Goal: Task Accomplishment & Management: Complete application form

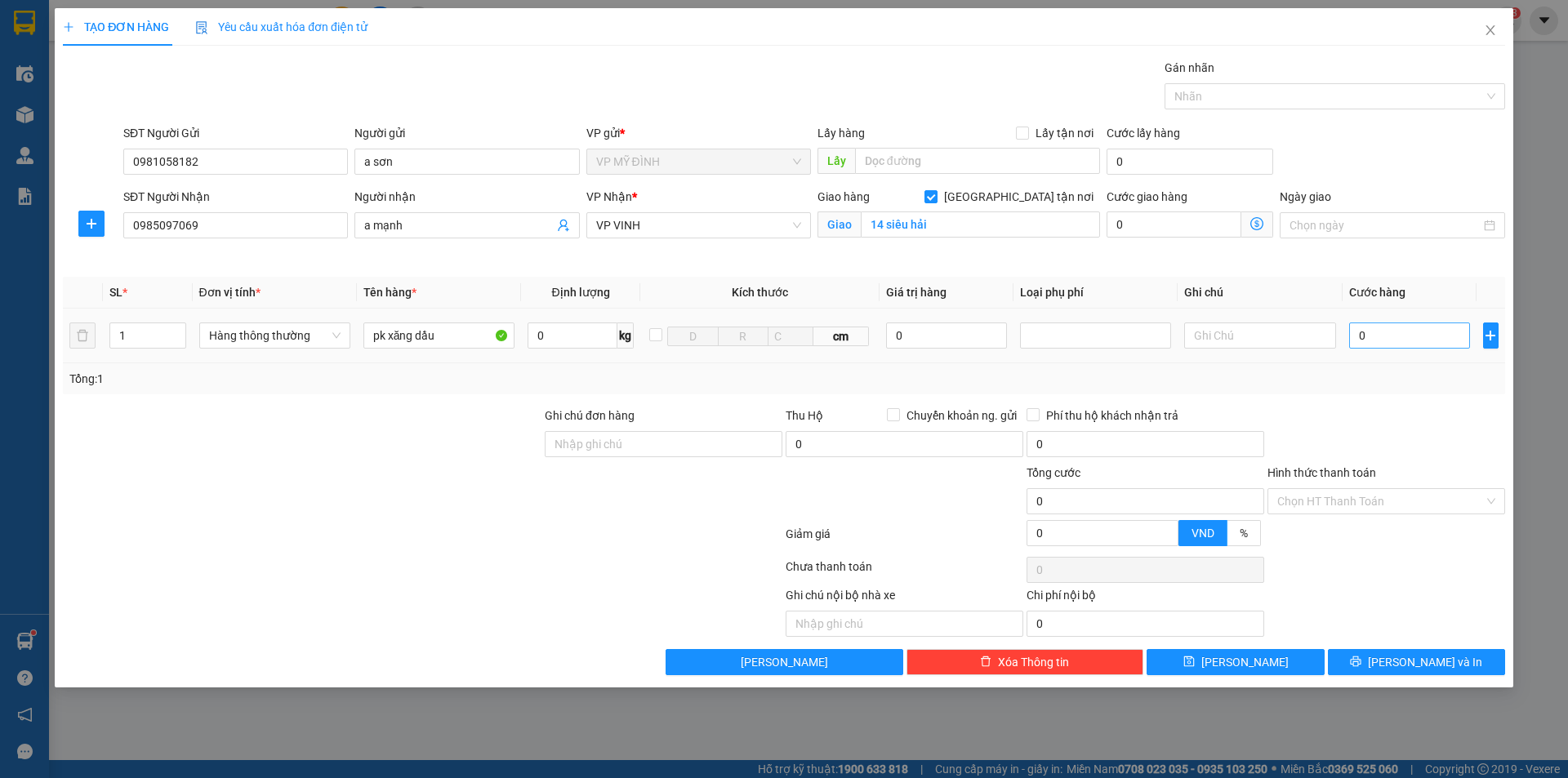
type input "pk xăng dầu"
drag, startPoint x: 1371, startPoint y: 337, endPoint x: 1375, endPoint y: 326, distance: 11.7
click at [1372, 337] on input "0" at bounding box center [1410, 336] width 122 height 27
type input "4"
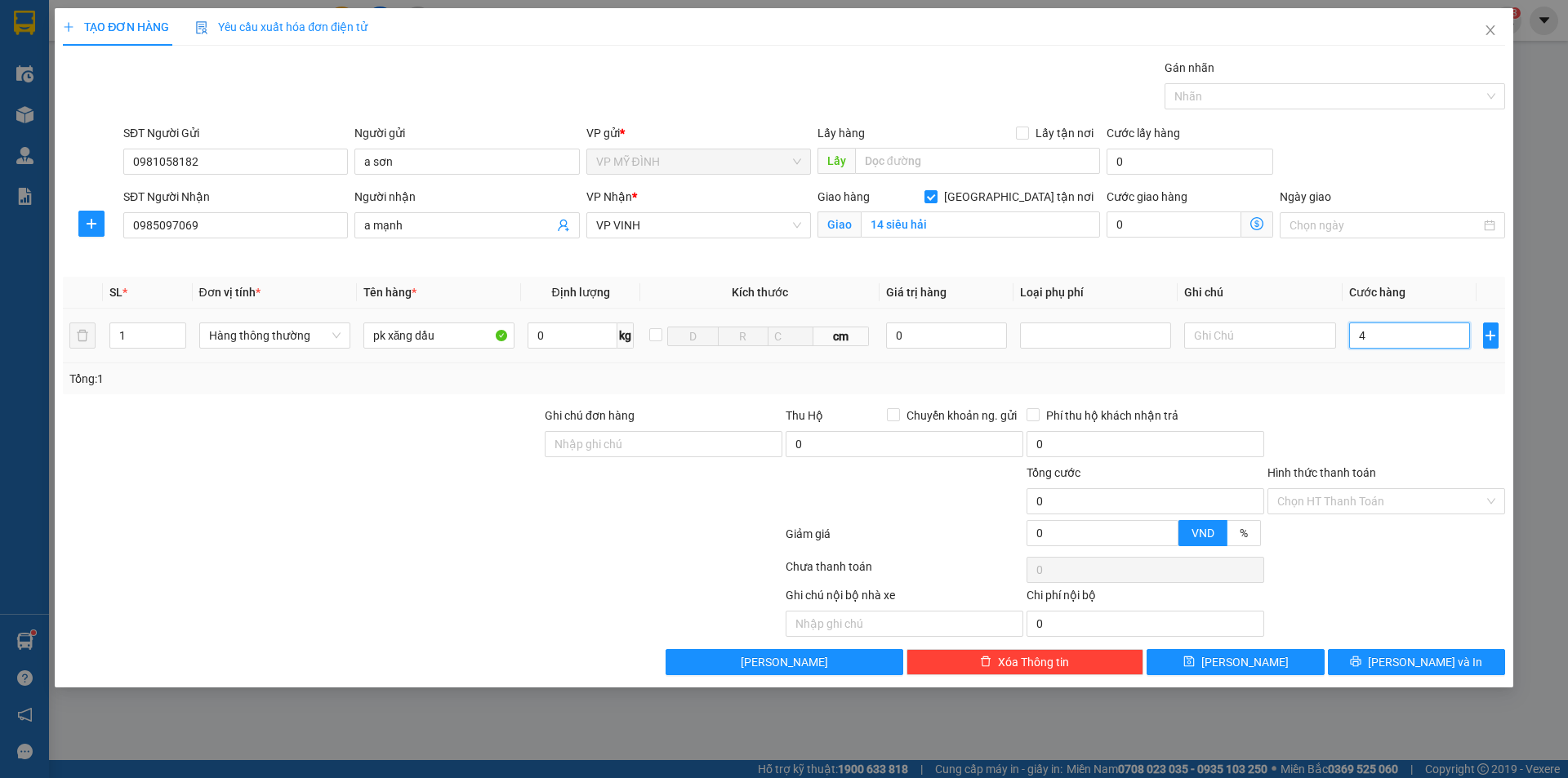
type input "4"
type input "40"
type input "40.000"
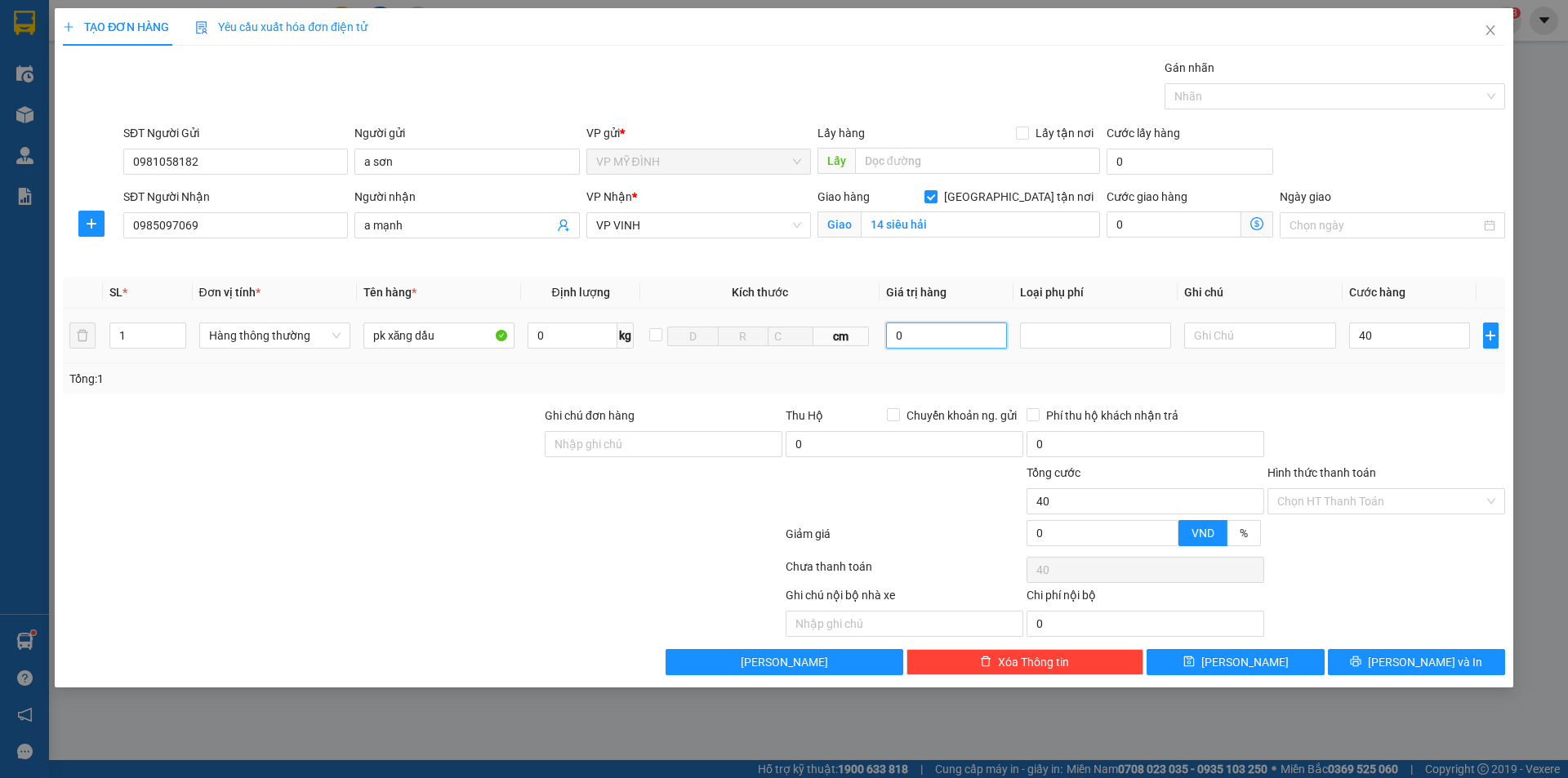
type input "40.000"
click at [916, 342] on input "0" at bounding box center [947, 336] width 122 height 27
click at [1091, 340] on div at bounding box center [1095, 335] width 143 height 20
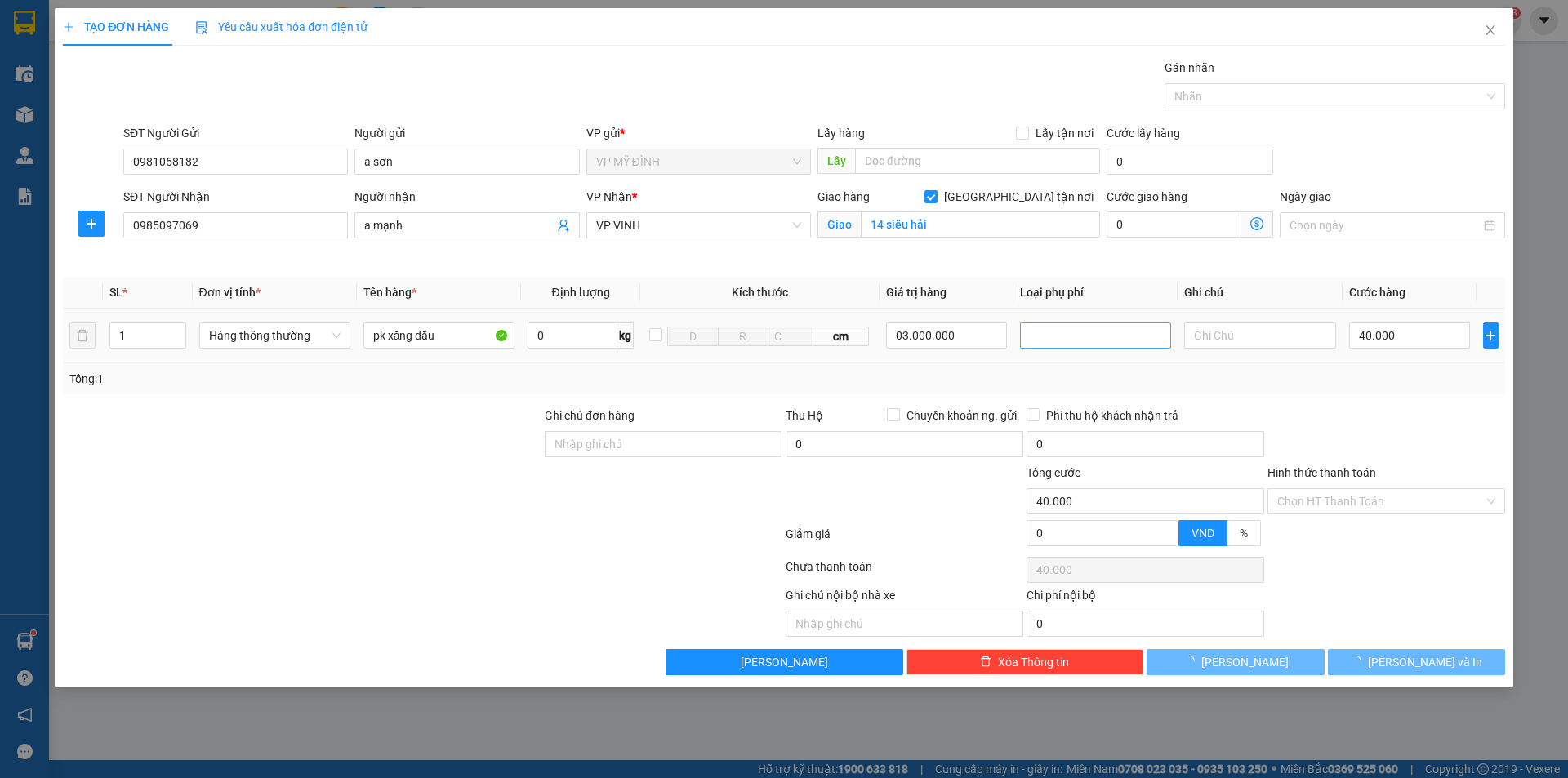
type input "3.000.000"
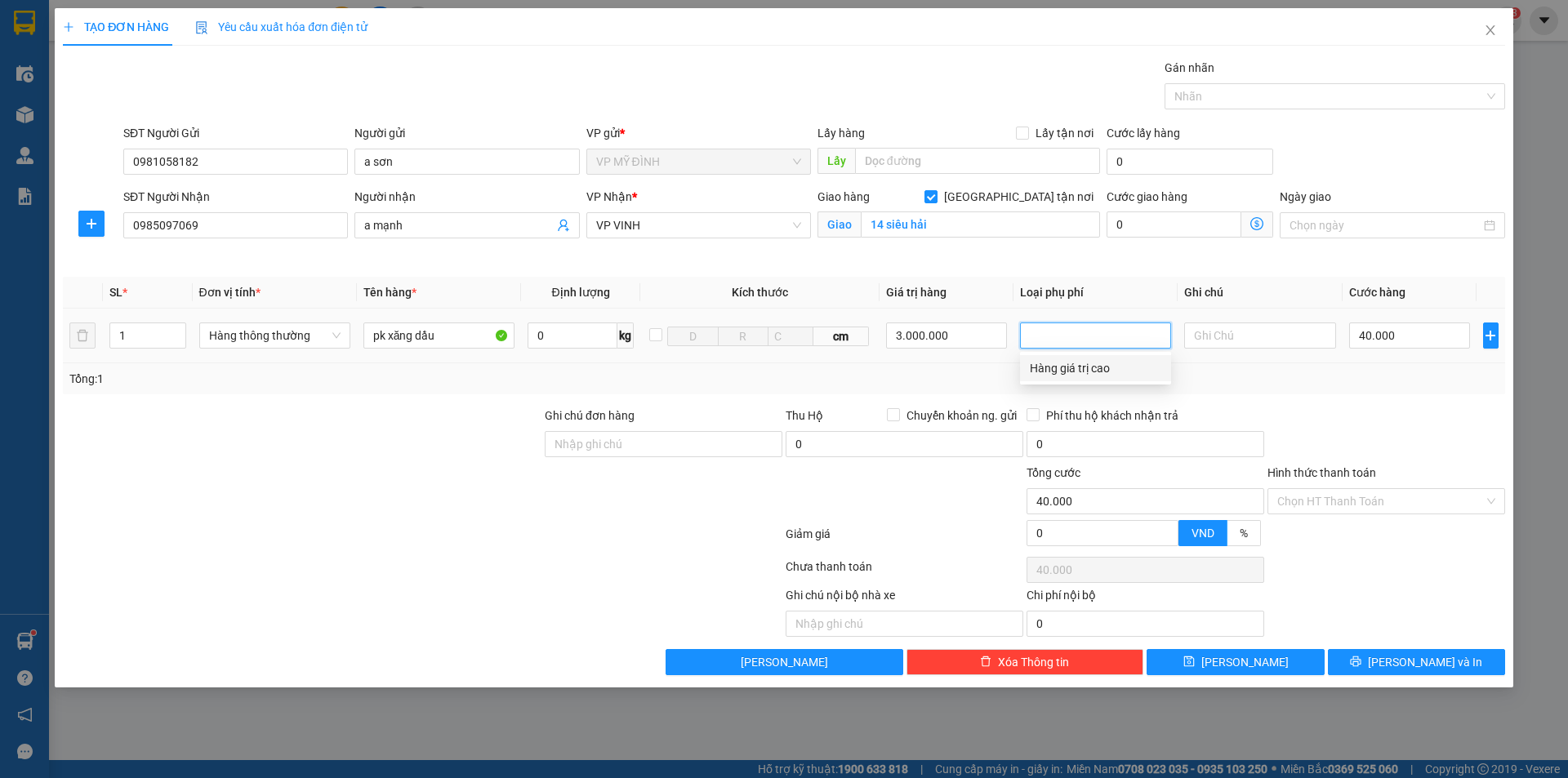
type input "0"
click at [1085, 368] on div "Hàng giá trị cao" at bounding box center [1095, 368] width 131 height 18
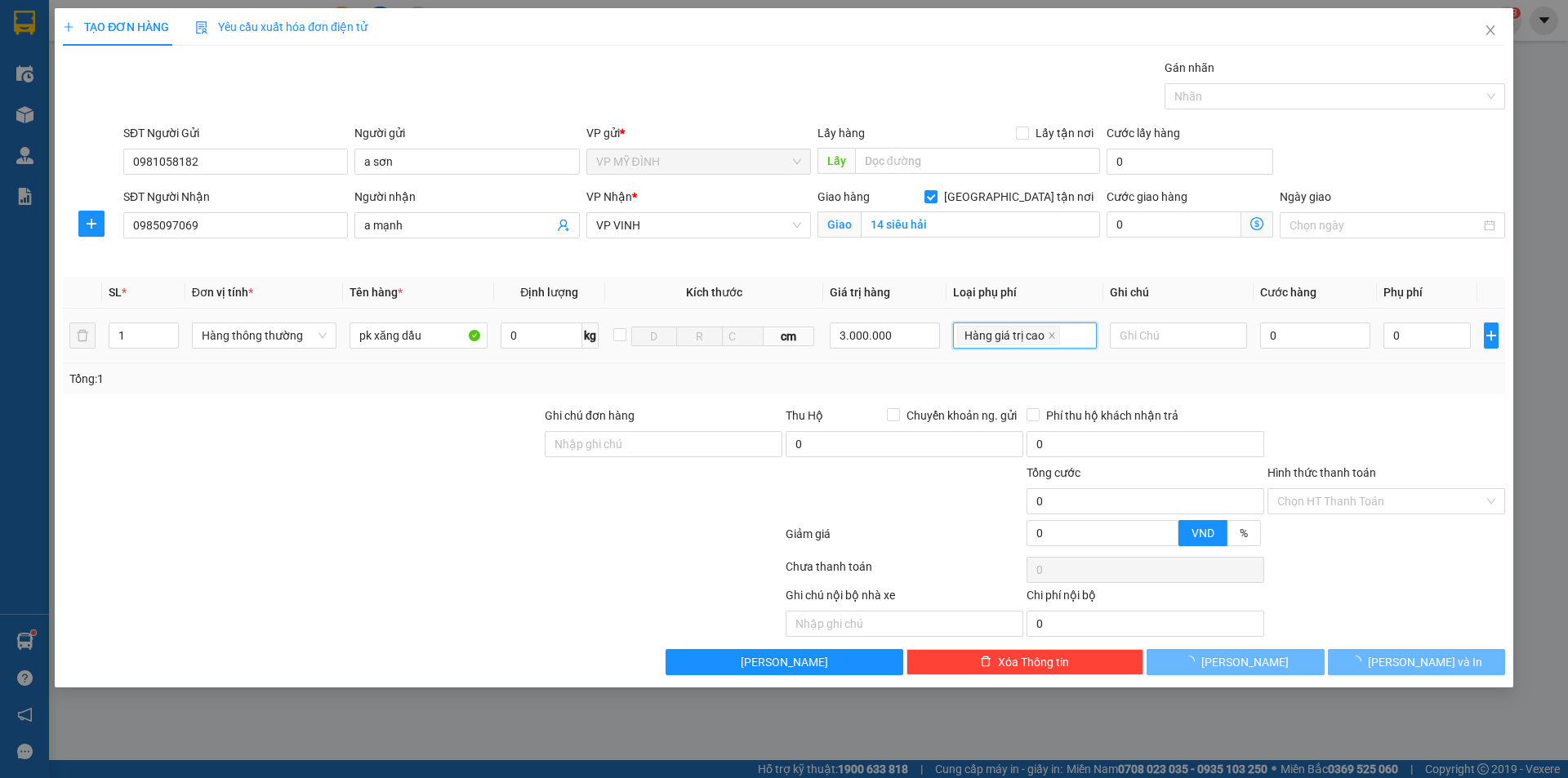
type input "15.000"
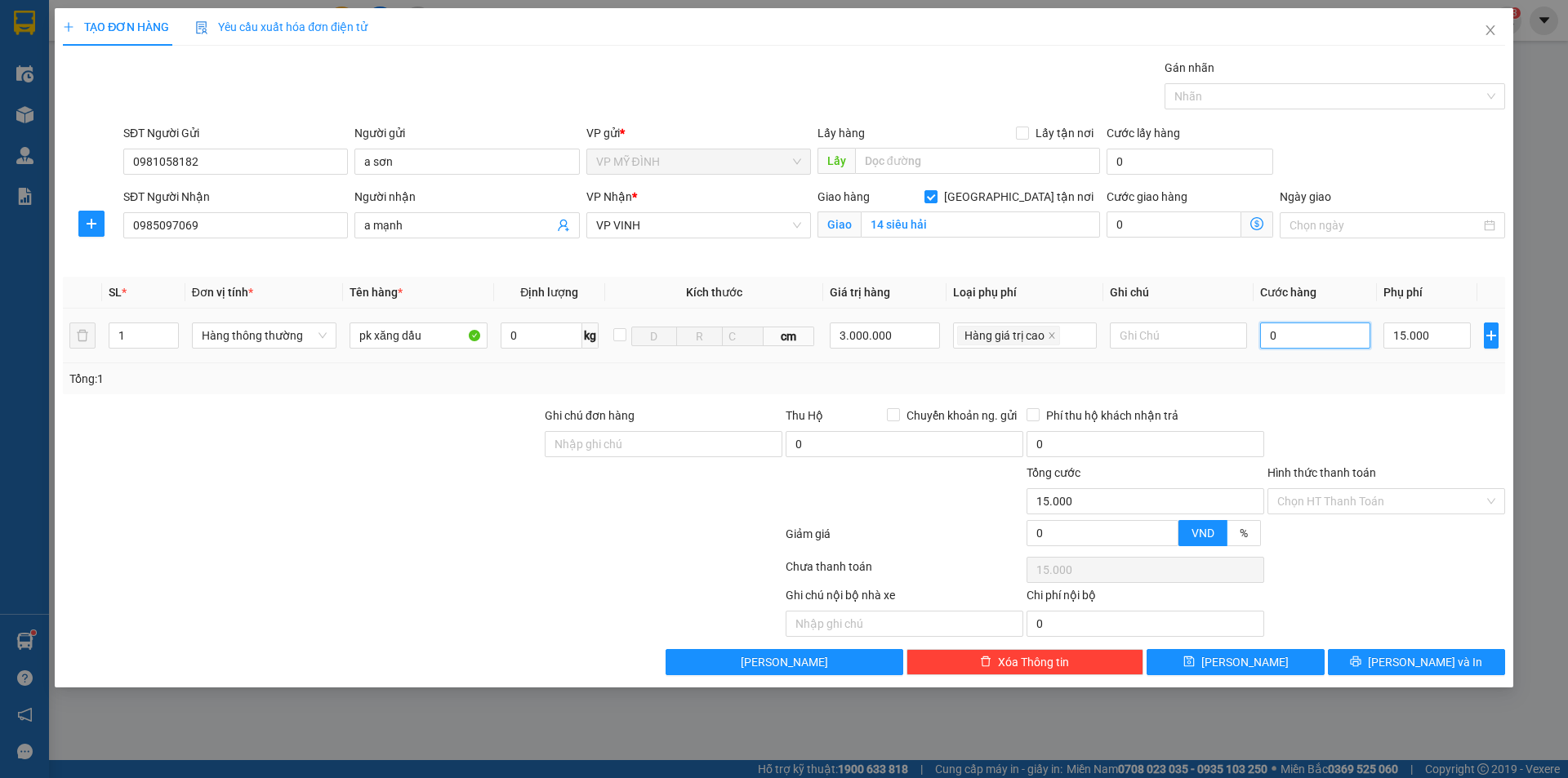
click at [1287, 332] on input "0" at bounding box center [1316, 336] width 111 height 27
type input "4"
type input "15.004"
type input "40"
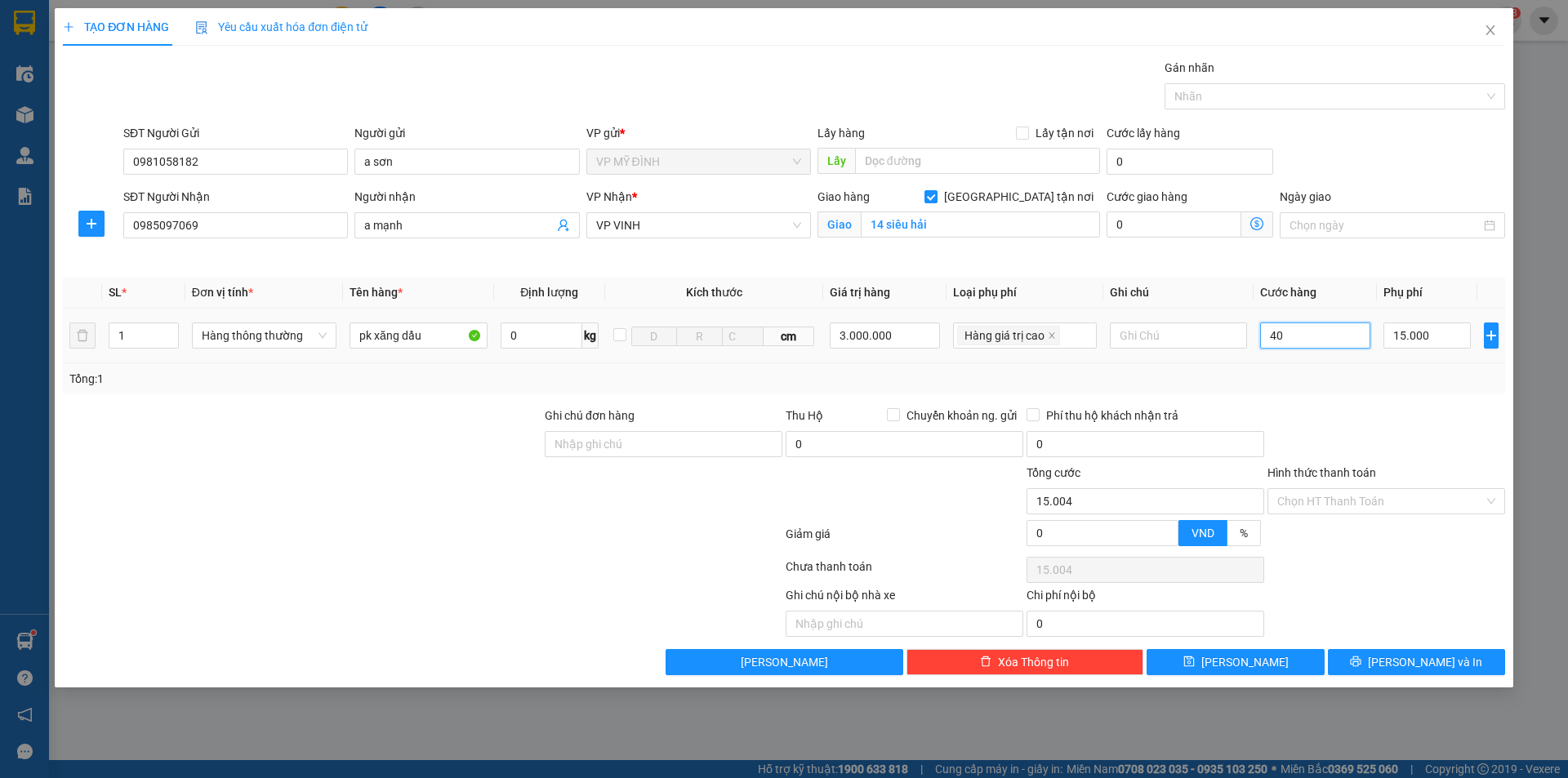
type input "15.040"
type input "40.000"
type input "55.000"
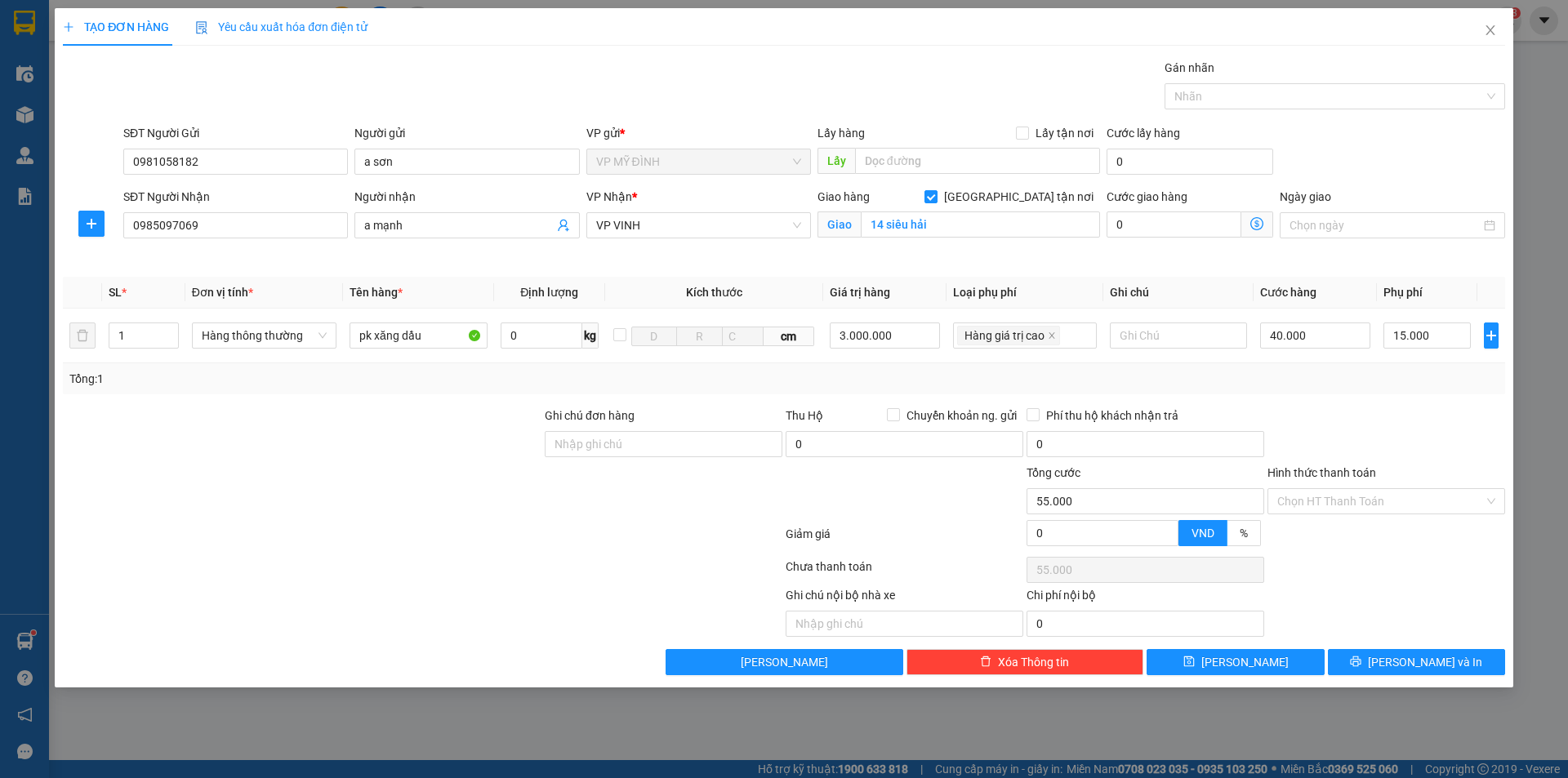
click at [1232, 386] on div "Tổng: 1" at bounding box center [784, 379] width 1429 height 18
click at [1132, 337] on input "text" at bounding box center [1178, 336] width 137 height 27
type input "nhận nguyên kiện"
click at [1384, 661] on button "[PERSON_NAME] và In" at bounding box center [1416, 662] width 177 height 27
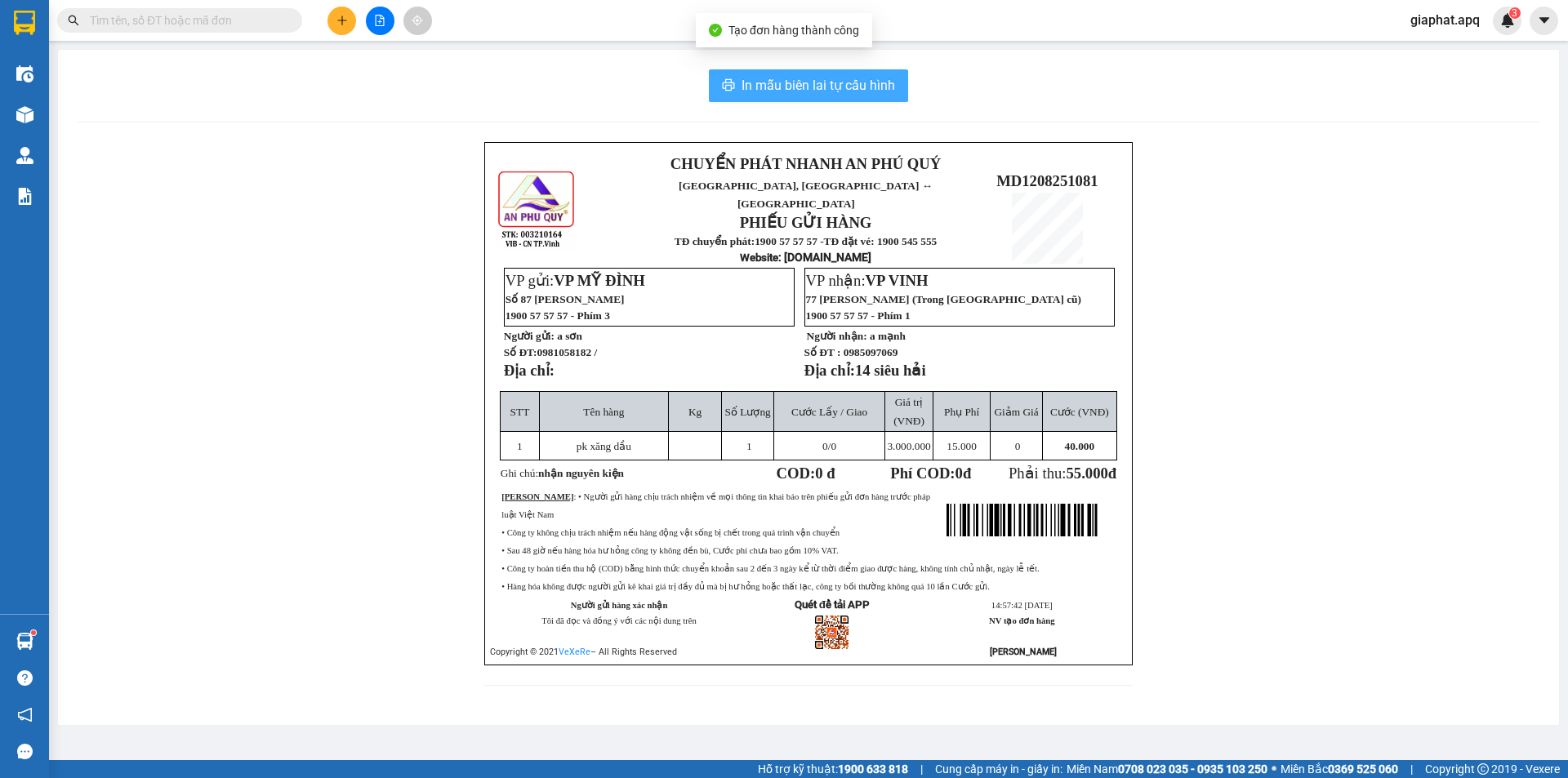
click at [827, 89] on span "In mẫu biên lai tự cấu hình" at bounding box center [818, 86] width 153 height 21
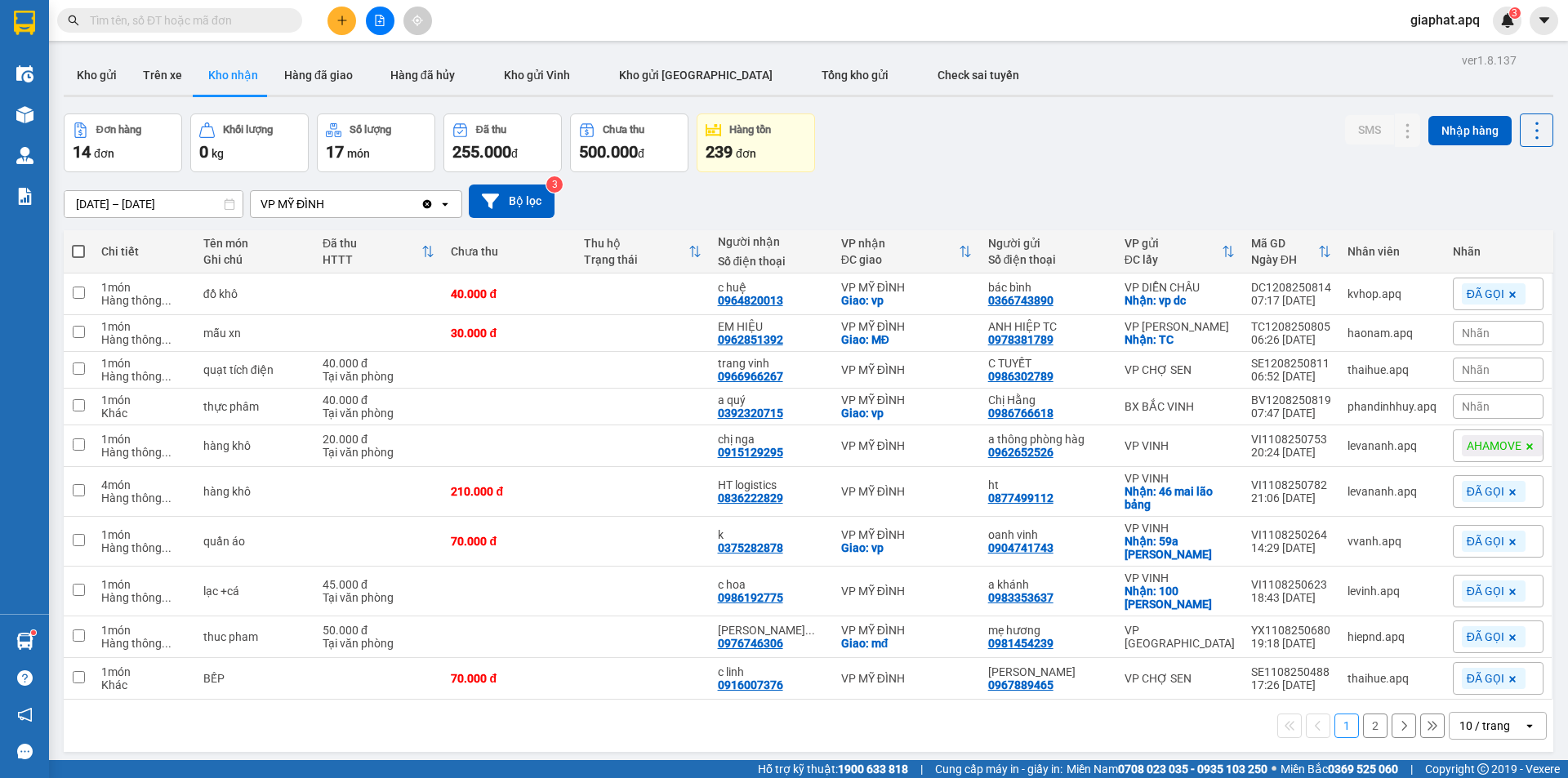
click at [979, 153] on div "Đơn hàng 14 đơn Khối lượng 0 kg Số lượng 17 món Đã thu 255.000 đ Chưa thu 500.0…" at bounding box center [808, 143] width 1490 height 59
click at [1478, 339] on div "Nhãn" at bounding box center [1499, 333] width 91 height 25
click at [1251, 418] on div "ĐÃ GỌI" at bounding box center [1241, 419] width 47 height 21
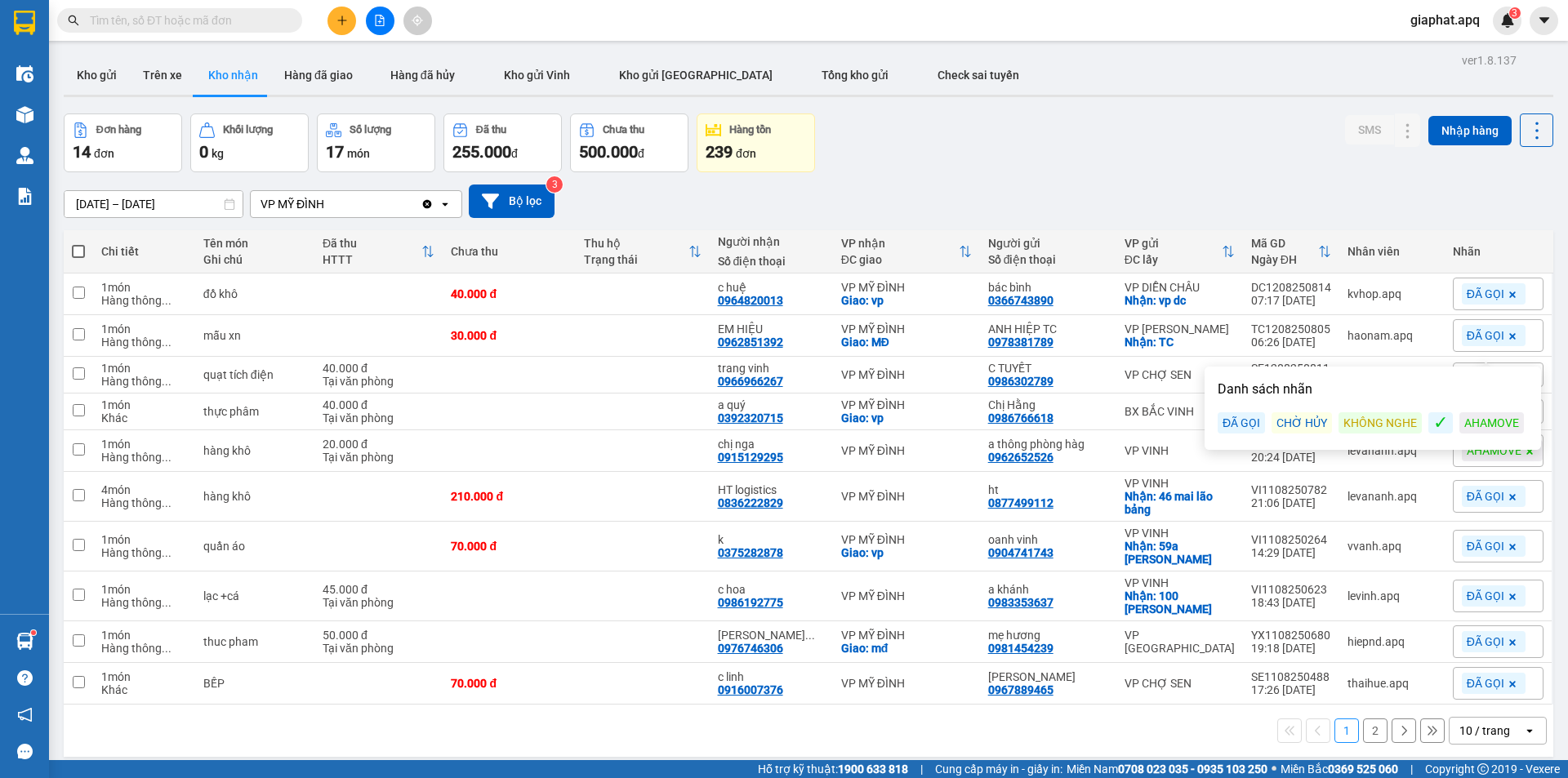
click at [1145, 162] on div "Đơn hàng 14 đơn Khối lượng 0 kg Số lượng 17 món Đã thu 255.000 đ Chưa thu 500.0…" at bounding box center [808, 143] width 1490 height 59
click at [1480, 415] on div "Nhãn" at bounding box center [1499, 411] width 91 height 25
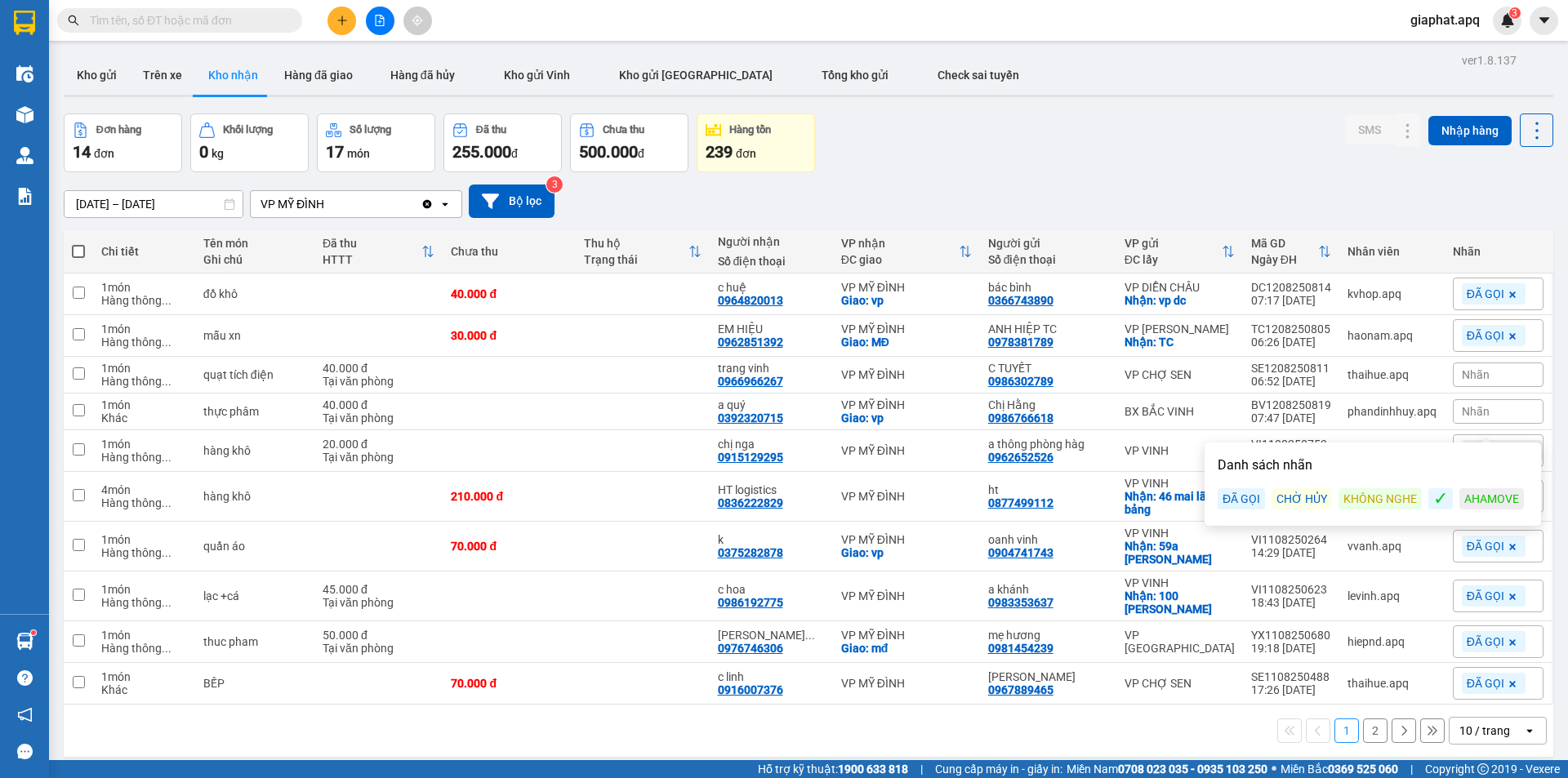
click at [1252, 500] on div "ĐÃ GỌI" at bounding box center [1241, 499] width 47 height 21
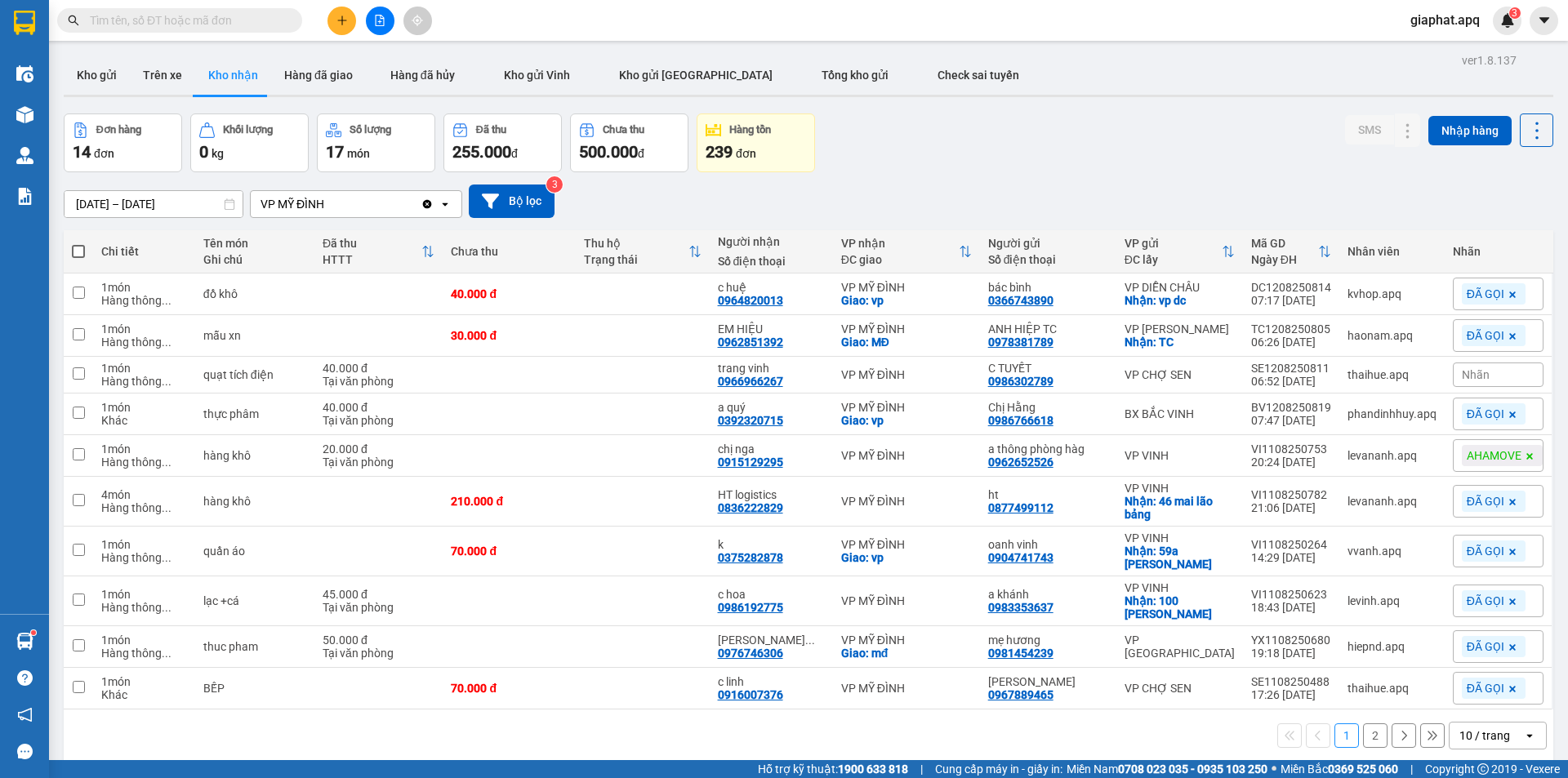
drag, startPoint x: 1153, startPoint y: 145, endPoint x: 1164, endPoint y: 203, distance: 59.0
click at [1152, 145] on div "Đơn hàng 14 đơn Khối lượng 0 kg Số lượng 17 món Đã thu 255.000 đ Chưa thu 500.0…" at bounding box center [808, 143] width 1490 height 59
click at [346, 22] on icon "plus" at bounding box center [342, 20] width 11 height 11
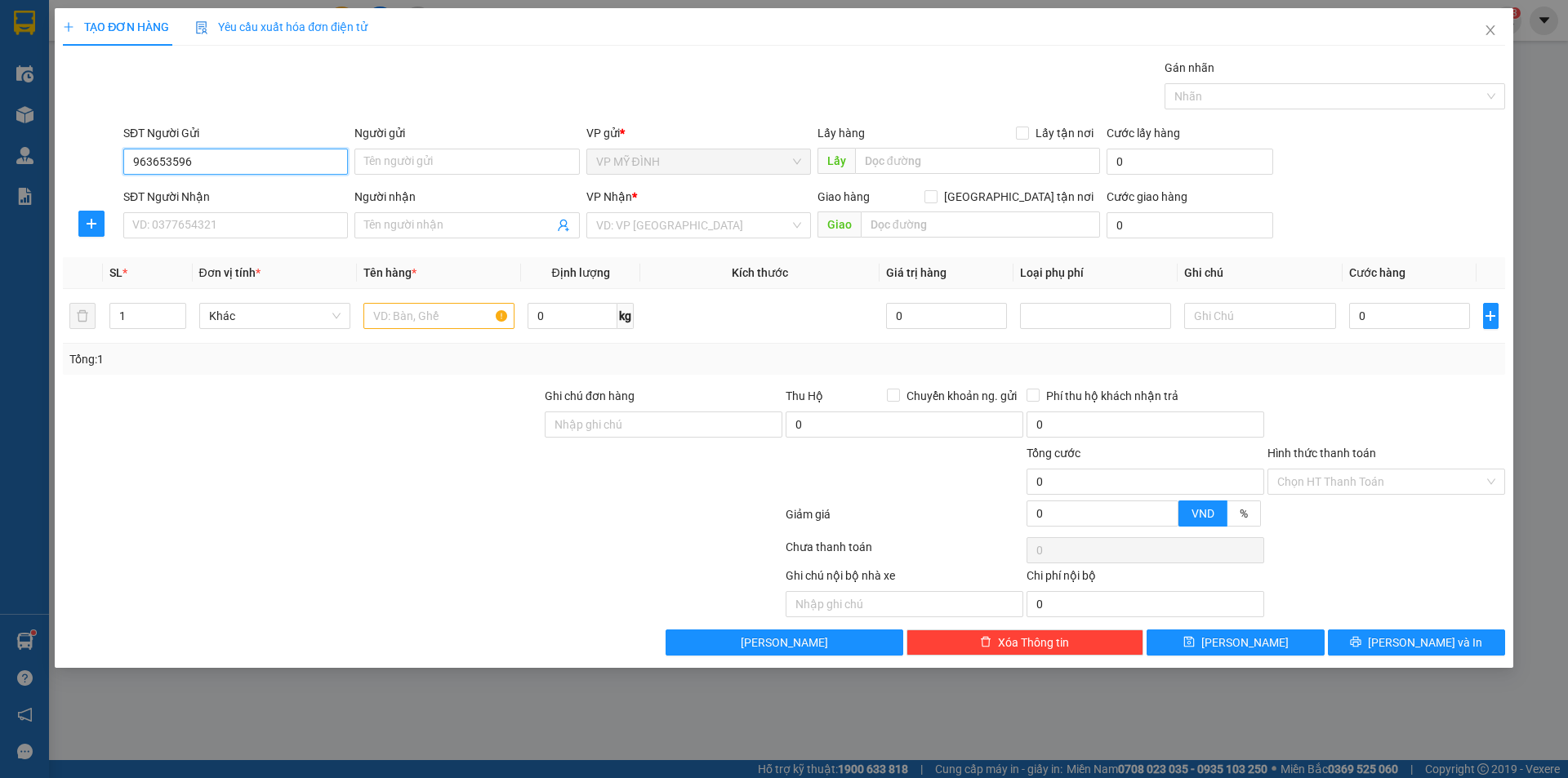
click at [129, 161] on input "963653596" at bounding box center [236, 161] width 224 height 27
type input "0963653596"
click at [227, 163] on input "0963653596" at bounding box center [236, 161] width 224 height 27
click at [214, 192] on div "0963653596 - a tiến" at bounding box center [235, 194] width 205 height 18
type input "a tiến"
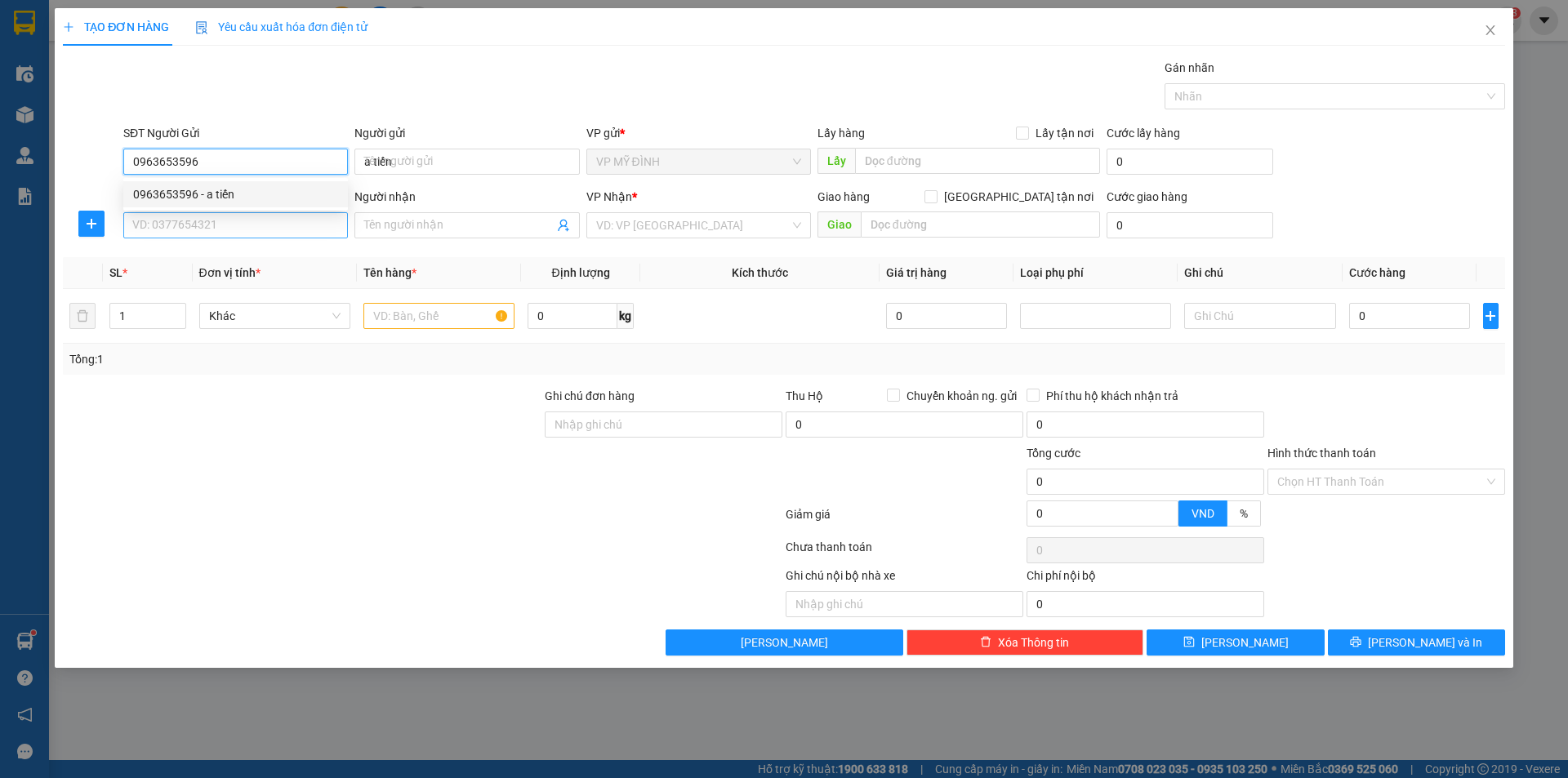
type input "0963653596"
click at [208, 236] on input "SĐT Người Nhận" at bounding box center [236, 225] width 224 height 27
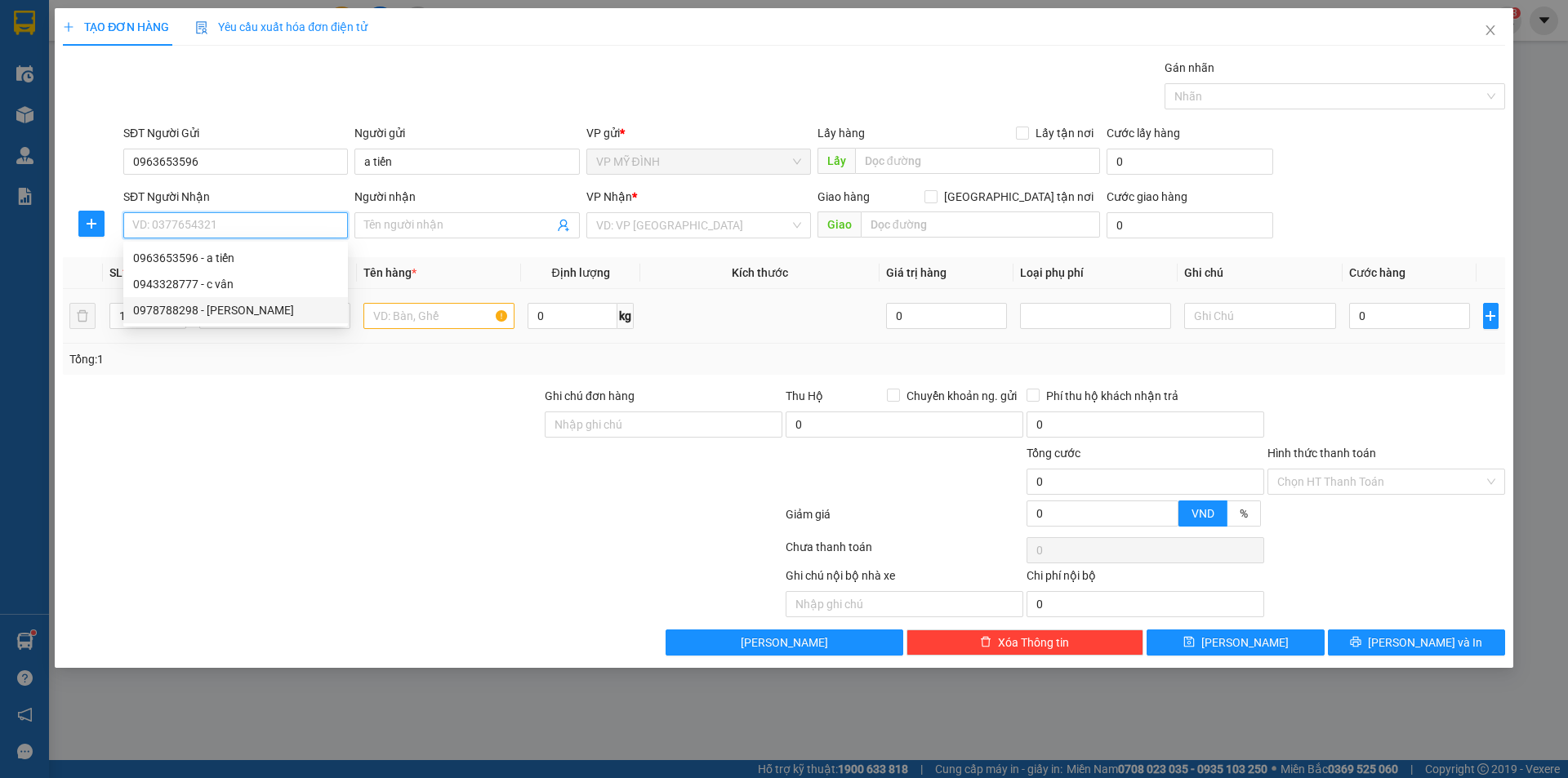
drag, startPoint x: 228, startPoint y: 305, endPoint x: 237, endPoint y: 290, distance: 17.5
click at [231, 301] on div "0978788298 - [PERSON_NAME]" at bounding box center [236, 310] width 224 height 27
type input "0978788298"
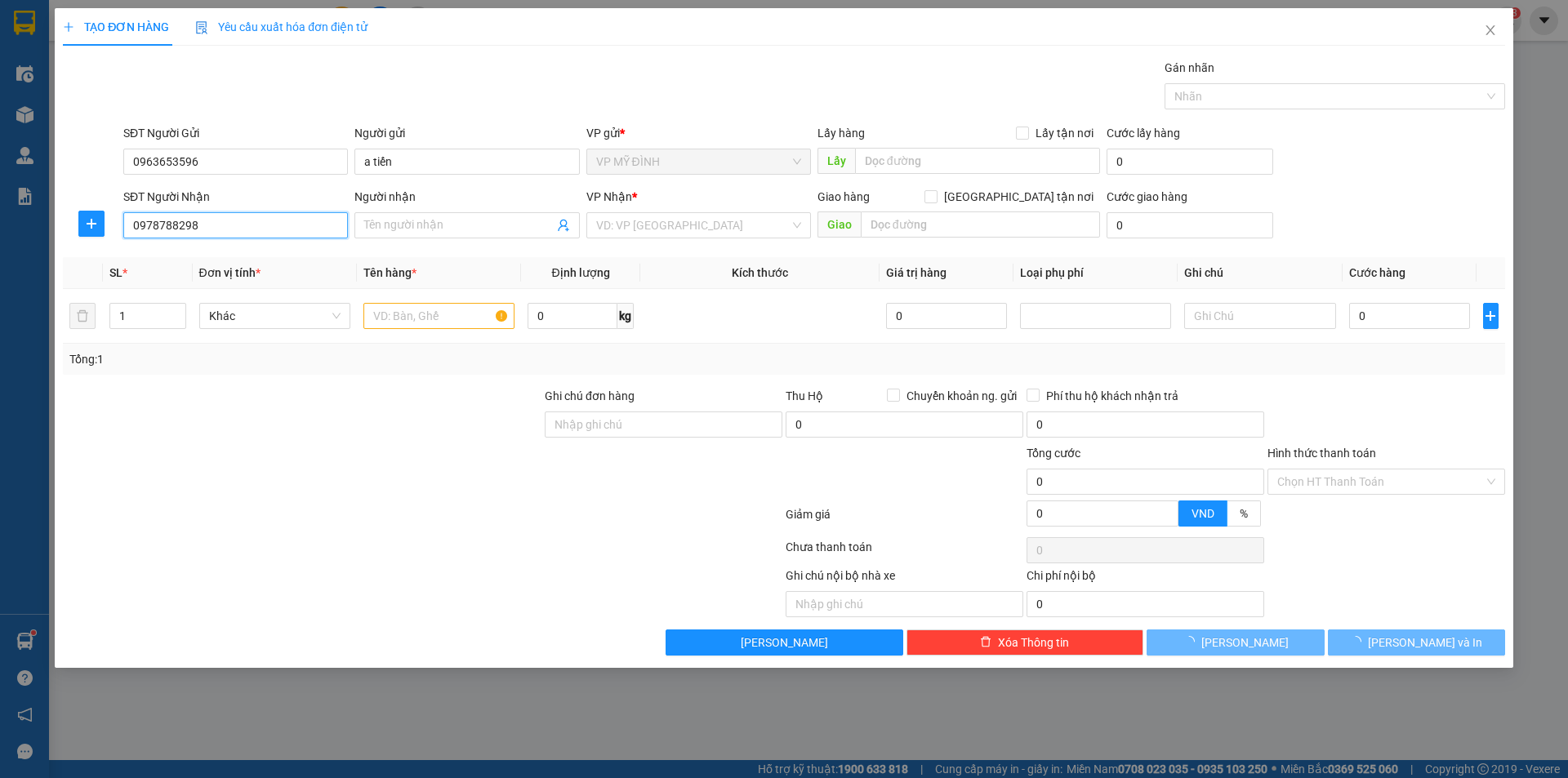
type input "[PERSON_NAME]"
checkbox input "true"
type input "vp"
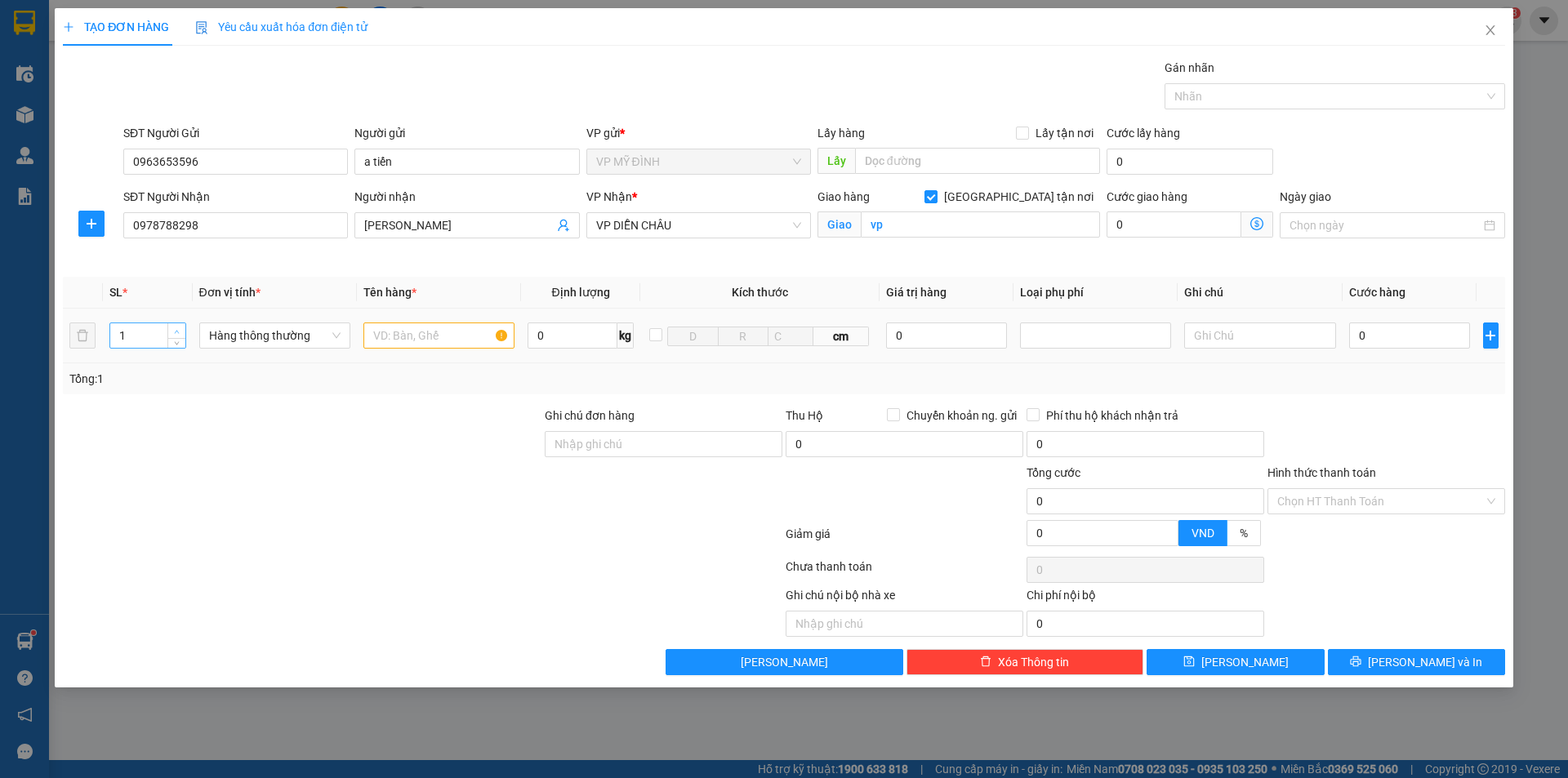
type input "2"
drag, startPoint x: 176, startPoint y: 331, endPoint x: 375, endPoint y: 347, distance: 199.6
click at [177, 331] on icon "up" at bounding box center [177, 330] width 6 height 6
click at [412, 344] on input "text" at bounding box center [439, 336] width 151 height 27
type input "quần áo"
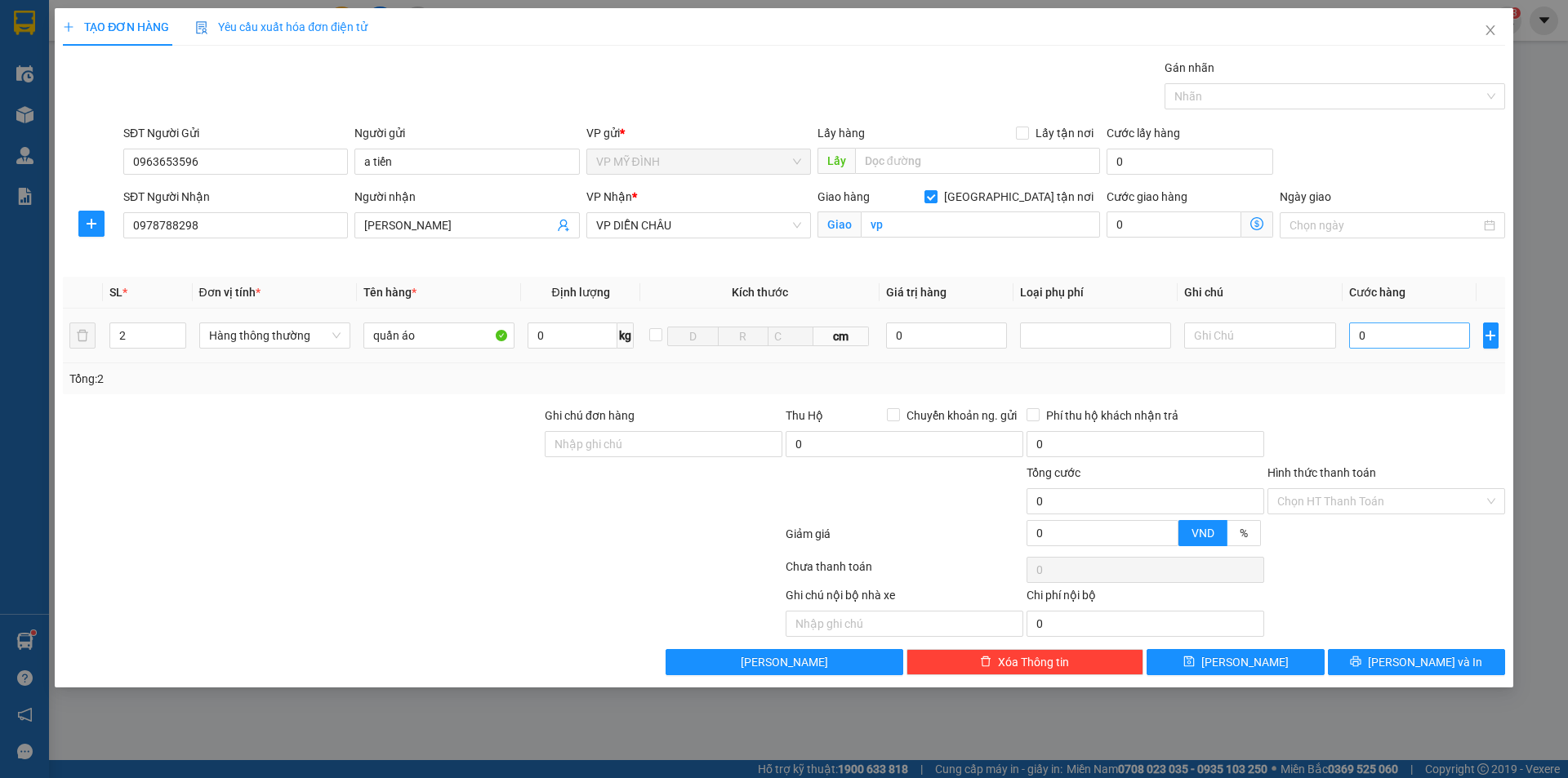
drag, startPoint x: 1393, startPoint y: 349, endPoint x: 1404, endPoint y: 336, distance: 17.0
click at [1394, 348] on div "0" at bounding box center [1410, 336] width 122 height 33
click at [1402, 334] on input "0" at bounding box center [1410, 336] width 122 height 27
type input "1"
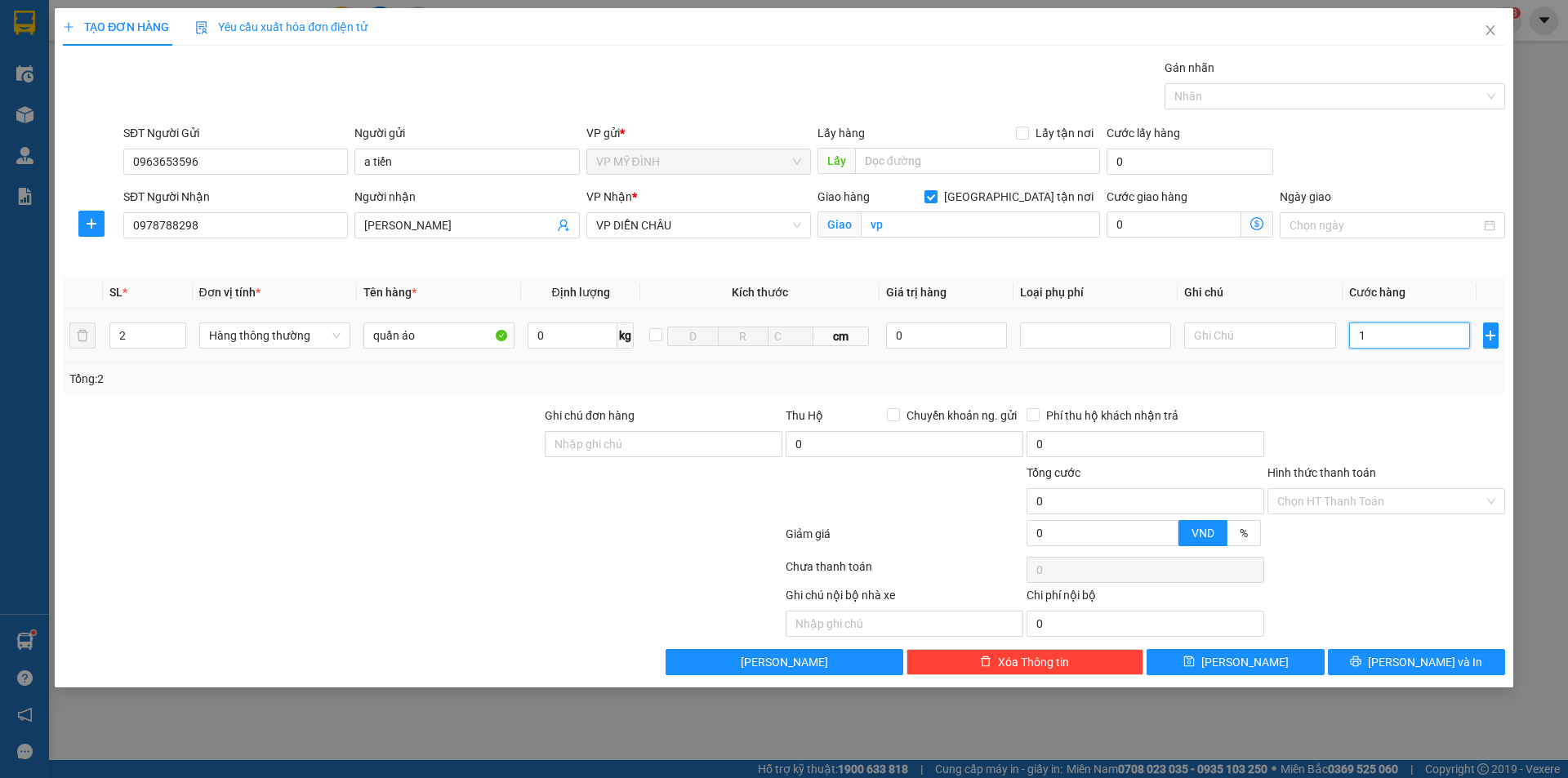
type input "1"
type input "12"
type input "120"
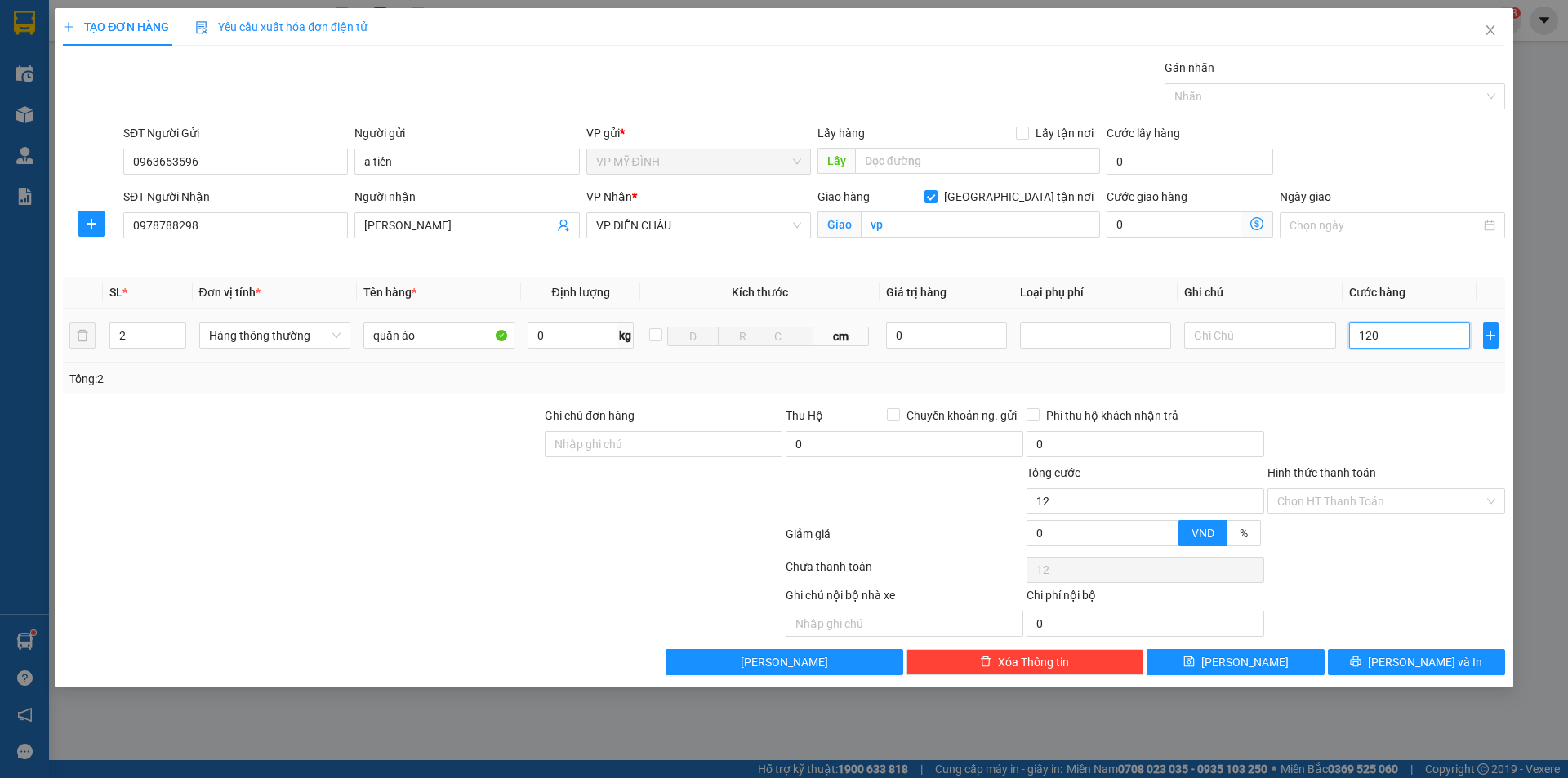
type input "120"
type input "120.000"
drag, startPoint x: 1453, startPoint y: 422, endPoint x: 1463, endPoint y: 417, distance: 11.2
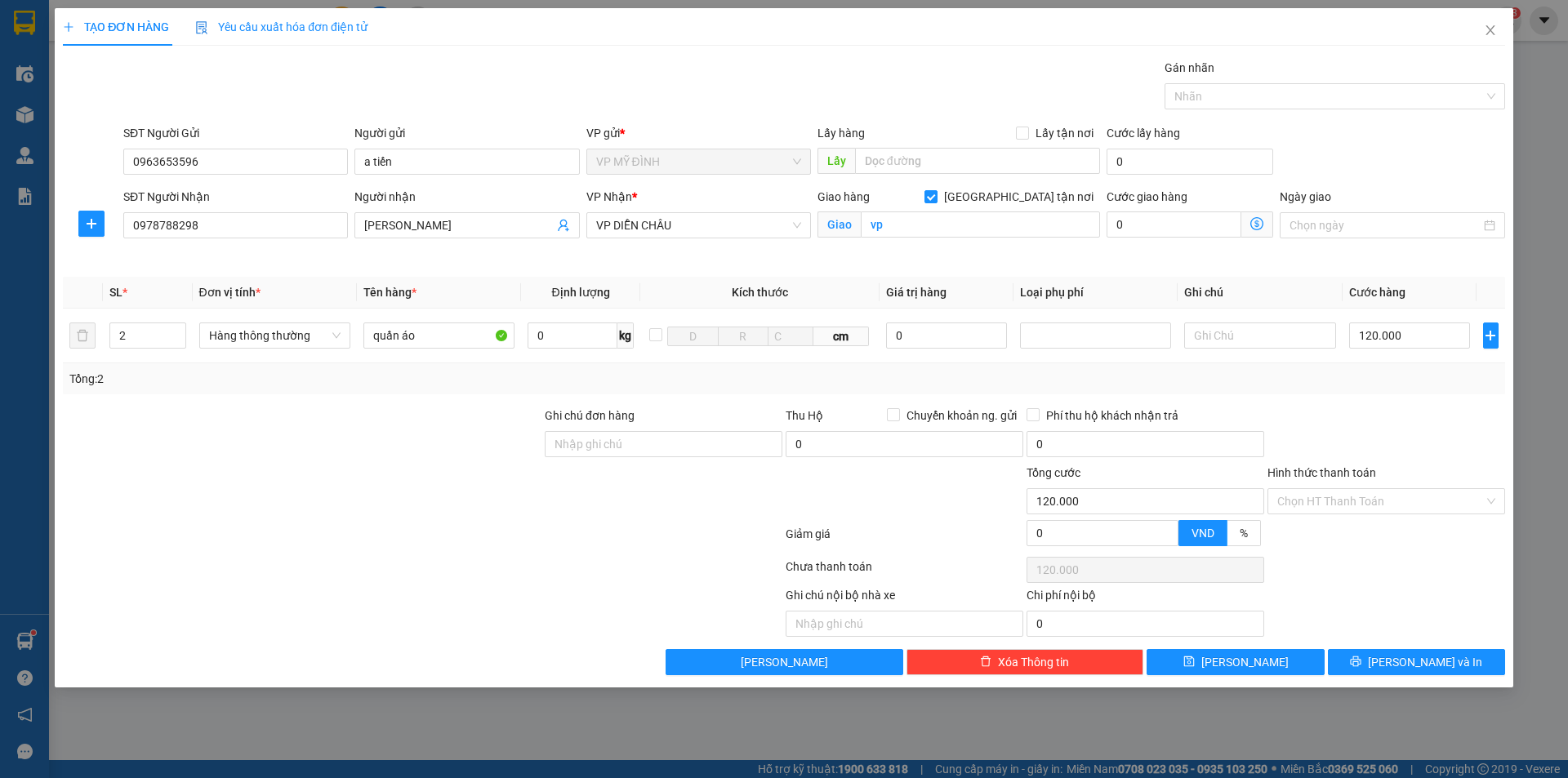
click at [1454, 422] on div at bounding box center [1386, 435] width 241 height 57
click at [1412, 345] on input "120.000" at bounding box center [1410, 336] width 122 height 27
click at [1409, 388] on div "Tổng: 2" at bounding box center [783, 379] width 1442 height 31
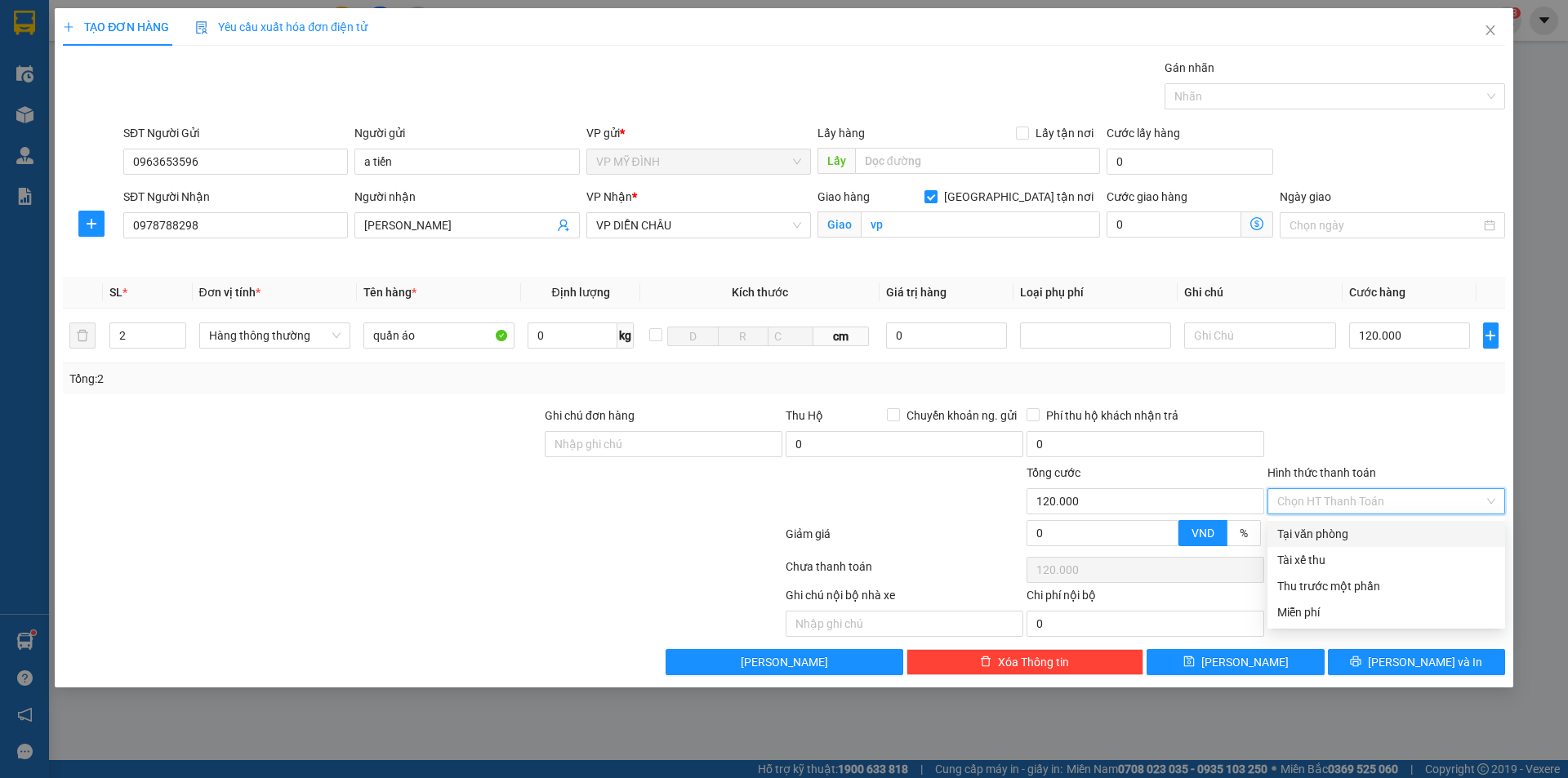
drag, startPoint x: 1368, startPoint y: 495, endPoint x: 1382, endPoint y: 494, distance: 14.0
click at [1371, 498] on input "Hình thức thanh toán" at bounding box center [1380, 501] width 206 height 25
click at [1359, 533] on div "Tại văn phòng" at bounding box center [1386, 534] width 218 height 18
type input "0"
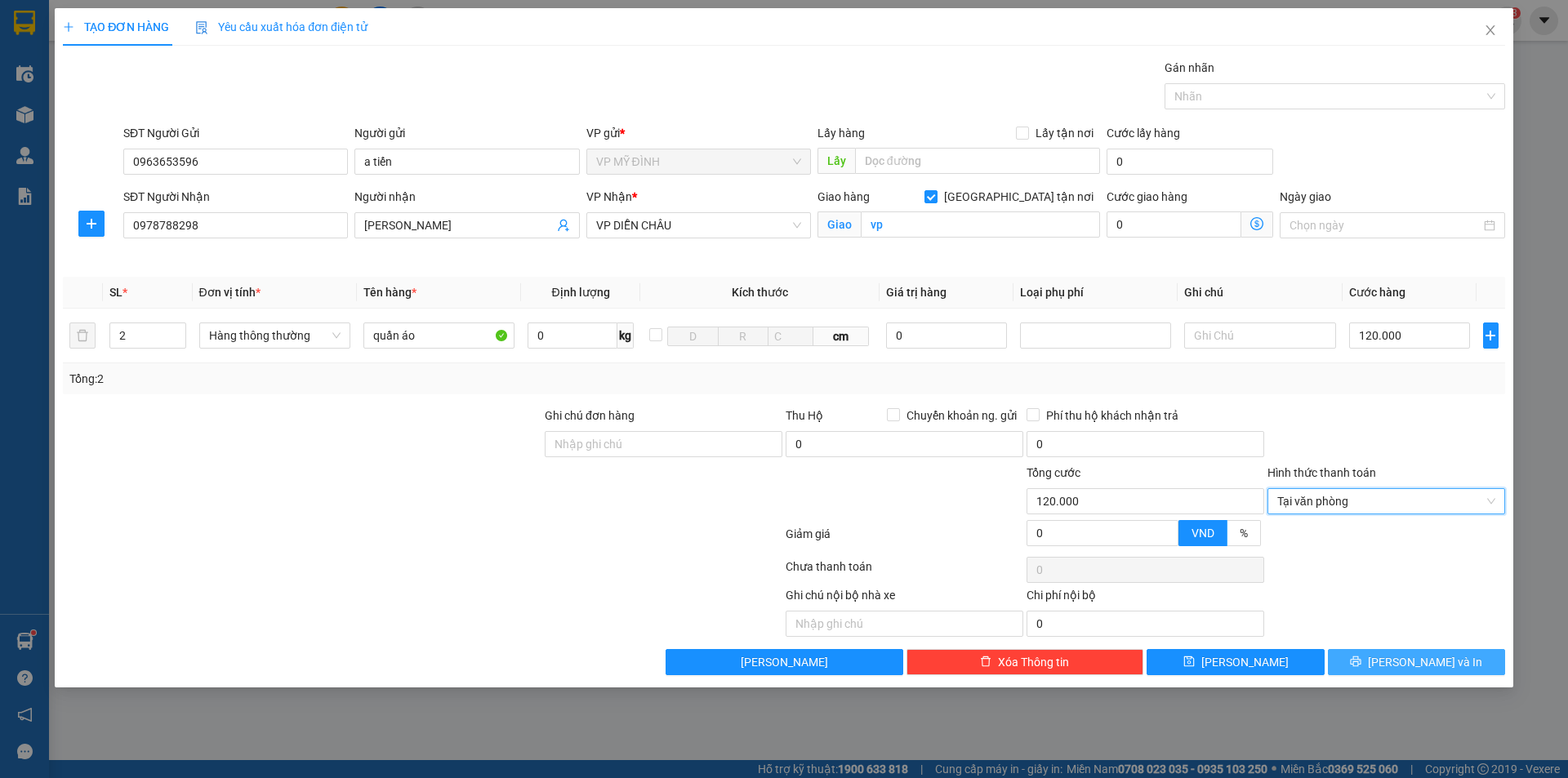
drag, startPoint x: 1367, startPoint y: 660, endPoint x: 1384, endPoint y: 651, distance: 19.2
click at [1369, 659] on button "[PERSON_NAME] và In" at bounding box center [1416, 662] width 177 height 27
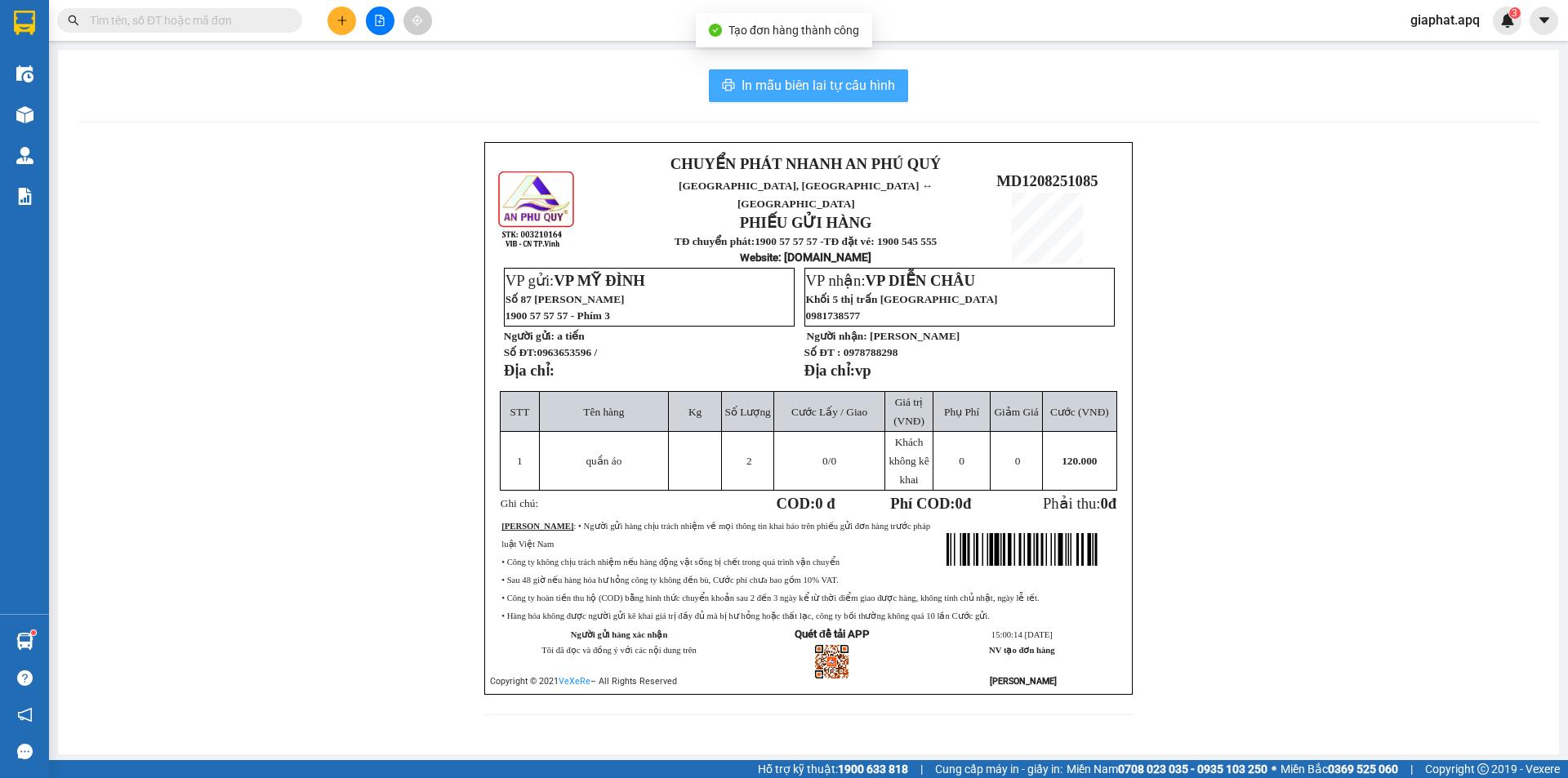
click at [820, 91] on span "In mẫu biên lai tự cấu hình" at bounding box center [818, 86] width 153 height 21
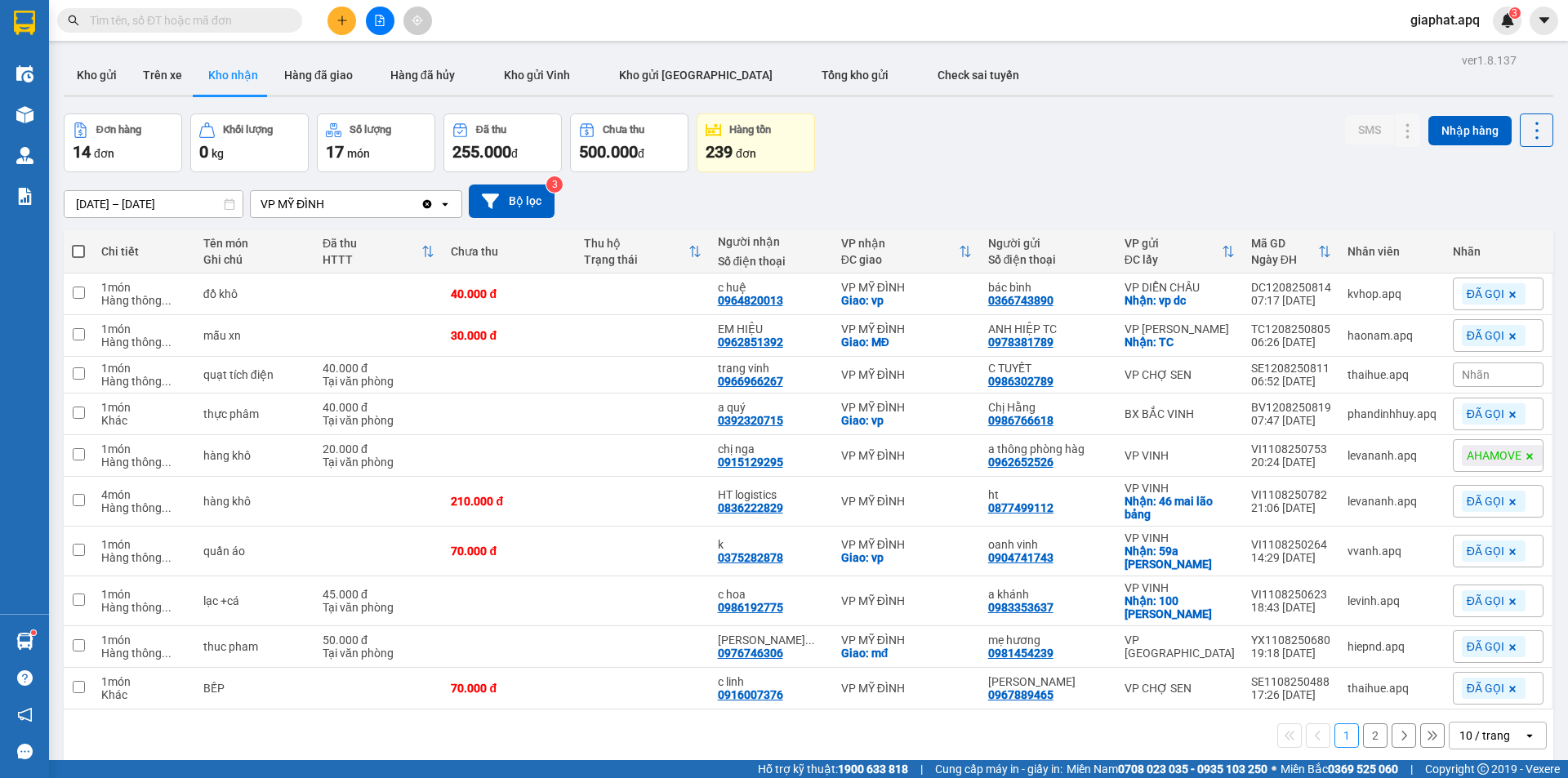
click at [1469, 380] on span "Nhãn" at bounding box center [1475, 374] width 27 height 13
click at [1253, 463] on div "ĐÃ GỌI" at bounding box center [1241, 462] width 47 height 21
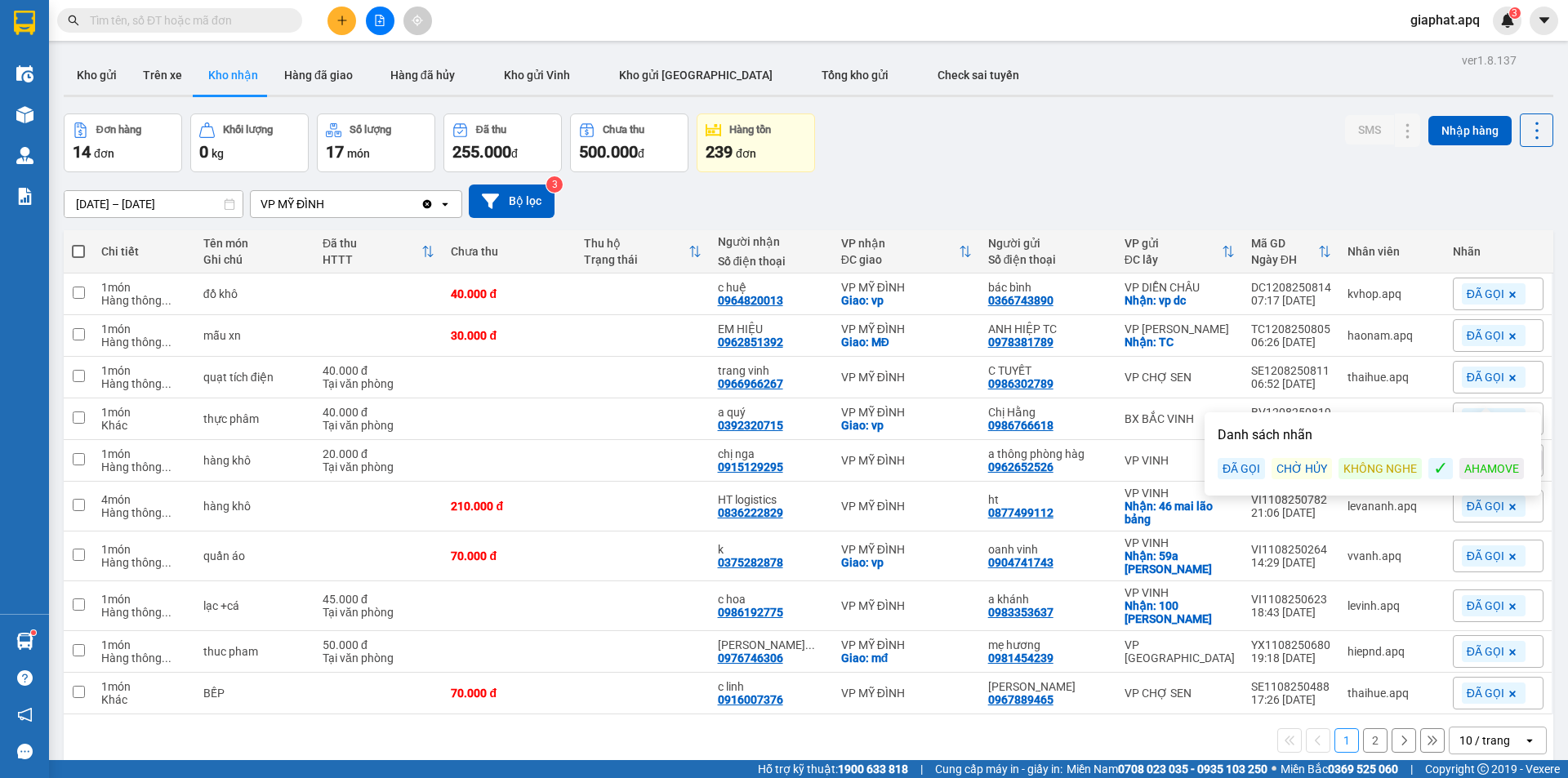
click at [1197, 153] on div "Đơn hàng 14 đơn Khối lượng 0 kg Số lượng 17 món Đã thu 255.000 đ Chưa thu 500.0…" at bounding box center [808, 143] width 1490 height 59
click at [135, 34] on div "Kết quả tìm kiếm ( 93 ) Bộ lọc Mã ĐH Trạng thái Món hàng Thu hộ Tổng cước Chưa …" at bounding box center [159, 21] width 319 height 28
click at [136, 27] on input "text" at bounding box center [186, 20] width 193 height 18
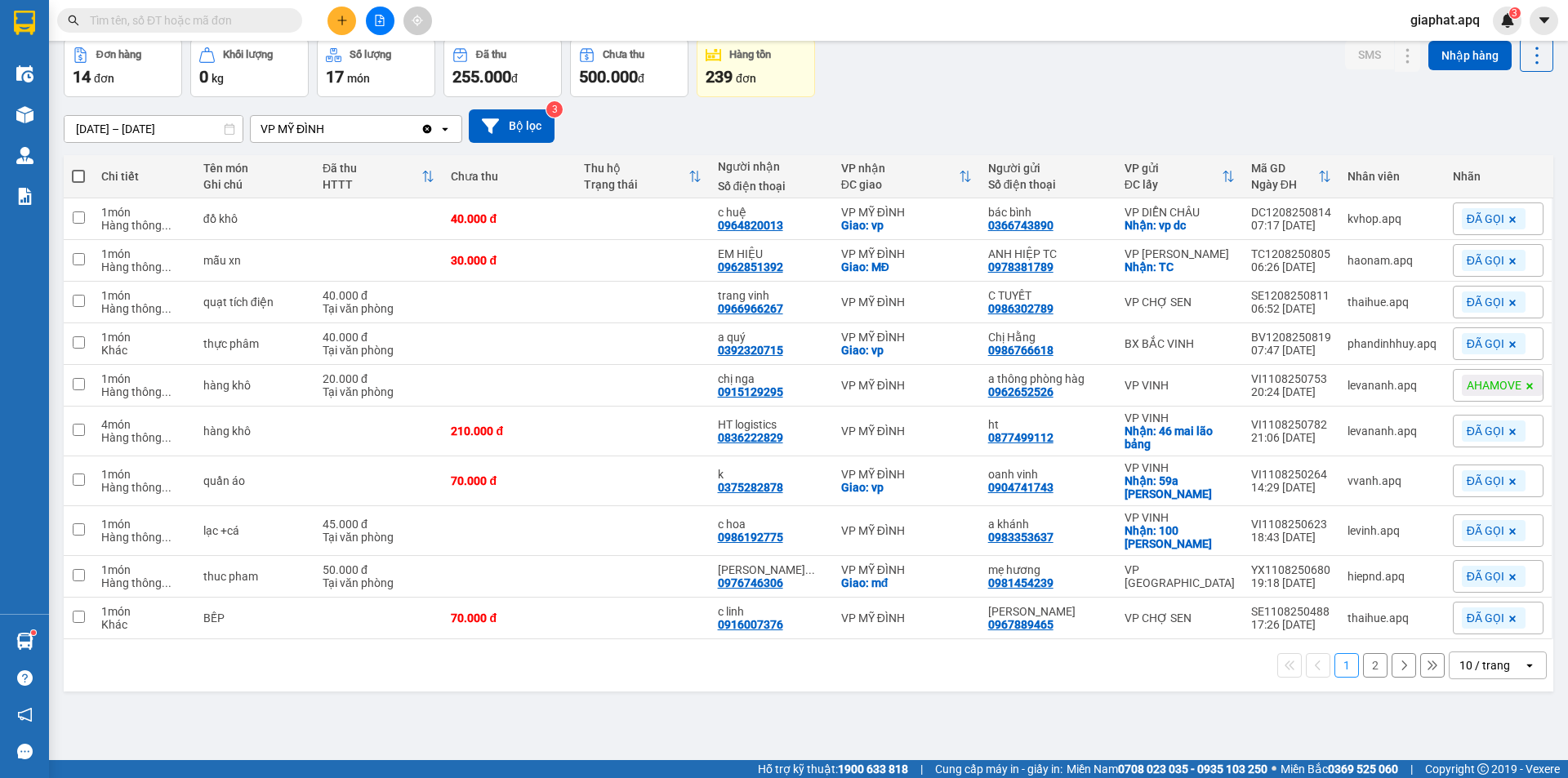
click at [1363, 666] on button "2" at bounding box center [1375, 666] width 25 height 25
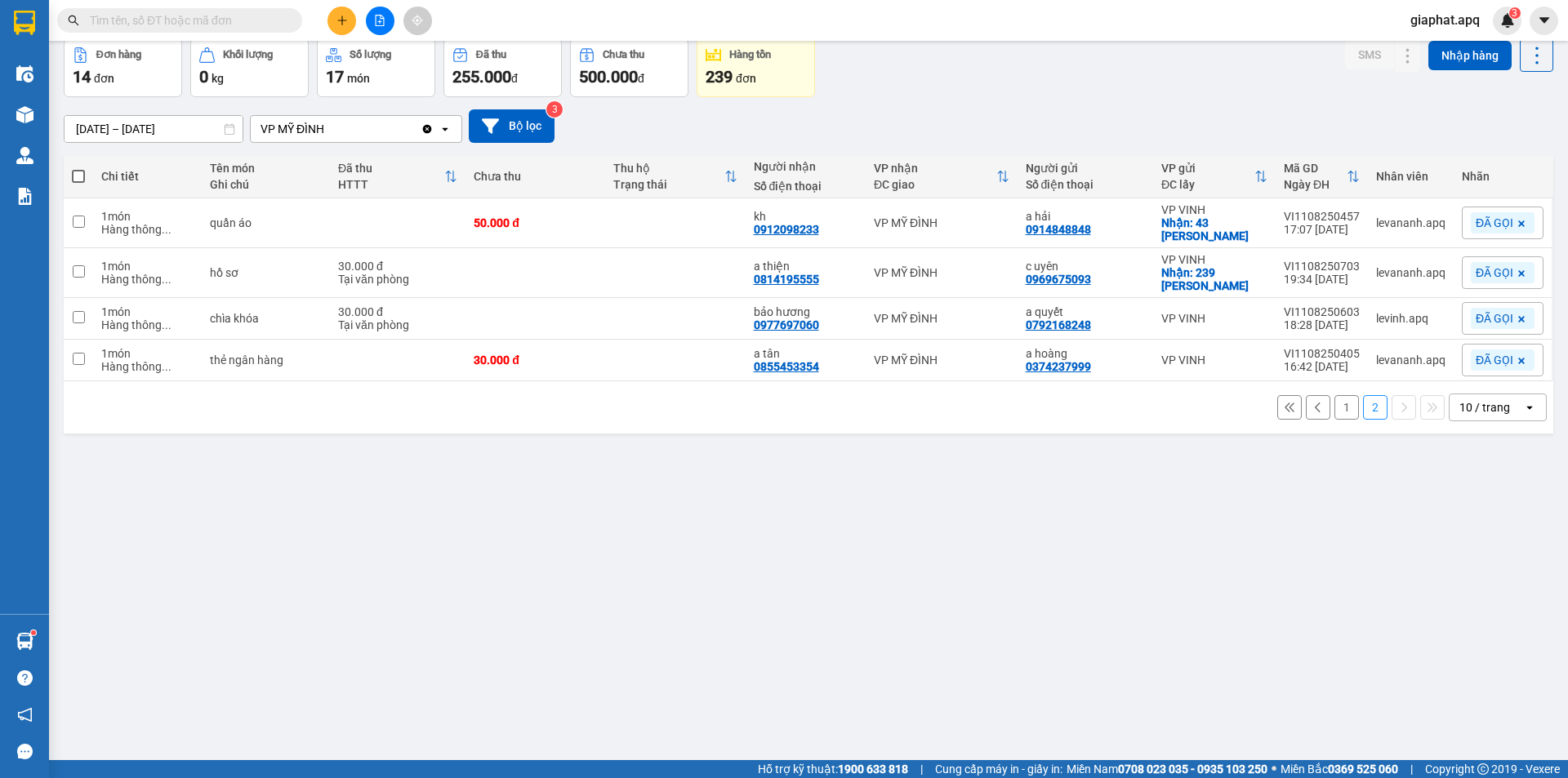
click at [1336, 395] on button "1" at bounding box center [1347, 407] width 25 height 25
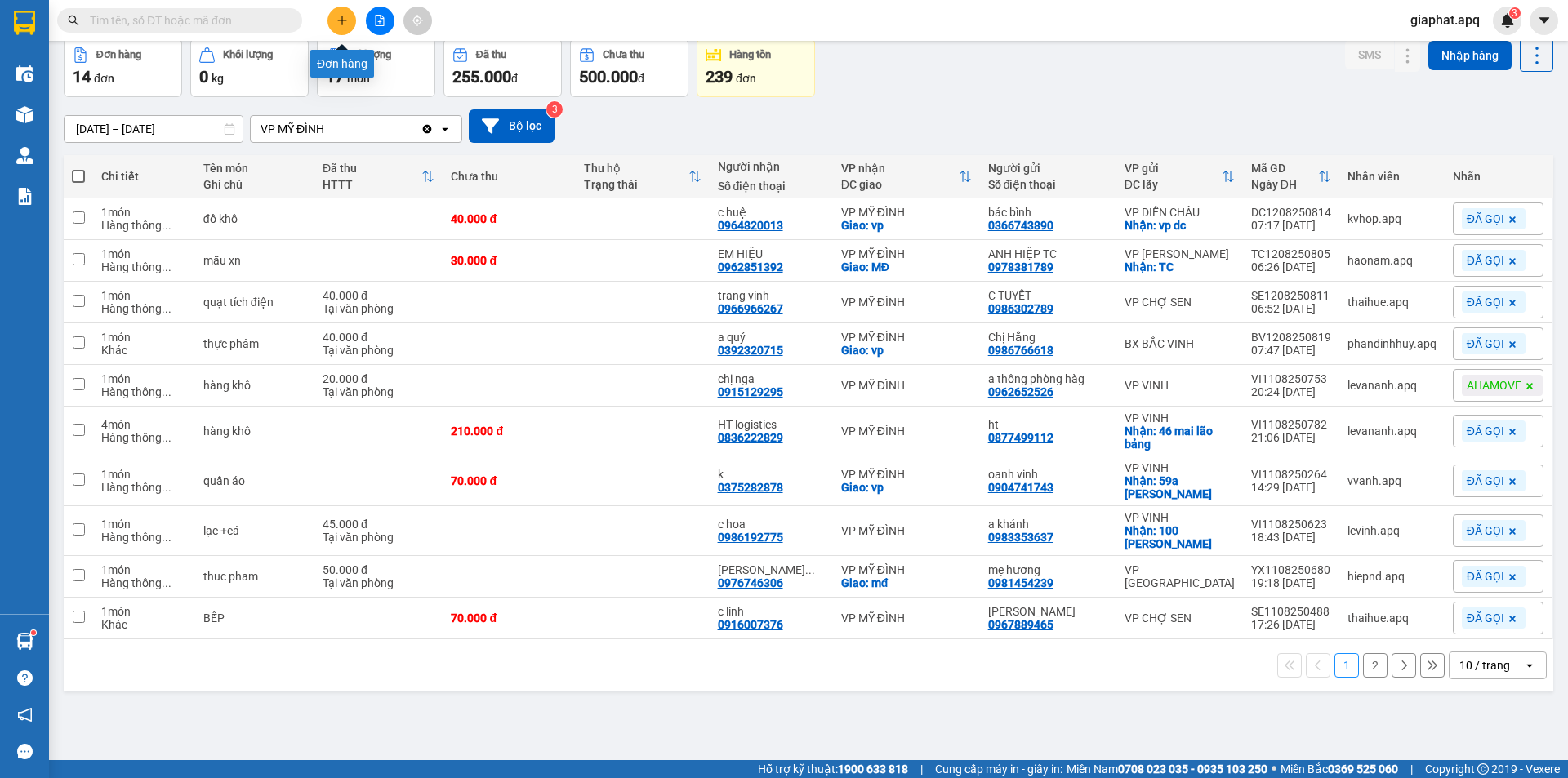
click at [346, 15] on button at bounding box center [341, 21] width 28 height 28
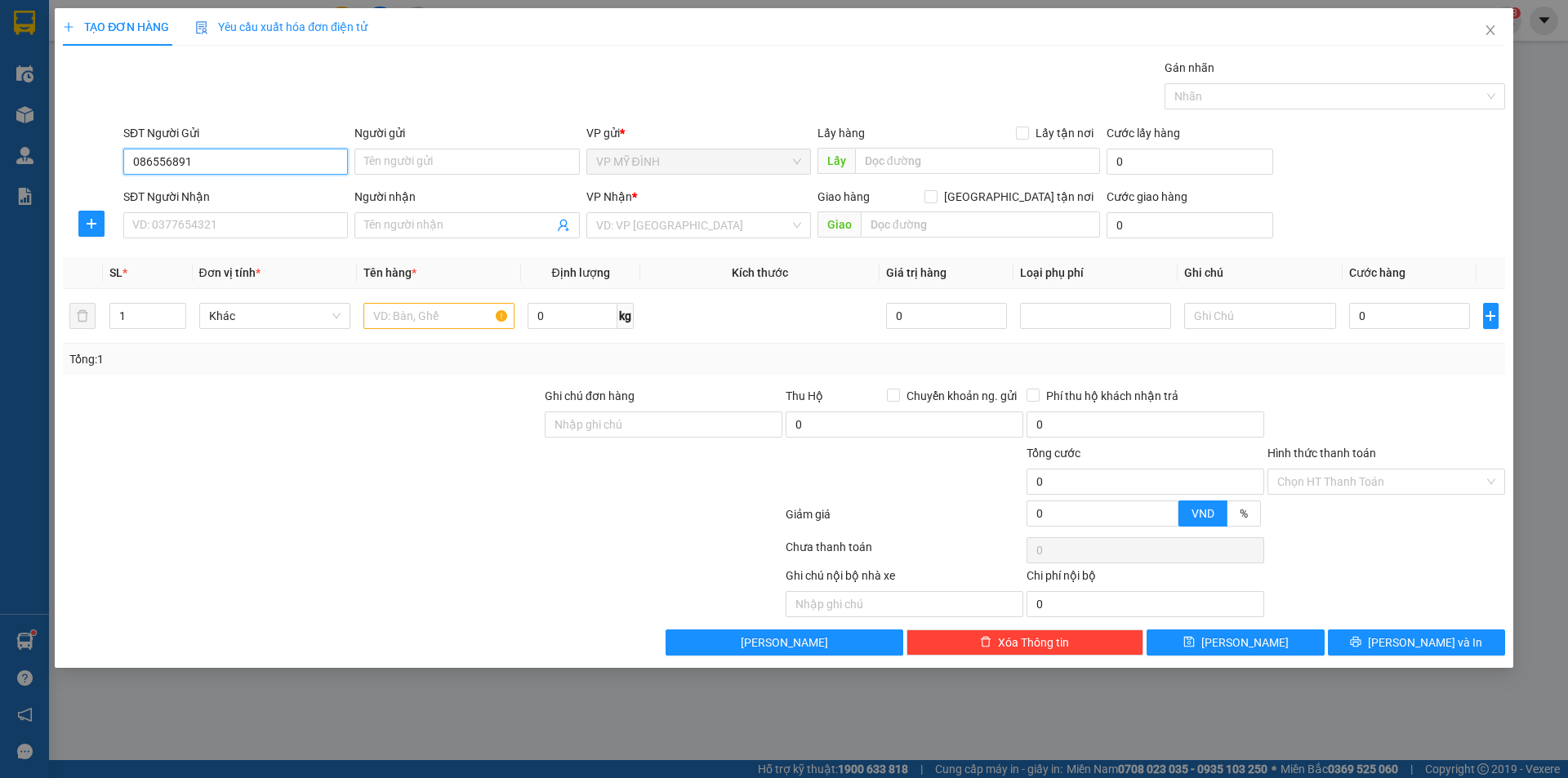
click at [171, 159] on input "086556891" at bounding box center [236, 161] width 224 height 27
type input "0865561891"
click at [225, 163] on input "0865561891" at bounding box center [236, 161] width 224 height 27
click at [224, 193] on div "0865561891 - kh" at bounding box center [235, 194] width 205 height 18
type input "kh"
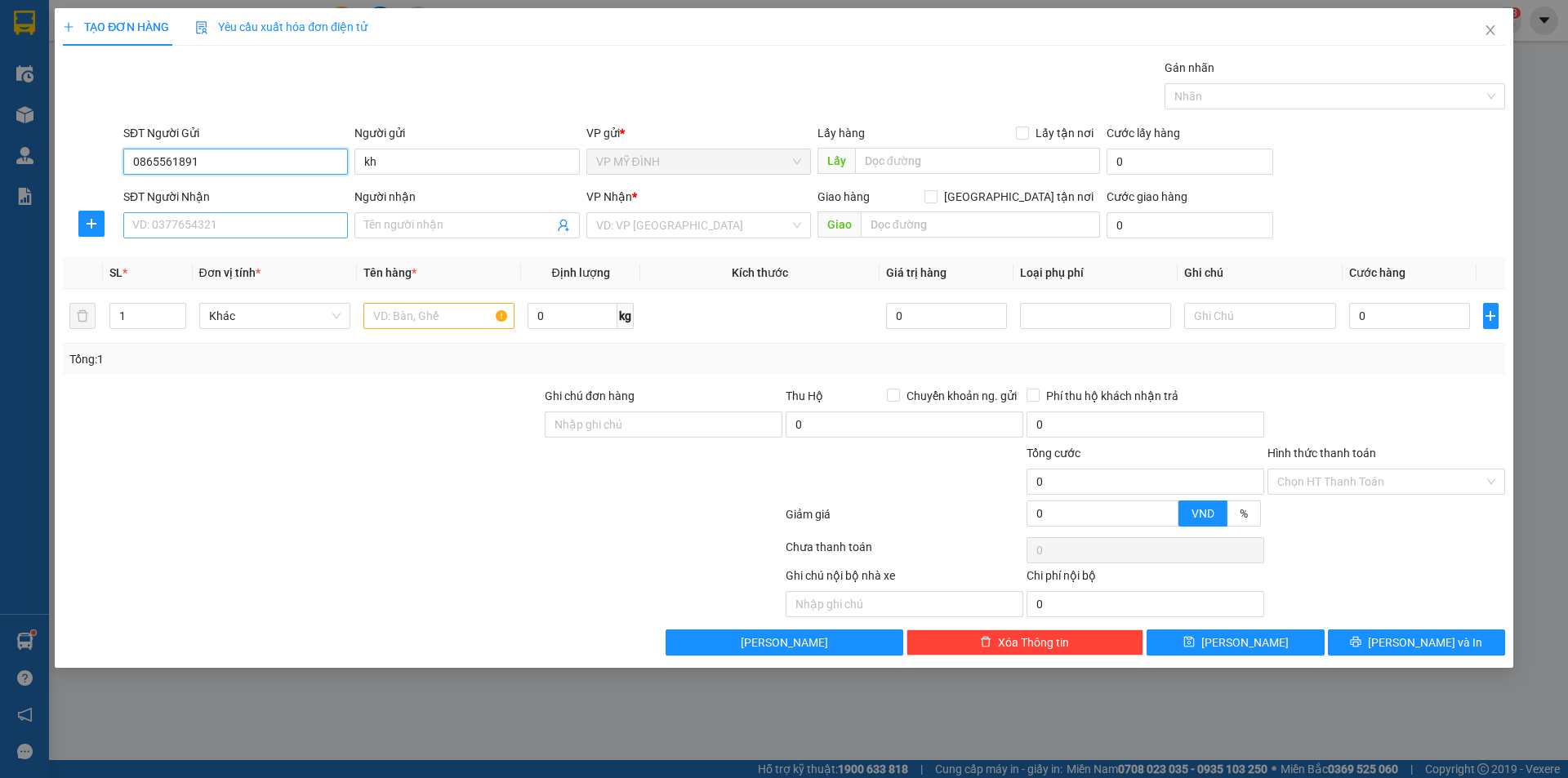
type input "0865561891"
click at [228, 230] on input "SĐT Người Nhận" at bounding box center [236, 225] width 224 height 27
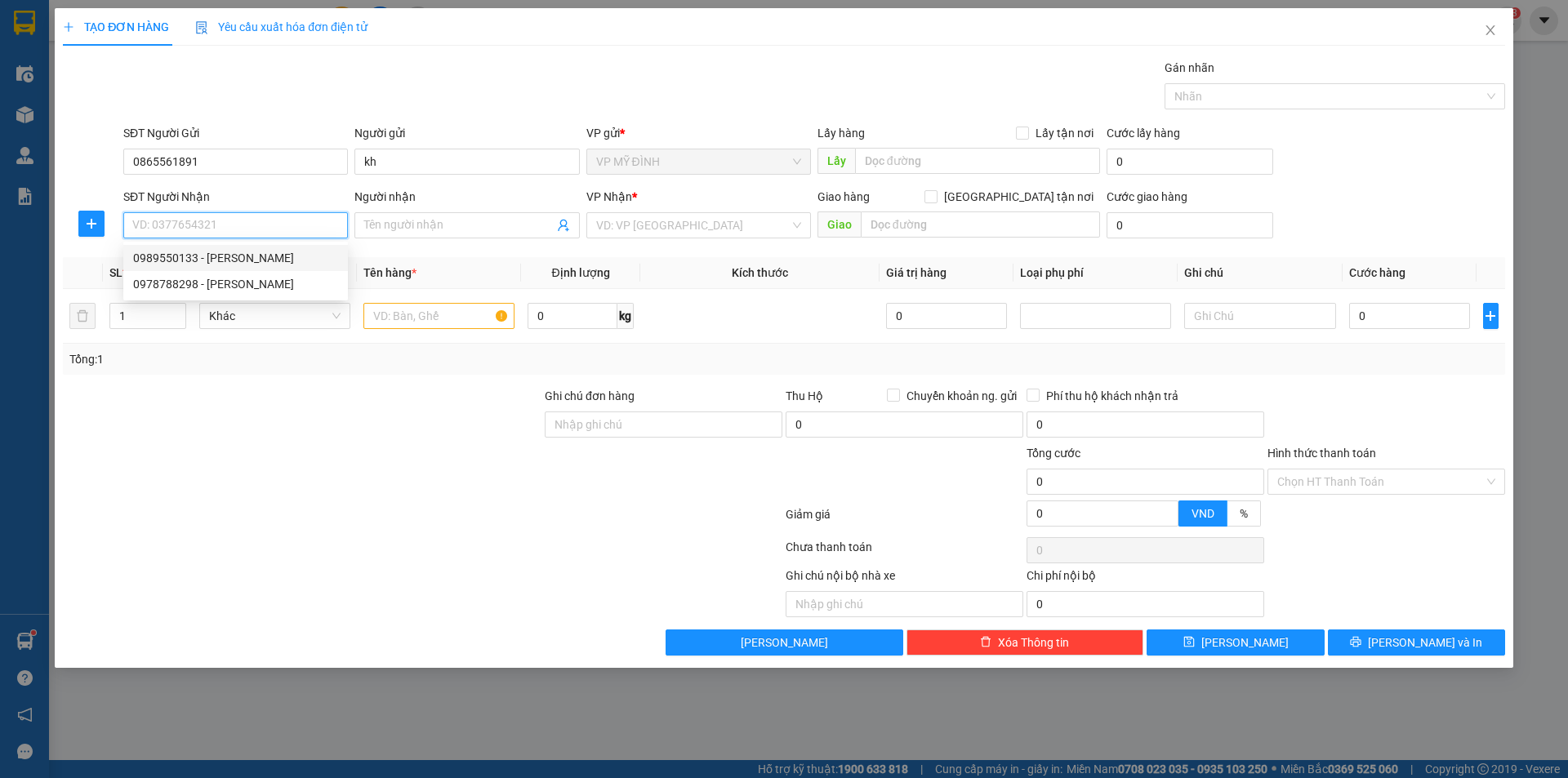
click at [221, 255] on div "0989550133 - c vân" at bounding box center [235, 258] width 205 height 18
type input "0989550133"
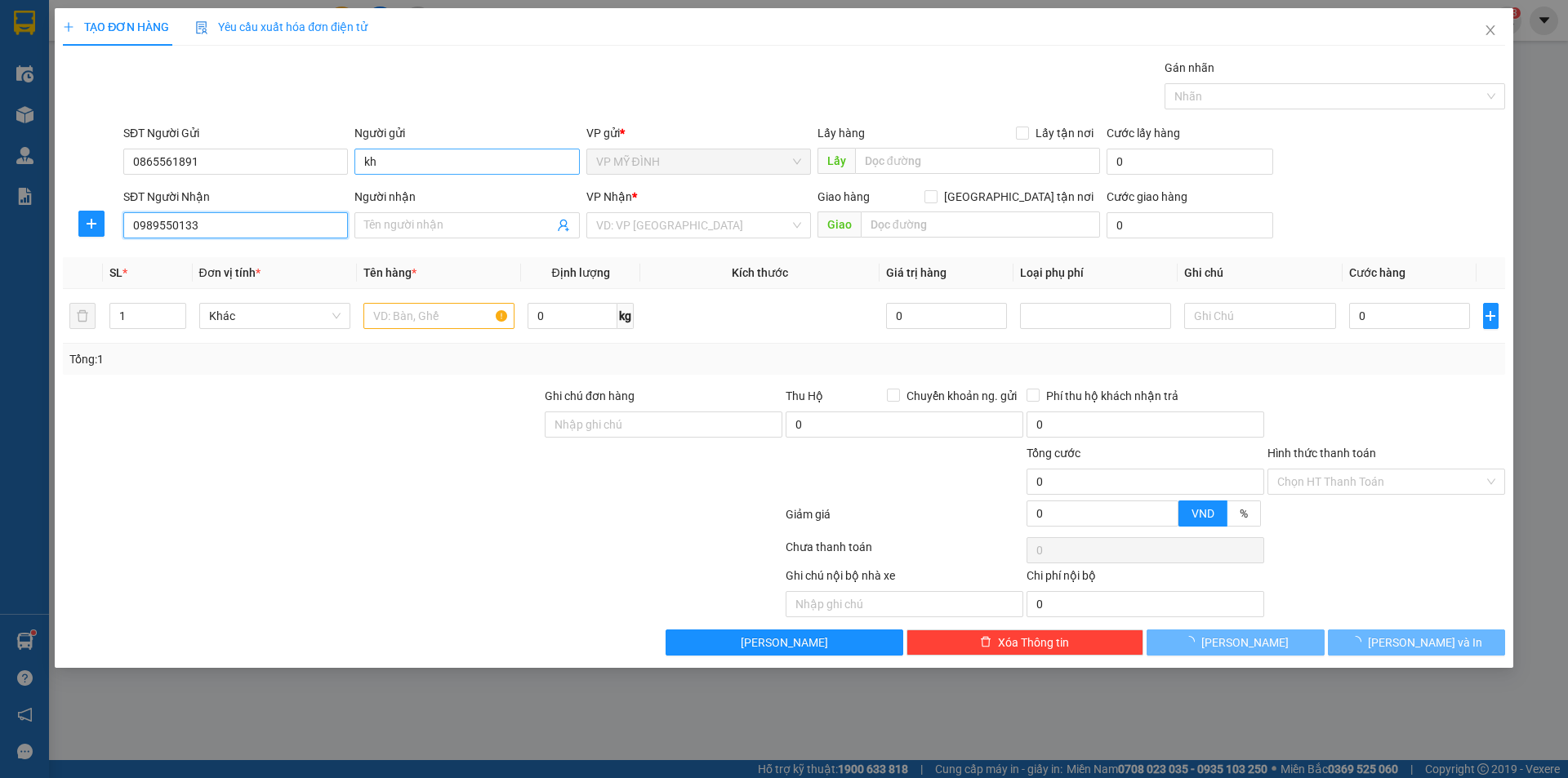
type input "c vân"
checkbox input "true"
type input "31 ngõ d4 tô ngọc vân"
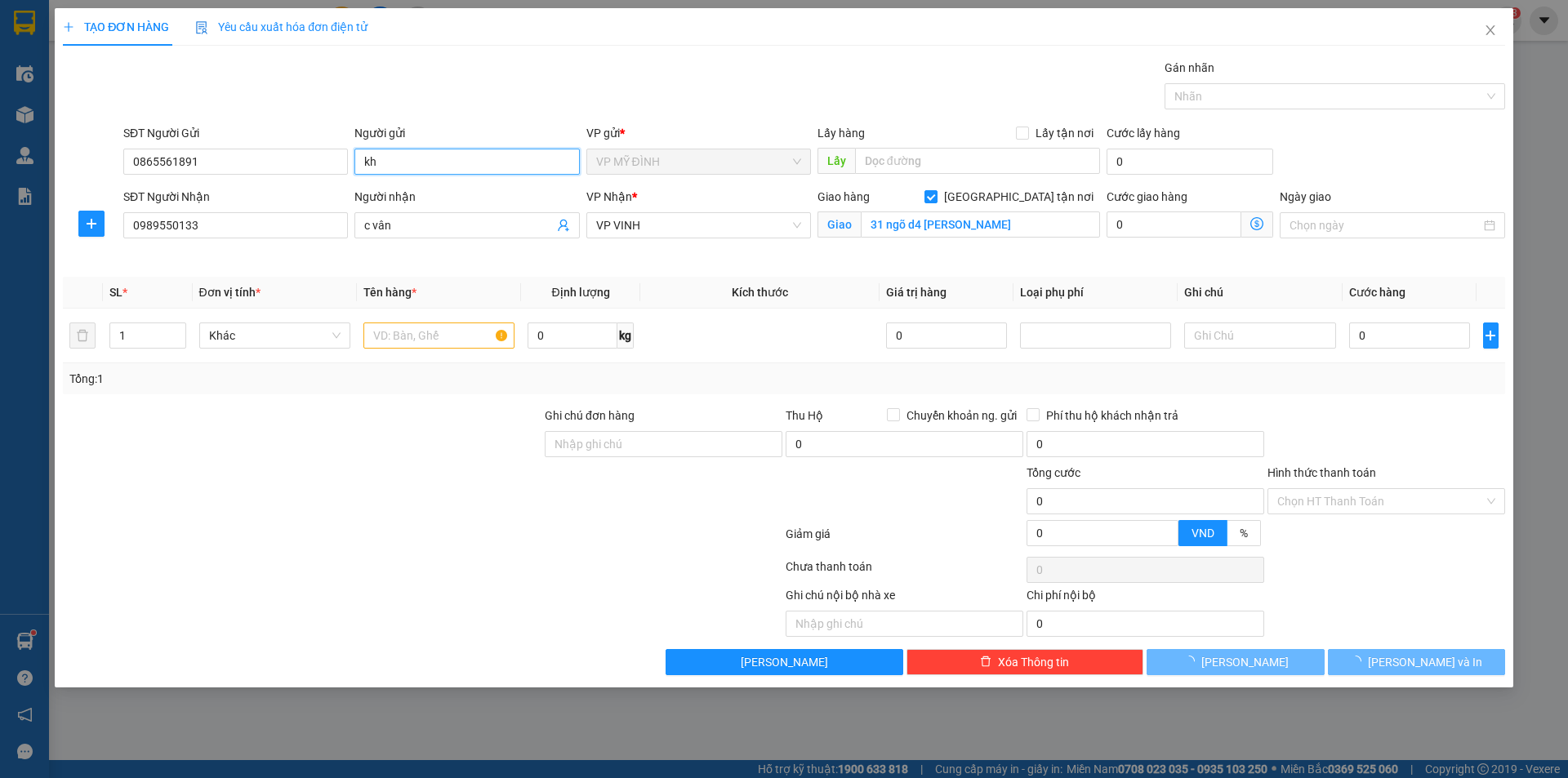
click at [383, 165] on input "kh" at bounding box center [467, 161] width 224 height 27
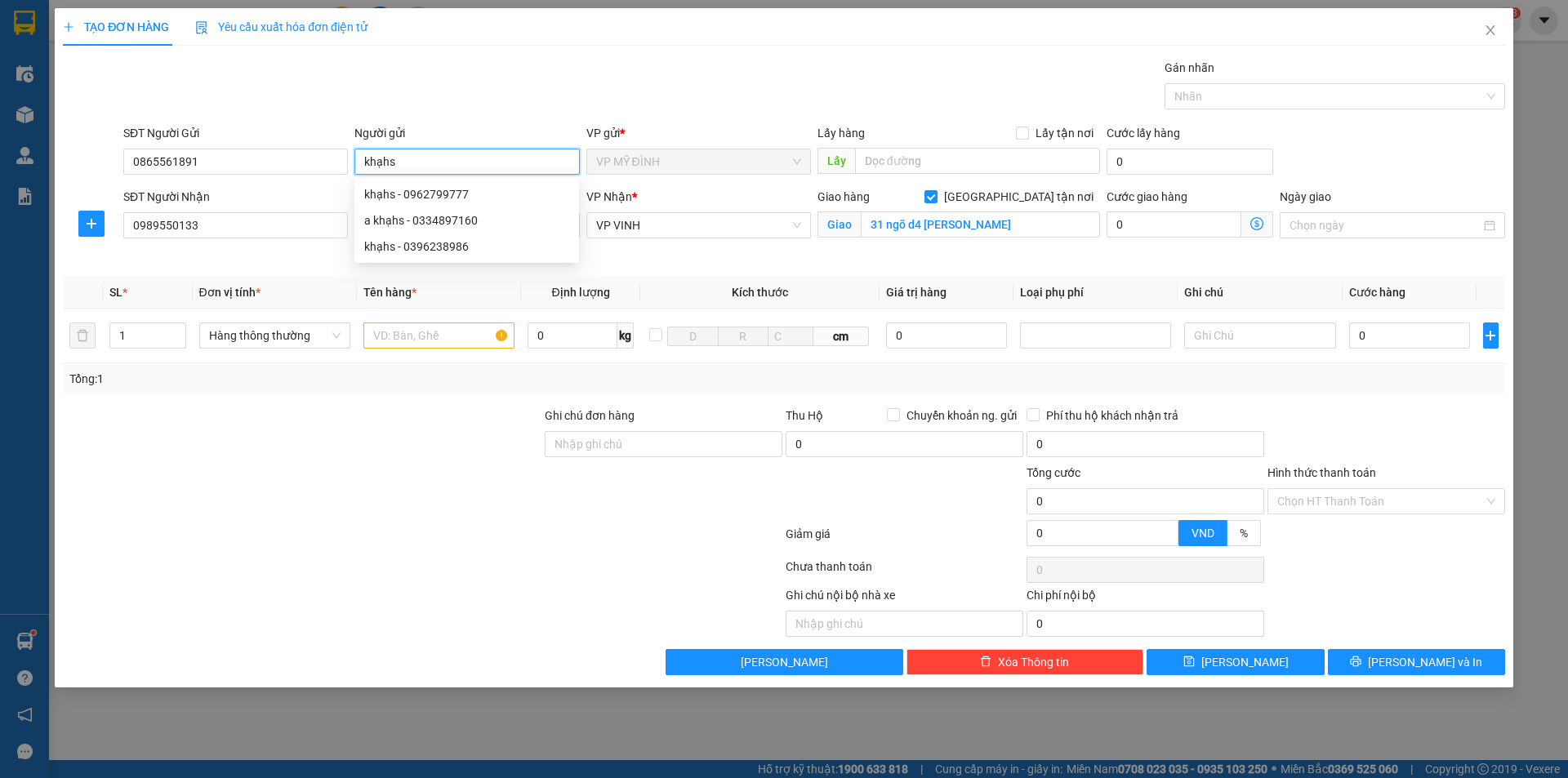
type input "khạhs"
click at [439, 581] on div at bounding box center [422, 570] width 723 height 33
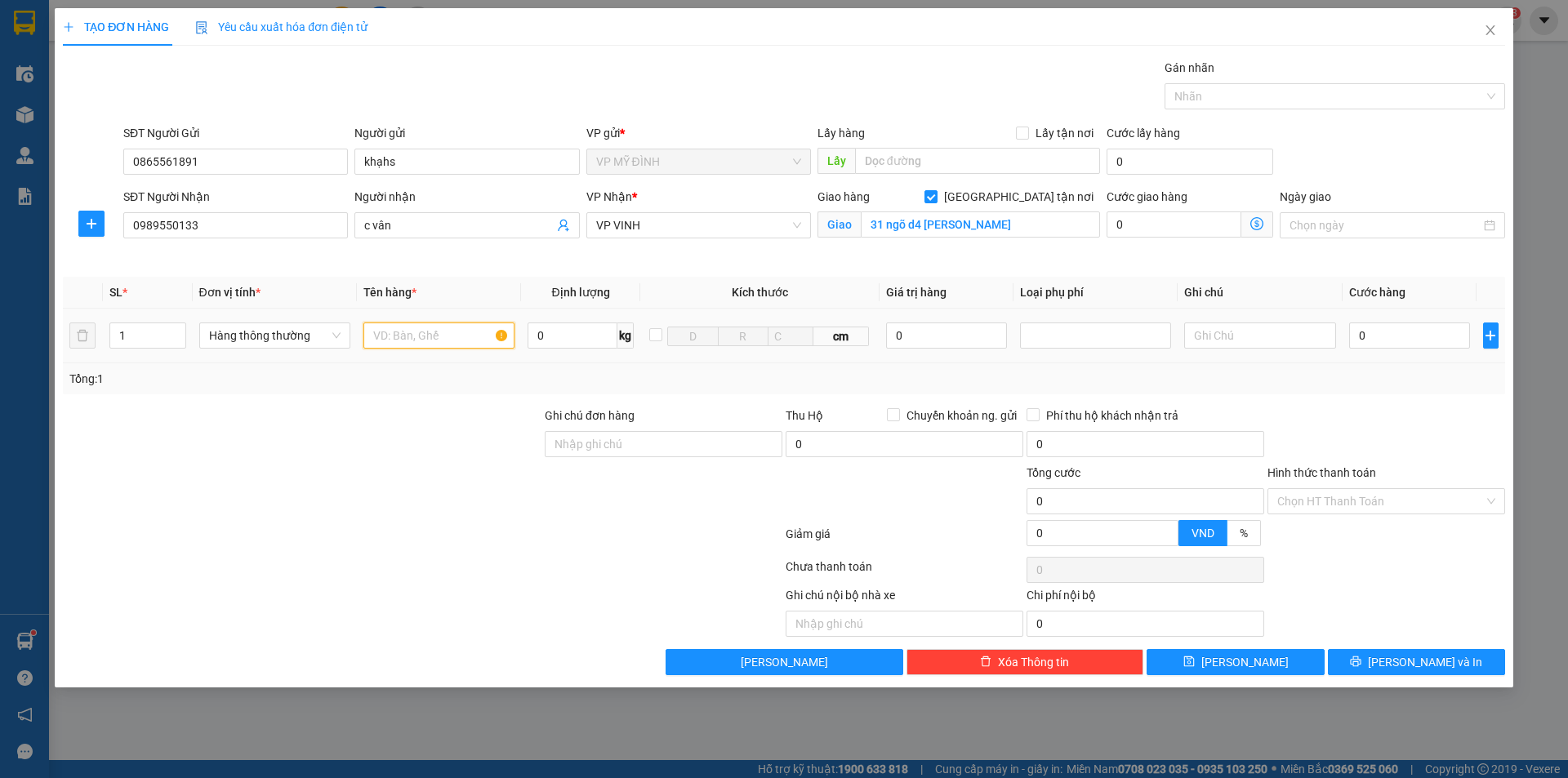
click at [381, 340] on input "text" at bounding box center [439, 336] width 151 height 27
type input "q"
type input "quaandf áo"
click at [1386, 338] on input "0" at bounding box center [1410, 336] width 122 height 27
type input "7"
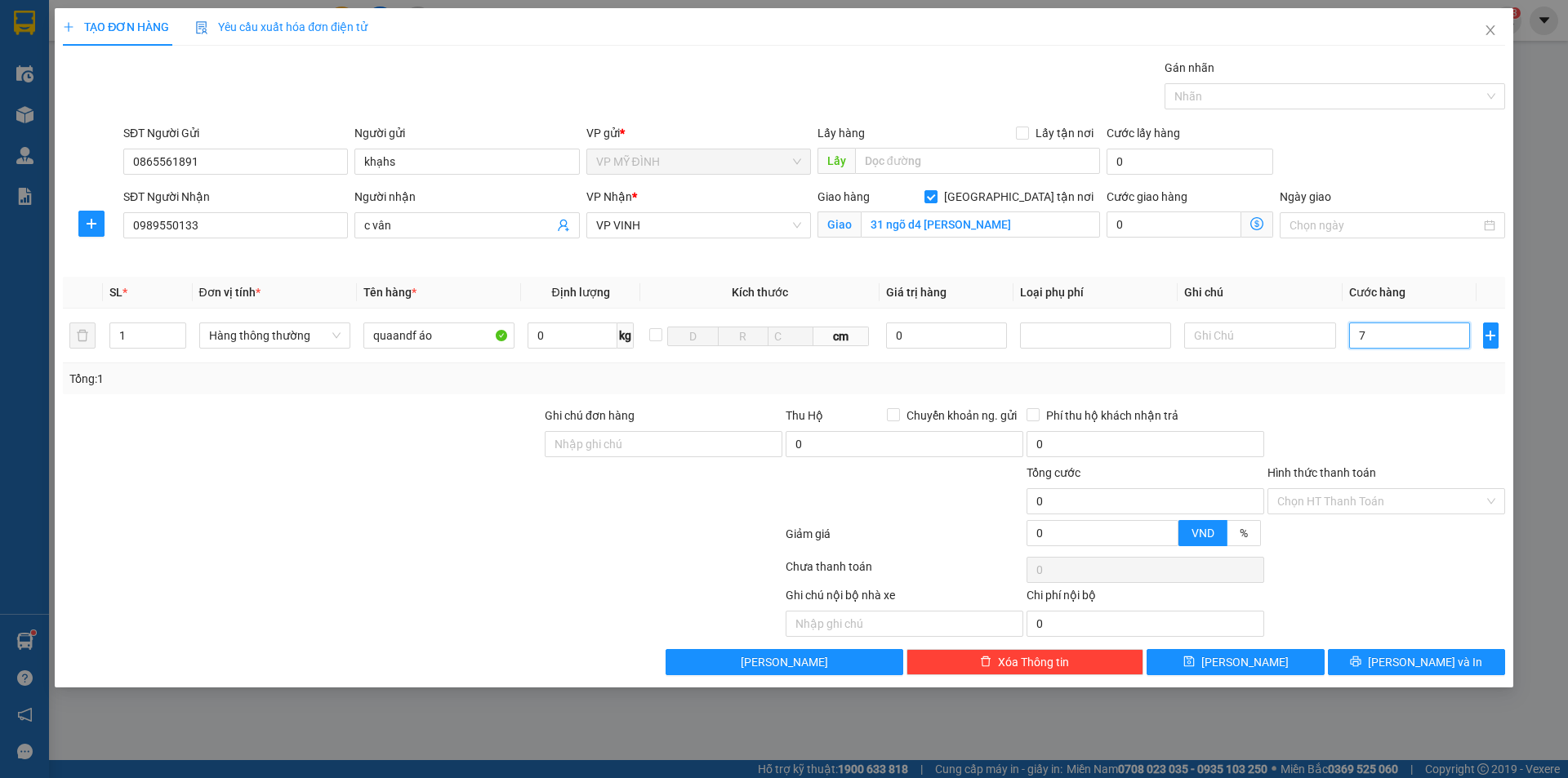
type input "7"
type input "70"
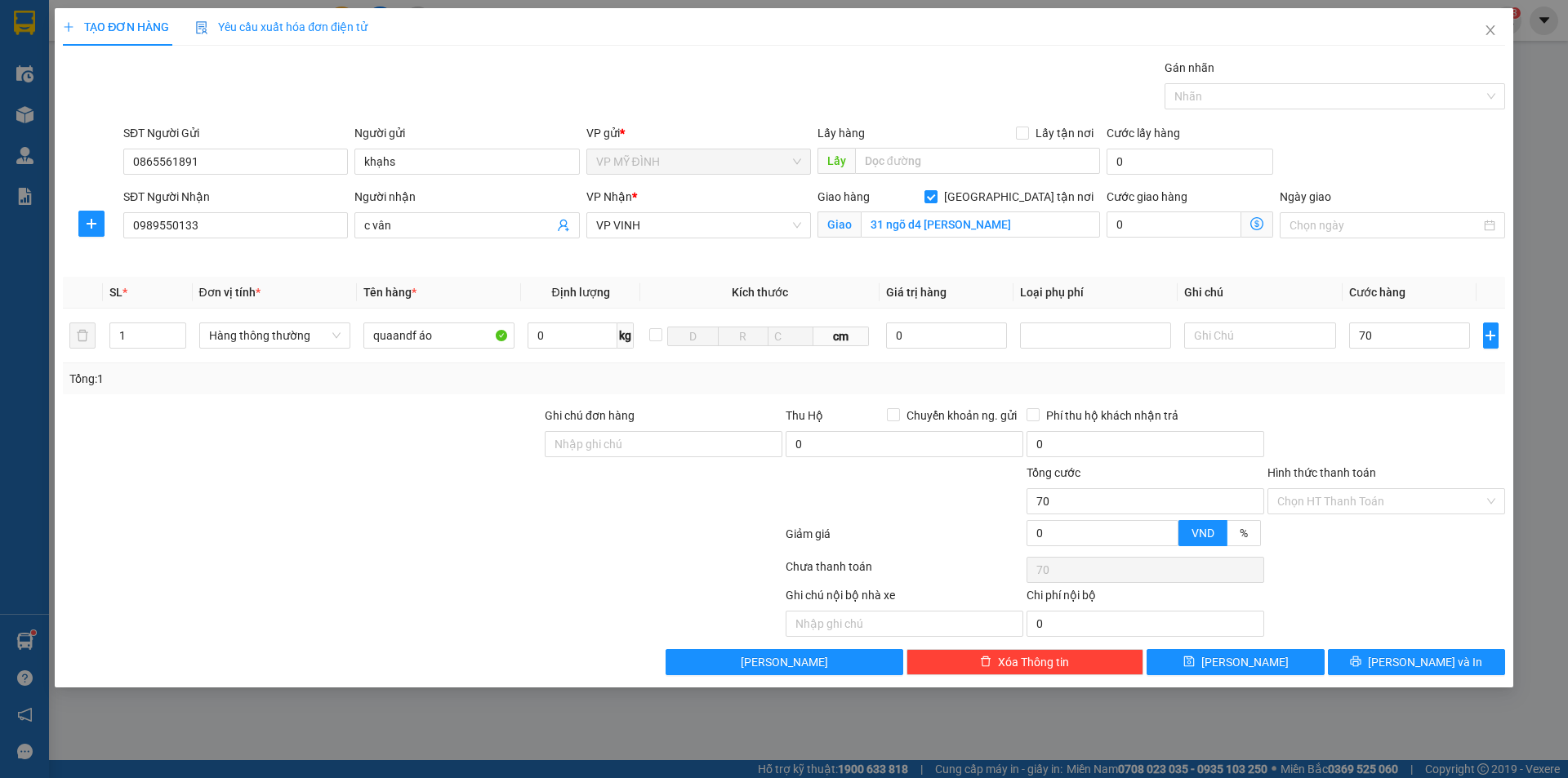
type input "70.000"
click at [1386, 436] on div at bounding box center [1386, 435] width 241 height 57
click at [1346, 500] on input "Hình thức thanh toán" at bounding box center [1380, 501] width 206 height 25
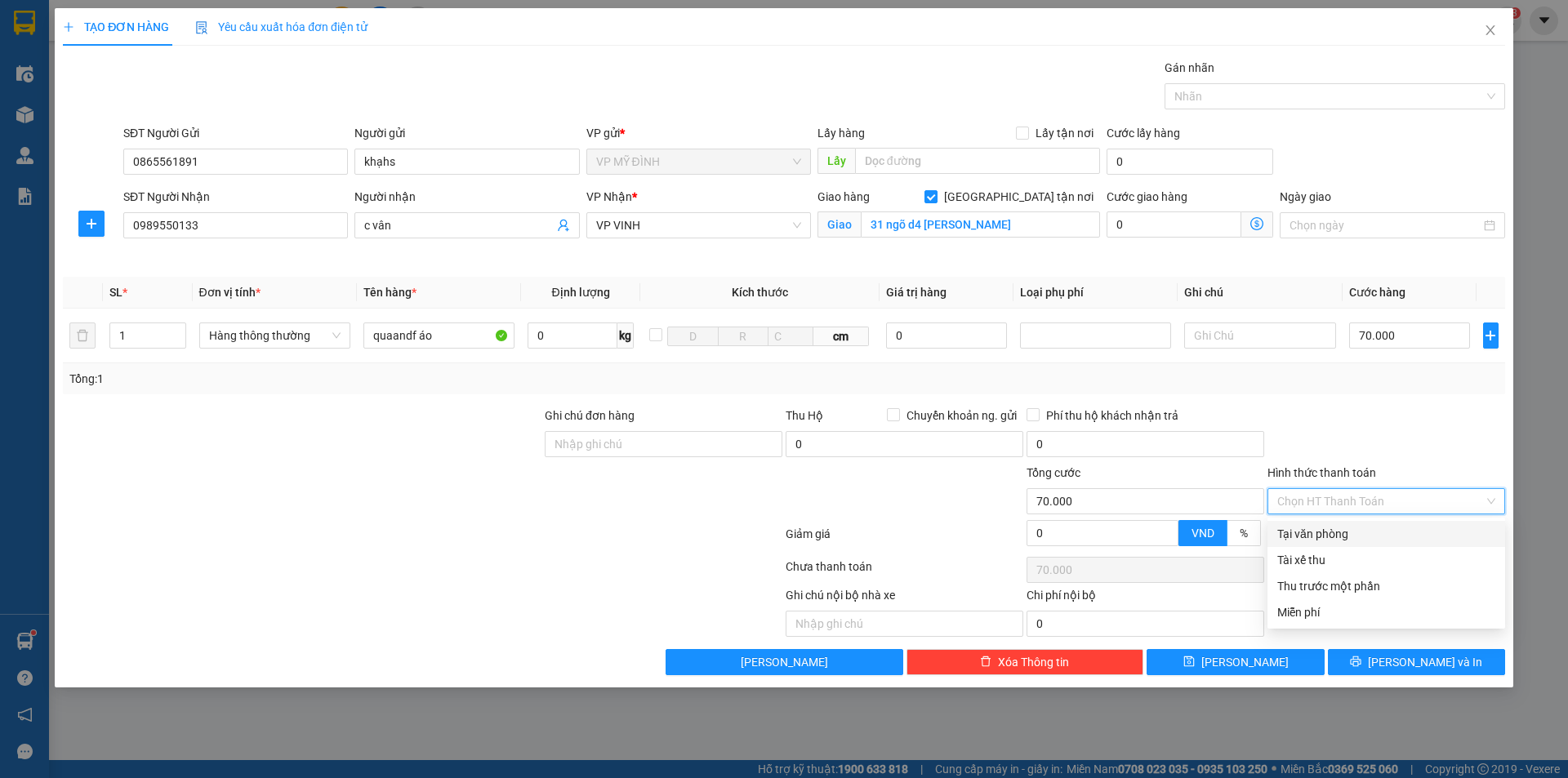
click at [1354, 533] on div "Tại văn phòng" at bounding box center [1386, 534] width 218 height 18
type input "0"
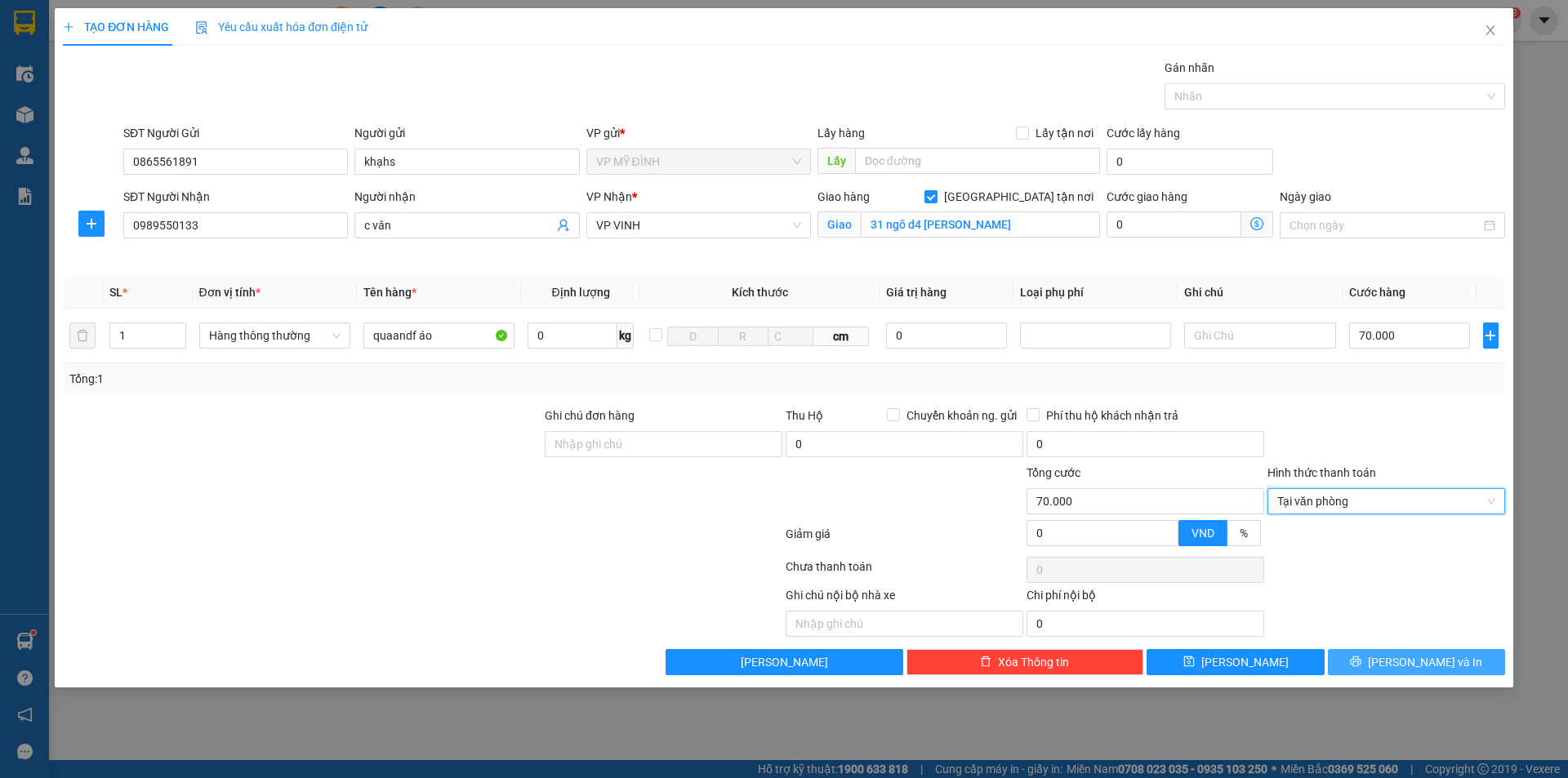
click at [1402, 664] on button "[PERSON_NAME] và In" at bounding box center [1416, 662] width 177 height 27
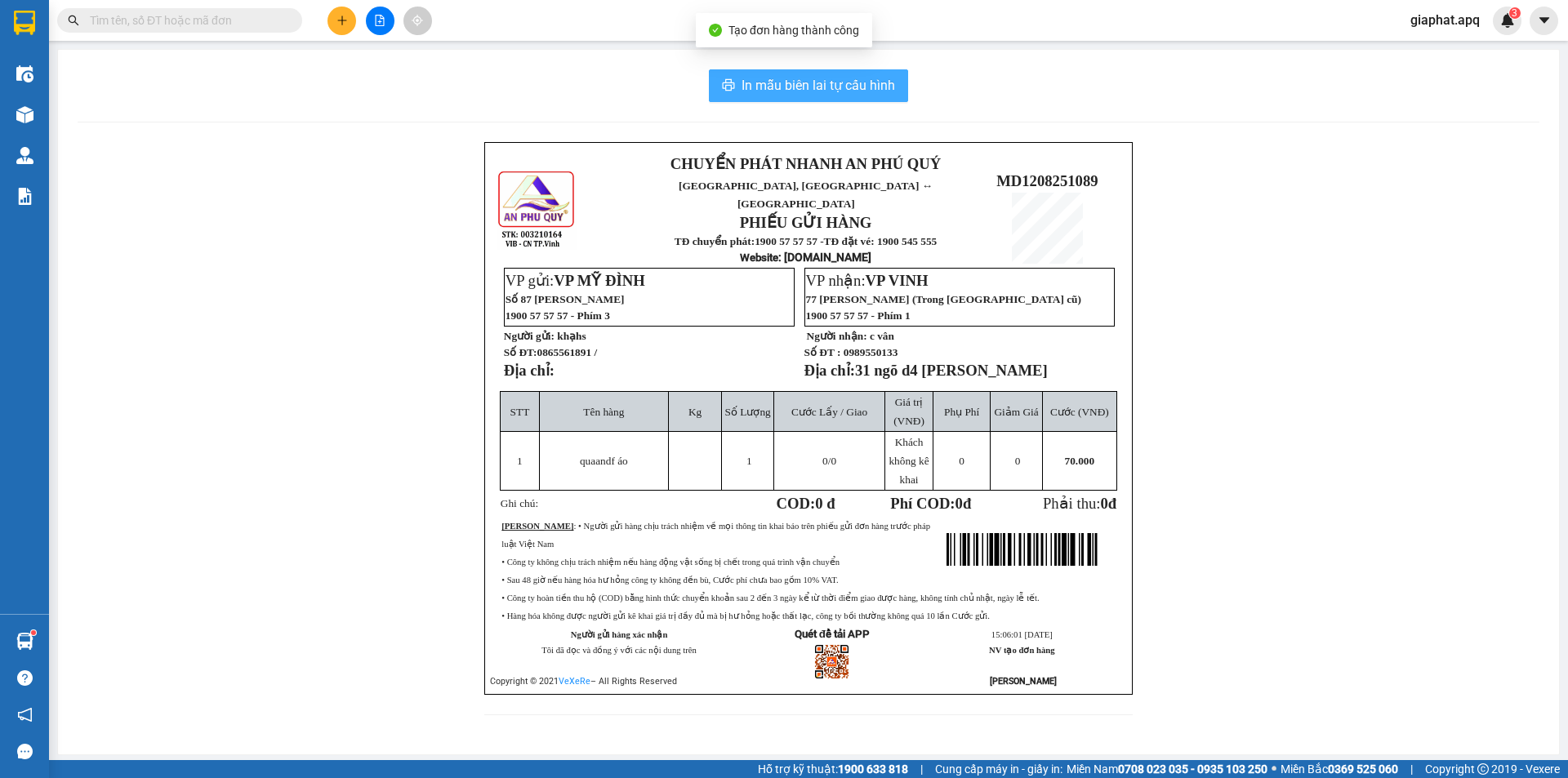
click at [859, 92] on span "In mẫu biên lai tự cấu hình" at bounding box center [818, 86] width 153 height 21
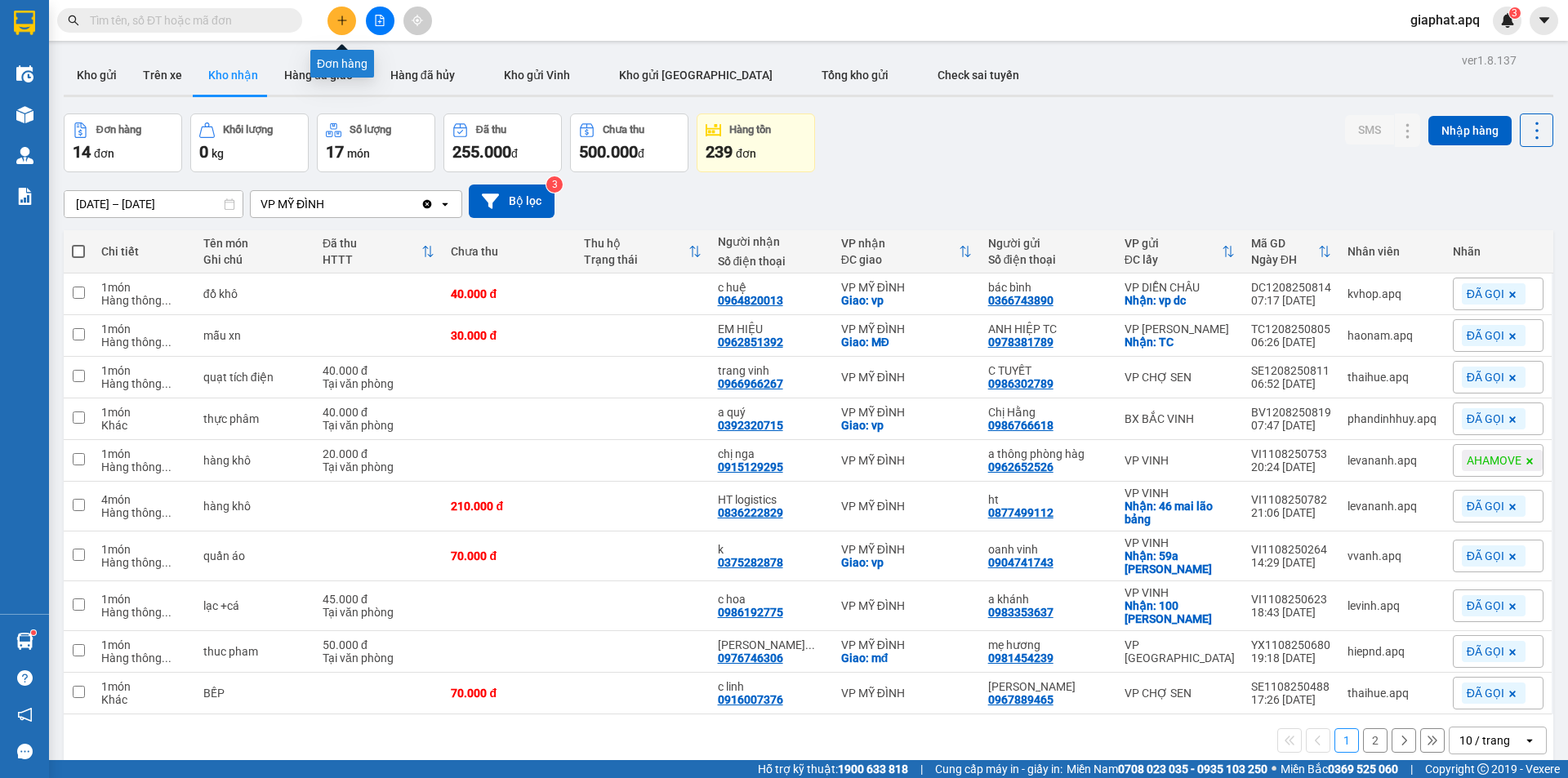
click at [346, 26] on icon "plus" at bounding box center [342, 20] width 11 height 11
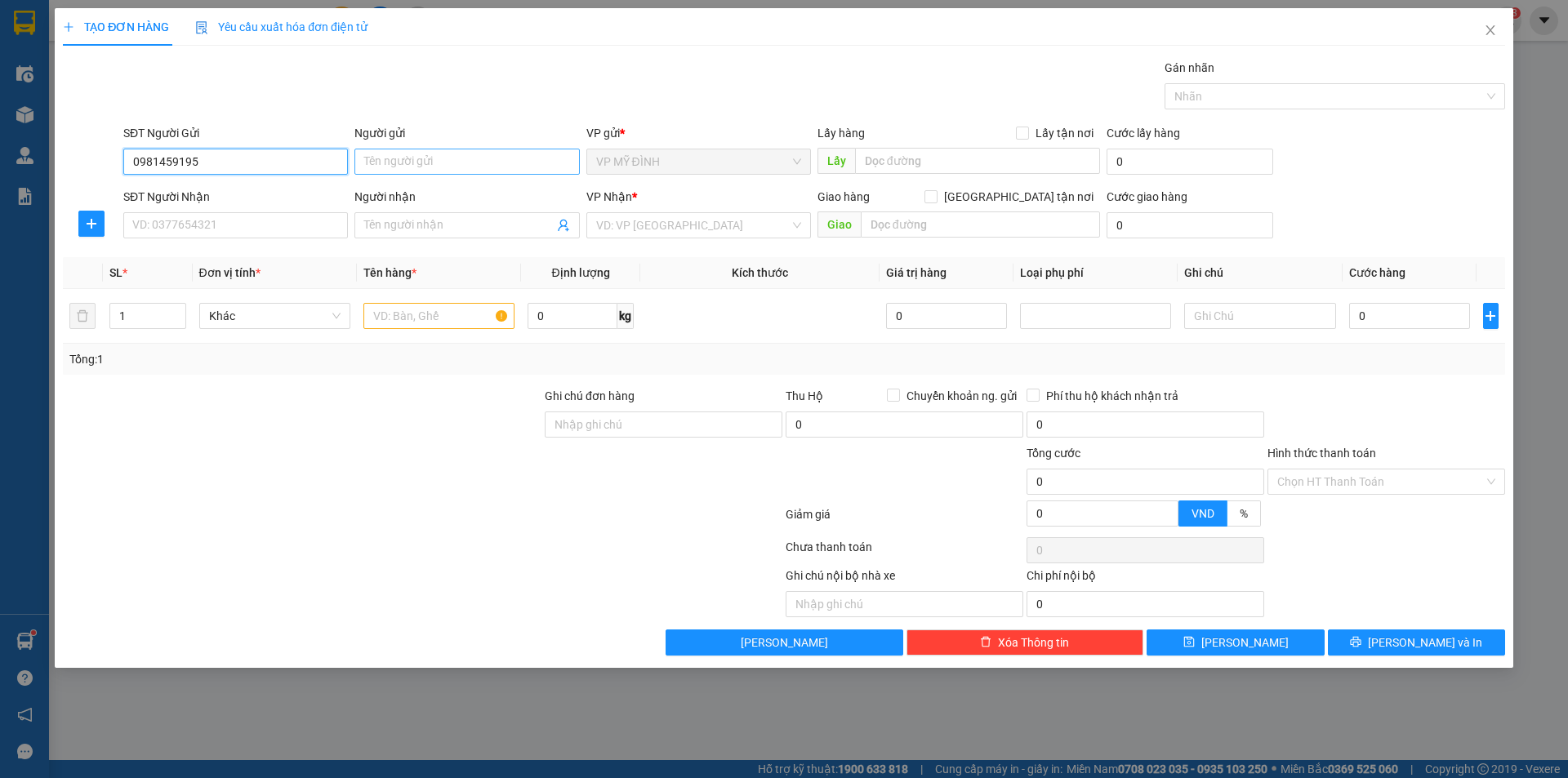
type input "0981459195"
click at [364, 166] on input "Người gửi" at bounding box center [467, 161] width 224 height 27
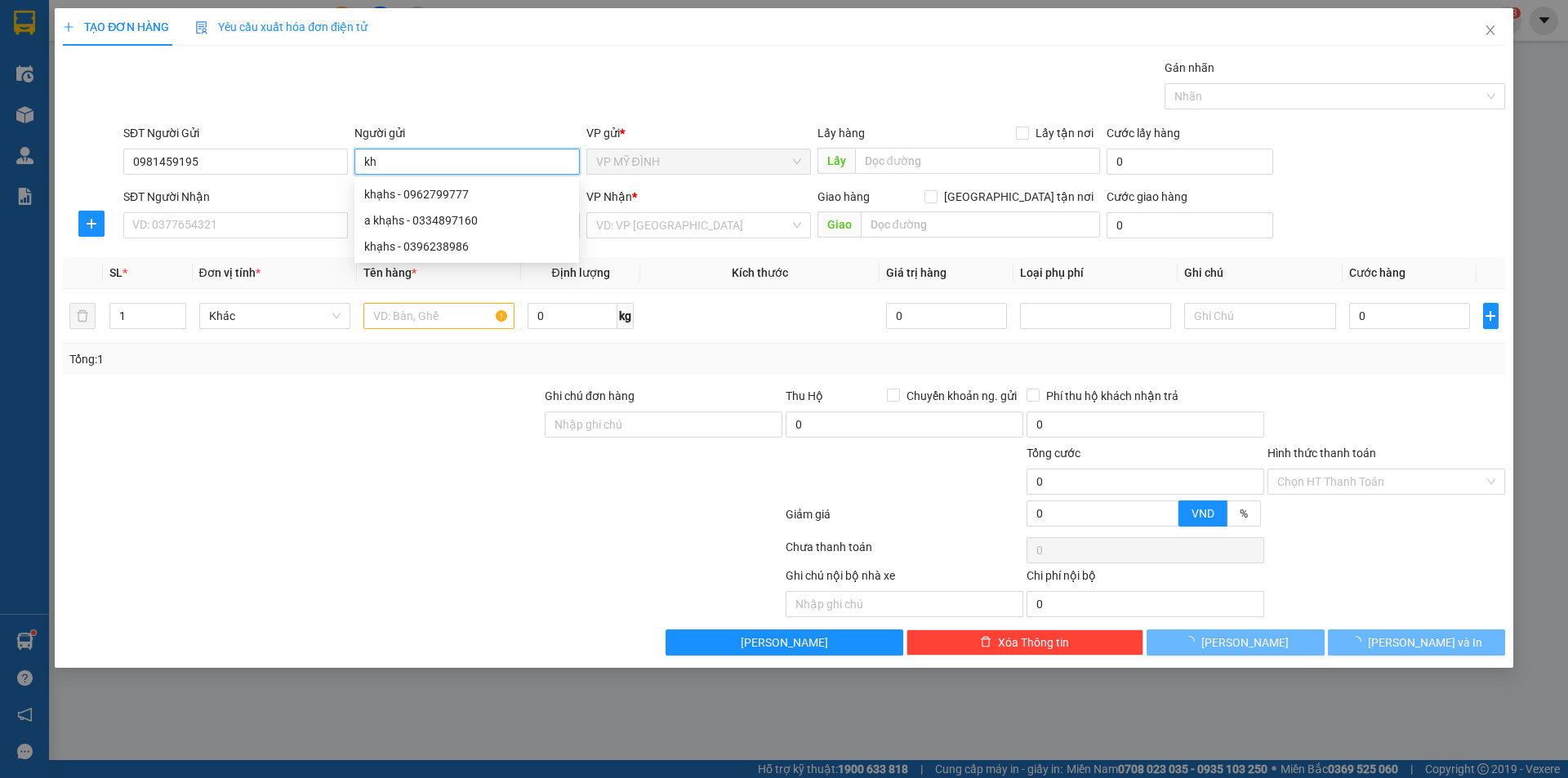
type input "k"
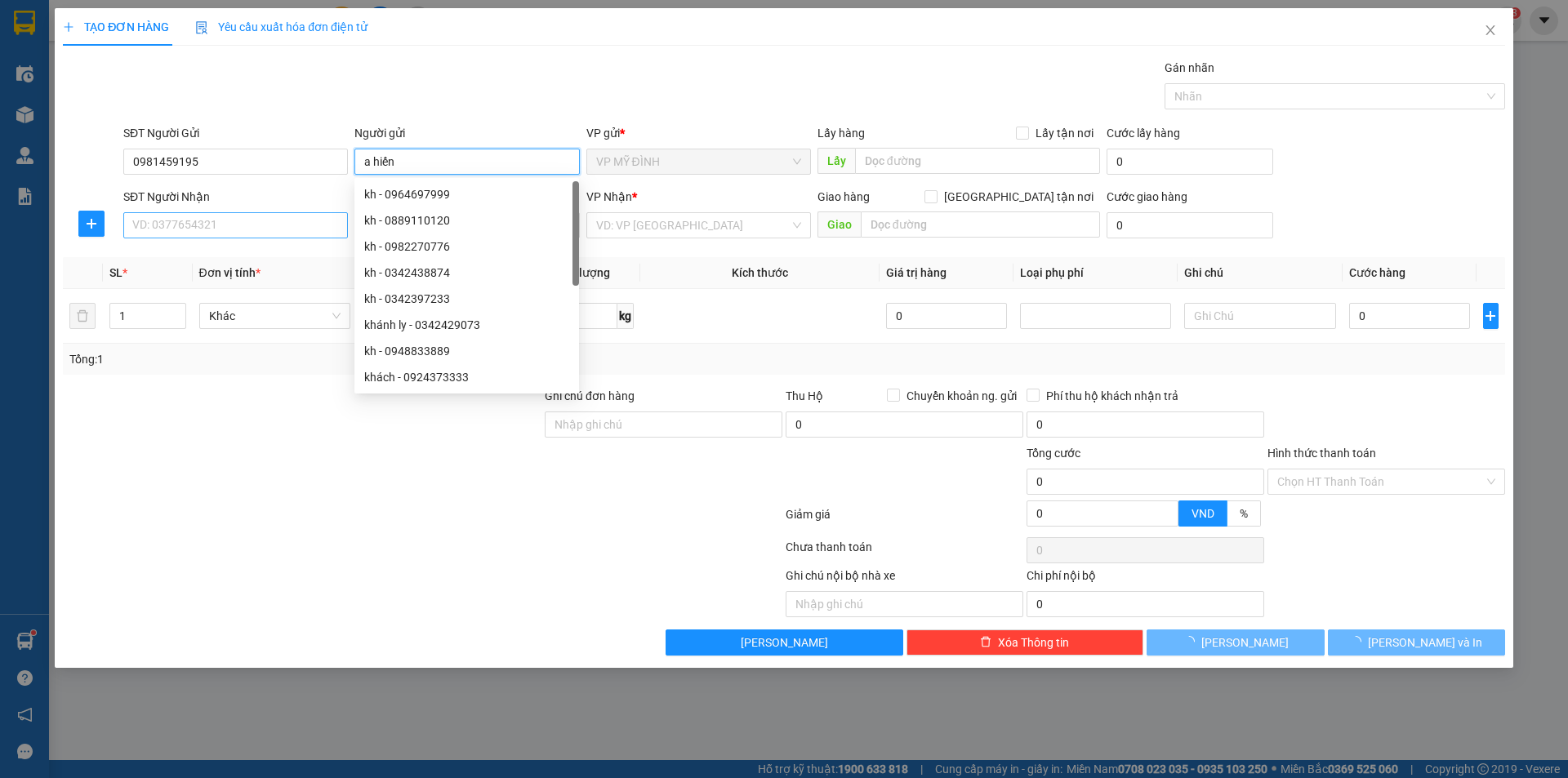
type input "a hiến"
click at [200, 224] on input "SĐT Người Nhận" at bounding box center [236, 225] width 224 height 27
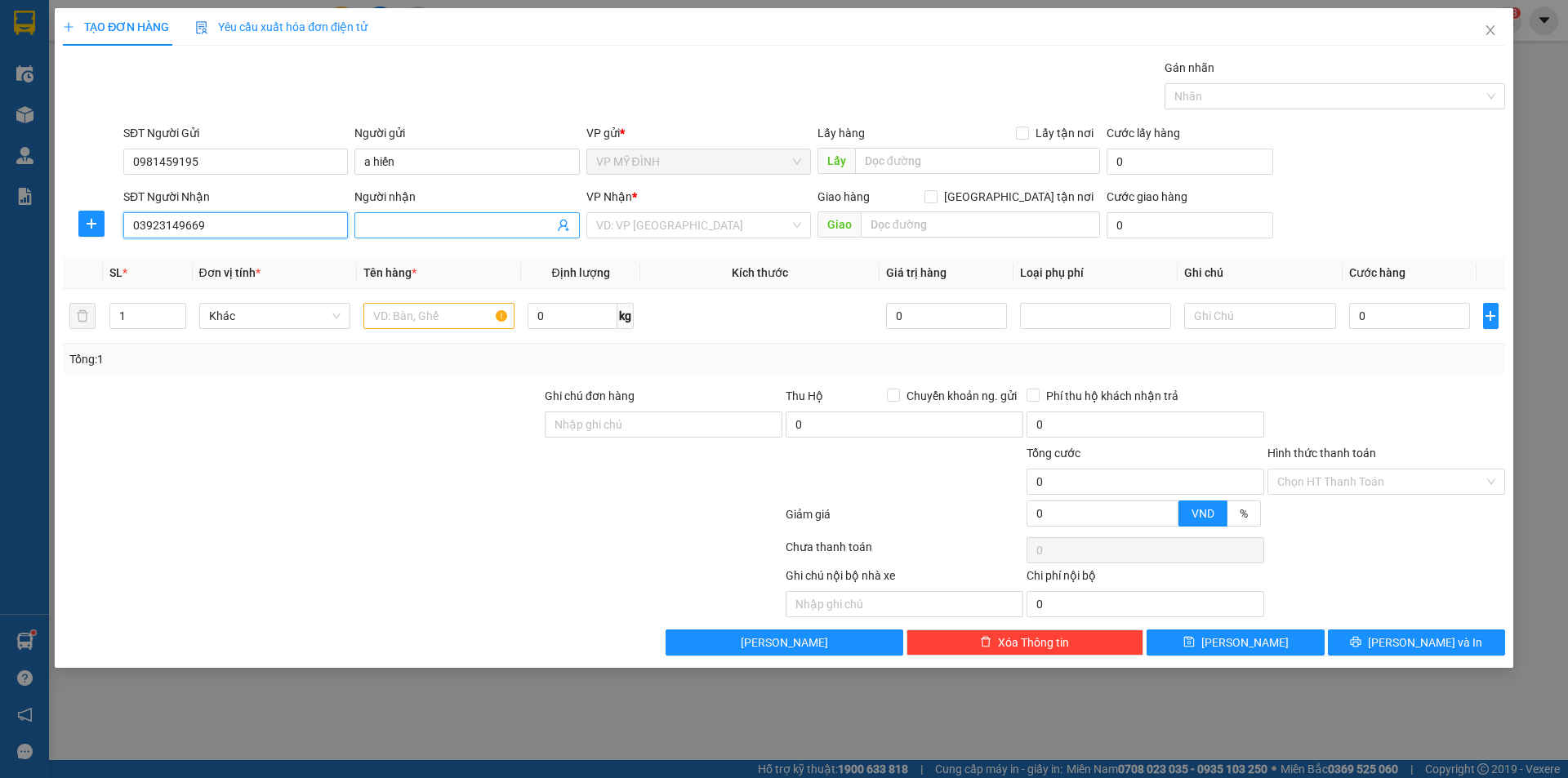
type input "03923149669"
click at [408, 222] on input "Người nhận" at bounding box center [458, 225] width 189 height 18
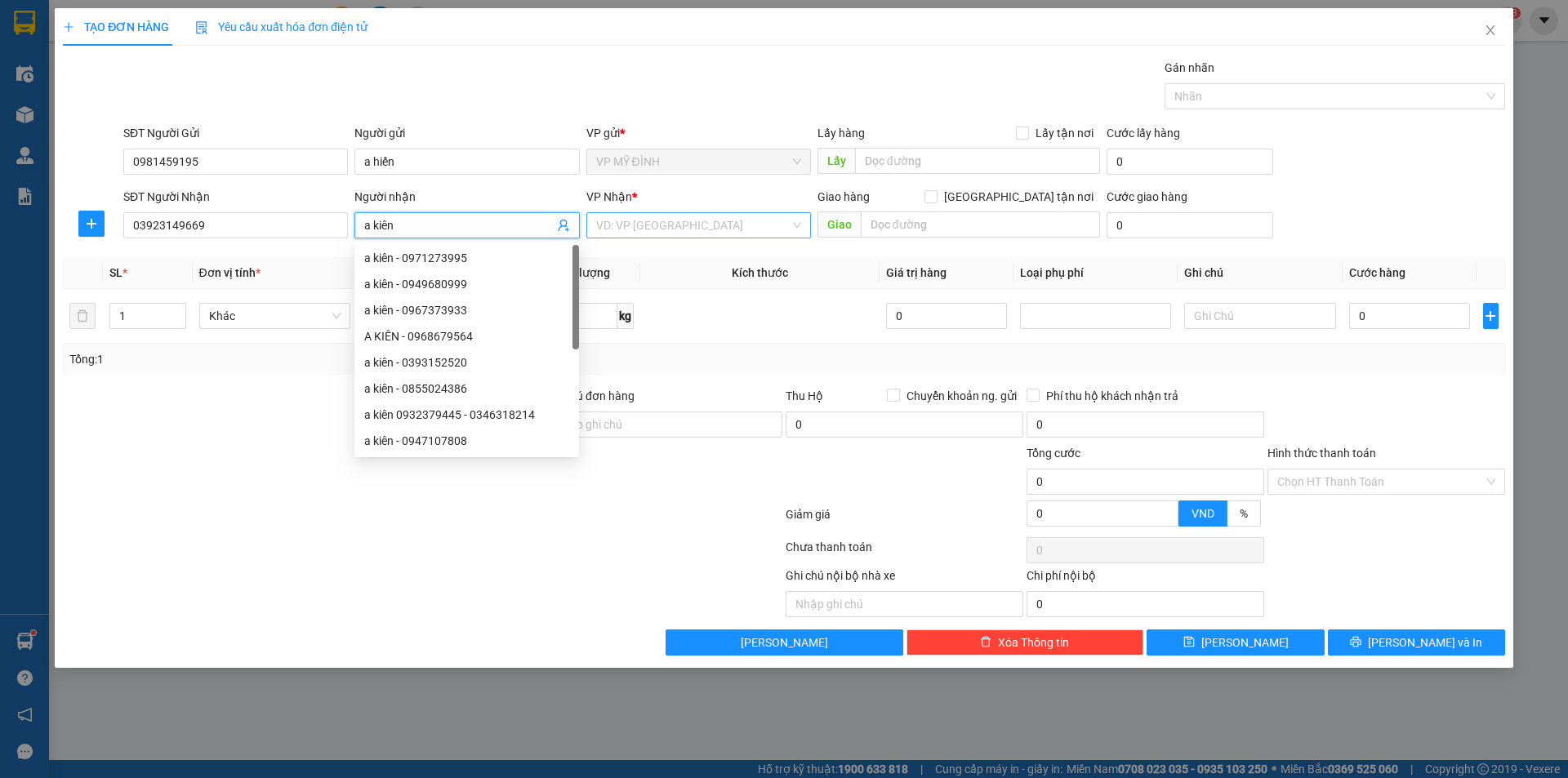
type input "a kiên"
drag, startPoint x: 606, startPoint y: 222, endPoint x: 623, endPoint y: 229, distance: 18.4
click at [619, 227] on input "search" at bounding box center [693, 225] width 194 height 25
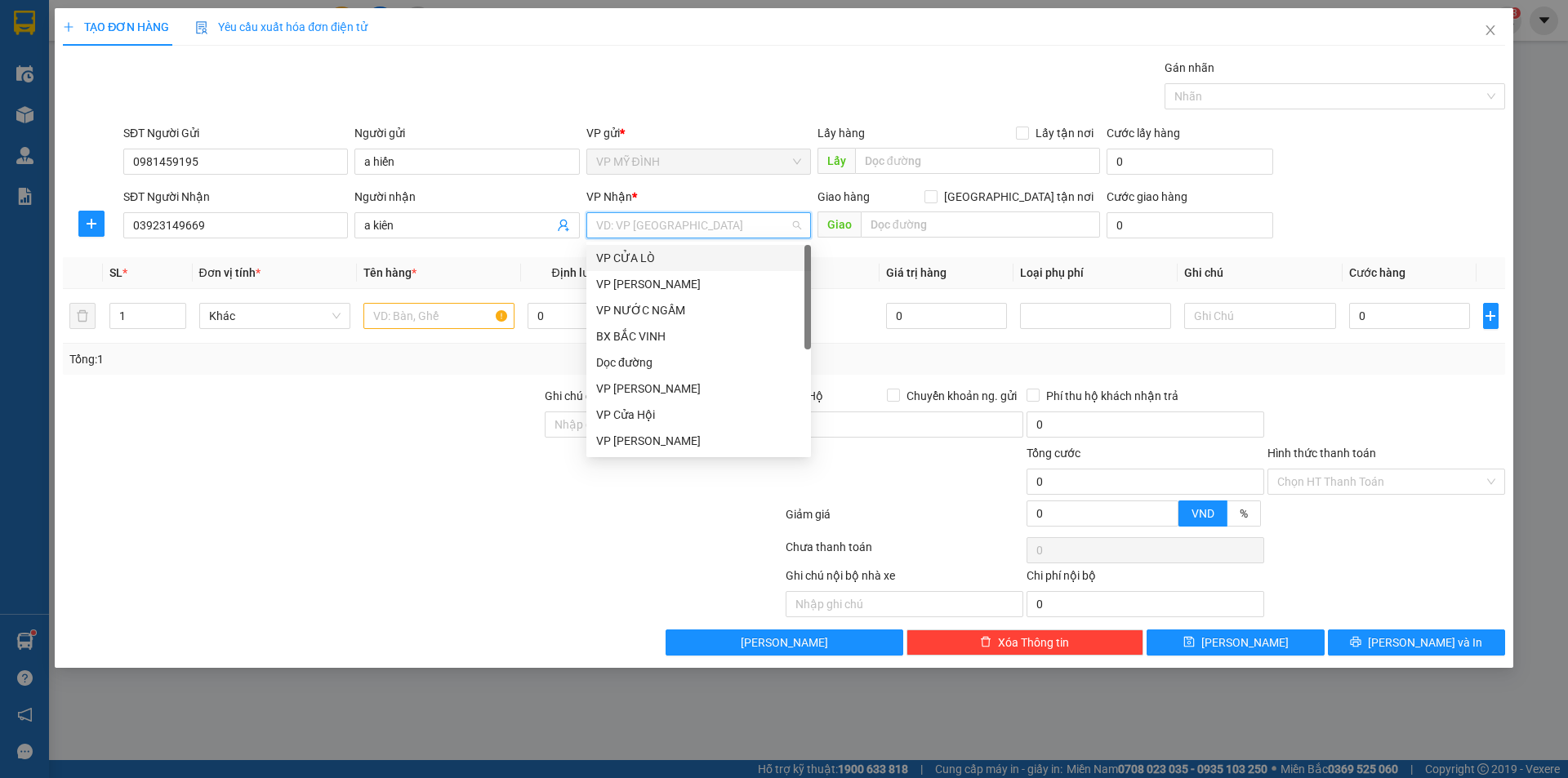
scroll to position [236, 0]
drag, startPoint x: 640, startPoint y: 302, endPoint x: 697, endPoint y: 435, distance: 144.7
click at [697, 433] on div "VP Cầu Yên Xuân Quay Đầu VP NGỌC HỒI VP VINH VP MỸ ĐÌNH VP DIỄN CHÂU VP CHỢ SEN…" at bounding box center [698, 336] width 224 height 236
click at [697, 435] on div "VP [PERSON_NAME]" at bounding box center [698, 440] width 205 height 18
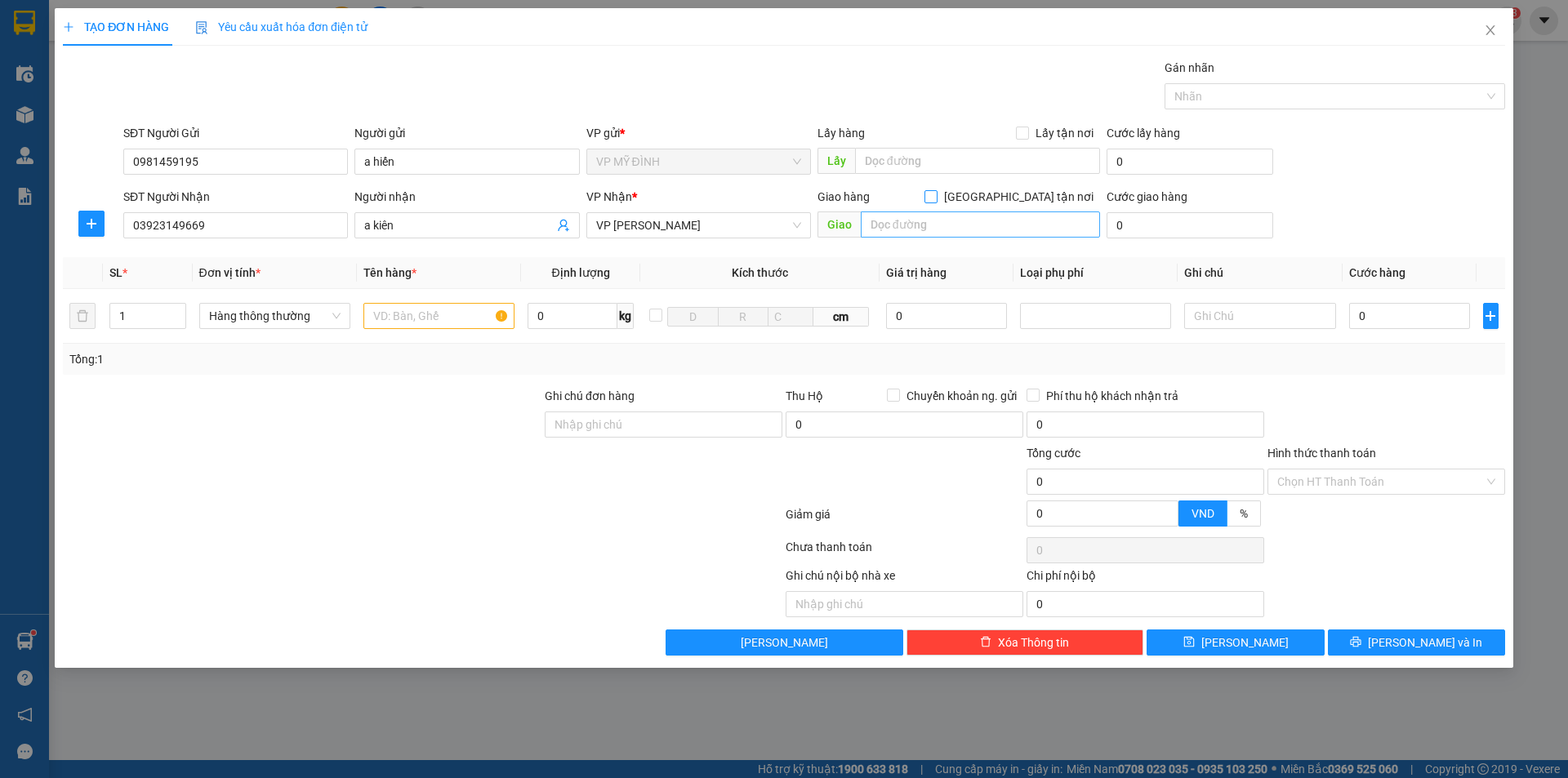
drag, startPoint x: 1019, startPoint y: 200, endPoint x: 996, endPoint y: 215, distance: 27.5
click at [936, 200] on input "[GEOGRAPHIC_DATA] tận nơi" at bounding box center [930, 195] width 11 height 11
checkbox input "true"
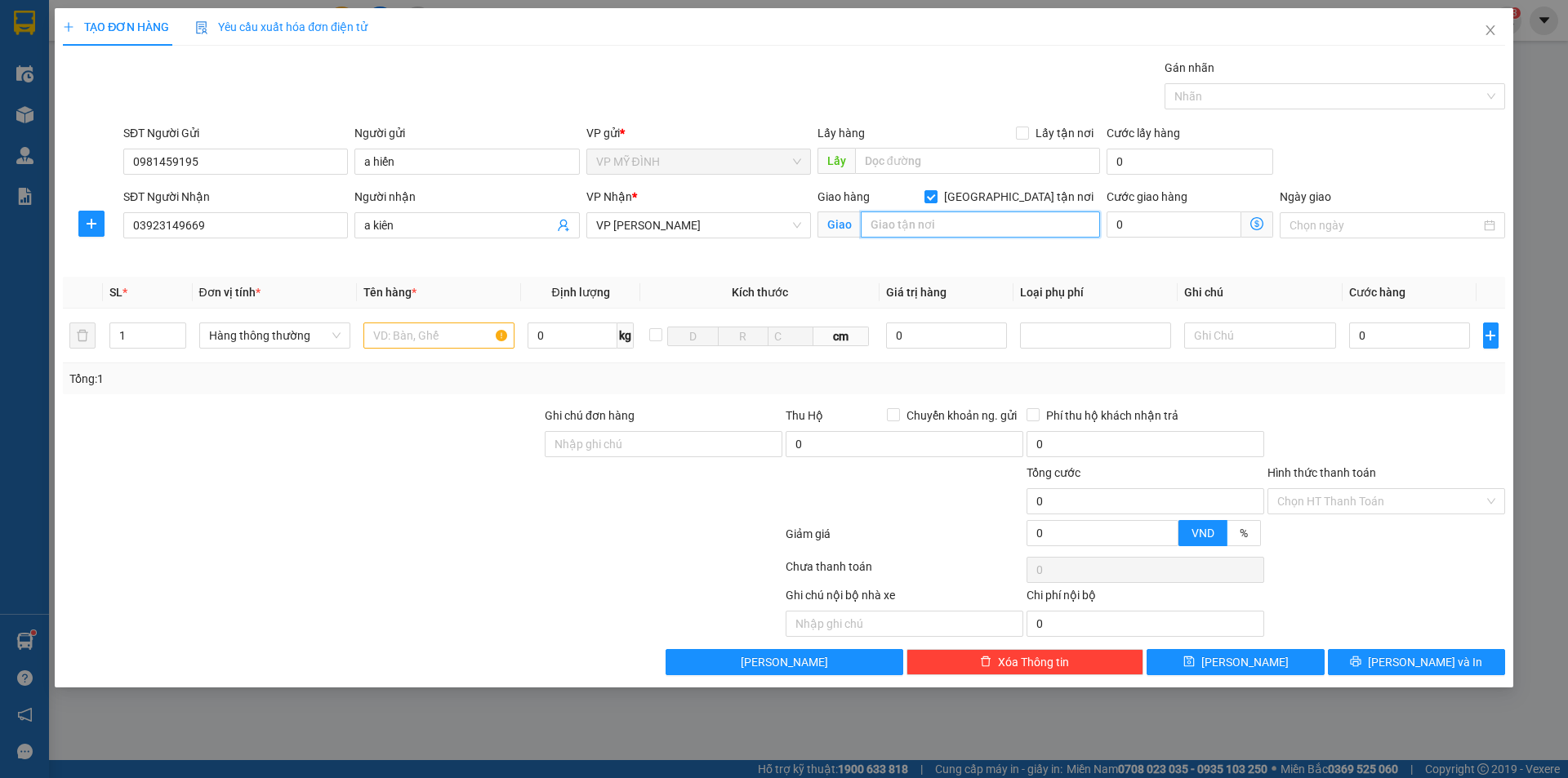
click at [931, 227] on input "text" at bounding box center [980, 224] width 239 height 27
type input "vp"
click at [379, 339] on input "text" at bounding box center [439, 336] width 151 height 27
type input "gỗ"
click at [1376, 319] on td "0" at bounding box center [1409, 336] width 135 height 55
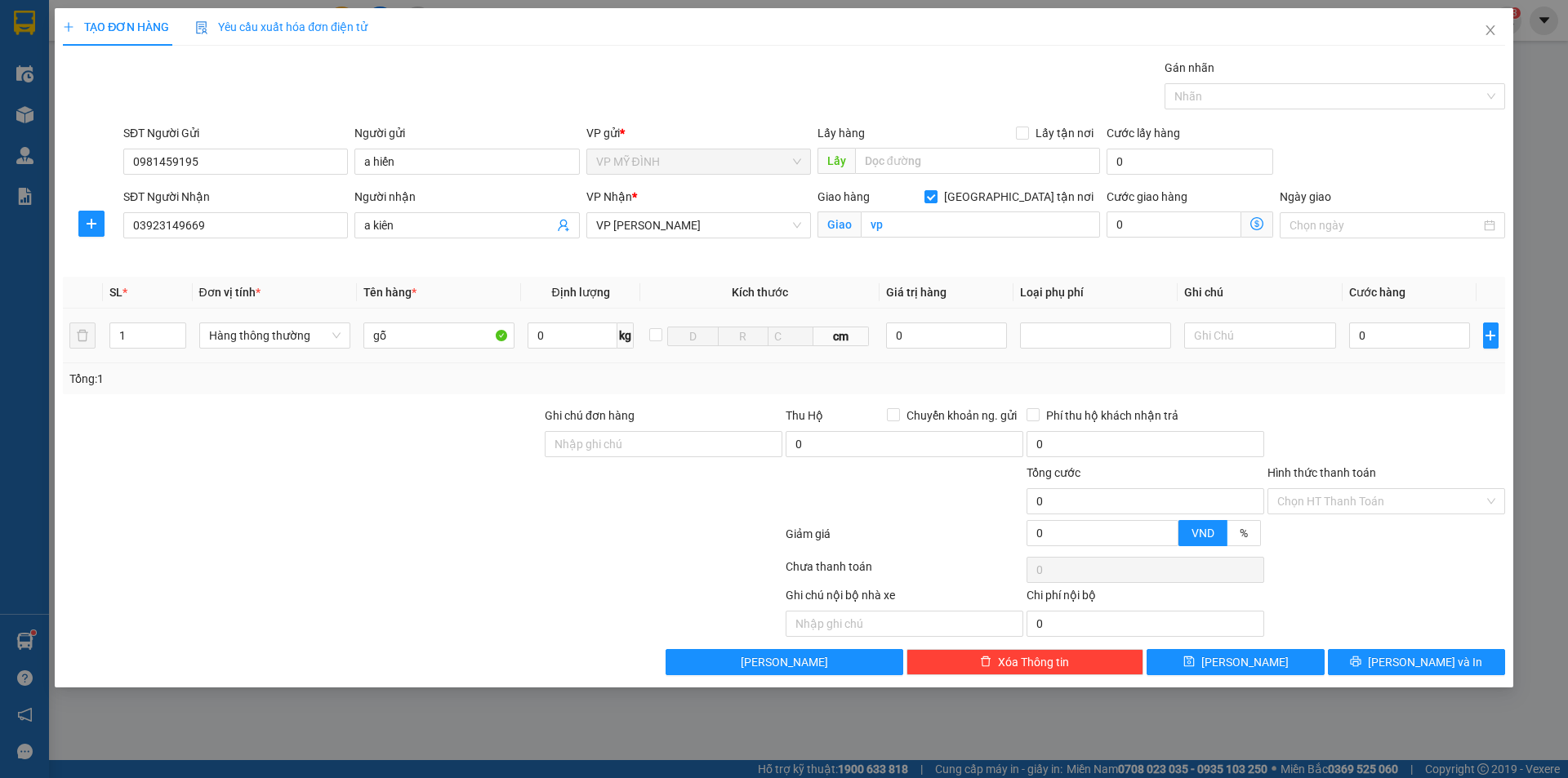
click at [1384, 316] on td "0" at bounding box center [1409, 336] width 135 height 55
drag, startPoint x: 1389, startPoint y: 355, endPoint x: 1373, endPoint y: 326, distance: 33.1
click at [1385, 343] on td "0" at bounding box center [1409, 336] width 135 height 55
click at [1373, 326] on input "0" at bounding box center [1410, 336] width 122 height 27
type input "4"
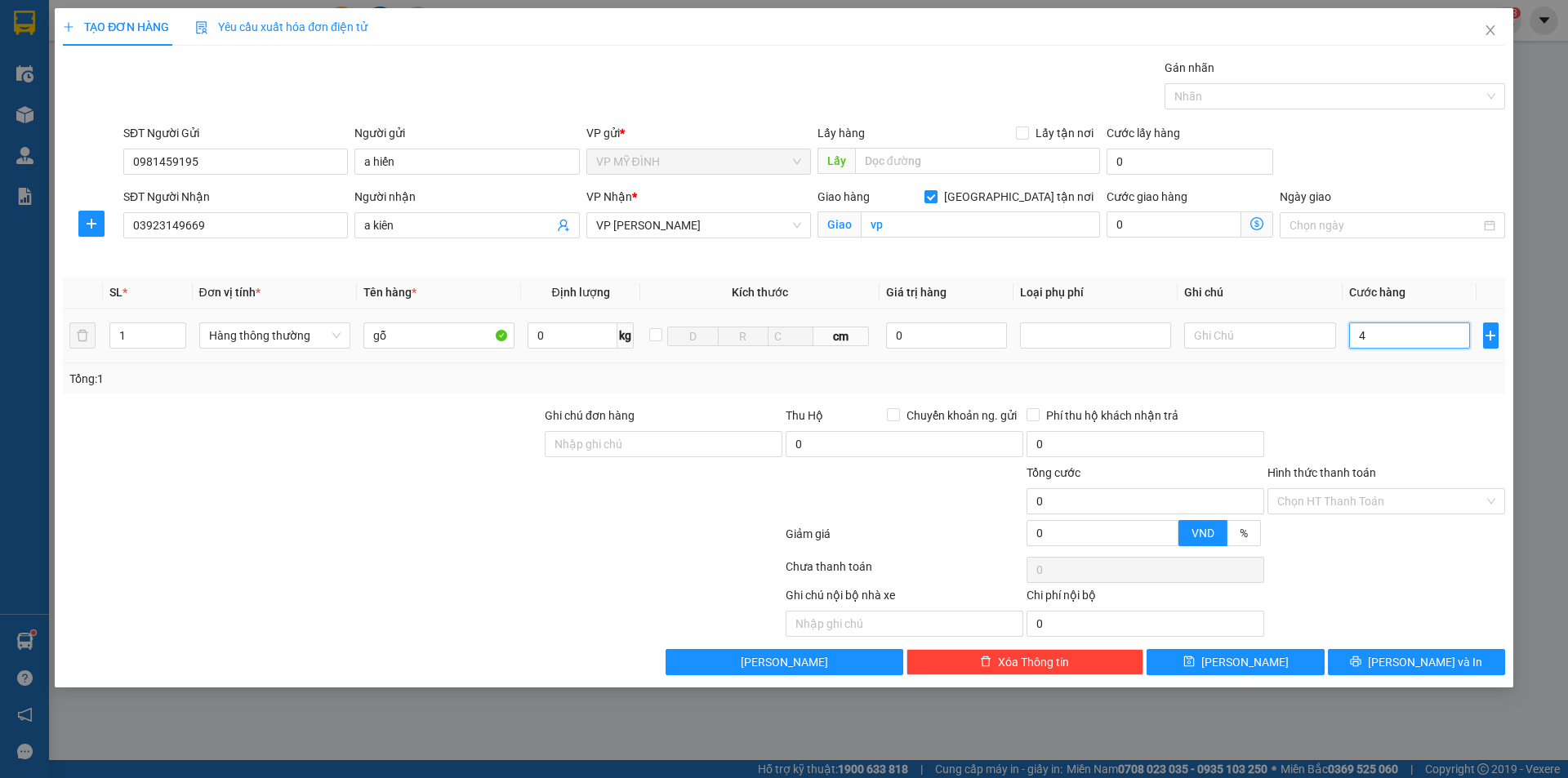
type input "4"
type input "40"
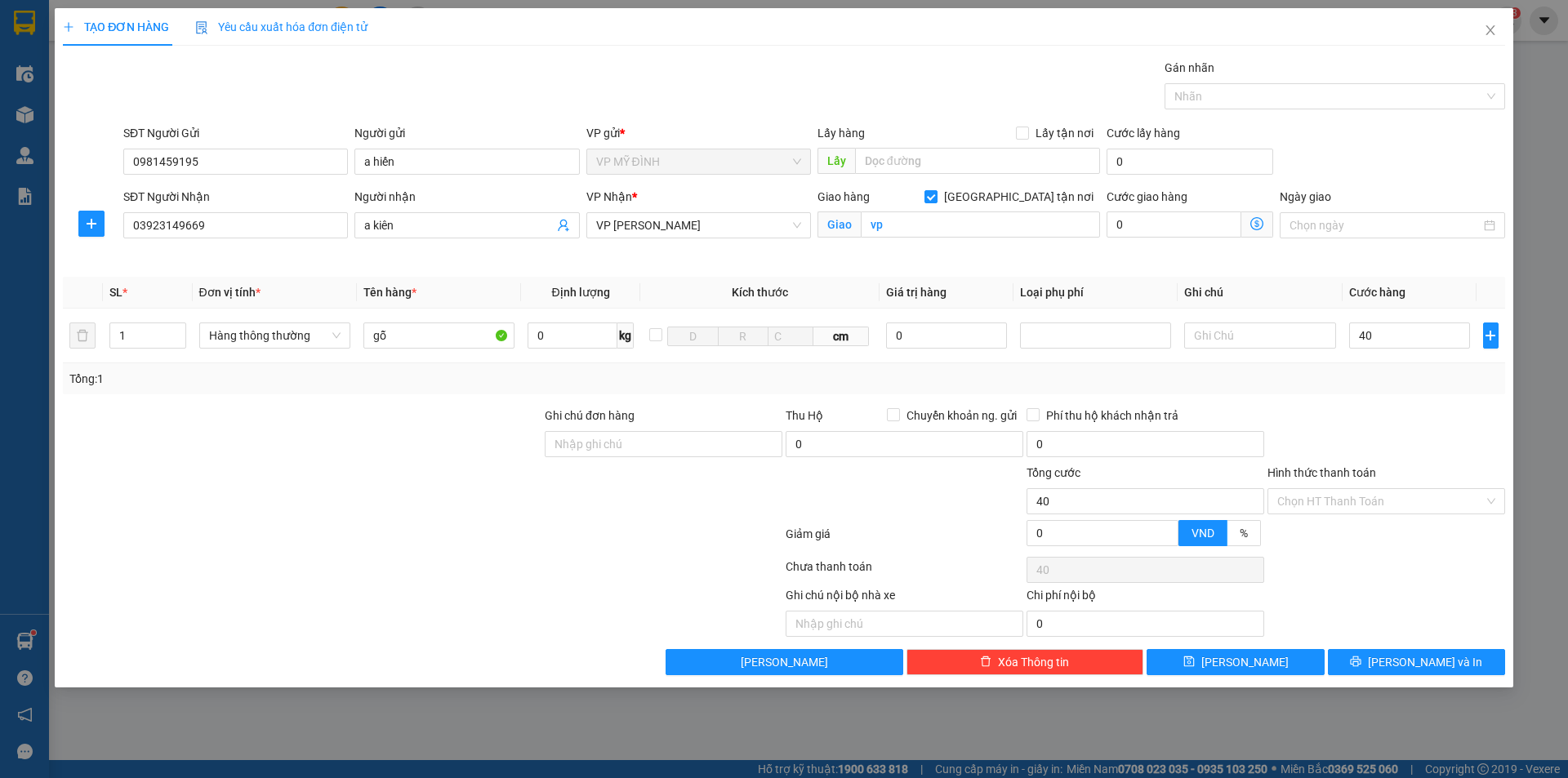
type input "40.000"
drag, startPoint x: 1427, startPoint y: 416, endPoint x: 1431, endPoint y: 386, distance: 30.3
click at [1428, 407] on div at bounding box center [1386, 435] width 241 height 57
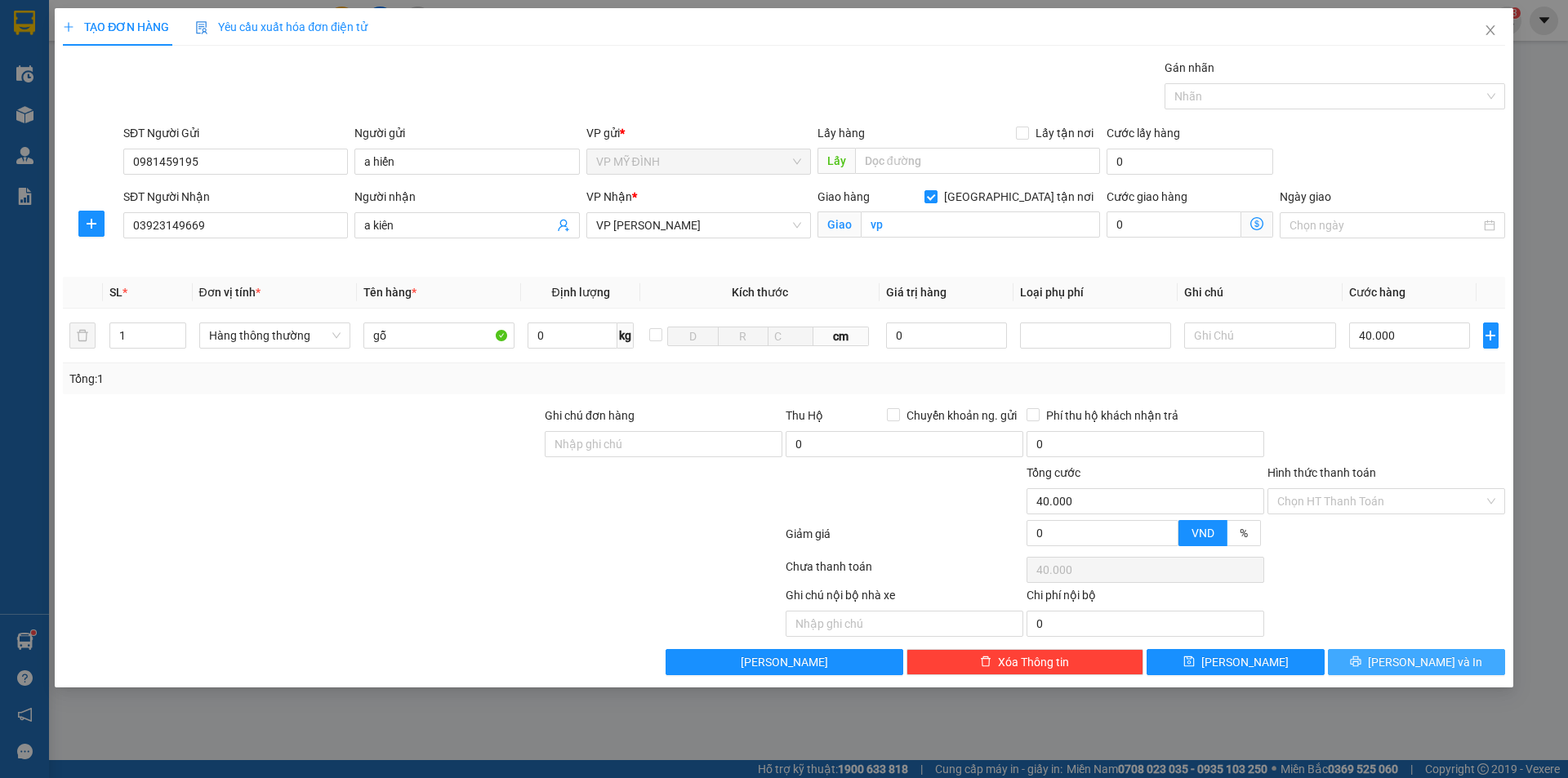
click at [1383, 661] on button "[PERSON_NAME] và In" at bounding box center [1416, 662] width 177 height 27
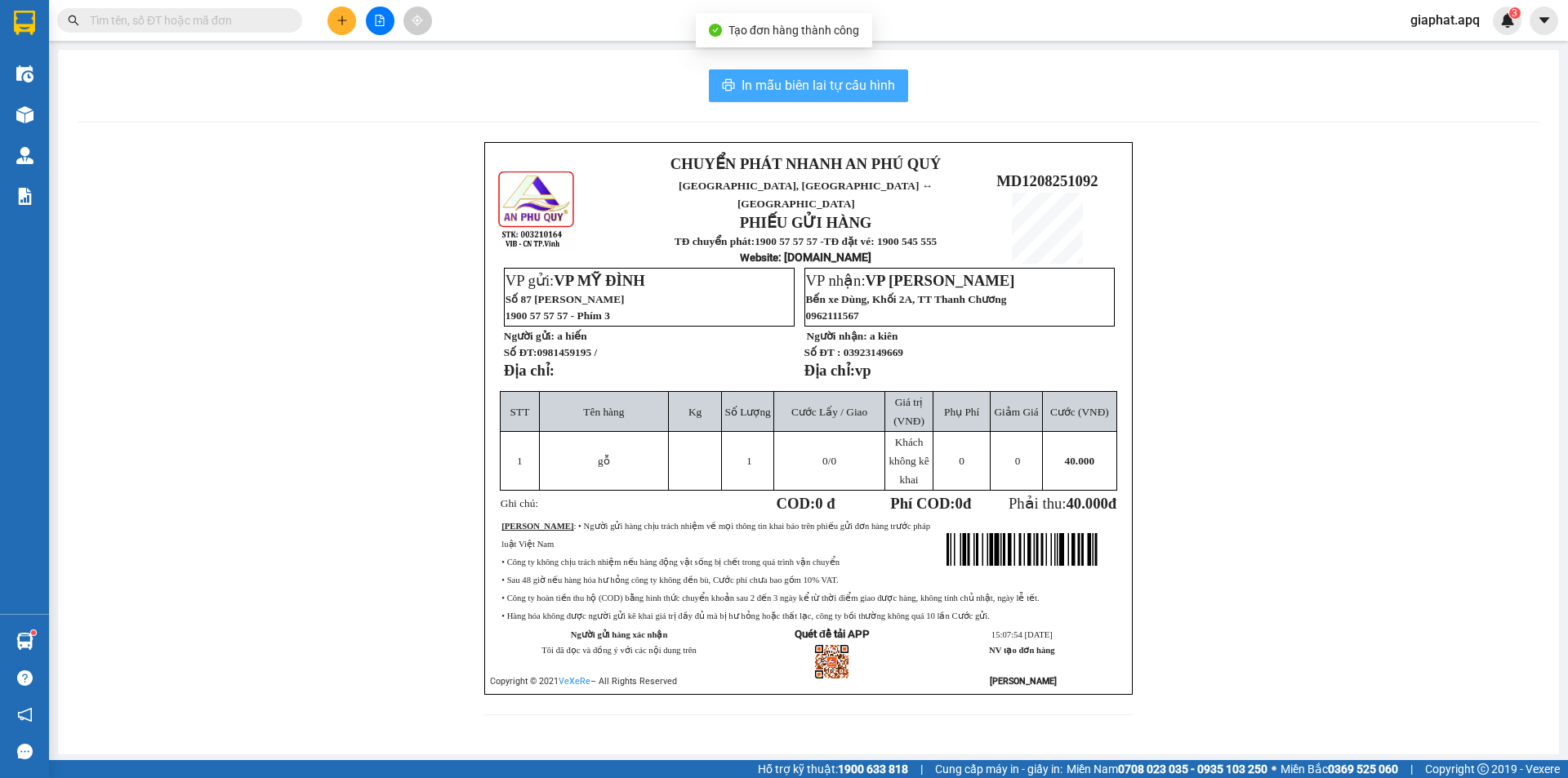
click at [823, 83] on span "In mẫu biên lai tự cấu hình" at bounding box center [818, 86] width 153 height 21
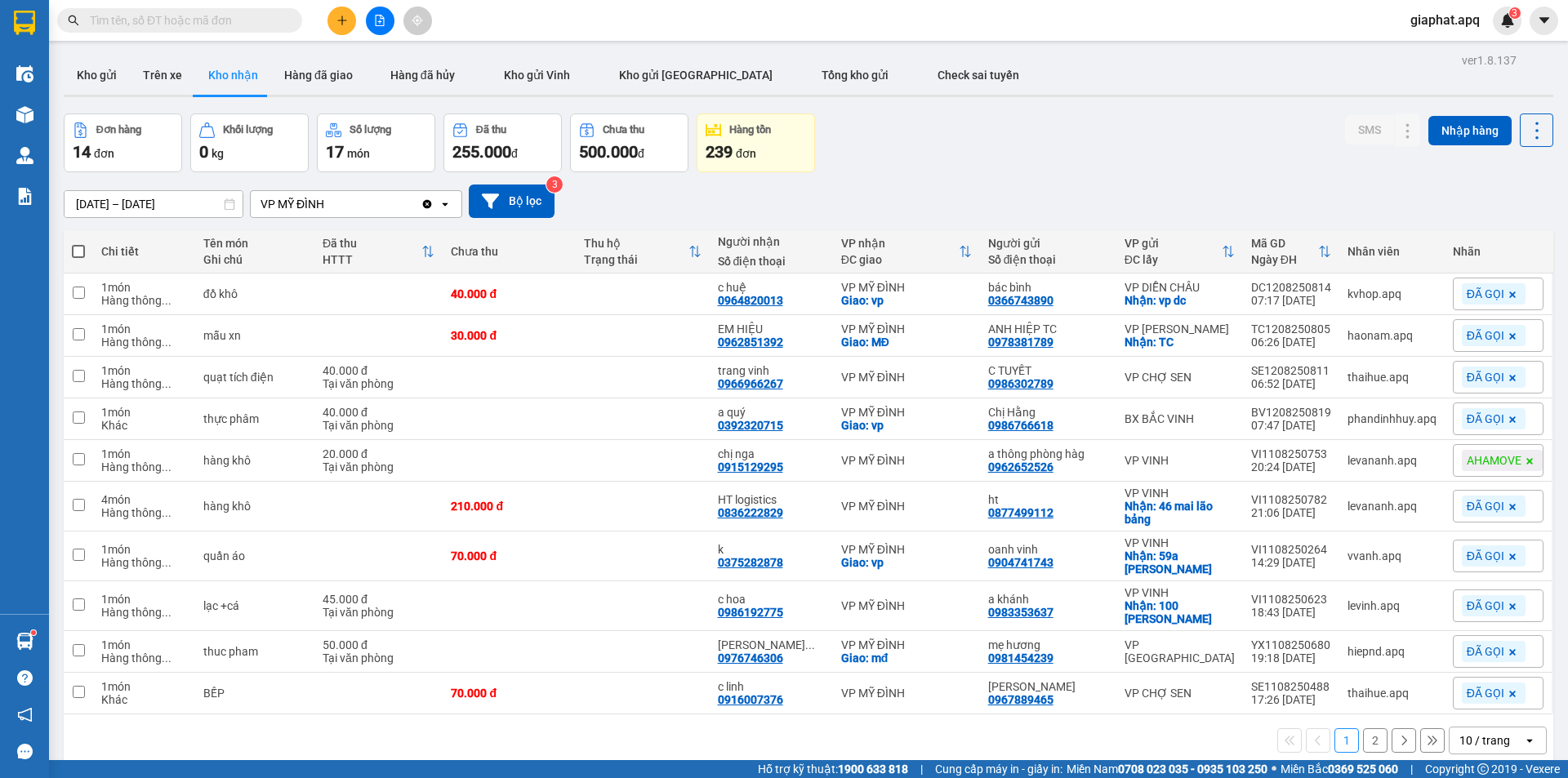
drag, startPoint x: 1354, startPoint y: 736, endPoint x: 1391, endPoint y: 727, distance: 38.1
click at [1363, 736] on button "2" at bounding box center [1375, 740] width 25 height 25
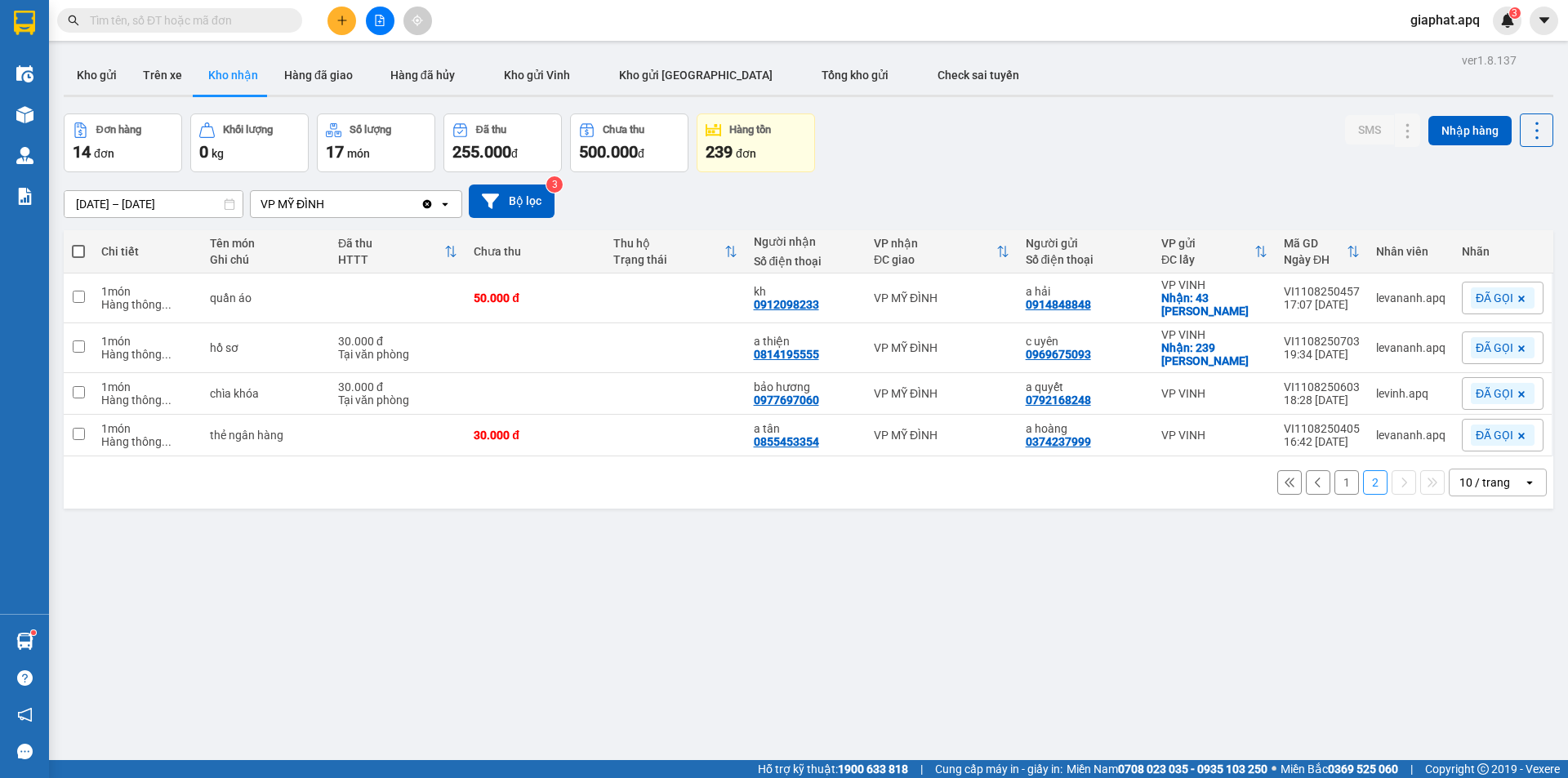
click at [1340, 473] on button "1" at bounding box center [1347, 482] width 25 height 25
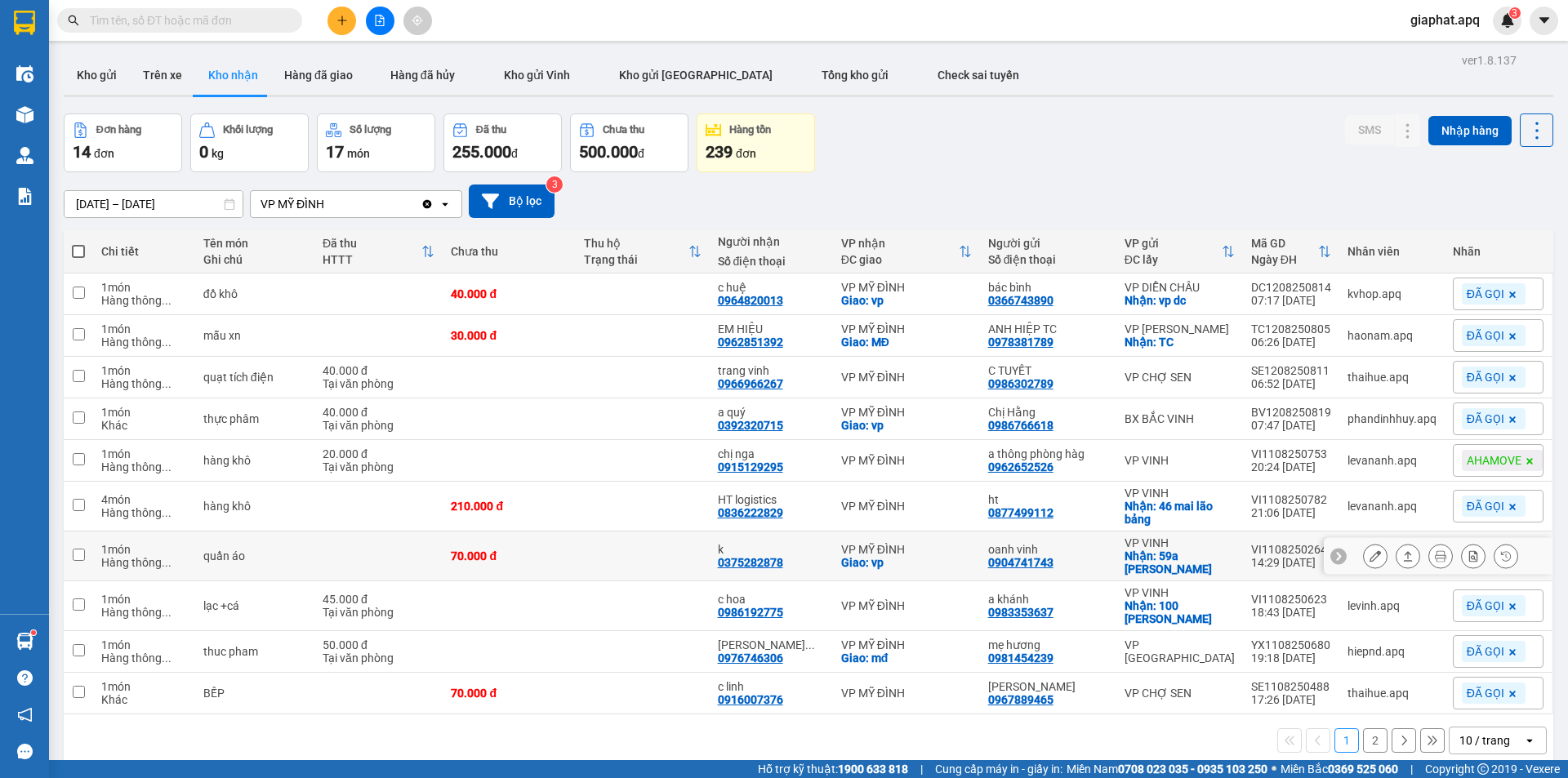
scroll to position [75, 0]
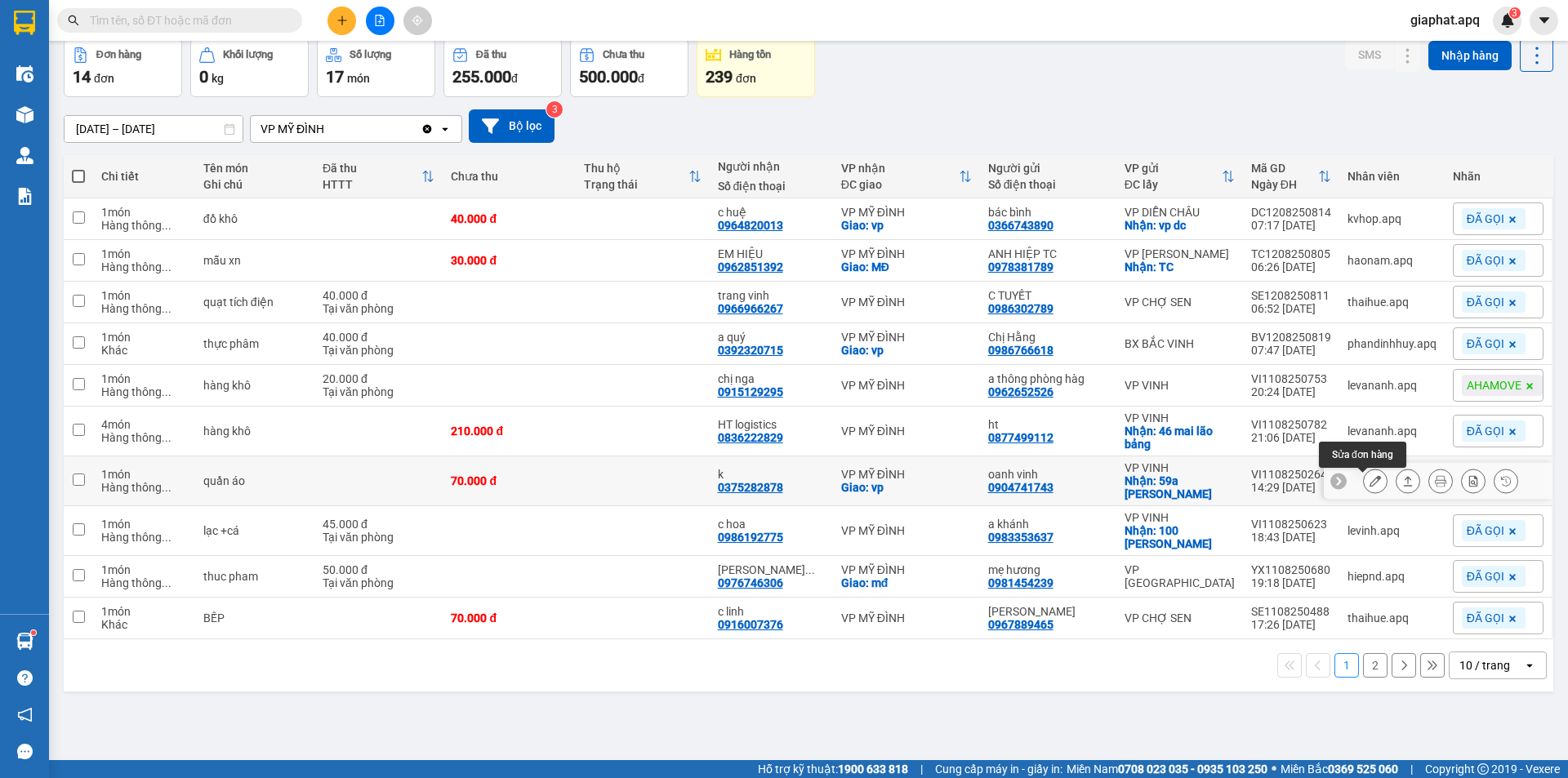
click at [1370, 483] on icon at bounding box center [1375, 481] width 11 height 11
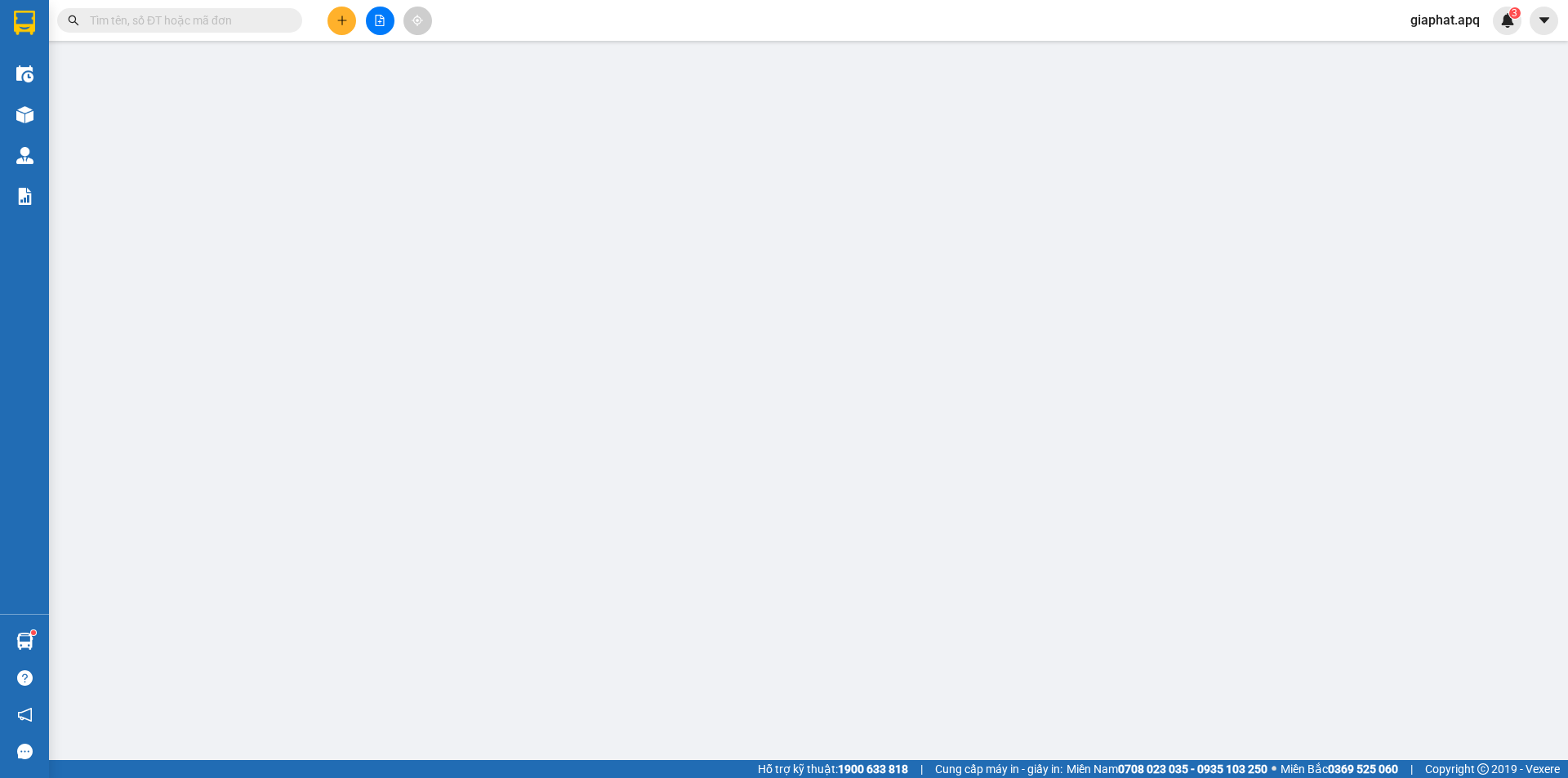
type input "0904741743"
type input "oanh vinh"
checkbox input "true"
type input "59a đào tấn"
type input "0375282878"
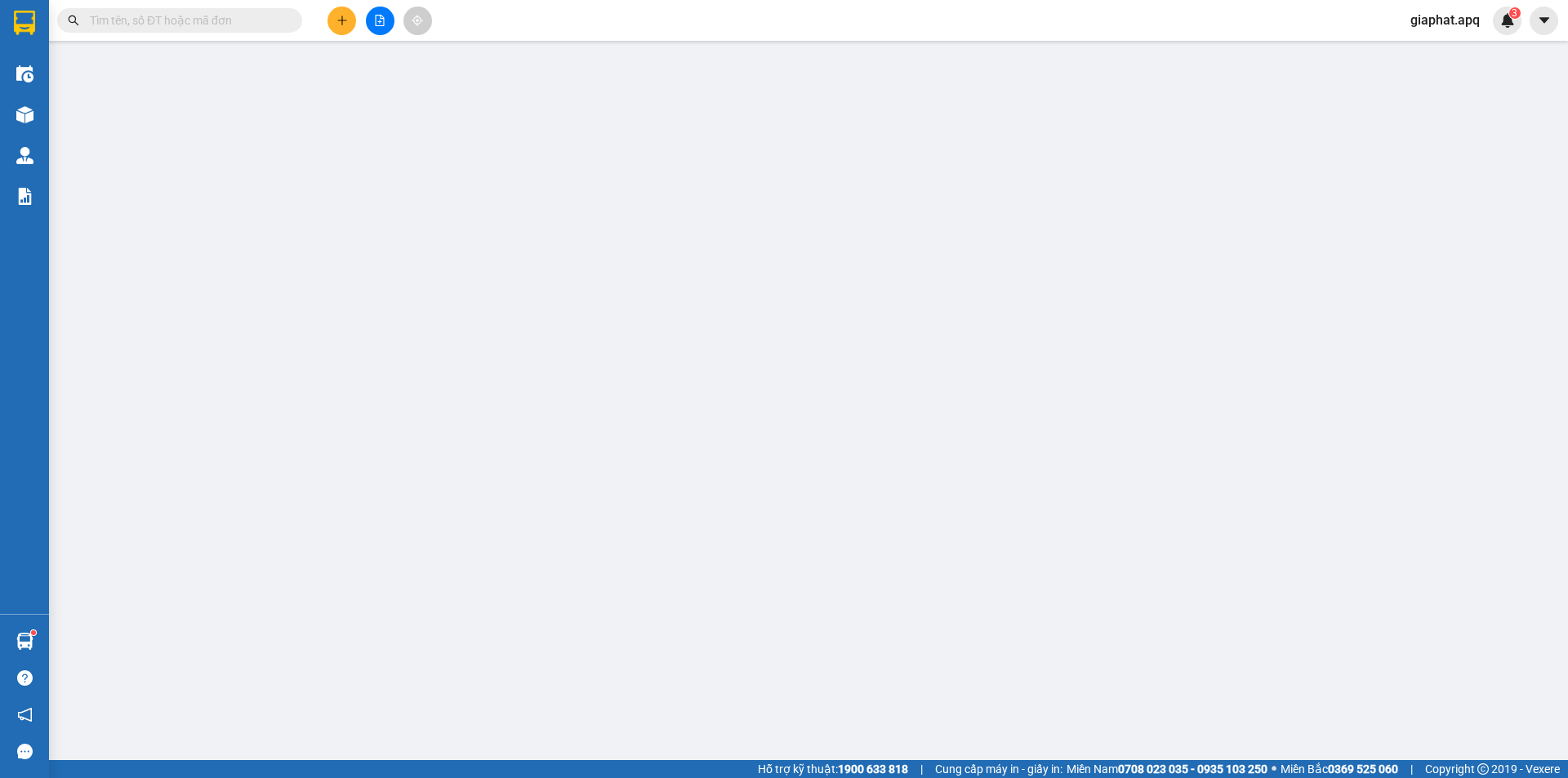
type input "k"
checkbox input "true"
type input "vp"
type input "70.000"
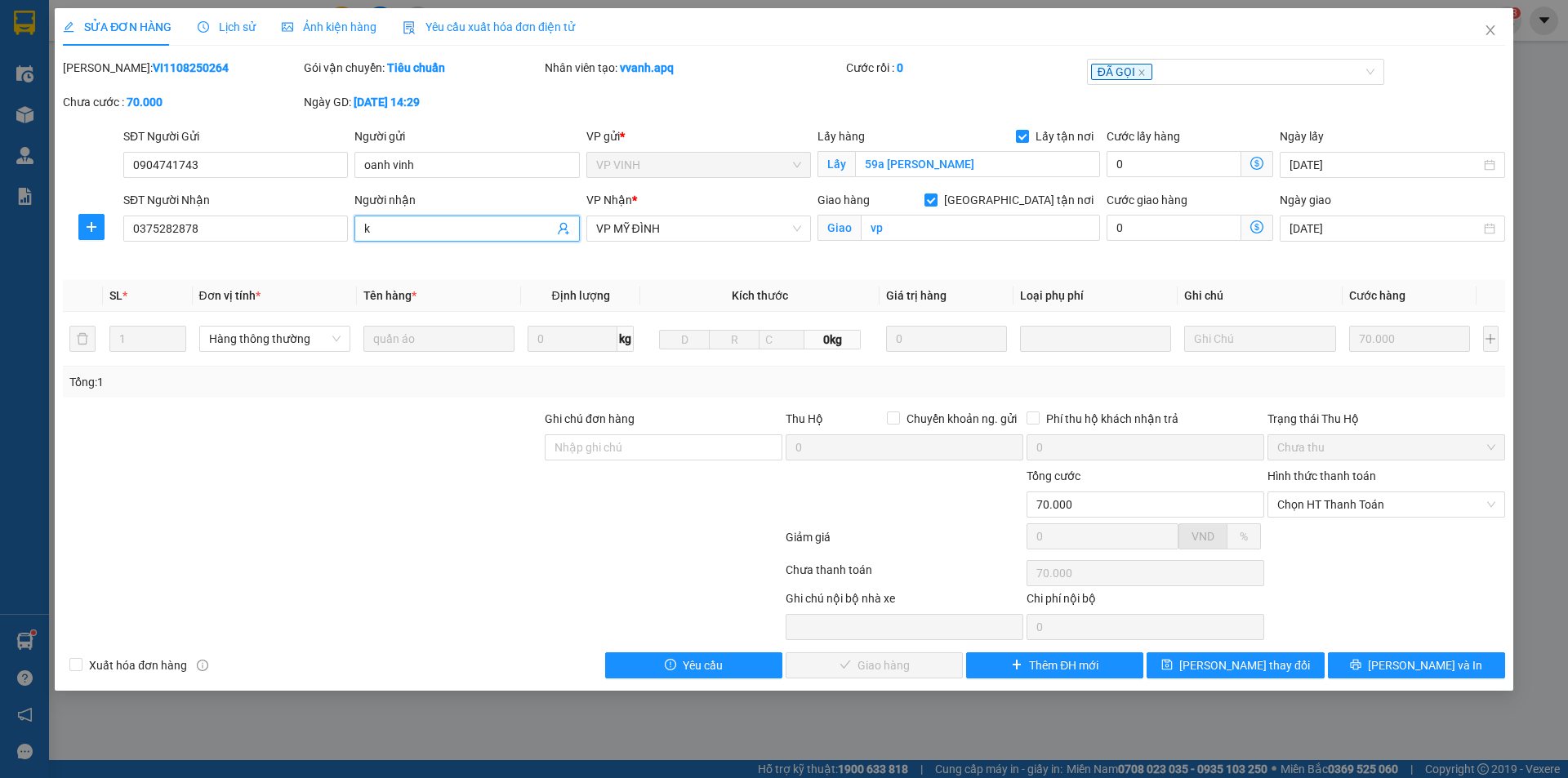
click at [398, 228] on input "k" at bounding box center [458, 228] width 189 height 18
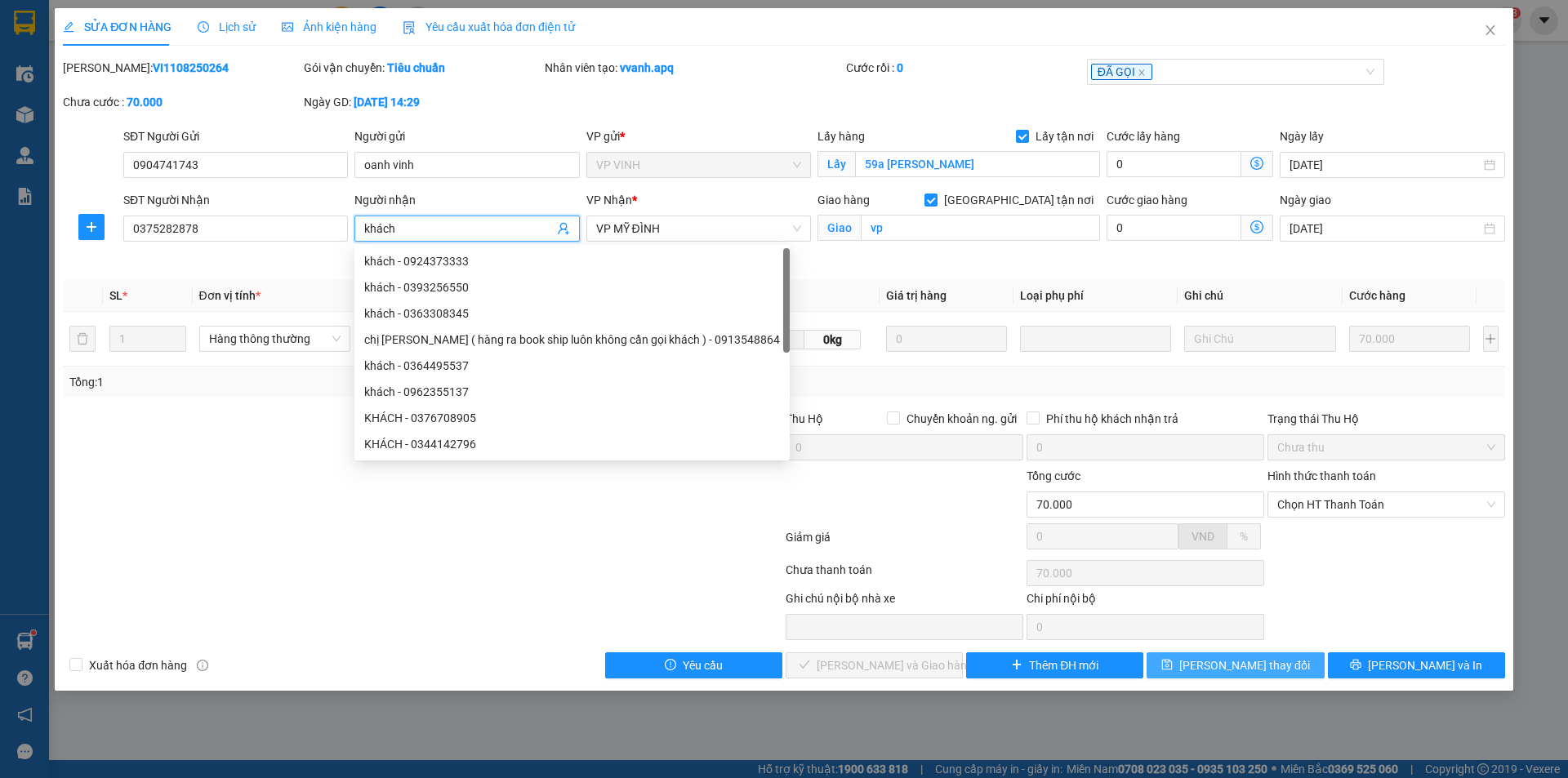
type input "khách"
click at [1290, 667] on button "[PERSON_NAME] thay đổi" at bounding box center [1235, 666] width 177 height 27
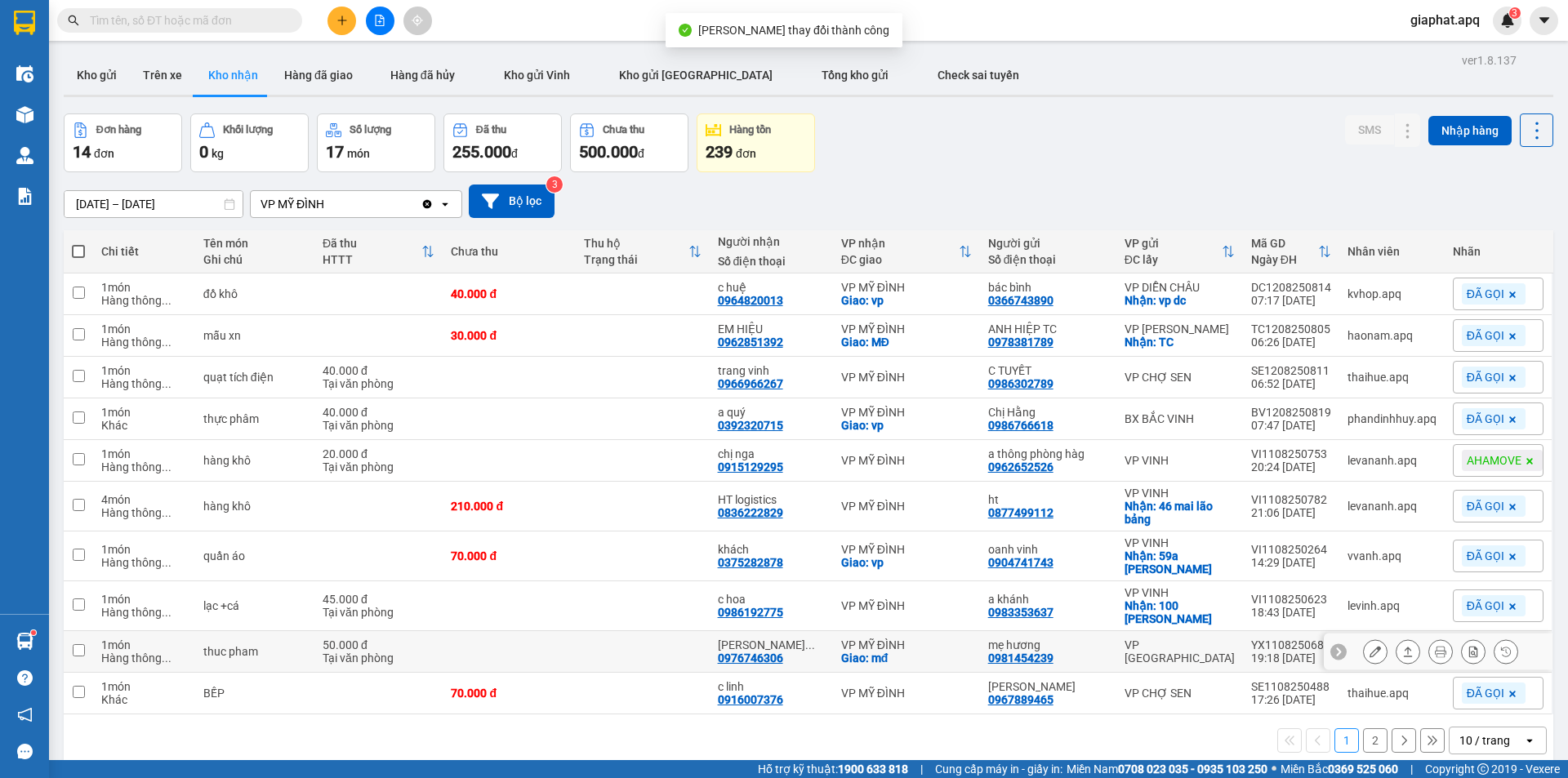
scroll to position [75, 0]
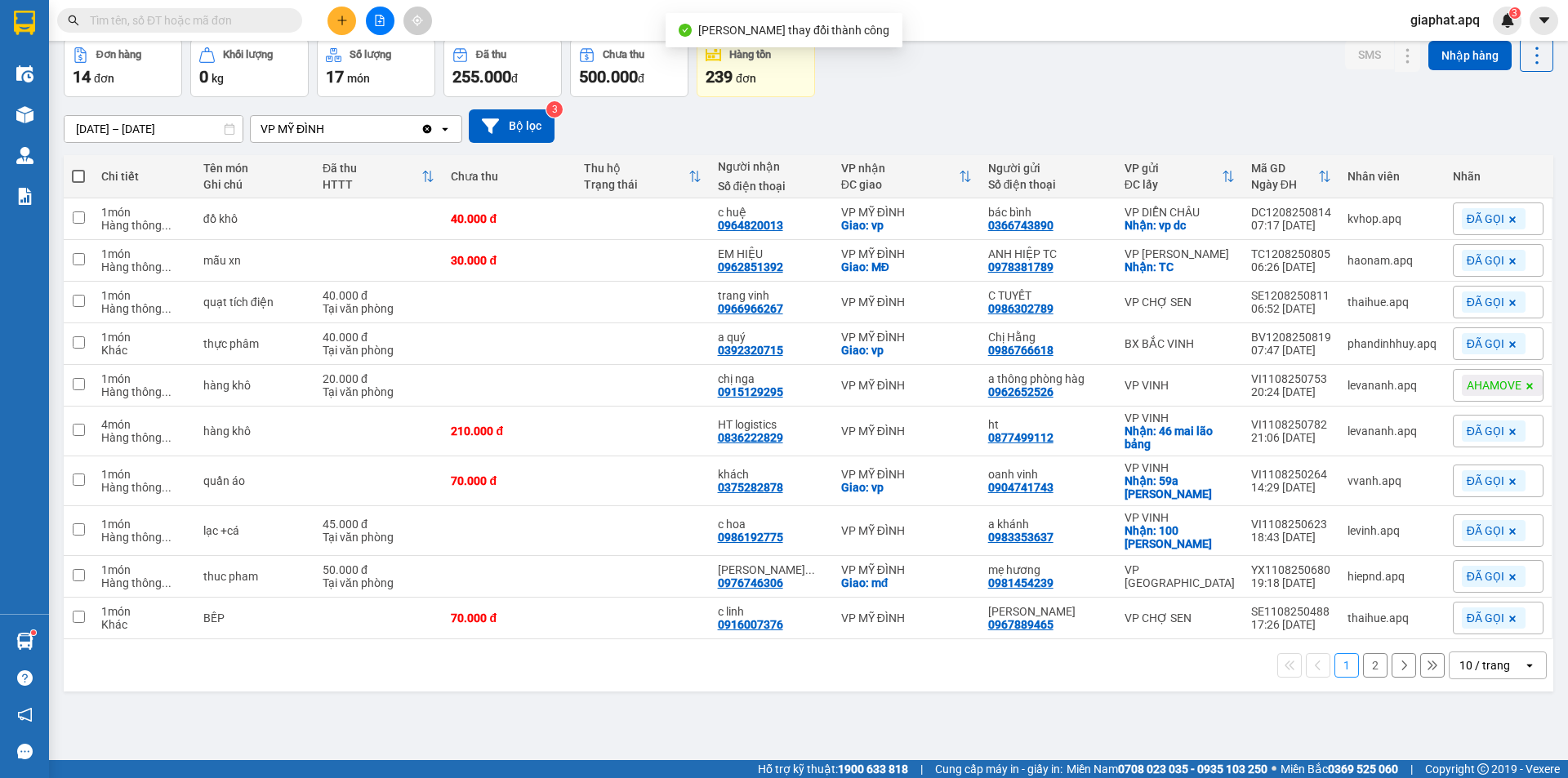
click at [1364, 654] on button "2" at bounding box center [1375, 666] width 25 height 25
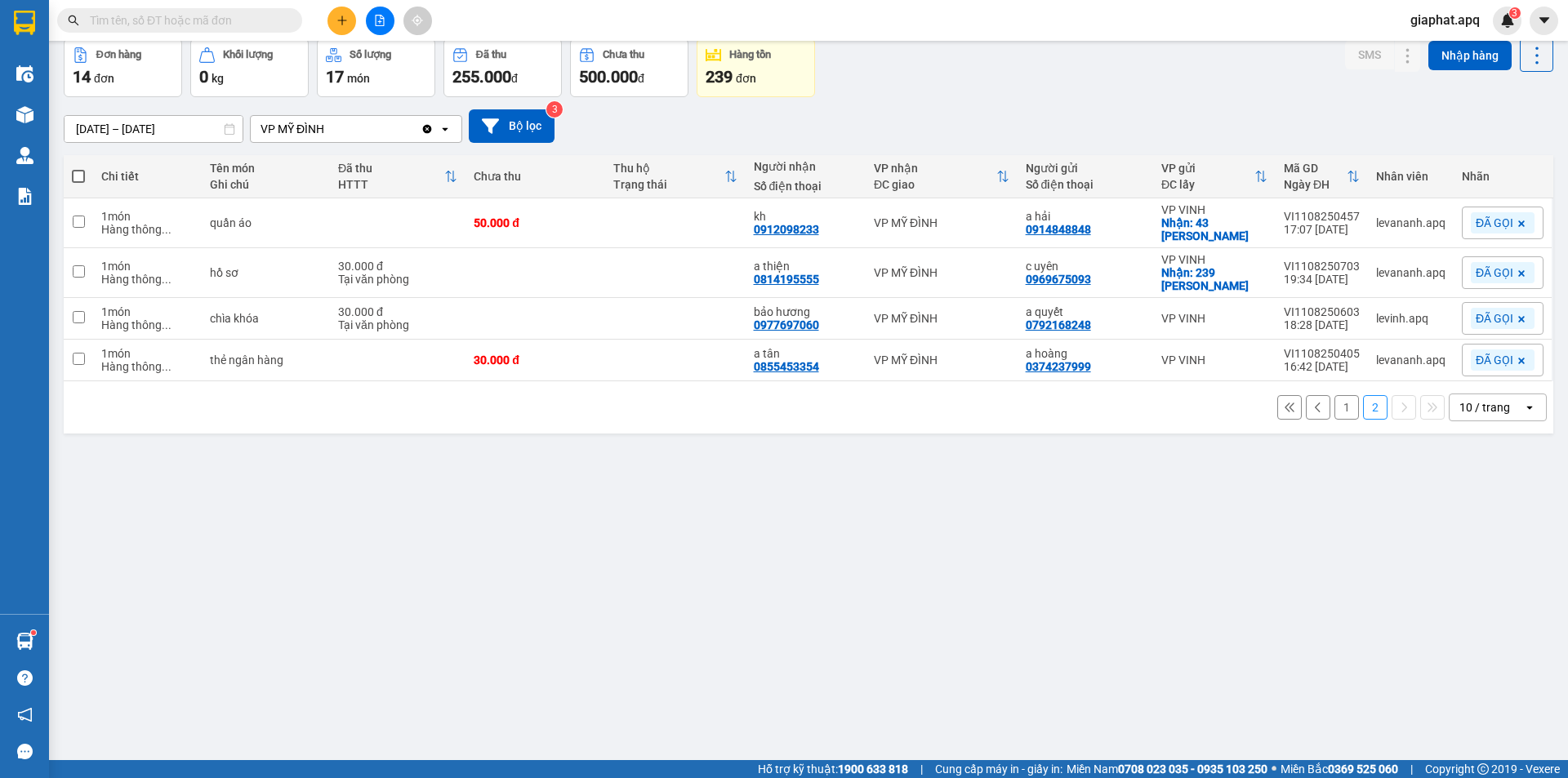
click at [1337, 398] on button "1" at bounding box center [1347, 407] width 25 height 25
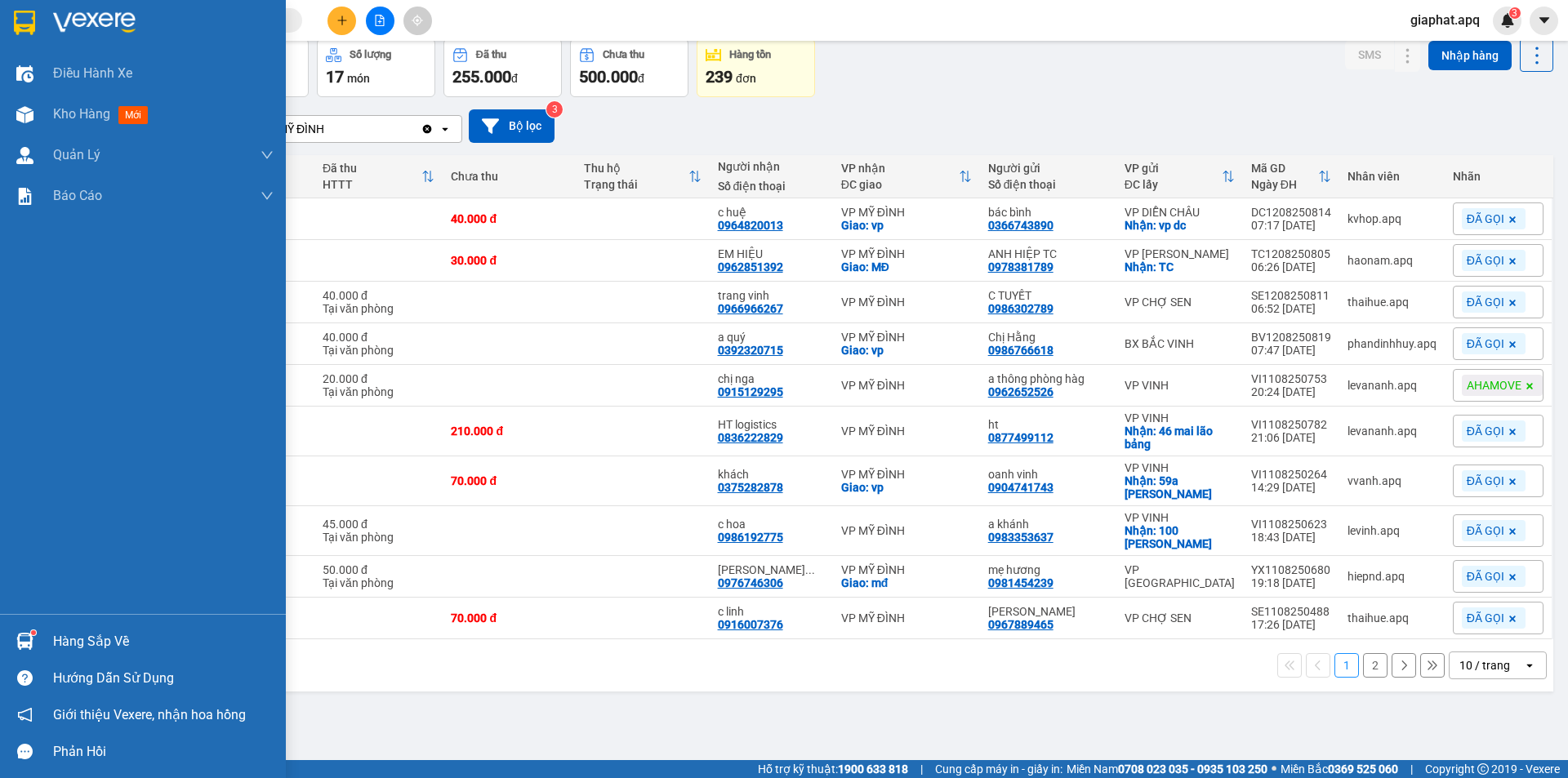
click at [52, 635] on div "Hàng sắp về" at bounding box center [143, 641] width 286 height 37
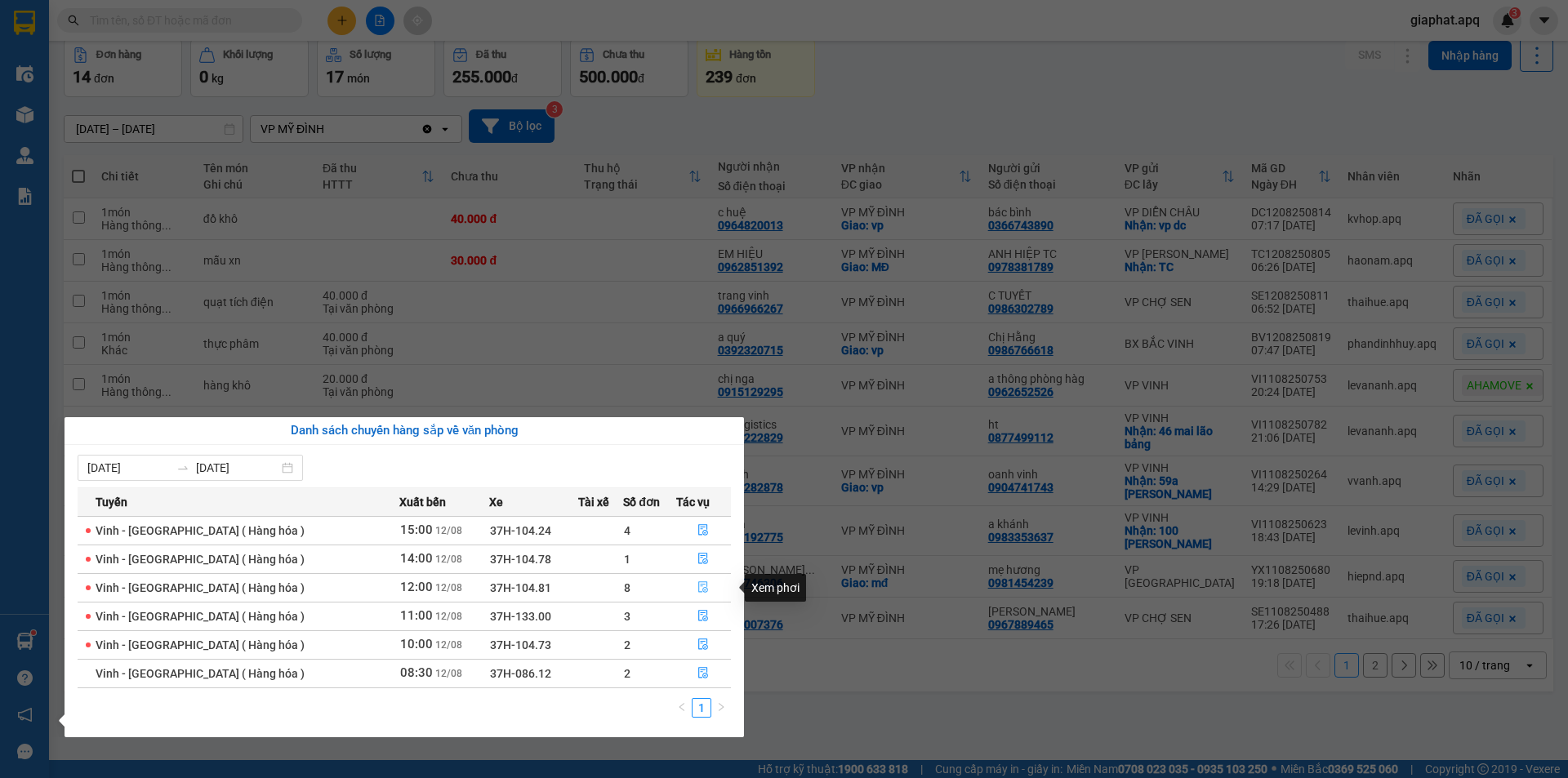
click at [698, 587] on icon "file-done" at bounding box center [703, 587] width 11 height 11
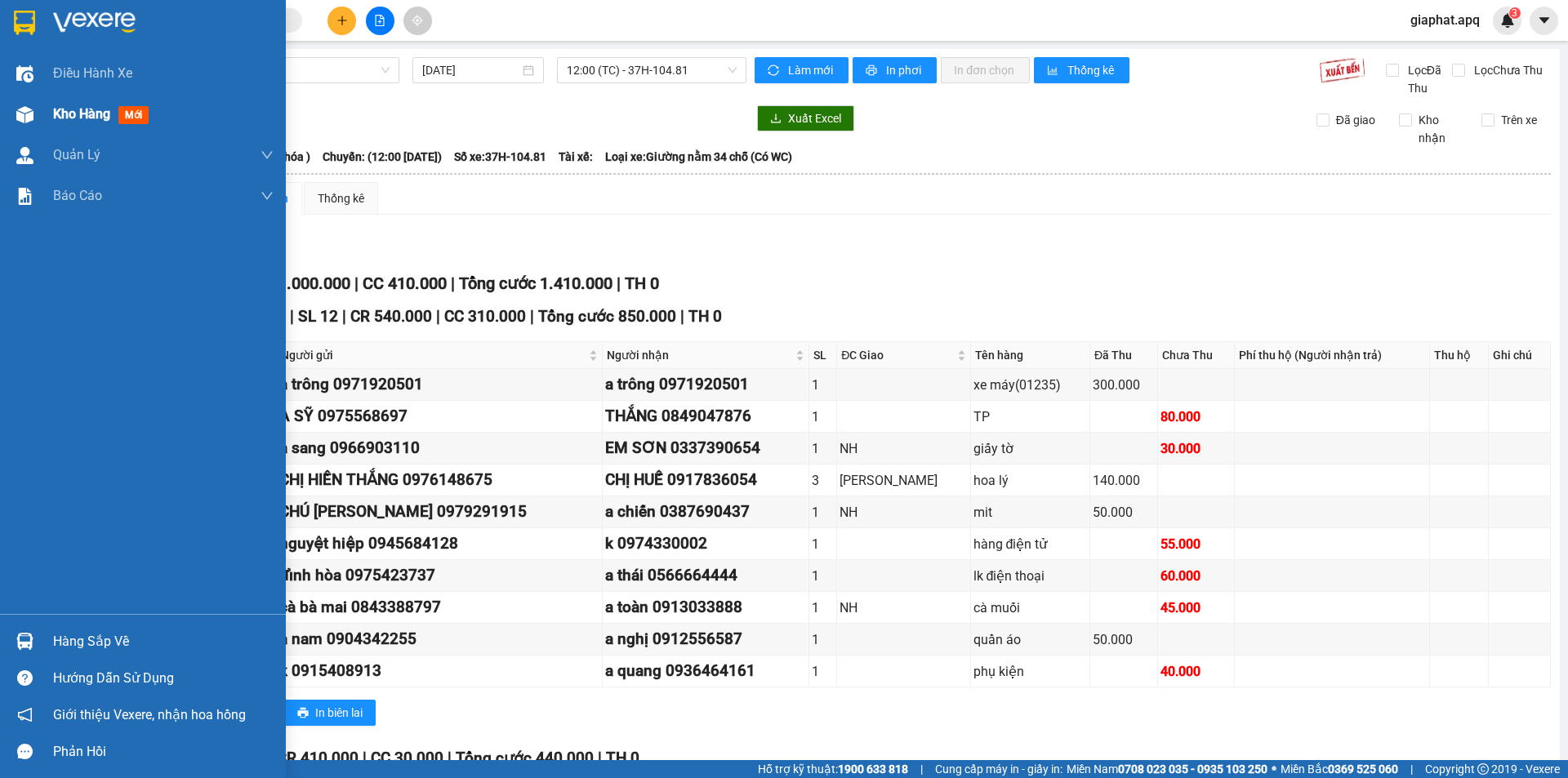
click at [73, 114] on span "Kho hàng" at bounding box center [81, 114] width 57 height 15
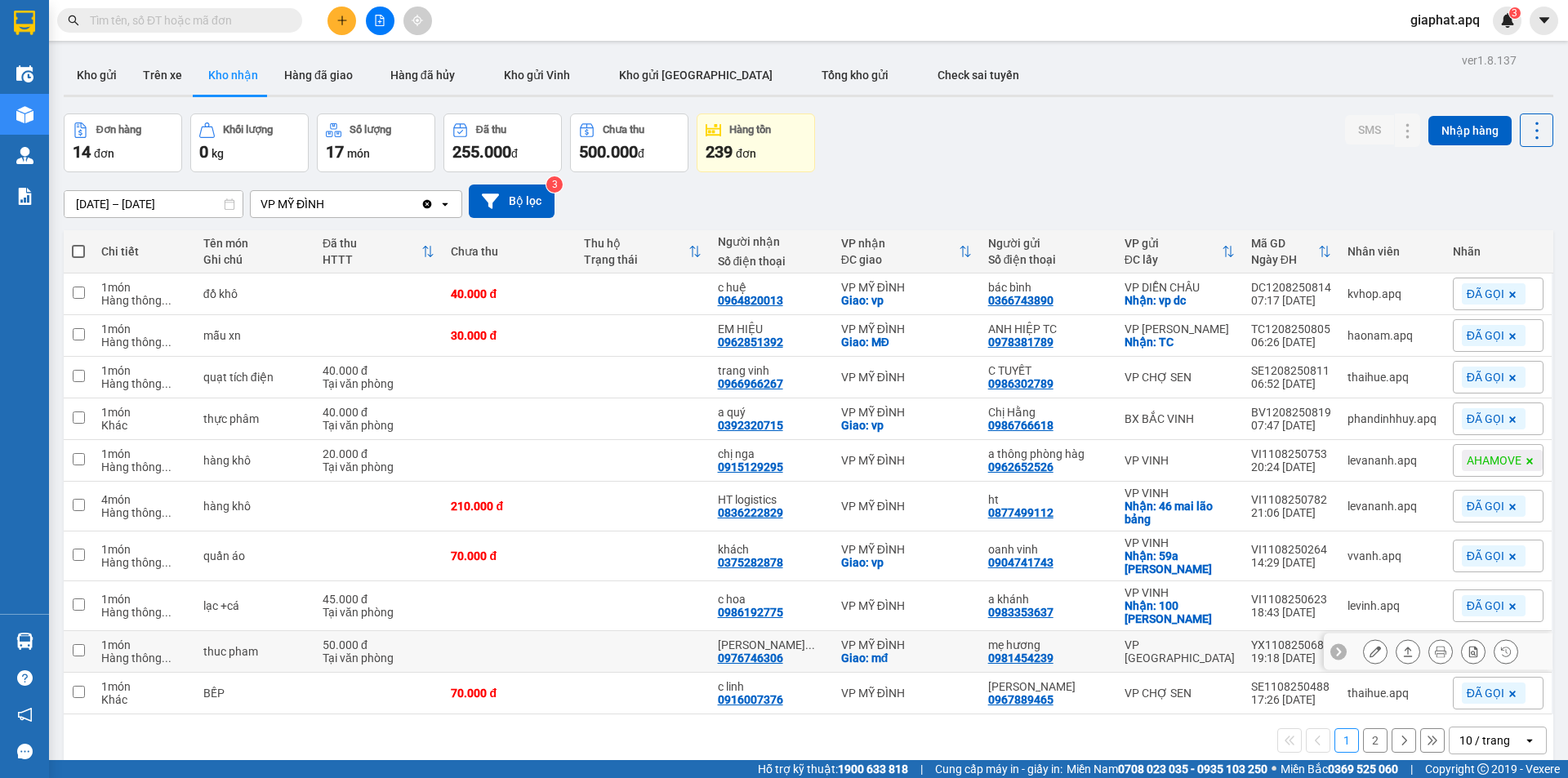
scroll to position [75, 0]
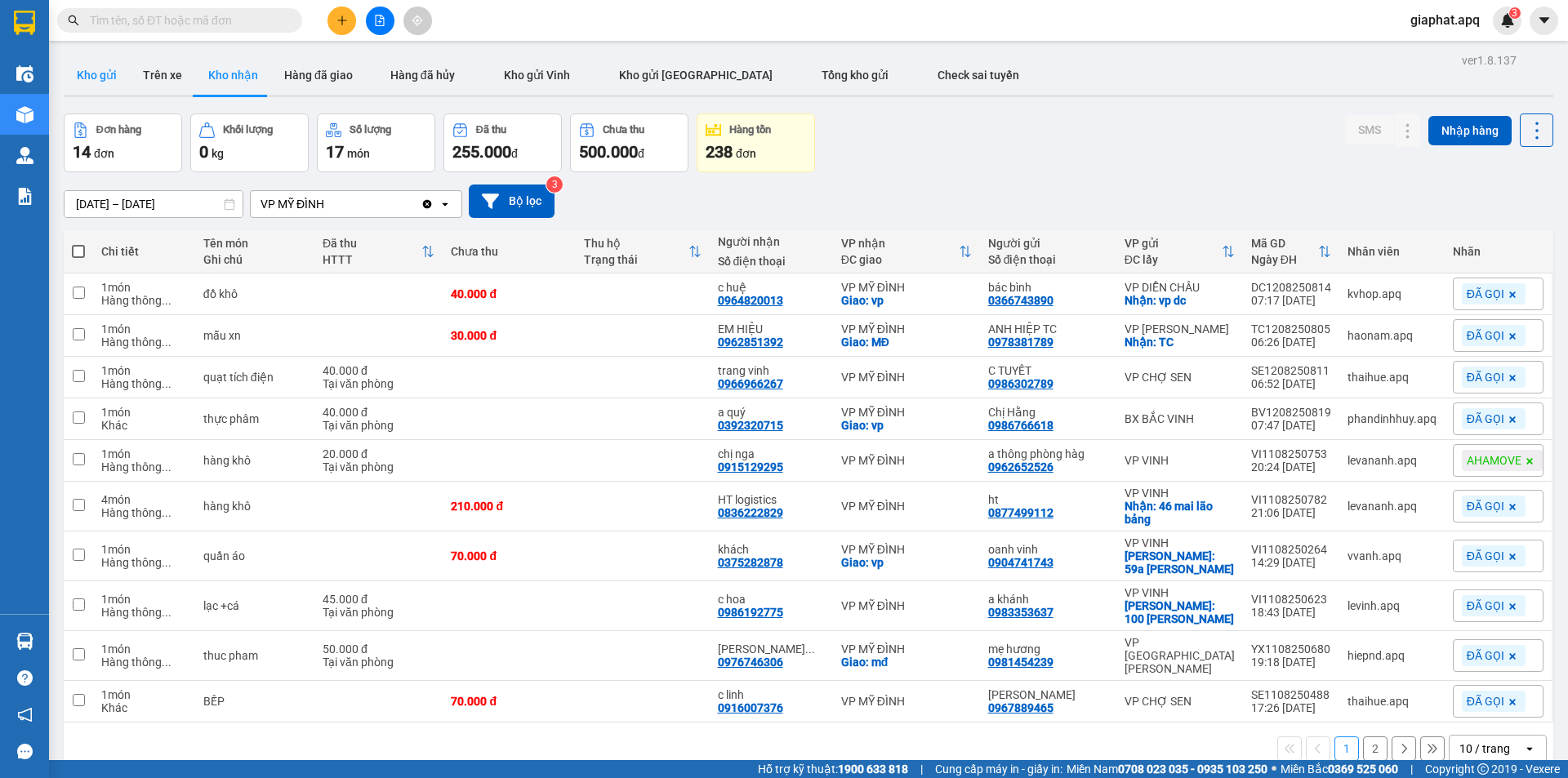
click at [87, 72] on button "Kho gửi" at bounding box center [96, 75] width 66 height 39
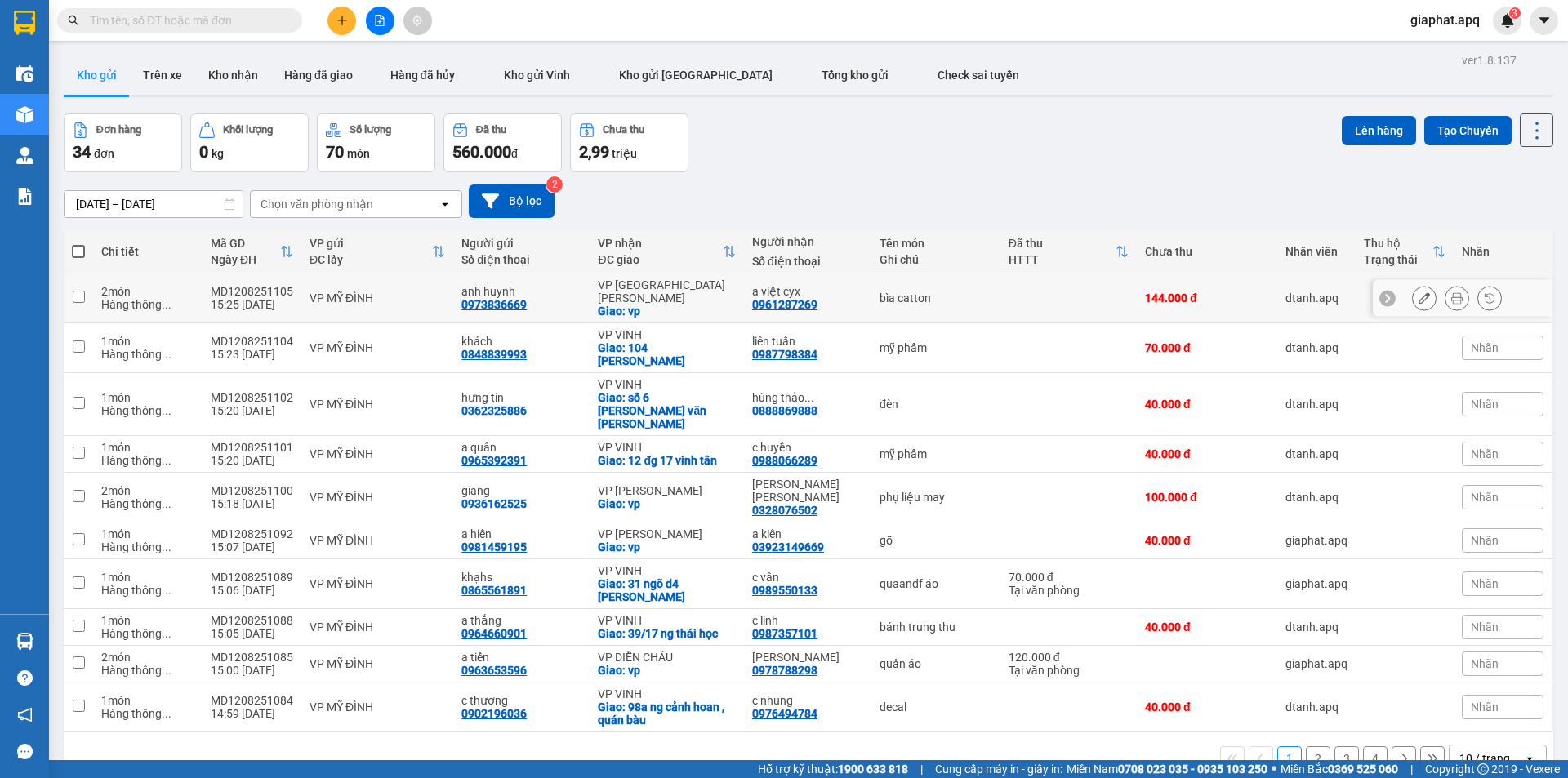
click at [792, 298] on div "0961287269" at bounding box center [785, 304] width 65 height 13
copy div "0961287269"
click at [173, 18] on input "text" at bounding box center [186, 20] width 193 height 18
paste input "0961287269"
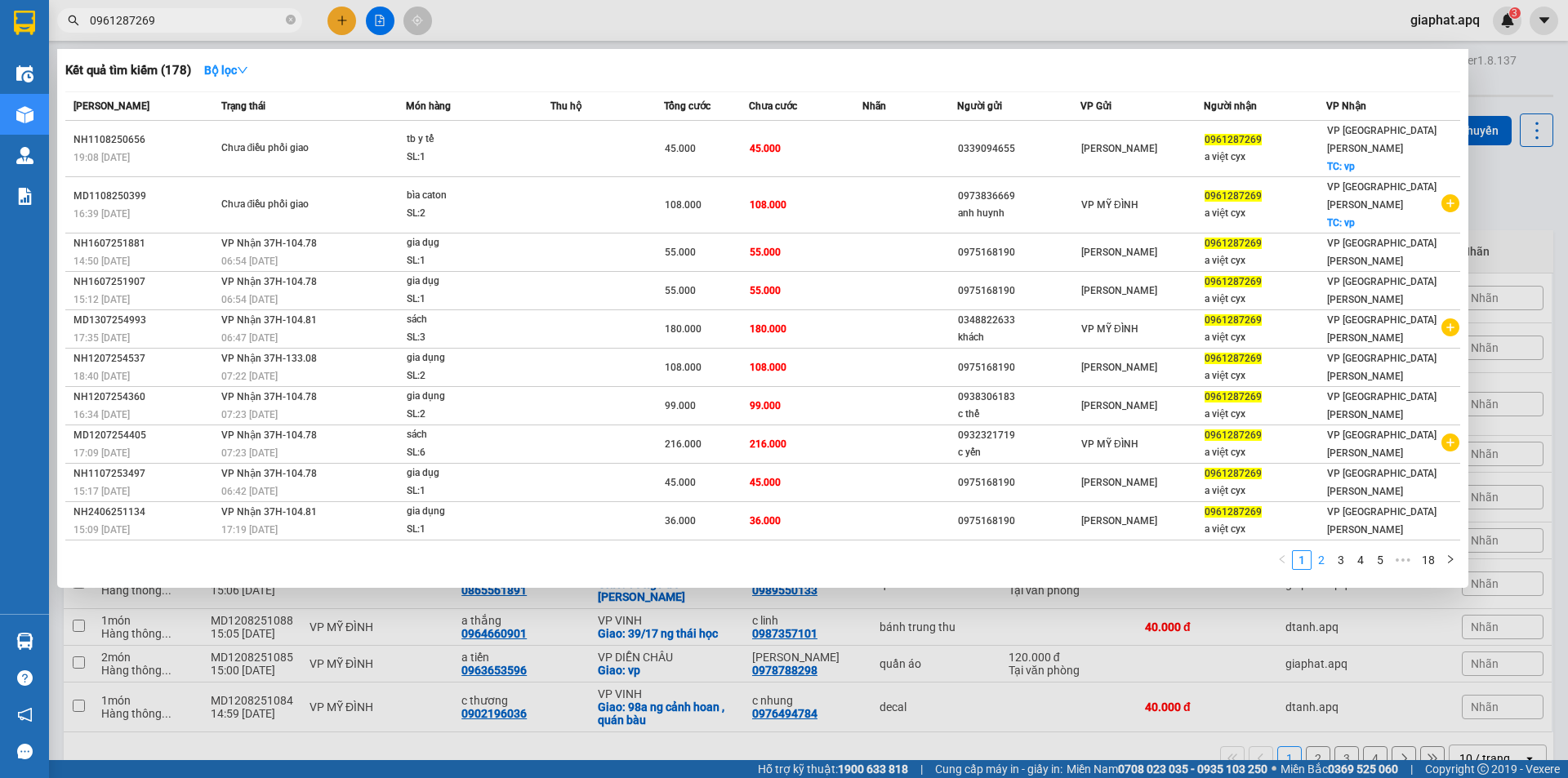
type input "0961287269"
click at [1320, 551] on link "2" at bounding box center [1321, 560] width 18 height 18
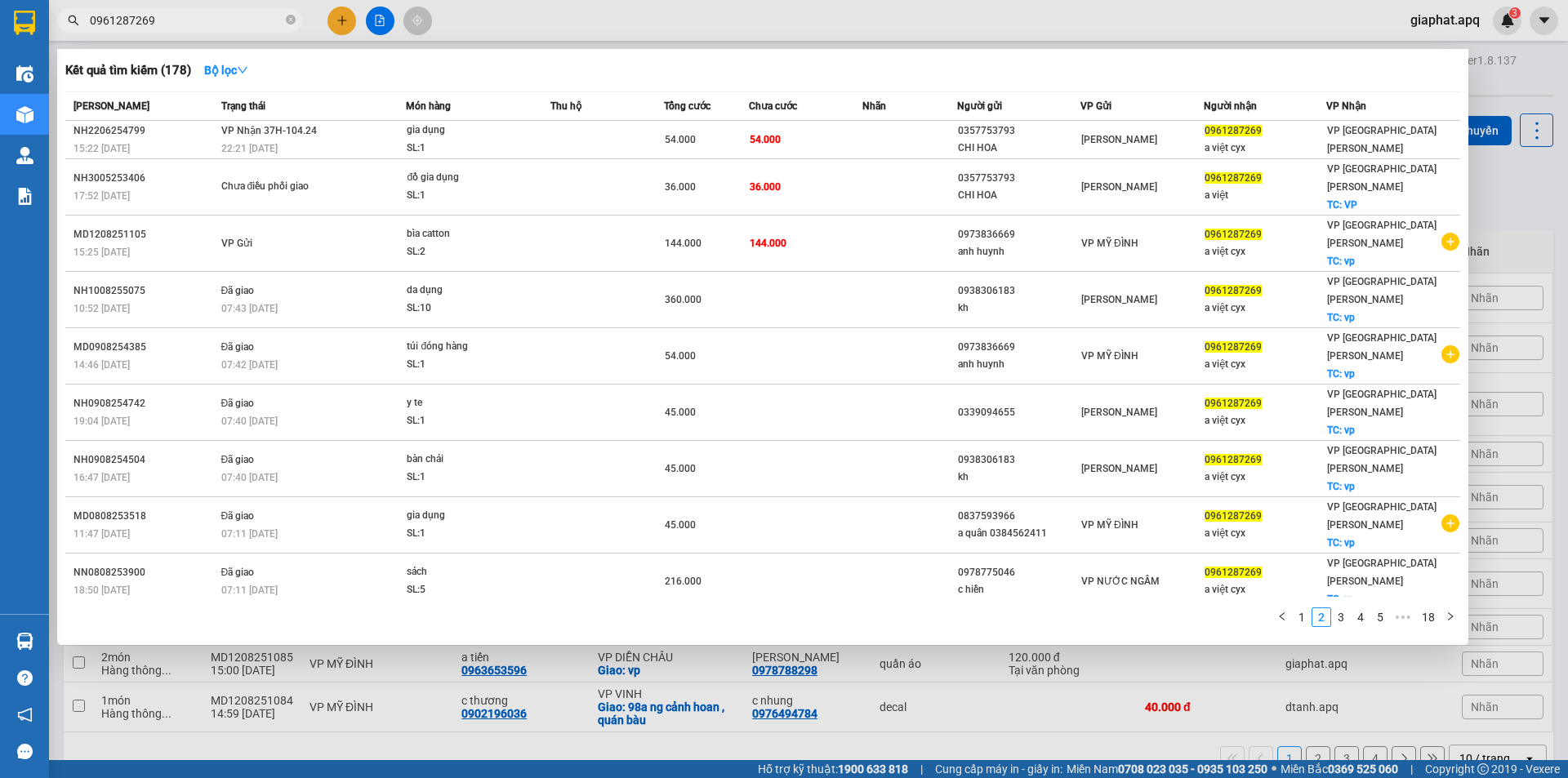
click at [1136, 654] on div at bounding box center [784, 389] width 1568 height 778
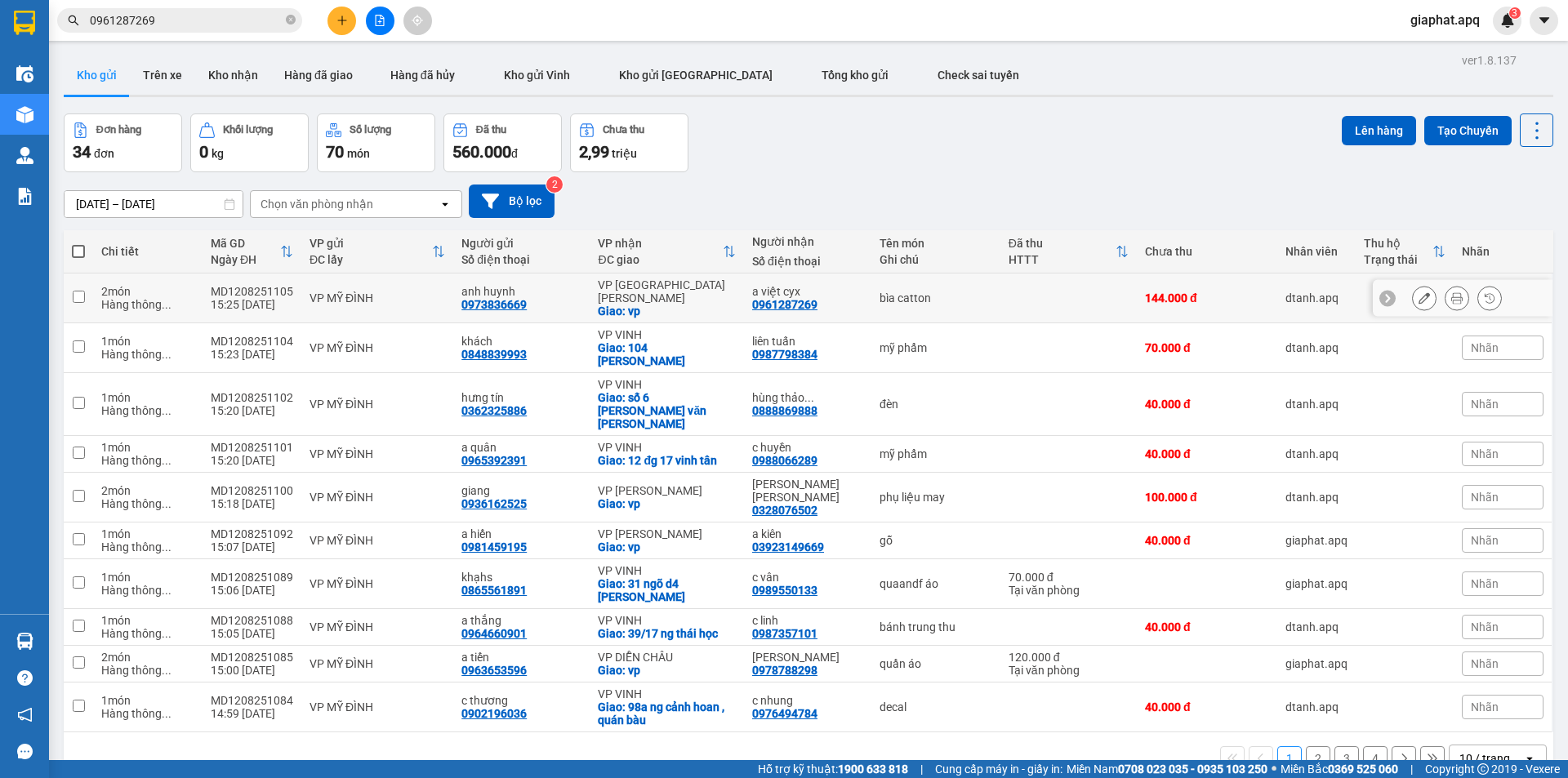
click at [491, 300] on div "0973836669" at bounding box center [494, 304] width 65 height 13
copy div "0973836669"
click at [290, 15] on span at bounding box center [290, 21] width 9 height 15
paste input "0973836669"
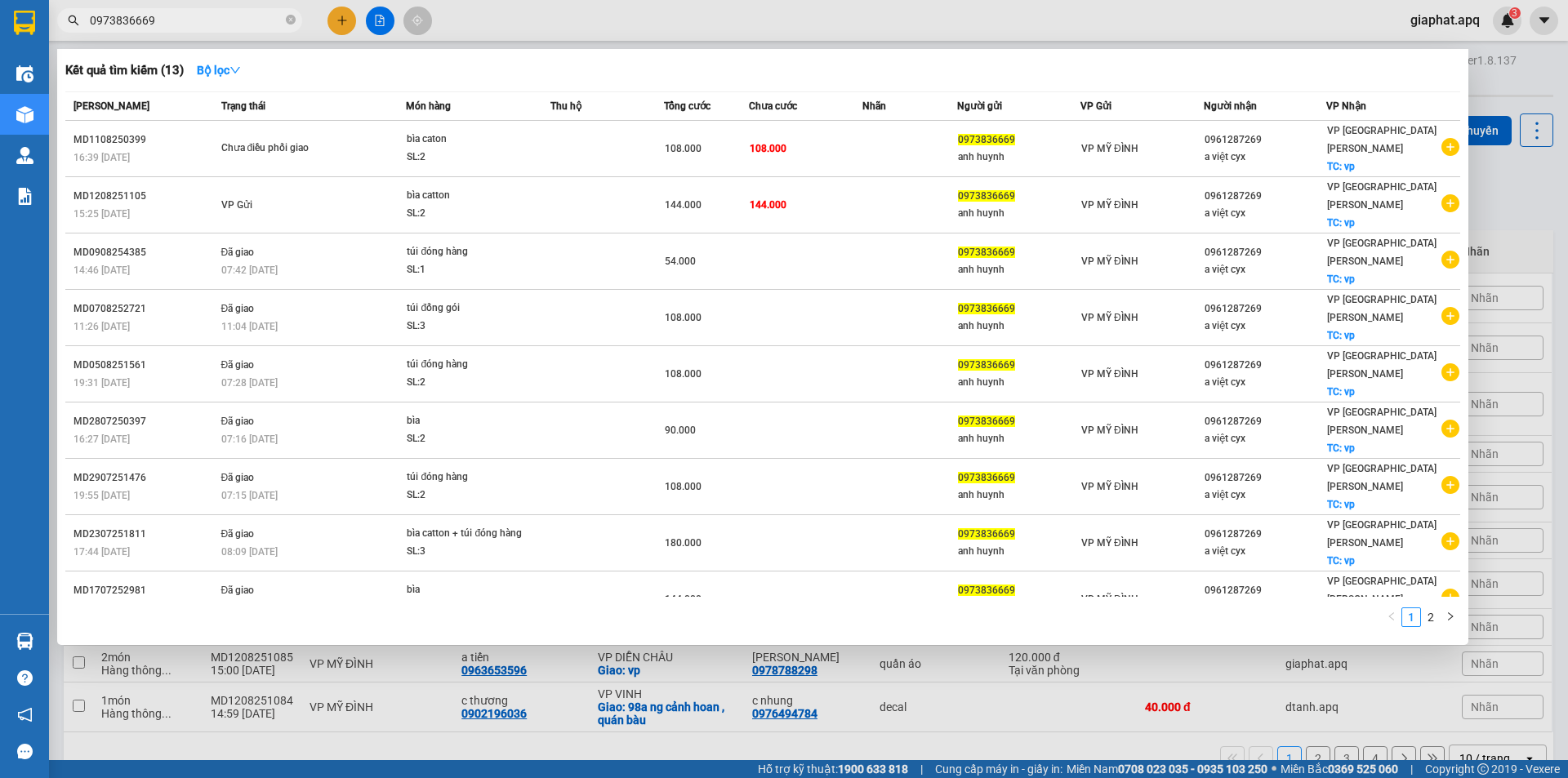
click at [936, 716] on div at bounding box center [784, 389] width 1568 height 778
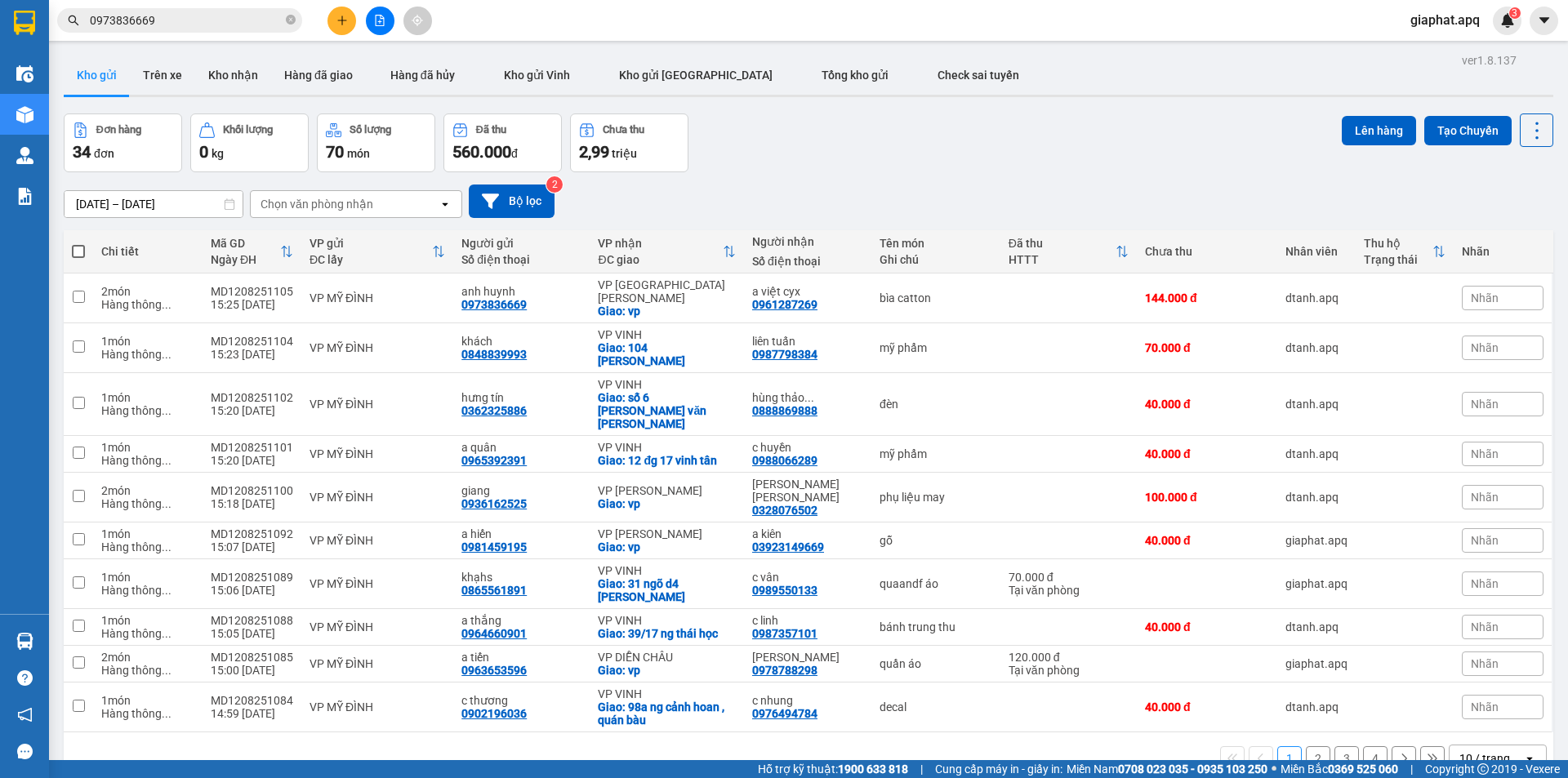
click at [995, 117] on div "Đơn hàng 34 đơn Khối lượng 0 kg Số lượng 70 món Đã thu 560.000 đ Chưa thu 2,99 …" at bounding box center [808, 143] width 1490 height 59
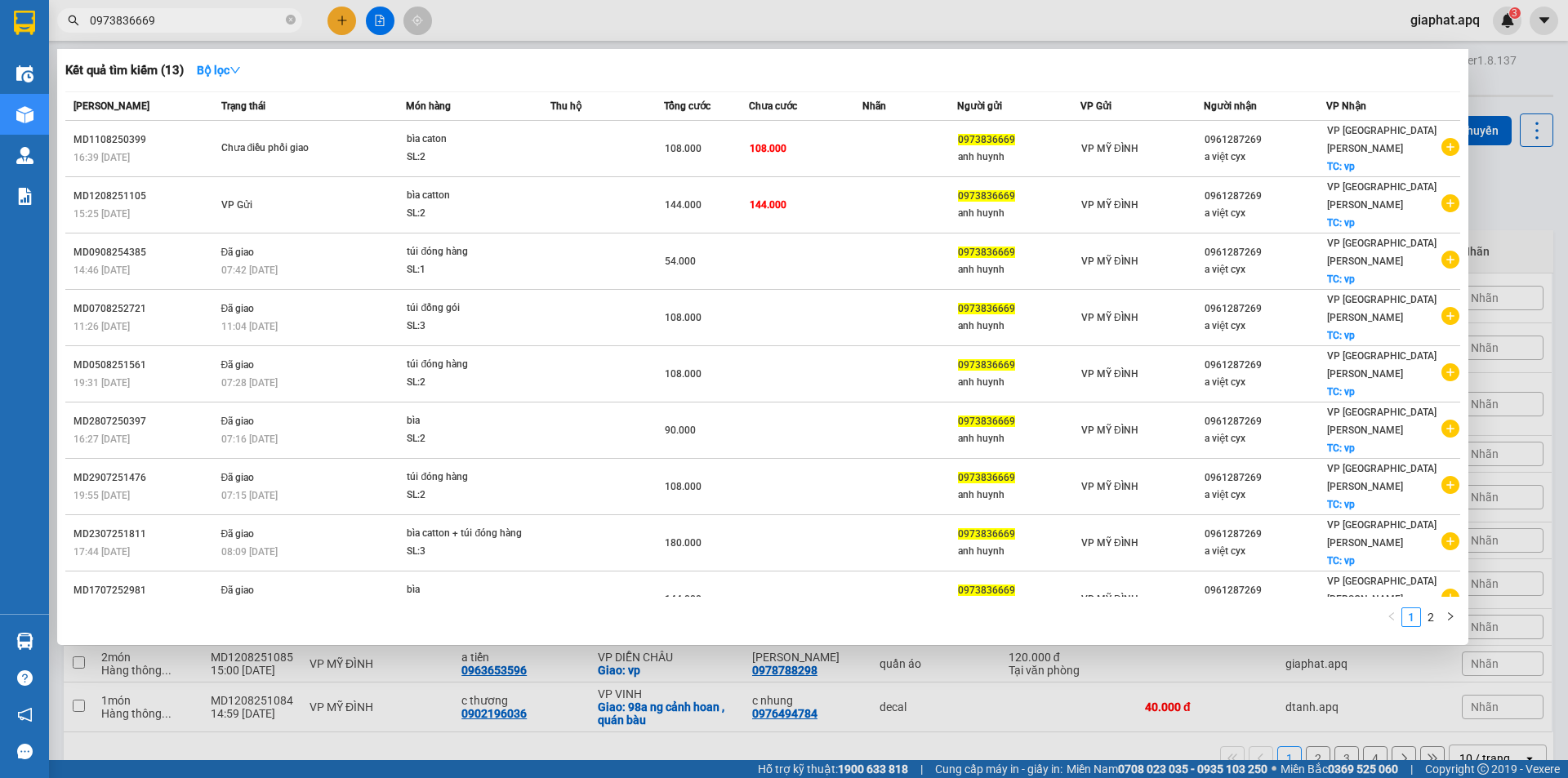
click at [218, 27] on span "0973836669" at bounding box center [180, 21] width 245 height 25
click at [218, 27] on input "0973836669" at bounding box center [186, 20] width 193 height 18
click at [244, 39] on div at bounding box center [784, 389] width 1568 height 778
click at [244, 24] on input "0973836669" at bounding box center [186, 20] width 193 height 18
click at [242, 22] on input "0973836669" at bounding box center [186, 20] width 193 height 18
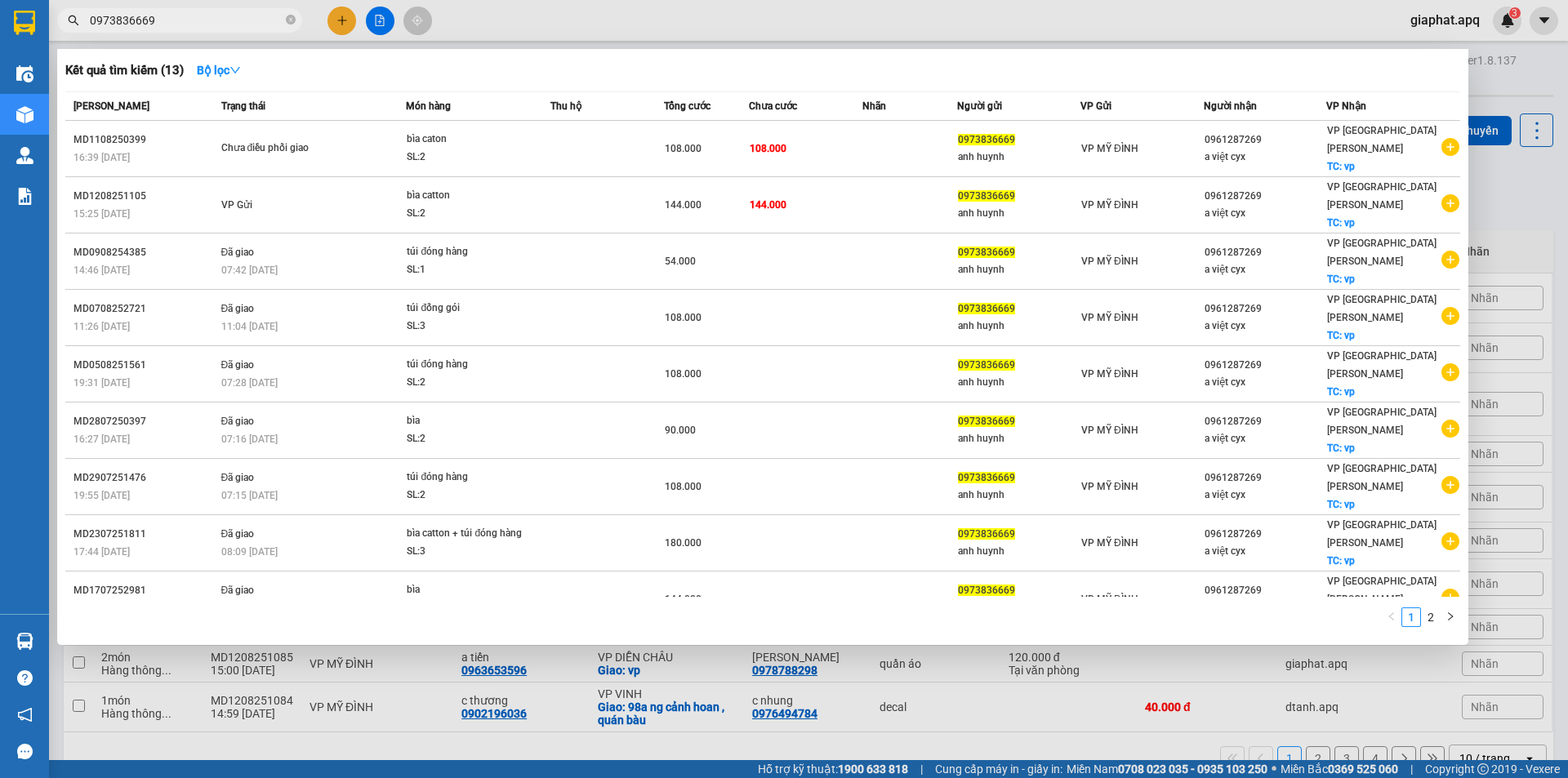
click at [242, 22] on input "0973836669" at bounding box center [186, 20] width 193 height 18
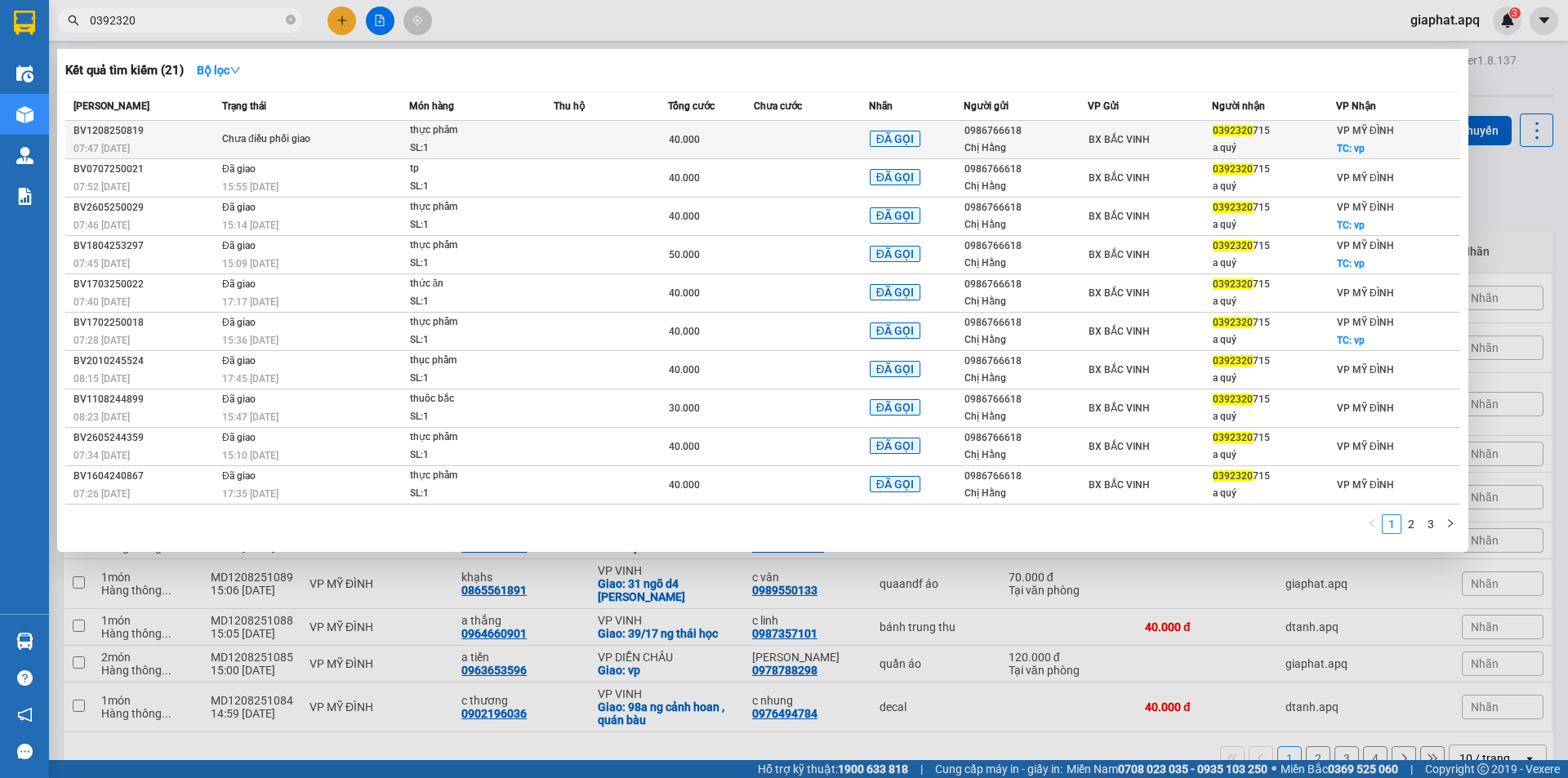
type input "0392320"
click at [578, 133] on td at bounding box center [610, 140] width 114 height 39
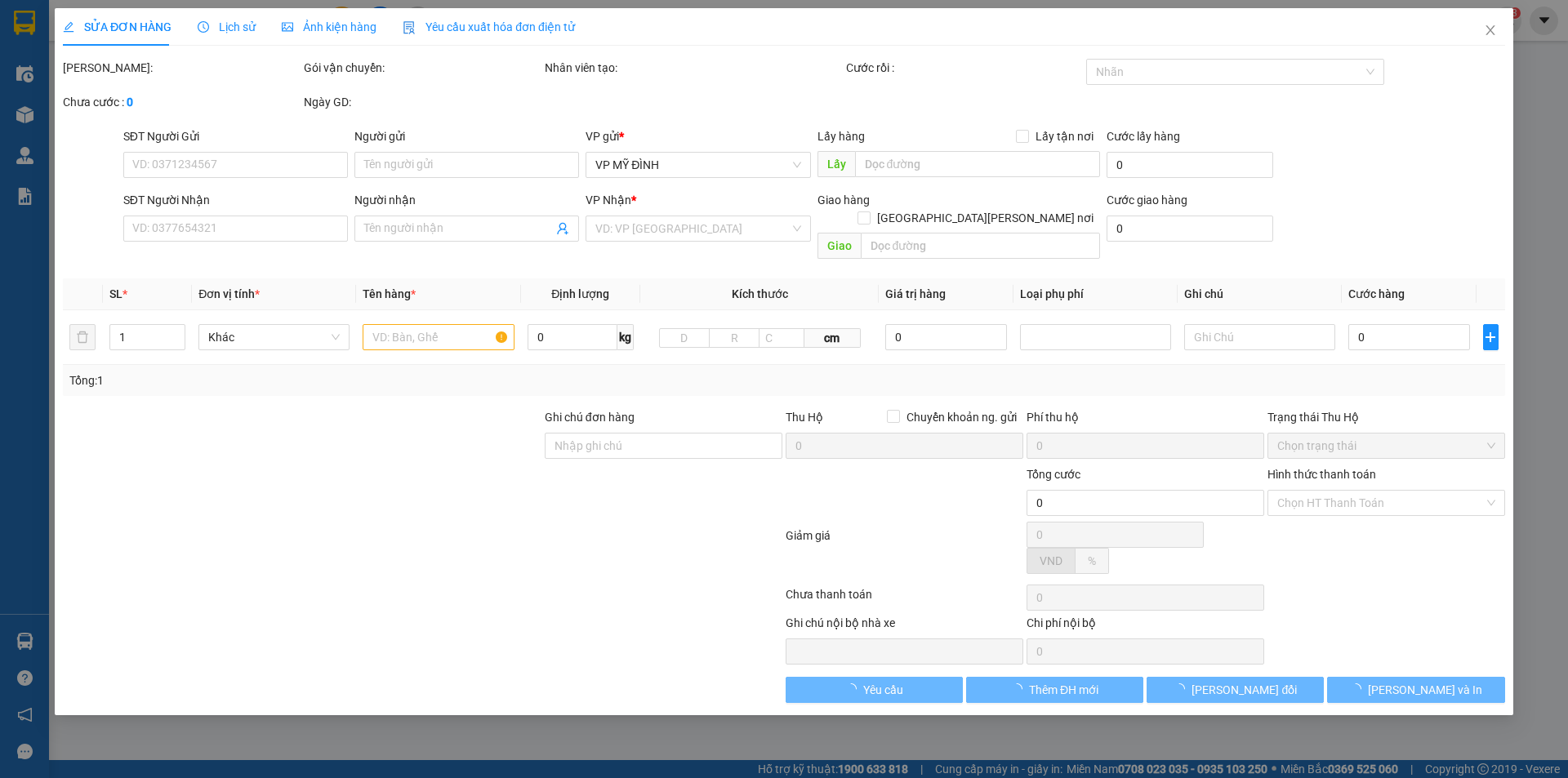
type input "0986766618"
type input "Chị Hằng"
type input "0392320715"
type input "a quý"
checkbox input "true"
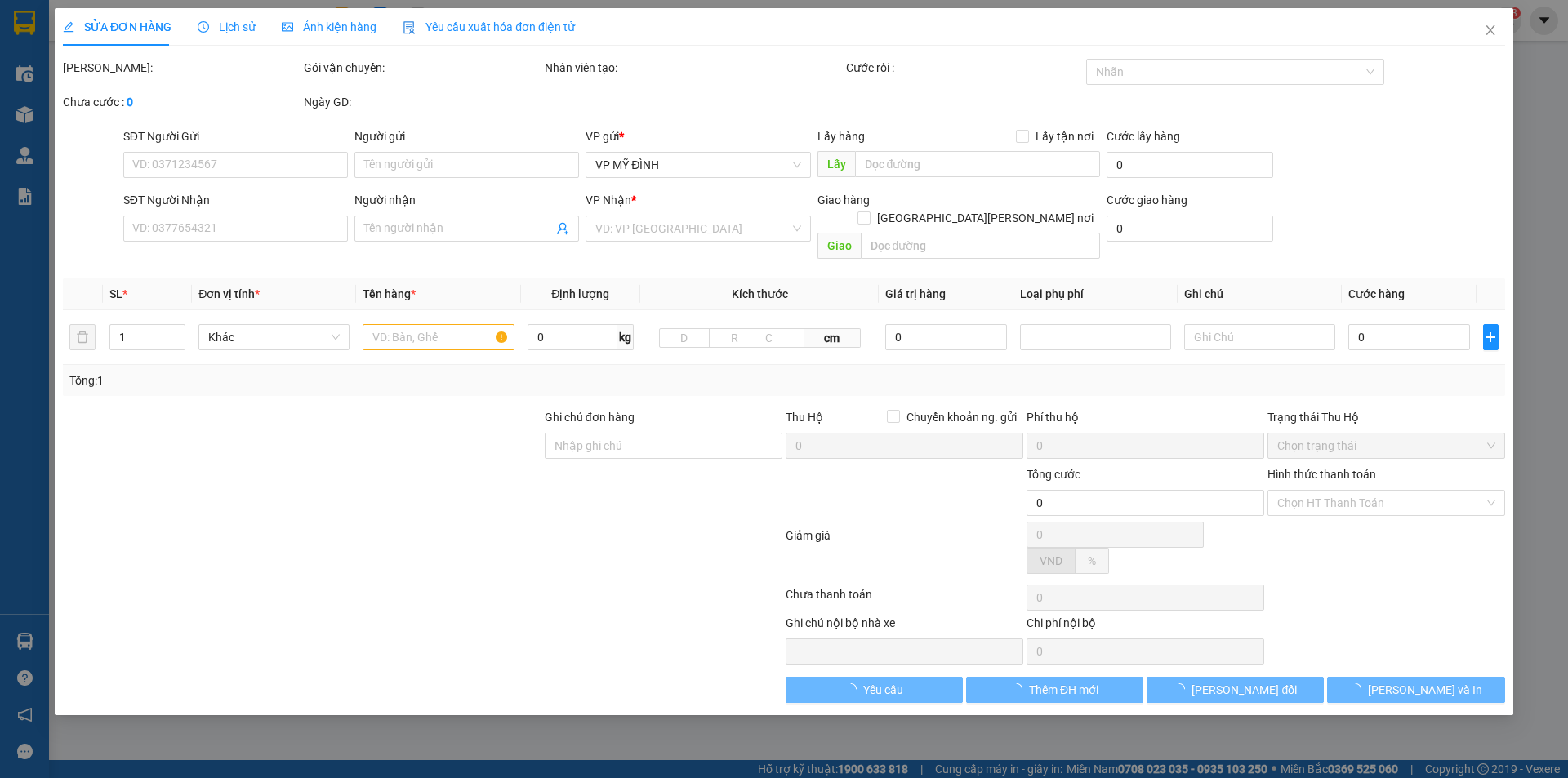
type input "vp"
type input "40.000"
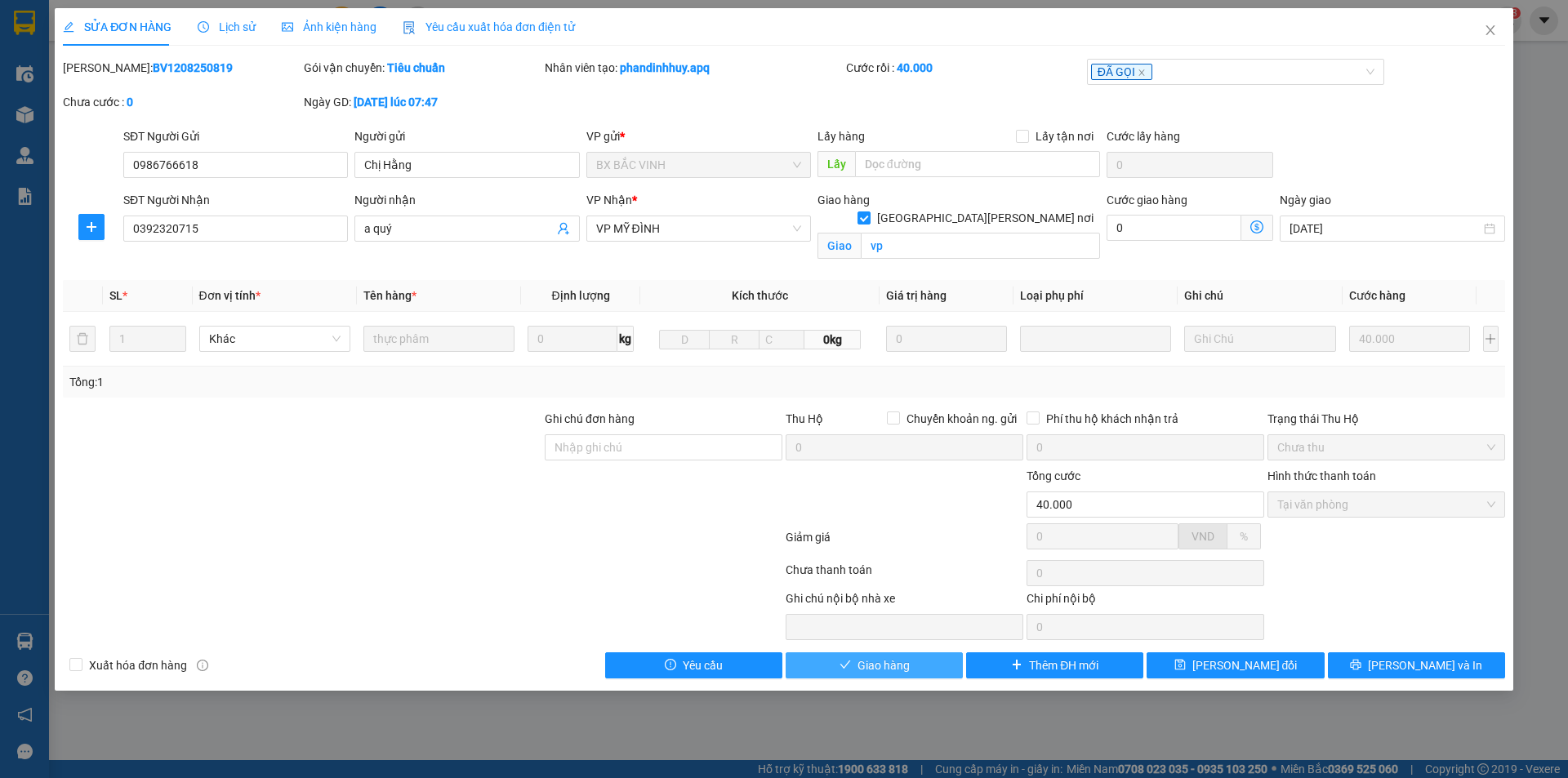
drag, startPoint x: 829, startPoint y: 662, endPoint x: 845, endPoint y: 650, distance: 20.0
click at [829, 661] on button "Giao hàng" at bounding box center [874, 666] width 177 height 27
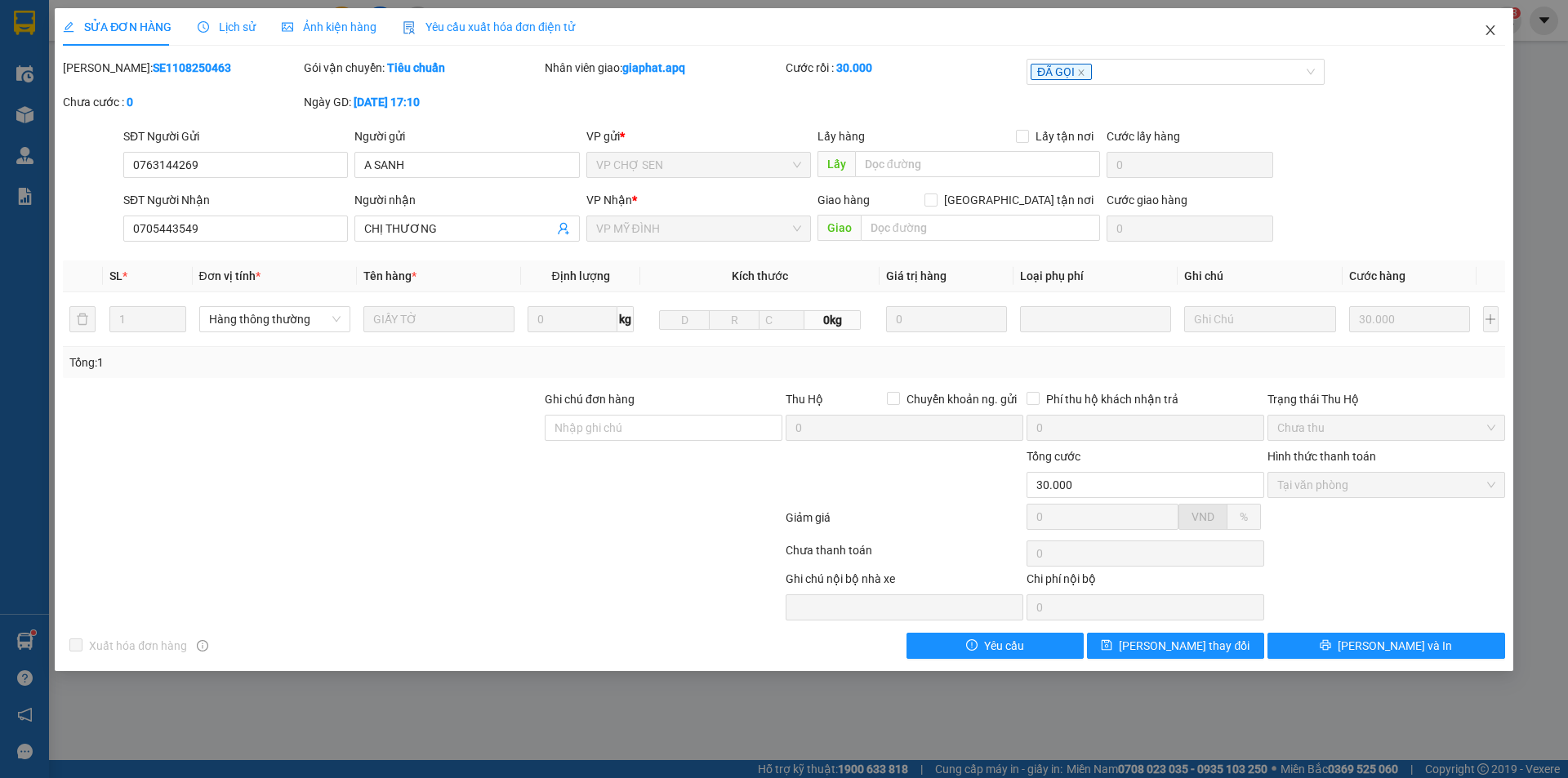
click at [1489, 36] on span "Close" at bounding box center [1490, 31] width 45 height 45
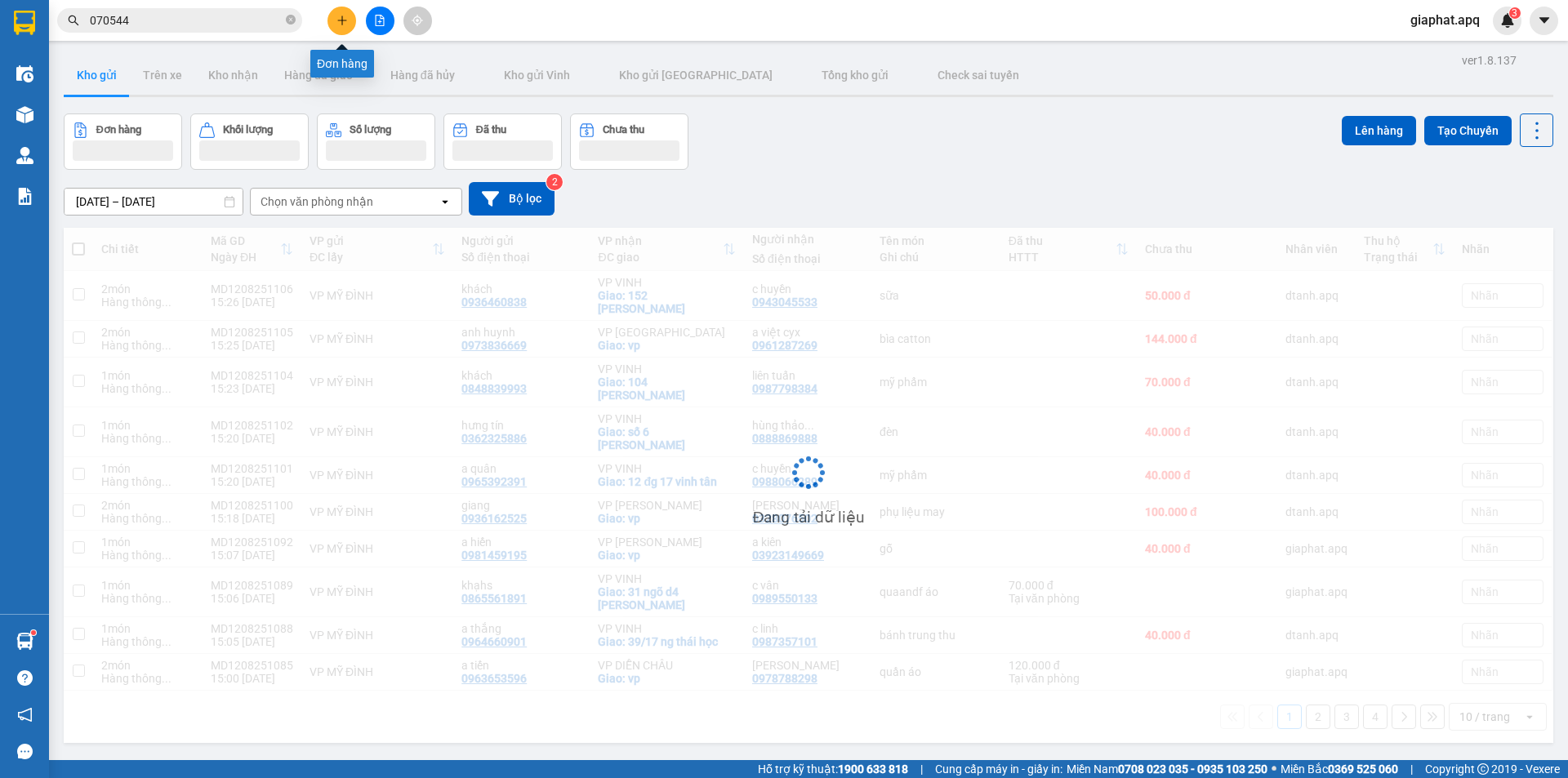
click at [347, 16] on icon "plus" at bounding box center [342, 20] width 11 height 11
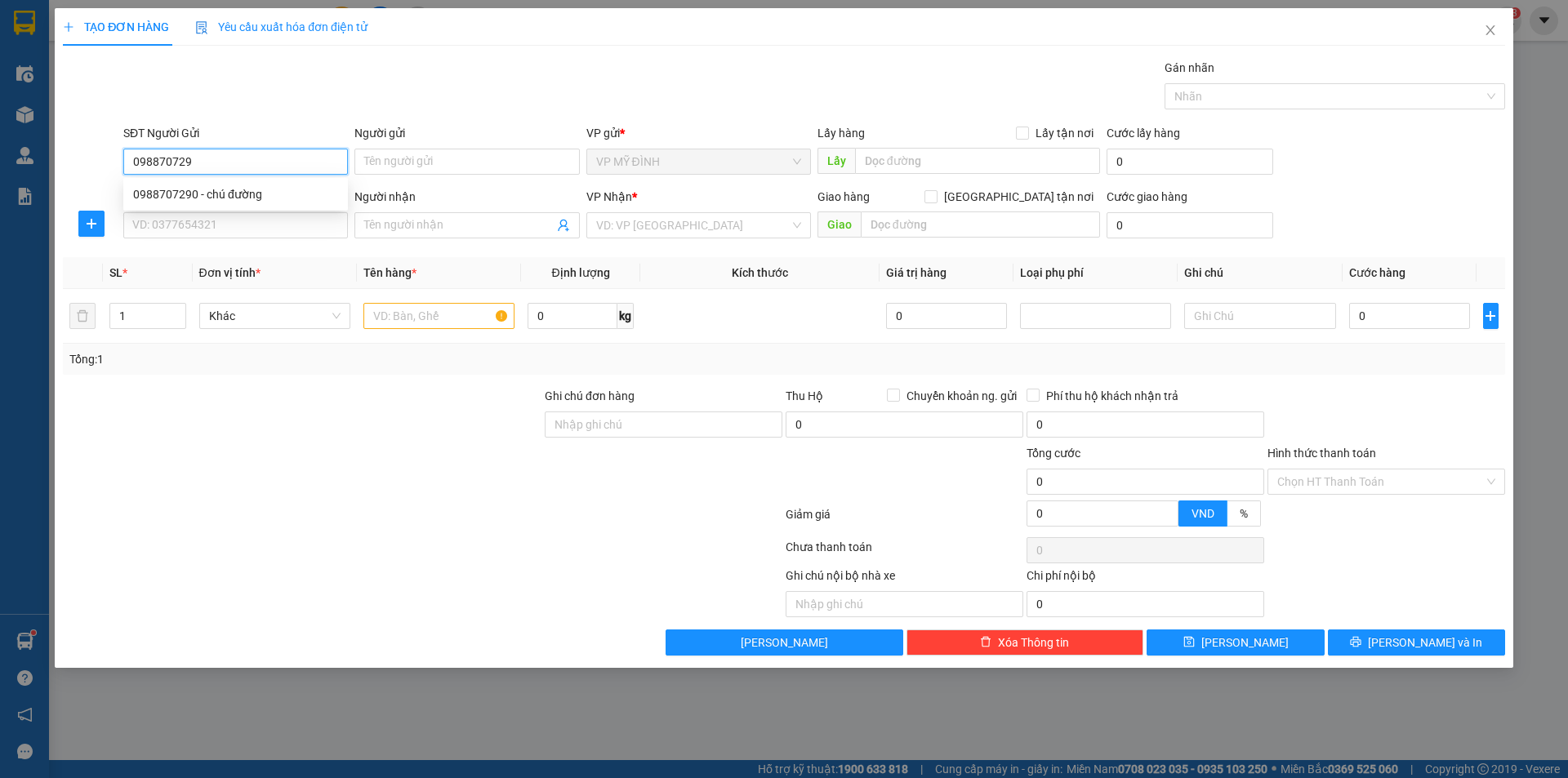
type input "0988707290"
click at [251, 201] on div "0988707290 - chú đường" at bounding box center [235, 194] width 205 height 18
type input "chú đường"
type input "0988707290"
click at [255, 222] on input "SĐT Người Nhận" at bounding box center [236, 225] width 224 height 27
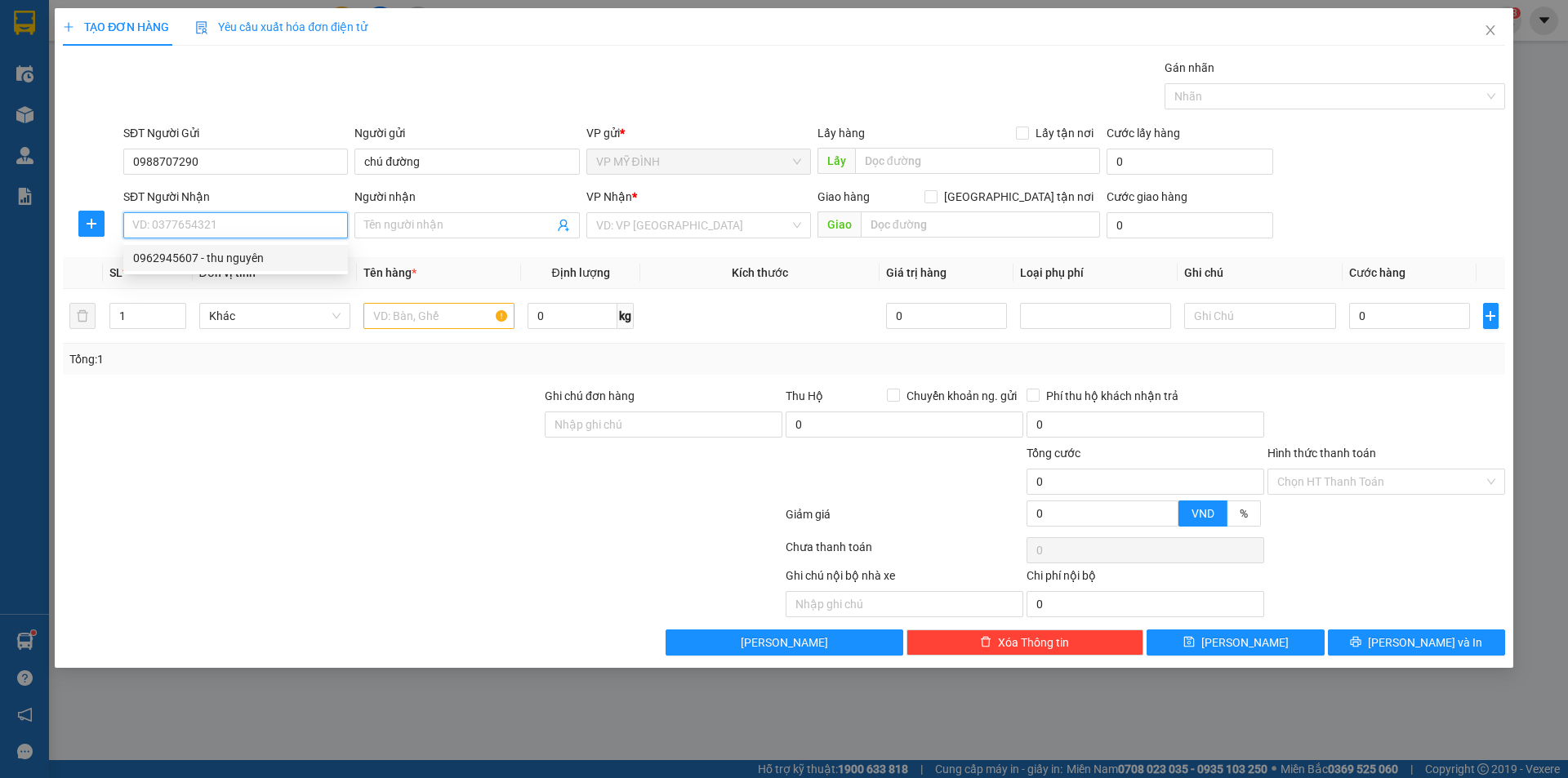
click at [258, 254] on div "0962945607 - thu nguyên" at bounding box center [235, 258] width 205 height 18
type input "0962945607"
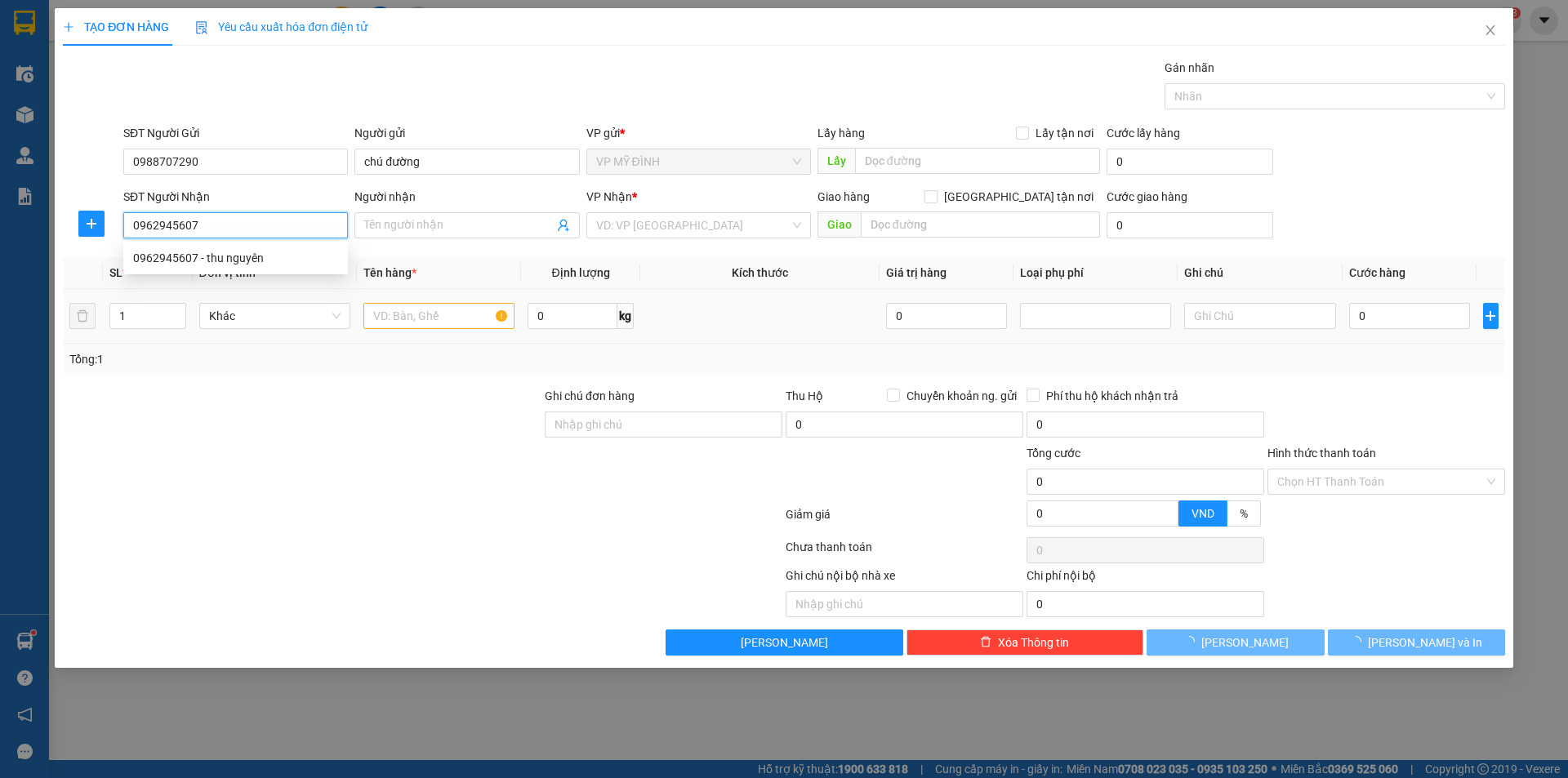
type input "thu nguyên"
checkbox input "true"
type input "[STREET_ADDRESS][PERSON_NAME]"
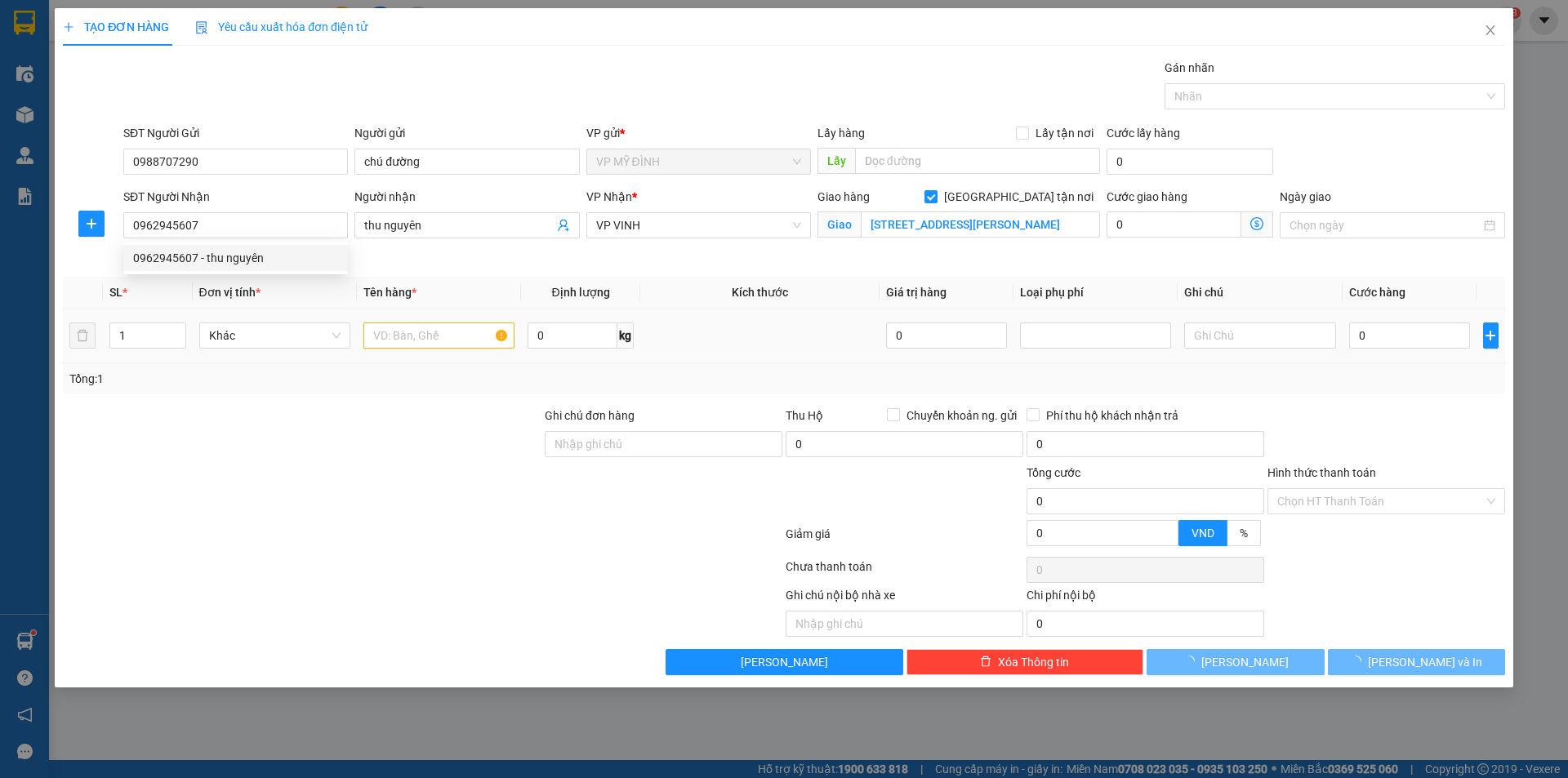
click at [430, 320] on div at bounding box center [439, 336] width 151 height 33
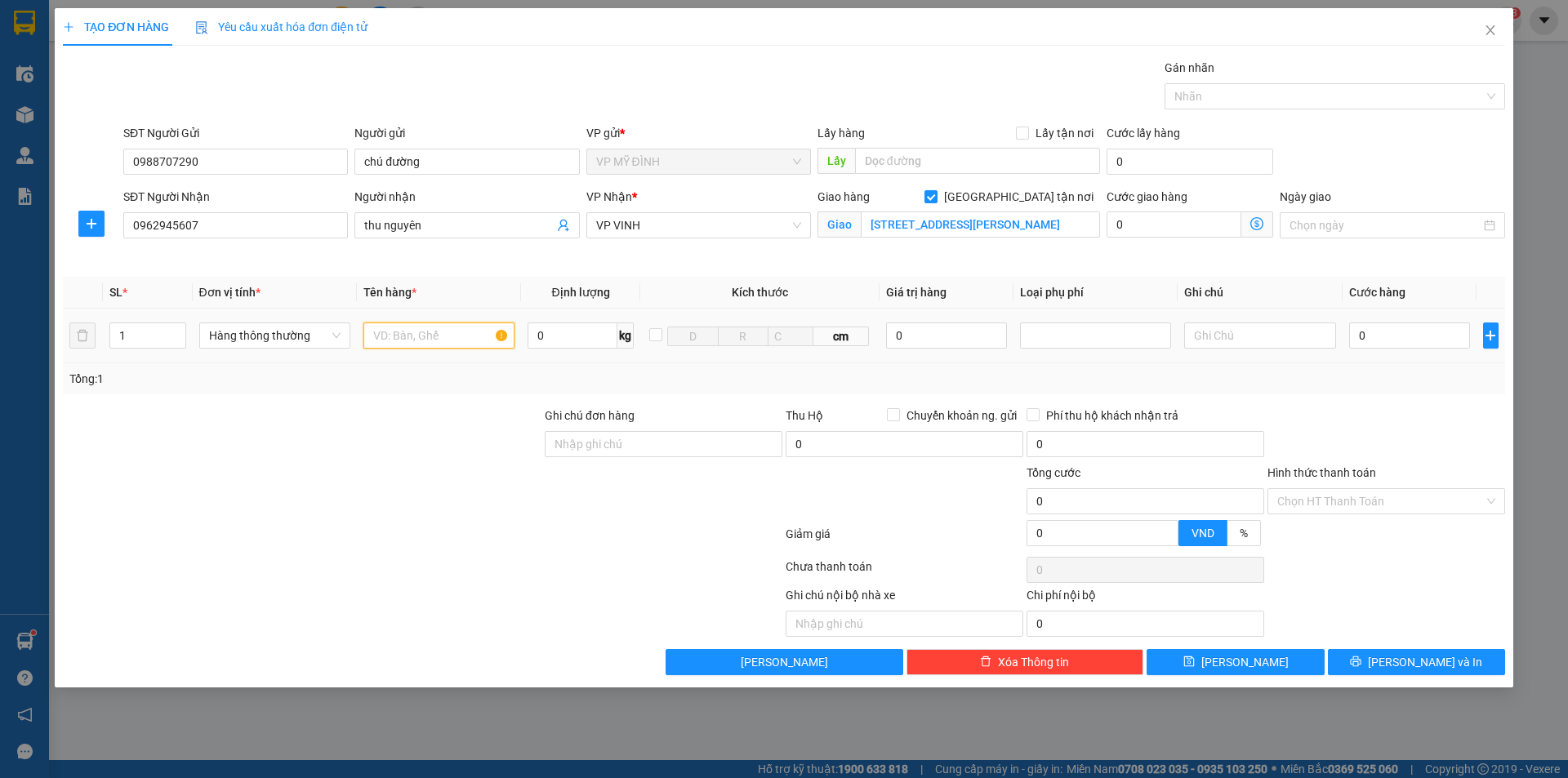
click at [431, 334] on input "text" at bounding box center [439, 336] width 151 height 27
type input "qa"
click at [1396, 344] on input "0" at bounding box center [1410, 336] width 122 height 27
type input "4"
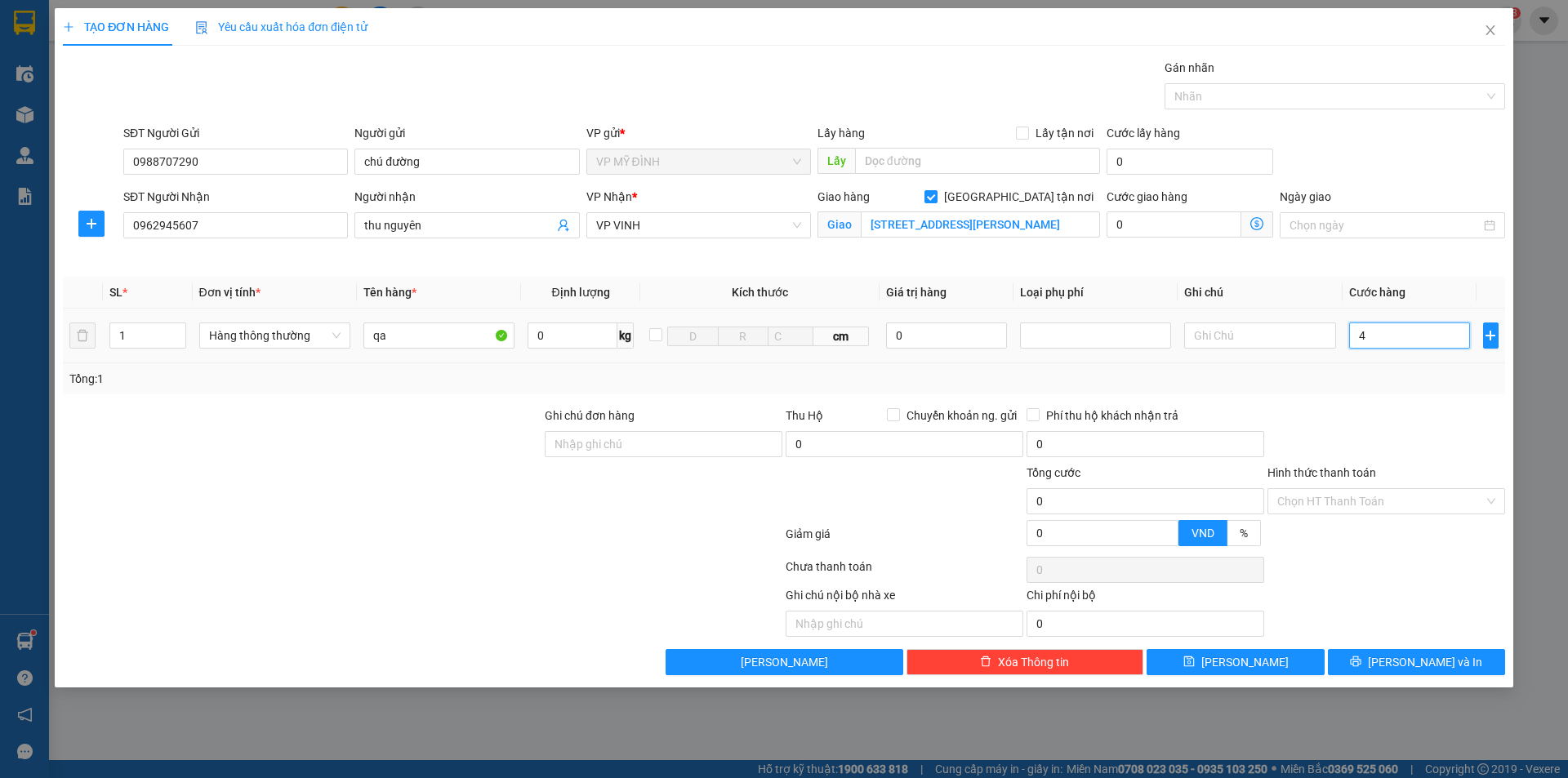
type input "4"
type input "40"
type input "40.000"
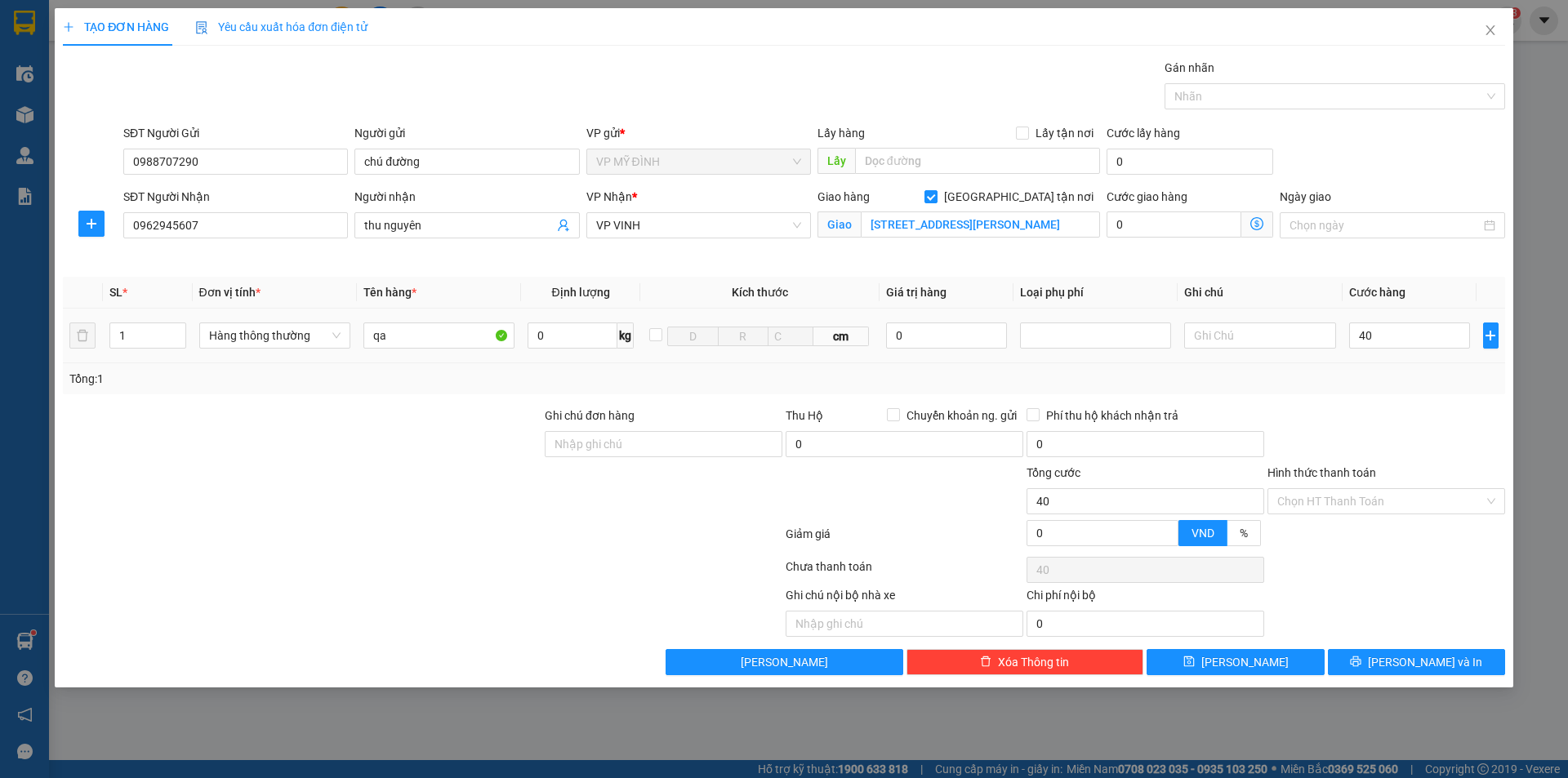
type input "40.000"
click at [1452, 416] on div at bounding box center [1386, 435] width 241 height 57
click at [1449, 661] on button "[PERSON_NAME] và In" at bounding box center [1416, 662] width 177 height 27
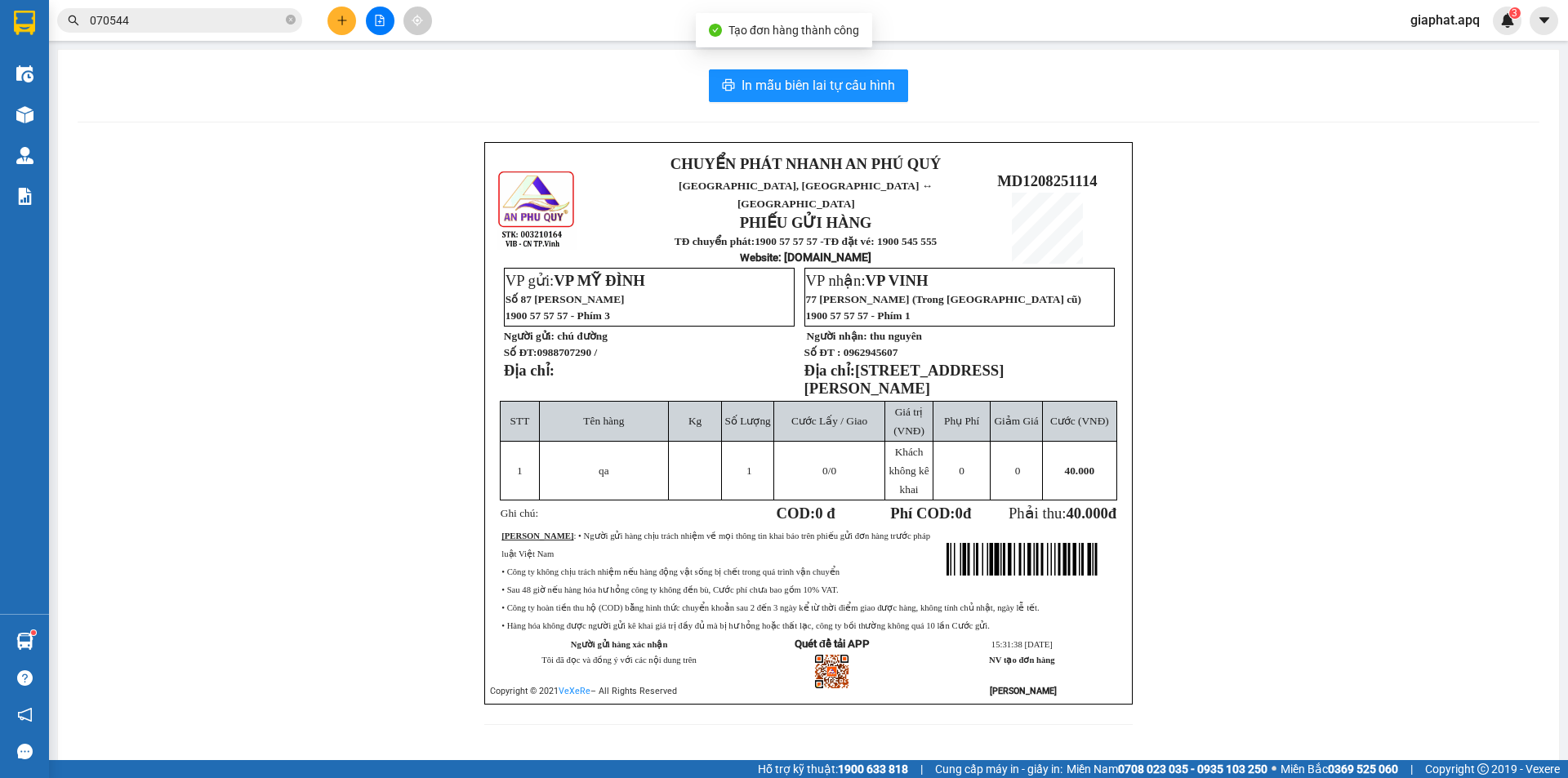
click at [723, 68] on div "In mẫu biên lai tự cấu hình CHUYỂN PHÁT NHANH AN PHÚ QUÝ NGHỆ AN, HÀ TĨNH ↔ HÀ …" at bounding box center [809, 407] width 1501 height 715
click at [725, 73] on button "In mẫu biên lai tự cấu hình" at bounding box center [808, 86] width 200 height 33
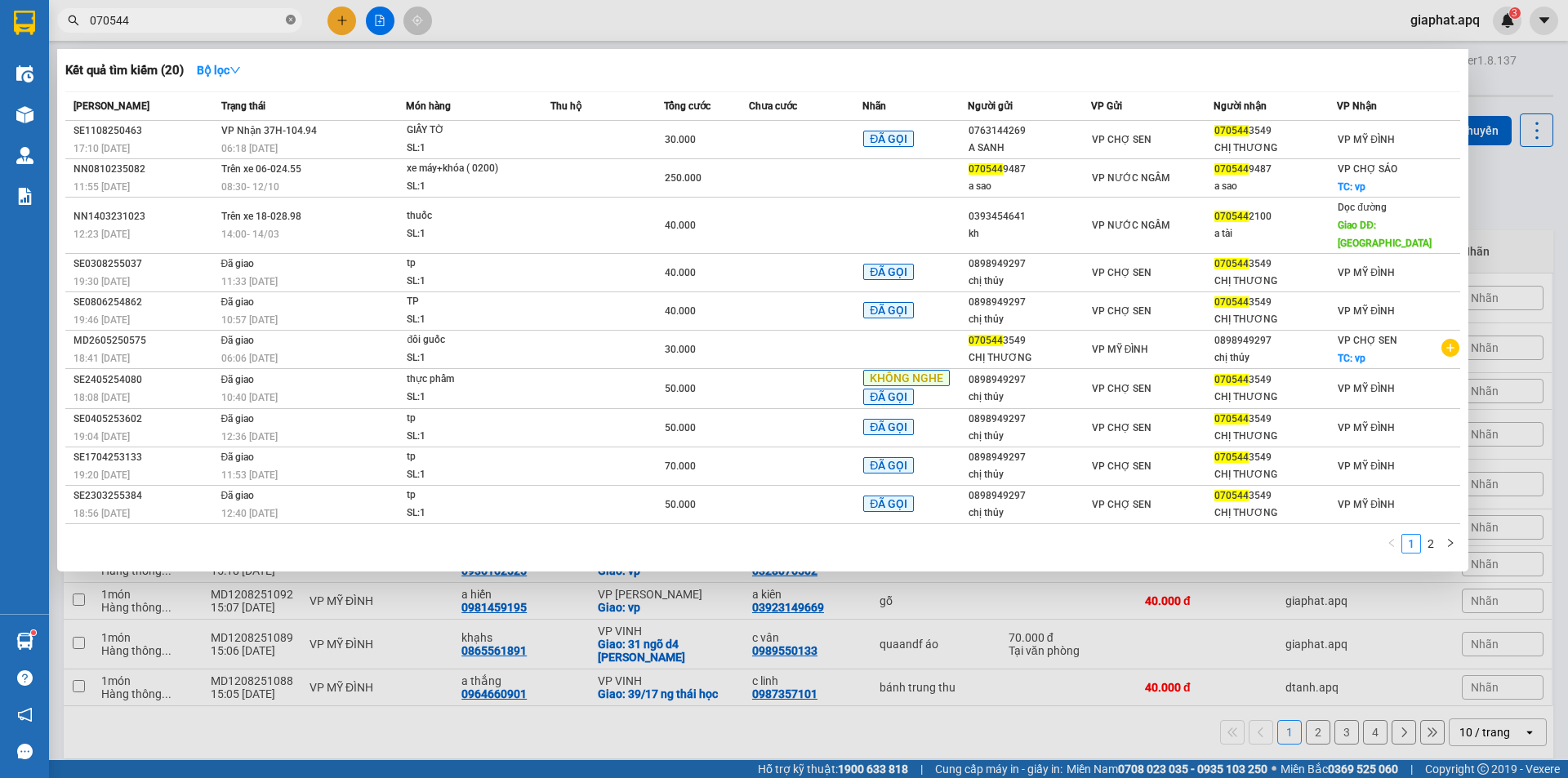
click at [289, 25] on icon "close-circle" at bounding box center [290, 19] width 9 height 9
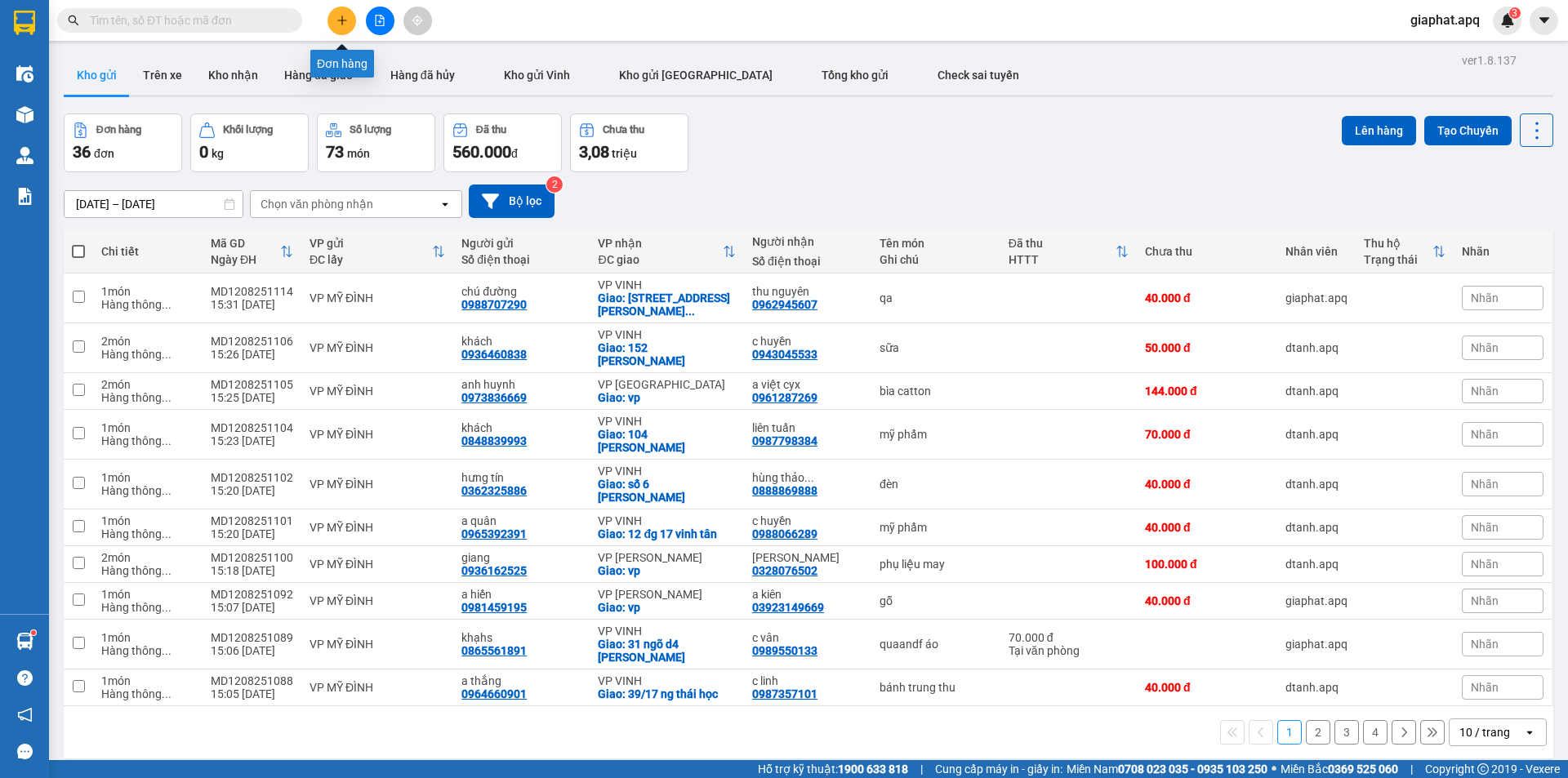
click at [337, 27] on button at bounding box center [341, 21] width 28 height 28
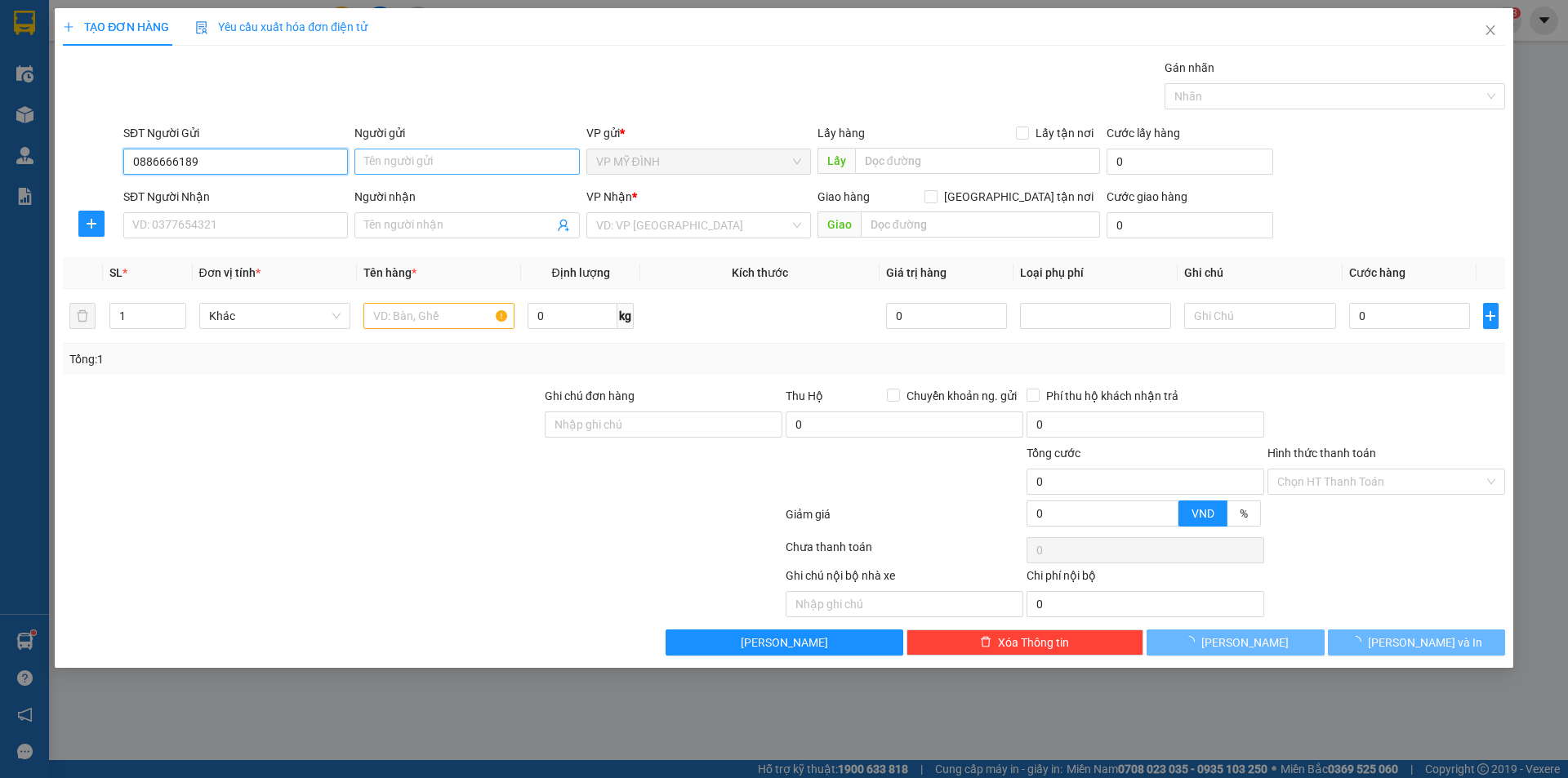
type input "0886666189"
click at [377, 164] on input "Người gửi" at bounding box center [467, 161] width 224 height 27
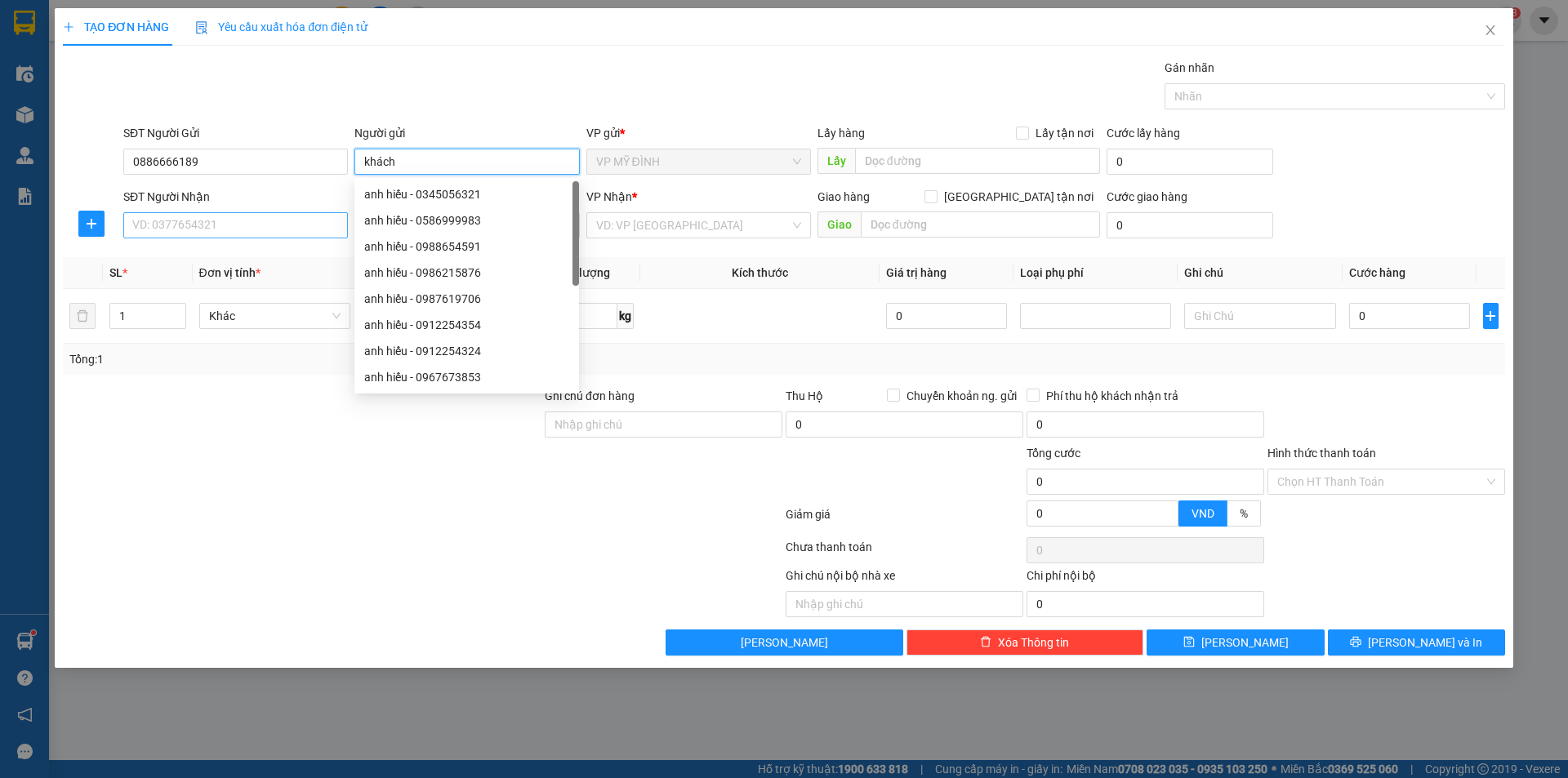
type input "khách"
click at [208, 220] on input "SĐT Người Nhận" at bounding box center [236, 225] width 224 height 27
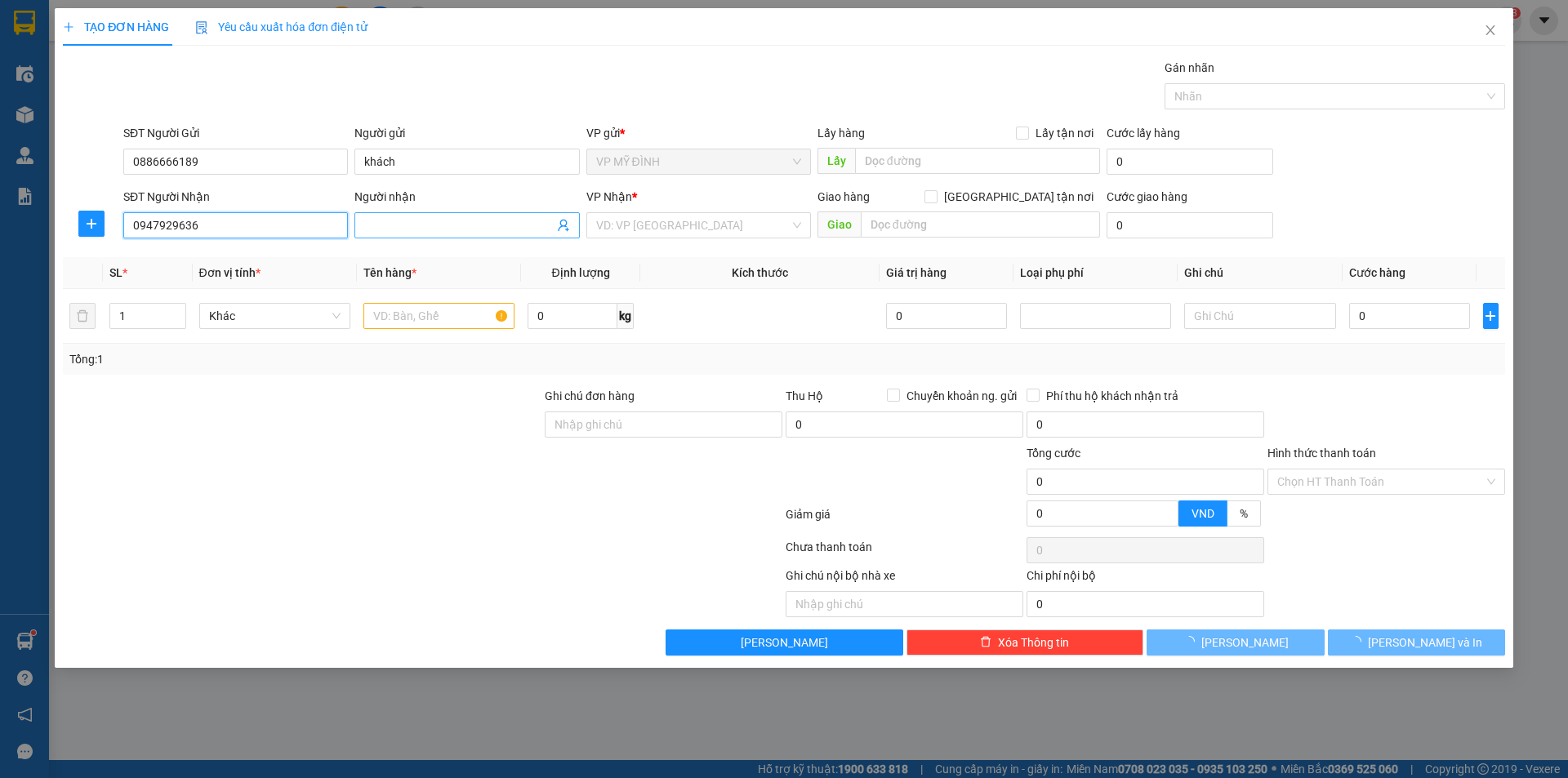
type input "0947929636"
click at [380, 230] on input "Người nhận" at bounding box center [458, 225] width 189 height 18
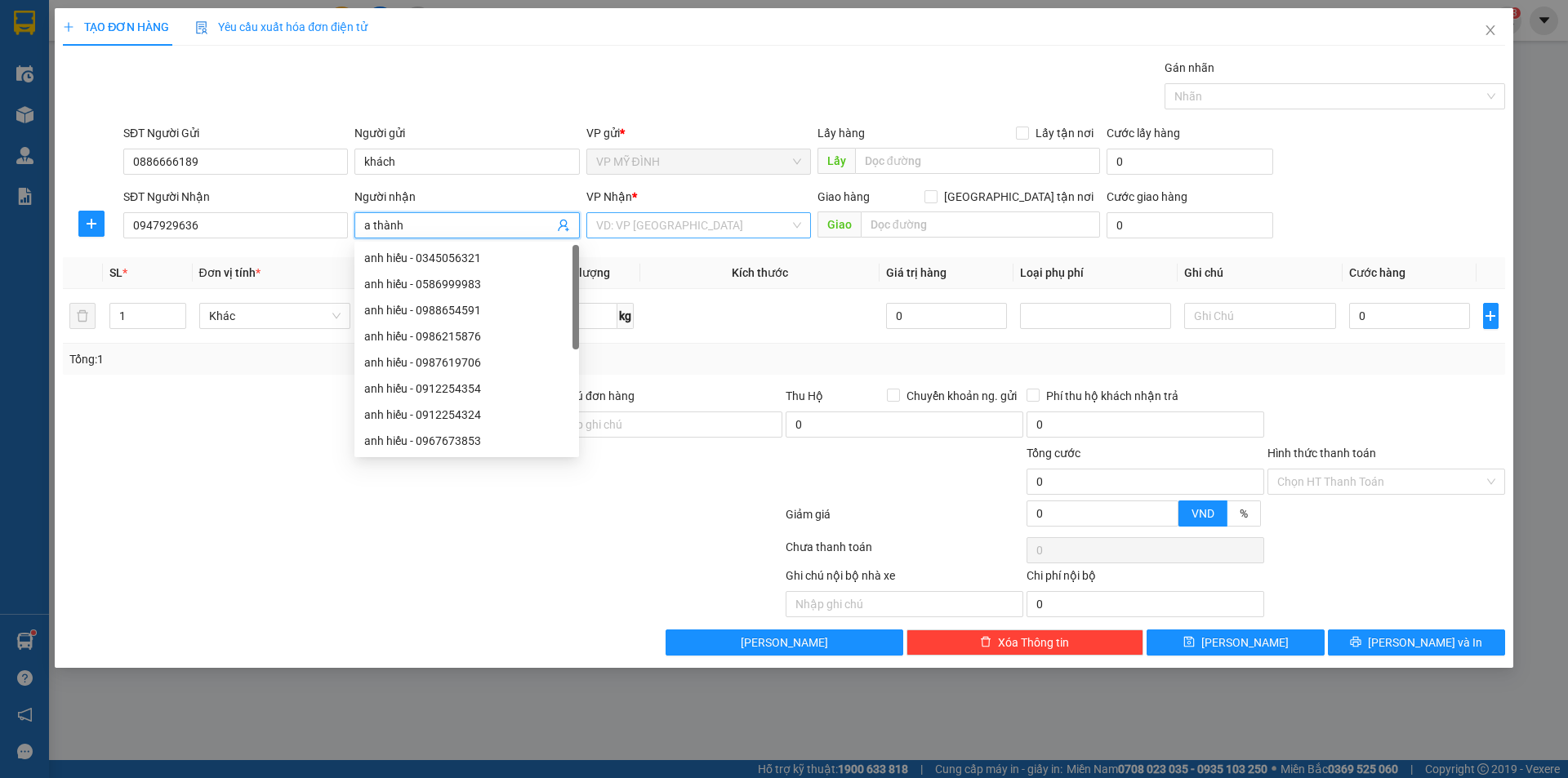
type input "a thành"
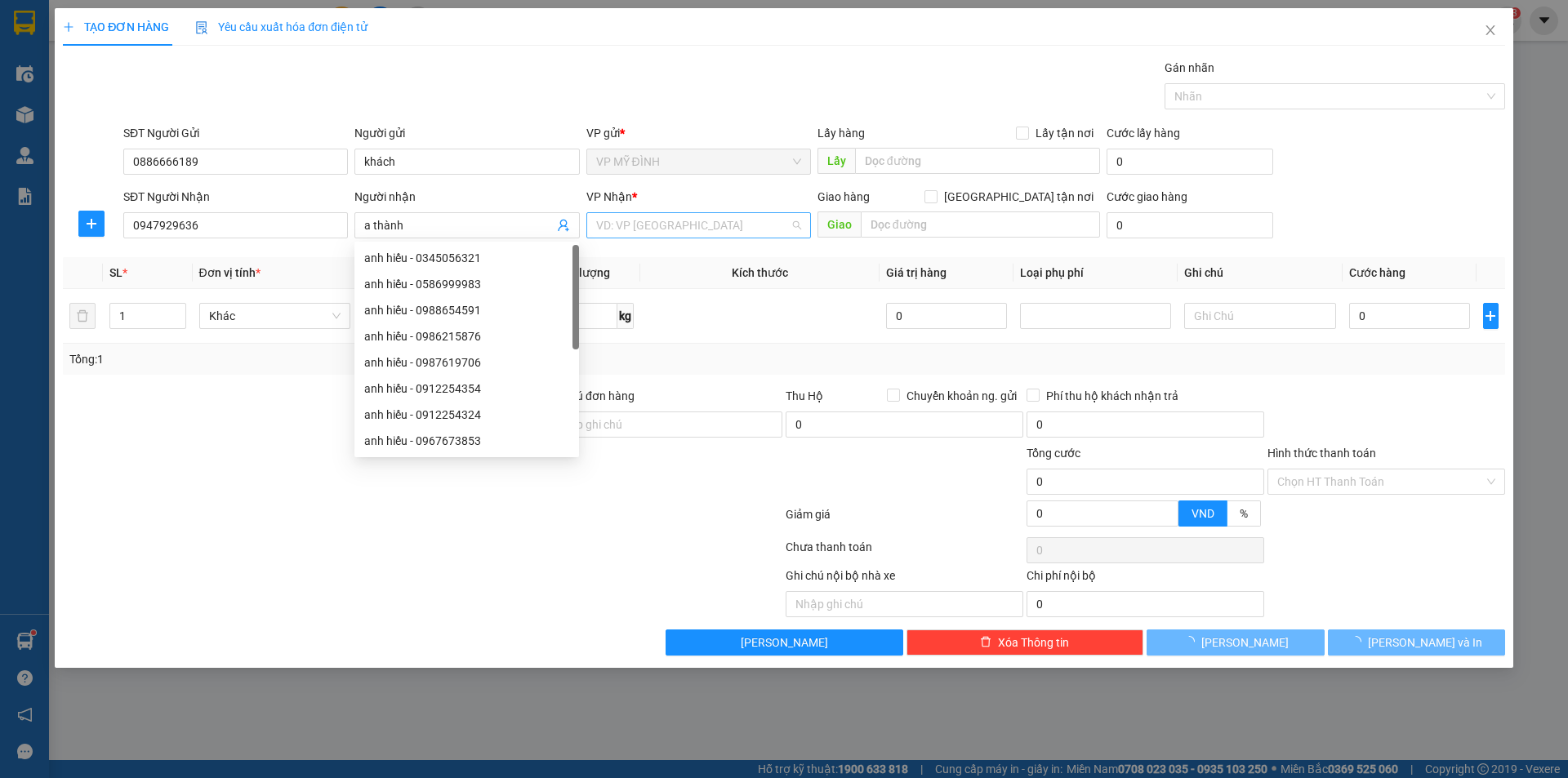
click at [671, 232] on input "search" at bounding box center [693, 225] width 194 height 25
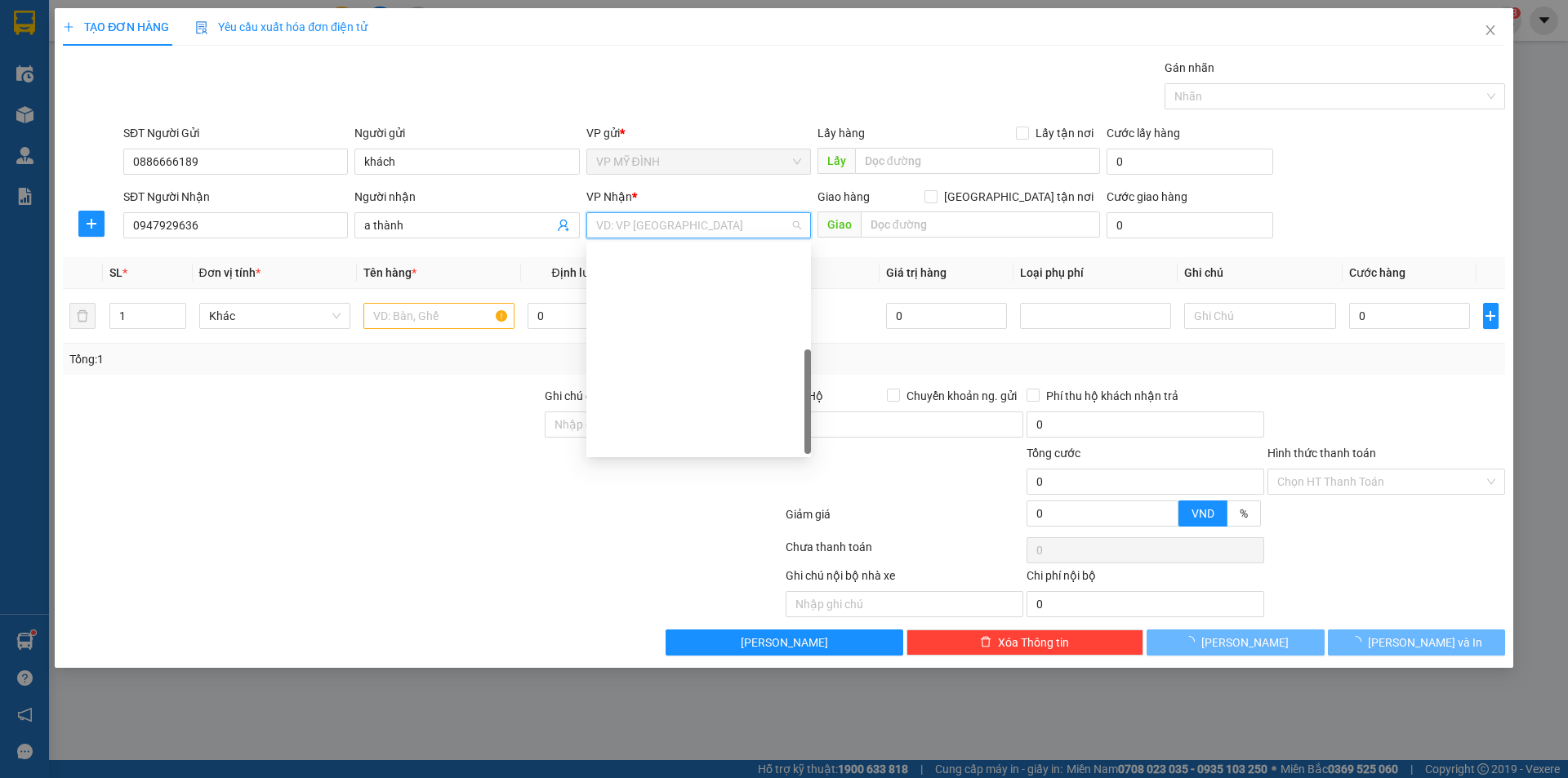
scroll to position [236, 0]
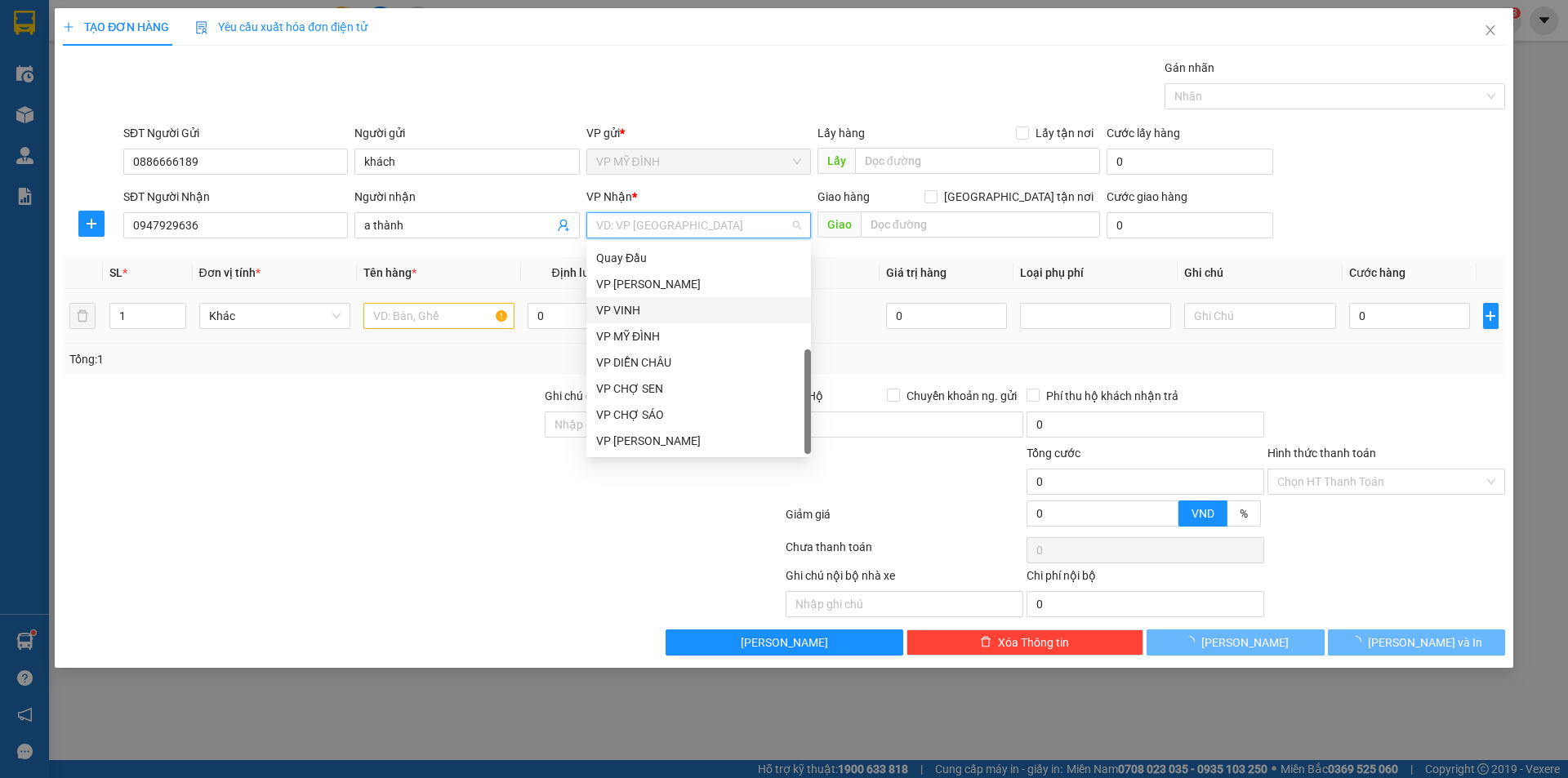
drag, startPoint x: 648, startPoint y: 314, endPoint x: 734, endPoint y: 301, distance: 87.0
click at [649, 314] on div "VP VINH" at bounding box center [698, 310] width 205 height 18
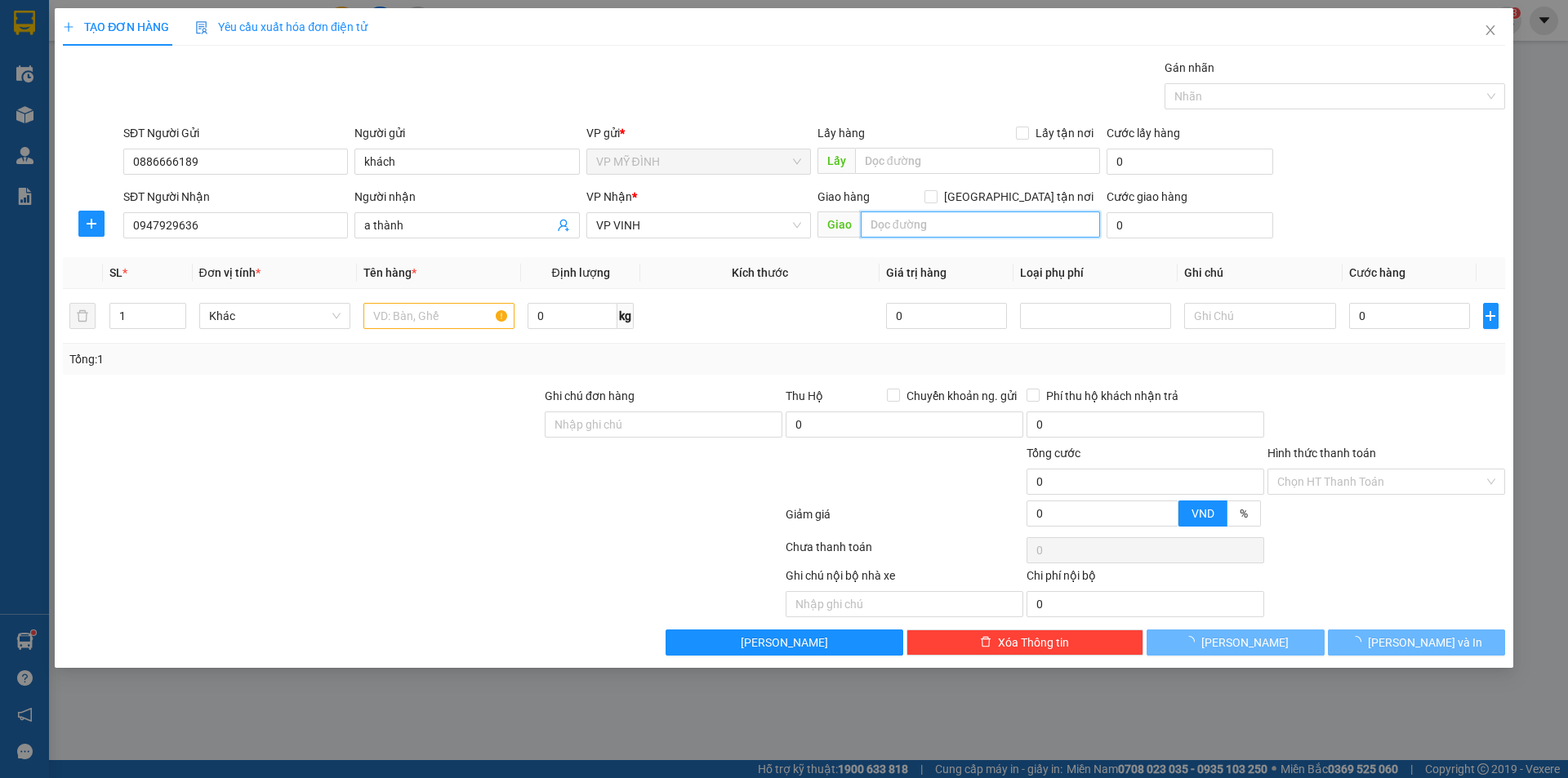
click at [905, 233] on input "text" at bounding box center [980, 224] width 239 height 27
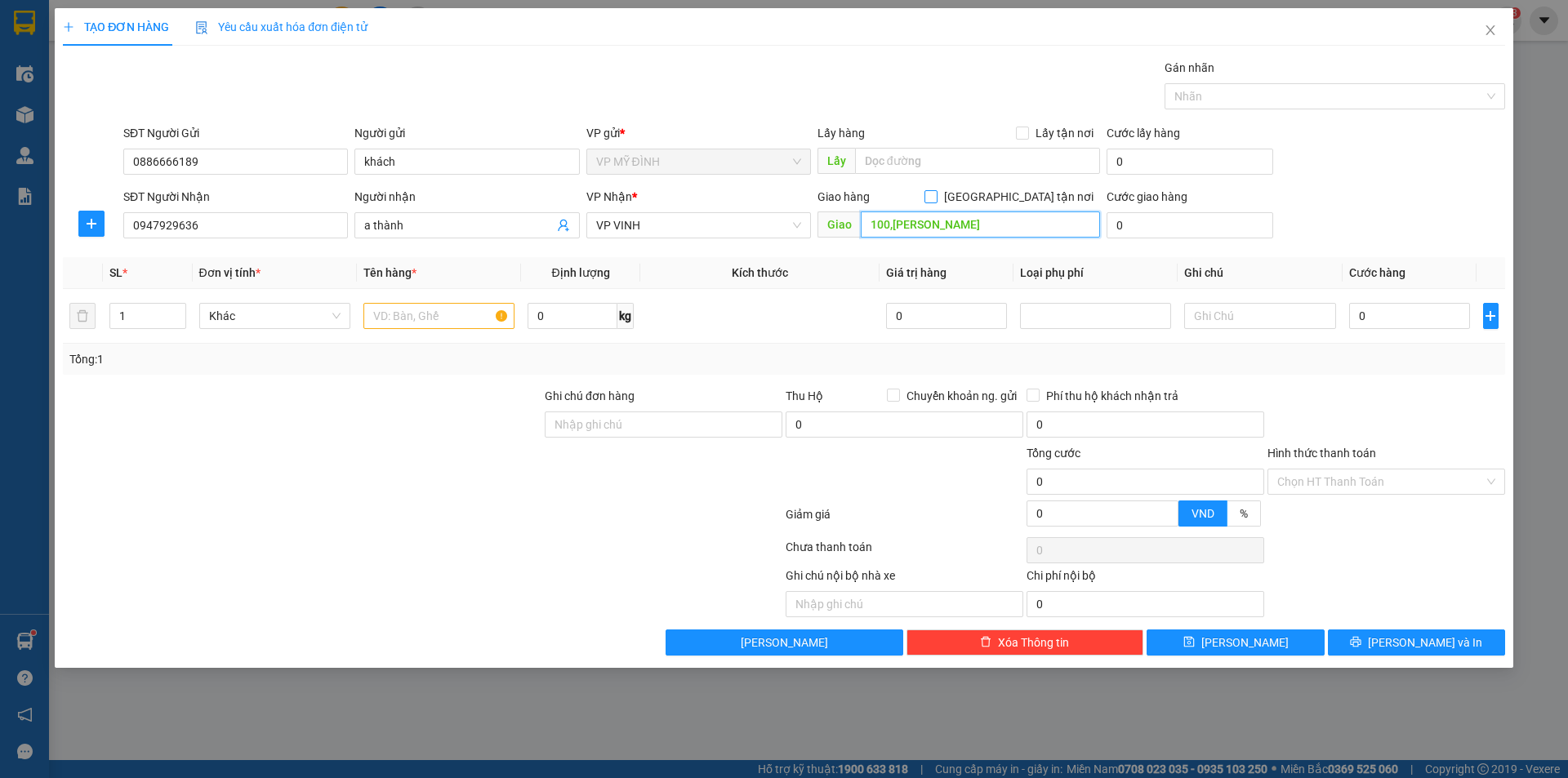
type input "100,nguyễn thái học"
click at [936, 192] on input "[GEOGRAPHIC_DATA] tận nơi" at bounding box center [930, 195] width 11 height 11
checkbox input "true"
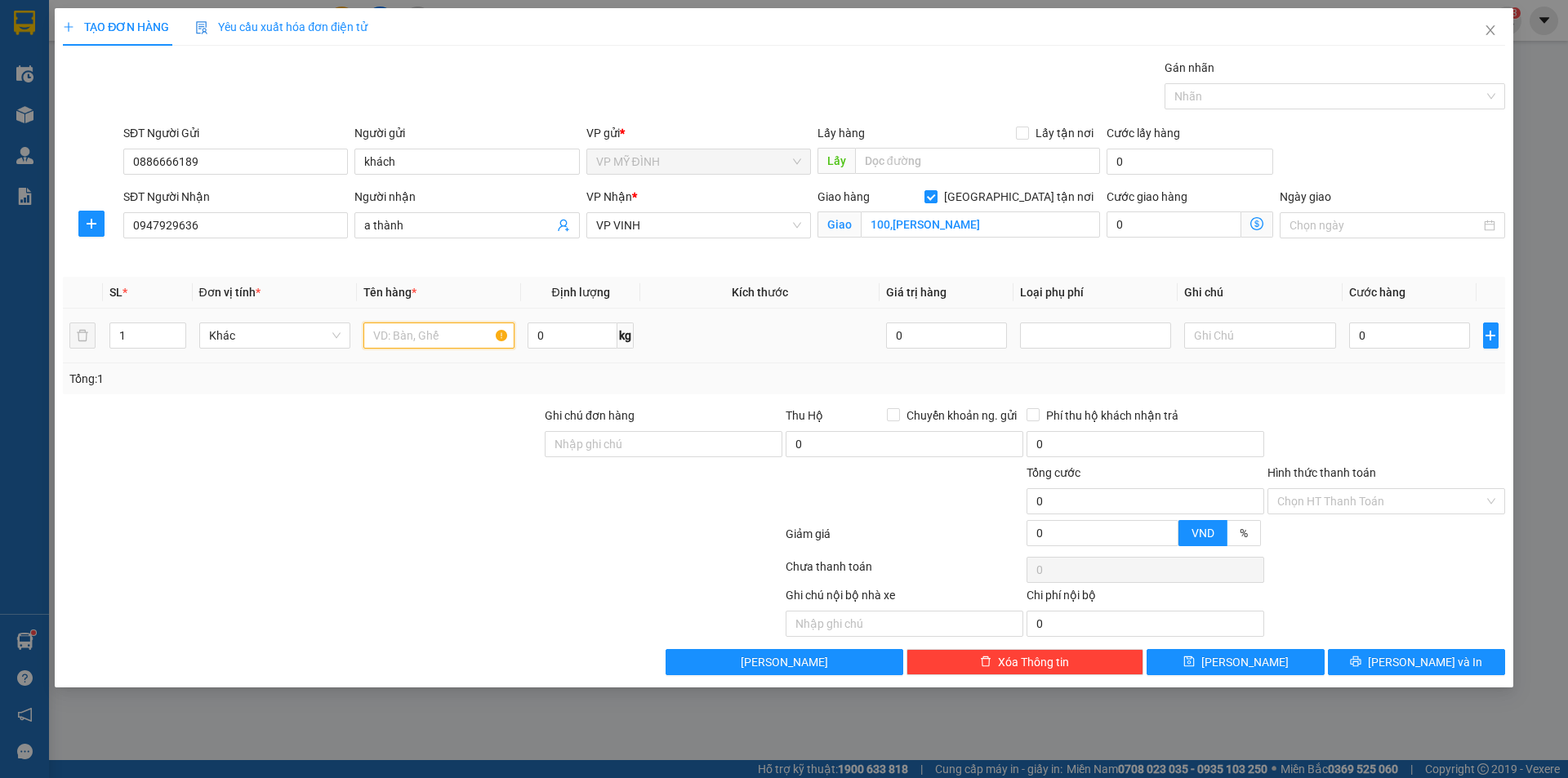
click at [390, 344] on input "text" at bounding box center [439, 336] width 151 height 27
type input "pk máy ca fe"
click at [1407, 330] on input "0" at bounding box center [1410, 336] width 122 height 27
type input "6"
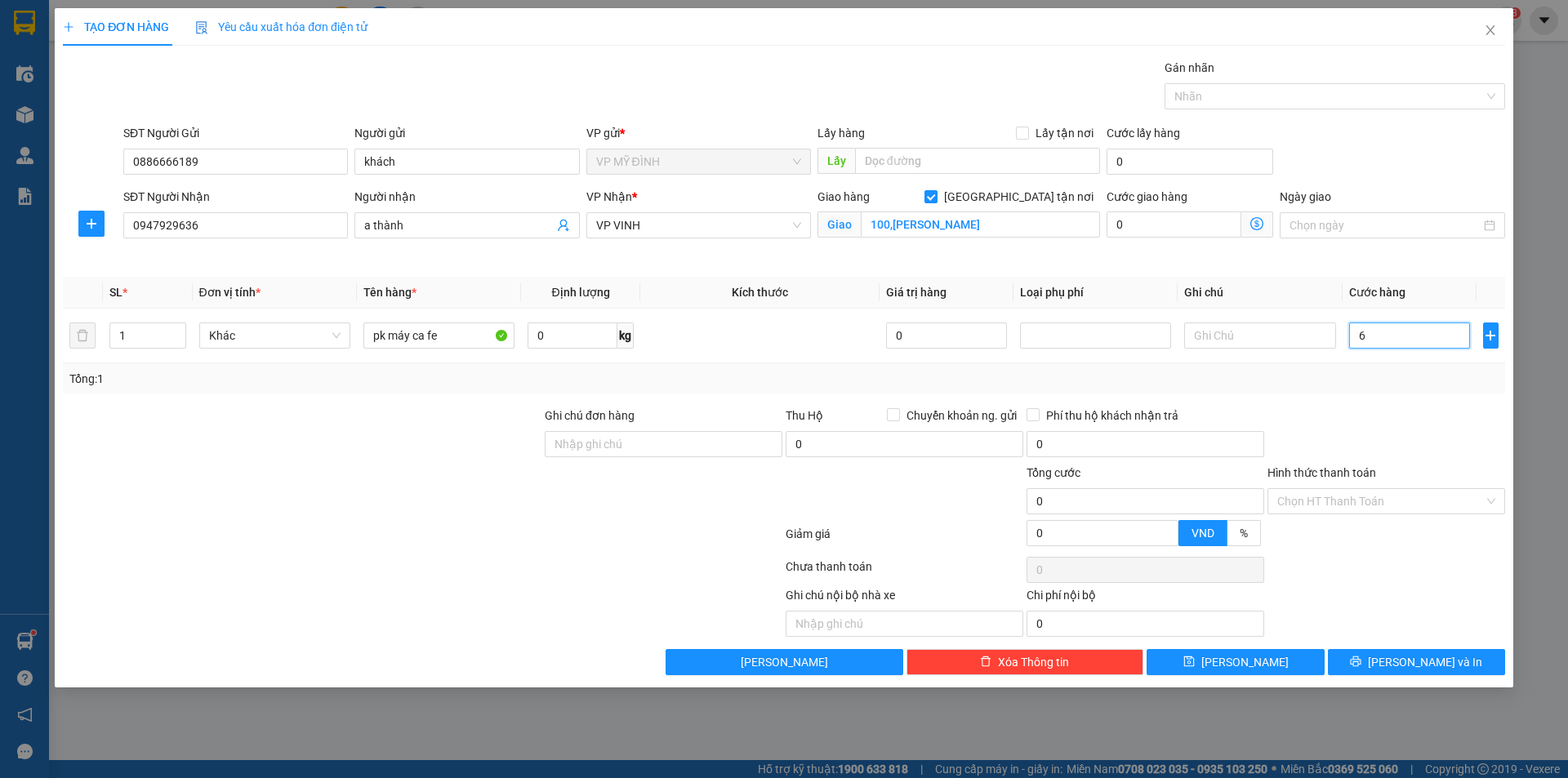
type input "6"
type input "60"
type input "60.000"
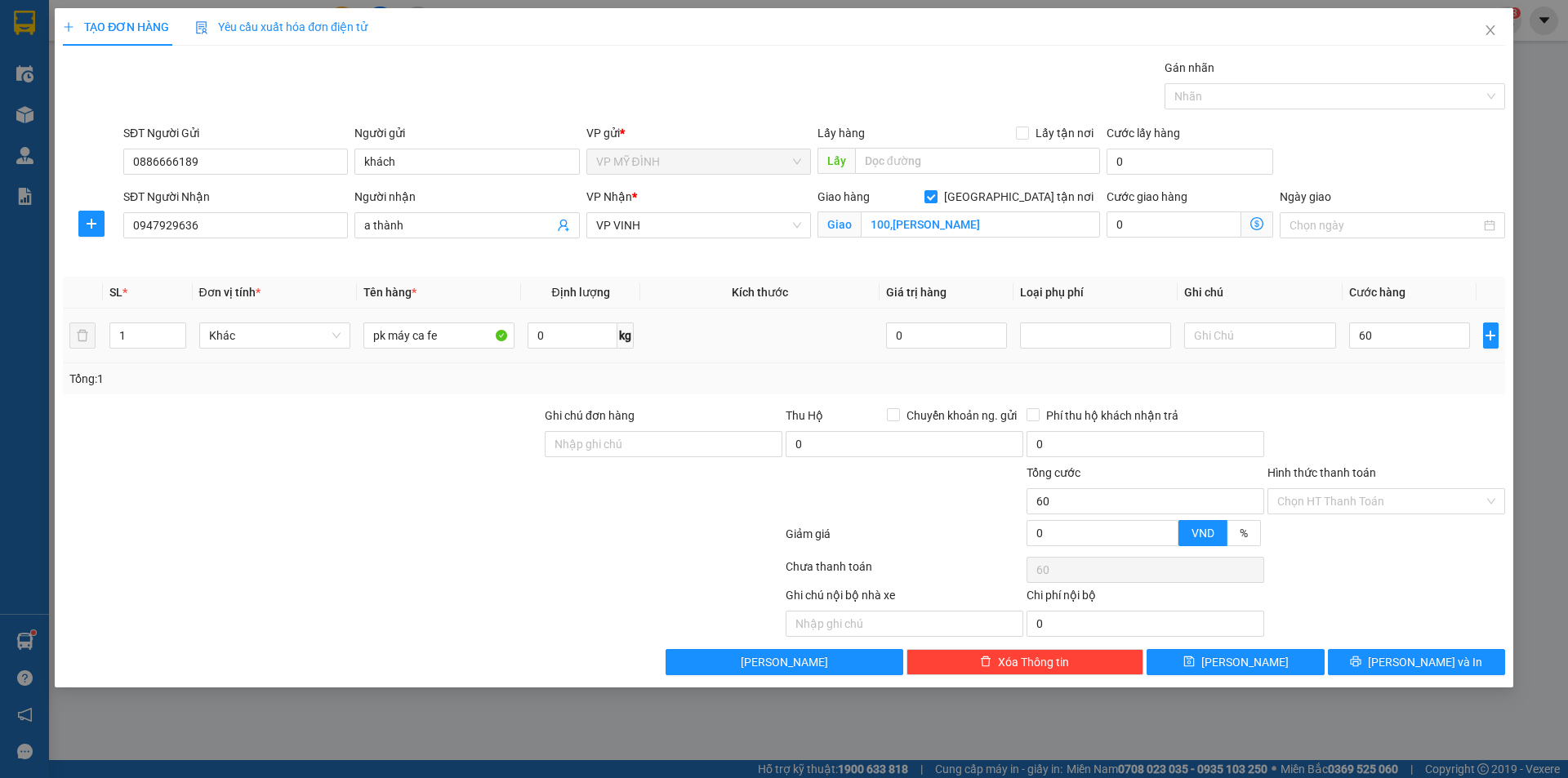
type input "60.000"
drag, startPoint x: 1433, startPoint y: 354, endPoint x: 1435, endPoint y: 462, distance: 108.0
click at [1433, 355] on td "60.000" at bounding box center [1409, 336] width 135 height 55
click at [1362, 660] on icon "printer" at bounding box center [1356, 661] width 11 height 11
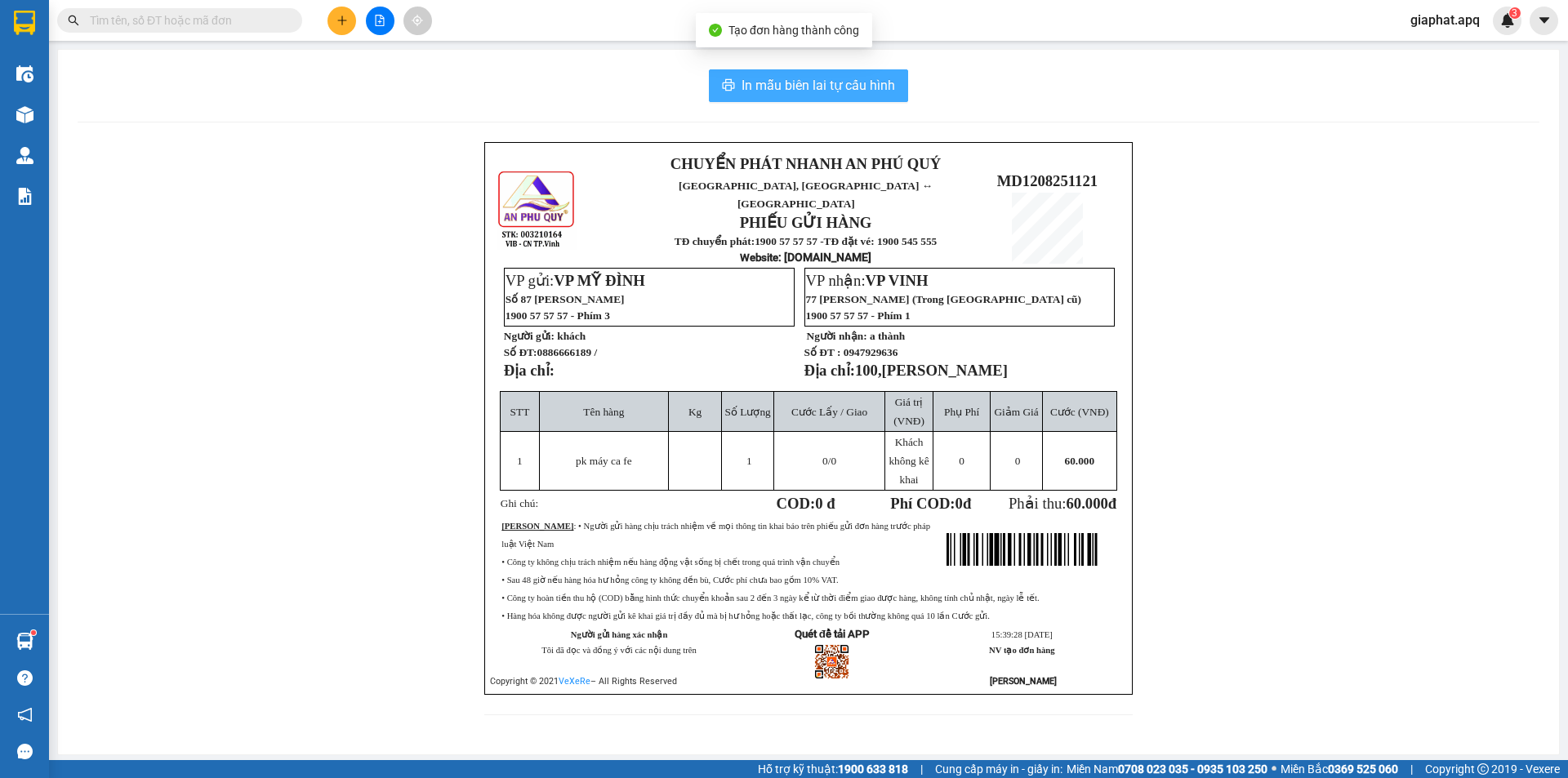
click at [760, 90] on span "In mẫu biên lai tự cấu hình" at bounding box center [818, 86] width 153 height 21
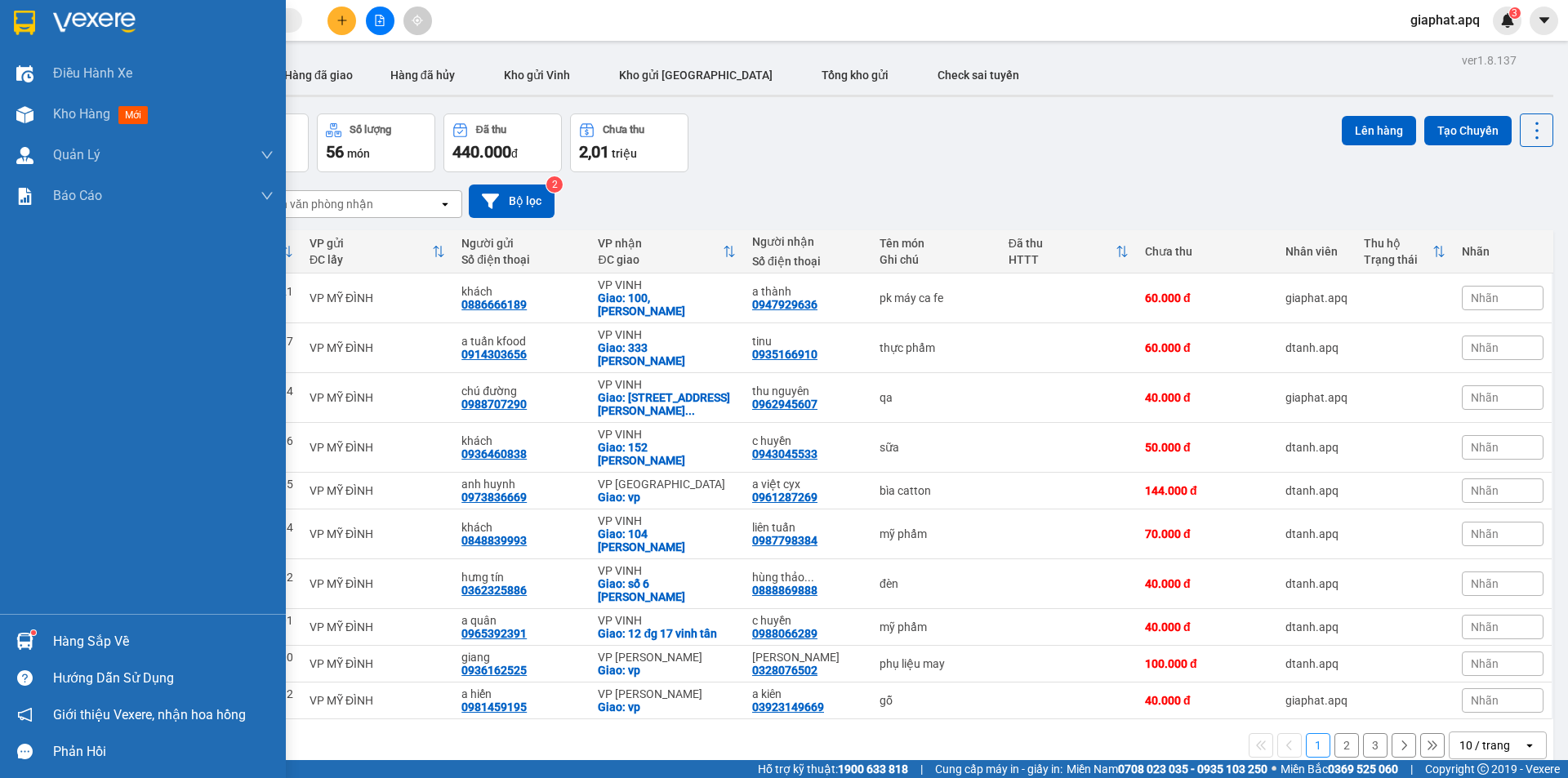
click at [70, 637] on div "Hàng sắp về" at bounding box center [163, 642] width 220 height 25
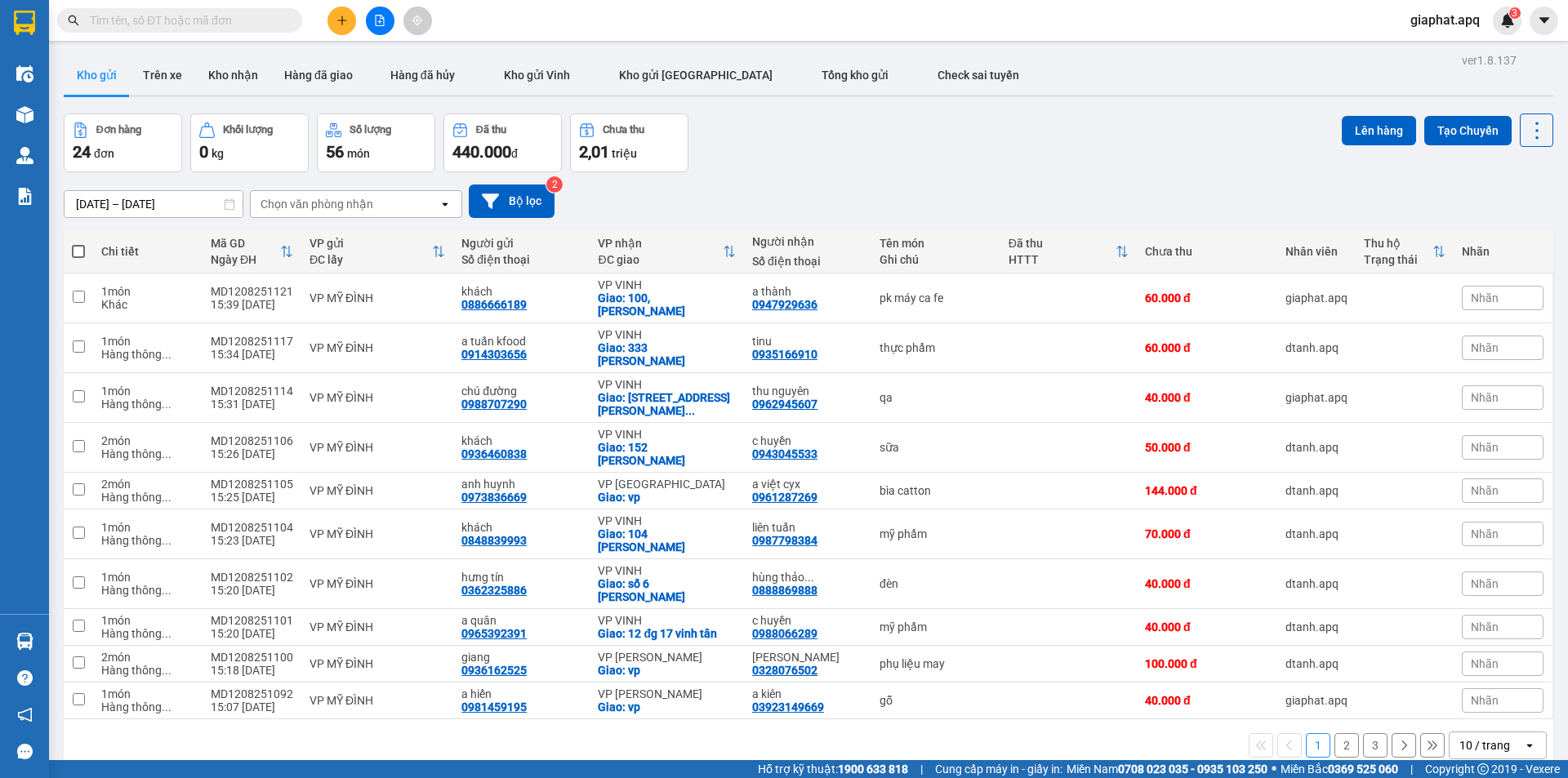
click at [1102, 189] on section "Kết quả tìm kiếm ( 20 ) Bộ lọc Mã ĐH Trạng thái Món hàng Thu hộ Tổng cước Chưa …" at bounding box center [784, 389] width 1568 height 778
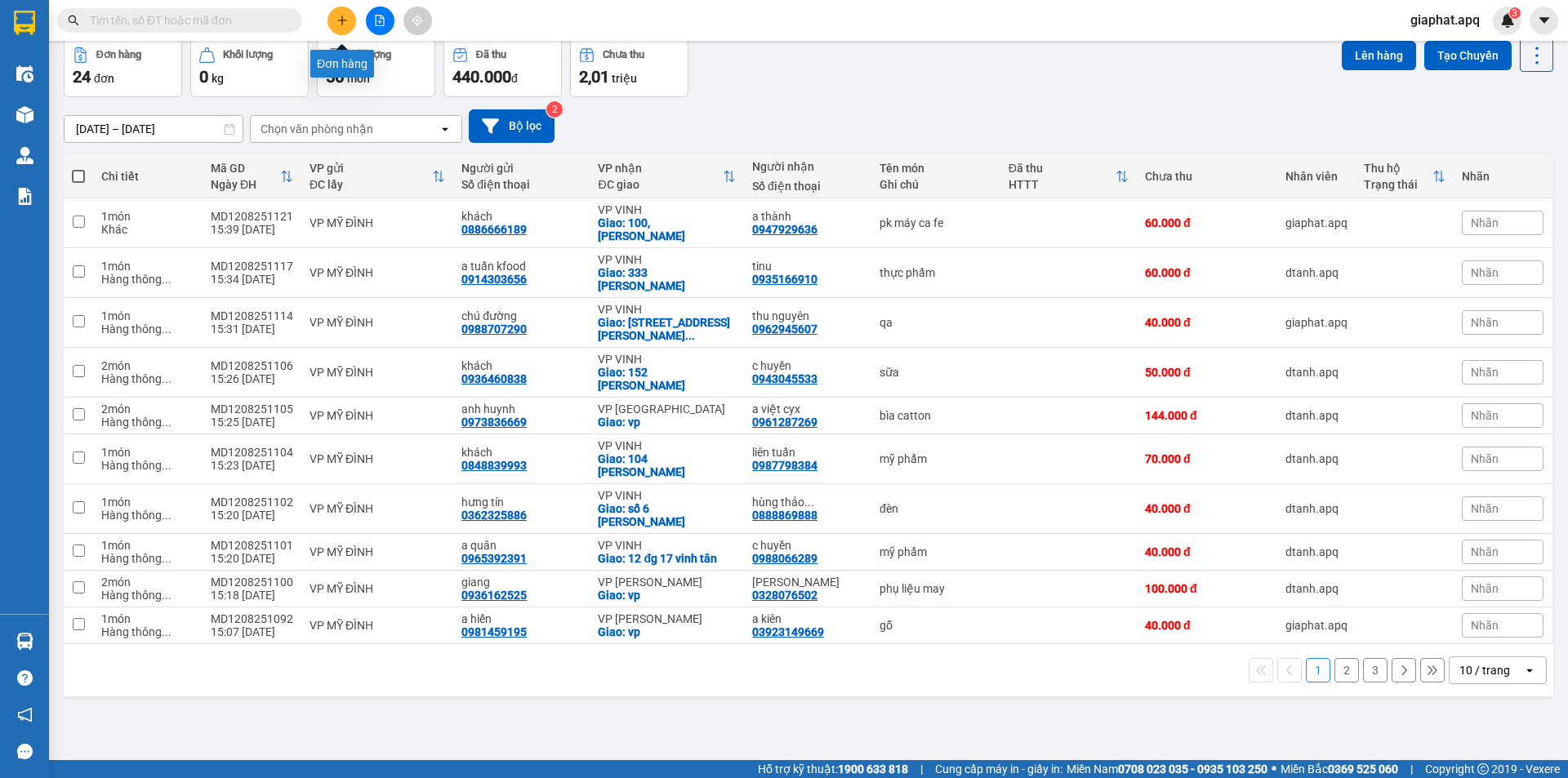
click at [345, 27] on button at bounding box center [341, 21] width 28 height 28
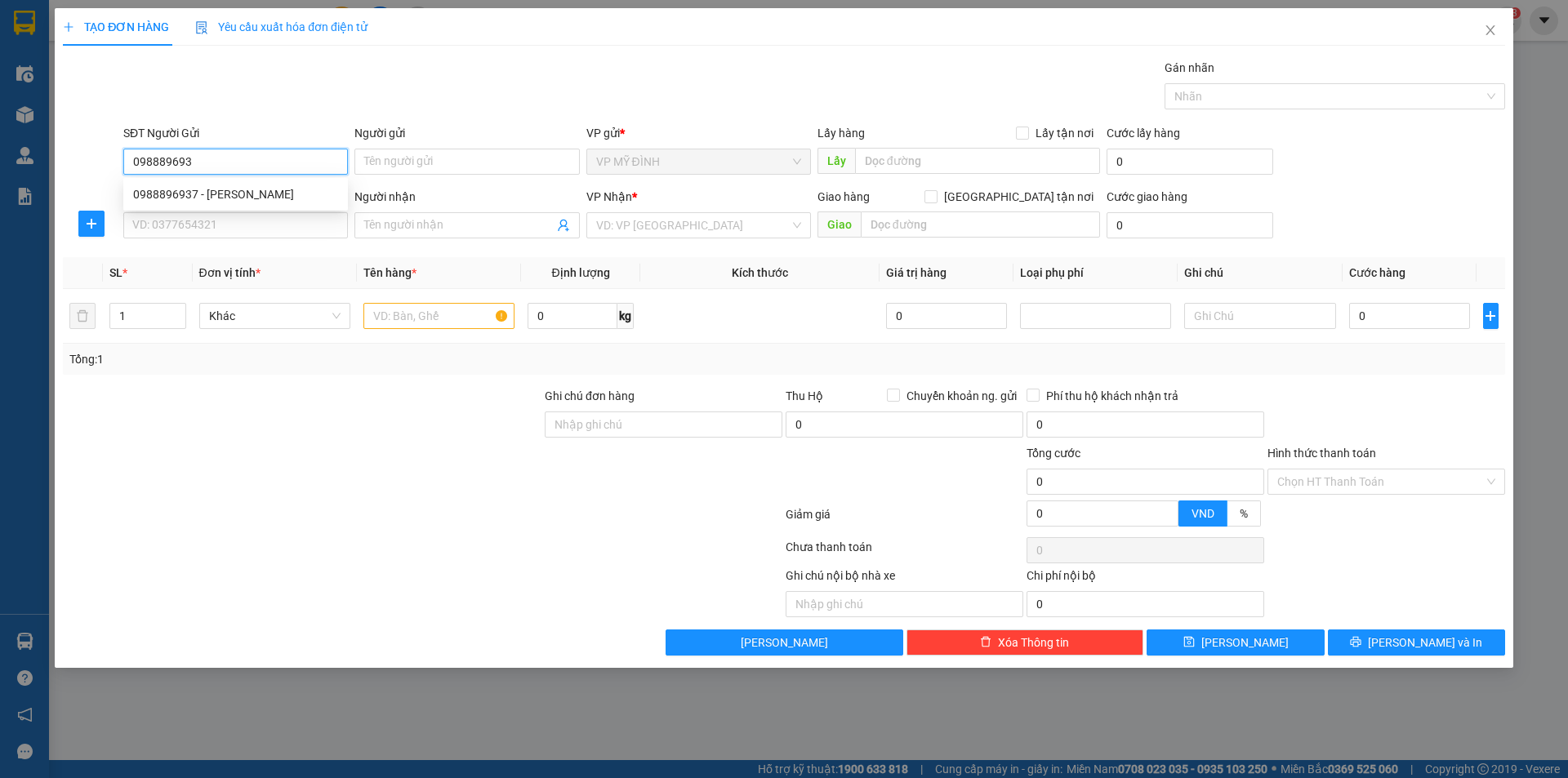
type input "0988896937"
click at [229, 189] on div "0988896937 - khánh linh" at bounding box center [235, 194] width 205 height 18
type input "khánh linh"
type input "0988896937"
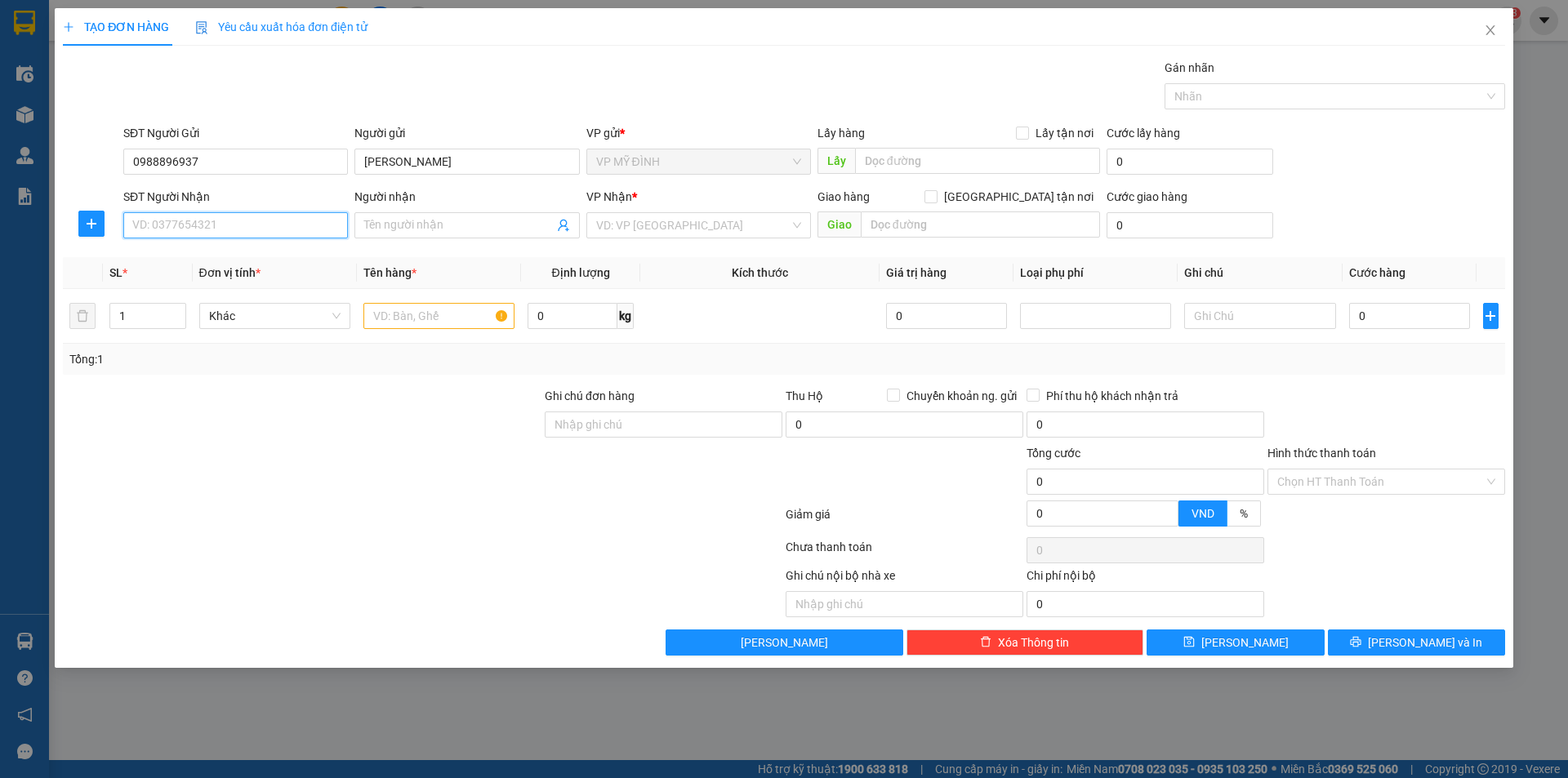
click at [251, 224] on input "SĐT Người Nhận" at bounding box center [236, 225] width 224 height 27
click at [250, 223] on input "SĐT Người Nhận" at bounding box center [236, 225] width 224 height 27
click at [218, 254] on div "0969998282 - a việt" at bounding box center [235, 258] width 205 height 18
type input "0969998282"
type input "a việt"
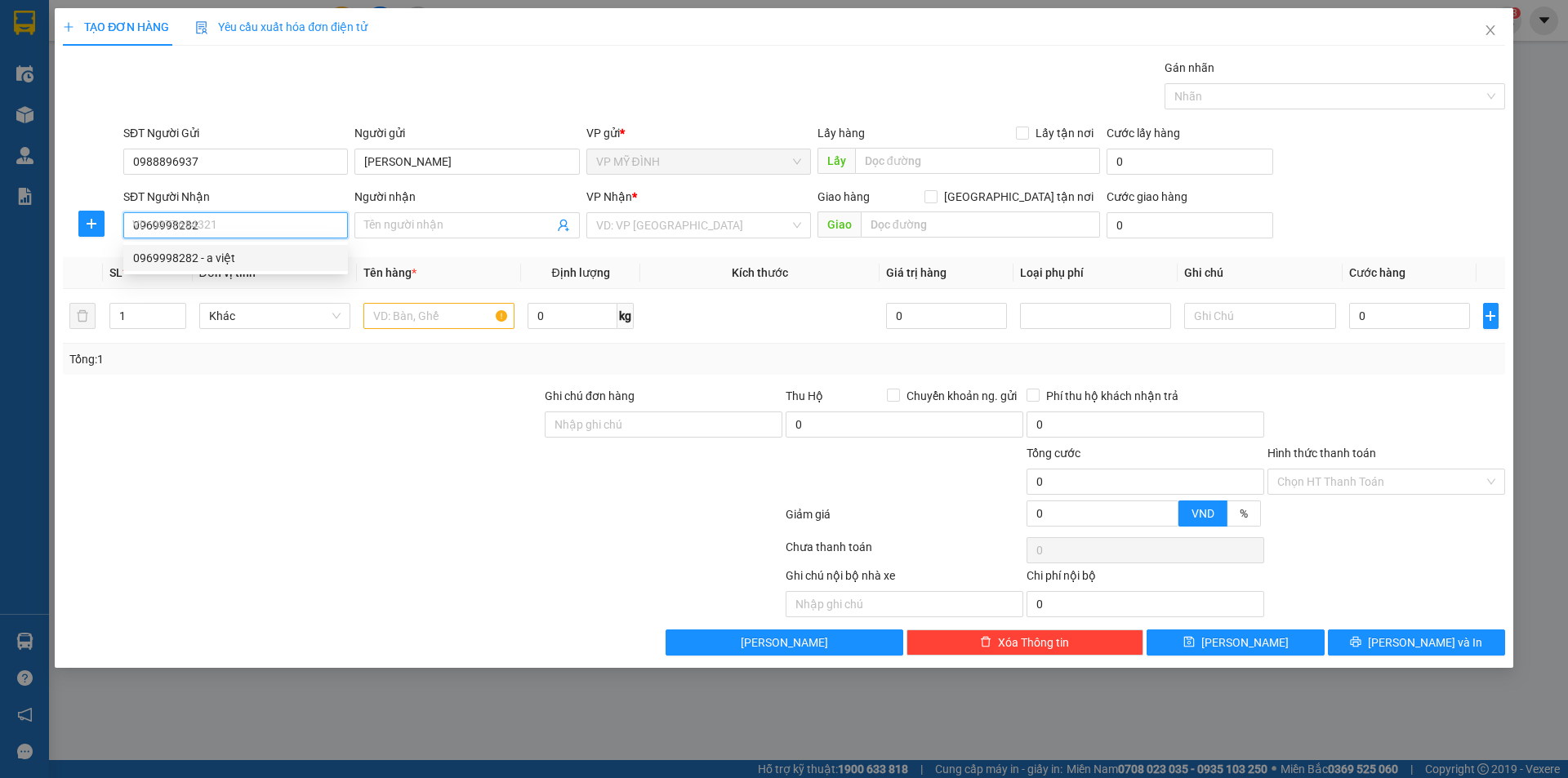
checkbox input "true"
type input "50 yên hòa"
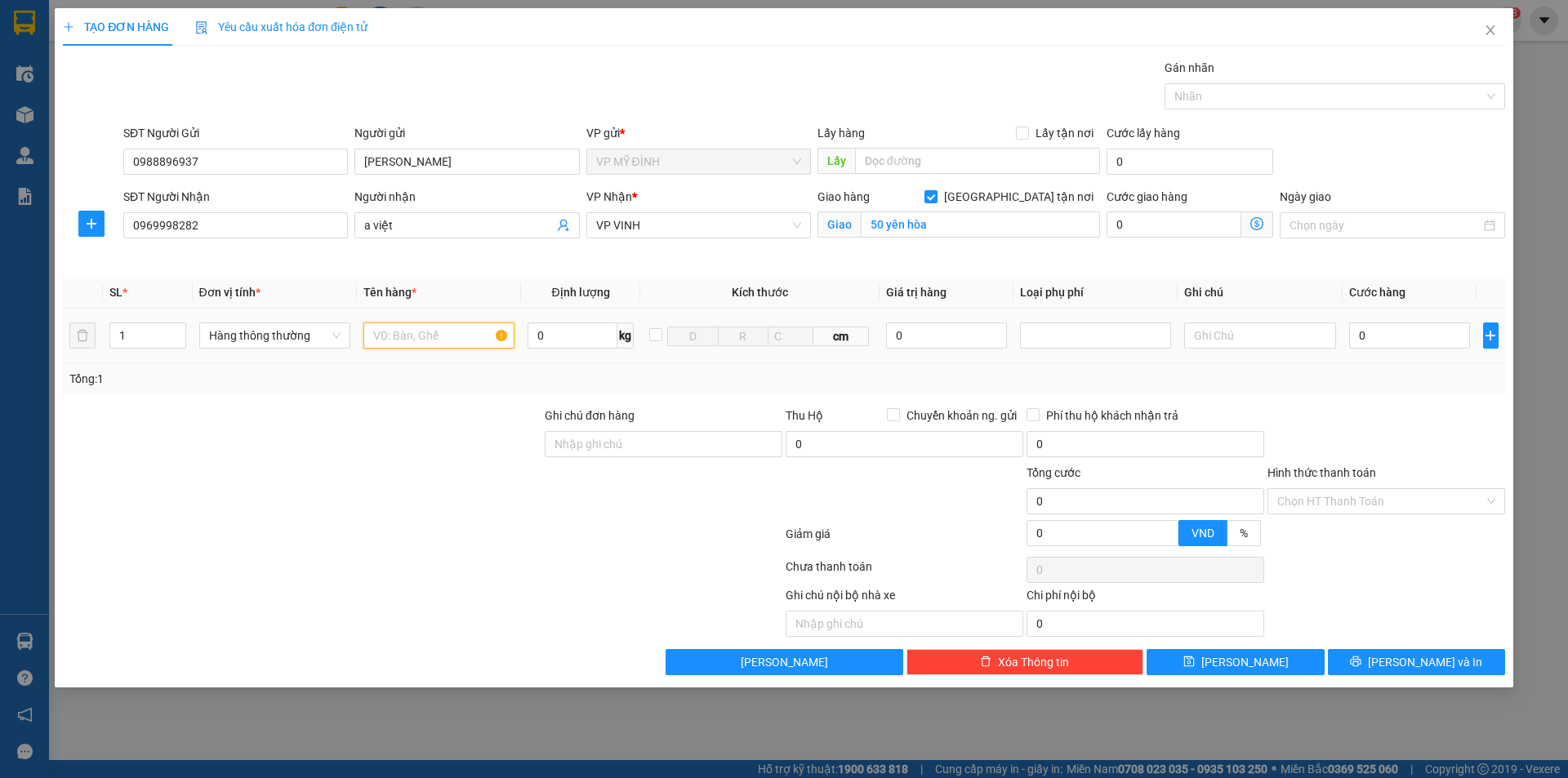
click at [393, 335] on input "text" at bounding box center [439, 336] width 151 height 27
type input "thuốc"
type input "4"
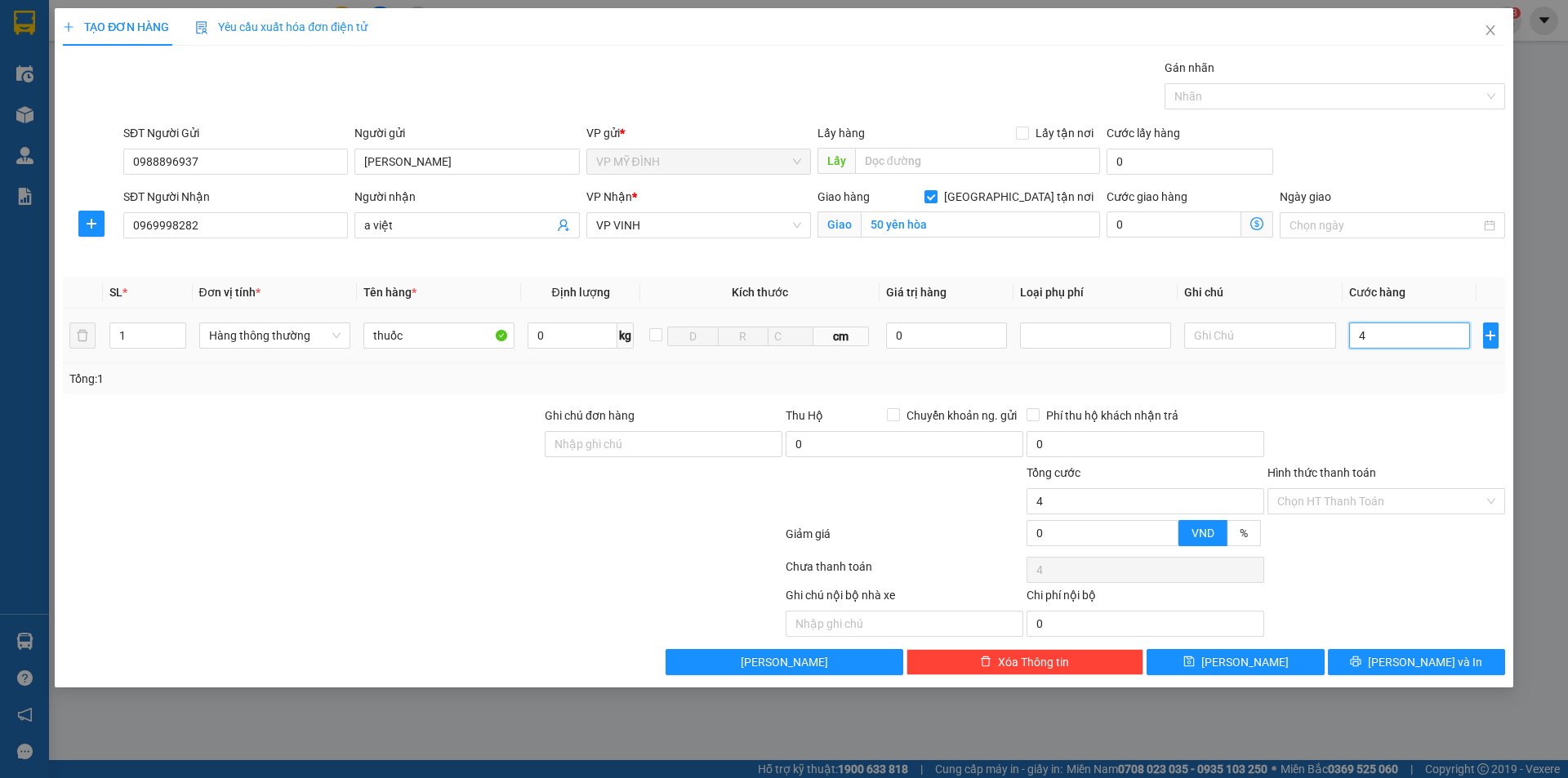
type input "40"
type input "40.000"
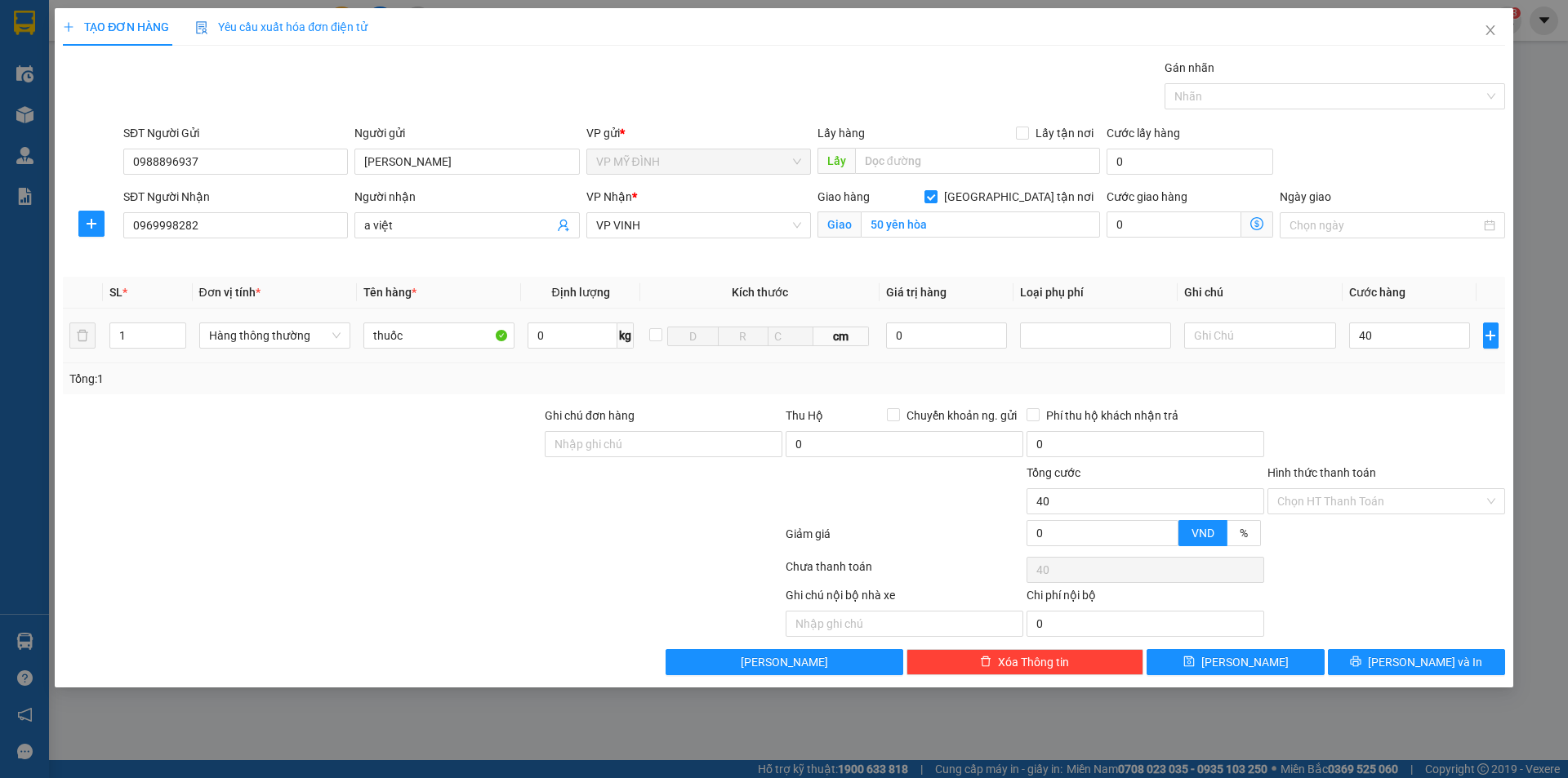
type input "40.000"
drag, startPoint x: 1372, startPoint y: 484, endPoint x: 1414, endPoint y: 443, distance: 58.7
click at [1382, 476] on div "Hình thức thanh toán" at bounding box center [1385, 476] width 237 height 25
drag, startPoint x: 1417, startPoint y: 433, endPoint x: 1421, endPoint y: 540, distance: 107.1
click at [1417, 434] on div at bounding box center [1386, 435] width 241 height 57
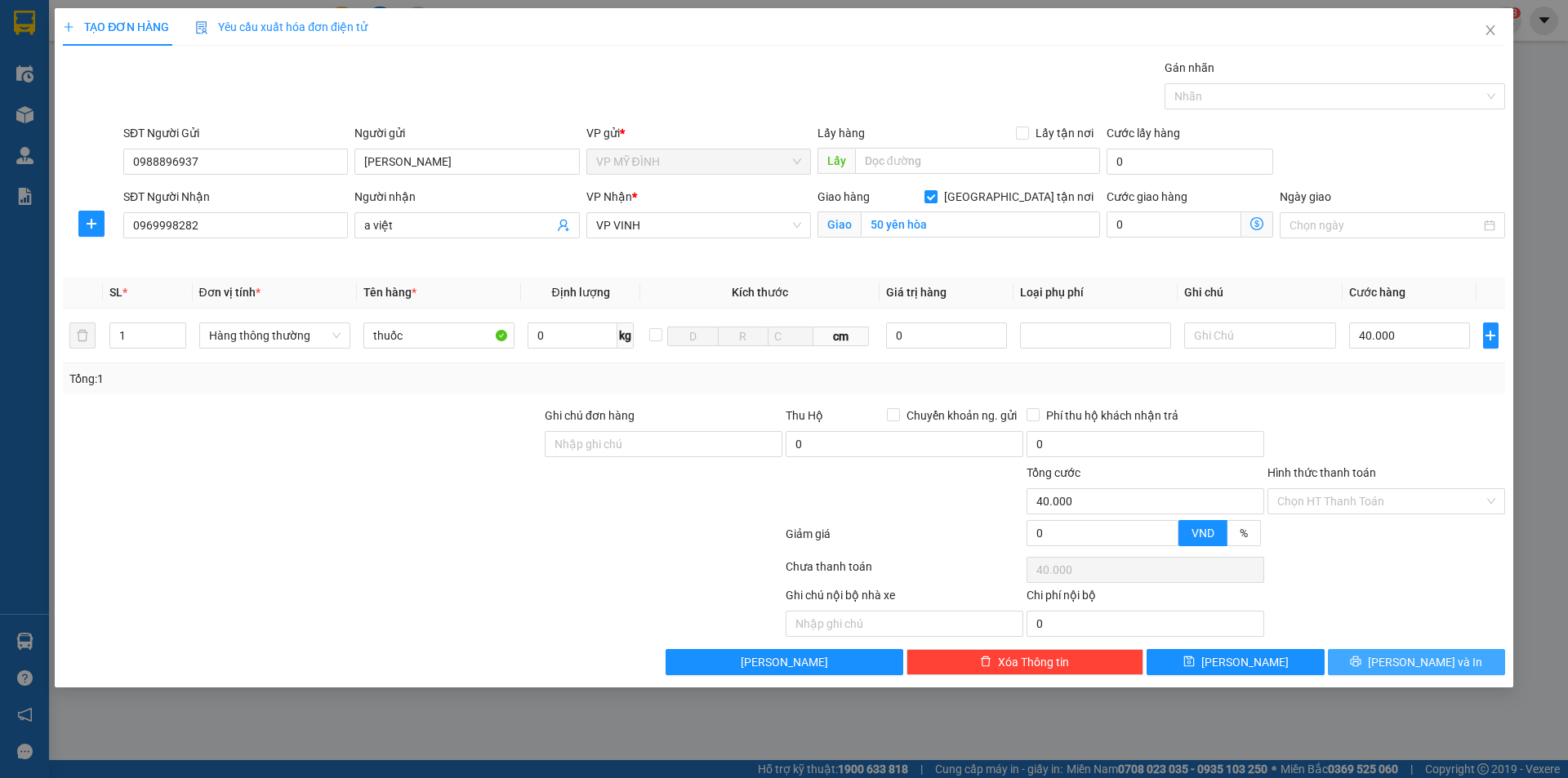
click at [1391, 655] on button "[PERSON_NAME] và In" at bounding box center [1416, 662] width 177 height 27
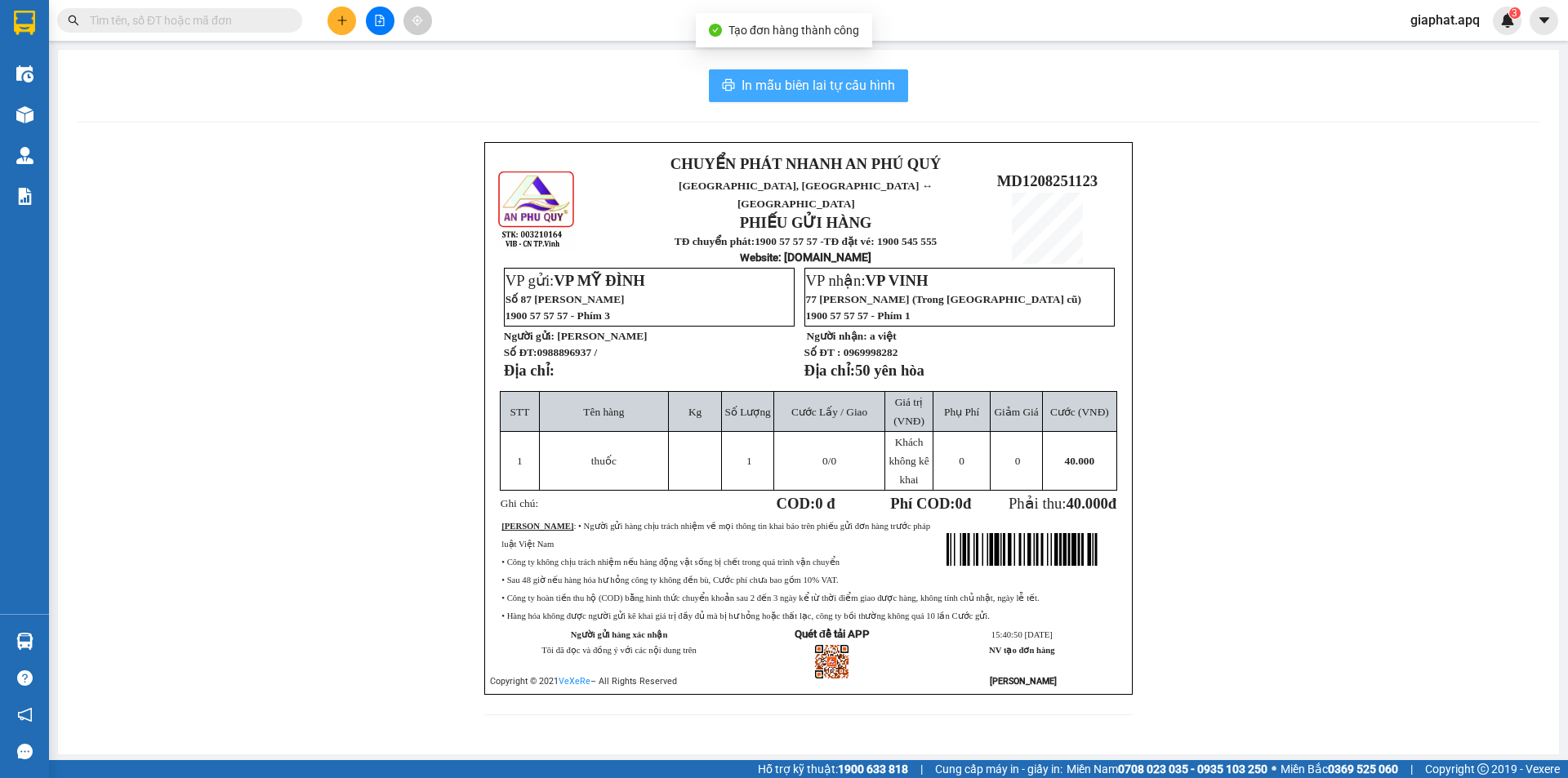
click at [826, 86] on span "In mẫu biên lai tự cấu hình" at bounding box center [818, 86] width 153 height 21
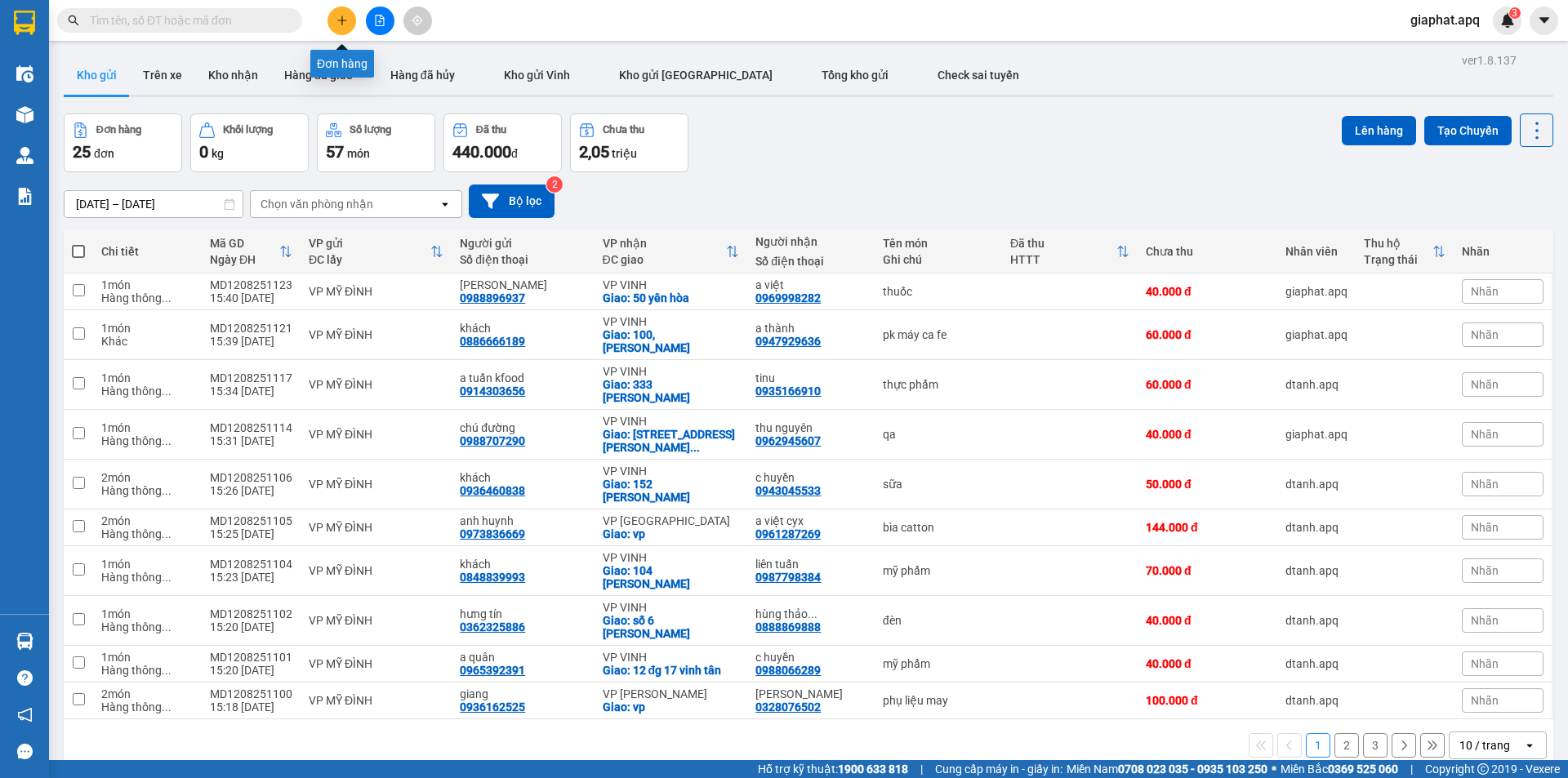
click at [341, 9] on button at bounding box center [341, 21] width 28 height 28
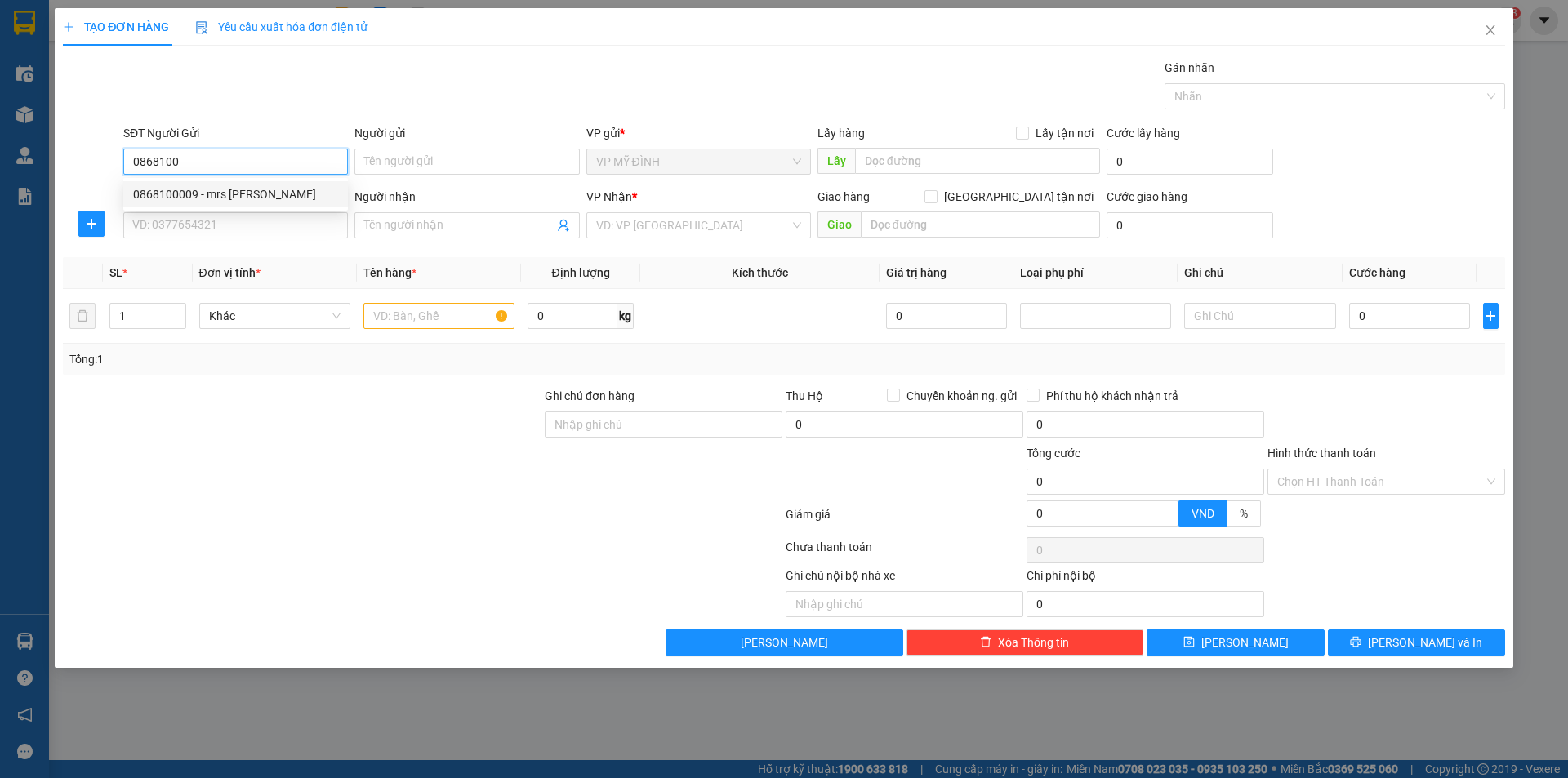
drag, startPoint x: 218, startPoint y: 193, endPoint x: 251, endPoint y: 215, distance: 39.7
click at [219, 193] on div "0868100009 - mrs thư" at bounding box center [235, 194] width 205 height 18
type input "0868100009"
type input "mrs thư"
type input "0868100009"
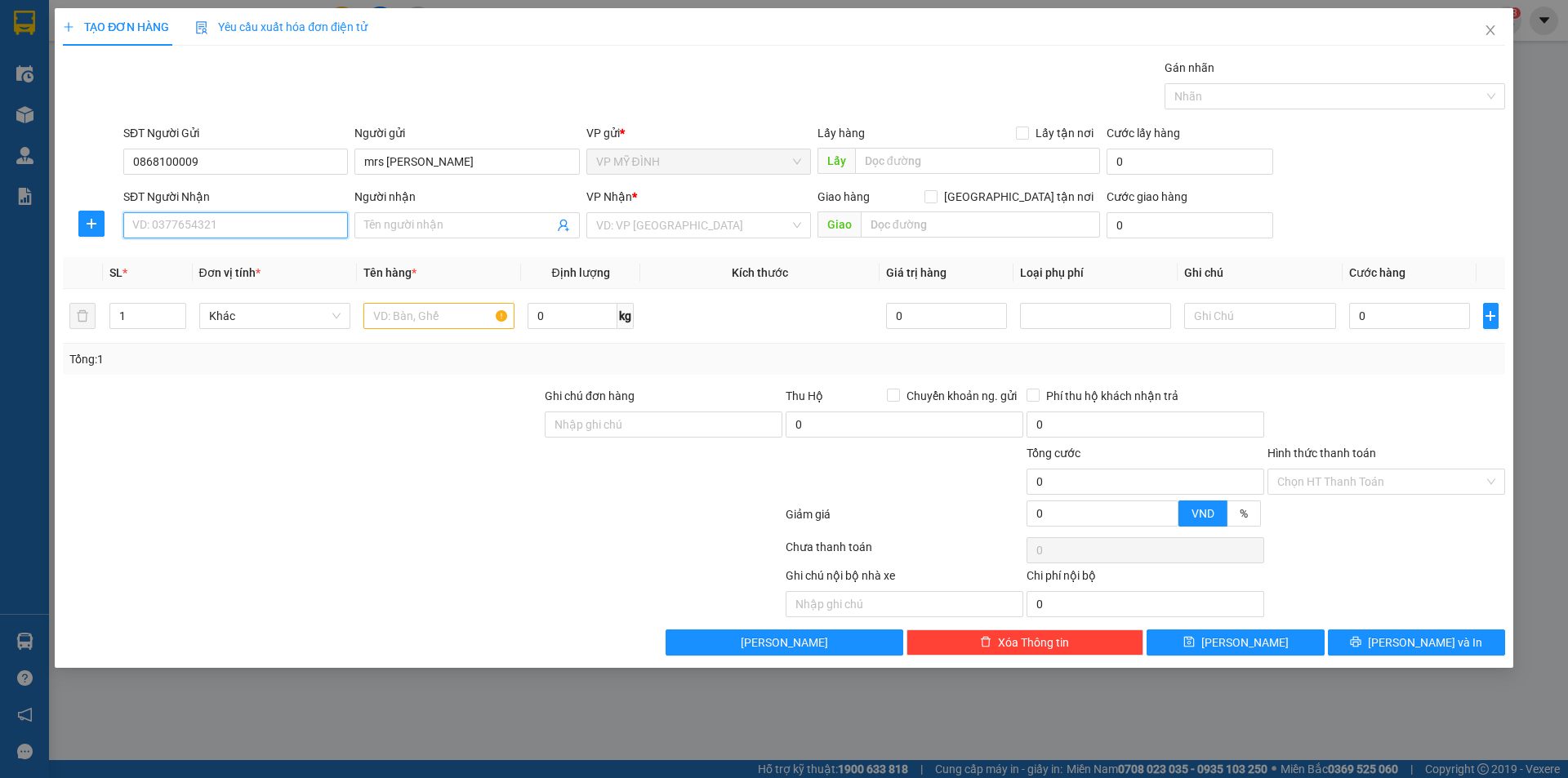
click at [252, 228] on input "SĐT Người Nhận" at bounding box center [236, 225] width 224 height 27
click at [213, 254] on div "0976459966 - hoài" at bounding box center [235, 258] width 205 height 18
type input "0976459966"
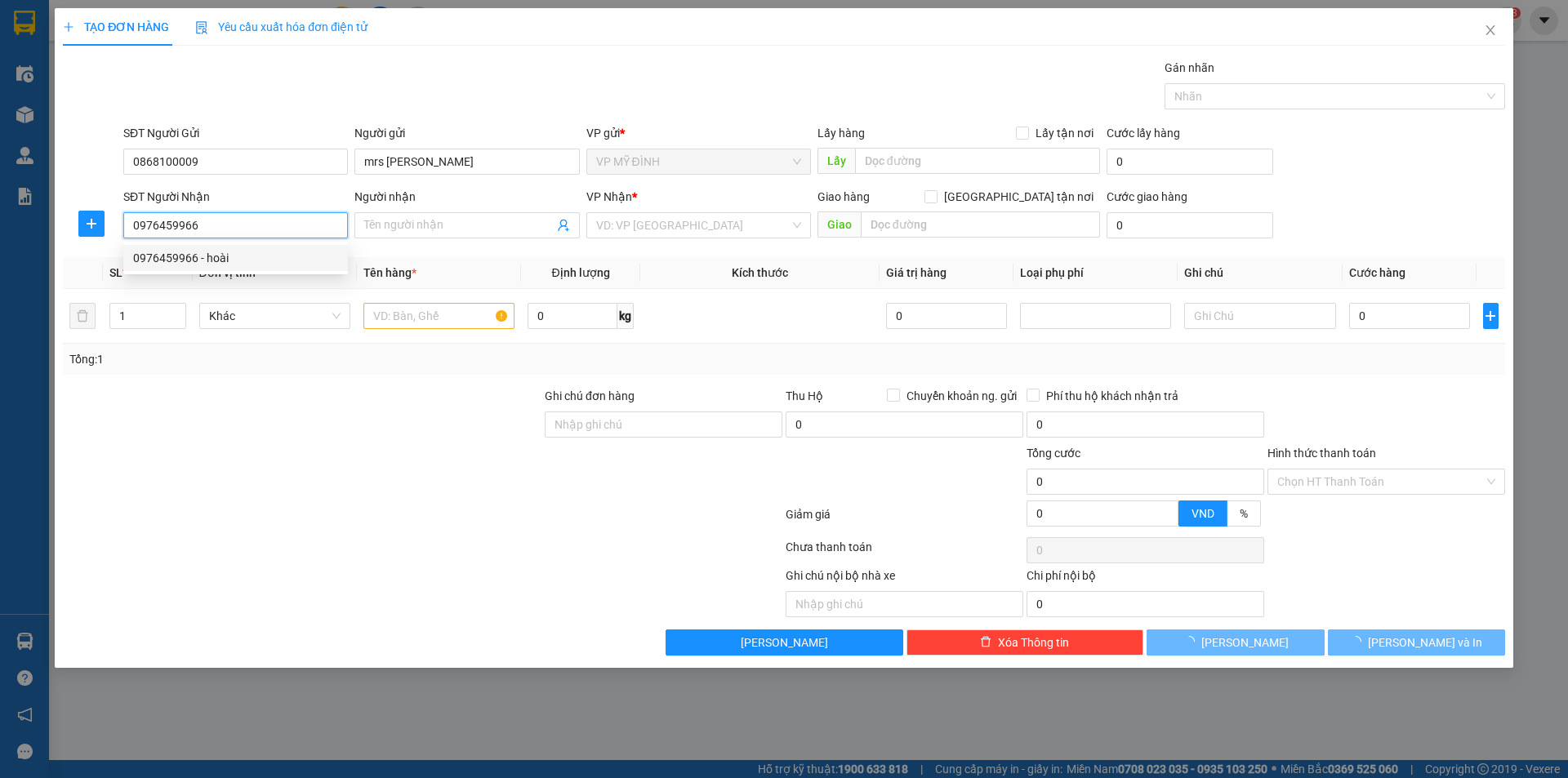
type input "hoài"
checkbox input "true"
type input "cc trung đô"
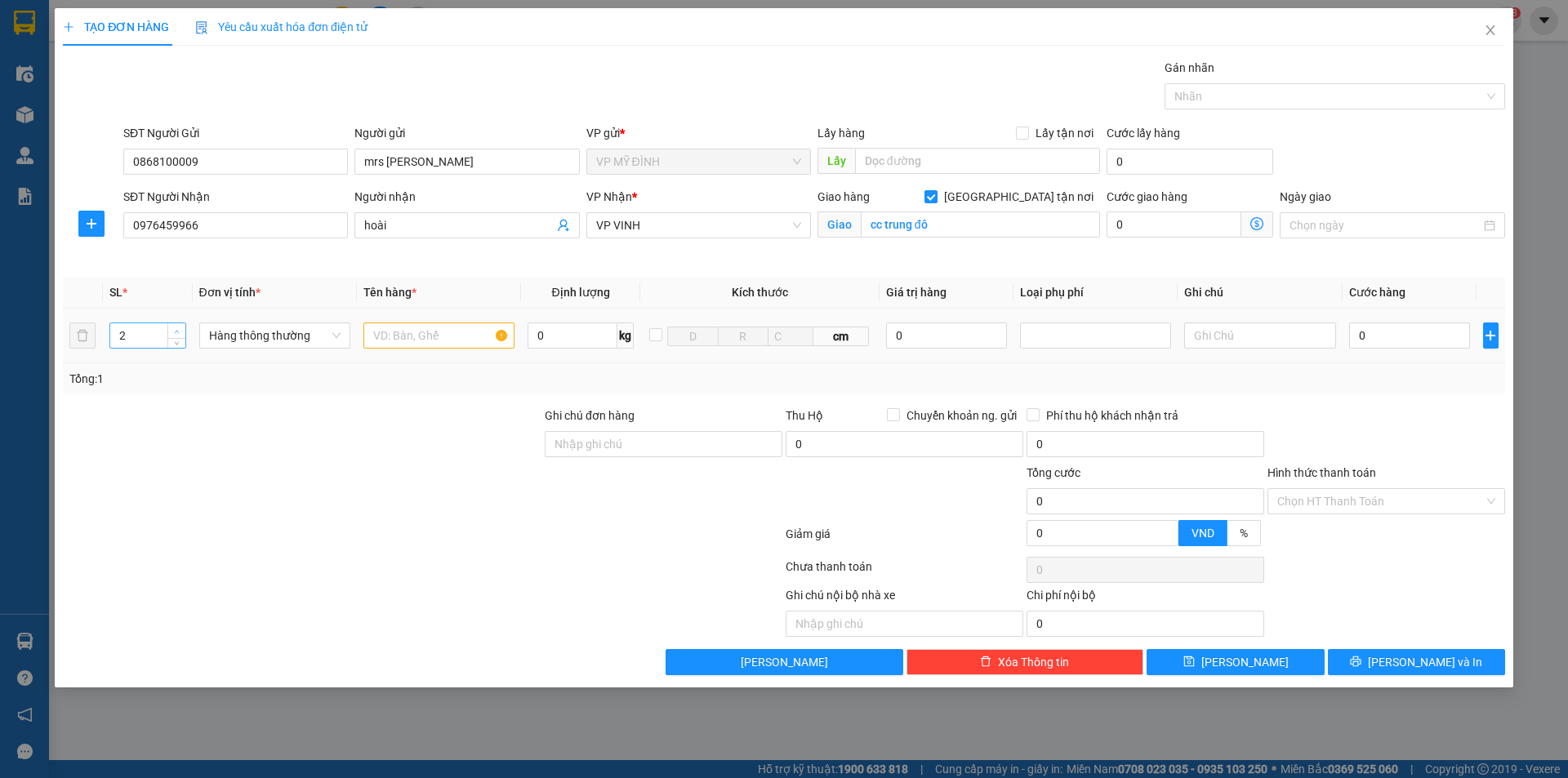
click at [177, 332] on icon "up" at bounding box center [177, 332] width 6 height 6
type input "3"
click at [177, 332] on icon "up" at bounding box center [177, 332] width 6 height 6
click at [398, 340] on input "text" at bounding box center [439, 336] width 151 height 27
type input "bông tẩy trang"
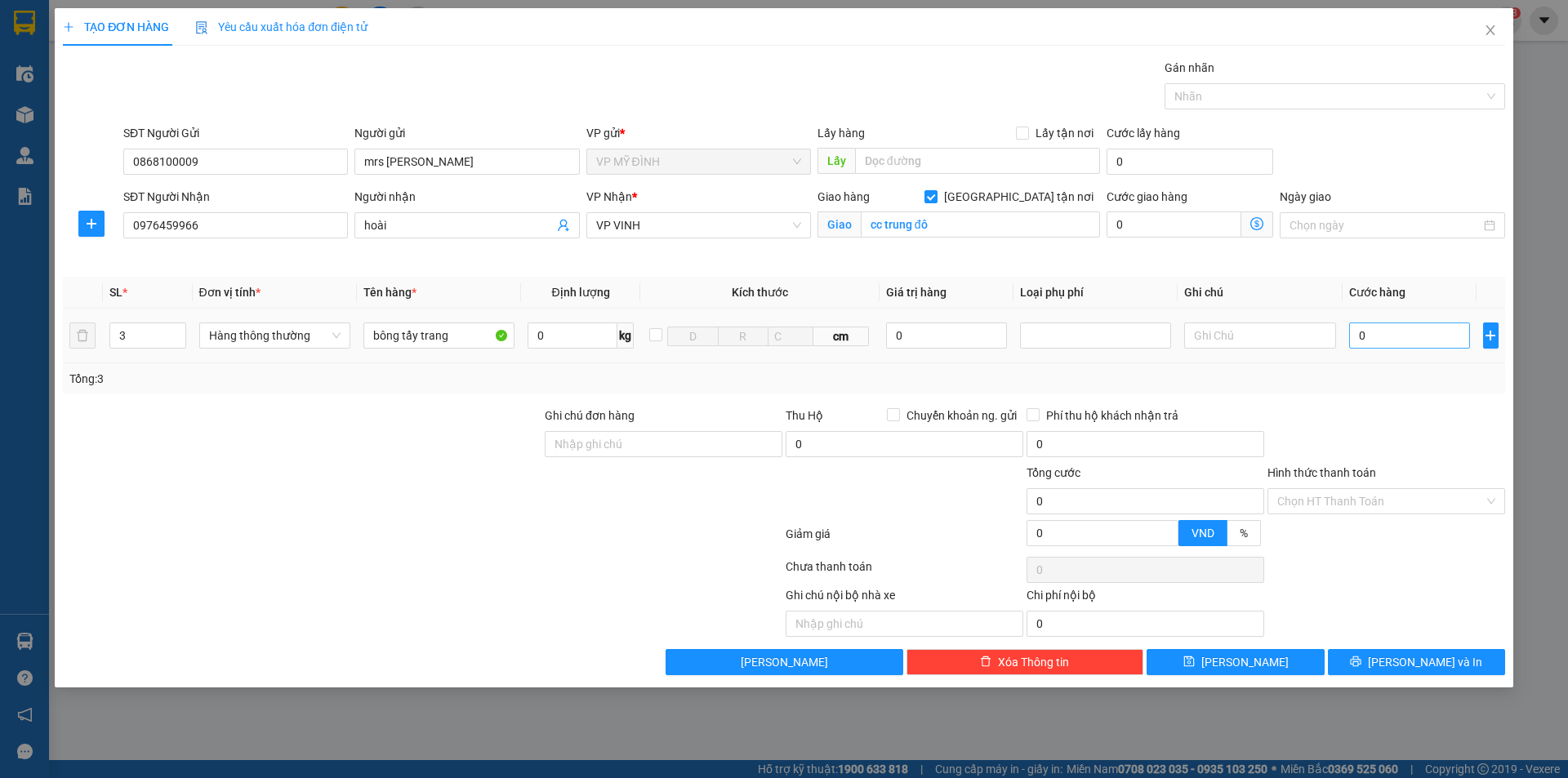
click at [1423, 348] on div "0" at bounding box center [1410, 336] width 122 height 33
click at [1422, 343] on input "0" at bounding box center [1410, 336] width 122 height 27
type input "1"
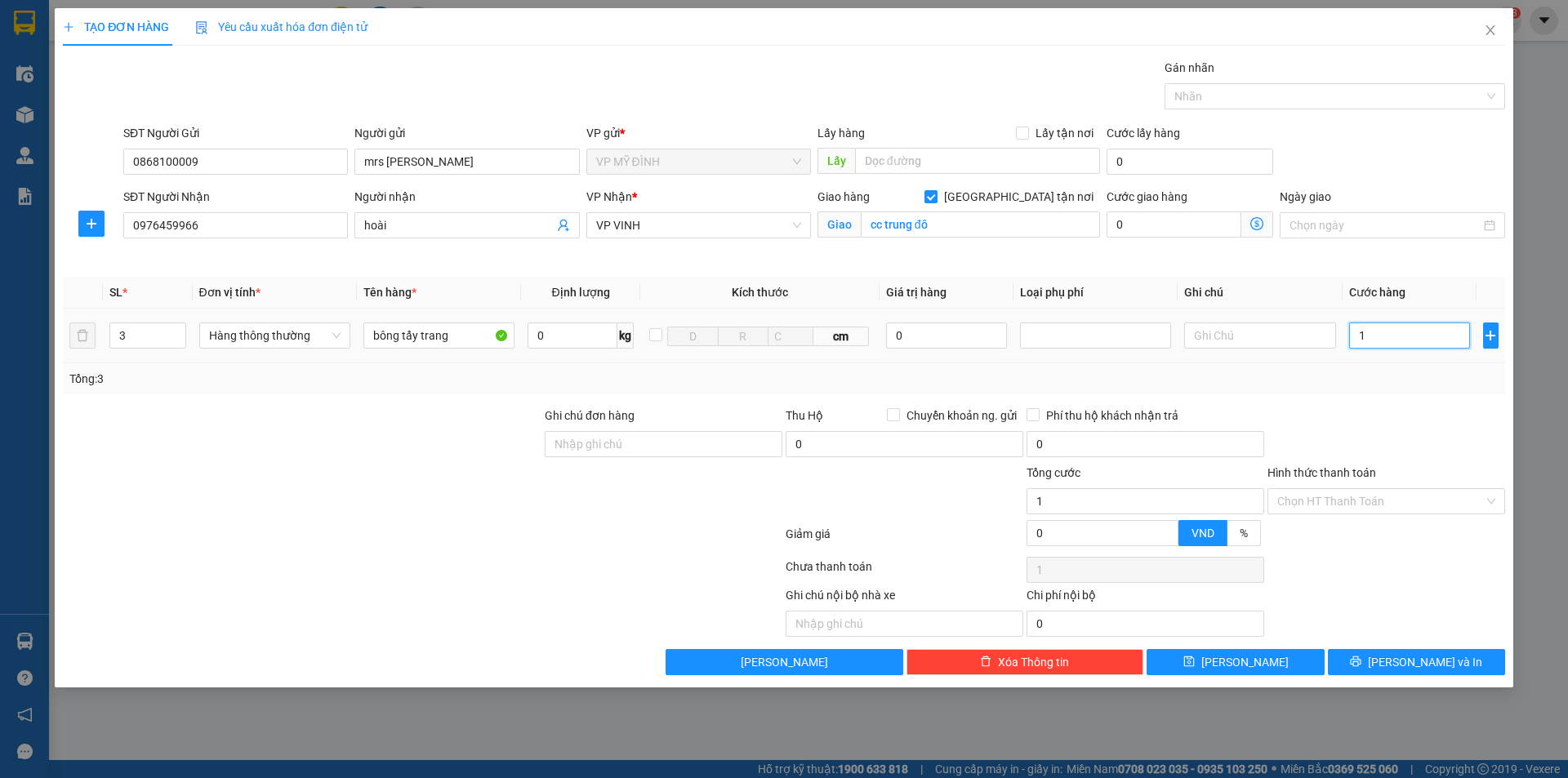
type input "12"
type input "120"
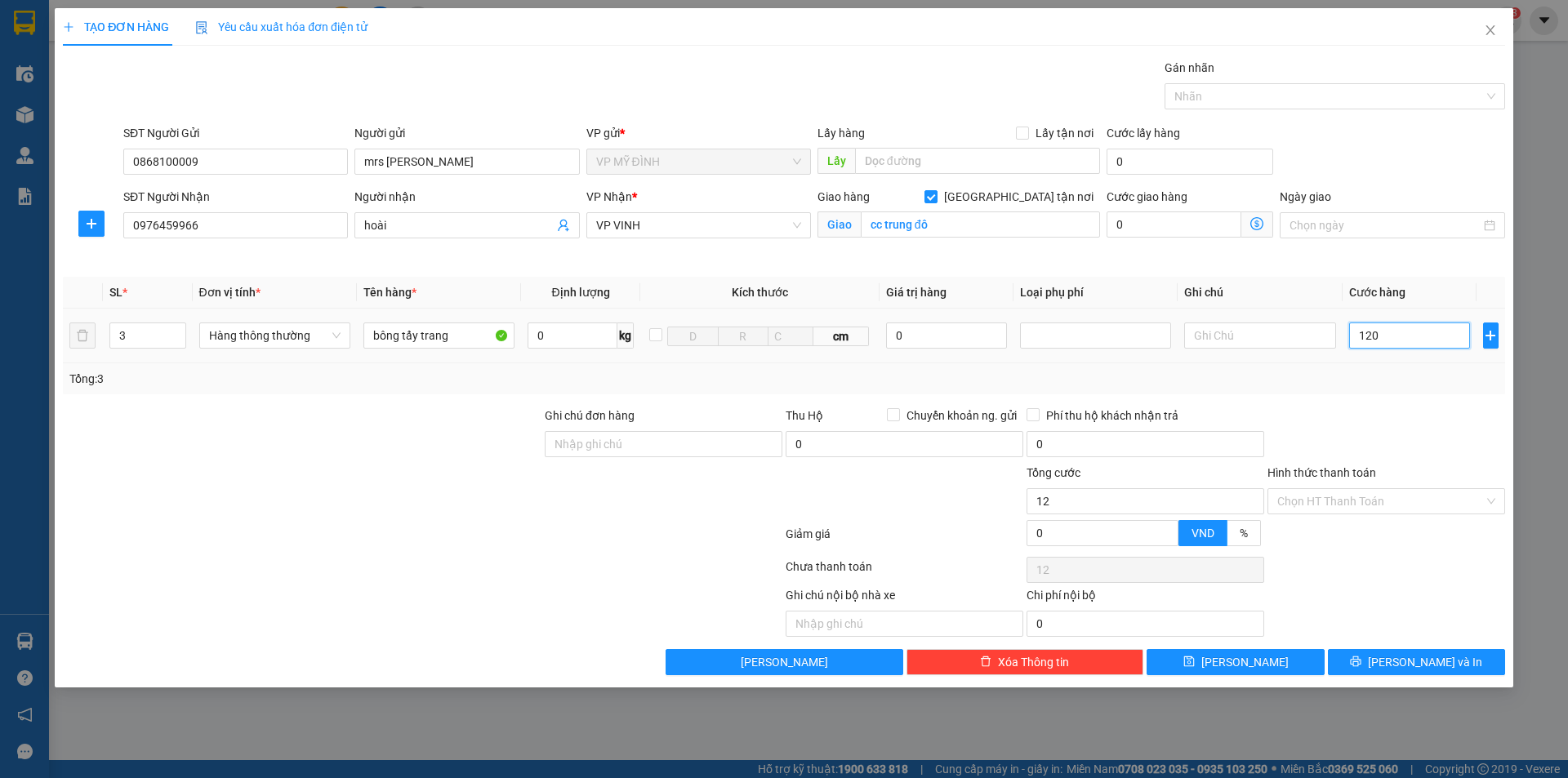
type input "120"
type input "120.000"
drag, startPoint x: 1460, startPoint y: 428, endPoint x: 1356, endPoint y: 482, distance: 117.2
click at [1459, 428] on div at bounding box center [1386, 435] width 241 height 57
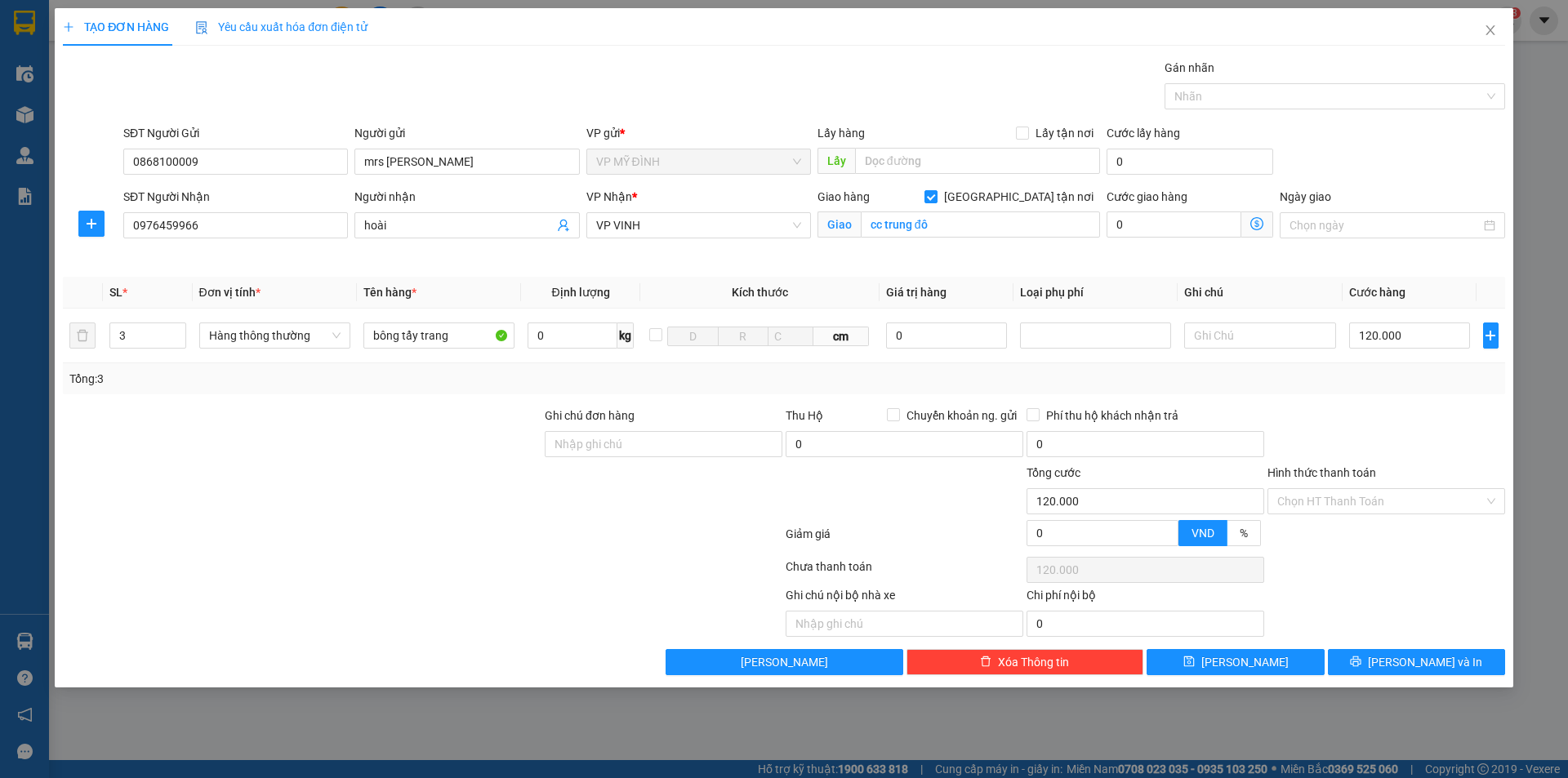
drag, startPoint x: 1326, startPoint y: 494, endPoint x: 1331, endPoint y: 515, distance: 21.6
click at [1326, 496] on input "Hình thức thanh toán" at bounding box center [1380, 501] width 206 height 25
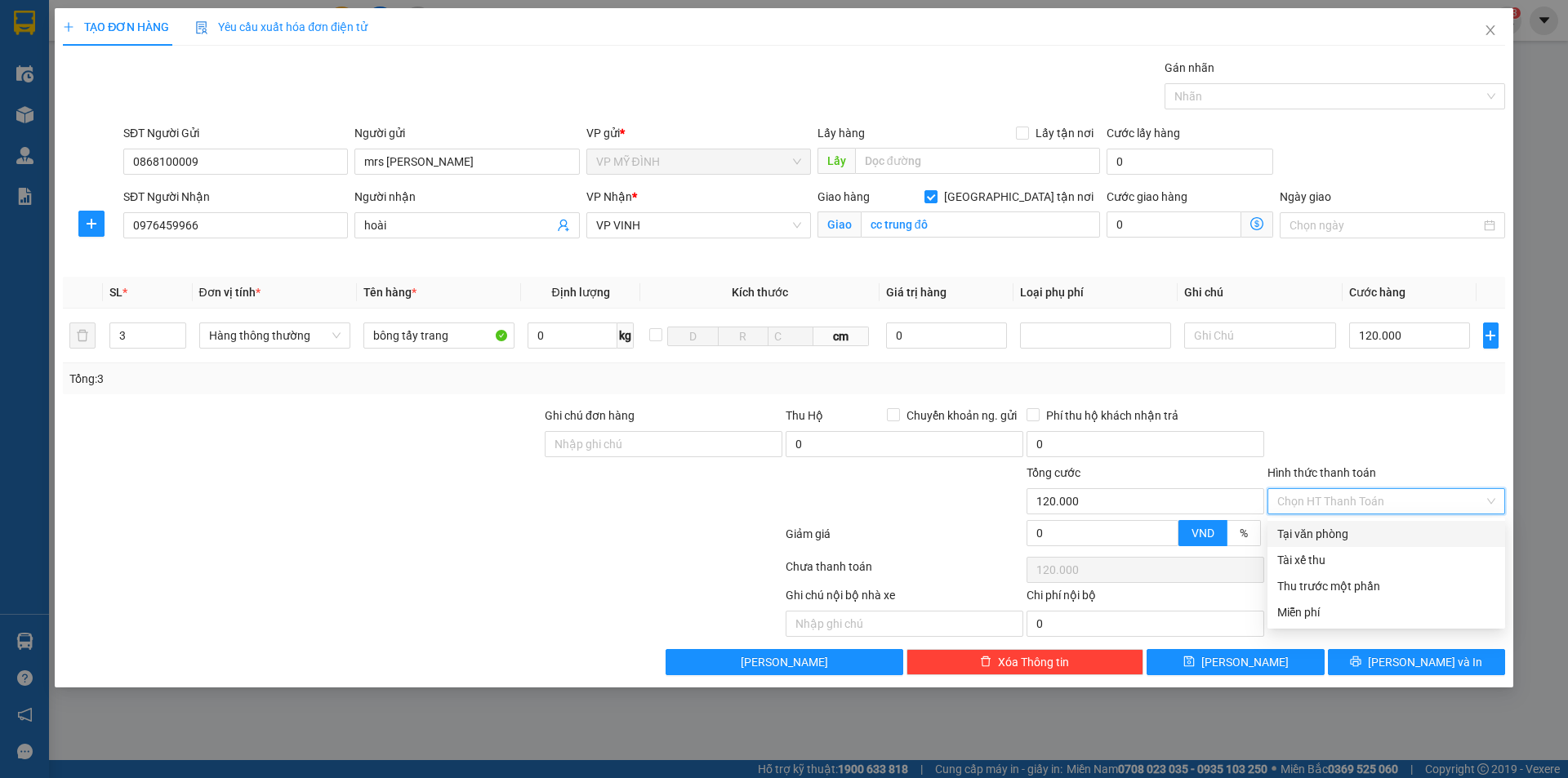
drag, startPoint x: 1333, startPoint y: 529, endPoint x: 1350, endPoint y: 595, distance: 68.2
click at [1334, 530] on div "Tại văn phòng" at bounding box center [1386, 534] width 218 height 18
type input "0"
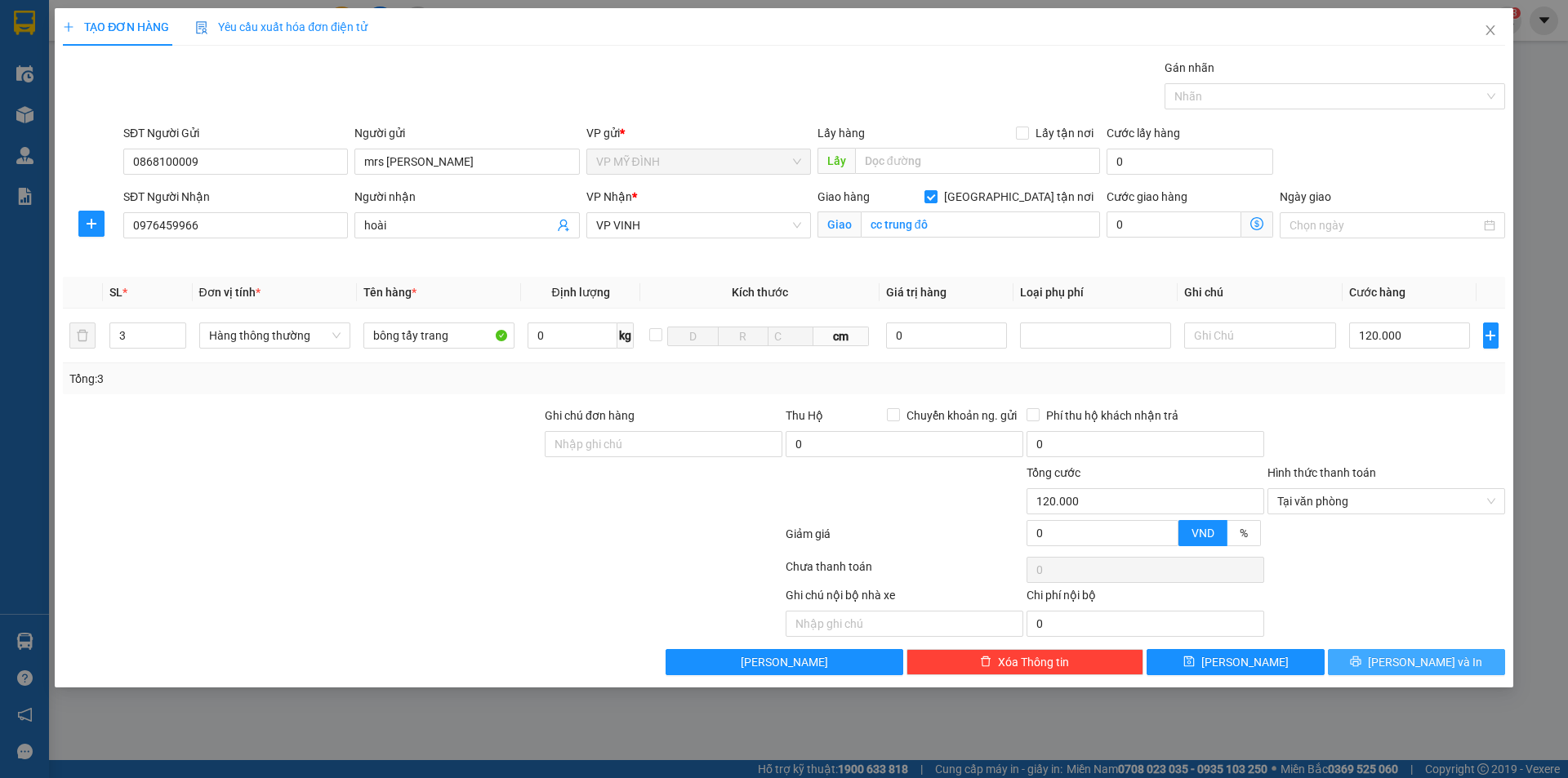
click at [1362, 666] on icon "printer" at bounding box center [1356, 661] width 10 height 10
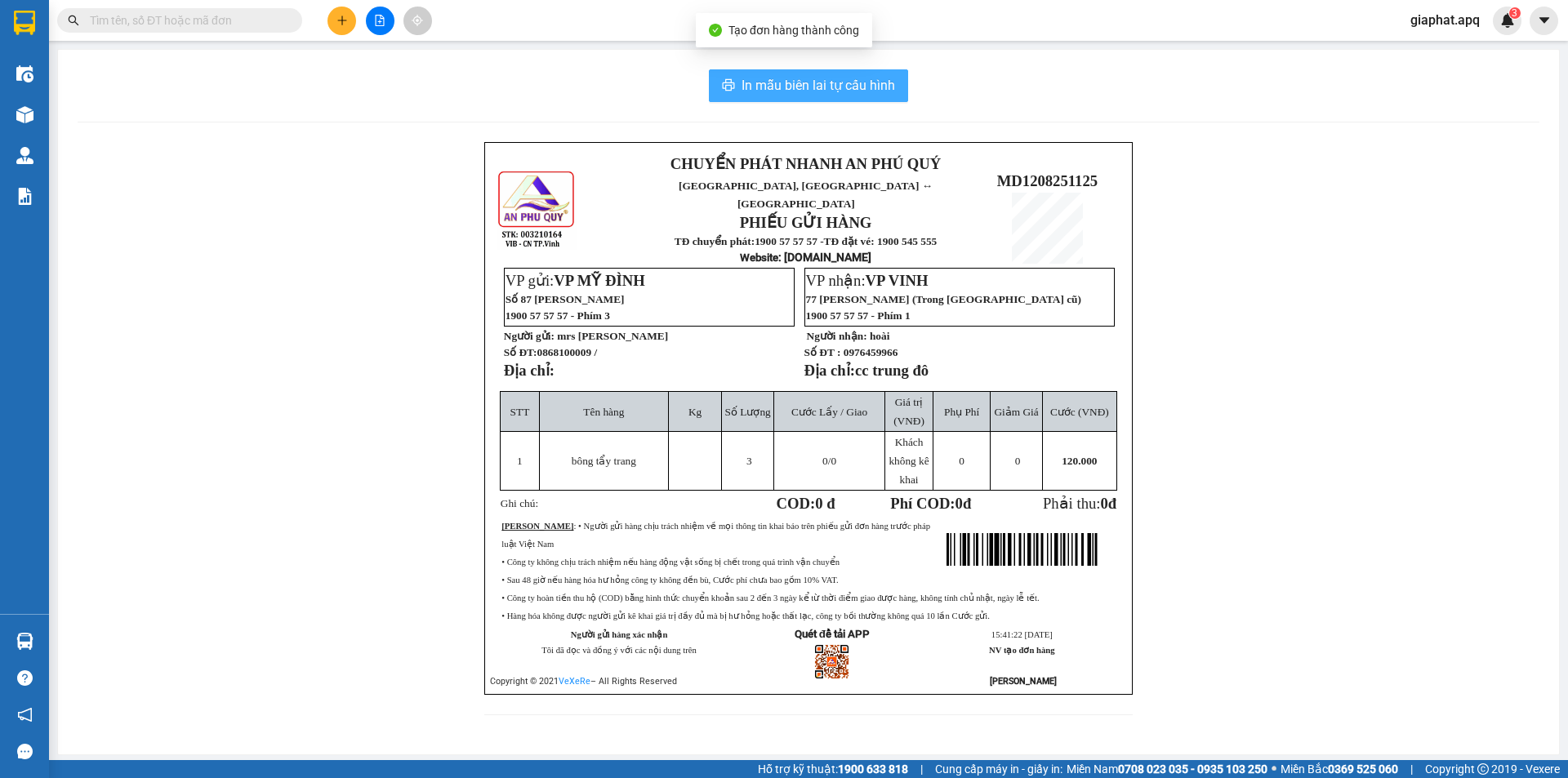
click at [845, 94] on span "In mẫu biên lai tự cấu hình" at bounding box center [818, 86] width 153 height 21
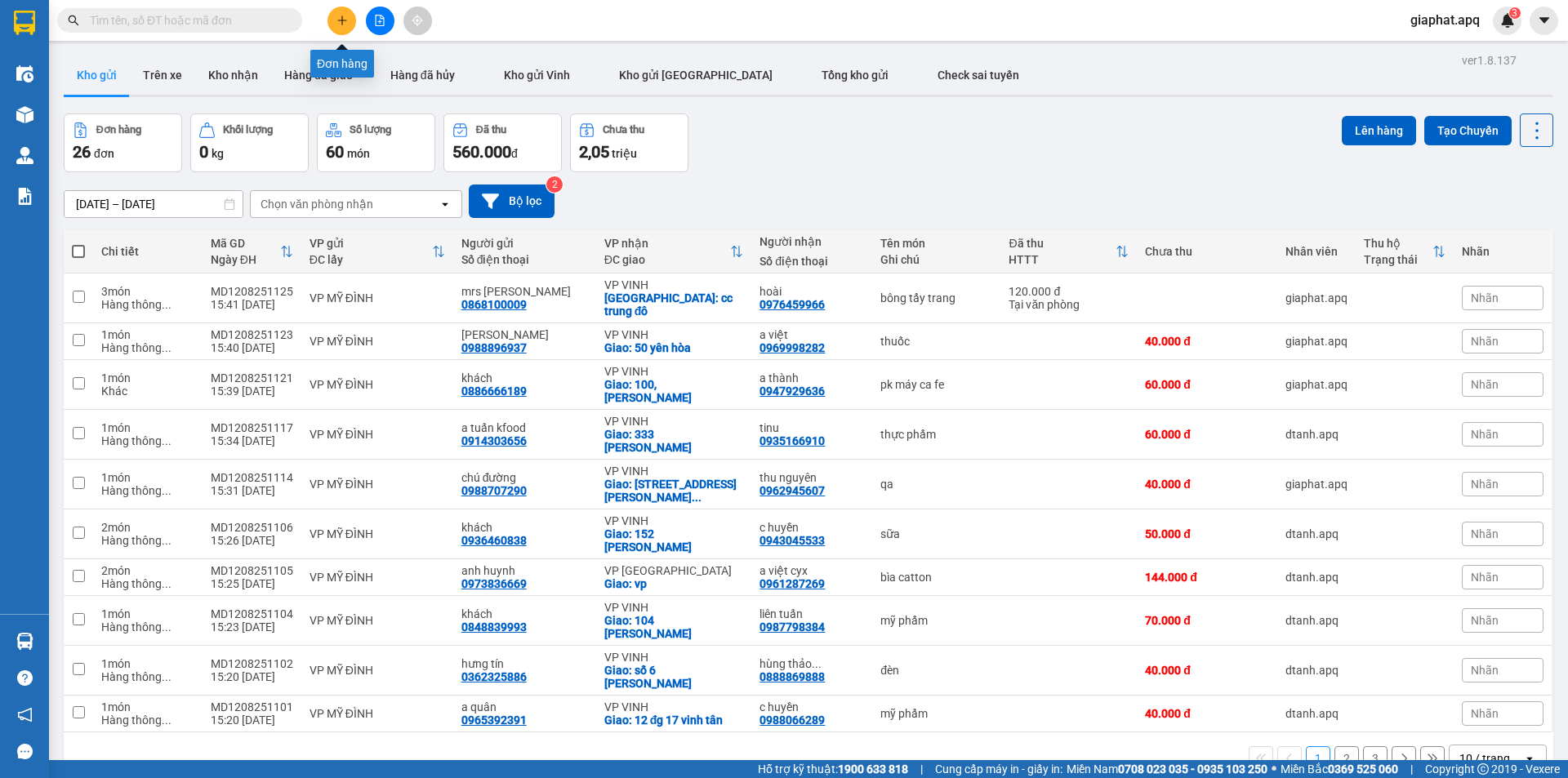
click at [338, 20] on icon "plus" at bounding box center [342, 20] width 11 height 11
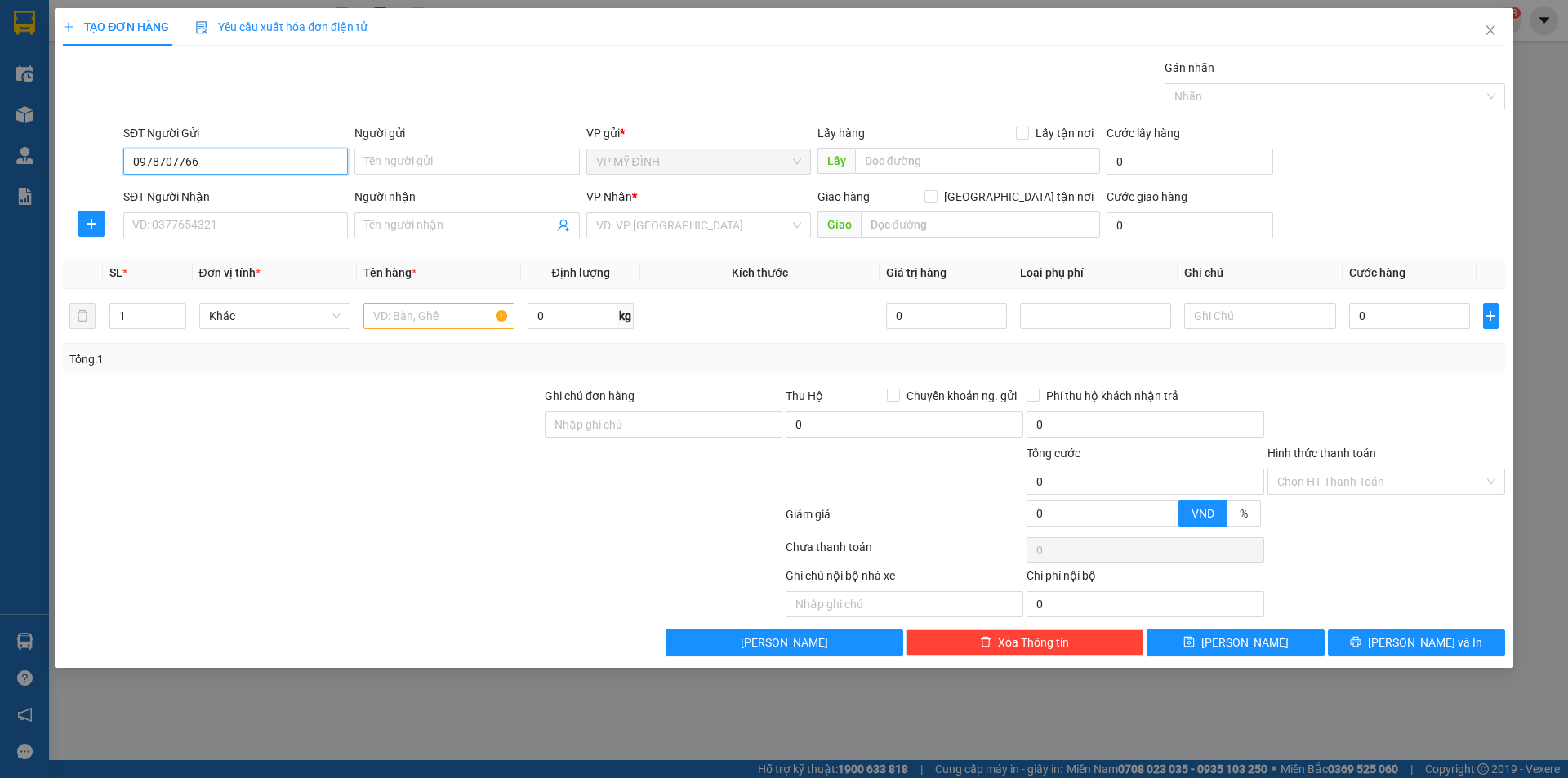
click at [155, 159] on input "0978707766" at bounding box center [236, 161] width 224 height 27
click at [160, 159] on input "0978707766" at bounding box center [236, 161] width 224 height 27
click at [217, 160] on input "0974707766" at bounding box center [236, 161] width 224 height 27
click at [190, 226] on input "SĐT Người Nhận" at bounding box center [236, 225] width 224 height 27
click at [197, 162] on input "0974707766" at bounding box center [236, 161] width 224 height 27
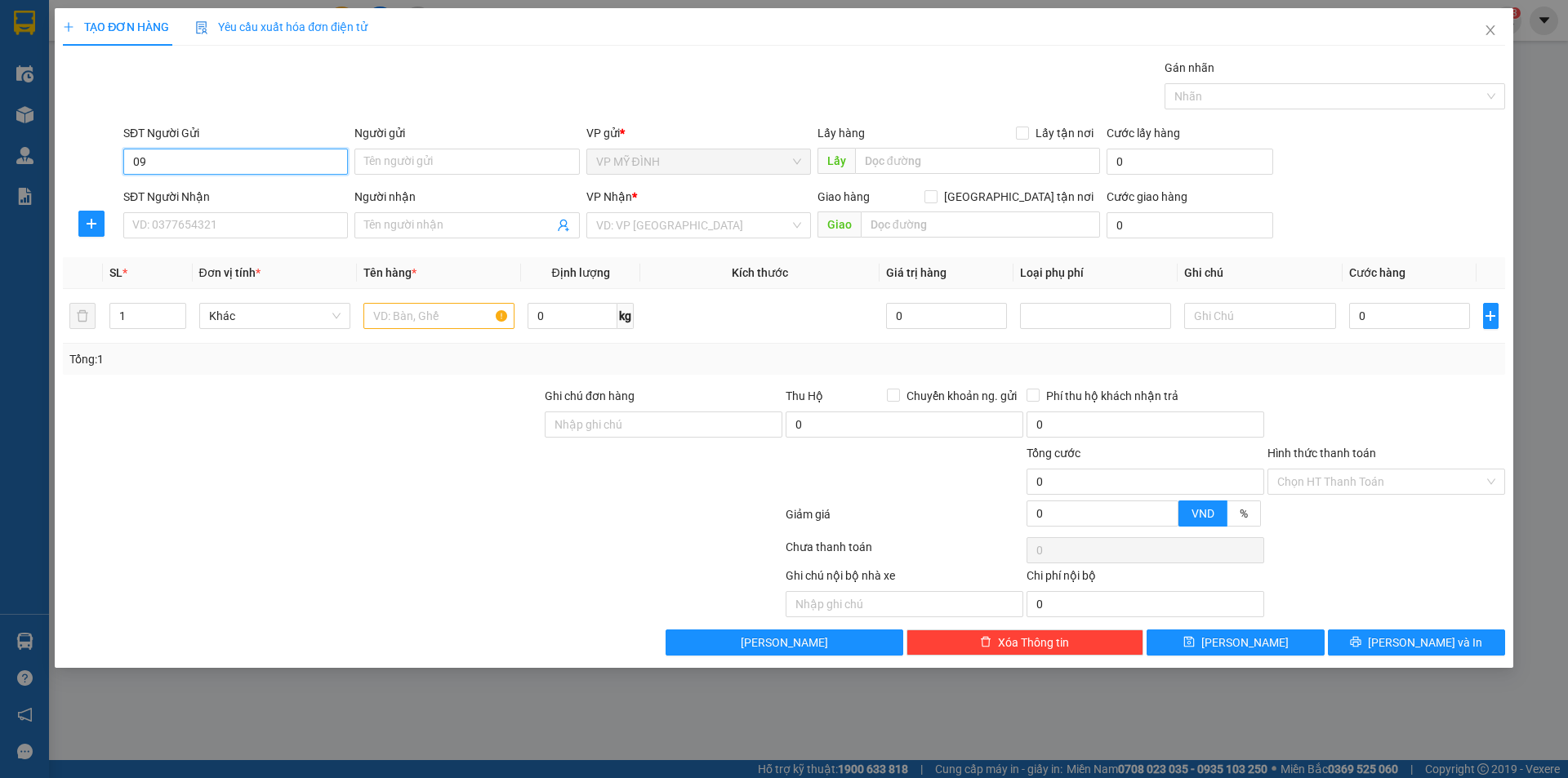
type input "0"
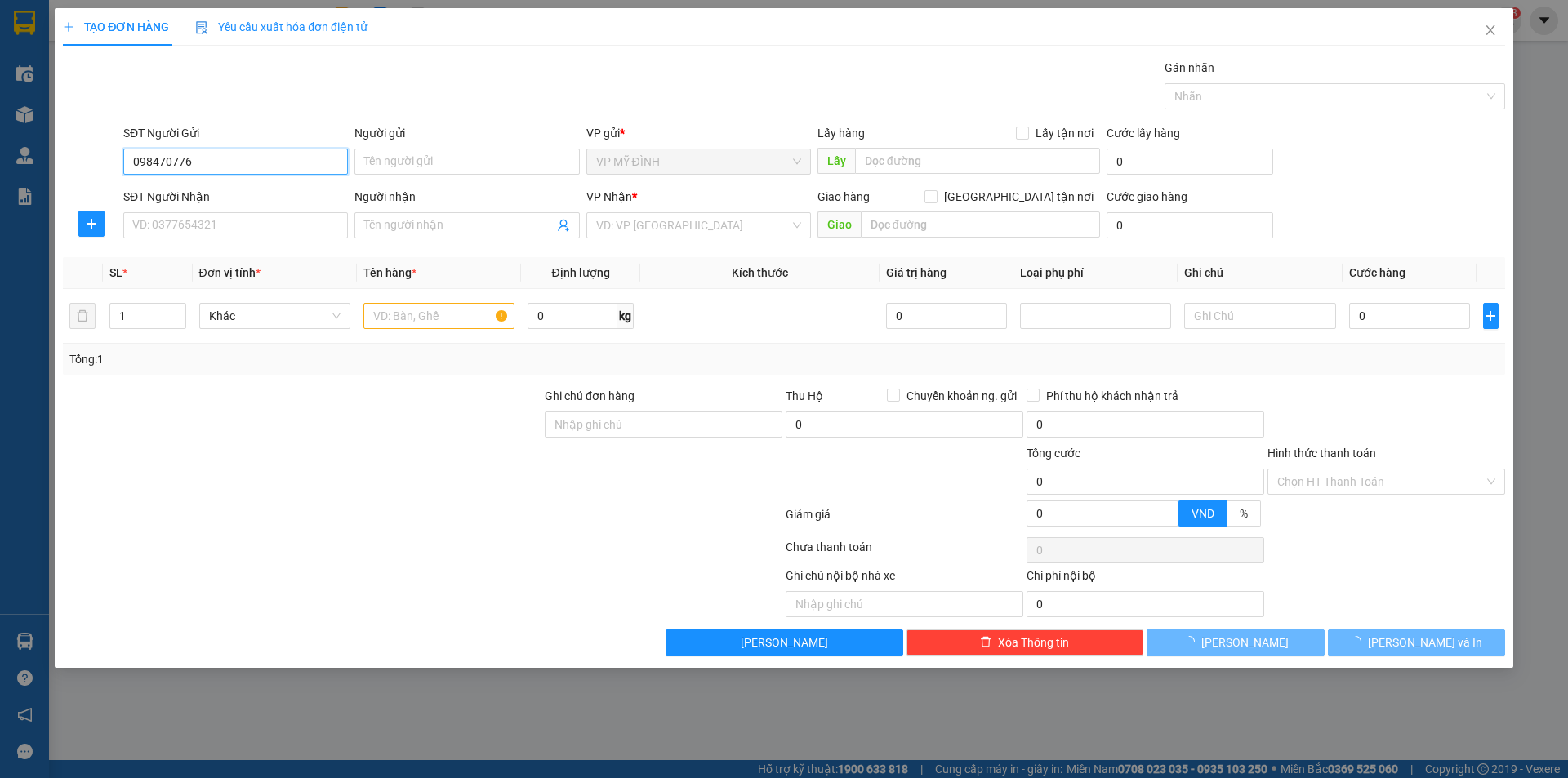
type input "0984707766"
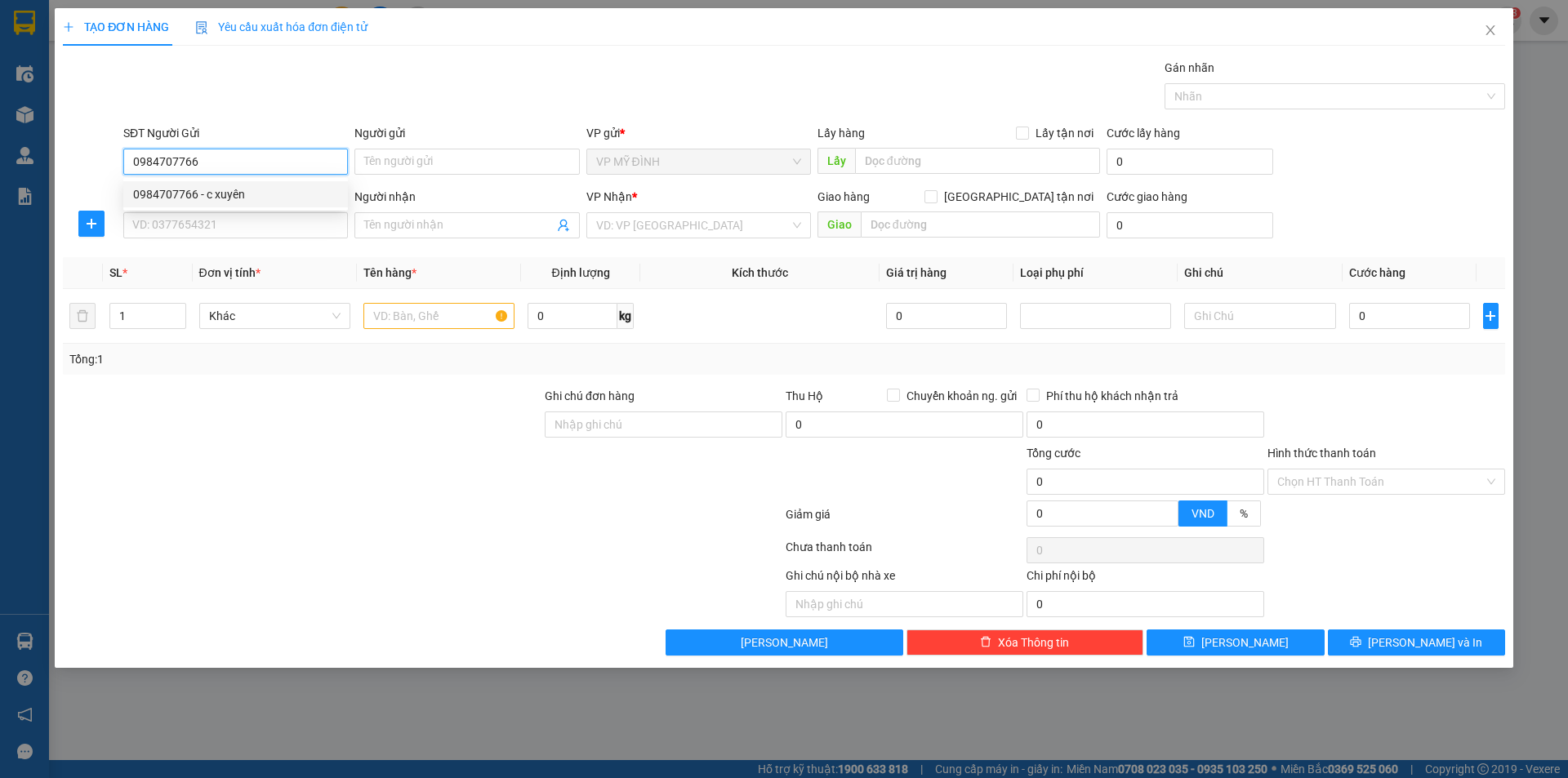
click at [230, 189] on div "0984707766 - c xuyên" at bounding box center [235, 194] width 205 height 18
type input "c xuyên"
type input "0984707766"
click at [223, 221] on input "SĐT Người Nhận" at bounding box center [236, 225] width 224 height 27
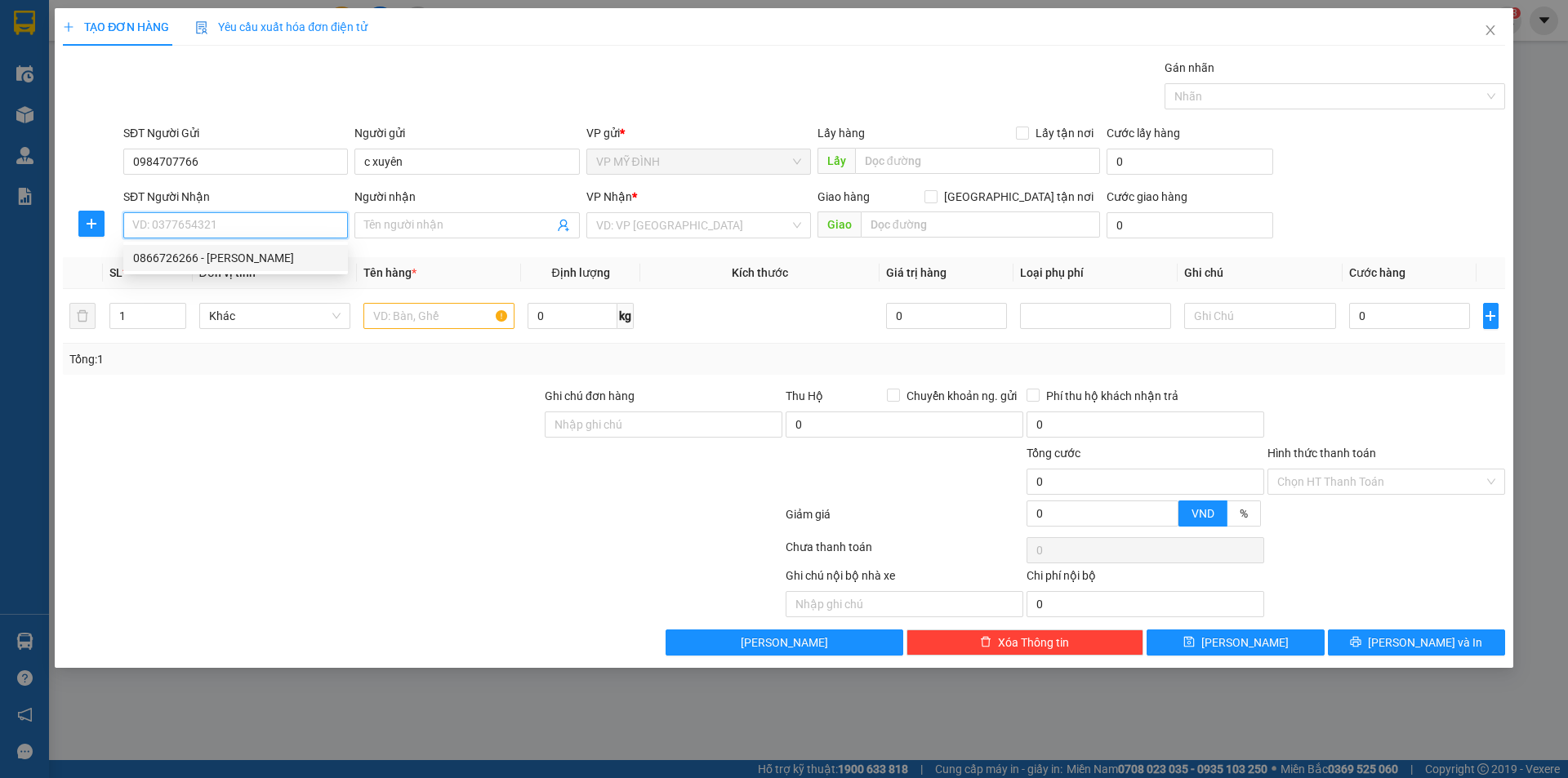
click at [227, 254] on div "0866726266 - linh hương" at bounding box center [235, 258] width 205 height 18
type input "0866726266"
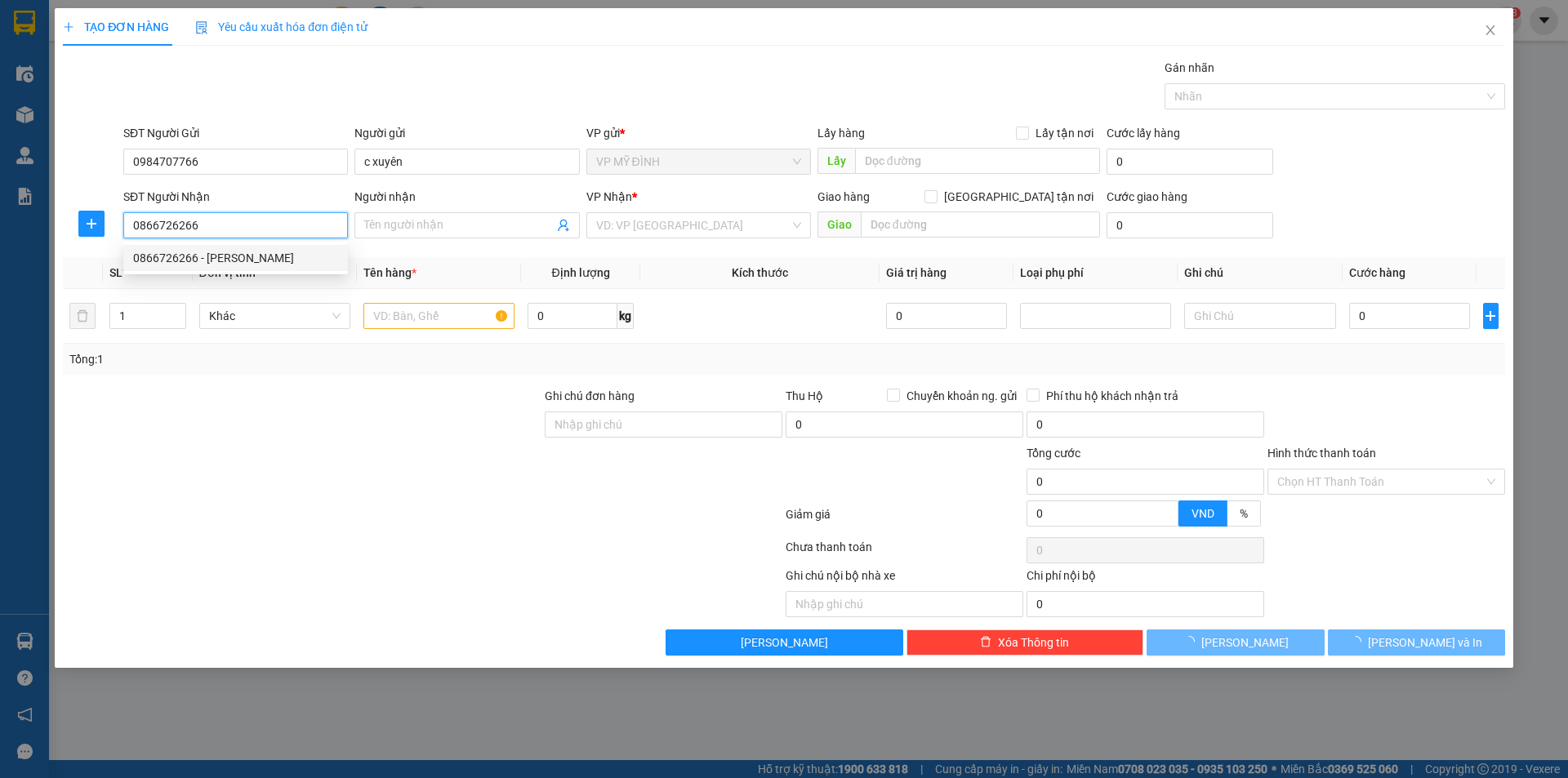
type input "linh hương"
checkbox input "true"
type input "35 tân phú 4"
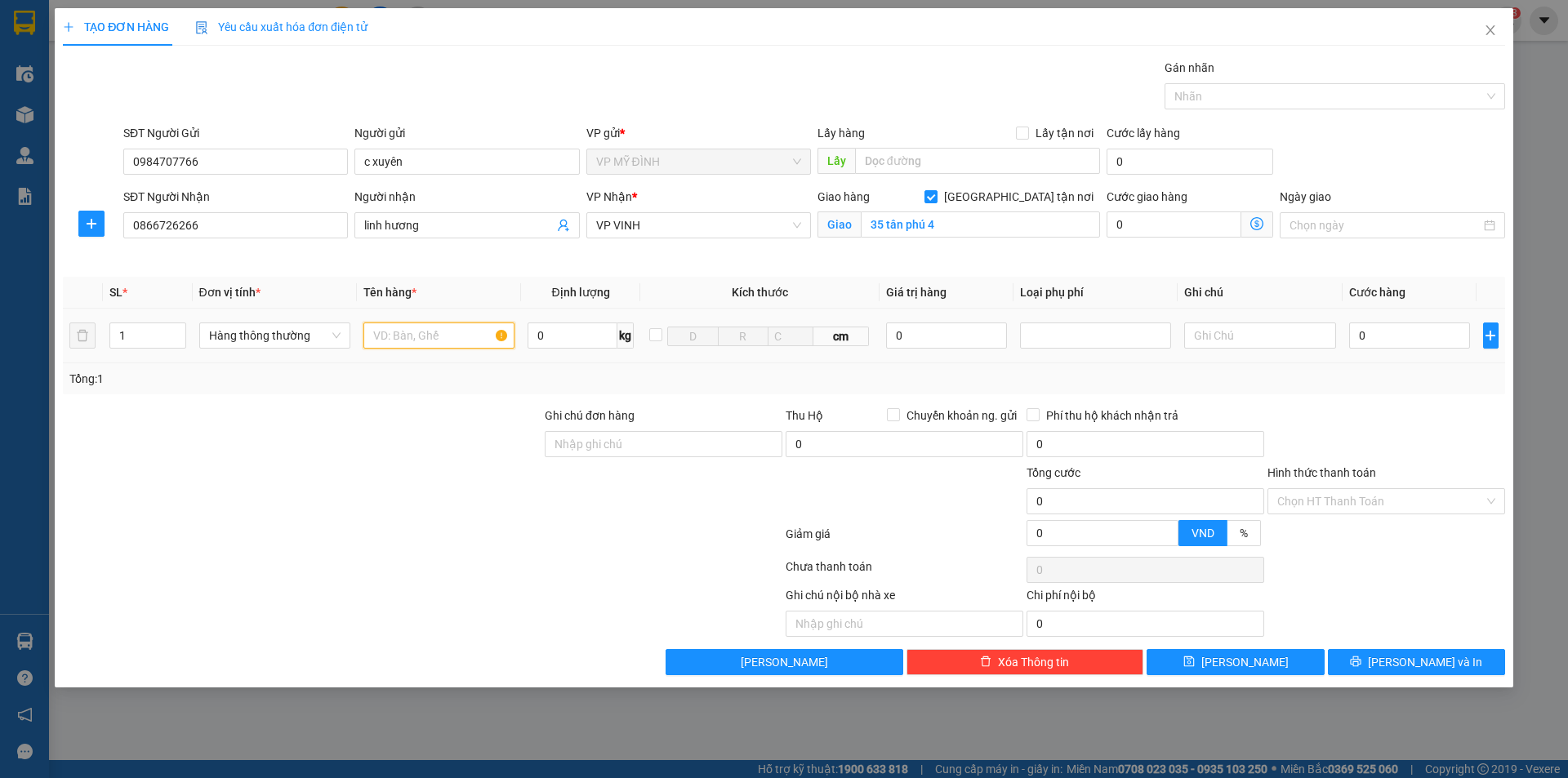
click at [409, 336] on input "text" at bounding box center [439, 336] width 151 height 27
type input "thuốc"
click at [1408, 341] on input "0" at bounding box center [1410, 336] width 122 height 27
type input "4"
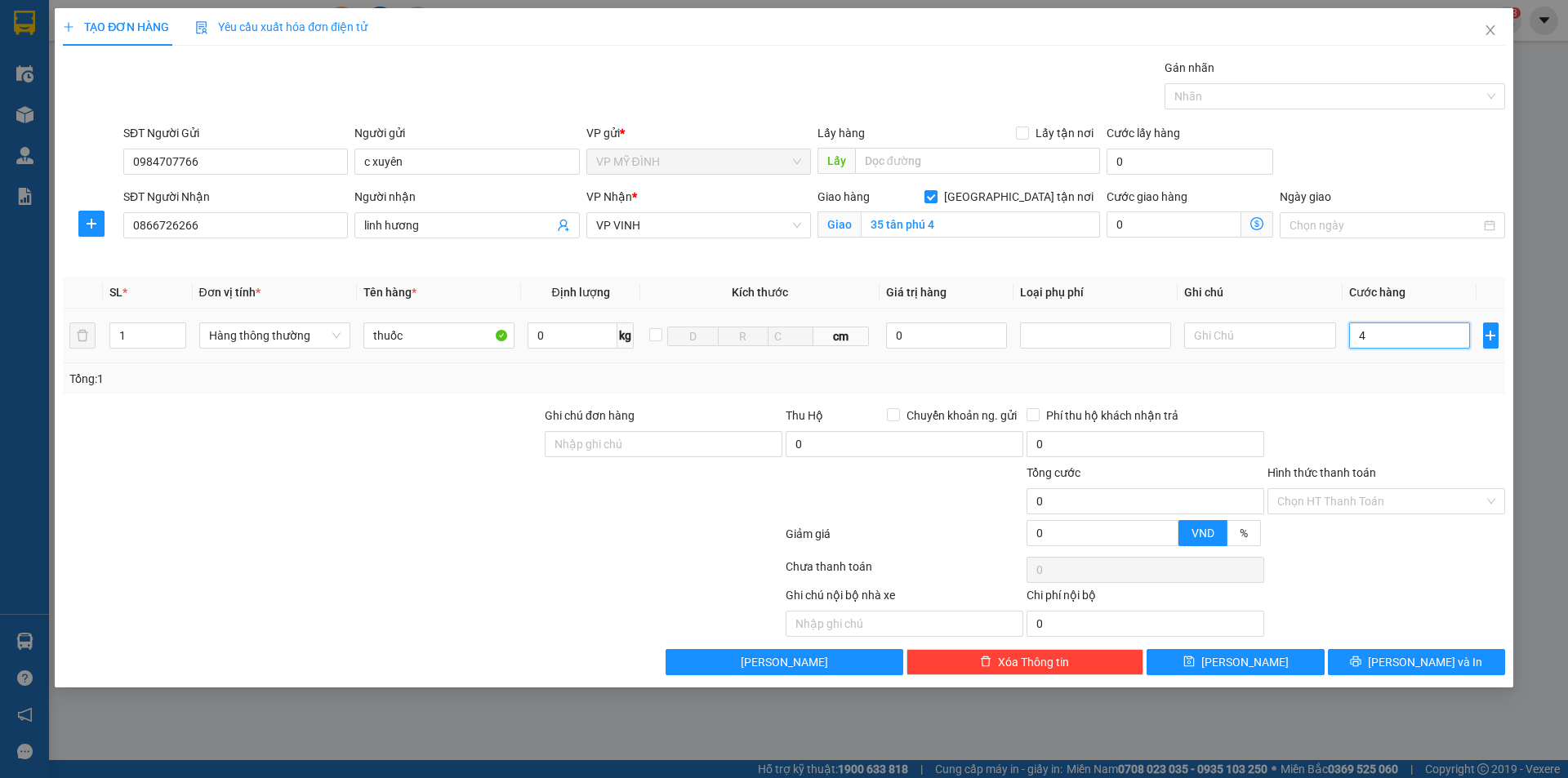
type input "4"
type input "40"
type input "40.000"
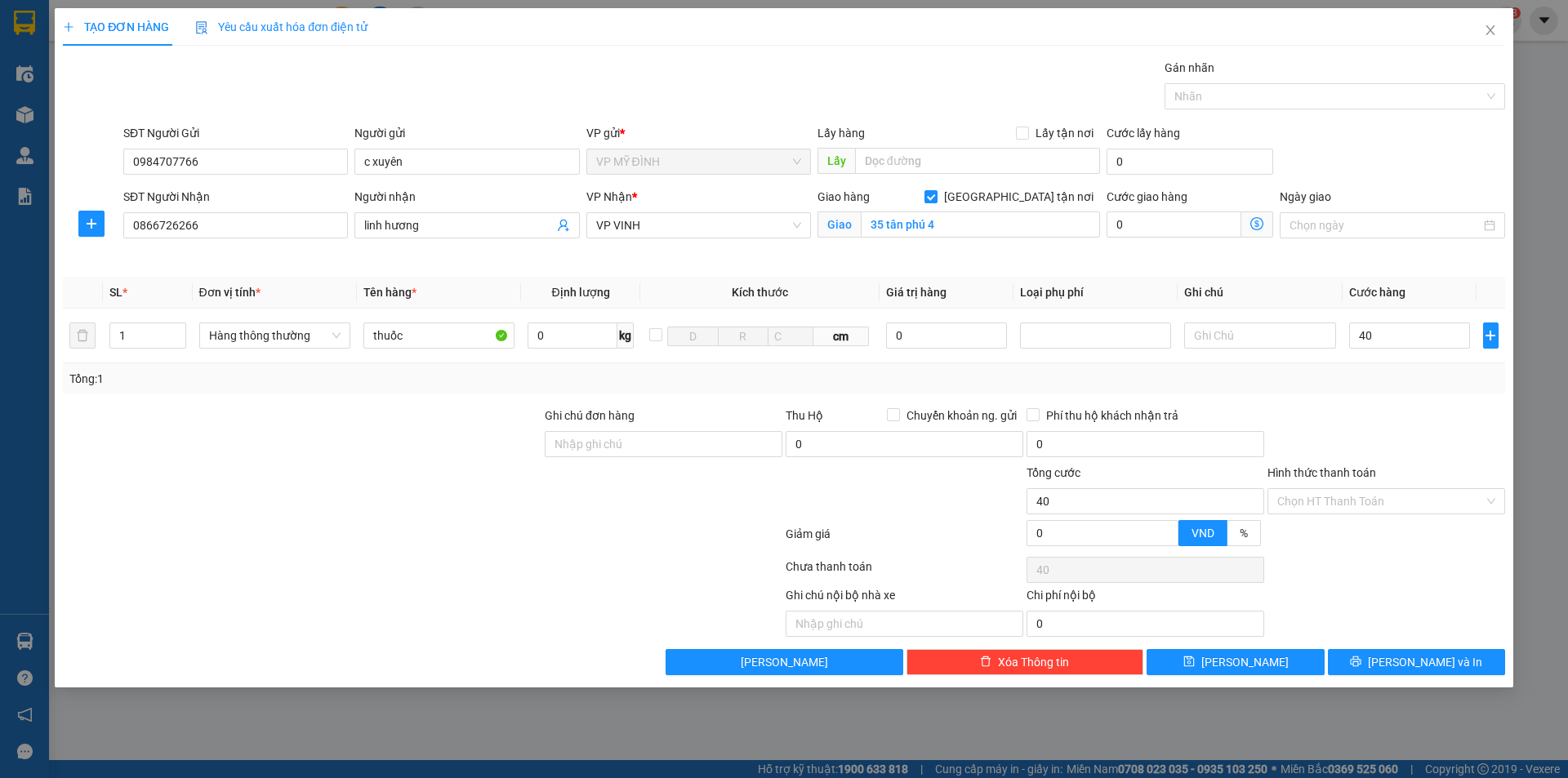
type input "40.000"
drag, startPoint x: 1452, startPoint y: 385, endPoint x: 1421, endPoint y: 428, distance: 53.0
click at [1452, 386] on div "Tổng: 1" at bounding box center [784, 379] width 1429 height 18
click at [1332, 510] on input "Hình thức thanh toán" at bounding box center [1380, 501] width 206 height 25
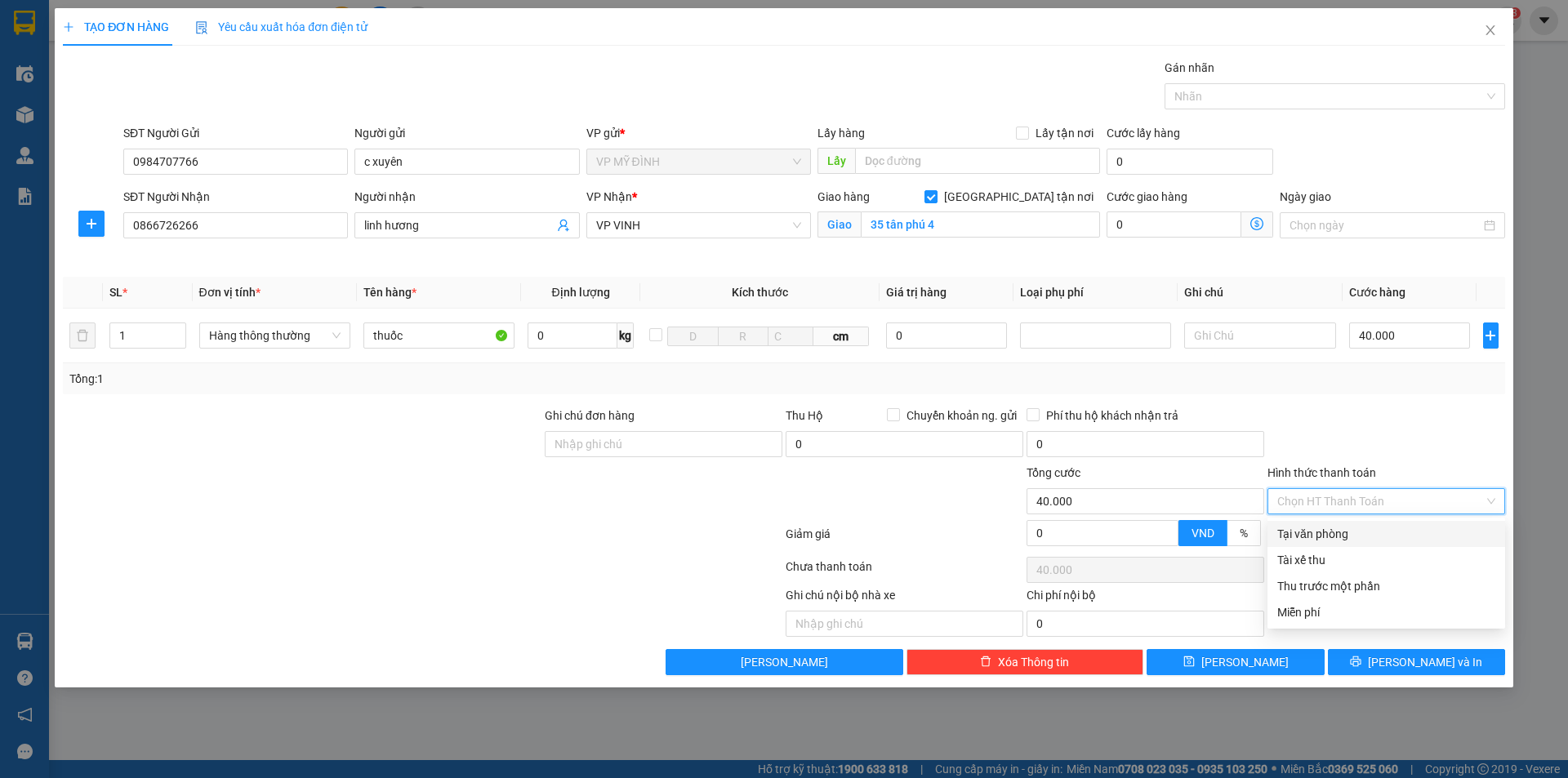
click at [1345, 526] on div "Tại văn phòng" at bounding box center [1386, 534] width 218 height 18
type input "0"
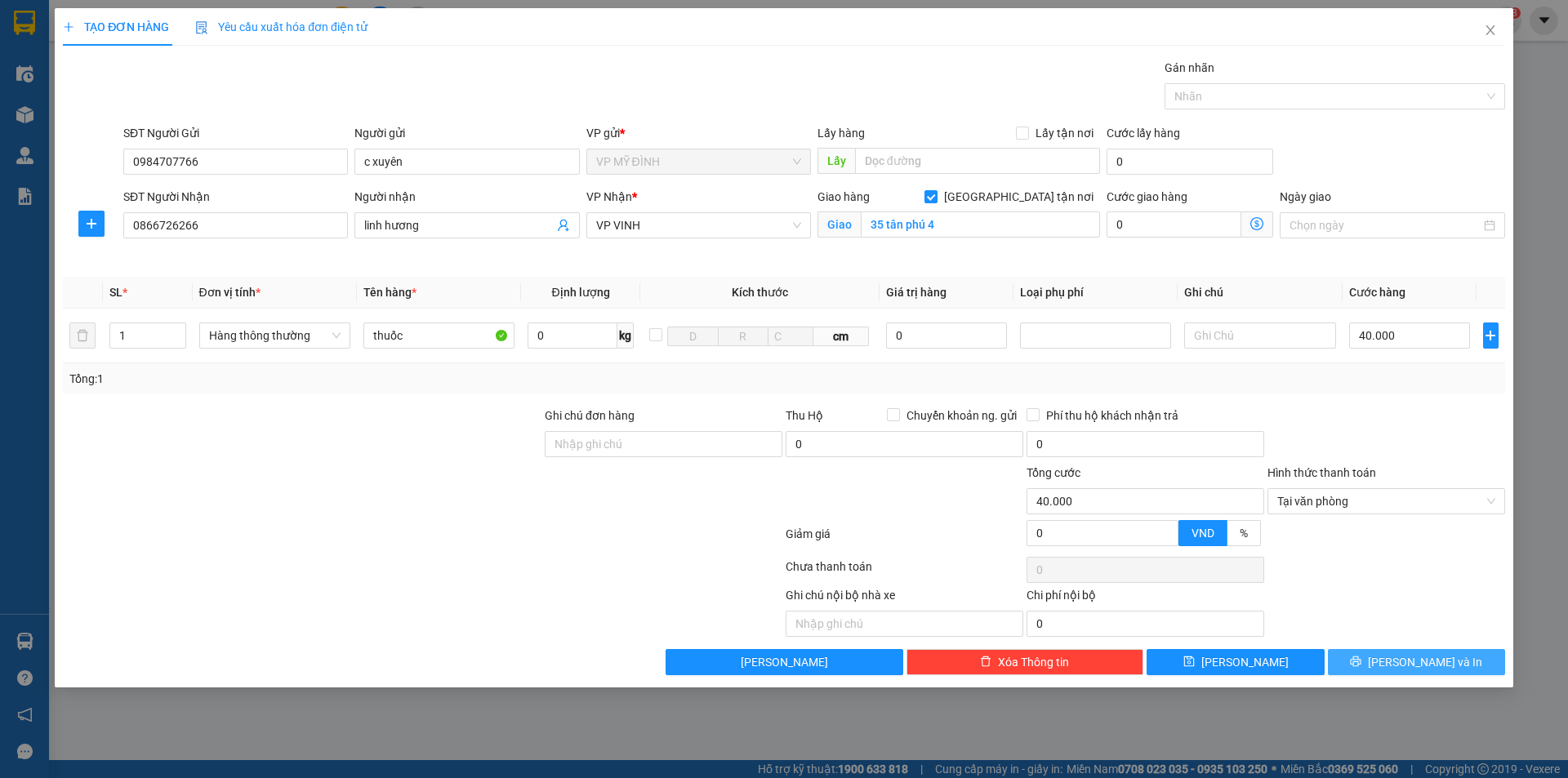
drag, startPoint x: 1381, startPoint y: 661, endPoint x: 1389, endPoint y: 655, distance: 10.0
click at [1382, 661] on button "[PERSON_NAME] và In" at bounding box center [1416, 662] width 177 height 27
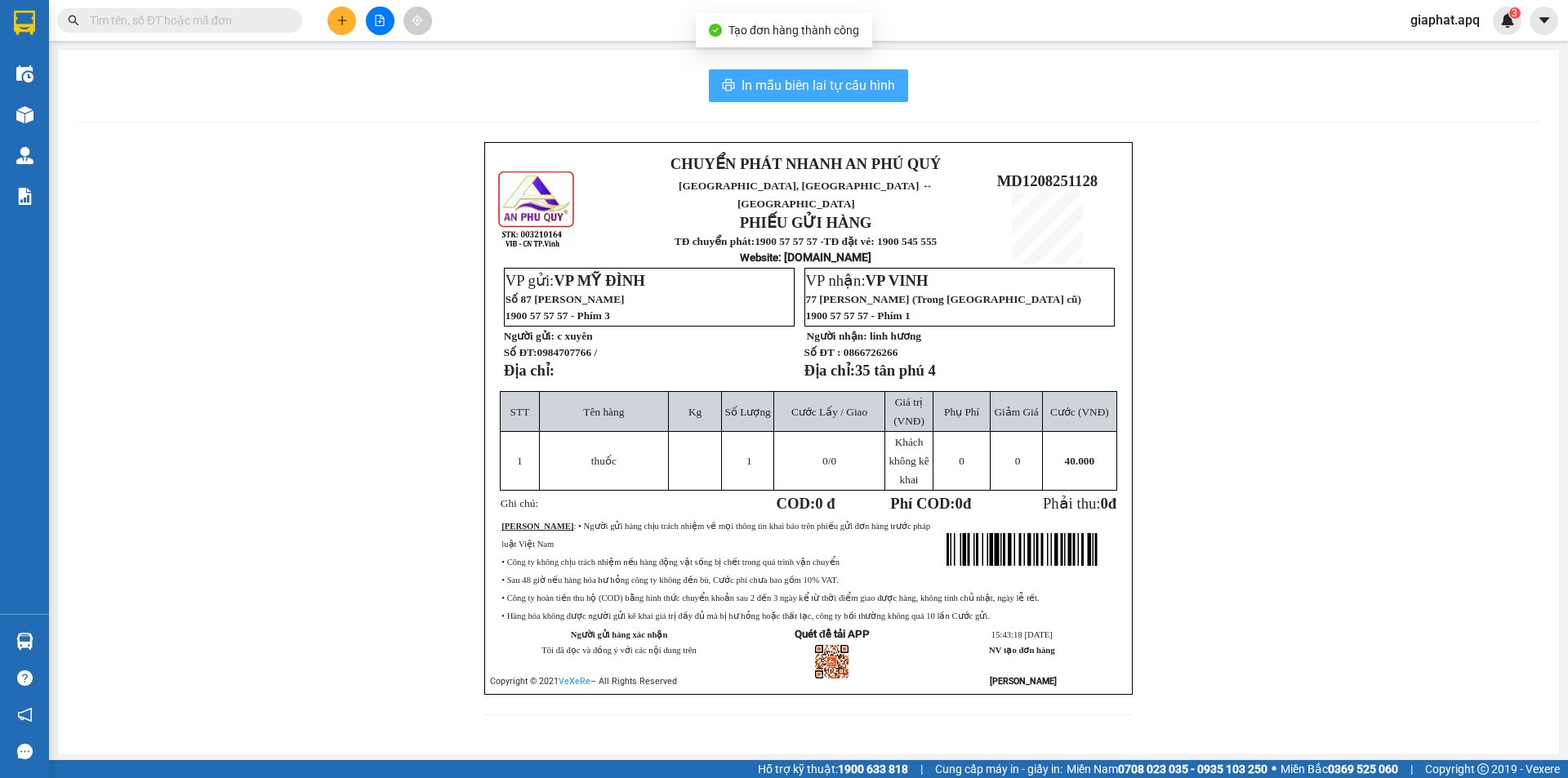
click at [800, 85] on span "In mẫu biên lai tự cấu hình" at bounding box center [818, 86] width 153 height 21
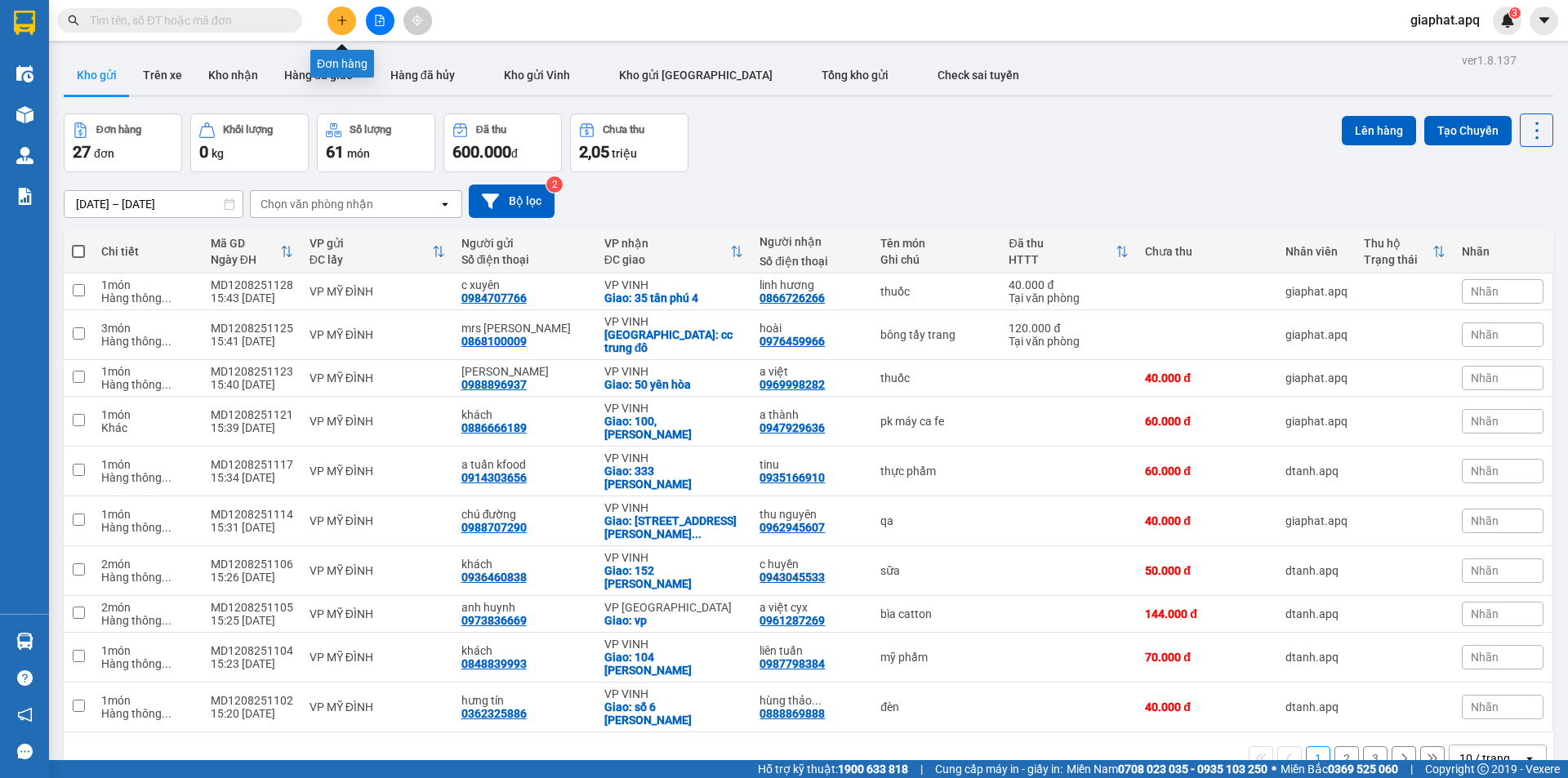
click at [344, 15] on icon "plus" at bounding box center [342, 20] width 11 height 11
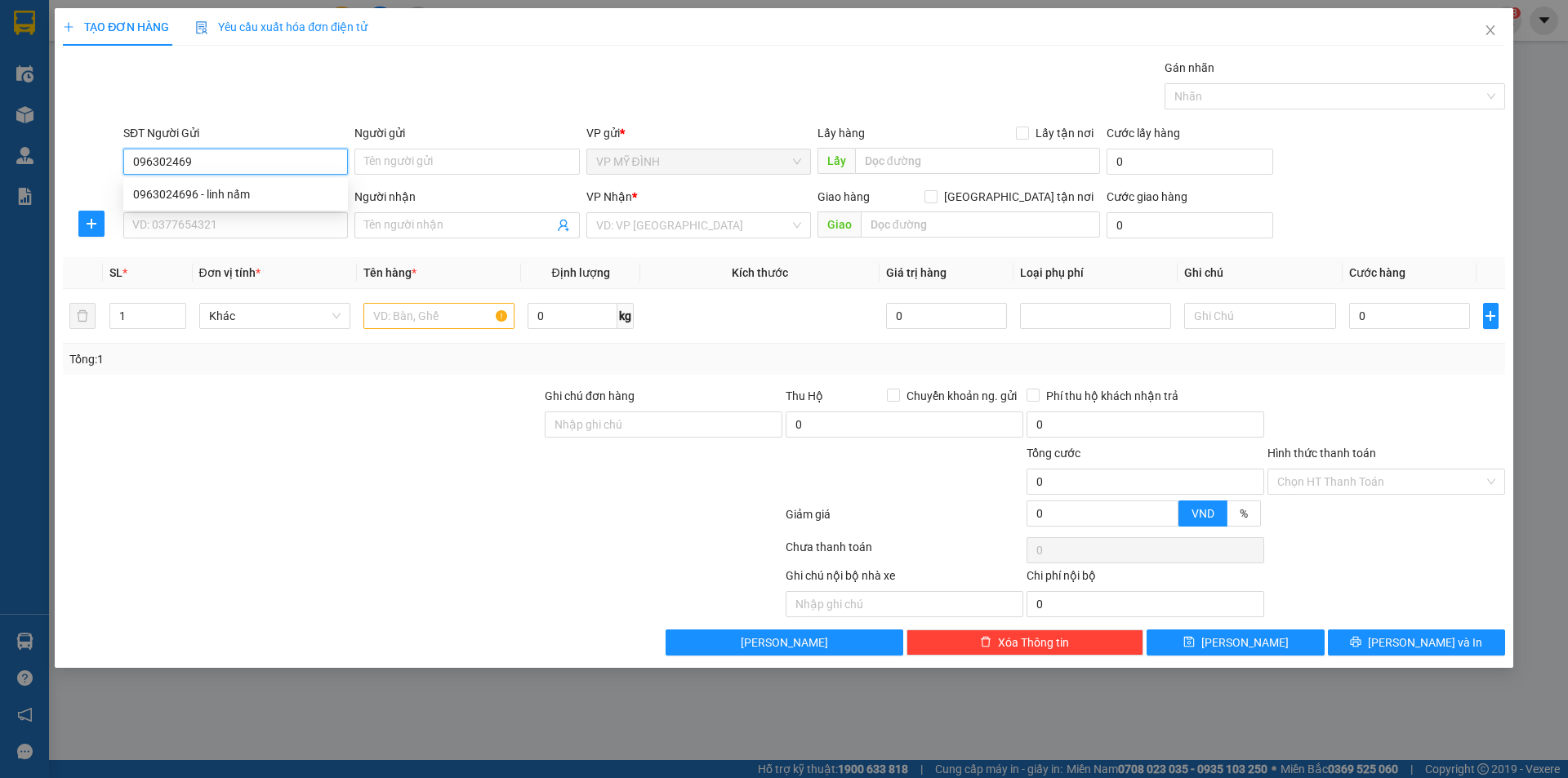
type input "0963024696"
drag, startPoint x: 191, startPoint y: 185, endPoint x: 205, endPoint y: 206, distance: 25.2
click at [192, 186] on div "0963024696 - linh nấm" at bounding box center [235, 194] width 205 height 18
type input "linh nấm"
type input "0963024696"
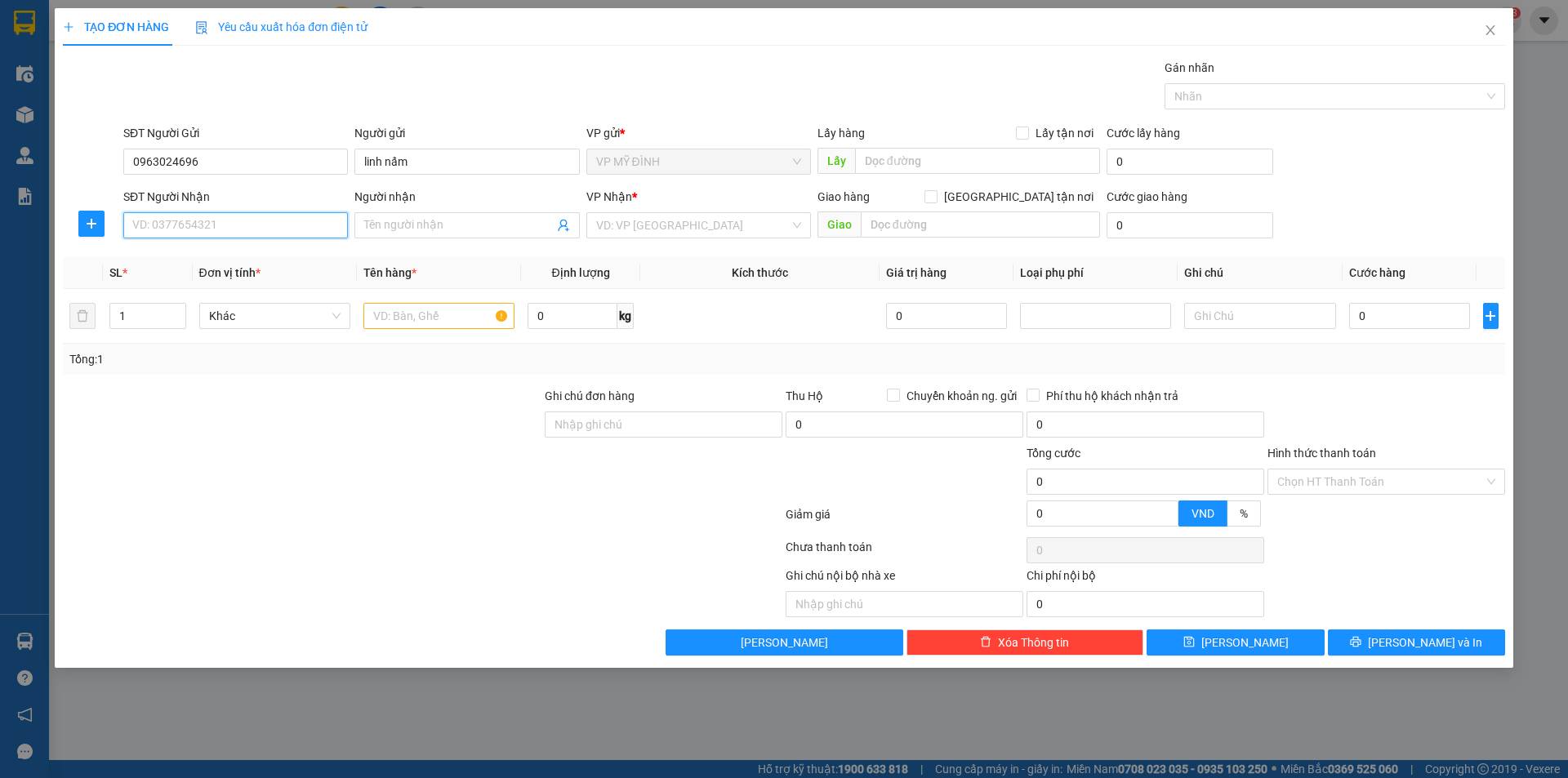
click at [212, 219] on input "SĐT Người Nhận" at bounding box center [236, 225] width 224 height 27
click at [216, 259] on div "0988066289 - c huyền" at bounding box center [235, 258] width 205 height 18
type input "0988066289"
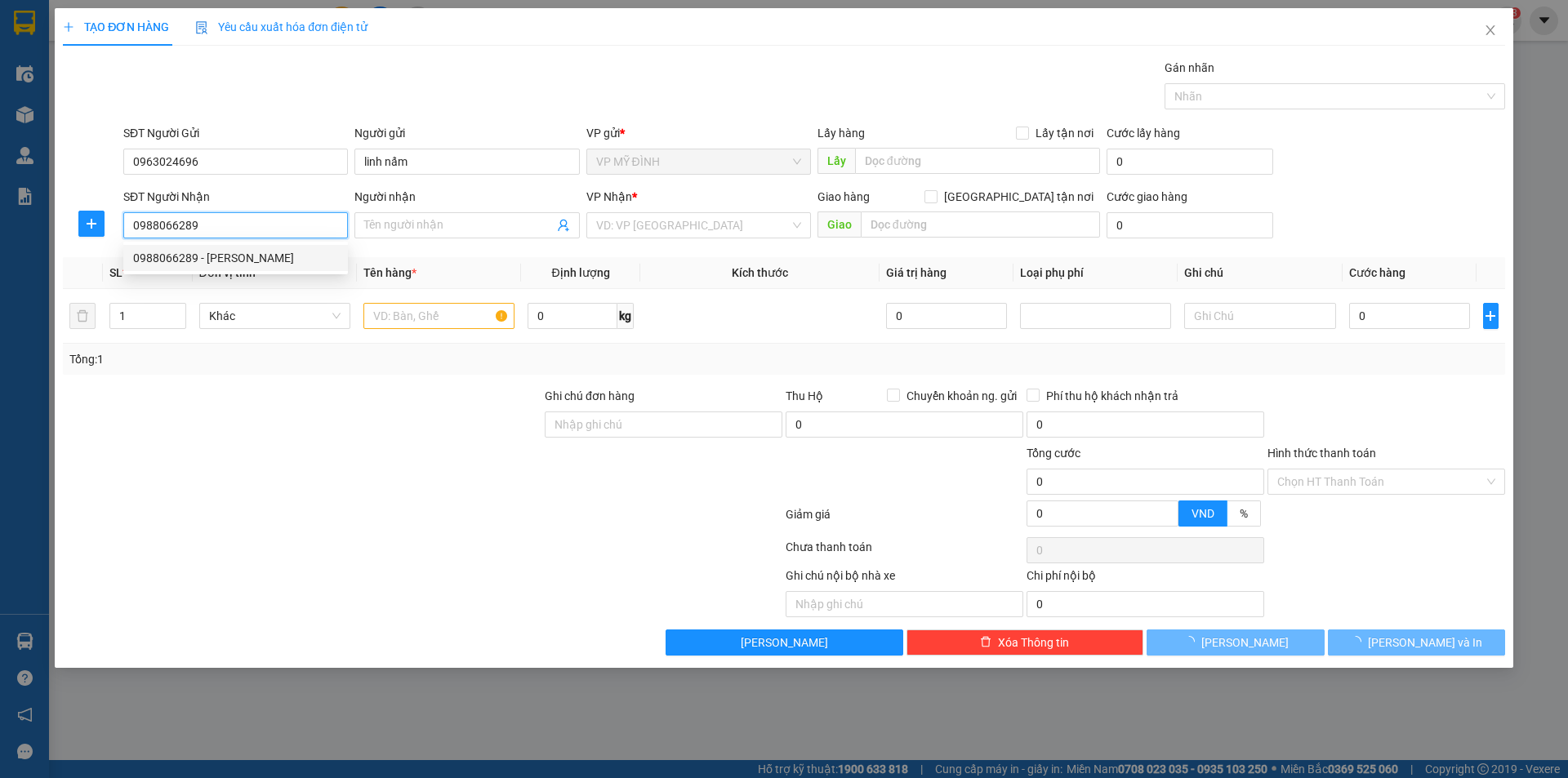
type input "c huyền"
checkbox input "true"
type input "12 đg 17 vinh tân"
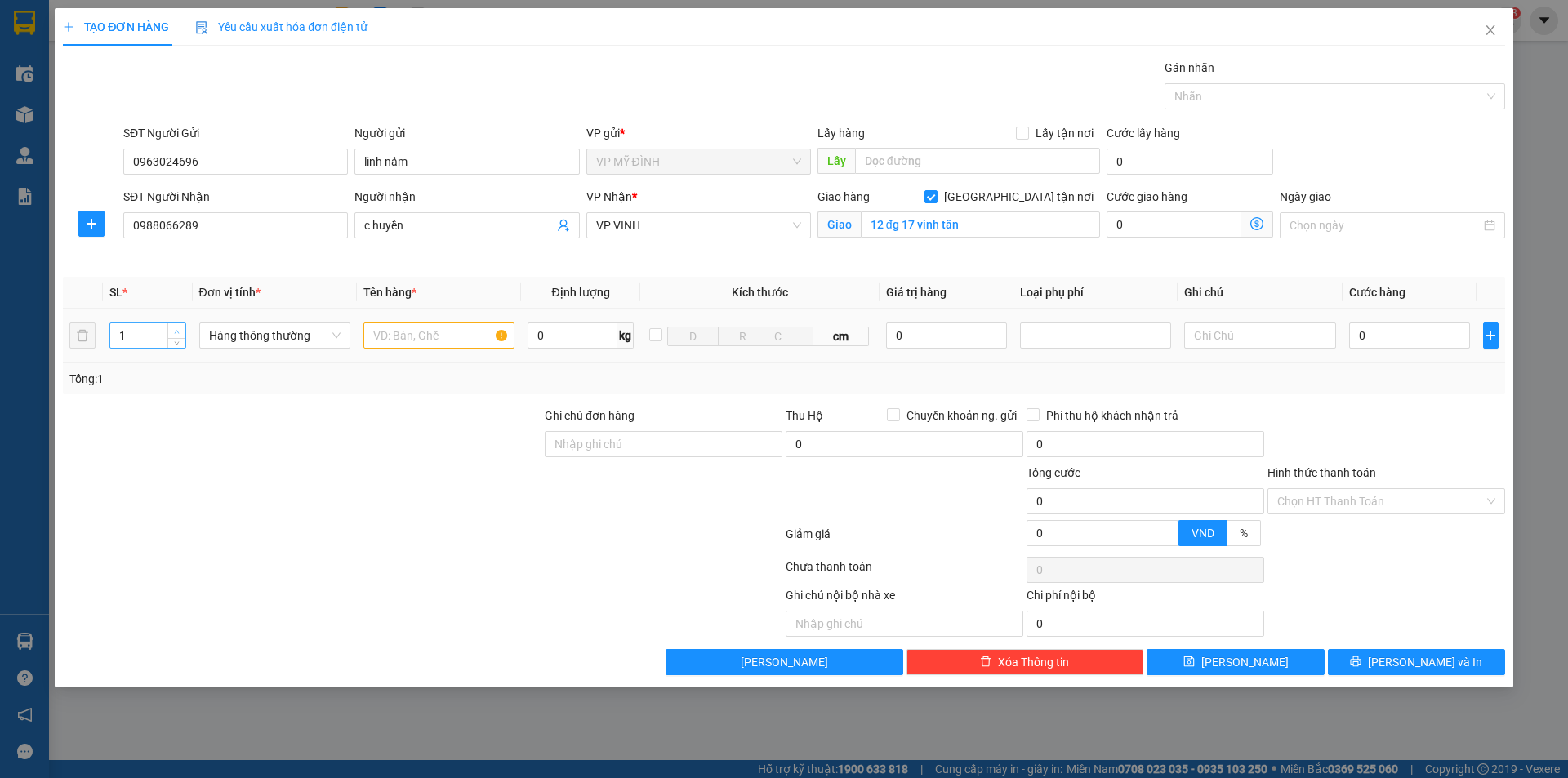
type input "2"
click at [175, 326] on span "up" at bounding box center [177, 331] width 9 height 9
click at [421, 330] on input "text" at bounding box center [439, 336] width 151 height 27
type input "mỹ phẩm"
click at [1386, 338] on input "0" at bounding box center [1410, 336] width 122 height 27
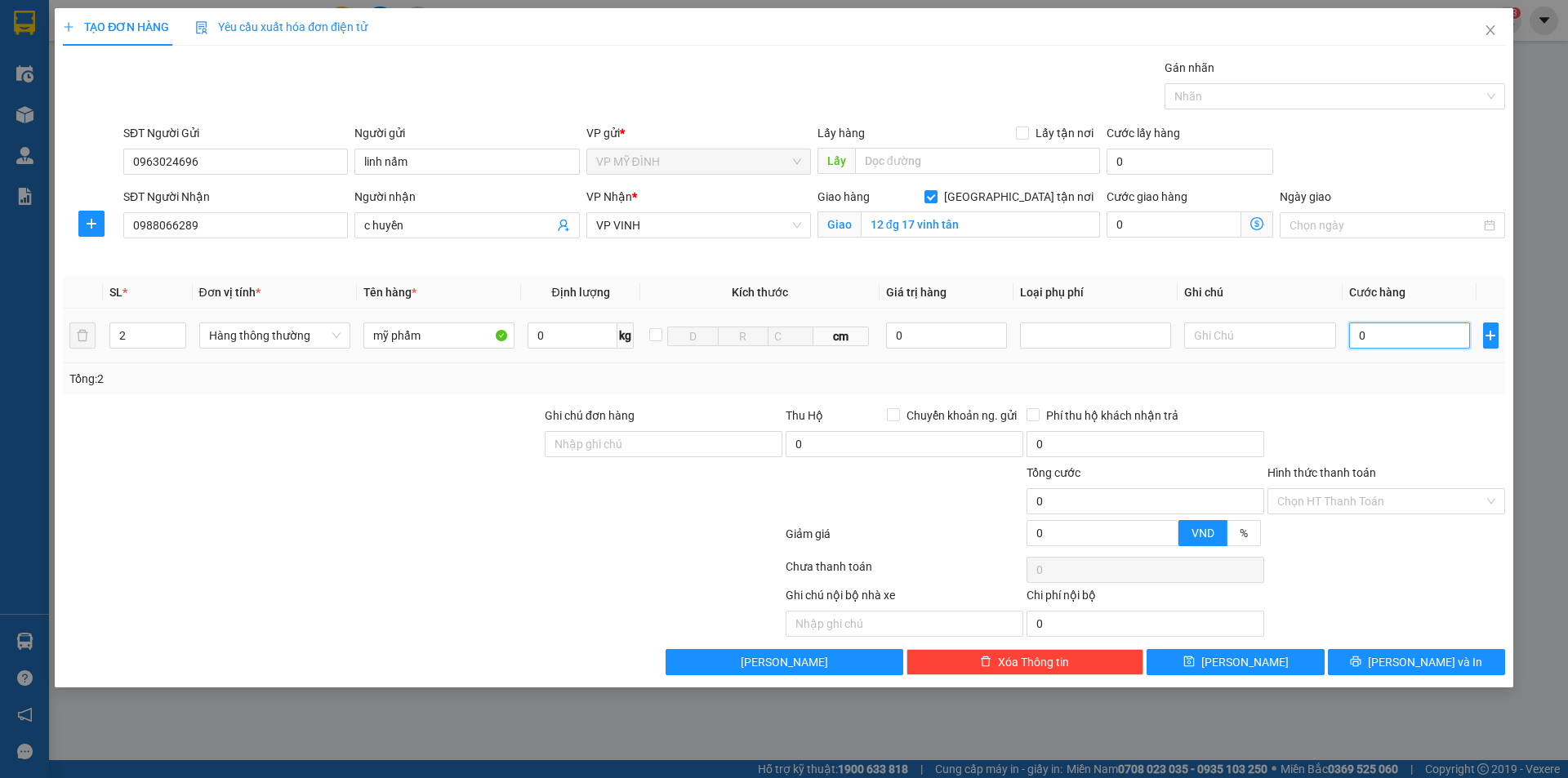
type input "1"
type input "0"
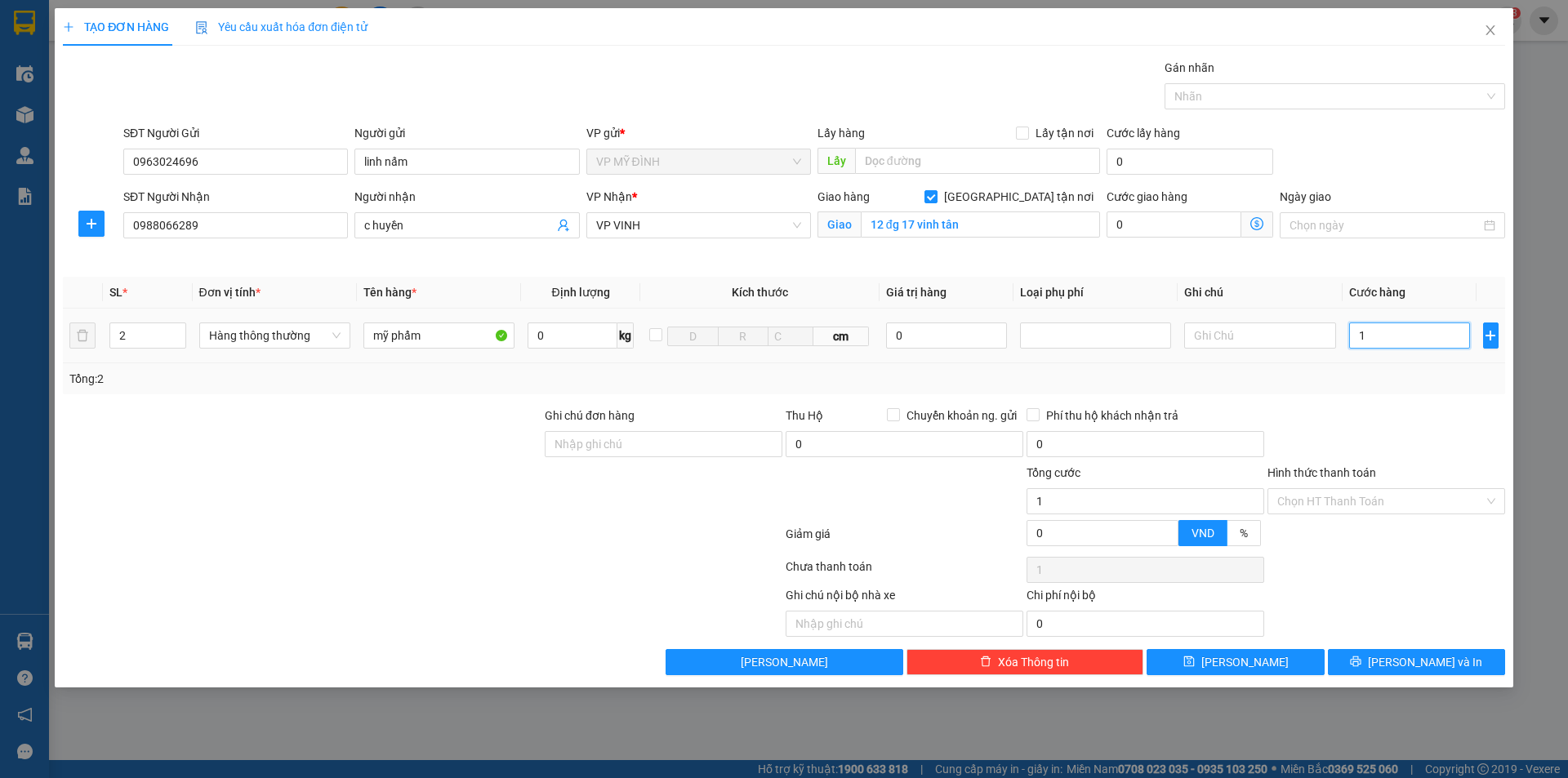
type input "0"
type input "08"
type input "8"
type input "080"
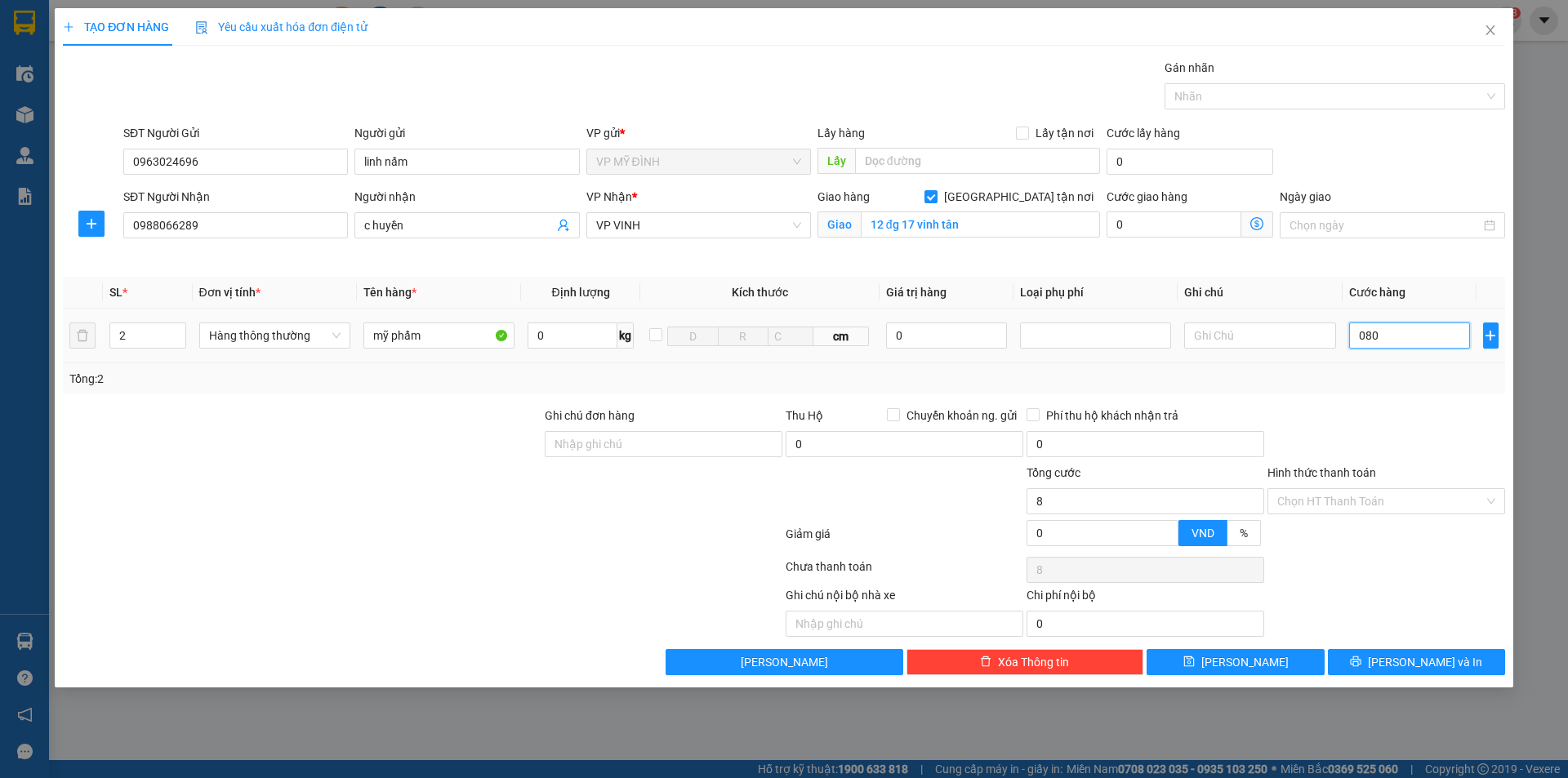
type input "80"
type input "80.000"
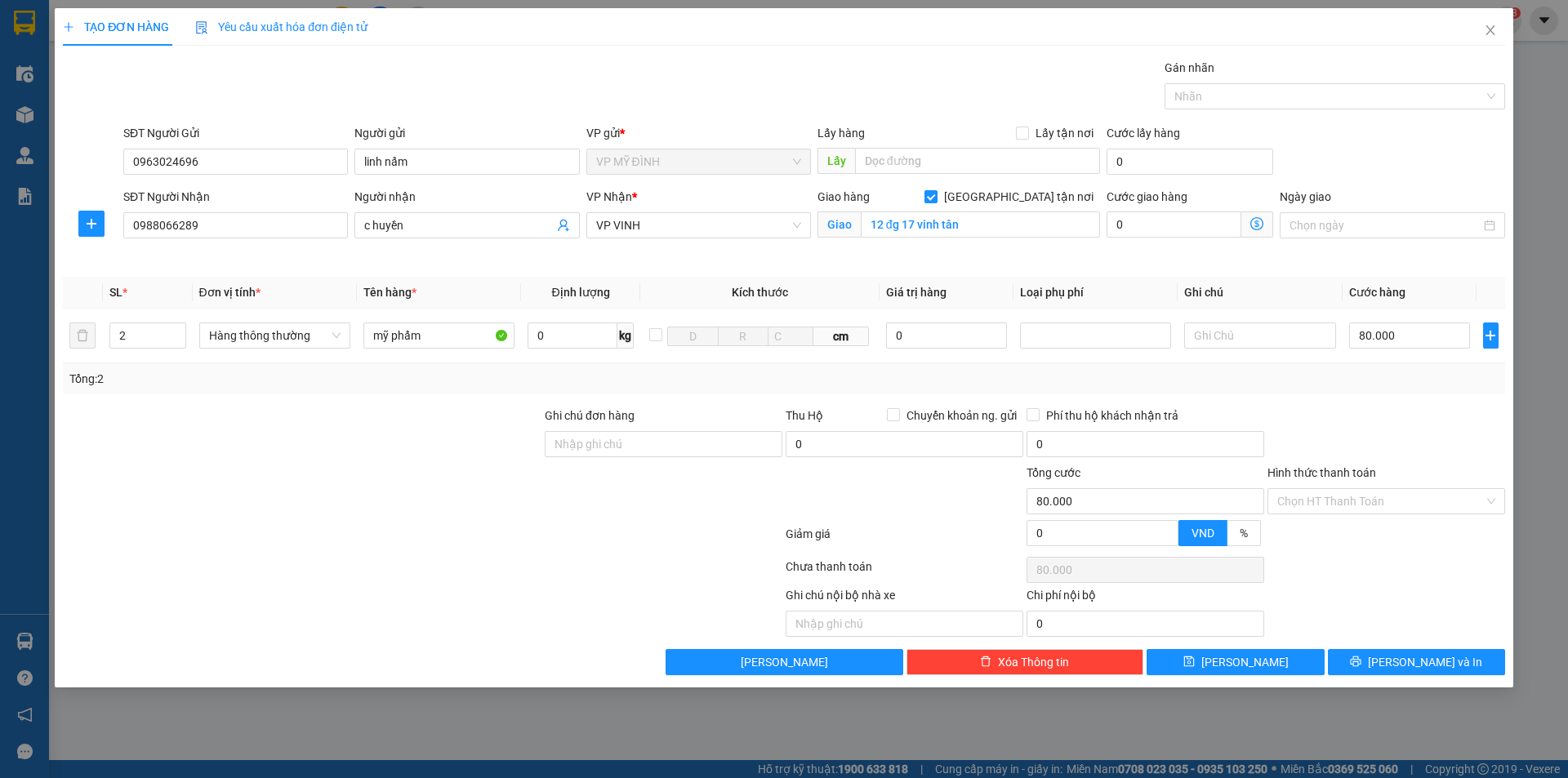
drag, startPoint x: 1394, startPoint y: 403, endPoint x: 1406, endPoint y: 393, distance: 15.6
click at [1395, 403] on div "Transit Pickup Surcharge Ids Transit Deliver Surcharge Ids Transit Deliver Surc…" at bounding box center [783, 368] width 1442 height 617
click at [1373, 658] on button "[PERSON_NAME] và In" at bounding box center [1416, 662] width 177 height 27
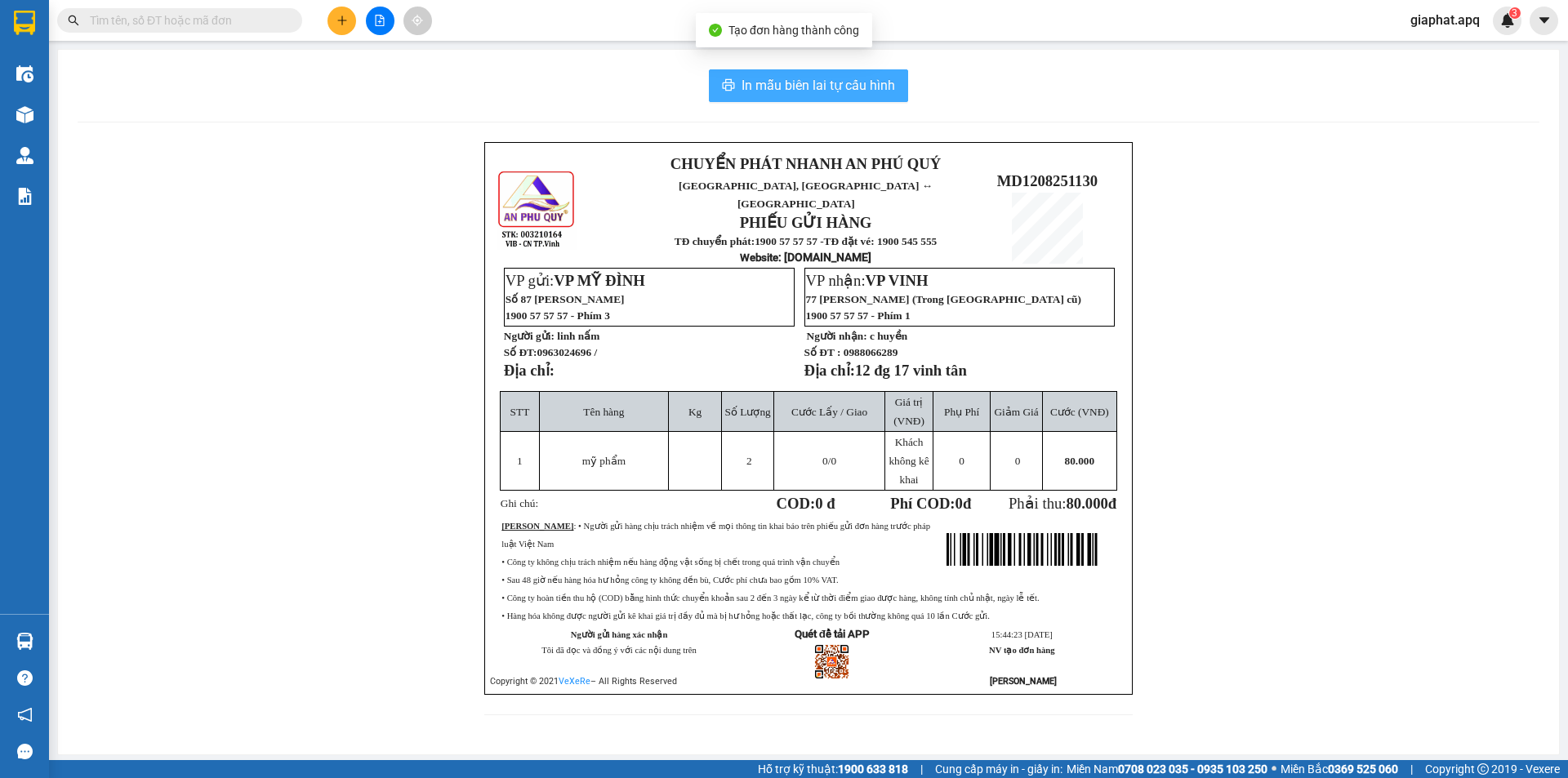
click at [829, 94] on span "In mẫu biên lai tự cấu hình" at bounding box center [818, 86] width 153 height 21
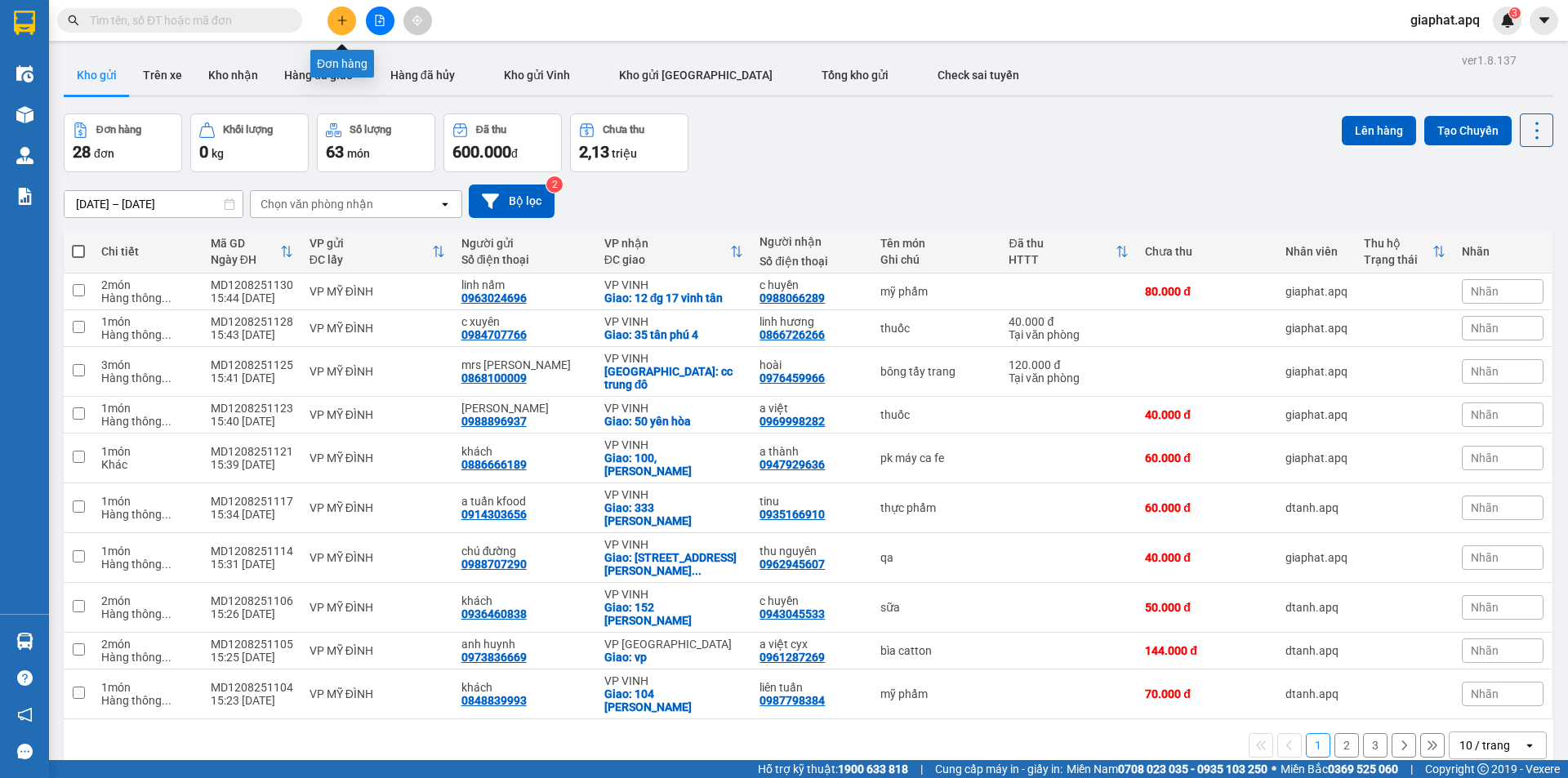
click at [341, 21] on icon "plus" at bounding box center [342, 20] width 9 height 1
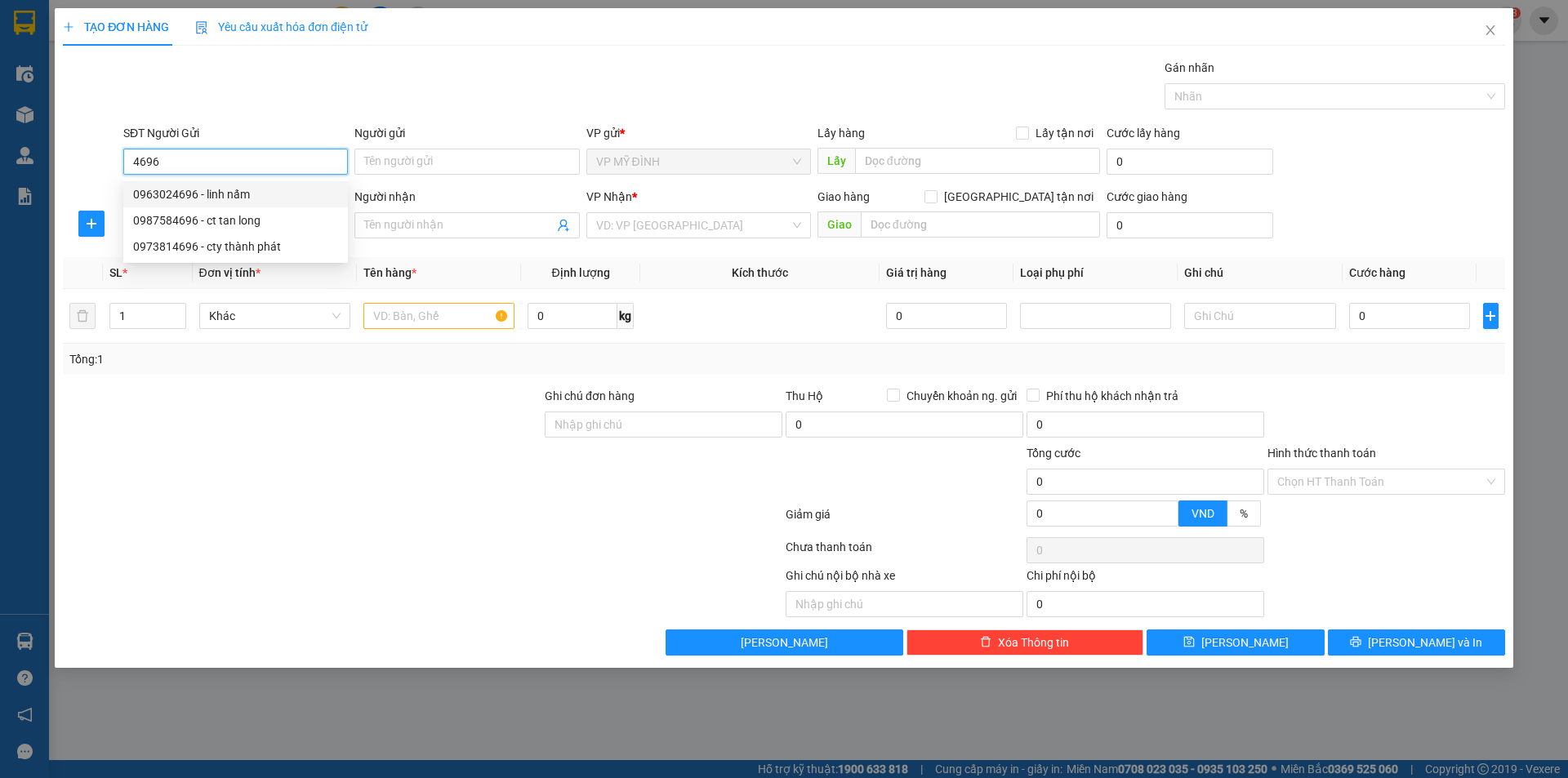
click at [224, 197] on div "0963024696 - linh nấm" at bounding box center [235, 194] width 205 height 18
type input "0963024696"
type input "linh nấm"
type input "0963024696"
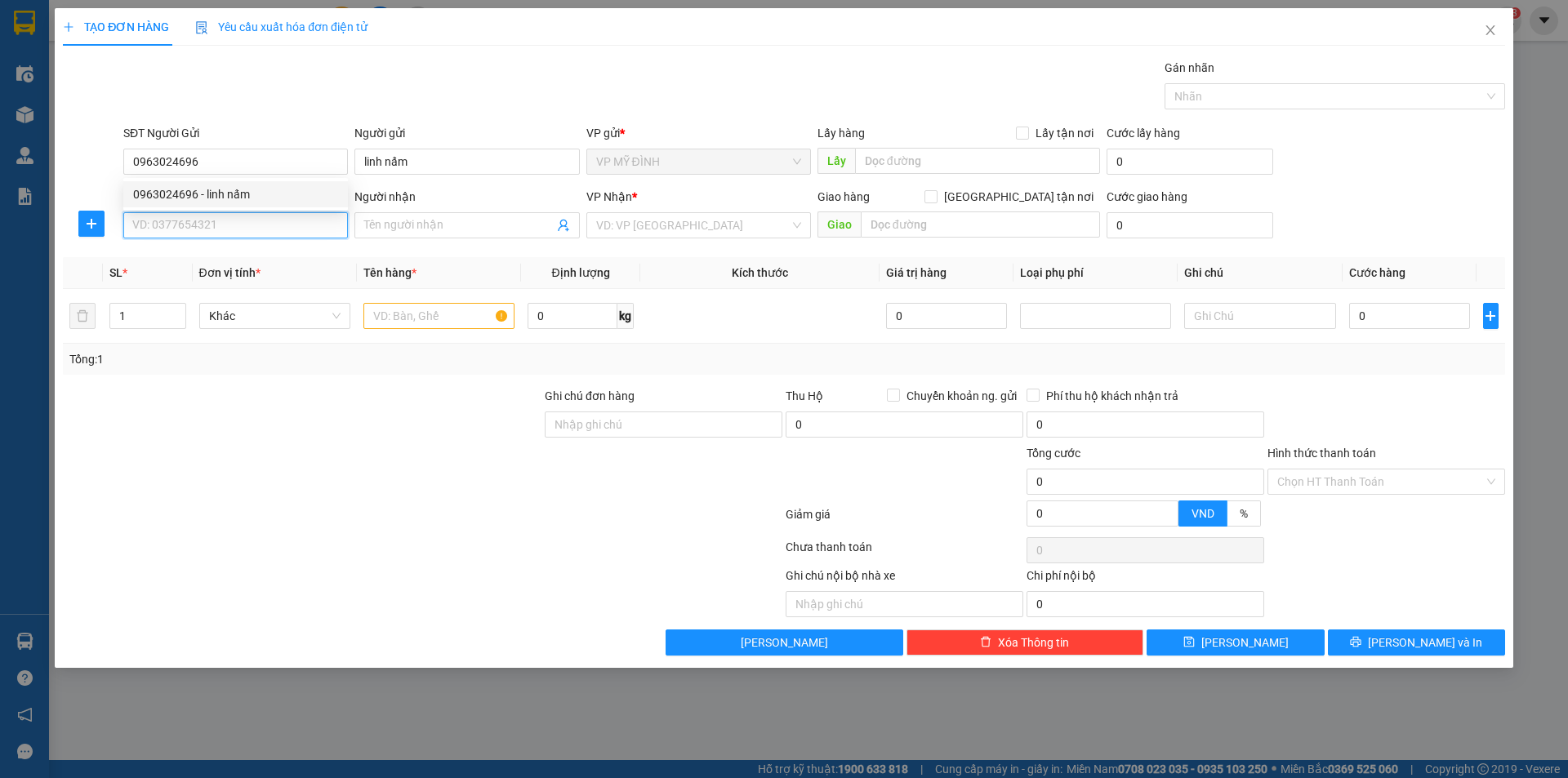
click at [237, 217] on input "SĐT Người Nhận" at bounding box center [236, 225] width 224 height 27
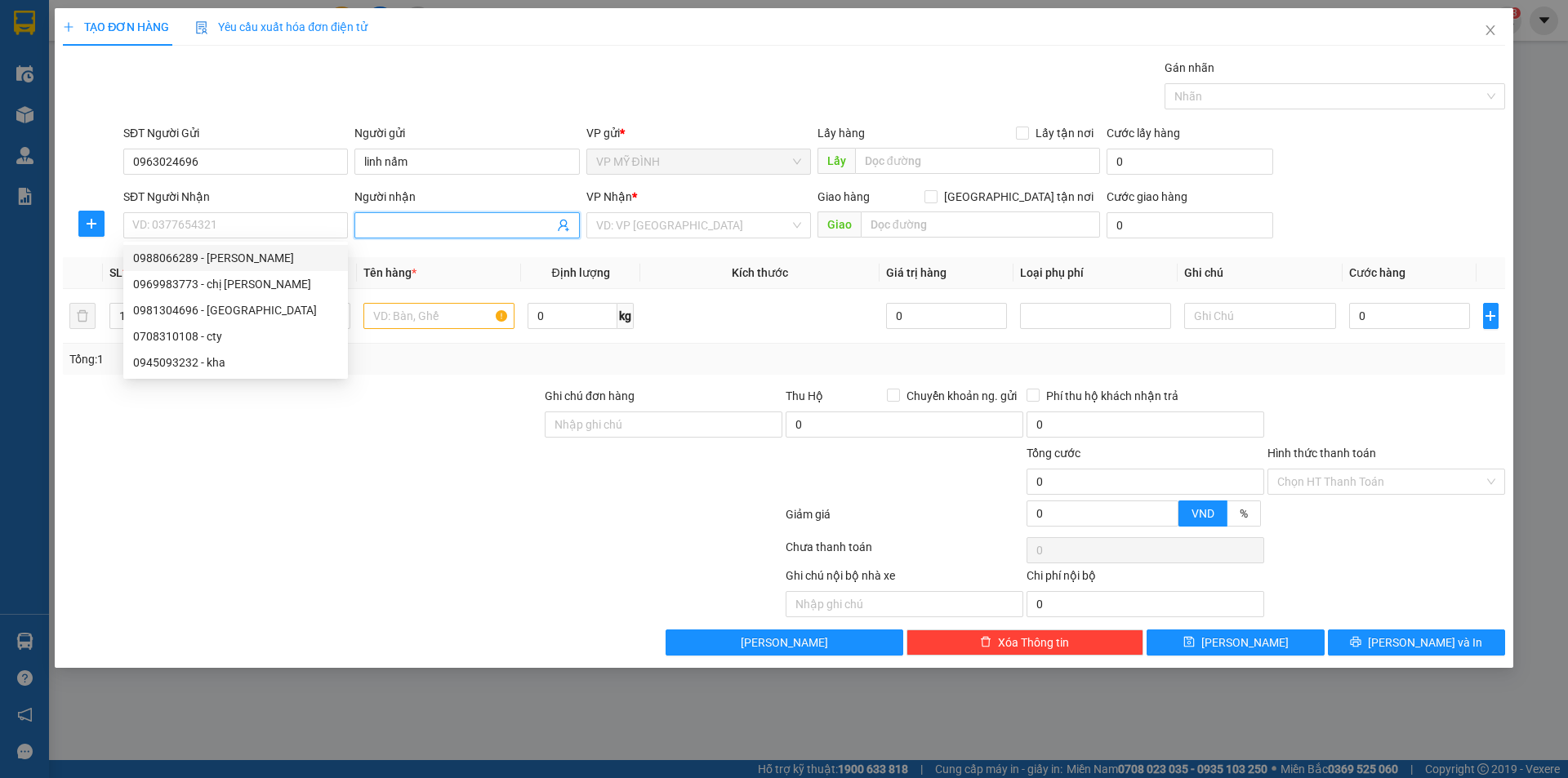
click at [557, 219] on icon "user-add" at bounding box center [563, 224] width 13 height 13
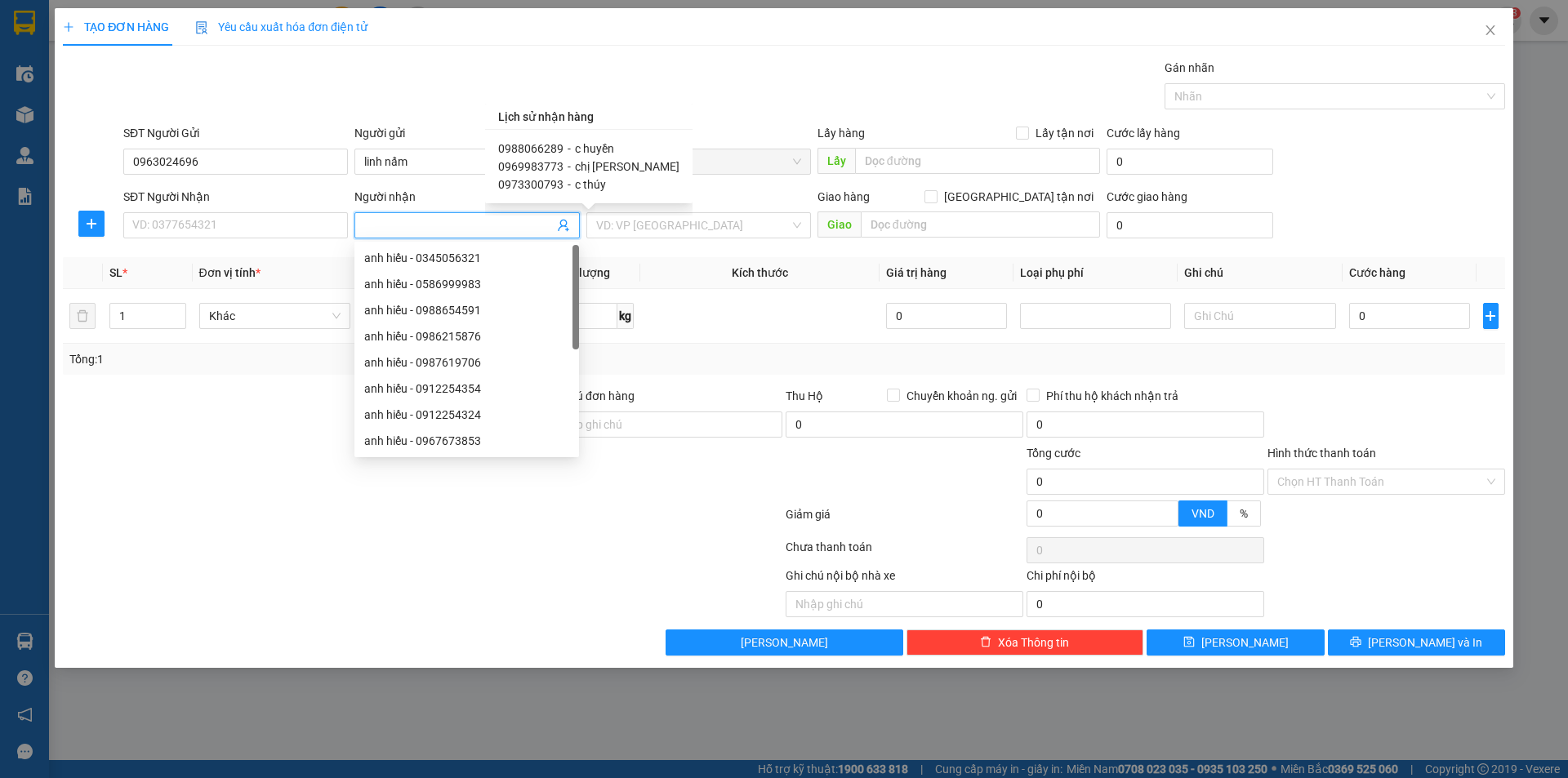
click at [594, 185] on span "c thúy" at bounding box center [590, 184] width 31 height 13
type input "0973300793"
type input "c thúy"
type input "vp"
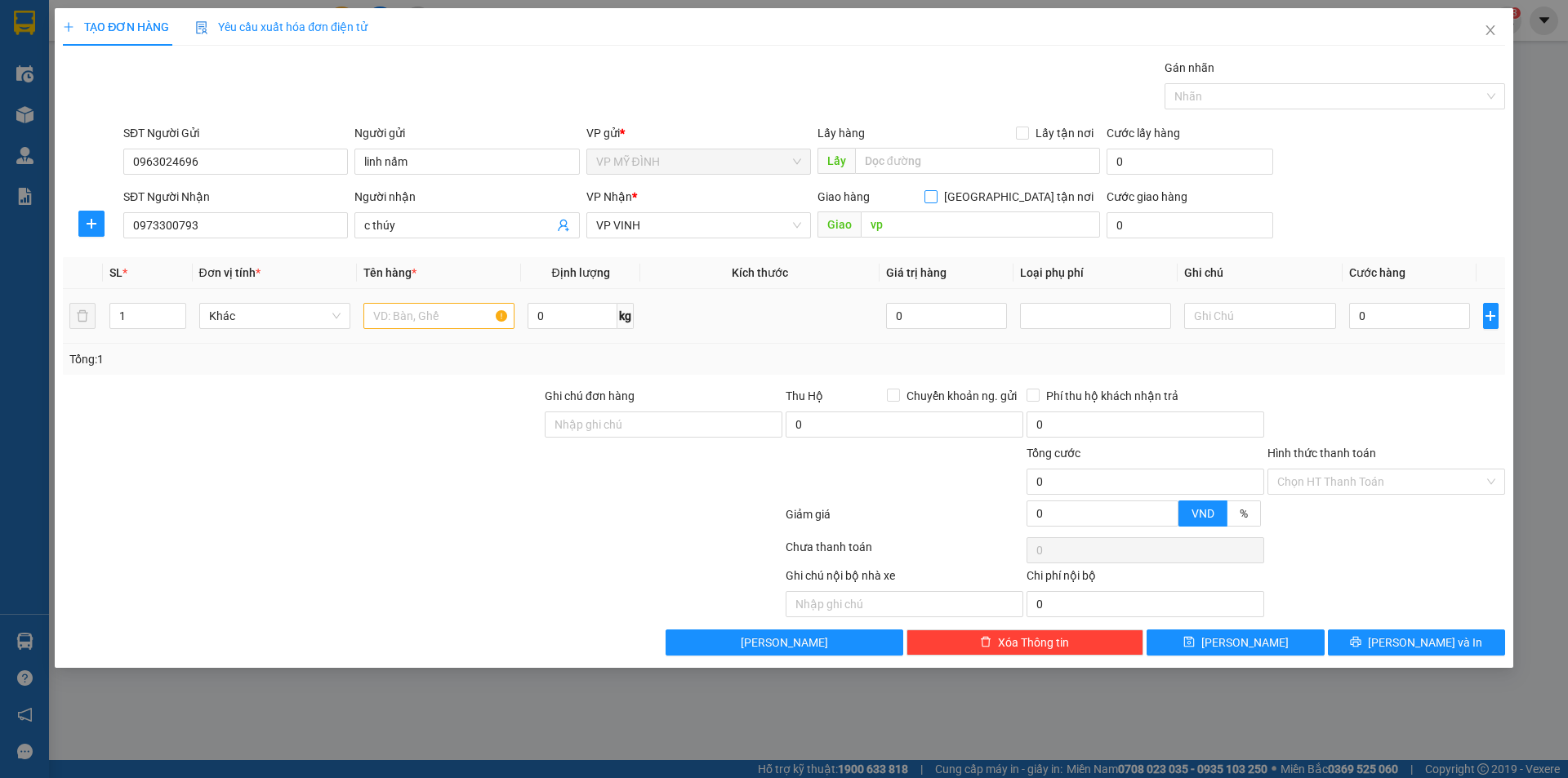
drag, startPoint x: 1019, startPoint y: 196, endPoint x: 576, endPoint y: 310, distance: 457.4
click at [936, 198] on input "[GEOGRAPHIC_DATA] tận nơi" at bounding box center [930, 195] width 11 height 11
checkbox input "true"
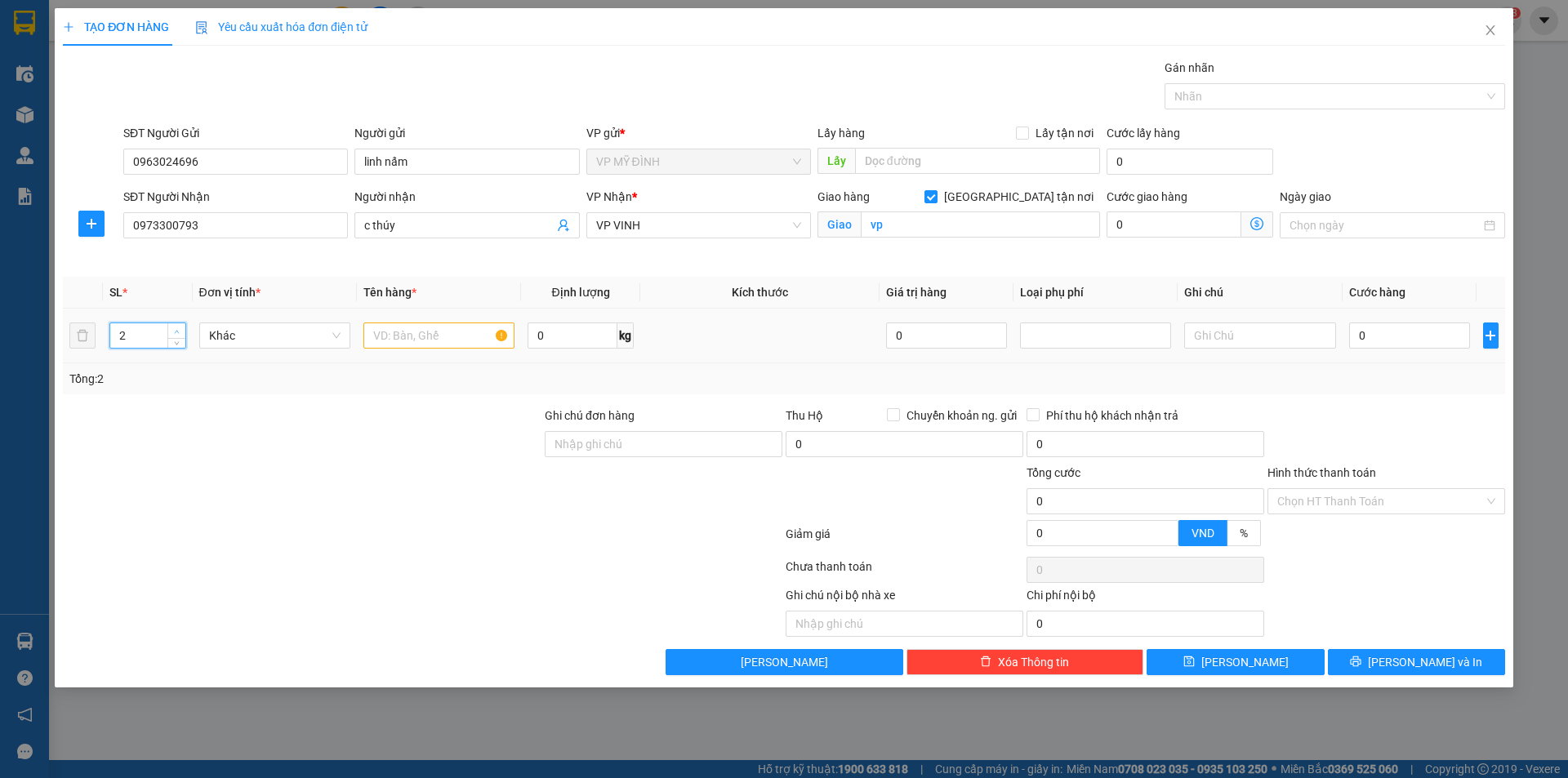
click at [182, 326] on span "up" at bounding box center [177, 331] width 9 height 9
type input "4"
click at [182, 326] on span "up" at bounding box center [177, 331] width 9 height 9
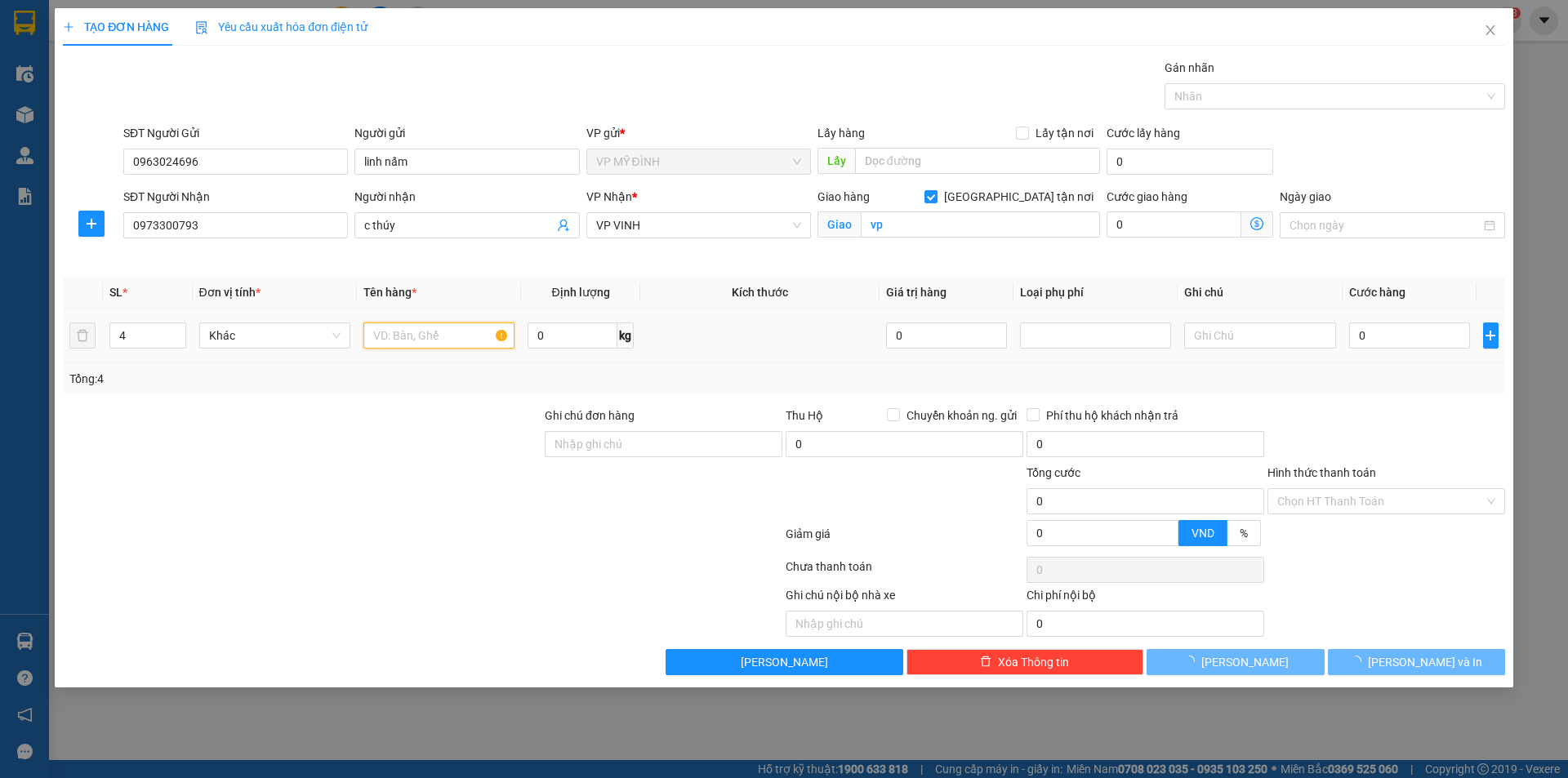
click at [417, 329] on input "text" at bounding box center [439, 336] width 151 height 27
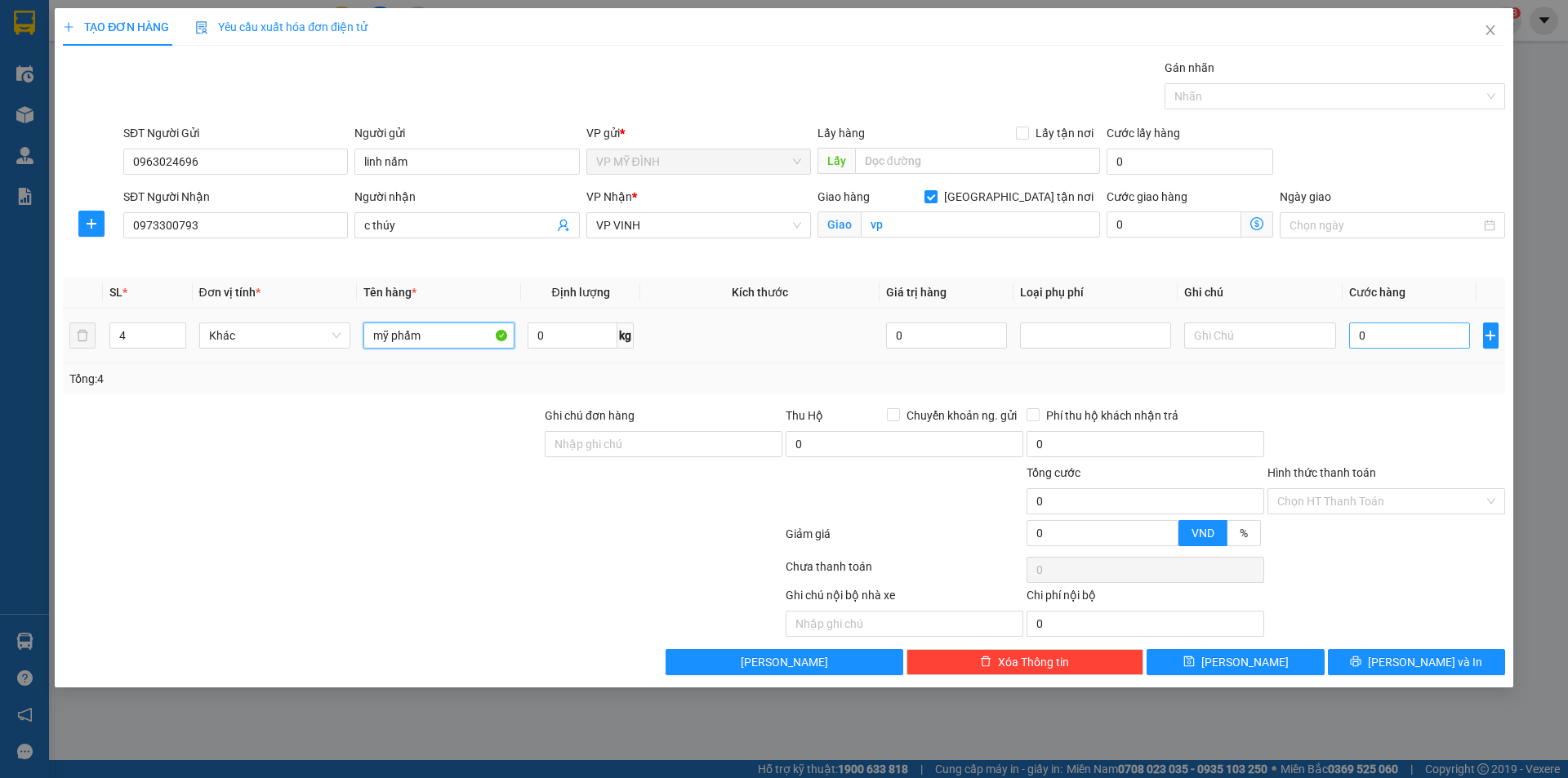
type input "mỹ phẩm"
click at [1400, 338] on input "0" at bounding box center [1410, 336] width 122 height 27
type input "1"
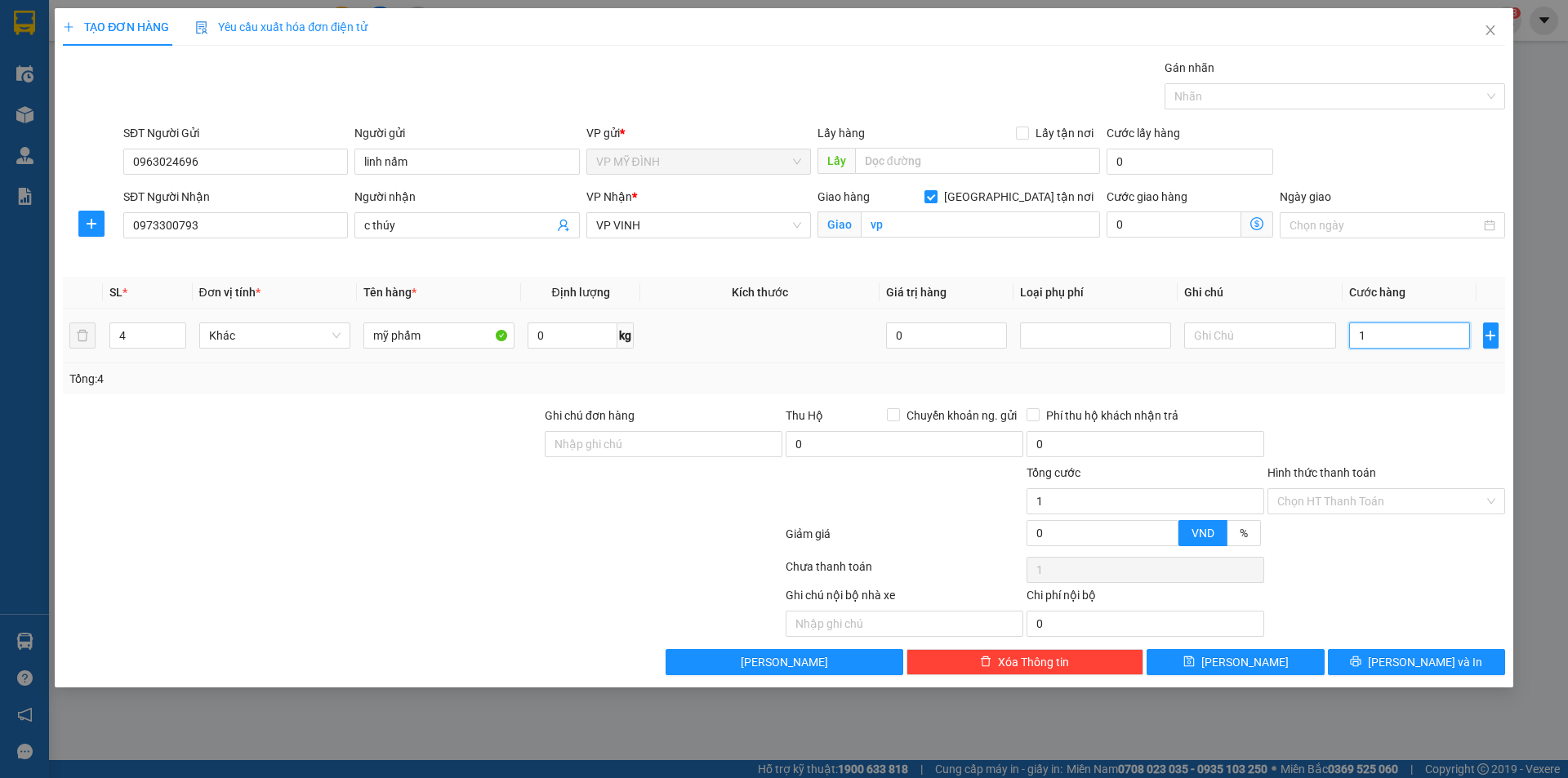
type input "16"
type input "160"
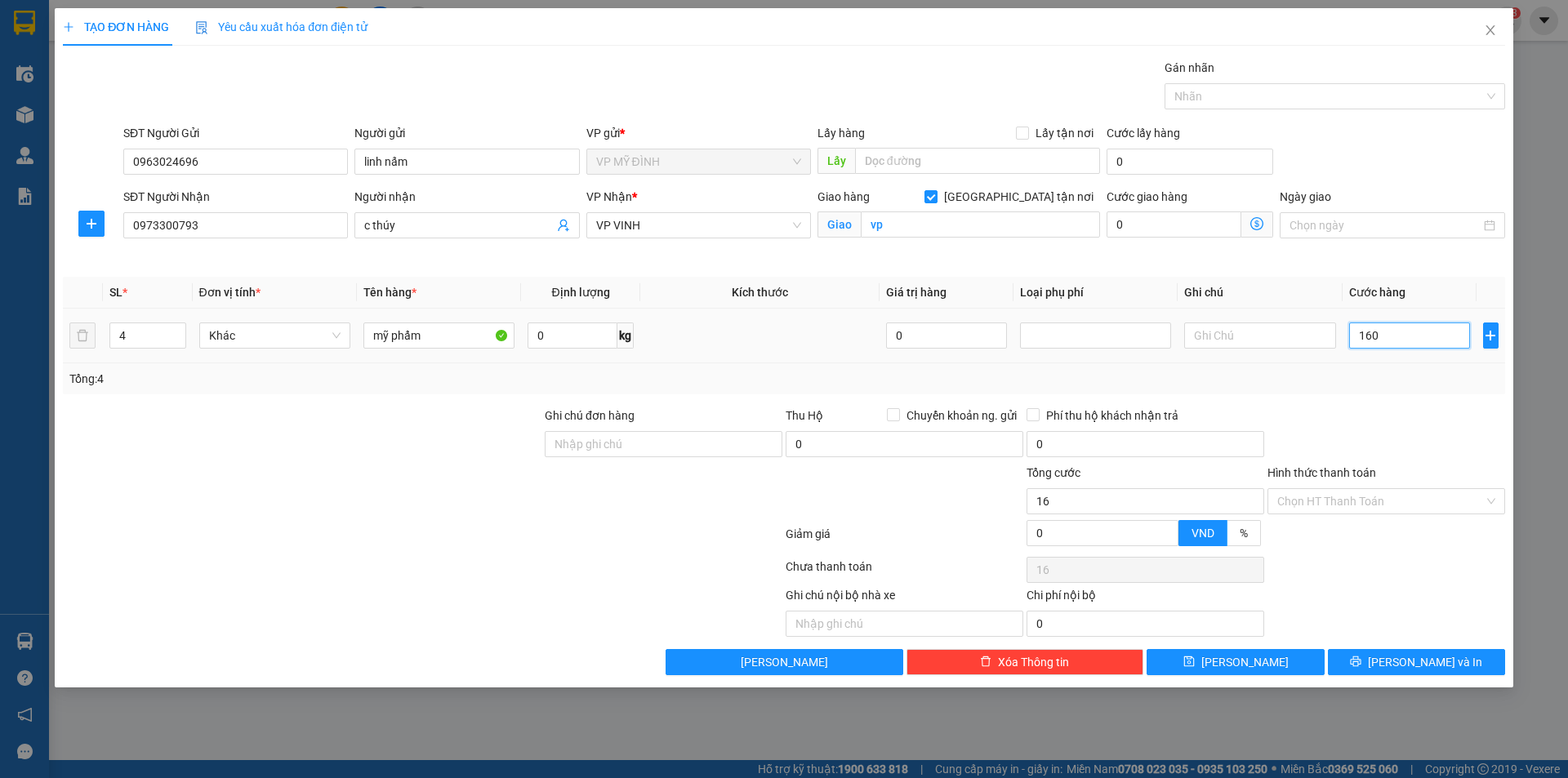
type input "160"
type input "160.000"
drag, startPoint x: 1415, startPoint y: 410, endPoint x: 1425, endPoint y: 415, distance: 11.2
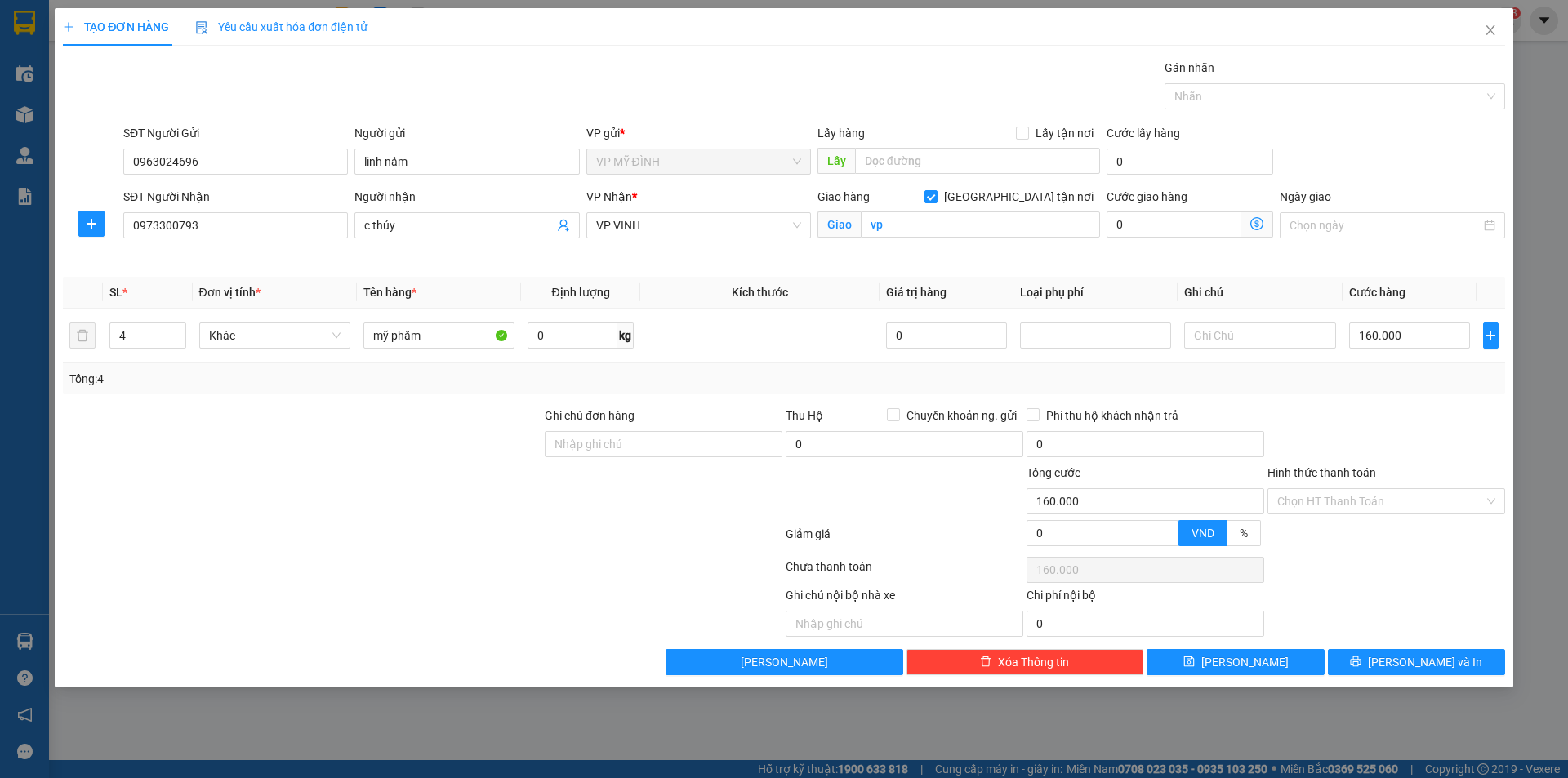
click at [1415, 417] on div at bounding box center [1386, 435] width 241 height 57
type input "144.000"
type input "10"
type input "144.000"
click at [1370, 667] on button "[PERSON_NAME] và In" at bounding box center [1416, 662] width 177 height 27
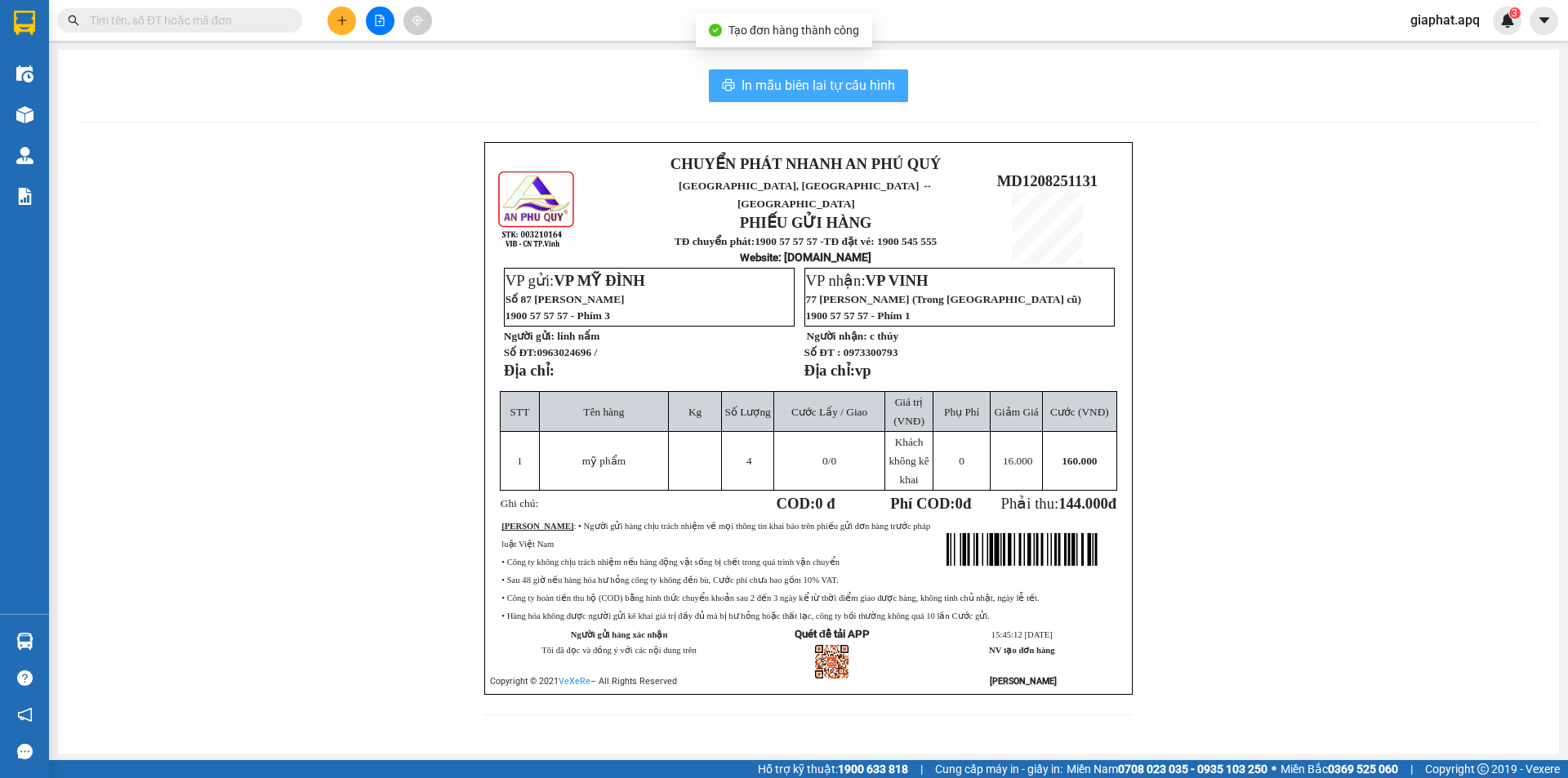
click at [793, 89] on span "In mẫu biên lai tự cấu hình" at bounding box center [818, 86] width 153 height 21
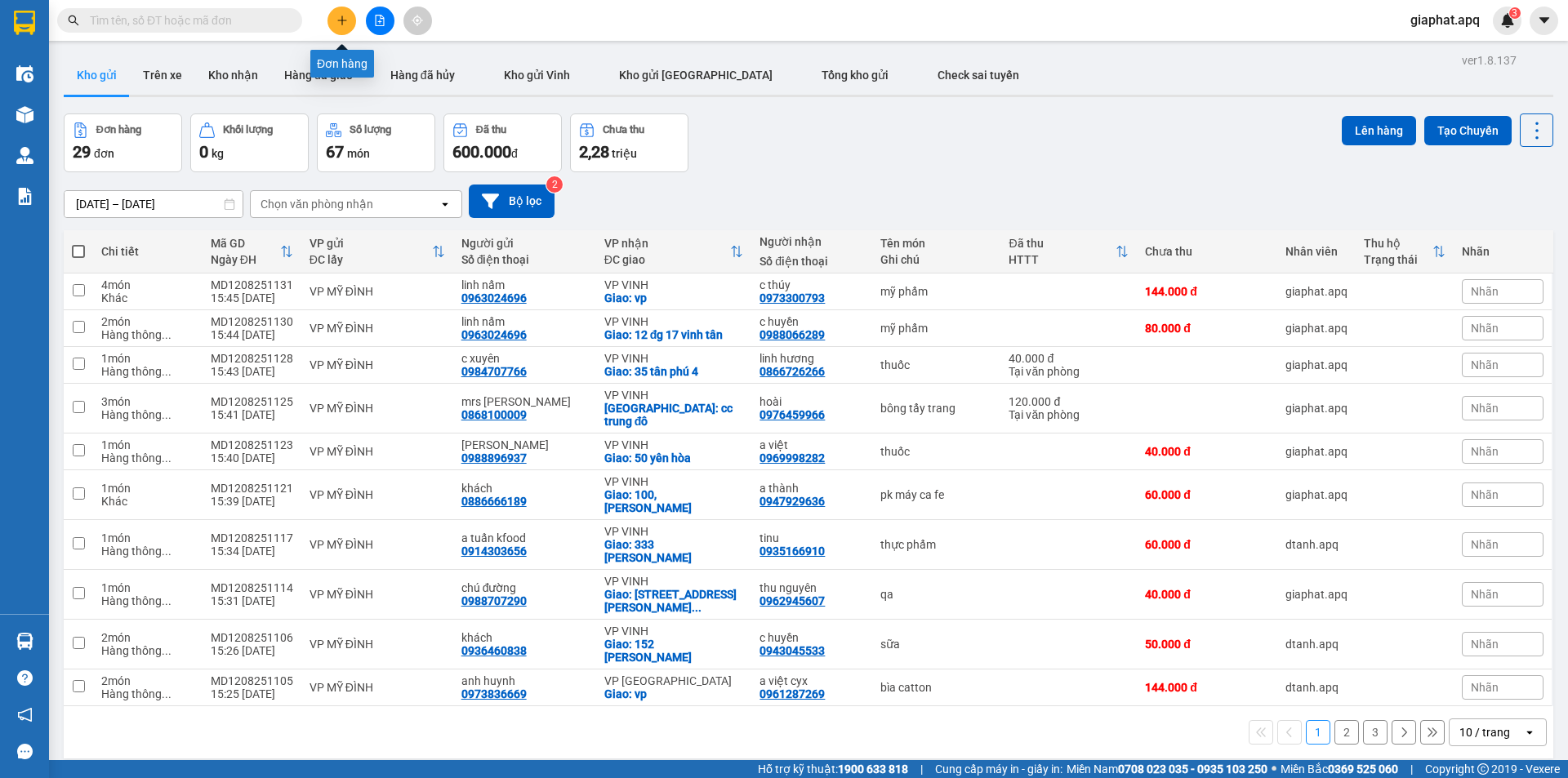
click at [340, 26] on icon "plus" at bounding box center [342, 20] width 11 height 11
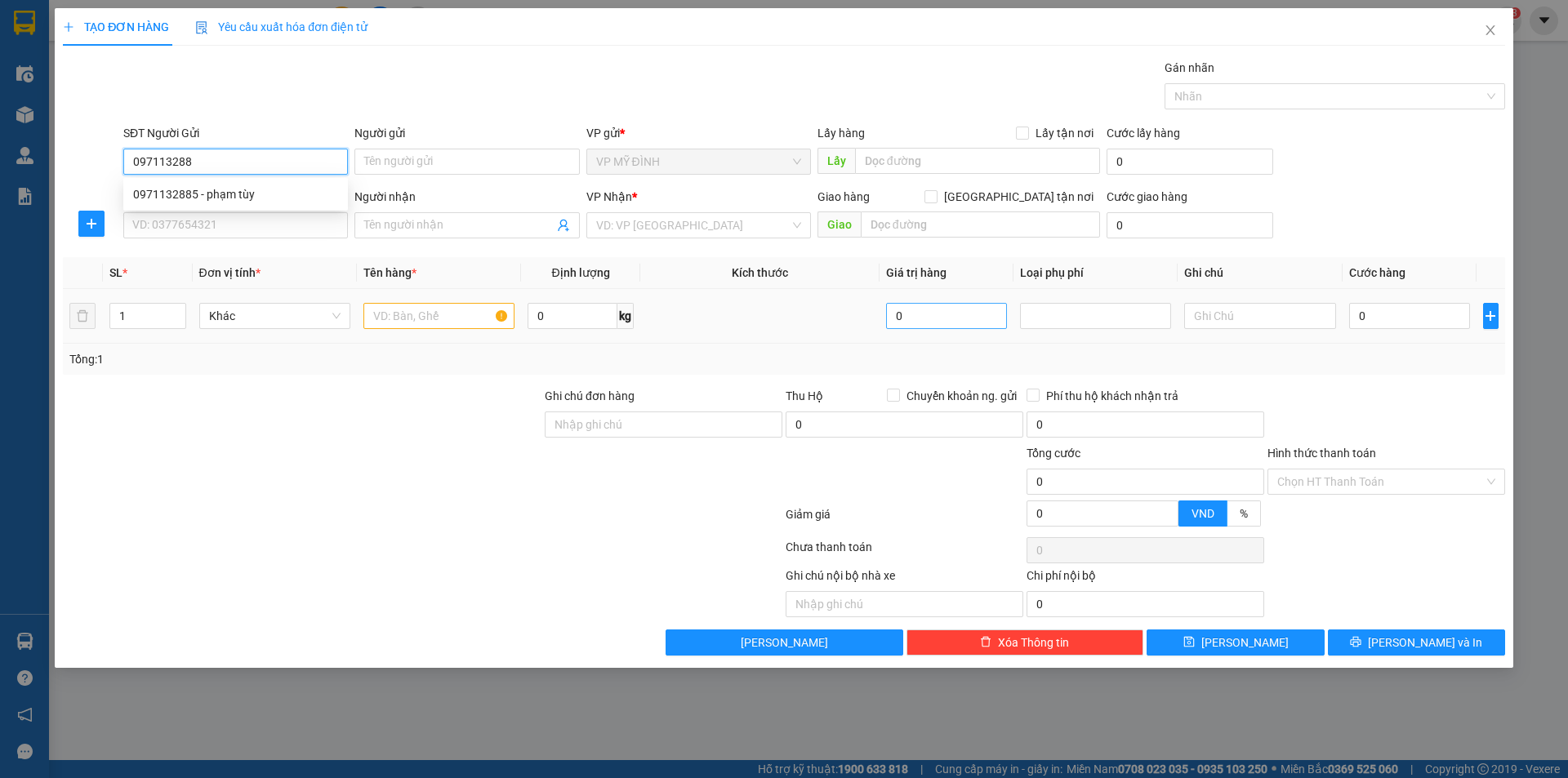
type input "0971132885"
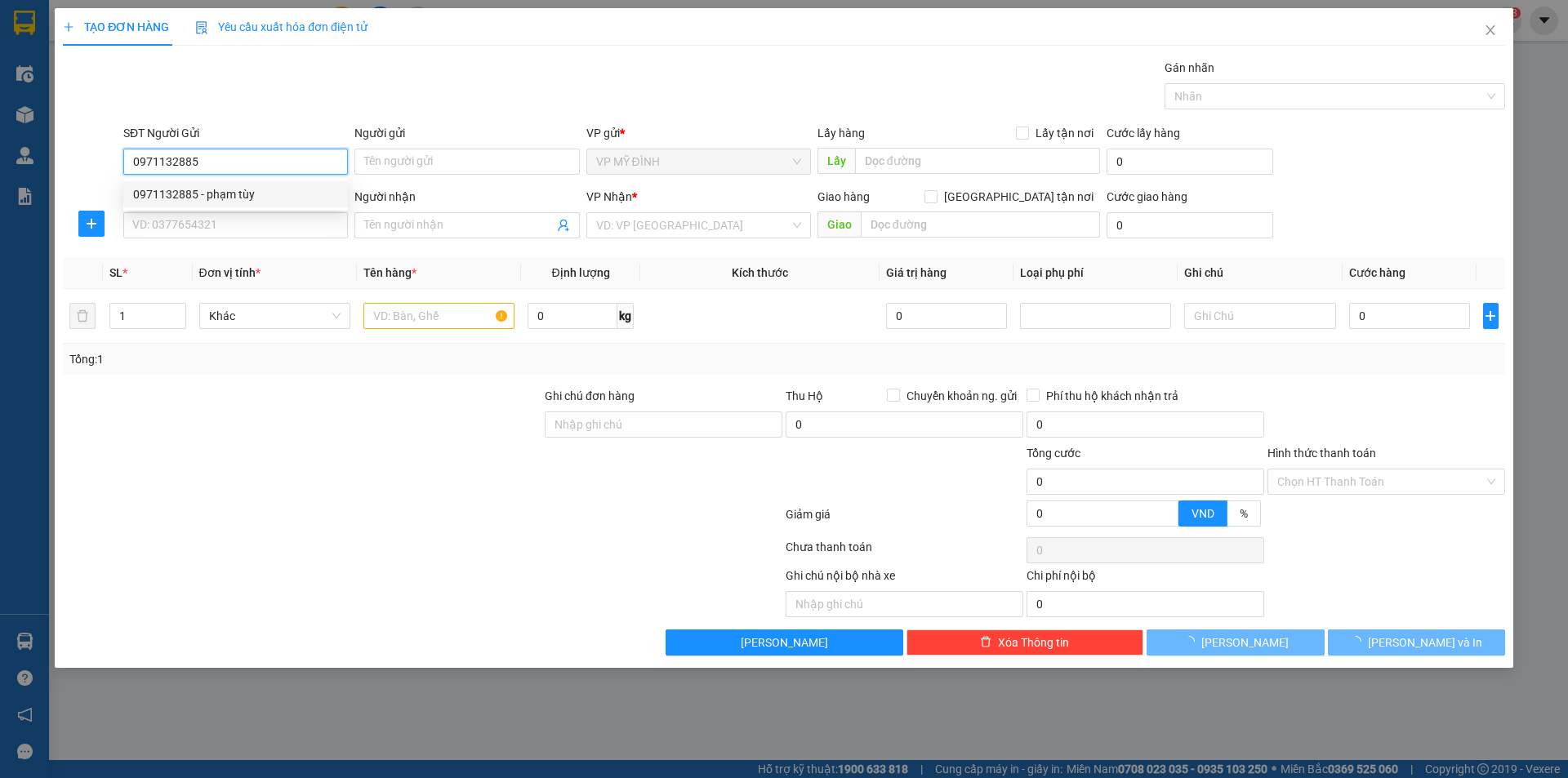
click at [218, 192] on div "0971132885 - phạm tùy" at bounding box center [235, 194] width 205 height 18
type input "phạm tùy"
type input "0971132885"
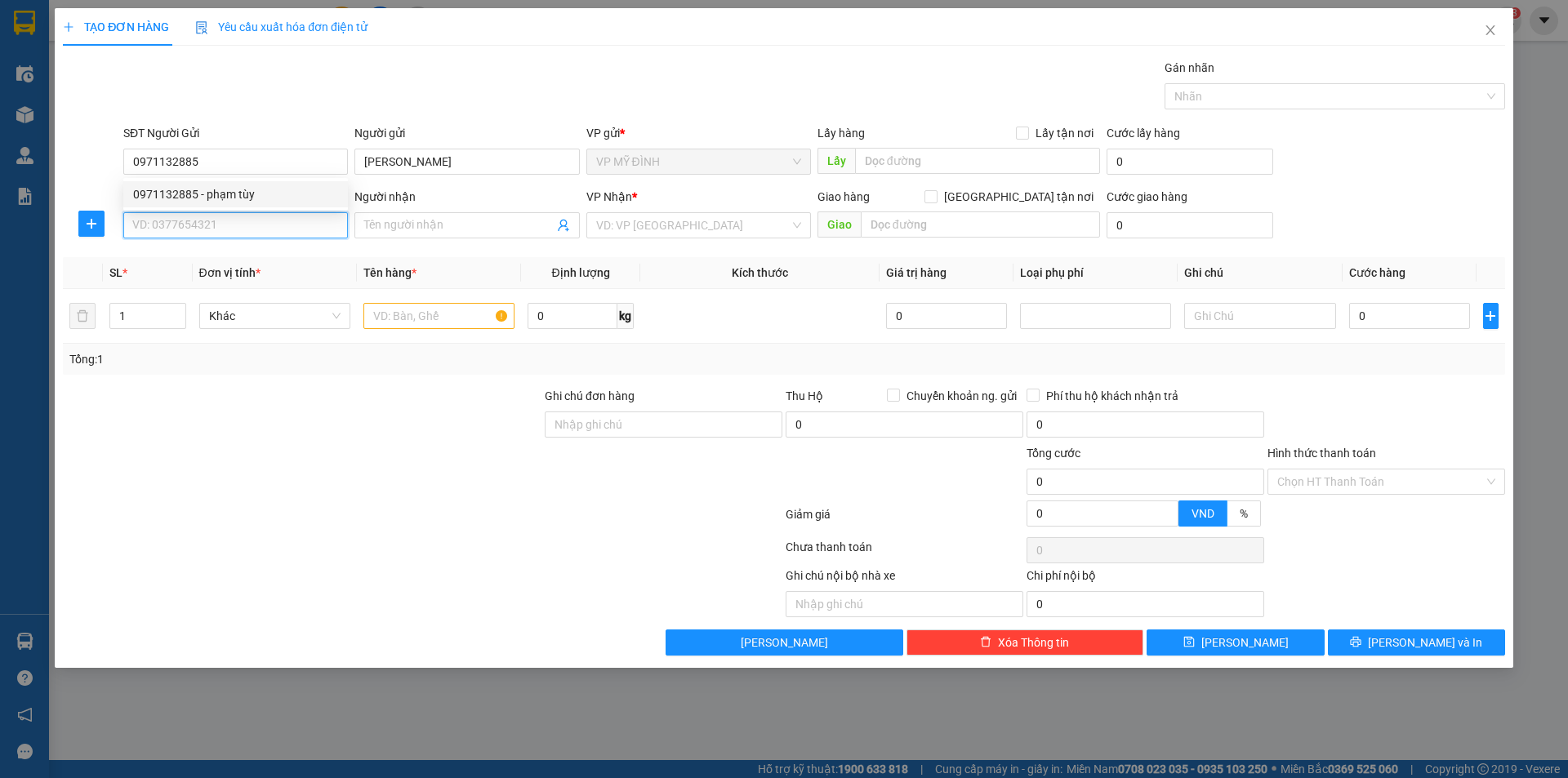
click at [208, 234] on input "SĐT Người Nhận" at bounding box center [236, 225] width 224 height 27
click at [230, 258] on div "0983509595 - HẰNG DUY" at bounding box center [235, 258] width 205 height 18
type input "0983509595"
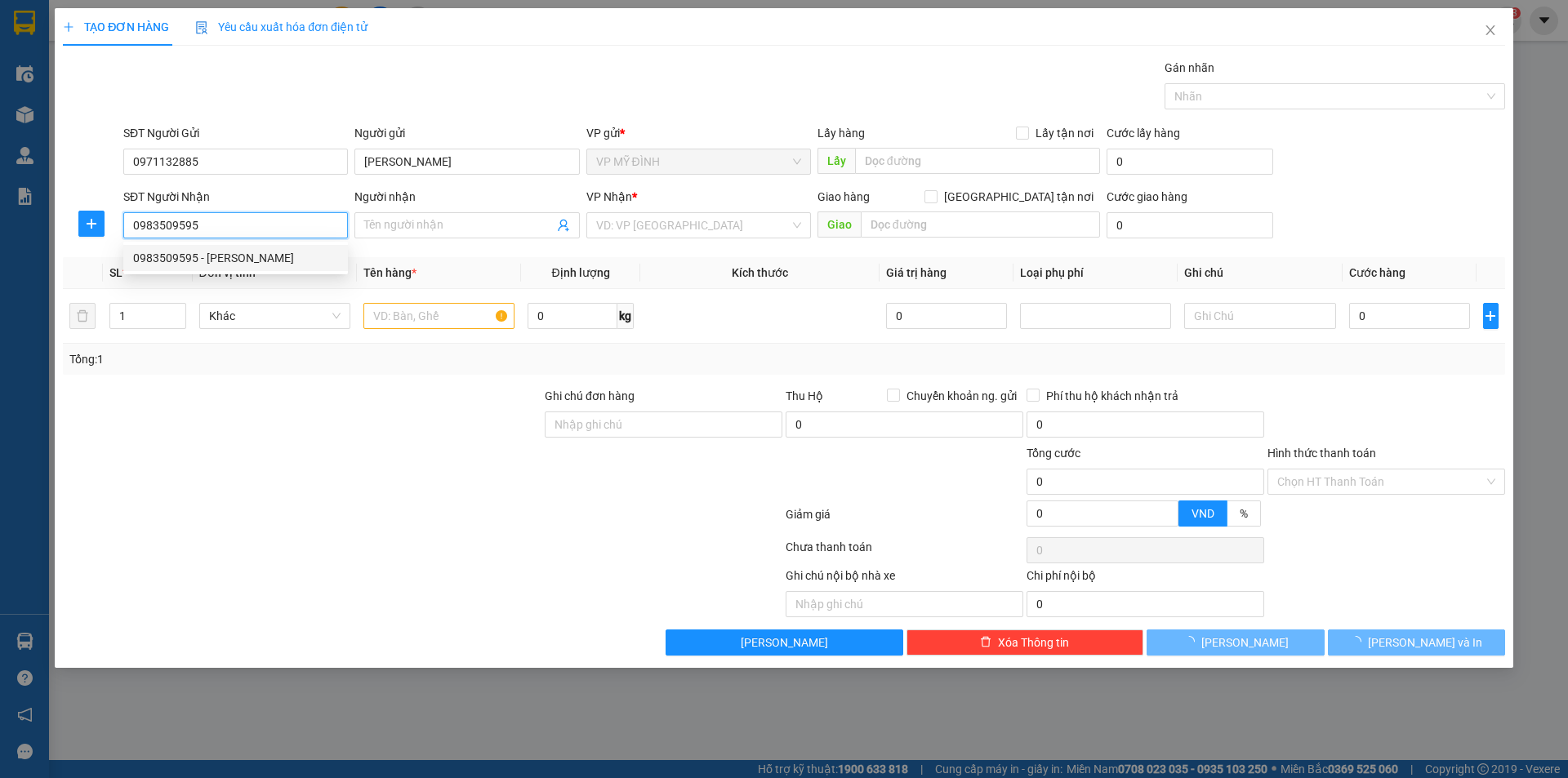
type input "HẰNG DUY"
checkbox input "true"
type input "164 hông bang"
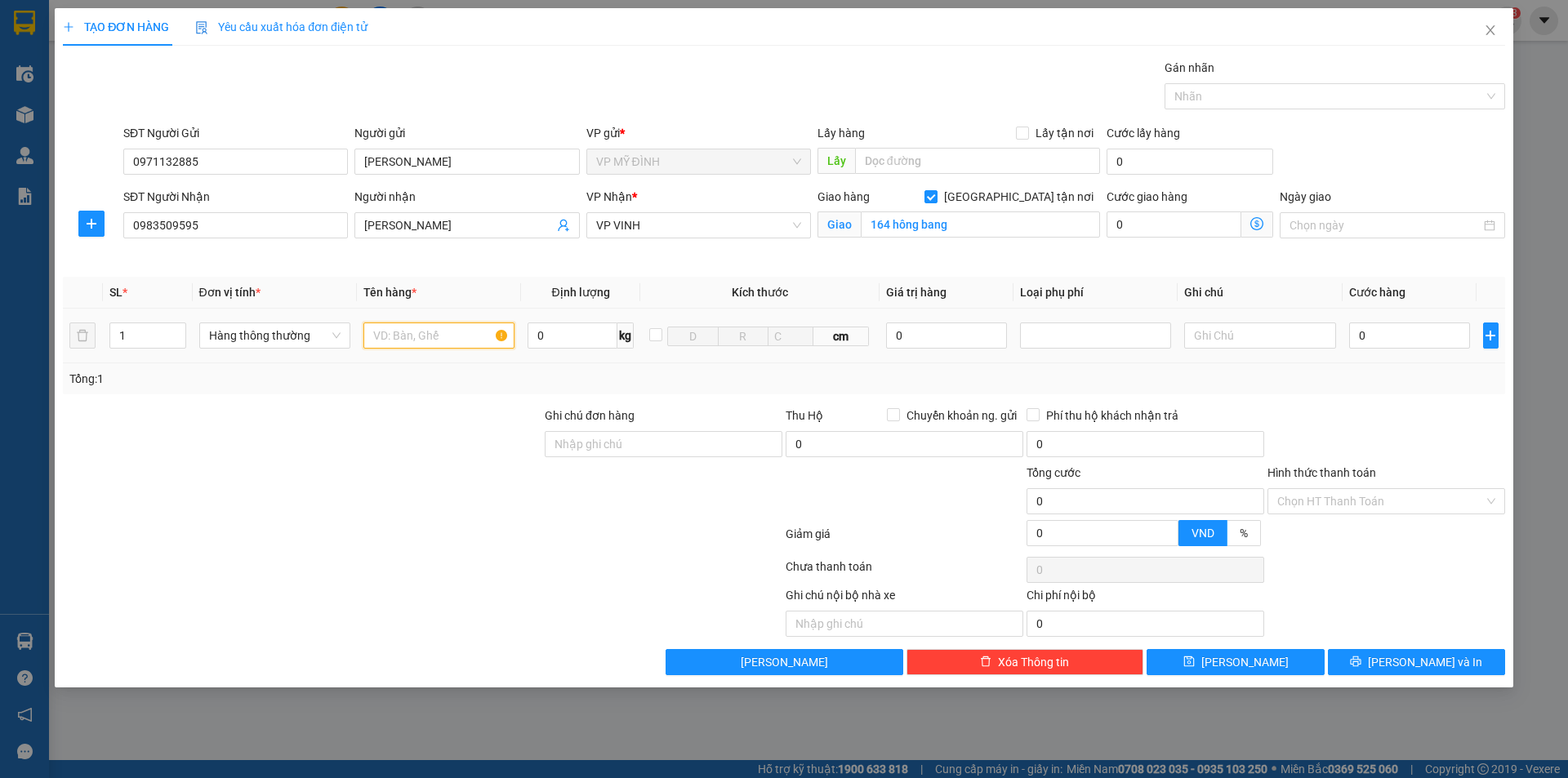
click at [393, 338] on input "text" at bounding box center [439, 336] width 151 height 27
type input "g"
type input "hộp nhôm"
click at [1369, 332] on input "0" at bounding box center [1410, 336] width 122 height 27
type input "1"
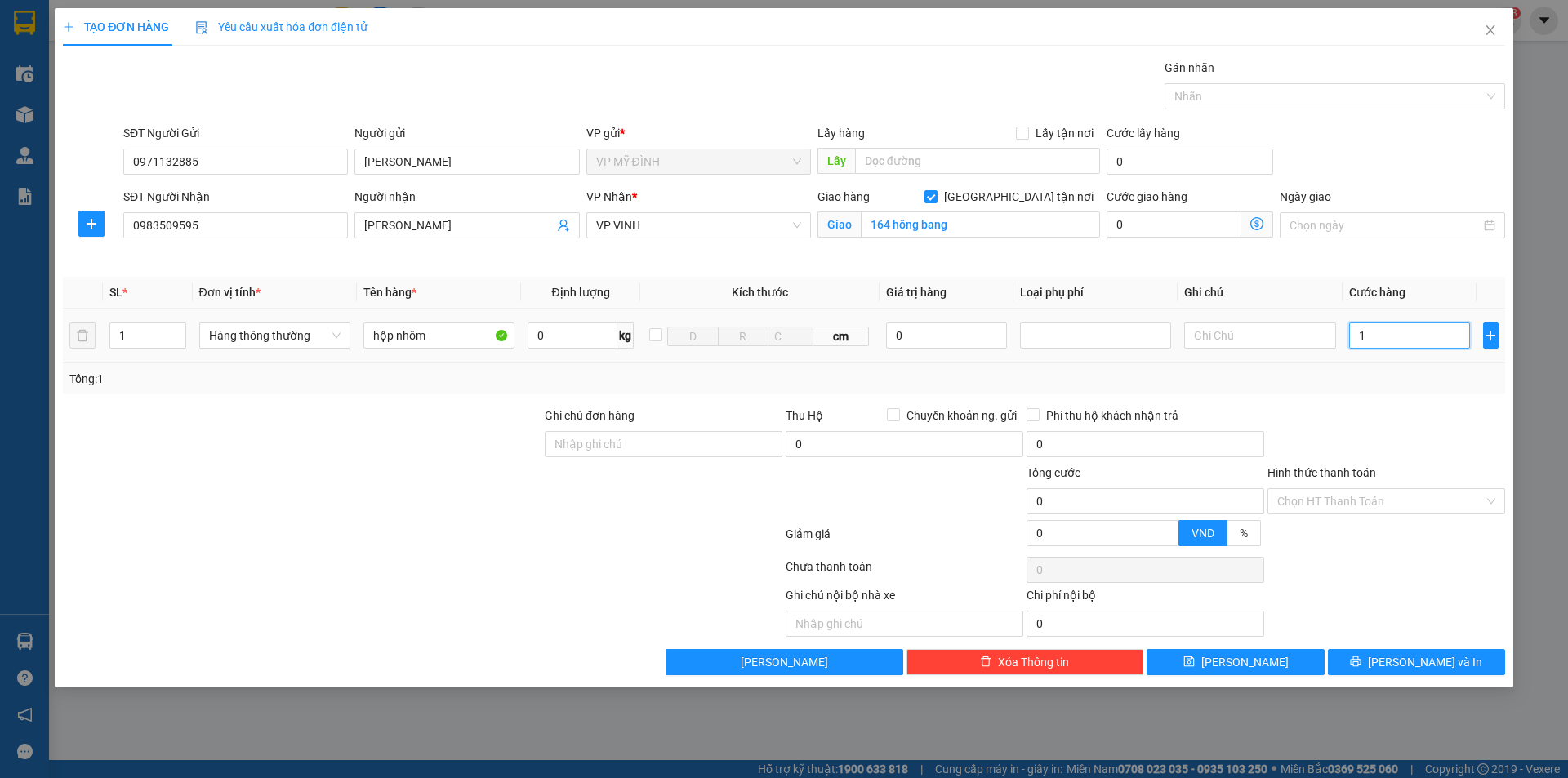
type input "1"
type input "16"
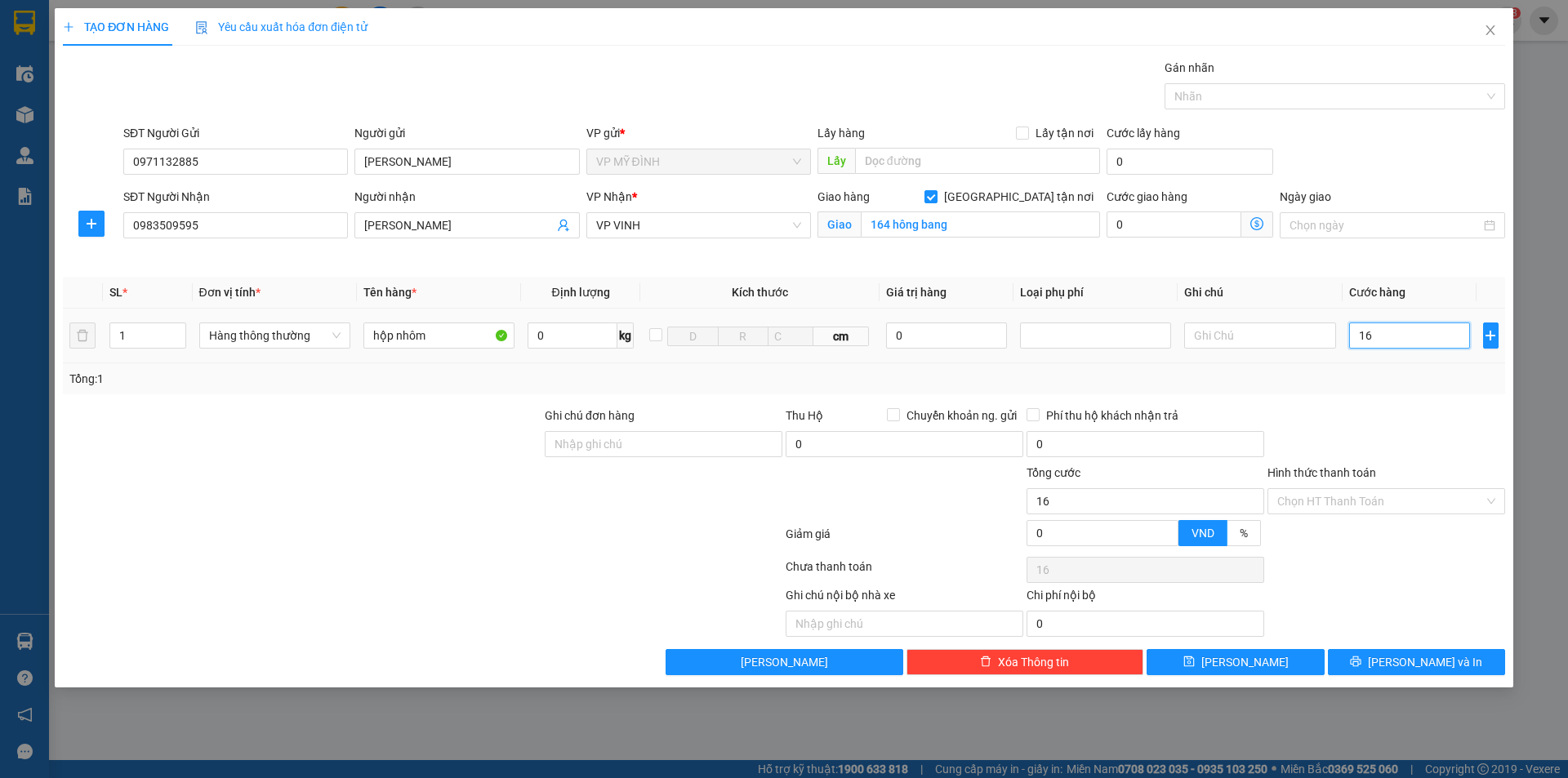
type input "164"
type input "16"
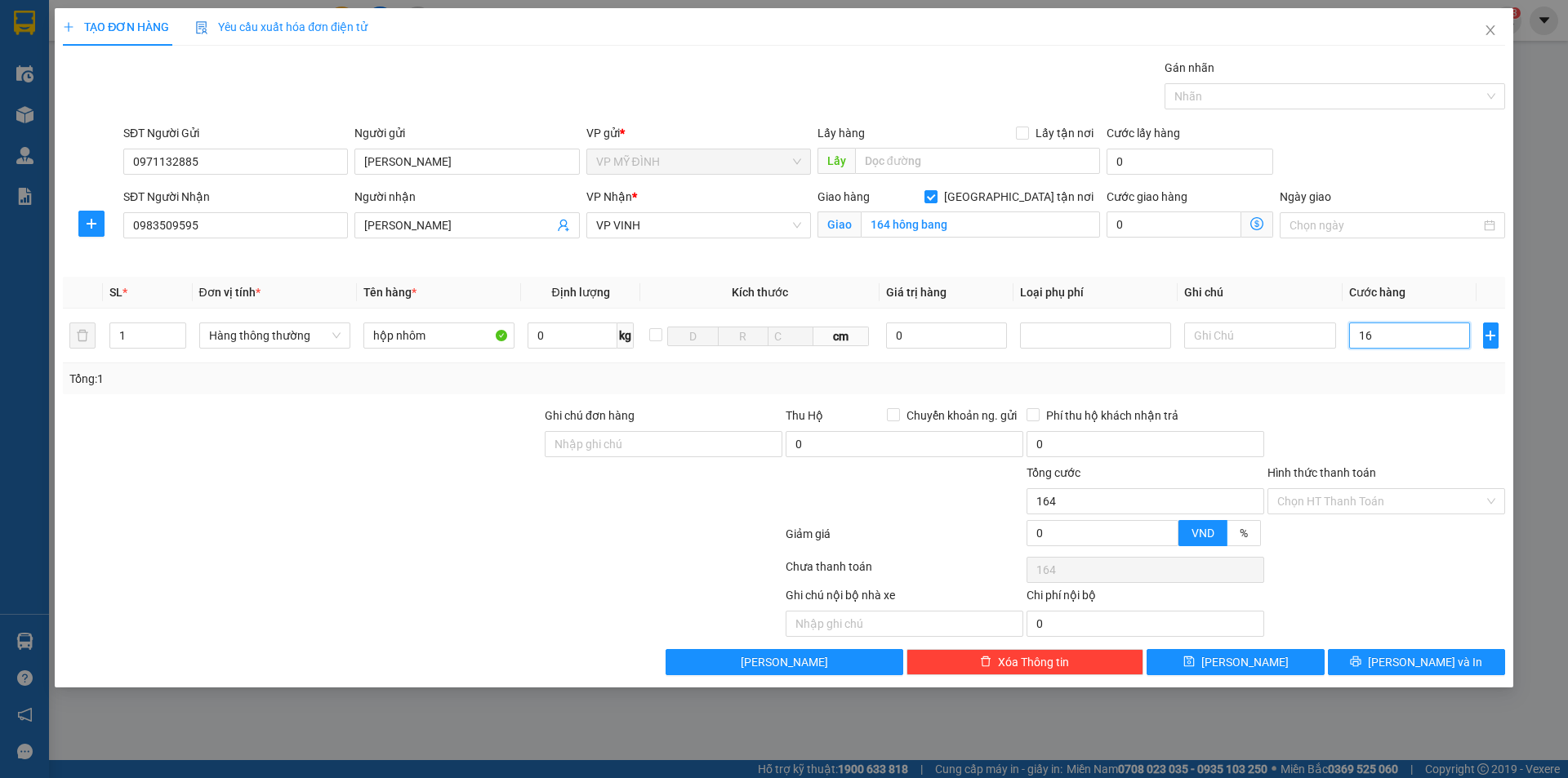
type input "16"
type input "1"
type input "0"
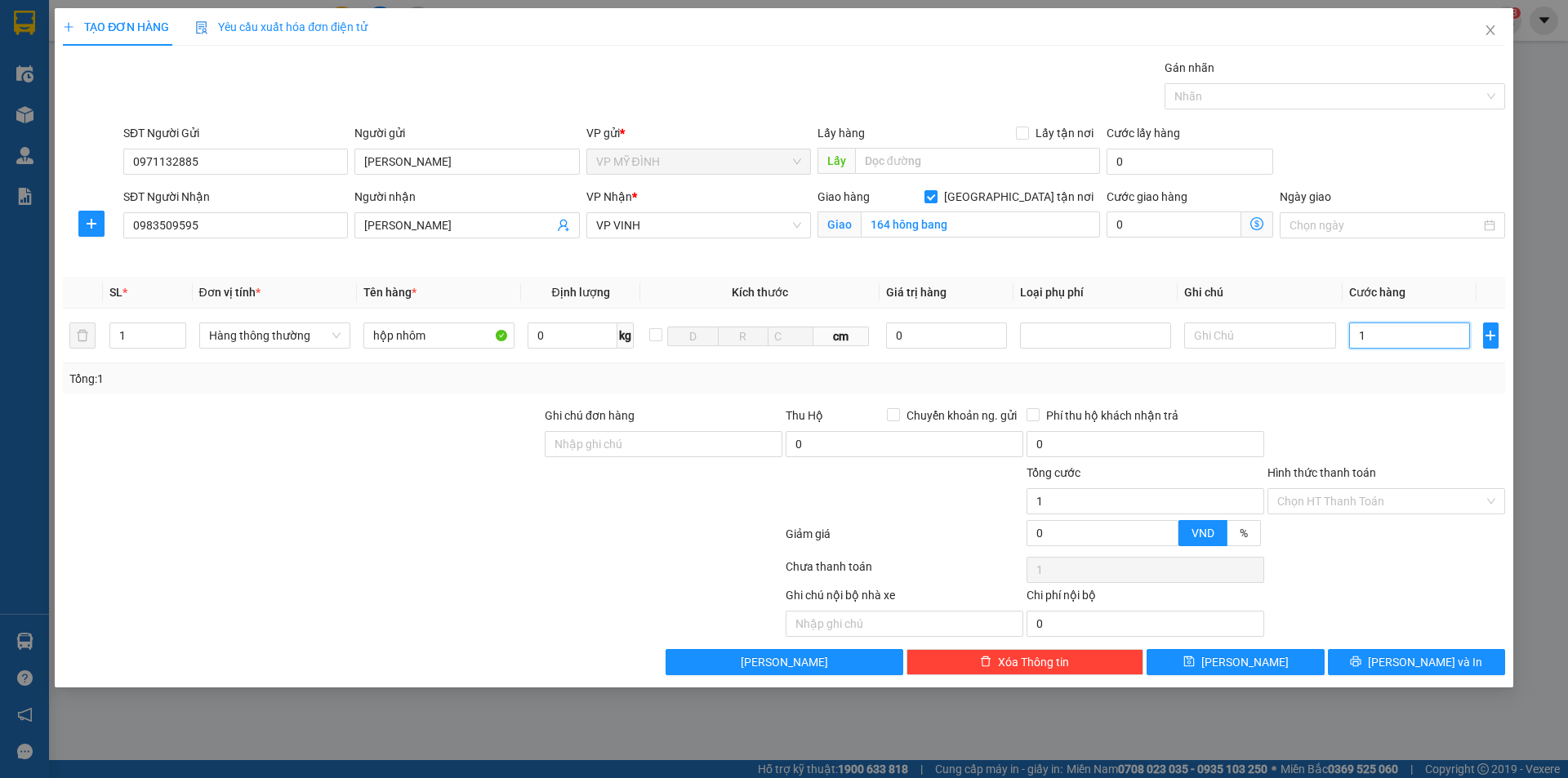
type input "0"
type input "04"
type input "4"
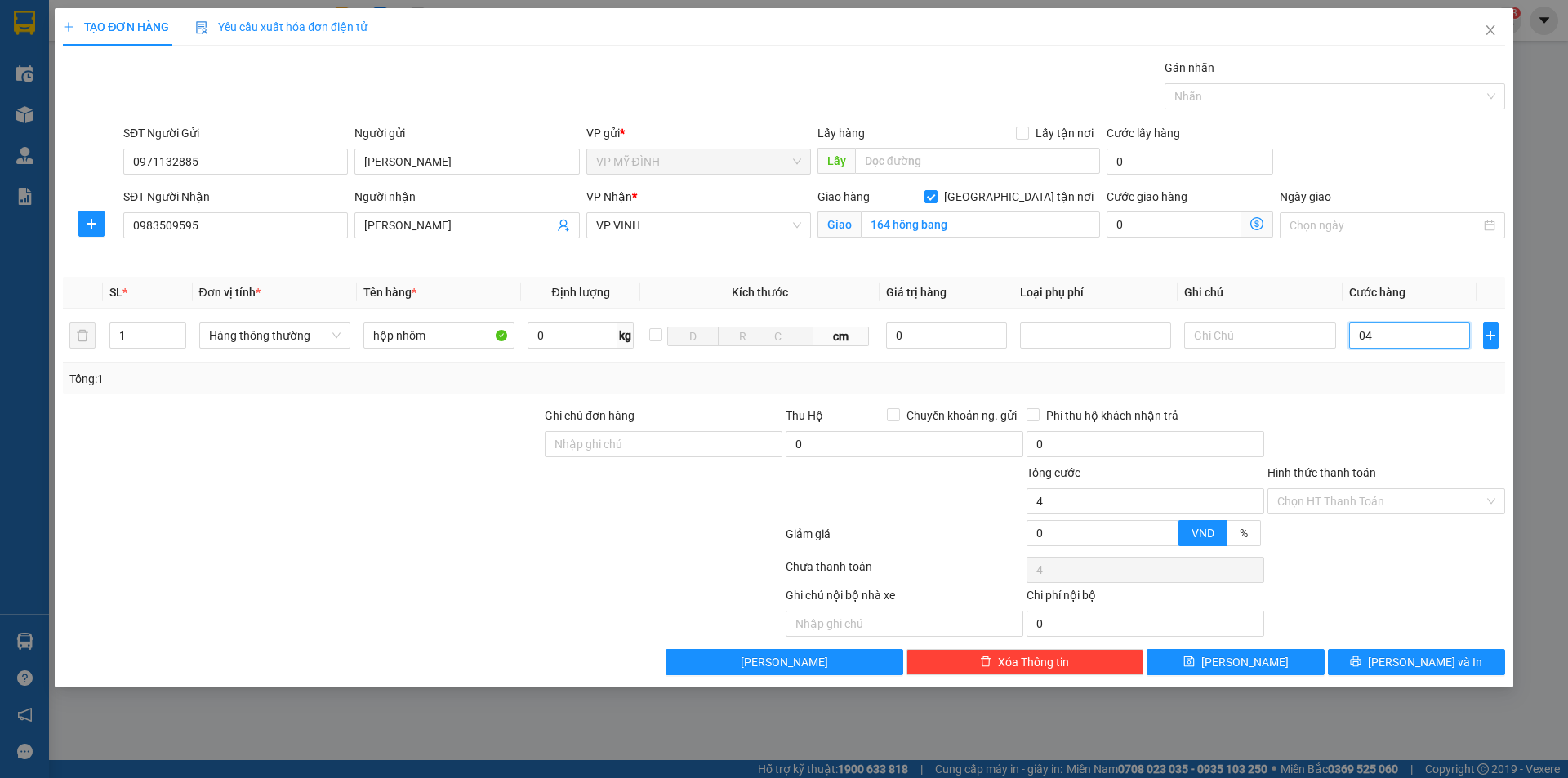
type input "040"
type input "40"
type input "40.000"
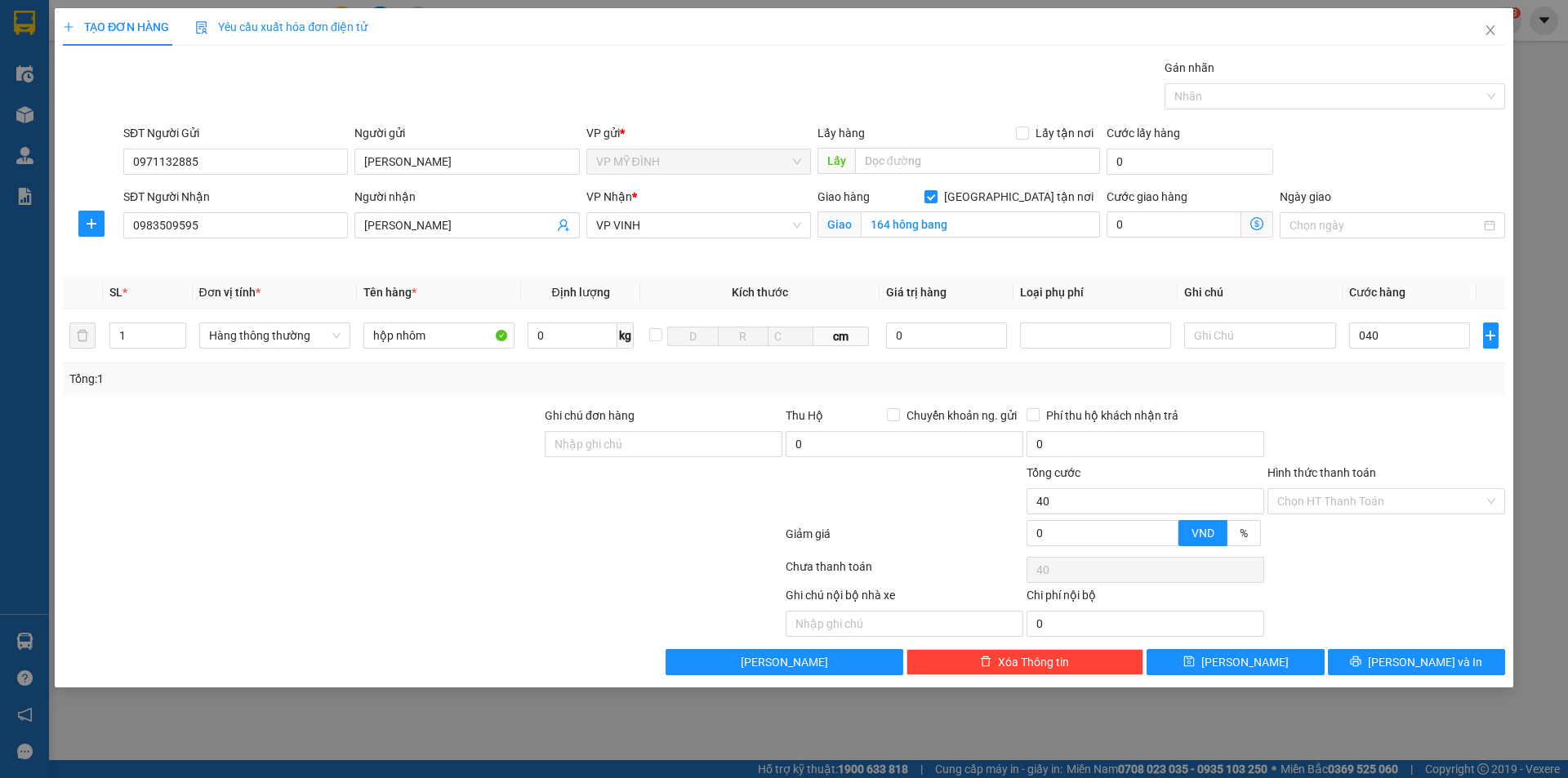
type input "40.000"
click at [1424, 423] on div at bounding box center [1386, 435] width 241 height 57
click at [1374, 661] on button "[PERSON_NAME] và In" at bounding box center [1416, 662] width 177 height 27
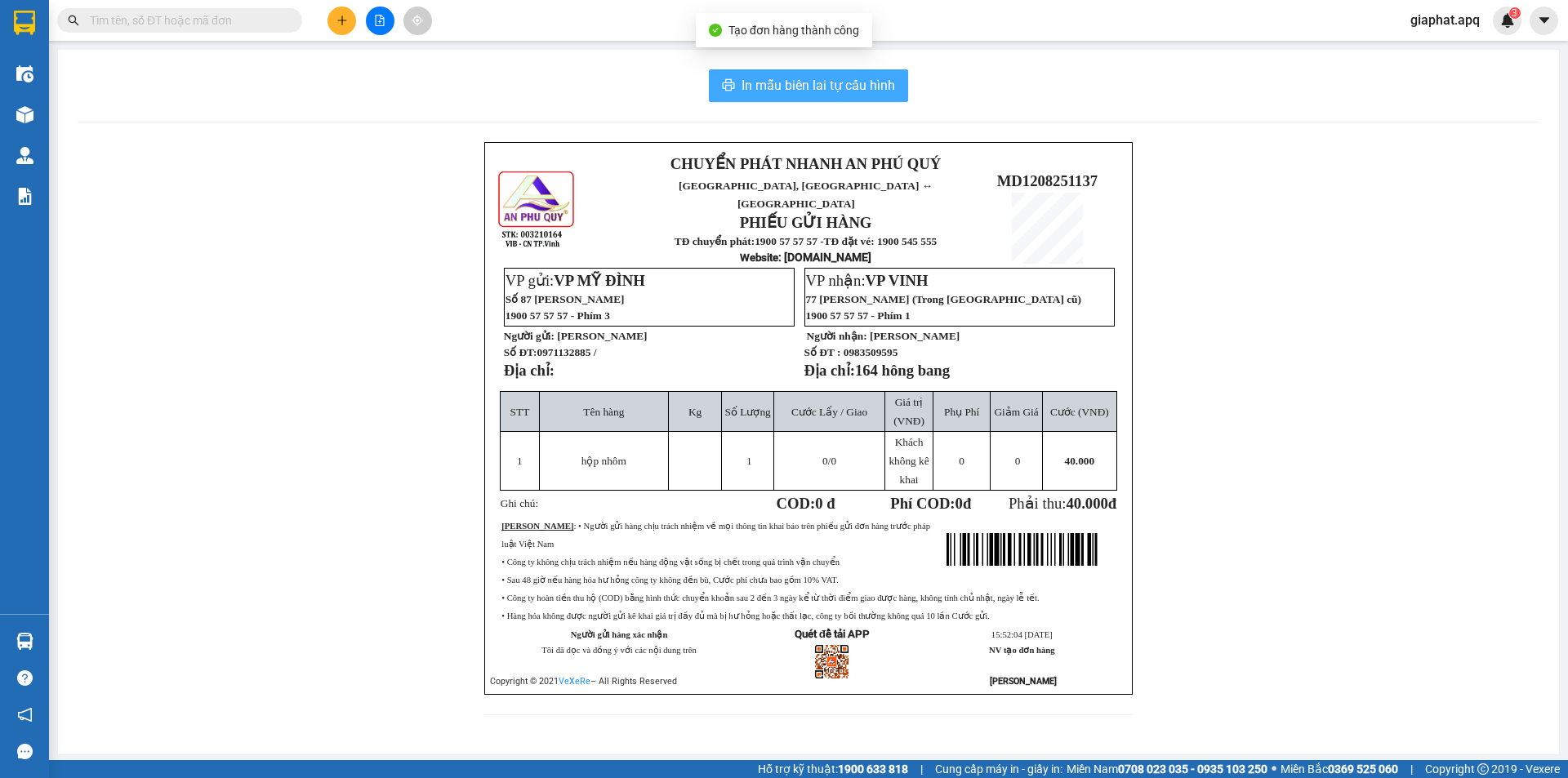
click at [841, 87] on span "In mẫu biên lai tự cấu hình" at bounding box center [818, 86] width 153 height 21
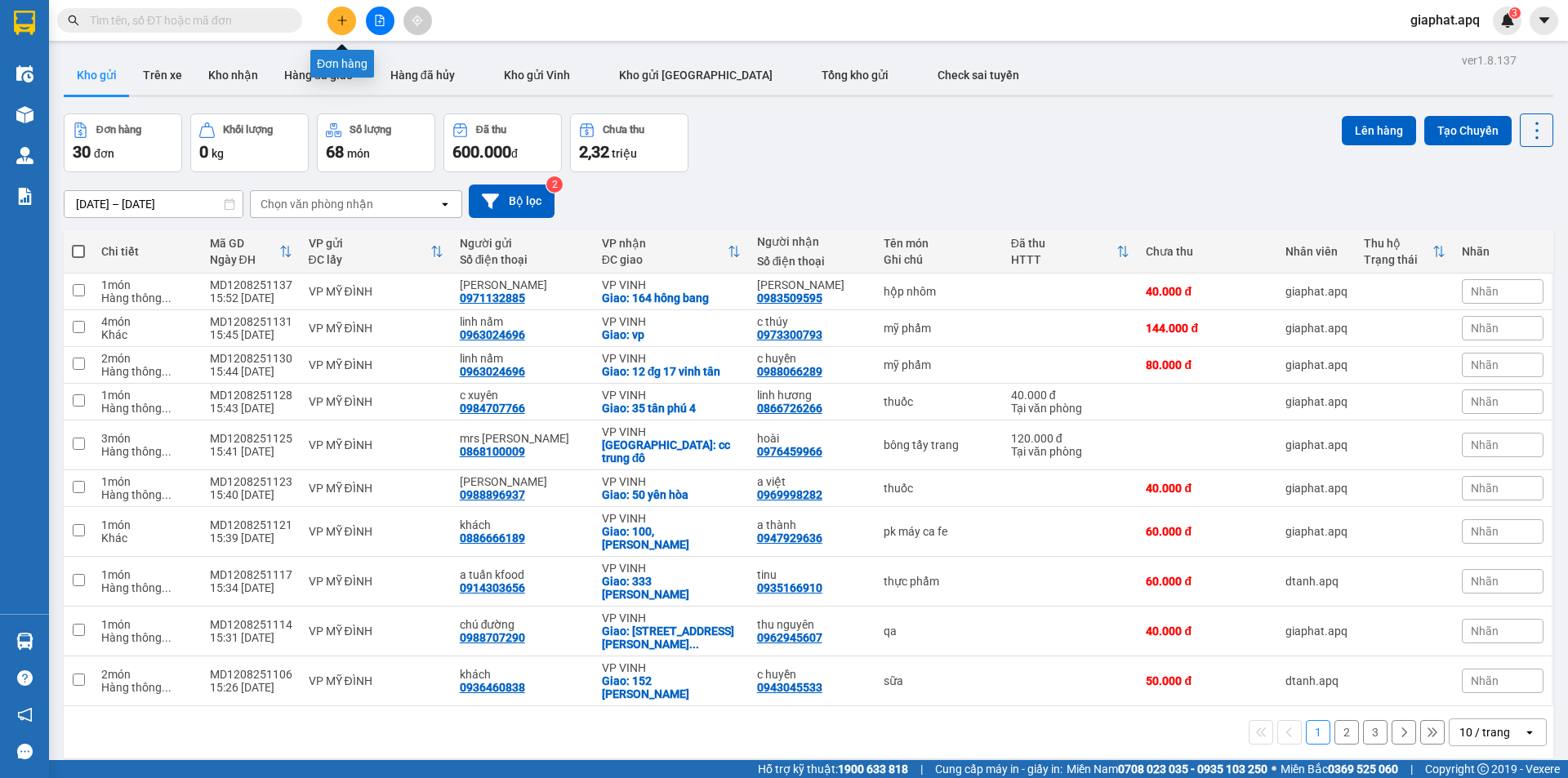
click at [340, 23] on icon "plus" at bounding box center [342, 20] width 11 height 11
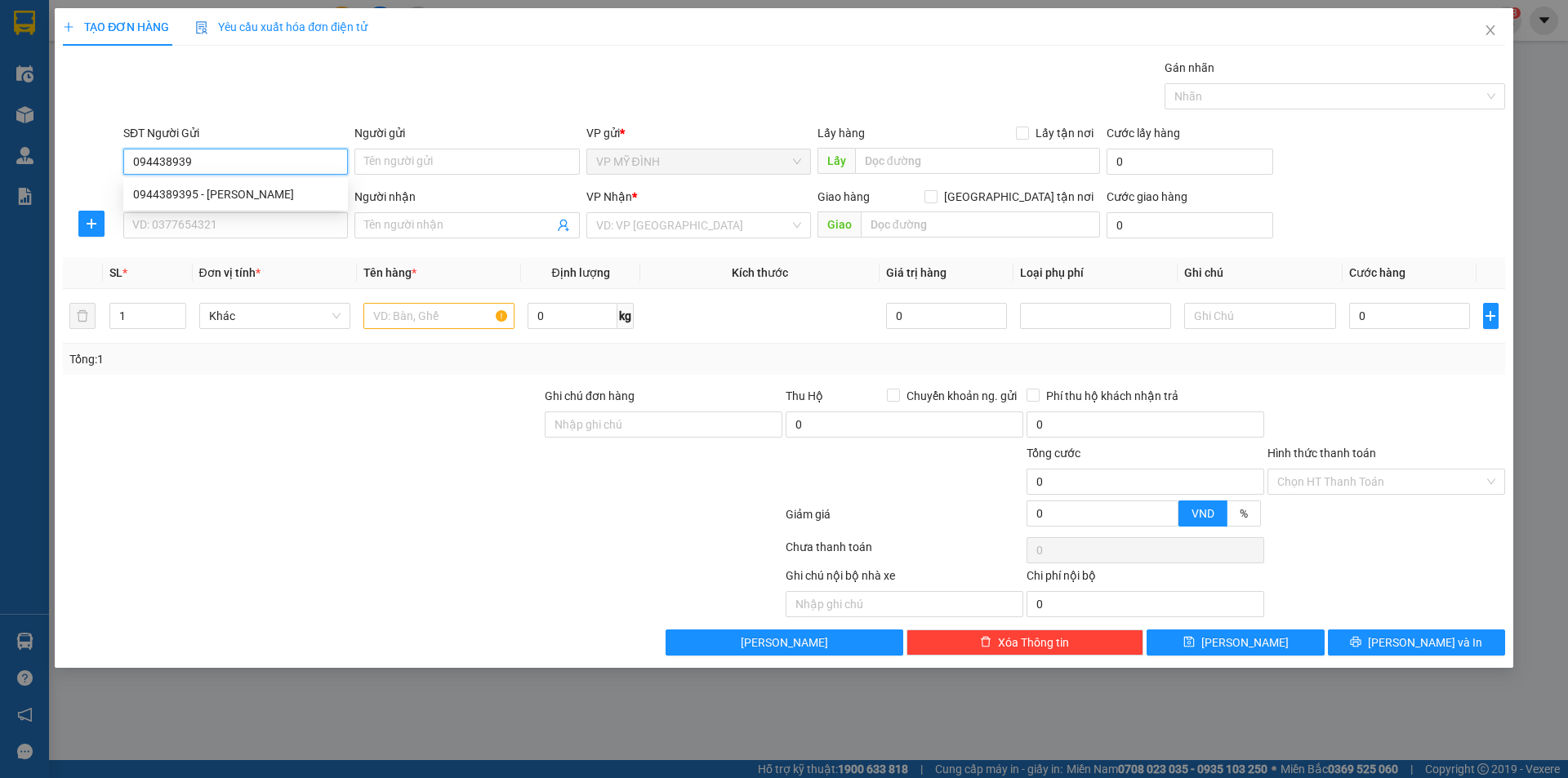
type input "0944389395"
click at [224, 197] on div "0944389395 - thúy hn" at bounding box center [235, 194] width 205 height 18
type input "thúy hn"
type input "0944389395"
drag, startPoint x: 232, startPoint y: 215, endPoint x: 243, endPoint y: 214, distance: 11.0
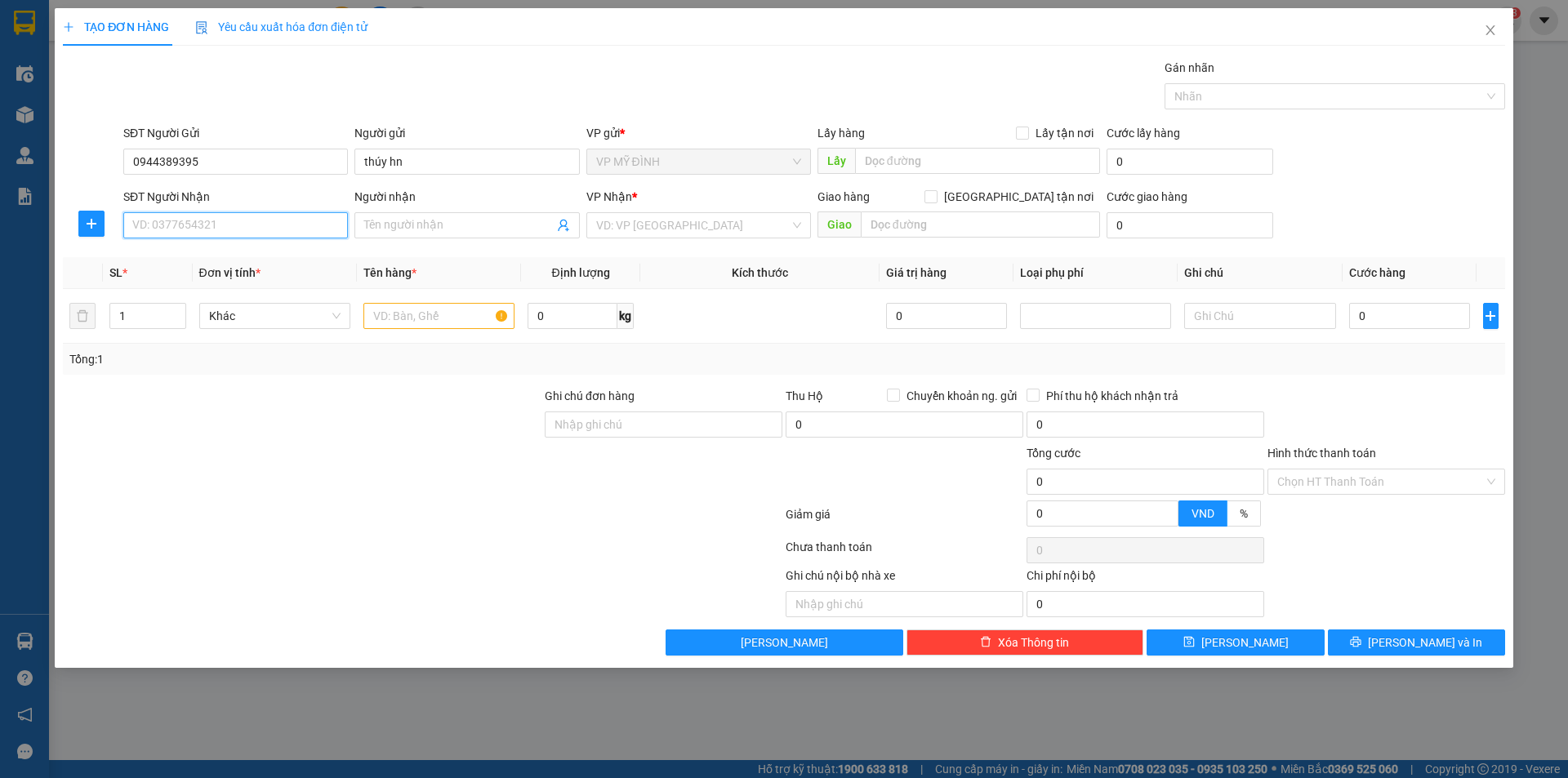
click at [234, 218] on input "SĐT Người Nhận" at bounding box center [236, 225] width 224 height 27
click at [224, 257] on div "0966863457 - c trang" at bounding box center [235, 258] width 205 height 18
type input "0966863457"
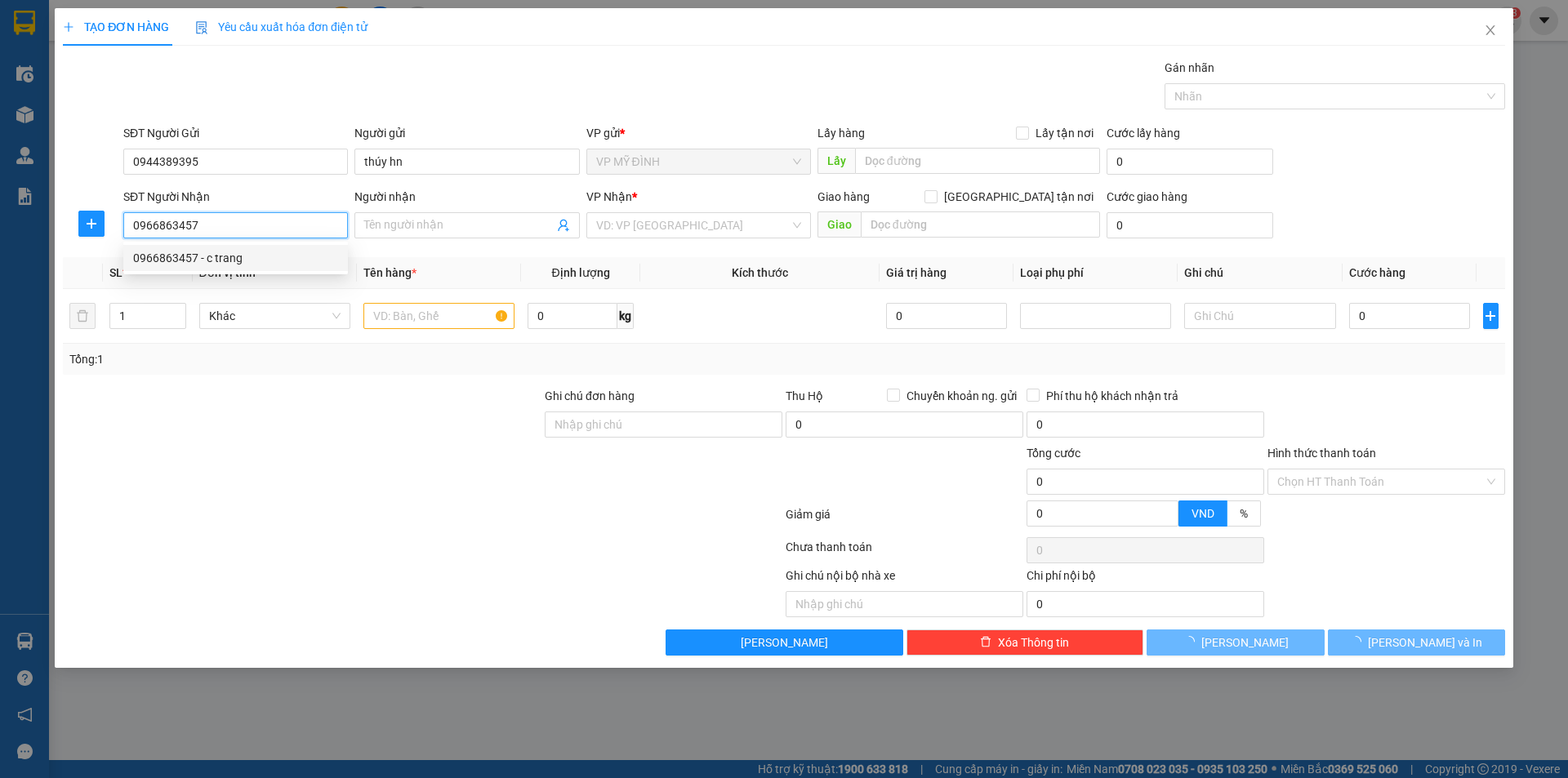
type input "c trang"
checkbox input "true"
type input "57 ng văn cừ"
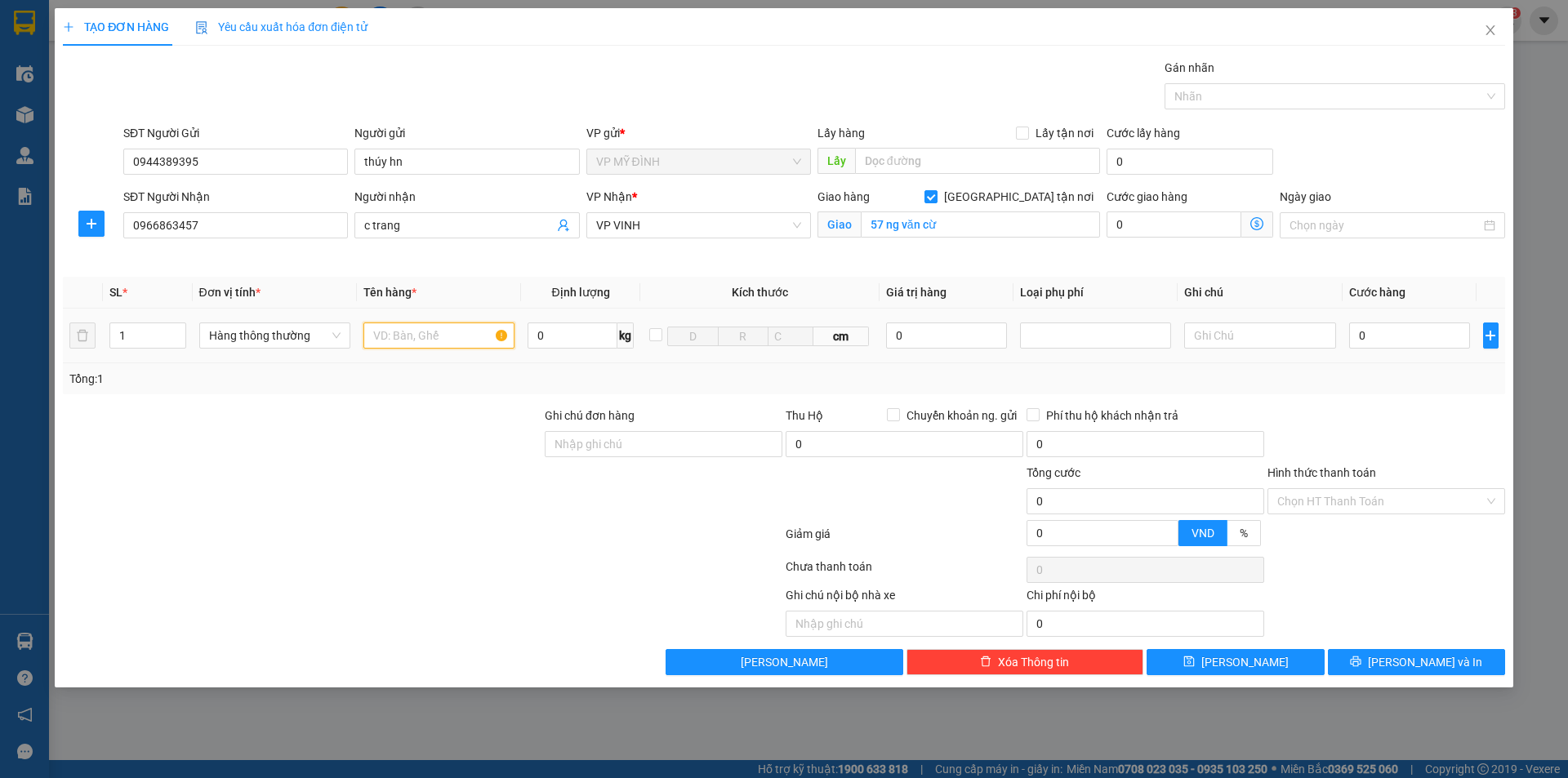
drag, startPoint x: 405, startPoint y: 340, endPoint x: 412, endPoint y: 332, distance: 10.6
click at [406, 340] on input "text" at bounding box center [439, 336] width 151 height 27
type input "cáo bạc"
drag, startPoint x: 925, startPoint y: 333, endPoint x: 911, endPoint y: 341, distance: 16.1
click at [925, 334] on input "0" at bounding box center [947, 336] width 122 height 27
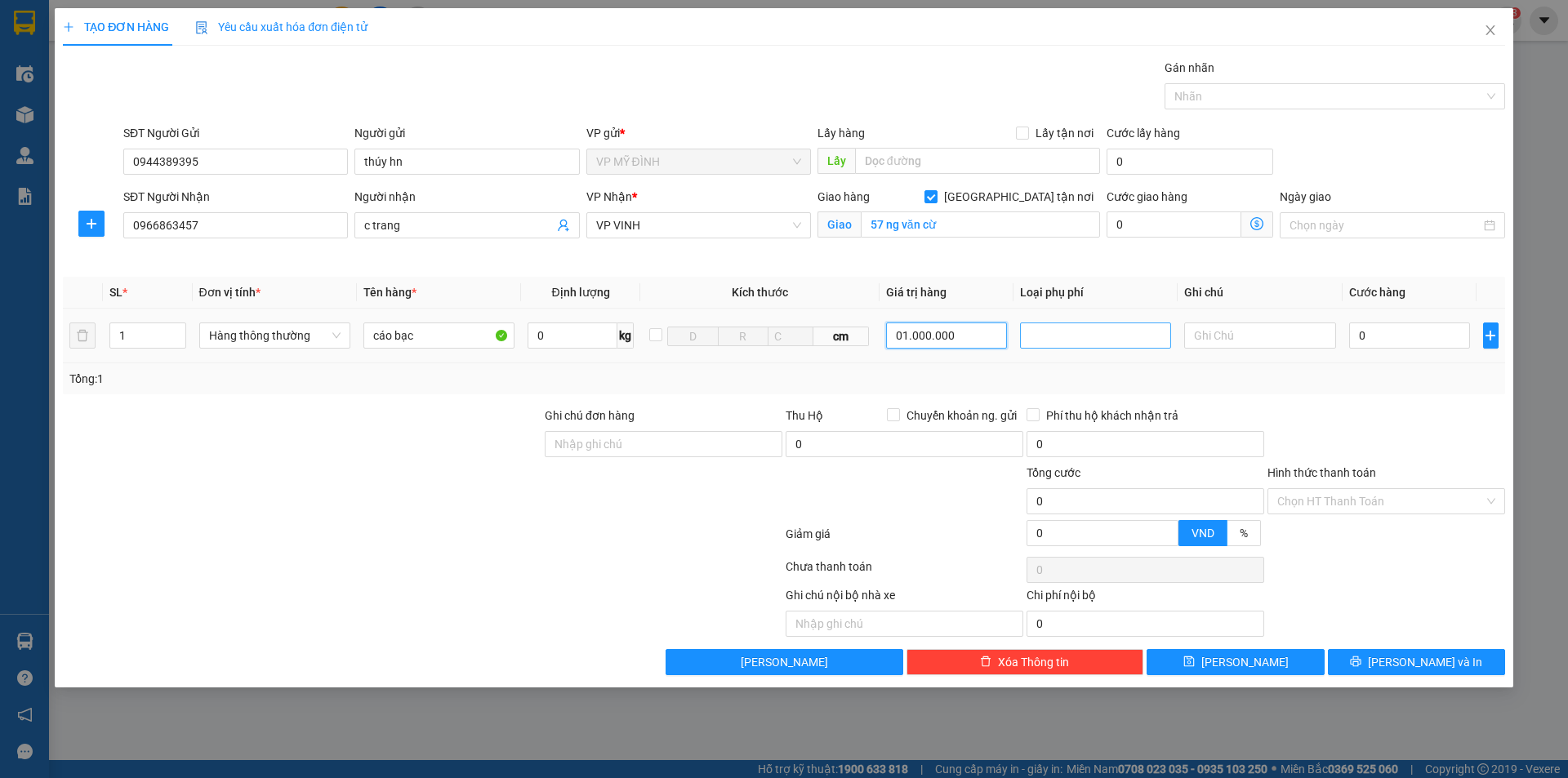
click at [1026, 326] on div at bounding box center [1028, 335] width 9 height 20
type input "1.000.000"
click at [1056, 367] on div "Hàng giá trị cao" at bounding box center [1095, 368] width 131 height 18
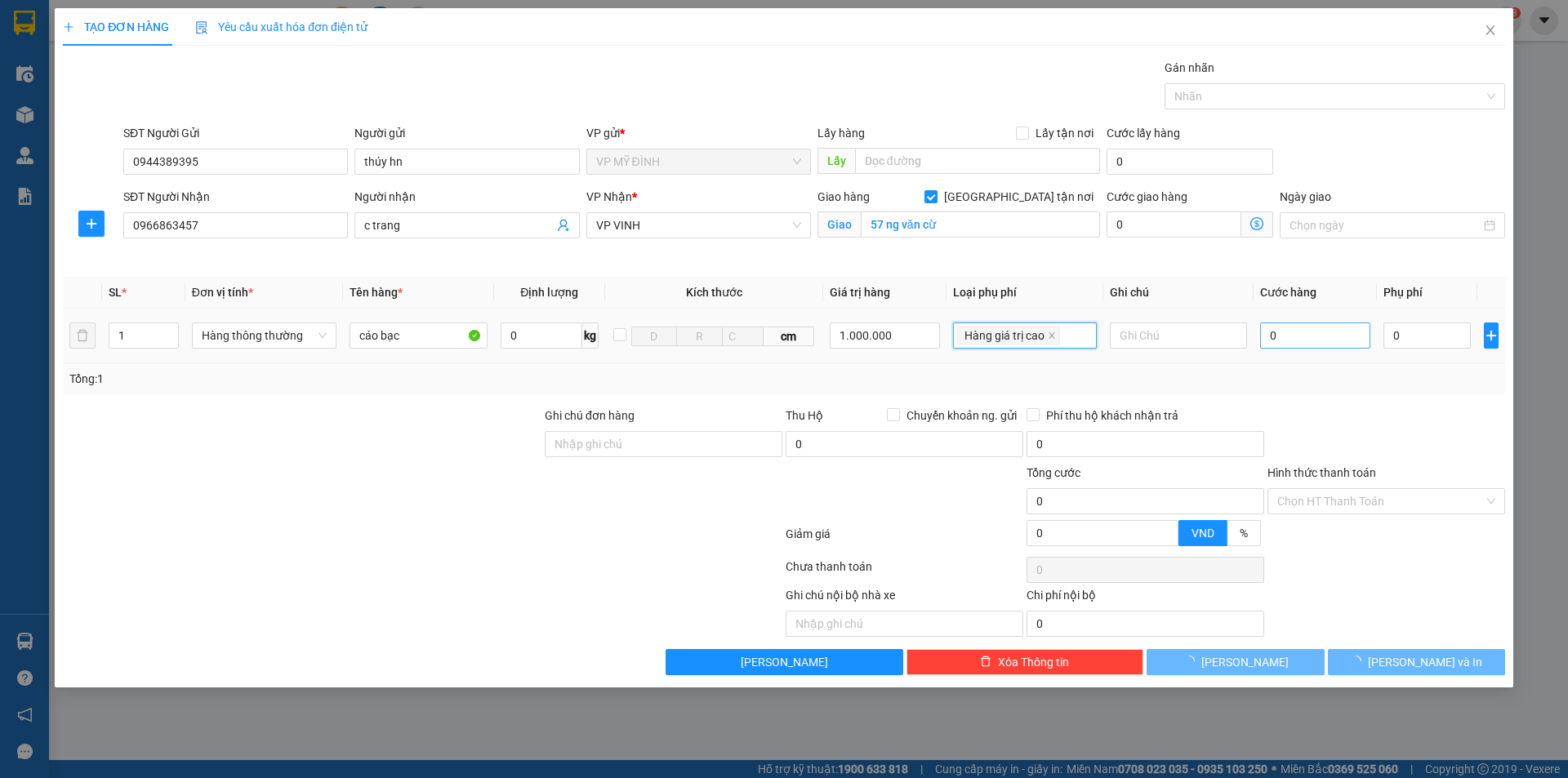
type input "5.000"
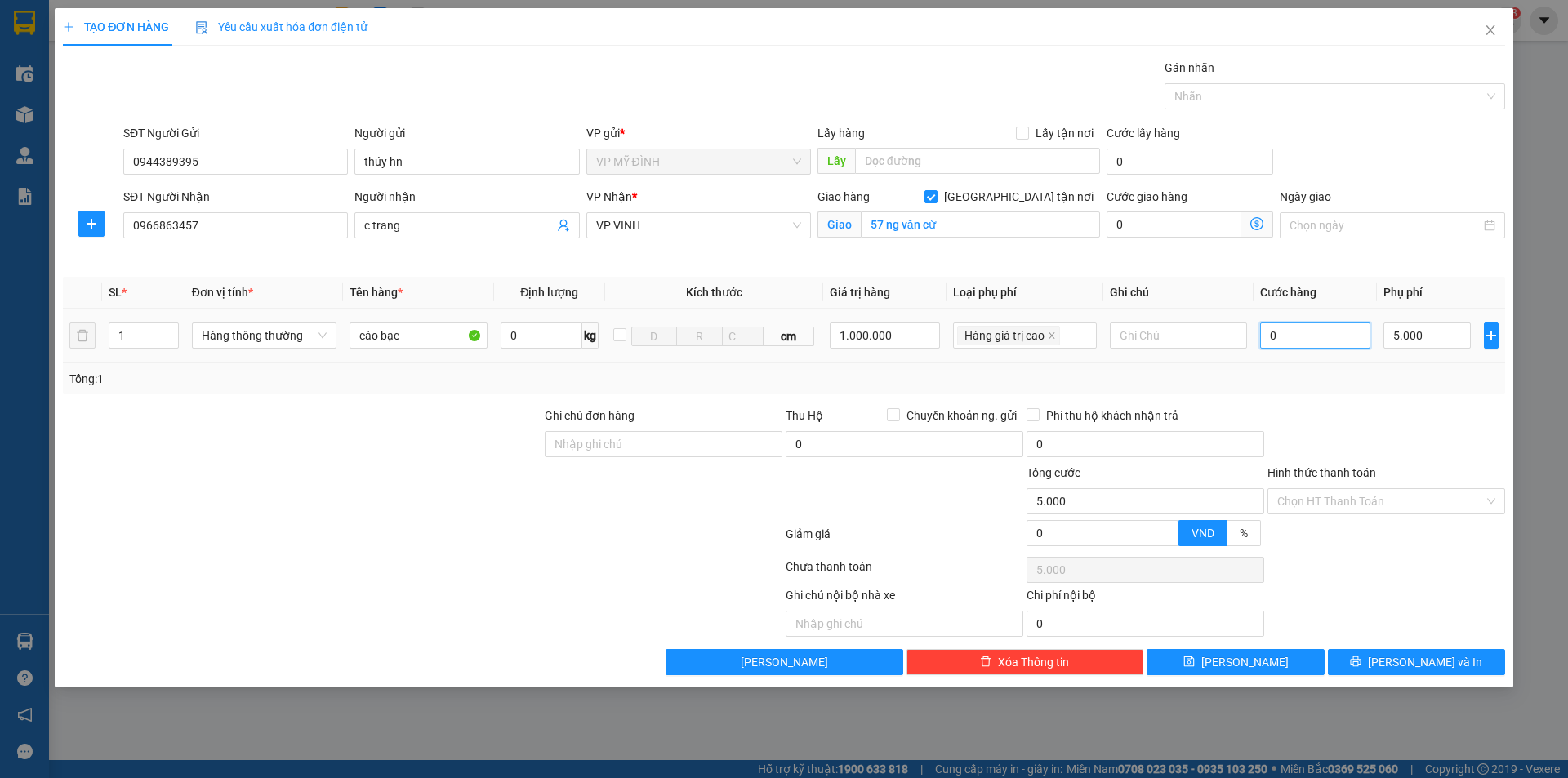
click at [1284, 336] on input "0" at bounding box center [1316, 336] width 111 height 27
type input "4"
type input "5.004"
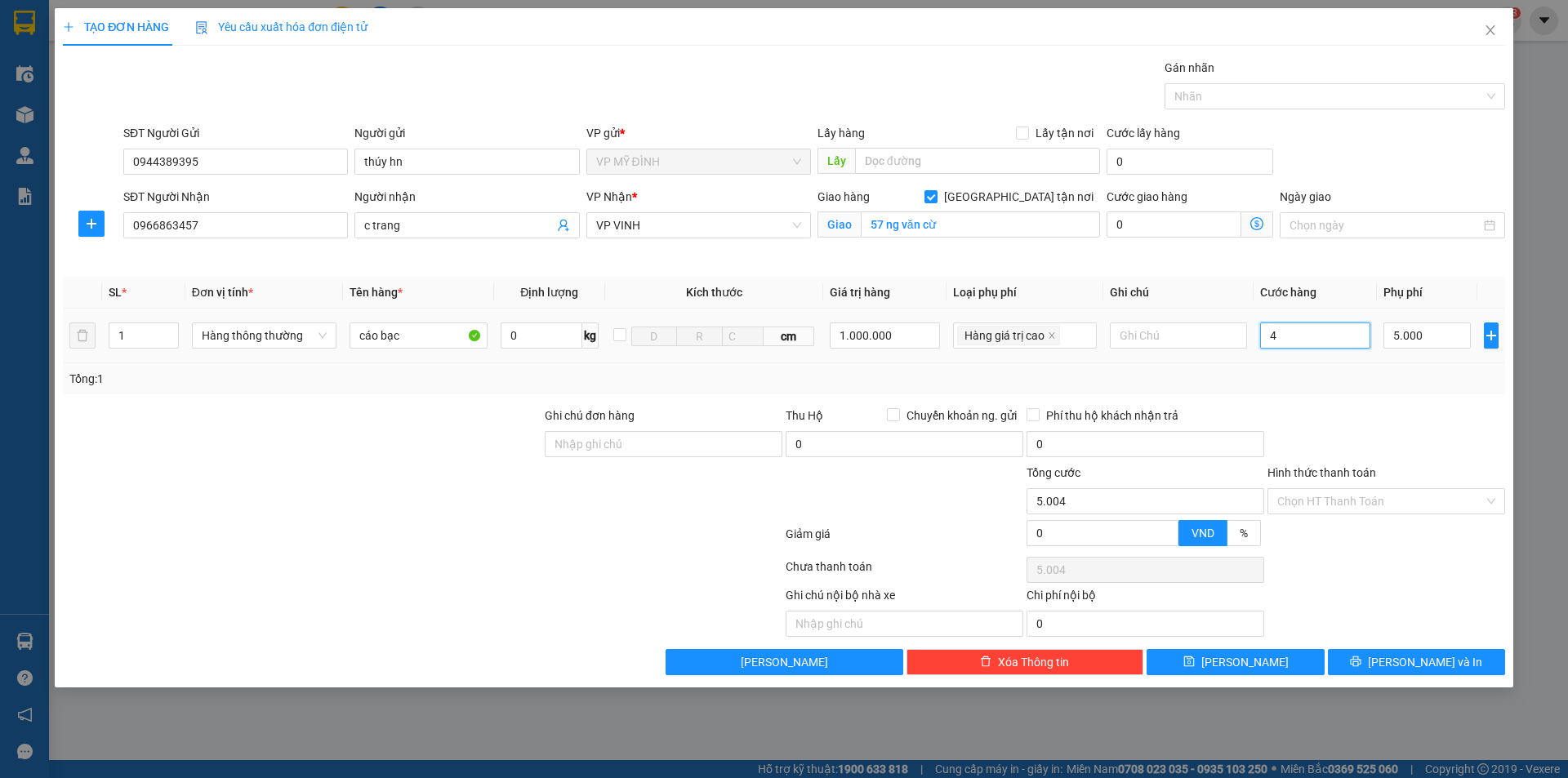
type input "40"
type input "5.040"
type input "40.000"
type input "45.000"
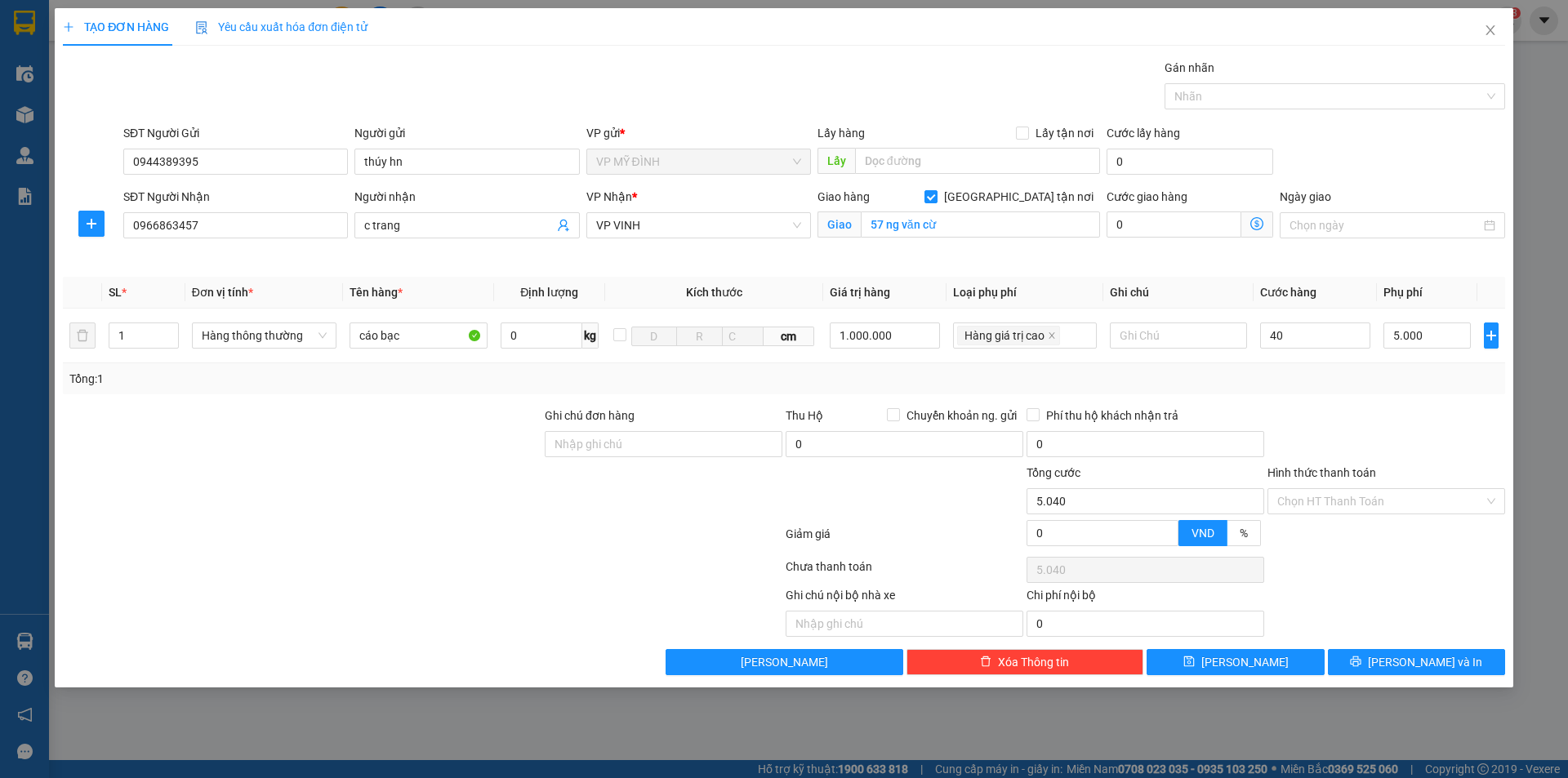
type input "45.000"
click at [1366, 408] on div at bounding box center [1386, 435] width 241 height 57
click at [1164, 347] on input "text" at bounding box center [1178, 336] width 137 height 27
type input "nhận nguyên kiện"
drag, startPoint x: 1374, startPoint y: 662, endPoint x: 1401, endPoint y: 650, distance: 29.5
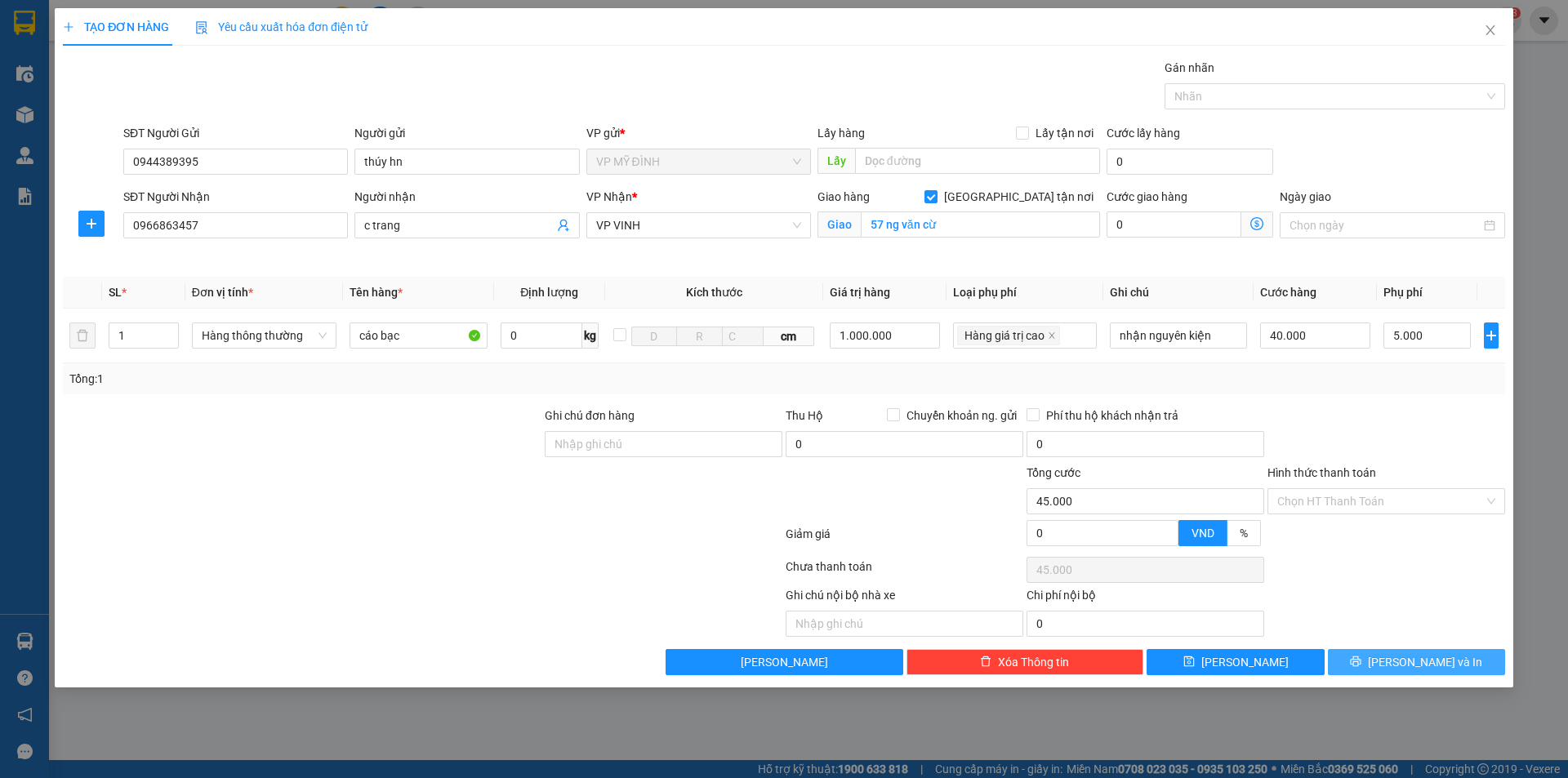
click at [1384, 658] on button "[PERSON_NAME] và In" at bounding box center [1416, 662] width 177 height 27
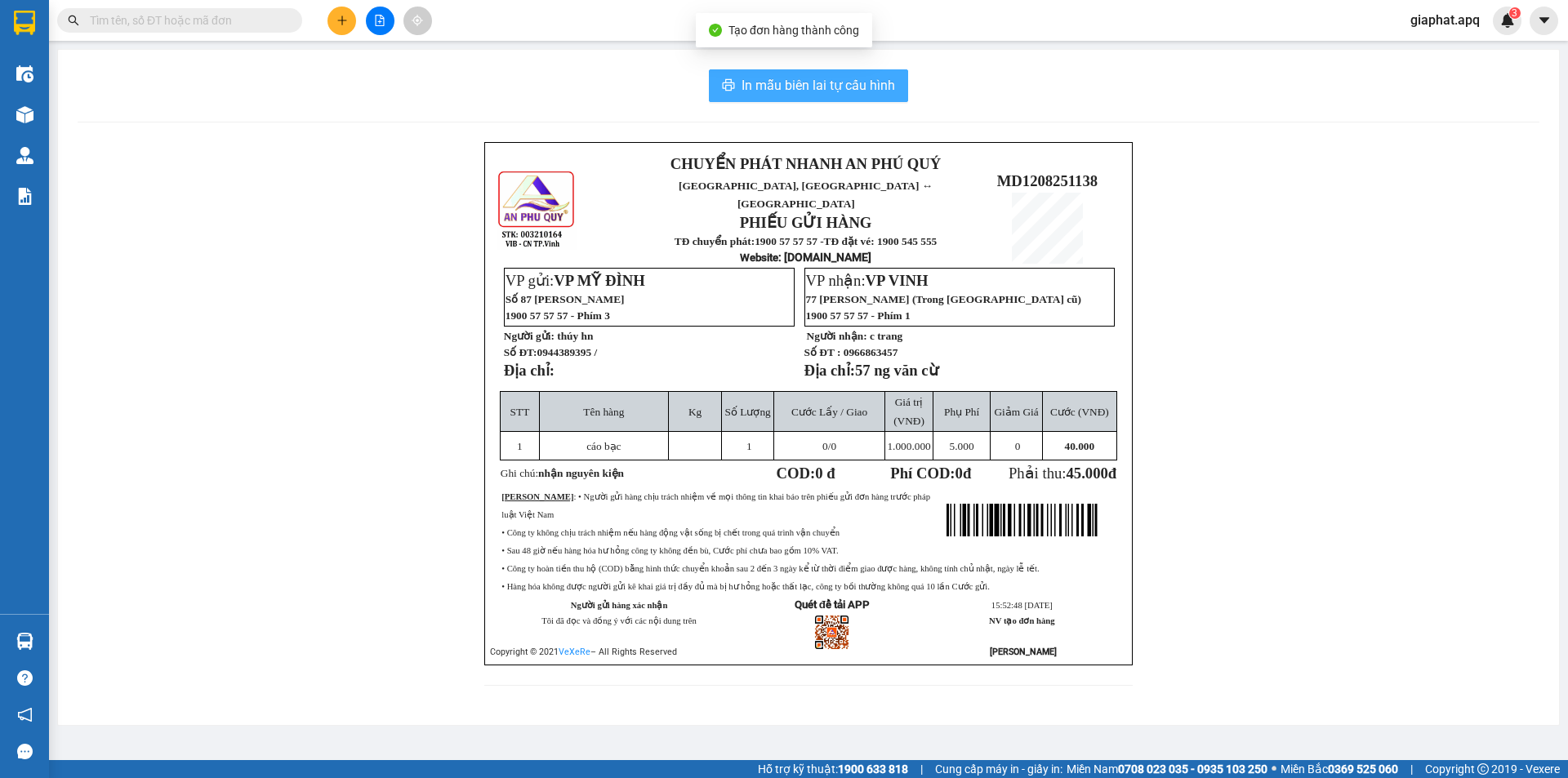
click at [829, 82] on span "In mẫu biên lai tự cấu hình" at bounding box center [818, 86] width 153 height 21
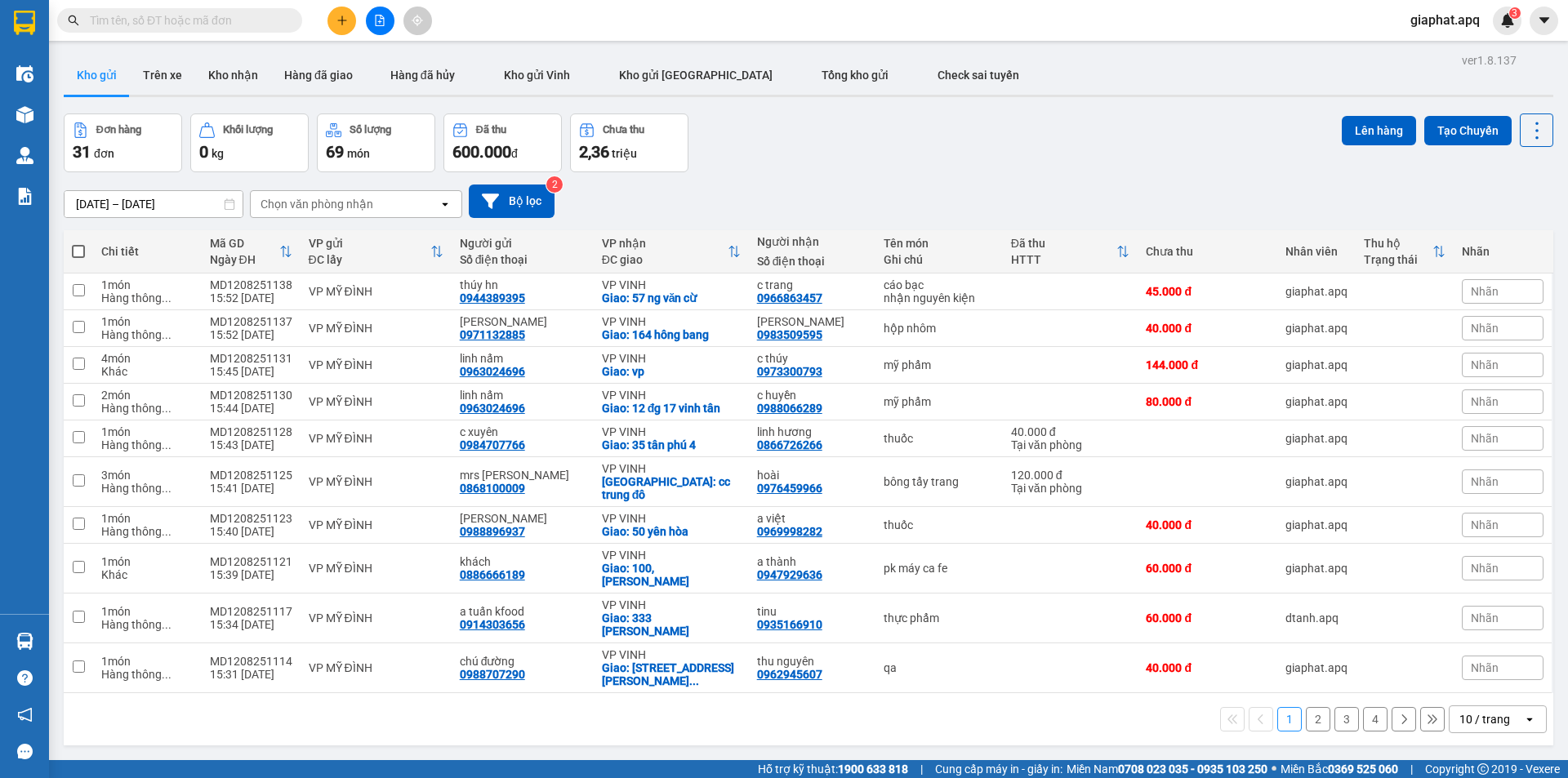
click at [343, 14] on button at bounding box center [341, 21] width 28 height 28
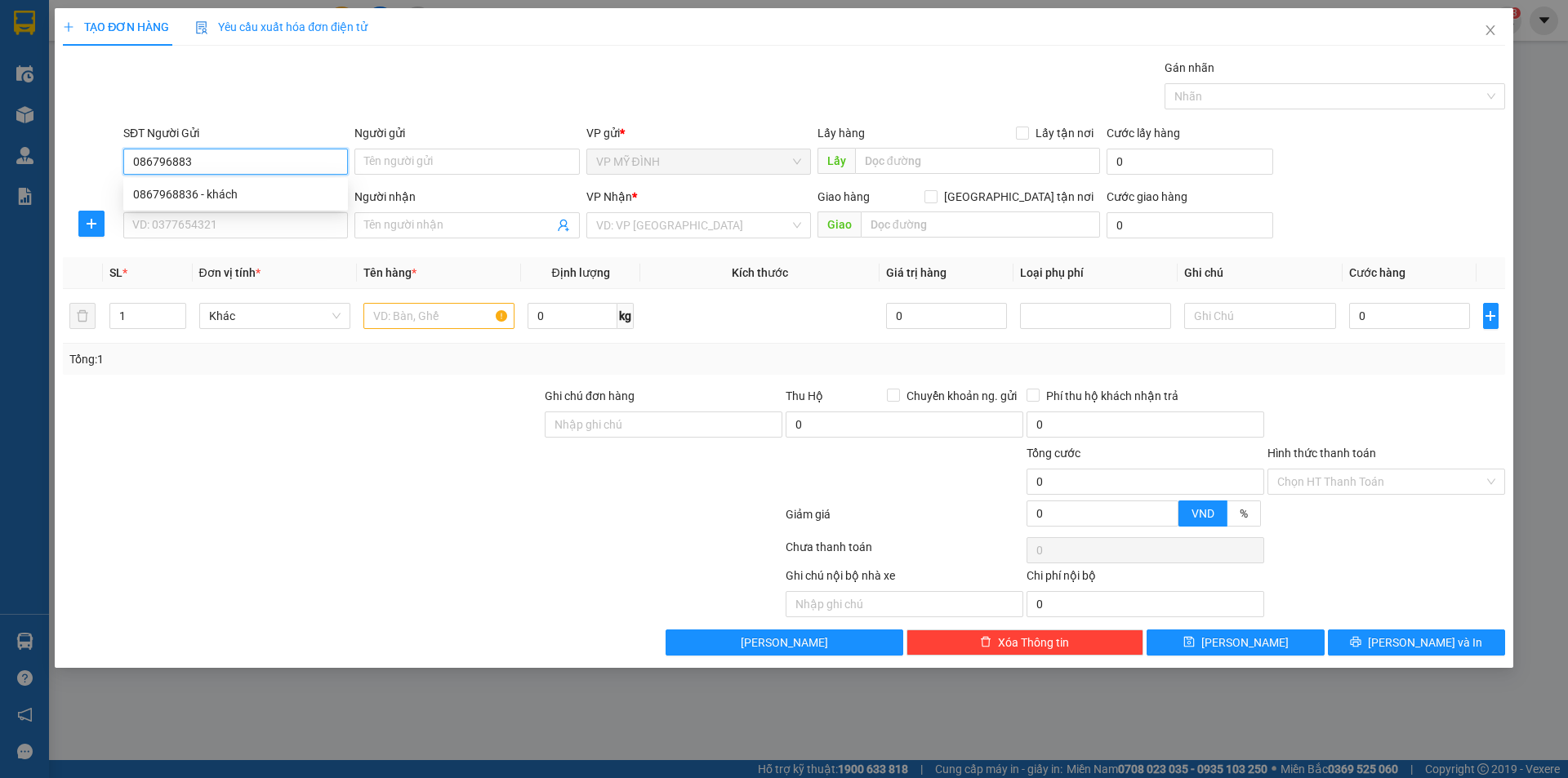
type input "0867968836"
click at [190, 192] on div "0867968836 - khách" at bounding box center [235, 194] width 205 height 18
type input "khách"
type input "0867968836"
click at [200, 224] on input "SĐT Người Nhận" at bounding box center [236, 225] width 224 height 27
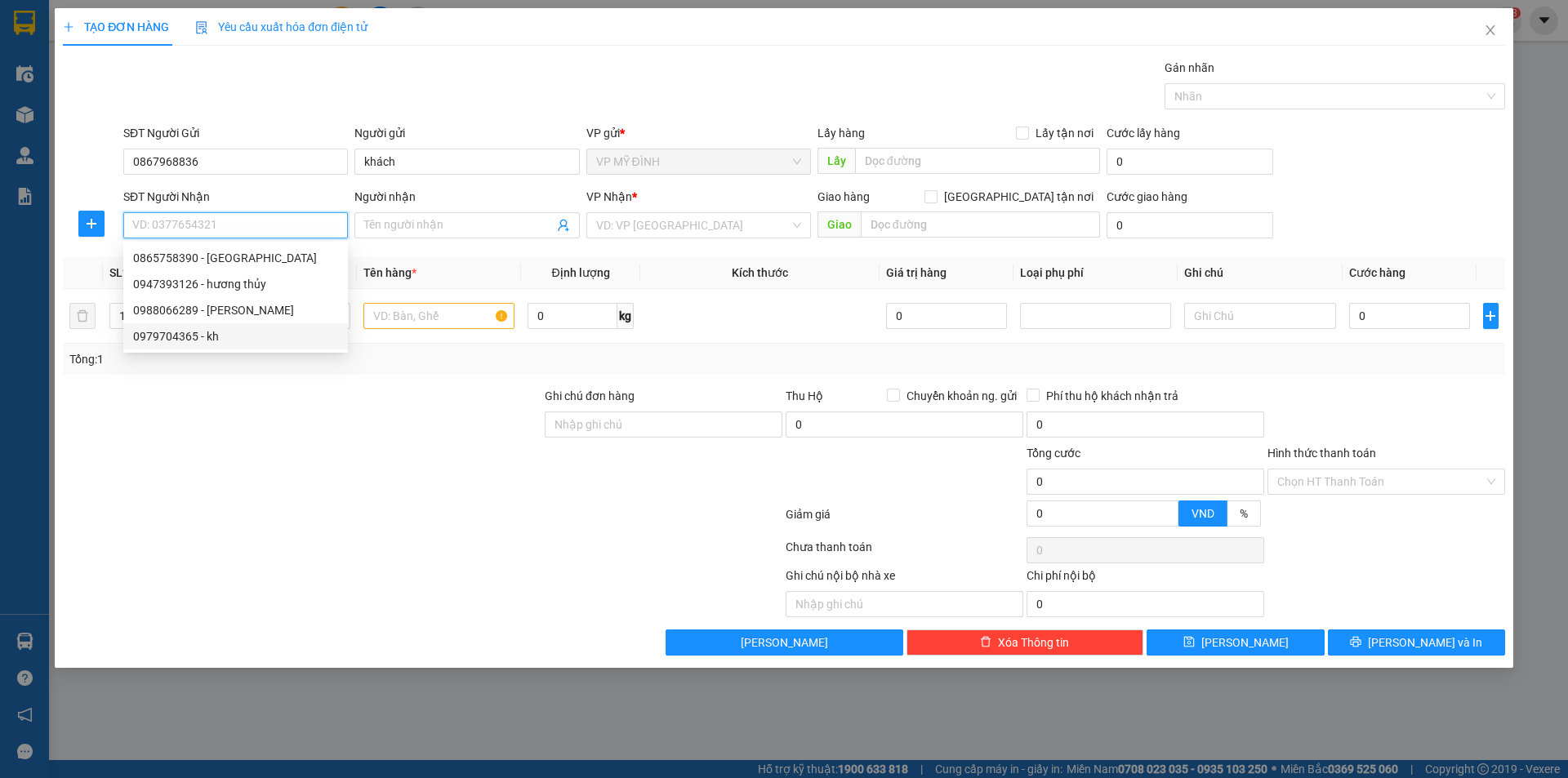
drag, startPoint x: 217, startPoint y: 307, endPoint x: 282, endPoint y: 458, distance: 164.4
click at [282, 458] on body "Kết quả tìm kiếm ( 20 ) Bộ lọc Mã ĐH Trạng thái Món hàng Thu hộ Tổng cước Chưa …" at bounding box center [784, 389] width 1568 height 778
click at [192, 218] on input "SĐT Người Nhận" at bounding box center [236, 225] width 224 height 27
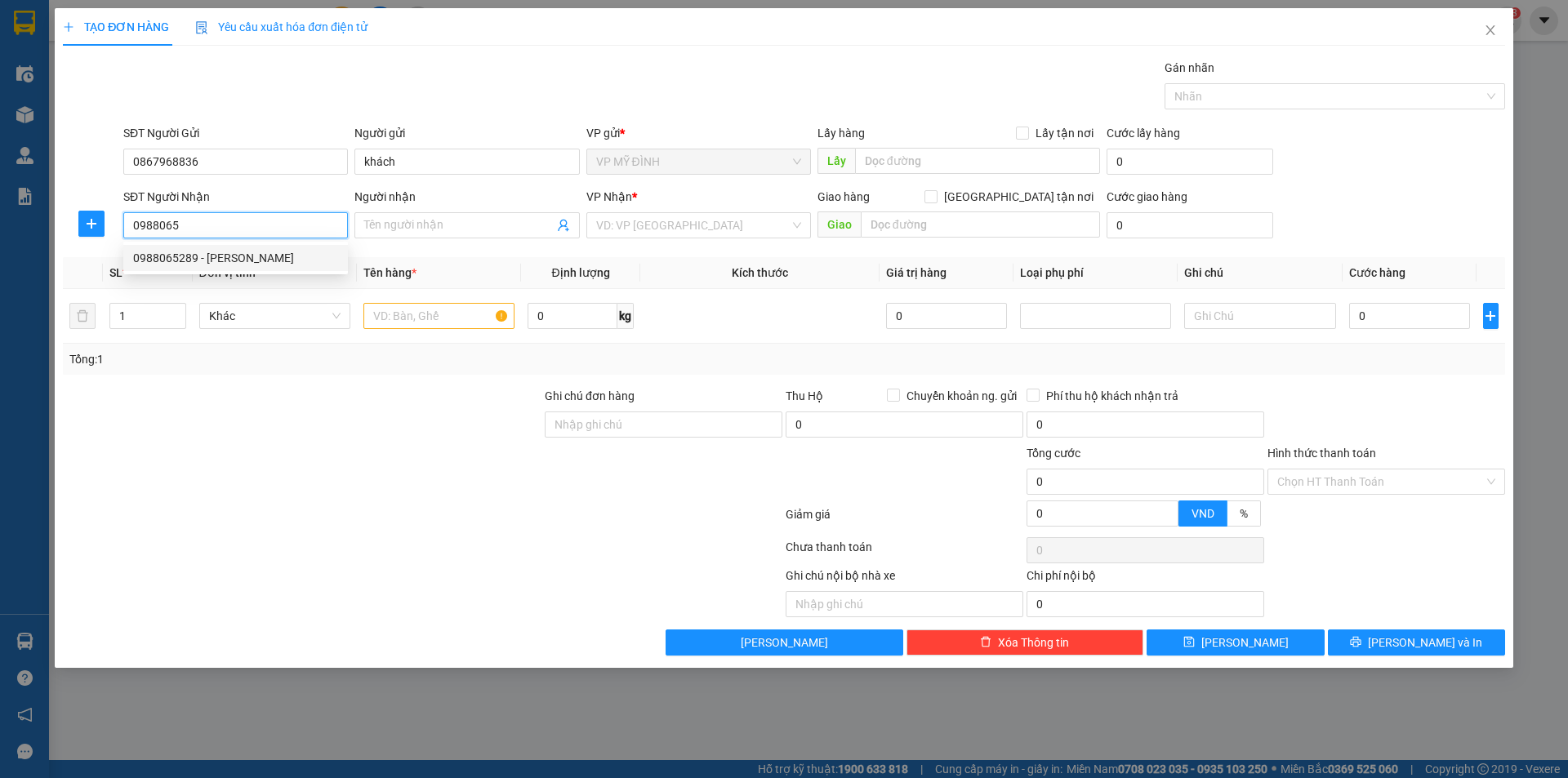
click at [206, 257] on div "0988065289 - c huyền" at bounding box center [235, 258] width 205 height 18
type input "0988065289"
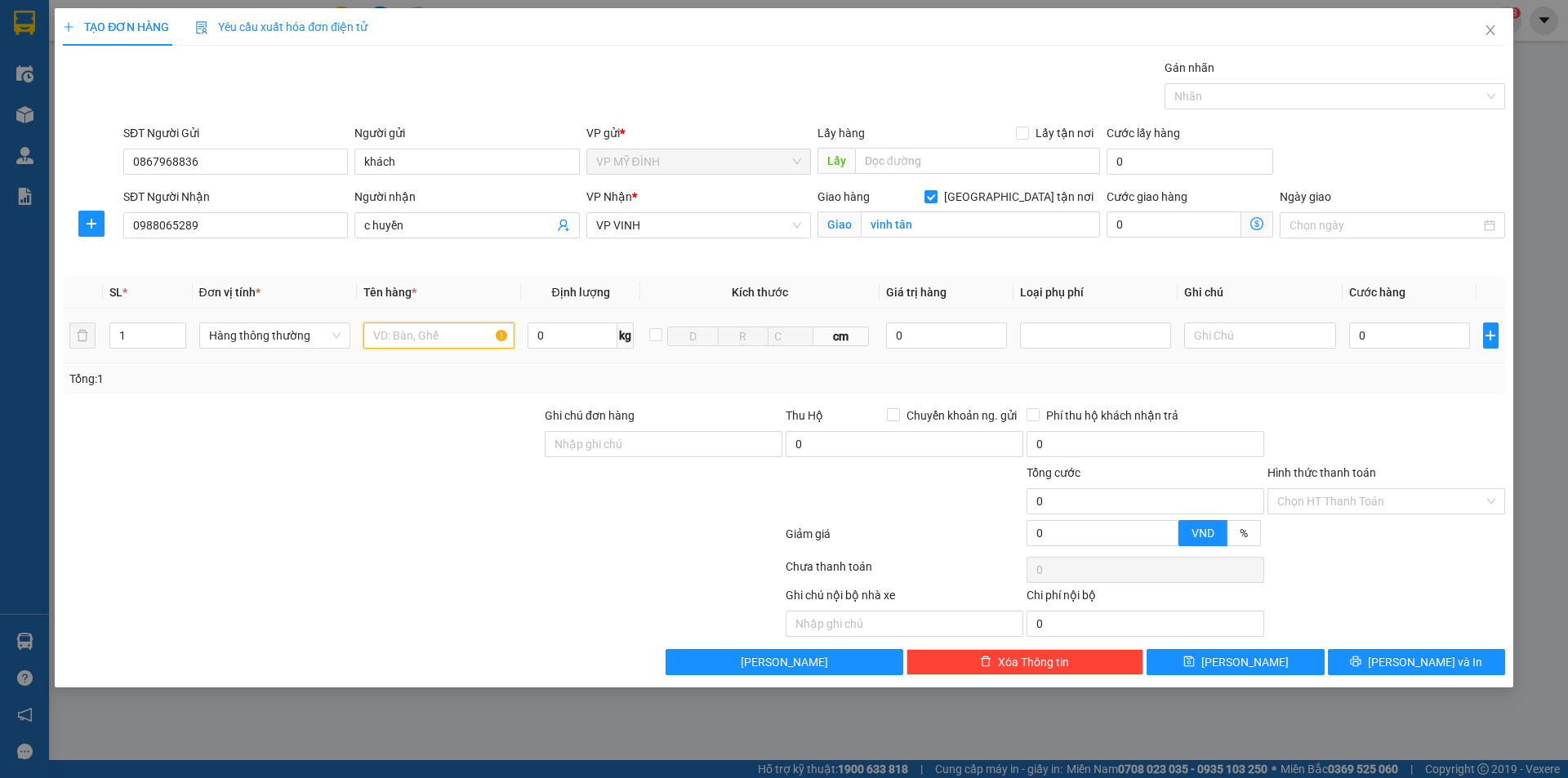
click at [395, 337] on input "text" at bounding box center [439, 336] width 151 height 27
click at [1398, 346] on input "0" at bounding box center [1410, 336] width 122 height 27
drag, startPoint x: 1427, startPoint y: 380, endPoint x: 1445, endPoint y: 373, distance: 19.3
click at [1427, 381] on div "Tổng: 1" at bounding box center [784, 379] width 1429 height 18
click at [1370, 661] on button "[PERSON_NAME] và In" at bounding box center [1416, 662] width 177 height 27
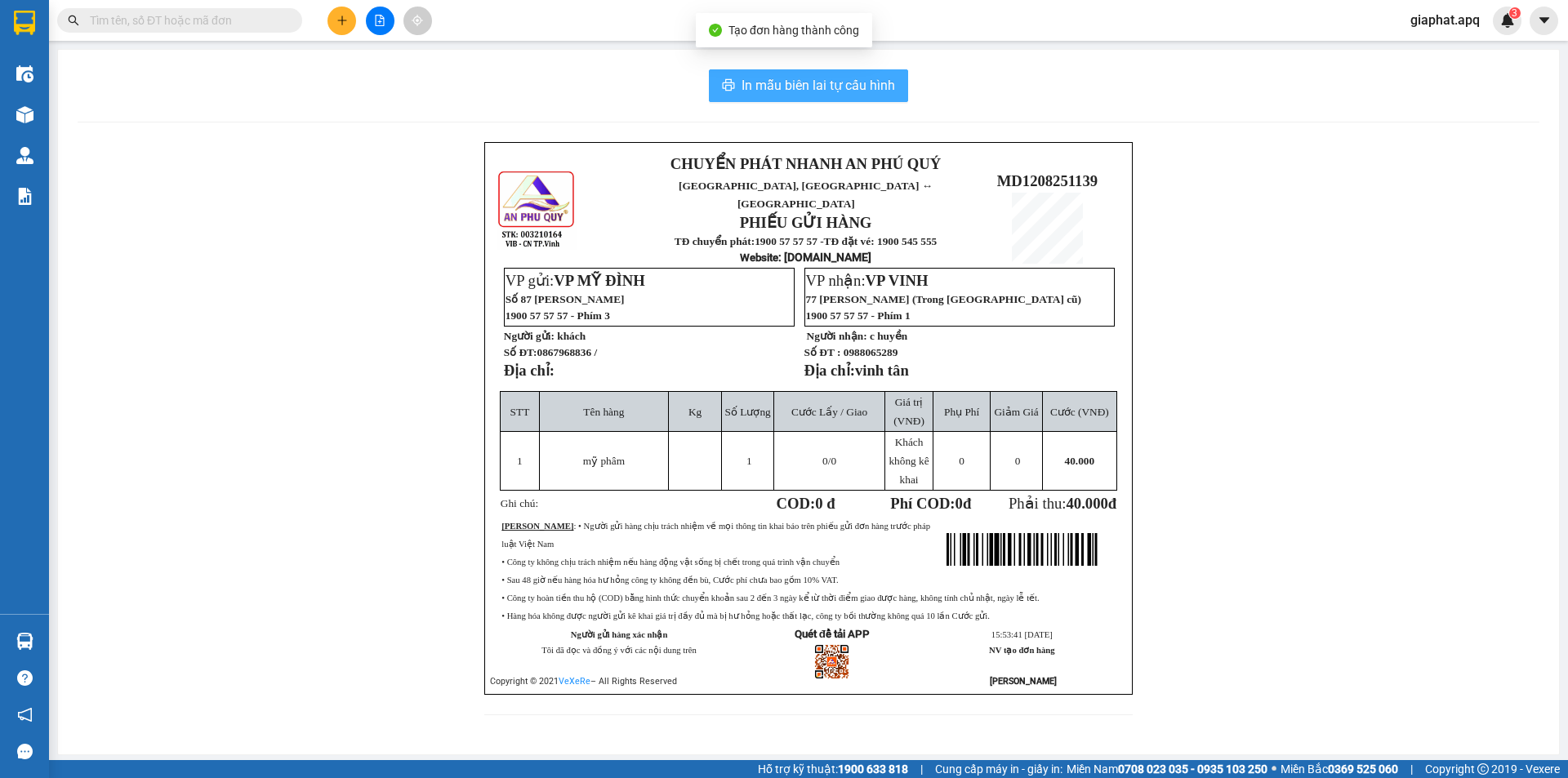
click at [876, 79] on span "In mẫu biên lai tự cấu hình" at bounding box center [818, 86] width 153 height 21
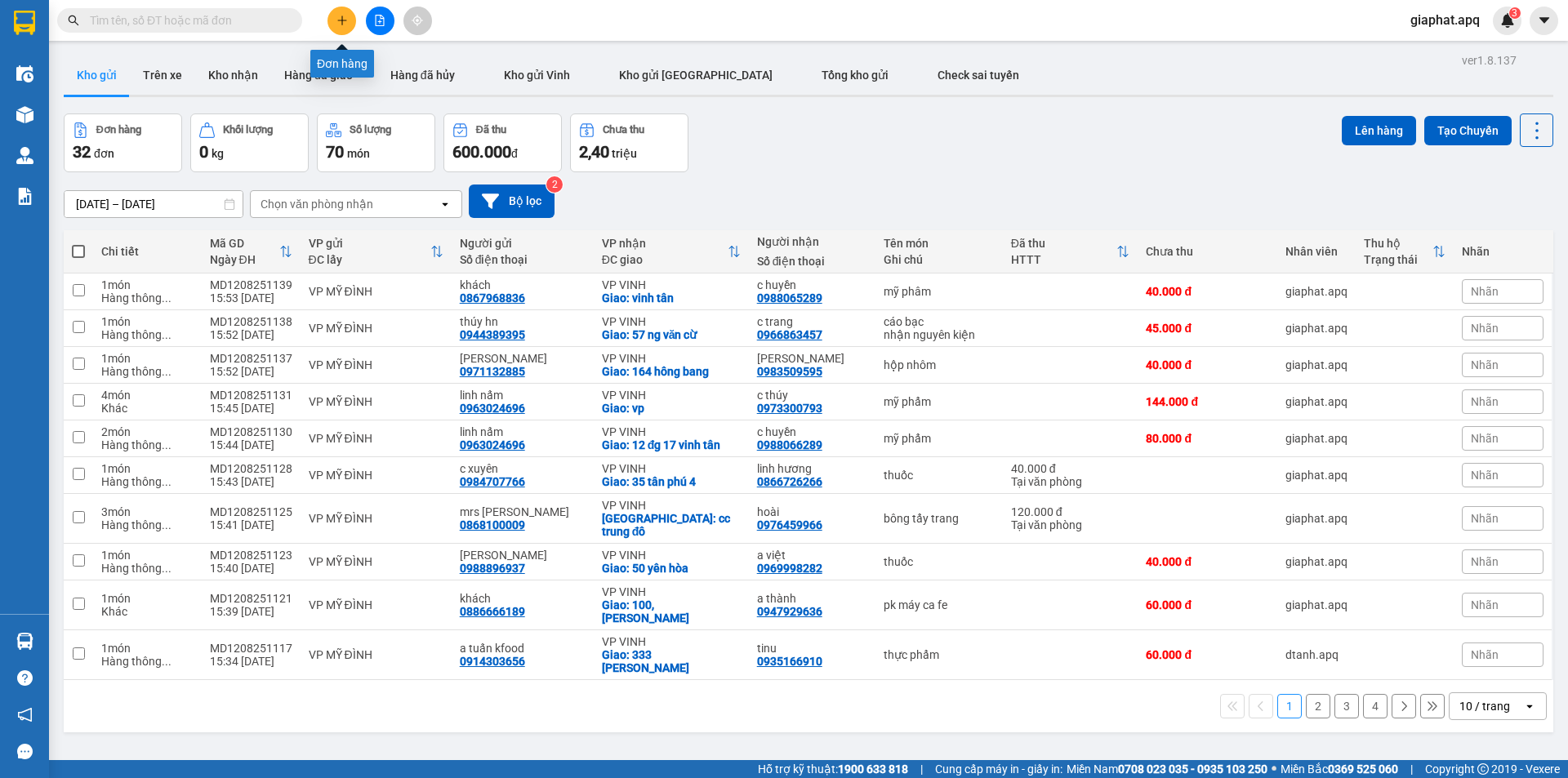
click at [339, 22] on icon "plus" at bounding box center [342, 20] width 11 height 11
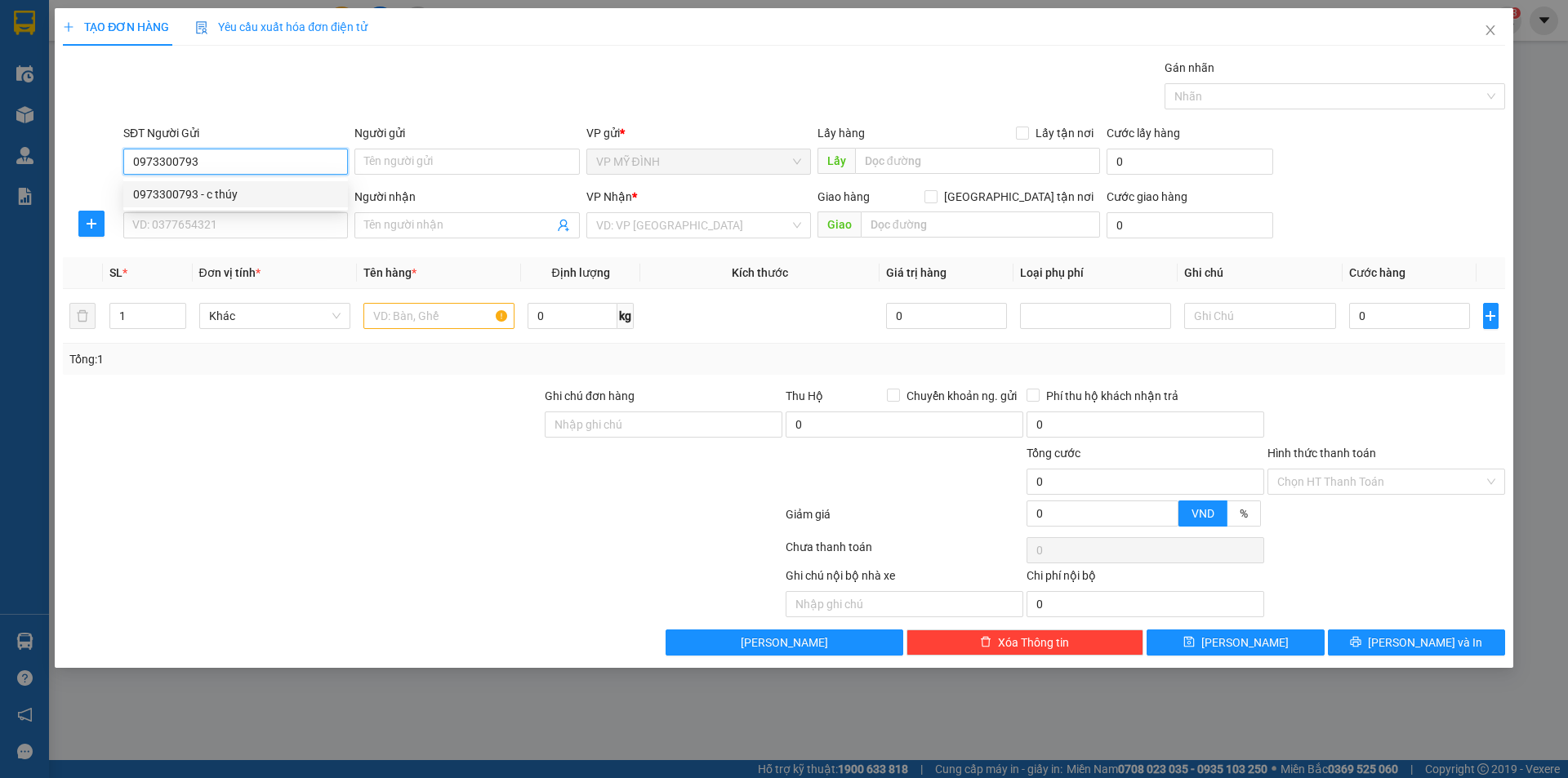
click at [175, 200] on div "0973300793 - c thúy" at bounding box center [235, 194] width 205 height 18
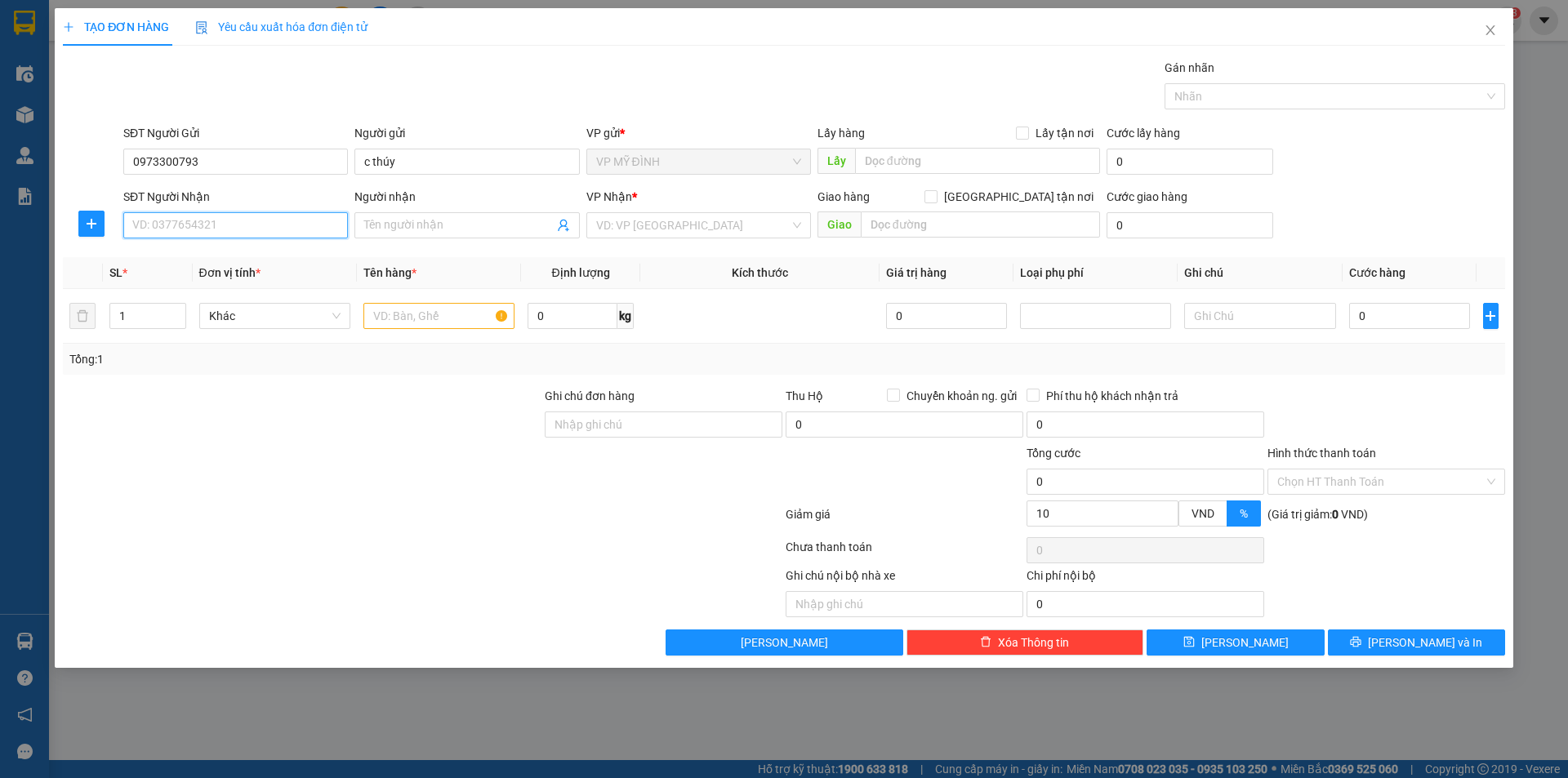
drag, startPoint x: 190, startPoint y: 232, endPoint x: 200, endPoint y: 226, distance: 11.7
click at [191, 232] on input "SĐT Người Nhận" at bounding box center [236, 225] width 224 height 27
drag, startPoint x: 231, startPoint y: 256, endPoint x: 240, endPoint y: 248, distance: 12.0
click at [234, 256] on div "0973300793 - c thúy" at bounding box center [235, 258] width 205 height 18
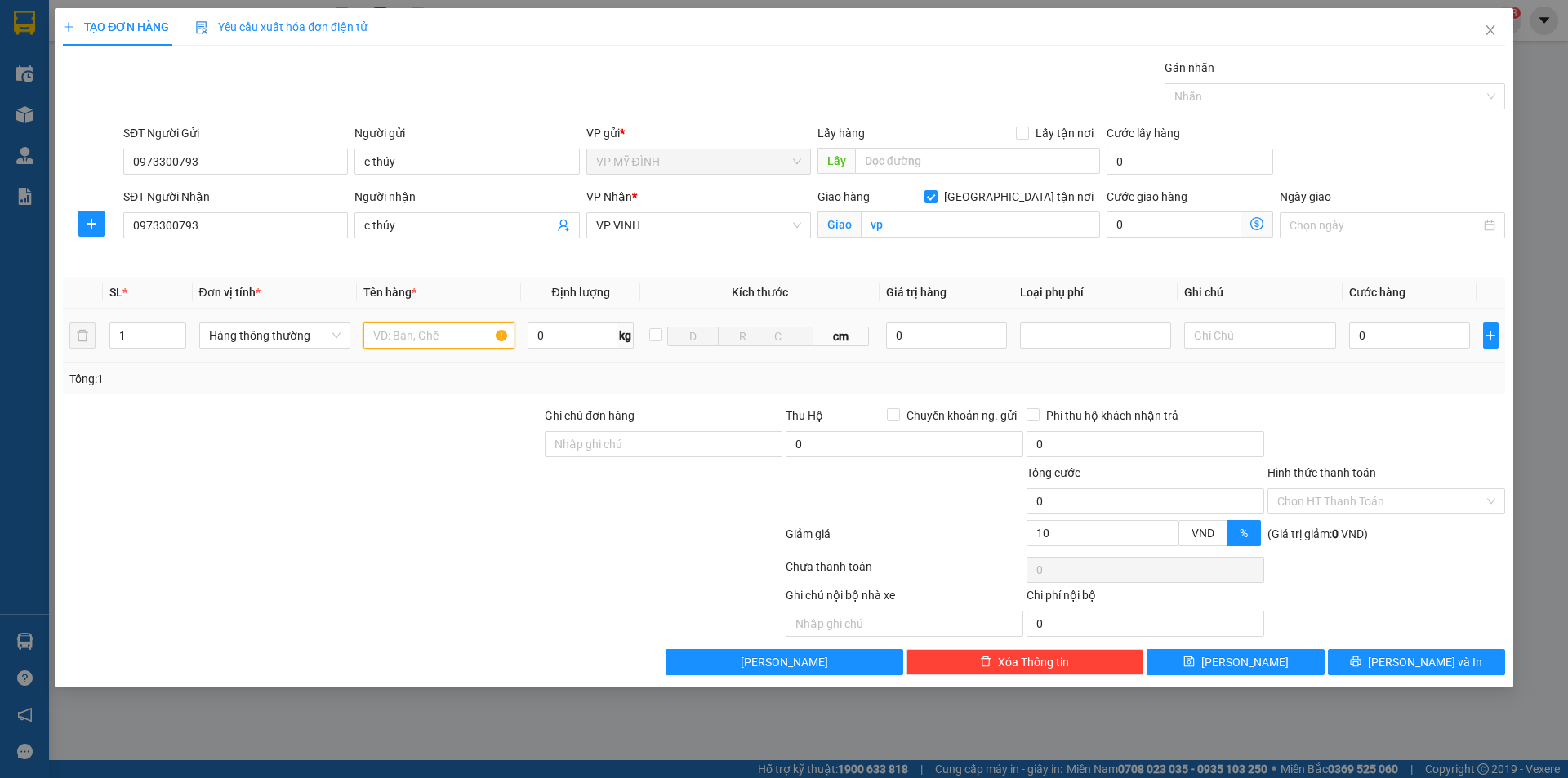
click at [414, 345] on input "text" at bounding box center [439, 336] width 151 height 27
click at [1481, 393] on div "Tổng: 1" at bounding box center [783, 379] width 1442 height 31
click at [1403, 661] on span "[PERSON_NAME] và In" at bounding box center [1425, 662] width 114 height 18
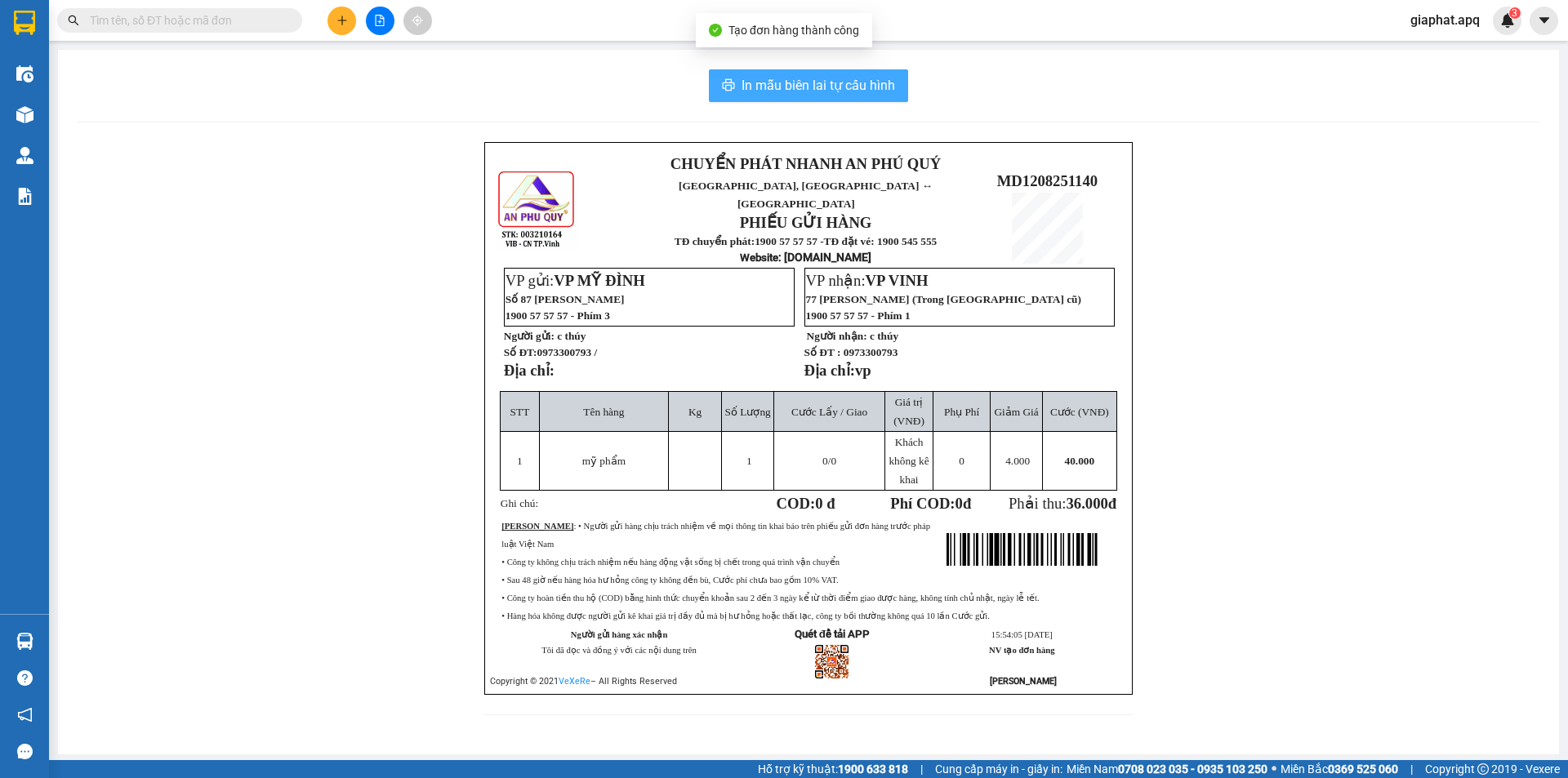
click at [805, 81] on span "In mẫu biên lai tự cấu hình" at bounding box center [818, 86] width 153 height 21
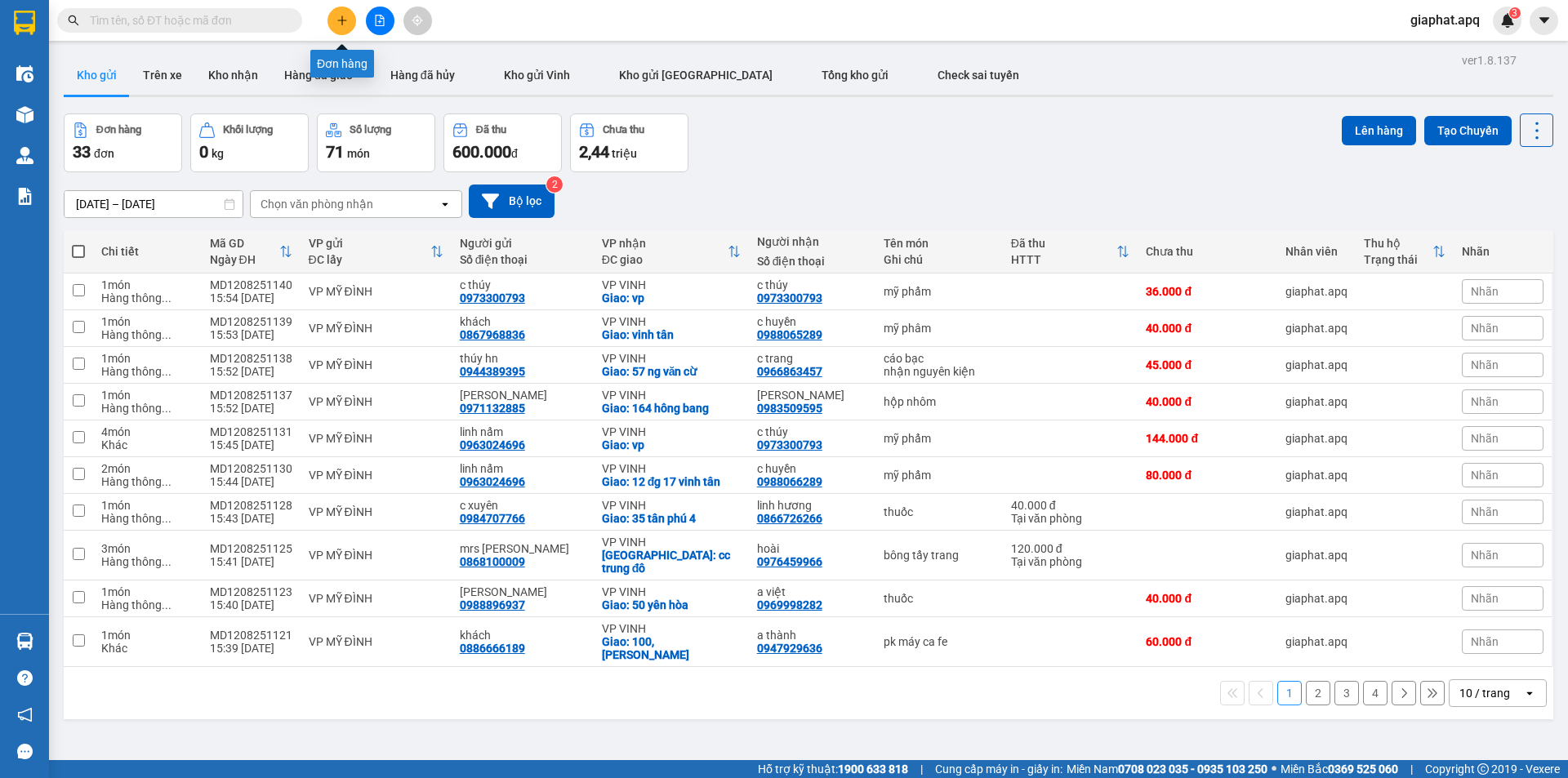
drag, startPoint x: 344, startPoint y: 22, endPoint x: 355, endPoint y: 27, distance: 12.1
click at [355, 27] on button at bounding box center [341, 21] width 28 height 28
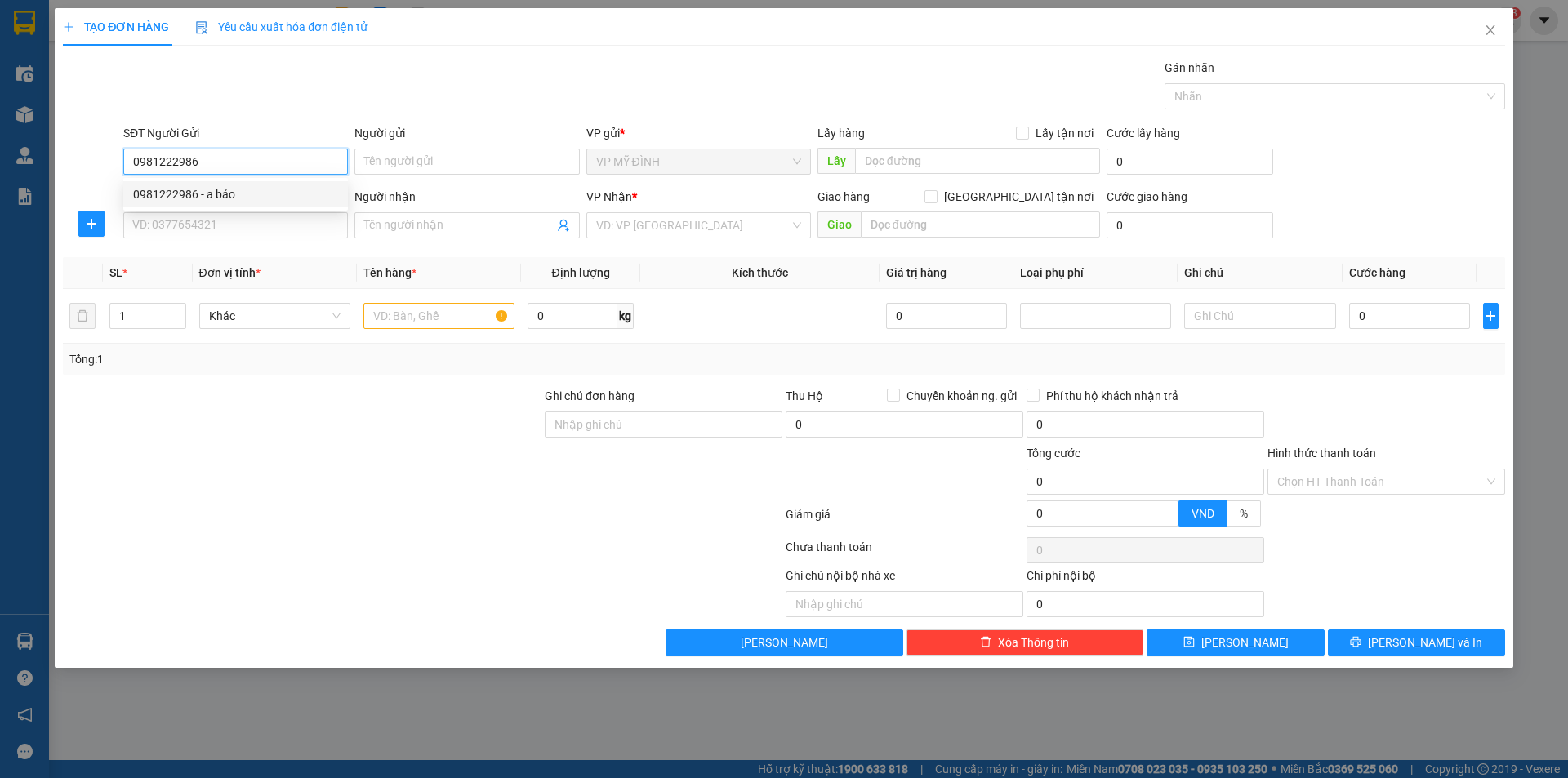
click at [172, 191] on div "0981222986 - a bảo" at bounding box center [235, 194] width 205 height 18
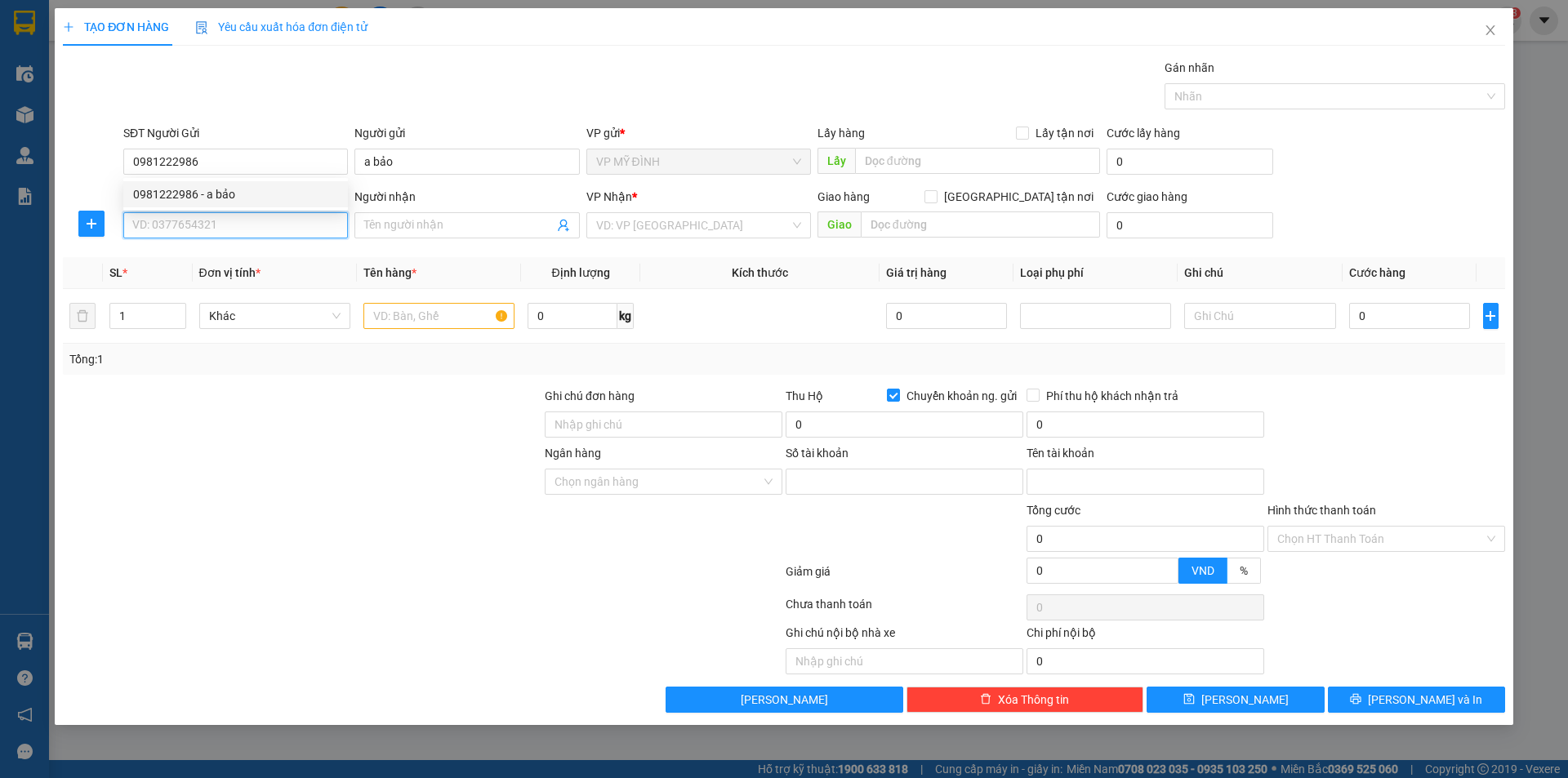
click at [183, 213] on input "SĐT Người Nhận" at bounding box center [236, 225] width 224 height 27
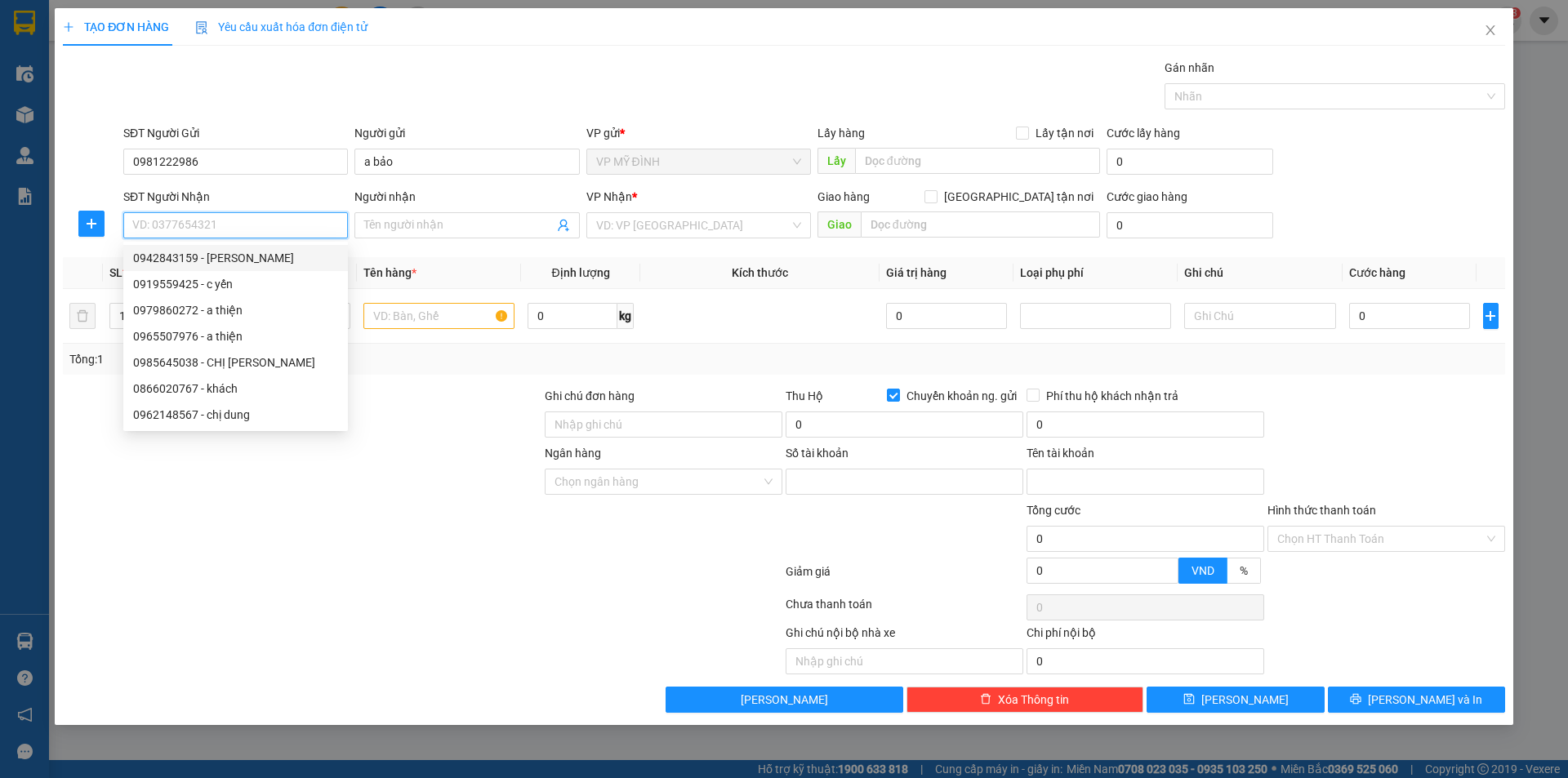
click at [211, 254] on div "0942843159 - anh tuấn" at bounding box center [235, 258] width 205 height 18
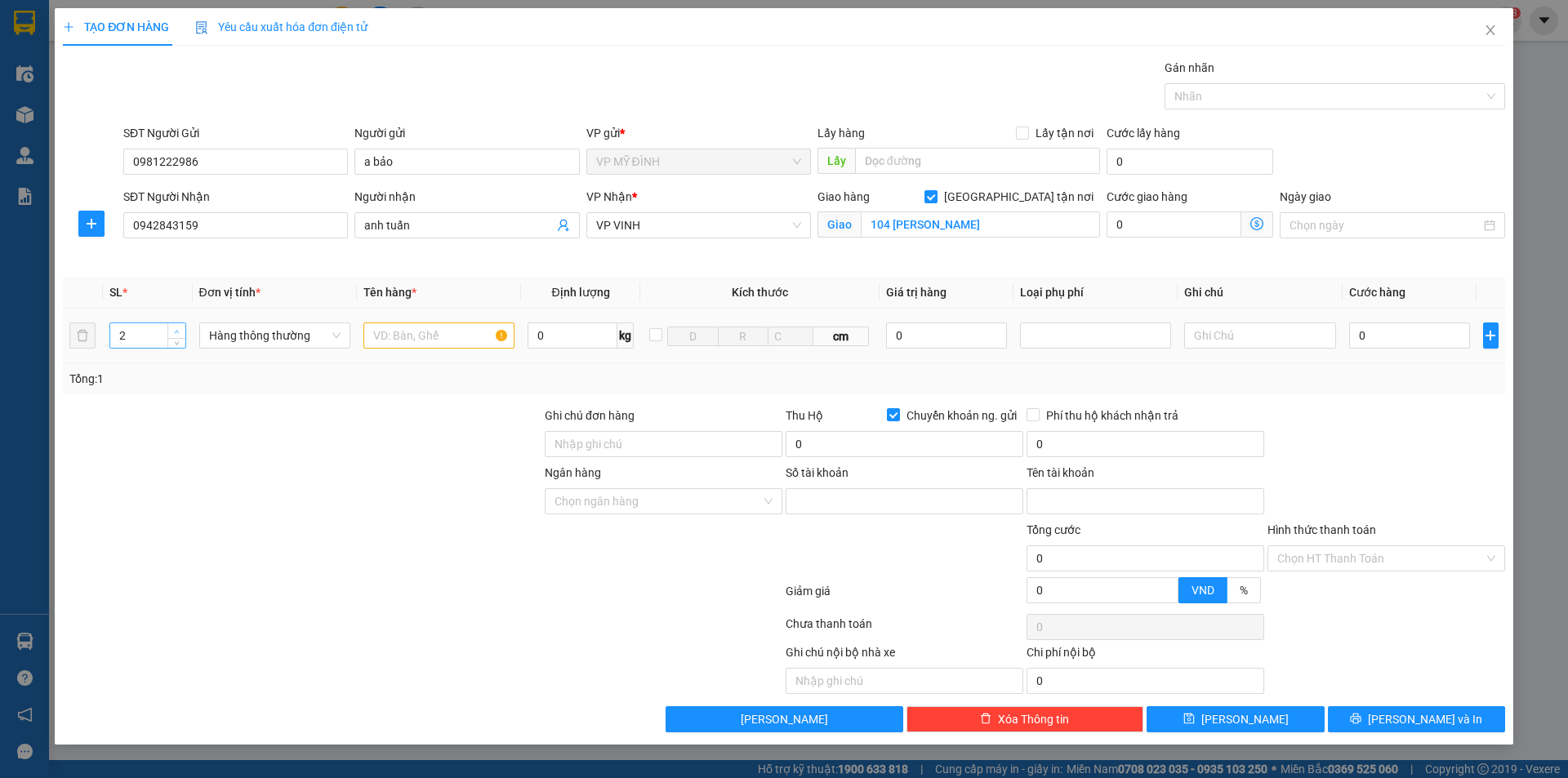
click at [176, 331] on icon "up" at bounding box center [177, 332] width 6 height 6
click at [177, 332] on icon "up" at bounding box center [177, 332] width 6 height 6
click at [177, 330] on icon "up" at bounding box center [177, 332] width 6 height 6
click at [386, 338] on input "text" at bounding box center [439, 336] width 151 height 27
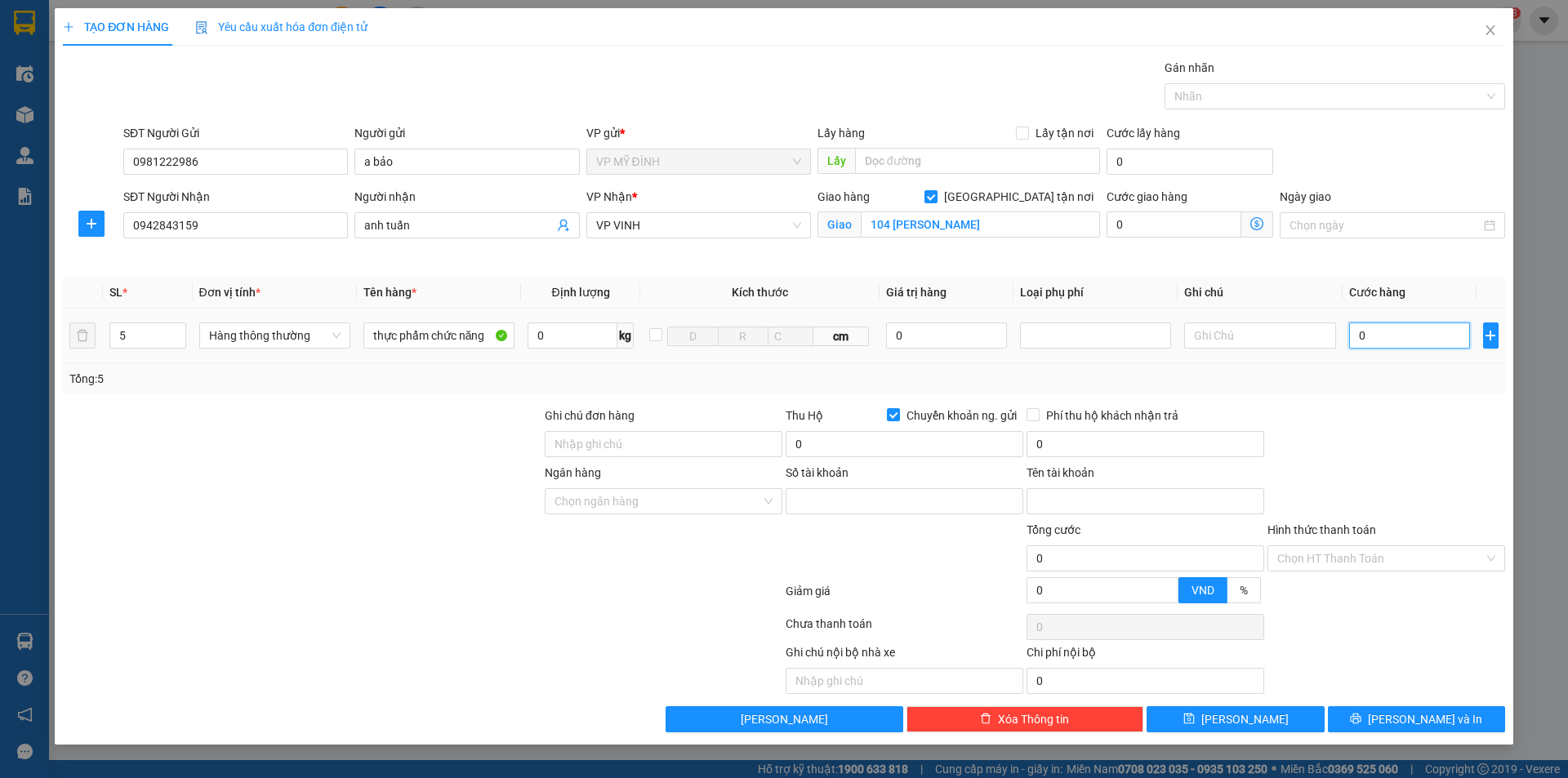
click at [1370, 340] on input "0" at bounding box center [1410, 336] width 122 height 27
click at [1457, 414] on div at bounding box center [1386, 435] width 241 height 57
click at [1377, 724] on button "[PERSON_NAME] và In" at bounding box center [1416, 720] width 177 height 27
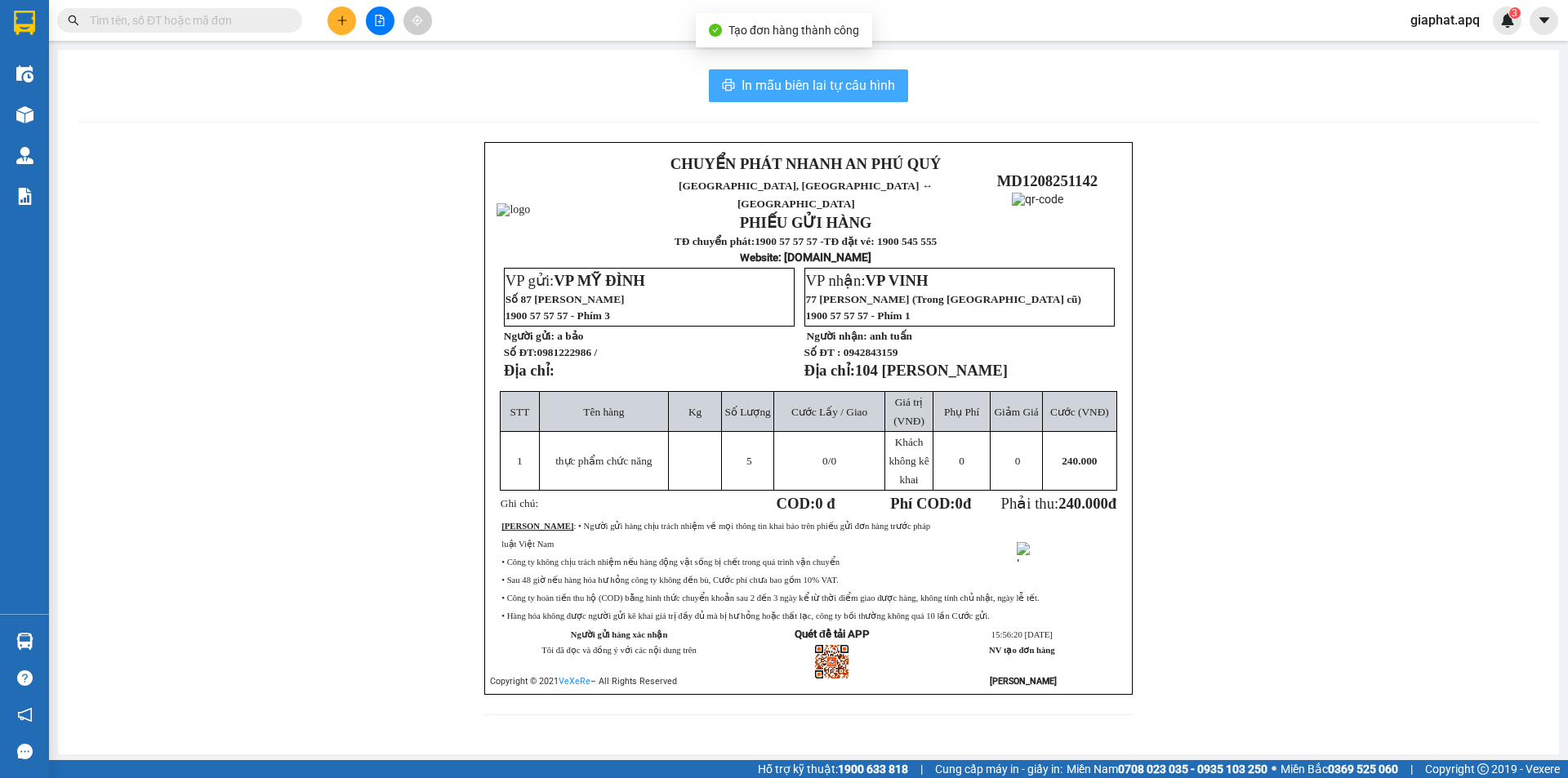
click at [764, 76] on span "In mẫu biên lai tự cấu hình" at bounding box center [818, 86] width 153 height 21
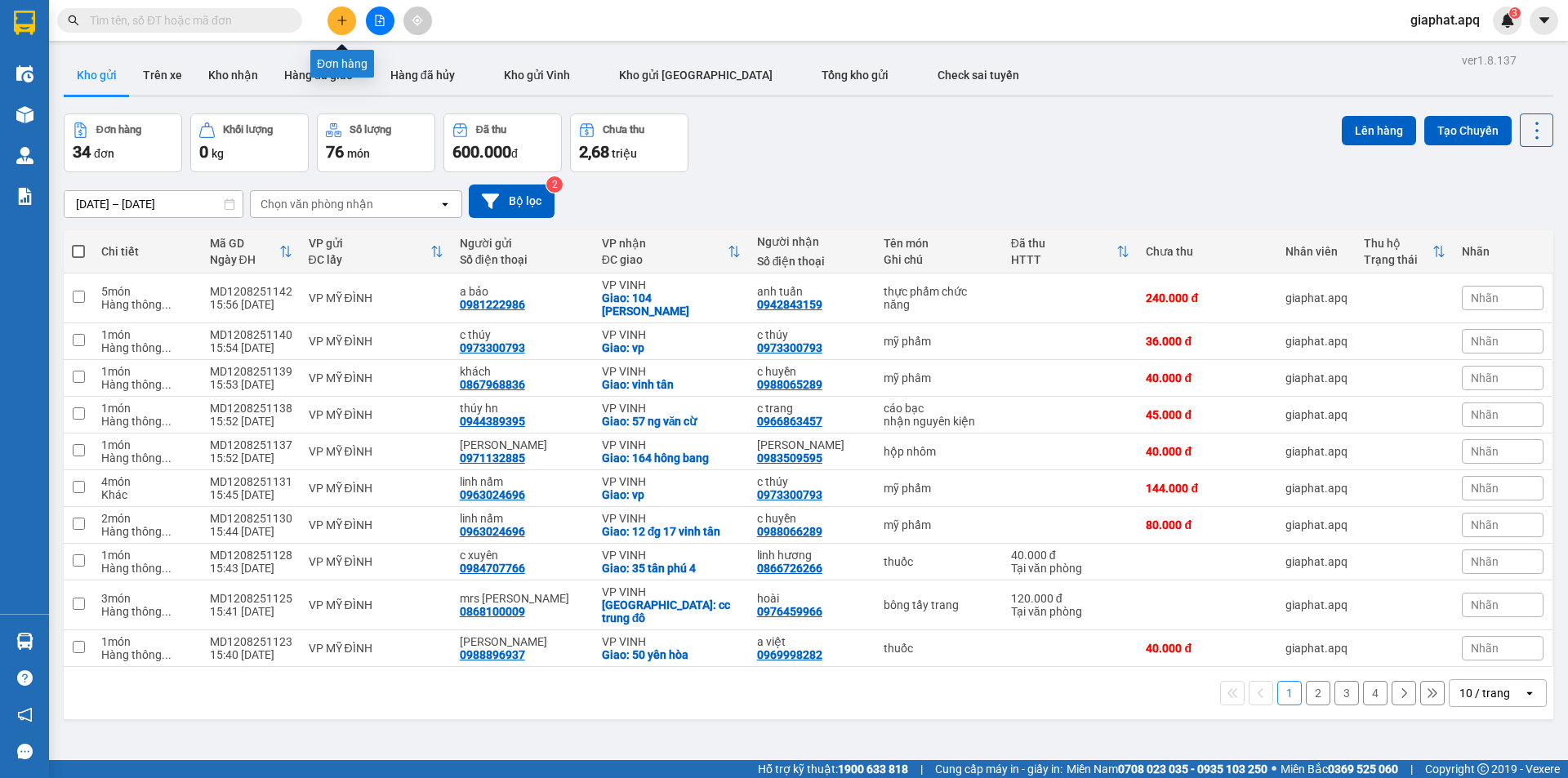
click at [339, 21] on icon "plus" at bounding box center [342, 20] width 11 height 11
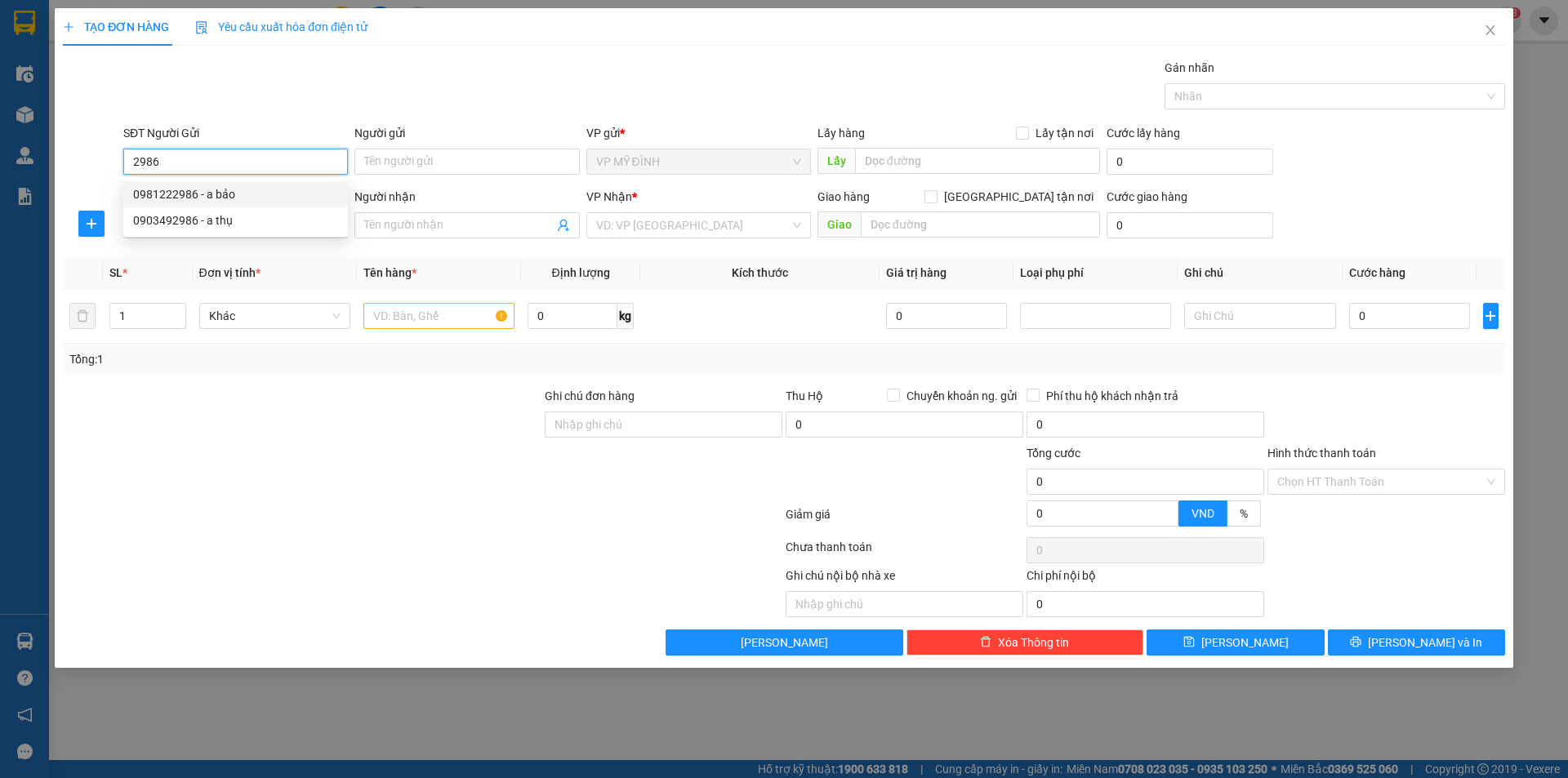
click at [219, 189] on div "0981222986 - a bảo" at bounding box center [235, 194] width 205 height 18
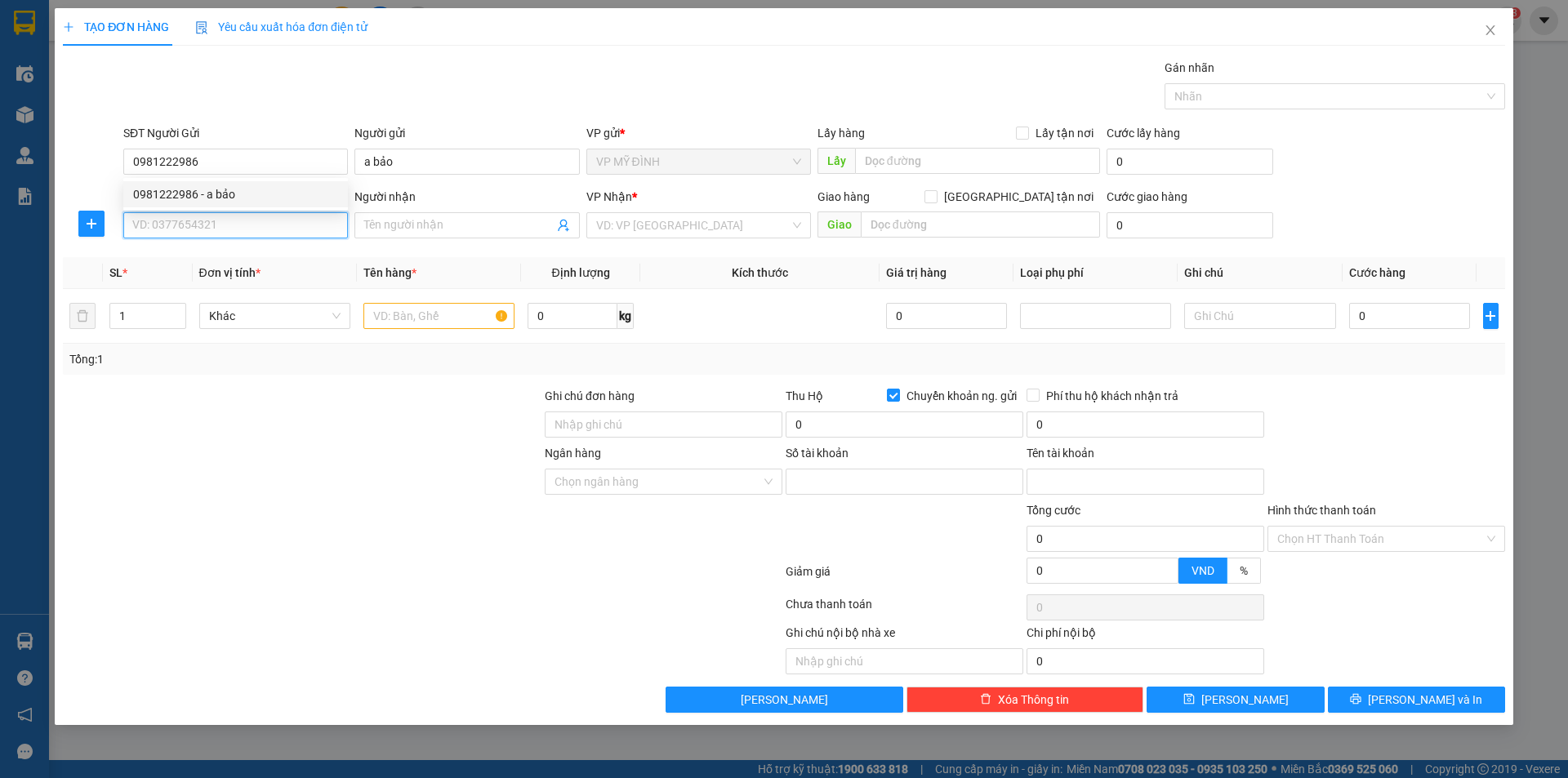
click at [236, 228] on input "SĐT Người Nhận" at bounding box center [236, 225] width 224 height 27
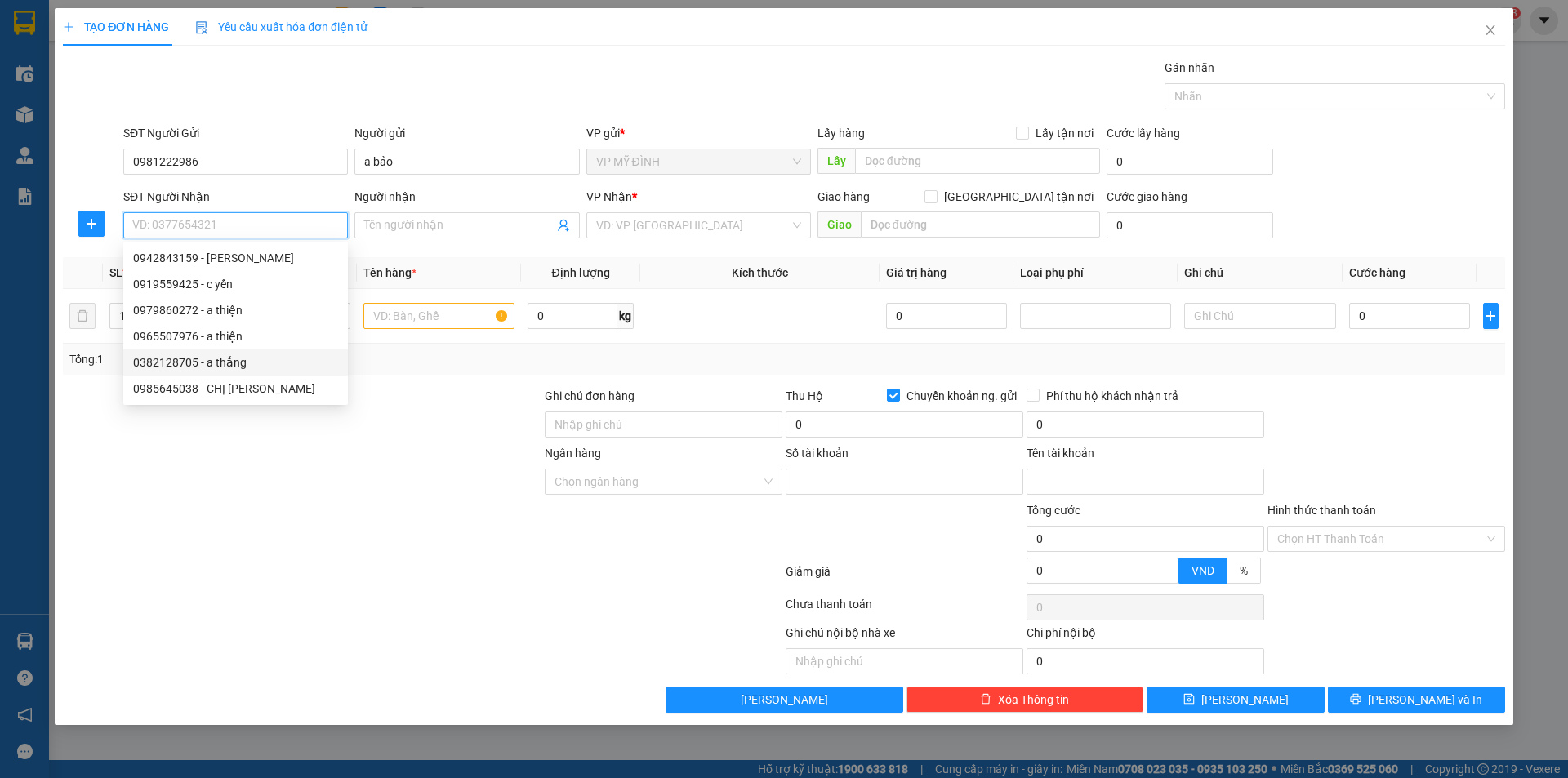
click at [217, 365] on div "0382128705 - a thắng" at bounding box center [235, 362] width 205 height 18
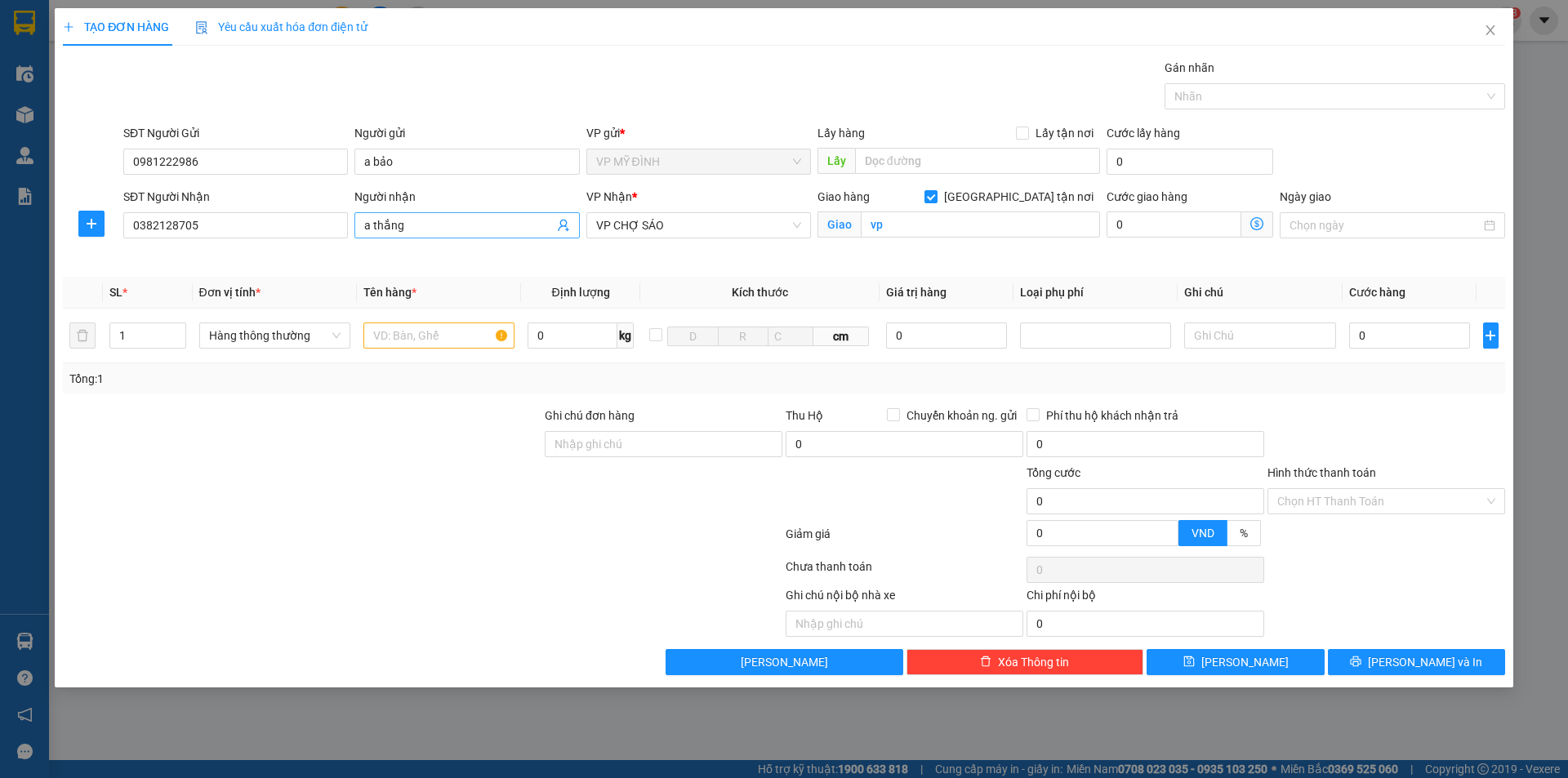
click at [560, 224] on icon "user-add" at bounding box center [563, 224] width 13 height 13
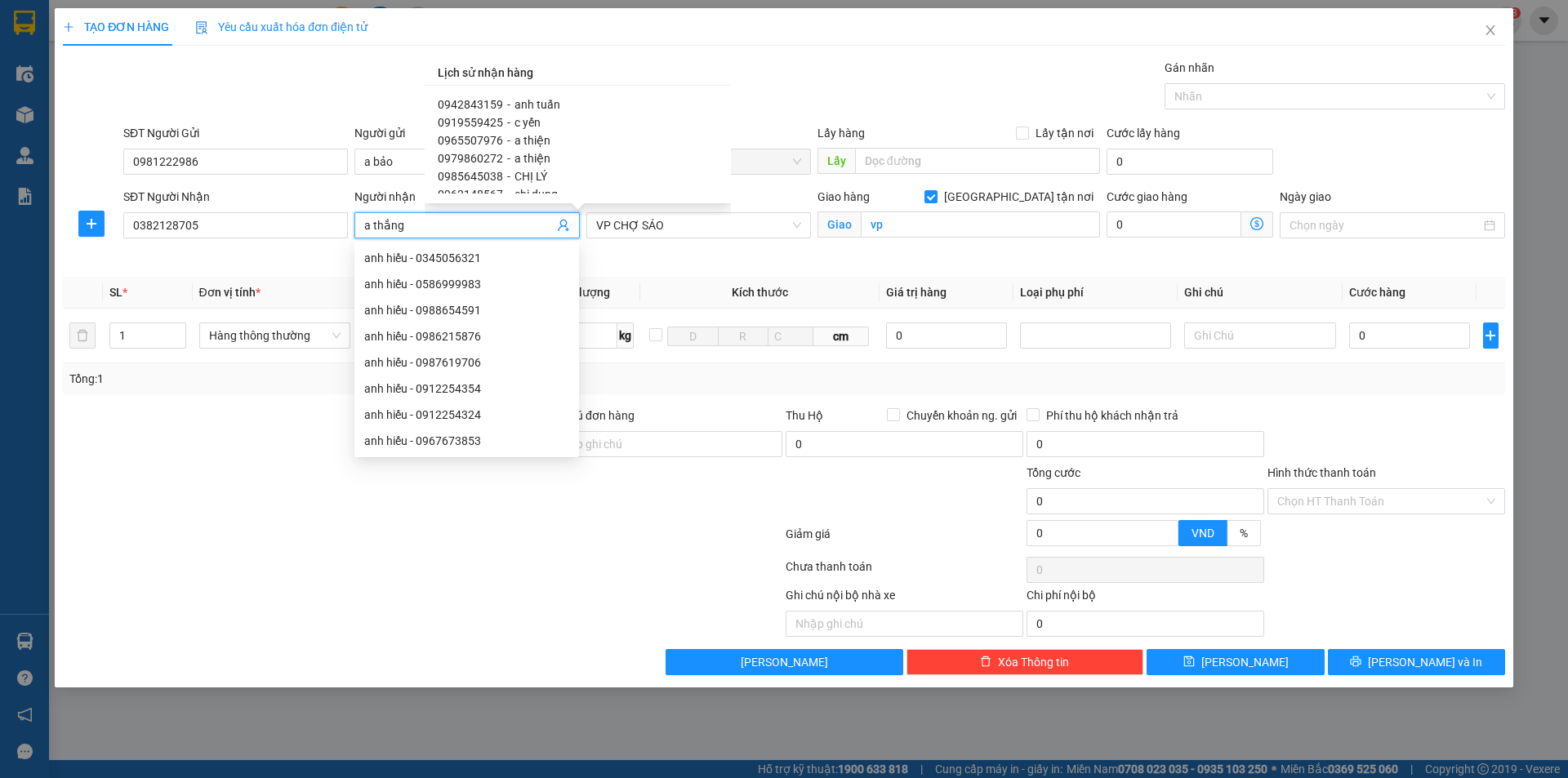
click at [524, 171] on span "CHỊ LÝ" at bounding box center [531, 176] width 33 height 13
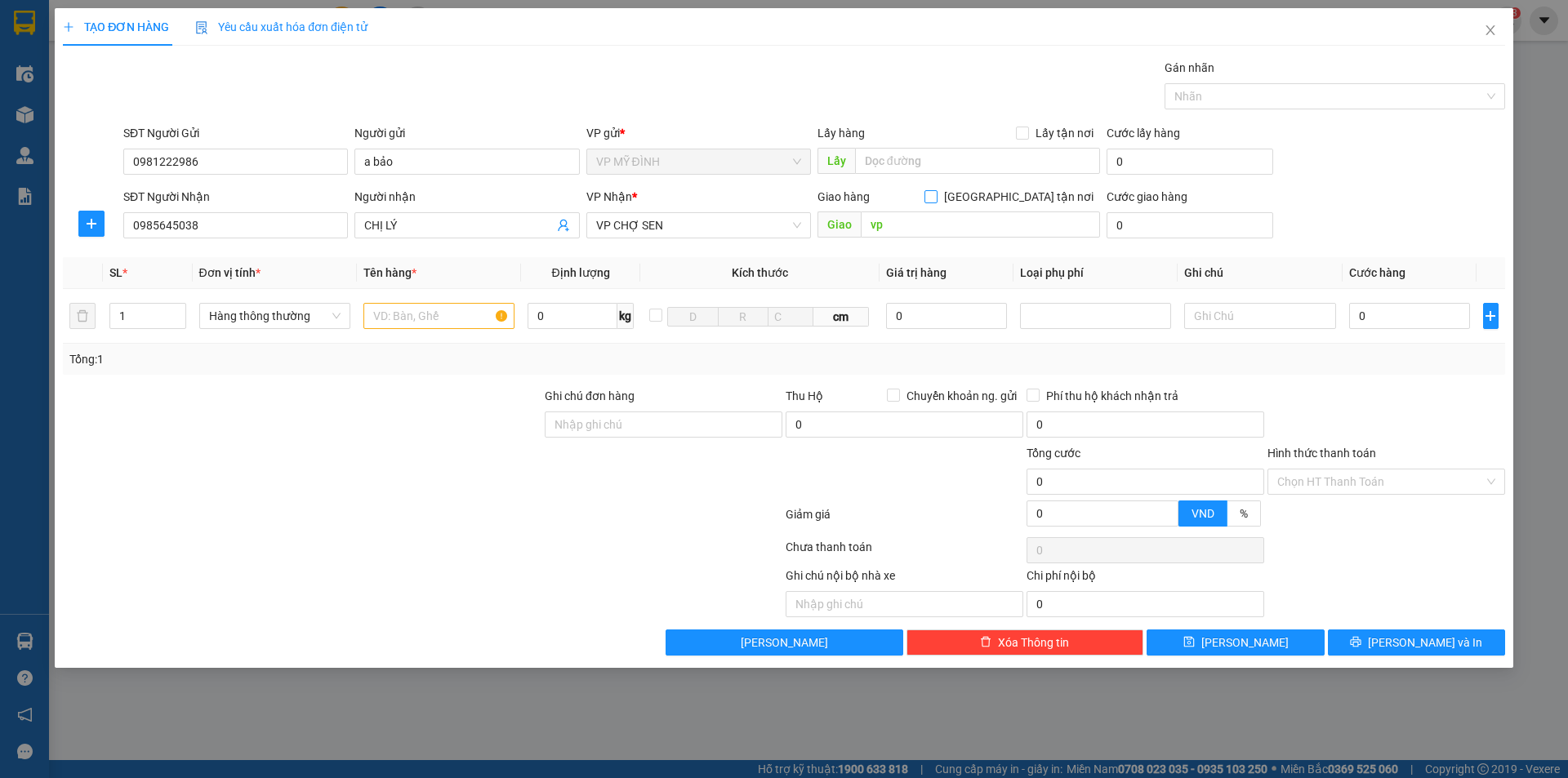
click at [936, 197] on input "[GEOGRAPHIC_DATA] tận nơi" at bounding box center [930, 195] width 11 height 11
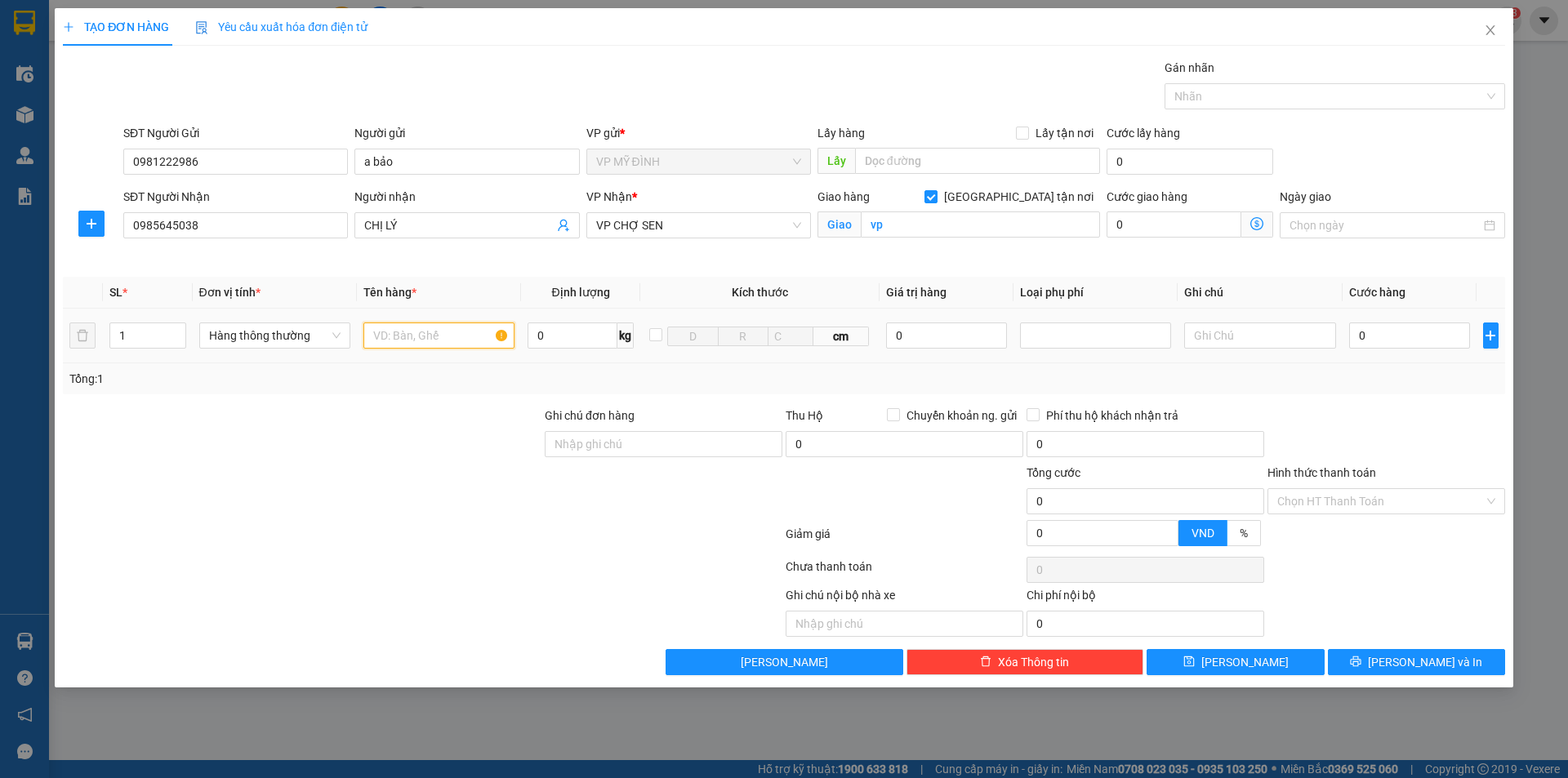
click at [382, 332] on input "text" at bounding box center [439, 336] width 151 height 27
click at [1406, 338] on input "0" at bounding box center [1410, 336] width 122 height 27
drag, startPoint x: 1445, startPoint y: 393, endPoint x: 1397, endPoint y: 537, distance: 151.8
click at [1444, 395] on div "Transit Pickup Surcharge Ids Transit Deliver Surcharge Ids Transit Deliver Surc…" at bounding box center [783, 368] width 1442 height 617
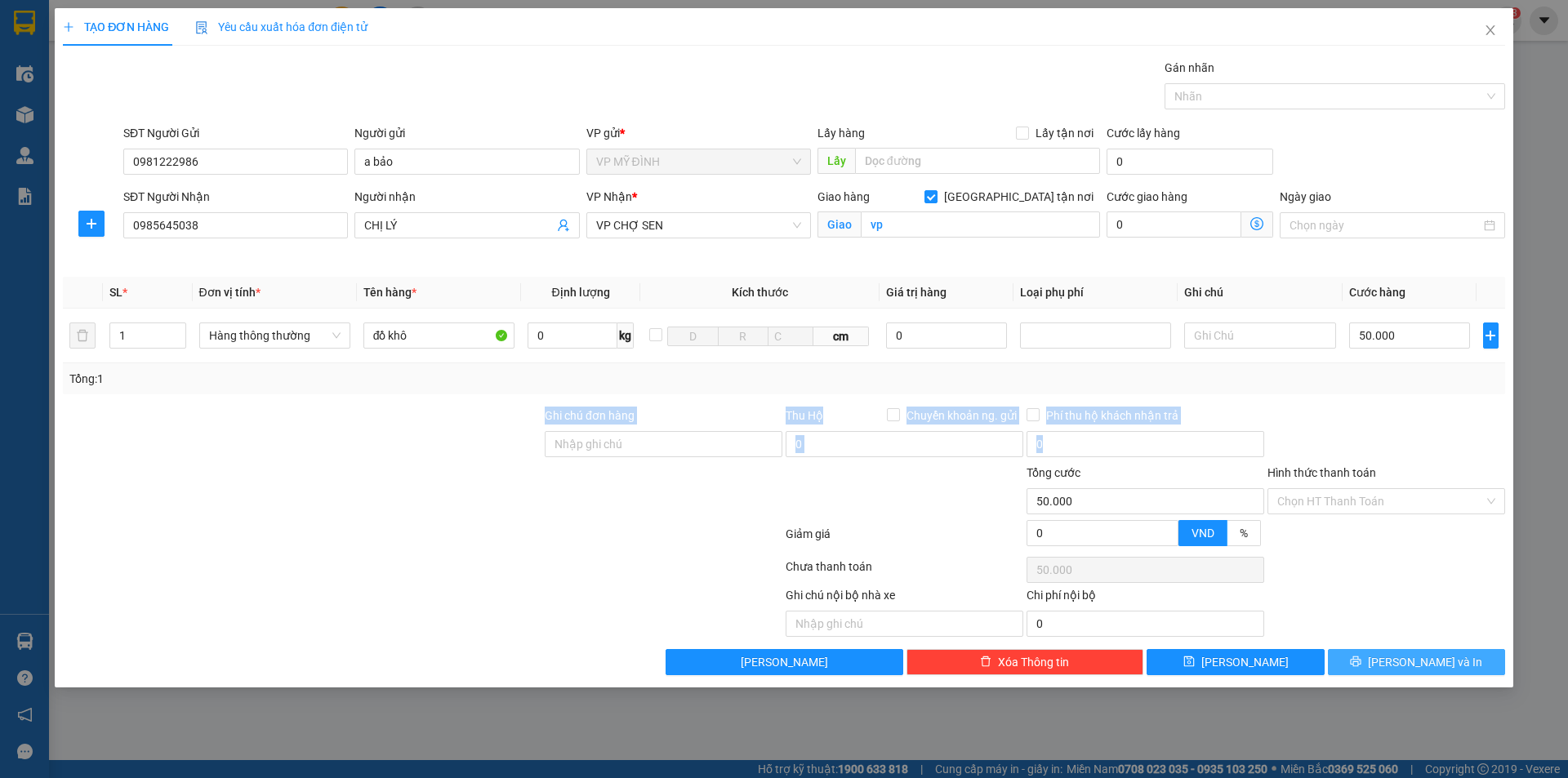
click at [1362, 660] on icon "printer" at bounding box center [1356, 661] width 11 height 11
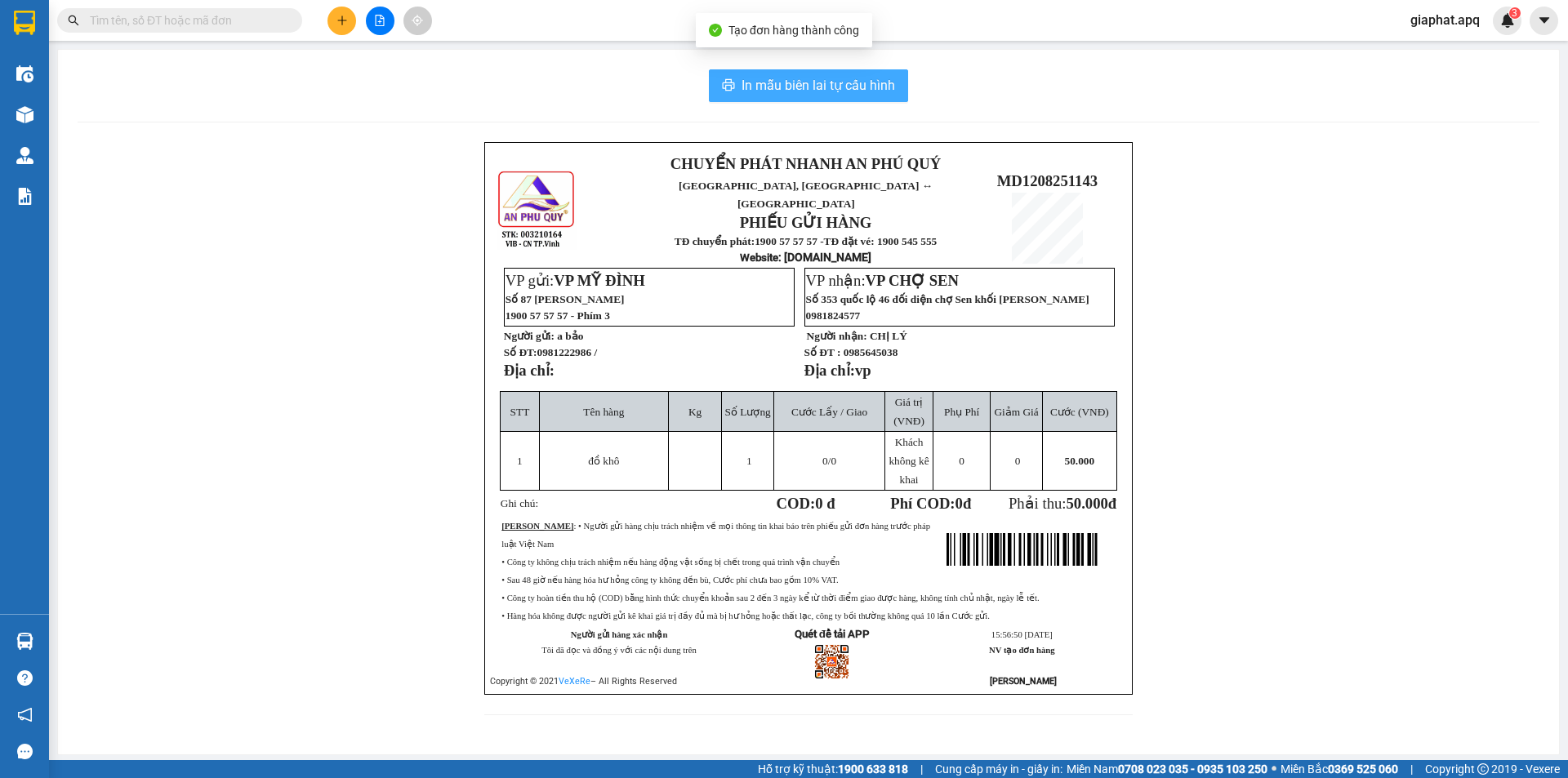
click at [845, 86] on span "In mẫu biên lai tự cấu hình" at bounding box center [818, 86] width 153 height 21
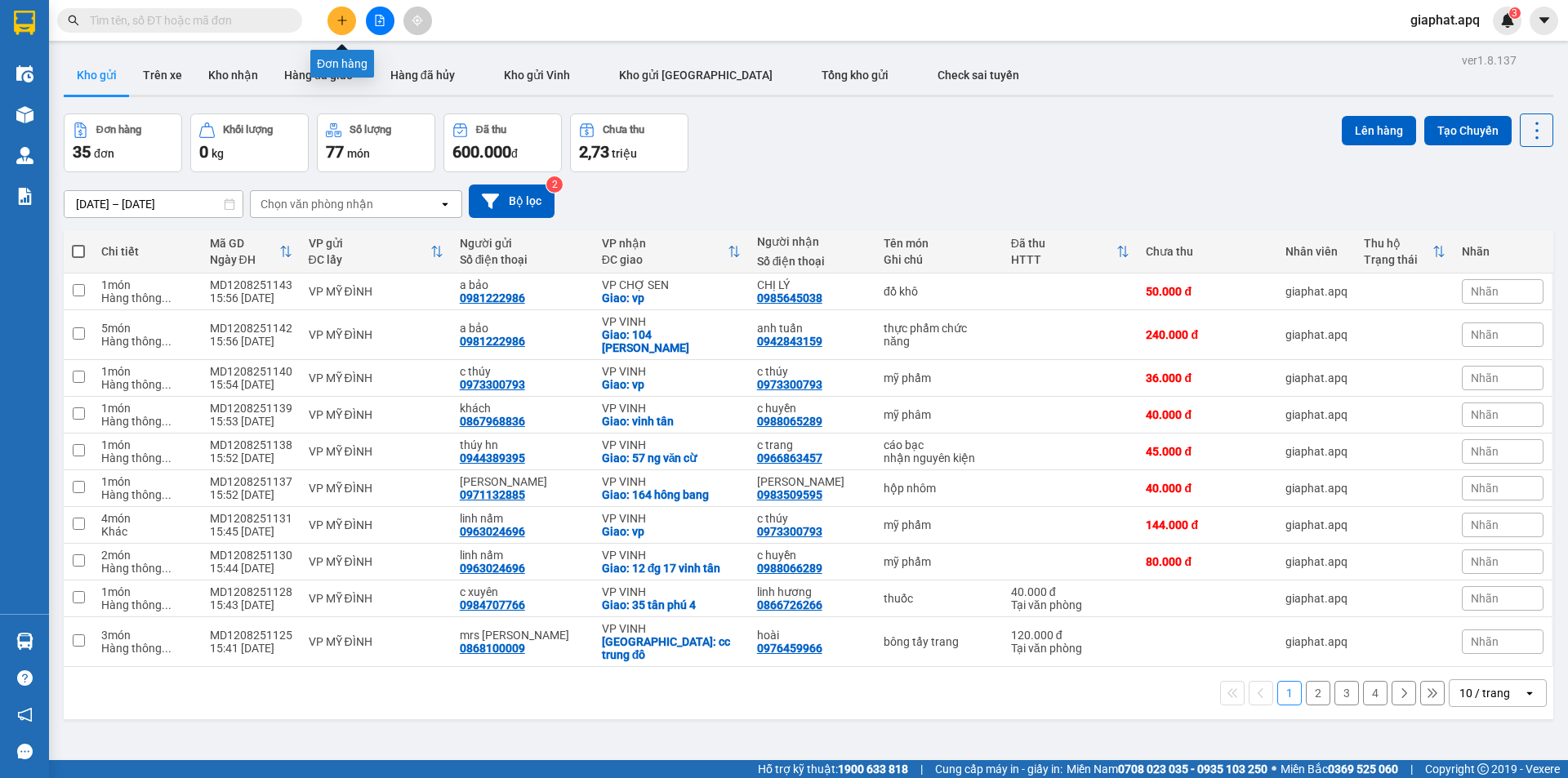
click at [338, 22] on icon "plus" at bounding box center [342, 20] width 11 height 11
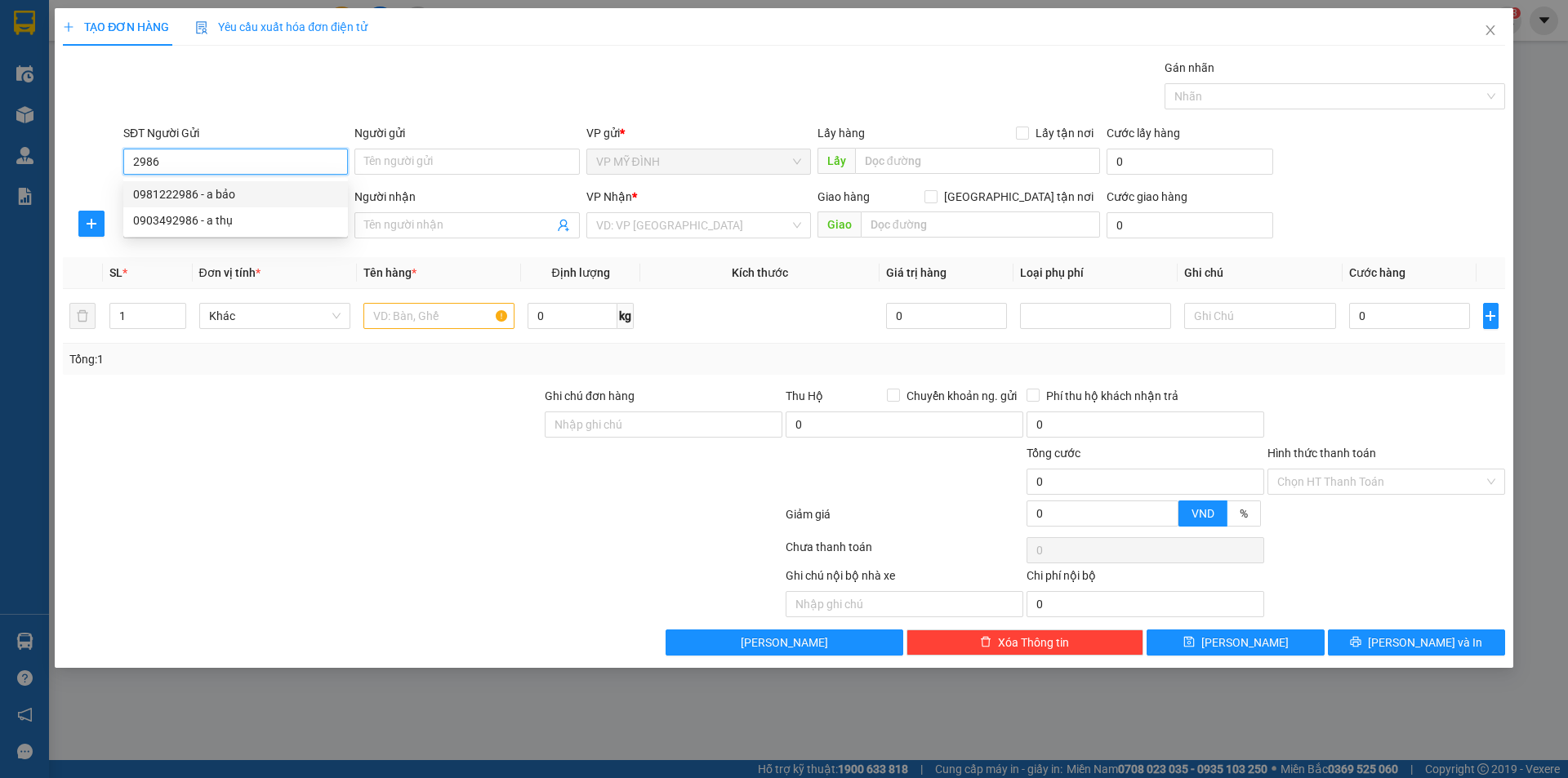
click at [206, 193] on div "0981222986 - a bảo" at bounding box center [235, 194] width 205 height 18
click at [236, 247] on div "Transit Pickup Surcharge Ids Transit Deliver Surcharge Ids Transit Deliver Surc…" at bounding box center [783, 357] width 1442 height 597
click at [237, 227] on input "SĐT Người Nhận" at bounding box center [236, 225] width 224 height 27
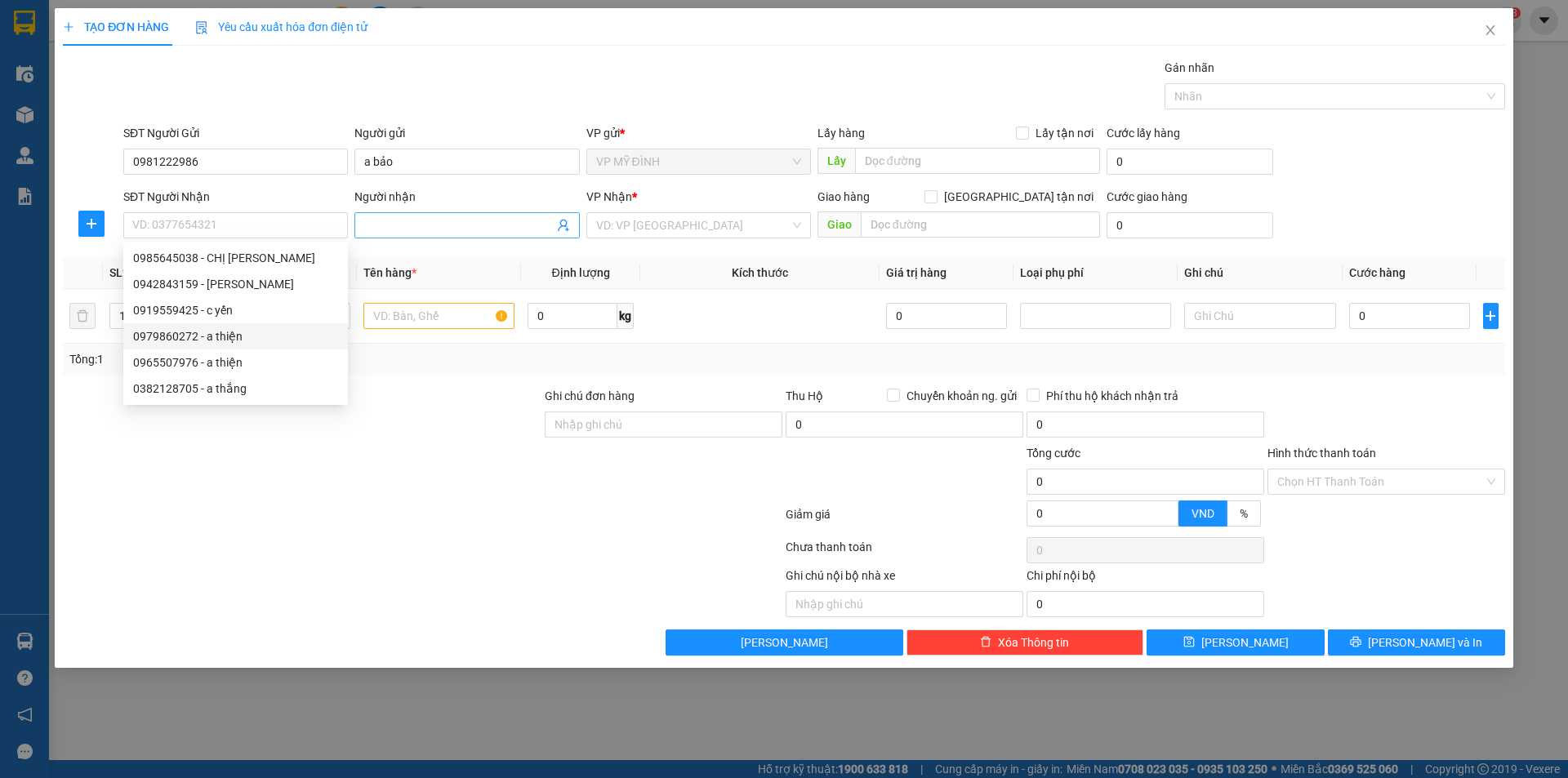
click at [563, 226] on icon "user-add" at bounding box center [563, 225] width 10 height 12
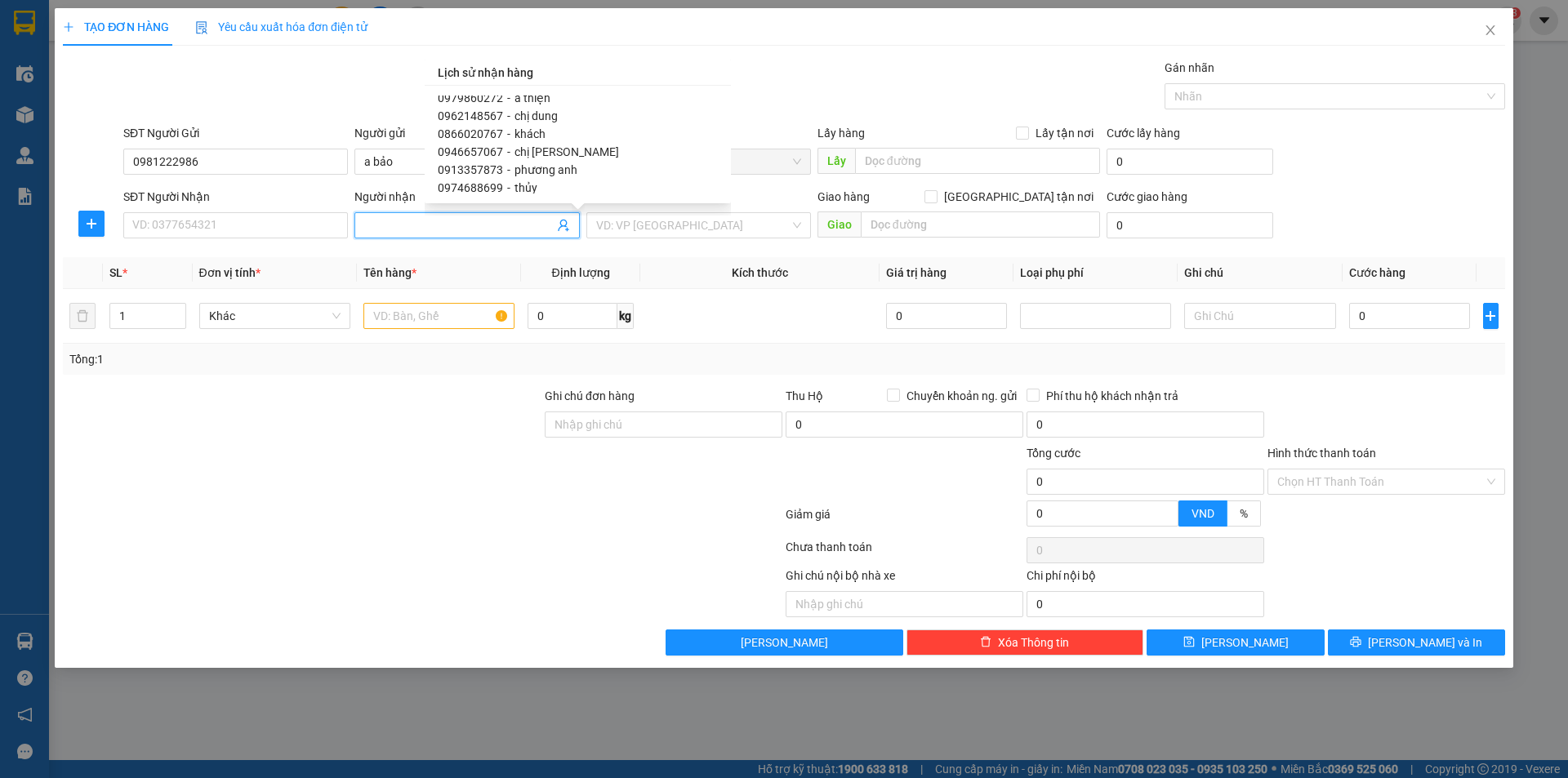
scroll to position [83, 0]
click at [566, 159] on span "phương anh" at bounding box center [546, 165] width 63 height 13
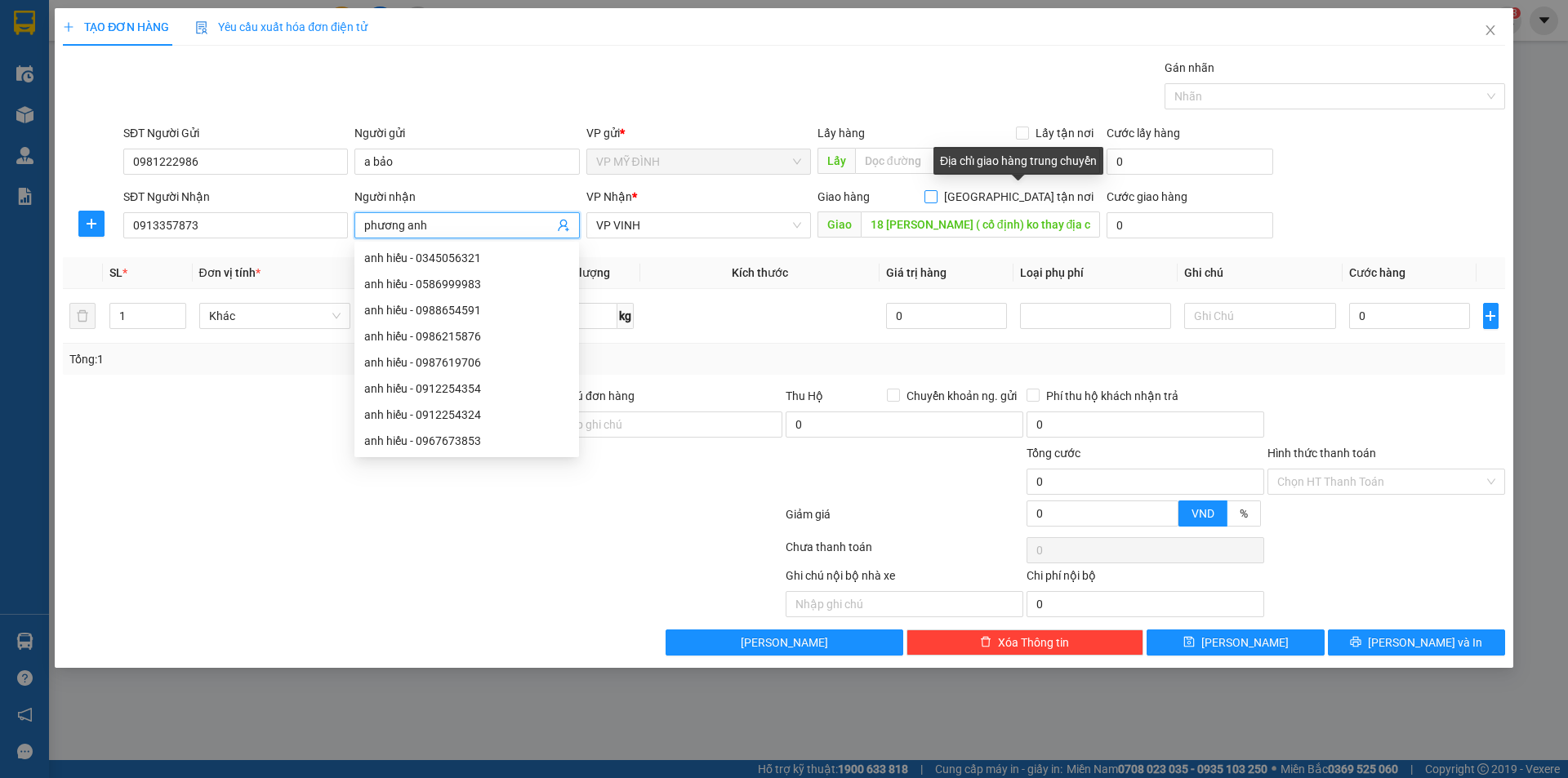
click at [936, 194] on input "[GEOGRAPHIC_DATA] tận nơi" at bounding box center [930, 195] width 11 height 11
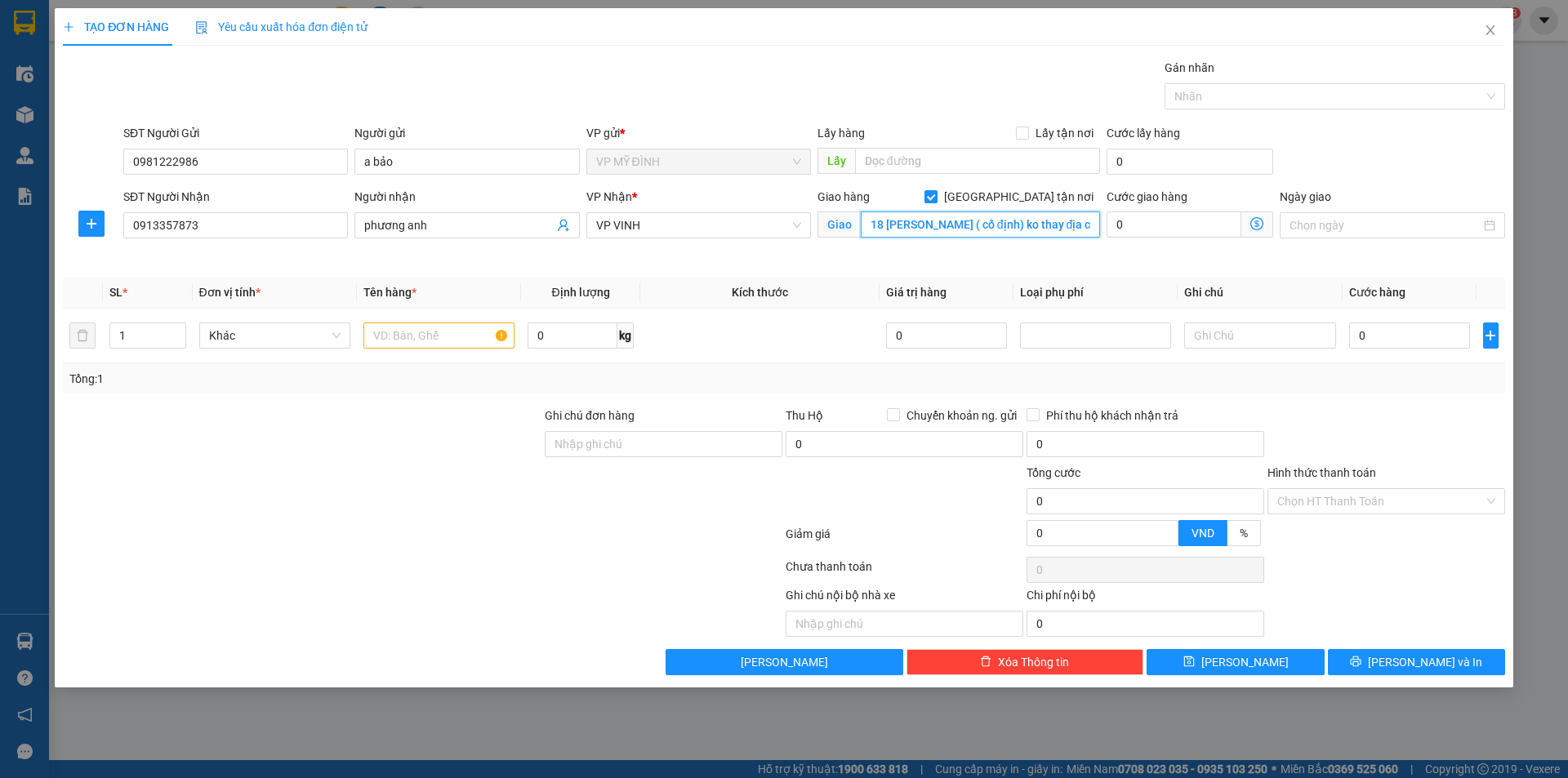
click at [876, 225] on input "18 nguyễn biểu ( cố định) ko thay địa chỉ của khách" at bounding box center [980, 224] width 239 height 27
click at [414, 342] on input "text" at bounding box center [439, 336] width 151 height 27
drag, startPoint x: 1377, startPoint y: 339, endPoint x: 1379, endPoint y: 331, distance: 8.2
click at [1378, 339] on input "0" at bounding box center [1410, 336] width 122 height 27
drag, startPoint x: 1394, startPoint y: 396, endPoint x: 1408, endPoint y: 422, distance: 29.5
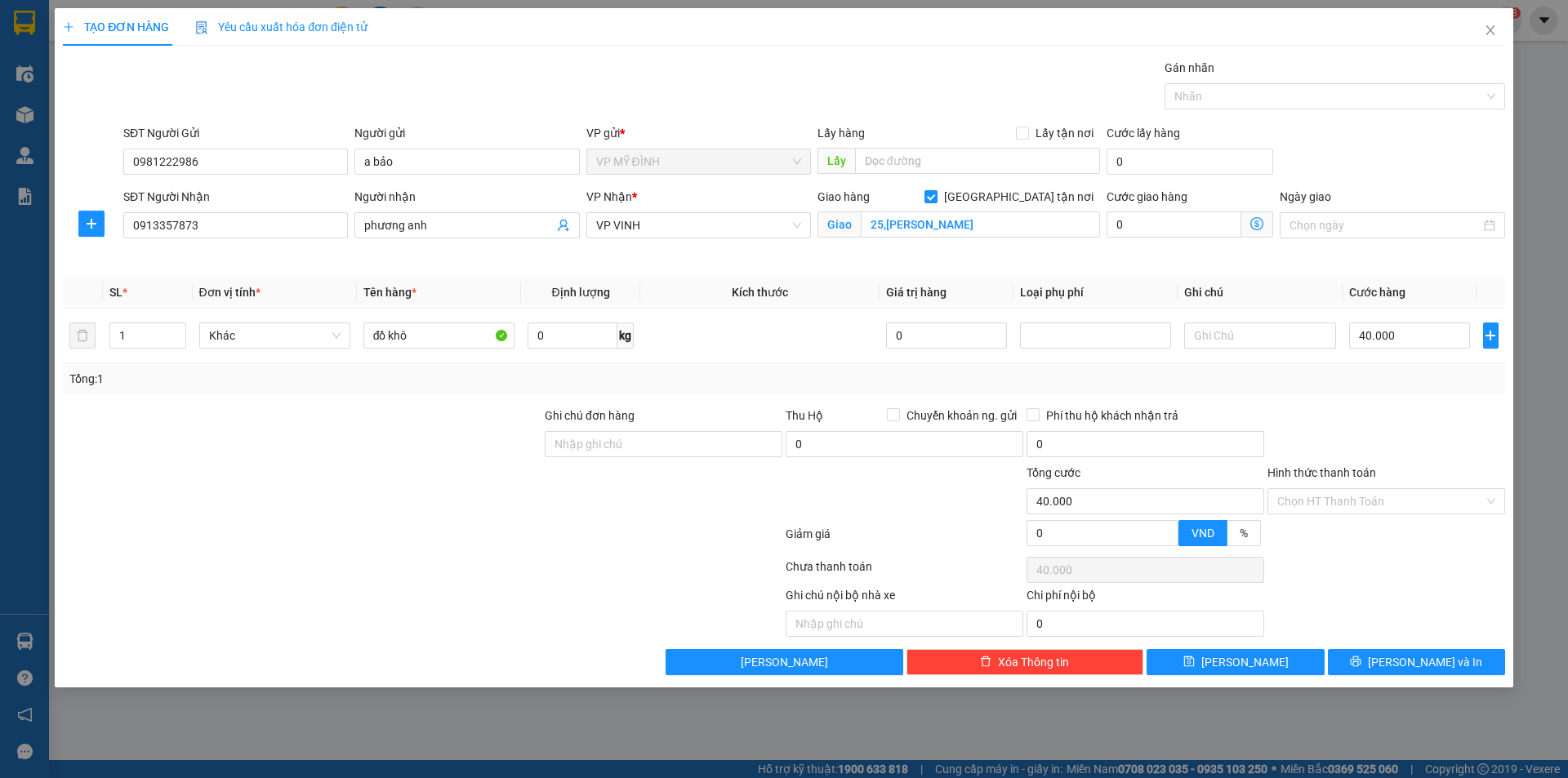
click at [1399, 399] on div "Transit Pickup Surcharge Ids Transit Deliver Surcharge Ids Transit Deliver Surc…" at bounding box center [783, 368] width 1442 height 617
click at [1409, 668] on span "[PERSON_NAME] và In" at bounding box center [1425, 662] width 114 height 18
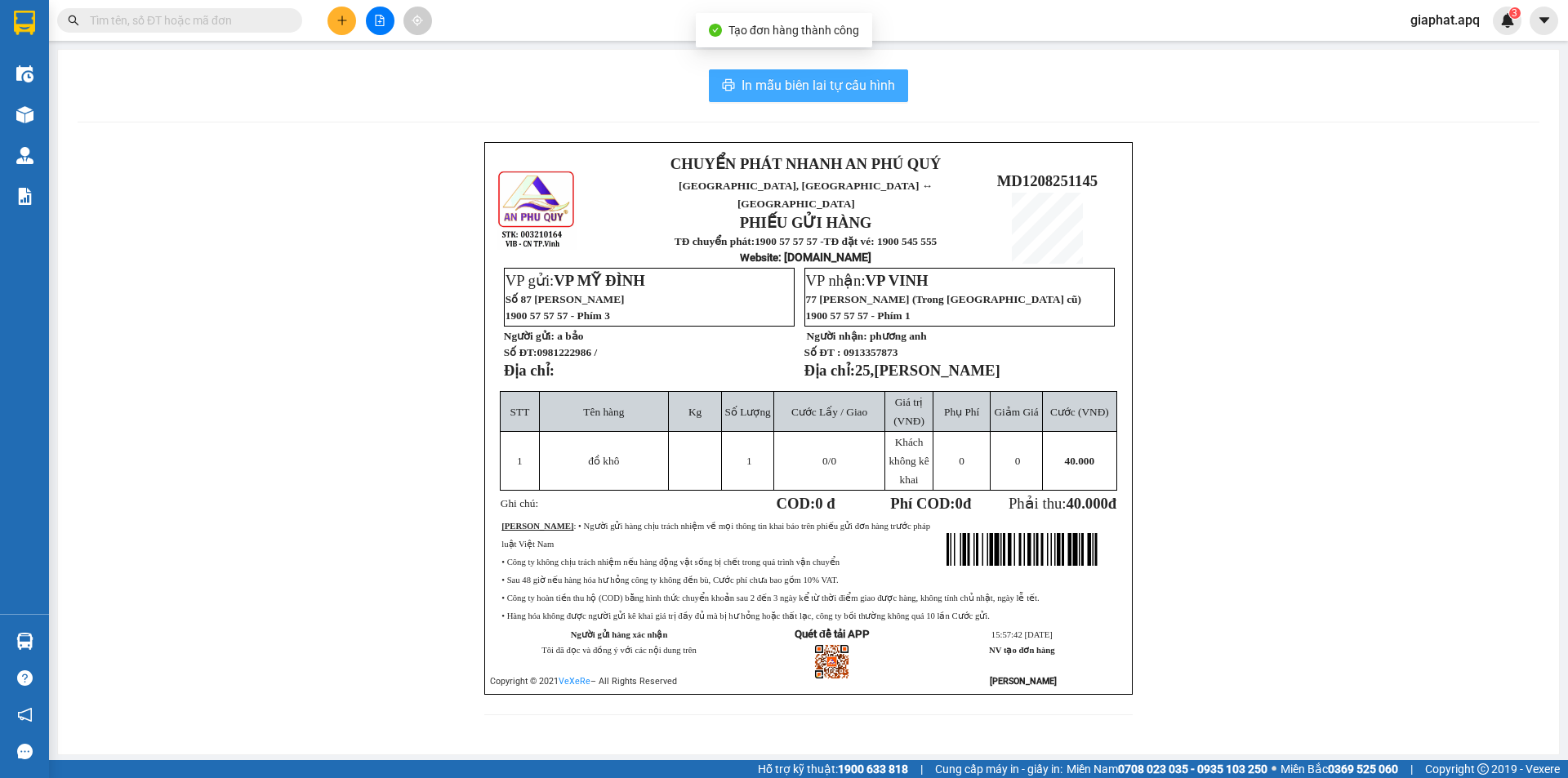
click at [865, 90] on span "In mẫu biên lai tự cấu hình" at bounding box center [818, 86] width 153 height 21
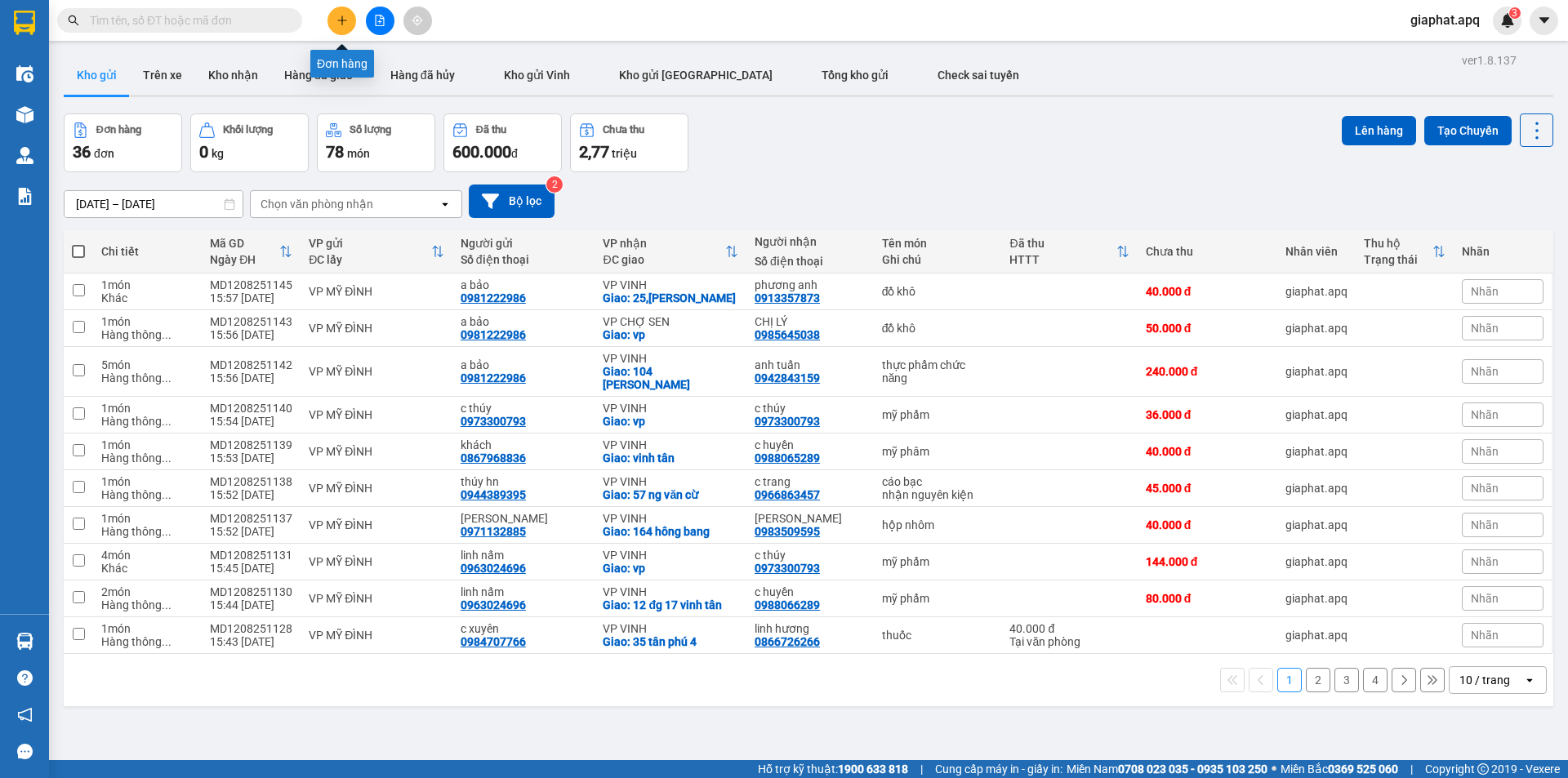
click at [344, 17] on icon "plus" at bounding box center [342, 20] width 11 height 11
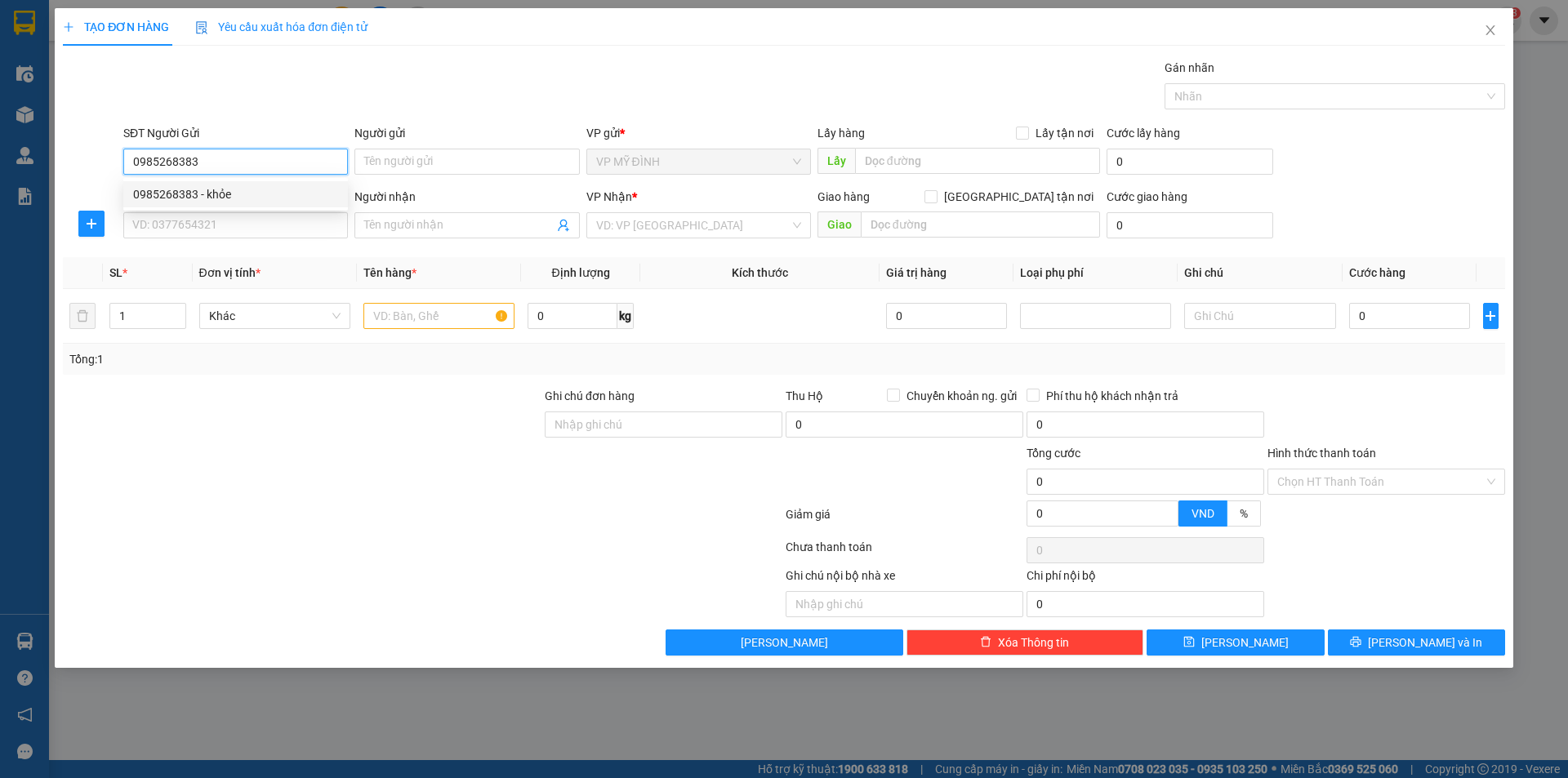
click at [221, 186] on div "0985268383 - khỏe" at bounding box center [235, 194] width 205 height 18
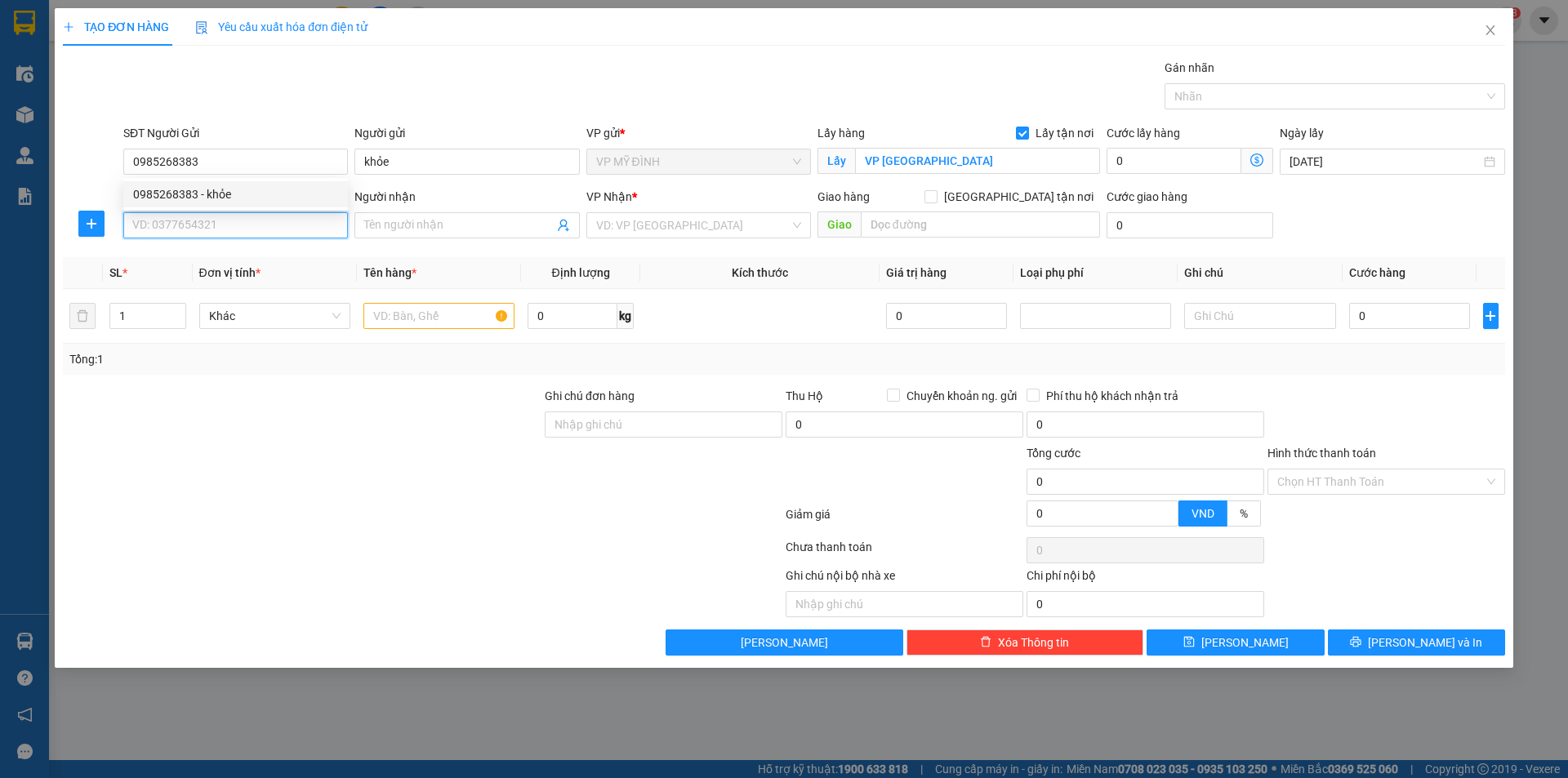
click at [233, 228] on input "SĐT Người Nhận" at bounding box center [236, 225] width 224 height 27
click at [422, 222] on input "Người nhận" at bounding box center [458, 225] width 189 height 18
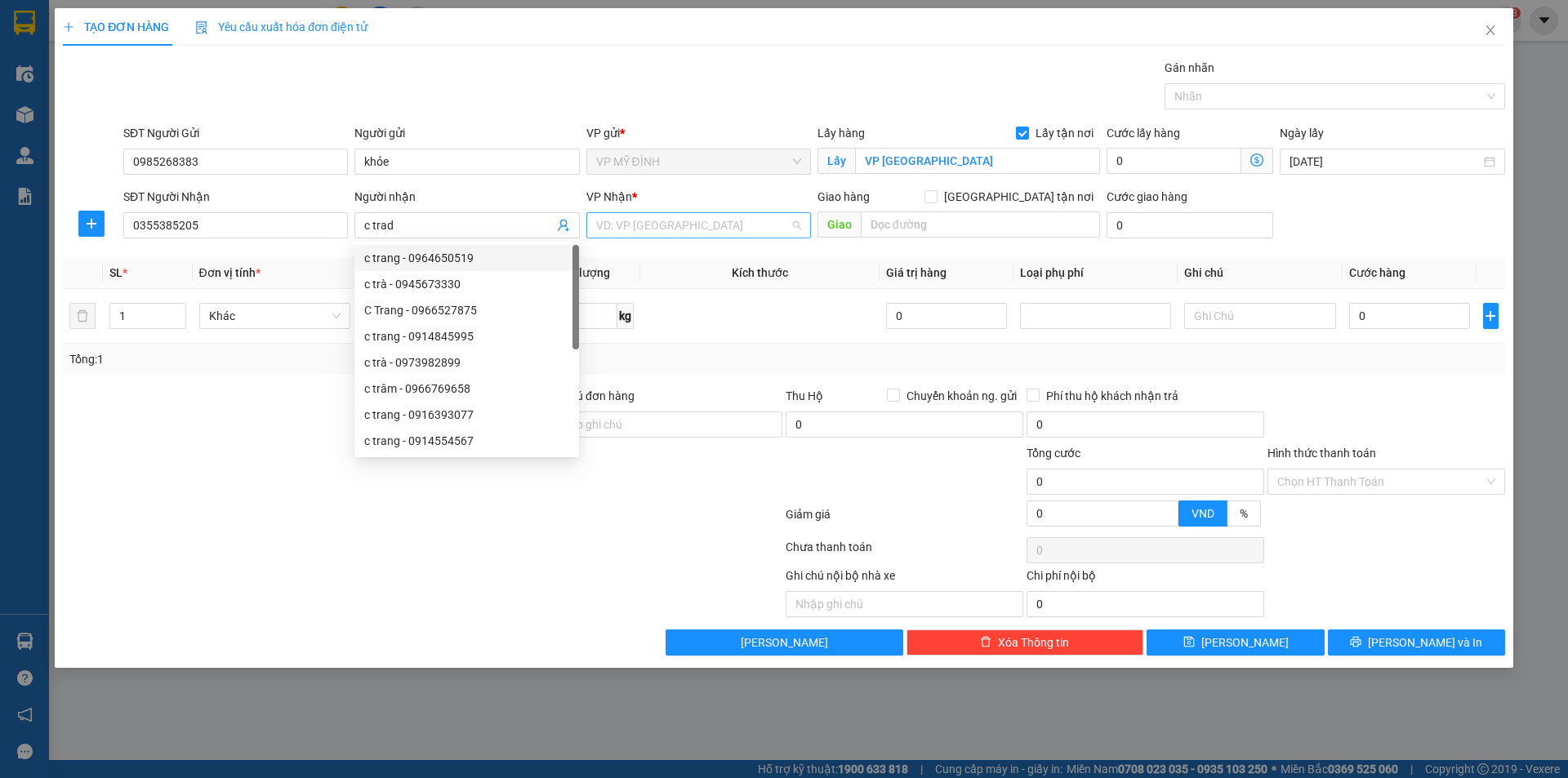
click at [646, 216] on input "search" at bounding box center [693, 225] width 194 height 25
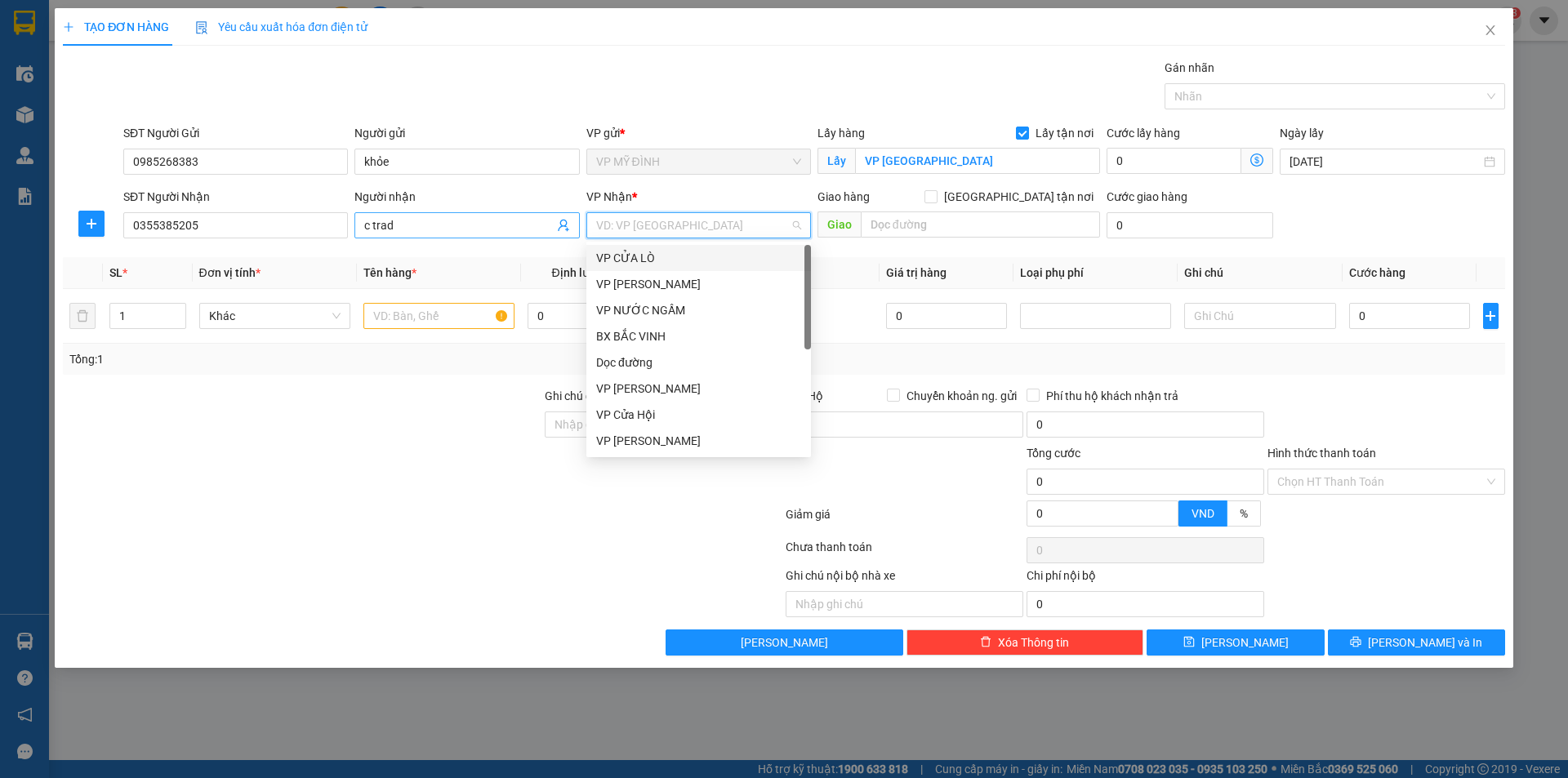
click at [404, 230] on input "c trad" at bounding box center [458, 225] width 189 height 18
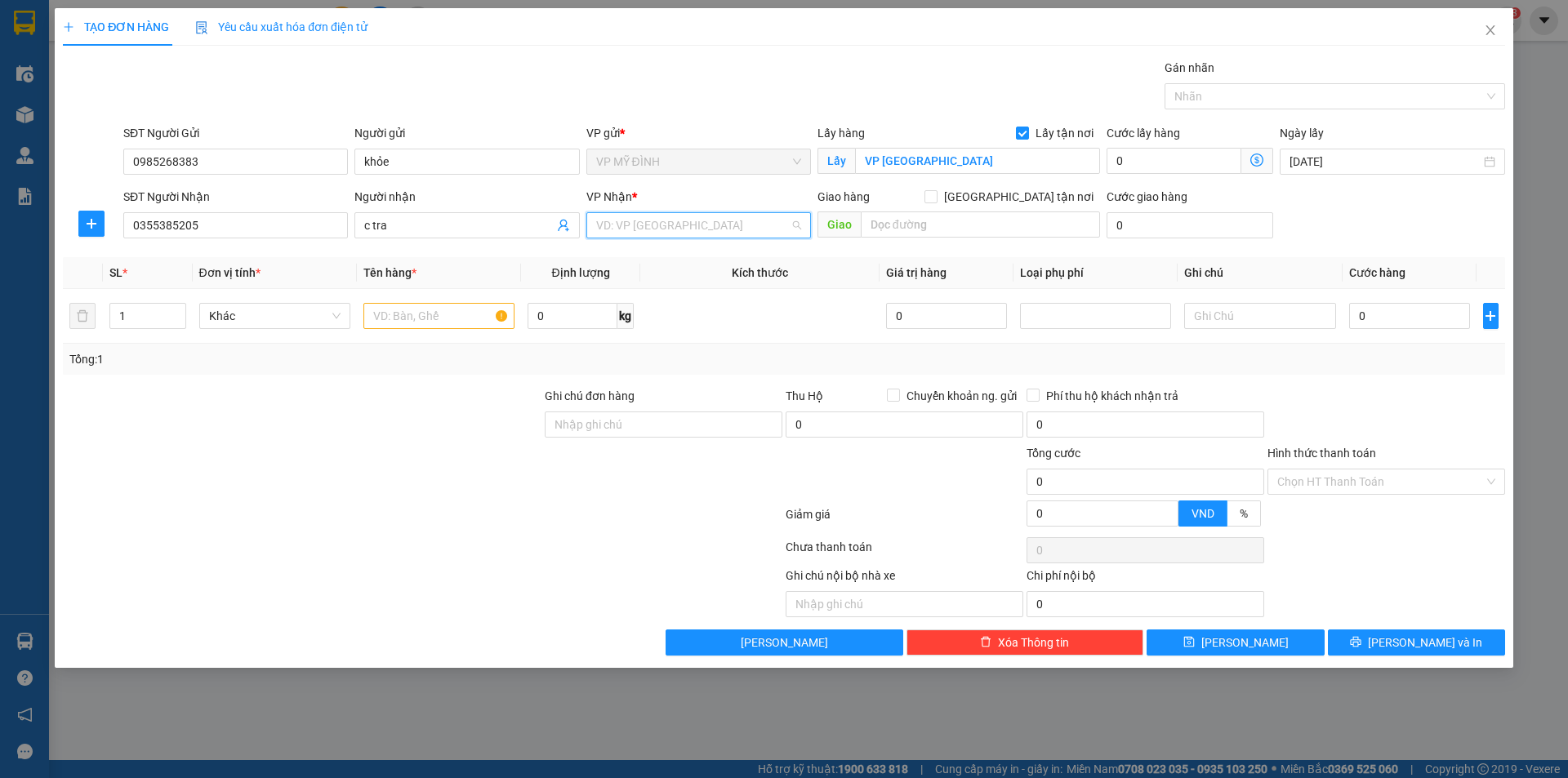
click at [639, 235] on input "search" at bounding box center [693, 225] width 194 height 25
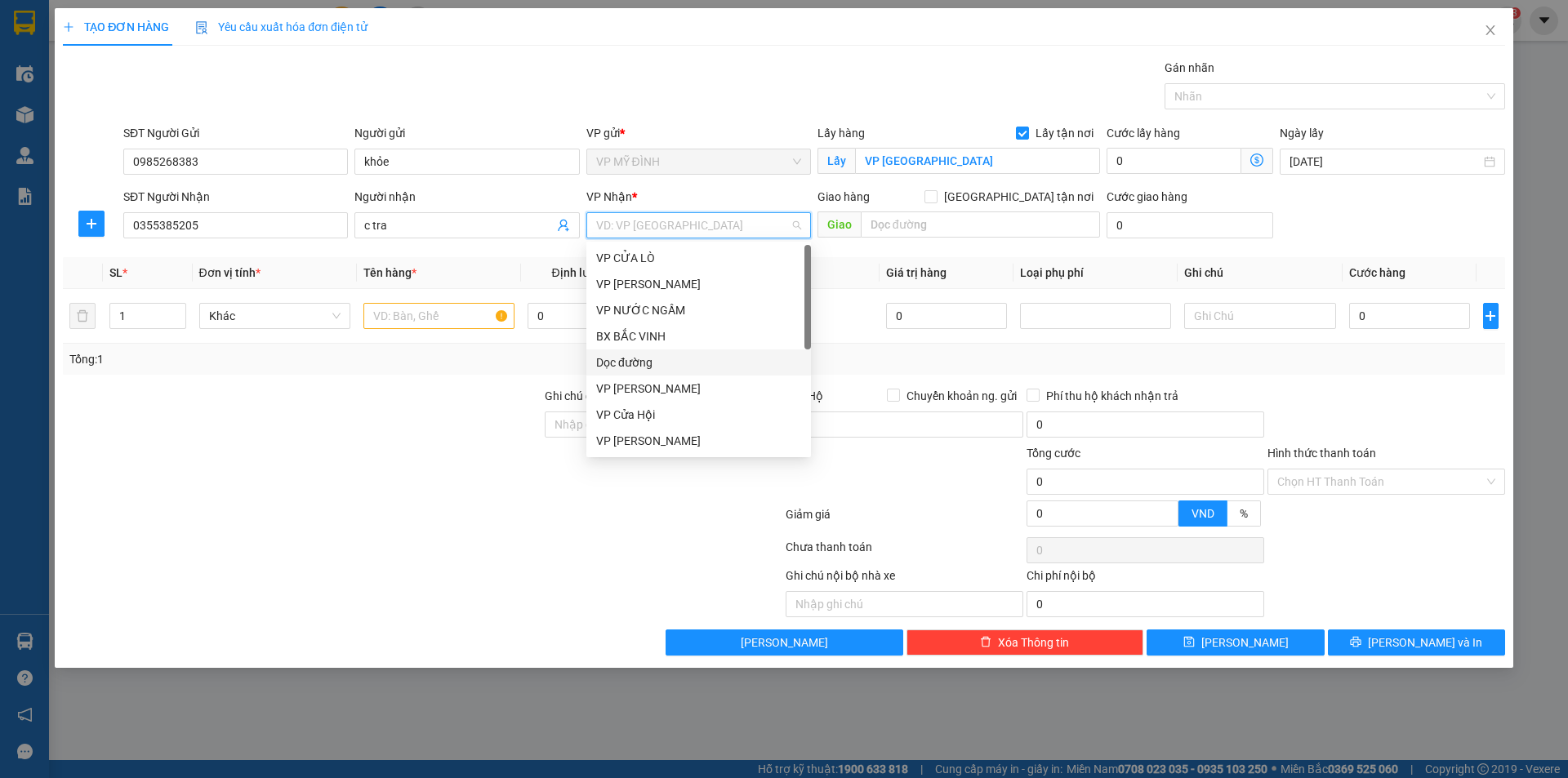
scroll to position [236, 0]
click at [668, 417] on div "VP CHỢ SÁO" at bounding box center [698, 415] width 205 height 18
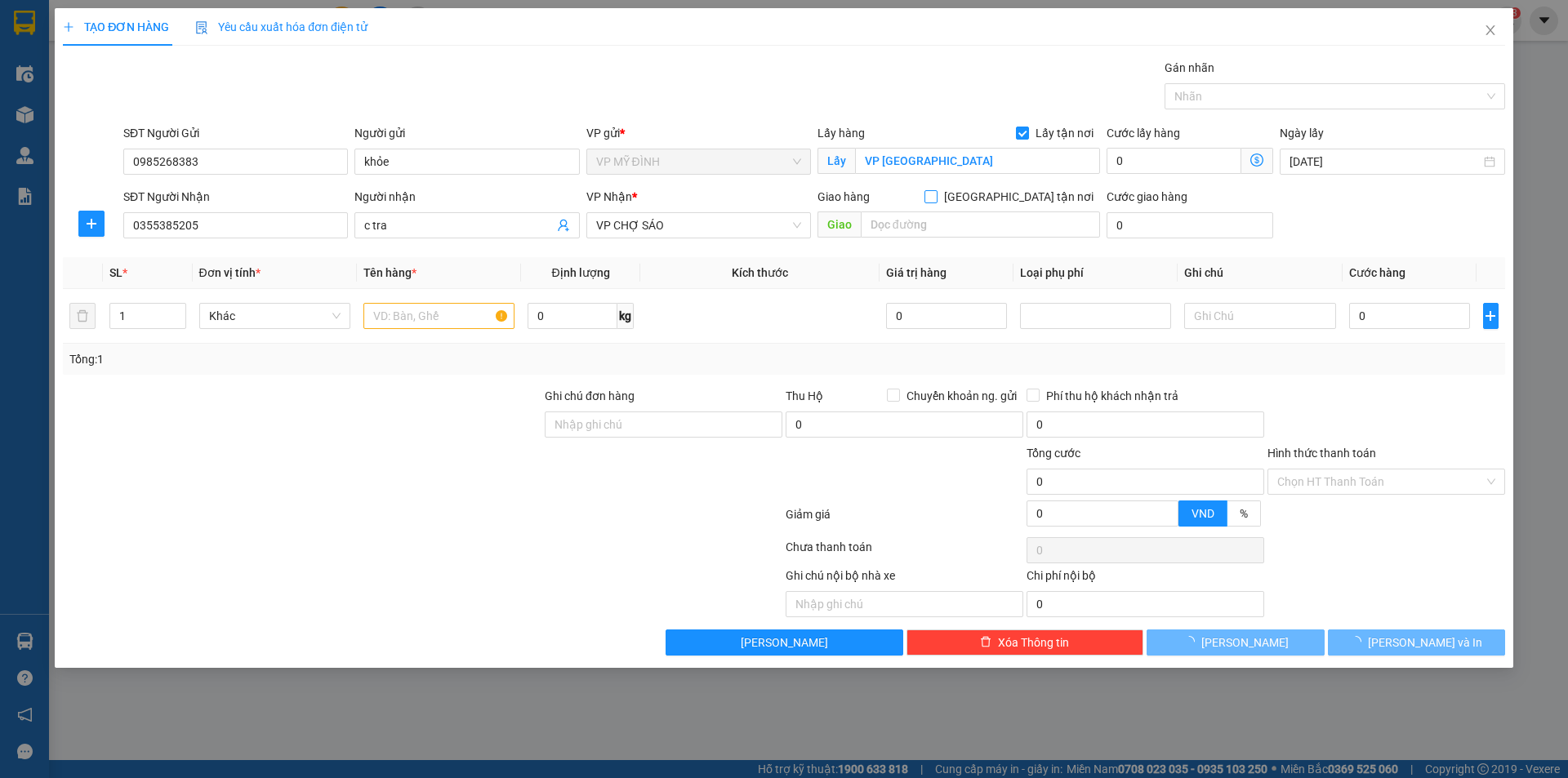
click at [936, 191] on input "[GEOGRAPHIC_DATA] tận nơi" at bounding box center [930, 195] width 11 height 11
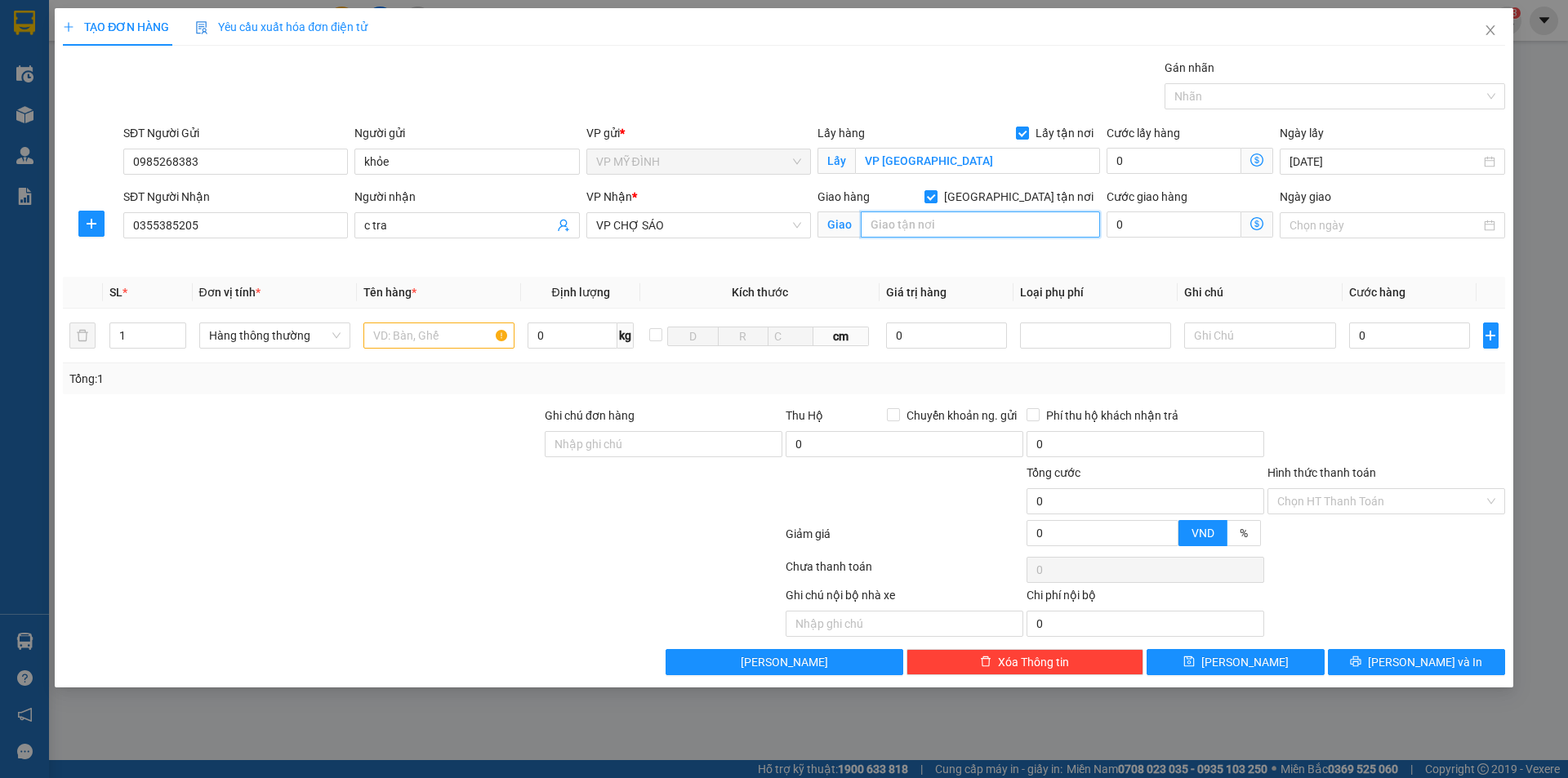
click at [935, 226] on input "text" at bounding box center [980, 224] width 239 height 27
click at [408, 337] on input "text" at bounding box center [439, 336] width 151 height 27
click at [1390, 343] on input "0" at bounding box center [1410, 336] width 122 height 27
click at [1499, 390] on div "Tổng: 1" at bounding box center [783, 379] width 1442 height 31
click at [1420, 661] on span "[PERSON_NAME] và In" at bounding box center [1425, 662] width 114 height 18
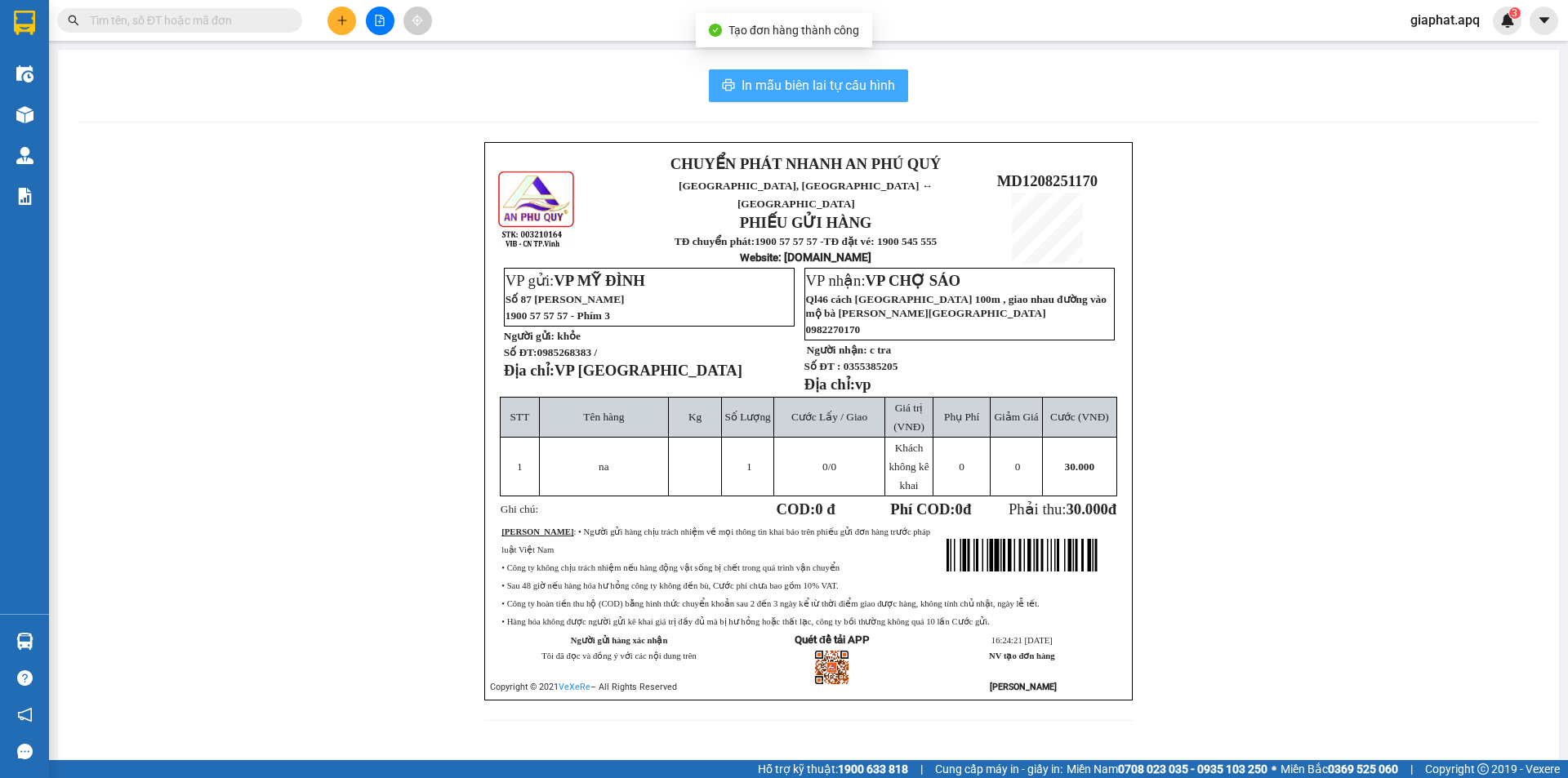
click at [830, 87] on span "In mẫu biên lai tự cấu hình" at bounding box center [818, 86] width 153 height 21
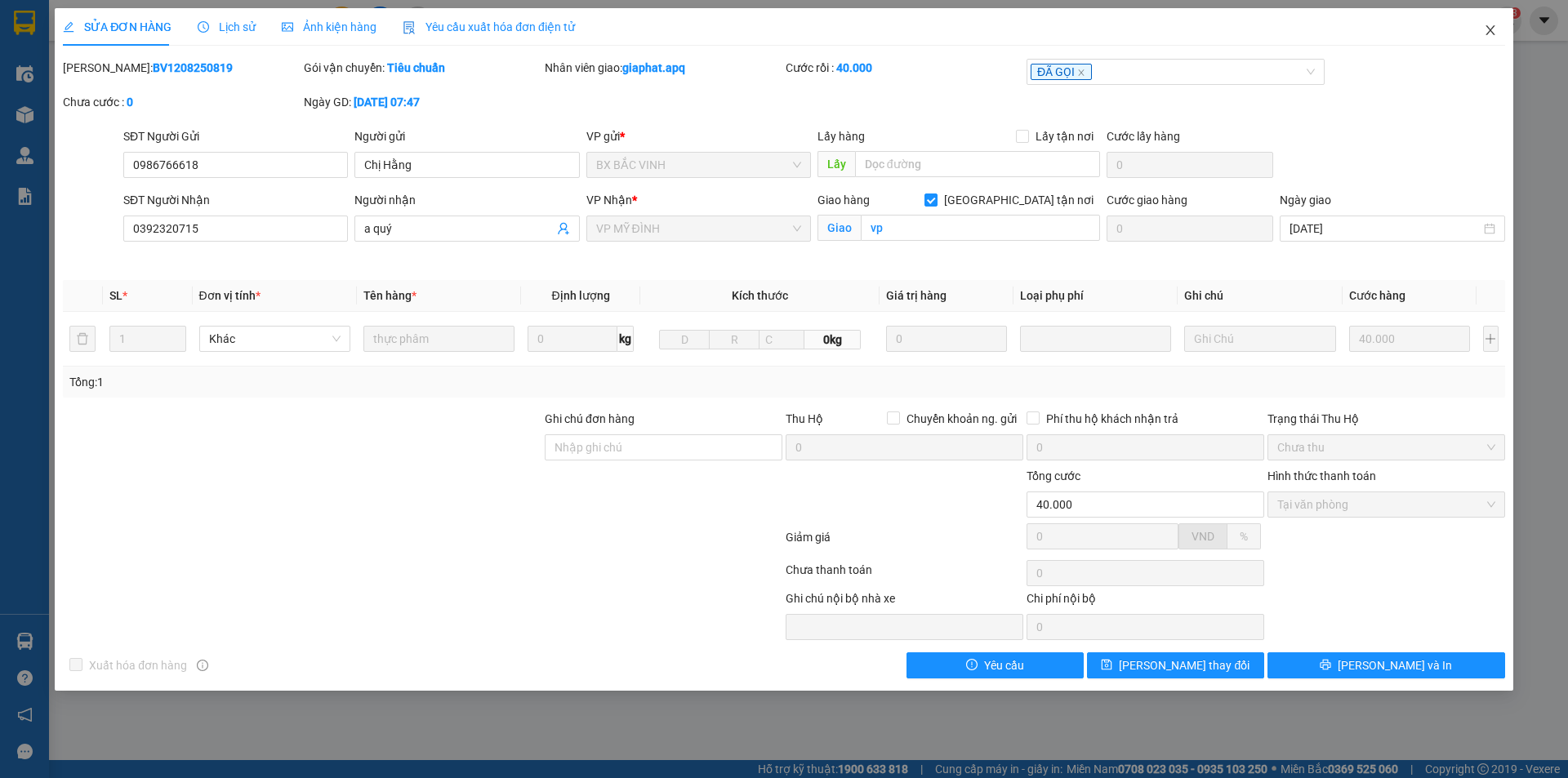
click at [1489, 31] on icon "close" at bounding box center [1490, 30] width 13 height 13
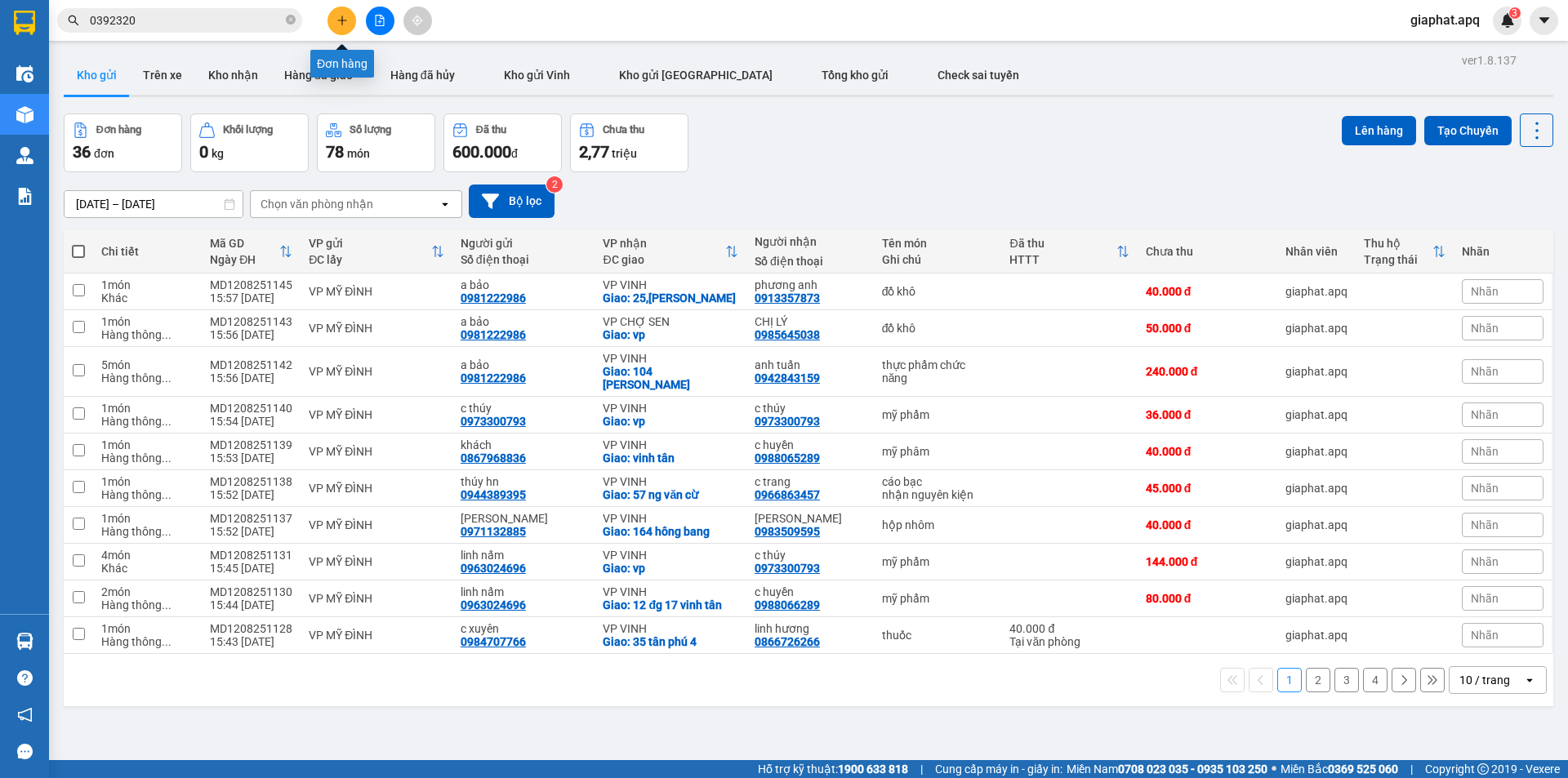
click at [348, 23] on button at bounding box center [341, 21] width 28 height 28
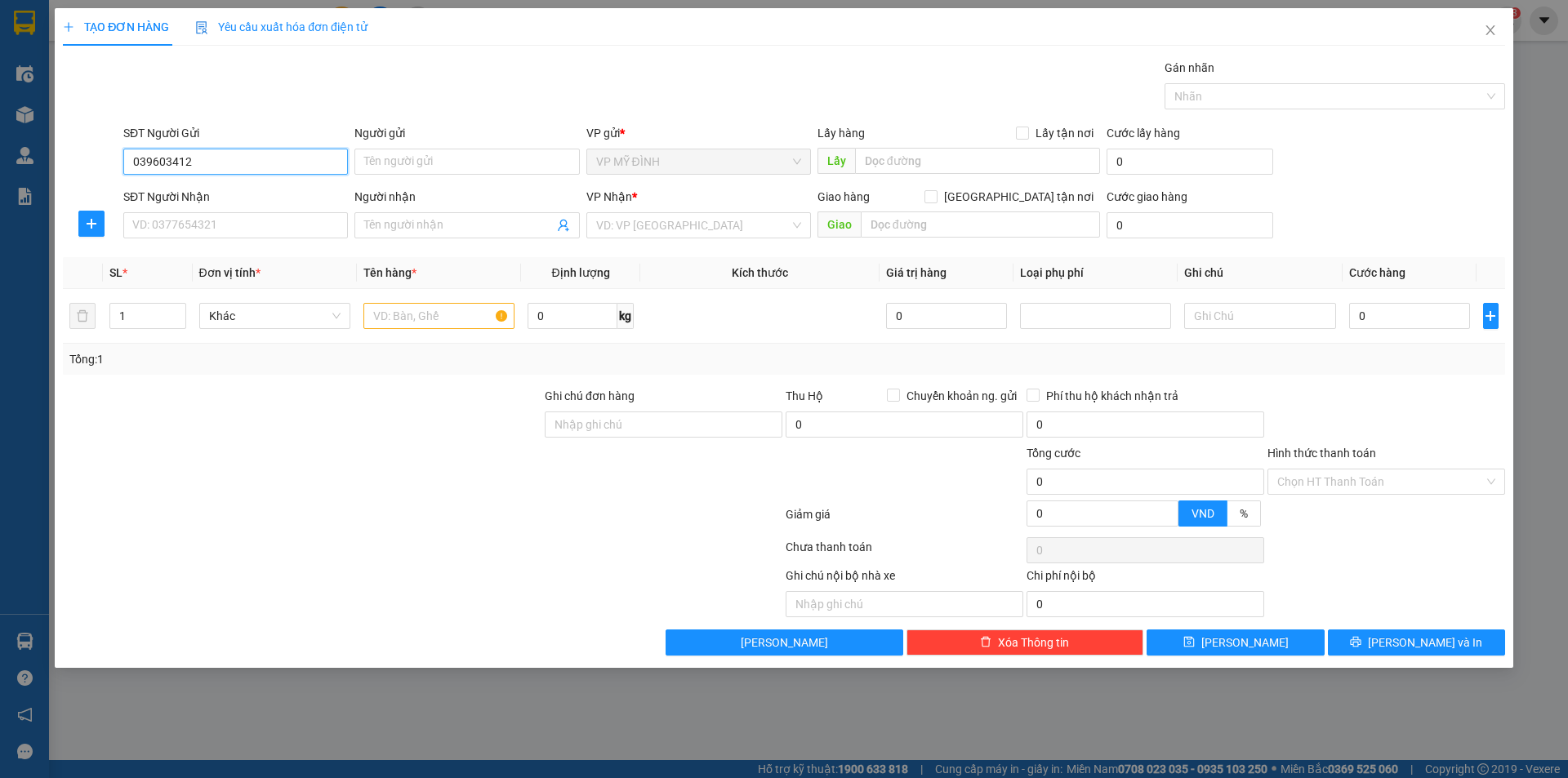
type input "0396034123"
click at [230, 191] on div "0396034123 - chi thu" at bounding box center [235, 194] width 205 height 18
type input "chi thu"
type input "0396034123"
click at [235, 219] on input "SĐT Người Nhận" at bounding box center [236, 225] width 224 height 27
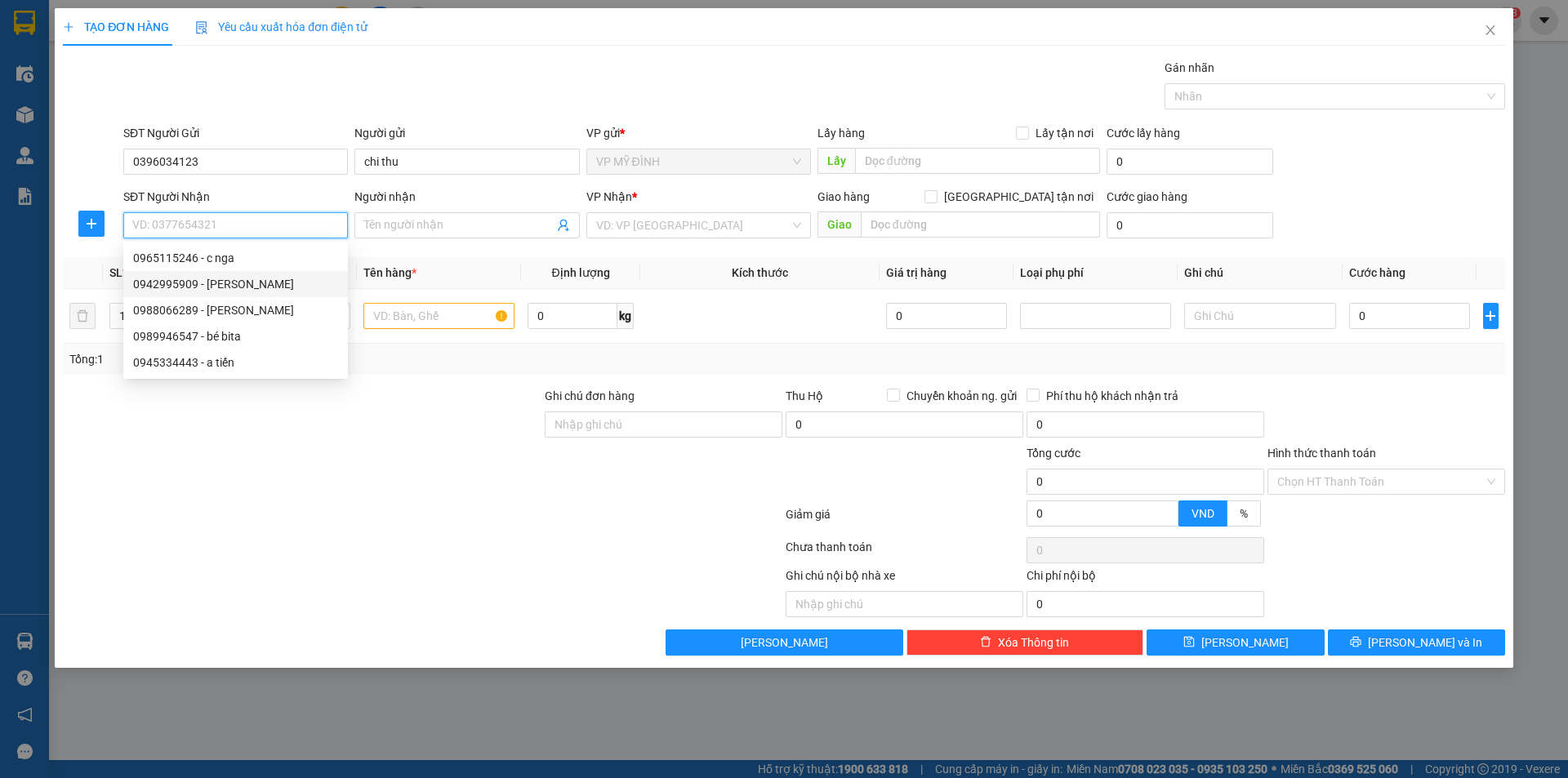
click at [183, 286] on div "0942995909 - trang thạch" at bounding box center [235, 284] width 205 height 18
type input "0942995909"
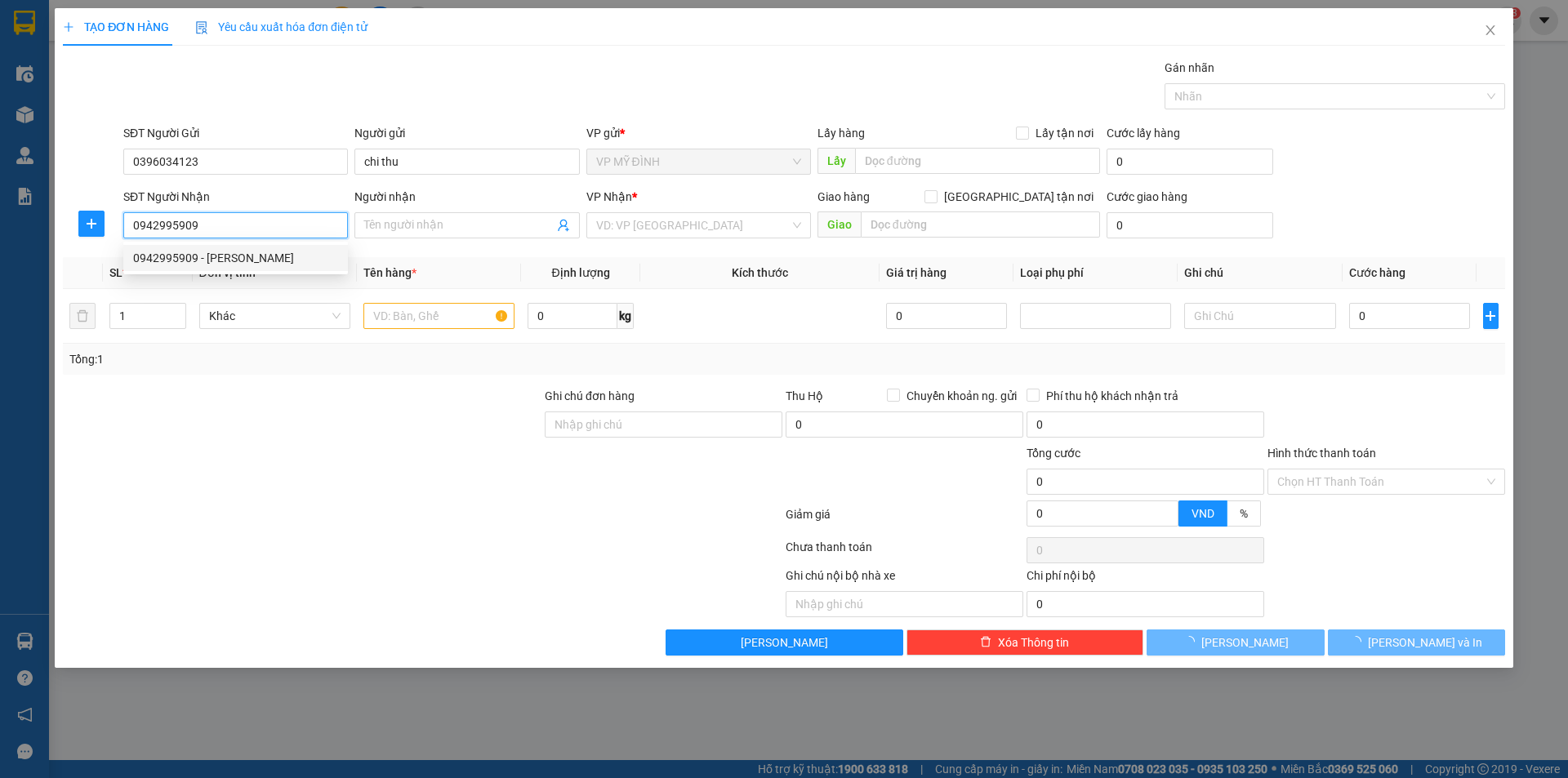
type input "trang thạch"
checkbox input "true"
type input "cc tân phúc đường lê mao kéo dài"
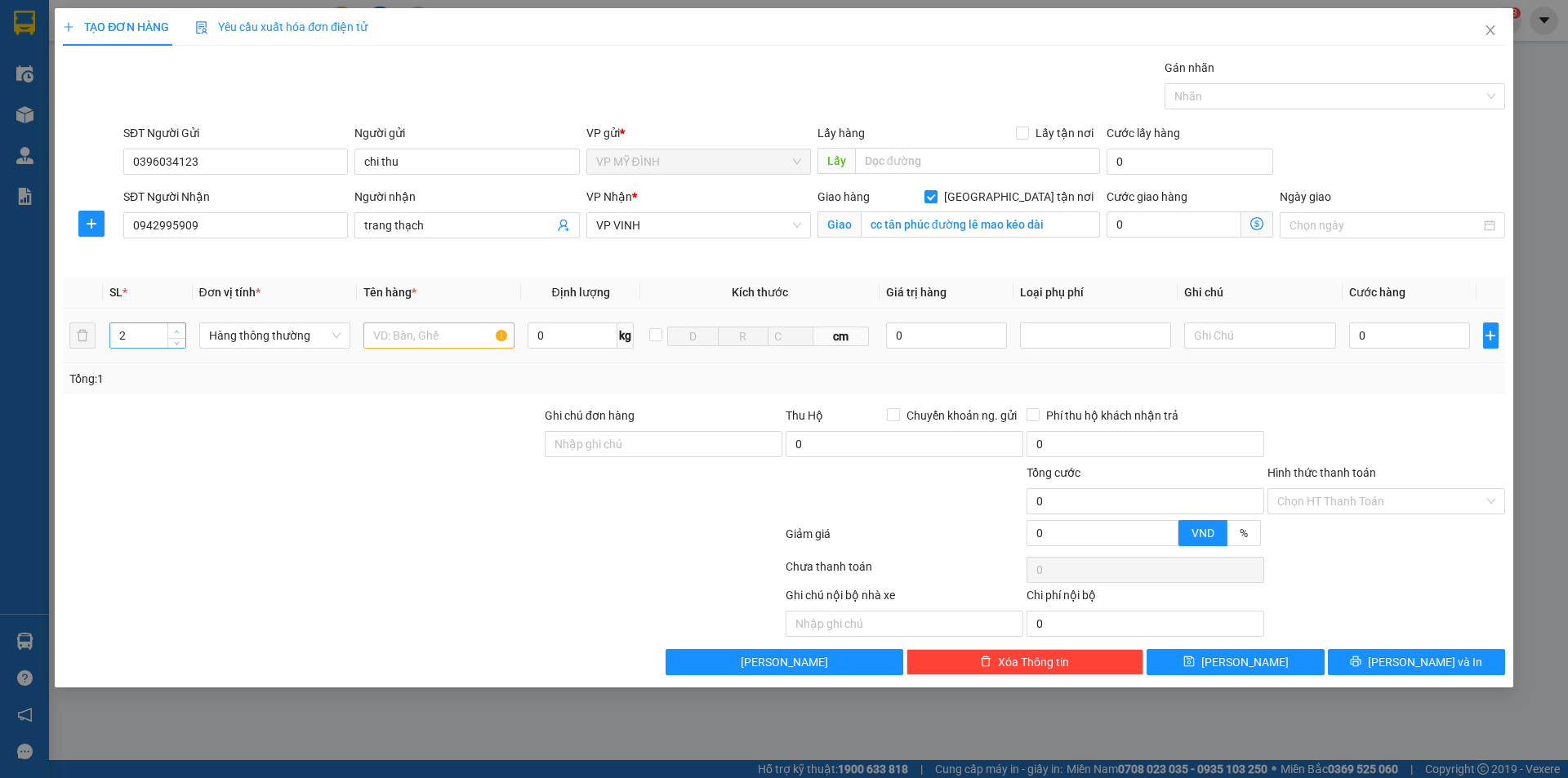
click at [170, 332] on span "Increase Value" at bounding box center [176, 330] width 18 height 15
type input "5"
click at [434, 333] on input "text" at bounding box center [439, 336] width 151 height 27
type input "mp"
click at [1414, 355] on td "0" at bounding box center [1409, 336] width 135 height 55
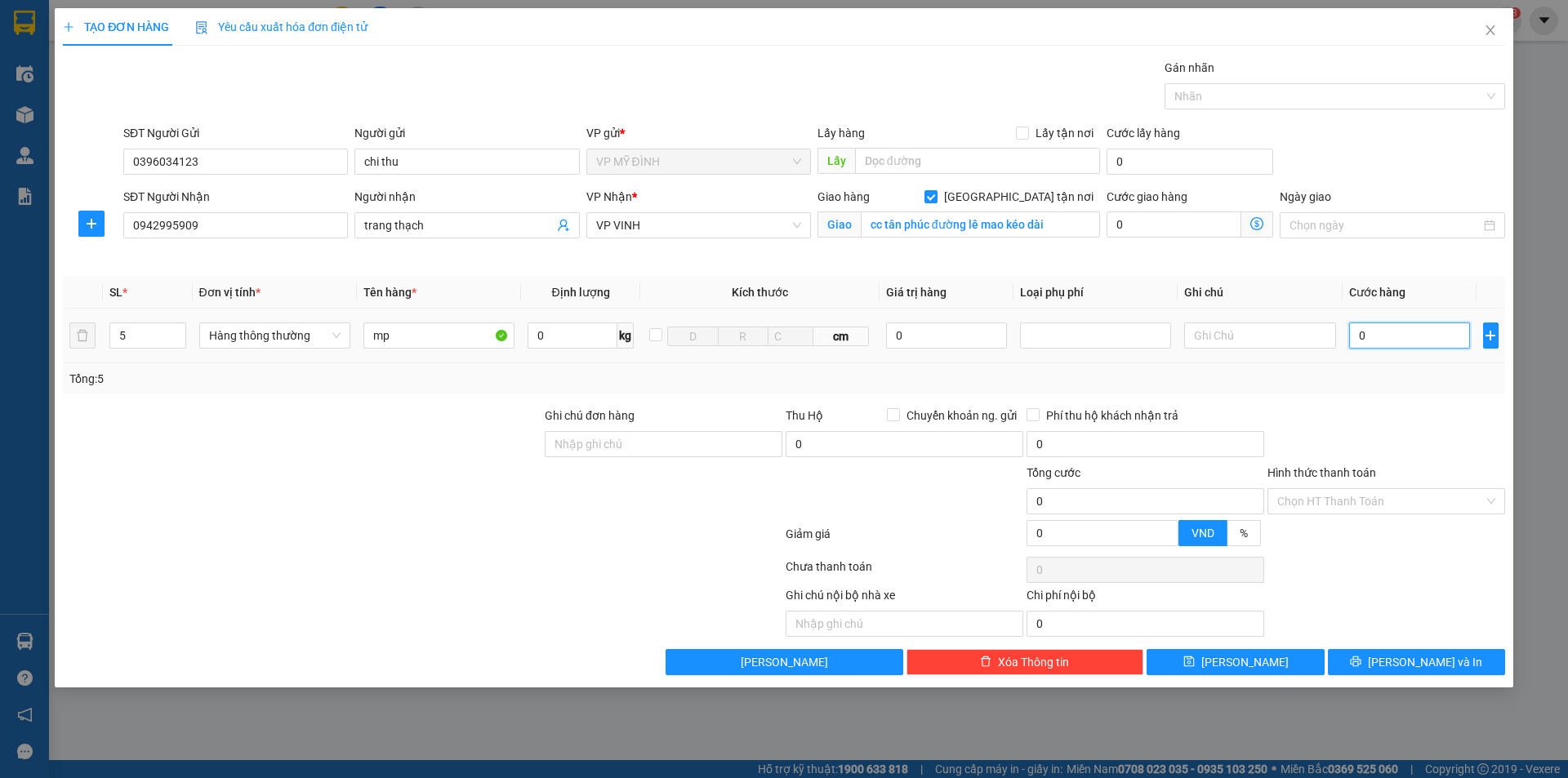
click at [1409, 343] on input "0" at bounding box center [1410, 336] width 122 height 27
type input "2"
type input "22"
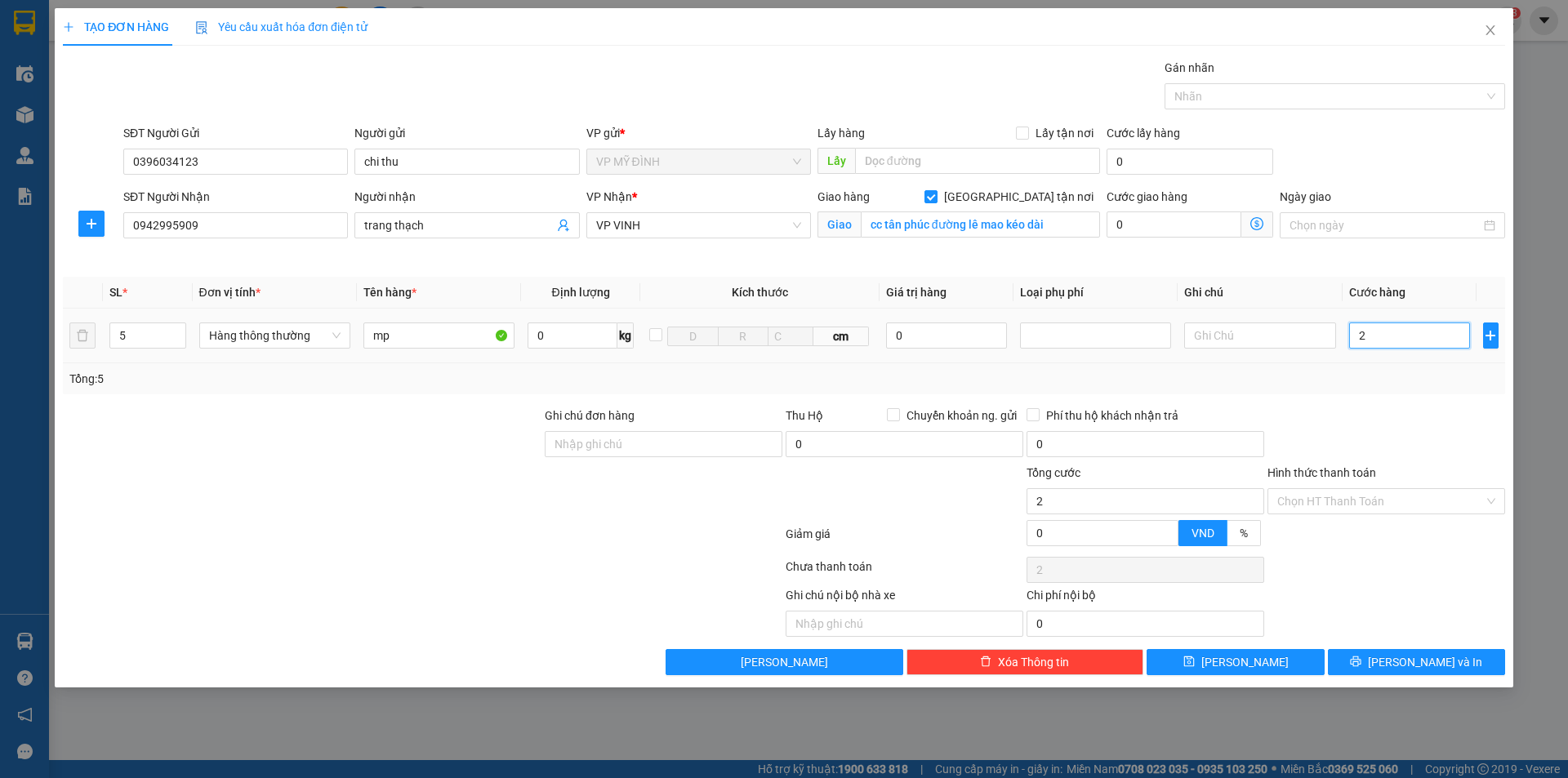
type input "22"
type input "220"
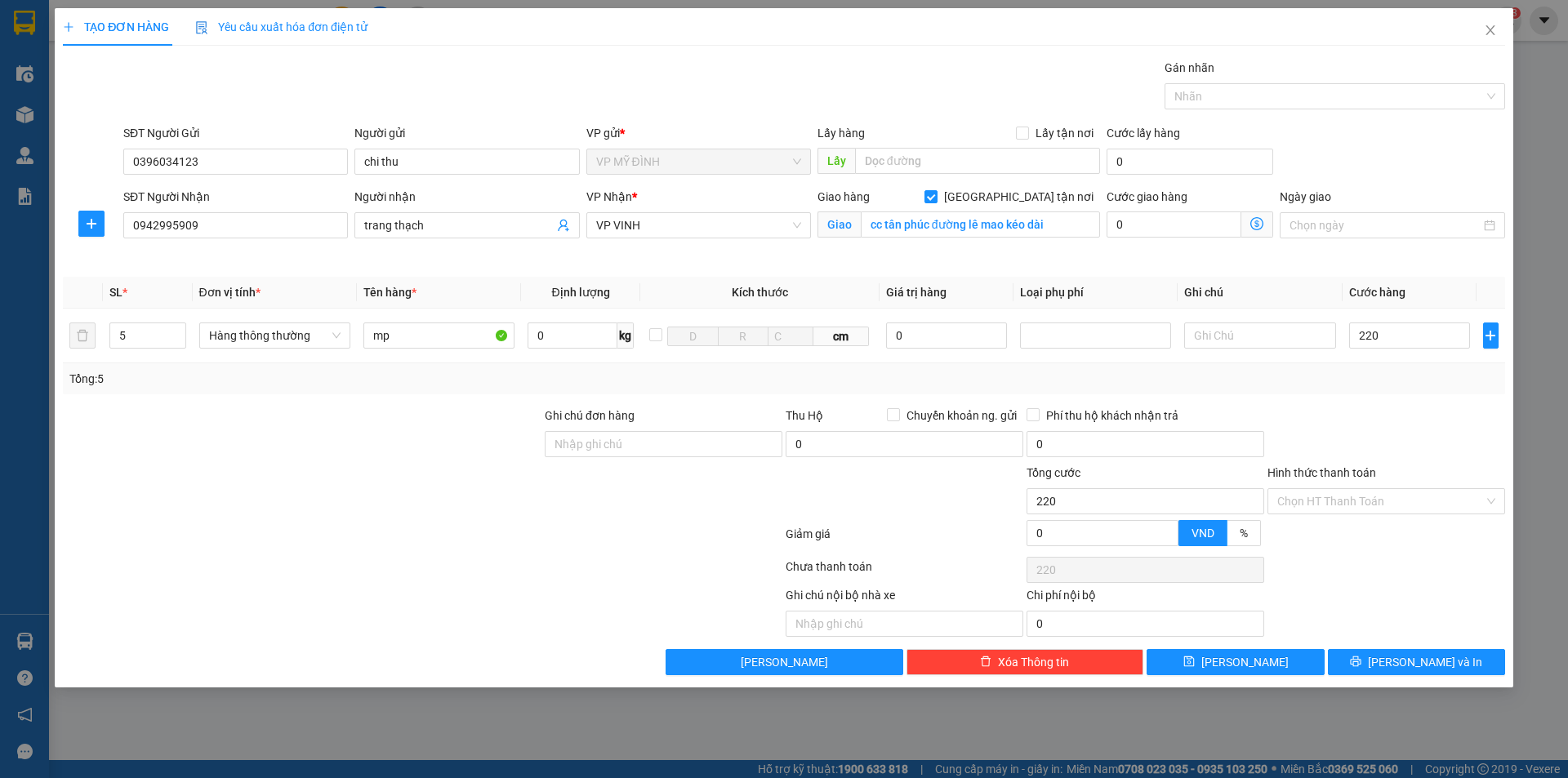
type input "220.000"
click at [1403, 388] on div "Tổng: 5" at bounding box center [783, 379] width 1442 height 31
click at [1386, 670] on button "[PERSON_NAME] và In" at bounding box center [1416, 662] width 177 height 27
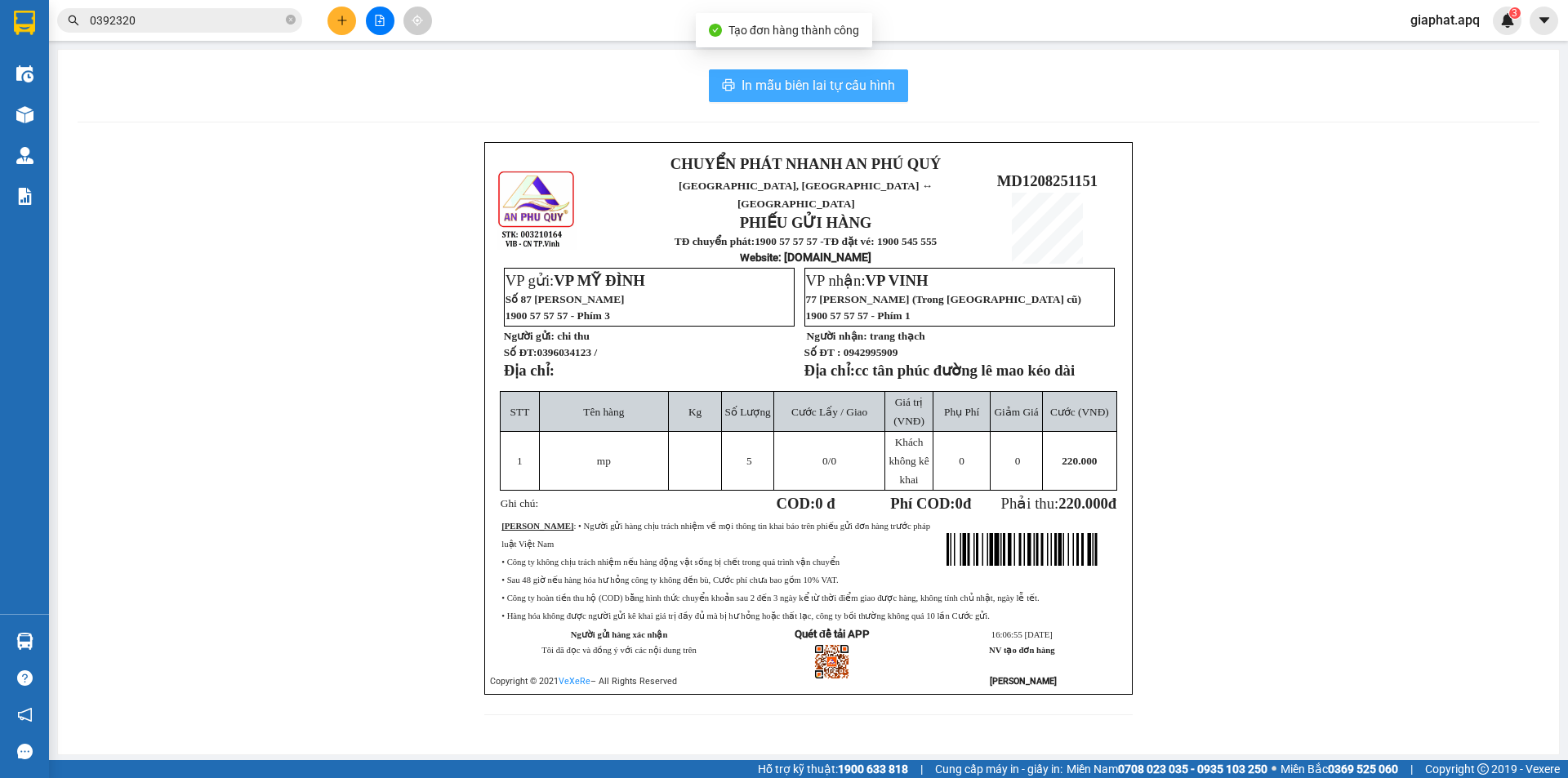
click at [829, 86] on span "In mẫu biên lai tự cấu hình" at bounding box center [818, 86] width 153 height 21
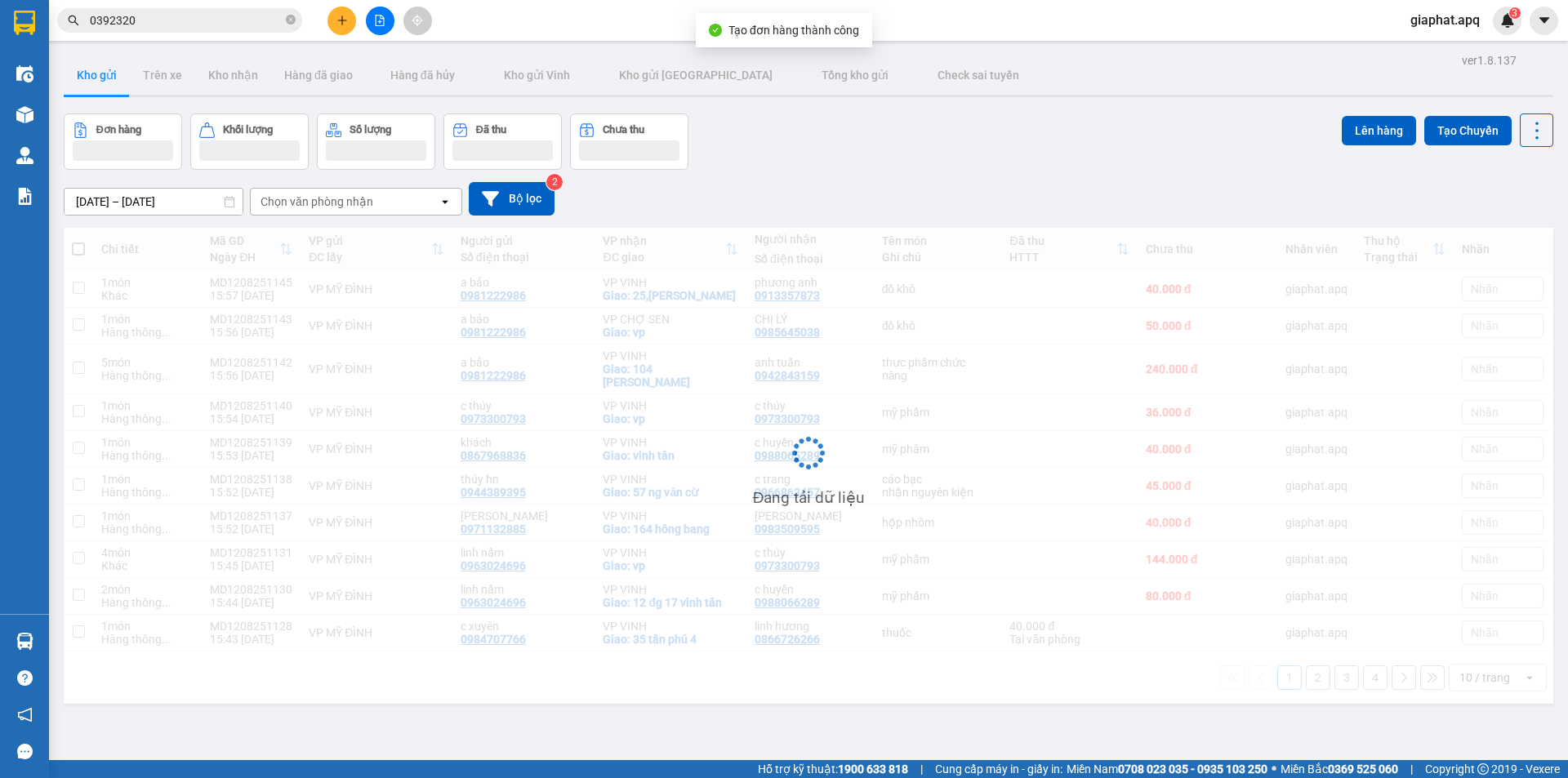
drag, startPoint x: 340, startPoint y: 1, endPoint x: 341, endPoint y: 21, distance: 20.0
click at [341, 21] on icon "plus" at bounding box center [342, 20] width 11 height 11
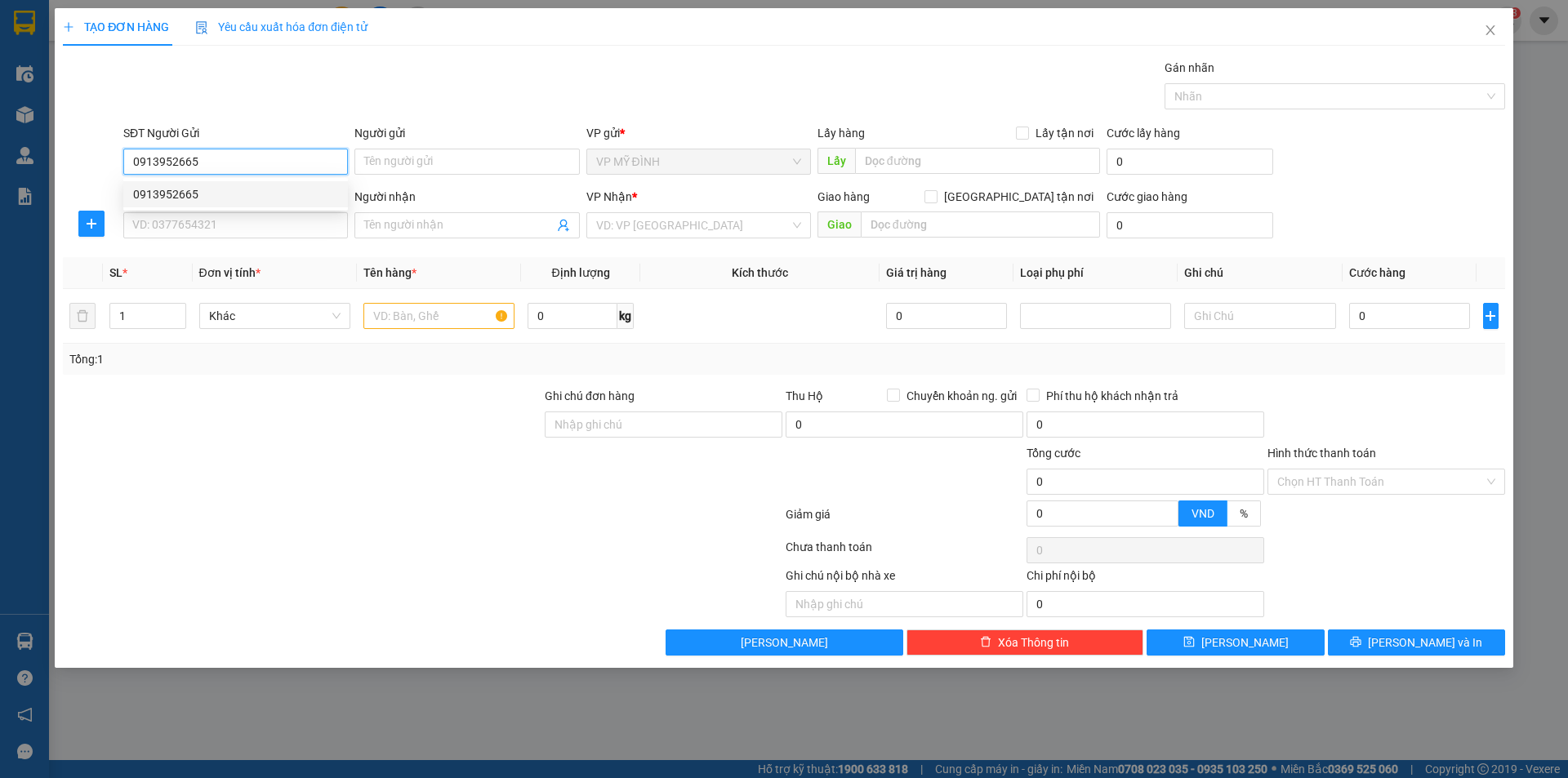
click at [180, 189] on div "0913952665" at bounding box center [235, 194] width 205 height 18
type input "0913952665"
click at [187, 223] on input "SĐT Người Nhận" at bounding box center [236, 225] width 224 height 27
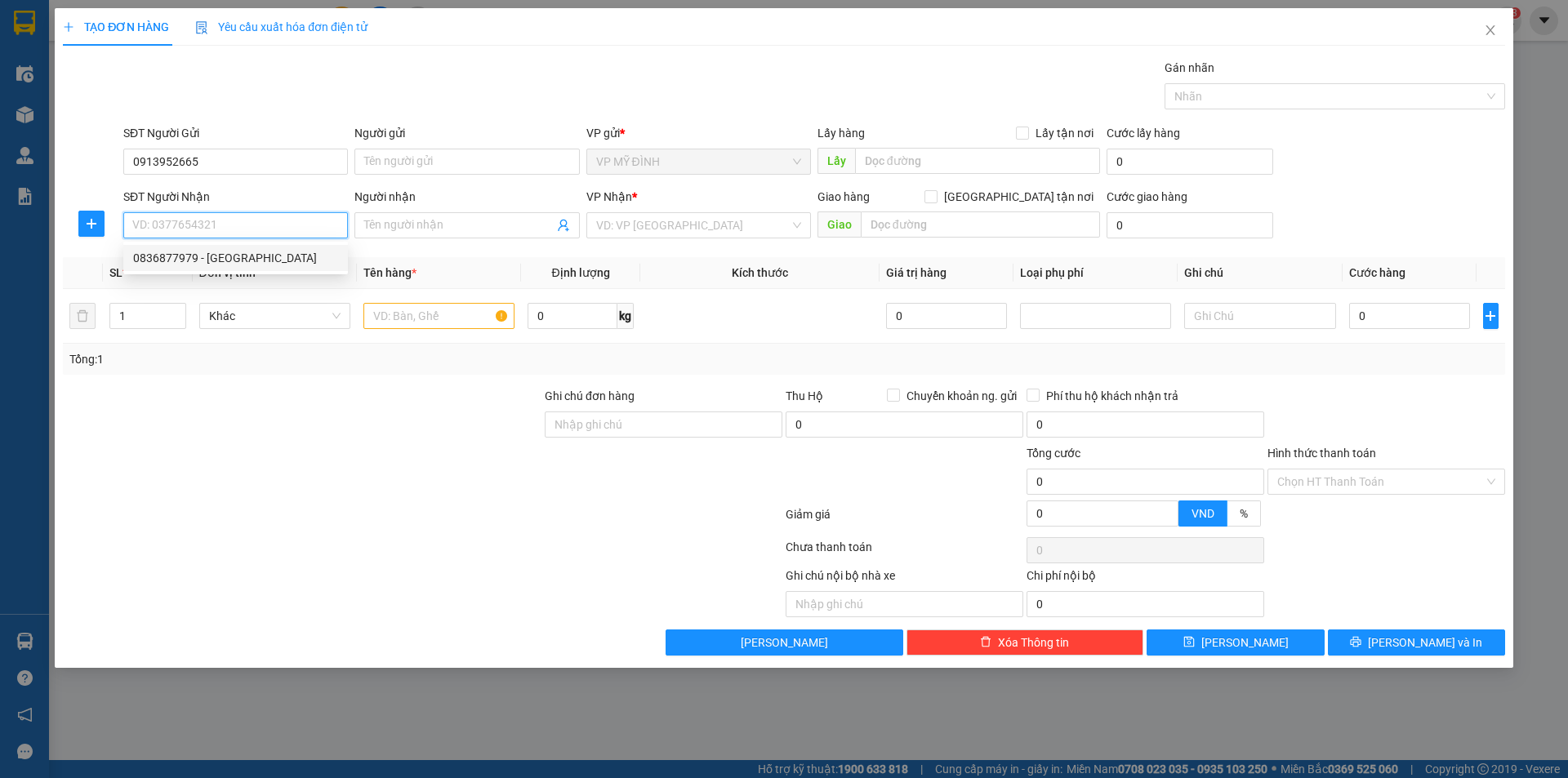
click at [183, 253] on div "0836877979 - ANH ĐỨC" at bounding box center [235, 258] width 205 height 18
type input "0836877979"
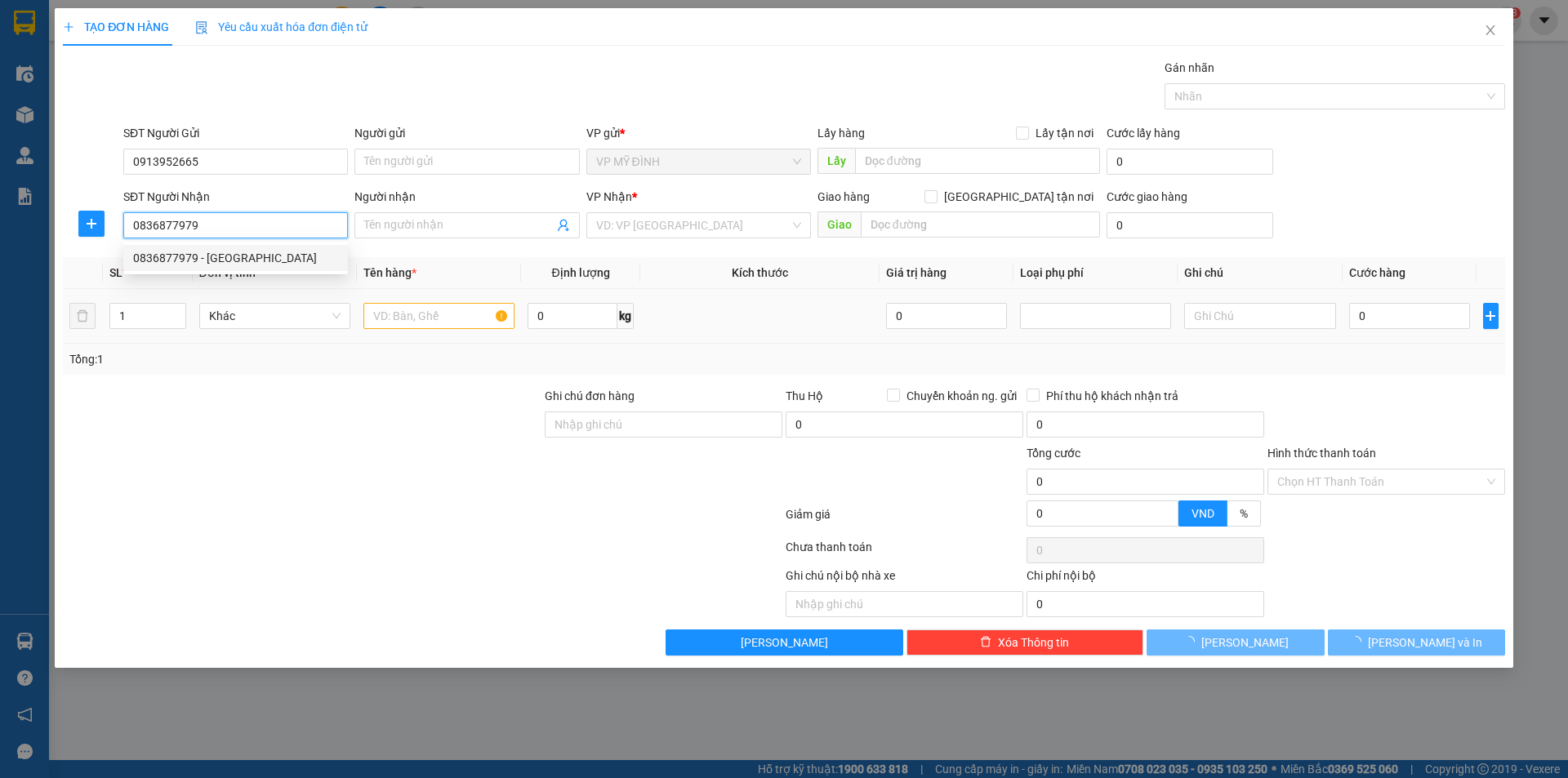
type input "ANH ĐỨC"
checkbox input "true"
type input "128 nguyễn sỹ sách"
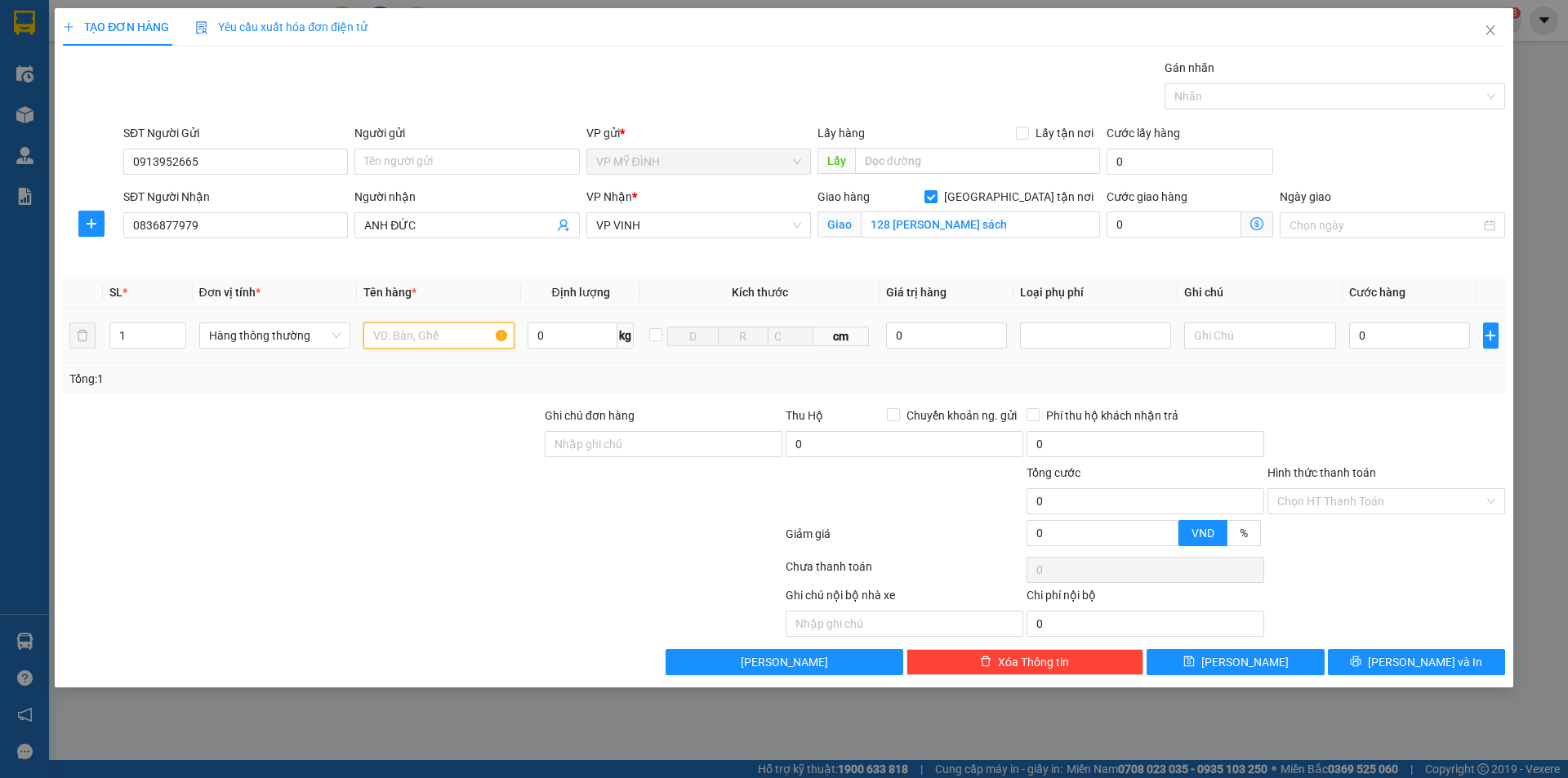
click at [399, 338] on input "text" at bounding box center [439, 336] width 151 height 27
click at [330, 452] on div at bounding box center [302, 435] width 482 height 57
click at [386, 336] on input "vl nha khoa" at bounding box center [439, 336] width 151 height 27
type input "vat lieu nha khoa"
click at [1390, 333] on input "0" at bounding box center [1410, 336] width 122 height 27
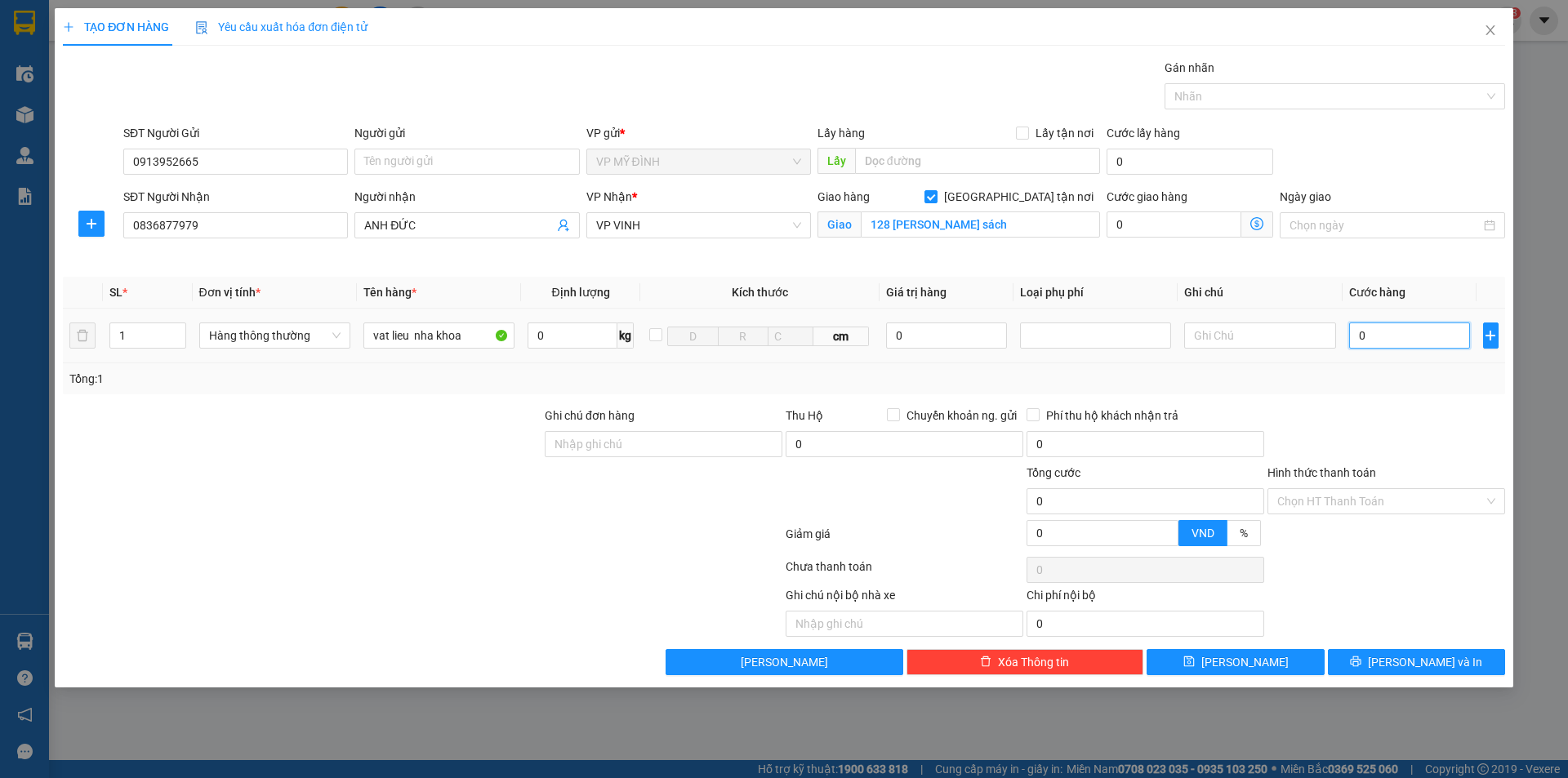
type input "4"
type input "40"
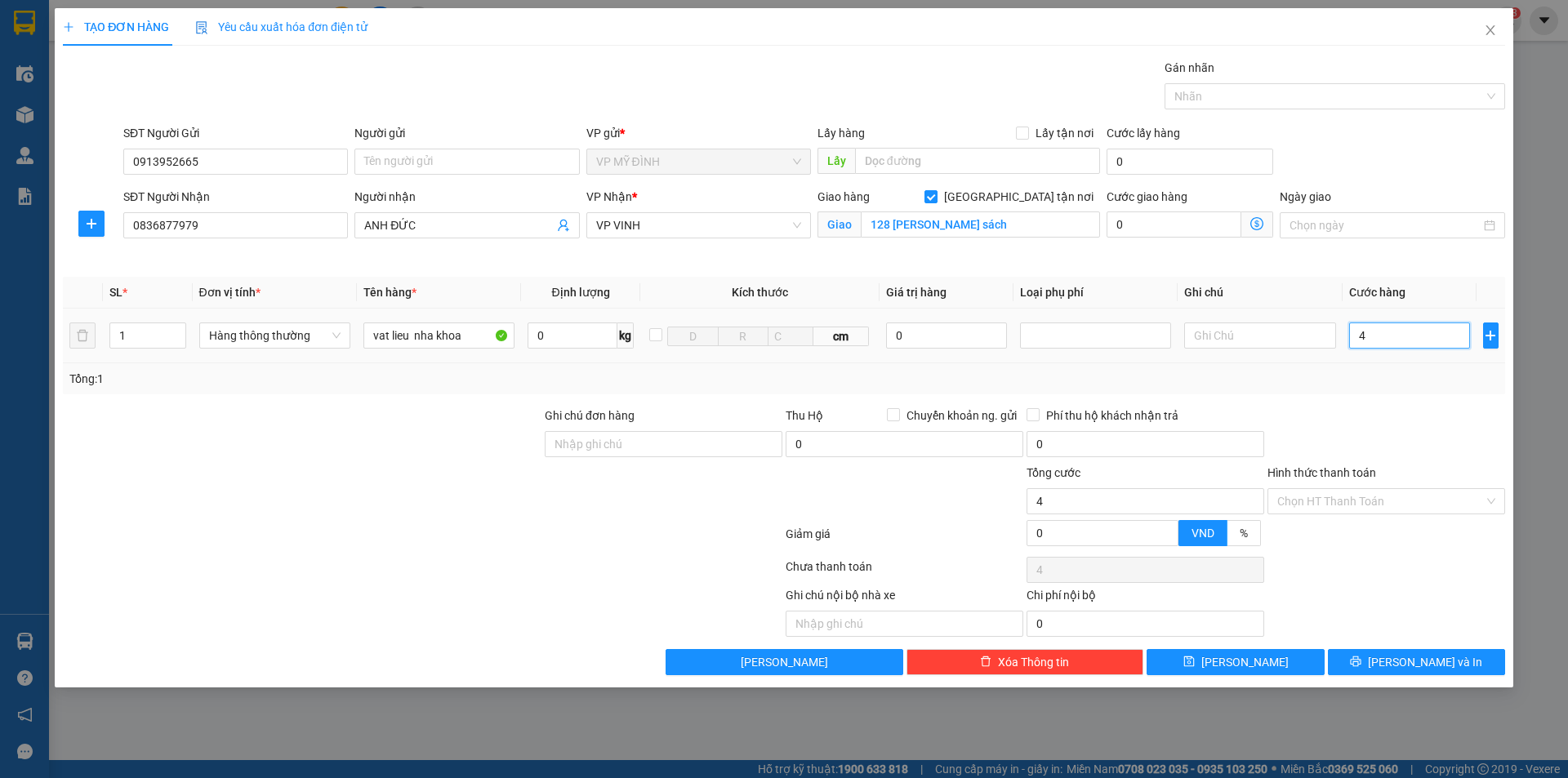
type input "40"
type input "40.000"
click at [1434, 379] on div "Tổng: 1" at bounding box center [784, 379] width 1429 height 18
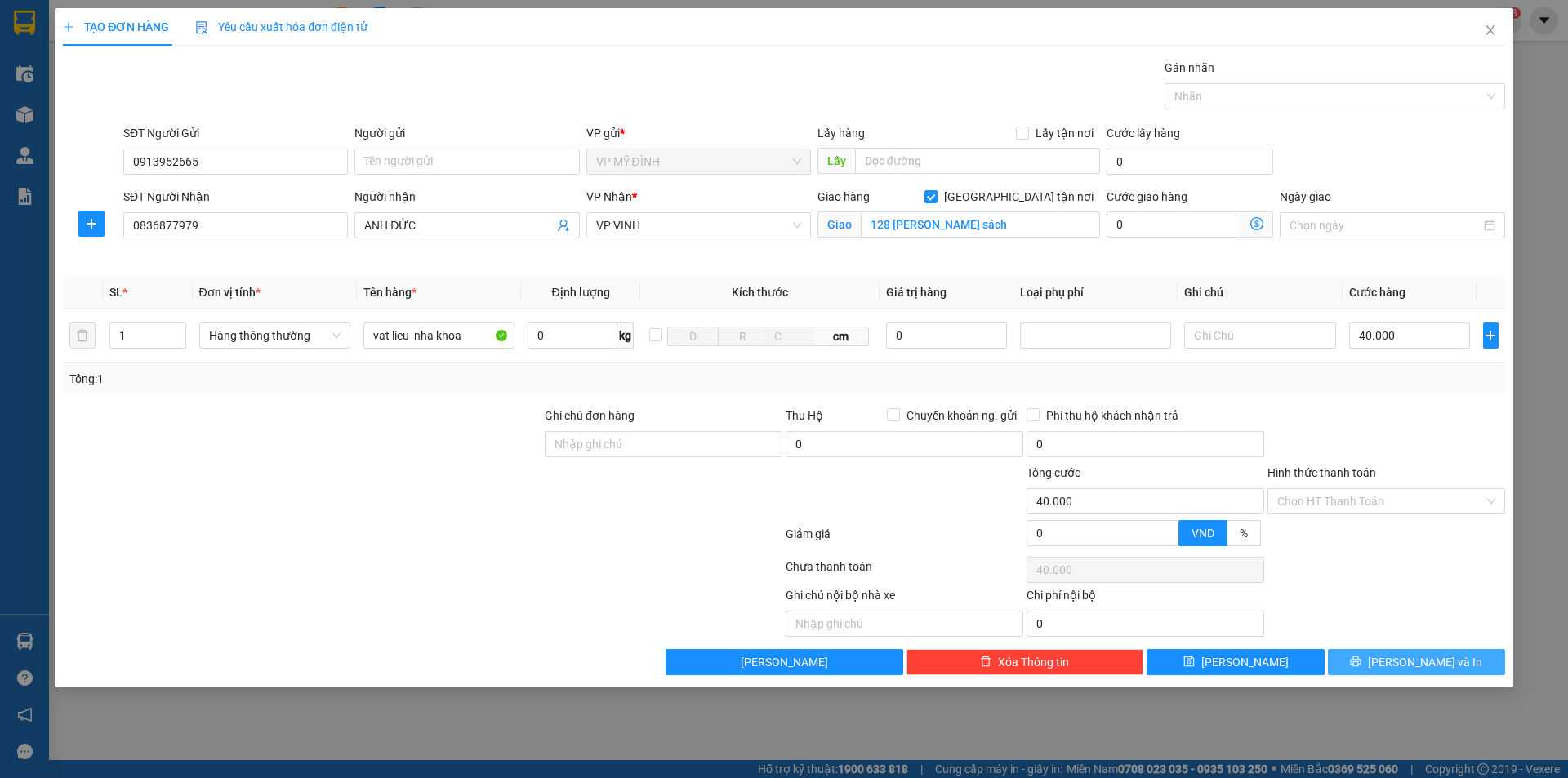
click at [1409, 651] on button "[PERSON_NAME] và In" at bounding box center [1416, 662] width 177 height 27
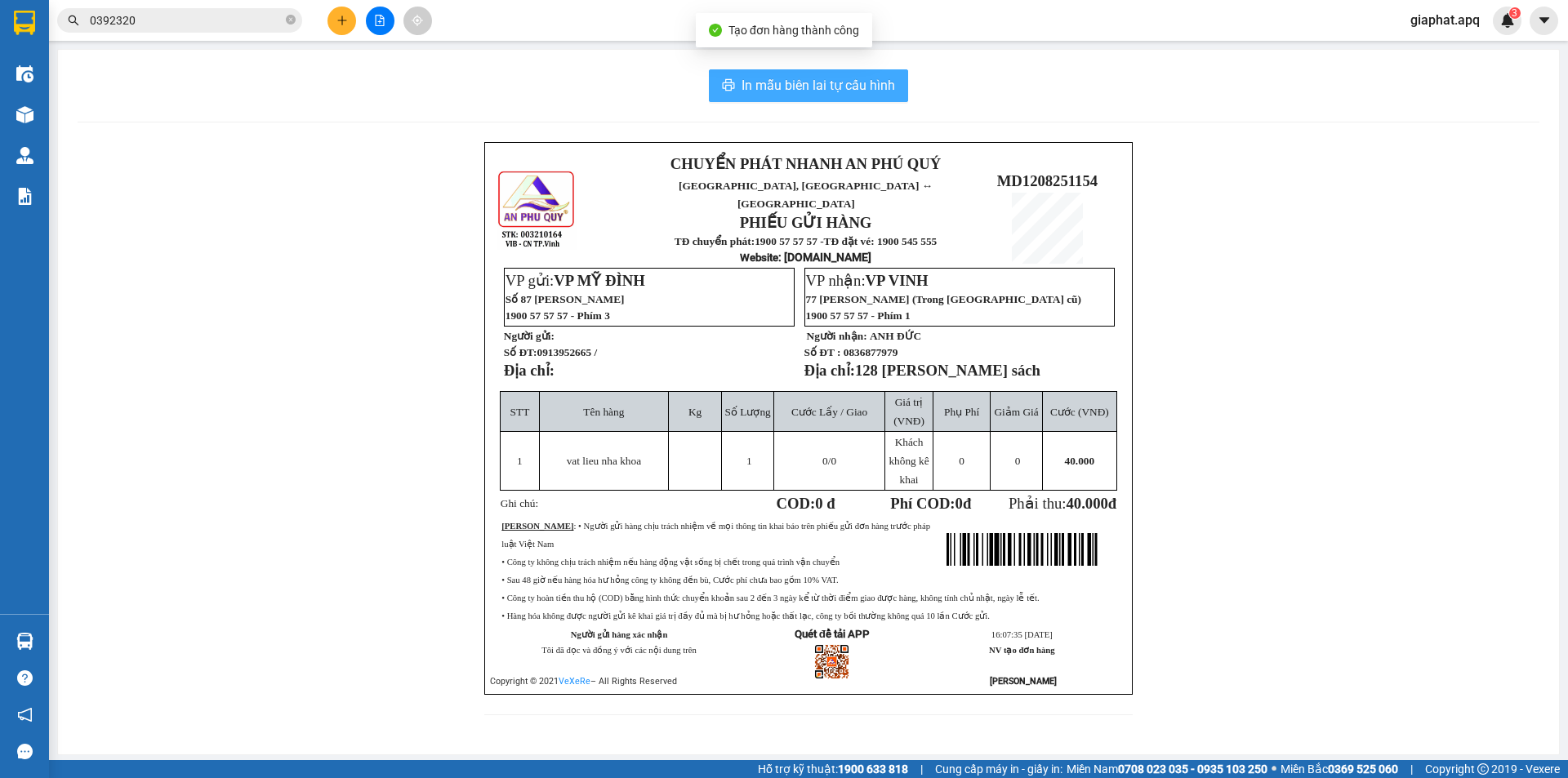
click at [811, 85] on span "In mẫu biên lai tự cấu hình" at bounding box center [818, 86] width 153 height 21
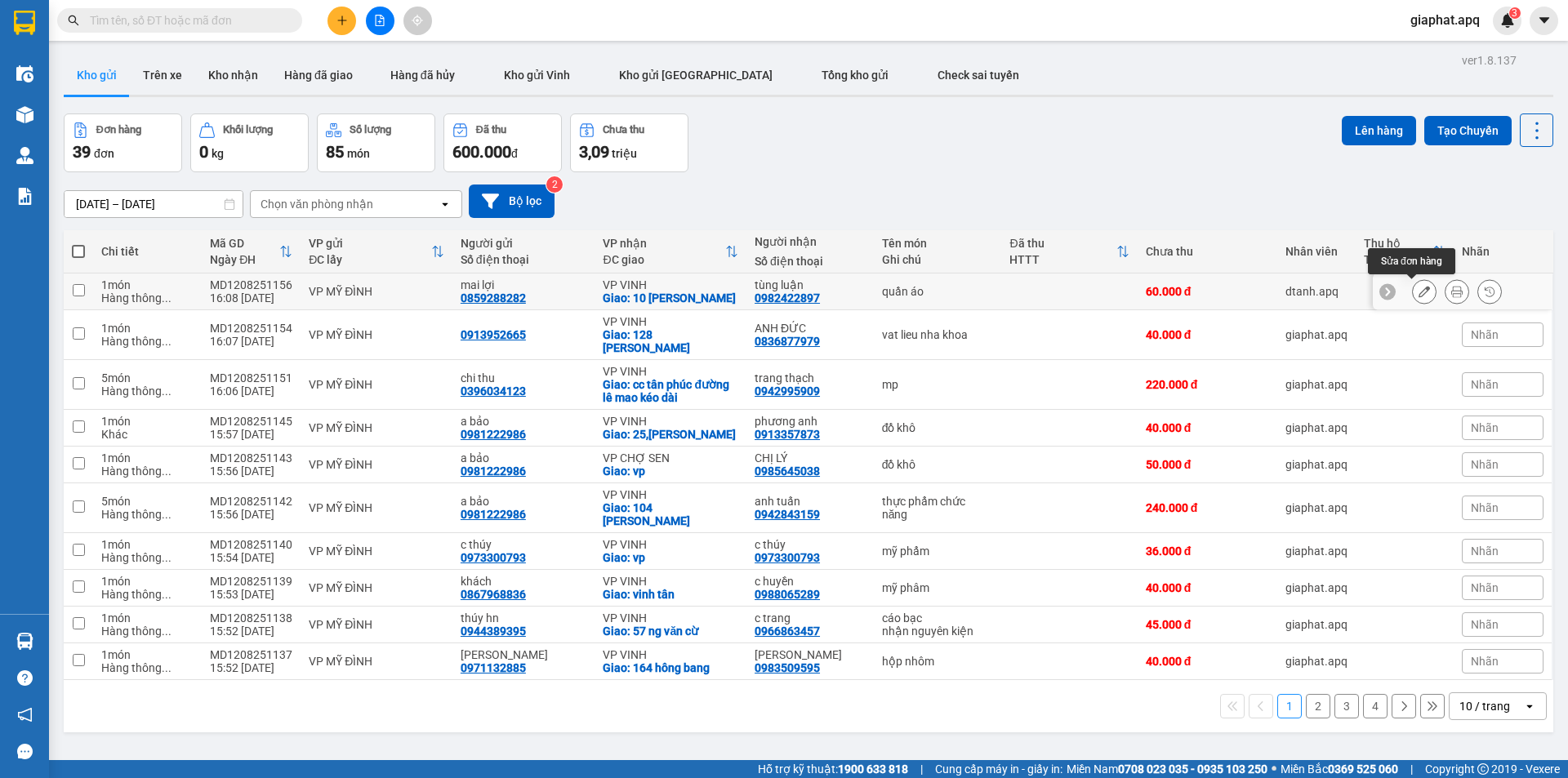
click at [1413, 290] on button at bounding box center [1424, 291] width 23 height 28
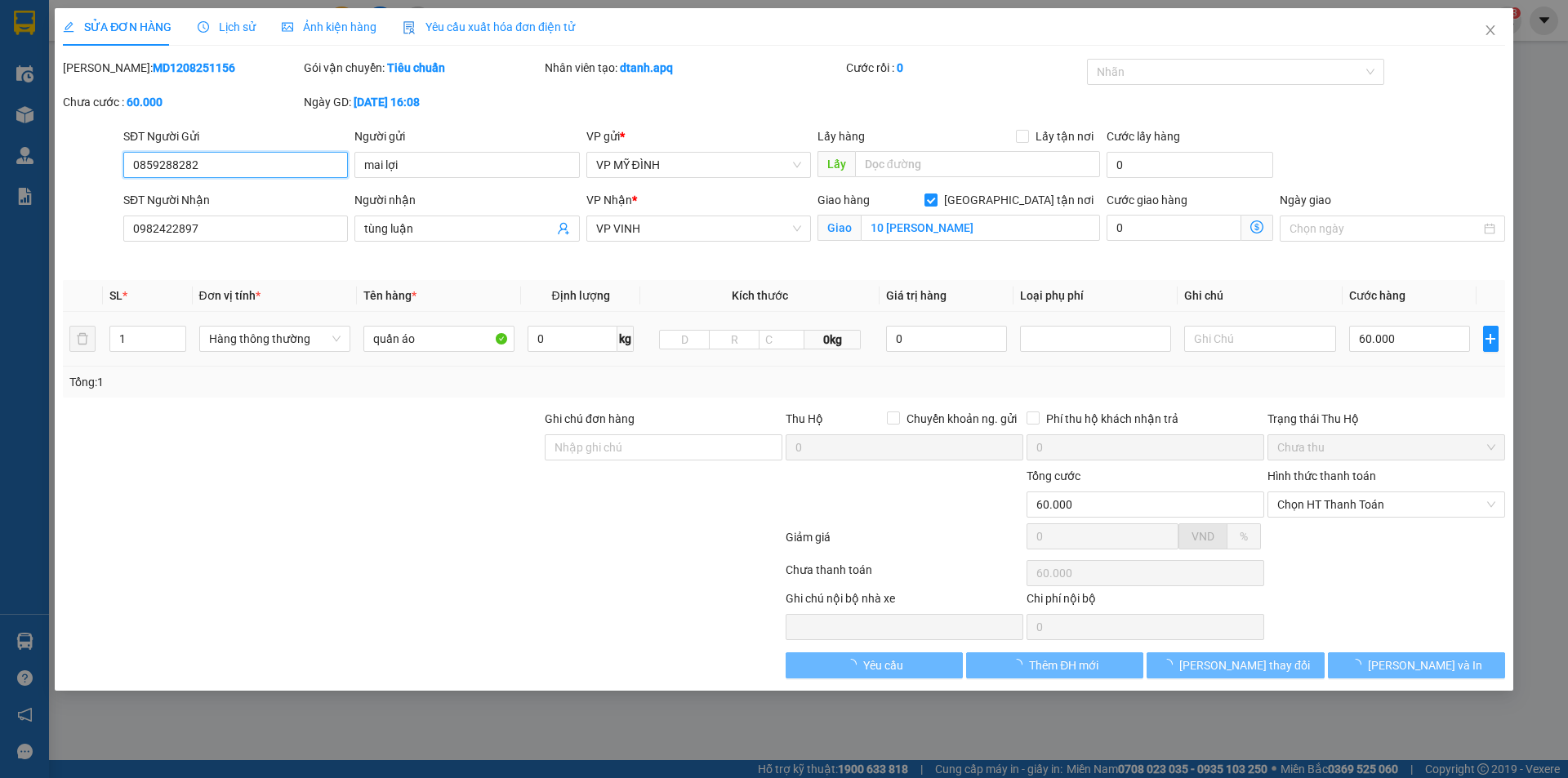
type input "0859288282"
type input "mai lợi"
type input "0982422897"
type input "tùng luận"
checkbox input "true"
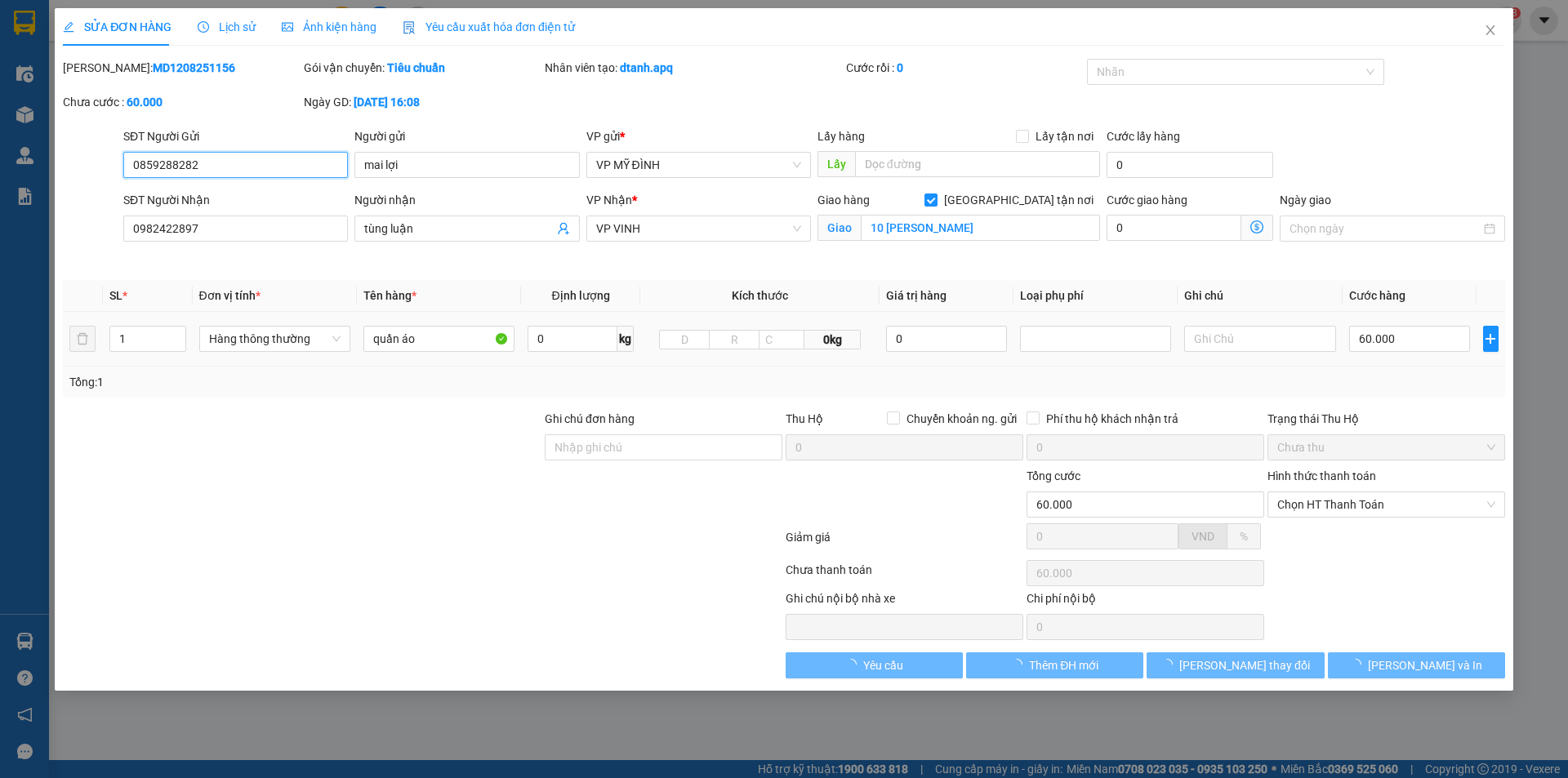
type input "10 [PERSON_NAME]"
type input "60.000"
drag, startPoint x: 1381, startPoint y: 324, endPoint x: 1415, endPoint y: 341, distance: 38.0
click at [1388, 328] on div "60.000" at bounding box center [1410, 339] width 122 height 33
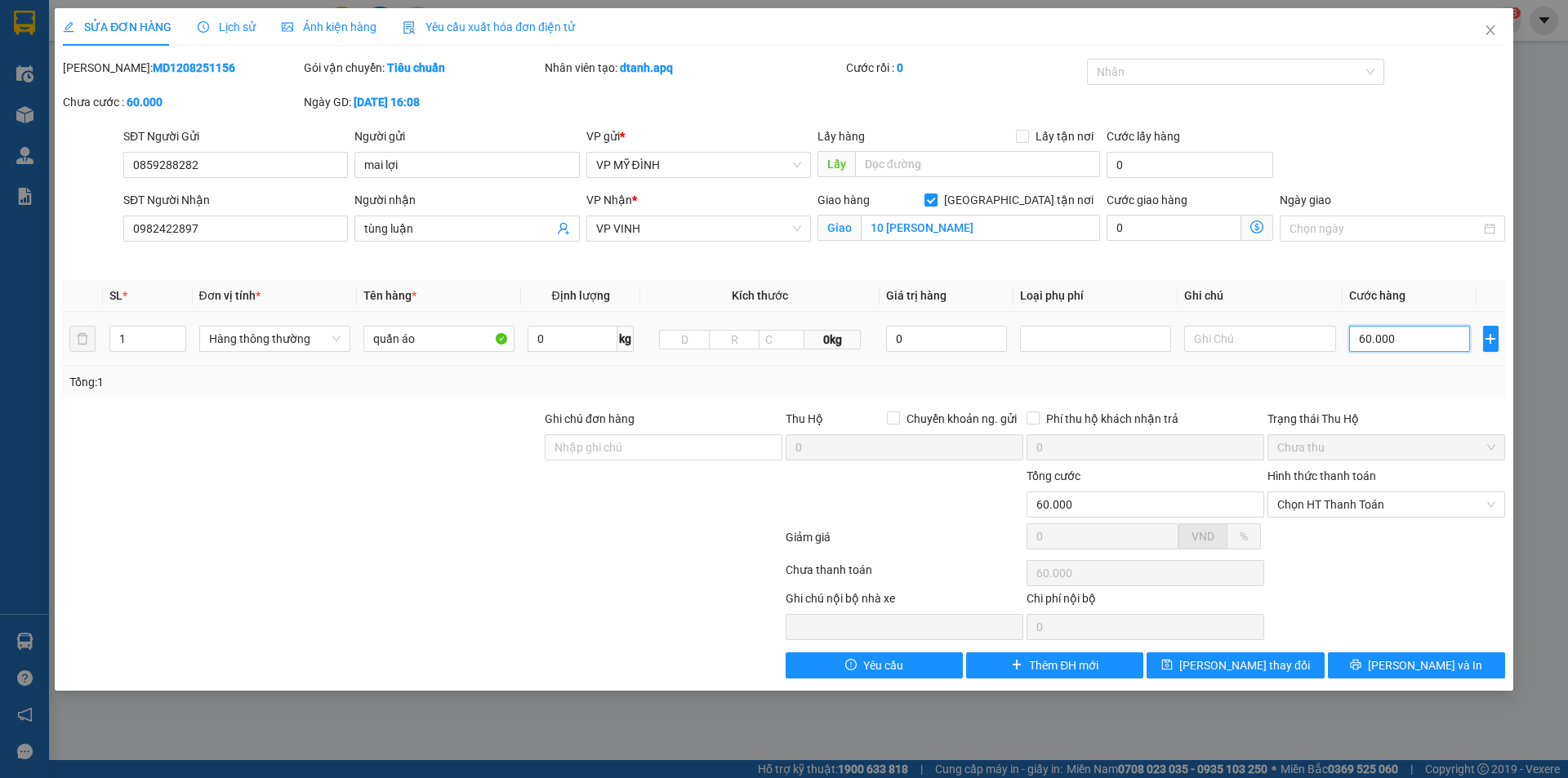
click at [1415, 341] on input "60.000" at bounding box center [1410, 338] width 122 height 27
type input "7"
type input "70"
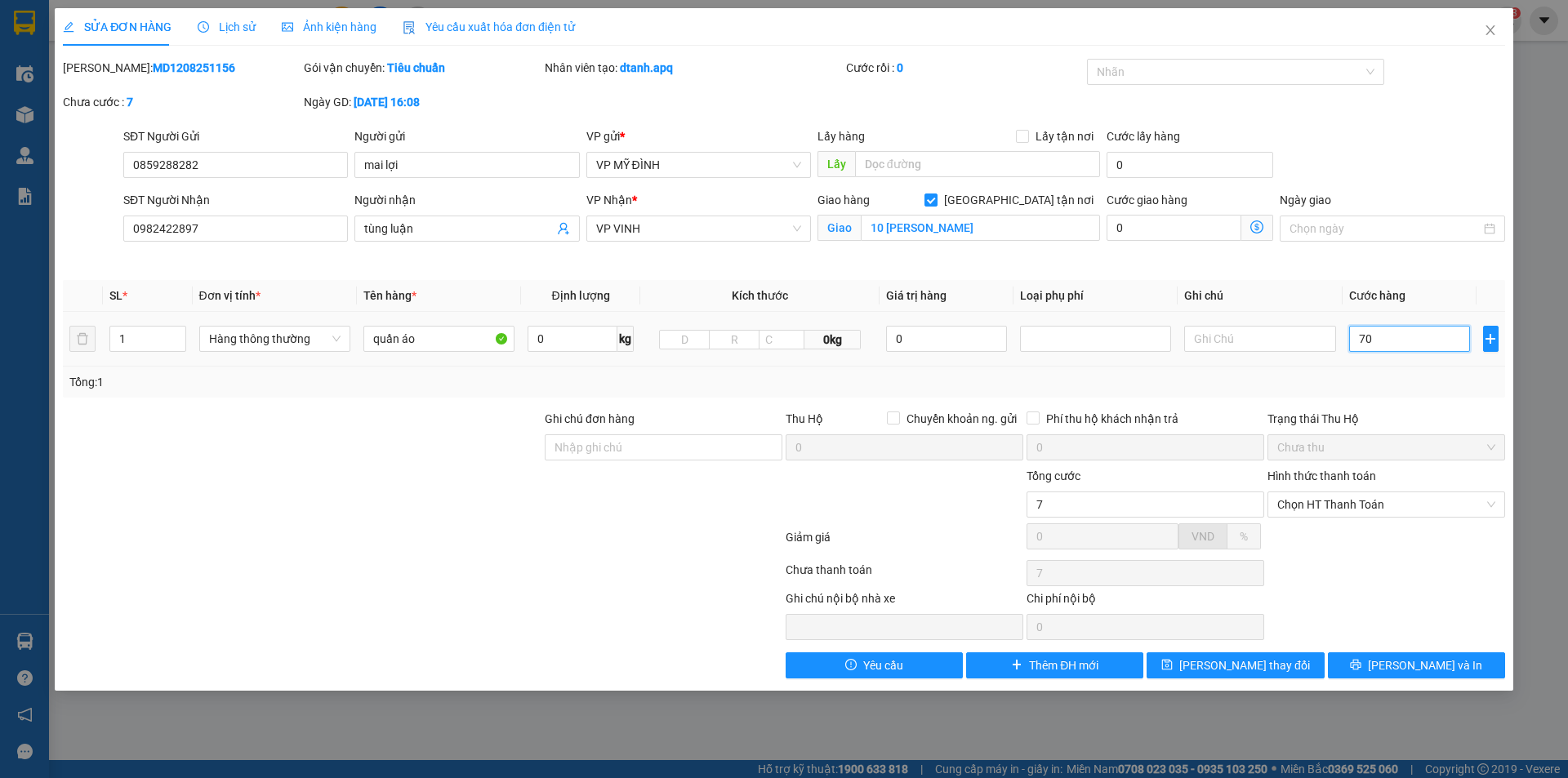
type input "70"
type input "70.000"
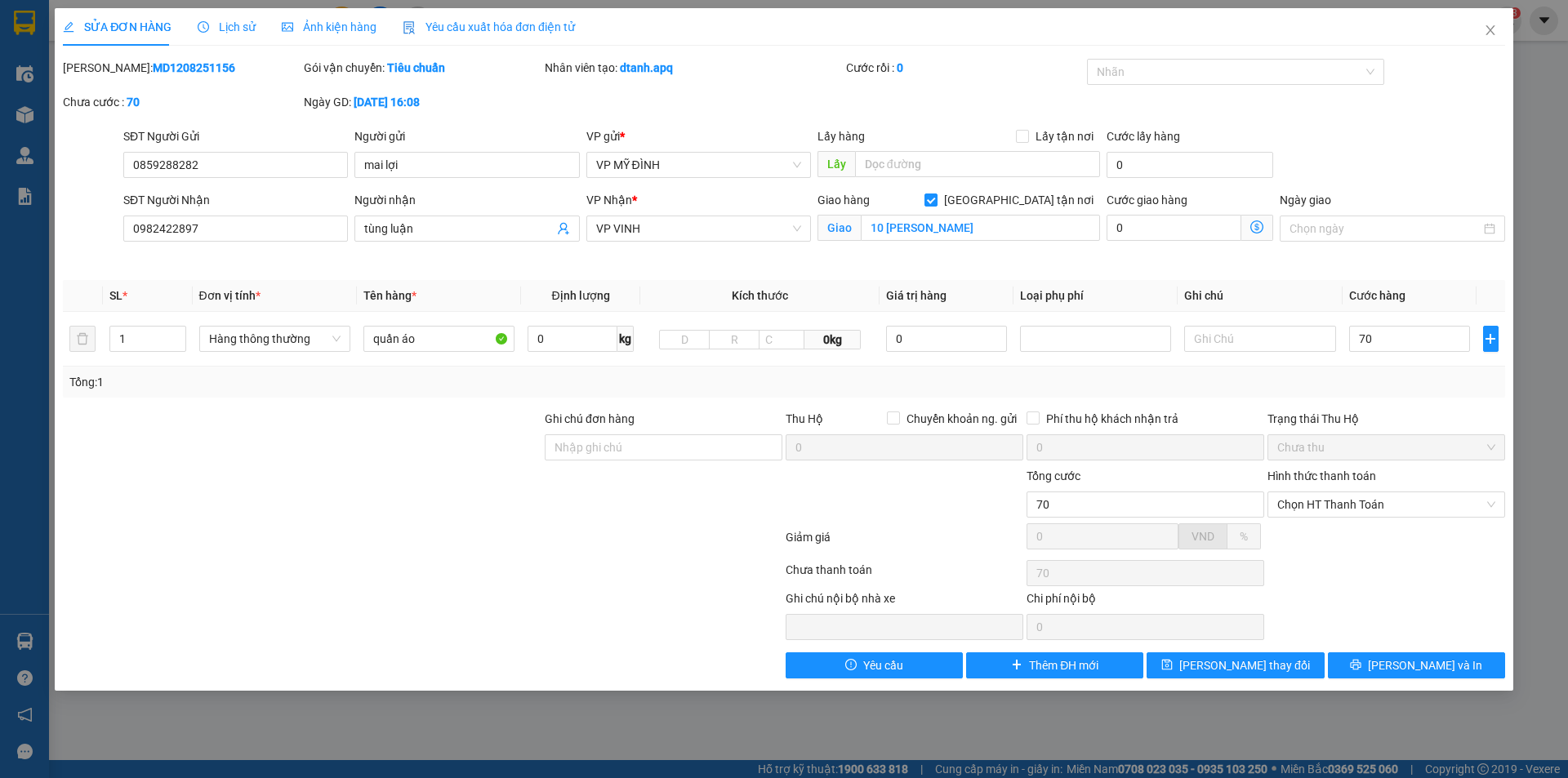
type input "70.000"
drag, startPoint x: 1405, startPoint y: 377, endPoint x: 1379, endPoint y: 530, distance: 155.2
click at [1405, 380] on div "Tổng: 1" at bounding box center [784, 382] width 1429 height 18
click at [1248, 662] on span "[PERSON_NAME] thay đổi" at bounding box center [1244, 665] width 131 height 18
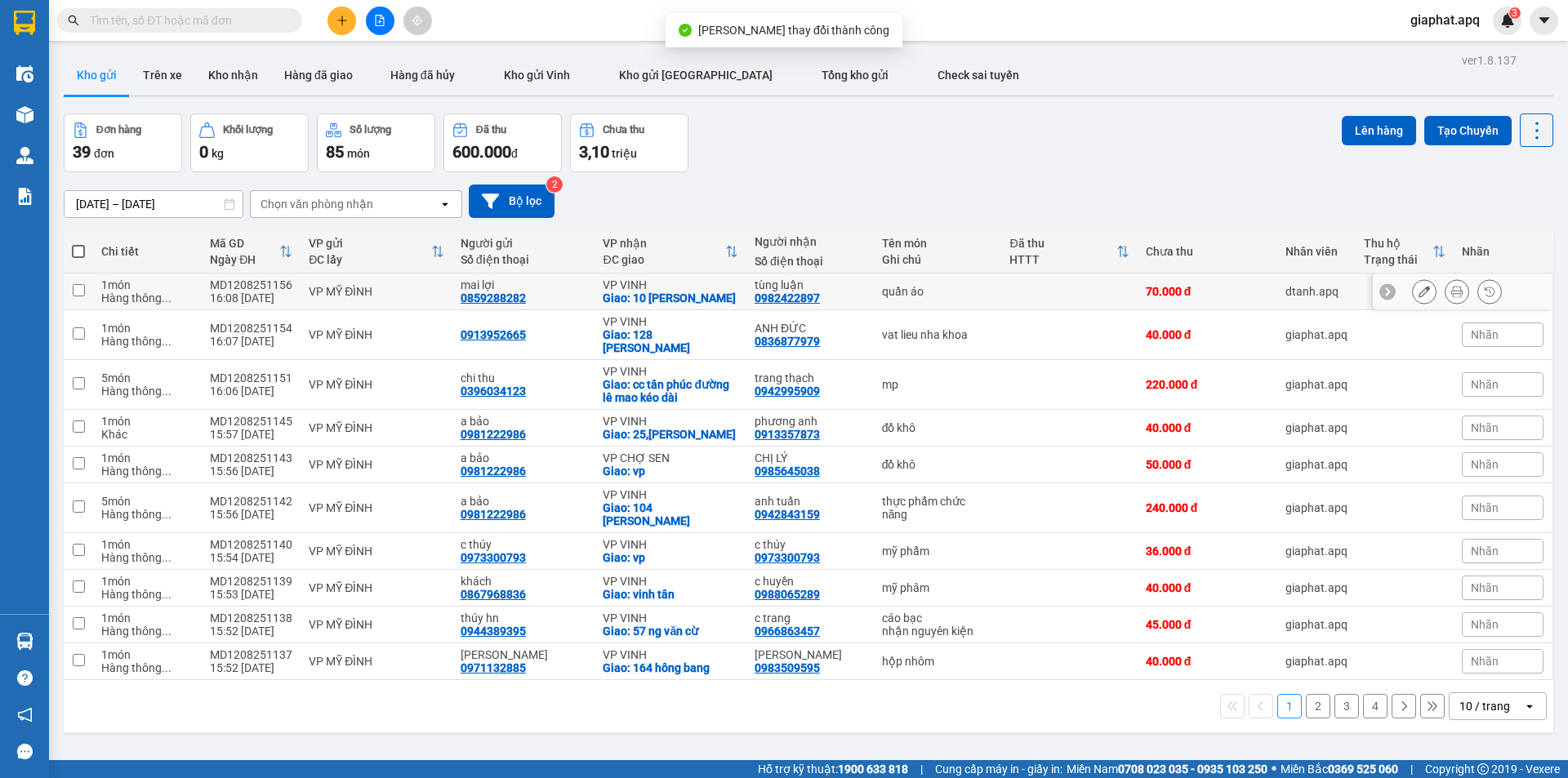
click at [1451, 288] on icon at bounding box center [1457, 291] width 11 height 11
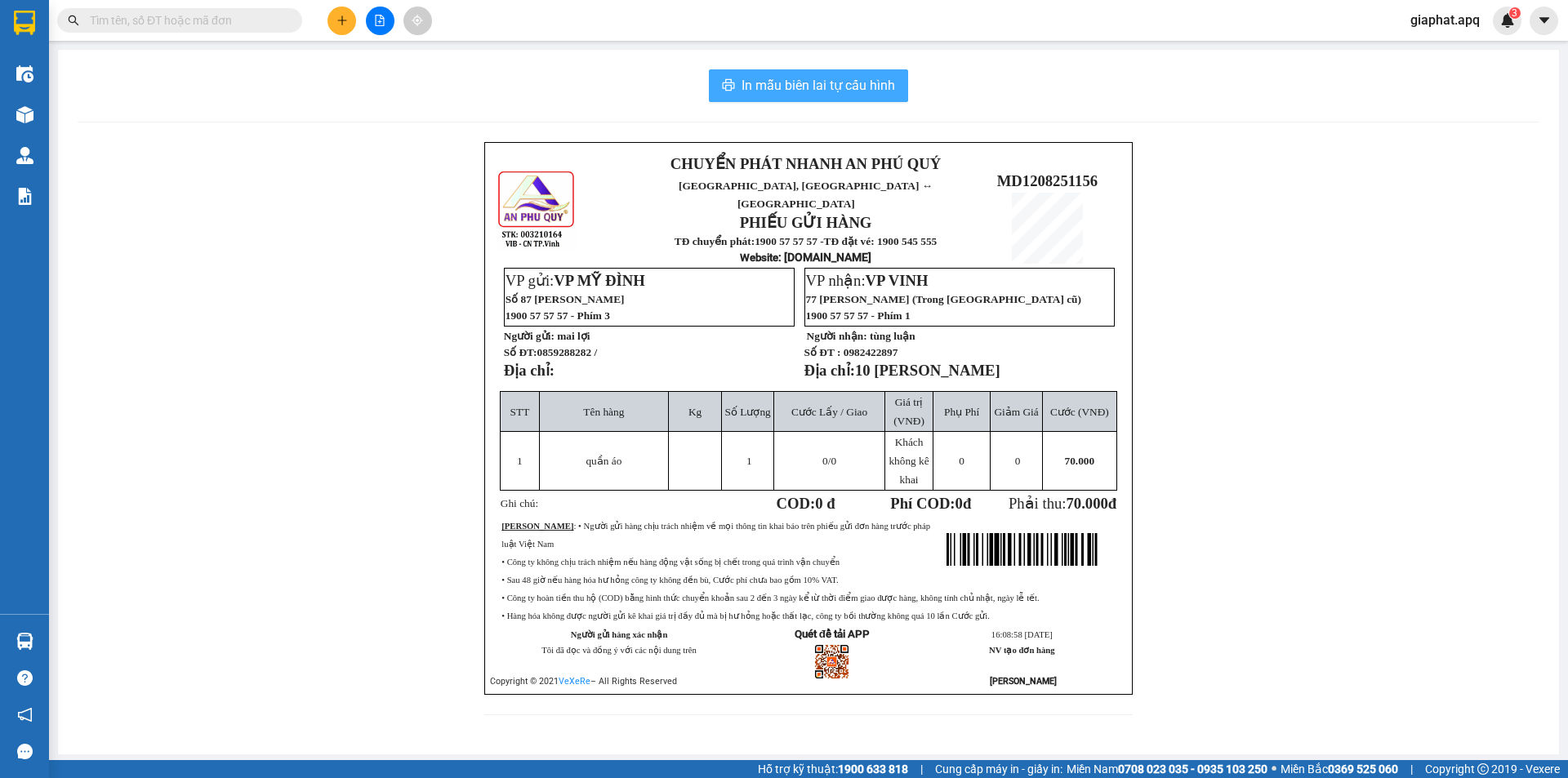
click at [829, 81] on span "In mẫu biên lai tự cấu hình" at bounding box center [818, 86] width 153 height 21
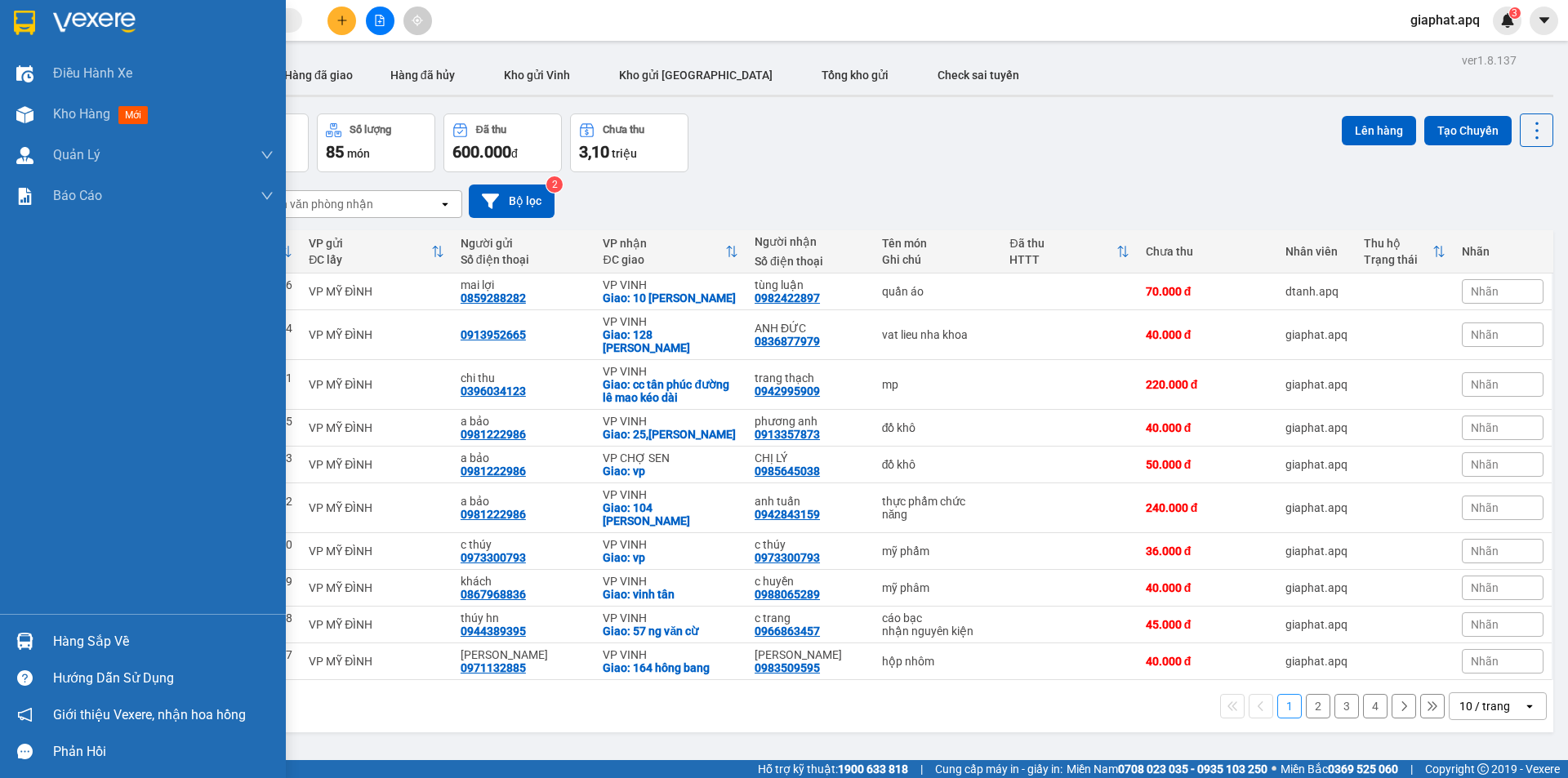
click at [37, 644] on div at bounding box center [24, 641] width 28 height 28
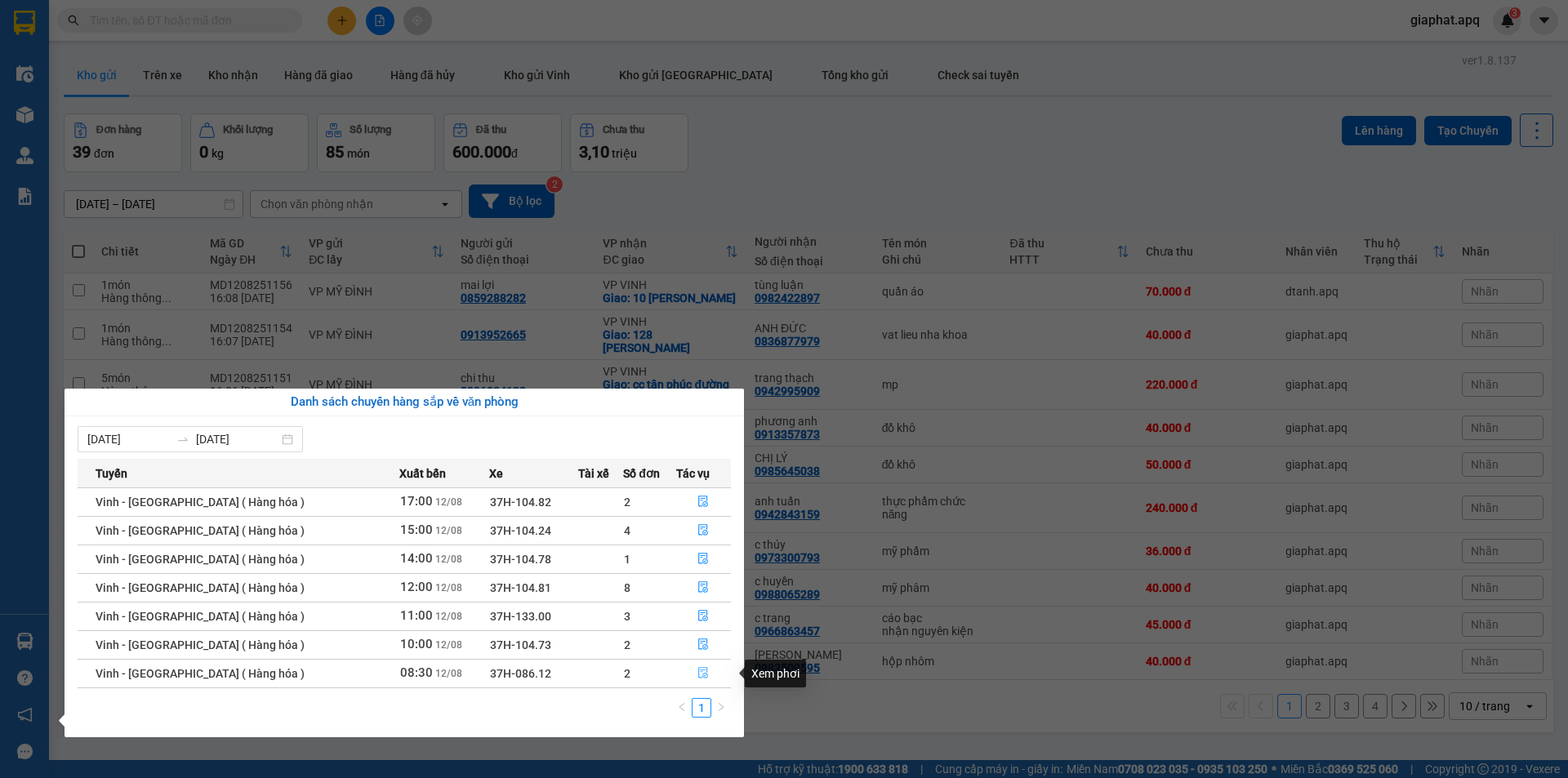
click at [697, 673] on icon "file-done" at bounding box center [703, 673] width 11 height 11
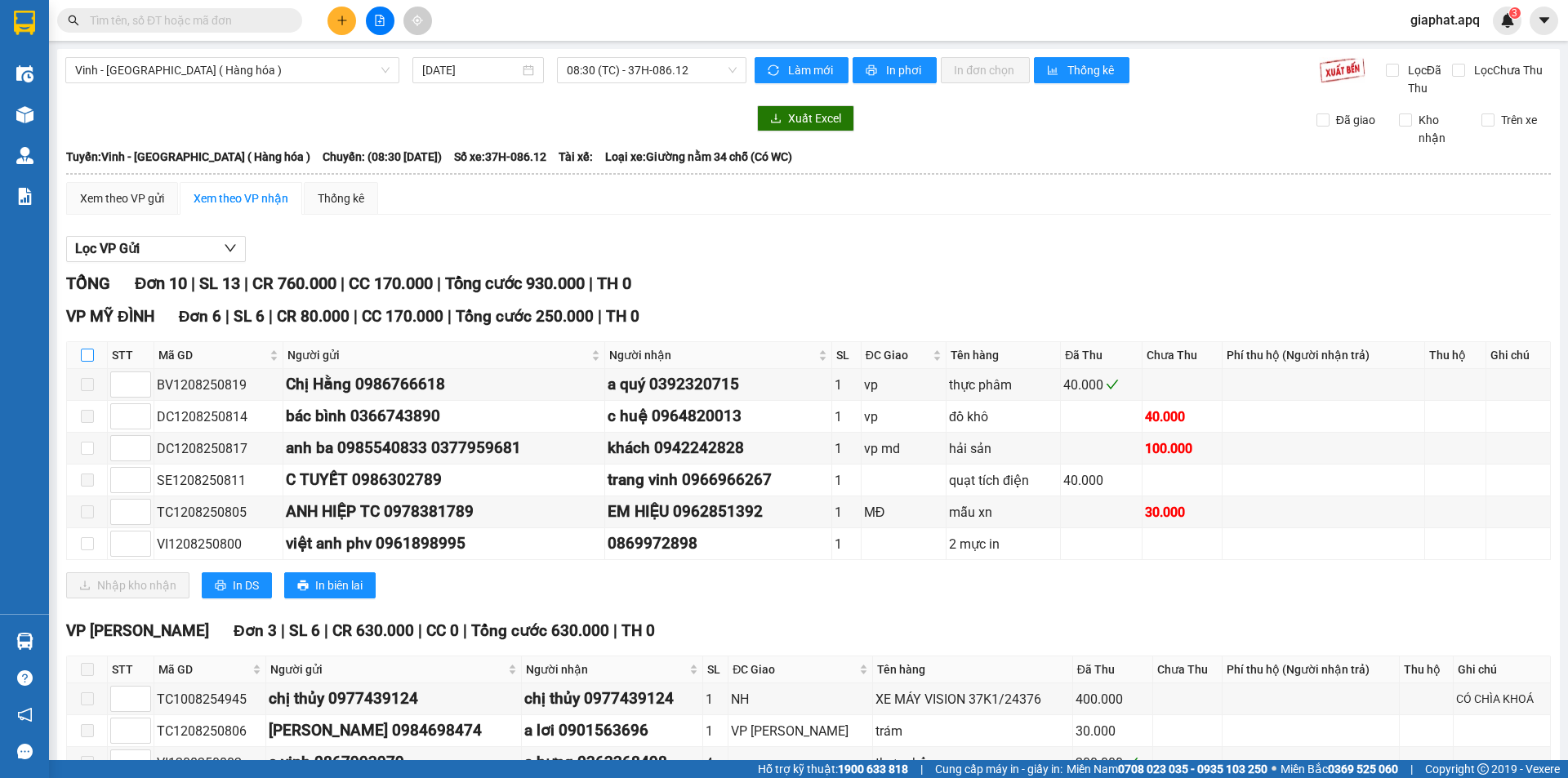
click at [92, 351] on input "checkbox" at bounding box center [87, 355] width 13 height 13
checkbox input "true"
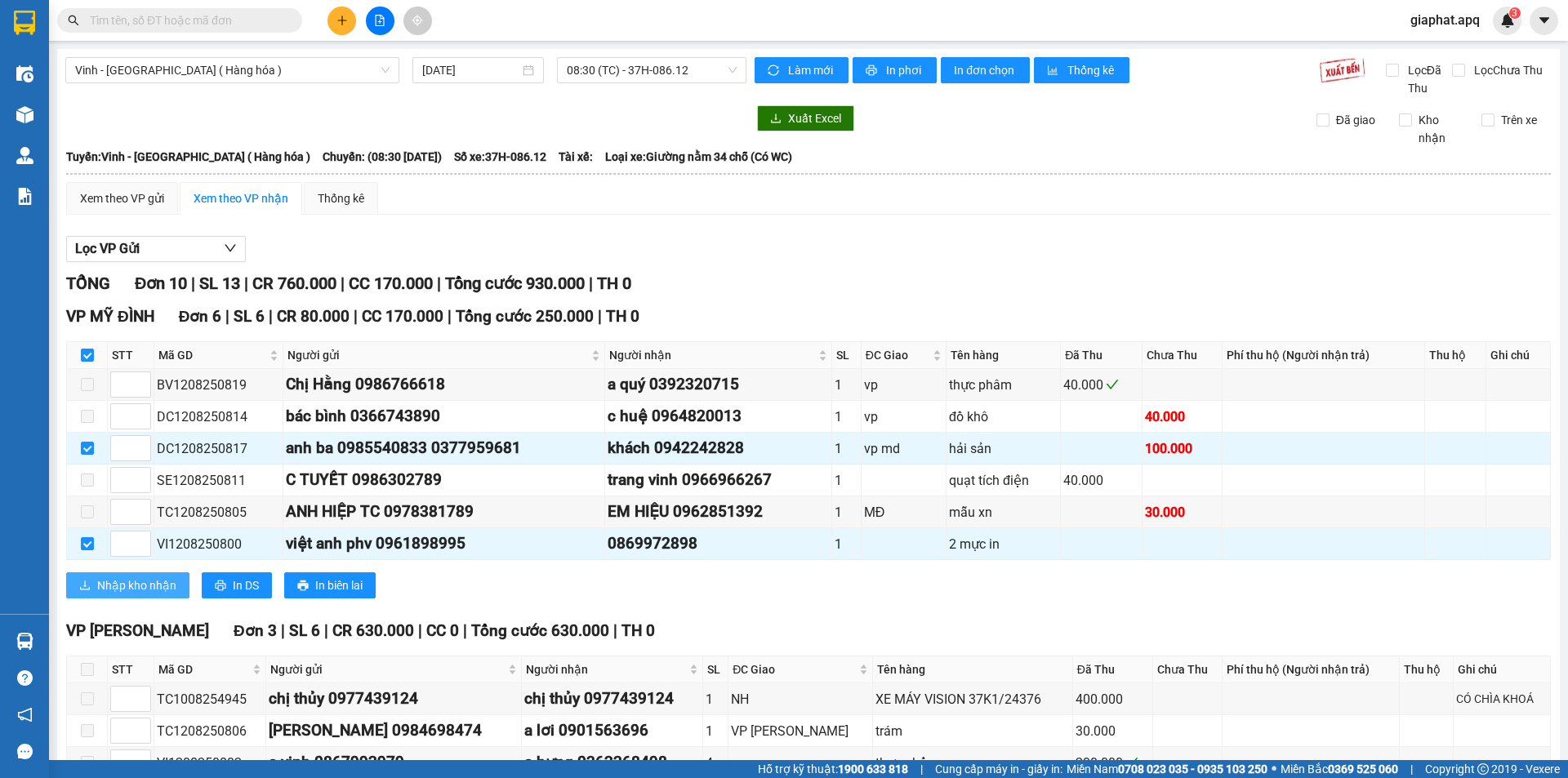
click at [136, 575] on button "Nhập kho nhận" at bounding box center [128, 585] width 123 height 27
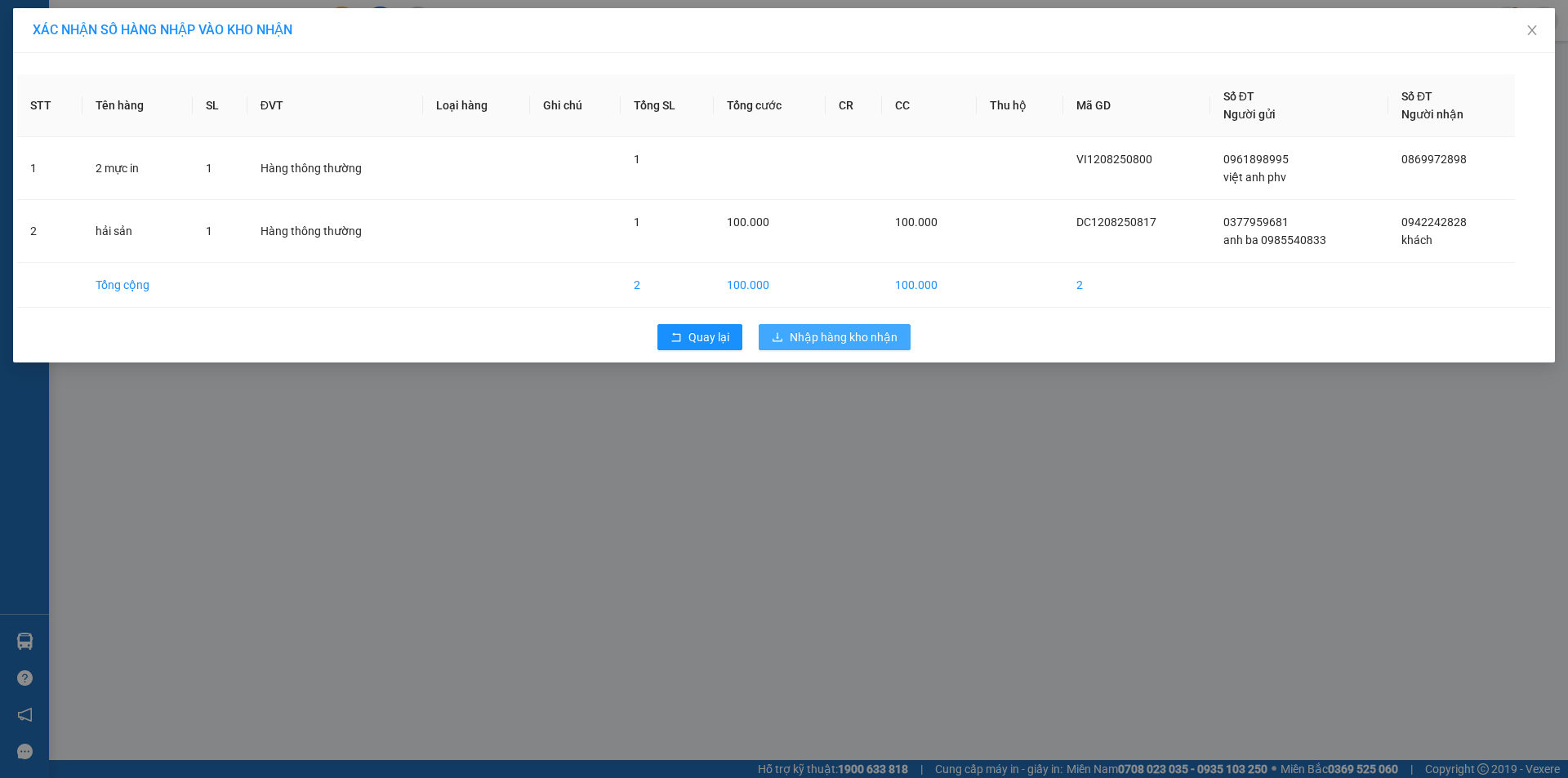
click at [847, 336] on span "Nhập hàng kho nhận" at bounding box center [844, 337] width 108 height 18
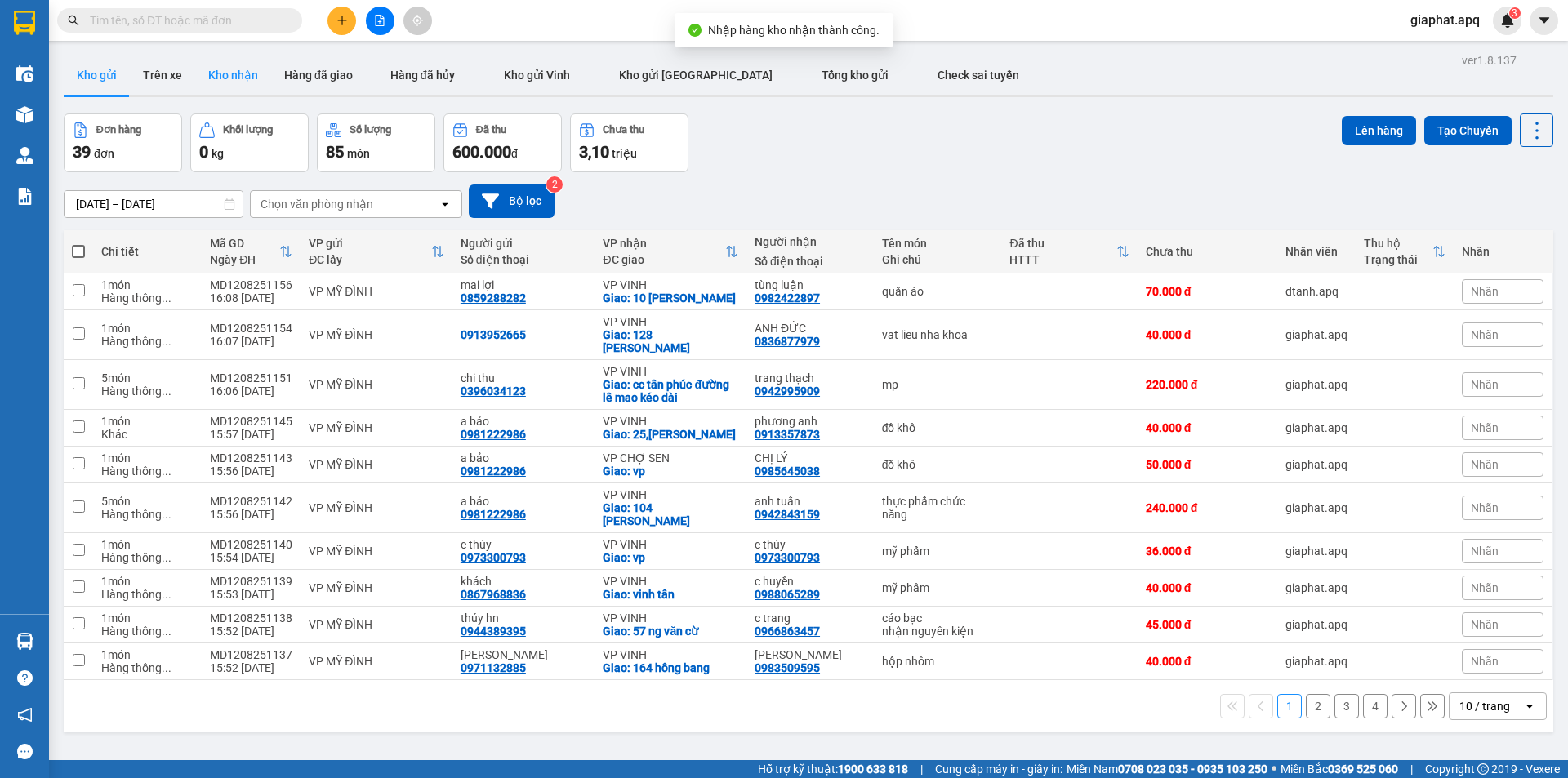
click at [250, 66] on button "Kho nhận" at bounding box center [233, 75] width 76 height 39
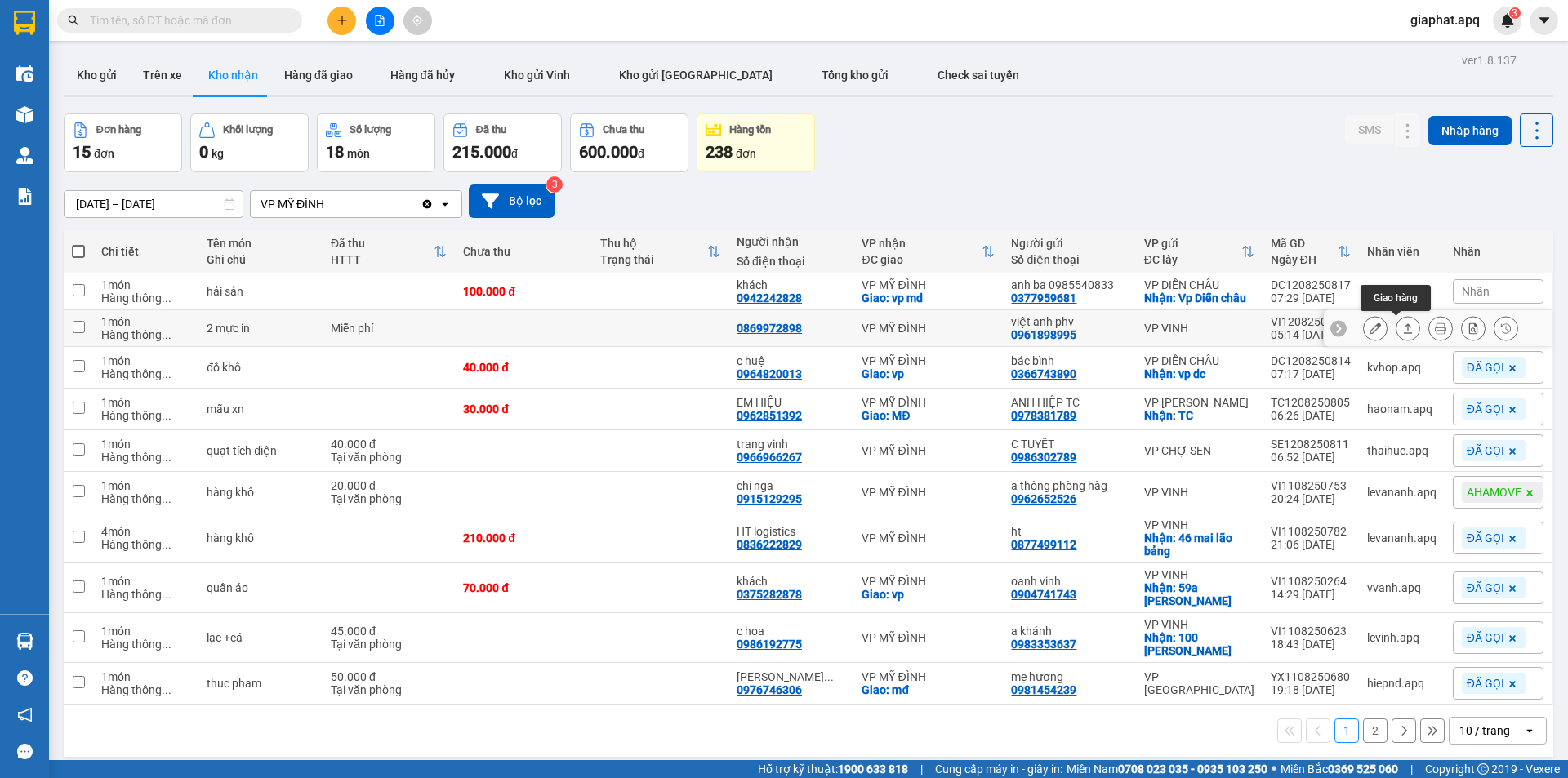
click at [1397, 322] on button at bounding box center [1408, 328] width 23 height 28
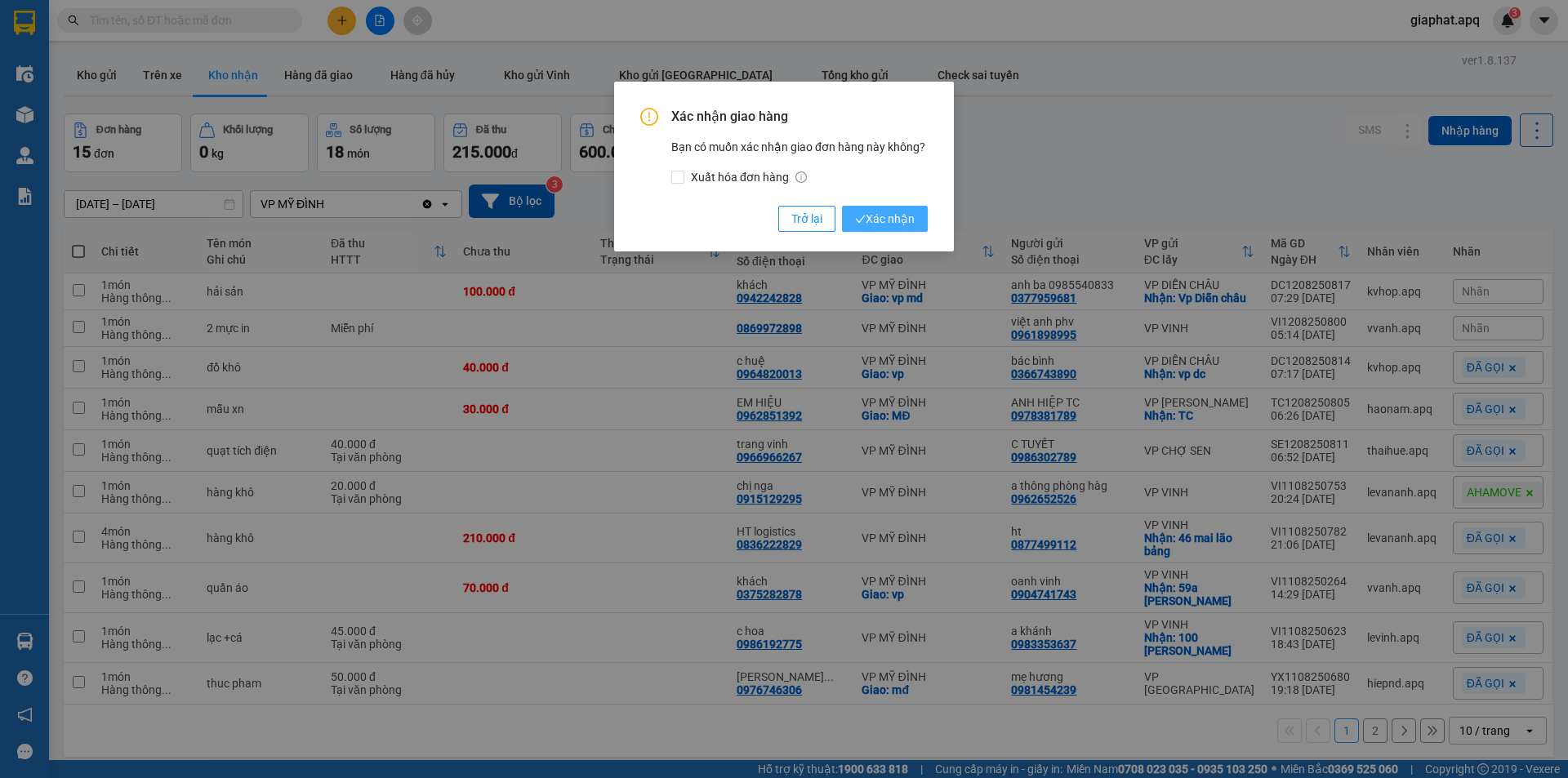
click at [883, 212] on span "Xác nhận" at bounding box center [885, 218] width 60 height 18
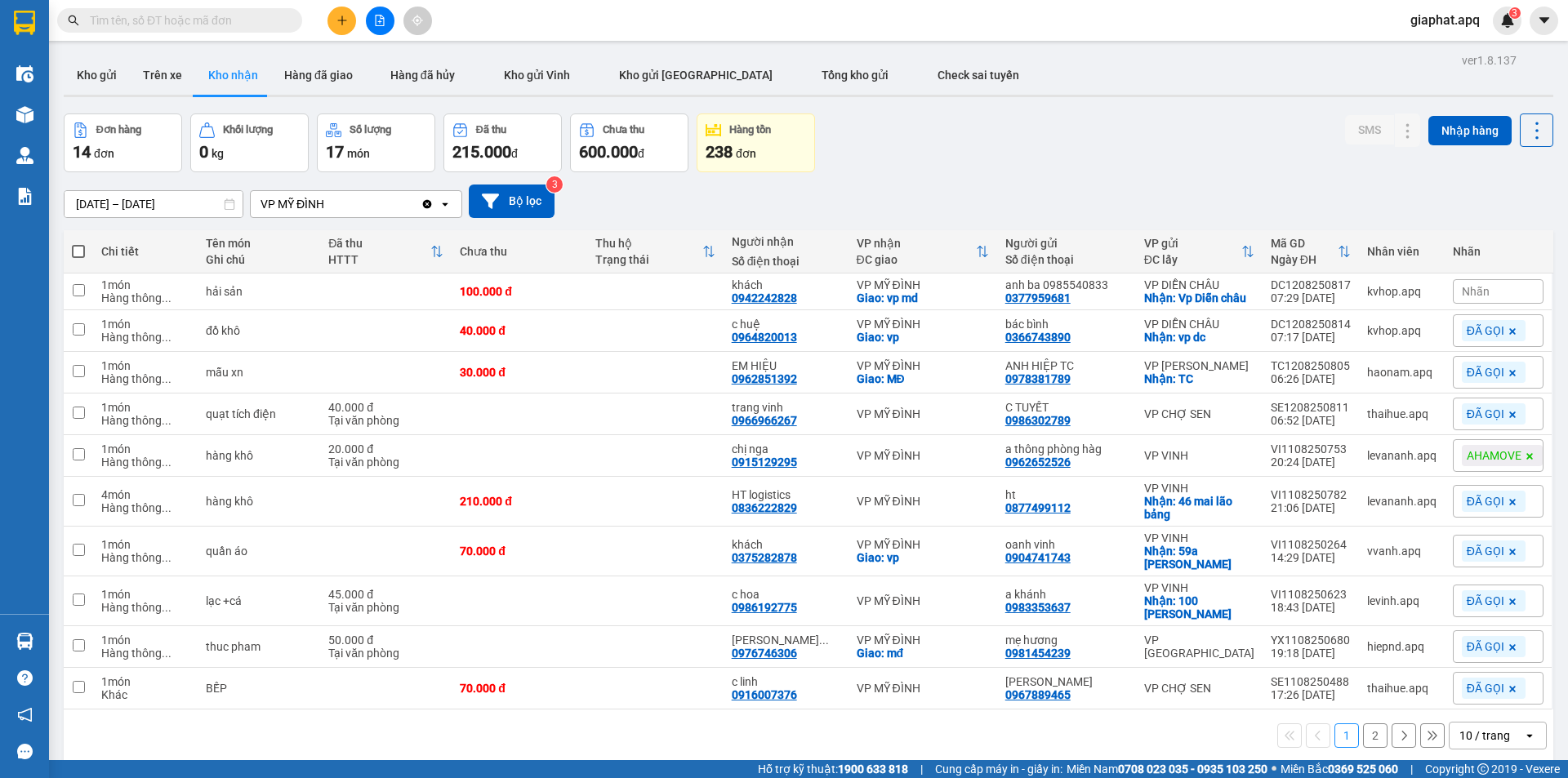
click at [323, 7] on div at bounding box center [380, 21] width 123 height 28
click at [324, 7] on div at bounding box center [380, 21] width 123 height 28
click at [332, 22] on button at bounding box center [341, 21] width 28 height 28
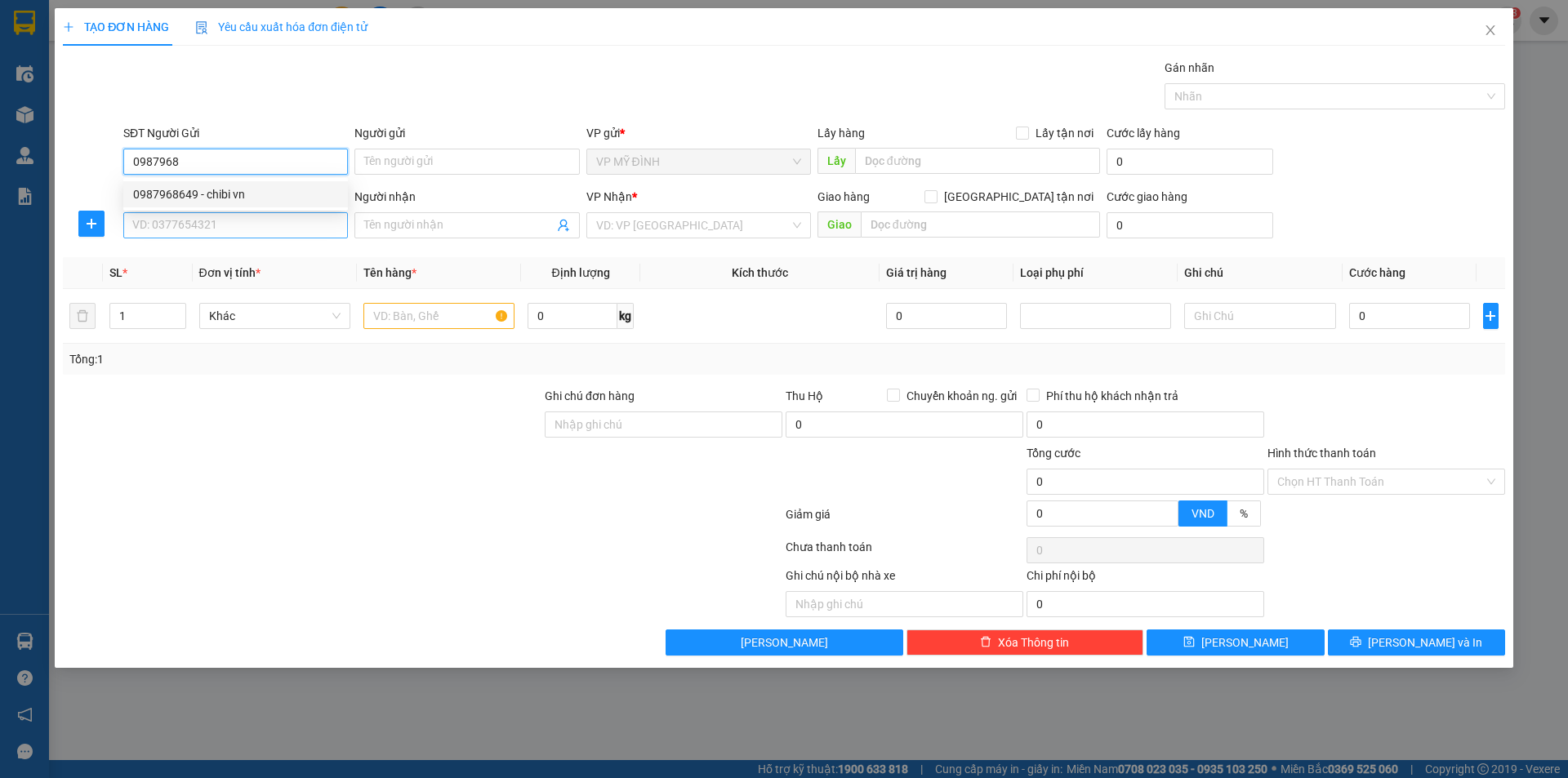
drag, startPoint x: 215, startPoint y: 196, endPoint x: 230, endPoint y: 223, distance: 30.9
click at [214, 196] on div "0987968649 - chibi vn" at bounding box center [235, 194] width 205 height 18
type input "0987968649"
type input "chibi vn"
type input "0987968649"
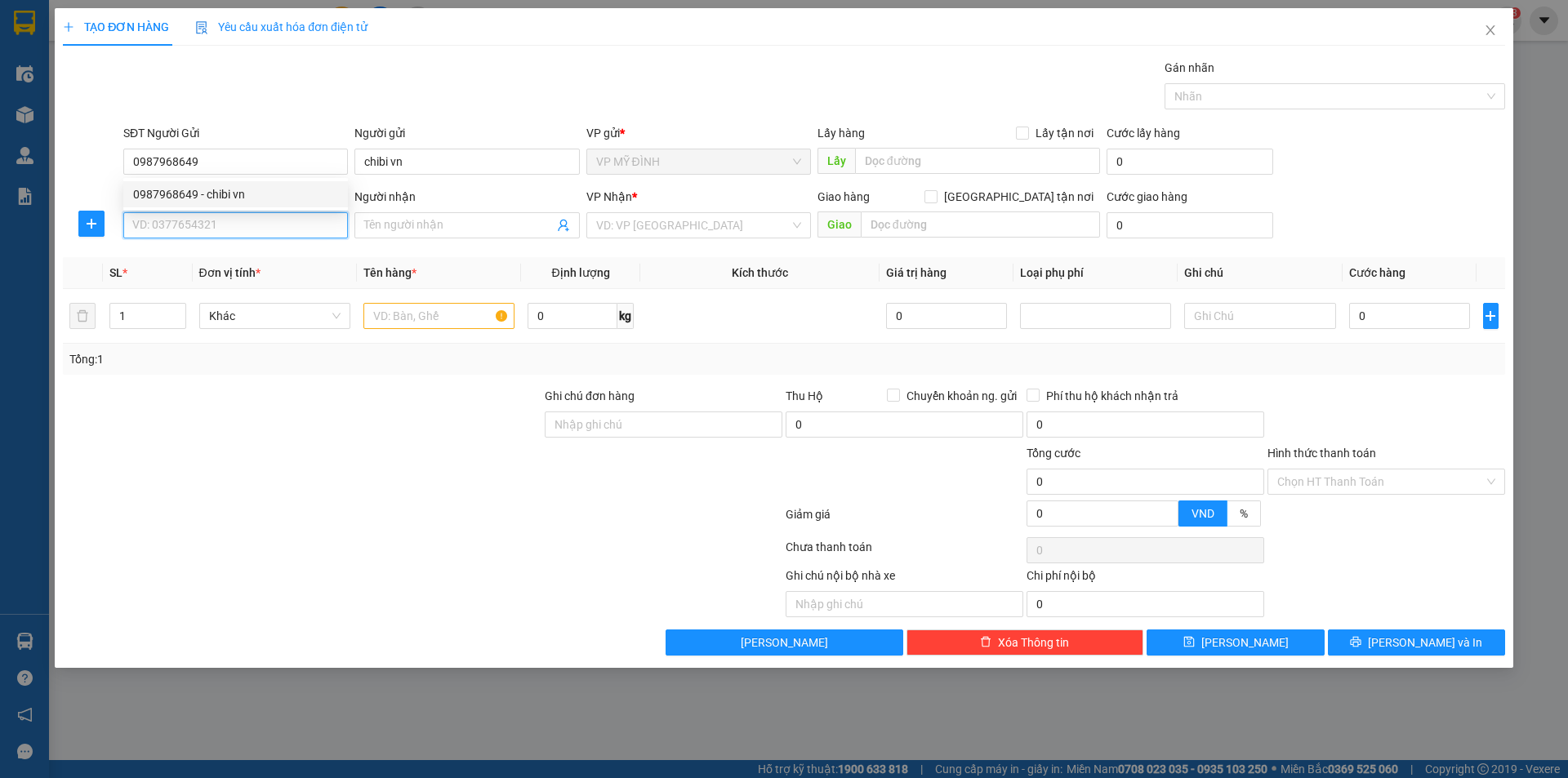
click at [234, 226] on input "SĐT Người Nhận" at bounding box center [236, 225] width 224 height 27
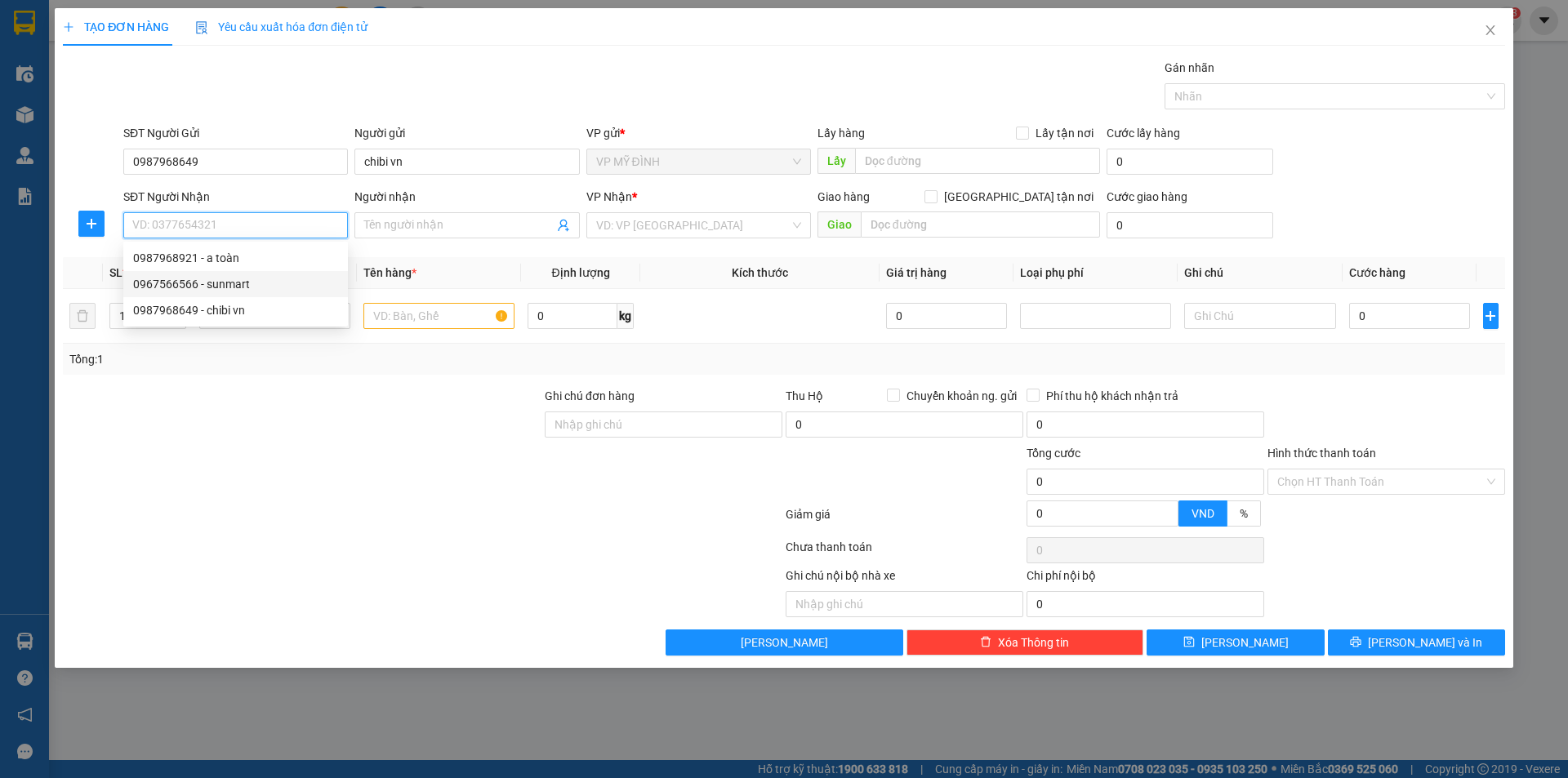
click at [215, 284] on div "0967566566 - sunmart" at bounding box center [235, 284] width 205 height 18
type input "0967566566"
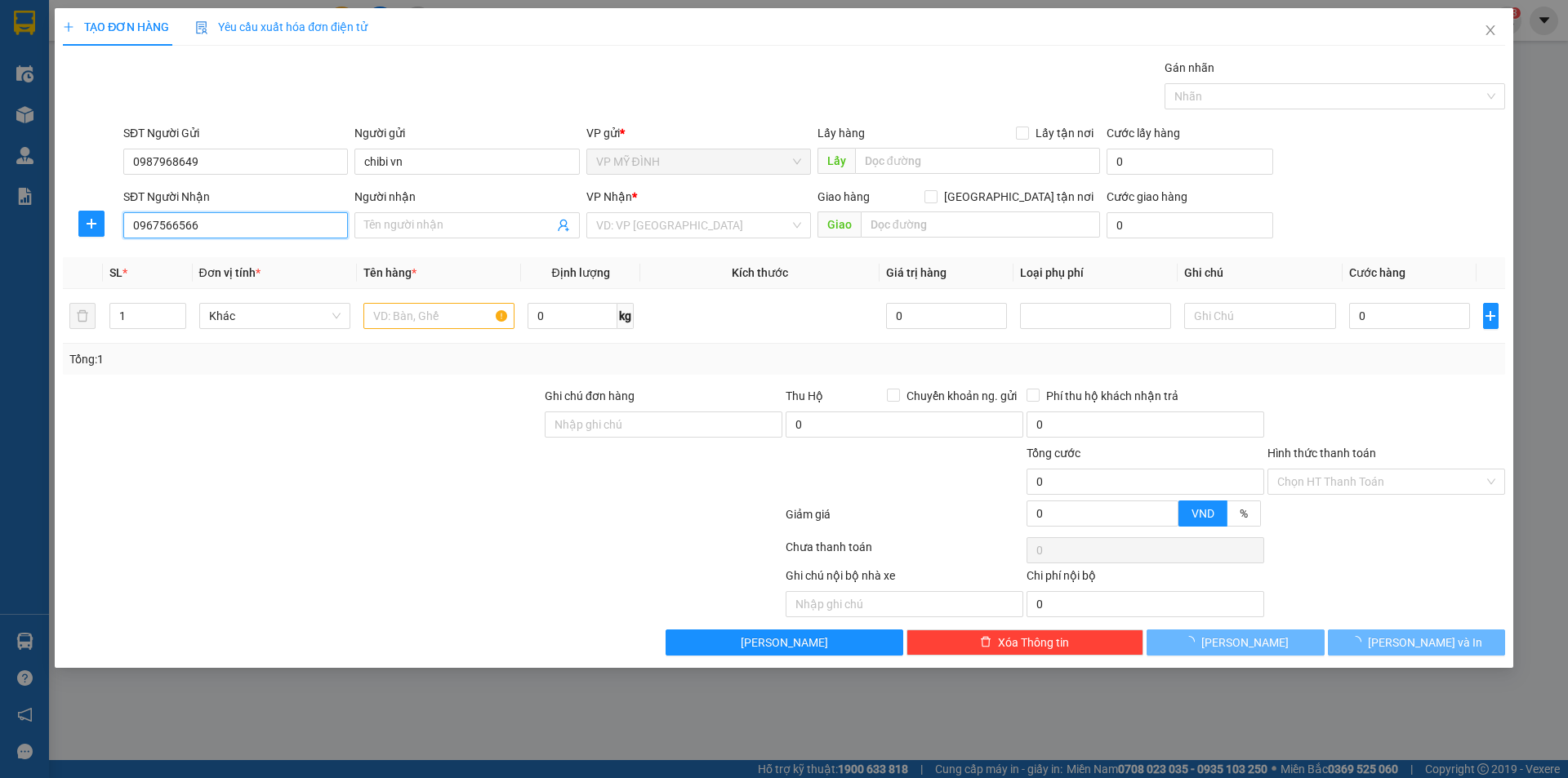
type input "sunmart"
checkbox input "true"
type input "29 đốc thiết"
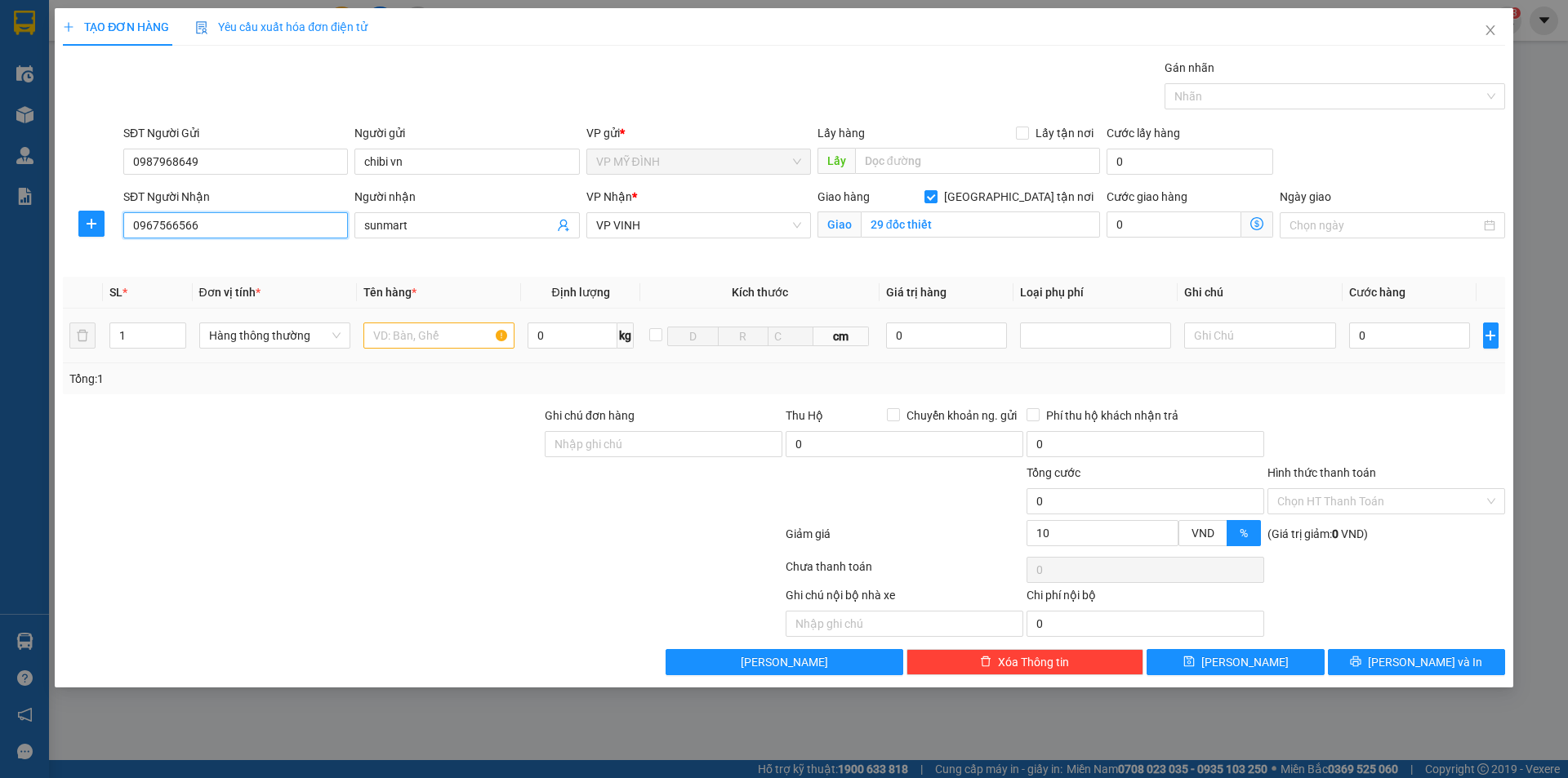
type input "10"
click at [153, 334] on input "1" at bounding box center [148, 335] width 75 height 25
type input "7"
click at [444, 339] on input "text" at bounding box center [439, 336] width 151 height 27
type input "tp"
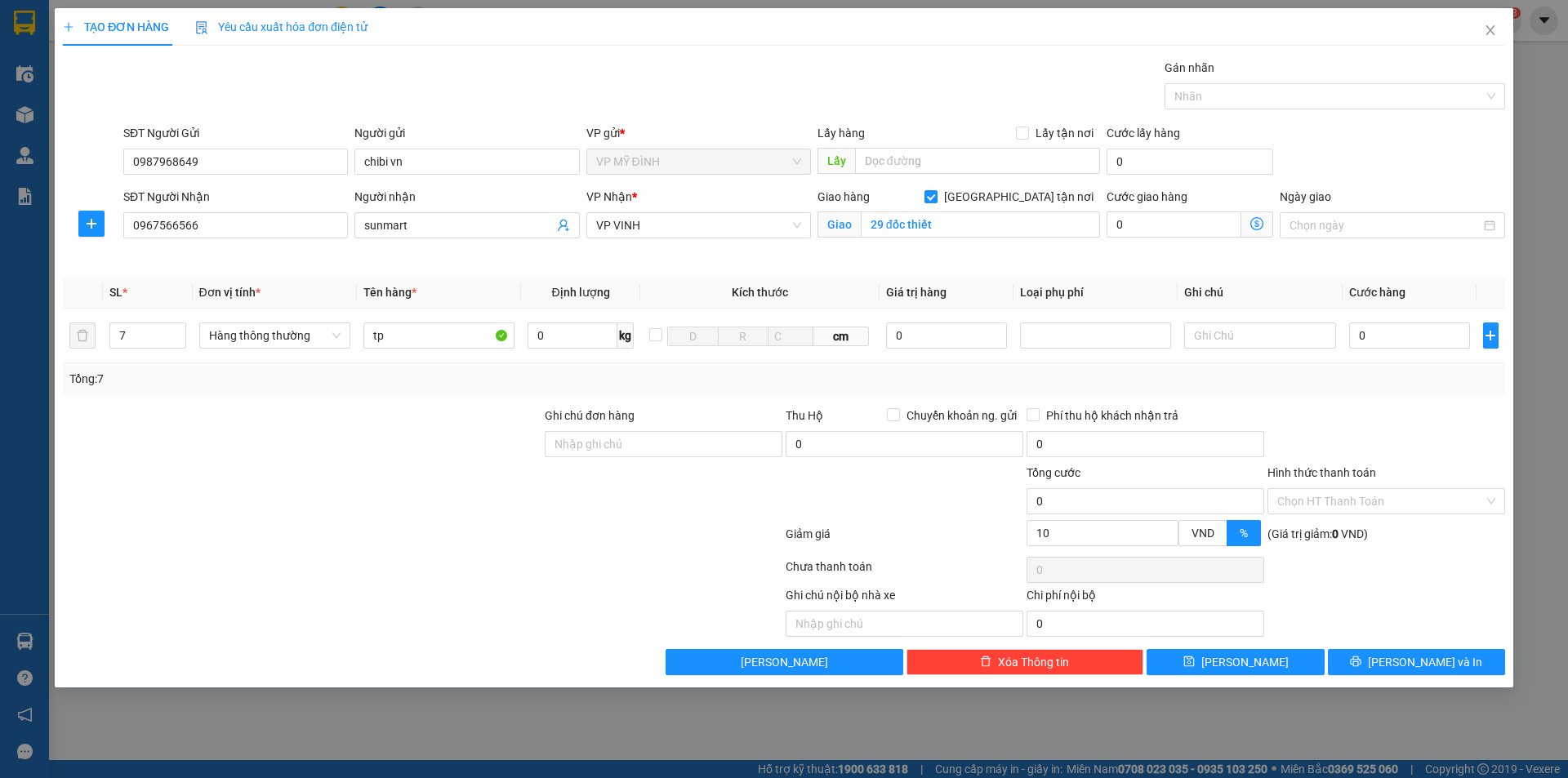
click at [440, 401] on div "Transit Pickup Surcharge Ids Transit Deliver Surcharge Ids Transit Deliver Surc…" at bounding box center [783, 368] width 1442 height 617
click at [1390, 339] on input "0" at bounding box center [1410, 336] width 122 height 27
type input "2"
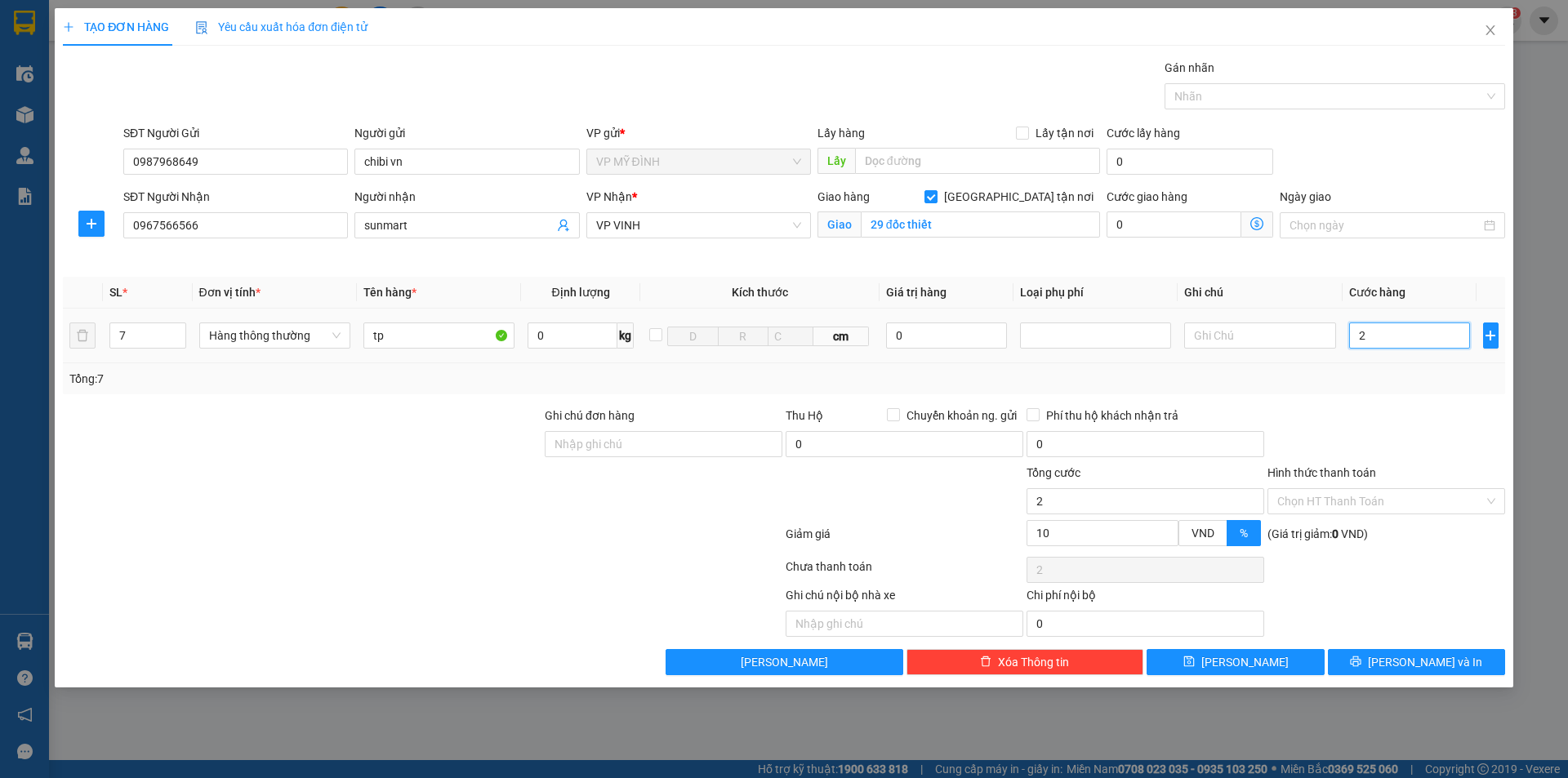
type input "29"
type input "290"
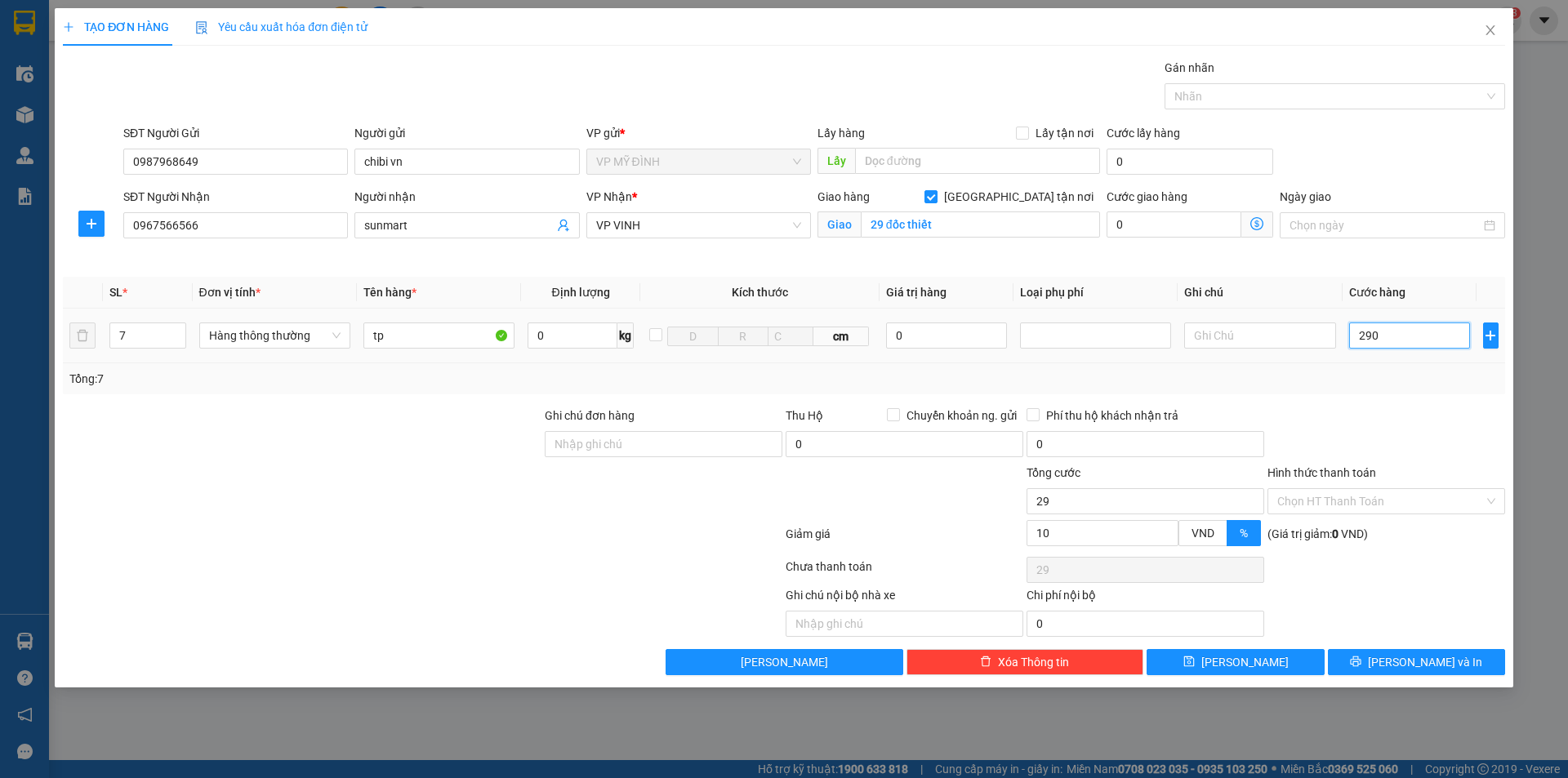
type input "290"
type input "290.000"
type input "261.000"
click at [1389, 392] on div "Tổng: 7" at bounding box center [783, 379] width 1442 height 31
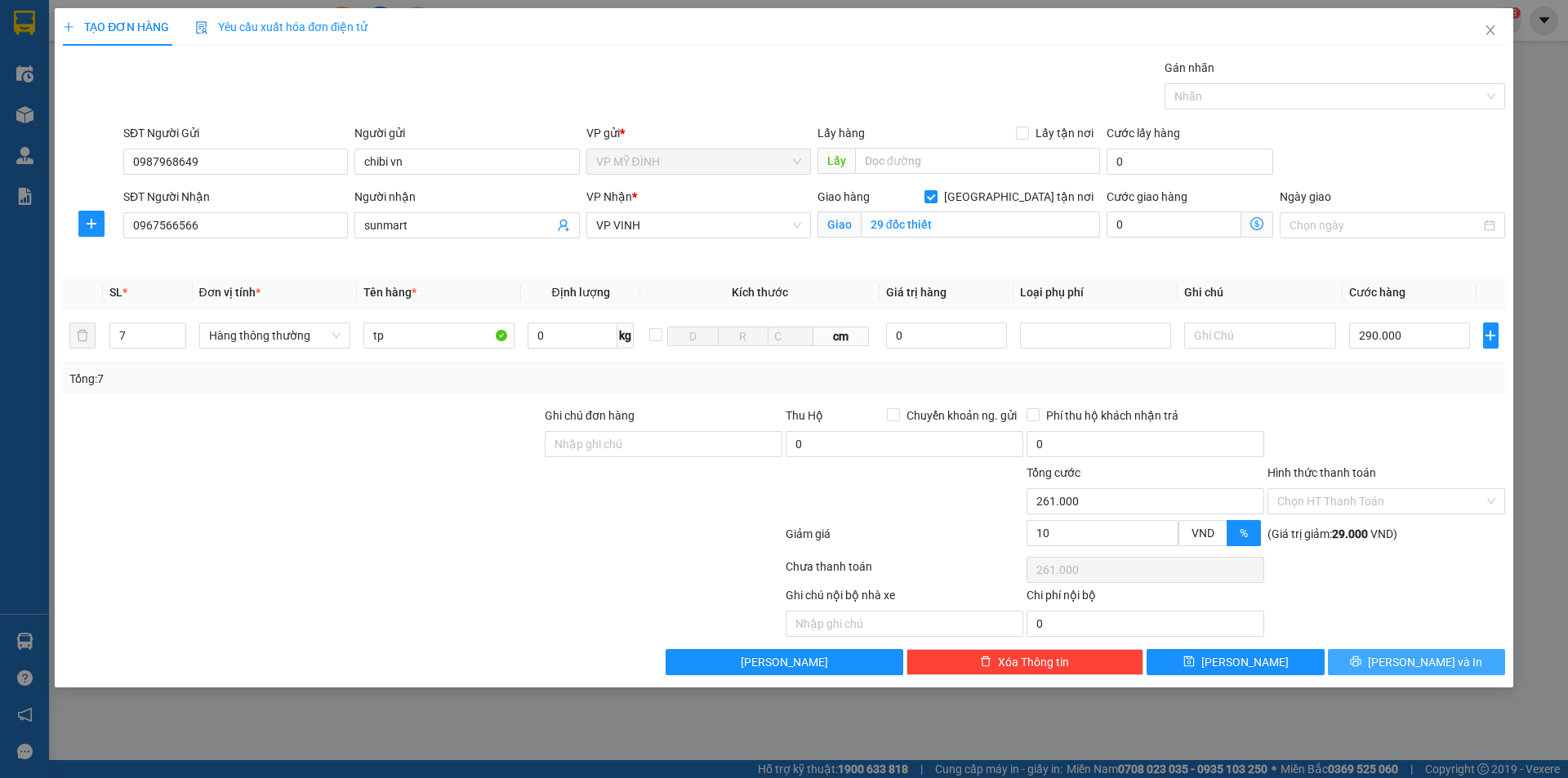
click at [1415, 667] on span "[PERSON_NAME] và In" at bounding box center [1425, 662] width 114 height 18
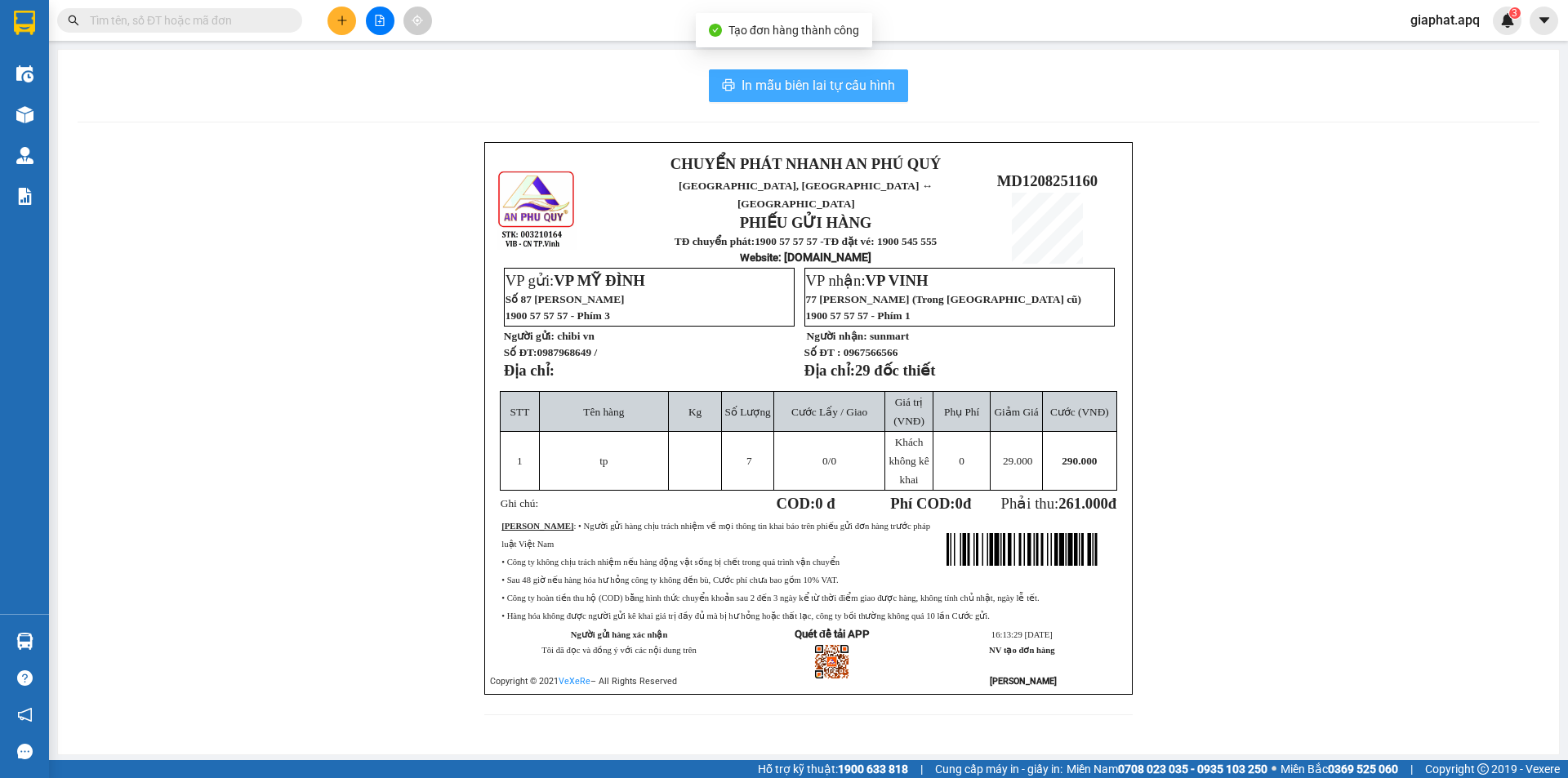
click at [872, 90] on span "In mẫu biên lai tự cấu hình" at bounding box center [818, 86] width 153 height 21
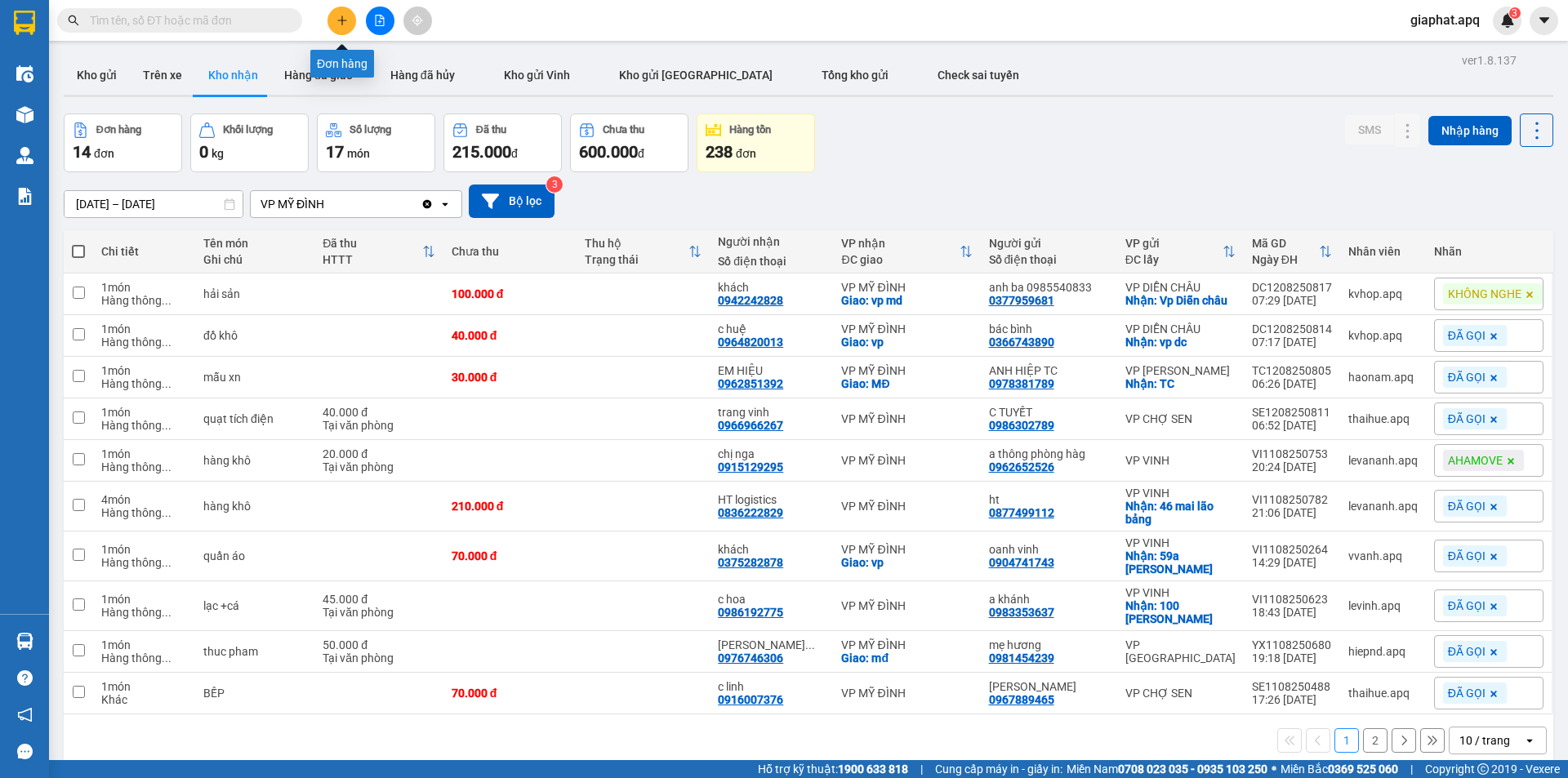
click at [341, 21] on icon "plus" at bounding box center [342, 20] width 11 height 11
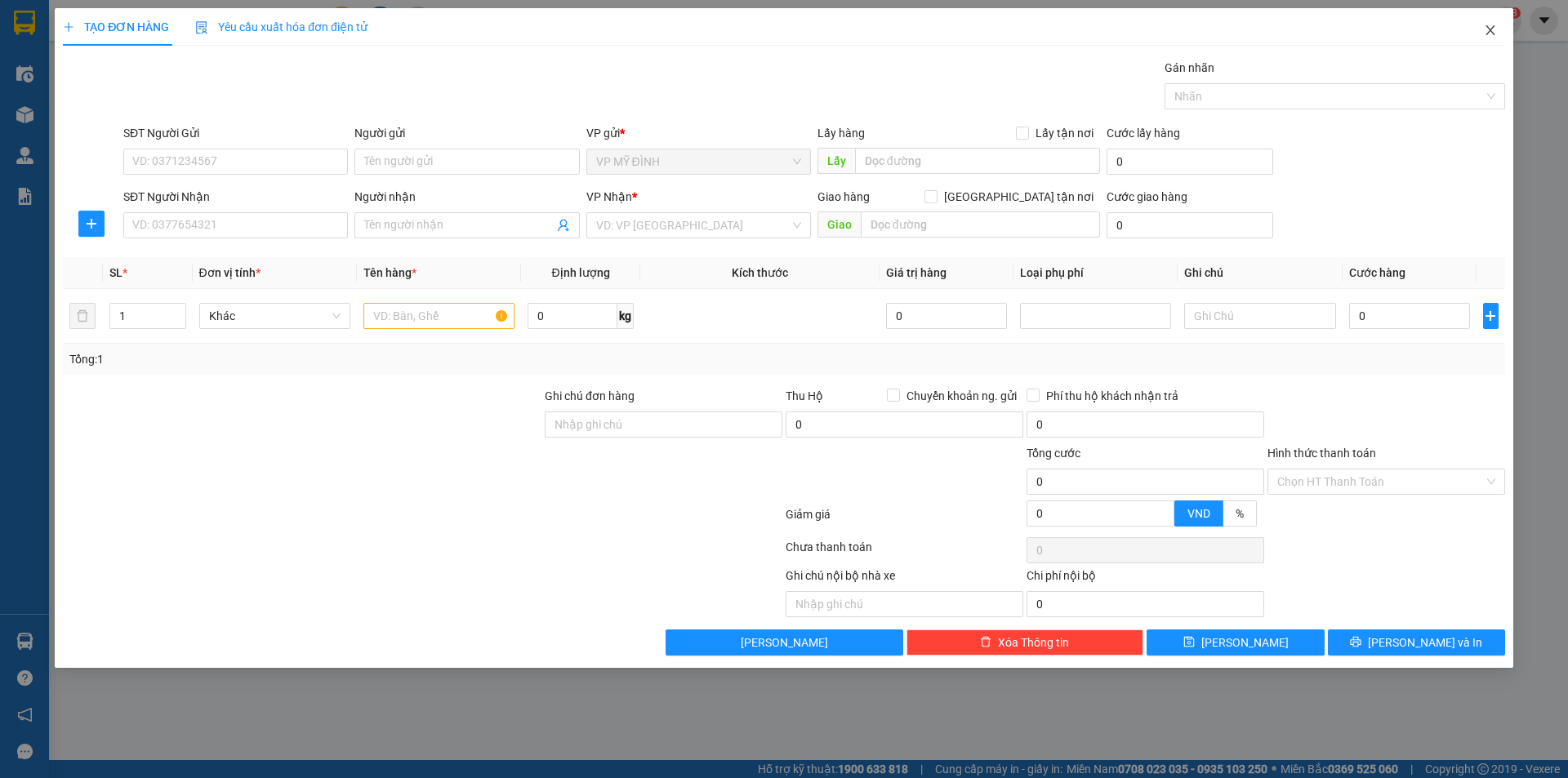
click at [1493, 31] on icon "close" at bounding box center [1490, 30] width 13 height 13
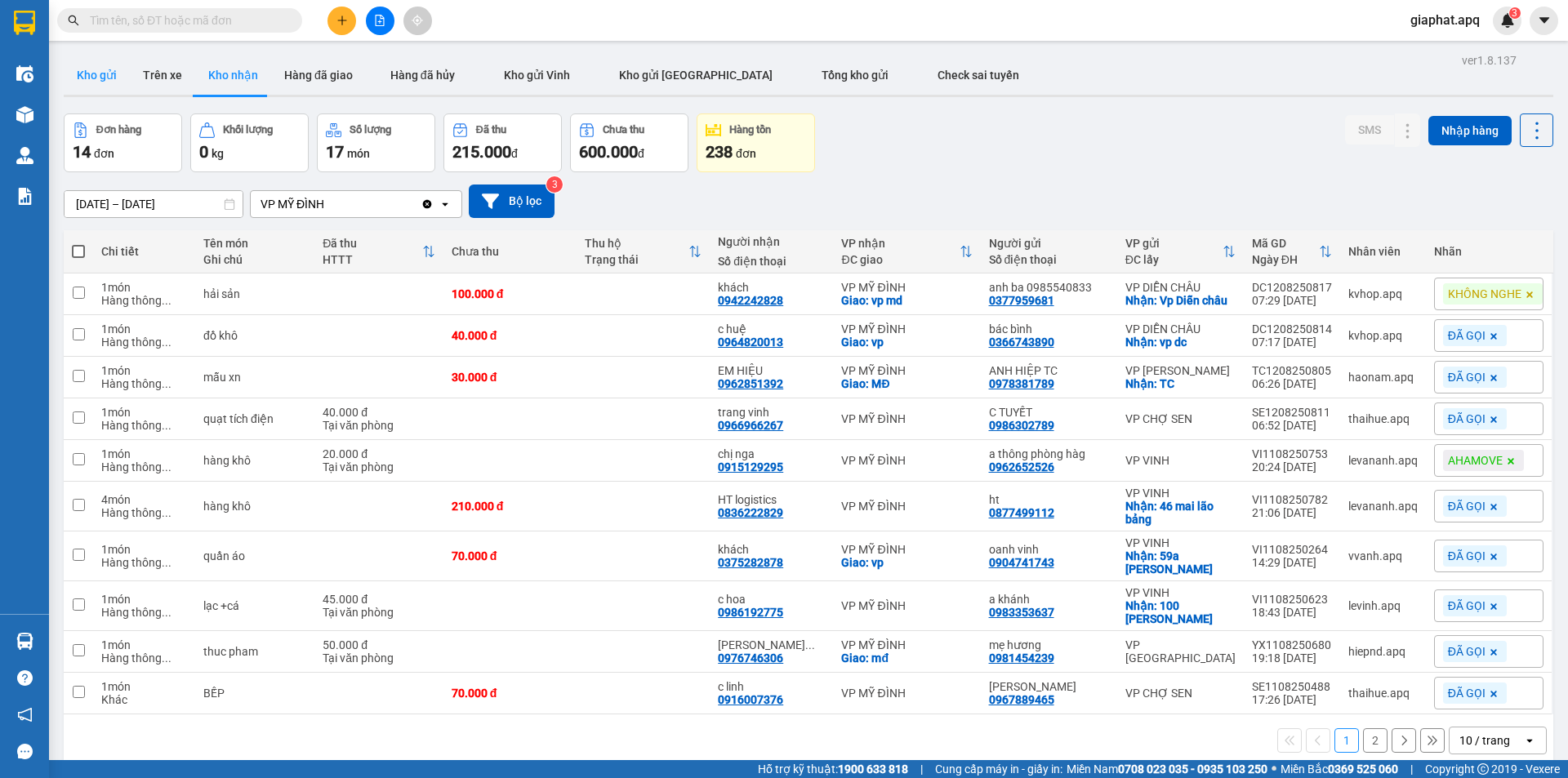
click at [128, 72] on button "Kho gửi" at bounding box center [96, 75] width 66 height 39
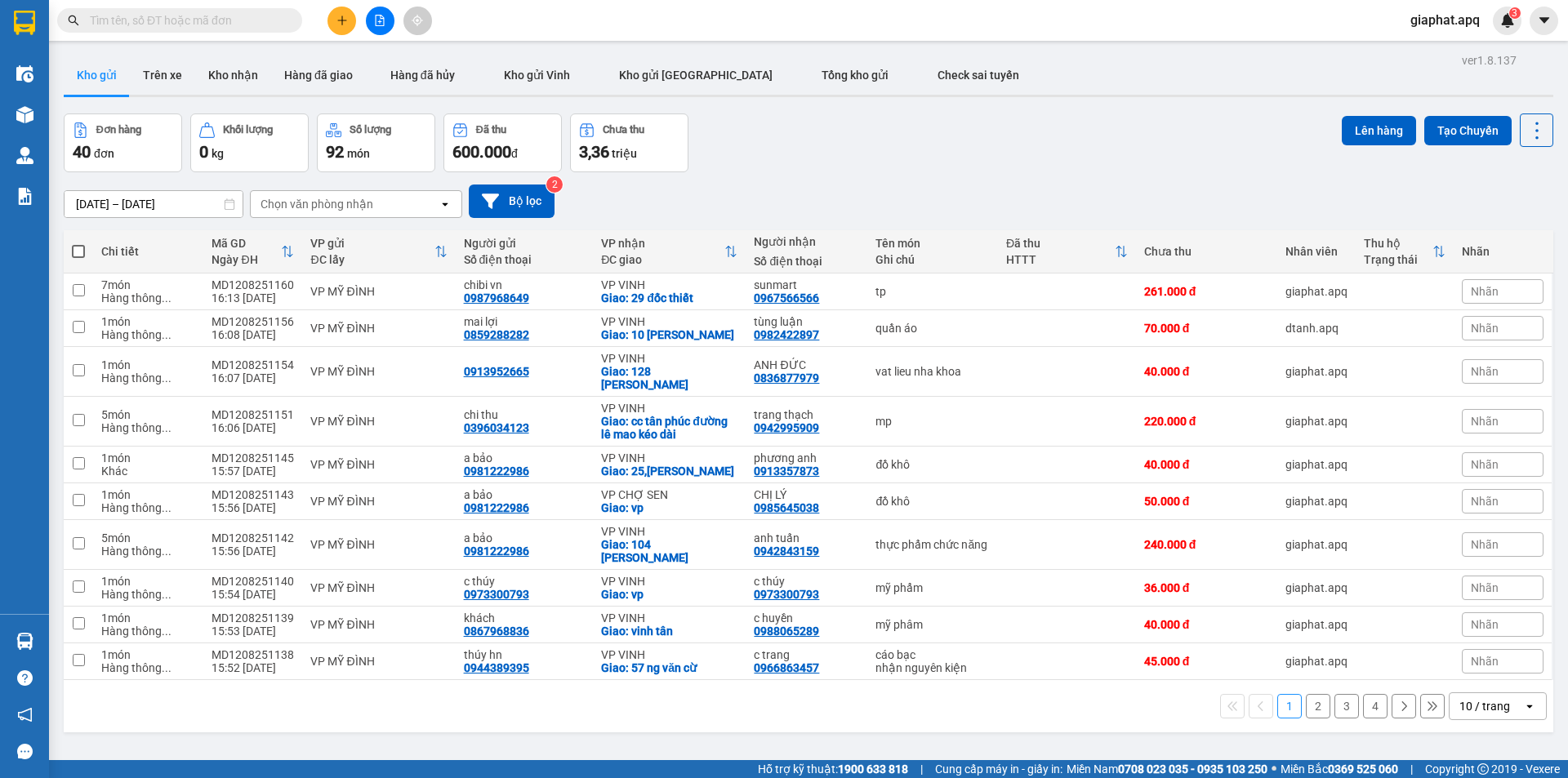
click at [939, 173] on div "10/08/2025 – 12/08/2025 Press the down arrow key to interact with the calendar …" at bounding box center [808, 201] width 1490 height 58
click at [350, 15] on button at bounding box center [341, 21] width 28 height 28
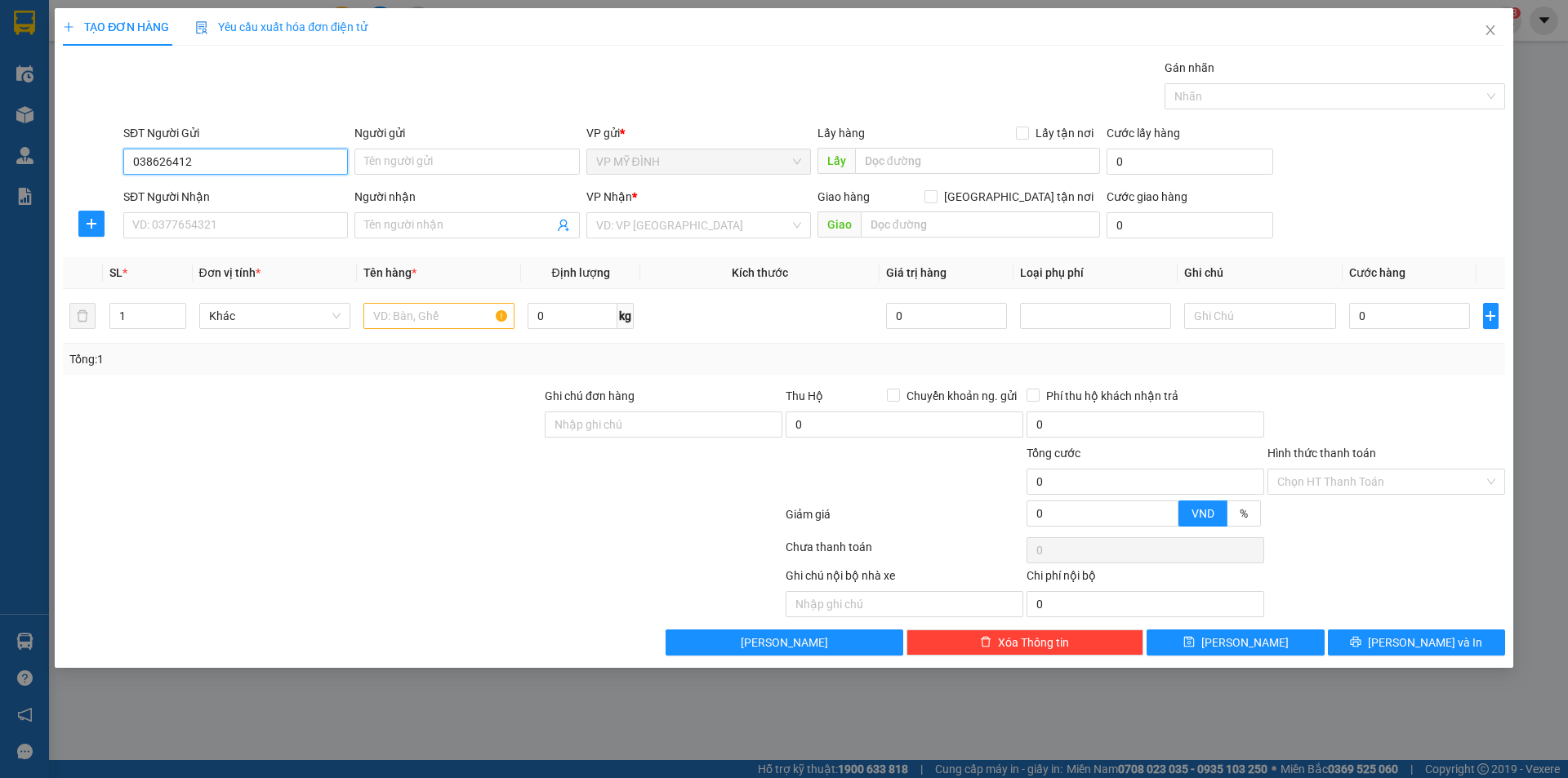
type input "0386264128"
click at [206, 191] on div "0386264128 - trang" at bounding box center [235, 194] width 205 height 18
type input "trang"
type input "0386264128"
click at [212, 231] on input "SĐT Người Nhận" at bounding box center [236, 225] width 224 height 27
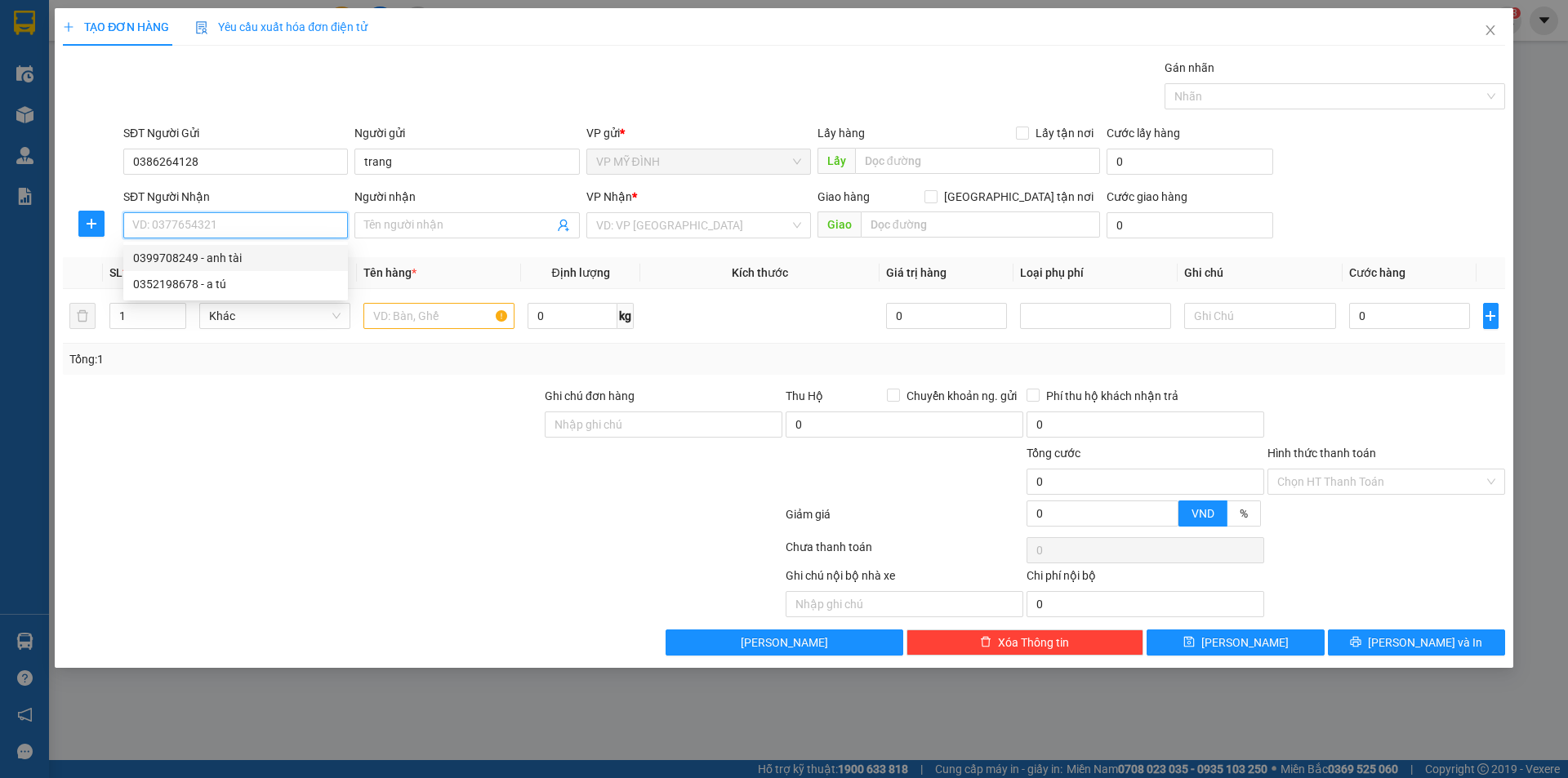
click at [227, 256] on div "0399708249 - anh tài" at bounding box center [235, 258] width 205 height 18
type input "0399708249"
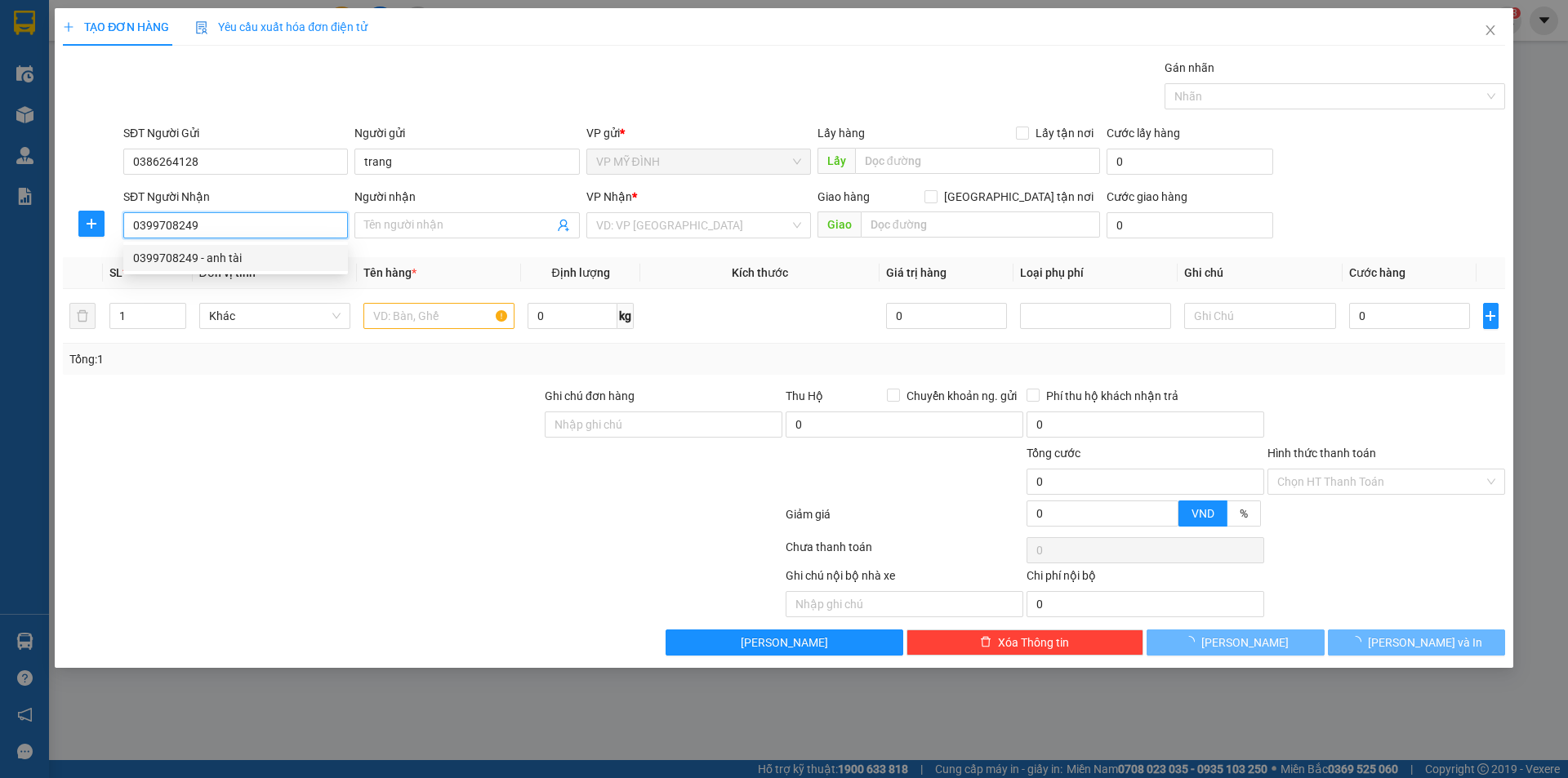
type input "anh tài"
checkbox input "true"
type input "chợ vinh"
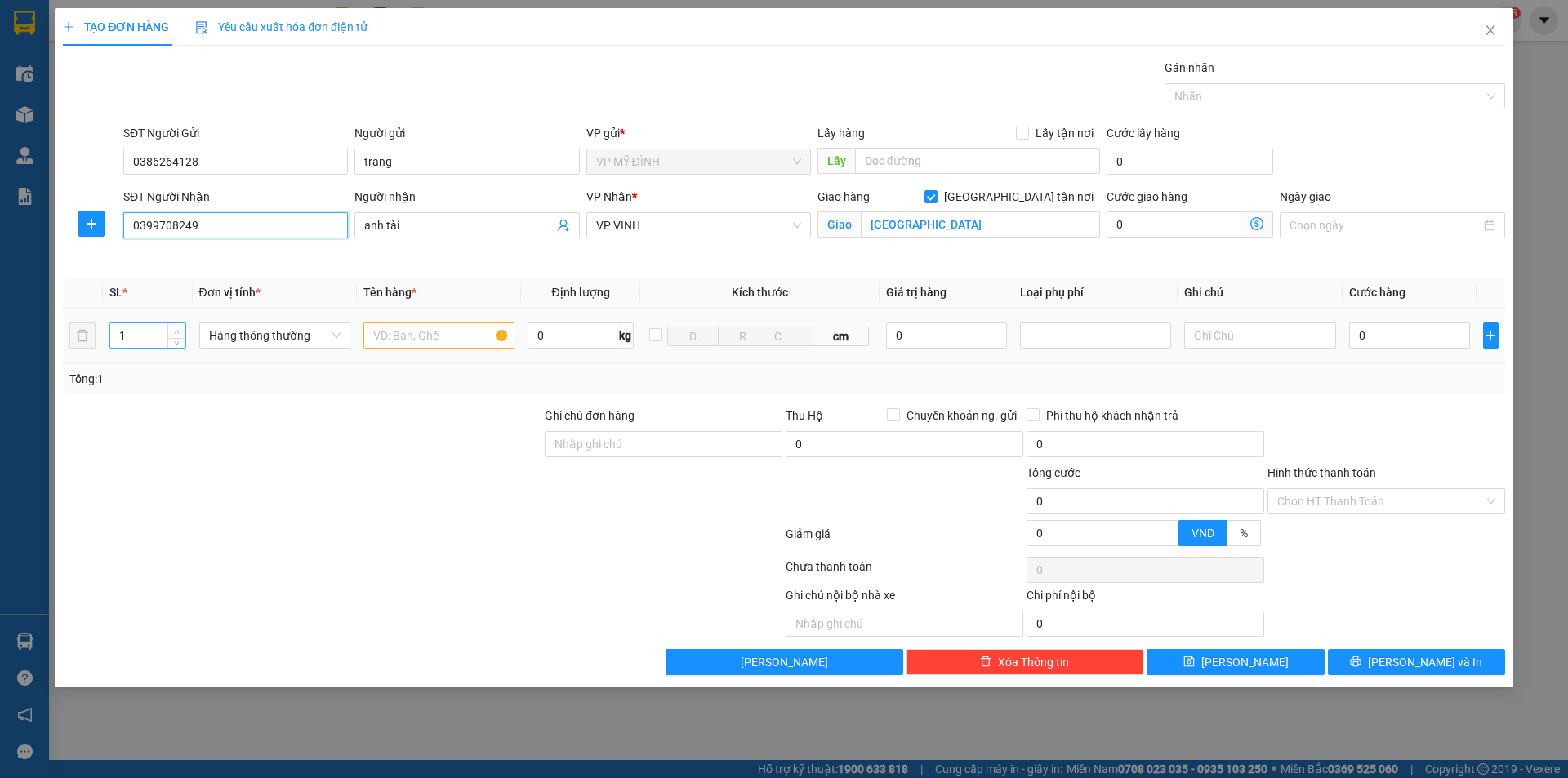
type input "10"
click at [173, 330] on span "up" at bounding box center [177, 331] width 9 height 9
type input "3"
click at [173, 330] on span "up" at bounding box center [177, 331] width 9 height 9
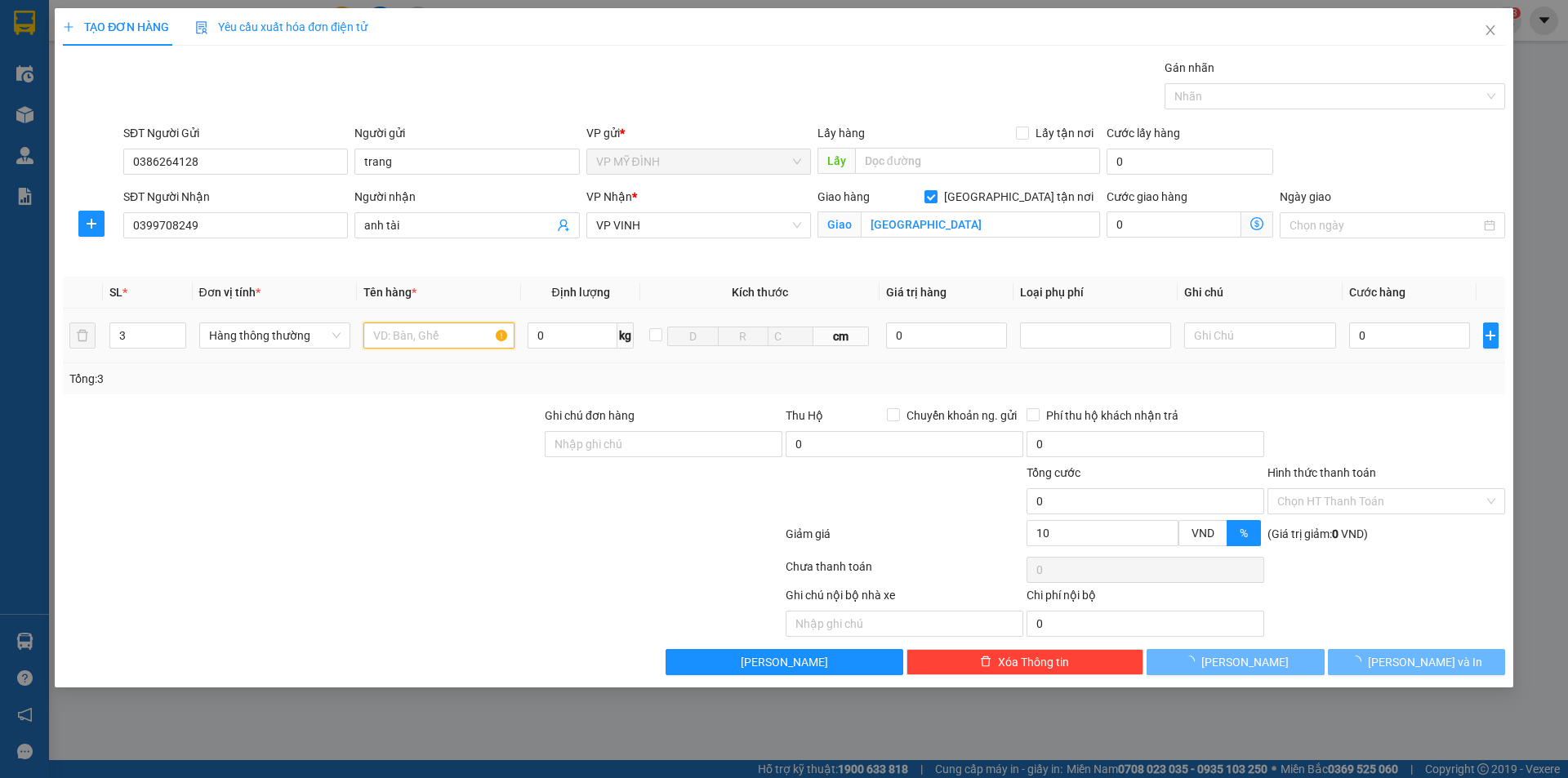
click at [406, 327] on input "text" at bounding box center [439, 336] width 151 height 27
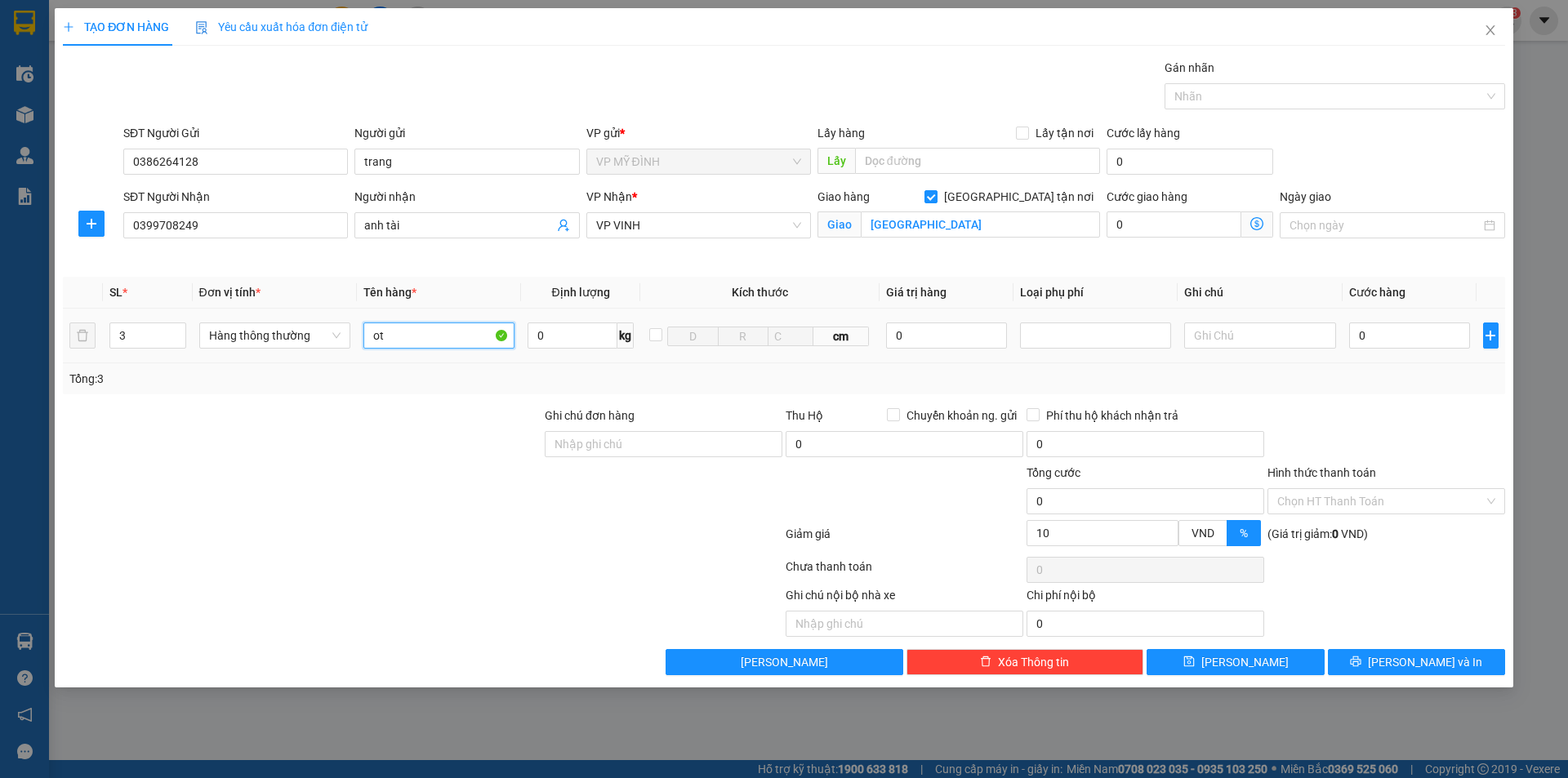
type input "o"
type input "ơ"
type input "ot"
click at [1372, 336] on input "0" at bounding box center [1410, 336] width 122 height 27
type input "1"
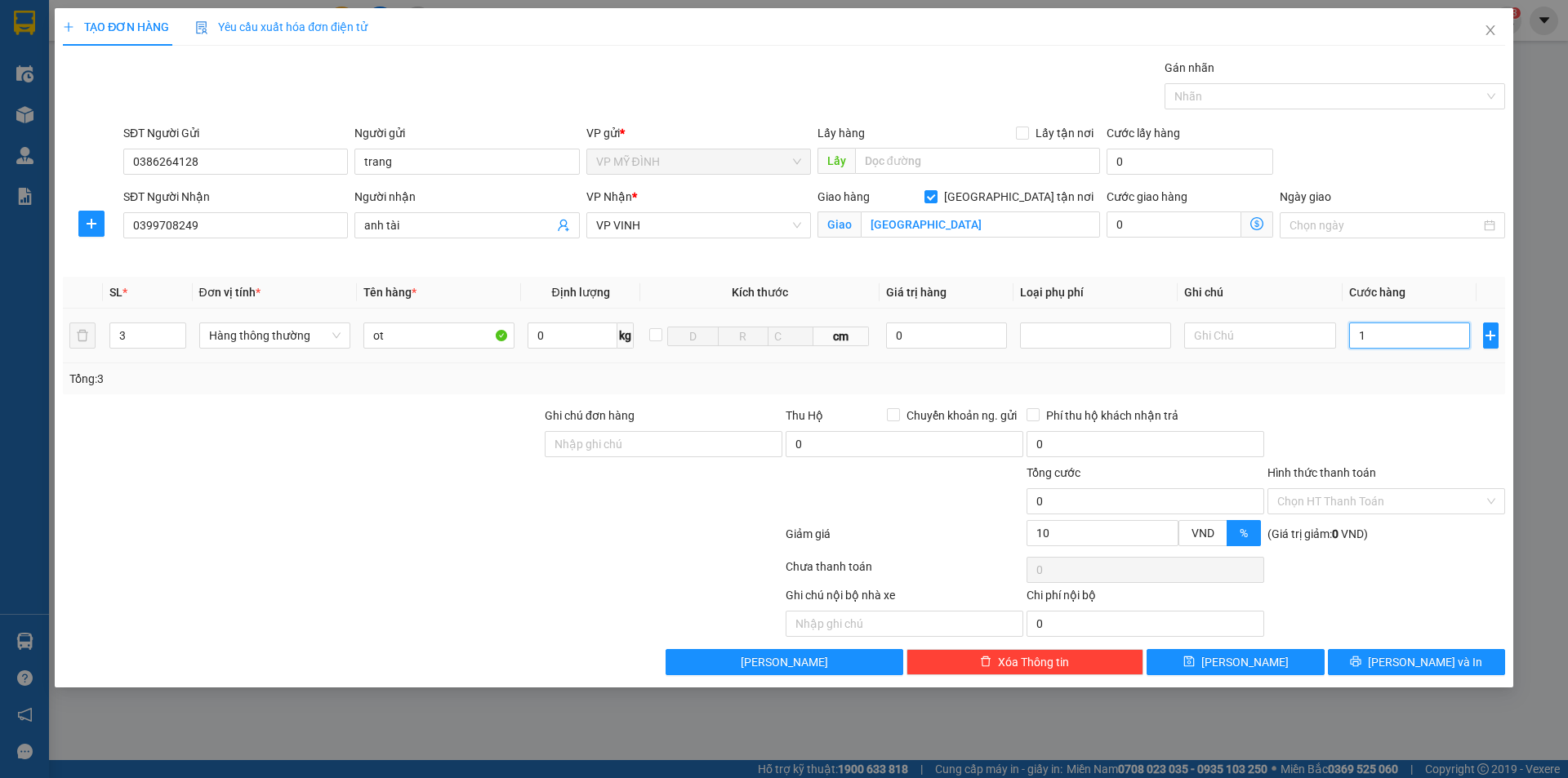
type input "1"
type input "14"
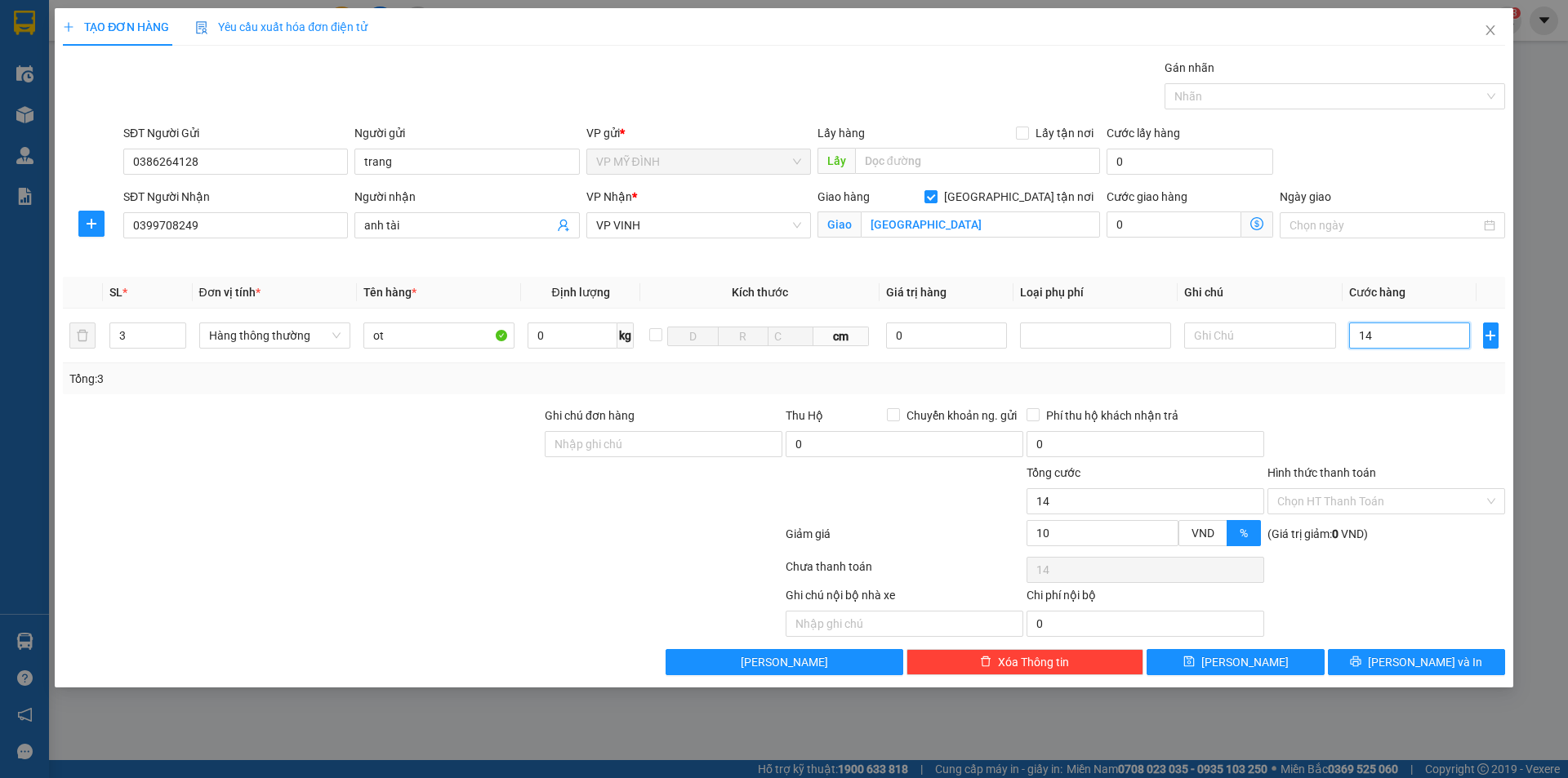
type input "140"
type input "14"
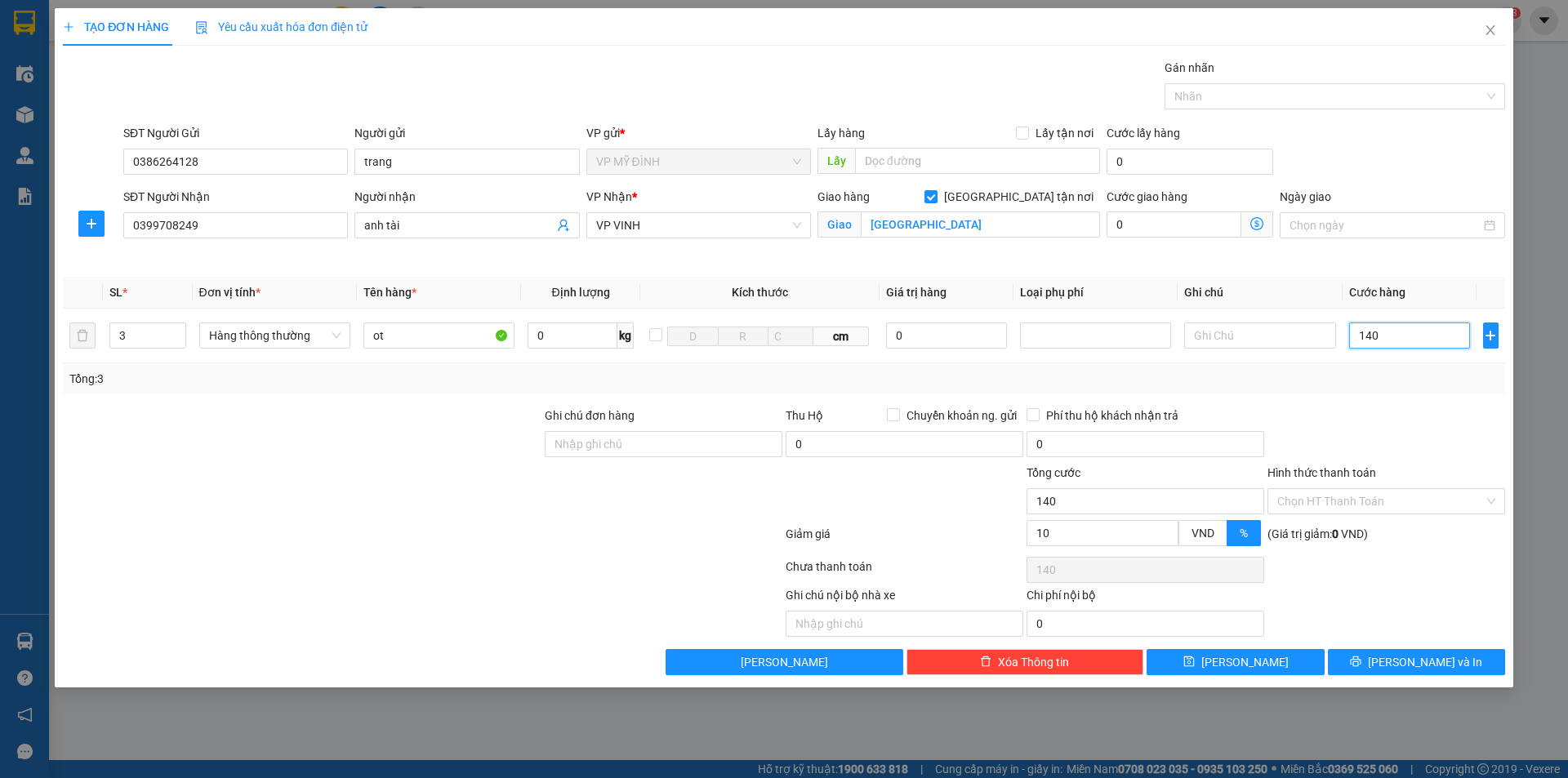
type input "14"
type input "1"
type input "14"
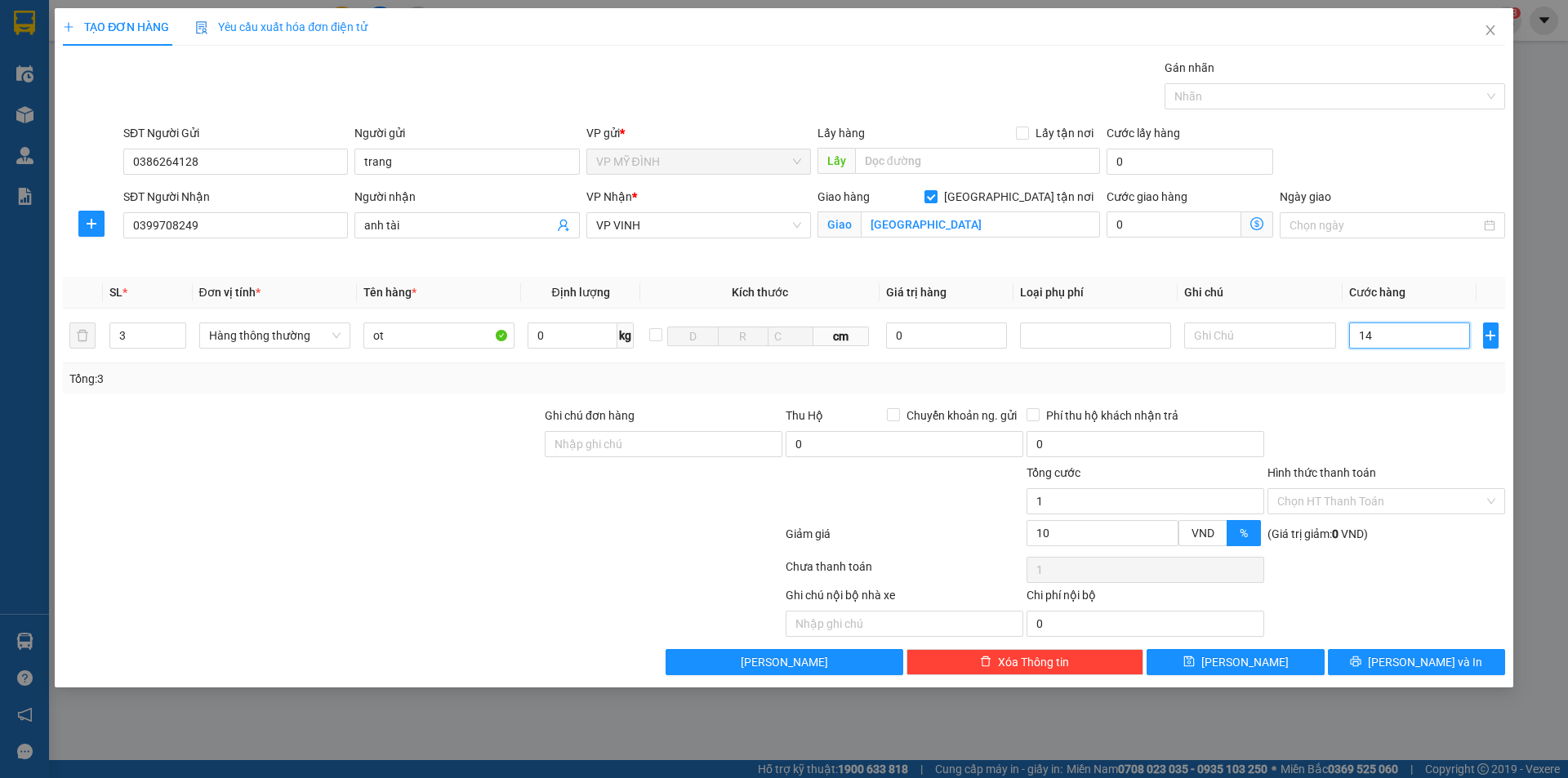
type input "14"
type input "140"
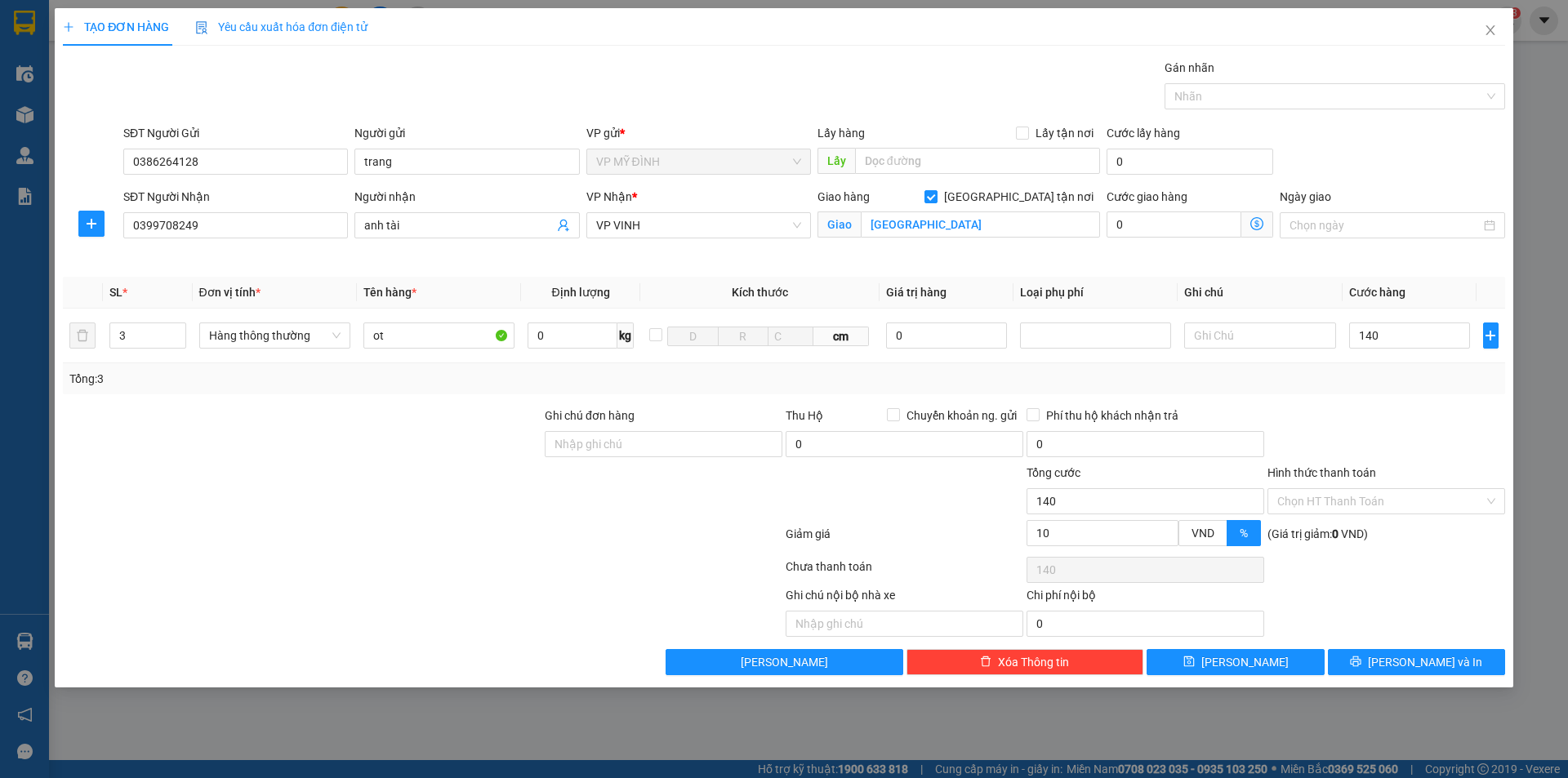
type input "140.000"
type input "126.000"
click at [1410, 404] on div "Transit Pickup Surcharge Ids Transit Deliver Surcharge Ids Transit Deliver Surc…" at bounding box center [783, 368] width 1442 height 617
drag, startPoint x: 1372, startPoint y: 659, endPoint x: 1380, endPoint y: 654, distance: 9.4
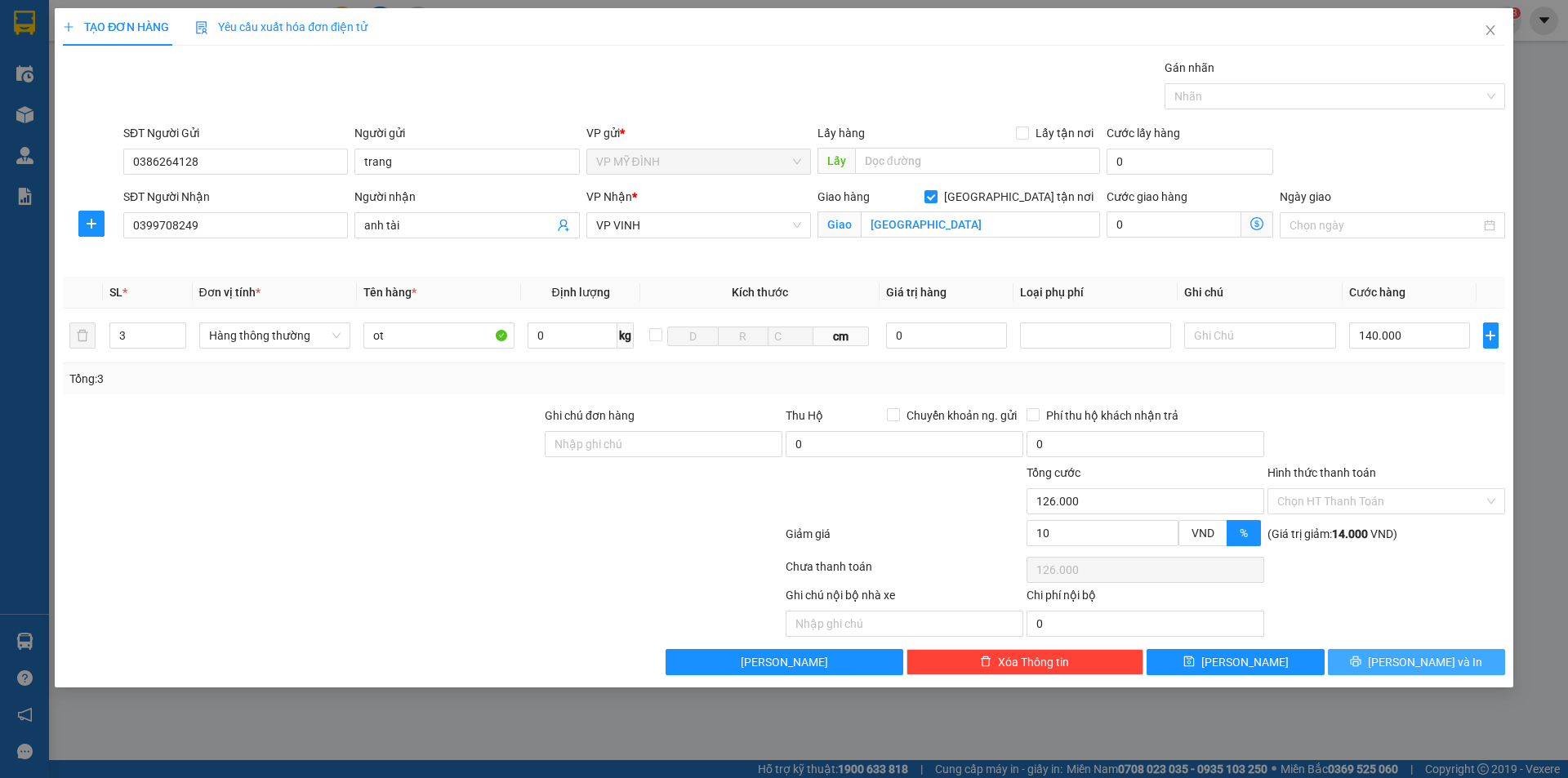
click at [1373, 660] on button "[PERSON_NAME] và In" at bounding box center [1416, 662] width 177 height 27
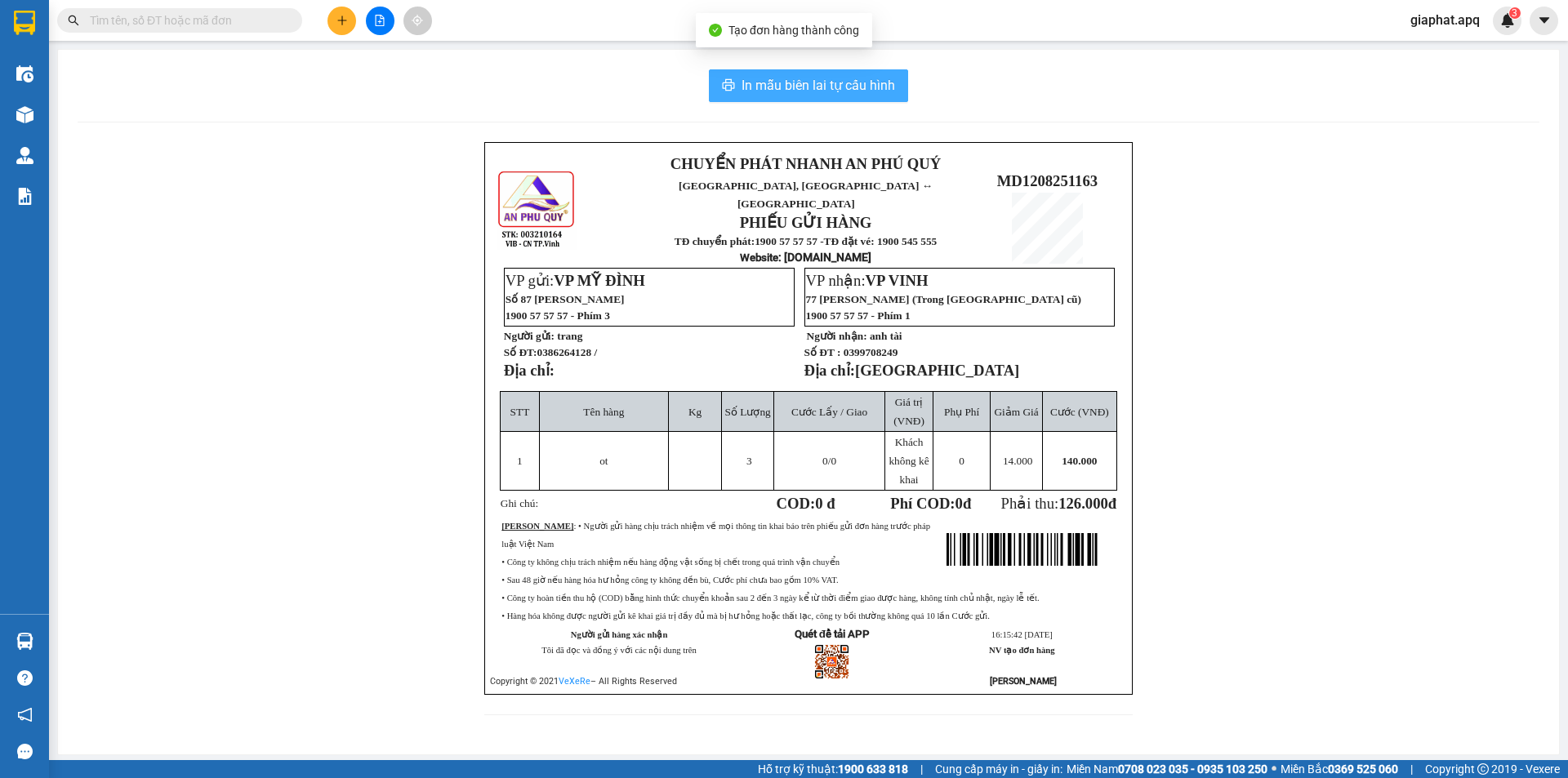
click at [808, 81] on span "In mẫu biên lai tự cấu hình" at bounding box center [818, 86] width 153 height 21
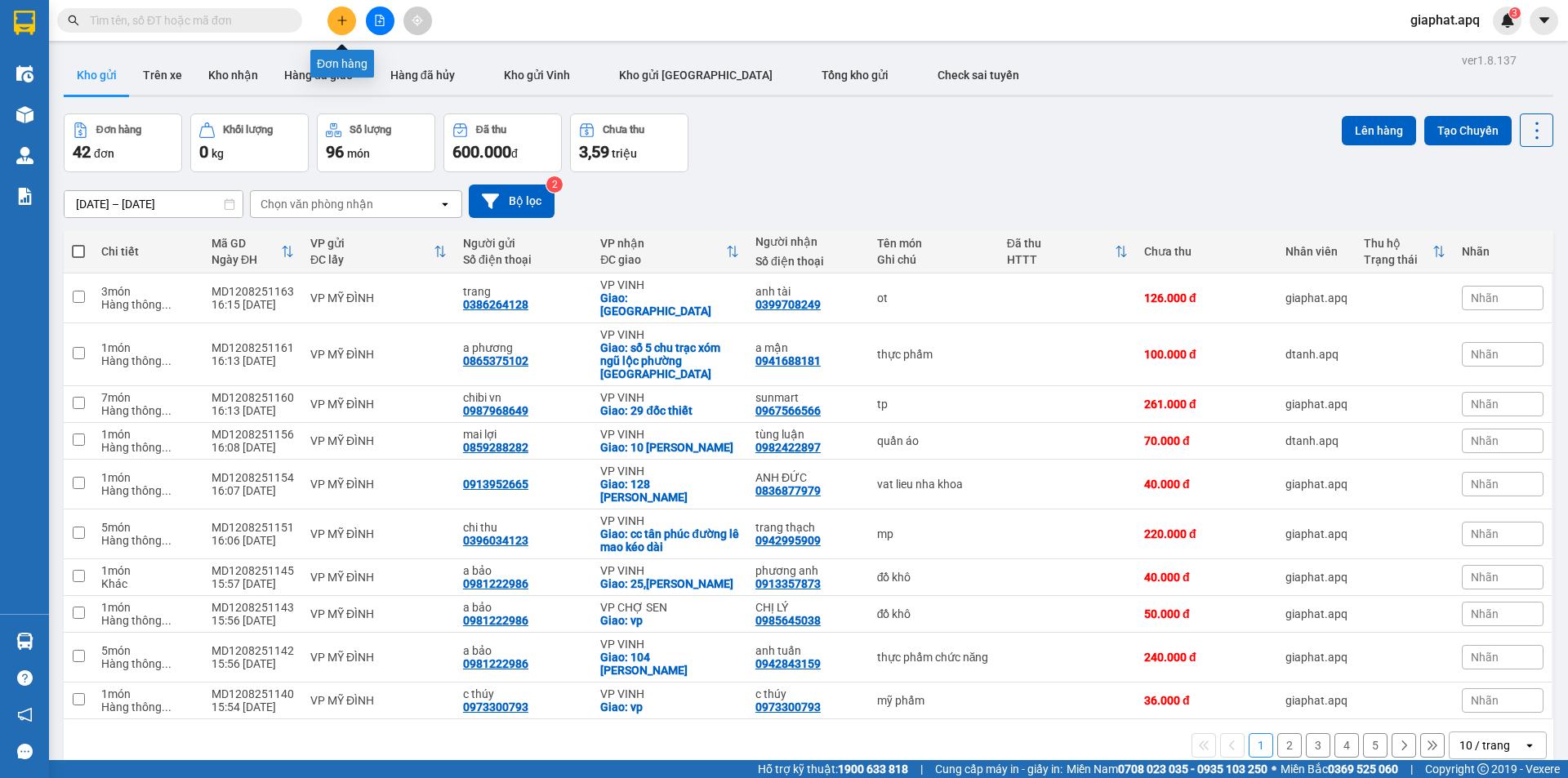
click at [348, 16] on button at bounding box center [341, 21] width 28 height 28
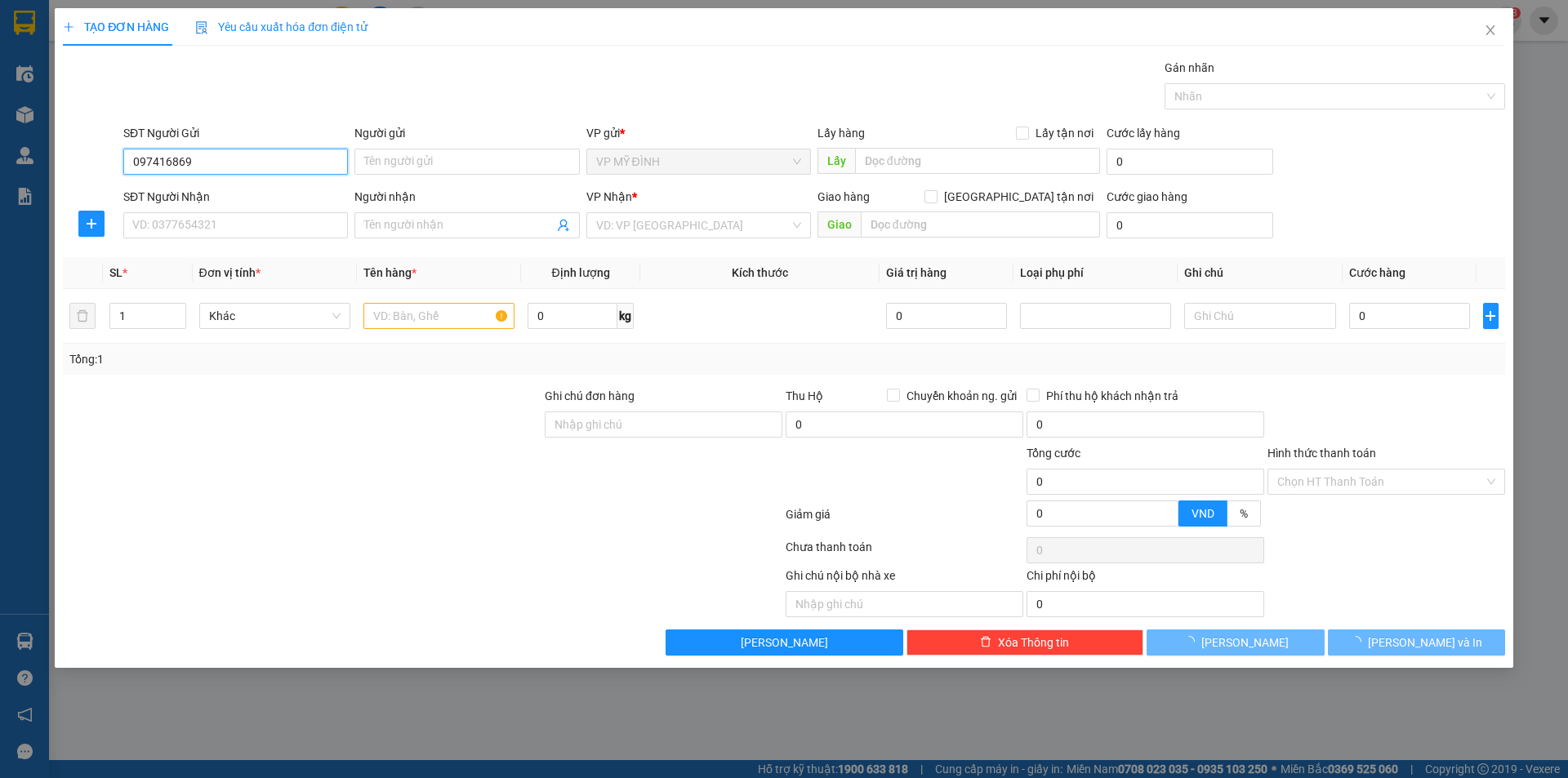
type input "0974168696"
click at [200, 192] on div "0974168696 - loan" at bounding box center [235, 194] width 205 height 18
type input "loan"
type input "0974168696"
click at [210, 222] on input "SĐT Người Nhận" at bounding box center [236, 225] width 224 height 27
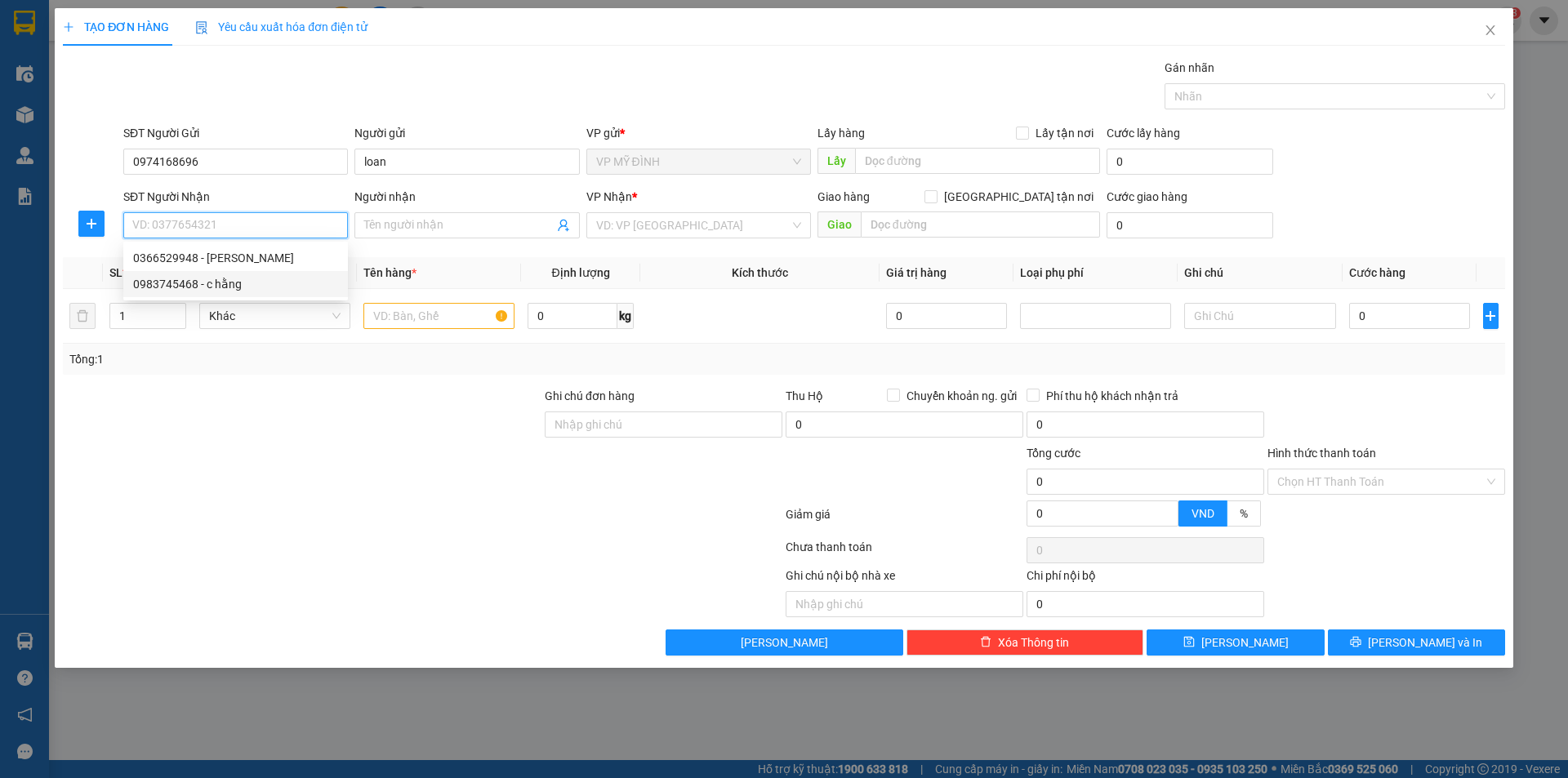
click at [223, 288] on div "0983745468 - c hằng" at bounding box center [235, 284] width 205 height 18
type input "0983745468"
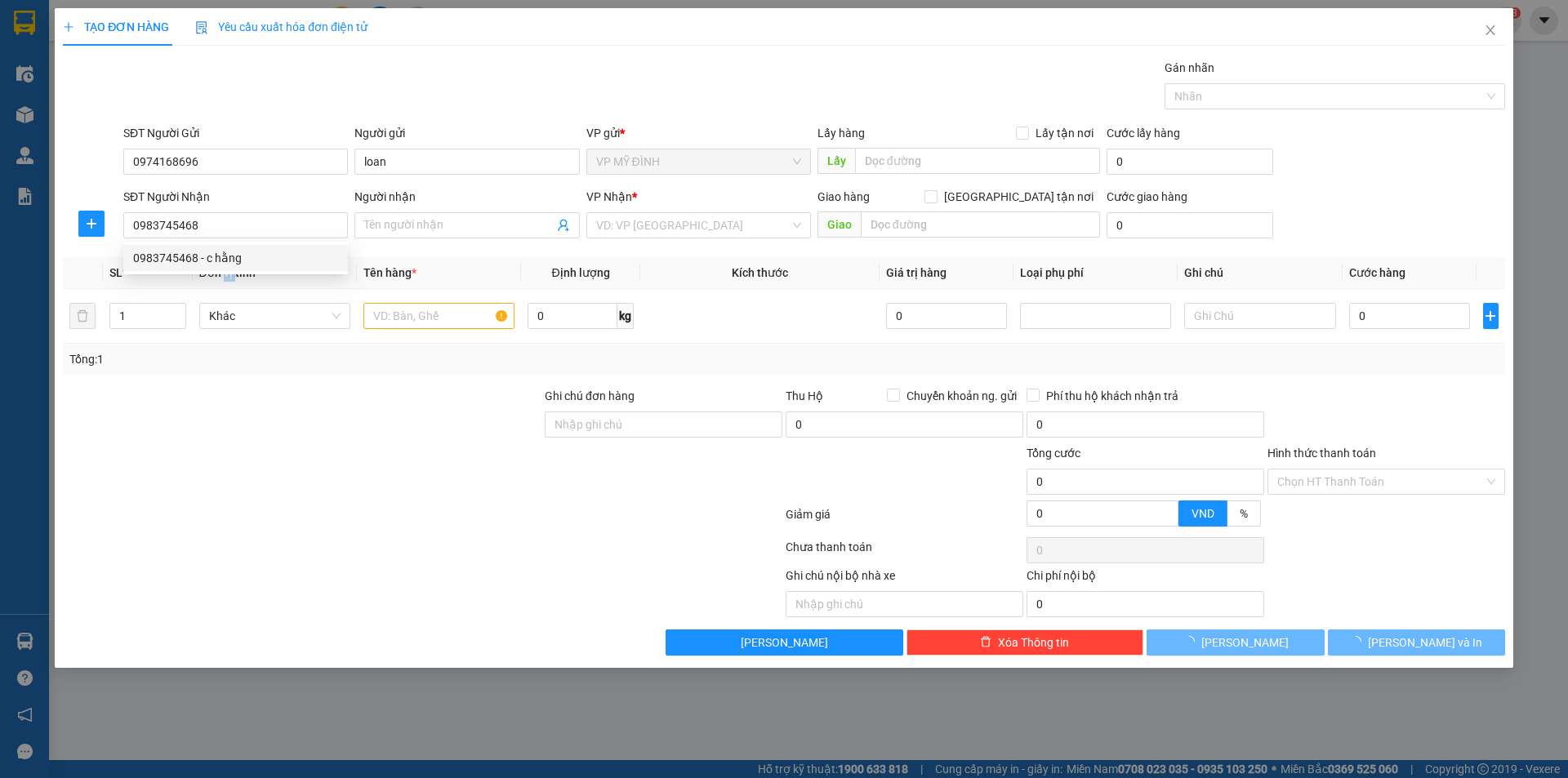
click at [224, 288] on th "Đơn vị tính *" at bounding box center [275, 272] width 165 height 32
type input "c hằng"
checkbox input "true"
type input "23 ngõ 37 ng tiến tài"
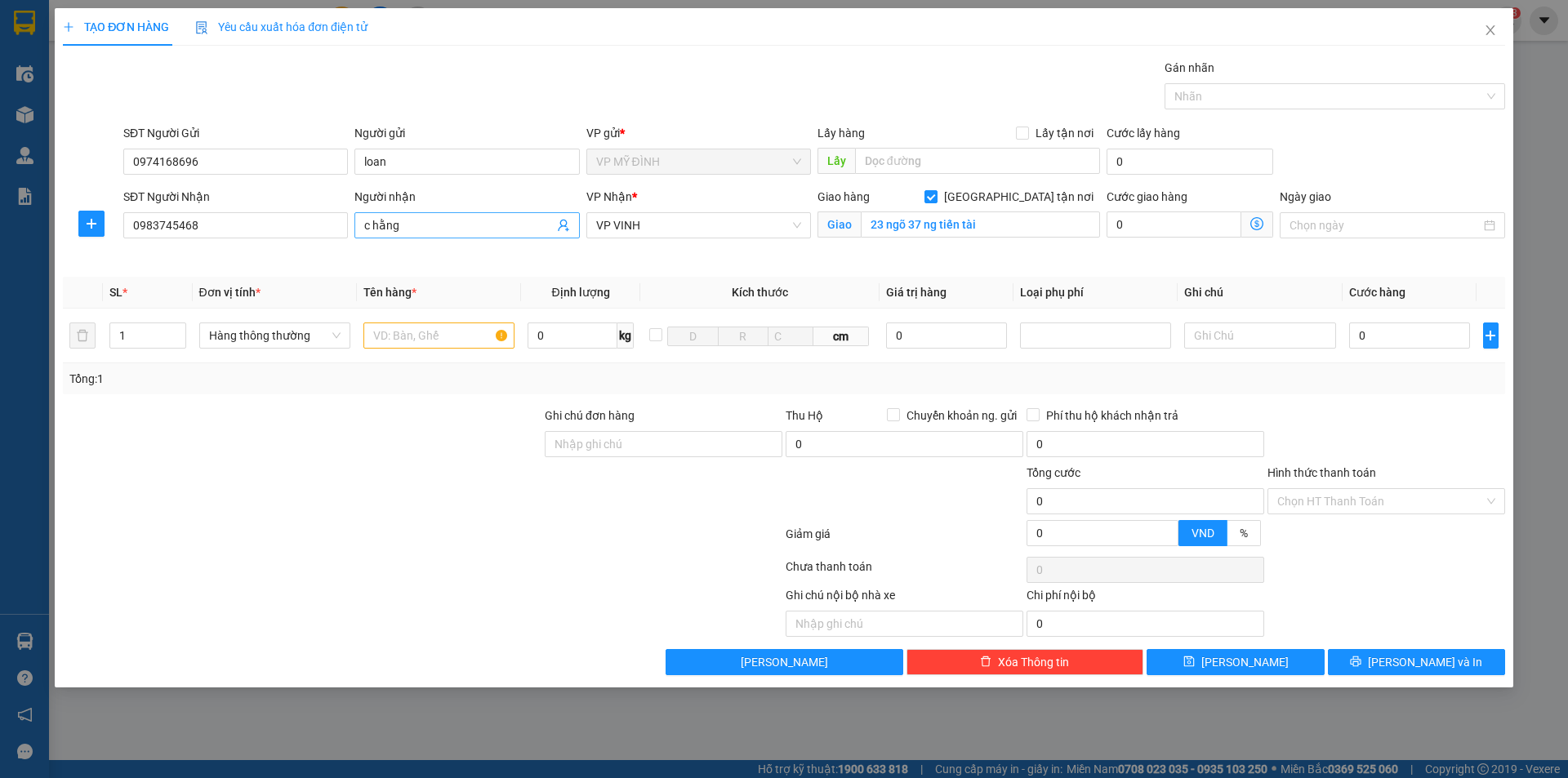
click at [566, 227] on icon "user-add" at bounding box center [563, 225] width 10 height 12
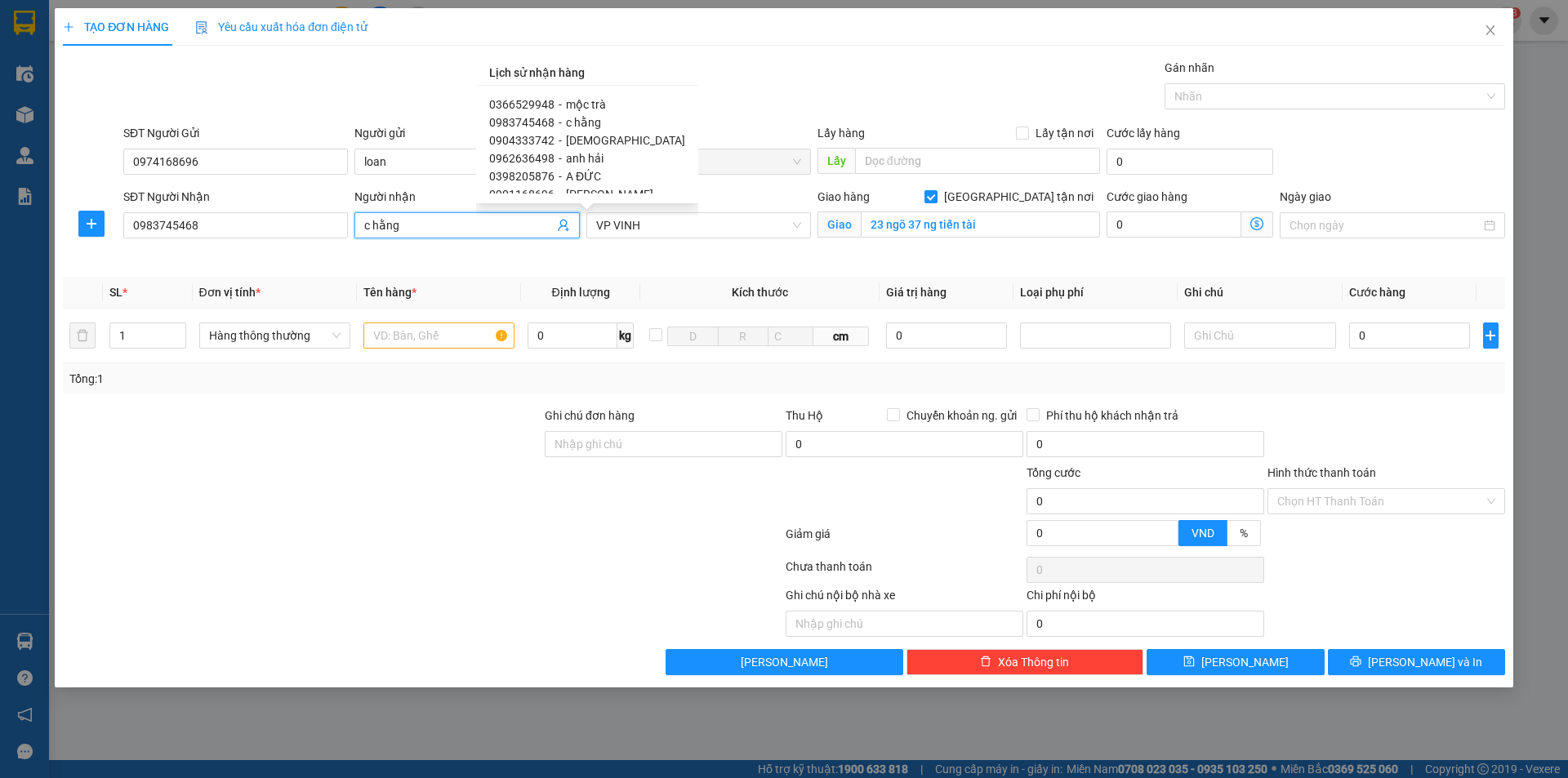
click at [592, 139] on span "[DEMOGRAPHIC_DATA]" at bounding box center [625, 140] width 119 height 13
type input "0904333742"
type input "[DEMOGRAPHIC_DATA]"
checkbox input "false"
type input "Cổng trước chợ vinh"
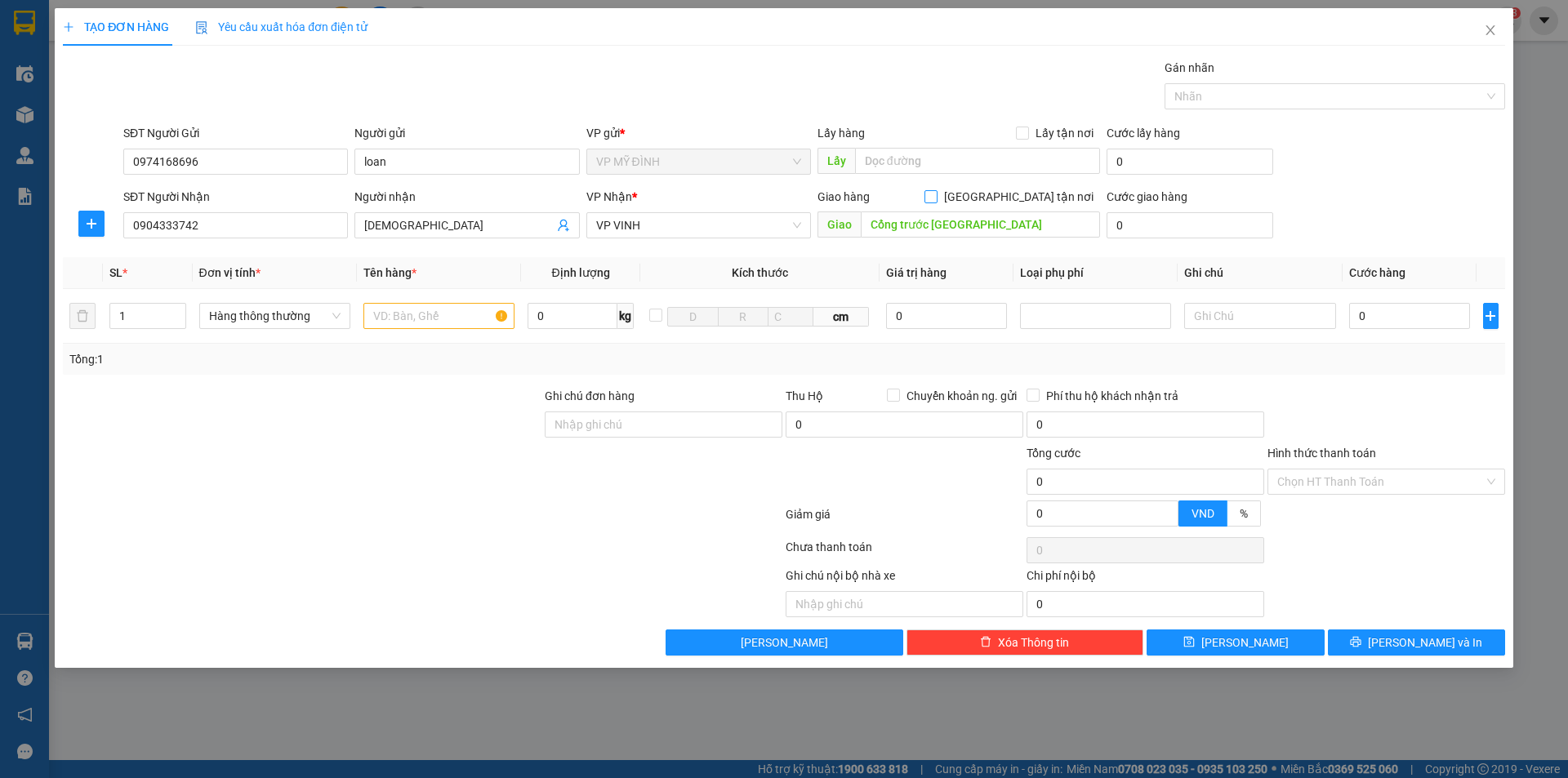
click at [936, 197] on input "[GEOGRAPHIC_DATA] tận nơi" at bounding box center [930, 195] width 11 height 11
checkbox input "true"
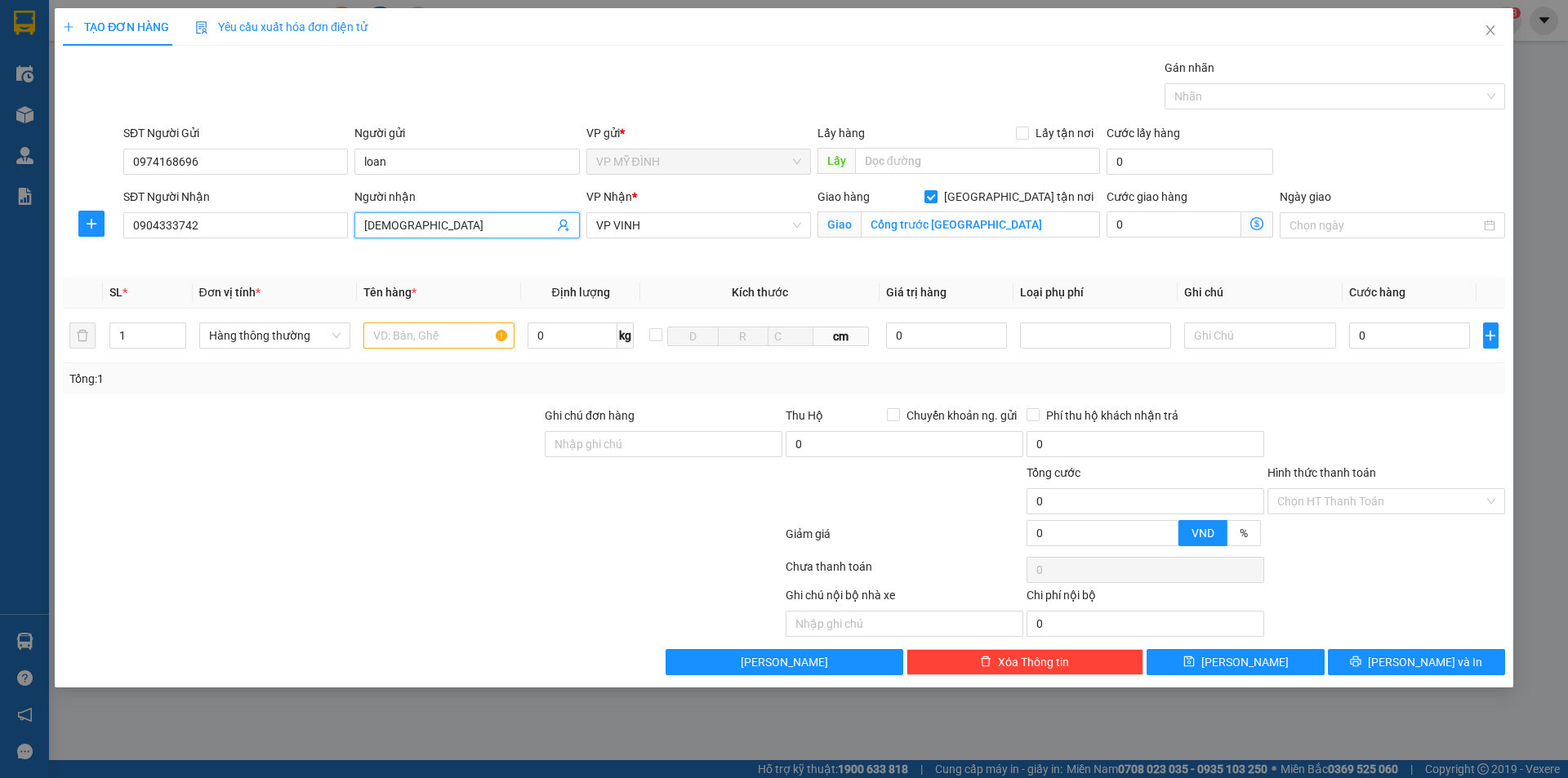
click at [565, 226] on icon "user-add" at bounding box center [563, 225] width 10 height 12
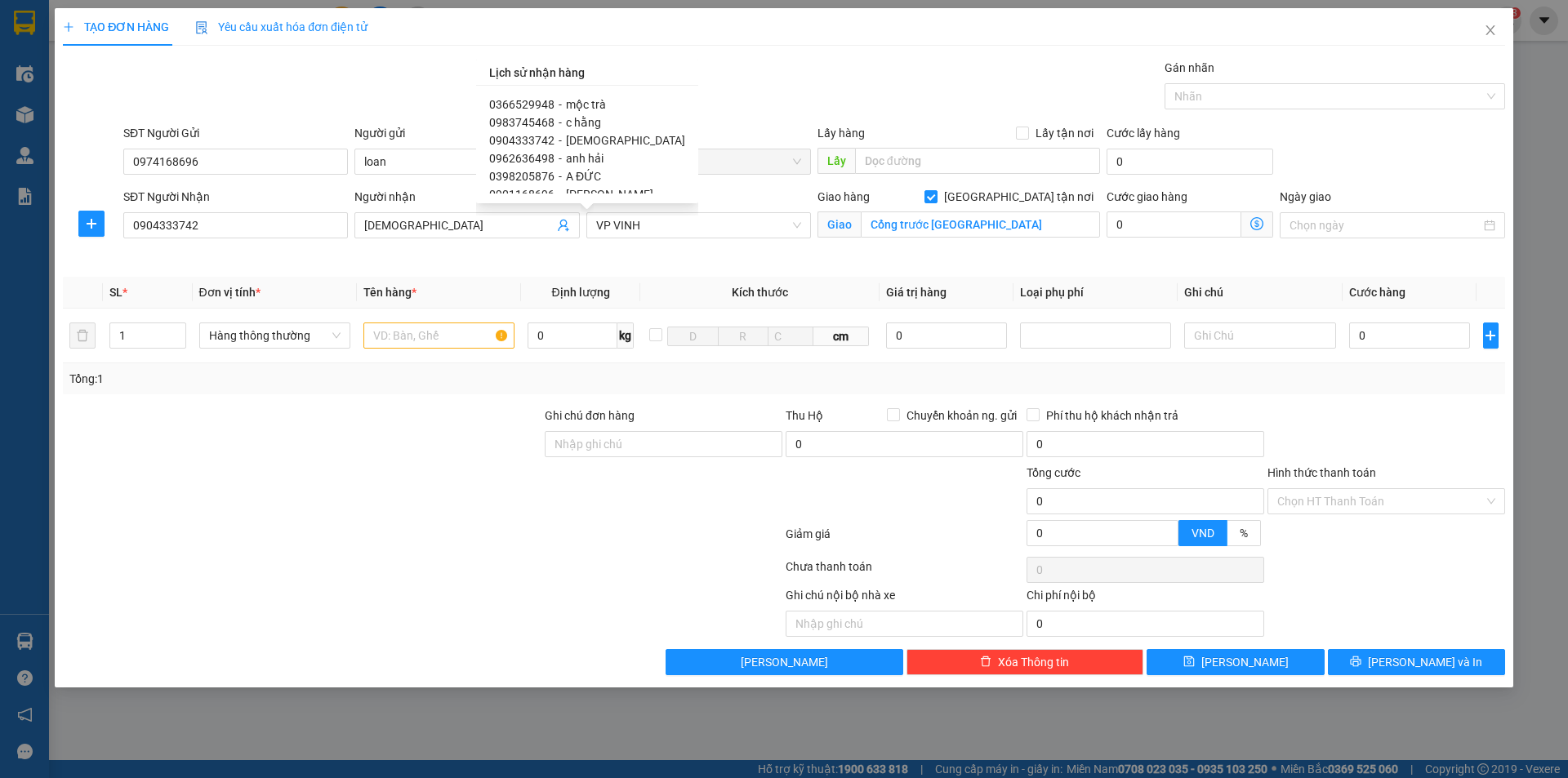
click at [625, 256] on div "VP Nhận * VP VINH" at bounding box center [699, 226] width 231 height 77
click at [424, 332] on input "text" at bounding box center [439, 336] width 151 height 27
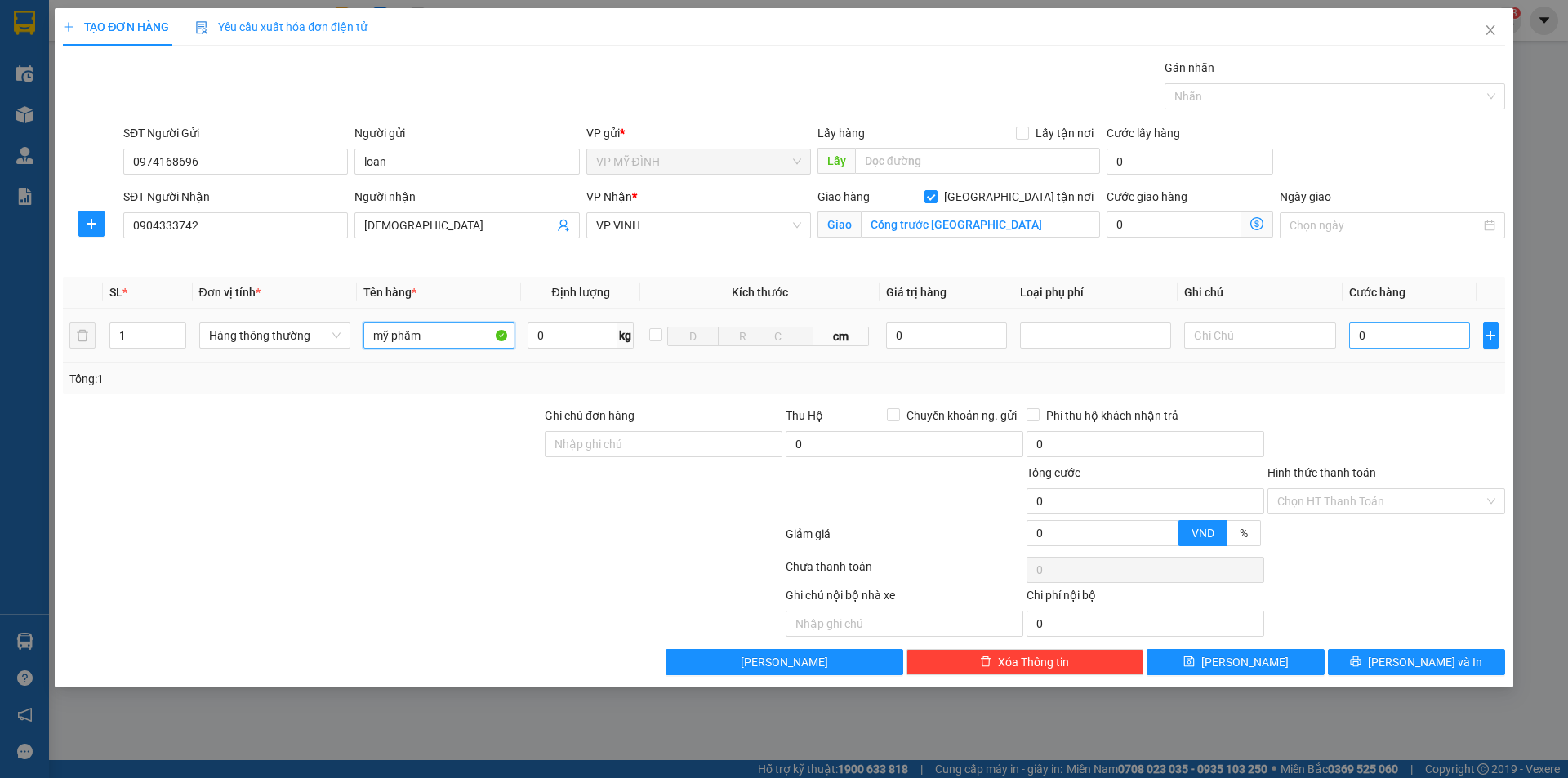
type input "mỹ phẩm"
click at [1368, 346] on input "0" at bounding box center [1410, 336] width 122 height 27
type input "4"
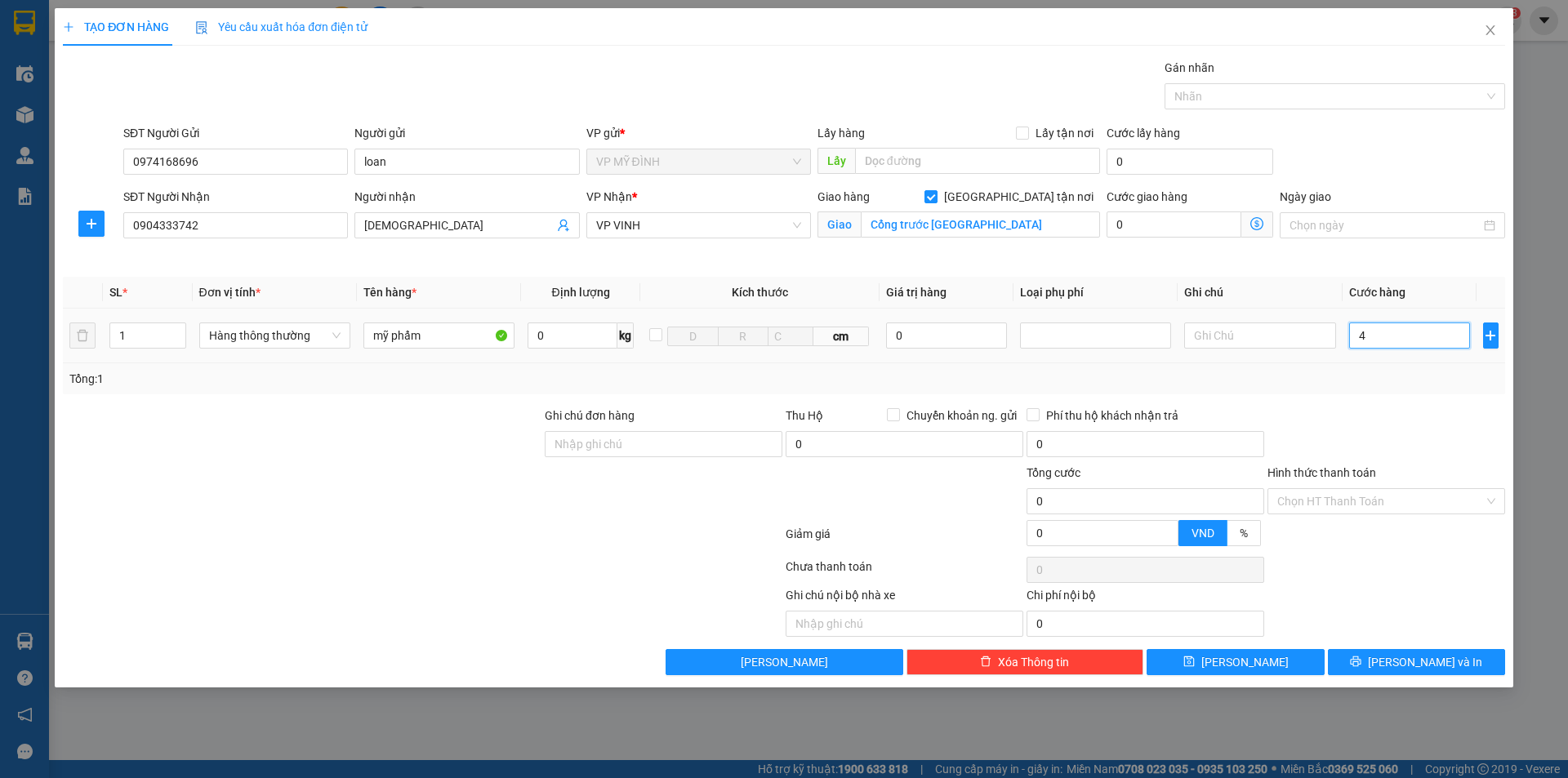
type input "4"
type input "40"
type input "40.000"
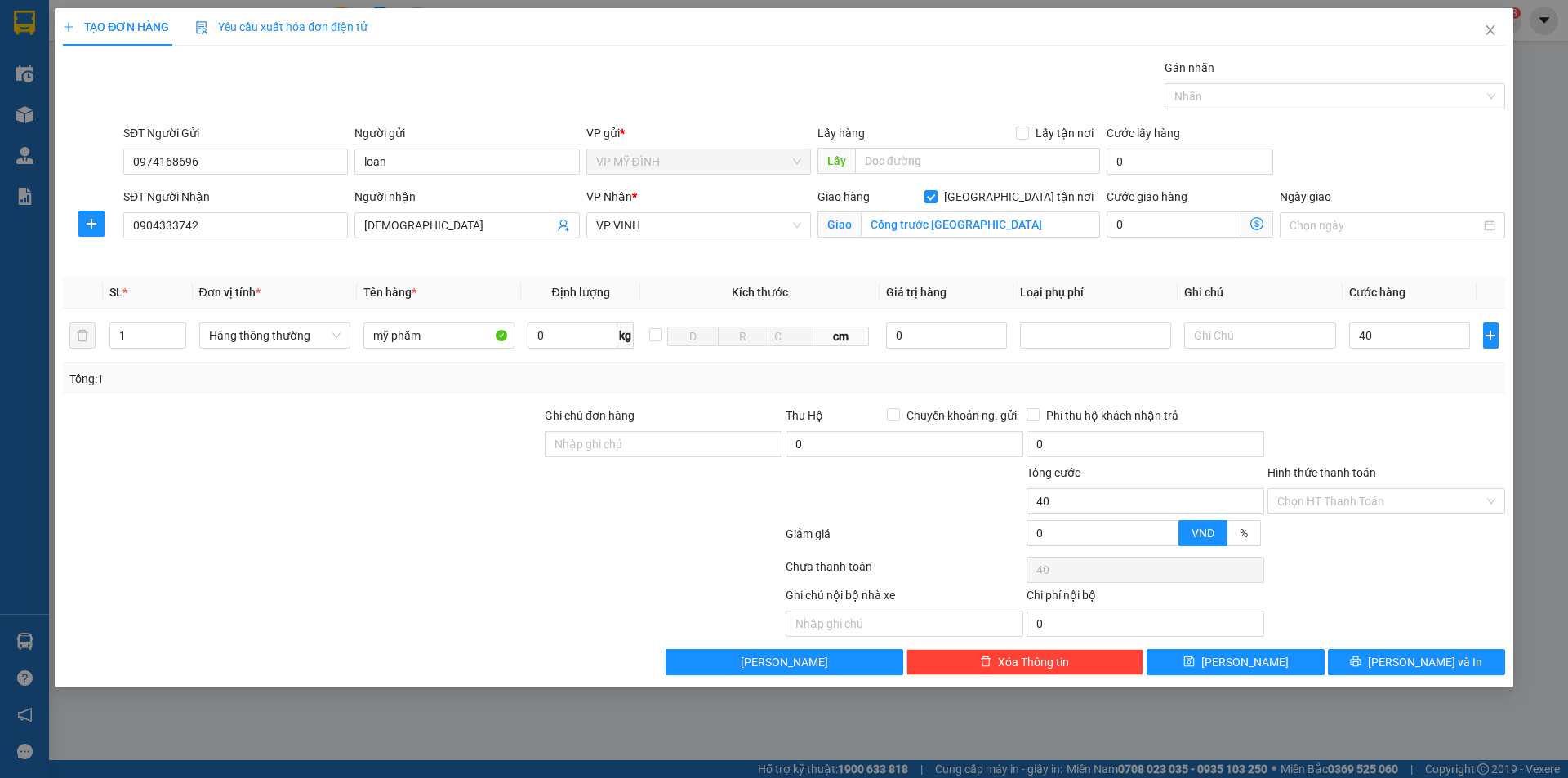
type input "40.000"
drag, startPoint x: 1400, startPoint y: 375, endPoint x: 1398, endPoint y: 387, distance: 12.2
click at [1398, 384] on div "Tổng: 1" at bounding box center [784, 379] width 1429 height 18
type input "36.000"
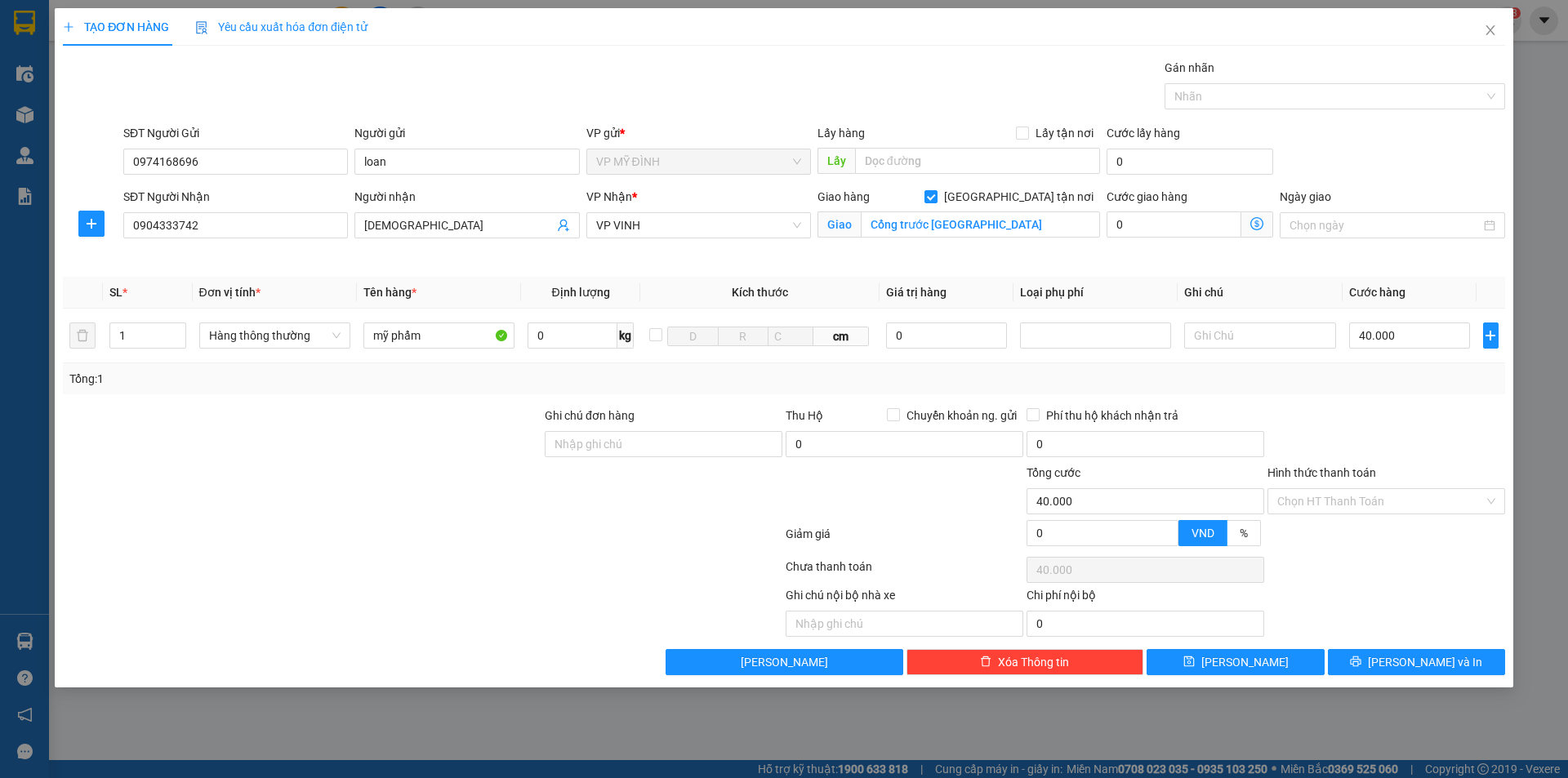
type input "10"
type input "36.000"
click at [1362, 660] on icon "printer" at bounding box center [1356, 661] width 10 height 10
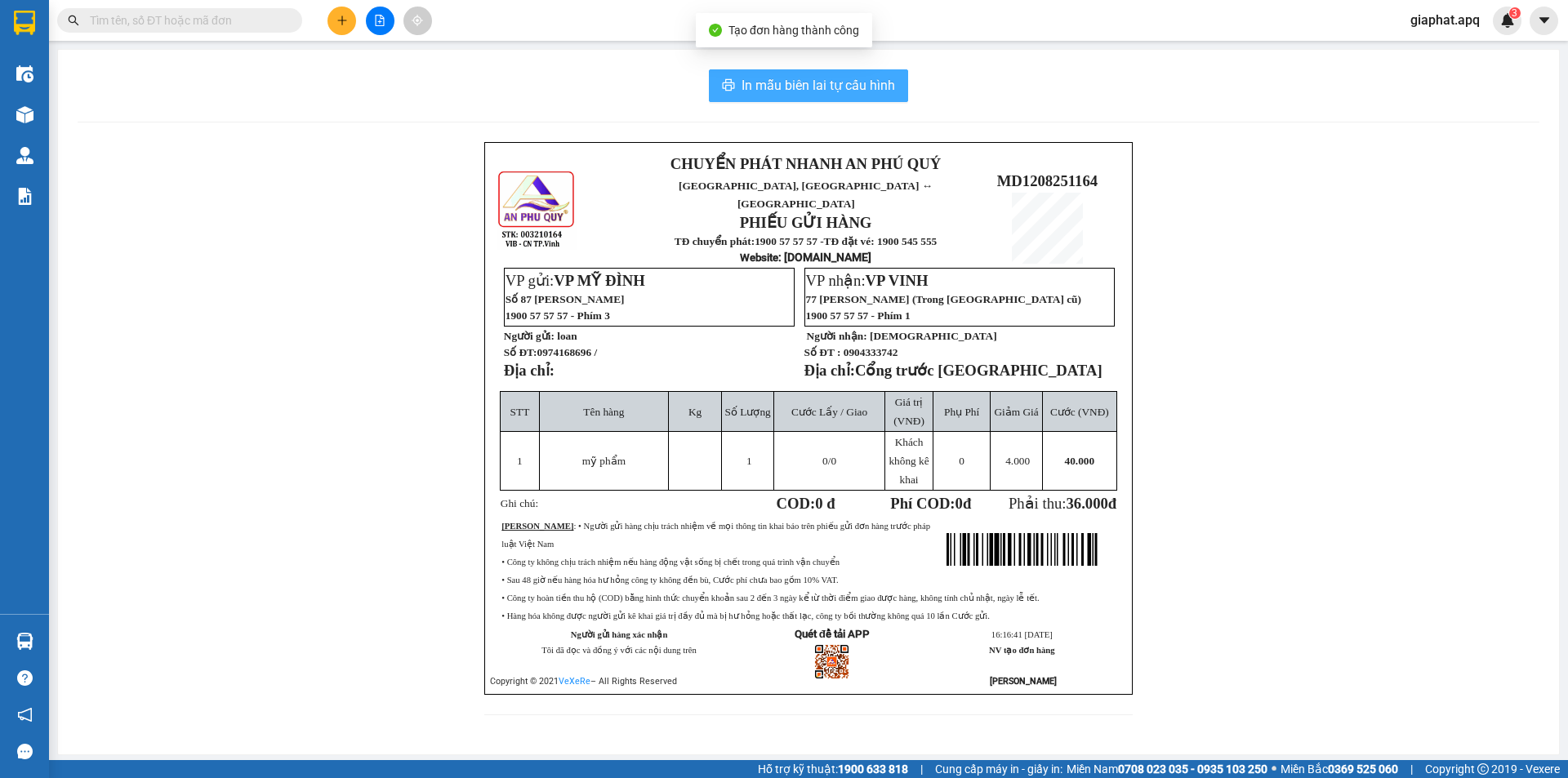
click at [842, 79] on span "In mẫu biên lai tự cấu hình" at bounding box center [818, 86] width 153 height 21
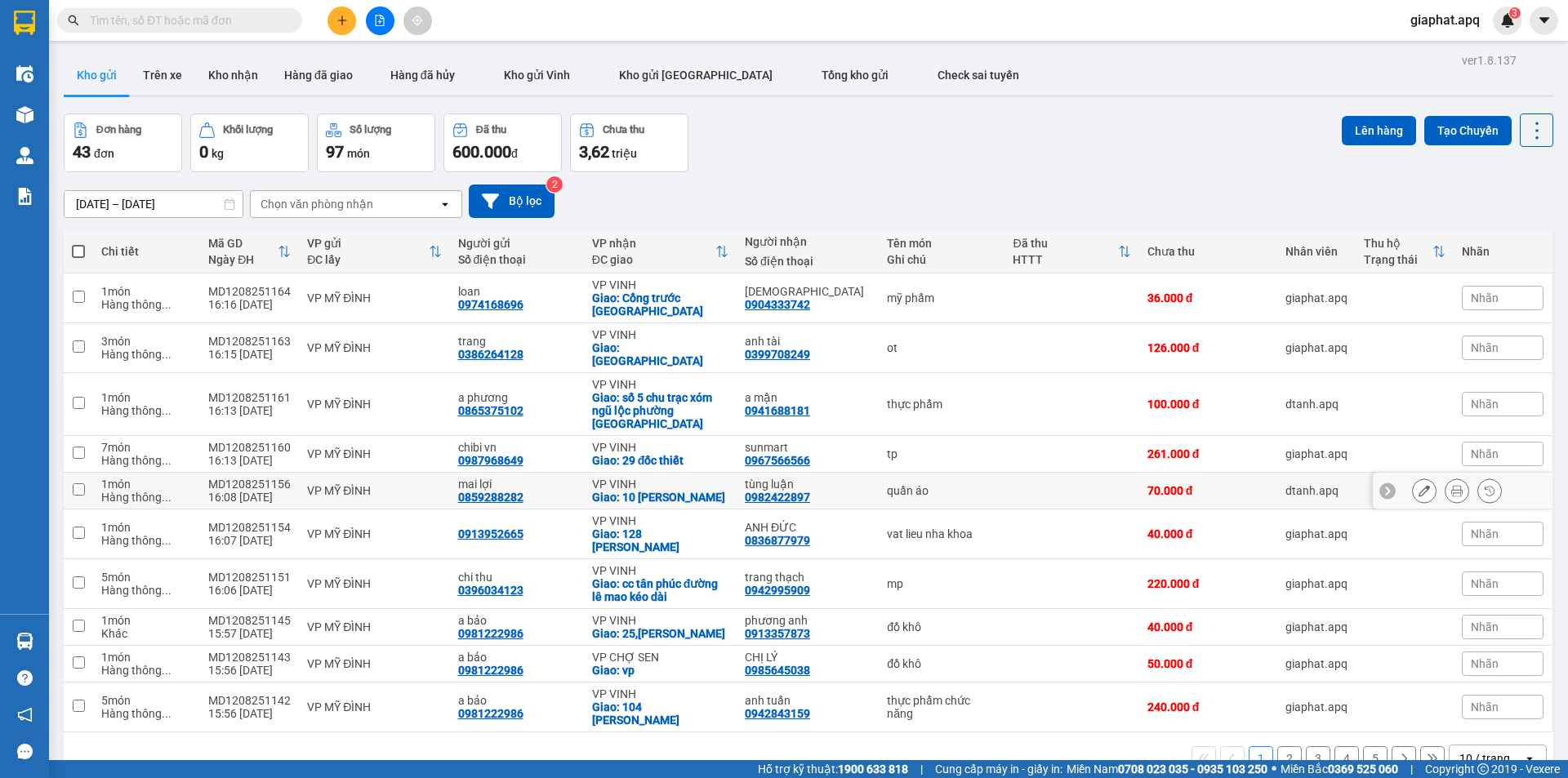
scroll to position [75, 0]
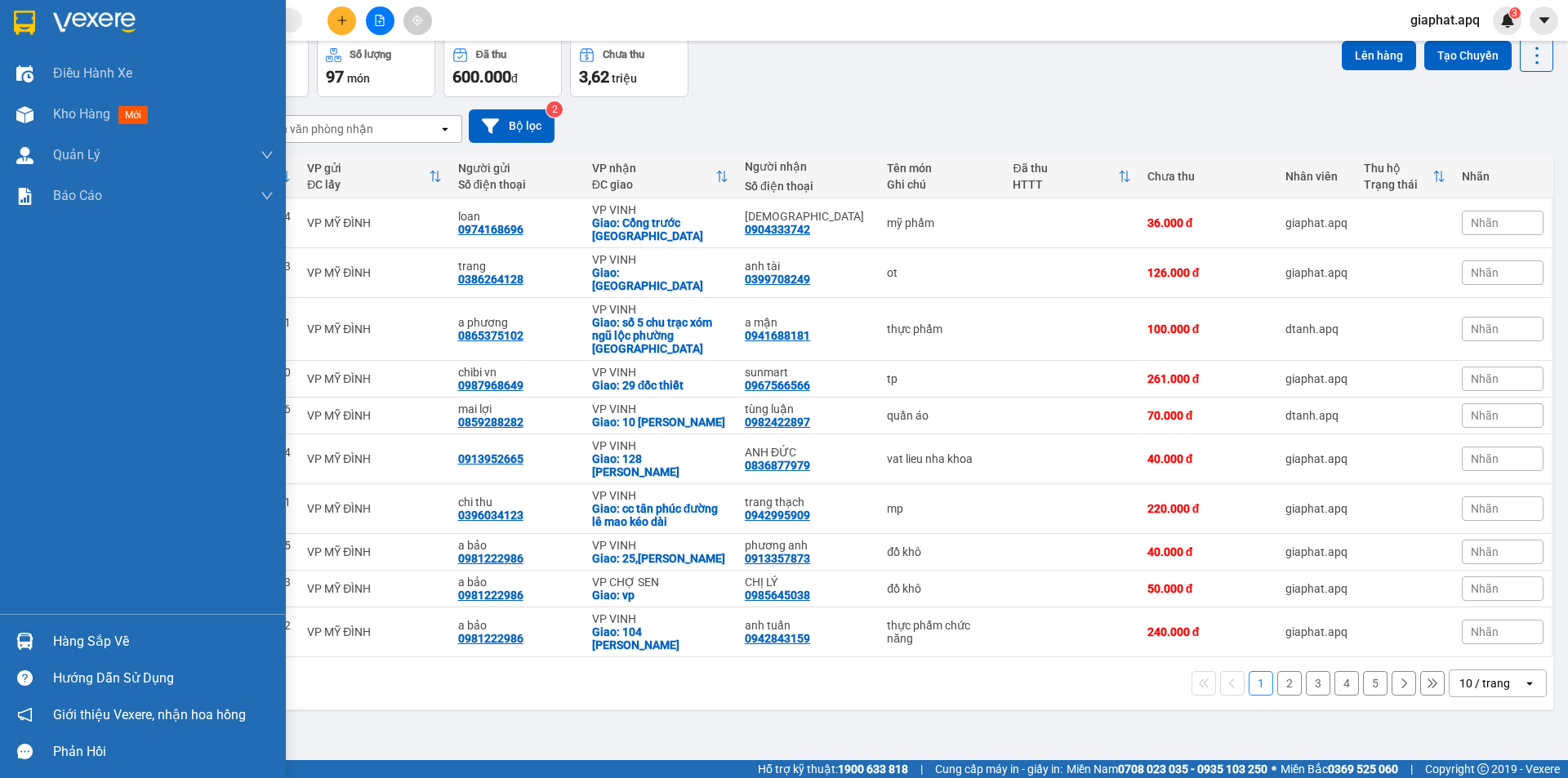
click at [82, 651] on div "Hàng sắp về" at bounding box center [163, 642] width 220 height 25
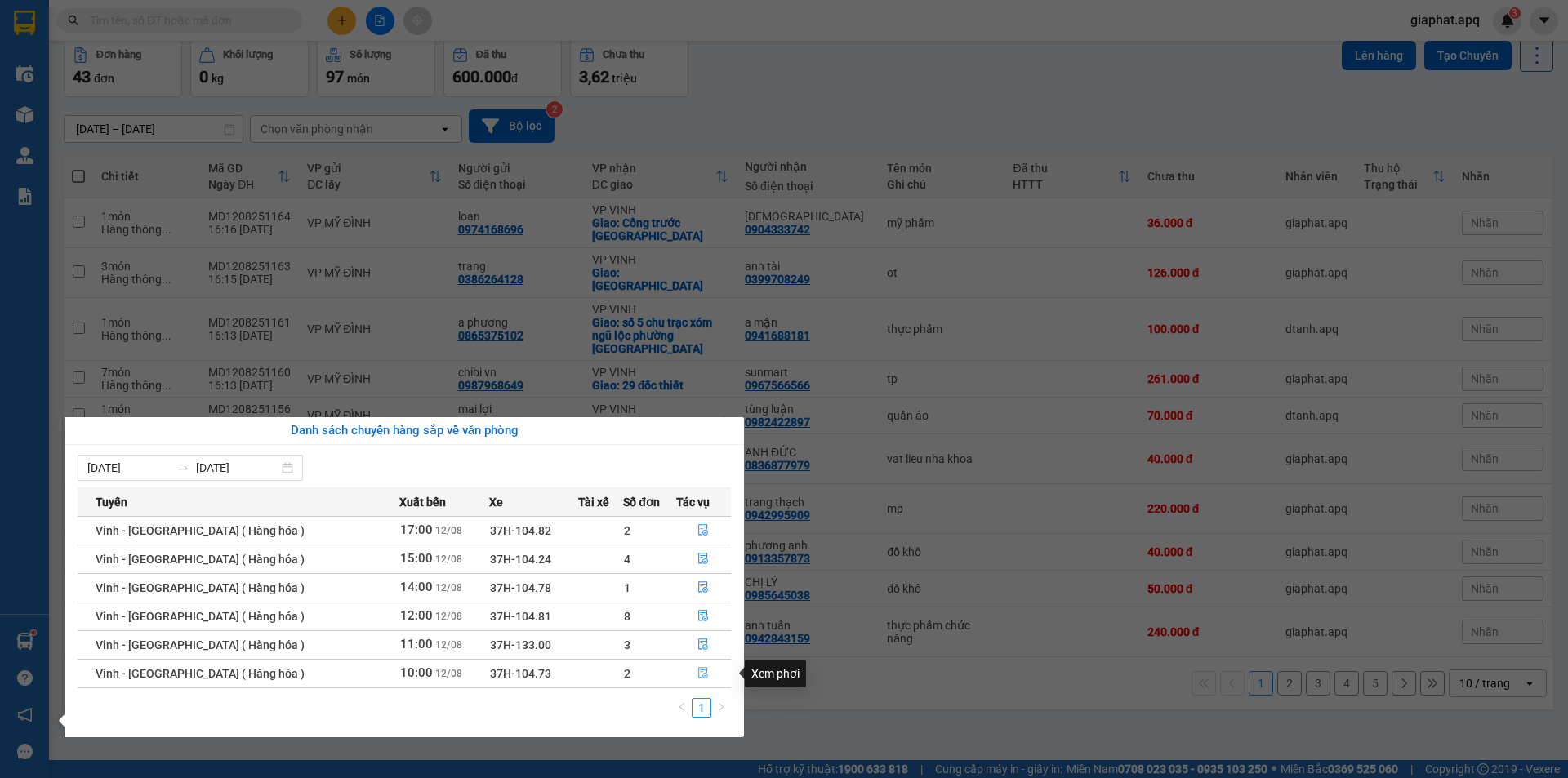
click at [699, 673] on icon "file-done" at bounding box center [703, 673] width 9 height 11
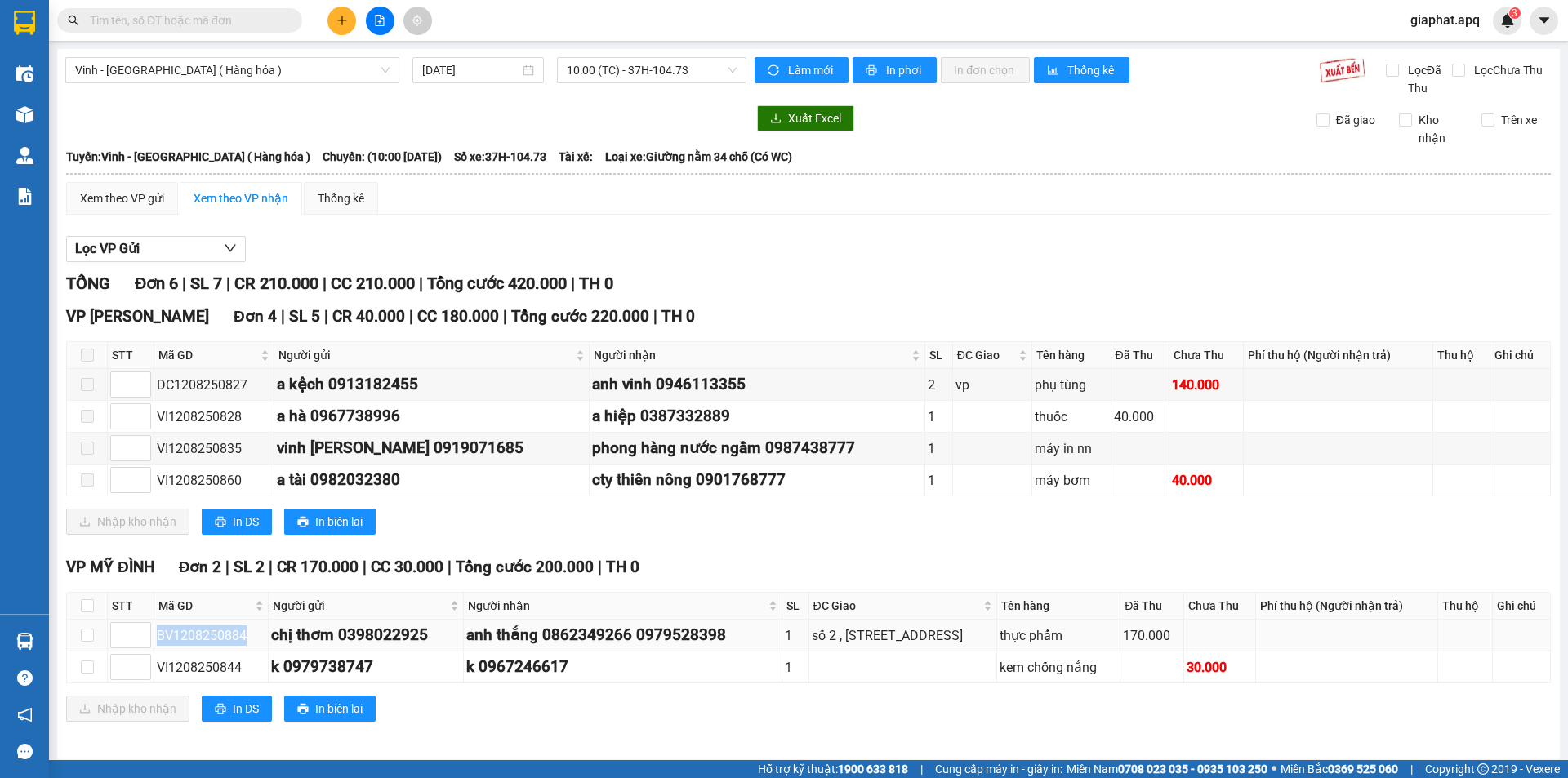
drag, startPoint x: 242, startPoint y: 632, endPoint x: 156, endPoint y: 632, distance: 86.0
click at [156, 632] on td "BV1208250884" at bounding box center [211, 636] width 114 height 32
copy div "BV1208250884"
paste input "BV1208250884"
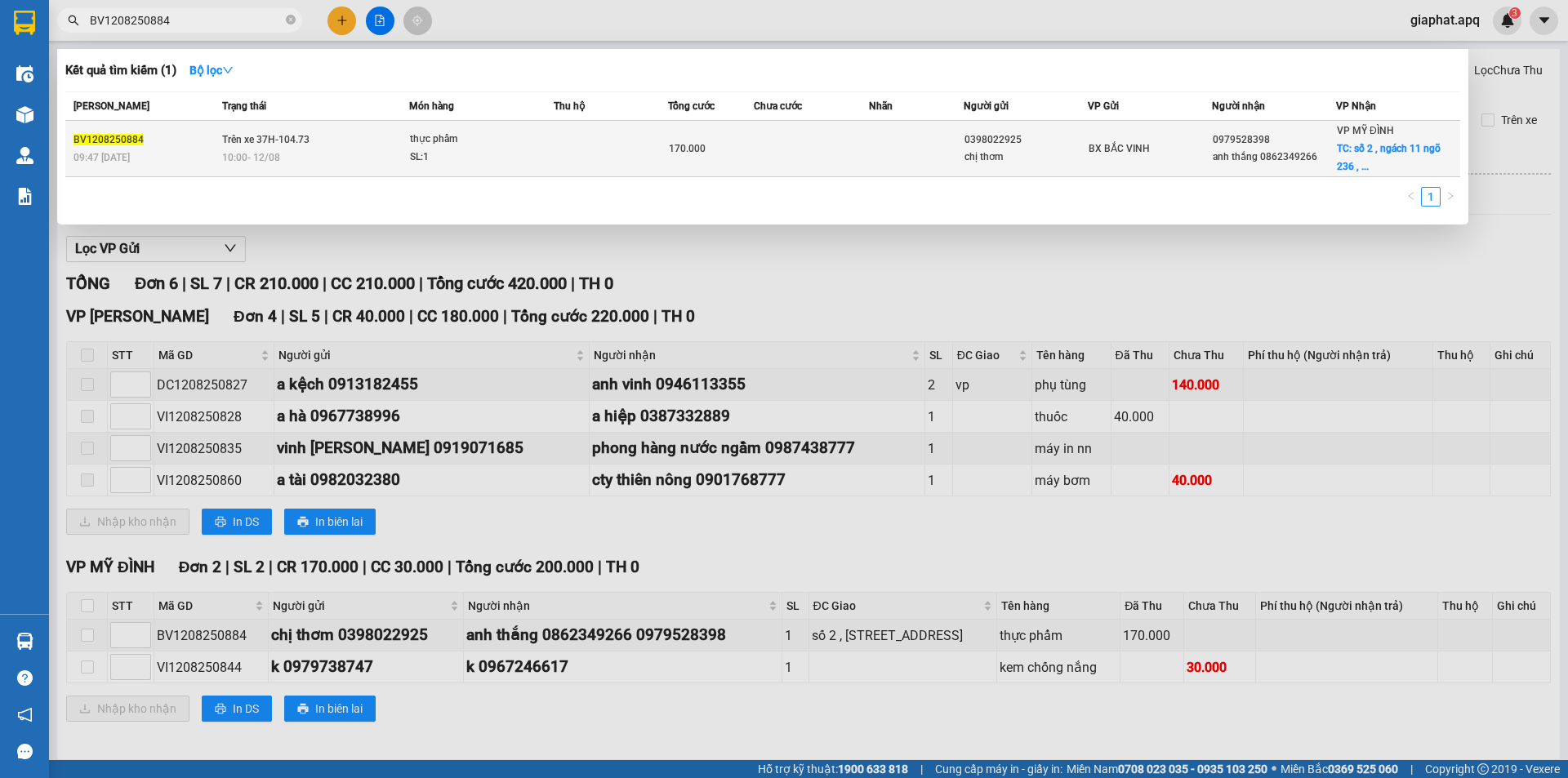
type input "BV1208250884"
click at [759, 157] on td at bounding box center [811, 149] width 114 height 57
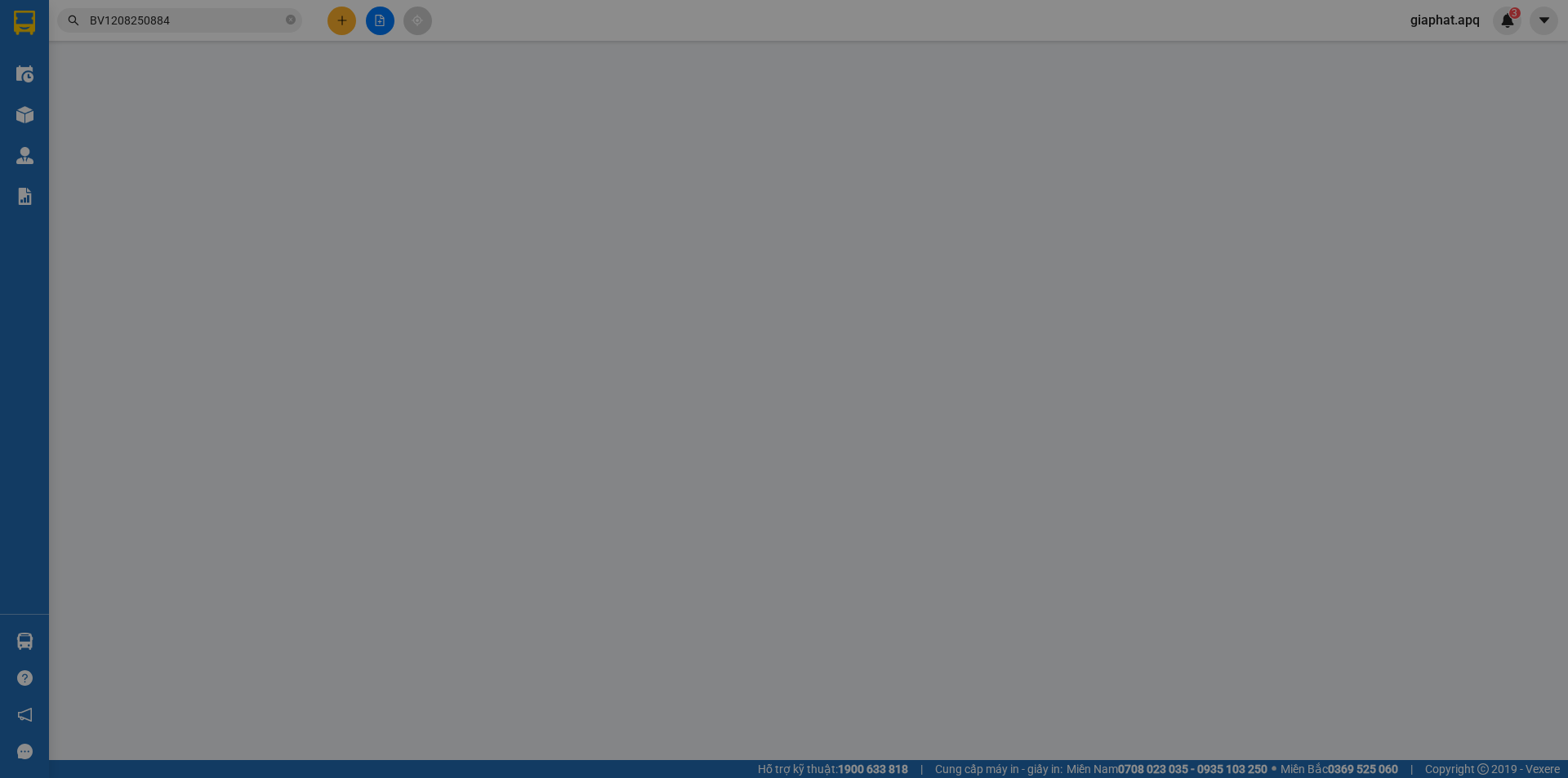
type input "0398022925"
type input "chị thơm"
type input "0979528398"
type input "anh thắng 0862349266"
checkbox input "true"
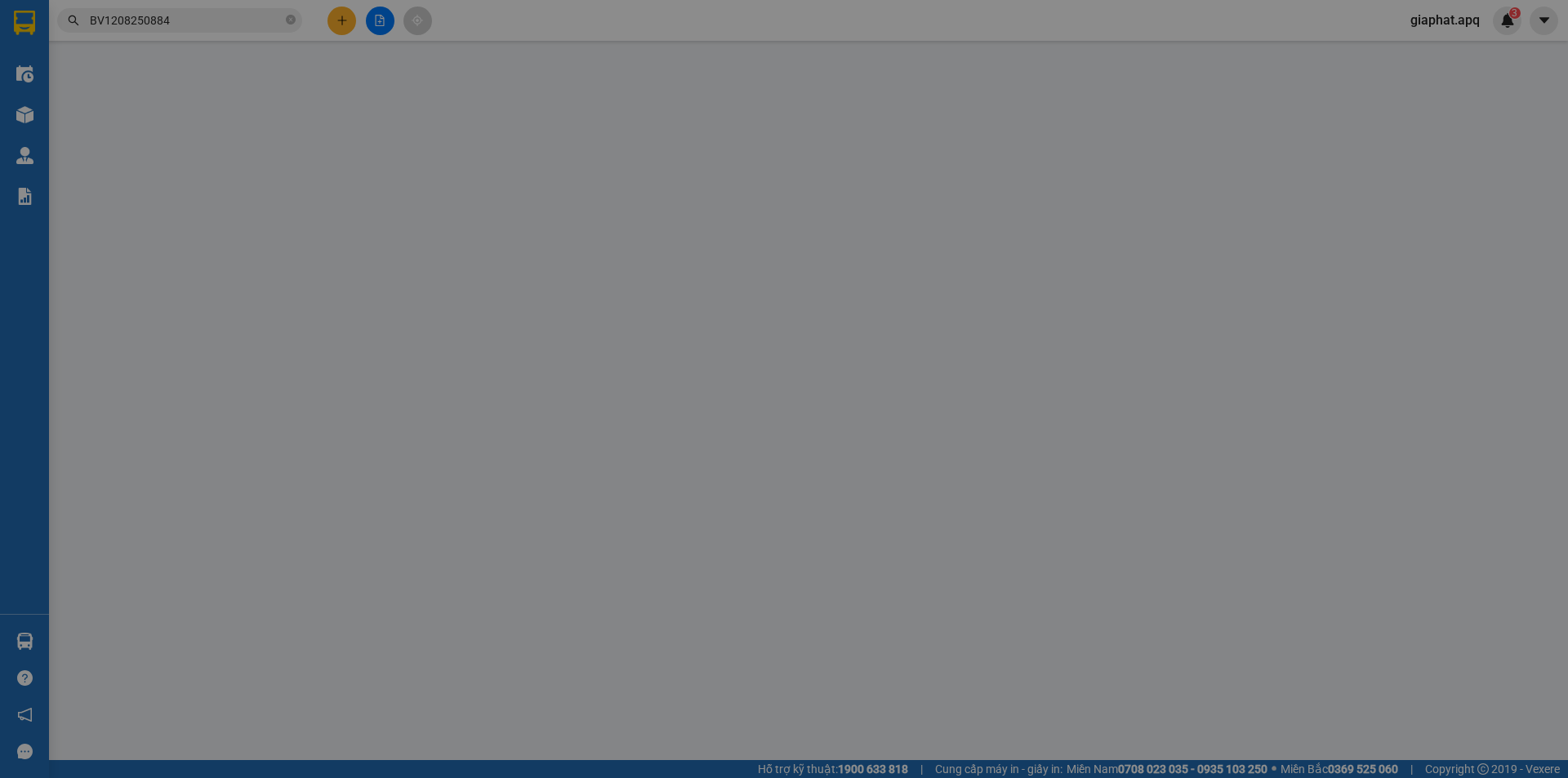
type input "số 2 , ngách 11 ngõ 236 , đường âu cơ , tây hồ , hà nội"
type input "170.000"
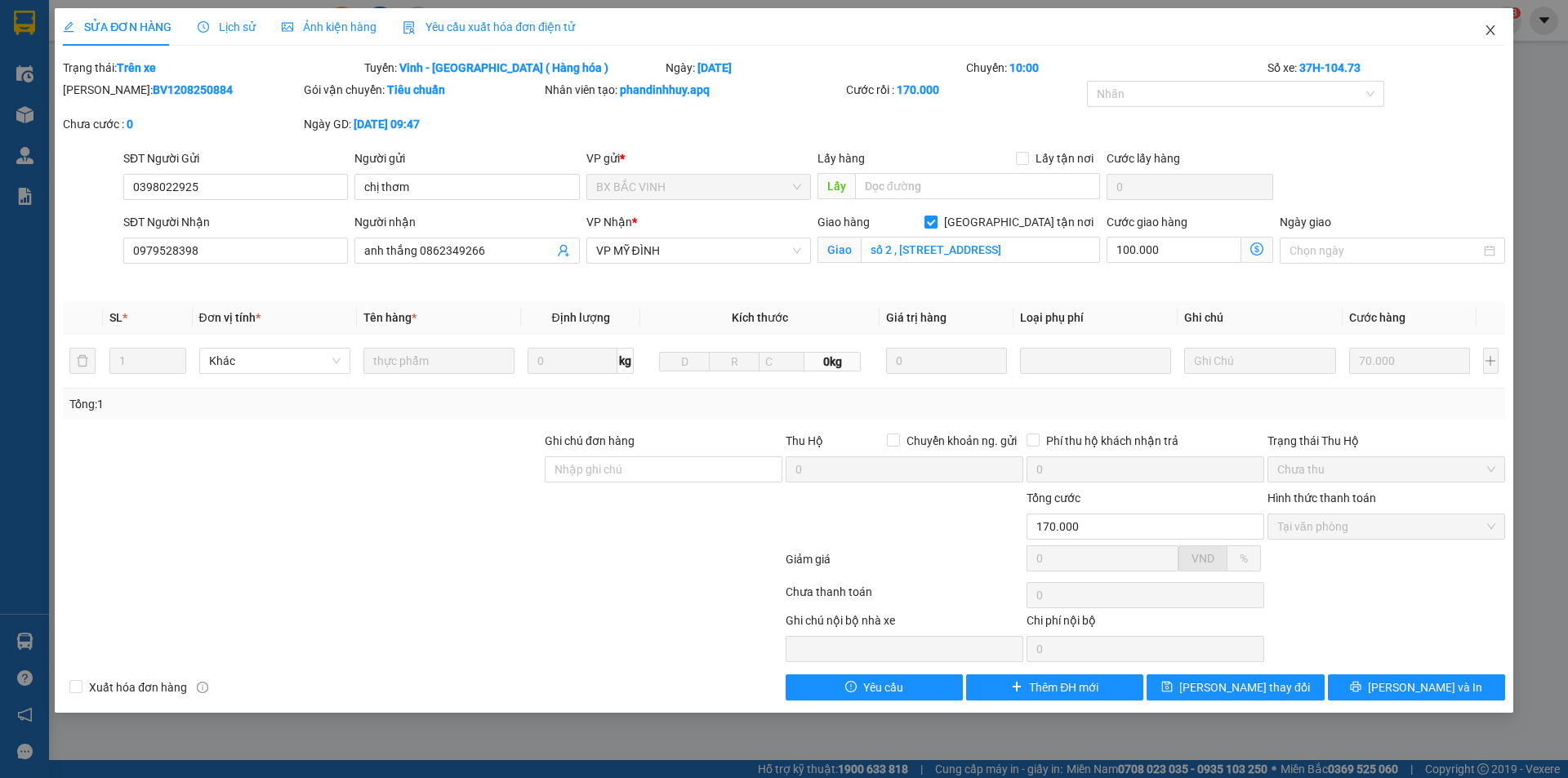
click at [1492, 28] on icon "close" at bounding box center [1490, 30] width 13 height 13
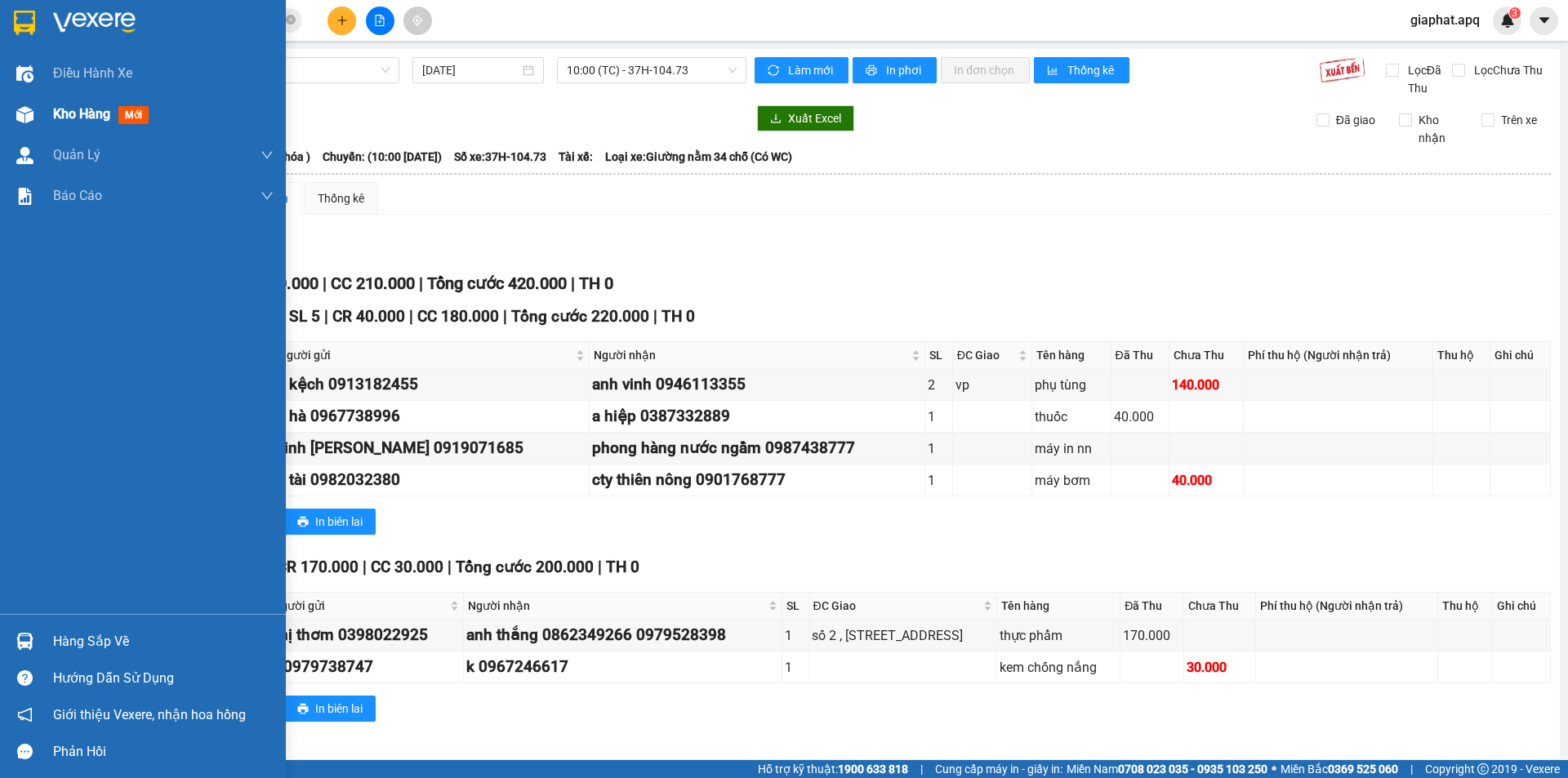
drag, startPoint x: 51, startPoint y: 114, endPoint x: 60, endPoint y: 114, distance: 9.0
click at [53, 114] on div "Kho hàng mới" at bounding box center [143, 115] width 286 height 41
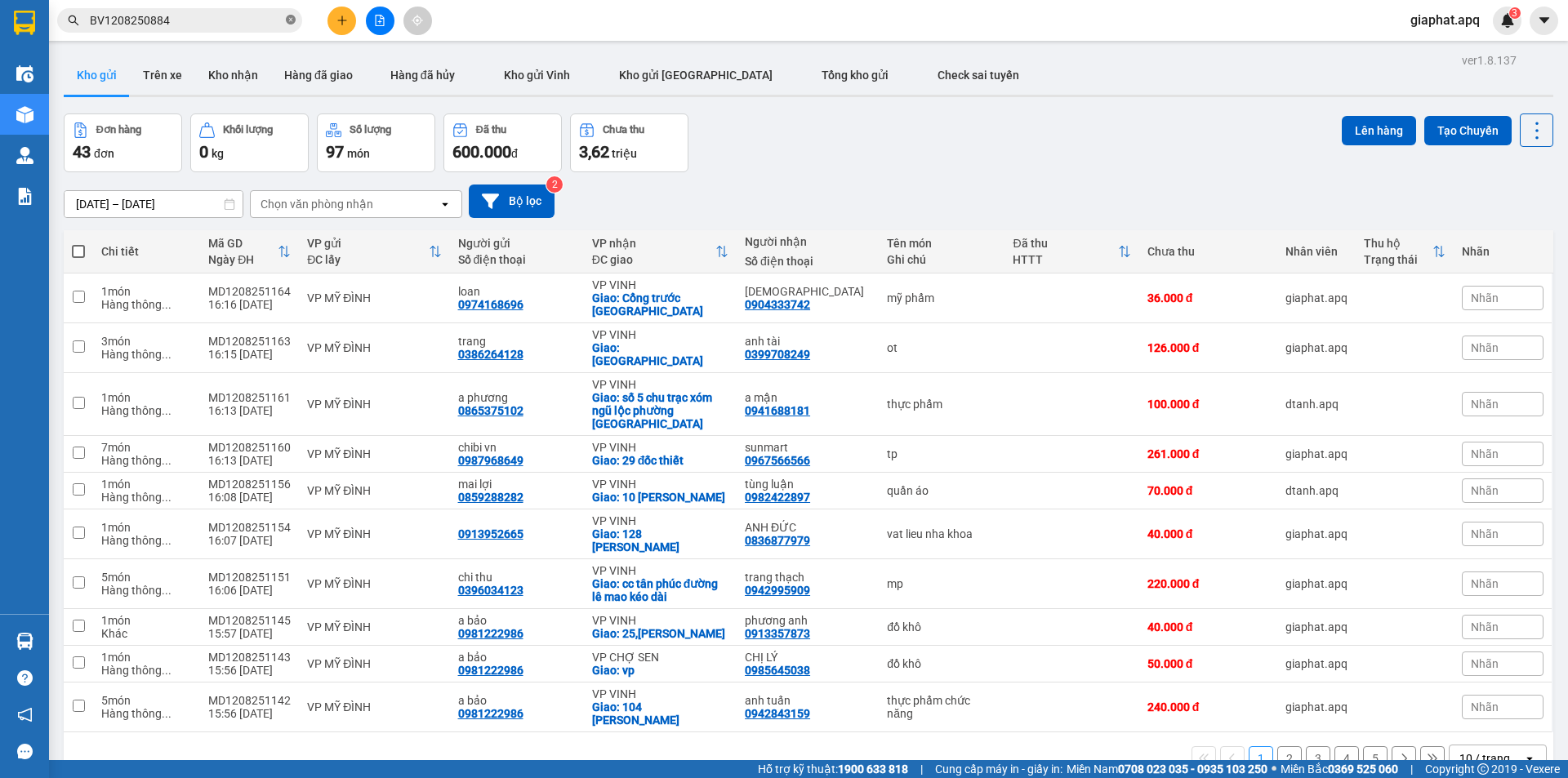
click at [289, 19] on icon "close-circle" at bounding box center [290, 19] width 9 height 9
click at [224, 68] on button "Kho nhận" at bounding box center [233, 75] width 76 height 39
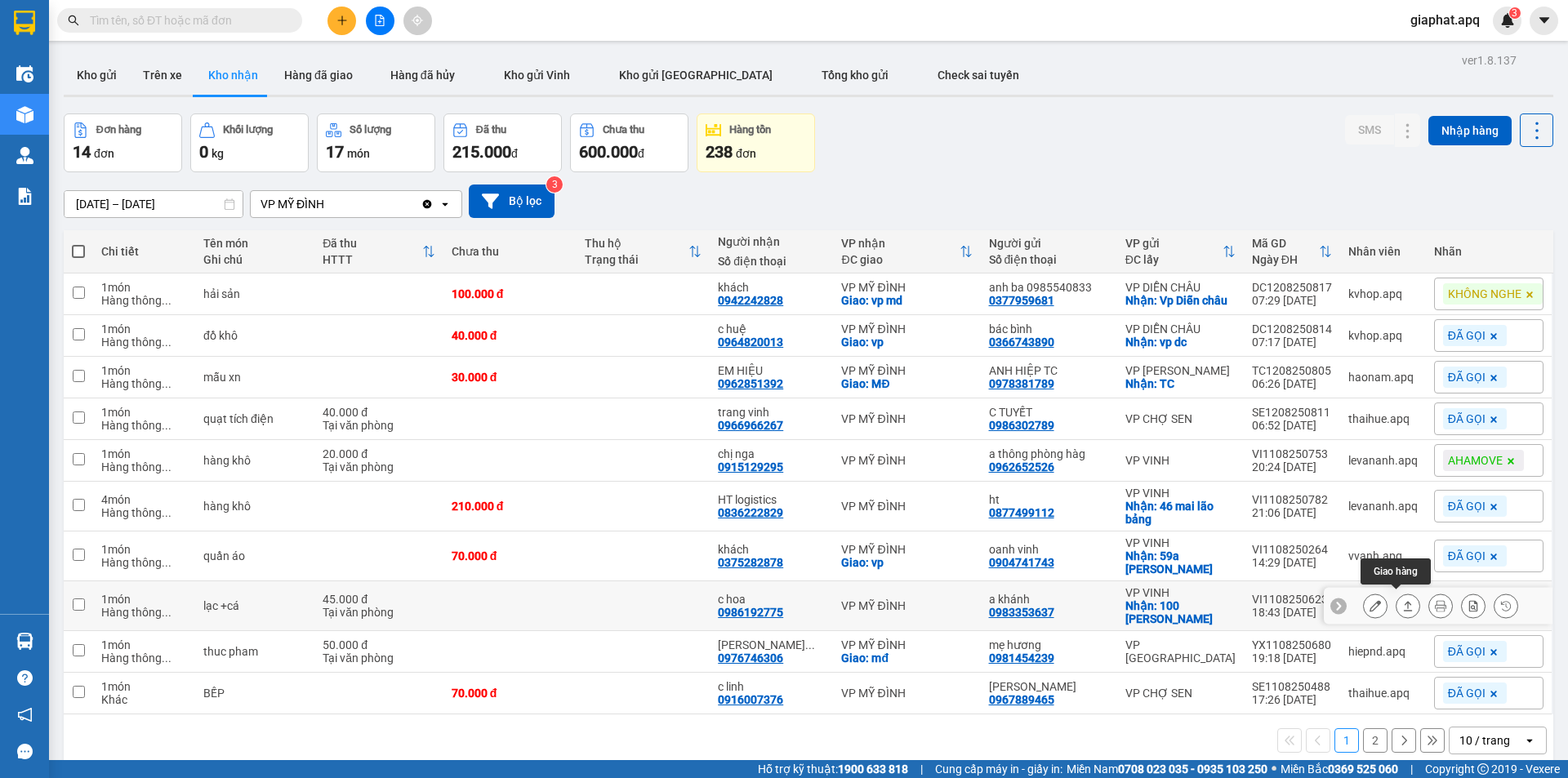
click at [1397, 602] on button at bounding box center [1408, 606] width 23 height 28
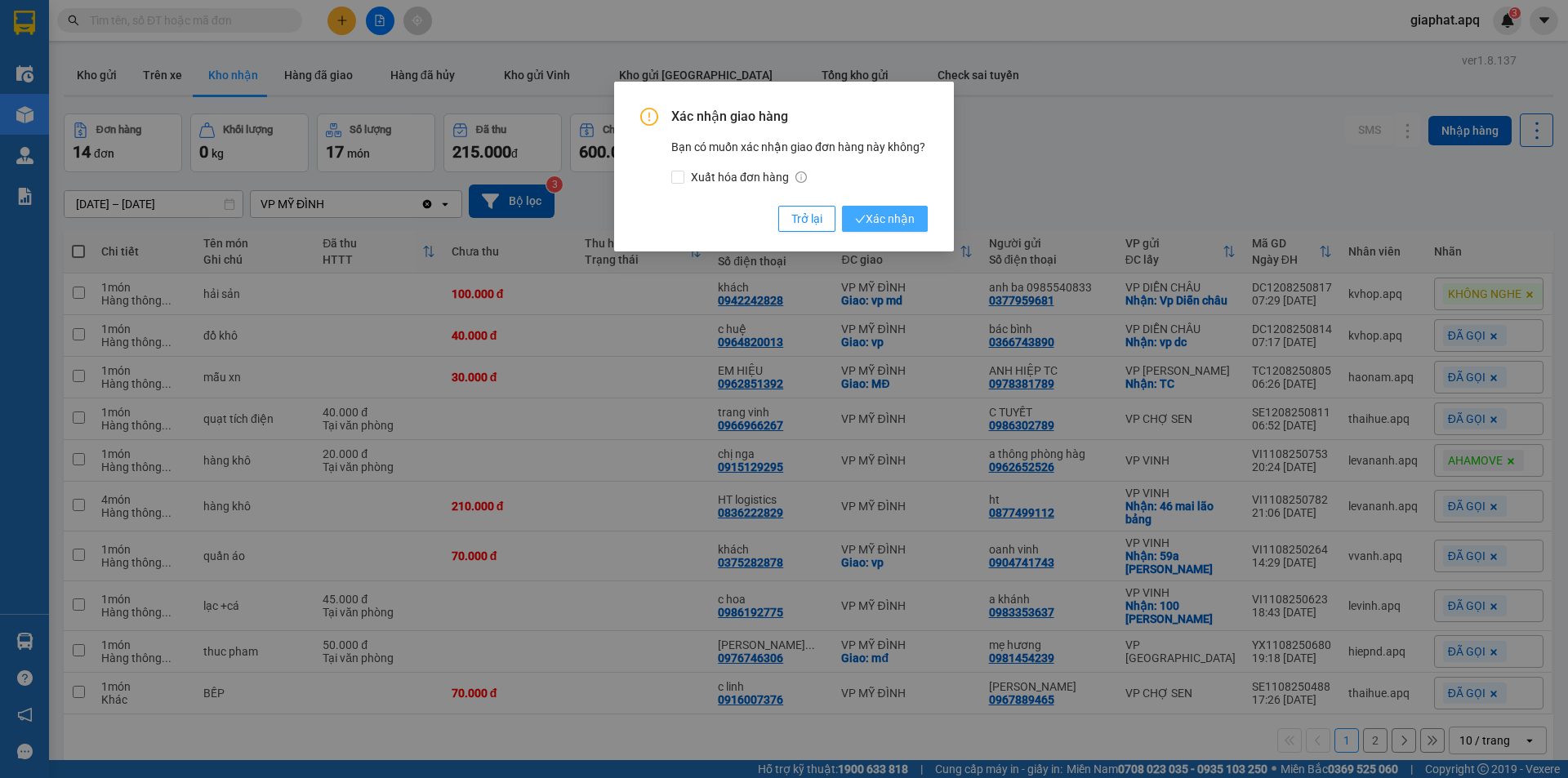
click at [865, 217] on icon "check" at bounding box center [860, 219] width 9 height 8
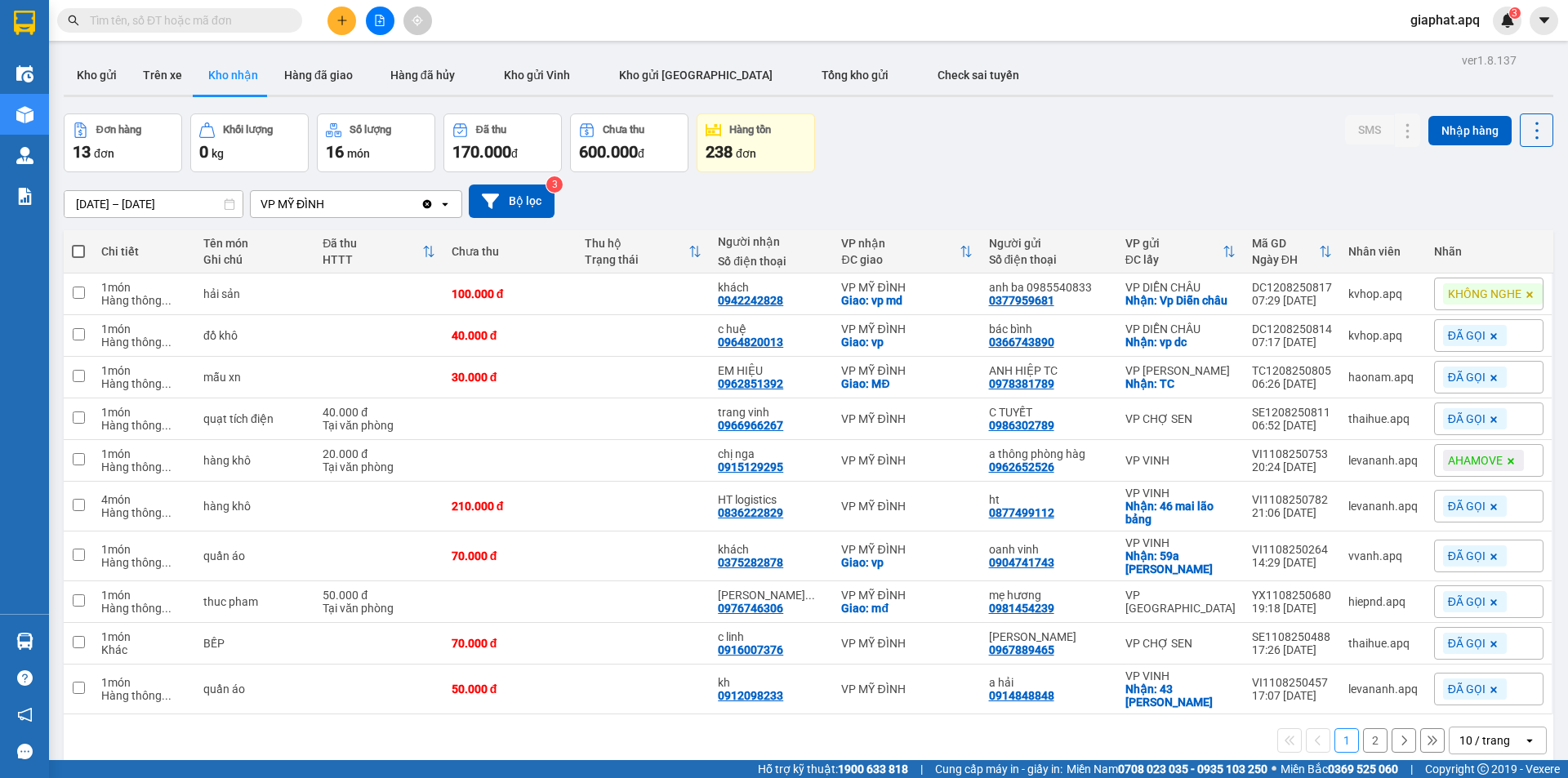
click at [1363, 729] on button "2" at bounding box center [1375, 740] width 25 height 25
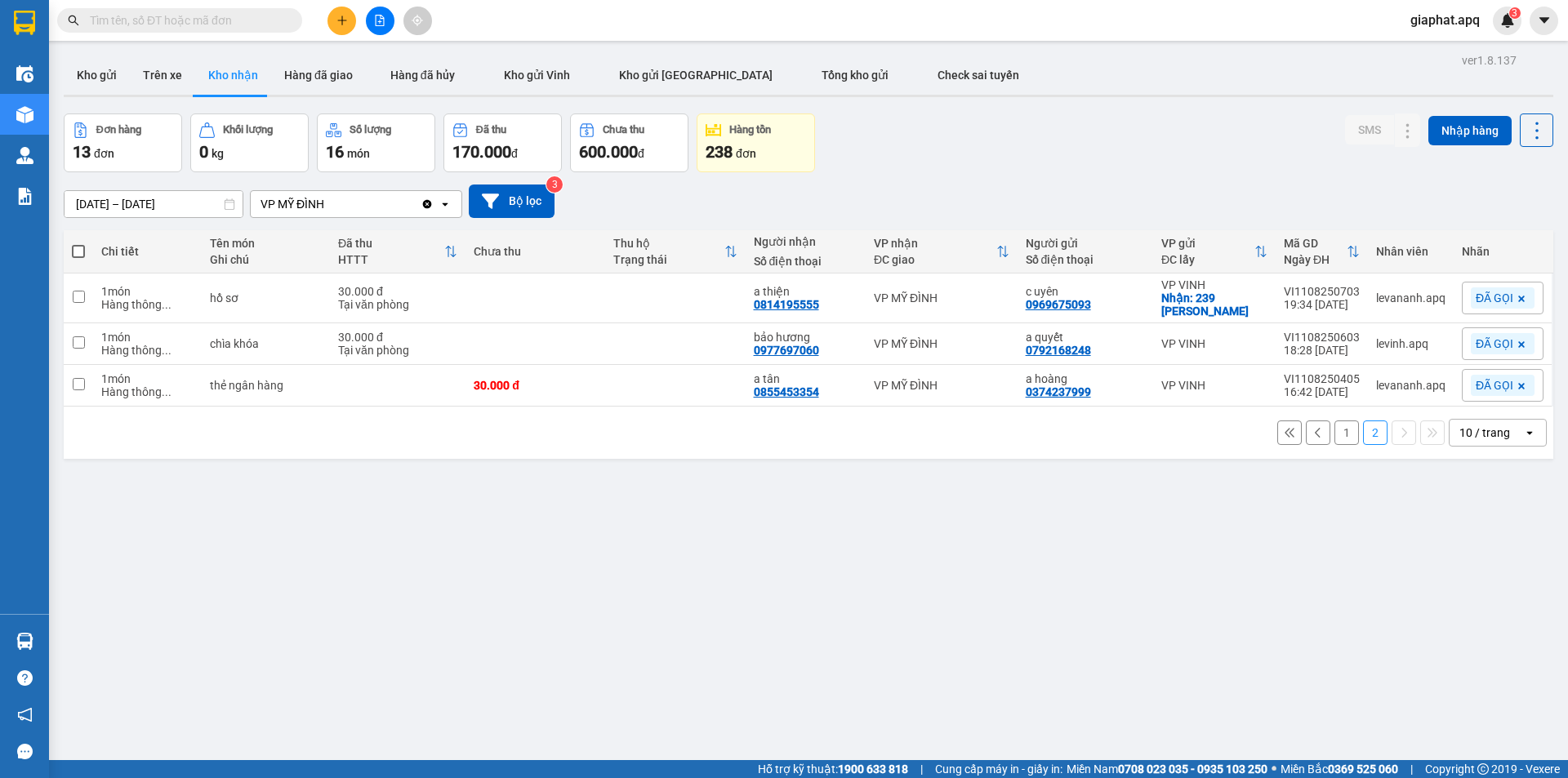
click at [1335, 429] on button "1" at bounding box center [1347, 433] width 25 height 25
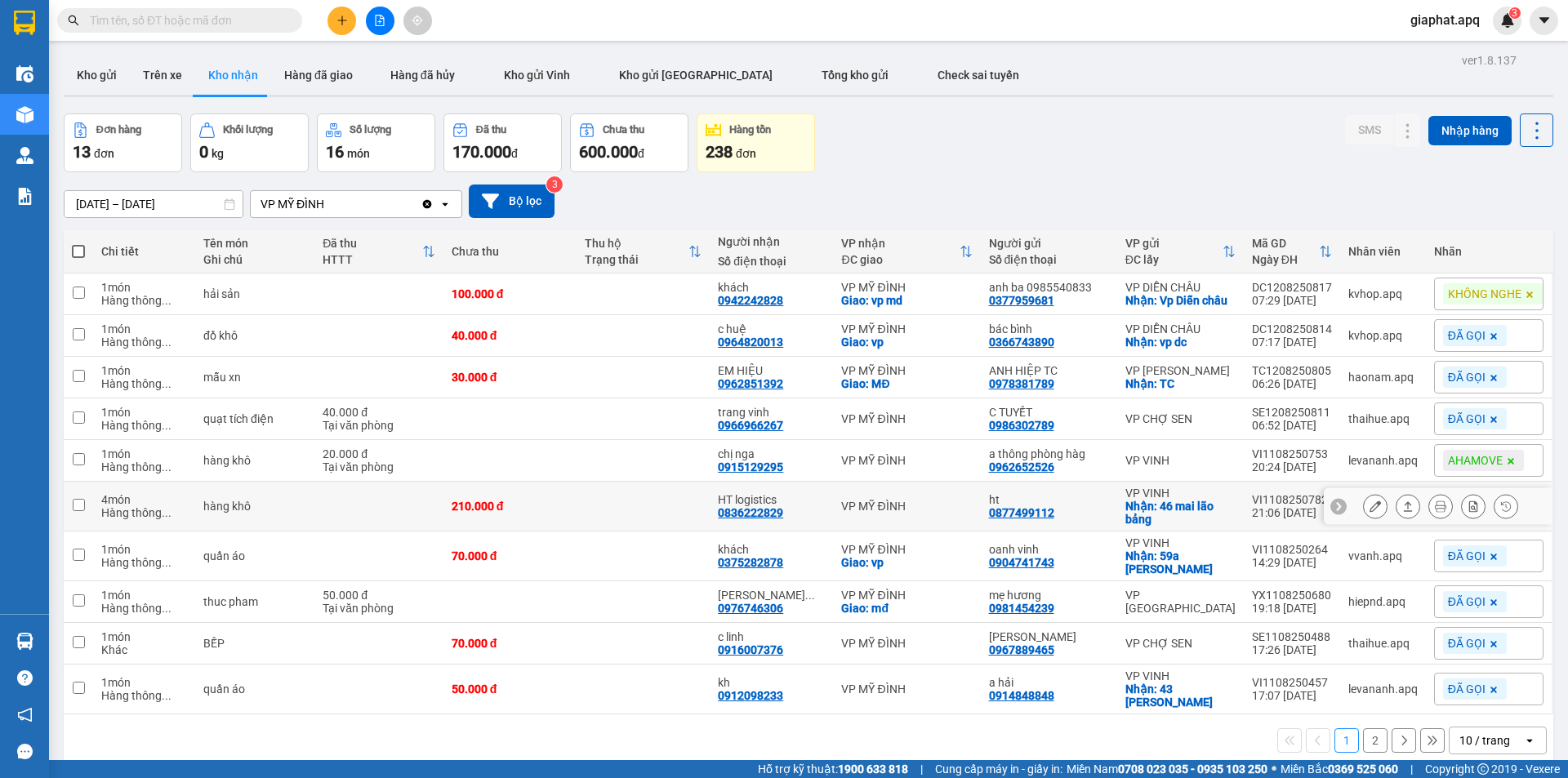
scroll to position [75, 0]
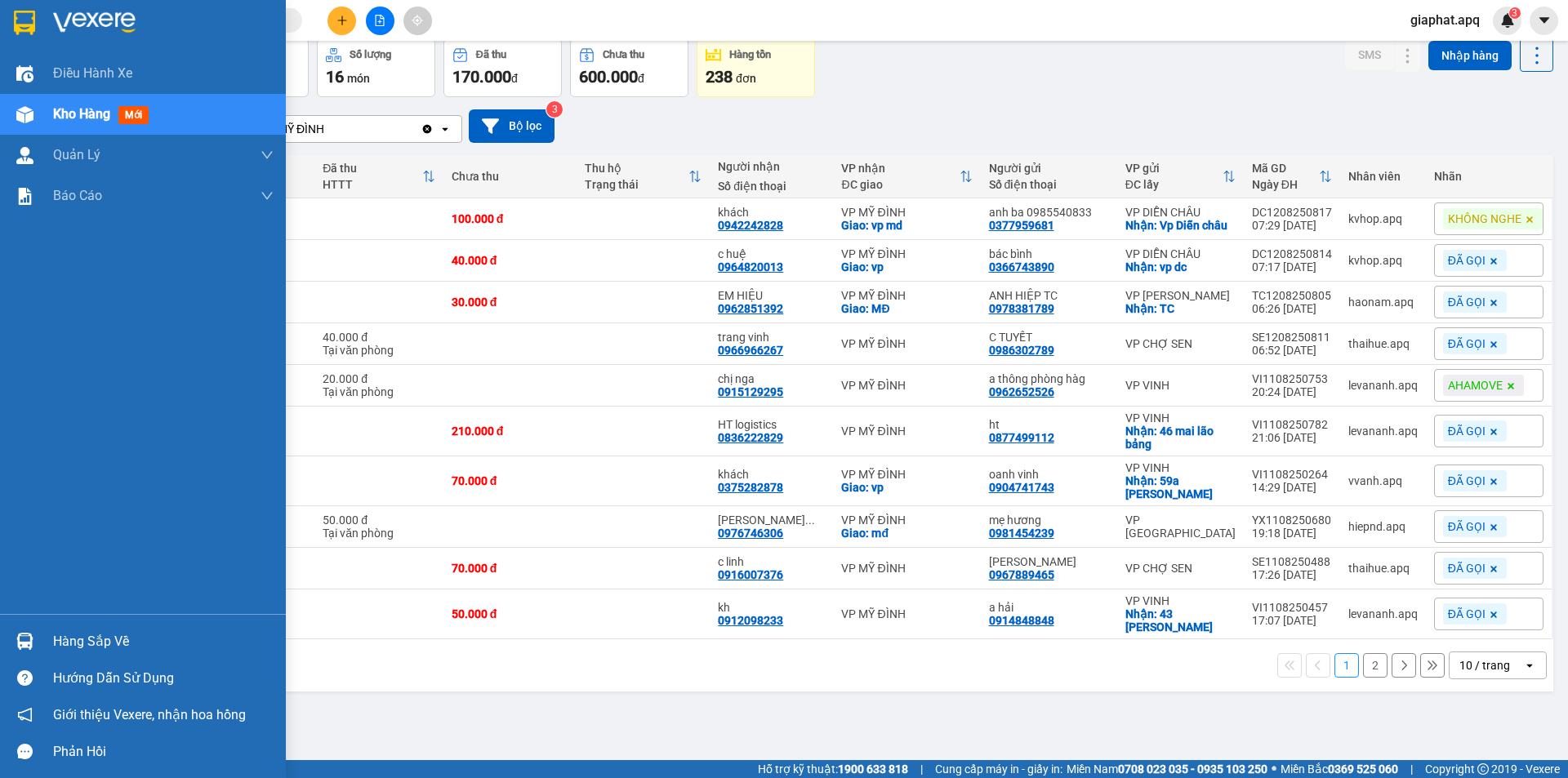
click at [77, 640] on div "Hàng sắp về" at bounding box center [163, 642] width 220 height 25
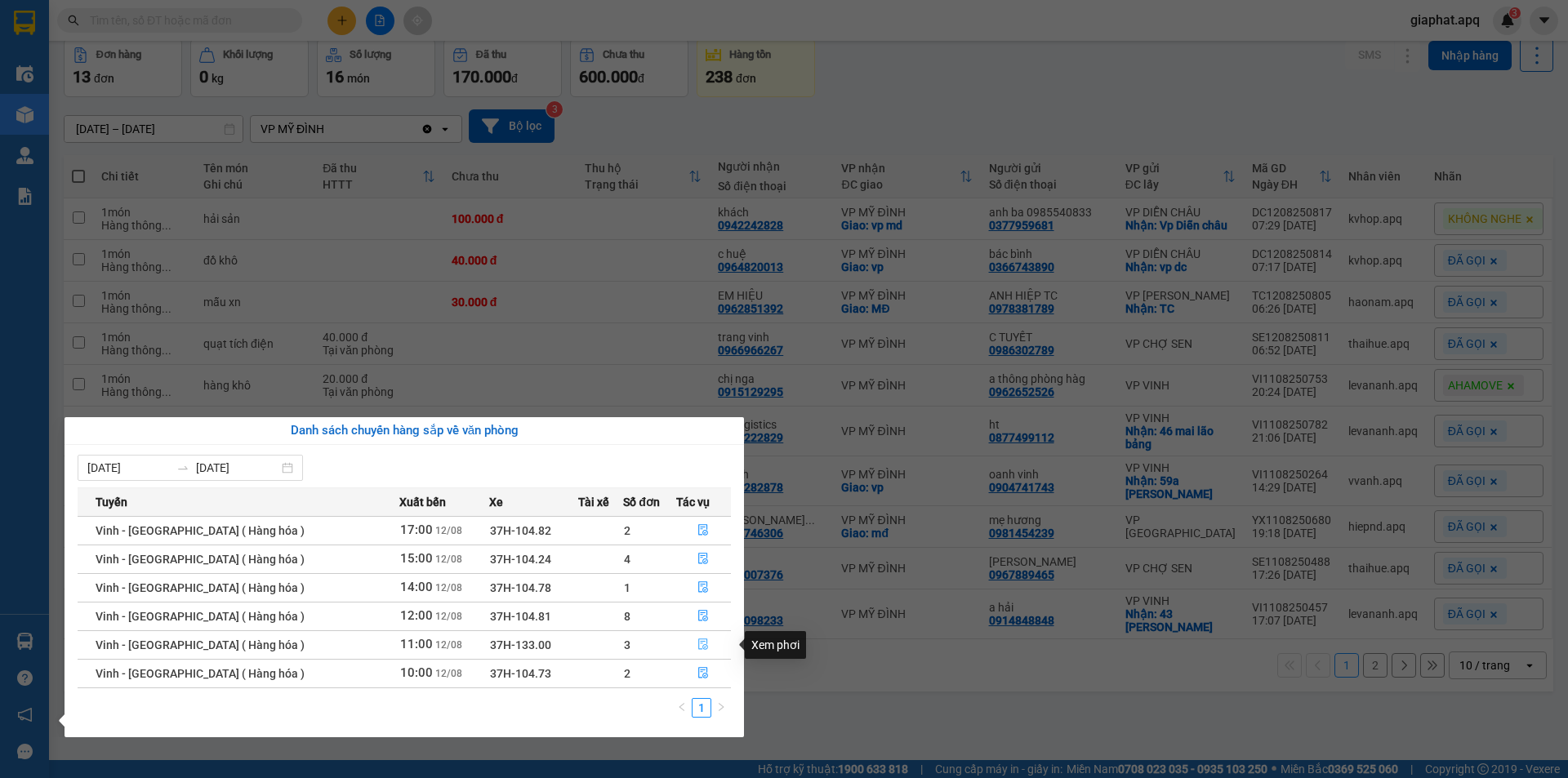
click at [702, 649] on icon "file-done" at bounding box center [703, 644] width 9 height 11
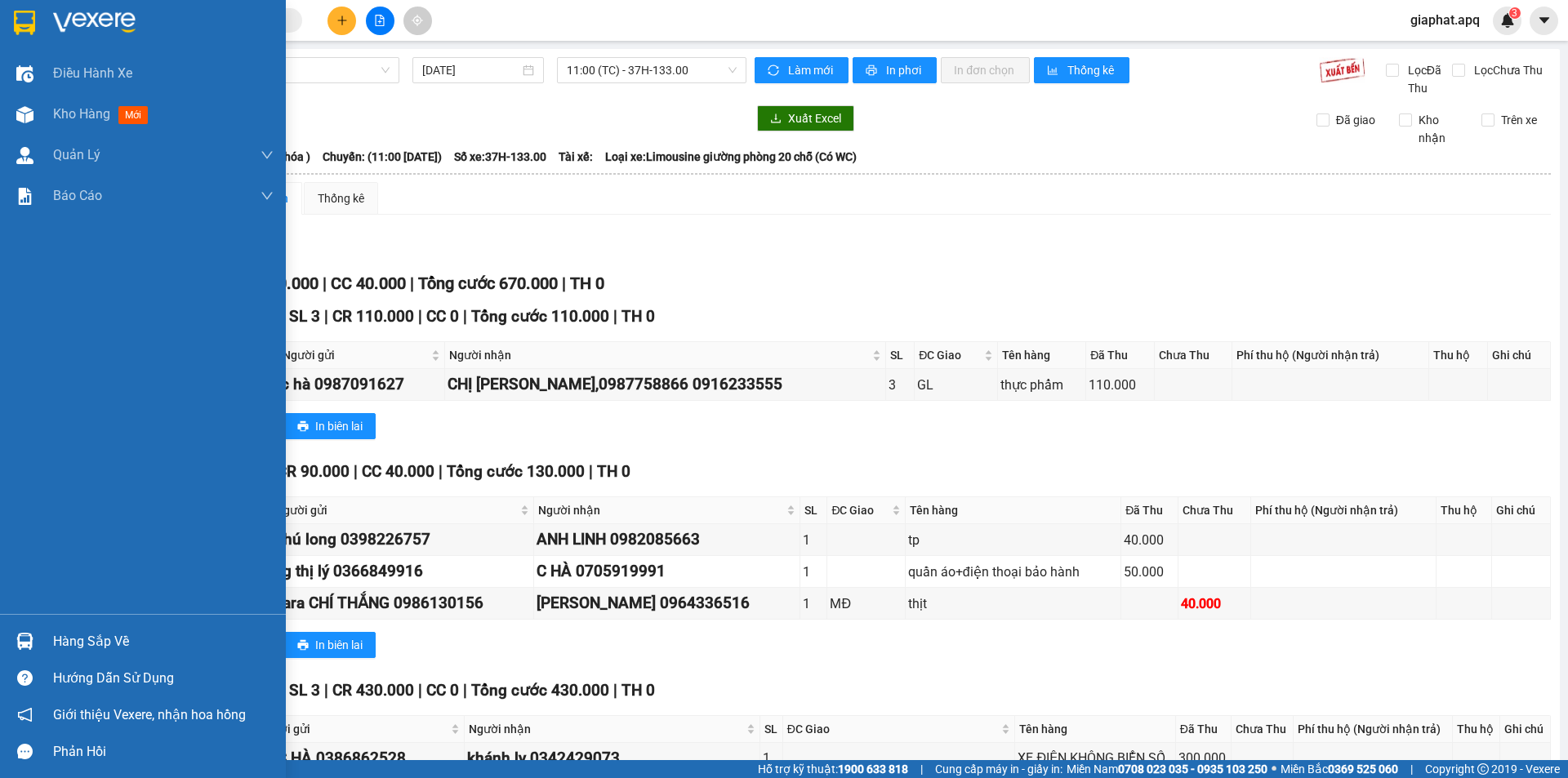
click at [66, 645] on div "Hàng sắp về" at bounding box center [163, 642] width 220 height 25
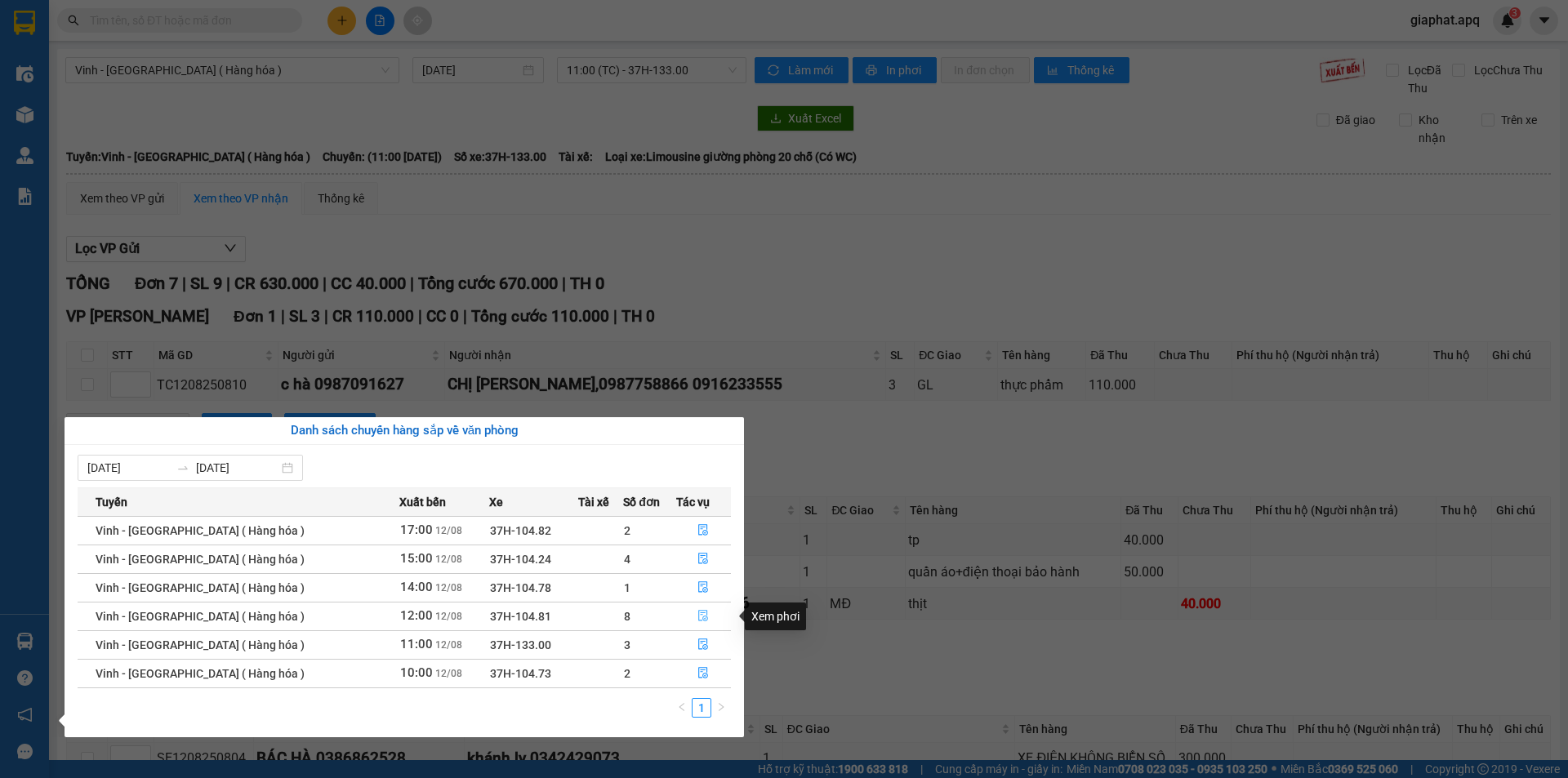
click at [697, 619] on icon "file-done" at bounding box center [703, 615] width 11 height 11
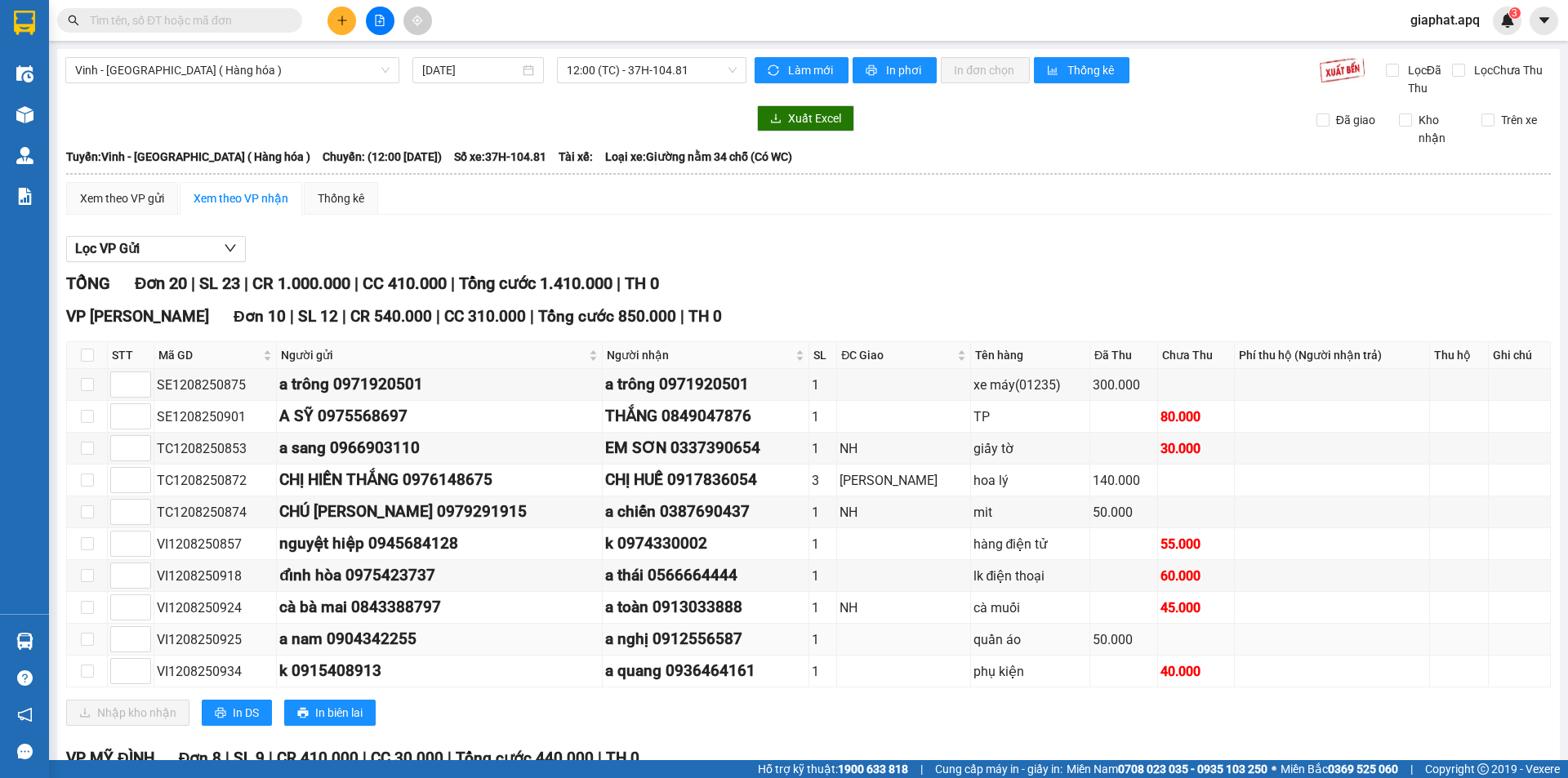
scroll to position [625, 0]
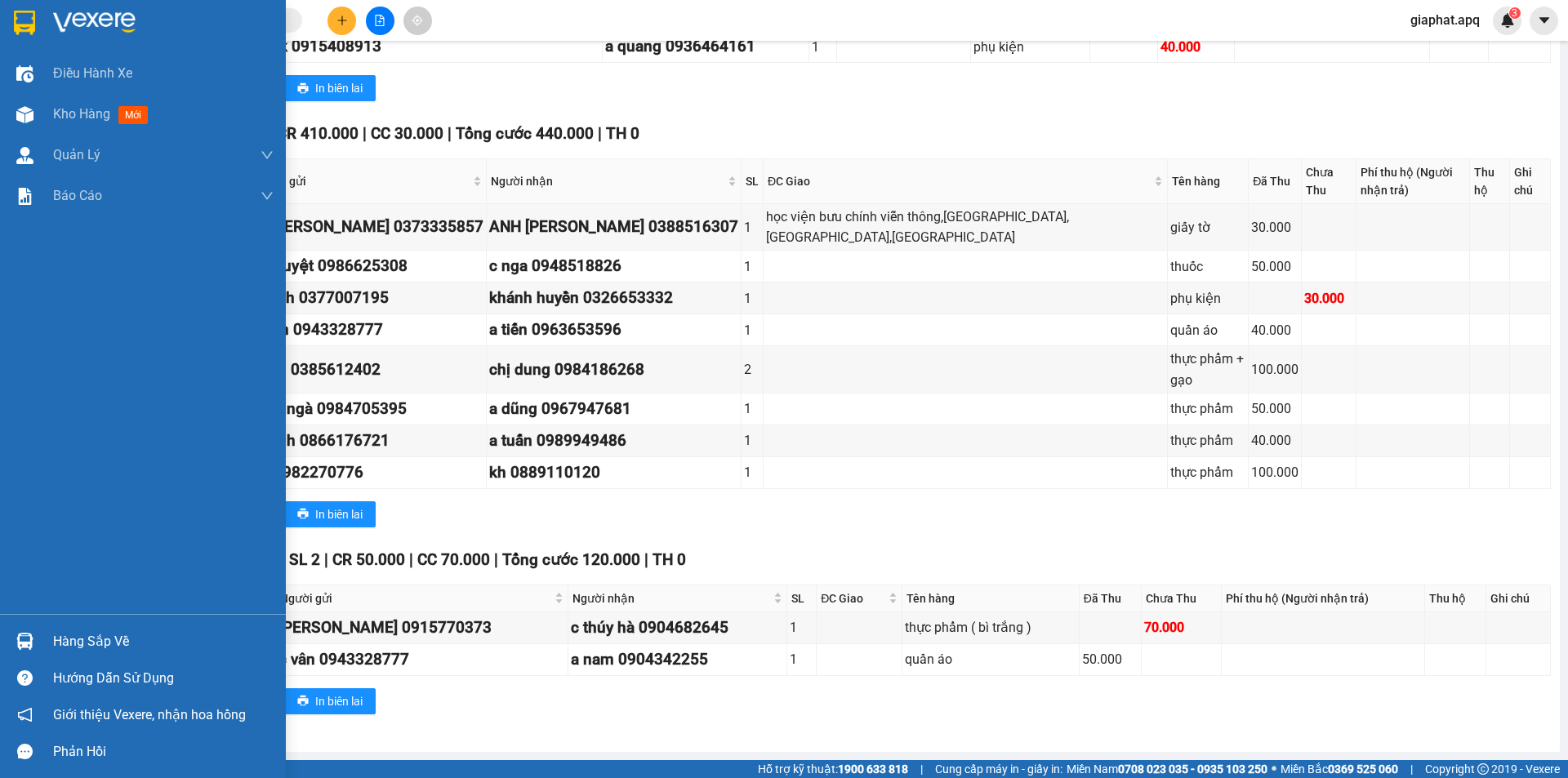
click at [81, 635] on div "Hàng sắp về" at bounding box center [163, 642] width 220 height 25
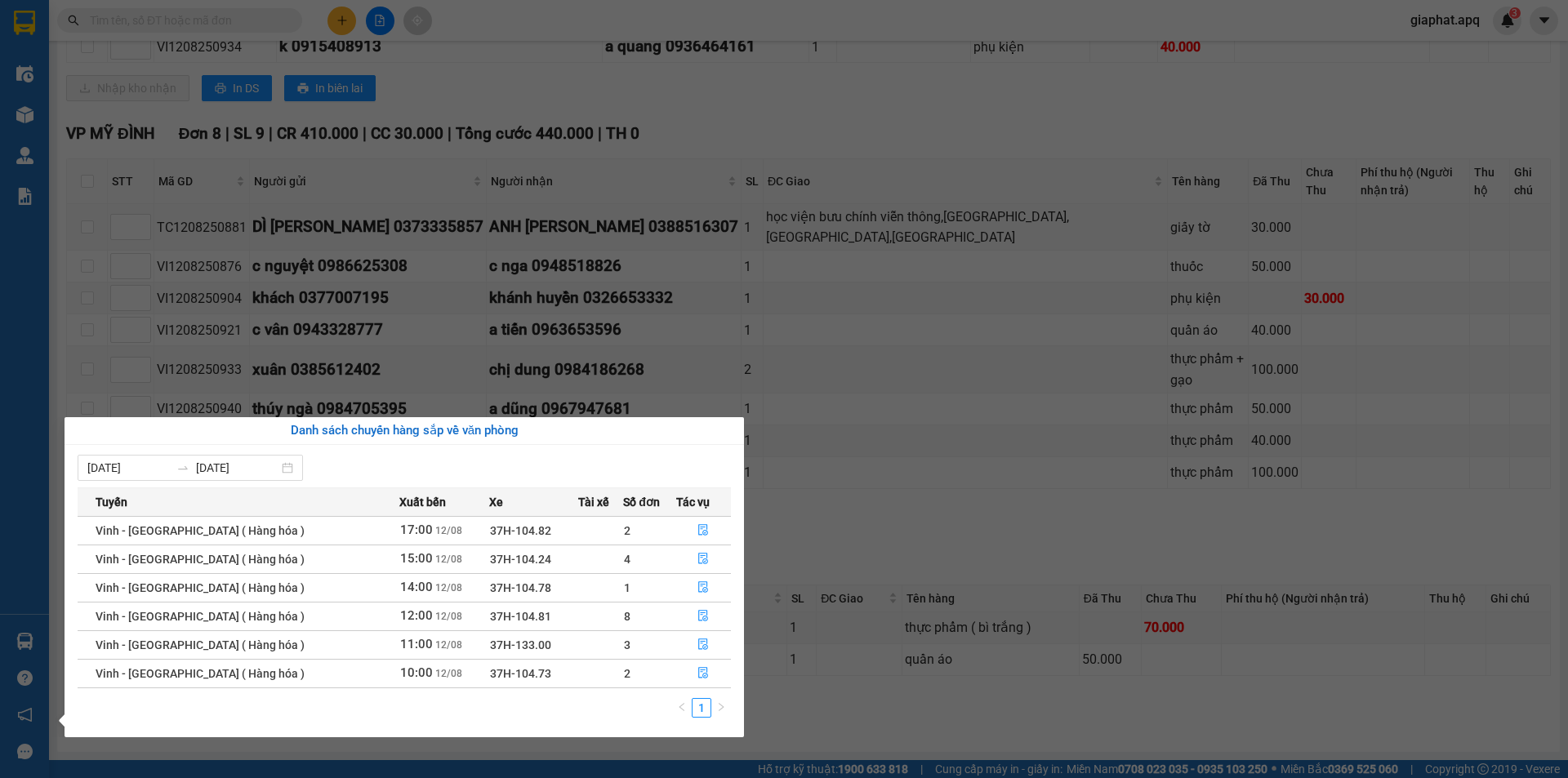
click at [930, 736] on section "Kết quả tìm kiếm ( 1 ) Bộ lọc Mã ĐH Trạng thái Món hàng Thu hộ Tổng cước Chưa c…" at bounding box center [784, 389] width 1568 height 778
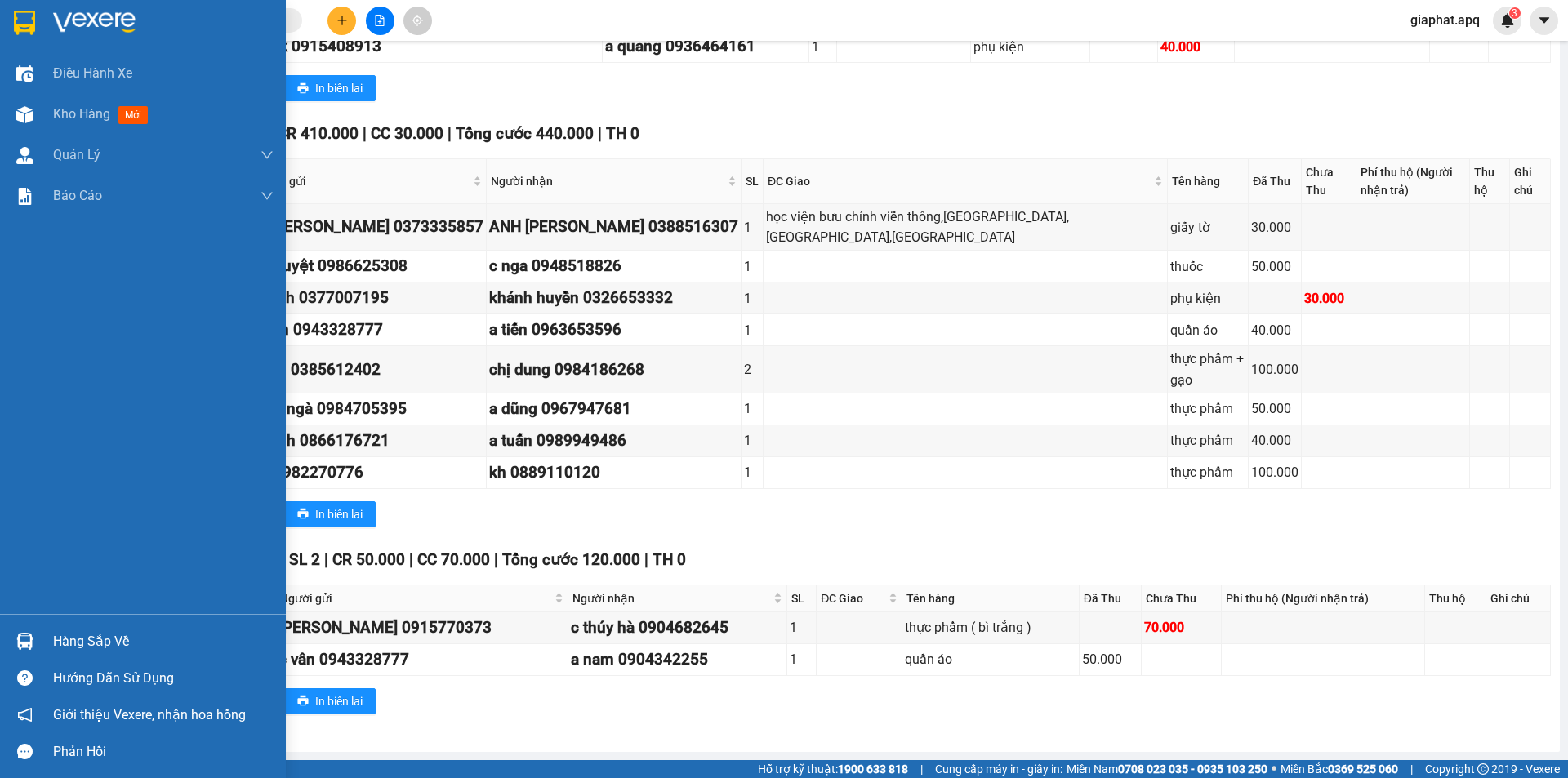
click at [71, 630] on div "Hàng sắp về" at bounding box center [163, 642] width 220 height 25
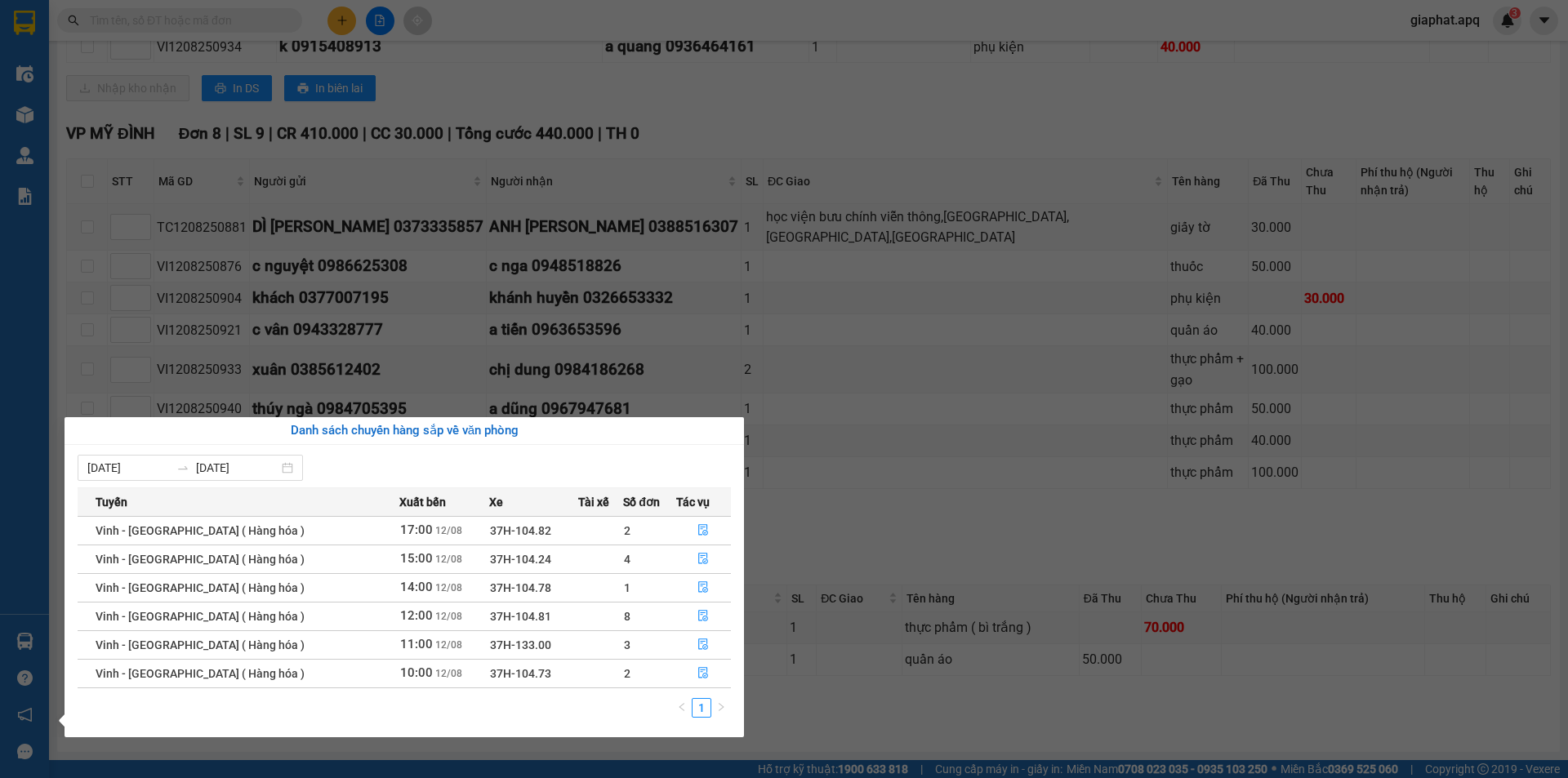
click at [801, 107] on section "Kết quả tìm kiếm ( 1 ) Bộ lọc Mã ĐH Trạng thái Món hàng Thu hộ Tổng cước Chưa c…" at bounding box center [784, 389] width 1568 height 778
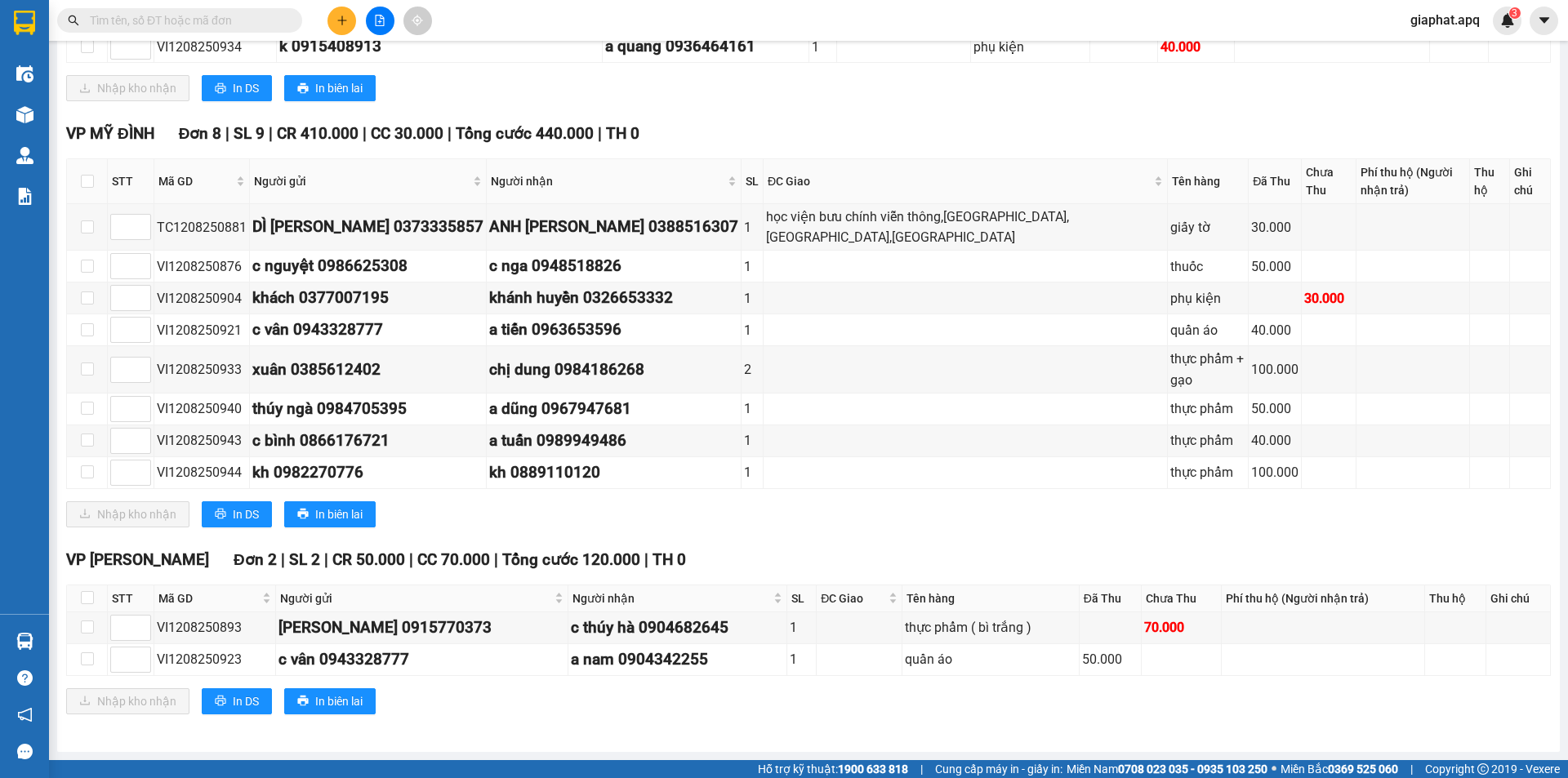
click at [222, 19] on input "text" at bounding box center [186, 20] width 193 height 18
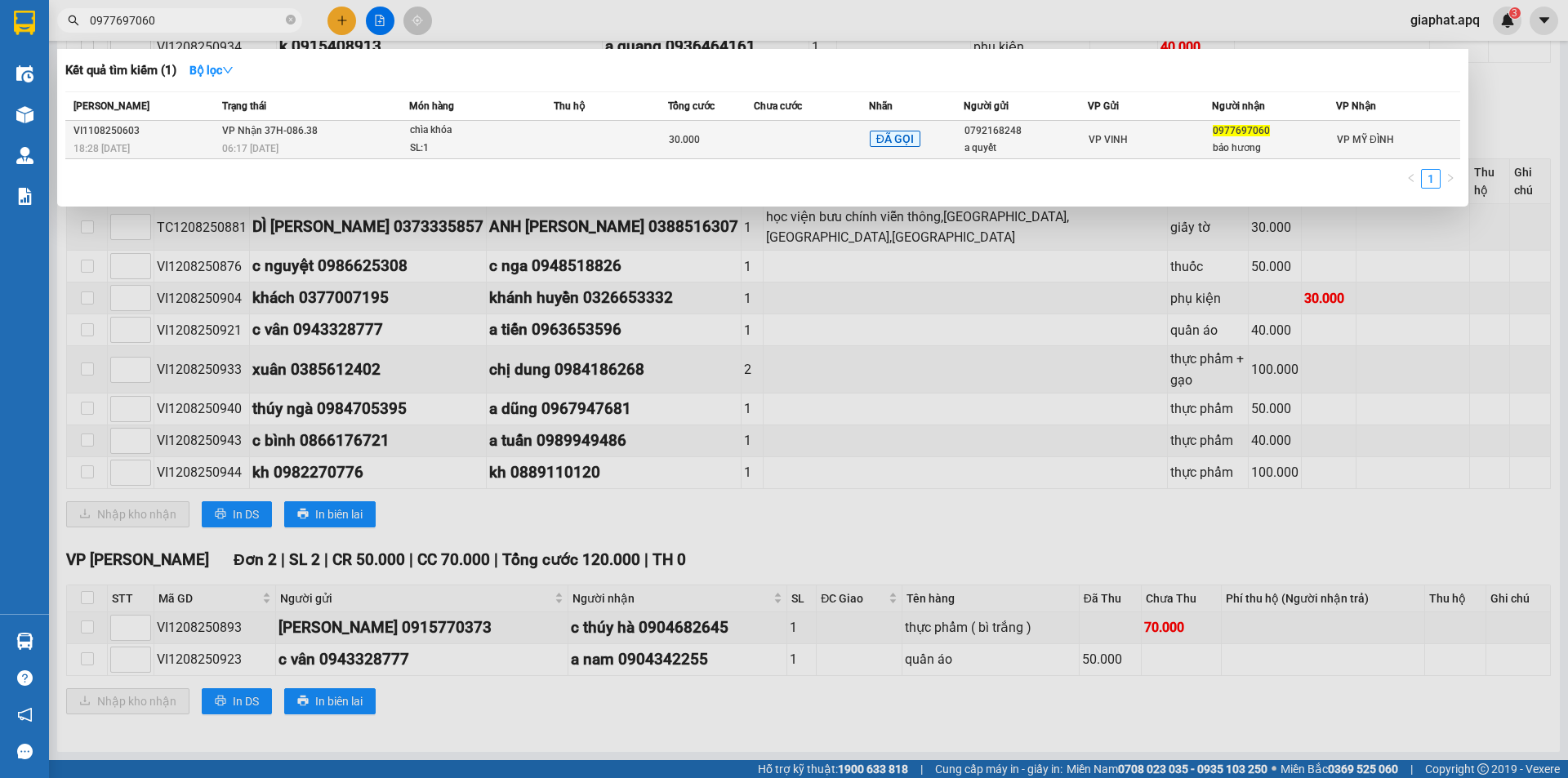
type input "0977697060"
click at [666, 141] on td at bounding box center [610, 140] width 114 height 39
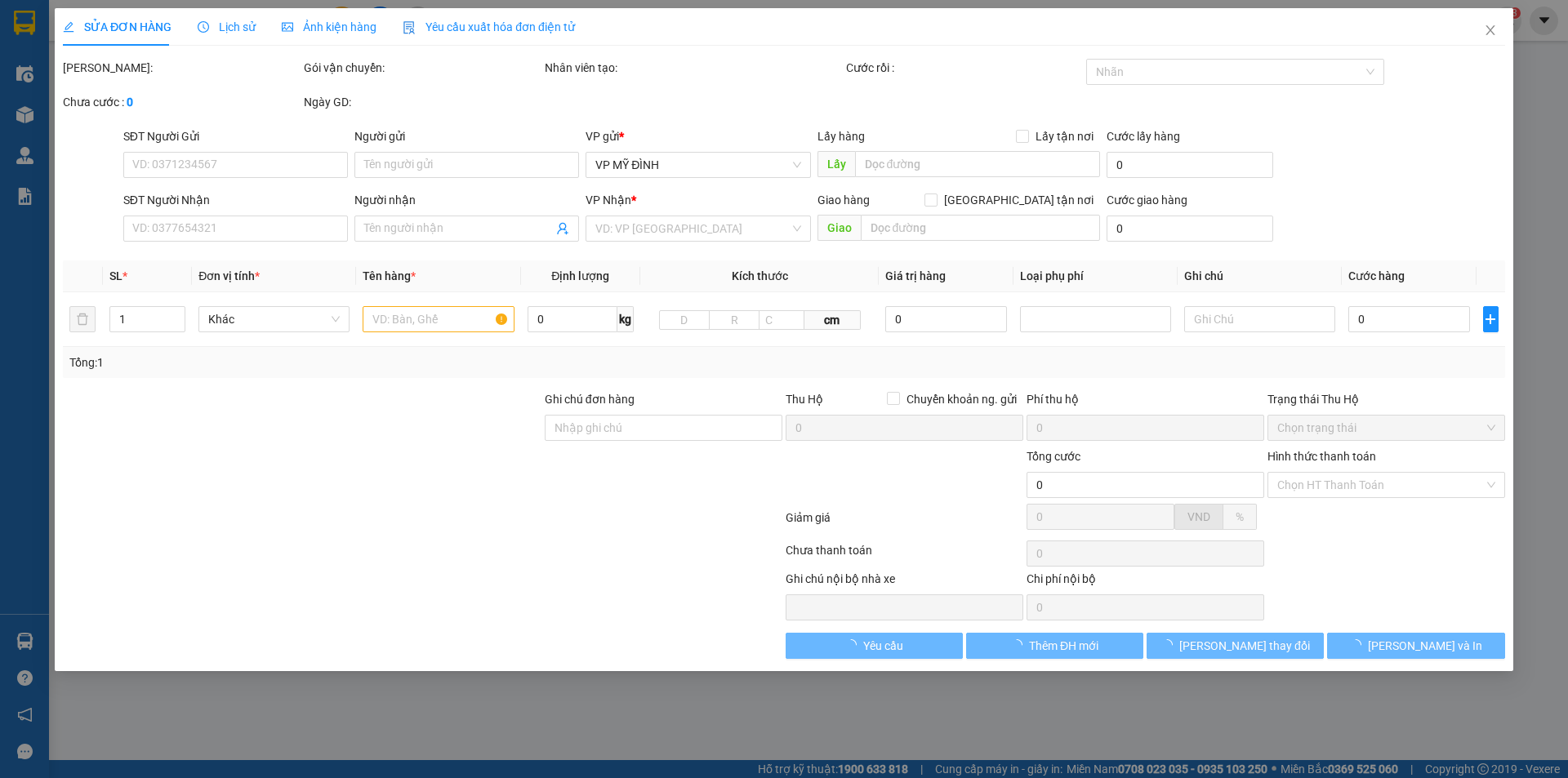
type input "0792168248"
type input "a quyết"
type input "0977697060"
type input "bảo hương"
type input "30.000"
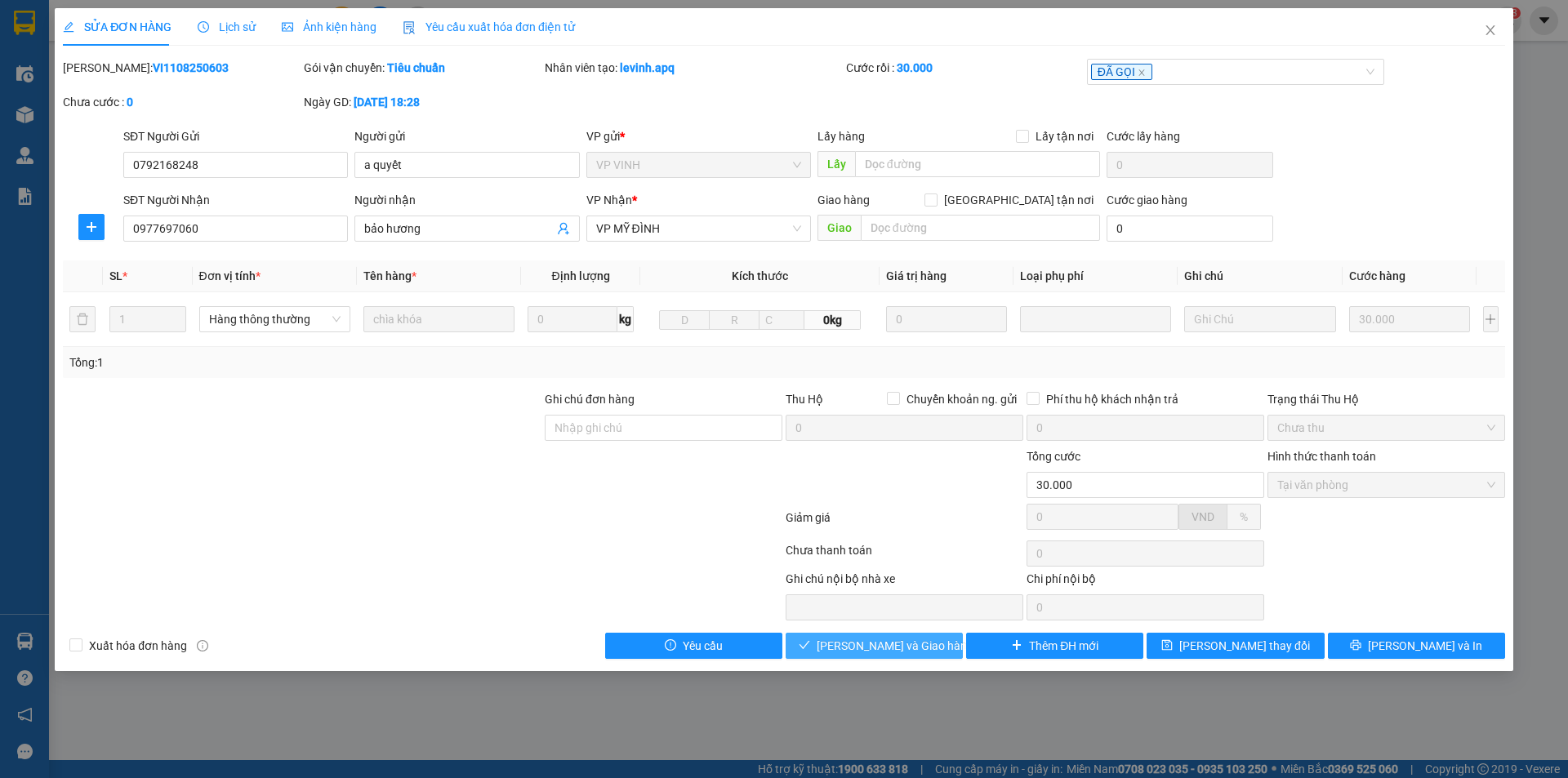
click at [858, 645] on span "Lưu và Giao hàng" at bounding box center [895, 646] width 157 height 18
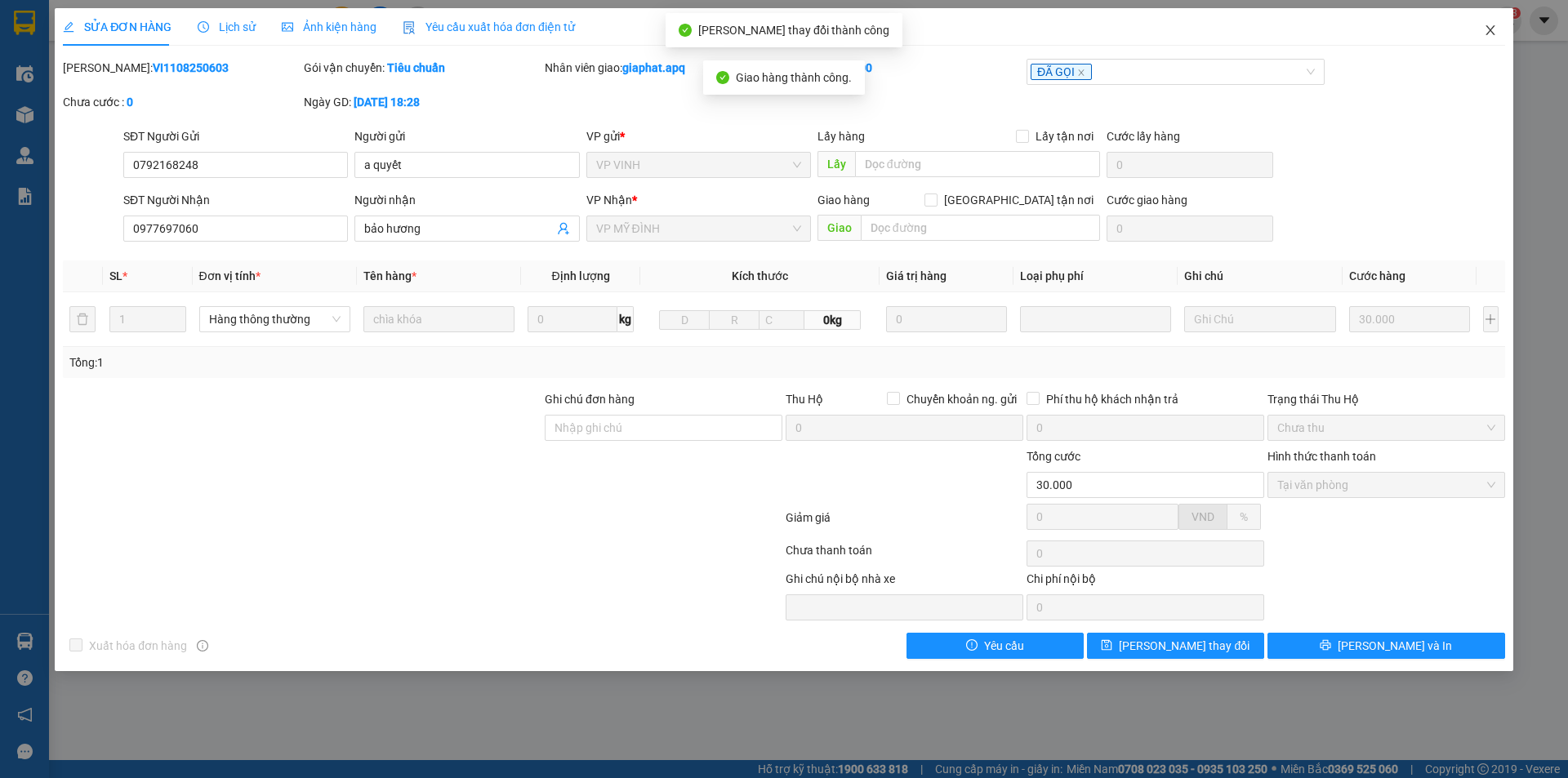
click at [1496, 24] on span "Close" at bounding box center [1490, 31] width 45 height 45
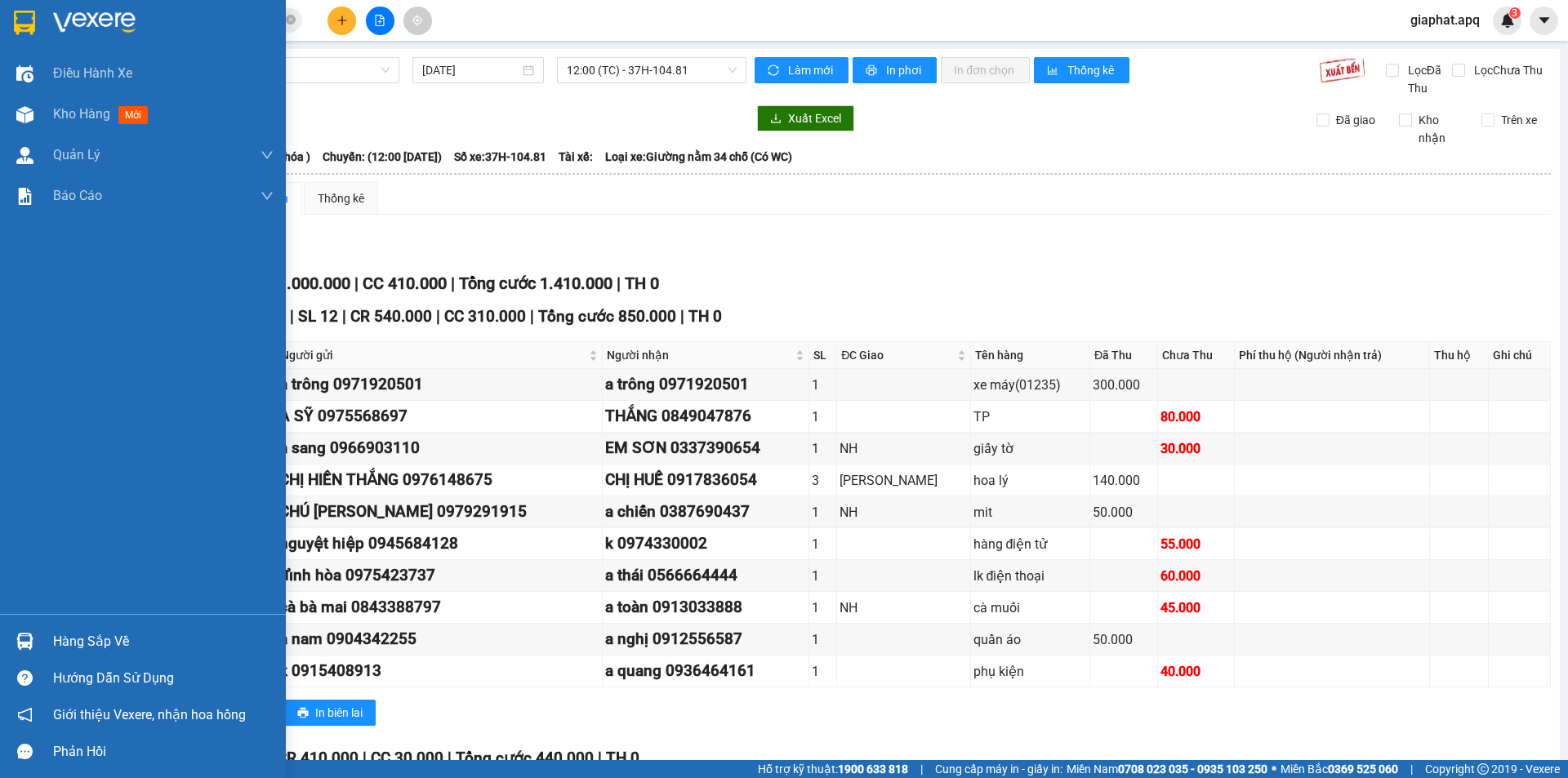
click at [94, 647] on div "Hàng sắp về" at bounding box center [163, 642] width 220 height 25
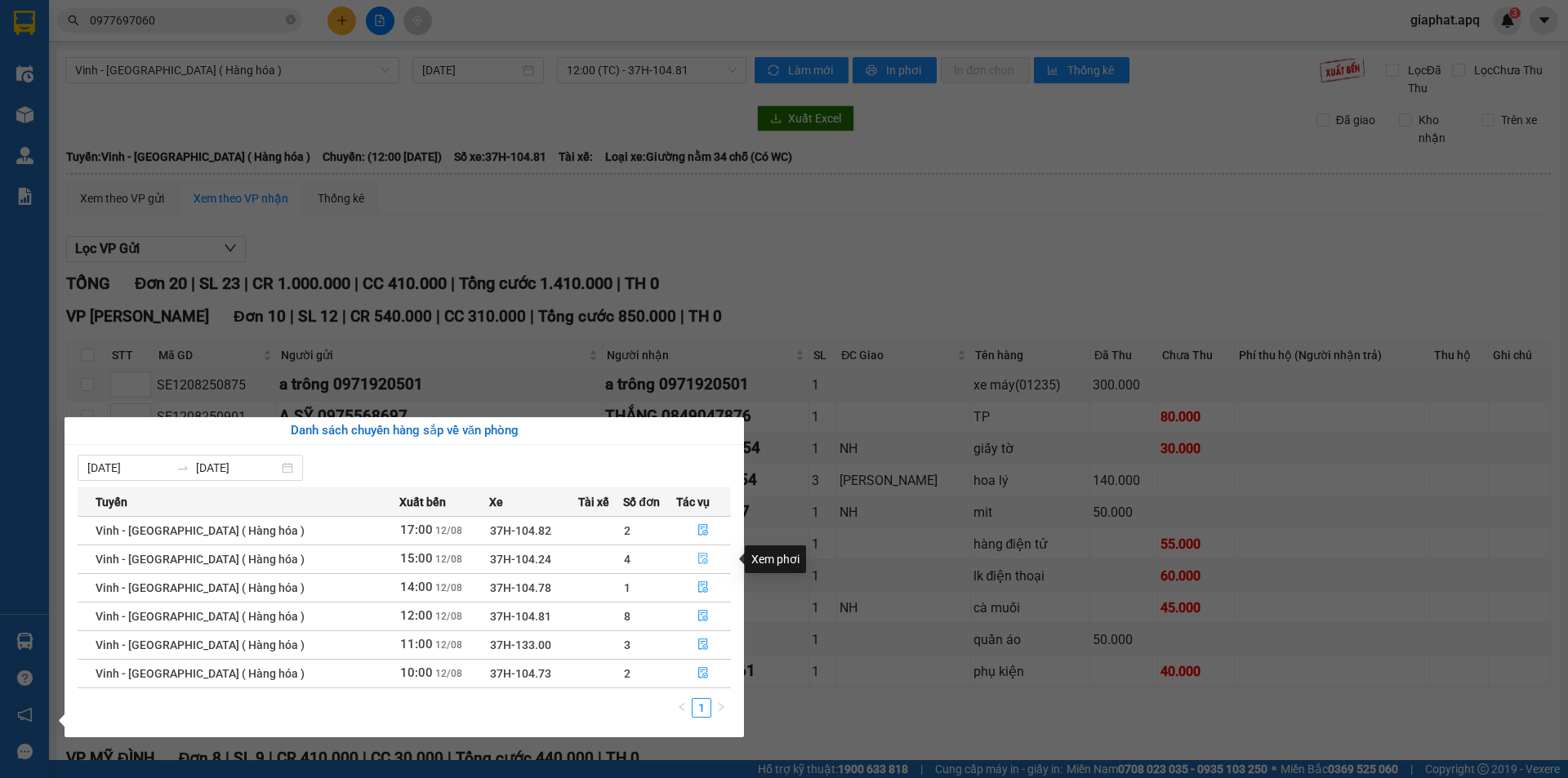
click at [697, 560] on icon "file-done" at bounding box center [703, 558] width 11 height 11
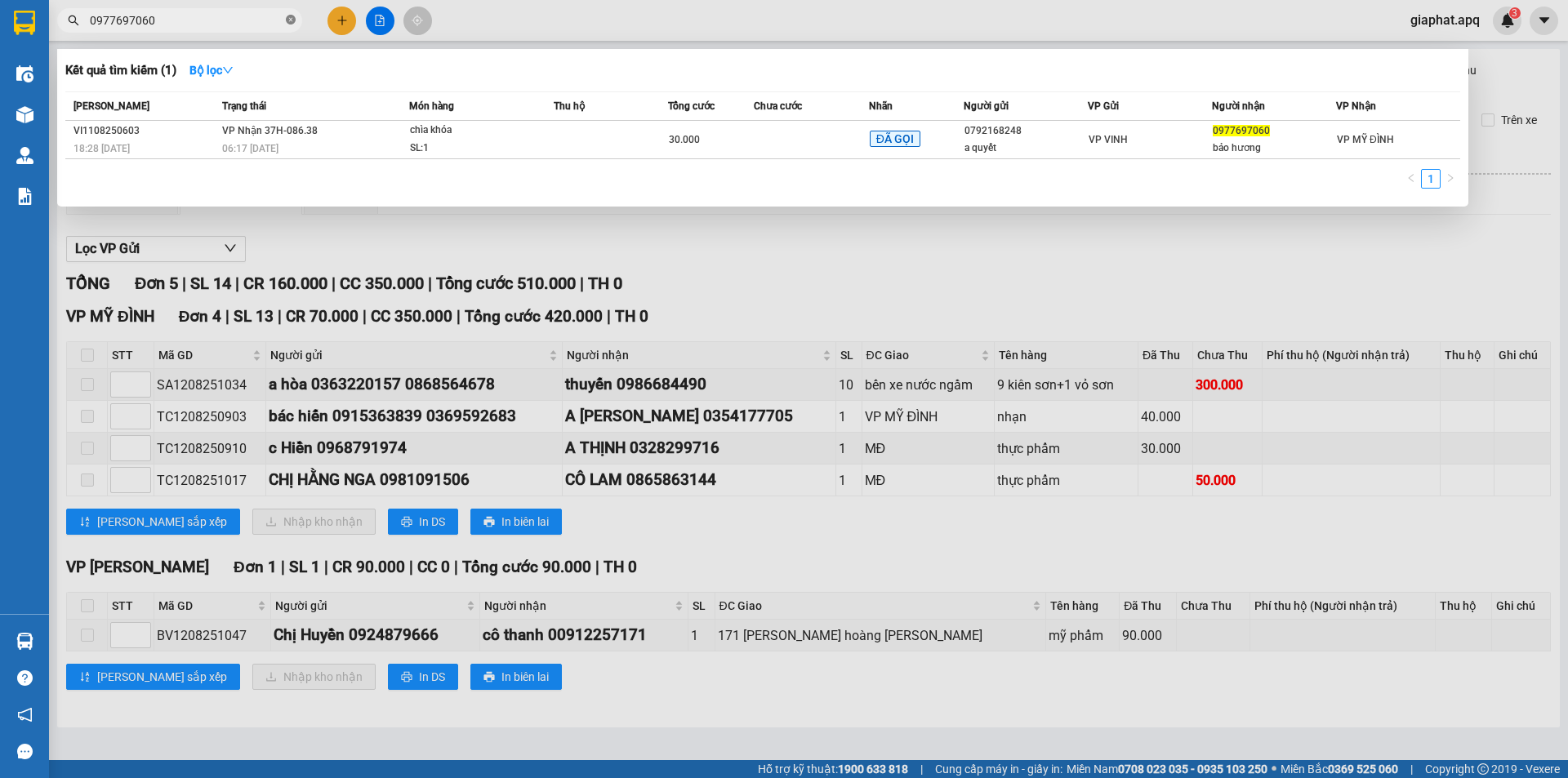
click at [292, 18] on icon "close-circle" at bounding box center [290, 19] width 9 height 9
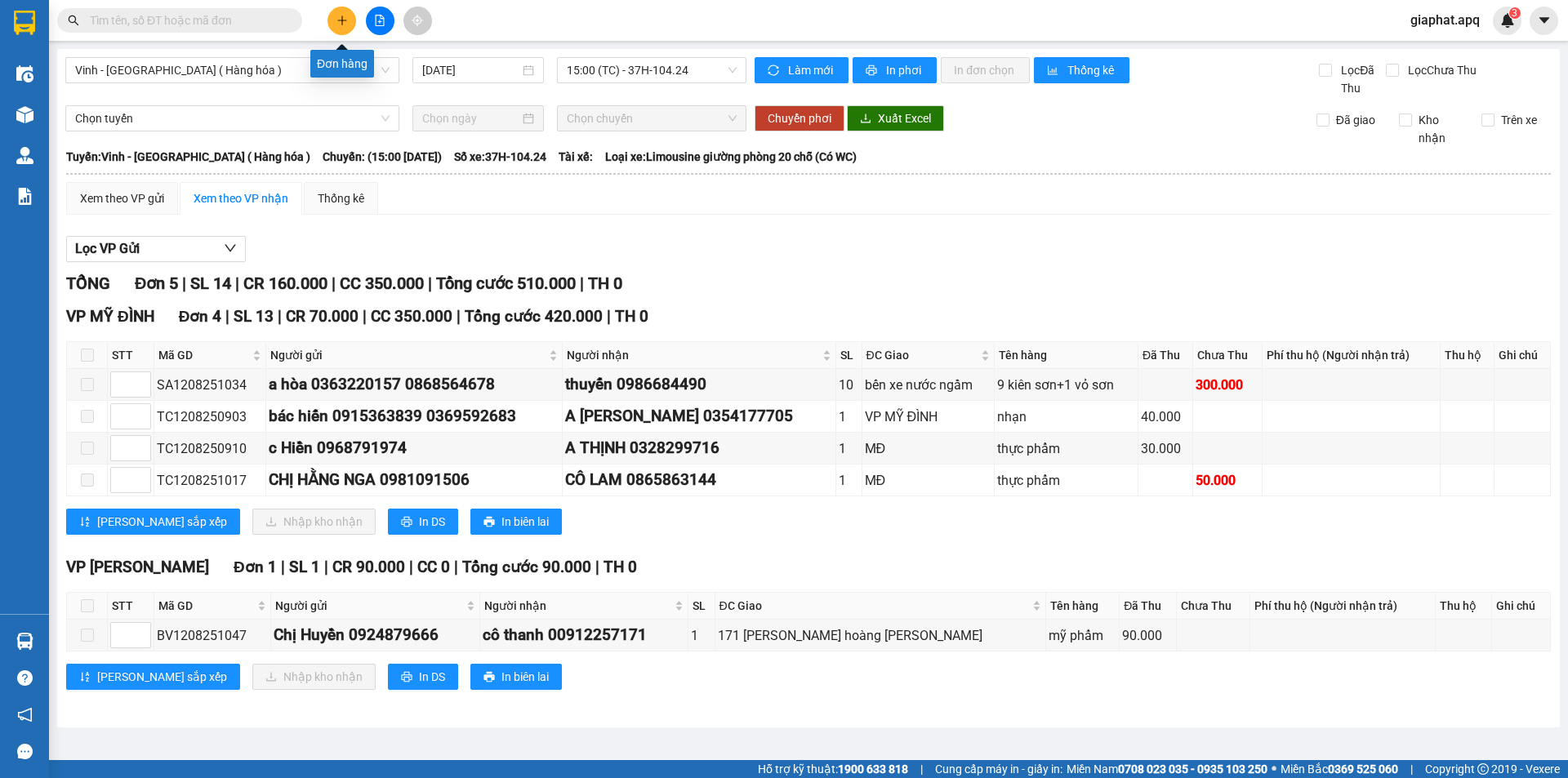
click at [343, 16] on icon "plus" at bounding box center [342, 20] width 11 height 11
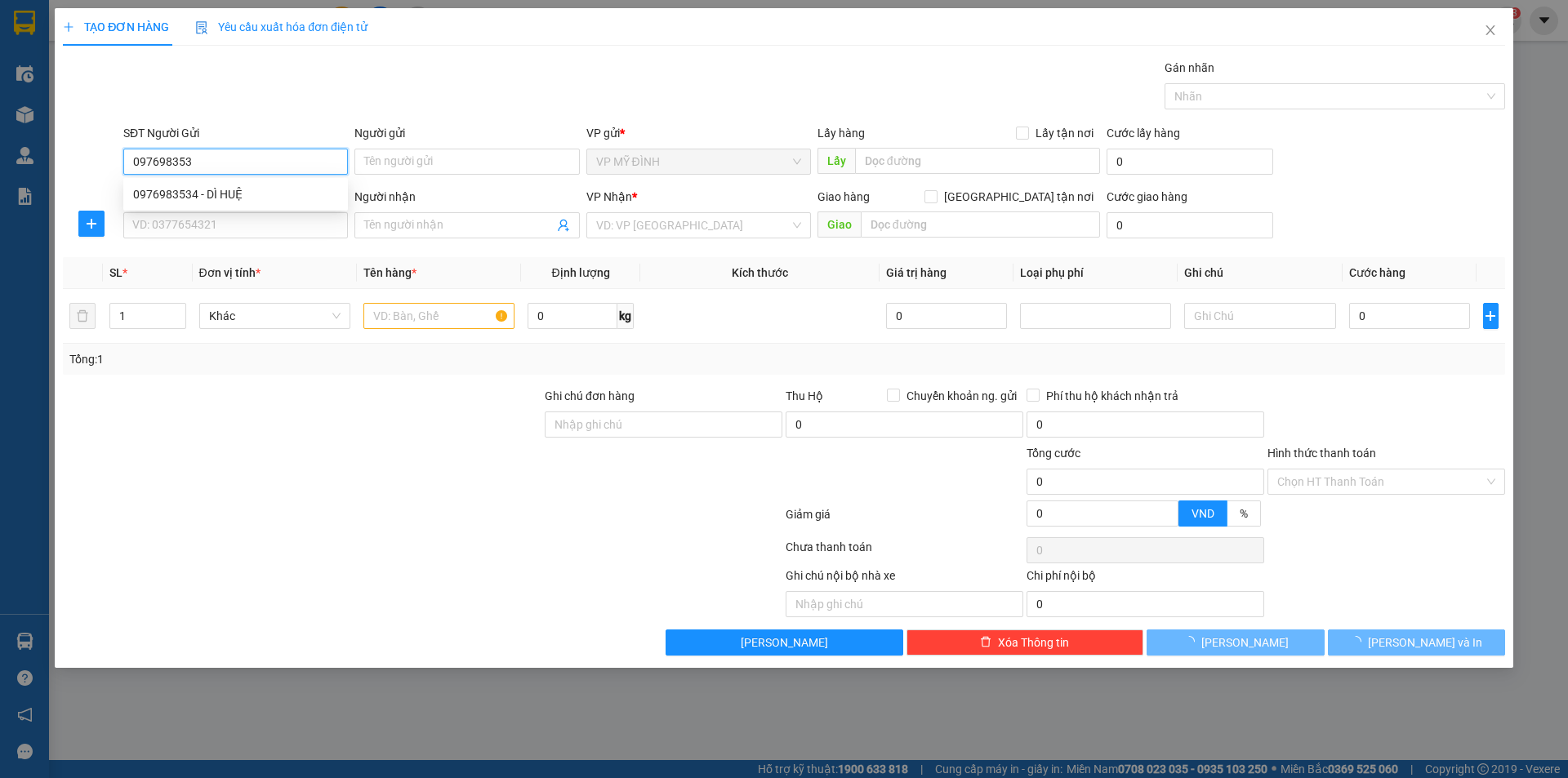
type input "0976983534"
click at [221, 188] on div "0976983534 - DÌ HUỆ" at bounding box center [235, 194] width 205 height 18
type input "DÌ HUỆ"
checkbox input "true"
type input "TC"
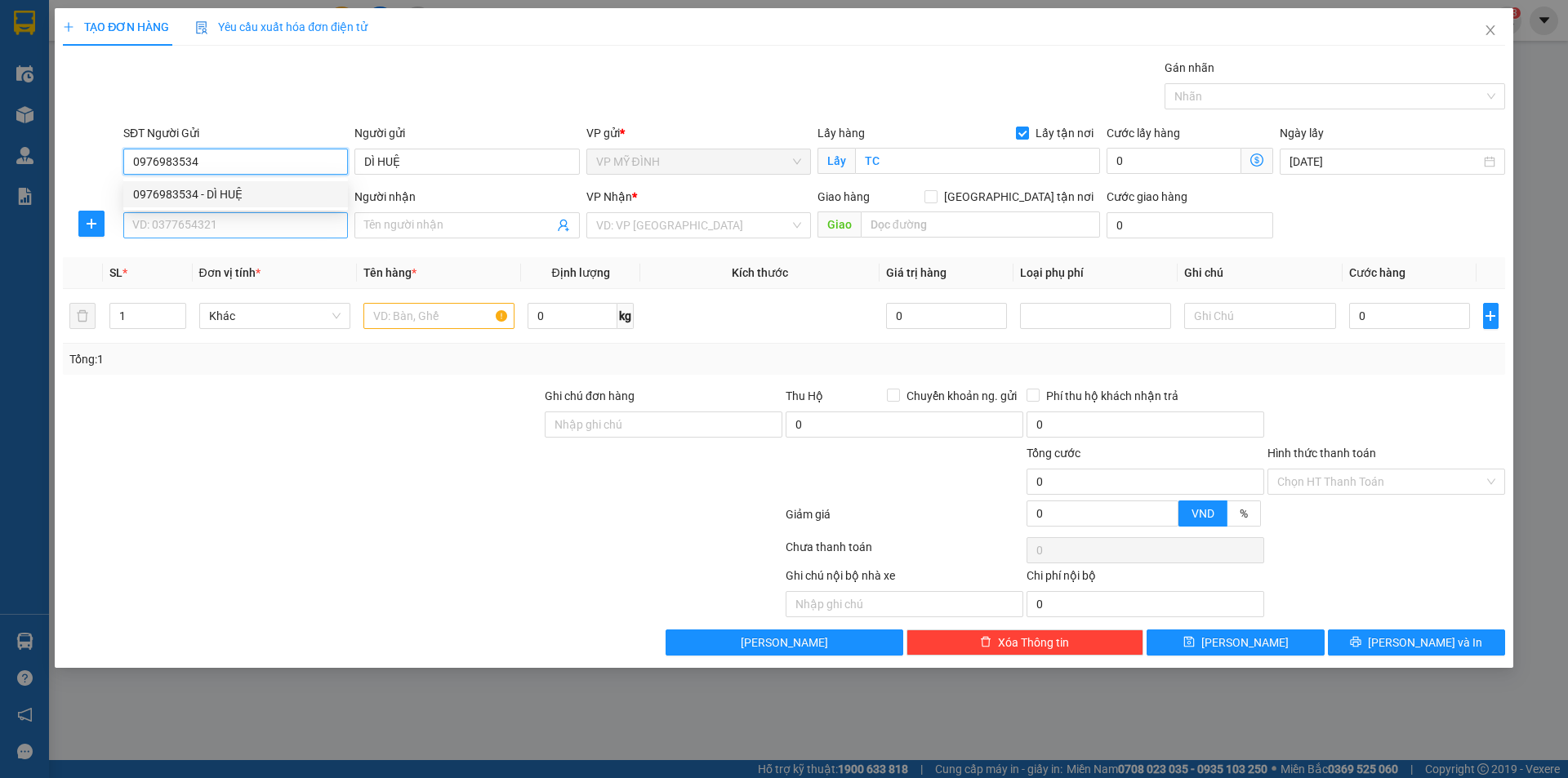
type input "0976983534"
drag, startPoint x: 220, startPoint y: 220, endPoint x: 228, endPoint y: 217, distance: 8.5
click at [222, 221] on input "SĐT Người Nhận" at bounding box center [236, 225] width 224 height 27
type input "0328065939"
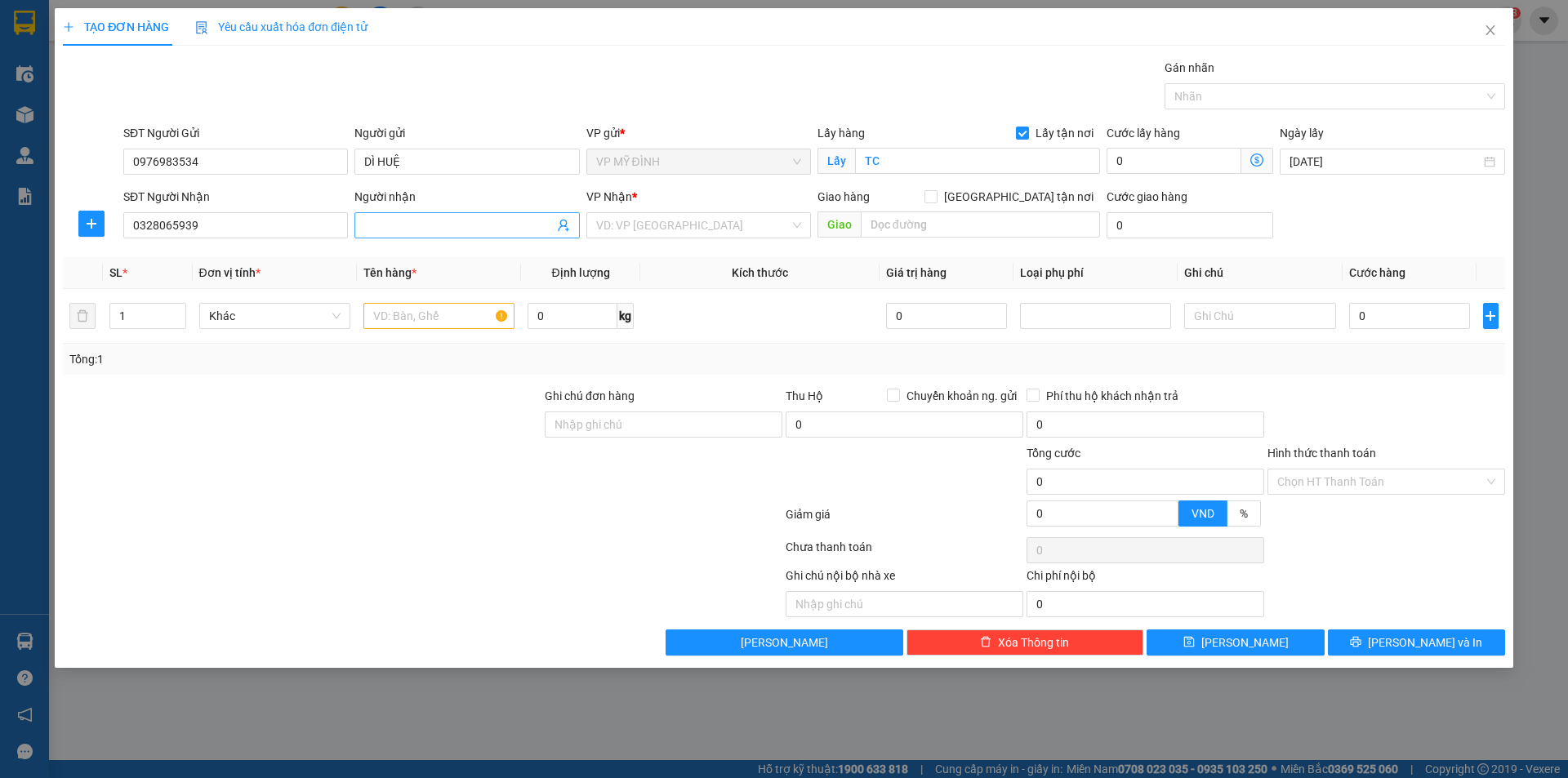
click at [386, 228] on input "Người nhận" at bounding box center [458, 225] width 189 height 18
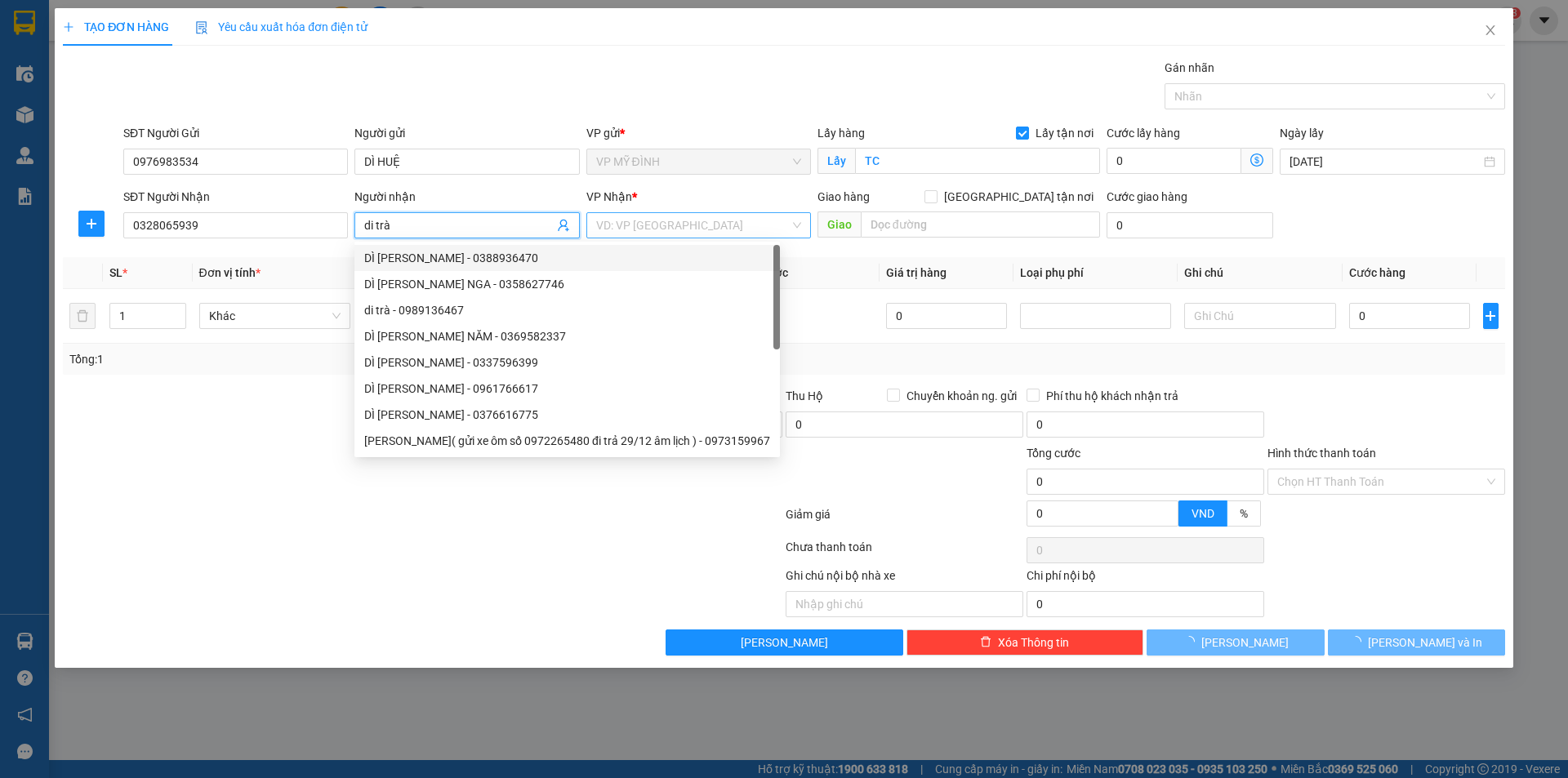
type input "di trà"
click at [708, 234] on input "search" at bounding box center [693, 225] width 194 height 25
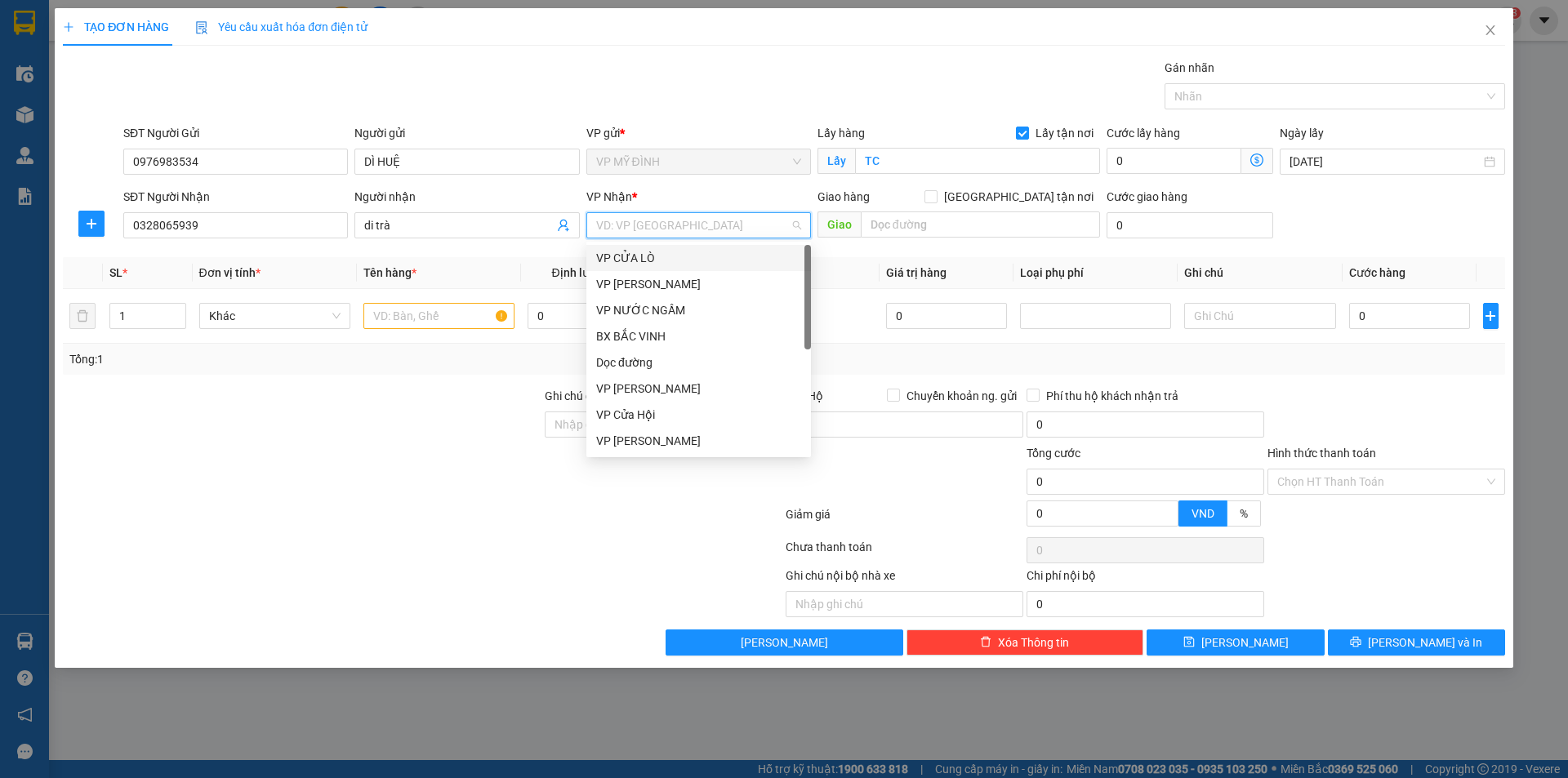
scroll to position [236, 0]
drag, startPoint x: 684, startPoint y: 439, endPoint x: 918, endPoint y: 255, distance: 297.7
click at [685, 438] on div "VP [PERSON_NAME]" at bounding box center [698, 440] width 205 height 18
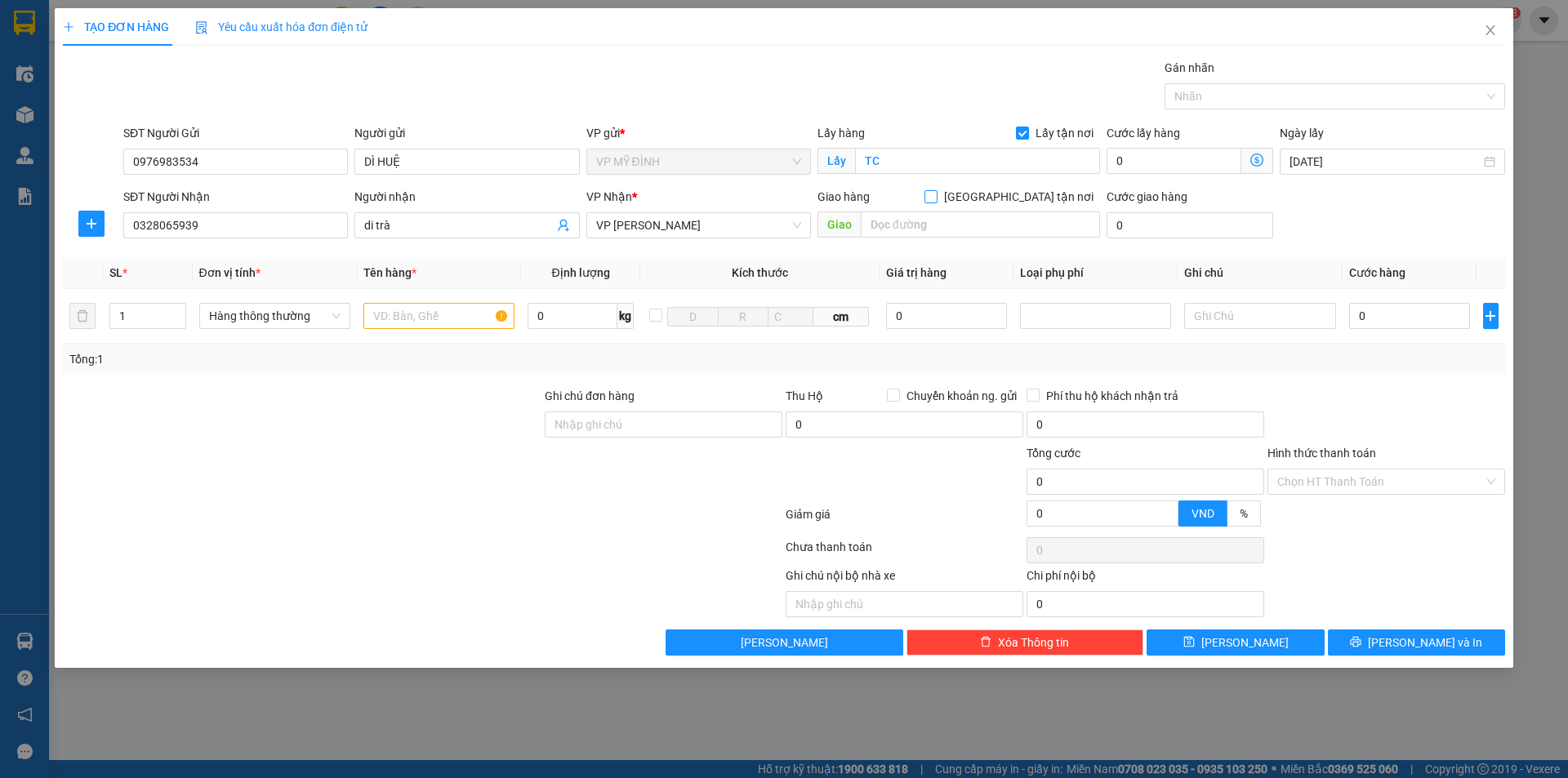
click at [936, 200] on input "[GEOGRAPHIC_DATA] tận nơi" at bounding box center [930, 195] width 11 height 11
checkbox input "true"
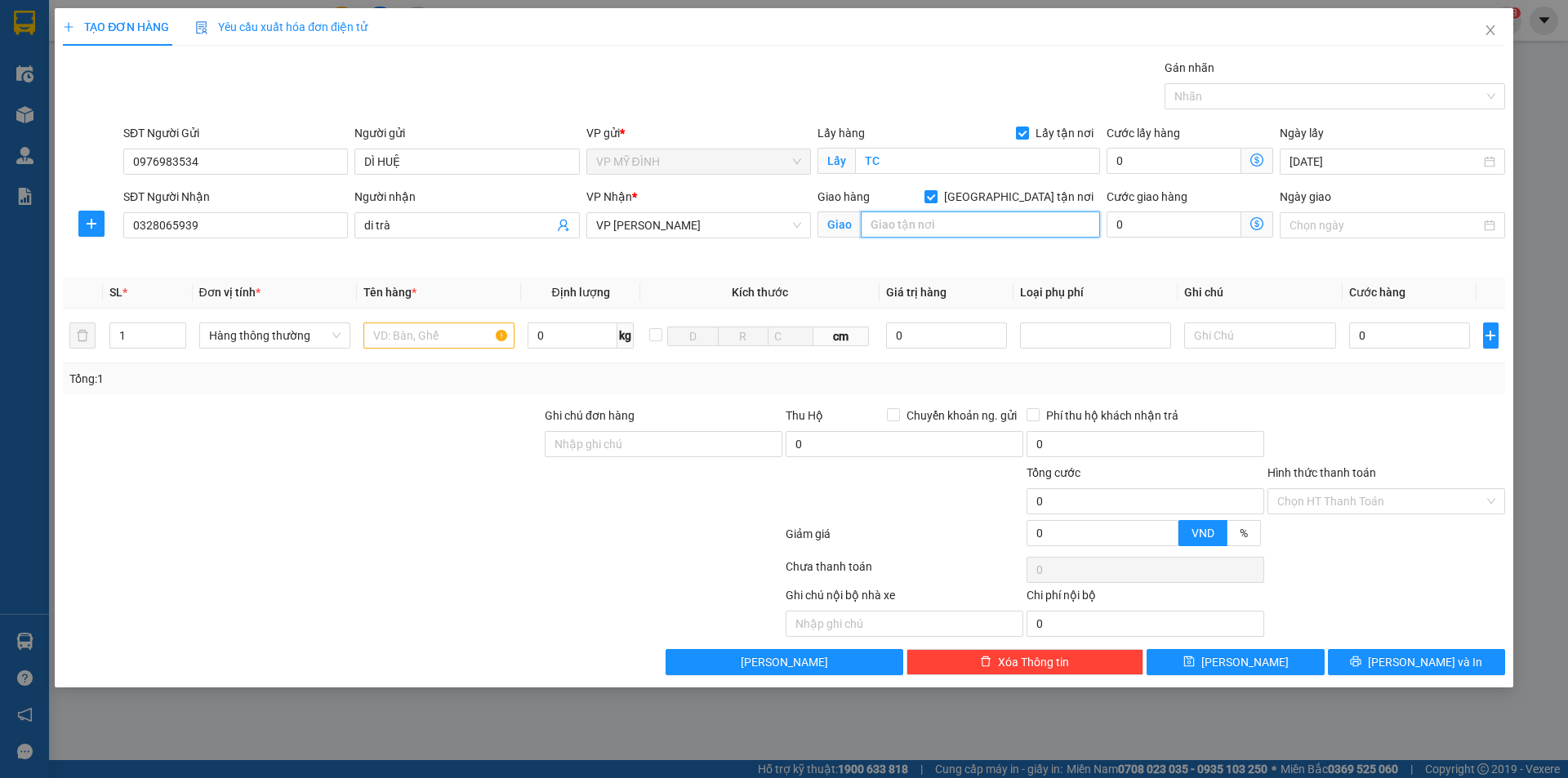
click at [955, 231] on input "text" at bounding box center [980, 224] width 239 height 27
type input "vp"
click at [1179, 265] on div "Transit Pickup Surcharge Ids Transit Deliver Surcharge Ids Transit Deliver Surc…" at bounding box center [783, 368] width 1442 height 617
click at [434, 341] on input "text" at bounding box center [439, 336] width 151 height 27
type input "thùng xốp"
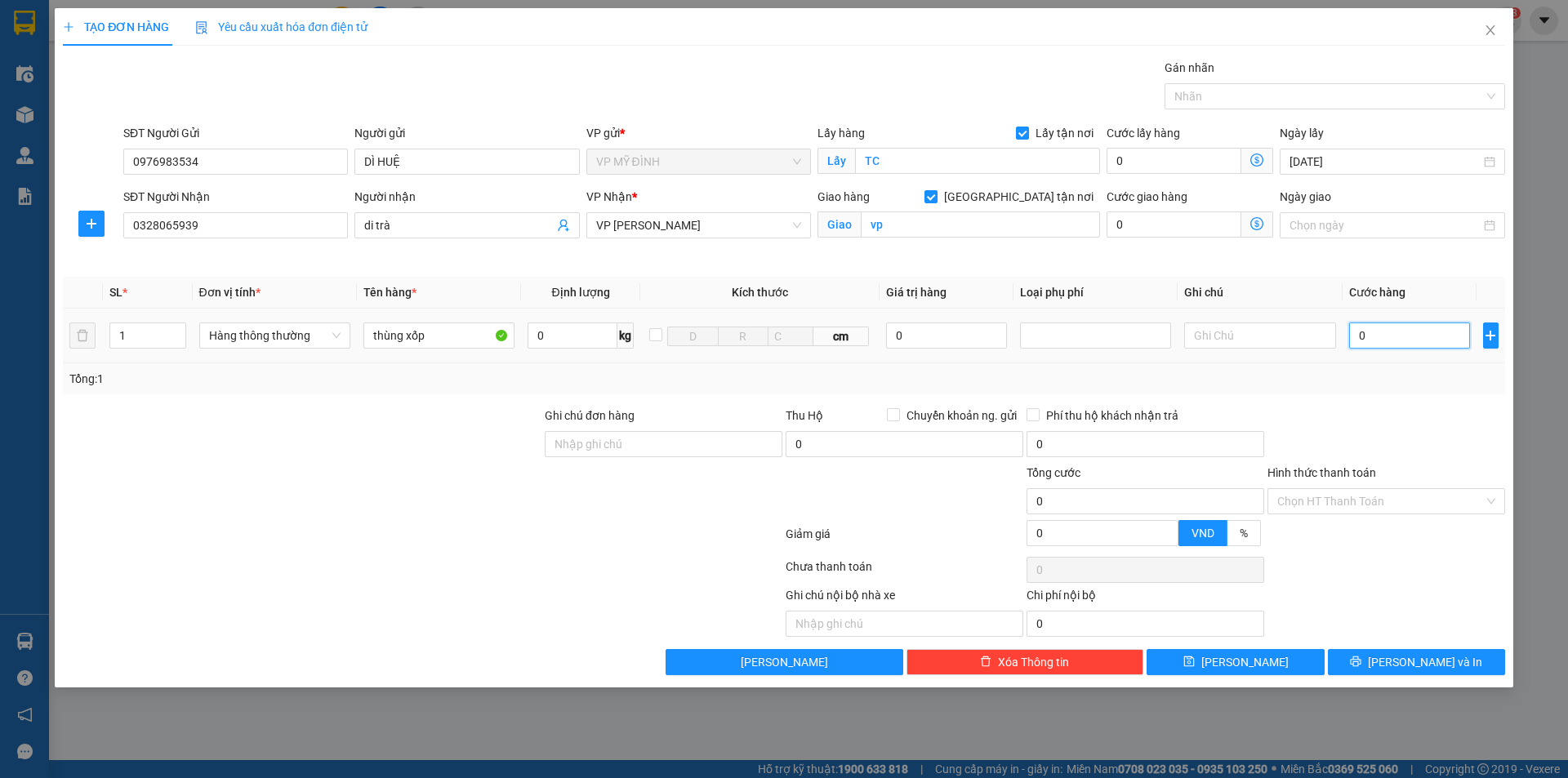
click at [1387, 337] on input "0" at bounding box center [1410, 336] width 122 height 27
type input "3"
type input "30"
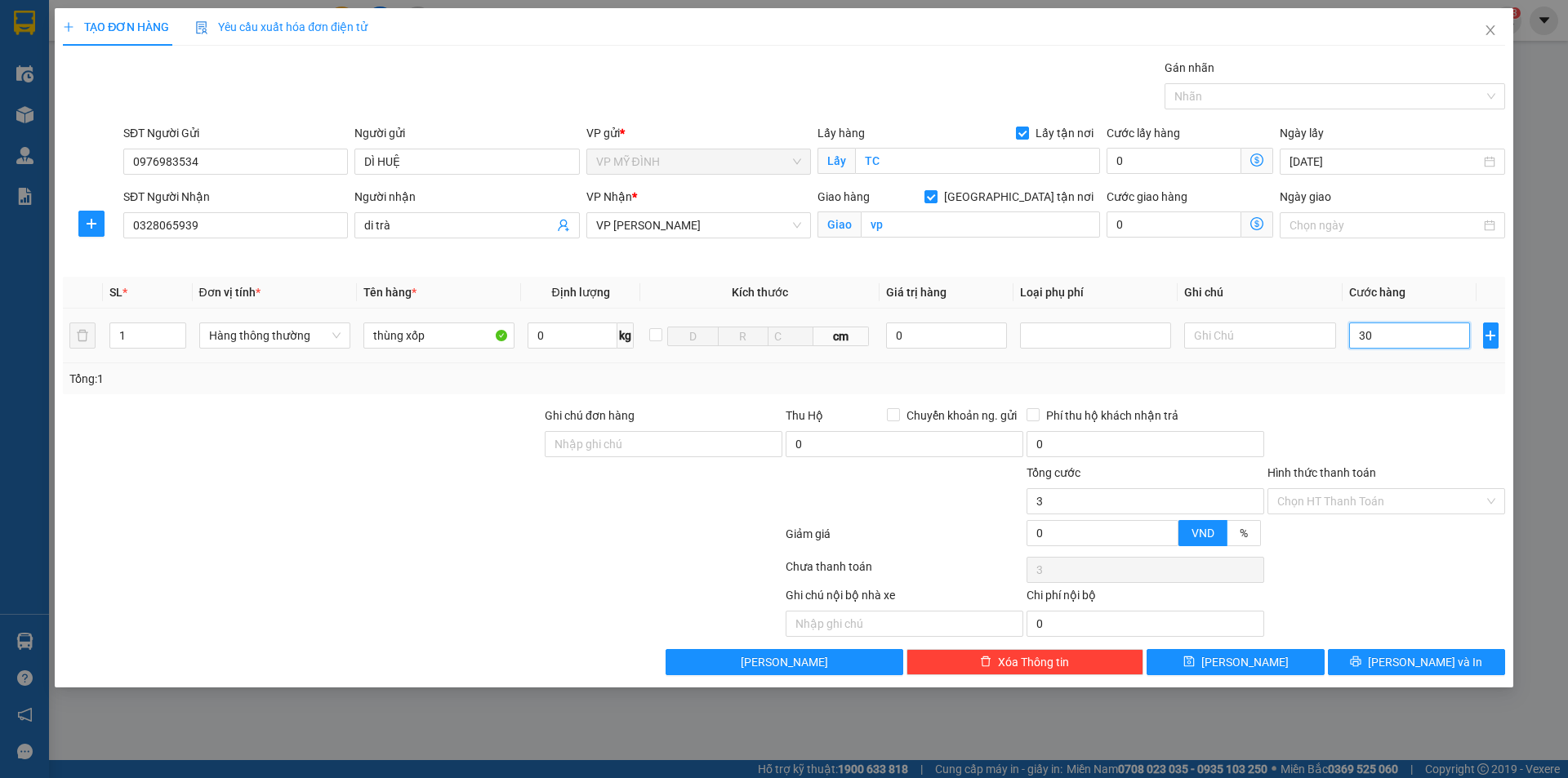
type input "30"
type input "30.000"
drag, startPoint x: 1403, startPoint y: 379, endPoint x: 1414, endPoint y: 406, distance: 29.2
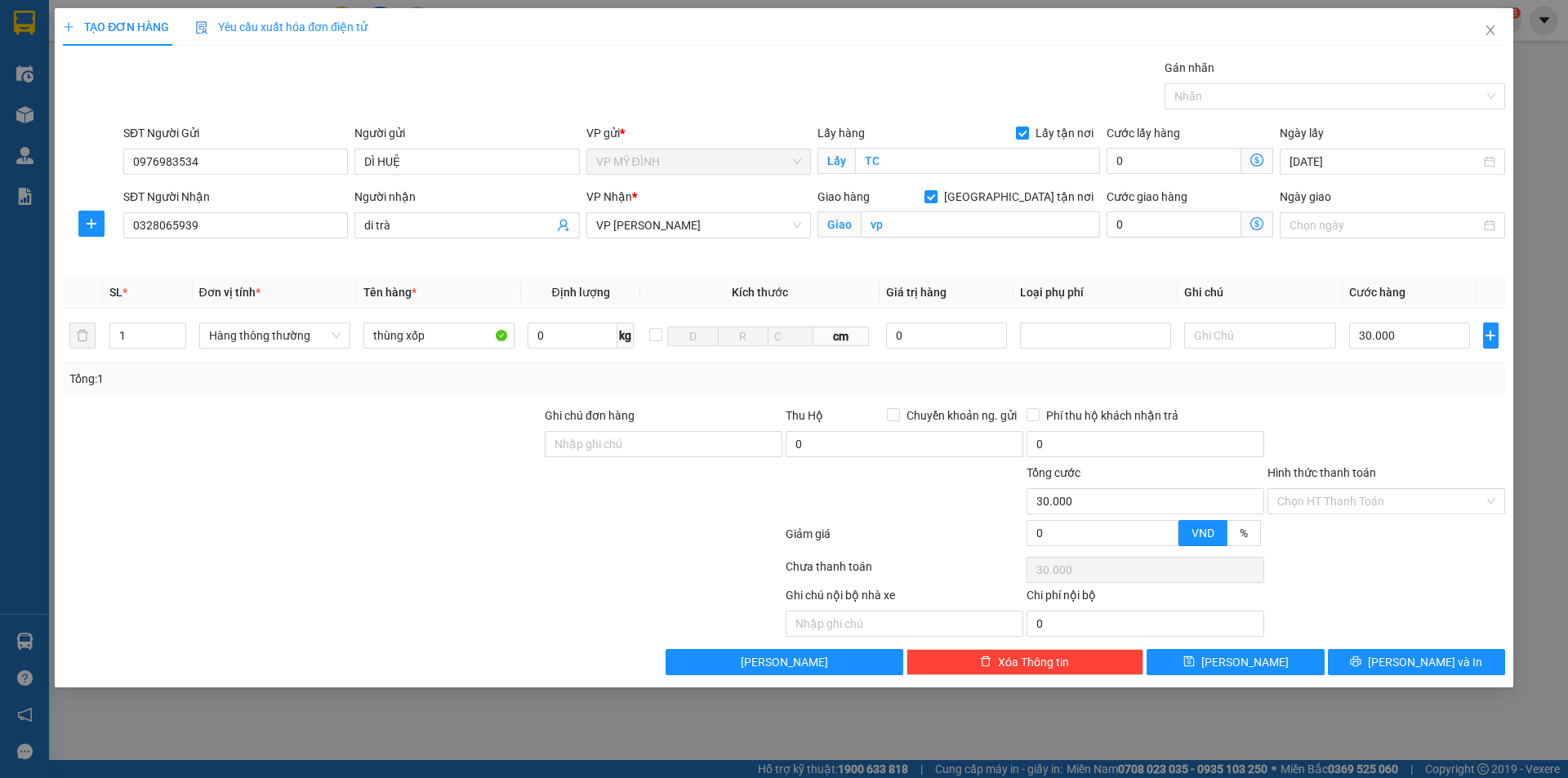
click at [1404, 380] on div "Tổng: 1" at bounding box center [784, 379] width 1429 height 18
click at [1362, 496] on input "Hình thức thanh toán" at bounding box center [1380, 501] width 206 height 25
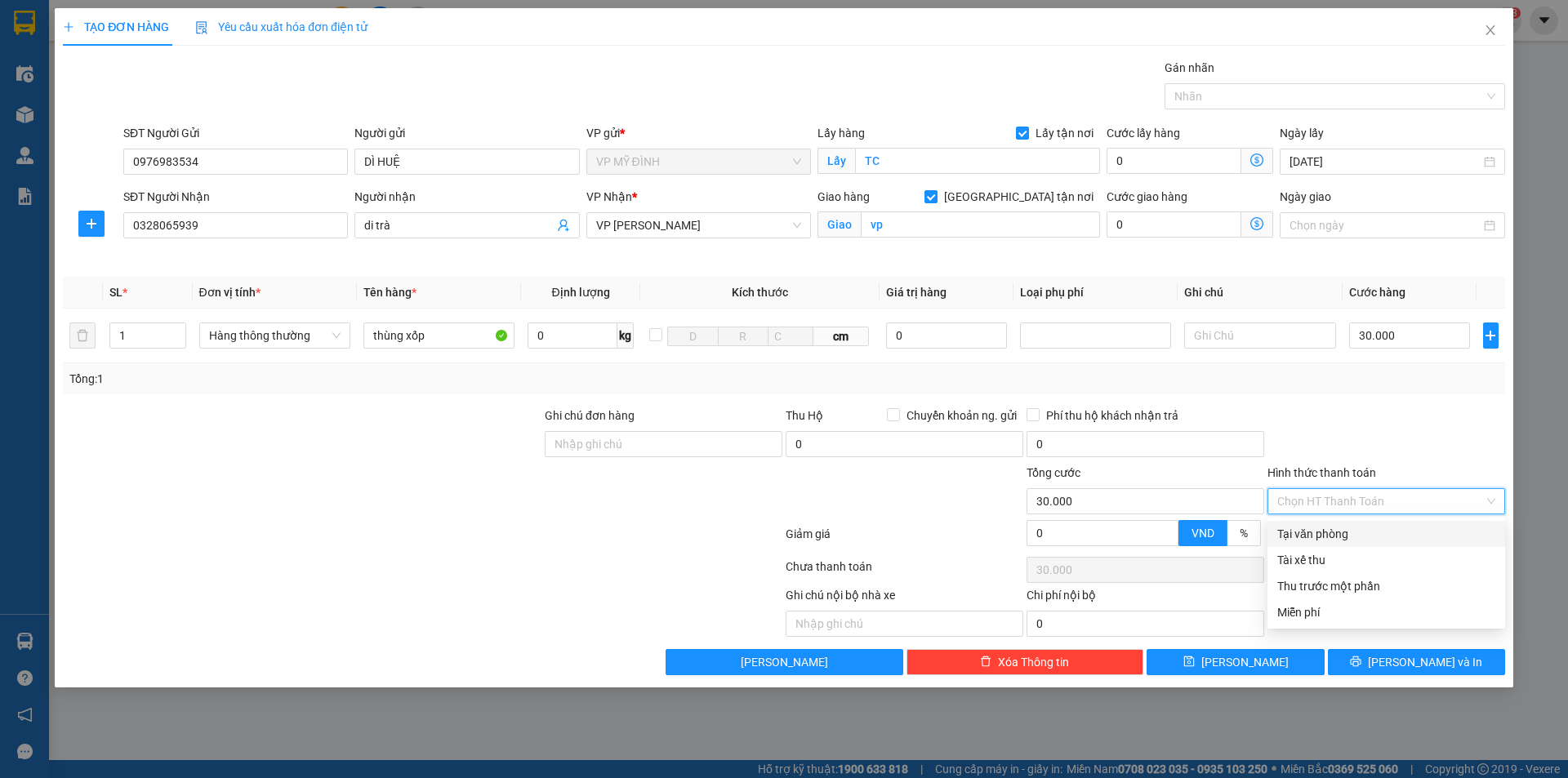
click at [1319, 537] on div "Tại văn phòng" at bounding box center [1386, 534] width 218 height 18
type input "0"
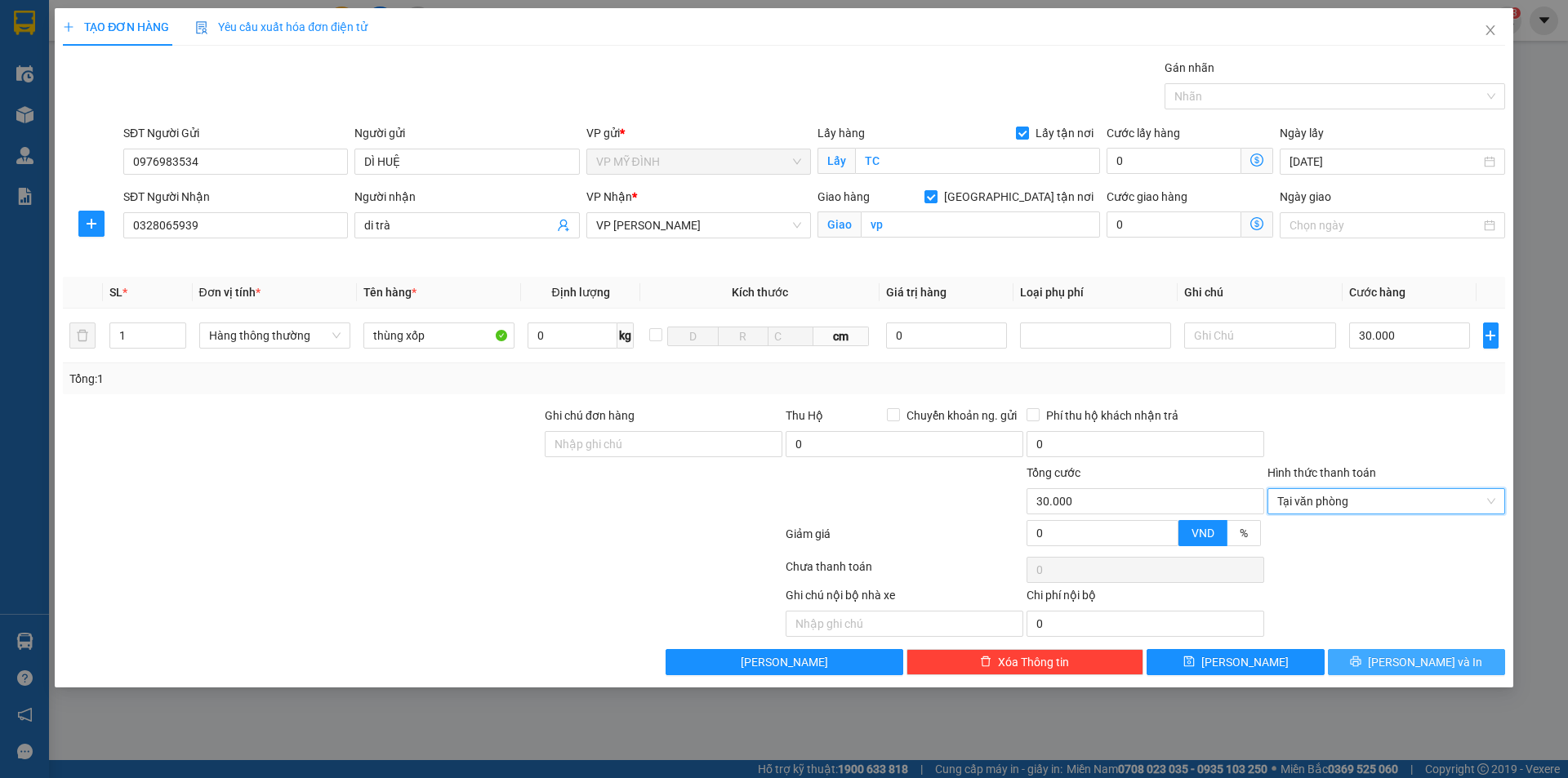
click at [1391, 649] on div "Transit Pickup Surcharge Ids Transit Deliver Surcharge Ids Transit Deliver Surc…" at bounding box center [783, 368] width 1442 height 617
drag, startPoint x: 1399, startPoint y: 655, endPoint x: 1408, endPoint y: 649, distance: 10.8
click at [1399, 655] on button "[PERSON_NAME] và In" at bounding box center [1416, 662] width 177 height 27
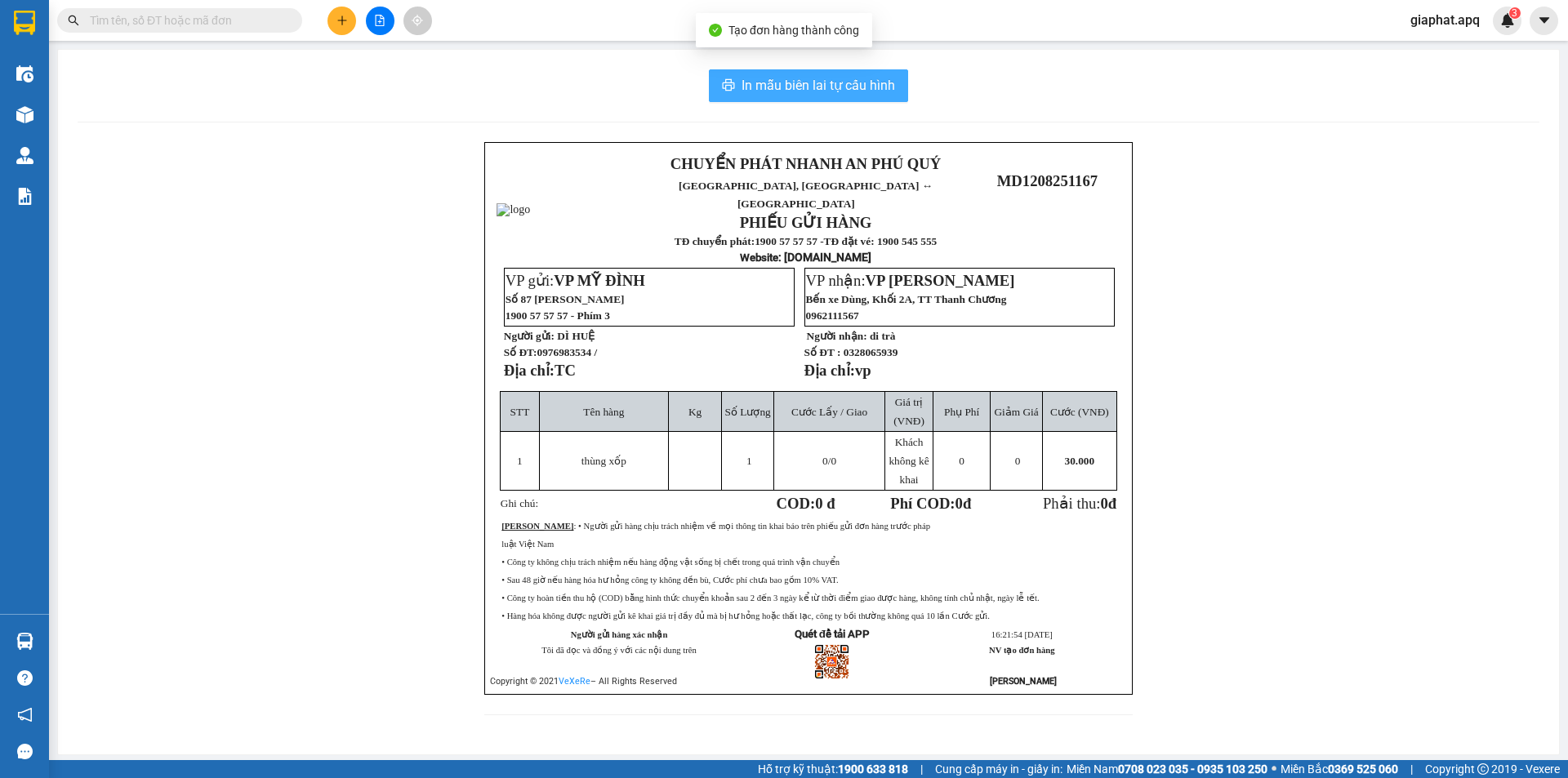
click at [808, 93] on span "In mẫu biên lai tự cấu hình" at bounding box center [818, 86] width 153 height 21
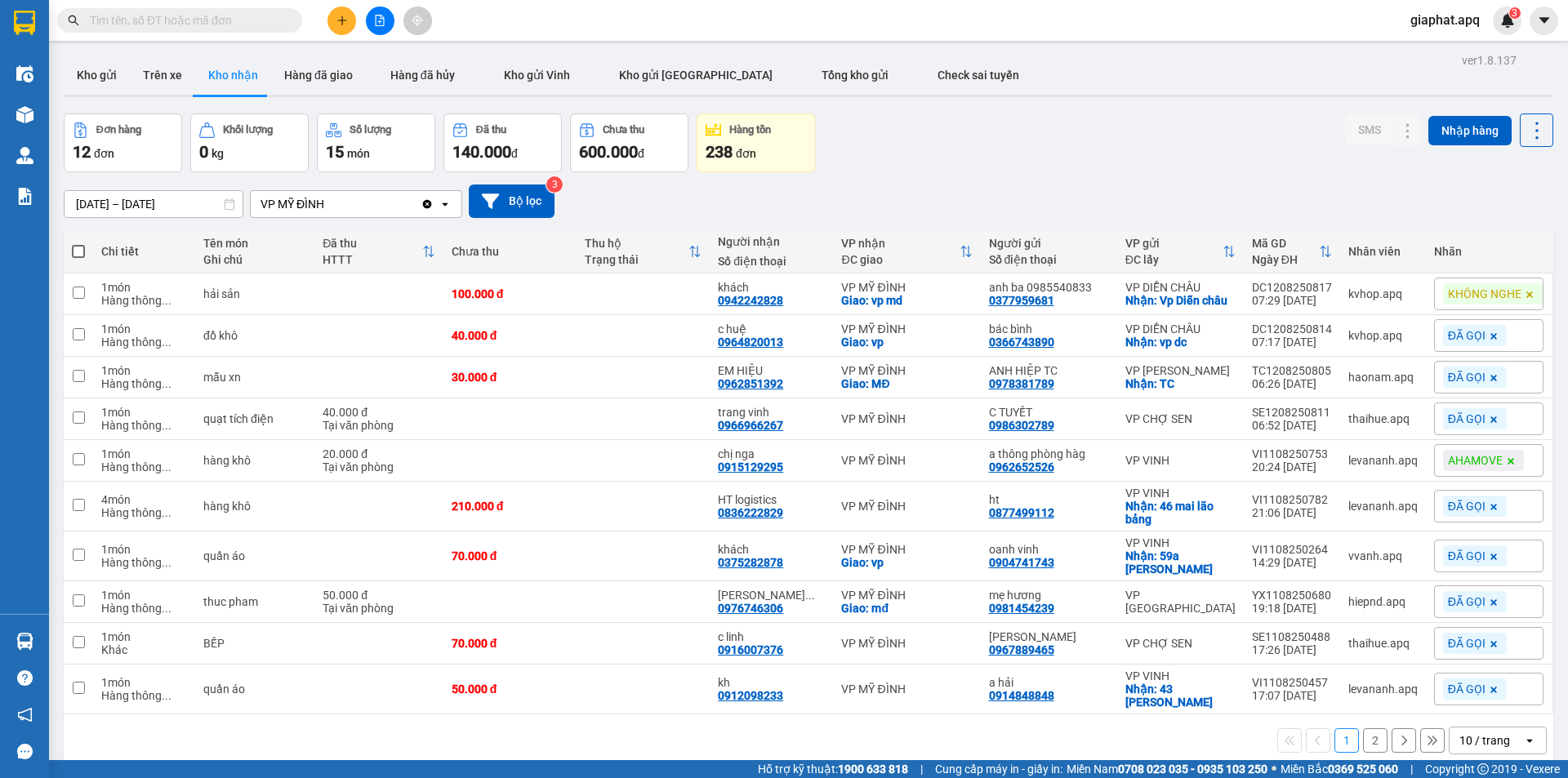
click at [344, 24] on icon "plus" at bounding box center [342, 20] width 11 height 11
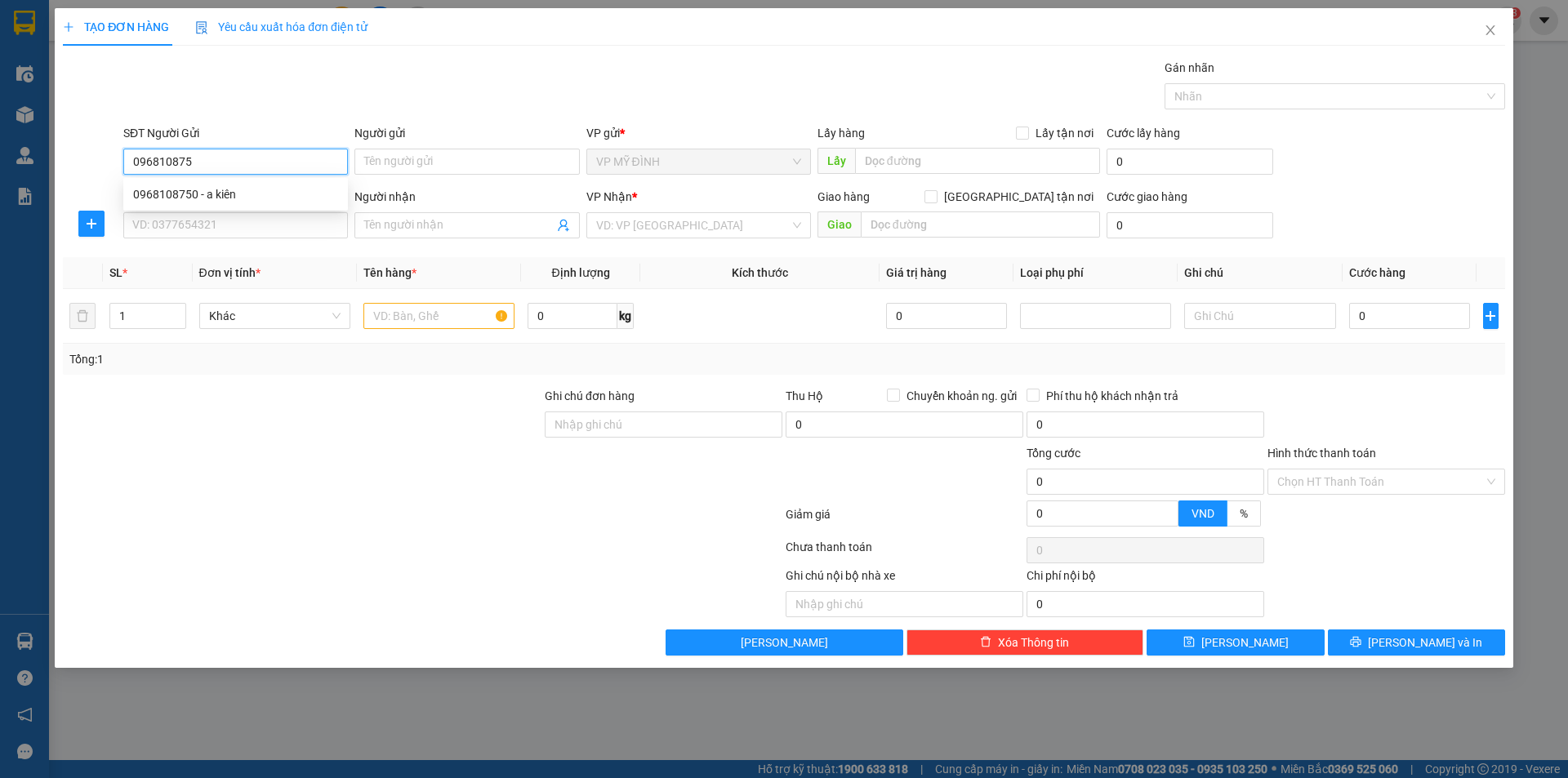
type input "0968108750"
click at [222, 200] on div "0968108750 - a kiên" at bounding box center [235, 194] width 205 height 18
type input "a kiên"
type input "0968108750"
drag, startPoint x: 218, startPoint y: 220, endPoint x: 228, endPoint y: 214, distance: 11.7
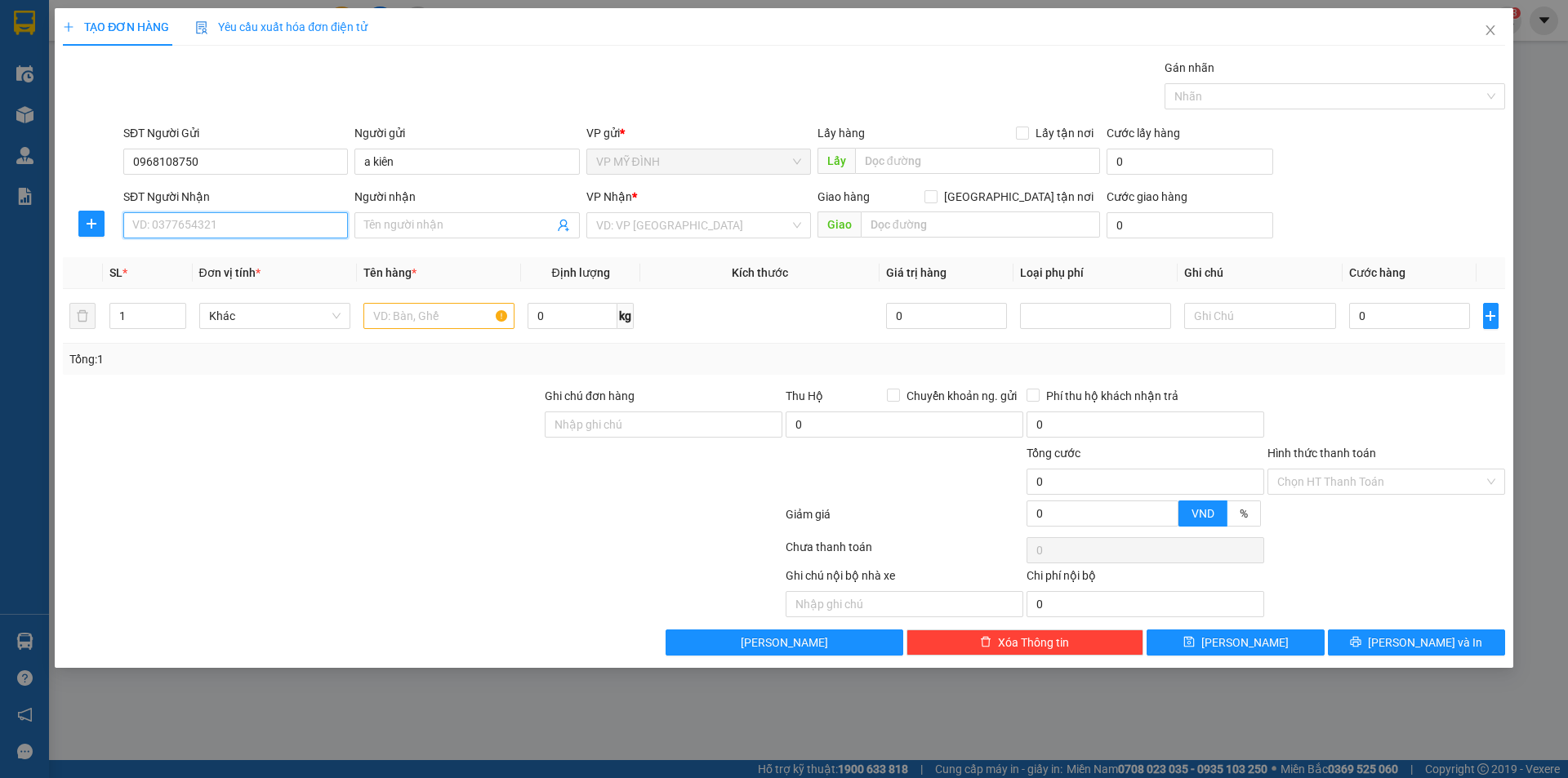
click at [219, 220] on input "SĐT Người Nhận" at bounding box center [236, 225] width 224 height 27
type input "0985288854"
click at [392, 222] on input "Người nhận" at bounding box center [458, 225] width 189 height 18
click at [224, 223] on input "0985288854" at bounding box center [236, 225] width 224 height 27
click at [386, 222] on input "Người nhận" at bounding box center [458, 225] width 189 height 18
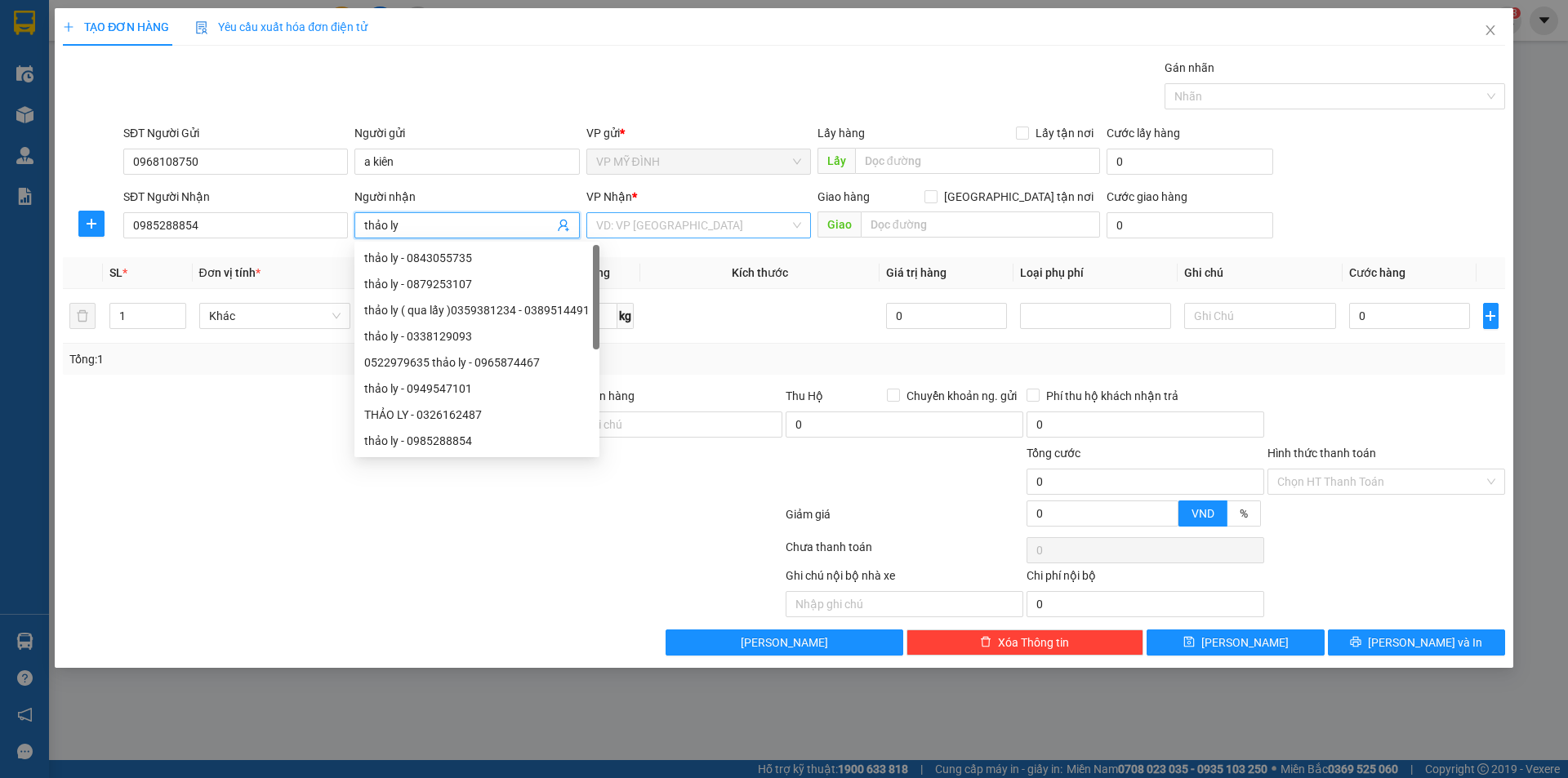
type input "thảo ly"
click at [649, 229] on input "search" at bounding box center [693, 225] width 194 height 25
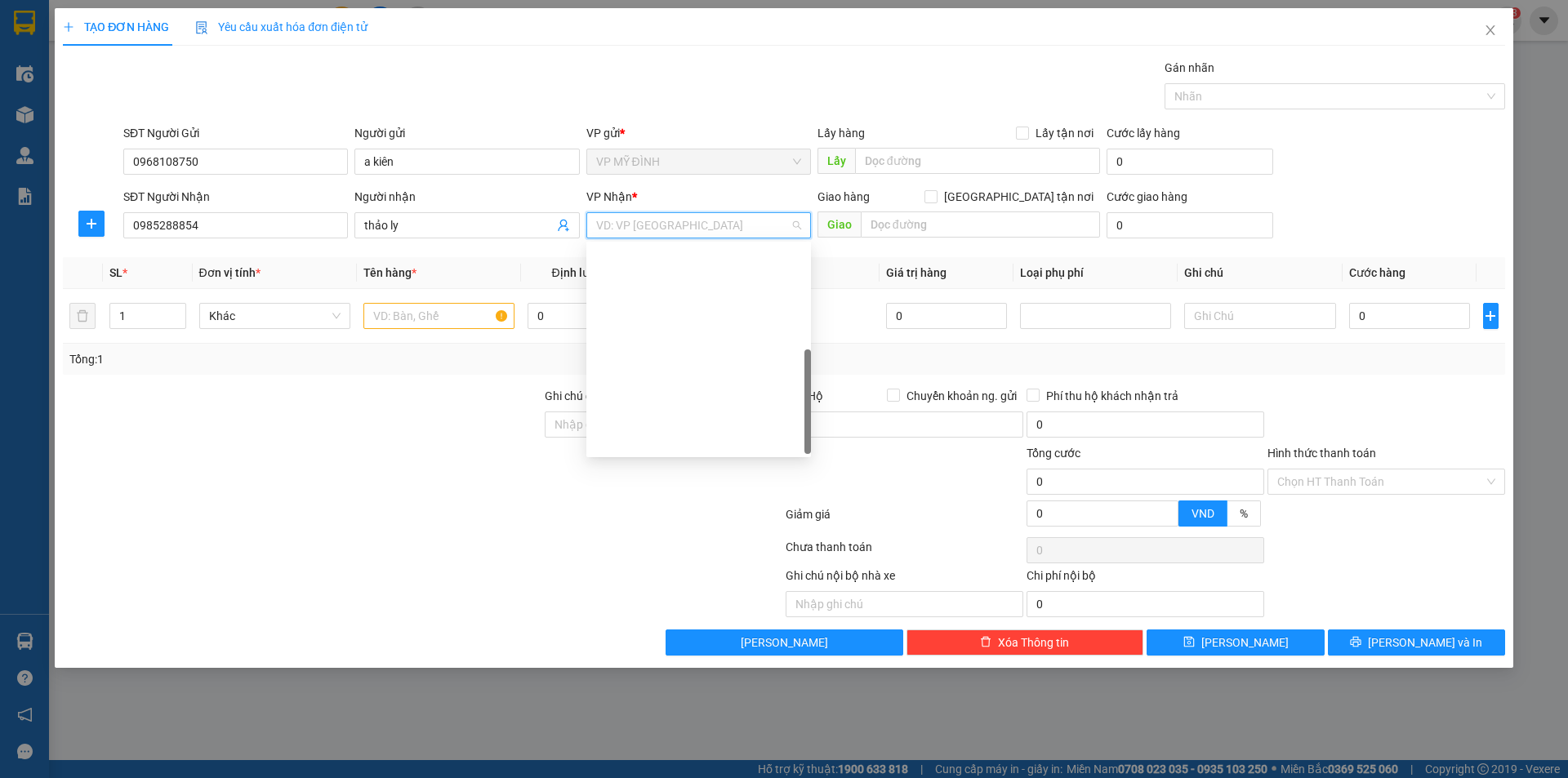
scroll to position [236, 0]
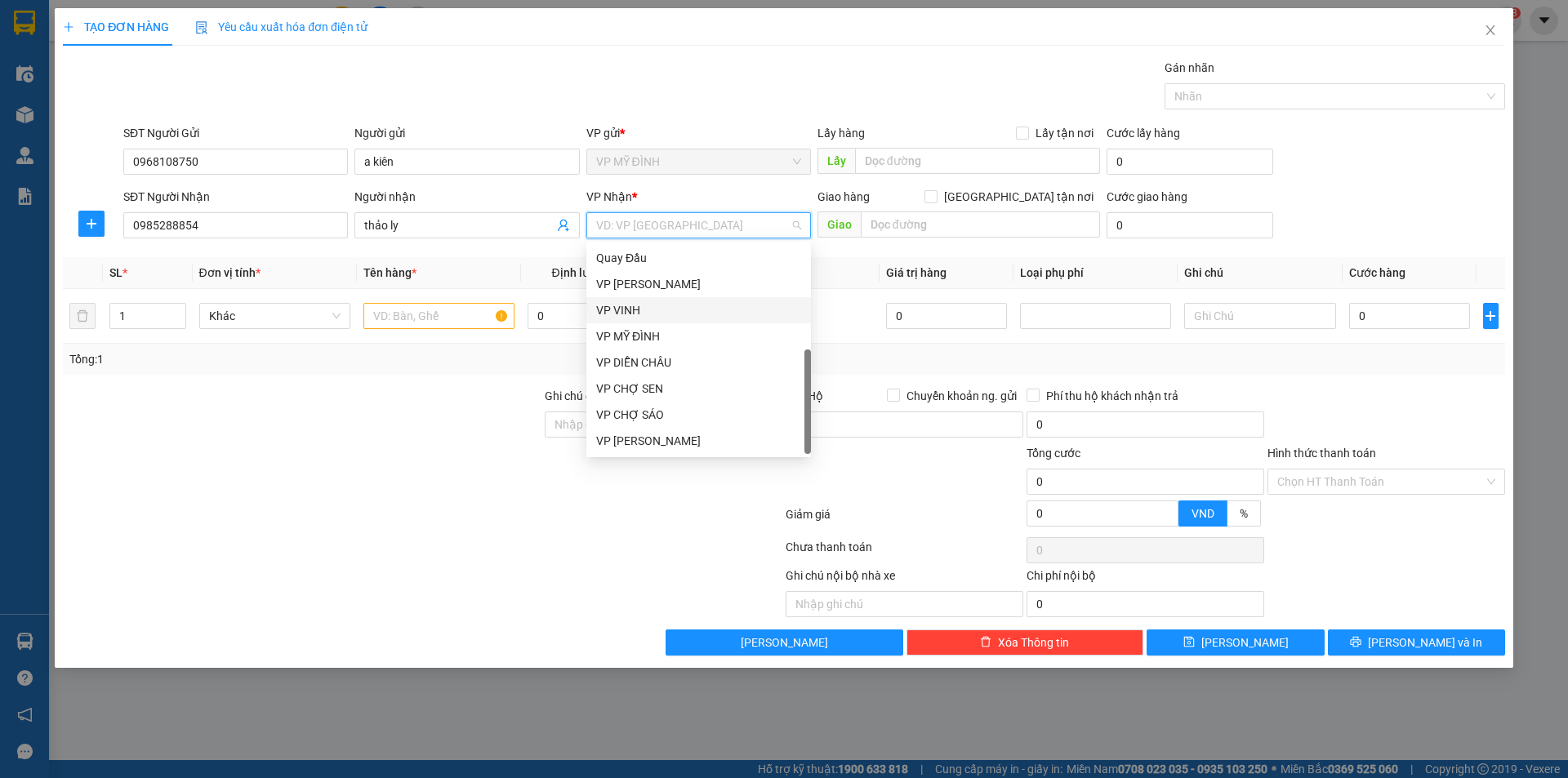
click at [645, 308] on div "VP VINH" at bounding box center [698, 310] width 205 height 18
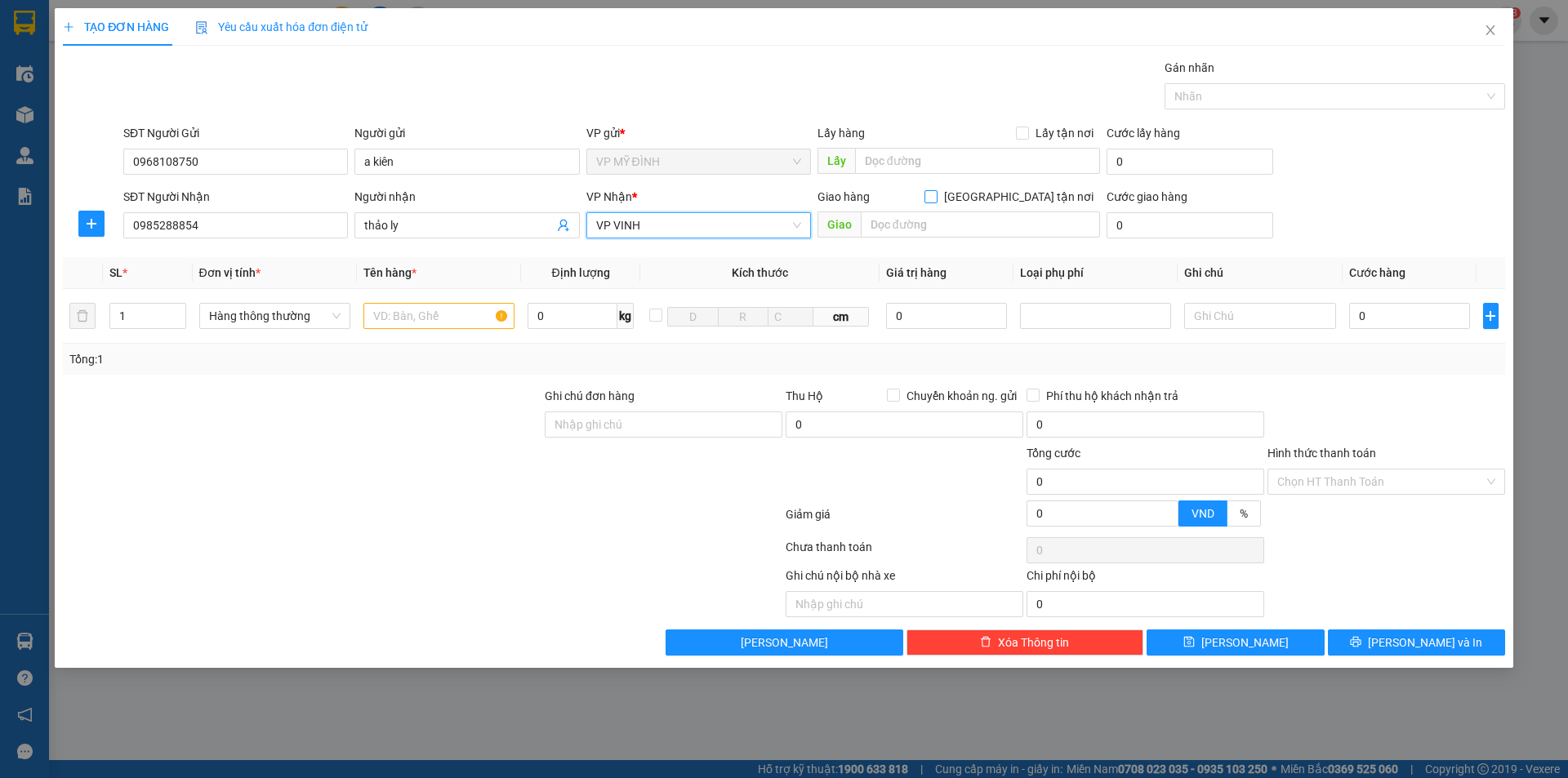
click at [936, 195] on input "[GEOGRAPHIC_DATA] tận nơi" at bounding box center [930, 195] width 11 height 11
checkbox input "true"
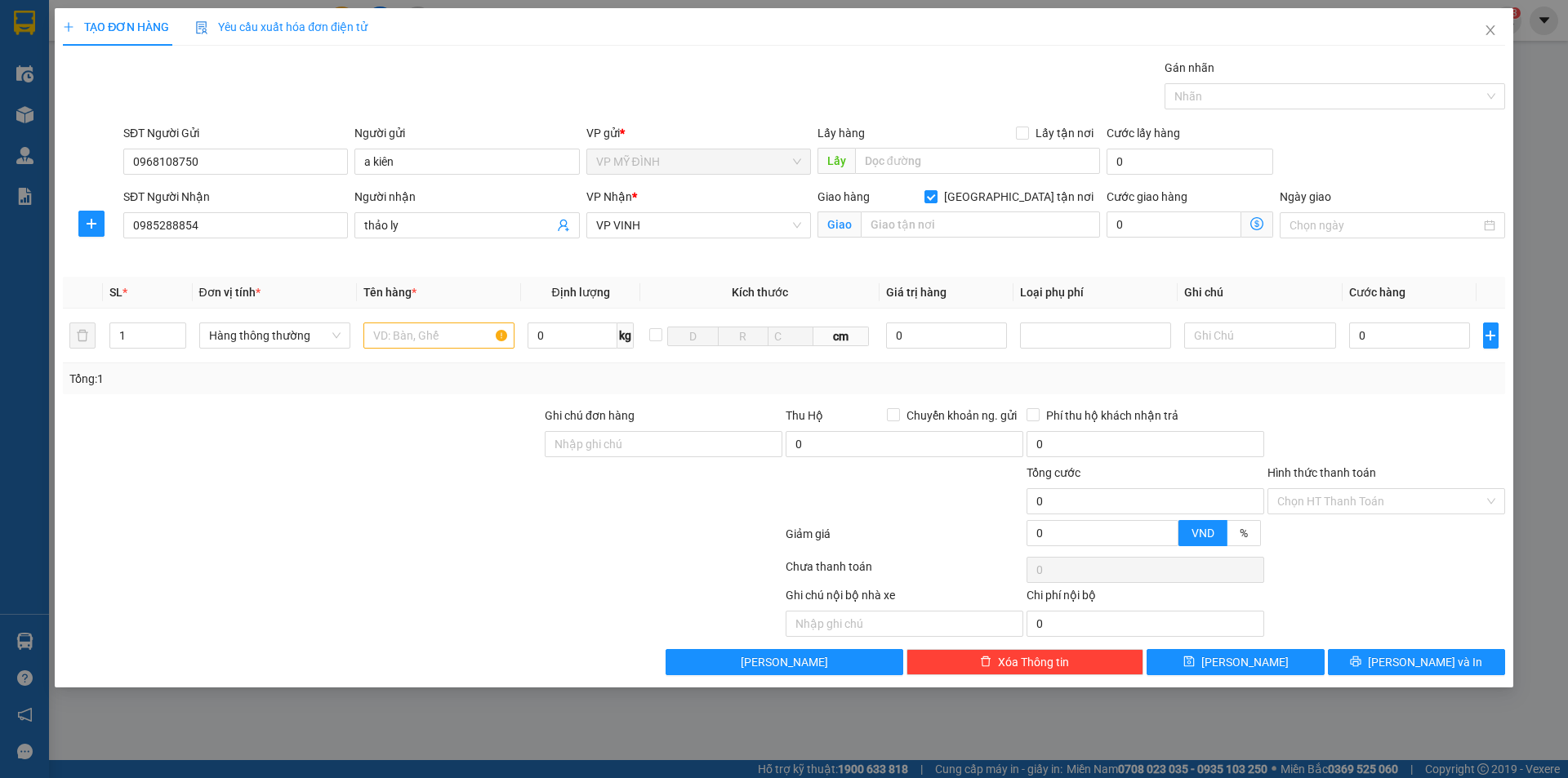
drag, startPoint x: 905, startPoint y: 246, endPoint x: 920, endPoint y: 227, distance: 24.2
click at [905, 244] on div "Giao hàng Giao tận nơi Giao" at bounding box center [958, 226] width 289 height 77
click at [920, 227] on input "text" at bounding box center [980, 224] width 239 height 27
type input "d"
click at [861, 227] on input "đông vĩnh" at bounding box center [980, 224] width 239 height 27
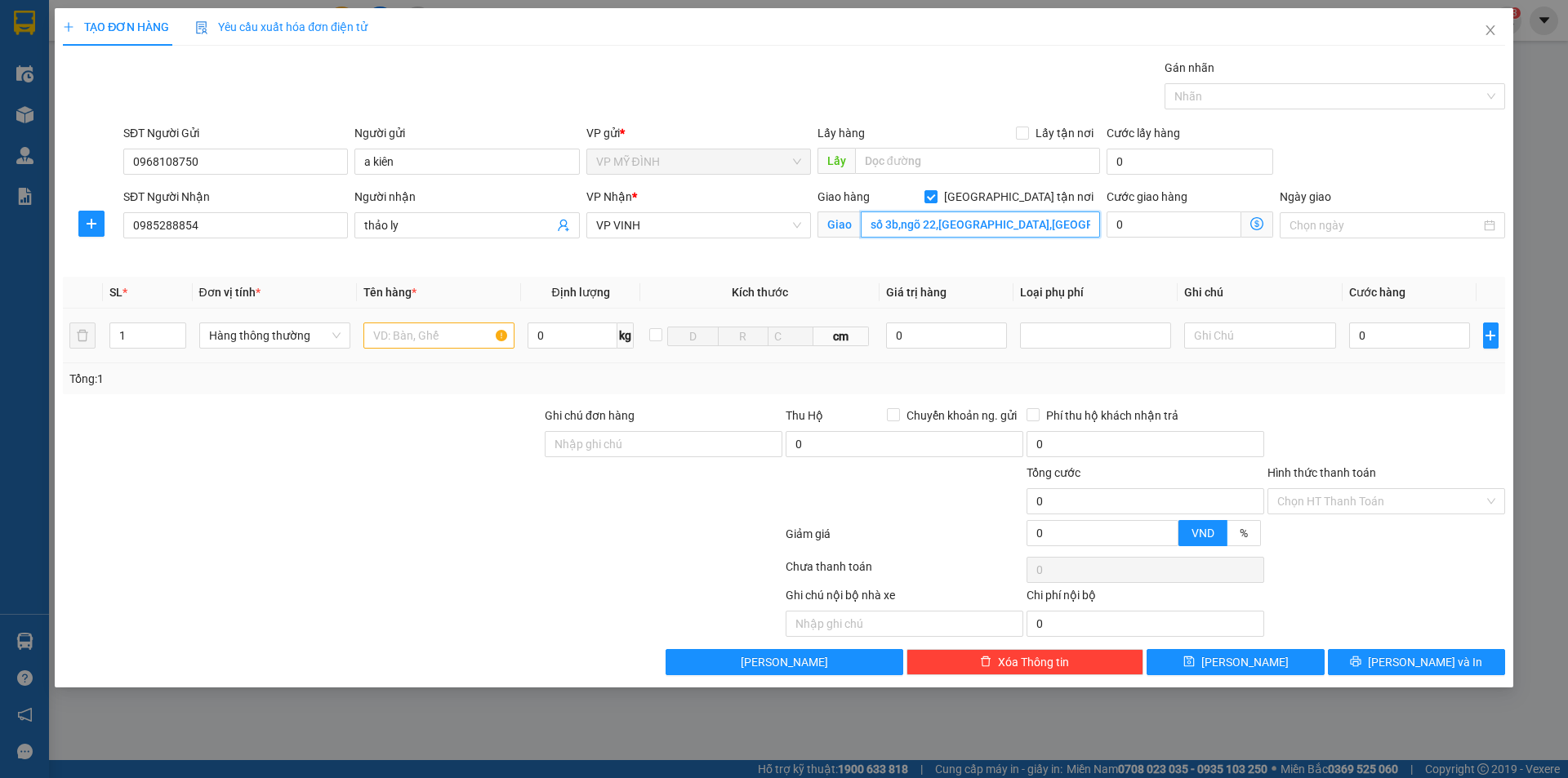
type input "số 3b,ngõ 22,xuân thủy,đông vĩnh"
click at [384, 335] on input "text" at bounding box center [439, 336] width 151 height 27
type input "tp chức năng"
click at [1398, 341] on input "0" at bounding box center [1410, 336] width 122 height 27
type input "4"
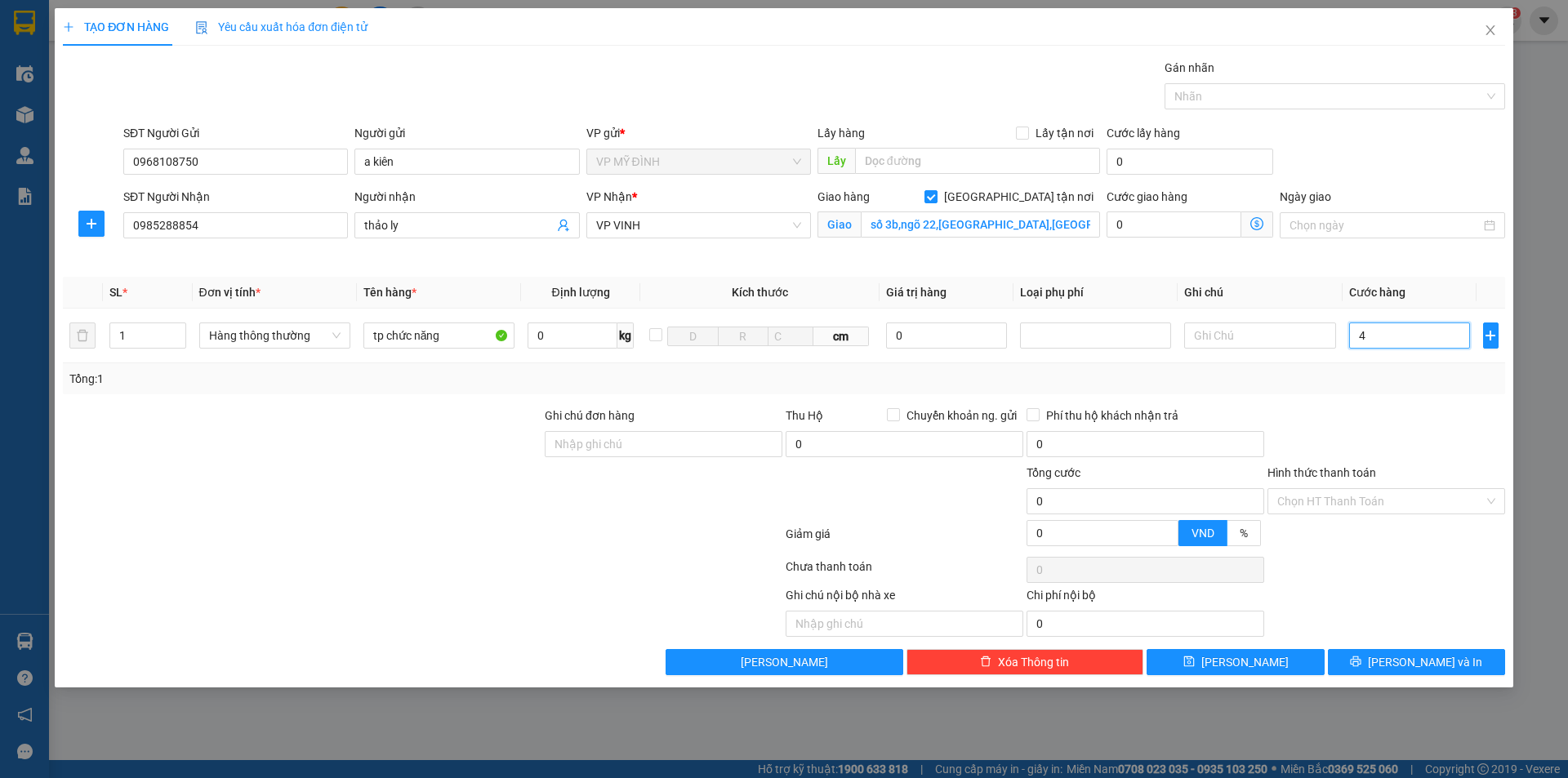
type input "4"
type input "0"
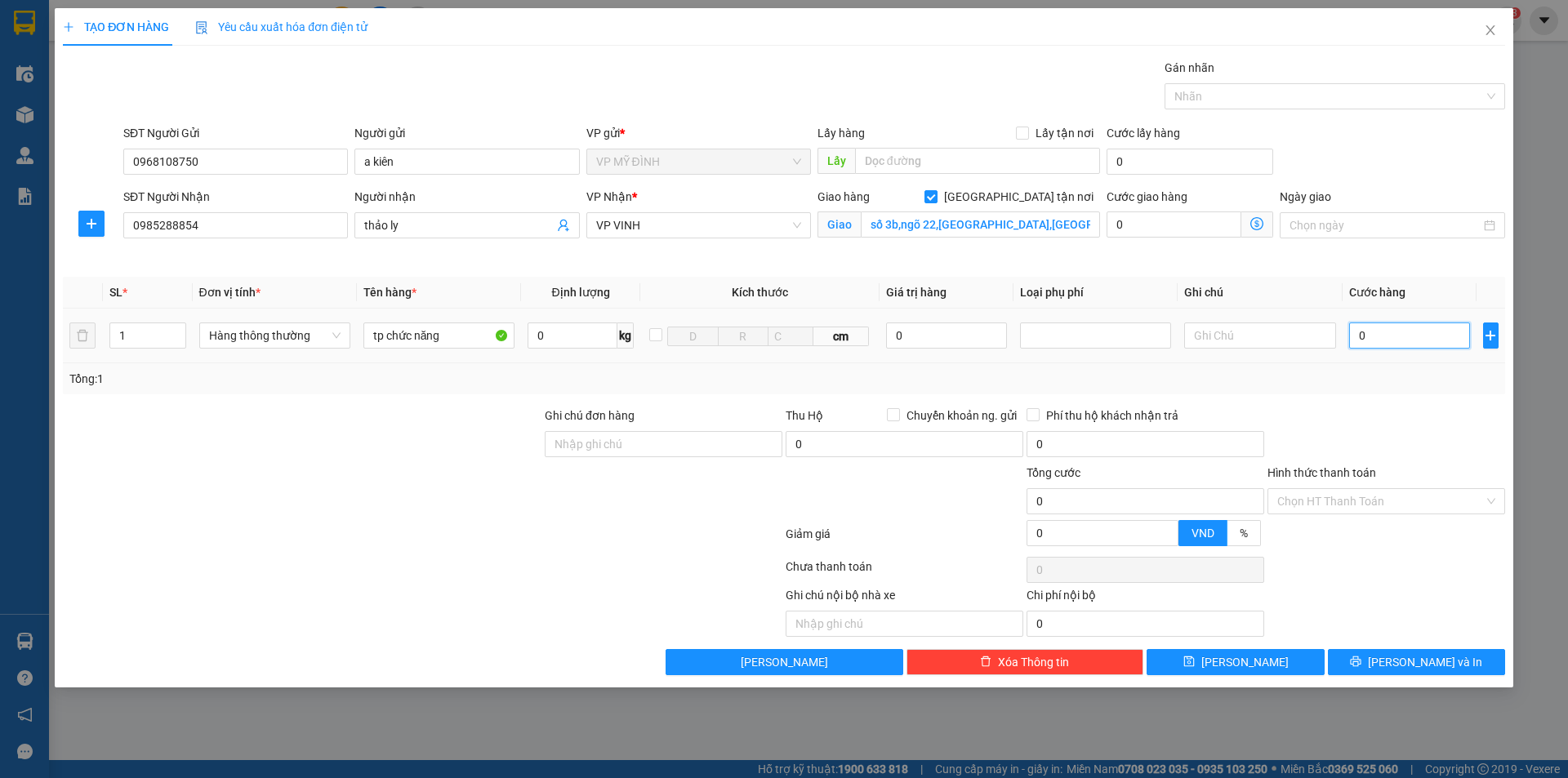
type input "04"
type input "4"
type input "040"
type input "40"
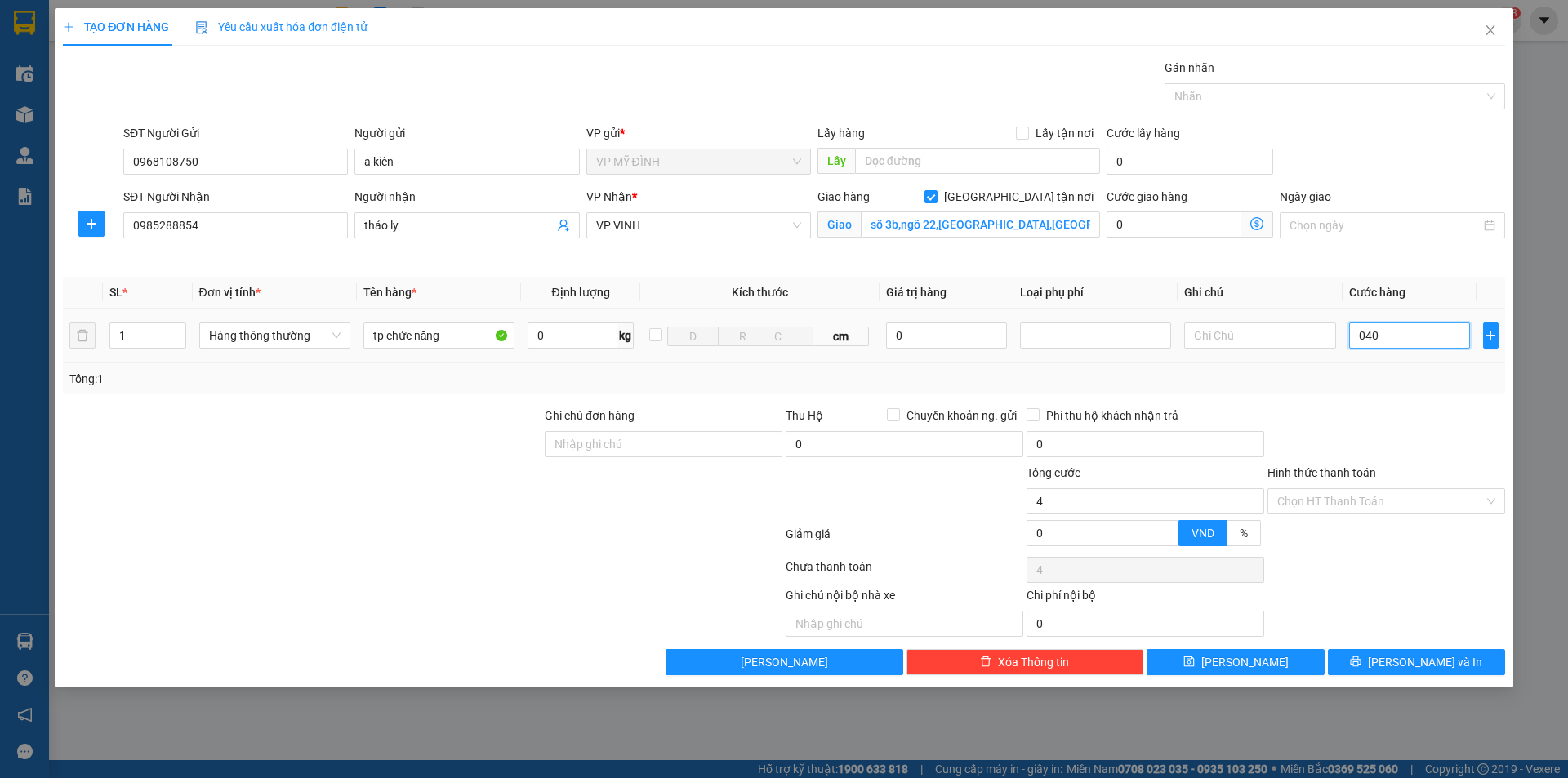
type input "40"
type input "40.000"
drag, startPoint x: 1393, startPoint y: 406, endPoint x: 1446, endPoint y: 510, distance: 116.7
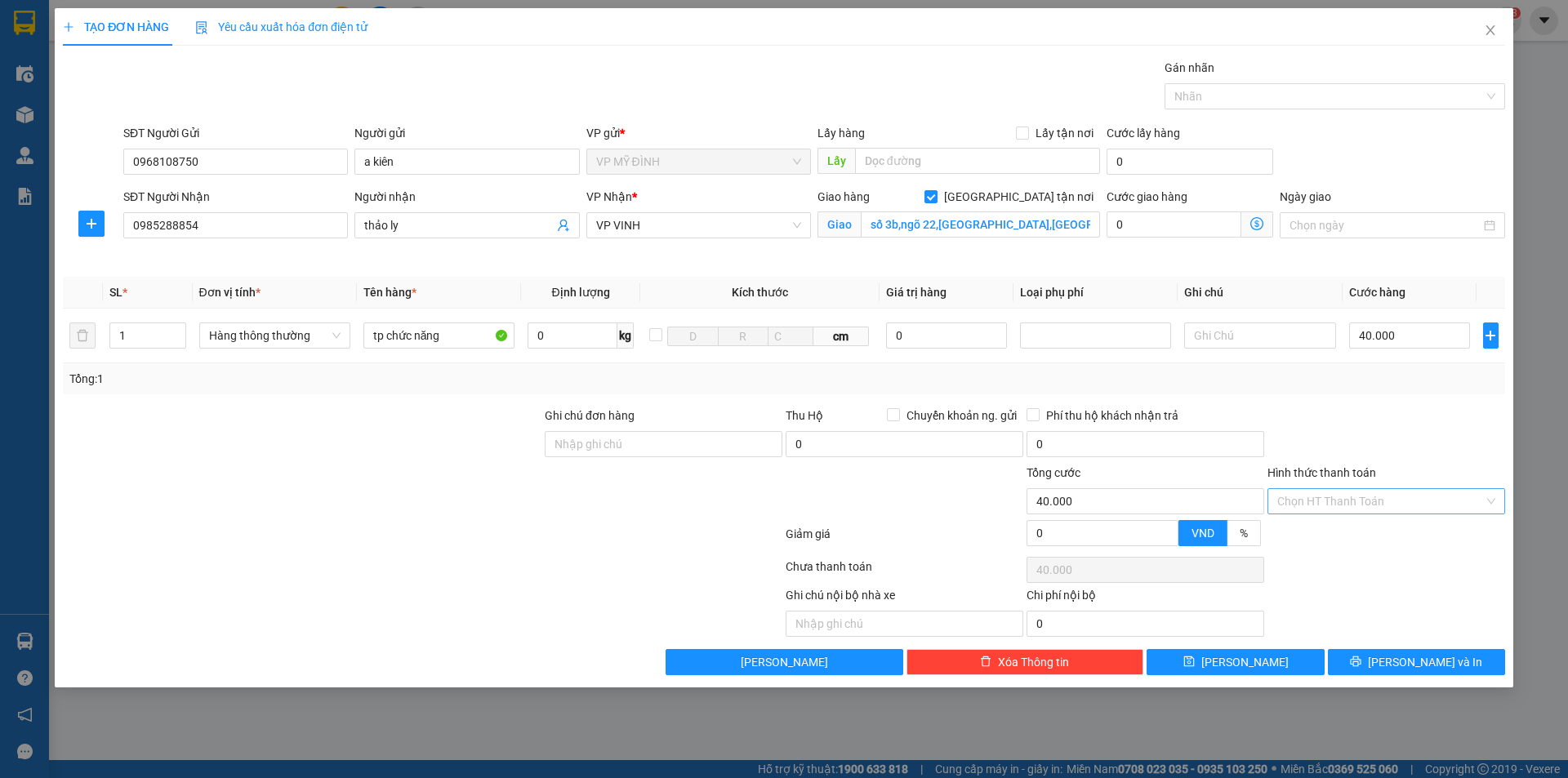
click at [1398, 407] on div at bounding box center [1386, 435] width 241 height 57
click at [1393, 655] on button "[PERSON_NAME] và In" at bounding box center [1416, 662] width 177 height 27
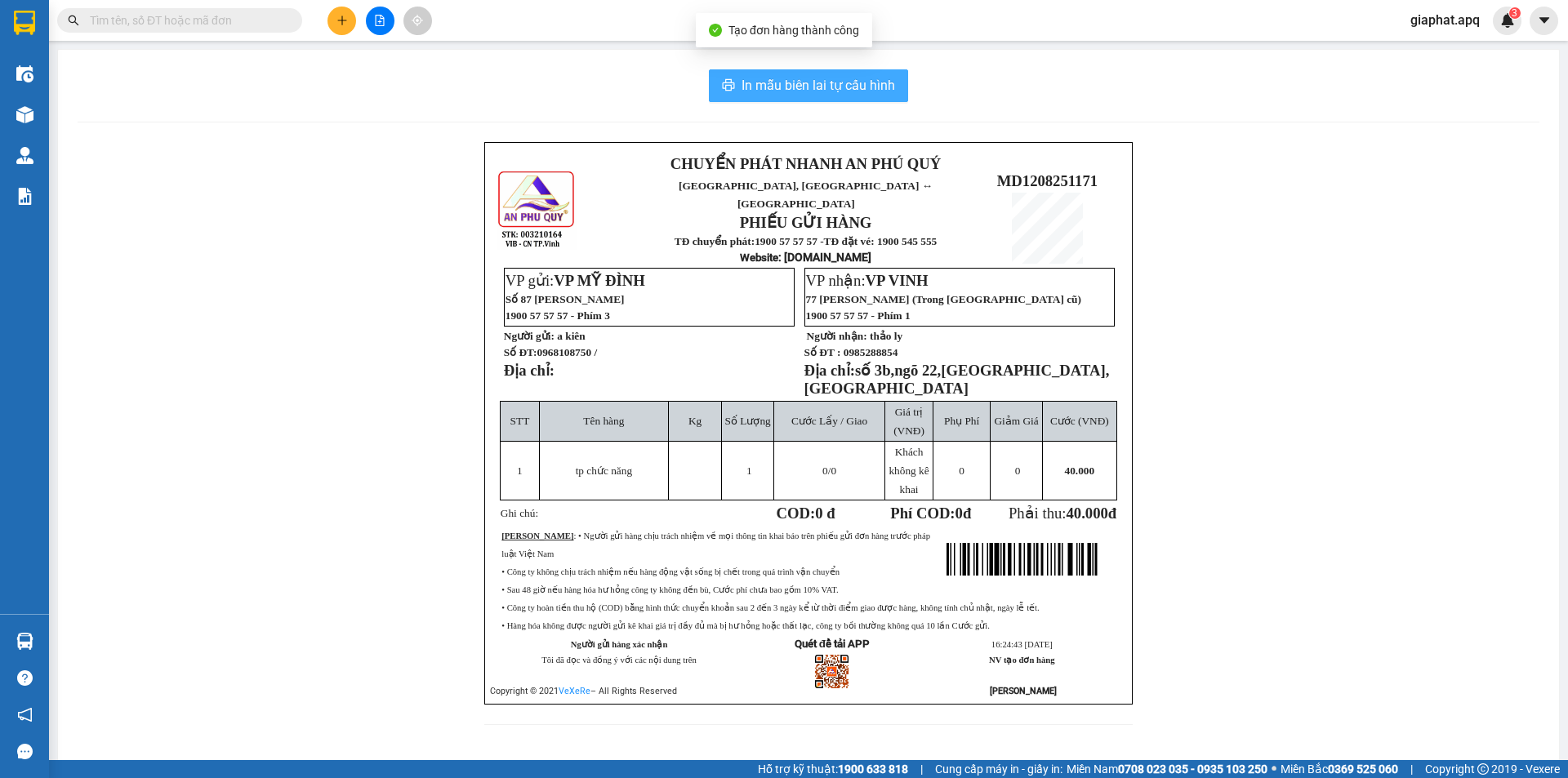
click at [853, 93] on span "In mẫu biên lai tự cấu hình" at bounding box center [818, 86] width 153 height 21
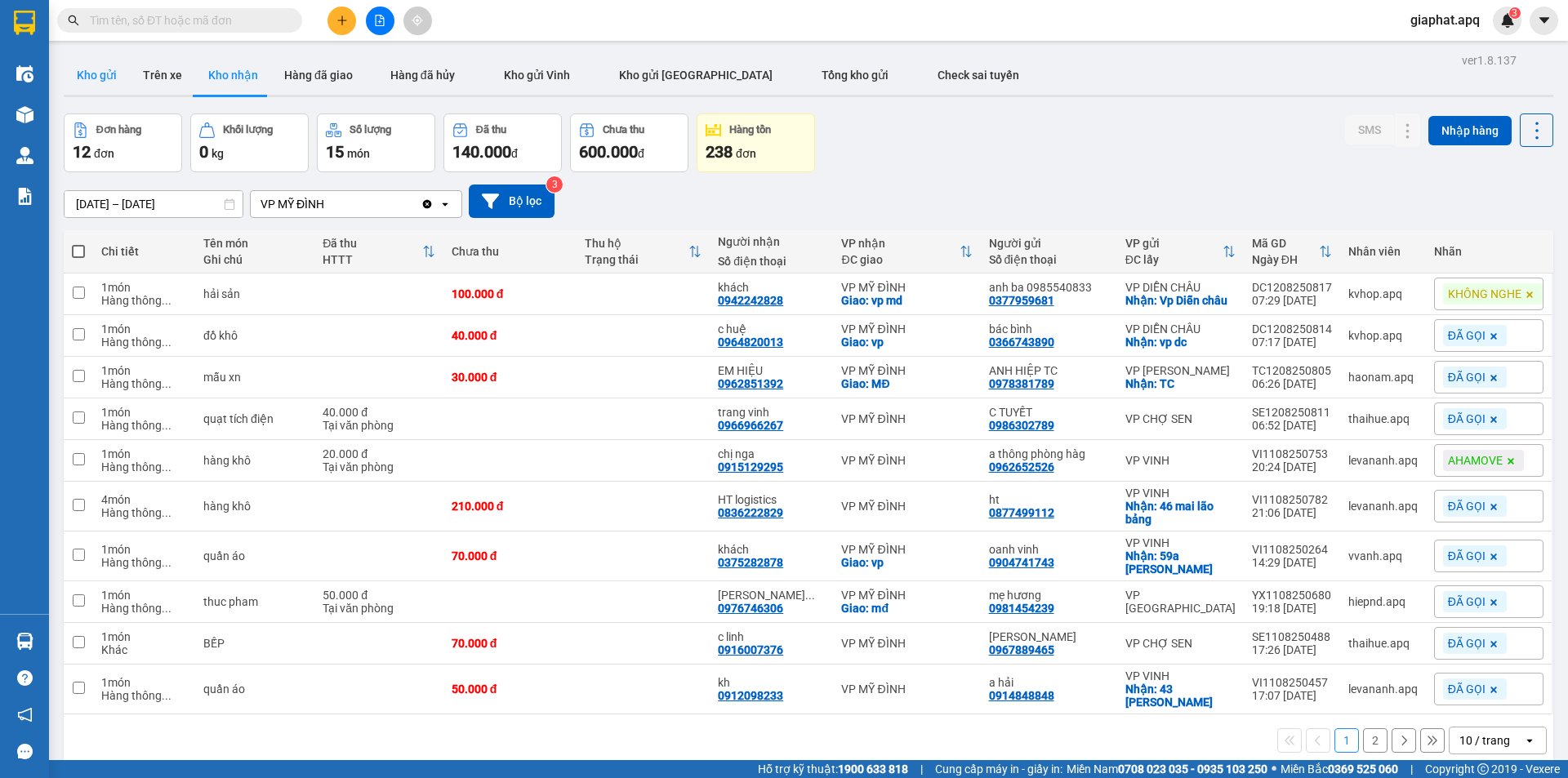
click at [93, 72] on button "Kho gửi" at bounding box center [96, 75] width 66 height 39
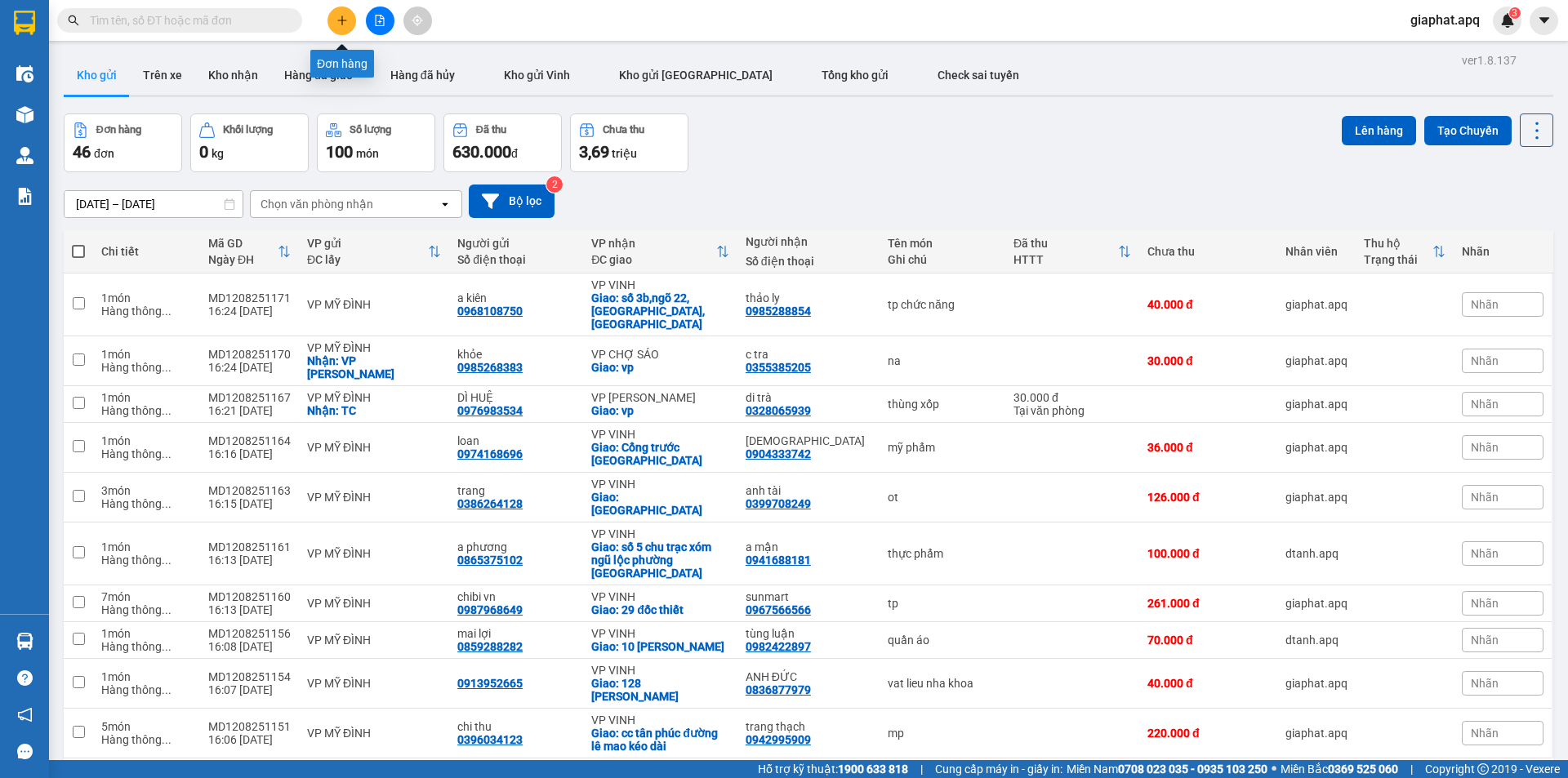
click at [342, 19] on icon "plus" at bounding box center [341, 20] width 1 height 9
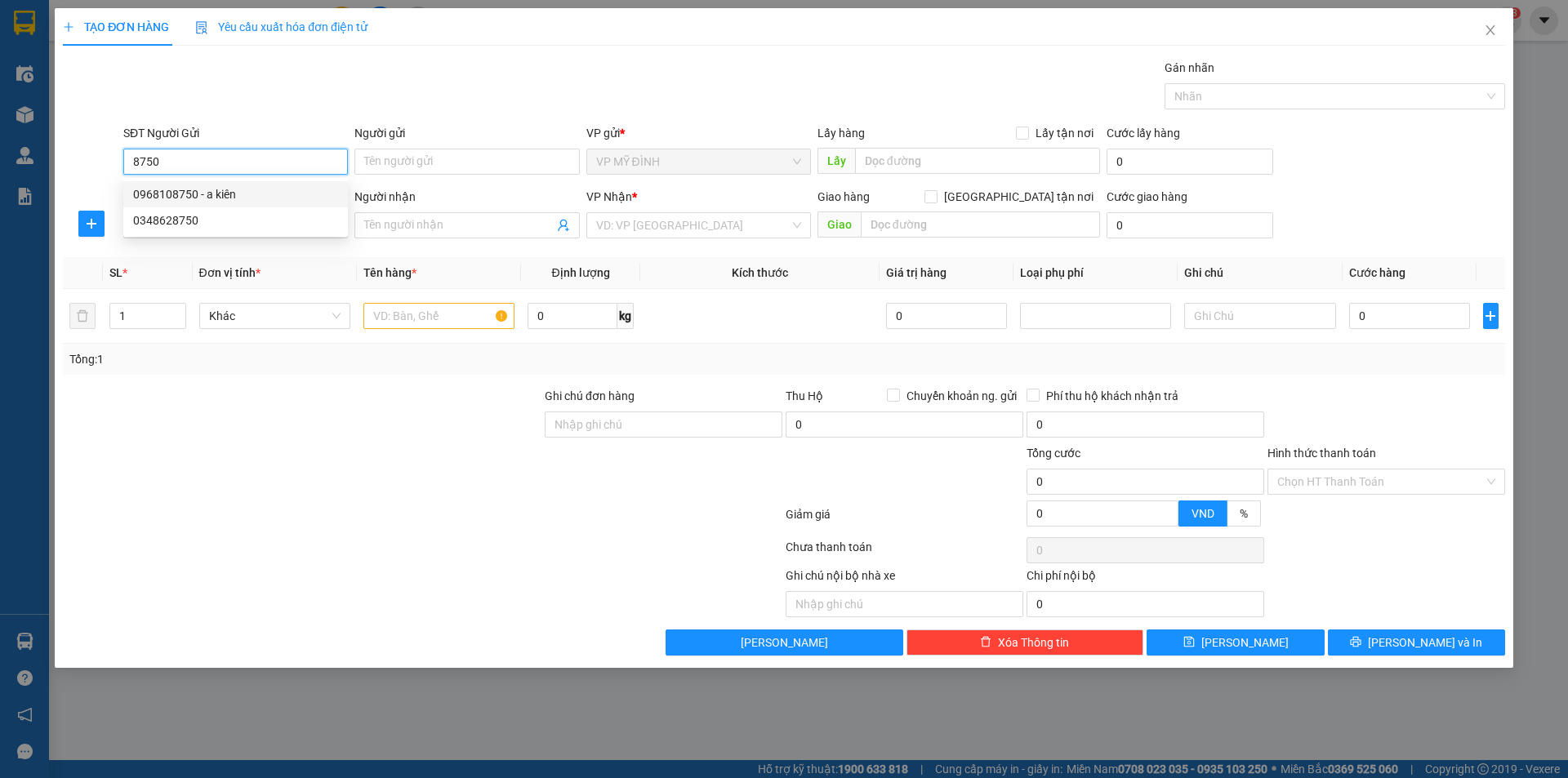
drag, startPoint x: 189, startPoint y: 190, endPoint x: 212, endPoint y: 226, distance: 42.7
click at [189, 190] on div "0968108750 - a kiên" at bounding box center [235, 194] width 205 height 18
type input "0968108750"
type input "a kiên"
type input "0968108750"
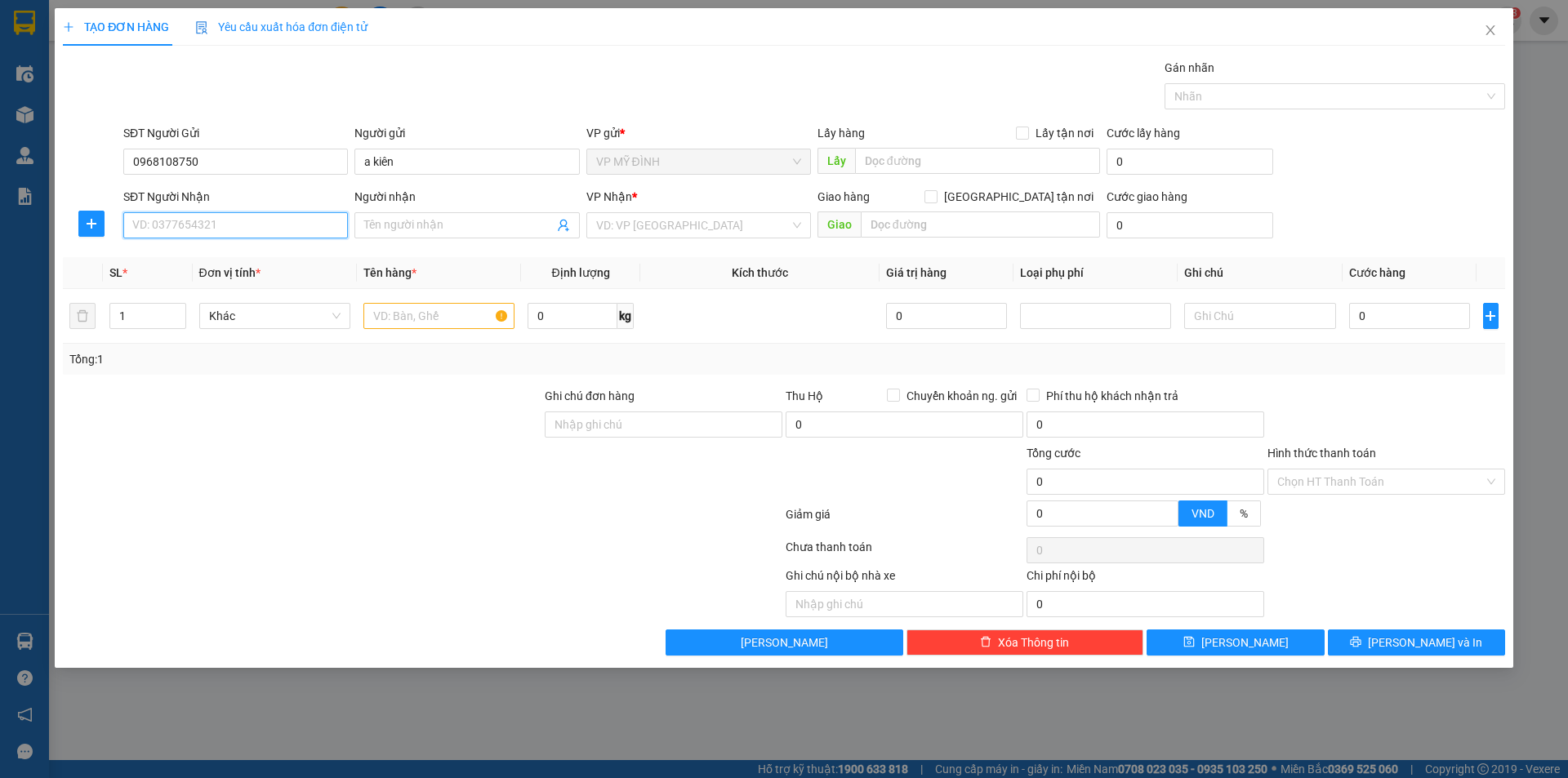
click at [213, 229] on input "SĐT Người Nhận" at bounding box center [236, 225] width 224 height 27
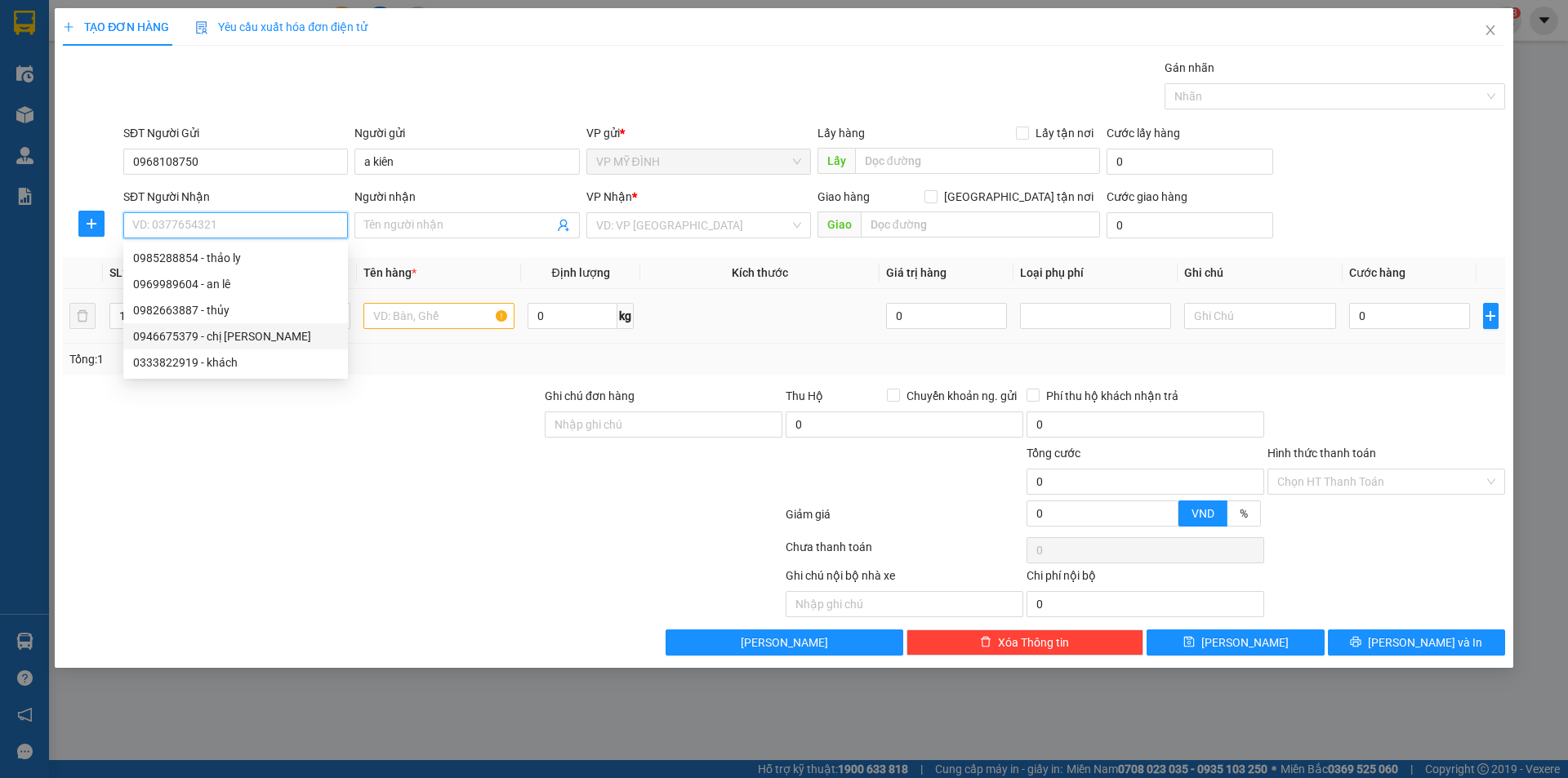
click at [189, 338] on div "0946675379 - chị lê" at bounding box center [235, 336] width 205 height 18
type input "0946675379"
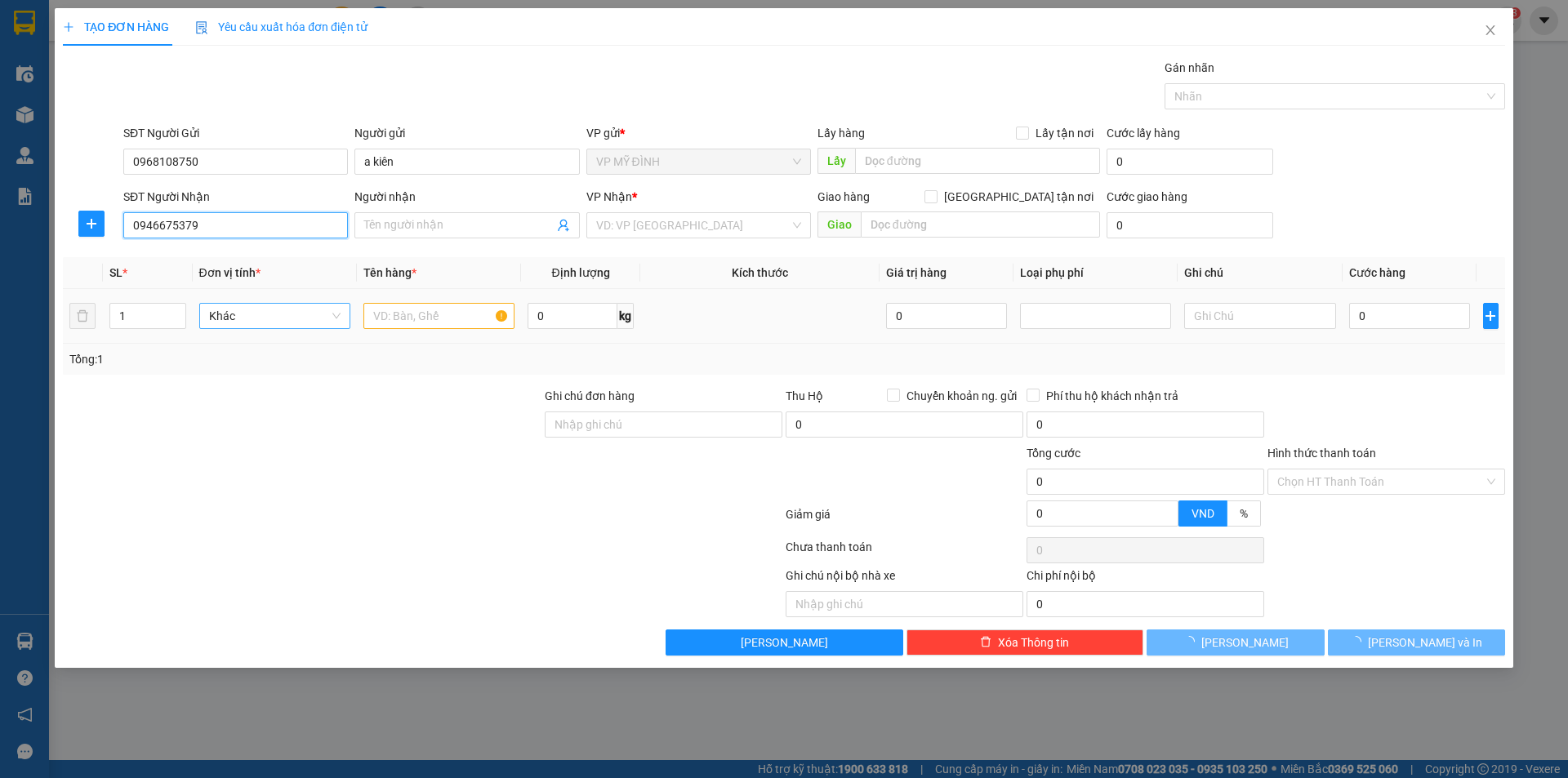
type input "chị lê"
checkbox input "true"
type input "46 ngõ 5 cao bá quat"
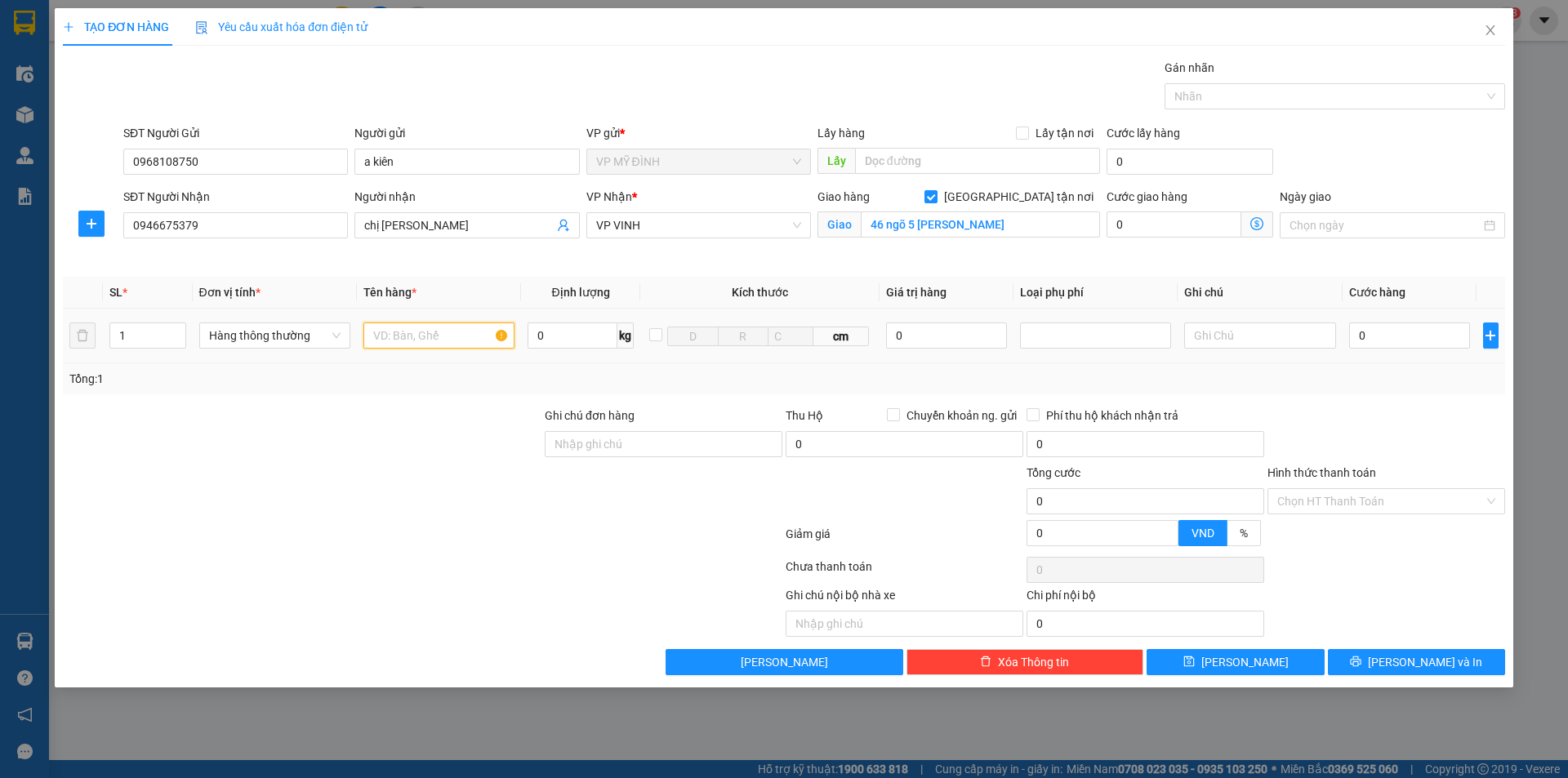
click at [406, 336] on input "text" at bounding box center [439, 336] width 151 height 27
type input "sữa"
type input "4"
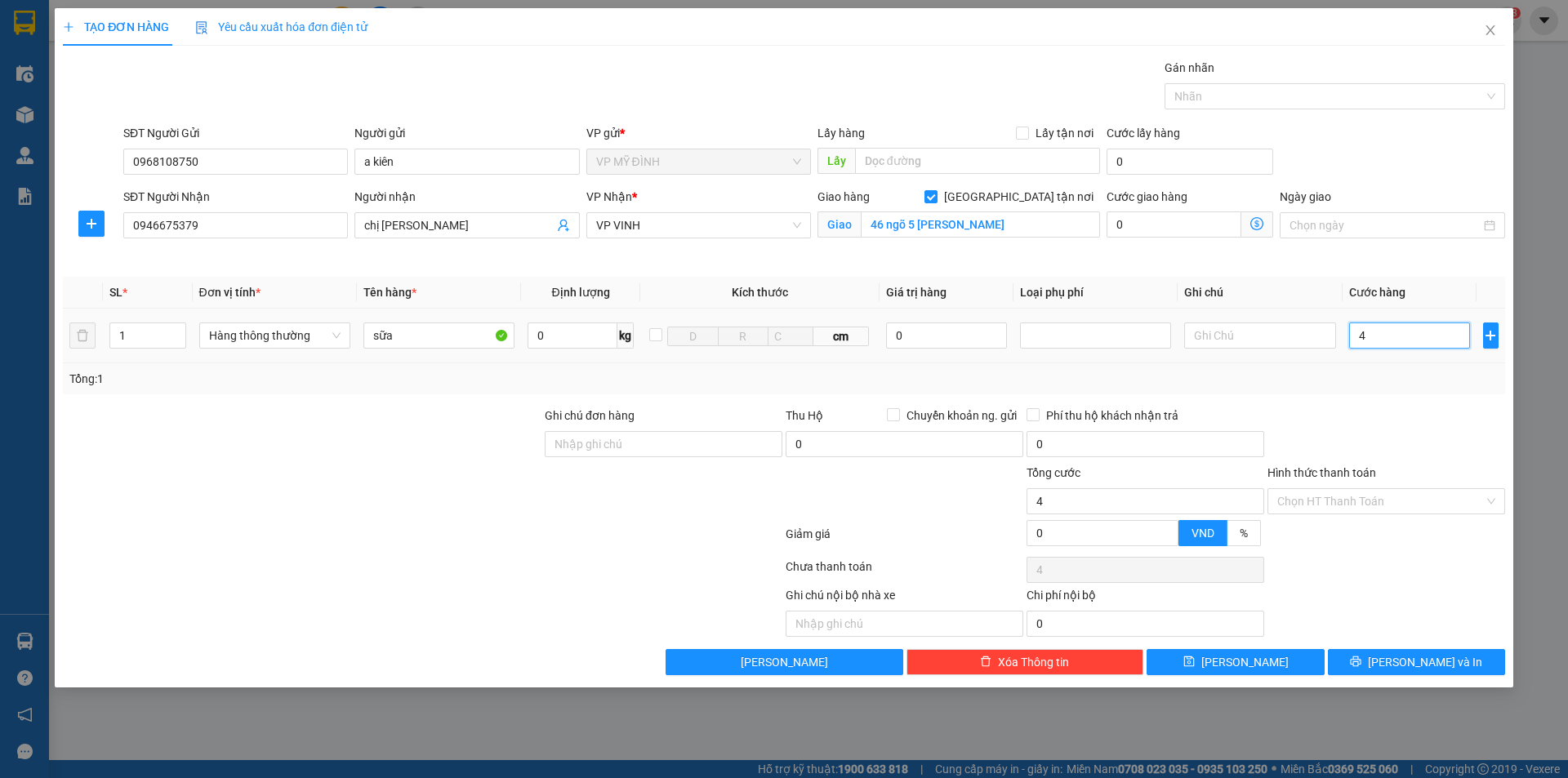
type input "40"
type input "40.000"
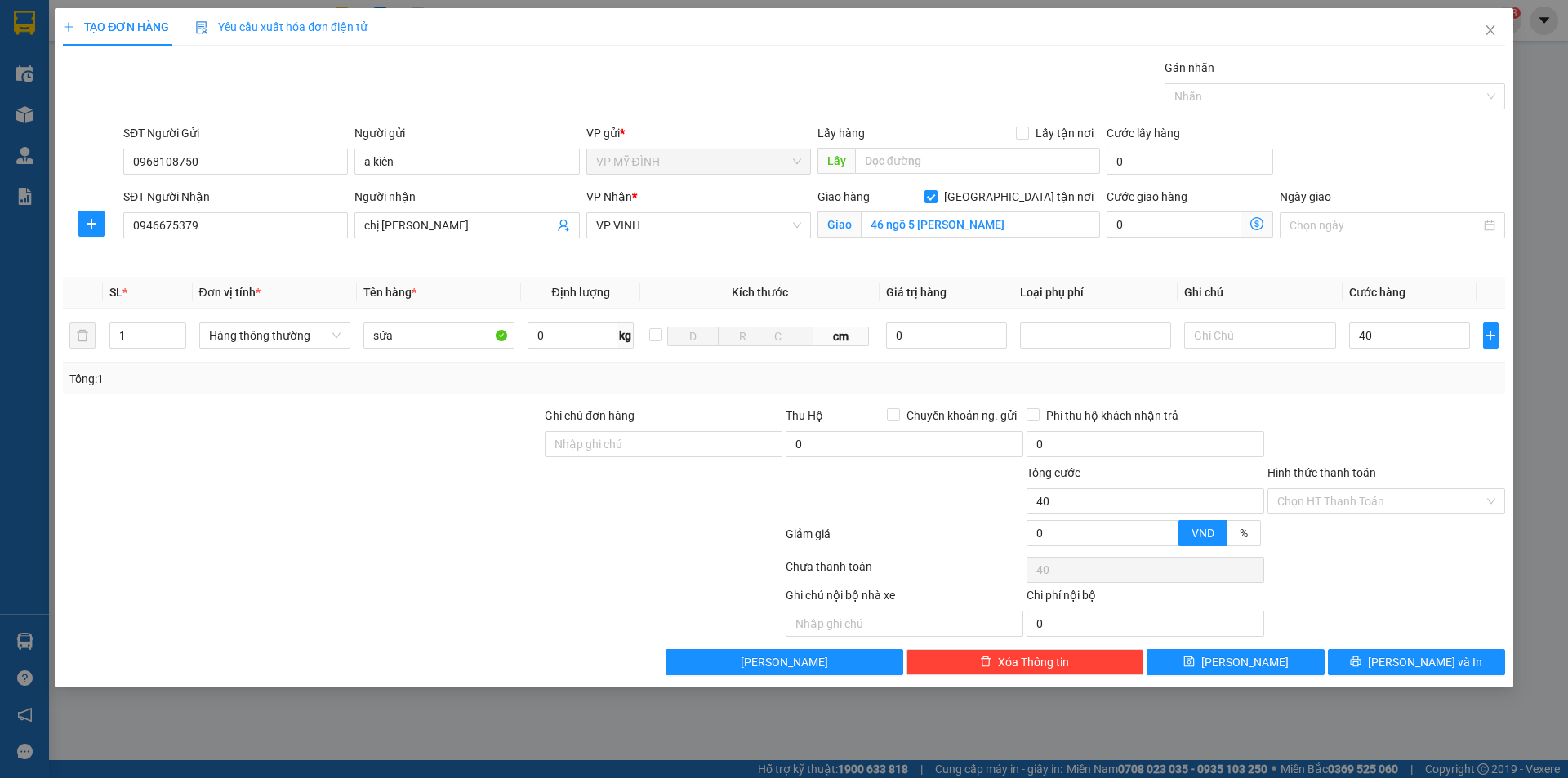
type input "40.000"
drag, startPoint x: 1392, startPoint y: 398, endPoint x: 1383, endPoint y: 398, distance: 9.0
click at [1384, 398] on div "Transit Pickup Surcharge Ids Transit Deliver Surcharge Ids Transit Deliver Surc…" at bounding box center [783, 368] width 1442 height 617
click at [1406, 384] on div "Tổng: 1" at bounding box center [784, 379] width 1429 height 18
click at [1372, 656] on button "[PERSON_NAME] và In" at bounding box center [1416, 662] width 177 height 27
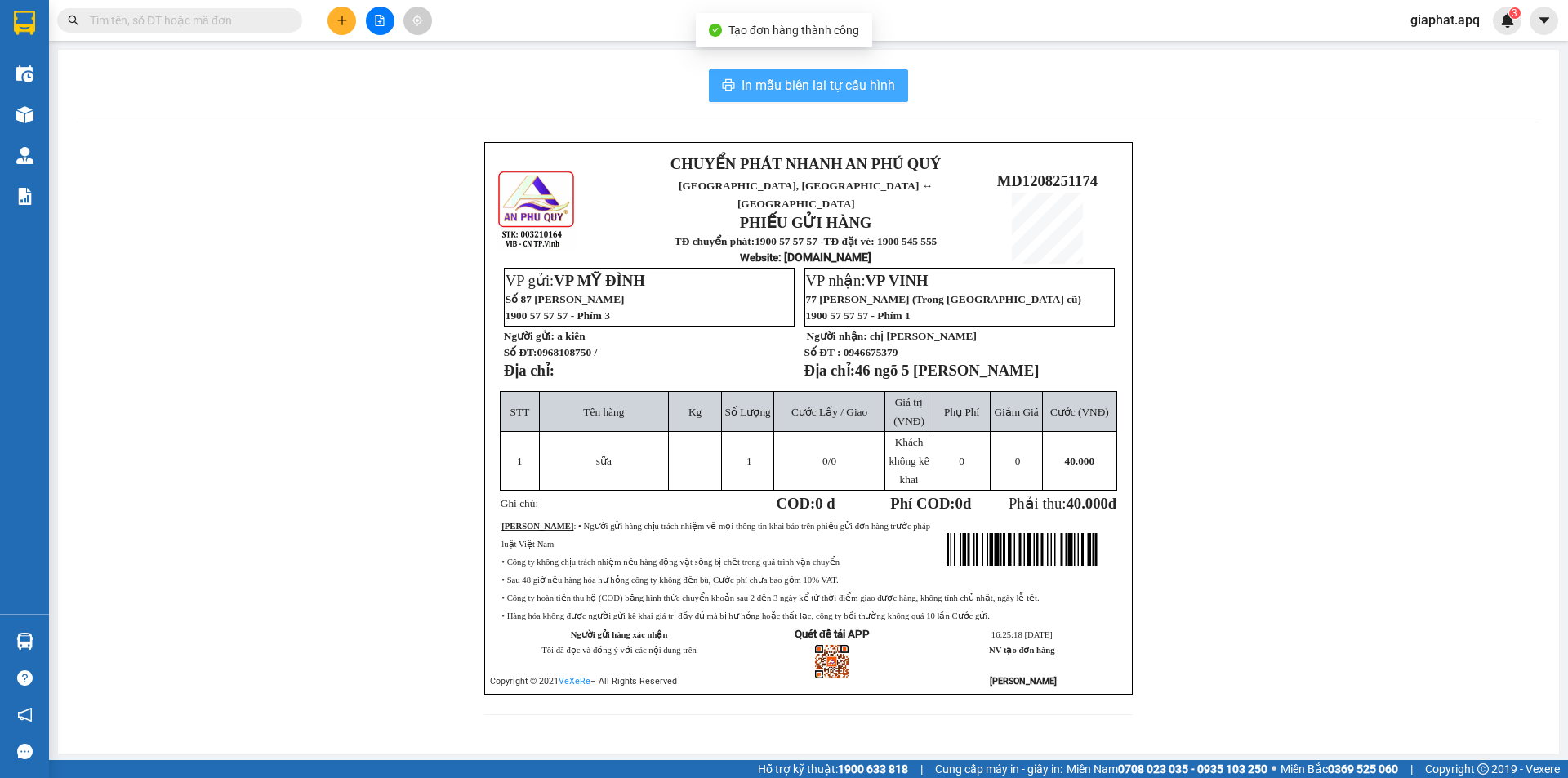
click at [793, 101] on button "In mẫu biên lai tự cấu hình" at bounding box center [808, 86] width 200 height 33
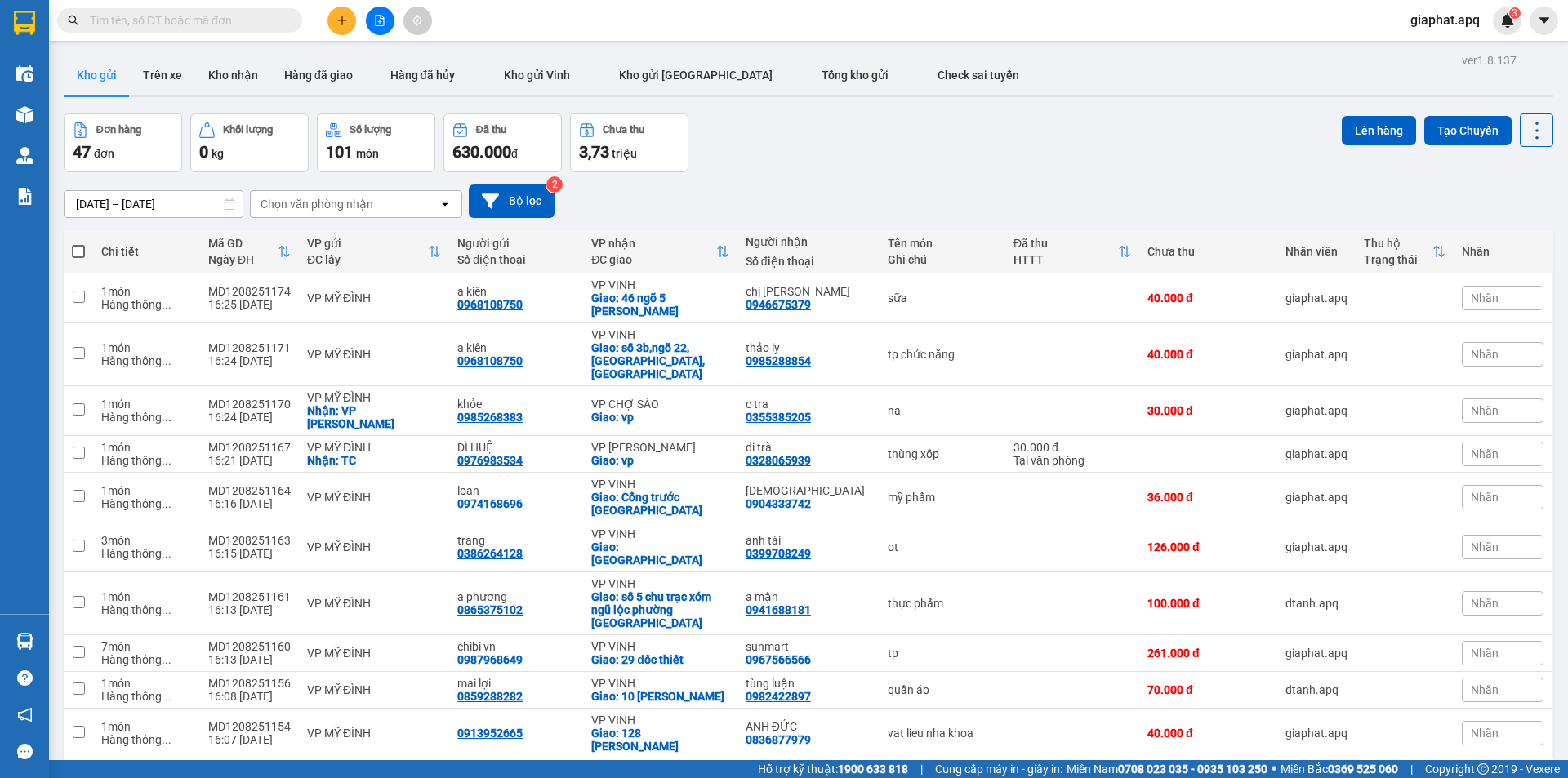
click at [236, 26] on input "text" at bounding box center [186, 20] width 193 height 18
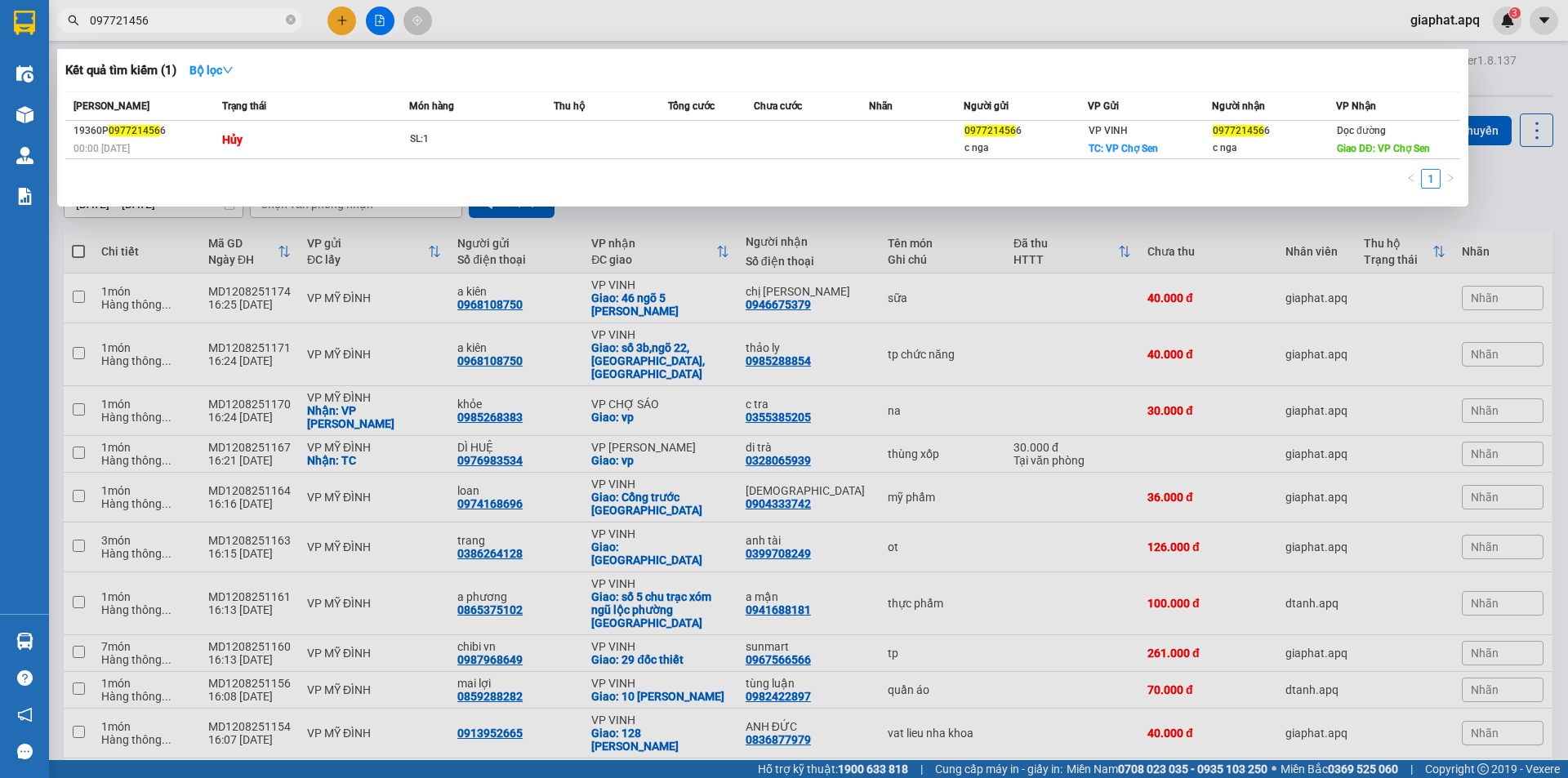
click at [114, 15] on input "097721456" at bounding box center [186, 20] width 193 height 18
click at [188, 18] on input "0977721456" at bounding box center [186, 20] width 193 height 18
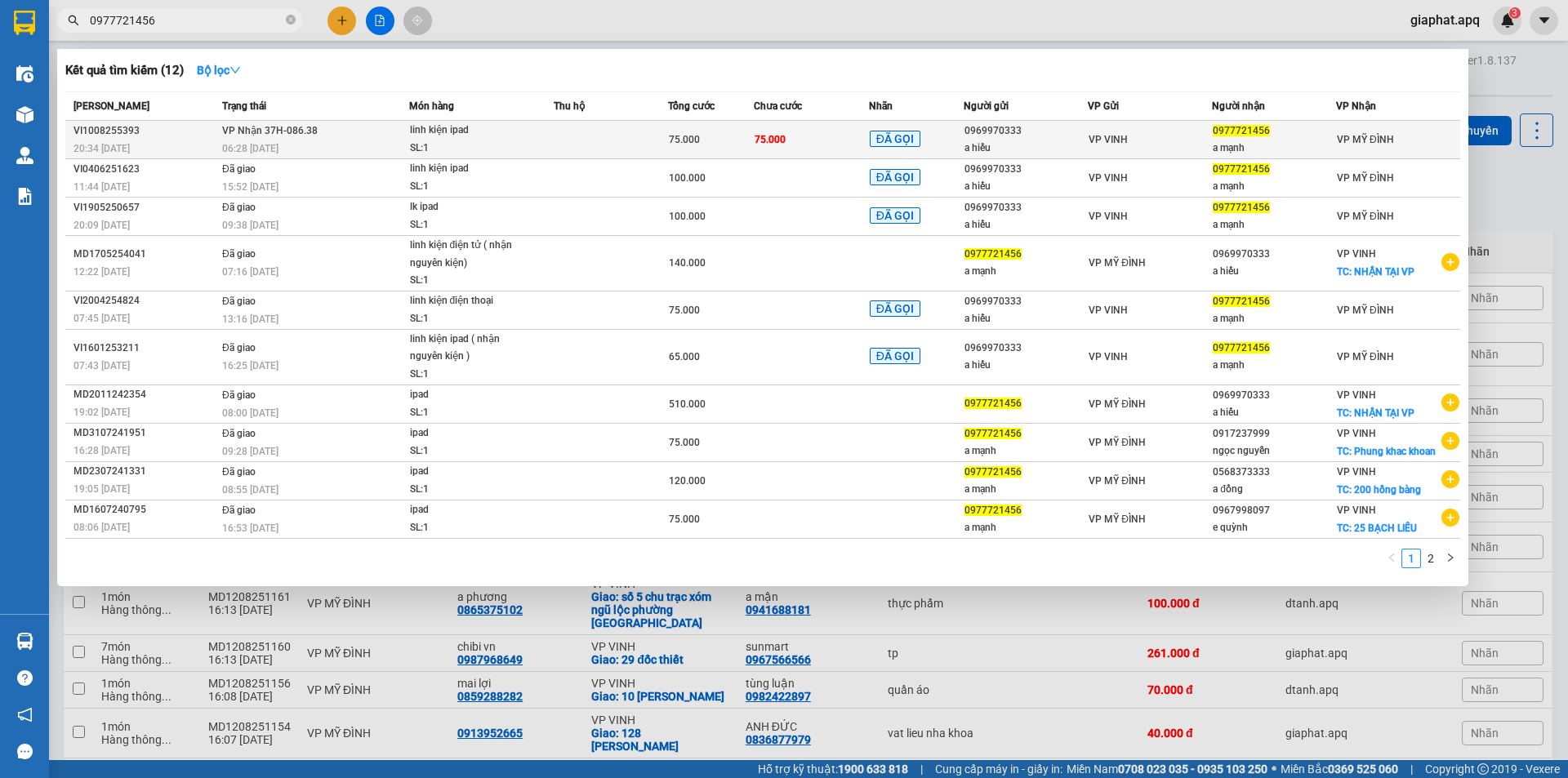
type input "0977721456"
click at [607, 137] on td at bounding box center [610, 140] width 114 height 39
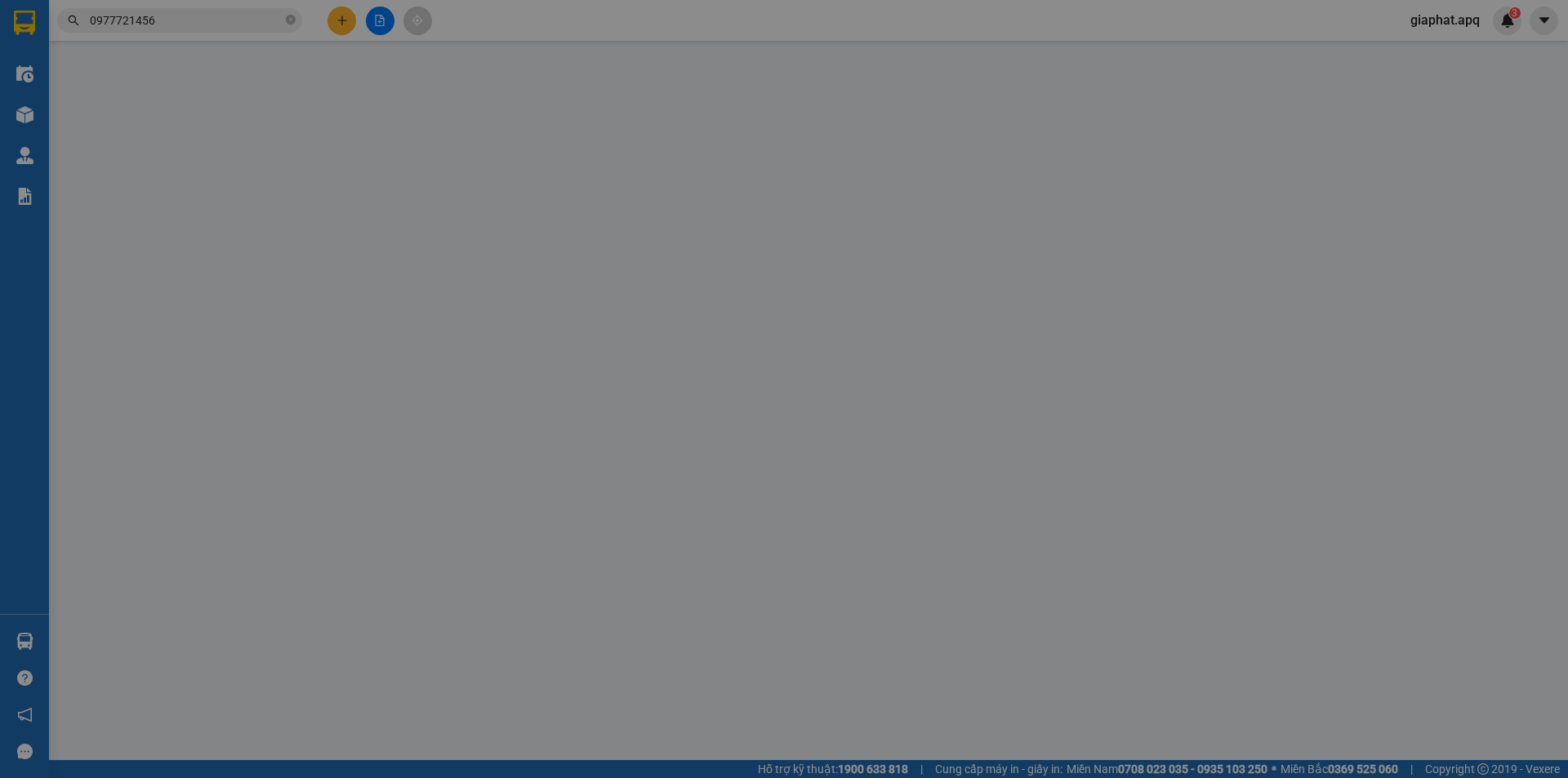
type input "0969970333"
type input "a hiếu"
type input "0977721456"
type input "a mạnh"
type input "75.000"
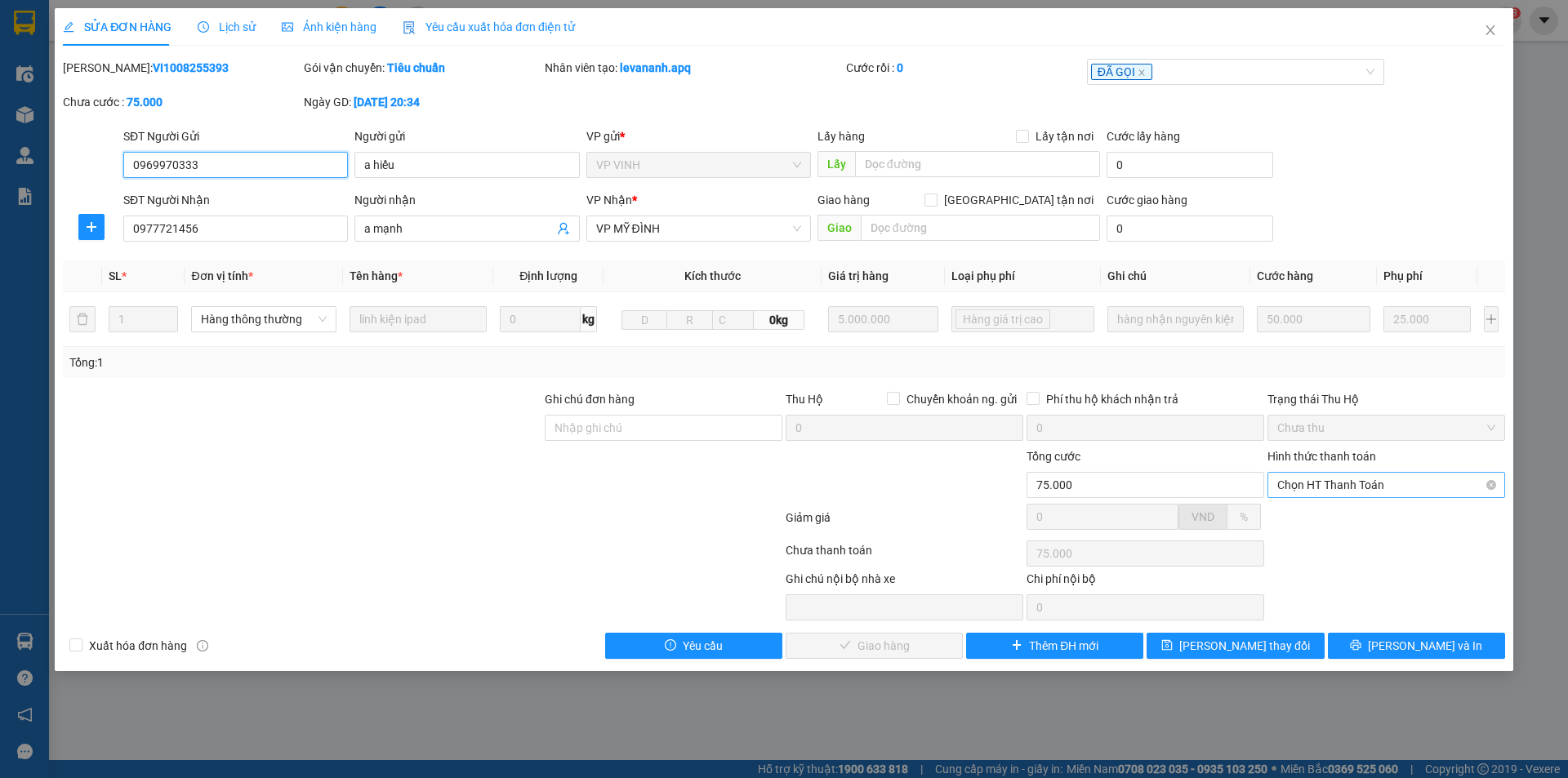
click at [1326, 492] on span "Chọn HT Thanh Toán" at bounding box center [1386, 485] width 218 height 25
drag, startPoint x: 1323, startPoint y: 520, endPoint x: 1277, endPoint y: 541, distance: 50.6
click at [1323, 521] on div "Tại văn phòng" at bounding box center [1386, 518] width 218 height 18
type input "0"
drag, startPoint x: 889, startPoint y: 648, endPoint x: 904, endPoint y: 648, distance: 15.0
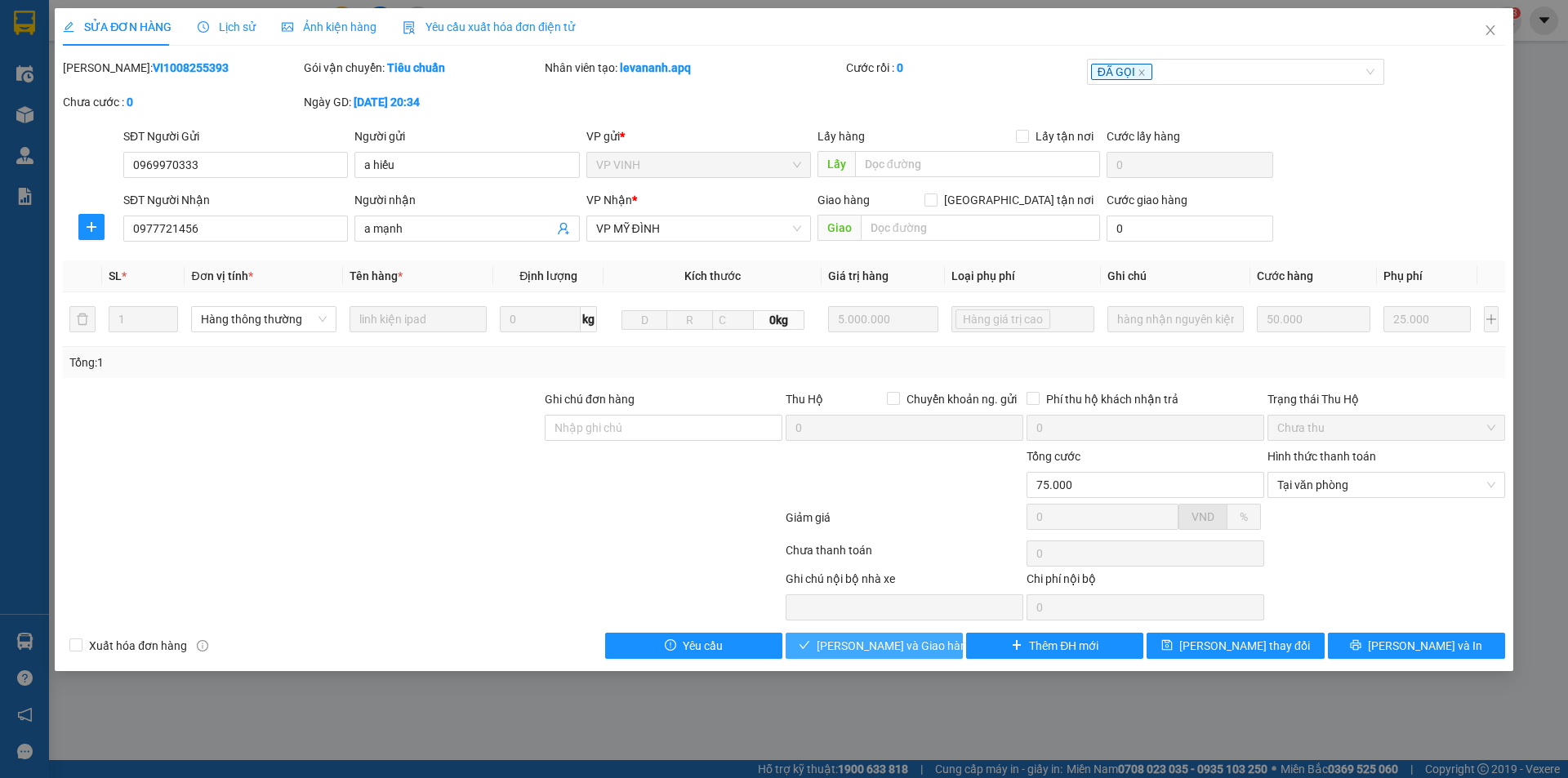
click at [894, 649] on span "Lưu và Giao hàng" at bounding box center [895, 646] width 157 height 18
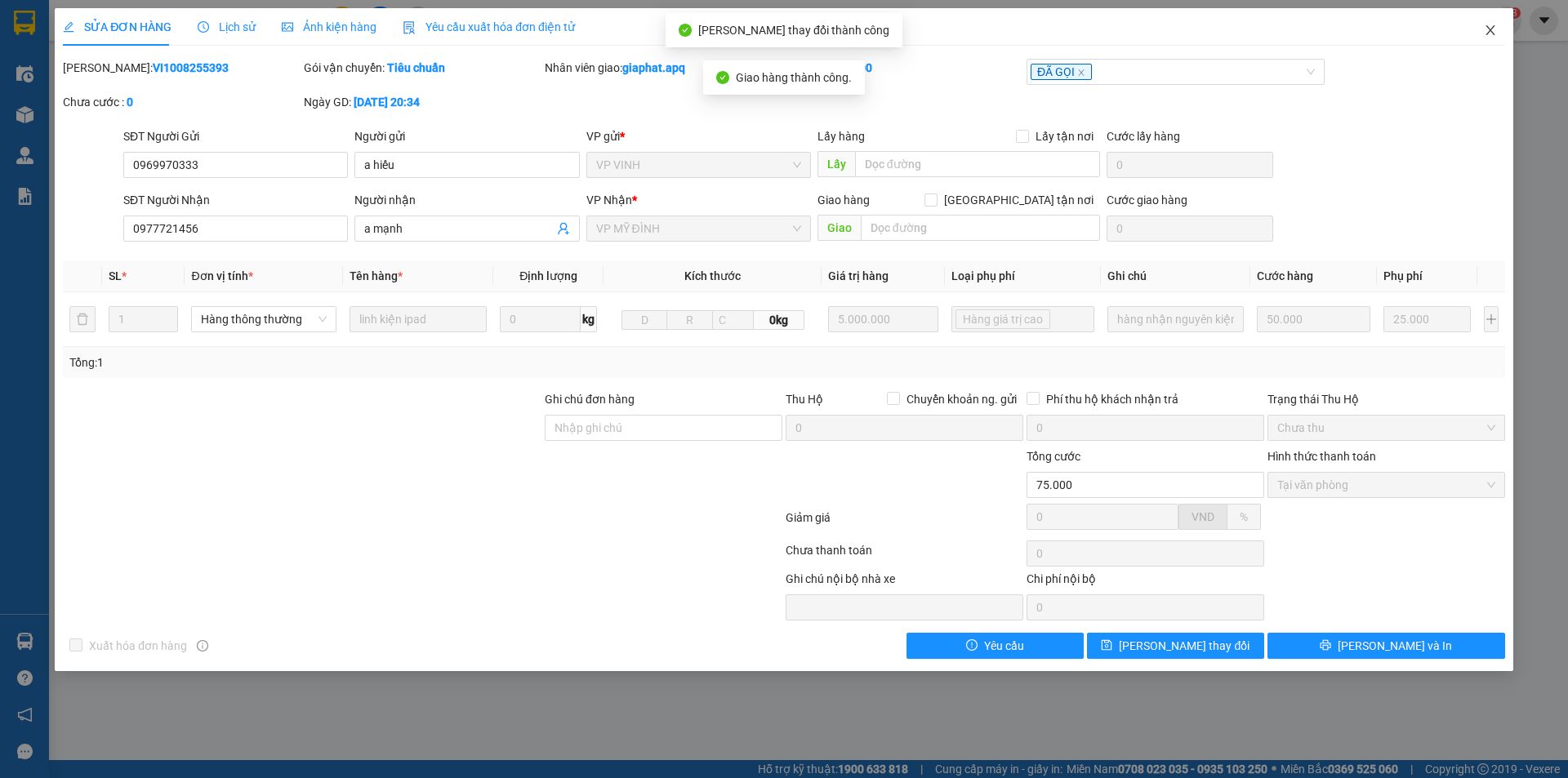
click at [1492, 33] on icon "close" at bounding box center [1490, 30] width 9 height 9
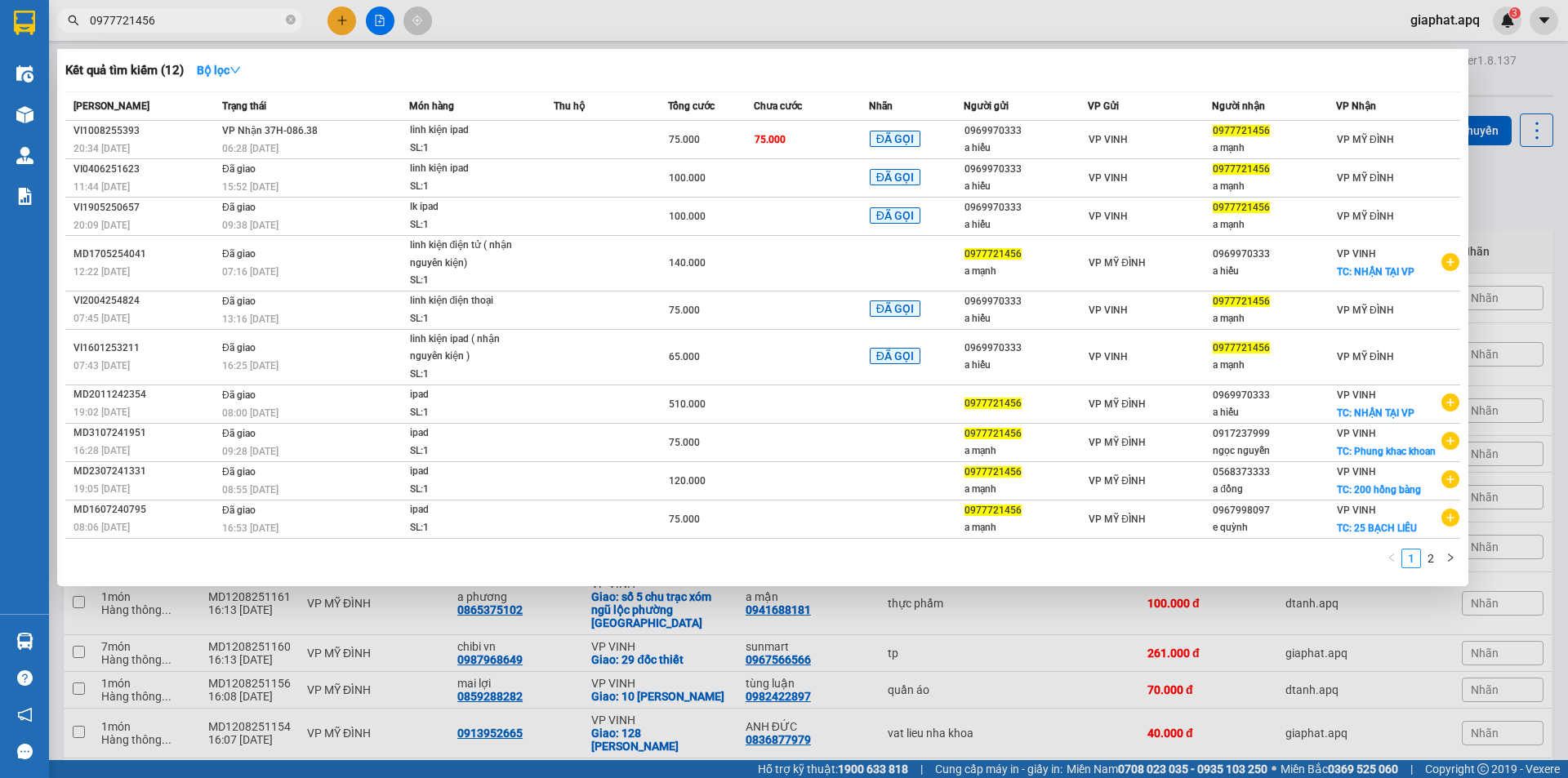
drag, startPoint x: 287, startPoint y: 17, endPoint x: 242, endPoint y: 26, distance: 45.9
click at [246, 25] on span "0977721456" at bounding box center [180, 21] width 245 height 25
click at [224, 32] on span "0977721456" at bounding box center [180, 21] width 245 height 25
drag, startPoint x: 290, startPoint y: 21, endPoint x: 323, endPoint y: 21, distance: 33.0
click at [291, 21] on icon "close-circle" at bounding box center [290, 19] width 9 height 9
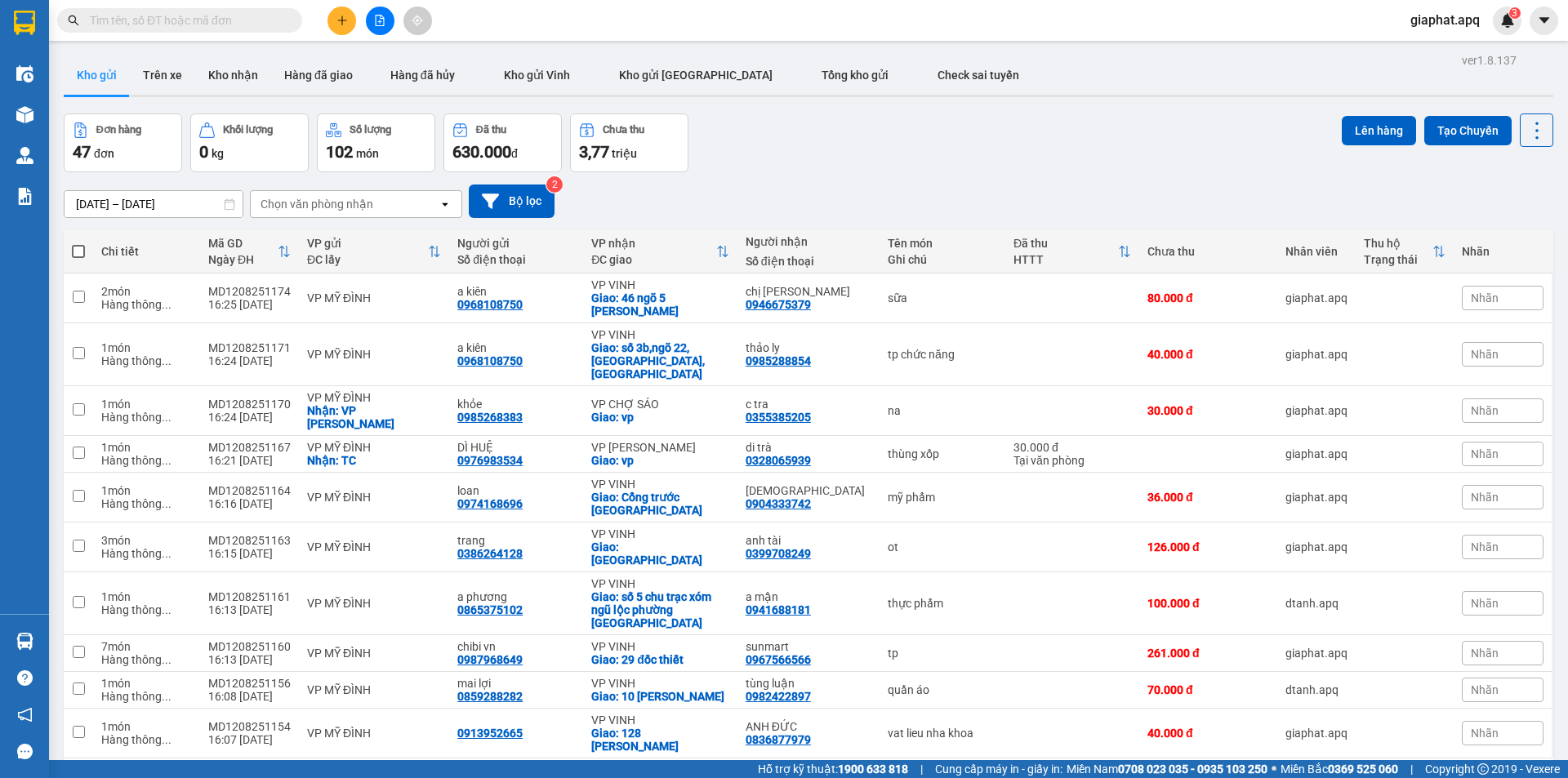
click at [338, 19] on icon "plus" at bounding box center [342, 20] width 11 height 11
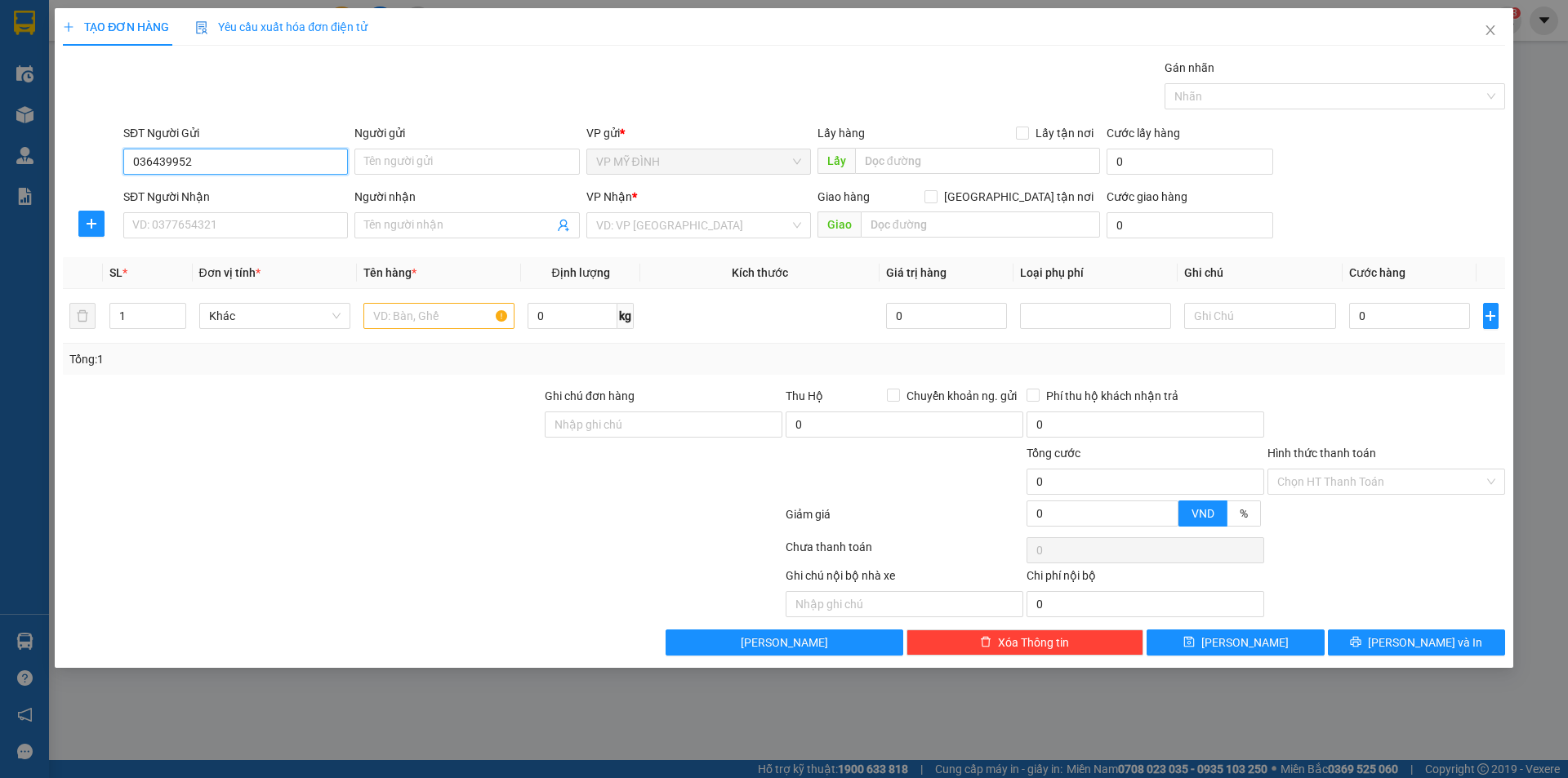
type input "0364399522"
click at [228, 189] on div "0364399522 - a trường" at bounding box center [235, 194] width 205 height 18
type input "a trường"
type input "0364399522"
click at [248, 236] on input "SĐT Người Nhận" at bounding box center [236, 225] width 224 height 27
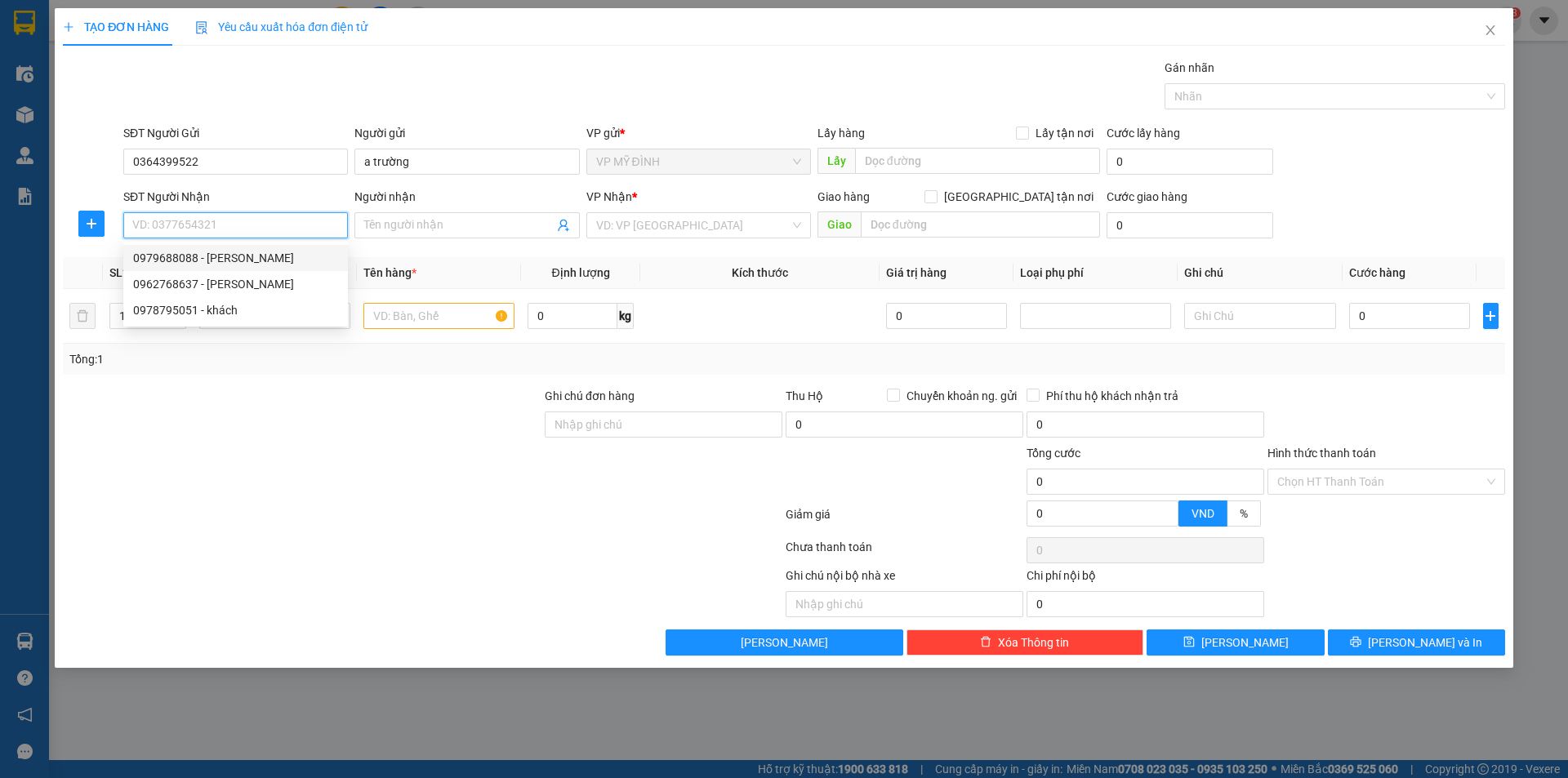
drag, startPoint x: 195, startPoint y: 256, endPoint x: 206, endPoint y: 254, distance: 11.2
click at [198, 256] on div "0979688088 - hantrick" at bounding box center [235, 258] width 205 height 18
type input "0979688088"
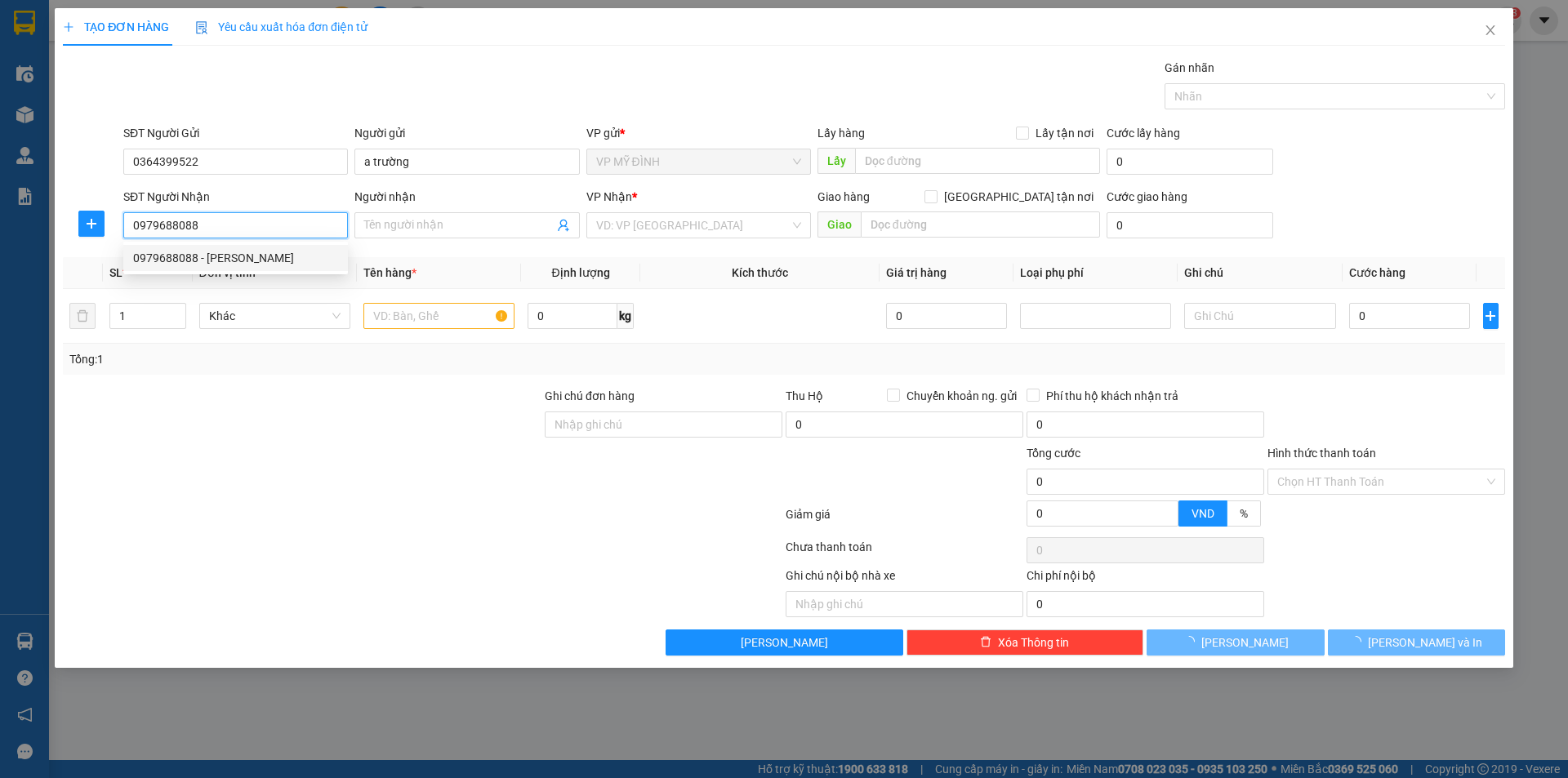
type input "hantrick"
checkbox input "true"
type input "351 ng văn cừ"
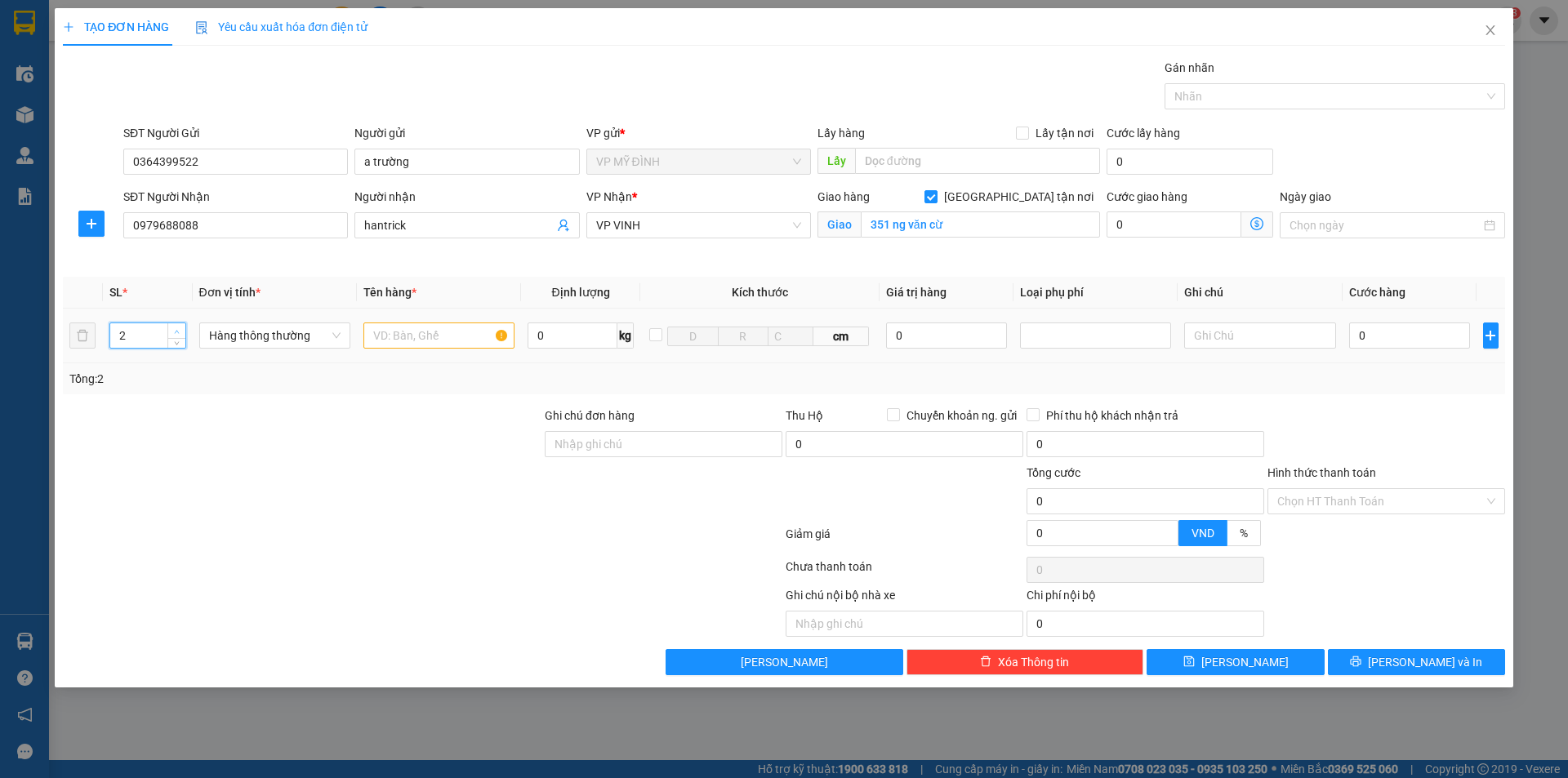
click at [175, 326] on span "up" at bounding box center [177, 331] width 9 height 9
type input "4"
click at [427, 332] on input "text" at bounding box center [439, 336] width 151 height 27
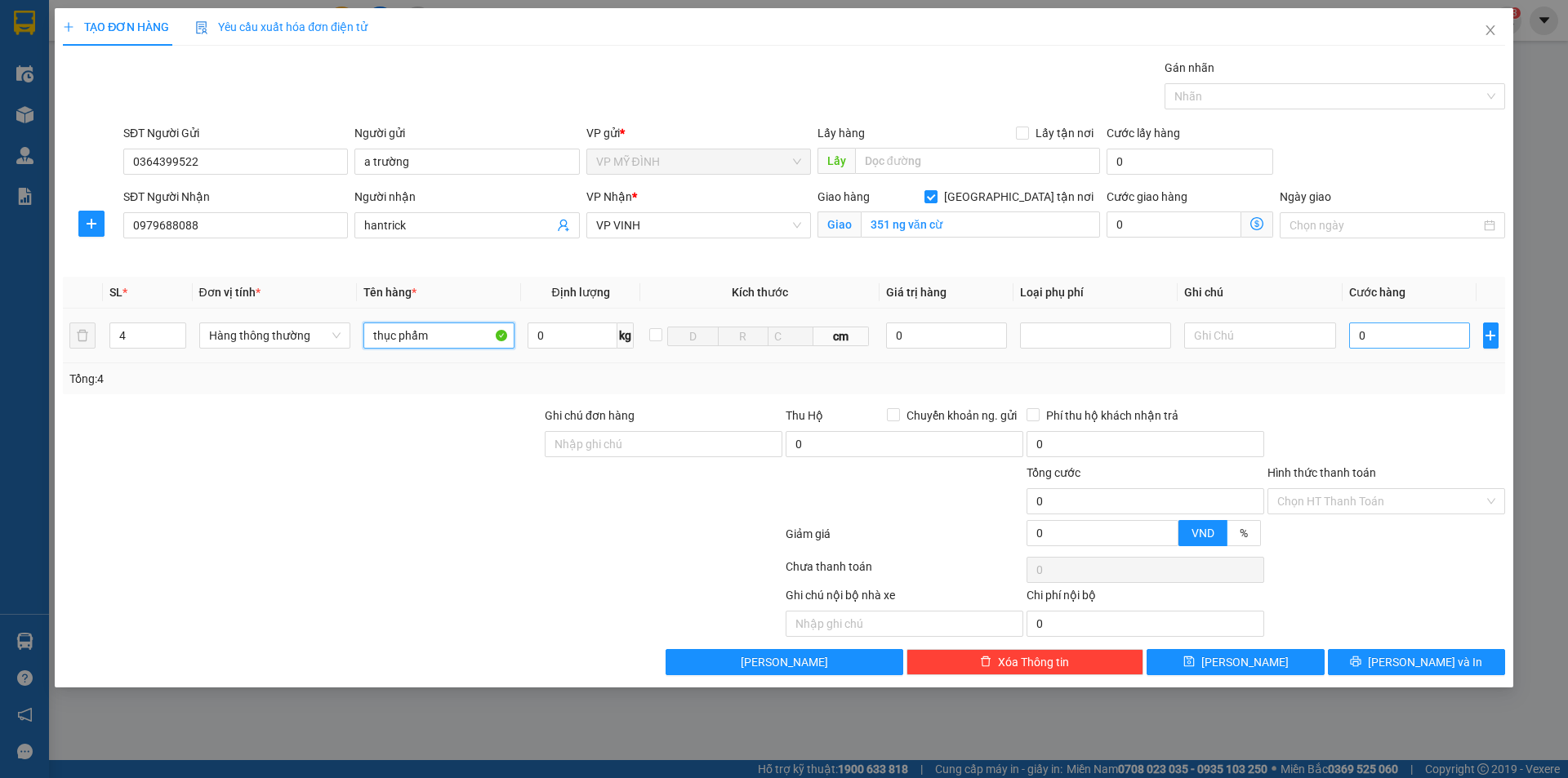
type input "thục phẩm"
click at [1372, 344] on input "0" at bounding box center [1410, 336] width 122 height 27
type input "1"
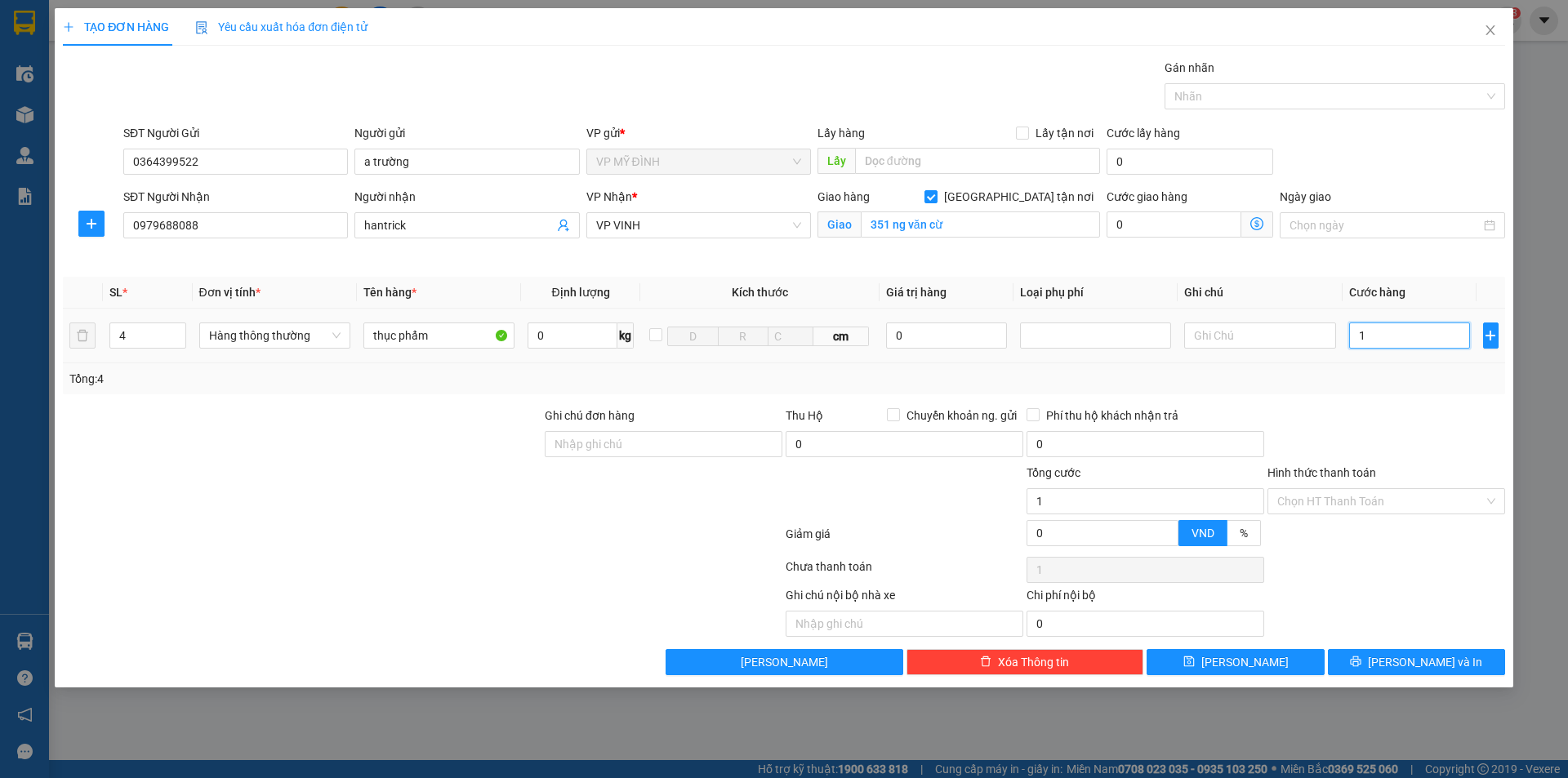
type input "16"
drag, startPoint x: 1433, startPoint y: 381, endPoint x: 1438, endPoint y: 404, distance: 23.5
click at [1436, 383] on div "Tổng: 4" at bounding box center [784, 379] width 1429 height 18
click at [1398, 669] on button "[PERSON_NAME] và In" at bounding box center [1416, 662] width 177 height 27
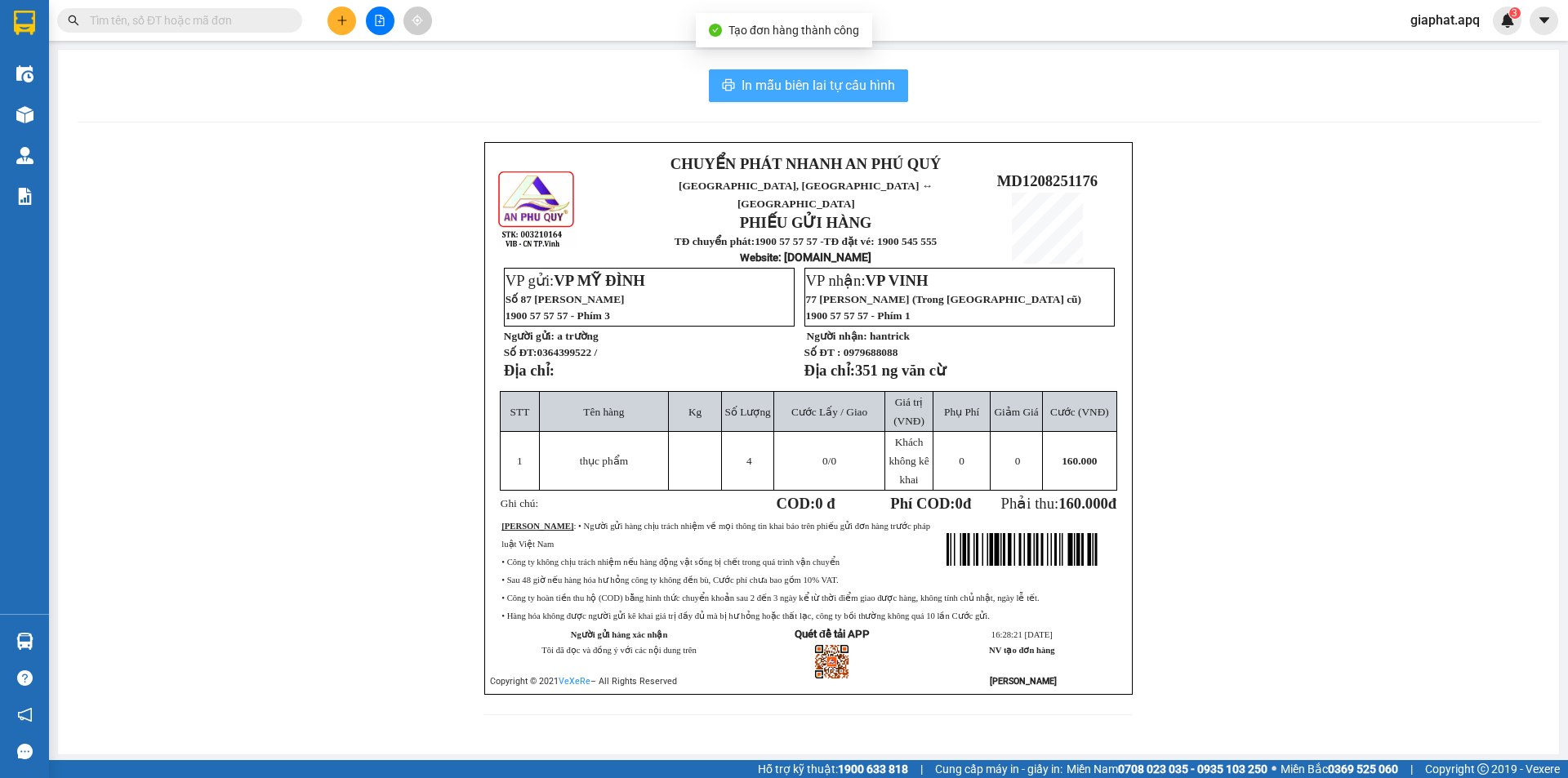
click at [800, 75] on span "In mẫu biên lai tự cấu hình" at bounding box center [818, 86] width 153 height 21
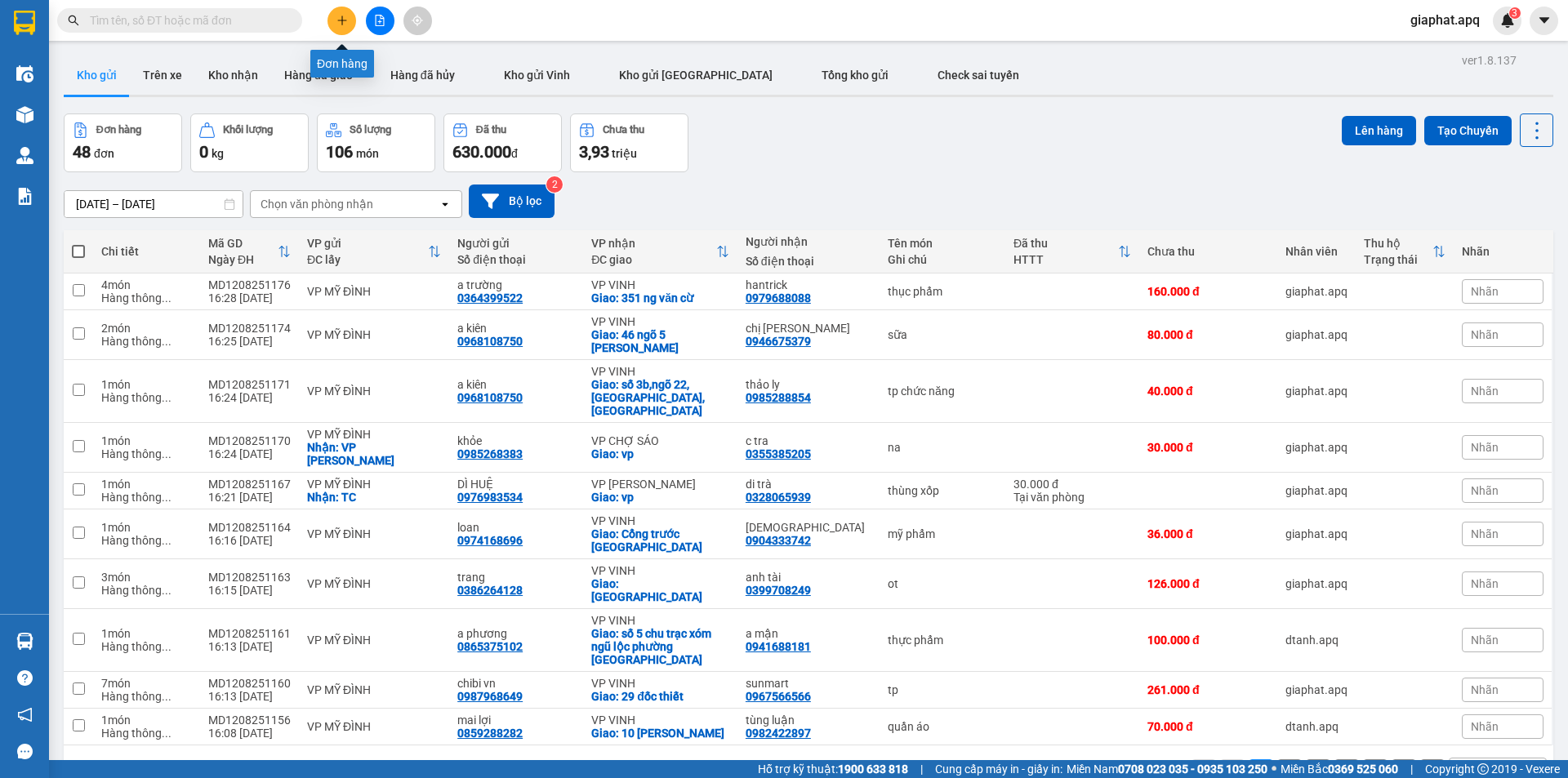
click at [344, 25] on icon "plus" at bounding box center [342, 20] width 11 height 11
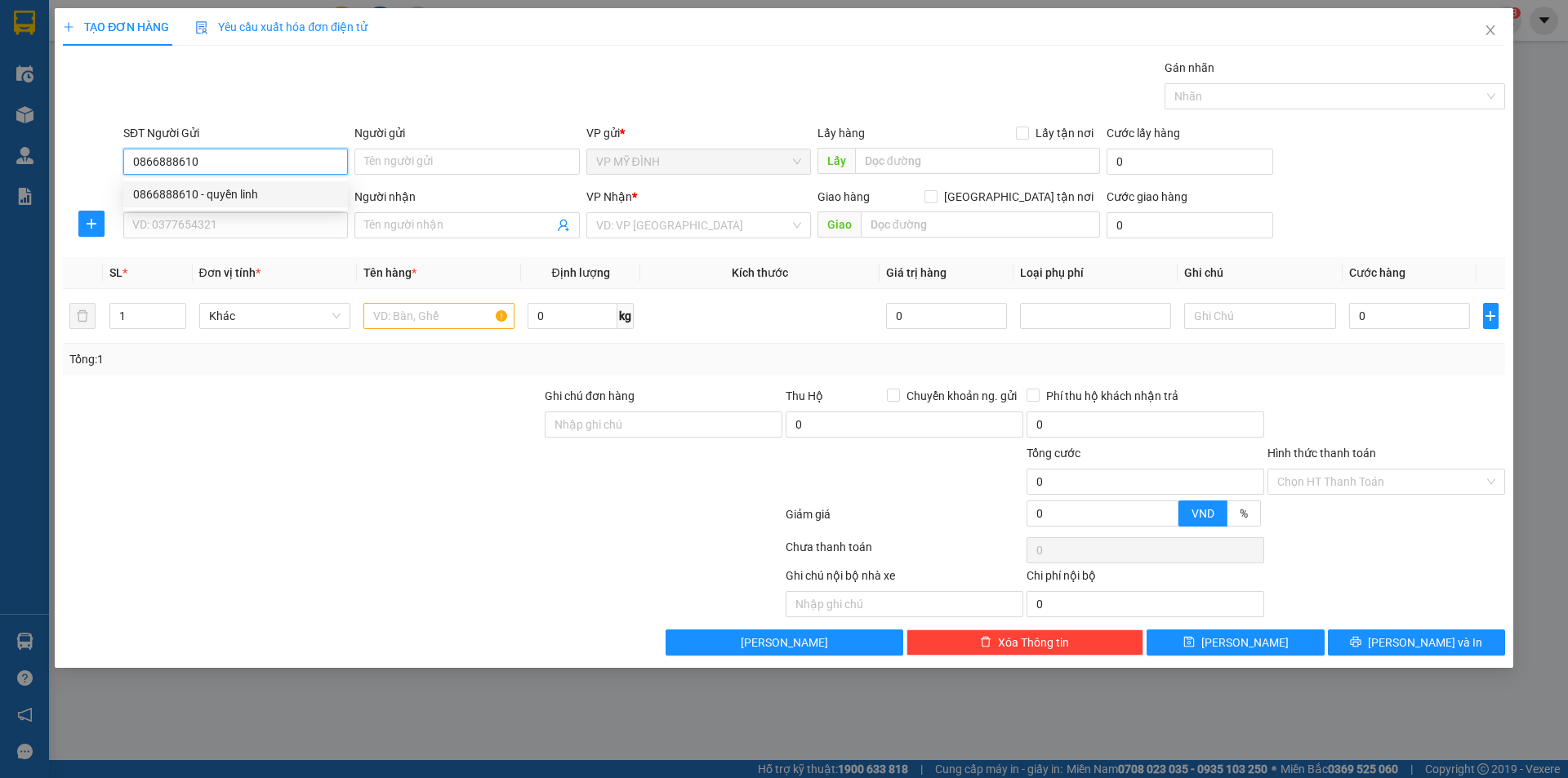
click at [221, 199] on div "0866888610 - quyền linh" at bounding box center [235, 194] width 205 height 18
click at [236, 228] on input "SĐT Người Nhận" at bounding box center [236, 225] width 224 height 27
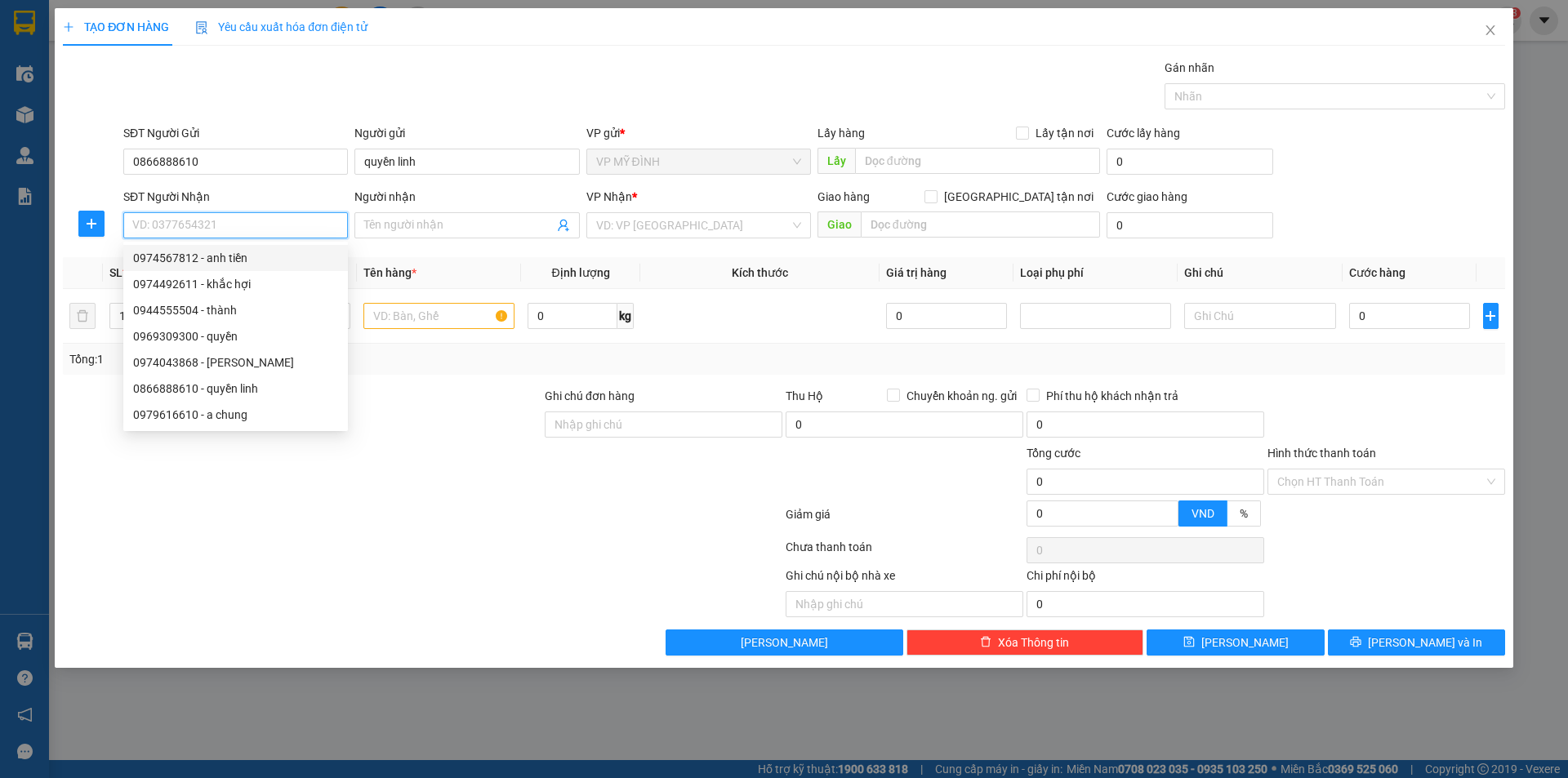
click at [211, 256] on div "0974567812 - anh tiền" at bounding box center [235, 258] width 205 height 18
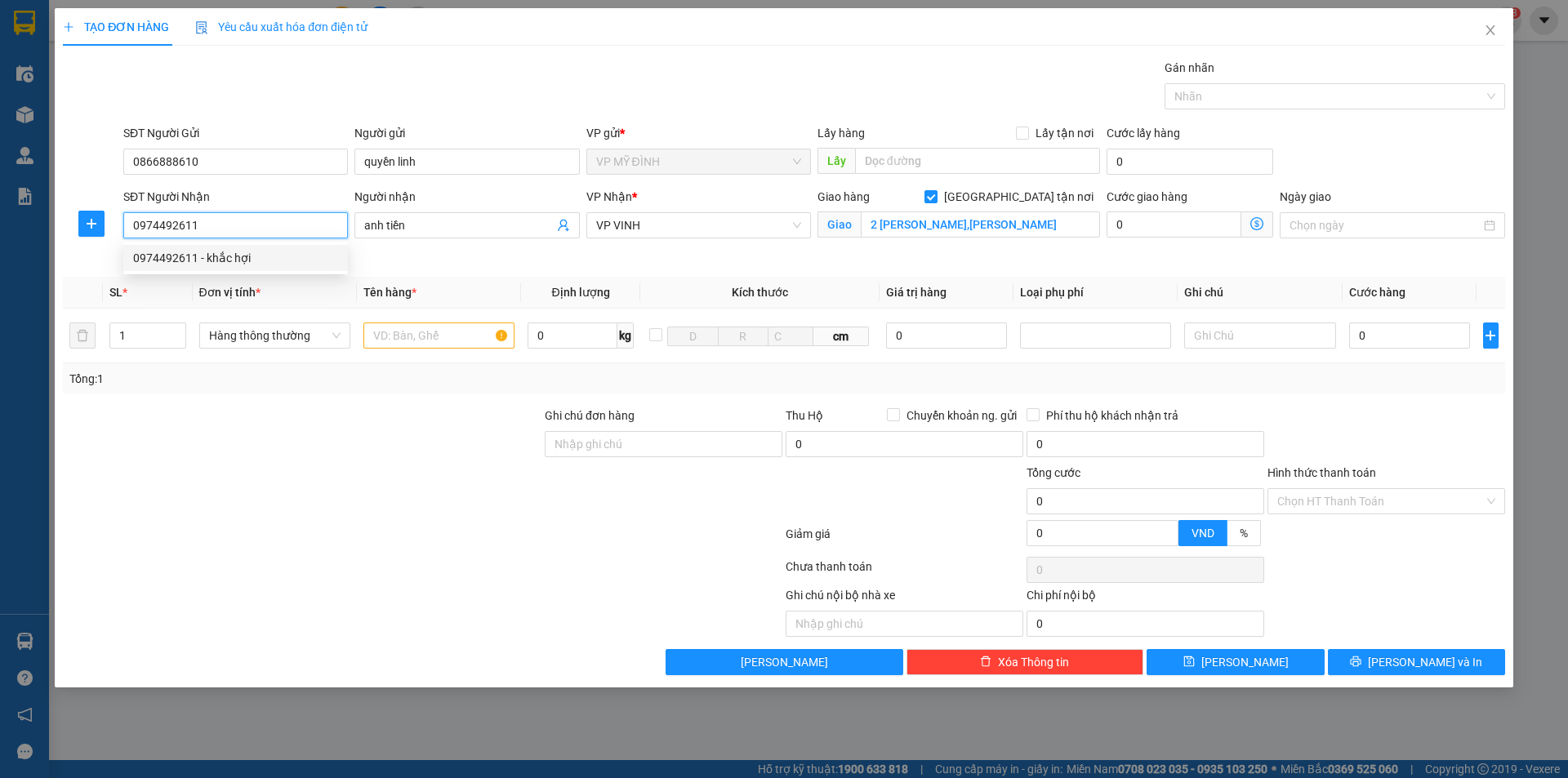
click at [224, 254] on div "0974492611 - khắc hợi" at bounding box center [235, 258] width 205 height 18
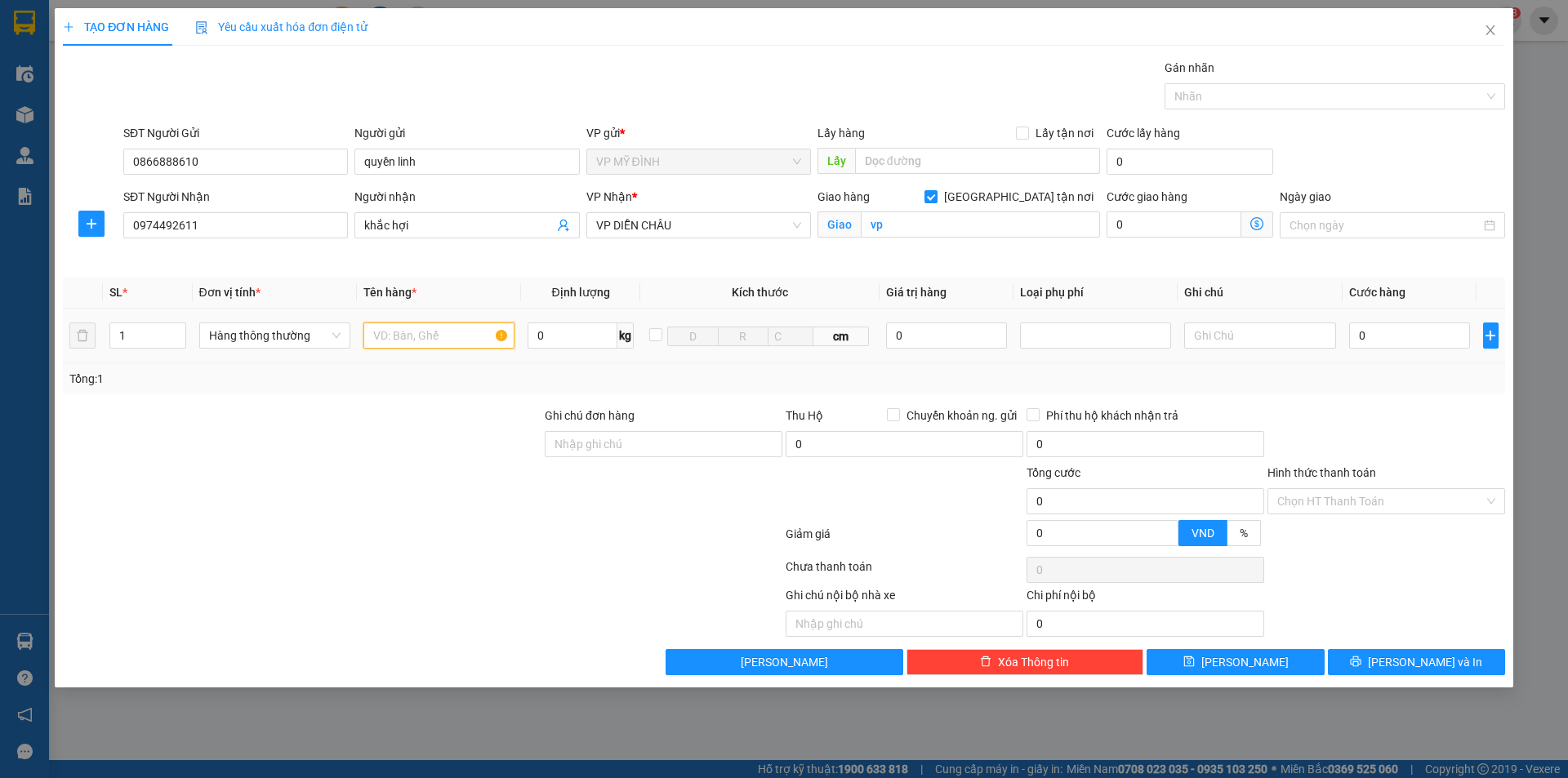
click at [404, 338] on input "text" at bounding box center [439, 336] width 151 height 27
drag, startPoint x: 1380, startPoint y: 424, endPoint x: 1396, endPoint y: 457, distance: 36.7
click at [1382, 424] on div at bounding box center [1386, 435] width 241 height 57
click at [1344, 500] on input "Hình thức thanh toán" at bounding box center [1380, 501] width 206 height 25
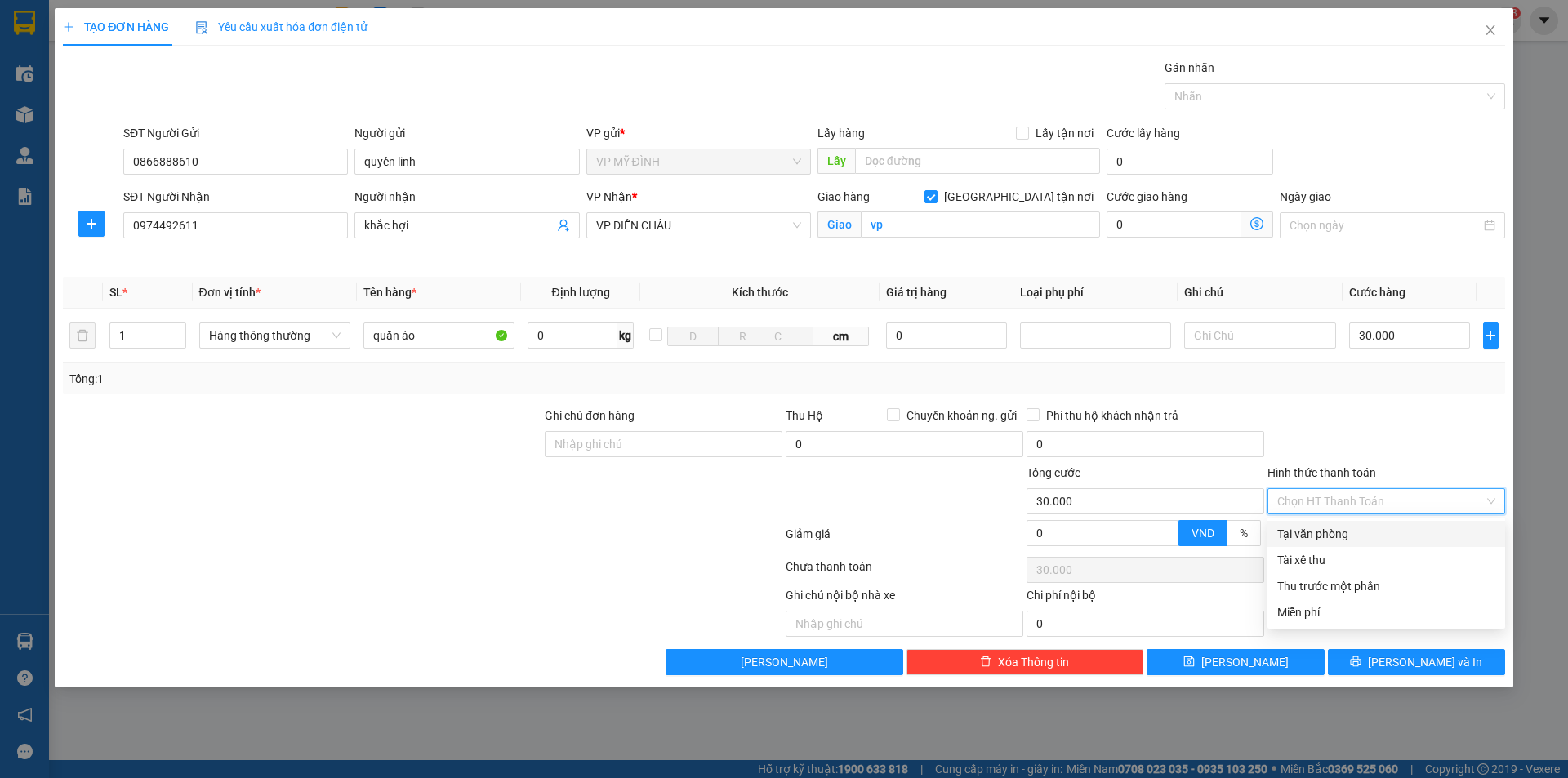
click at [1341, 533] on div "Tại văn phòng" at bounding box center [1386, 534] width 218 height 18
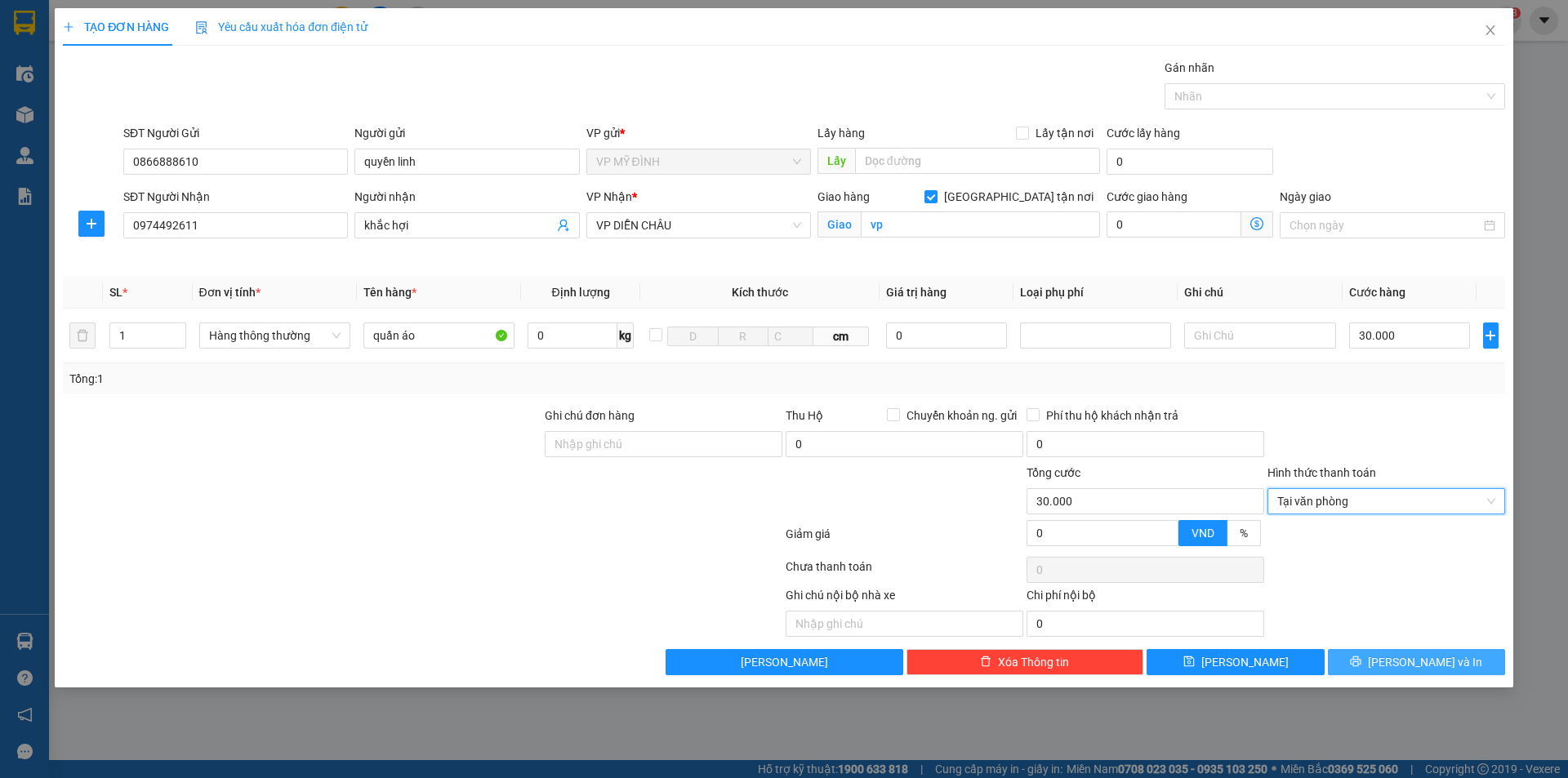
click at [1364, 664] on button "[PERSON_NAME] và In" at bounding box center [1416, 662] width 177 height 27
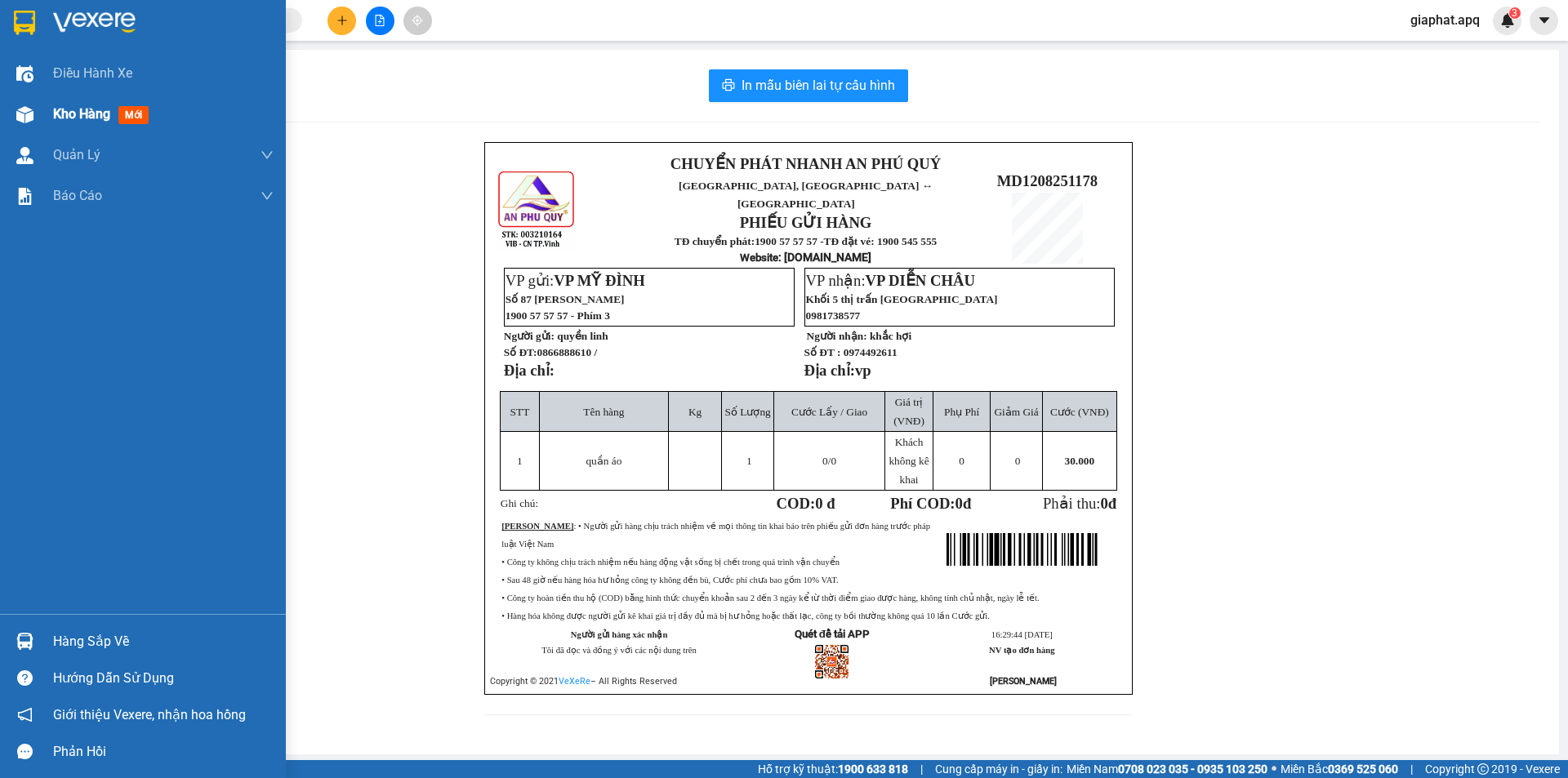
click at [66, 111] on span "Kho hàng" at bounding box center [81, 114] width 57 height 15
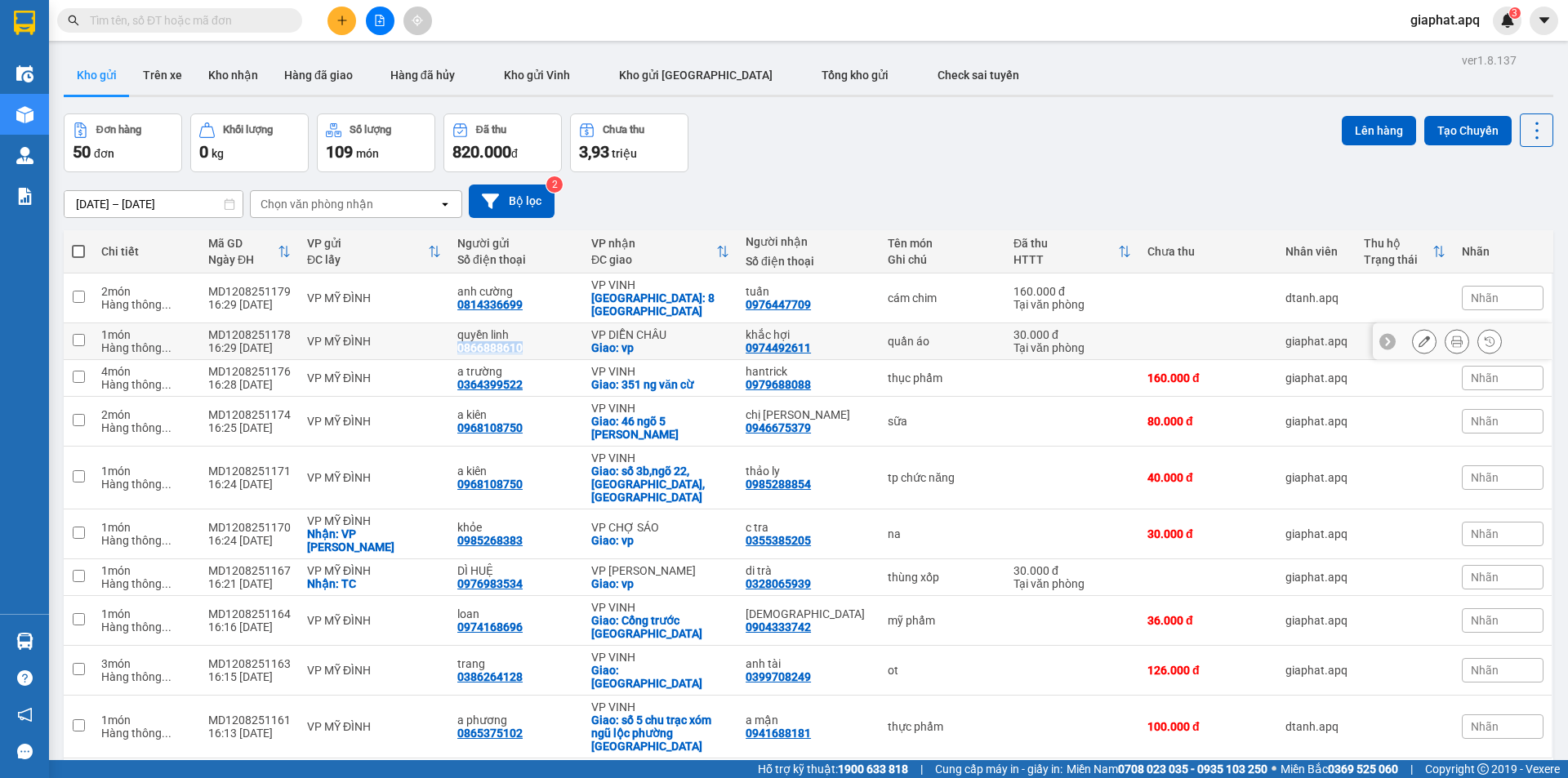
drag, startPoint x: 532, startPoint y: 336, endPoint x: 473, endPoint y: 335, distance: 59.0
click at [463, 336] on div "quyền linh 0866888610" at bounding box center [516, 341] width 117 height 27
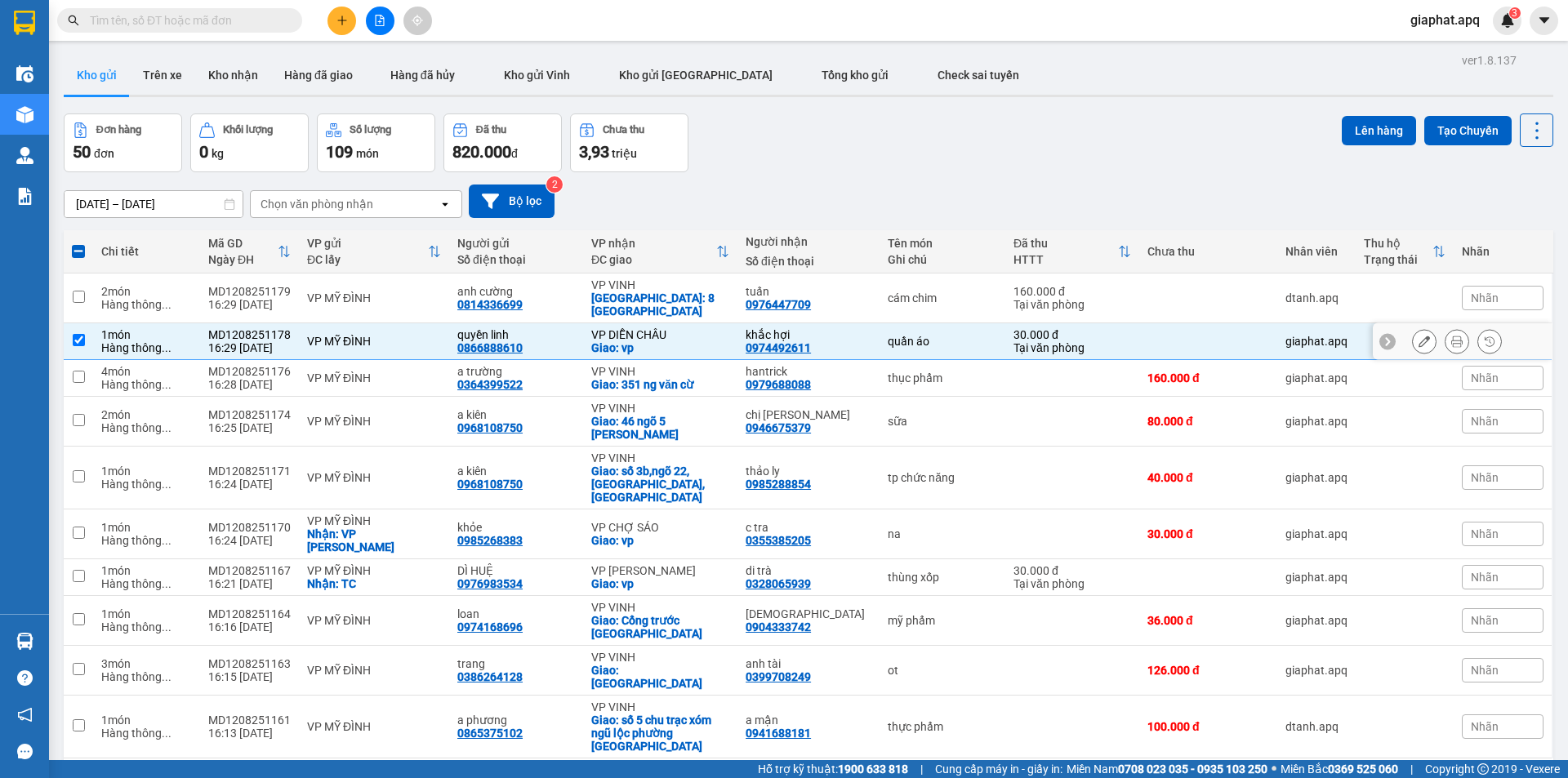
drag, startPoint x: 473, startPoint y: 335, endPoint x: 782, endPoint y: 223, distance: 328.7
click at [782, 223] on div "10/08/2025 – 12/08/2025 Press the down arrow key to interact with the calendar …" at bounding box center [808, 201] width 1490 height 58
click at [344, 20] on icon "plus" at bounding box center [342, 20] width 11 height 11
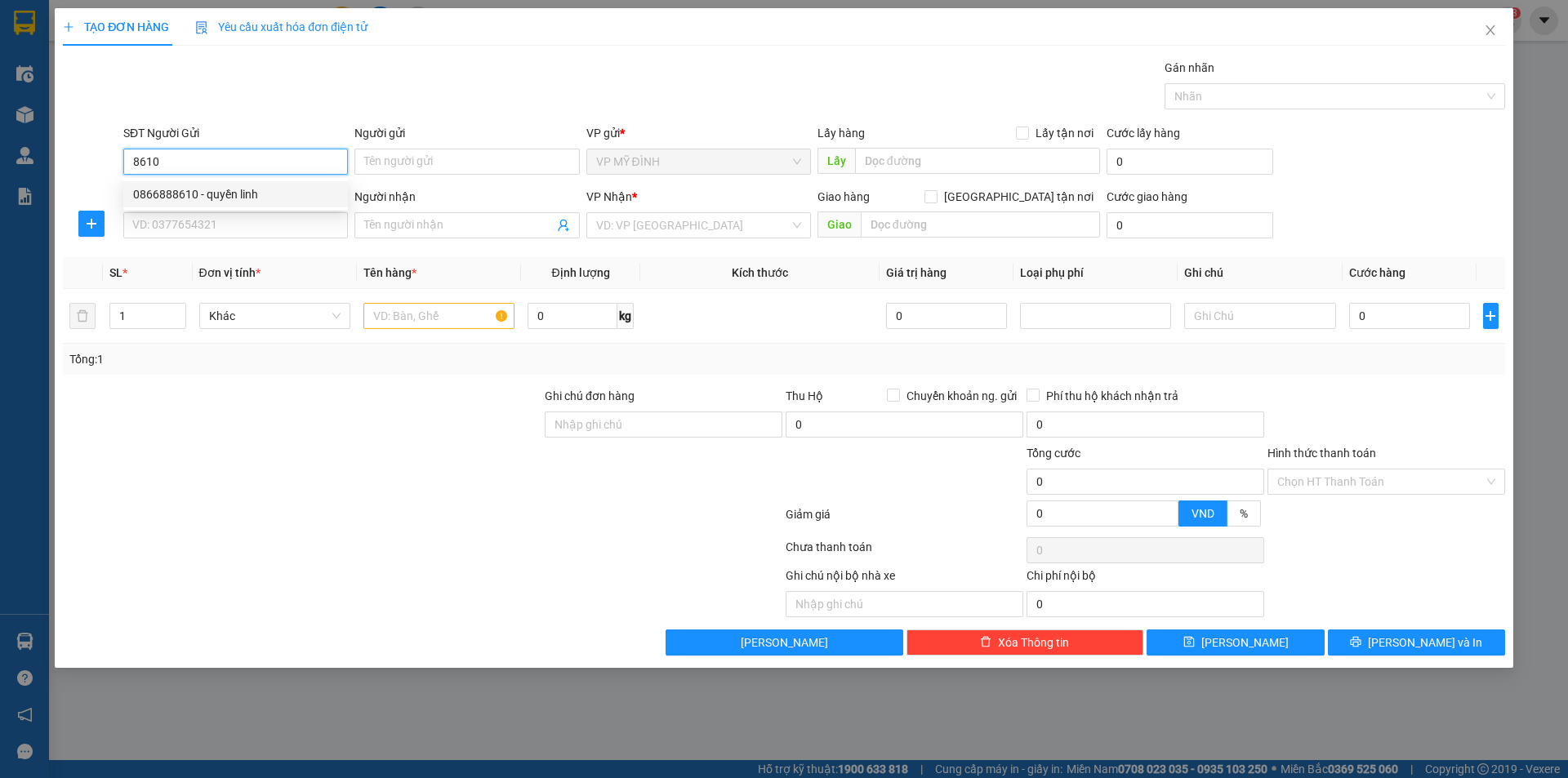
click at [215, 193] on div "0866888610 - quyền linh" at bounding box center [235, 194] width 205 height 18
click at [236, 224] on input "SĐT Người Nhận" at bounding box center [236, 225] width 224 height 27
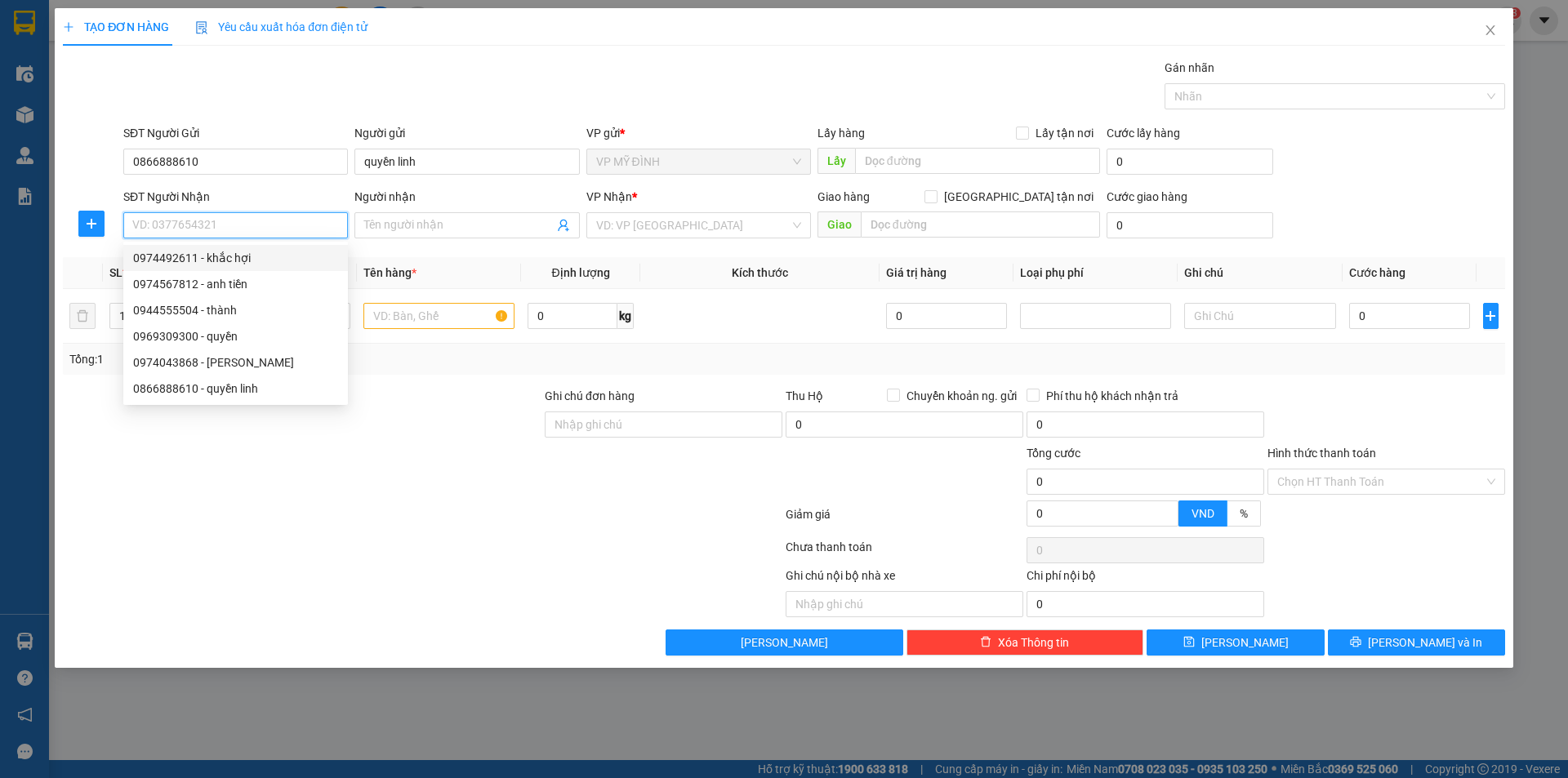
click at [229, 264] on div "0974492611 - khắc hợi" at bounding box center [235, 258] width 205 height 18
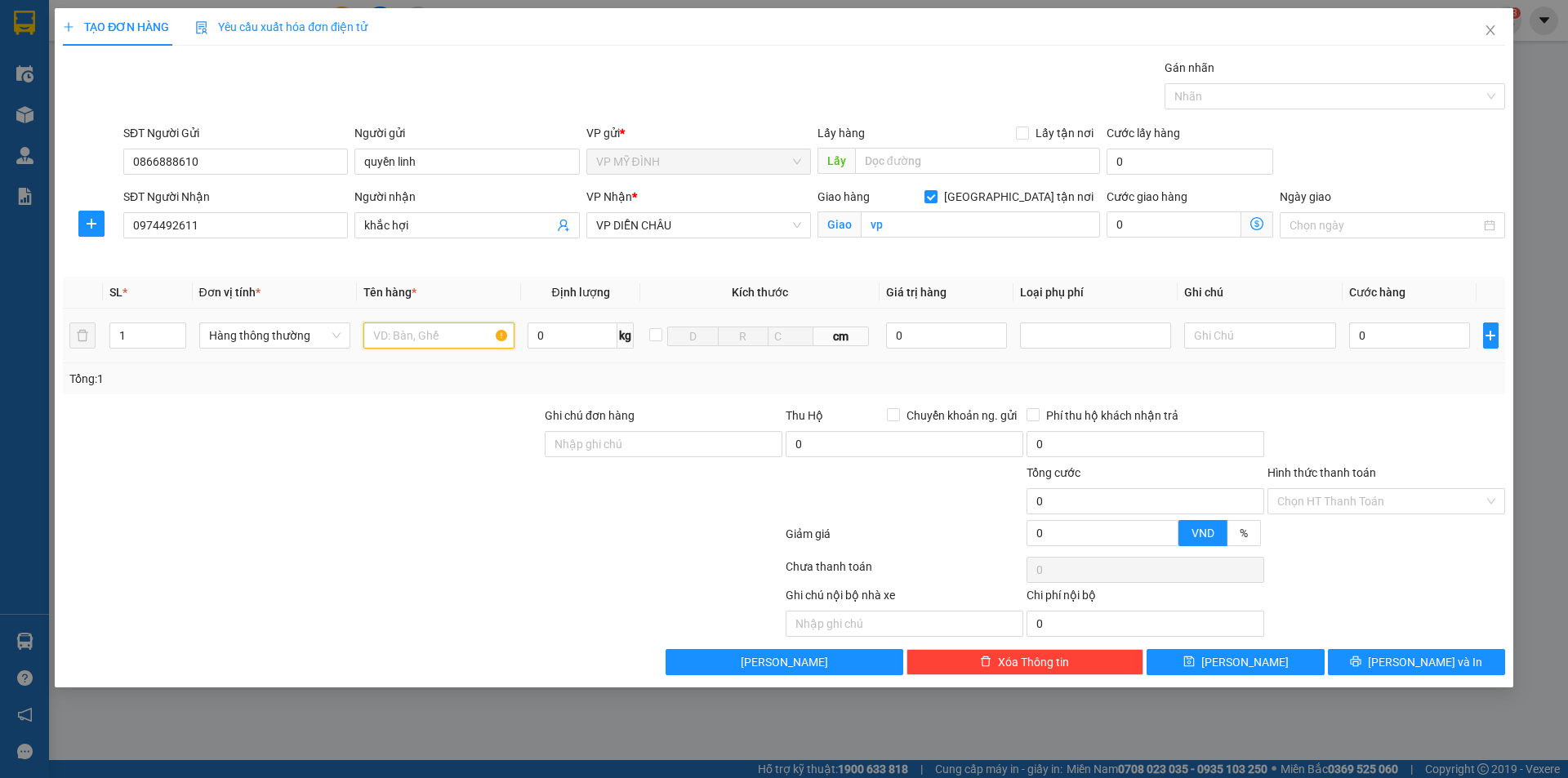
drag, startPoint x: 403, startPoint y: 338, endPoint x: 412, endPoint y: 340, distance: 9.2
click at [406, 338] on input "text" at bounding box center [439, 336] width 151 height 27
click at [1386, 336] on input "0" at bounding box center [1410, 336] width 122 height 27
click at [1320, 386] on div "Tổng: 1" at bounding box center [784, 379] width 1429 height 18
click at [1373, 663] on button "[PERSON_NAME] và In" at bounding box center [1416, 662] width 177 height 27
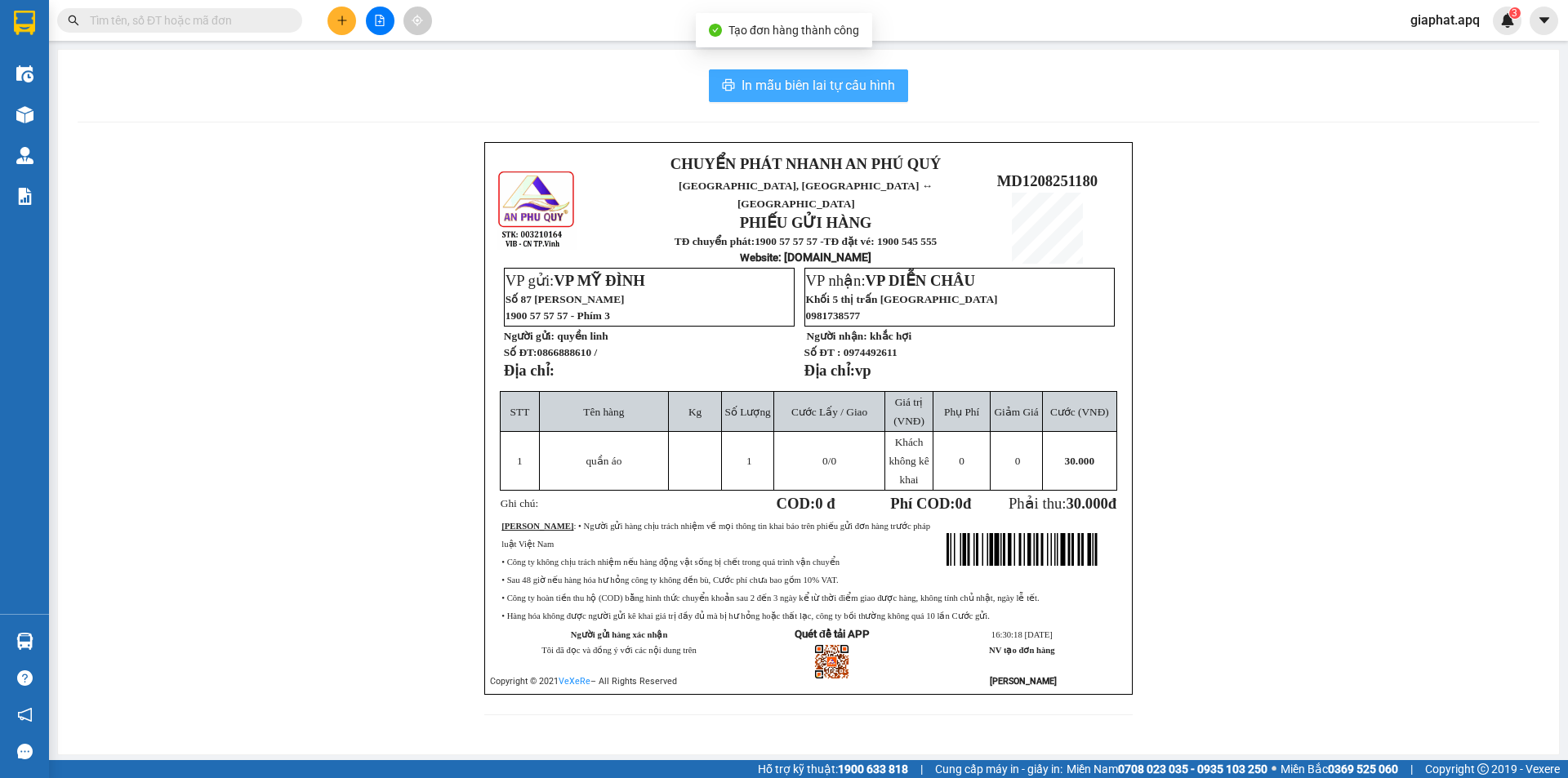
click at [791, 69] on div "In mẫu biên lai tự cấu hình CHUYỂN PHÁT NHANH AN PHÚ QUÝ NGHỆ AN, HÀ TĨNH ↔ HÀ …" at bounding box center [809, 402] width 1501 height 705
click at [815, 84] on span "In mẫu biên lai tự cấu hình" at bounding box center [818, 86] width 153 height 21
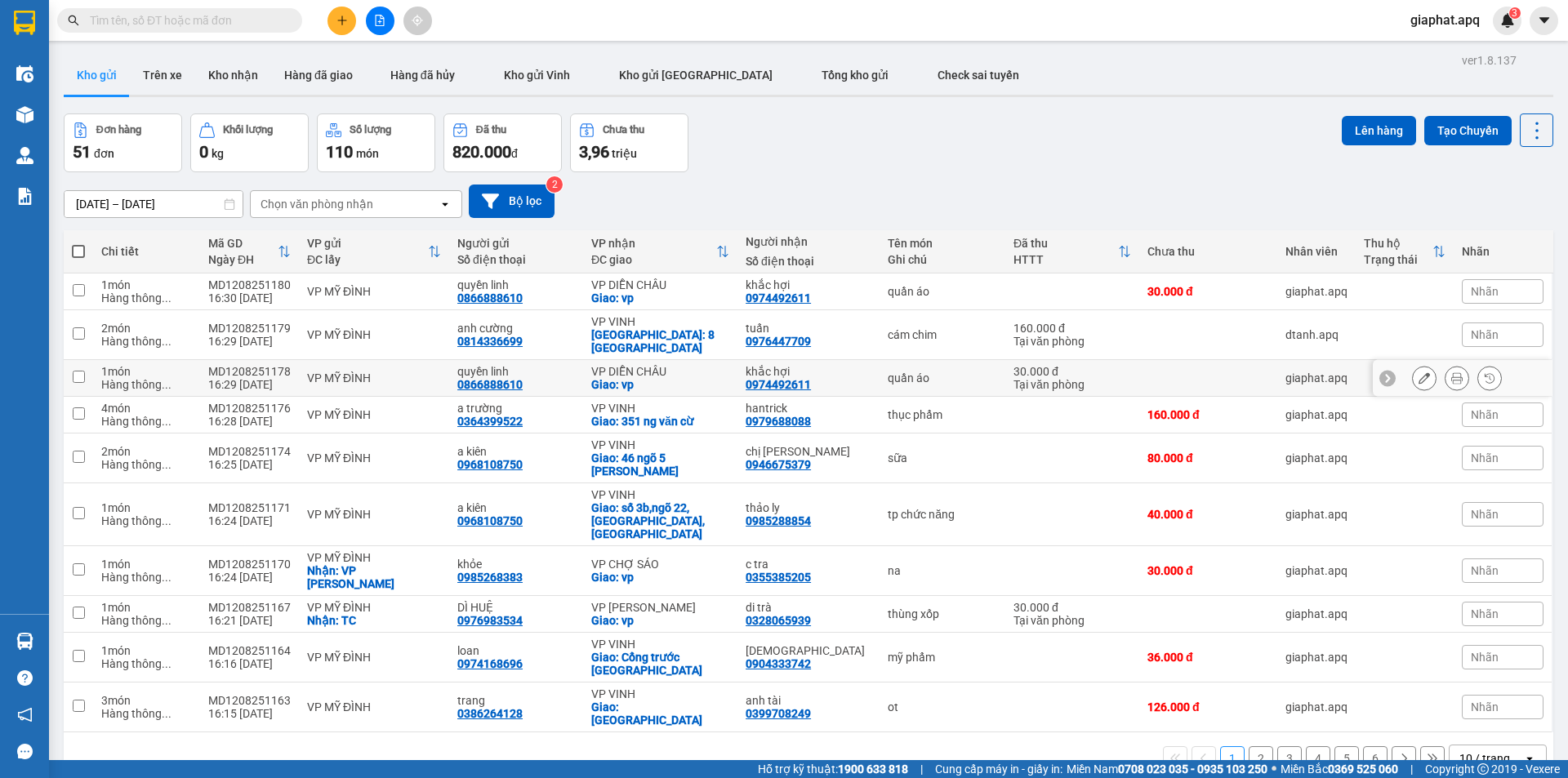
click at [1419, 373] on icon at bounding box center [1424, 378] width 11 height 11
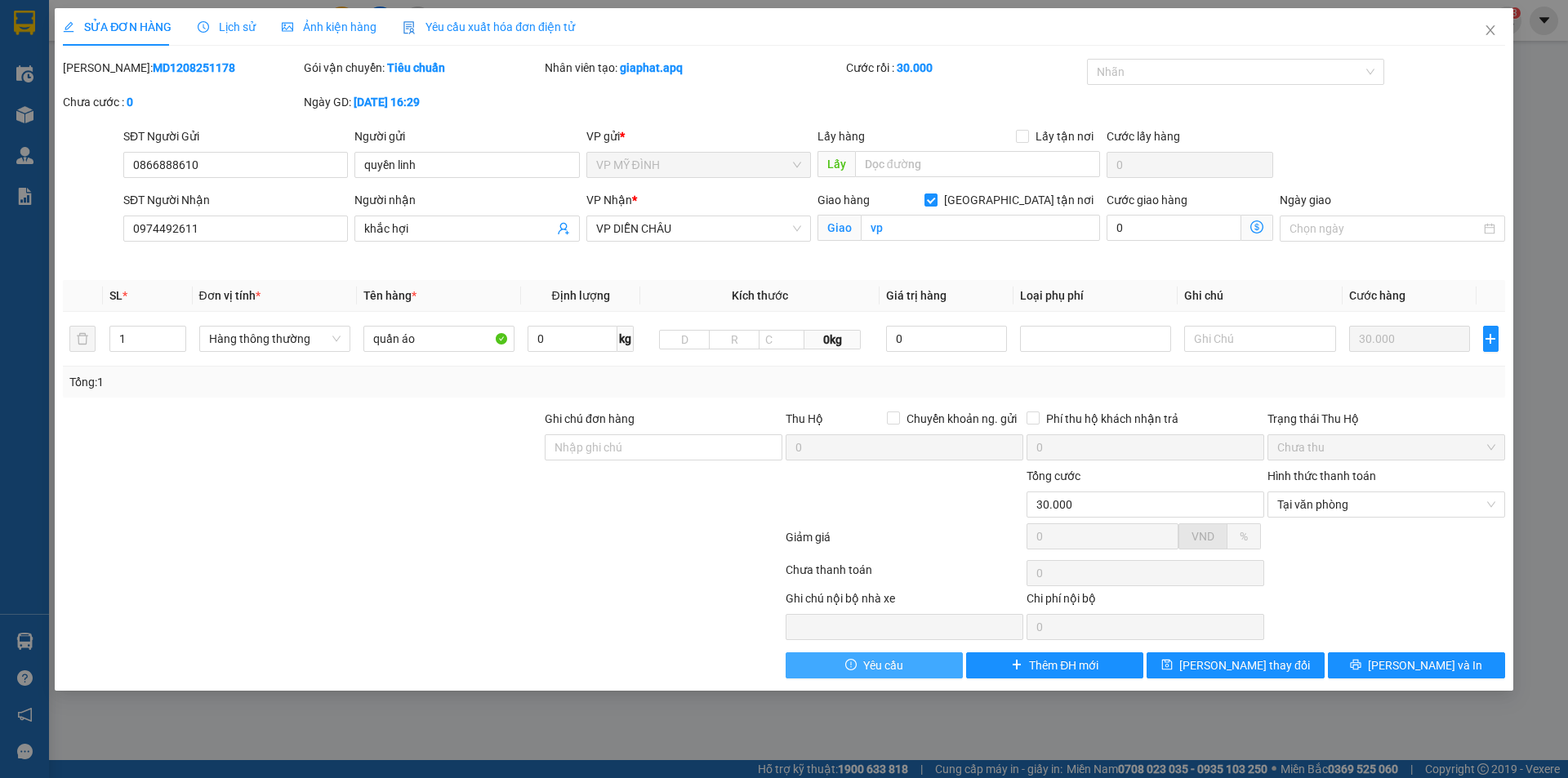
click at [866, 669] on span "Yêu cầu" at bounding box center [883, 665] width 40 height 18
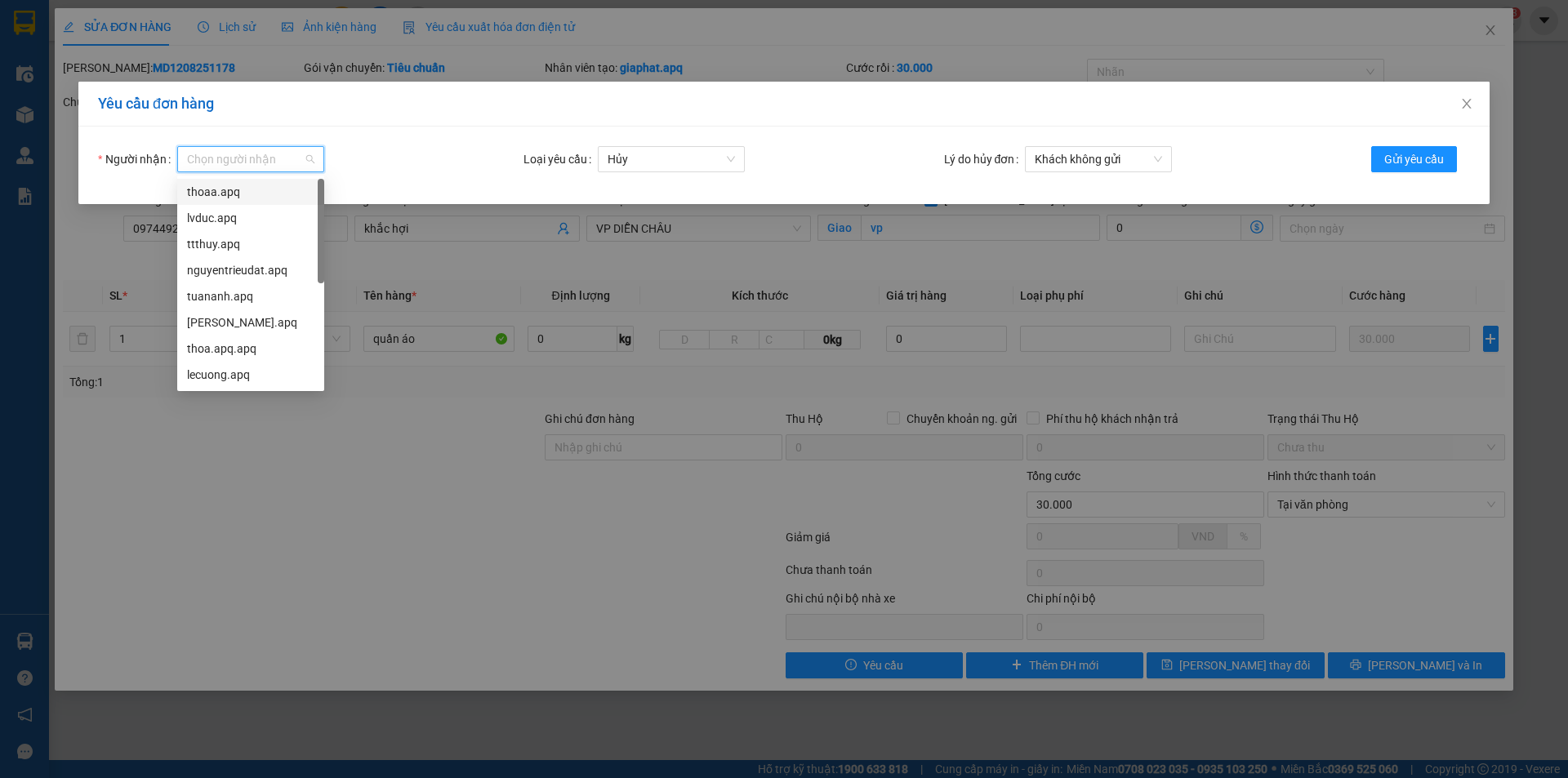
click at [286, 153] on input "Người nhận" at bounding box center [244, 159] width 116 height 25
click at [245, 295] on div "tuananh.apq" at bounding box center [250, 296] width 128 height 18
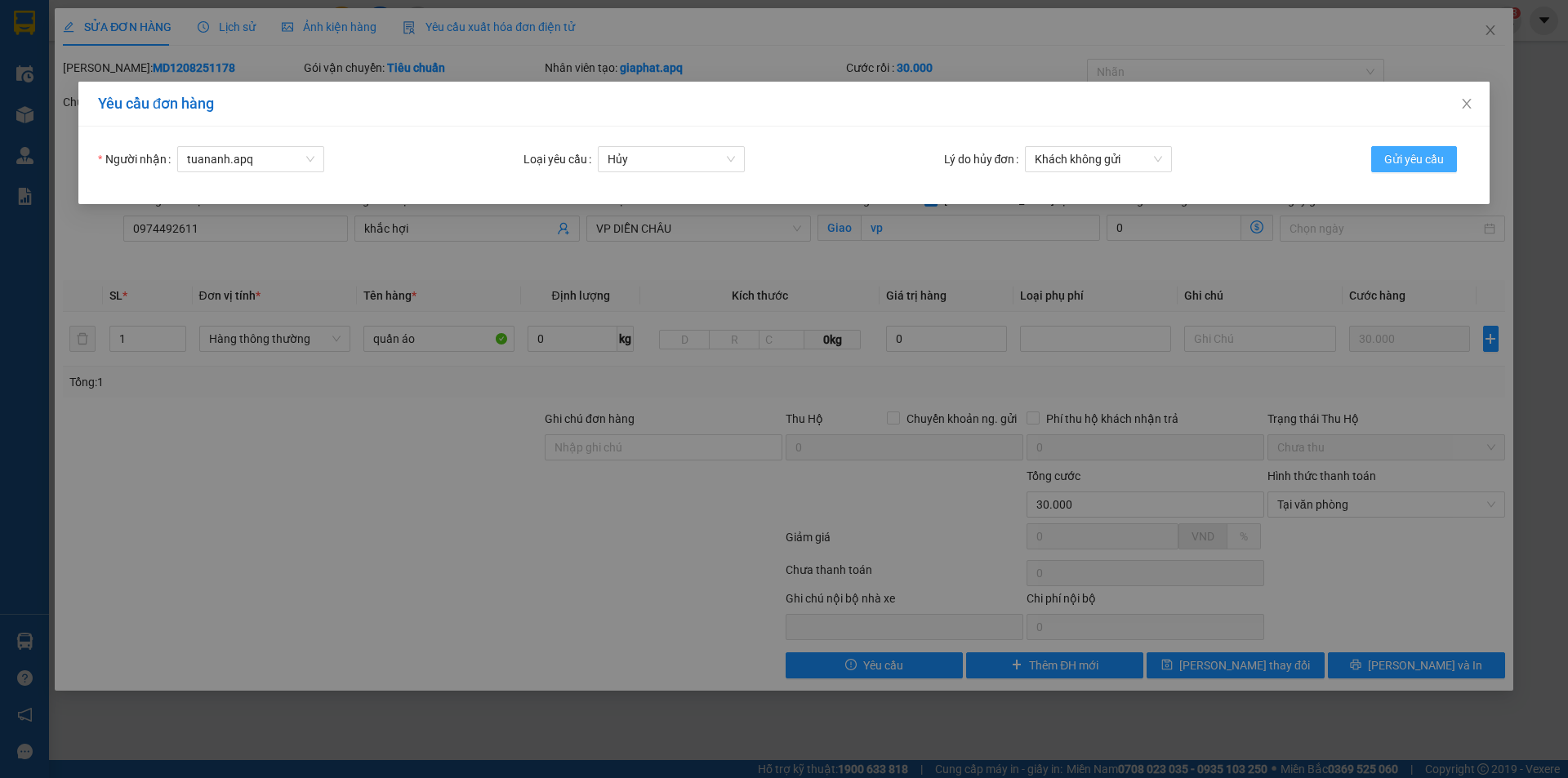
click at [1385, 156] on span "Gửi yêu cầu" at bounding box center [1415, 159] width 60 height 18
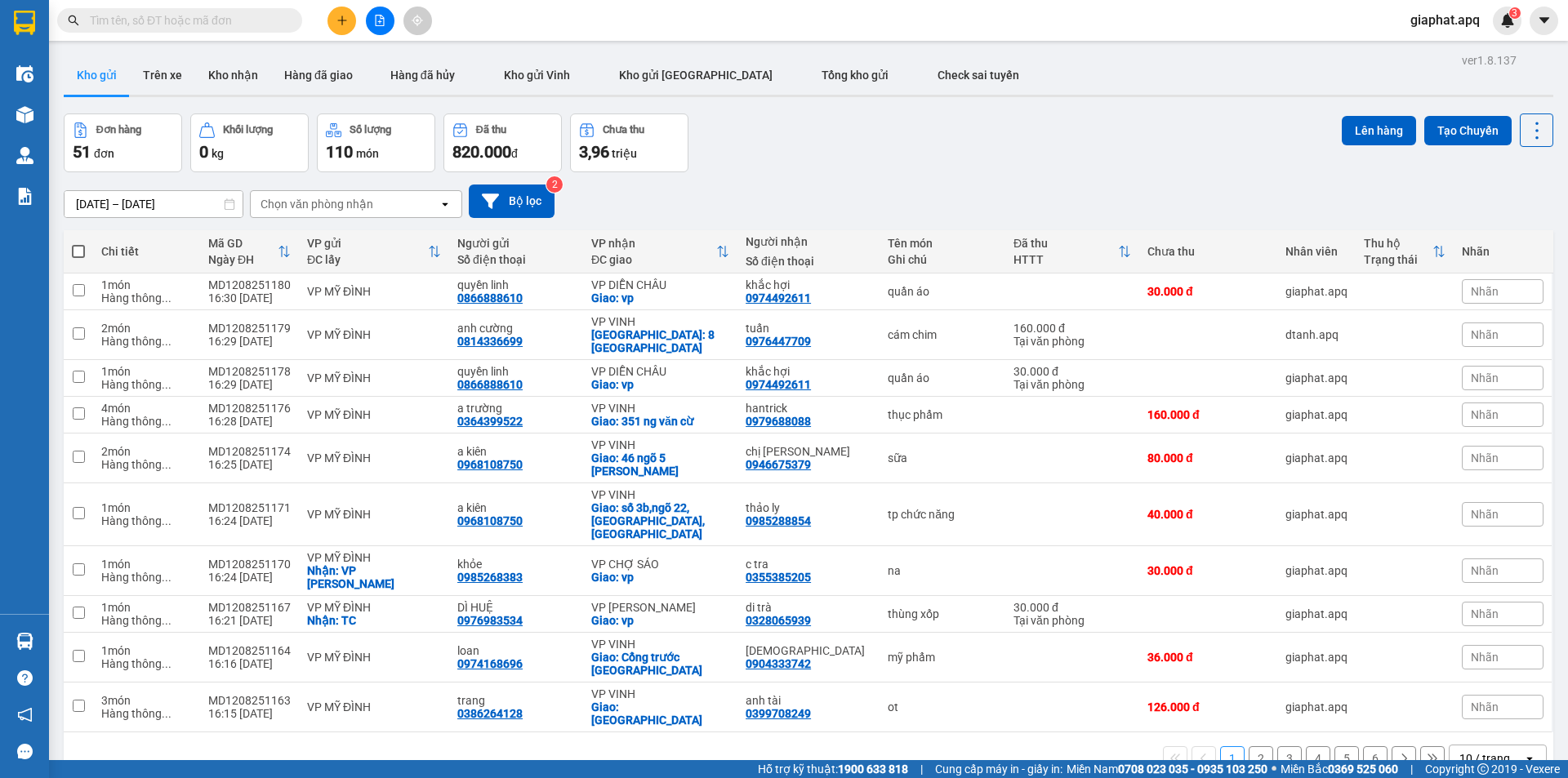
drag, startPoint x: 1478, startPoint y: 358, endPoint x: 1482, endPoint y: 369, distance: 11.7
click at [1482, 370] on tr "1 món Hàng thông ... MD1208251178 16:29 12/08 VP MỸ ĐÌNH quyền linh 0866888610 …" at bounding box center [808, 378] width 1490 height 37
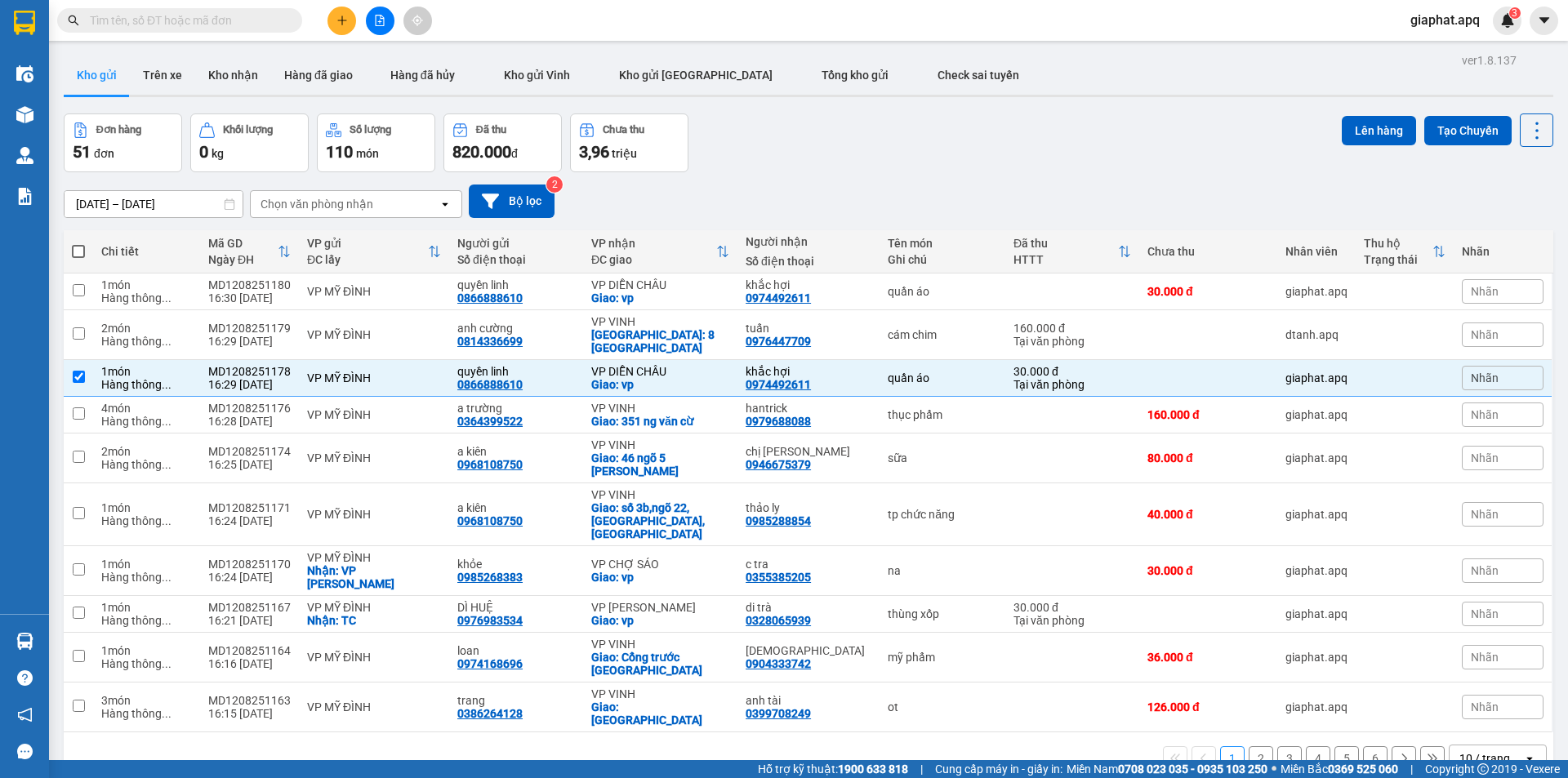
click at [1482, 372] on span "Nhãn" at bounding box center [1485, 378] width 27 height 13
click at [1302, 440] on div "CHỜ HỦY" at bounding box center [1302, 444] width 61 height 21
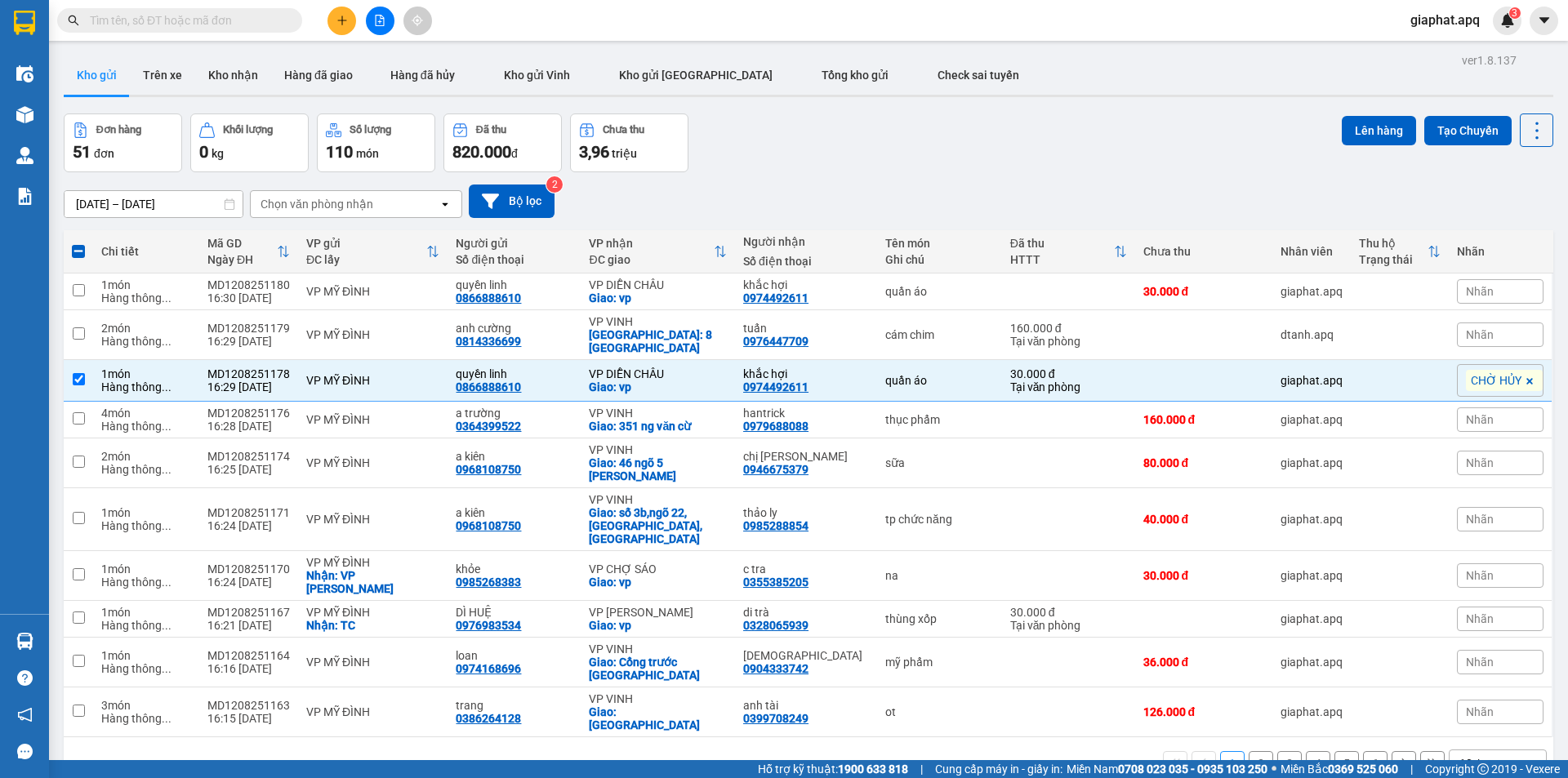
click at [1114, 175] on div "10/08/2025 – 12/08/2025 Press the down arrow key to interact with the calendar …" at bounding box center [808, 201] width 1490 height 58
click at [341, 23] on icon "plus" at bounding box center [342, 20] width 11 height 11
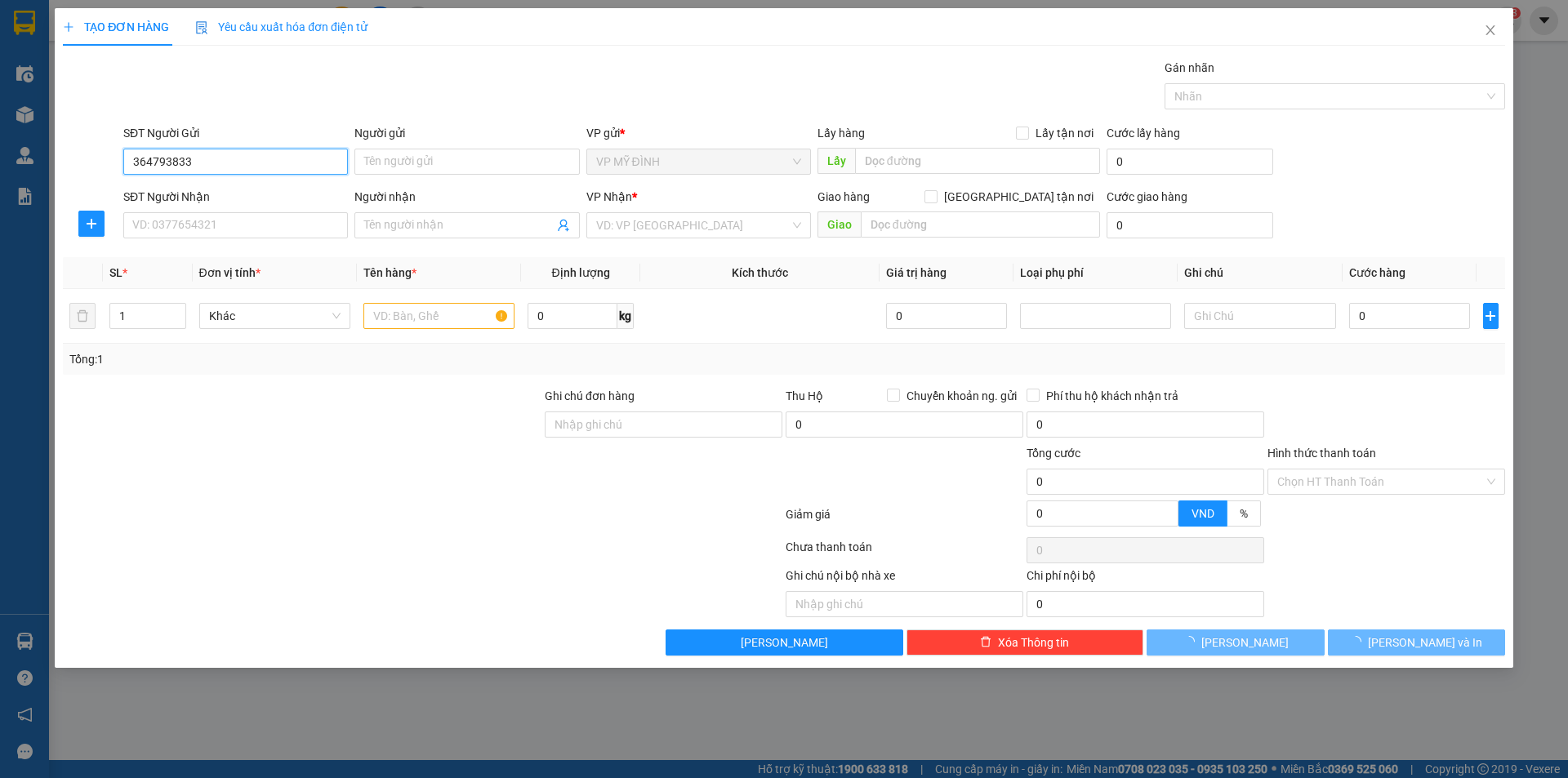
click at [129, 155] on input "364793833" at bounding box center [236, 161] width 224 height 27
click at [216, 179] on form "SĐT Người Gửi 0364793833 0364793833 Người gửi Tên người gửi VP gửi * VP MỸ ĐÌNH…" at bounding box center [783, 184] width 1442 height 121
click at [219, 160] on input "0364793833" at bounding box center [236, 161] width 224 height 27
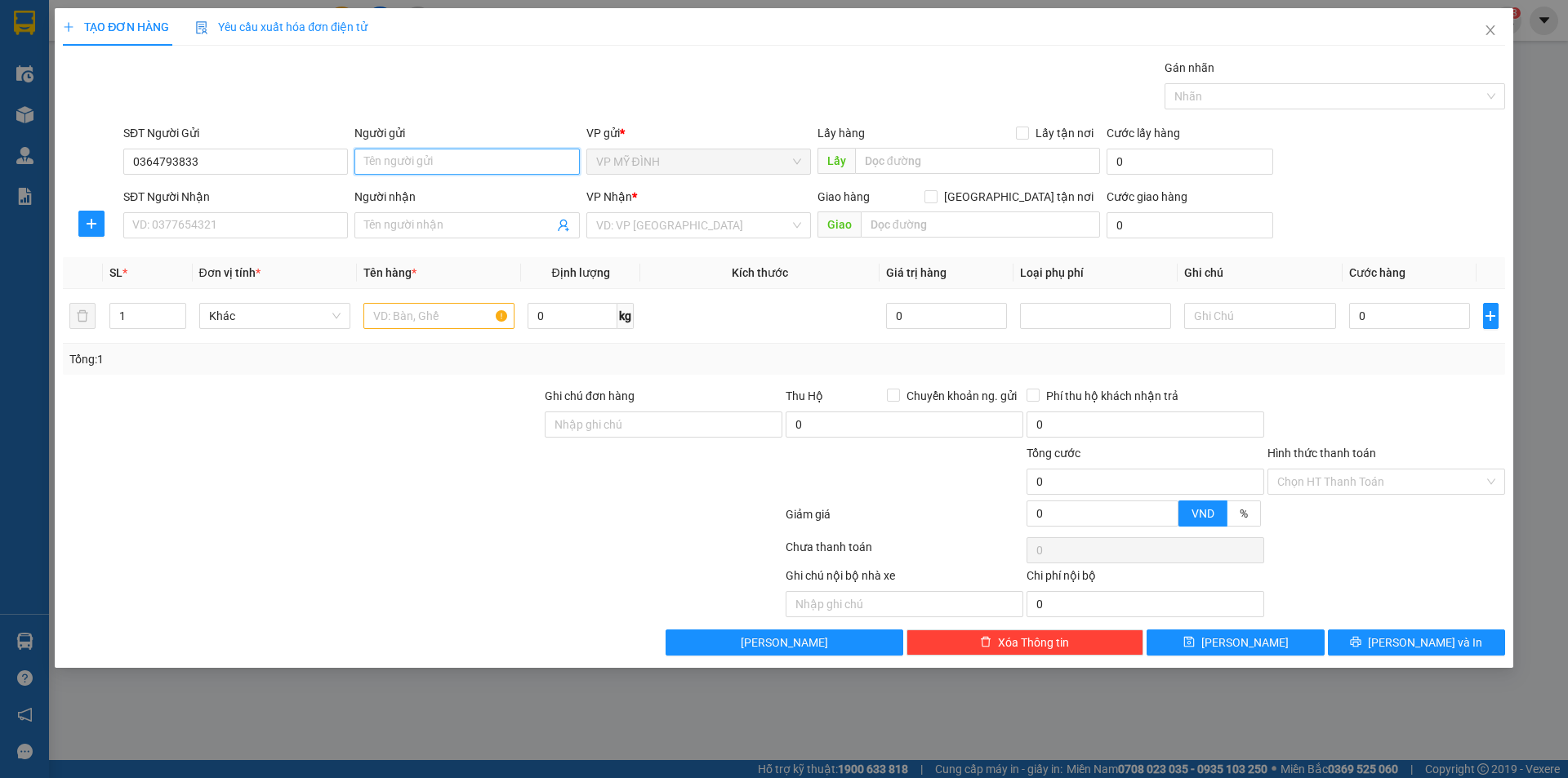
click at [385, 170] on input "Người gửi" at bounding box center [467, 161] width 224 height 27
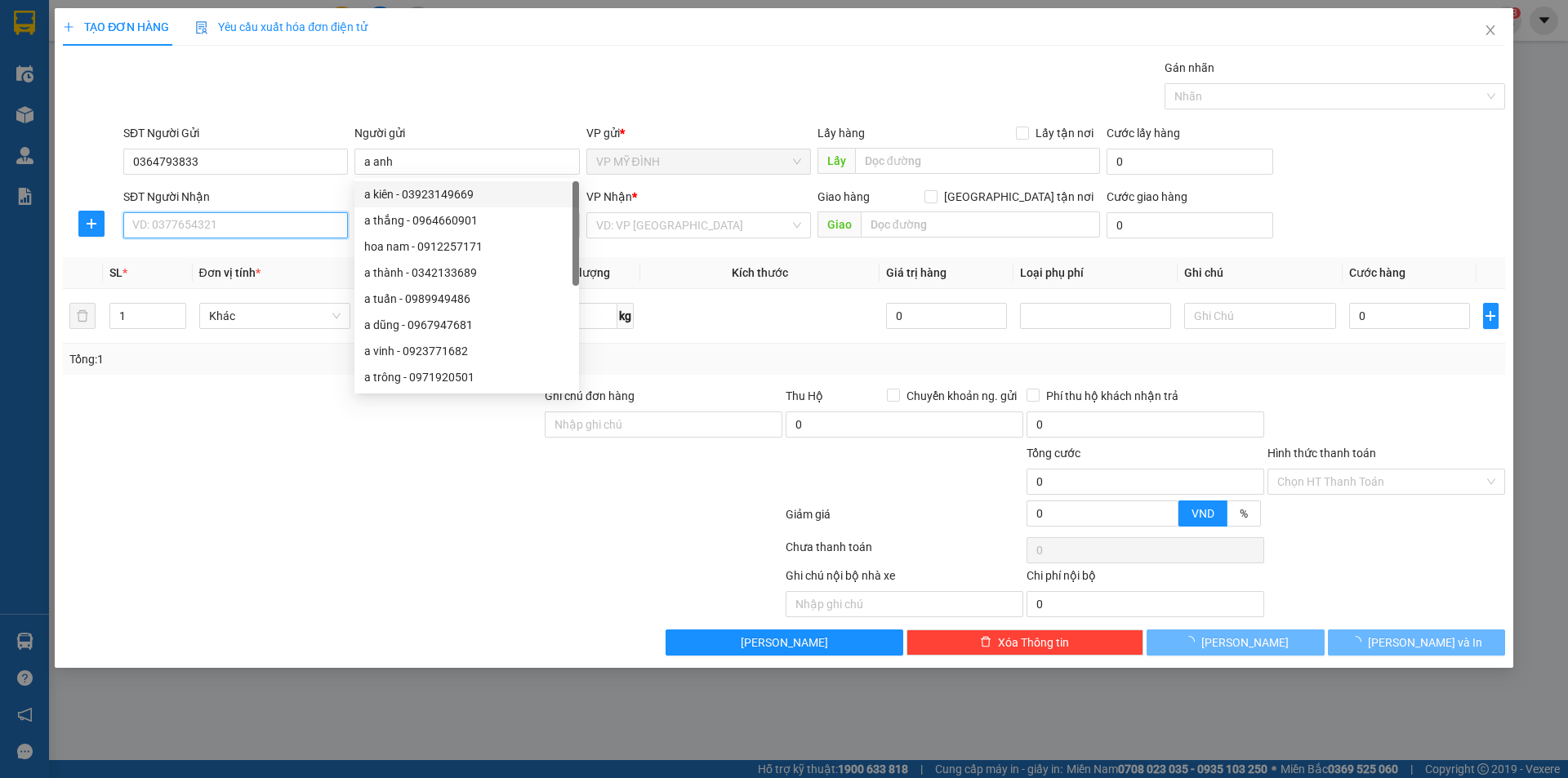
click at [183, 230] on input "SĐT Người Nhận" at bounding box center [236, 225] width 224 height 27
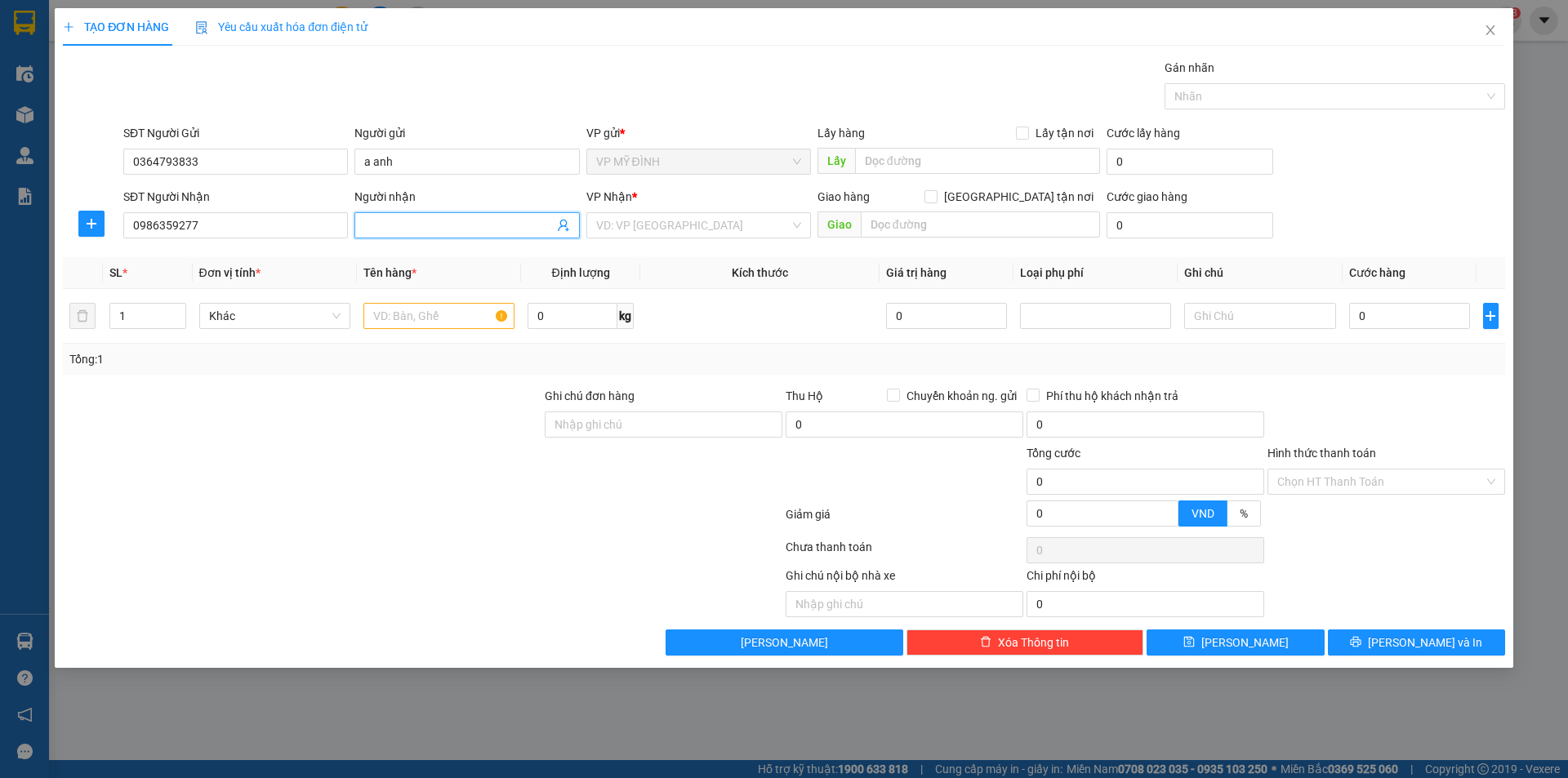
click at [399, 224] on input "Người nhận" at bounding box center [458, 225] width 189 height 18
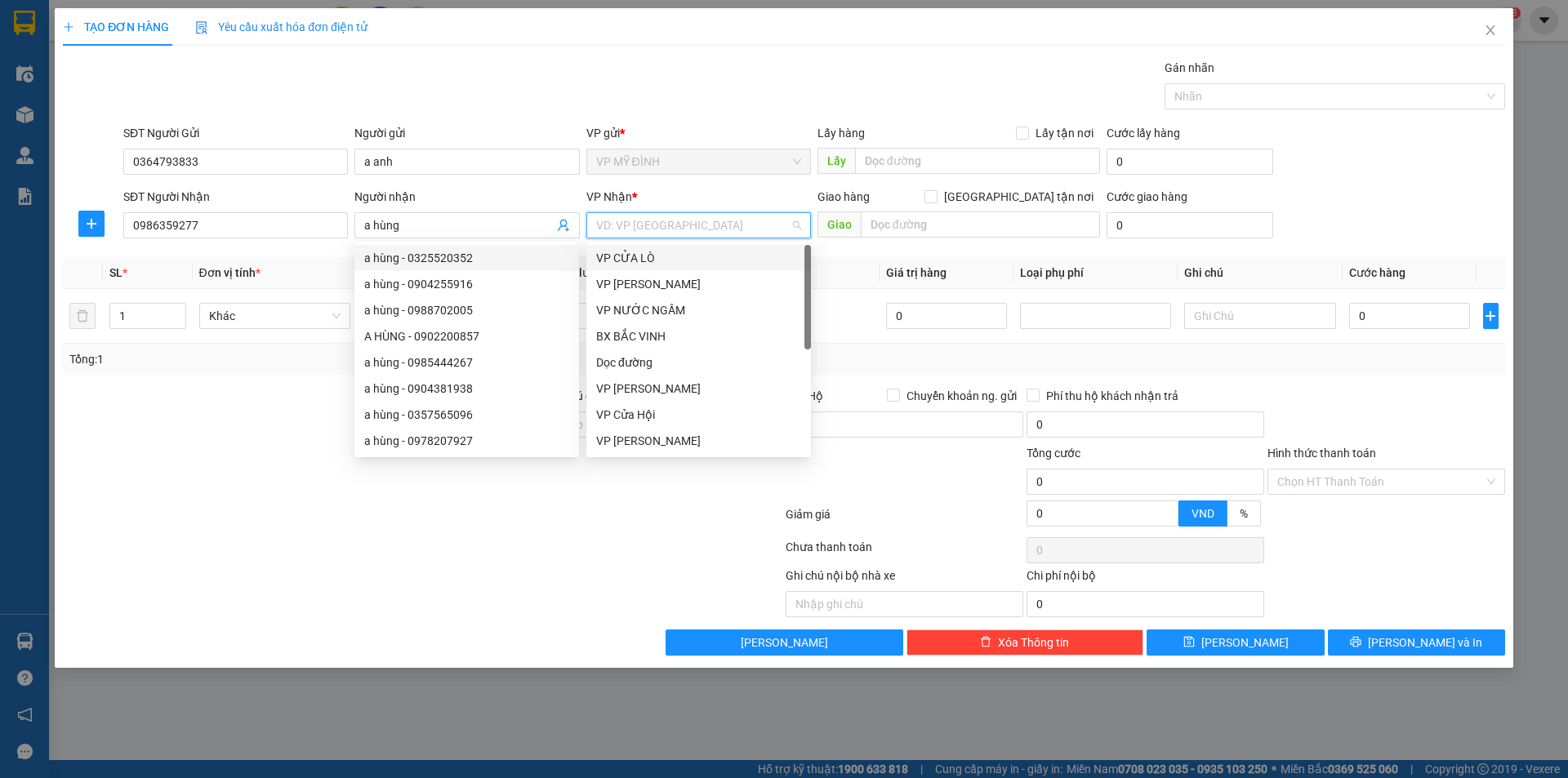
click at [665, 228] on input "search" at bounding box center [693, 225] width 194 height 25
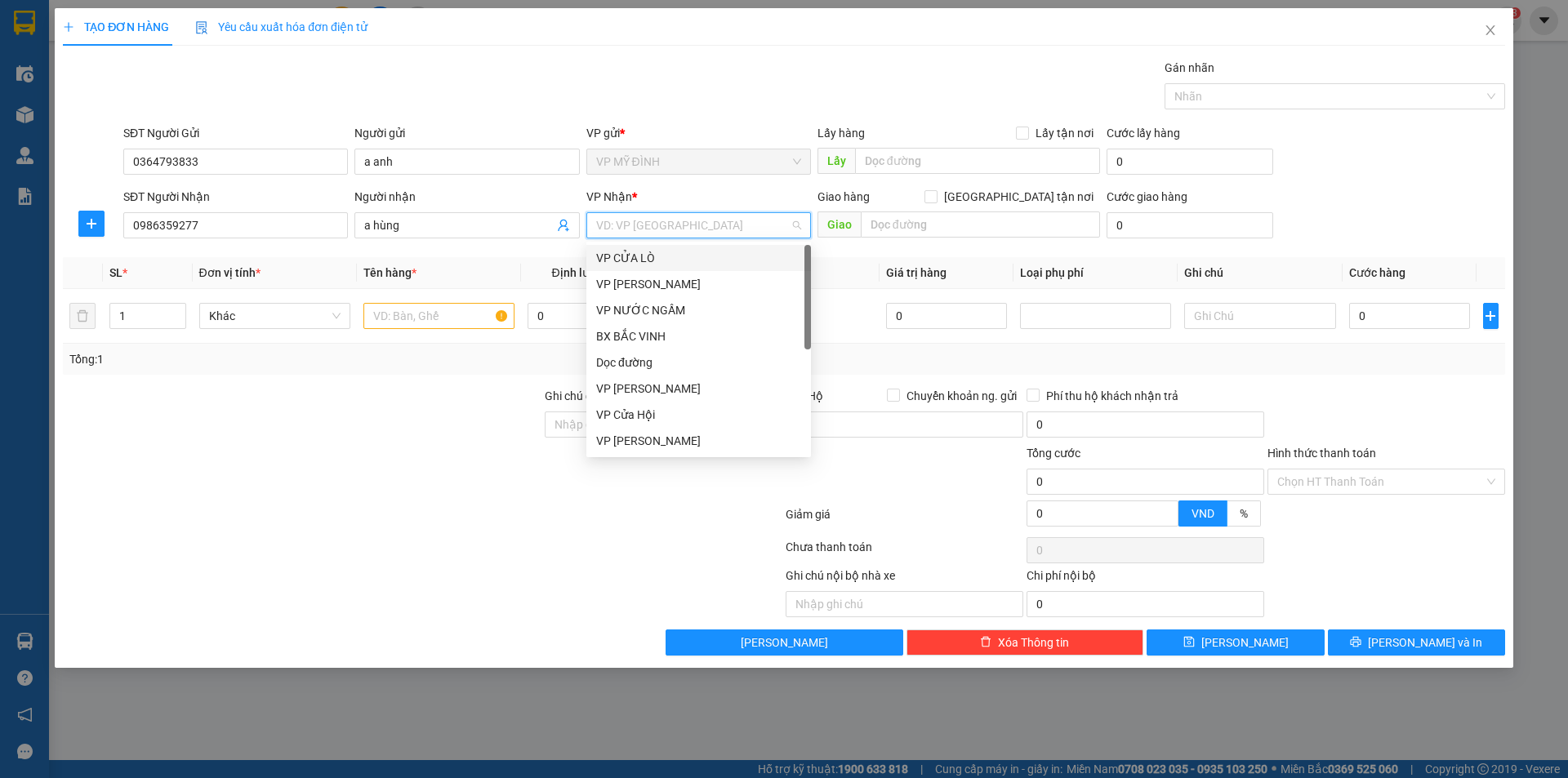
scroll to position [236, 0]
drag, startPoint x: 644, startPoint y: 302, endPoint x: 658, endPoint y: 300, distance: 14.1
click at [645, 302] on div "VP VINH" at bounding box center [698, 310] width 205 height 18
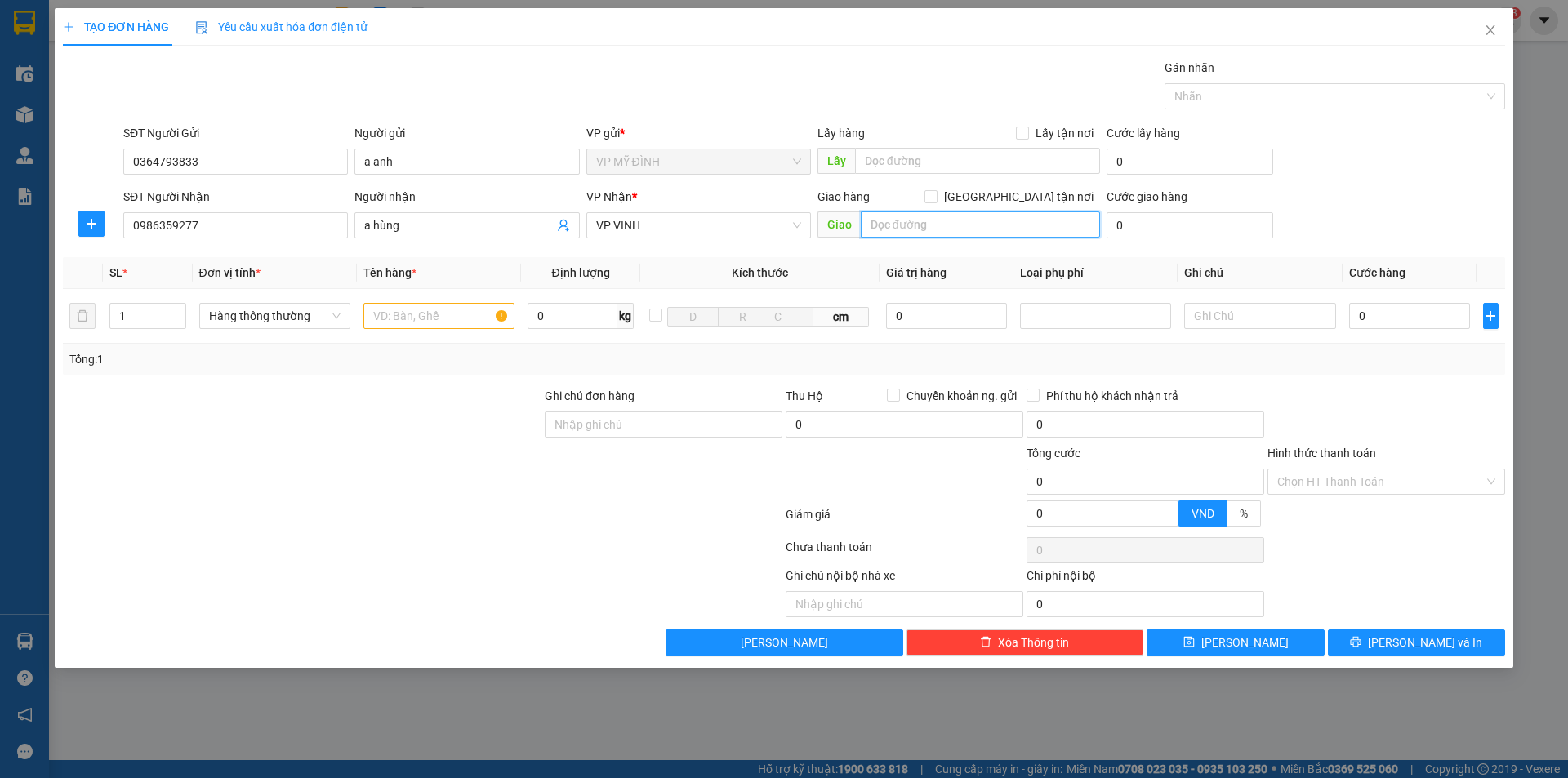
click at [908, 228] on input "text" at bounding box center [980, 224] width 239 height 27
click at [936, 199] on input "[GEOGRAPHIC_DATA] tận nơi" at bounding box center [930, 195] width 11 height 11
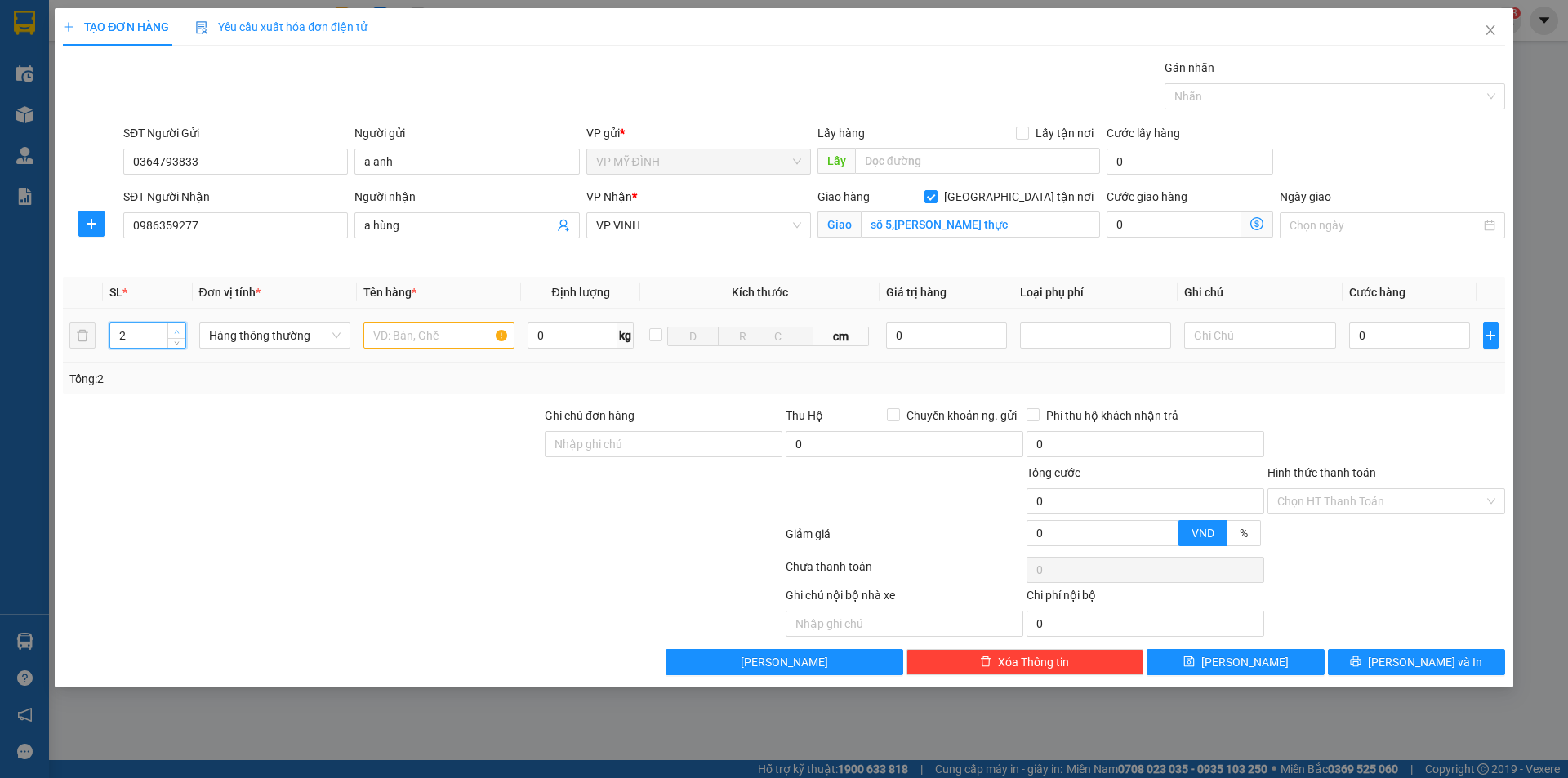
click at [176, 326] on span "up" at bounding box center [177, 331] width 9 height 9
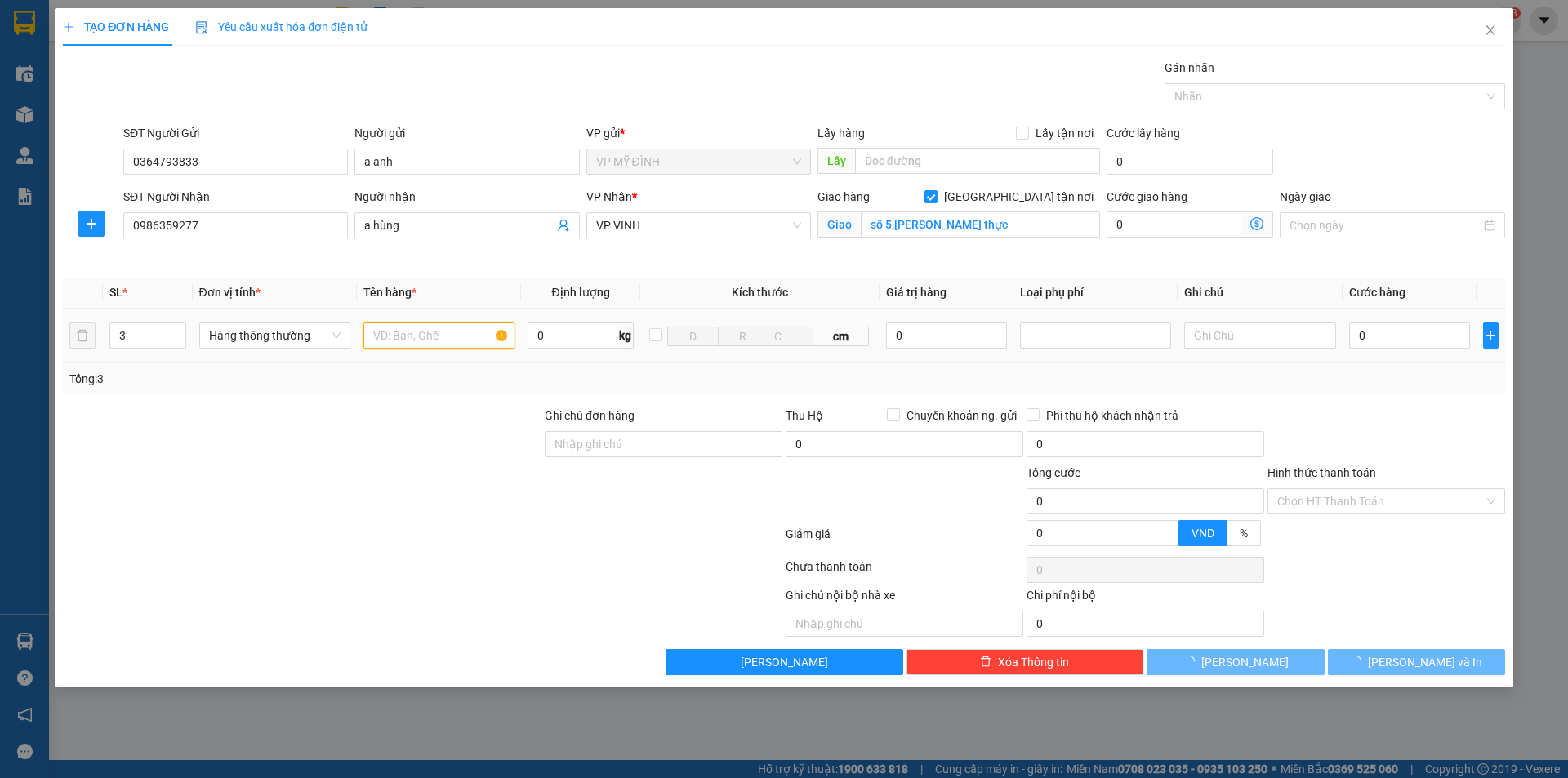
click at [374, 339] on input "text" at bounding box center [439, 336] width 151 height 27
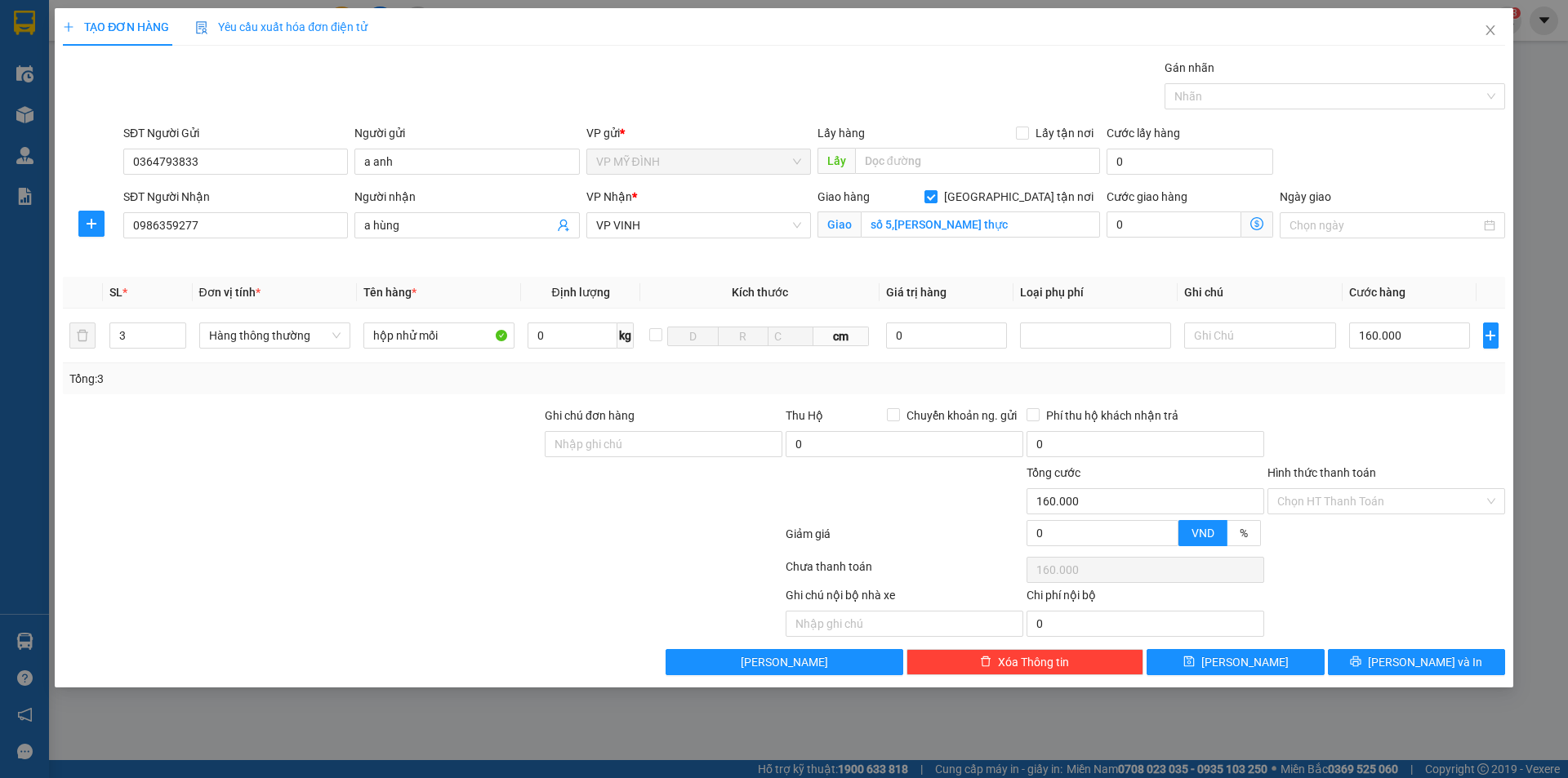
click at [1414, 428] on div at bounding box center [1386, 435] width 241 height 57
click at [1411, 322] on div "160.000" at bounding box center [1410, 336] width 122 height 33
click at [1414, 330] on input "160.000" at bounding box center [1410, 336] width 122 height 27
click at [1432, 398] on div "Transit Pickup Surcharge Ids Transit Deliver Surcharge Ids Transit Deliver Surc…" at bounding box center [783, 368] width 1442 height 617
click at [1407, 661] on span "[PERSON_NAME] và In" at bounding box center [1425, 662] width 114 height 18
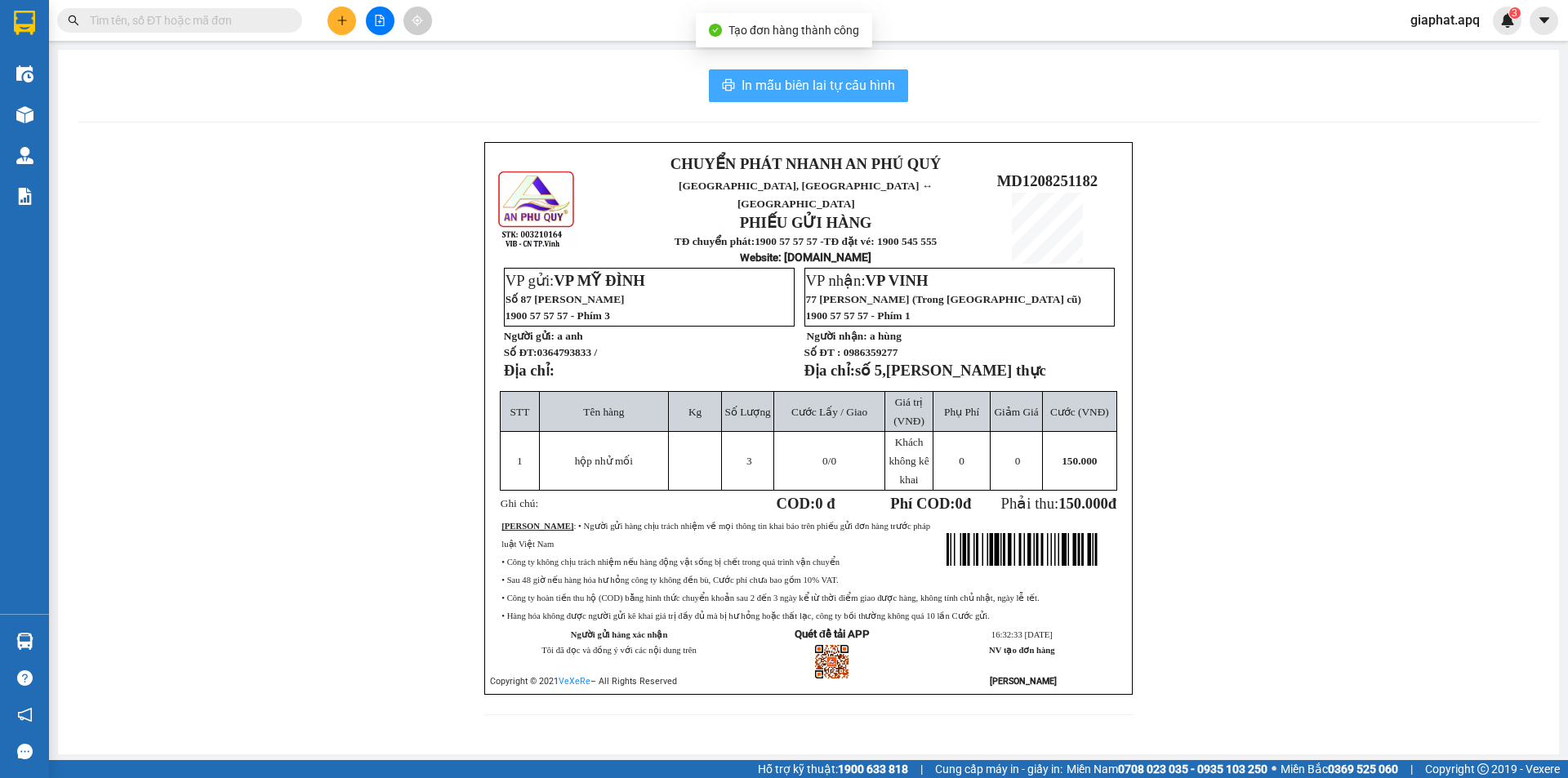
click at [805, 92] on span "In mẫu biên lai tự cấu hình" at bounding box center [818, 86] width 153 height 21
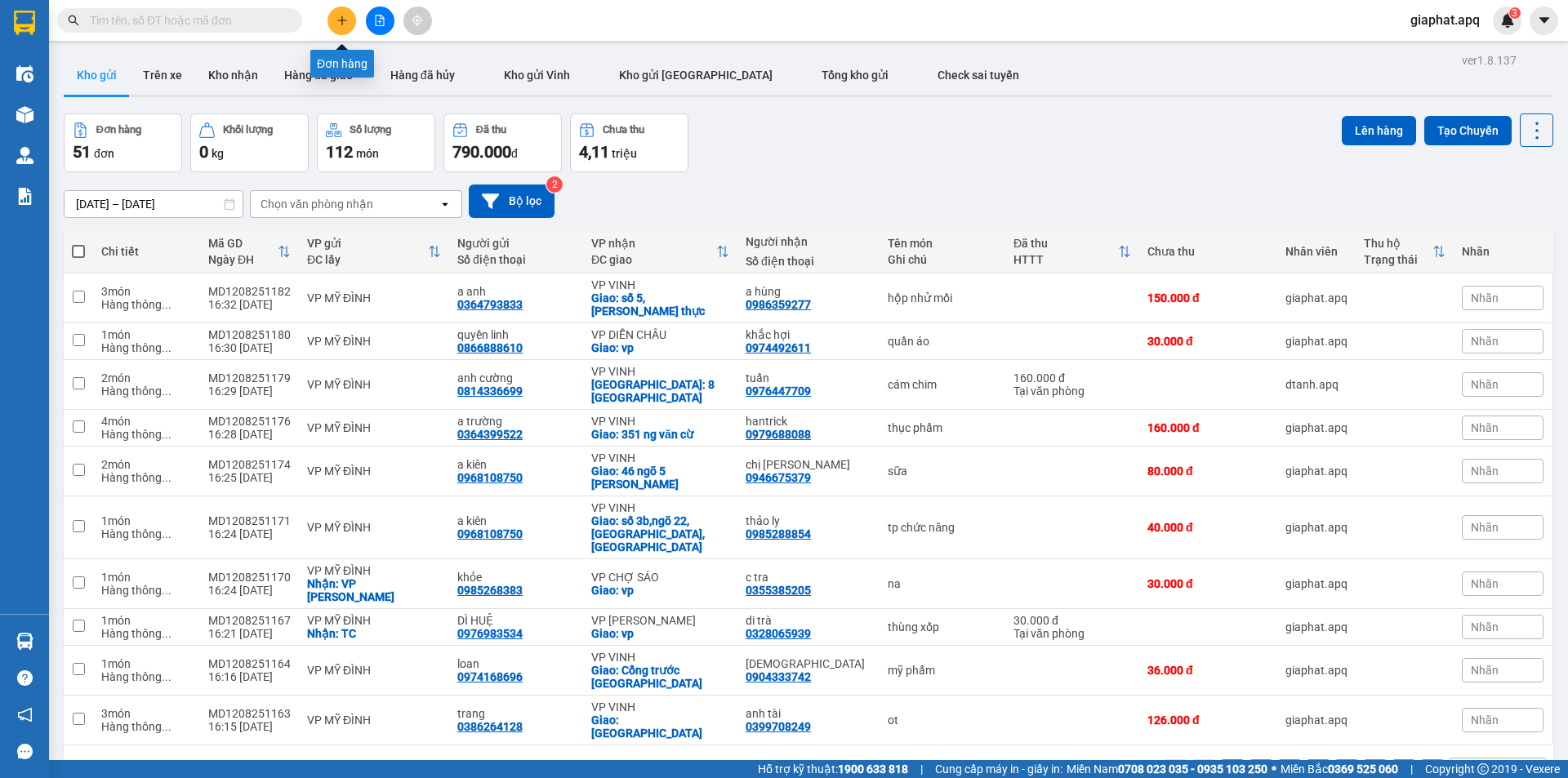
click at [344, 27] on button at bounding box center [341, 21] width 28 height 28
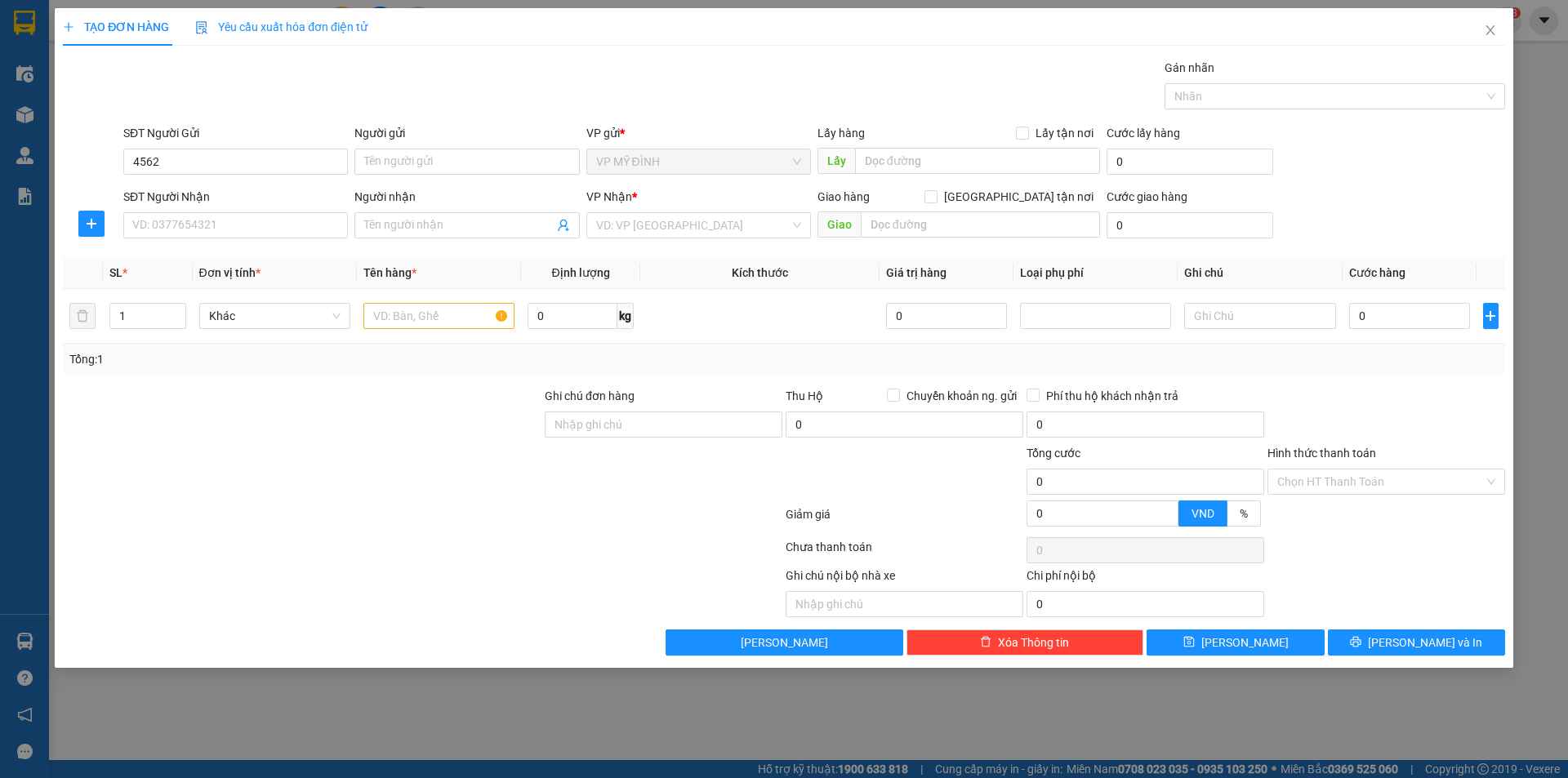
click at [183, 191] on div "SĐT Người Nhận" at bounding box center [236, 196] width 224 height 18
click at [183, 212] on input "SĐT Người Nhận" at bounding box center [236, 225] width 224 height 27
click at [191, 153] on input "4562" at bounding box center [236, 161] width 224 height 27
click at [207, 166] on input "4562" at bounding box center [236, 161] width 224 height 27
click at [206, 189] on div "0382584562 - tình" at bounding box center [235, 194] width 205 height 18
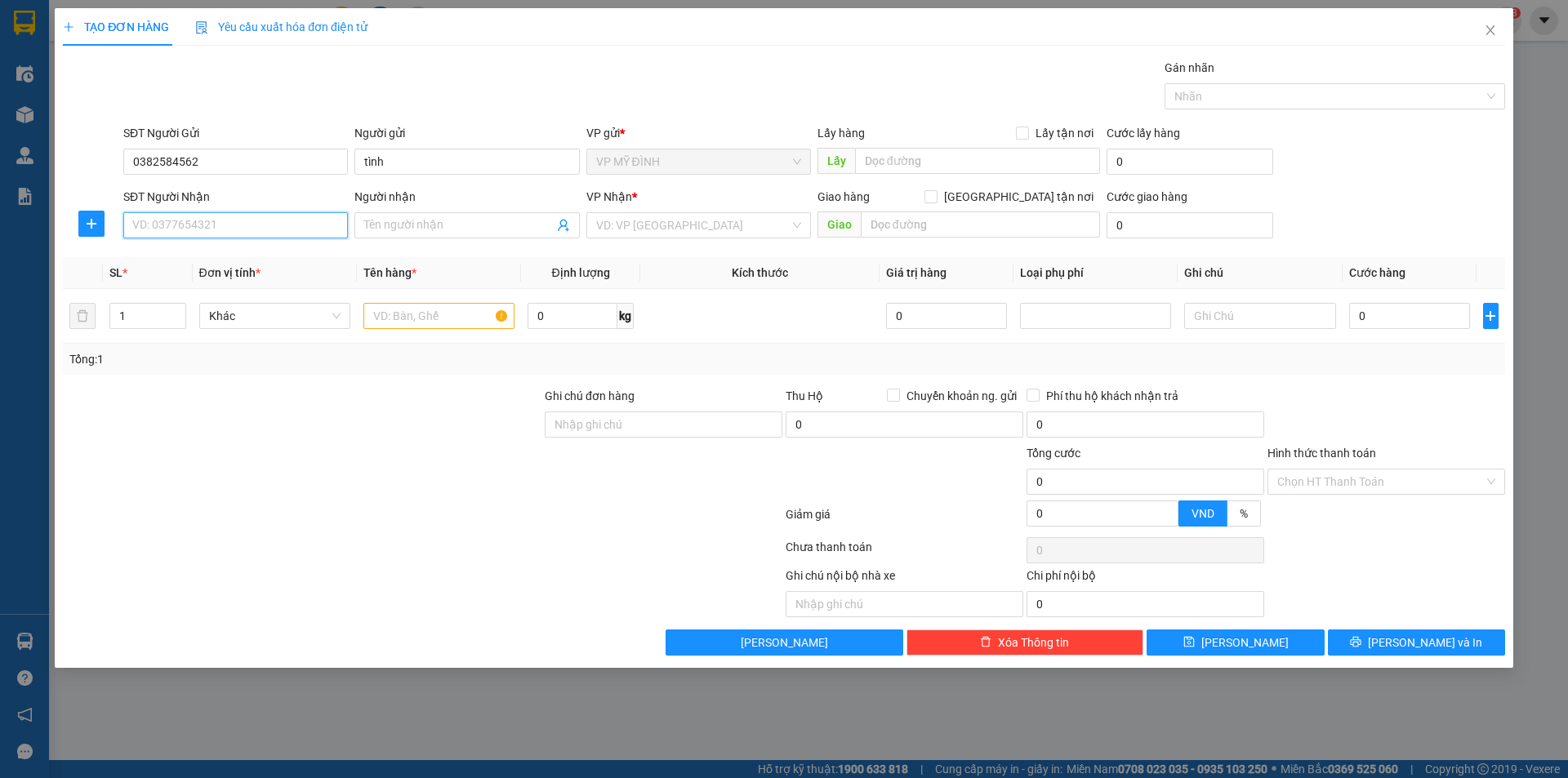
click at [178, 225] on input "SĐT Người Nhận" at bounding box center [236, 225] width 224 height 27
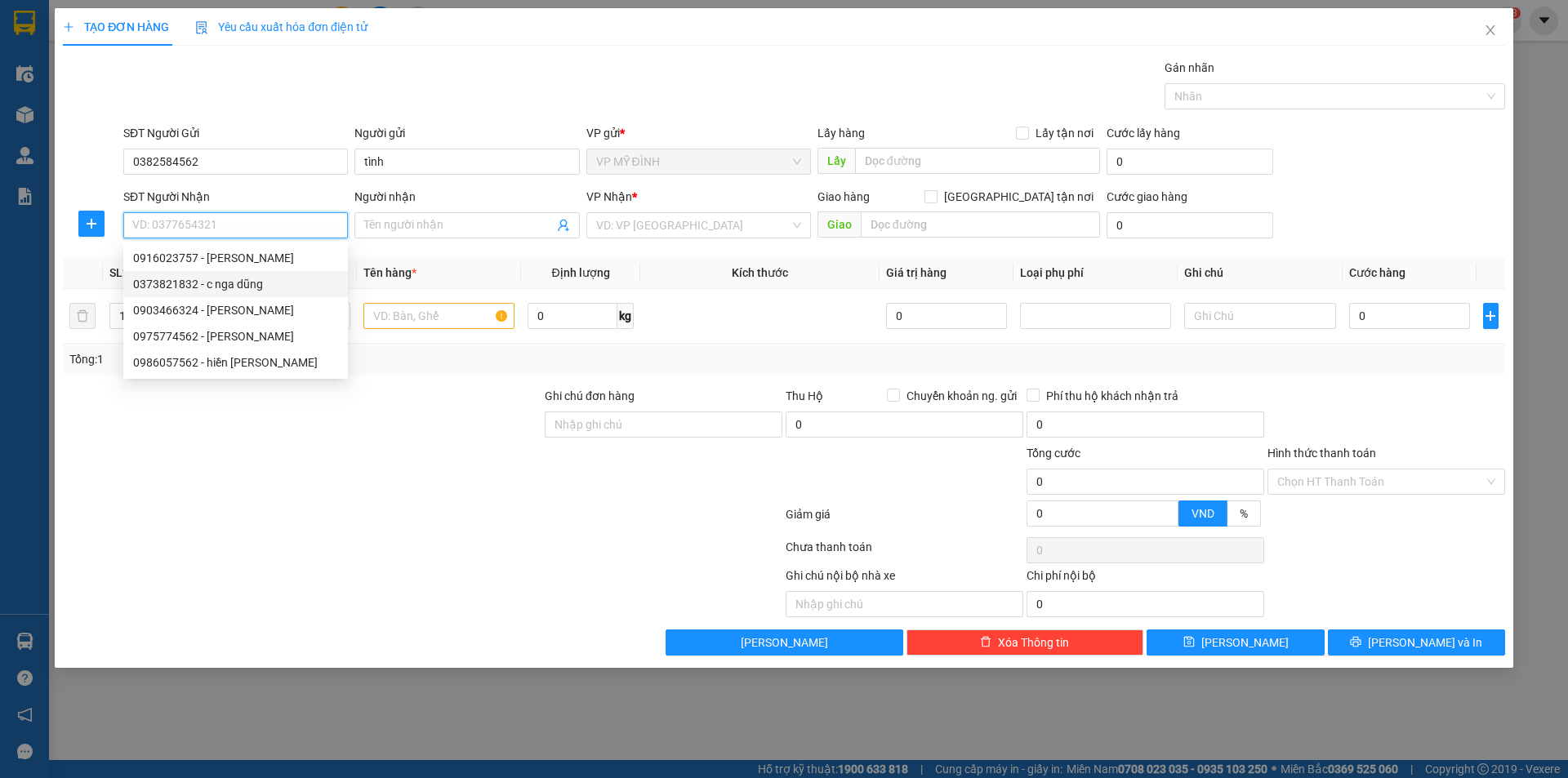
click at [230, 286] on div "0373821832 - c nga dũng" at bounding box center [235, 284] width 205 height 18
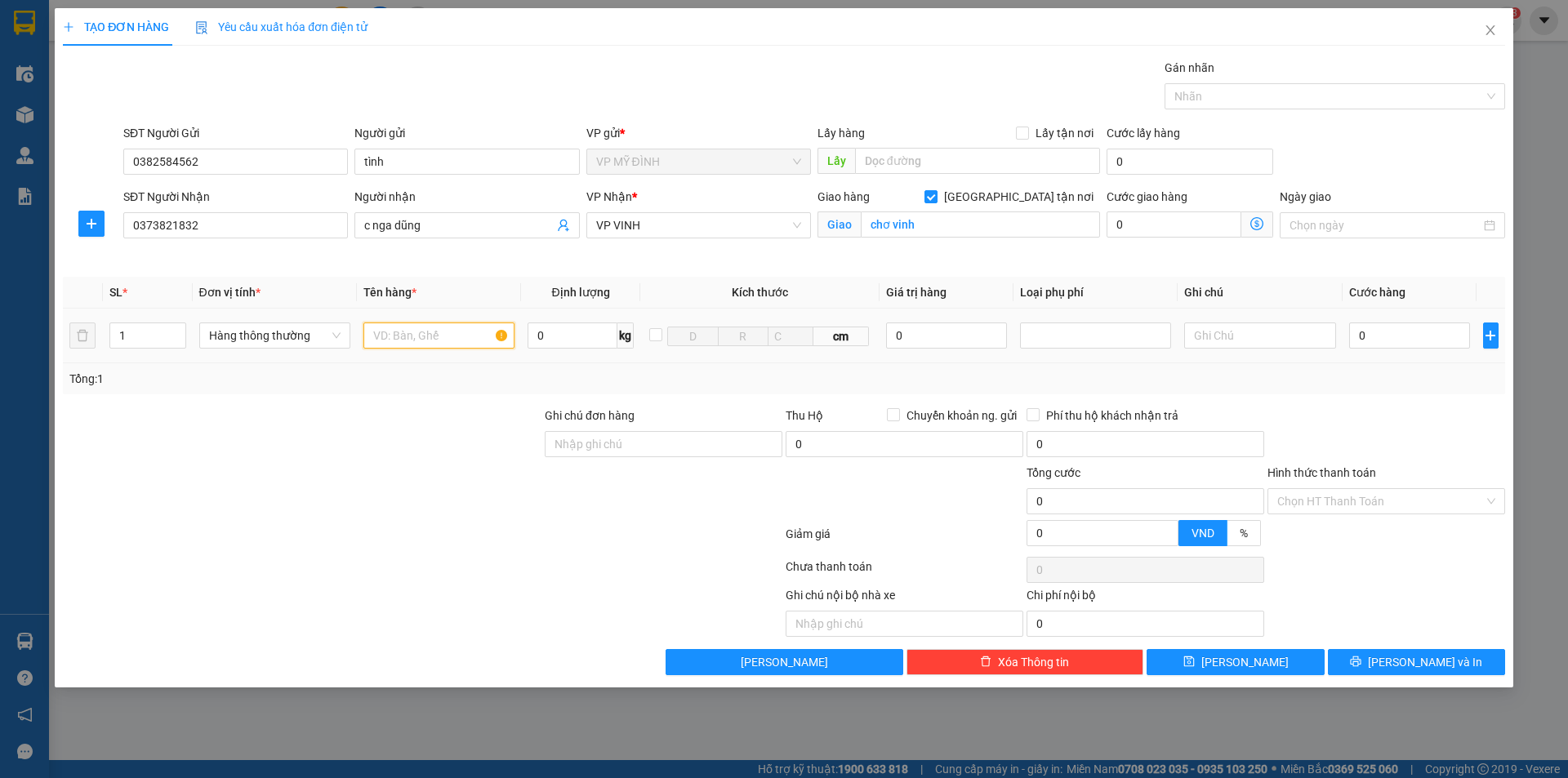
click at [400, 345] on input "text" at bounding box center [439, 336] width 151 height 27
click at [1421, 341] on input "0" at bounding box center [1410, 336] width 122 height 27
click at [1415, 379] on div "Tổng: 1" at bounding box center [784, 379] width 1429 height 18
click at [1376, 660] on button "[PERSON_NAME] và In" at bounding box center [1416, 662] width 177 height 27
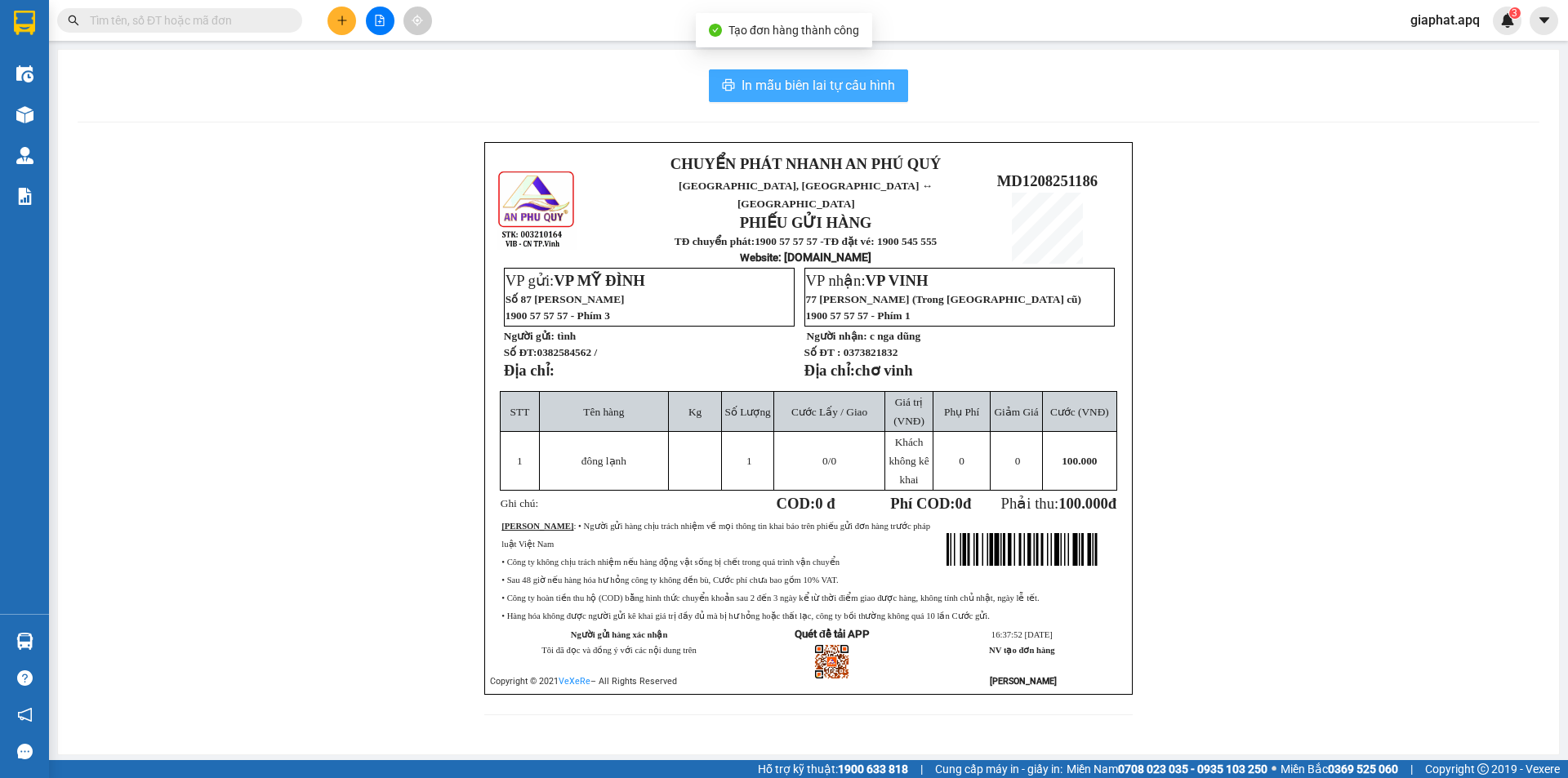
click at [817, 87] on span "In mẫu biên lai tự cấu hình" at bounding box center [818, 86] width 153 height 21
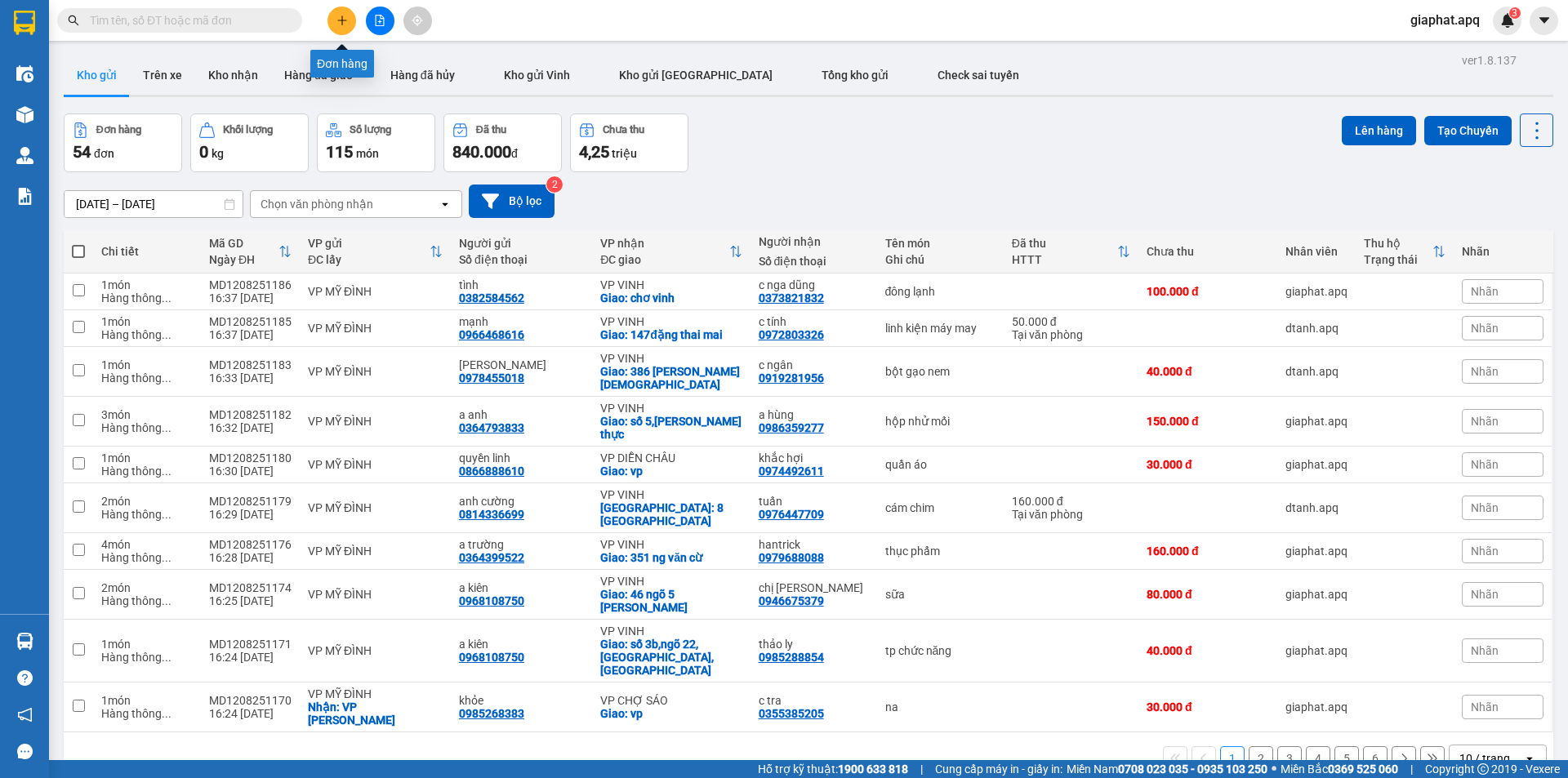
click at [337, 21] on icon "plus" at bounding box center [342, 20] width 11 height 11
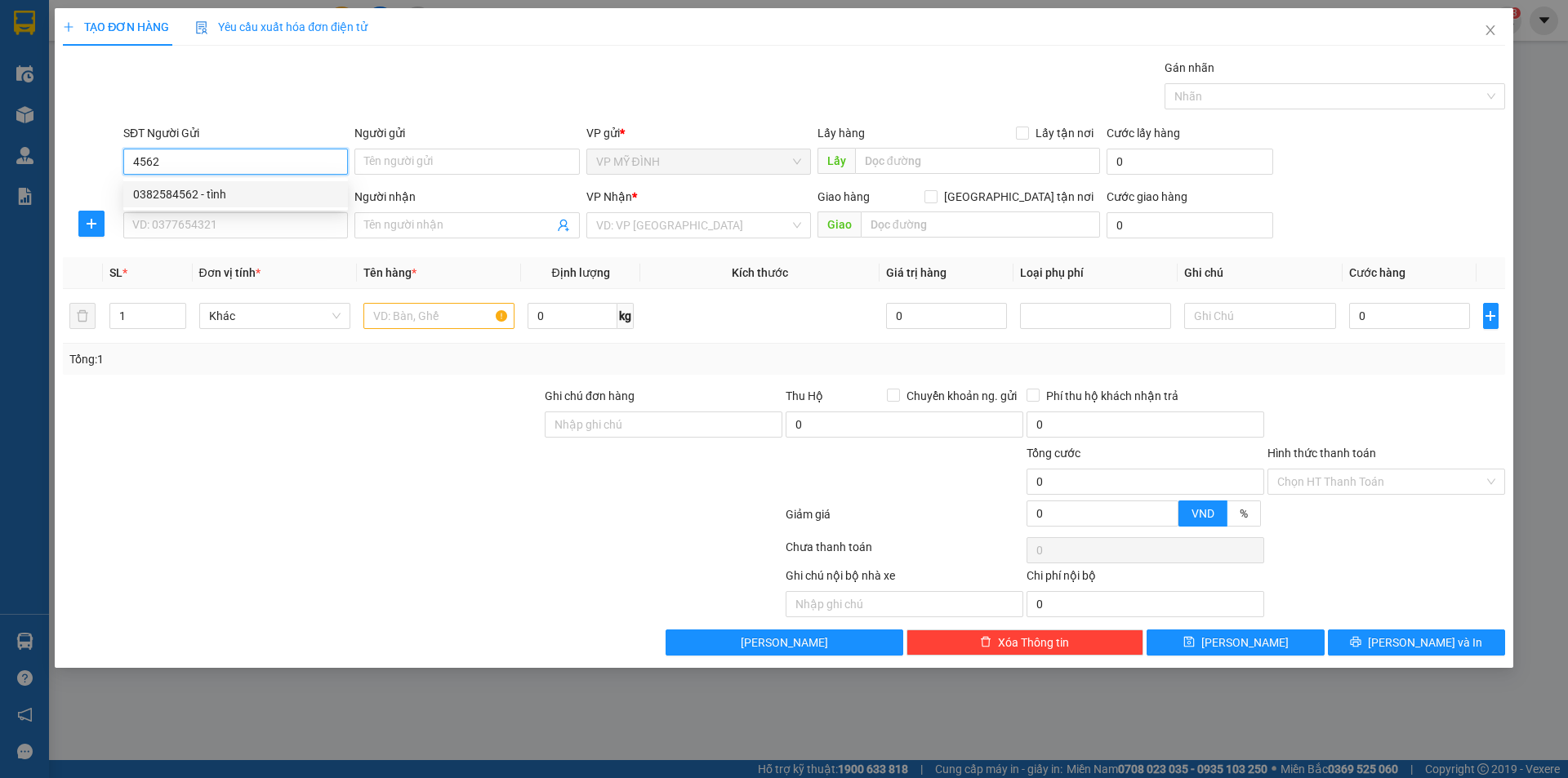
click at [211, 196] on div "0382584562 - tình" at bounding box center [235, 194] width 205 height 18
click at [231, 230] on input "SĐT Người Nhận" at bounding box center [236, 225] width 224 height 27
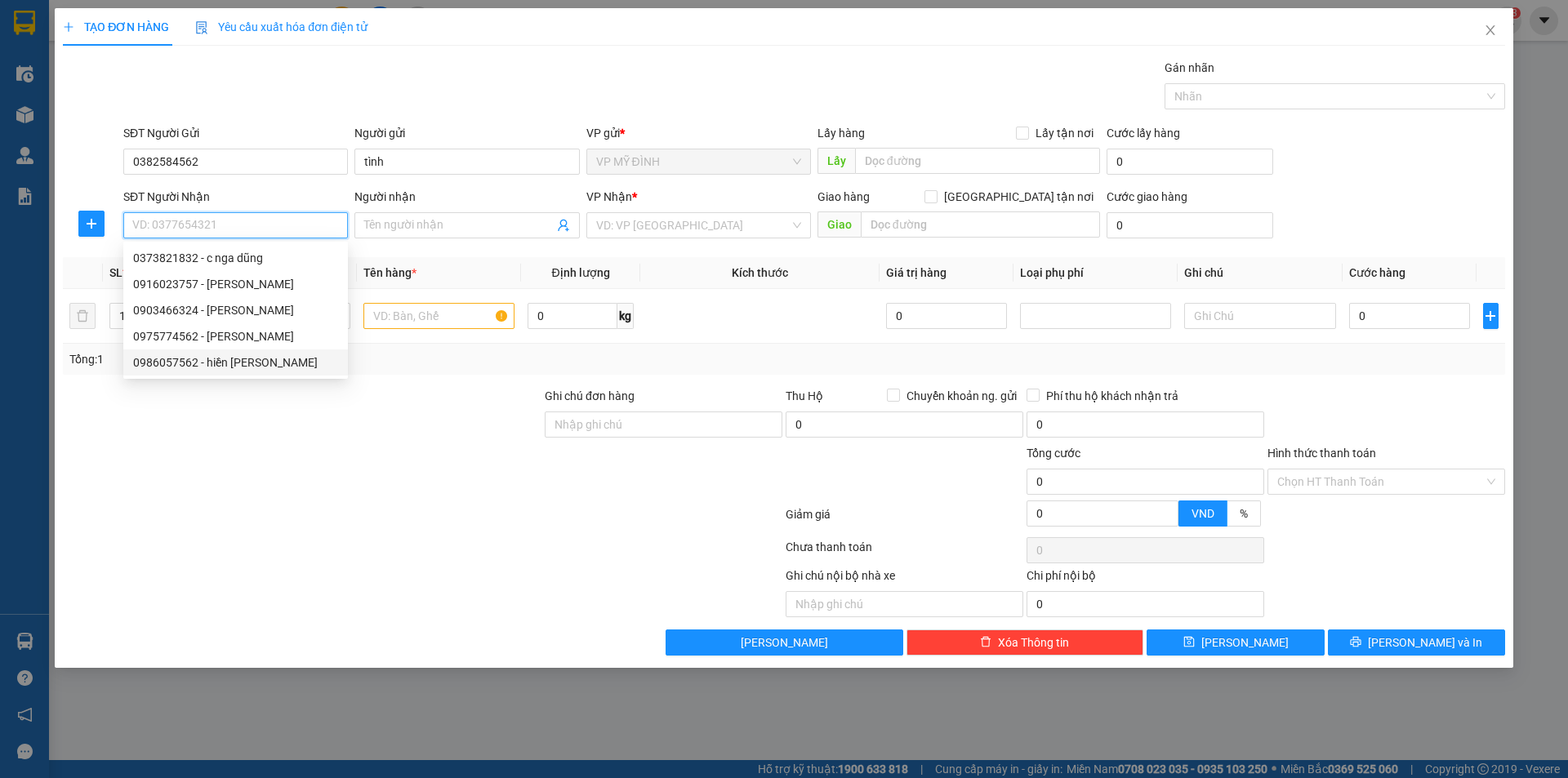
click at [255, 362] on div "0986057562 - hiền phan chu trinh" at bounding box center [235, 362] width 205 height 18
click at [255, 362] on div "Tổng: 1" at bounding box center [337, 359] width 536 height 18
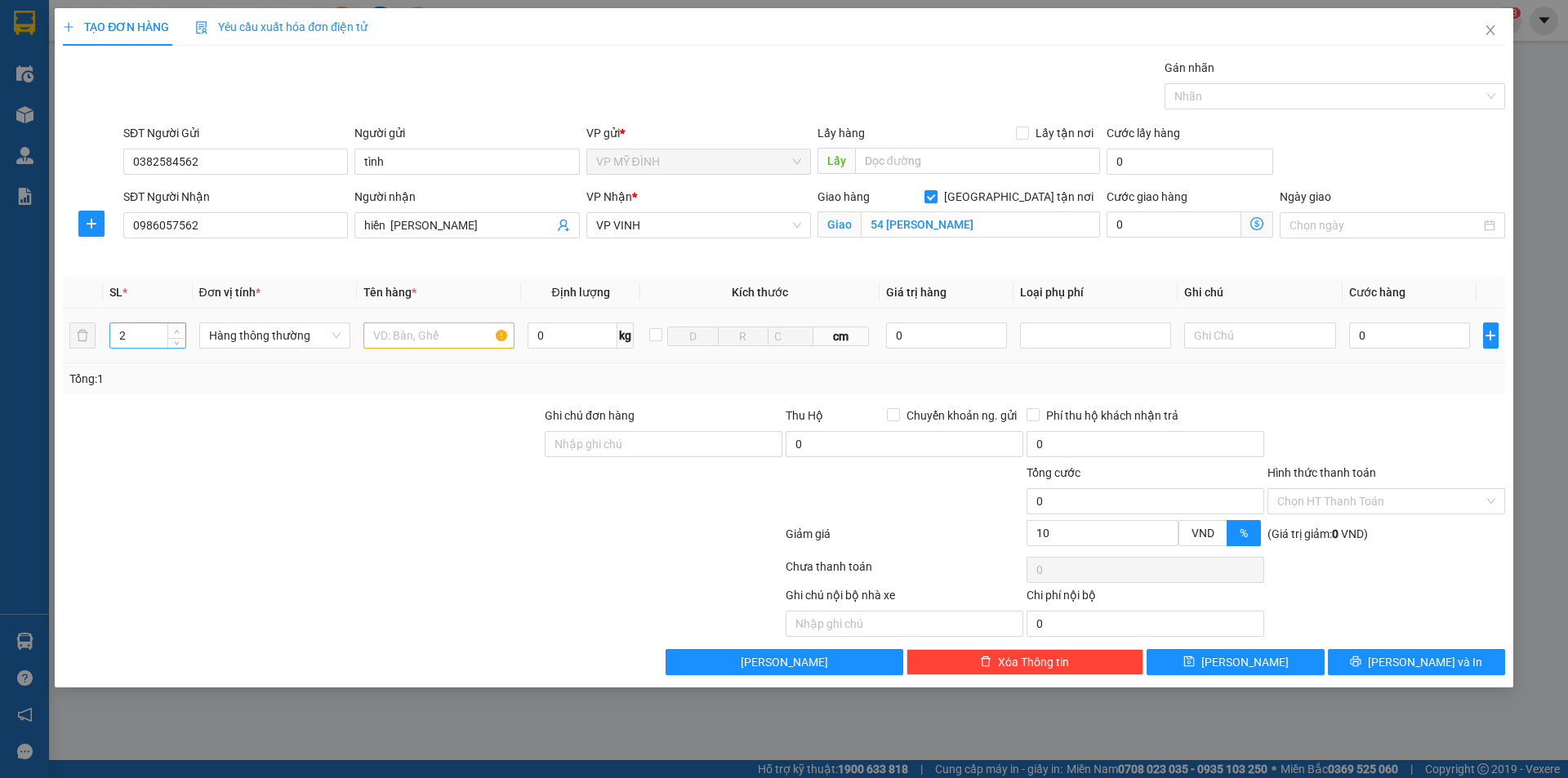
click at [177, 331] on icon "up" at bounding box center [177, 332] width 5 height 3
click at [405, 338] on input "text" at bounding box center [439, 336] width 151 height 27
click at [1422, 339] on input "0" at bounding box center [1410, 336] width 122 height 27
click at [1415, 383] on div "Tổng: 2" at bounding box center [784, 379] width 1429 height 18
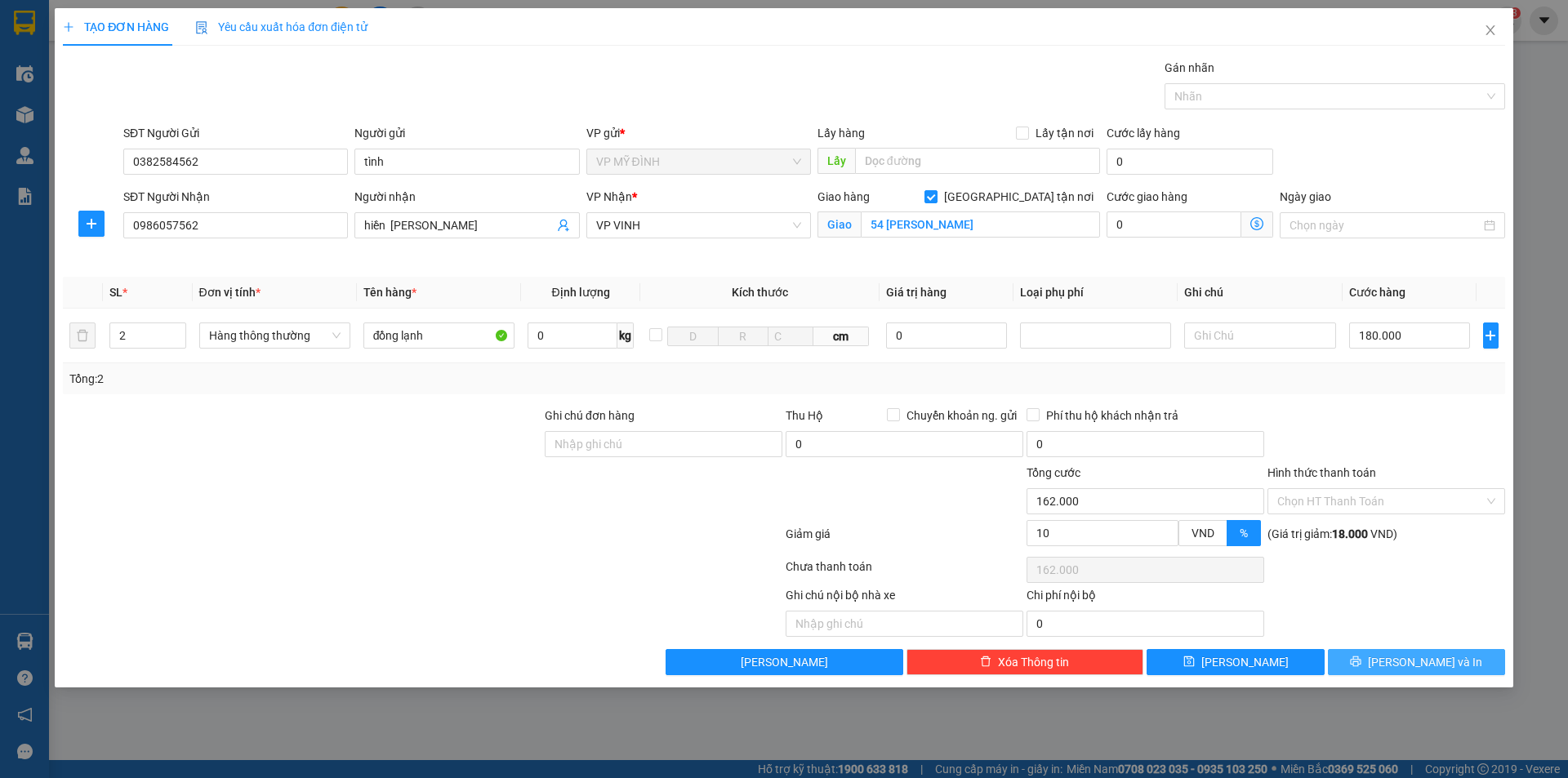
click at [1374, 665] on button "[PERSON_NAME] và In" at bounding box center [1416, 662] width 177 height 27
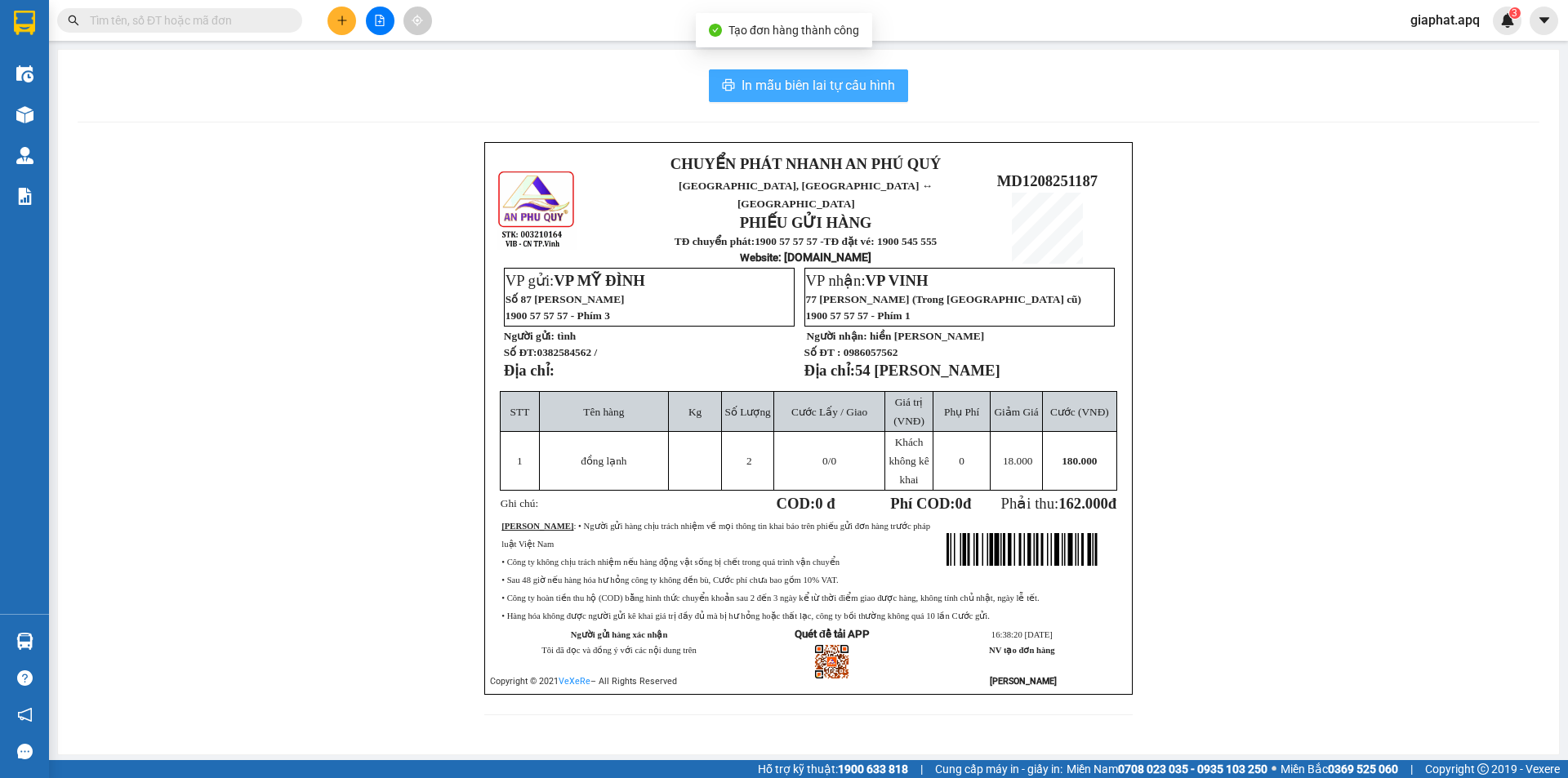
click at [825, 85] on span "In mẫu biên lai tự cấu hình" at bounding box center [818, 86] width 153 height 21
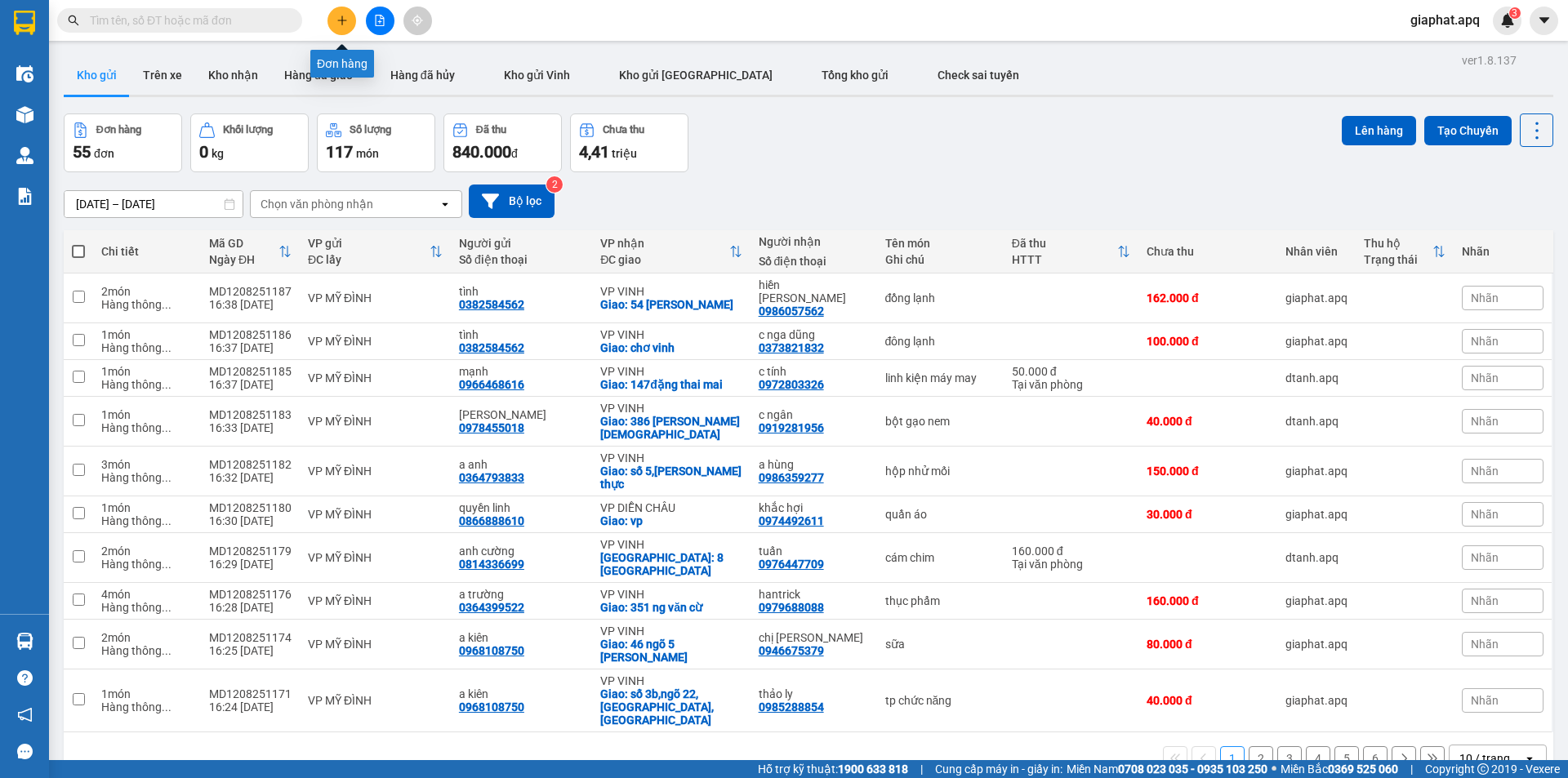
click at [341, 26] on icon "plus" at bounding box center [342, 20] width 11 height 11
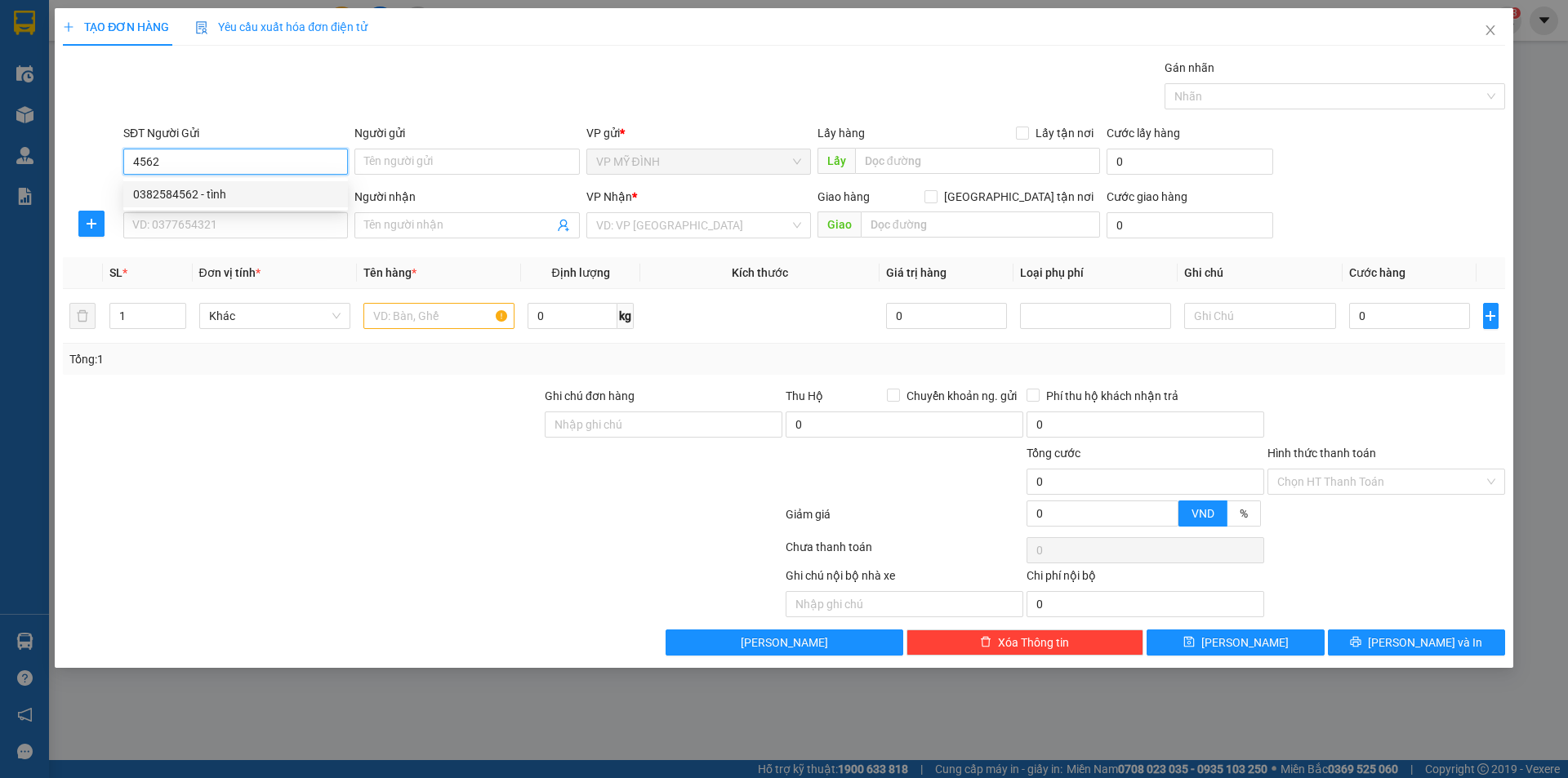
click at [192, 192] on div "0382584562 - tình" at bounding box center [235, 194] width 205 height 18
click at [214, 224] on input "SĐT Người Nhận" at bounding box center [236, 225] width 224 height 27
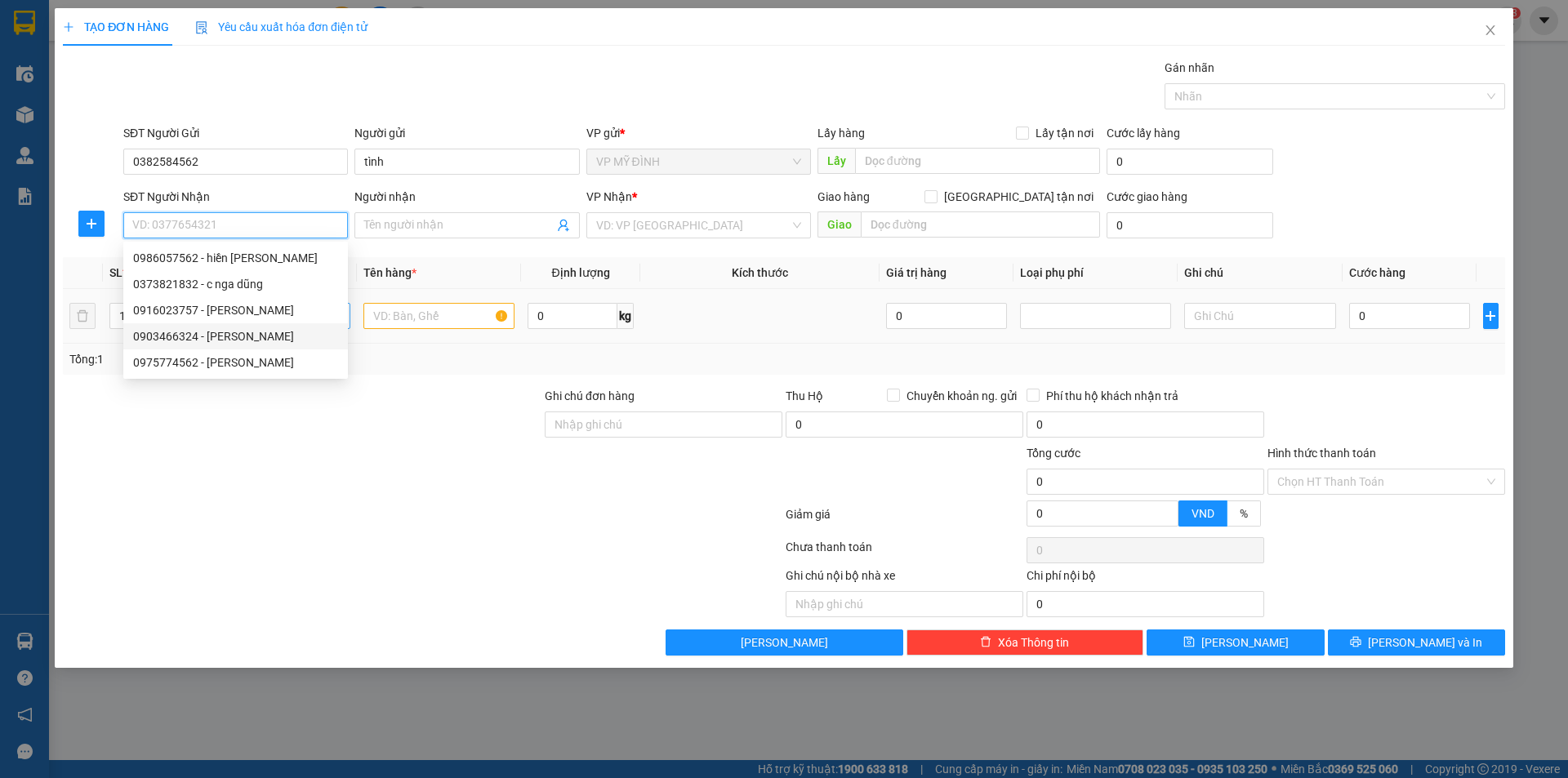
drag, startPoint x: 251, startPoint y: 333, endPoint x: 264, endPoint y: 326, distance: 14.8
click at [254, 333] on div "0903466324 - thanh hương" at bounding box center [235, 336] width 205 height 18
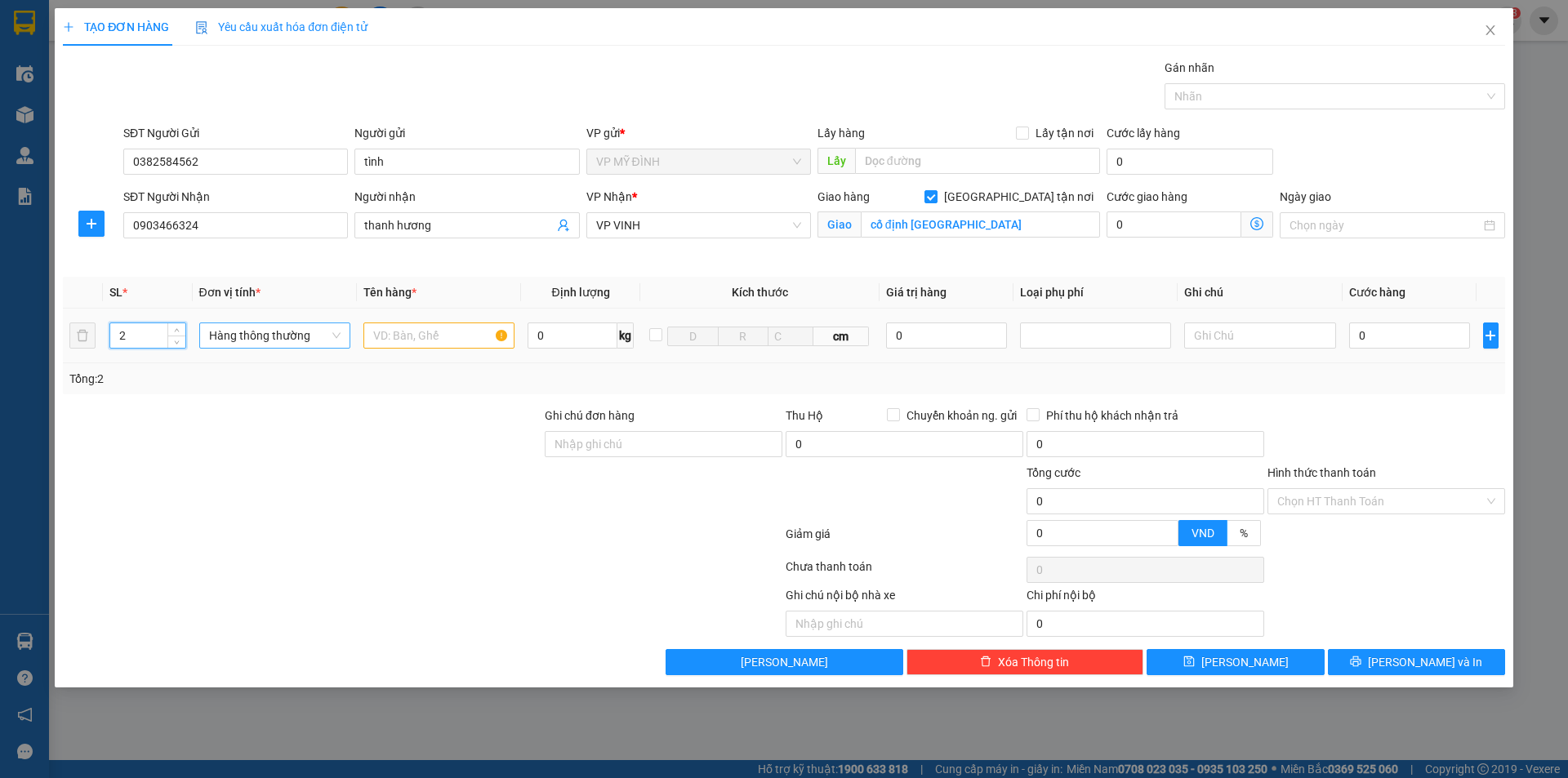
drag, startPoint x: 177, startPoint y: 332, endPoint x: 274, endPoint y: 332, distance: 97.0
click at [179, 332] on icon "up" at bounding box center [177, 330] width 6 height 6
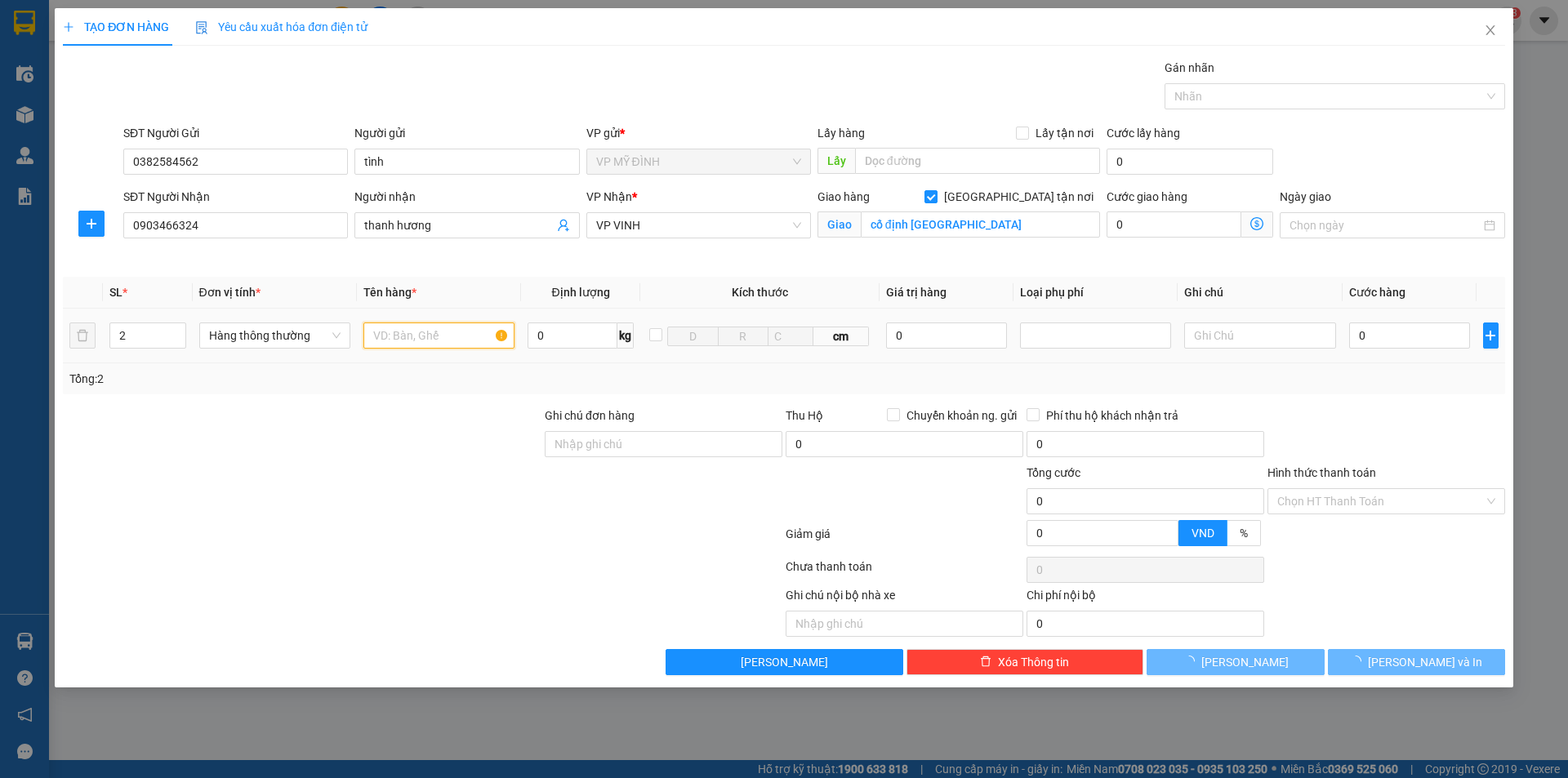
click at [412, 333] on input "text" at bounding box center [439, 336] width 151 height 27
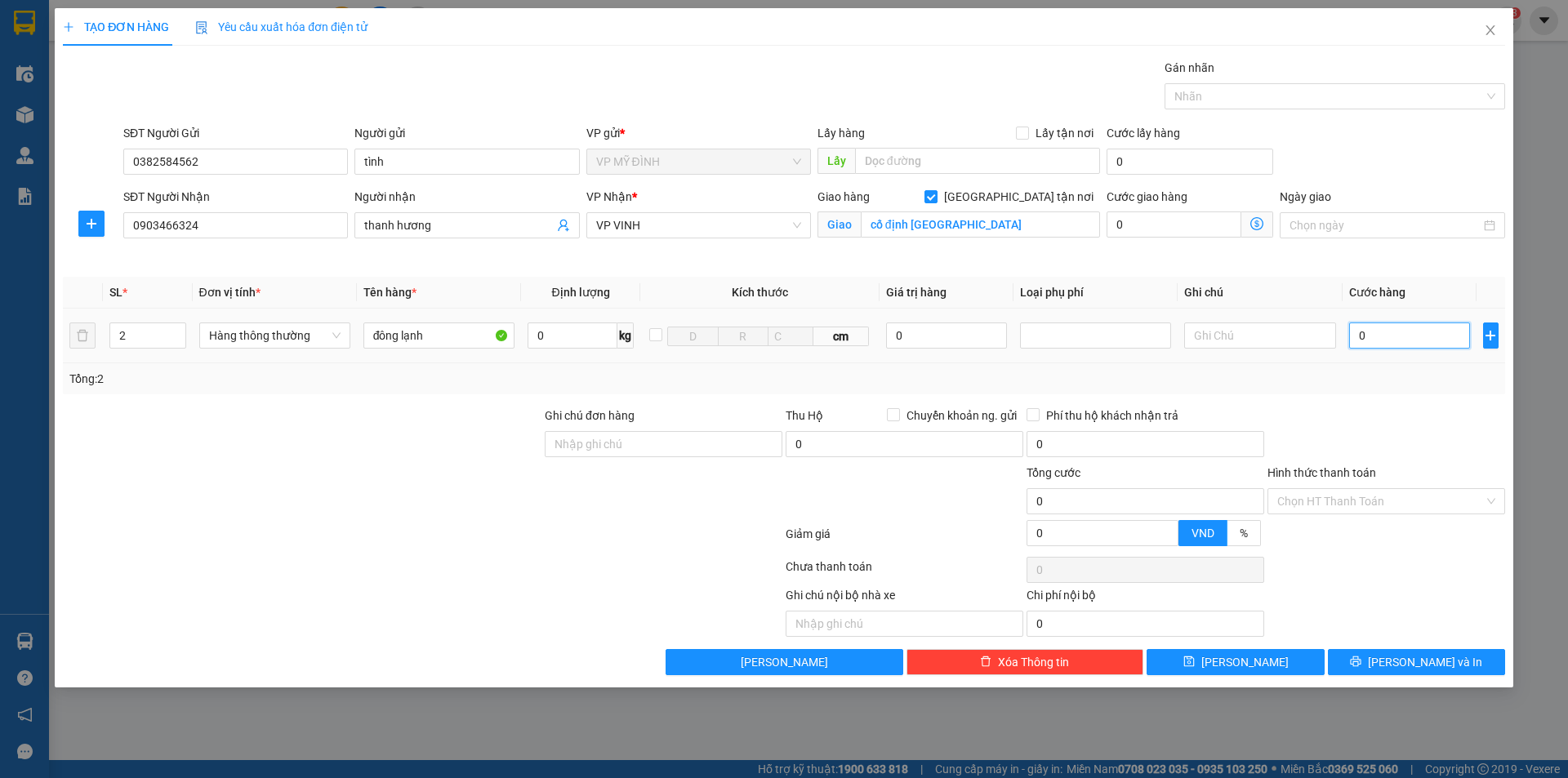
click at [1371, 347] on input "0" at bounding box center [1410, 336] width 122 height 27
click at [1427, 384] on div "Tổng: 2" at bounding box center [784, 379] width 1429 height 18
click at [1378, 672] on button "[PERSON_NAME] và In" at bounding box center [1416, 662] width 177 height 27
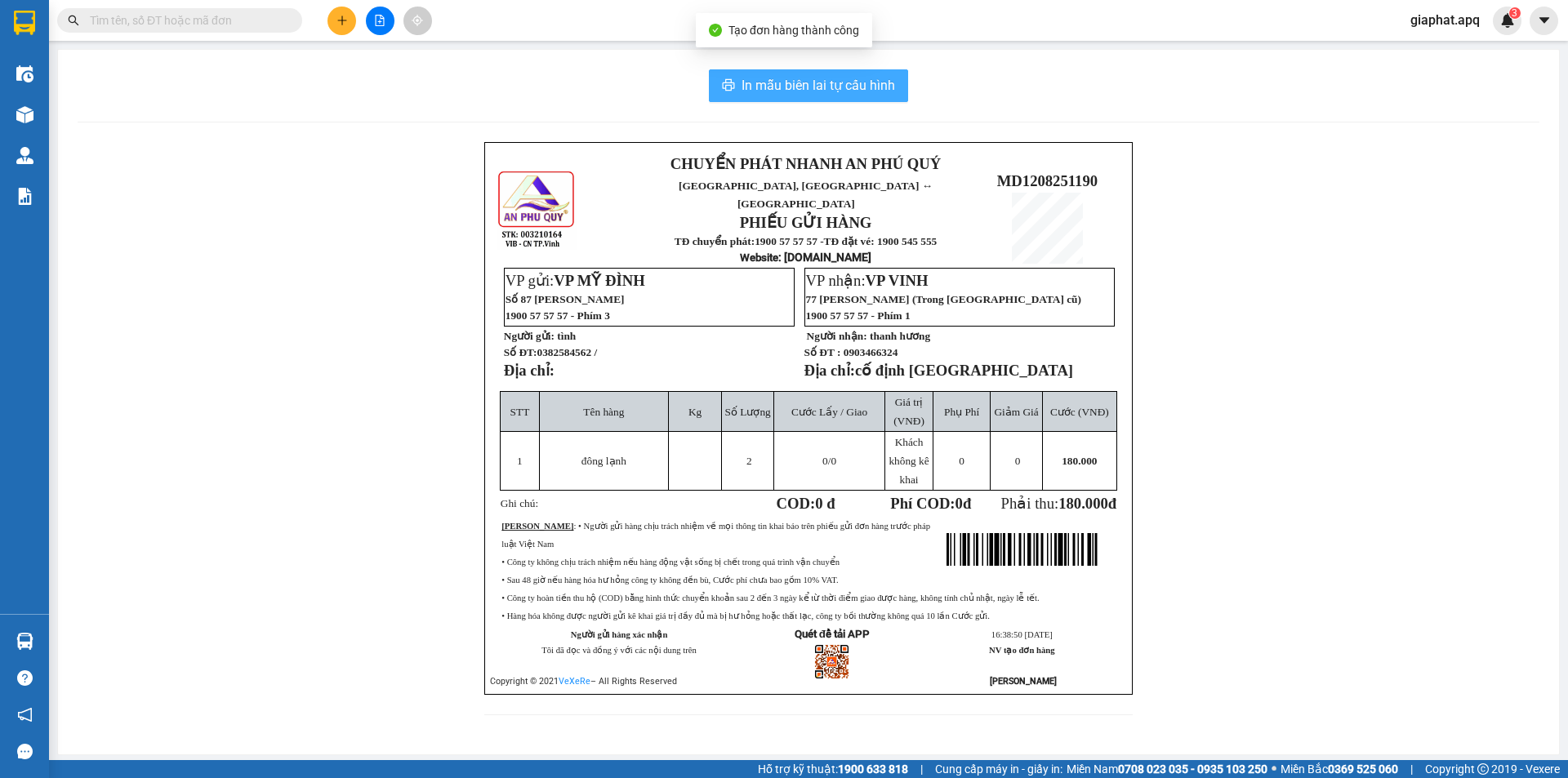
click at [789, 98] on button "In mẫu biên lai tự cấu hình" at bounding box center [808, 86] width 200 height 33
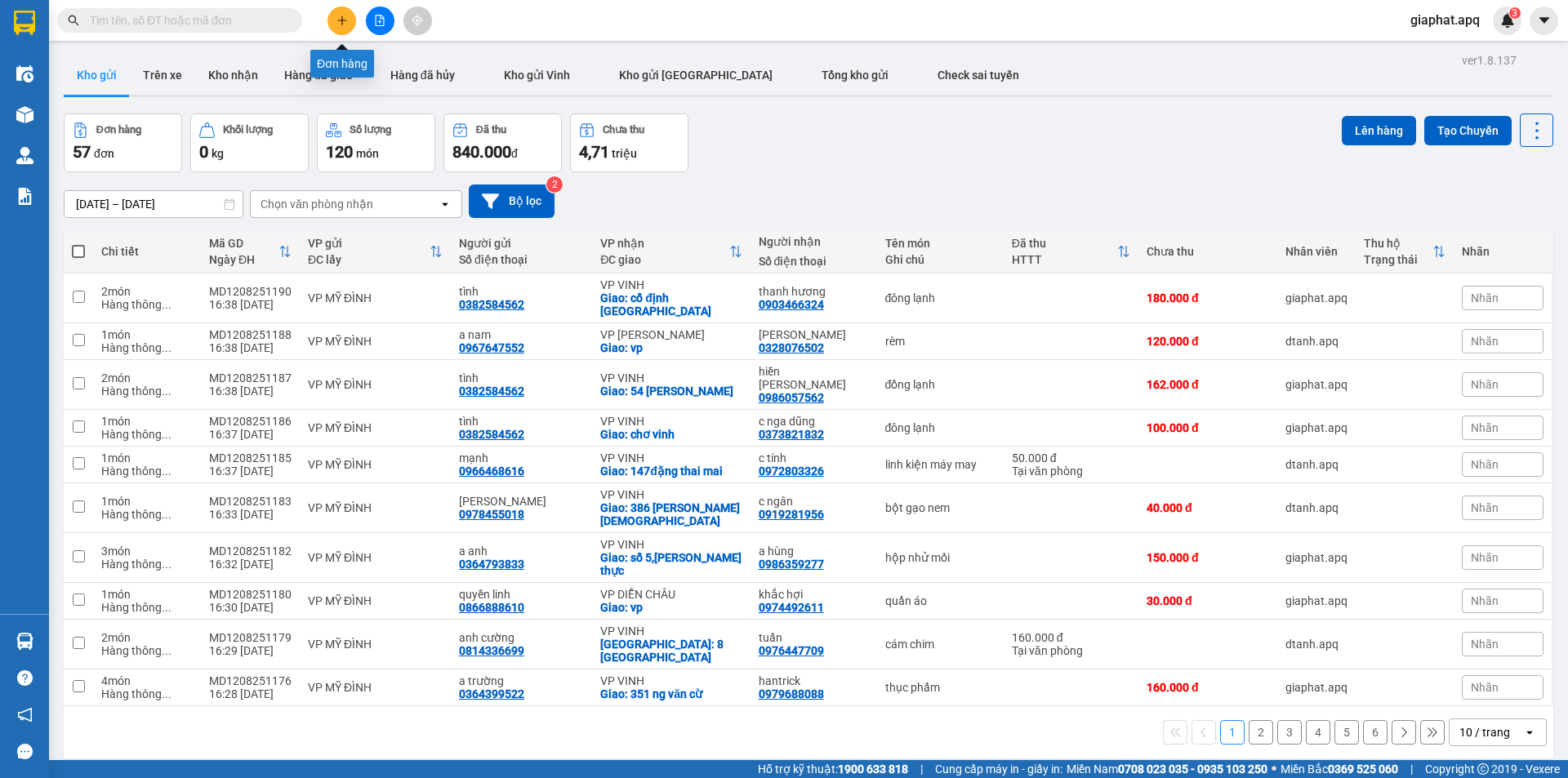
click at [343, 21] on icon "plus" at bounding box center [342, 20] width 9 height 1
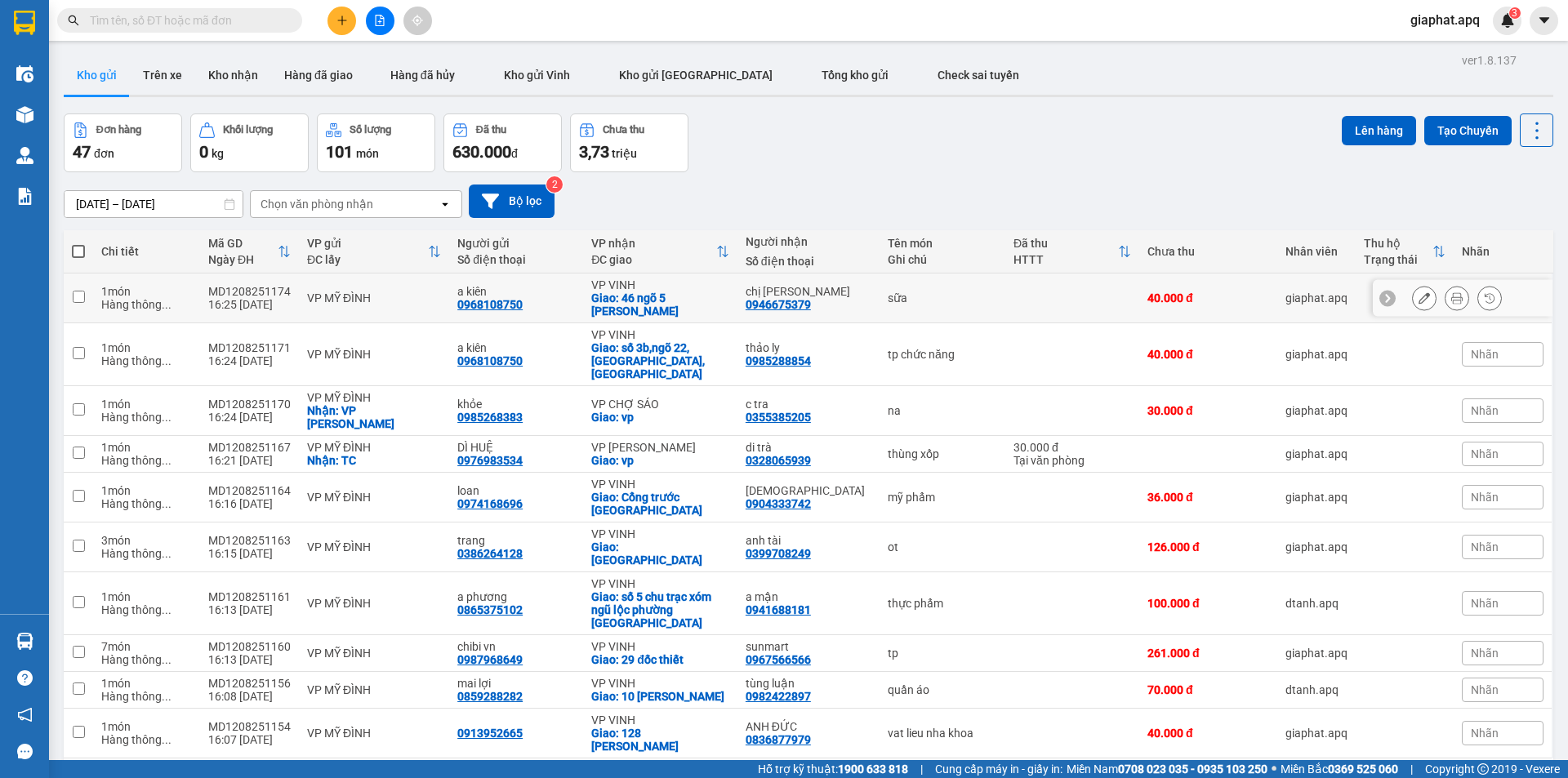
click at [1419, 302] on icon at bounding box center [1424, 297] width 11 height 11
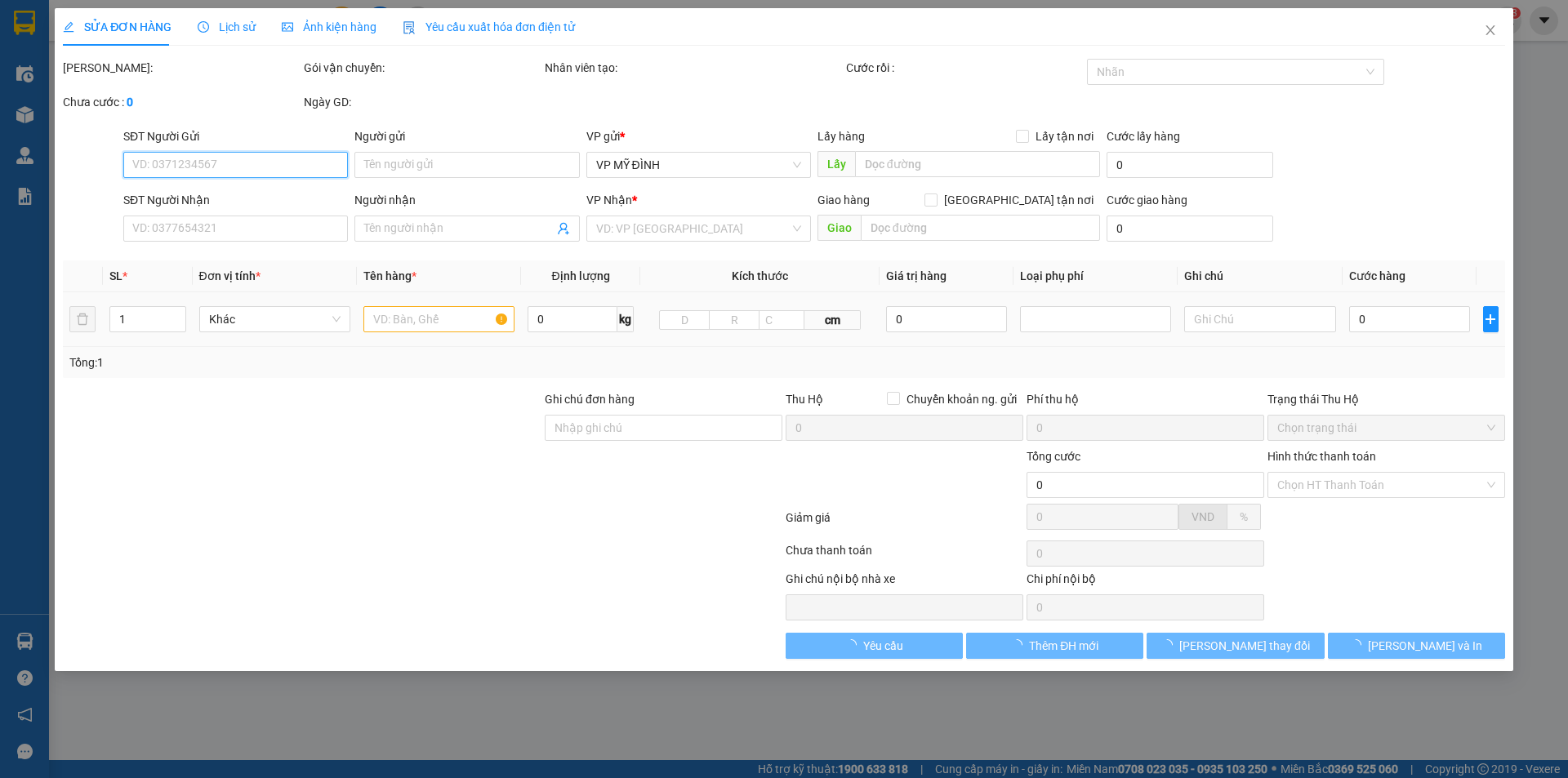
type input "0968108750"
type input "a kiên"
type input "0946675379"
type input "chị [PERSON_NAME]"
checkbox input "true"
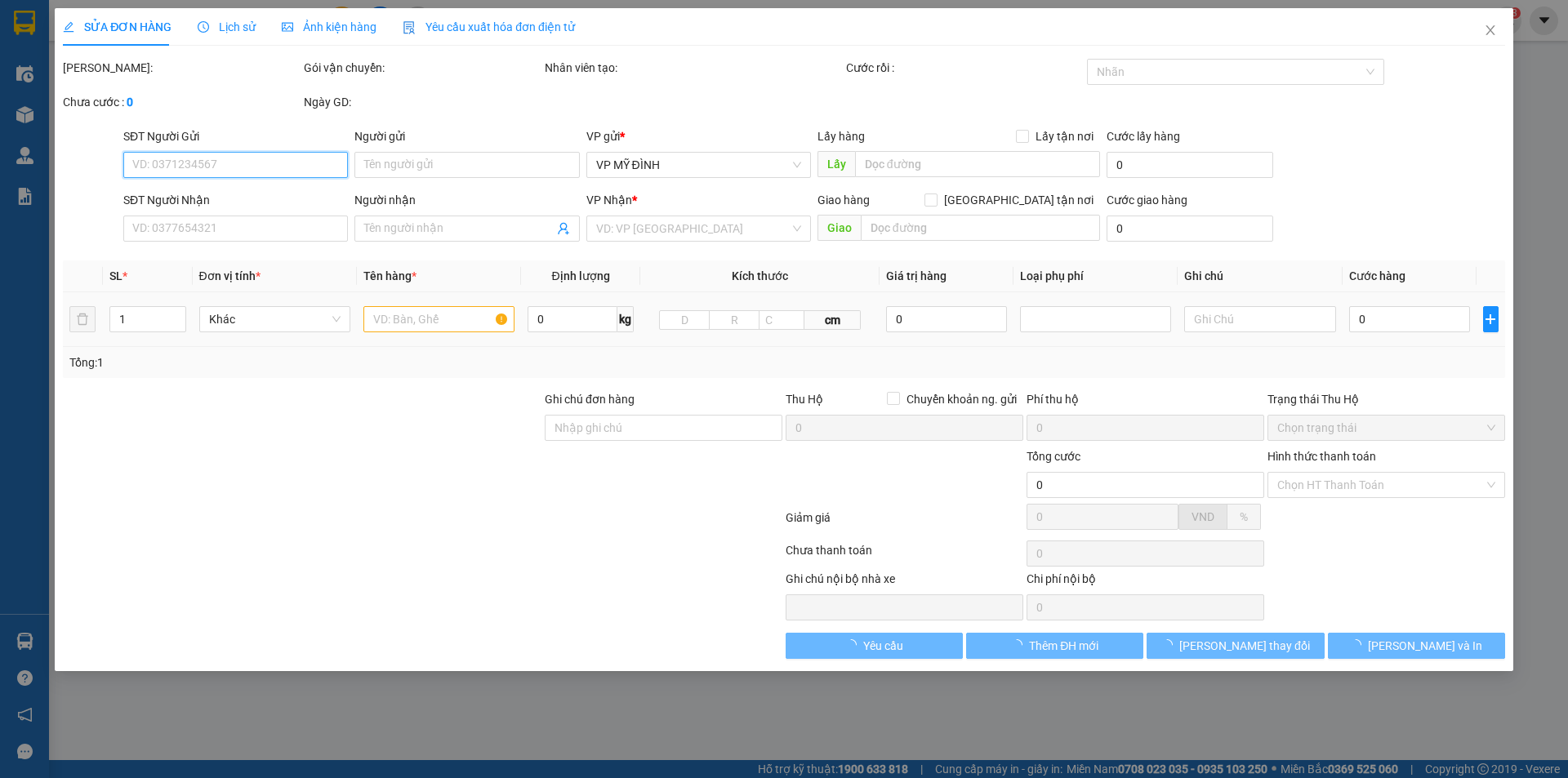
type input "46 ngõ 5 [PERSON_NAME]"
type input "40.000"
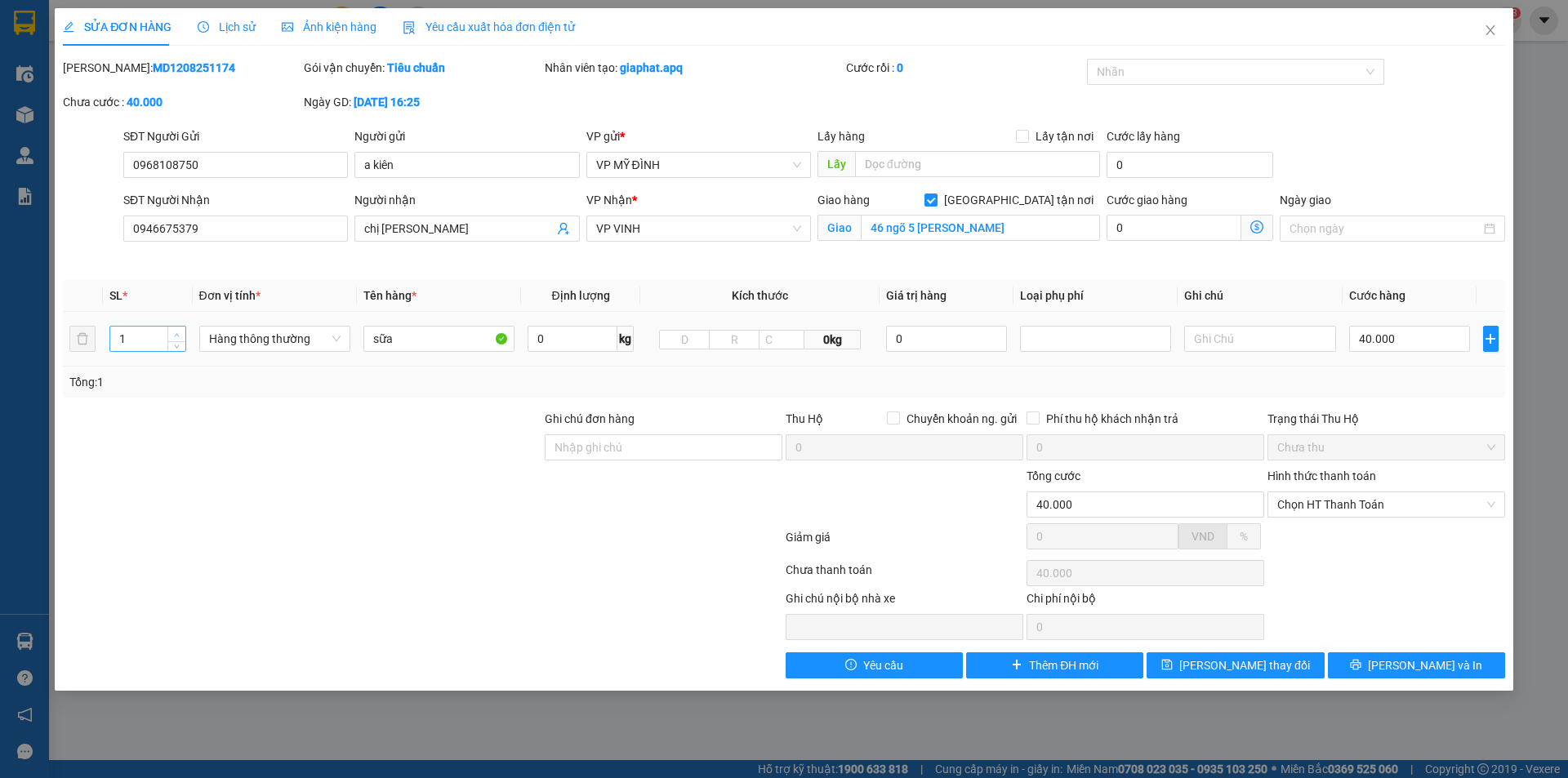
type input "2"
click at [178, 331] on span "up" at bounding box center [177, 334] width 9 height 9
type input "8"
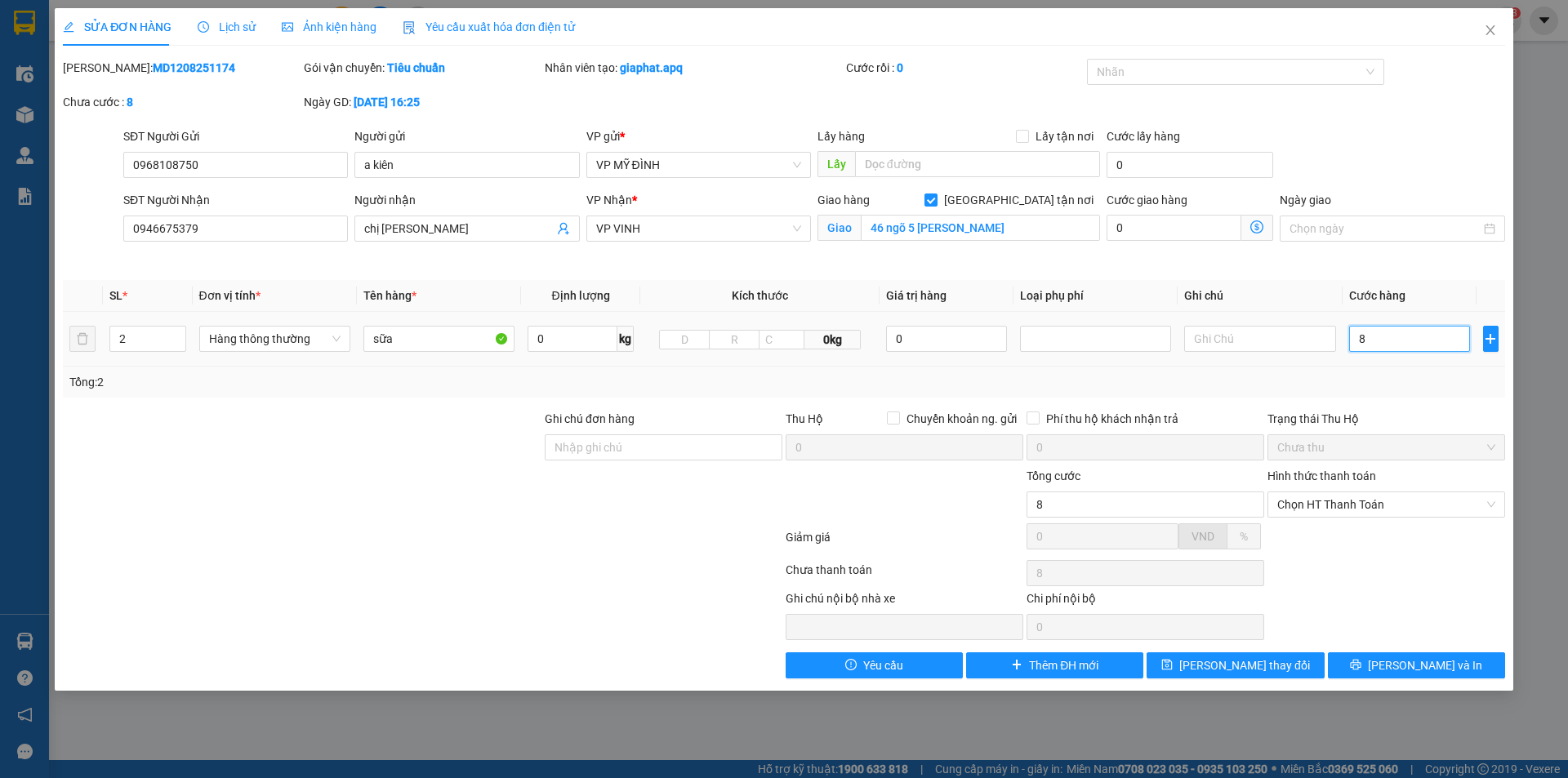
type input "80"
type input "80.000"
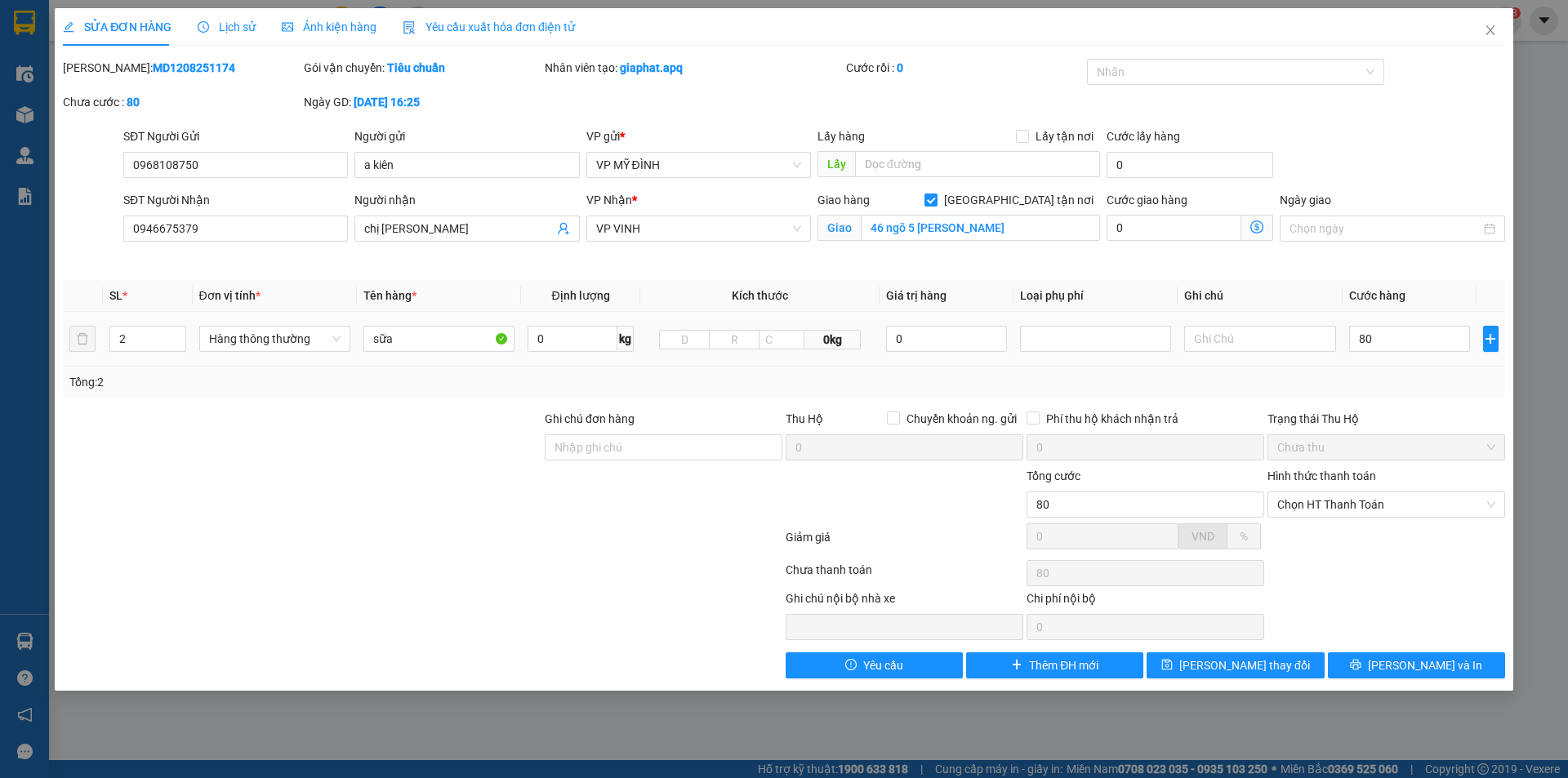
type input "80.000"
drag, startPoint x: 1455, startPoint y: 356, endPoint x: 1427, endPoint y: 363, distance: 28.9
click at [1451, 358] on td "80.000" at bounding box center [1409, 339] width 135 height 55
click at [1200, 655] on button "[PERSON_NAME] thay đổi" at bounding box center [1235, 666] width 177 height 27
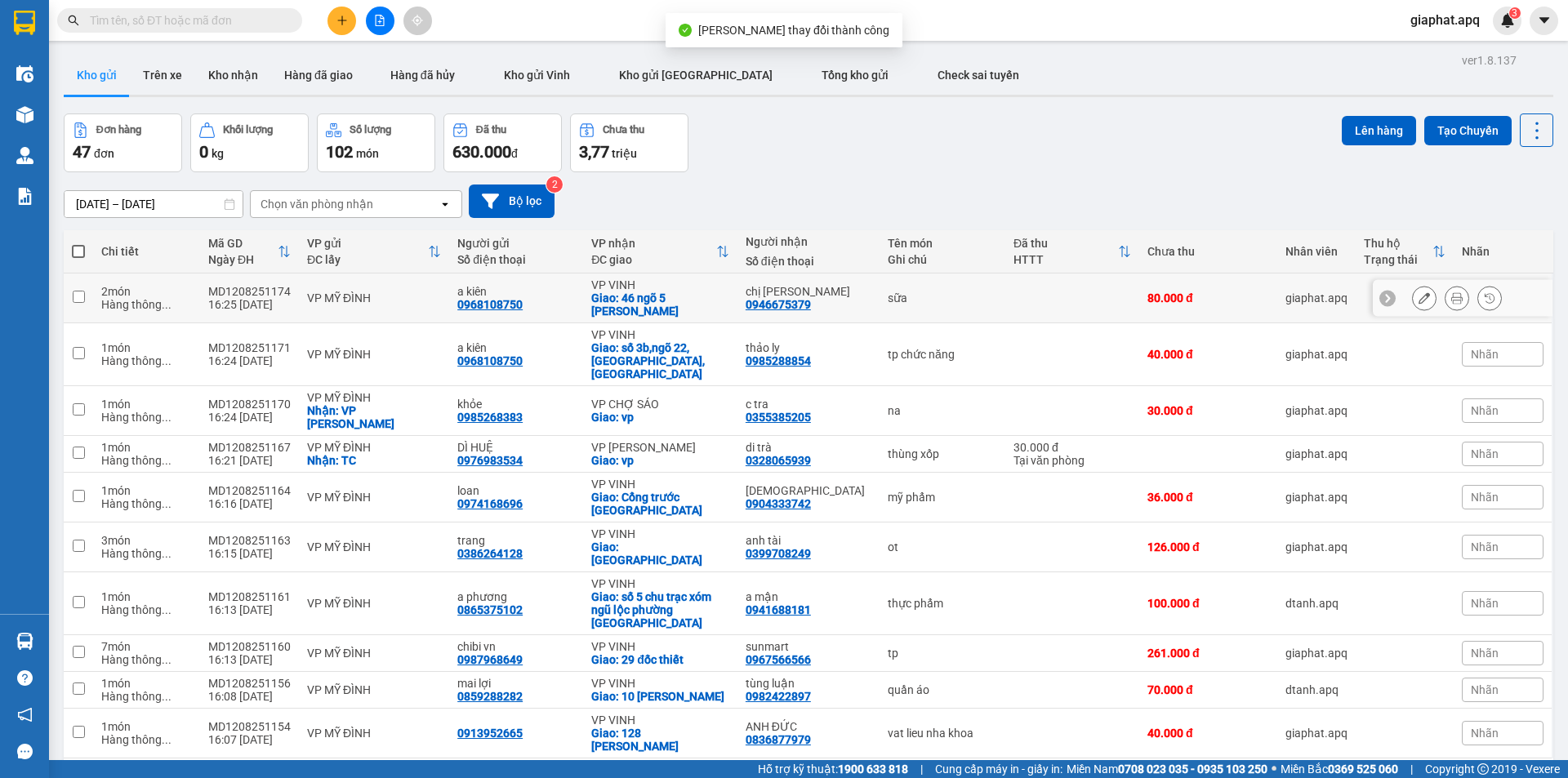
click at [1451, 301] on icon at bounding box center [1457, 297] width 11 height 11
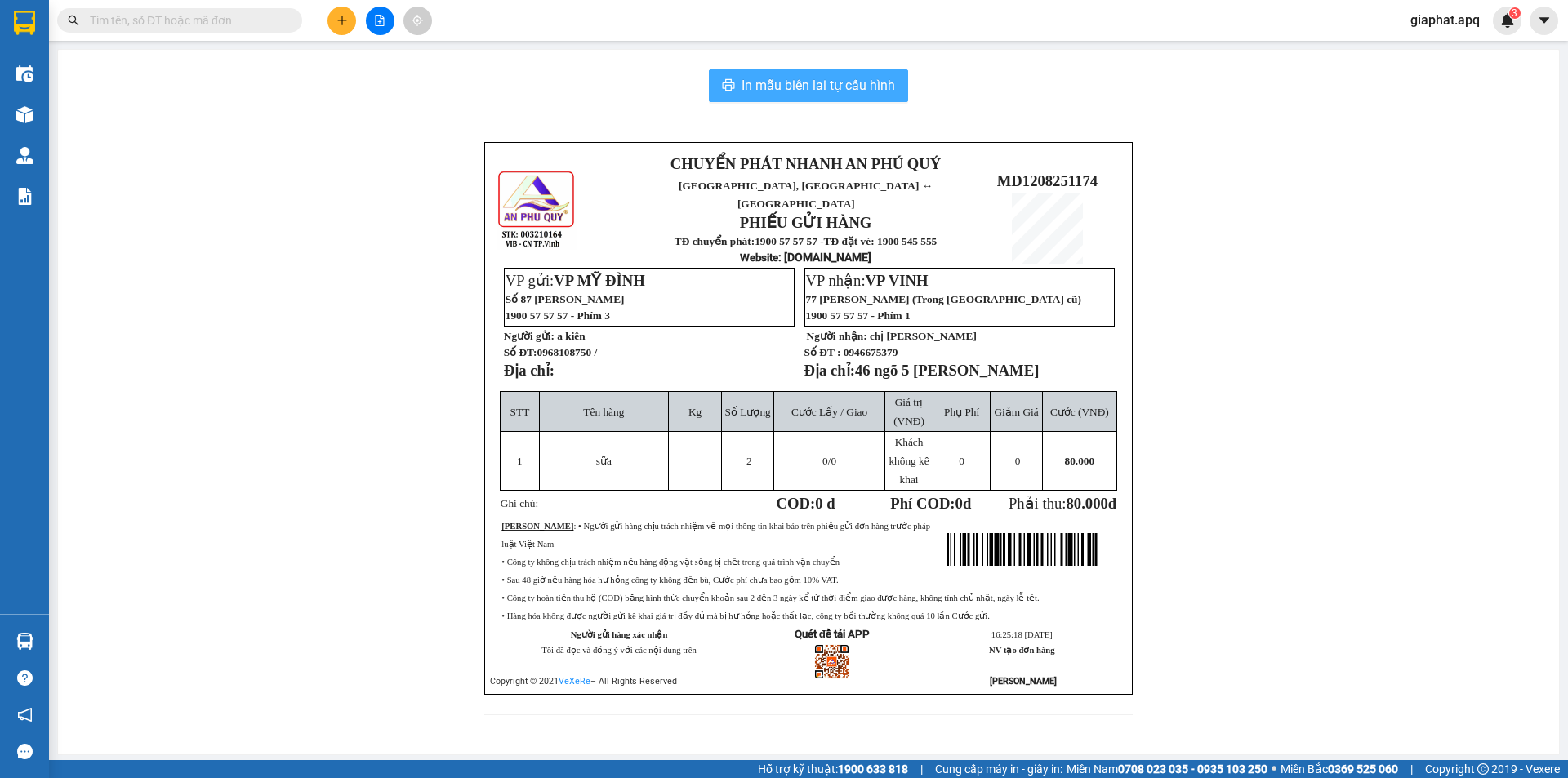
click at [859, 95] on span "In mẫu biên lai tự cấu hình" at bounding box center [818, 86] width 153 height 21
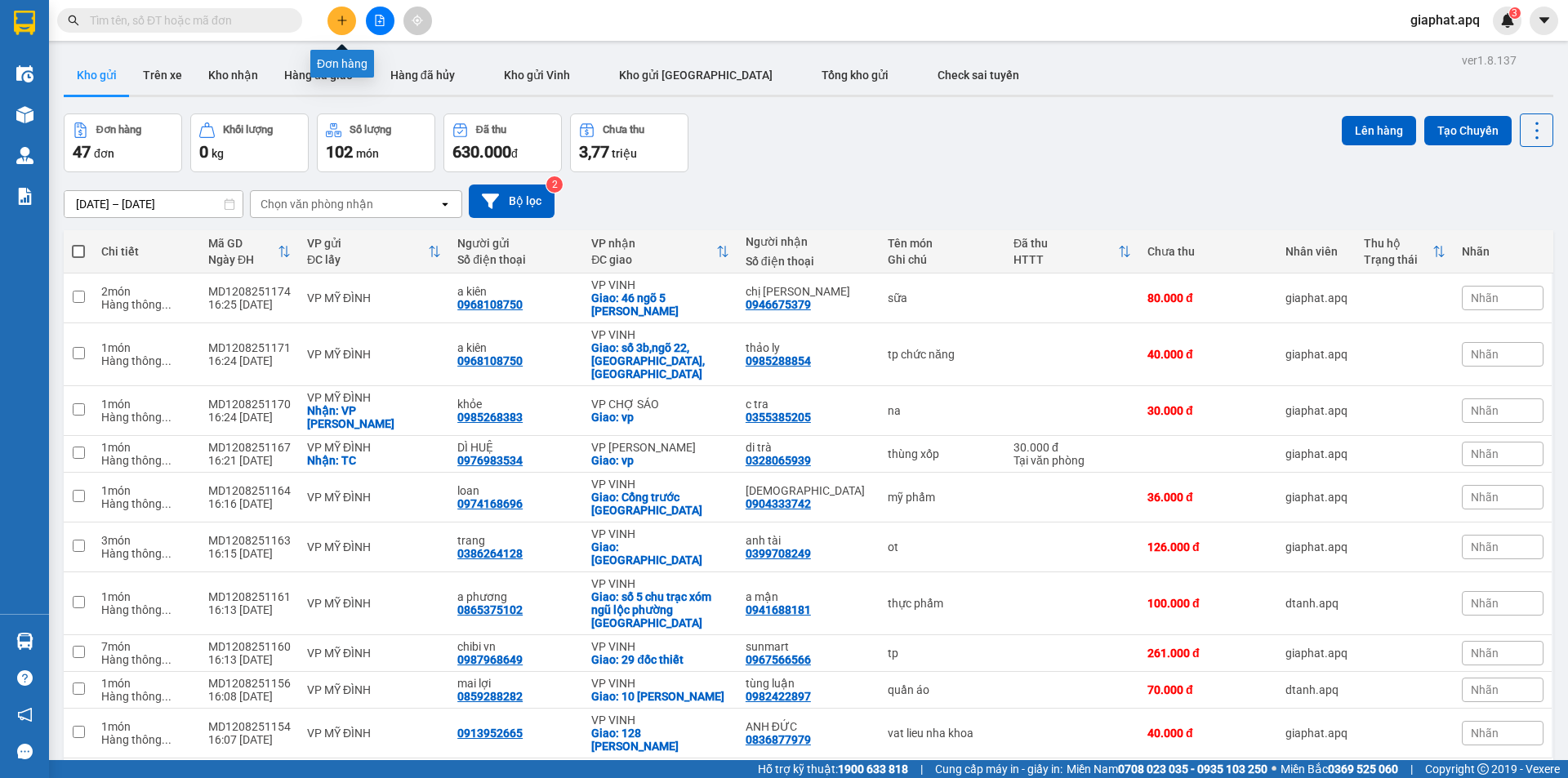
click at [342, 23] on icon "plus" at bounding box center [341, 20] width 1 height 9
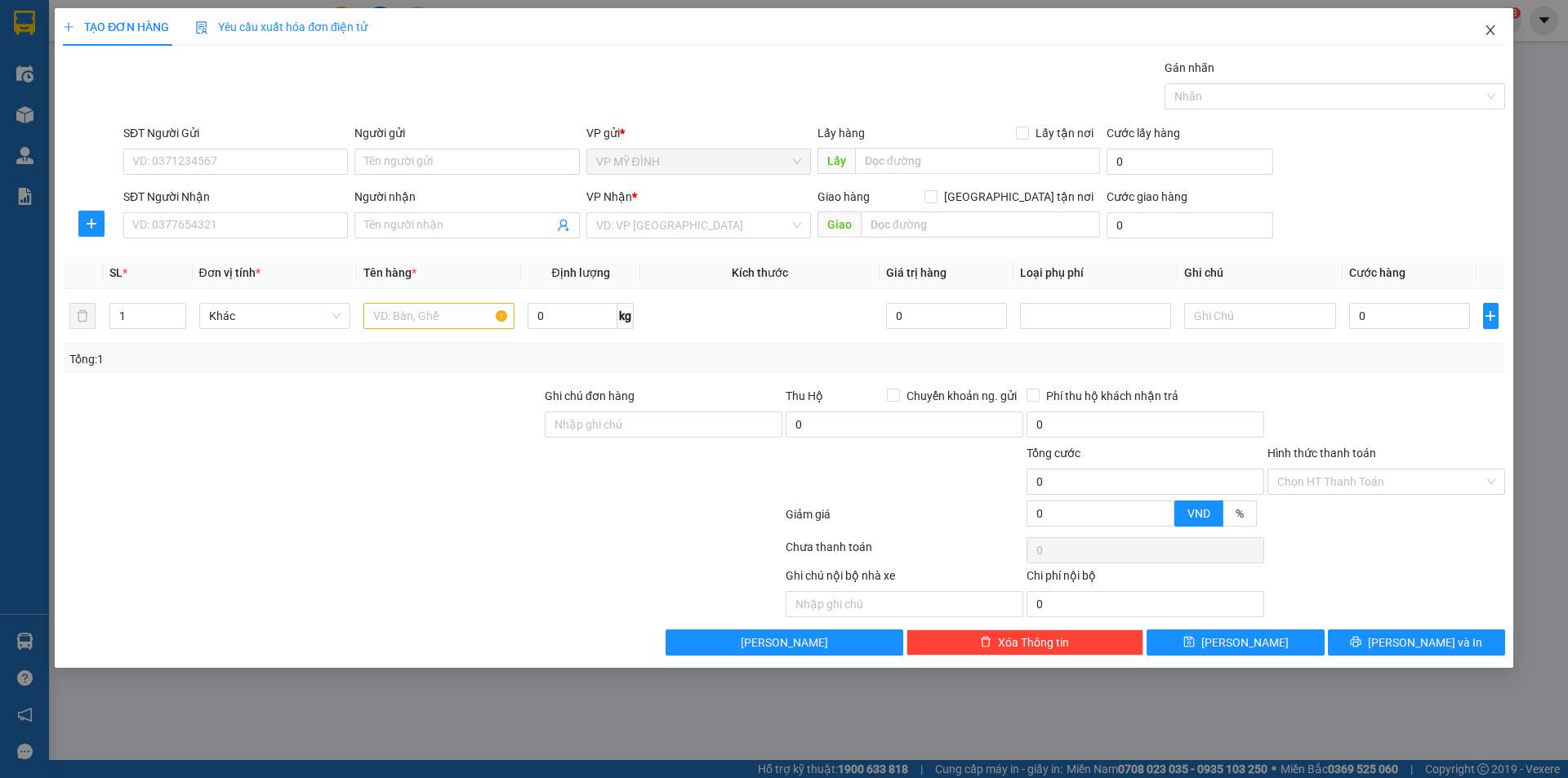
click at [1486, 37] on icon "close" at bounding box center [1490, 30] width 13 height 13
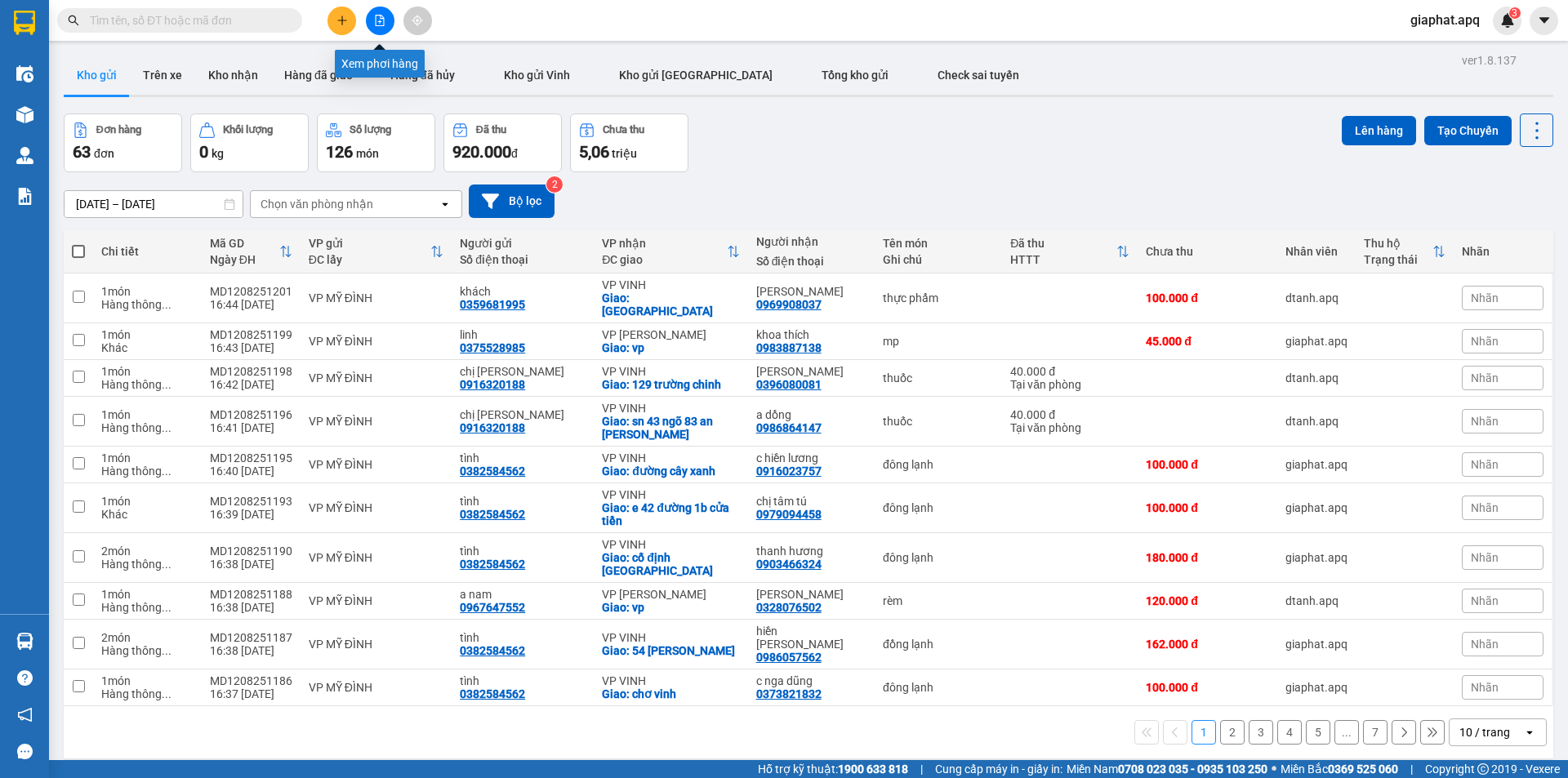
click at [373, 28] on button at bounding box center [380, 21] width 28 height 28
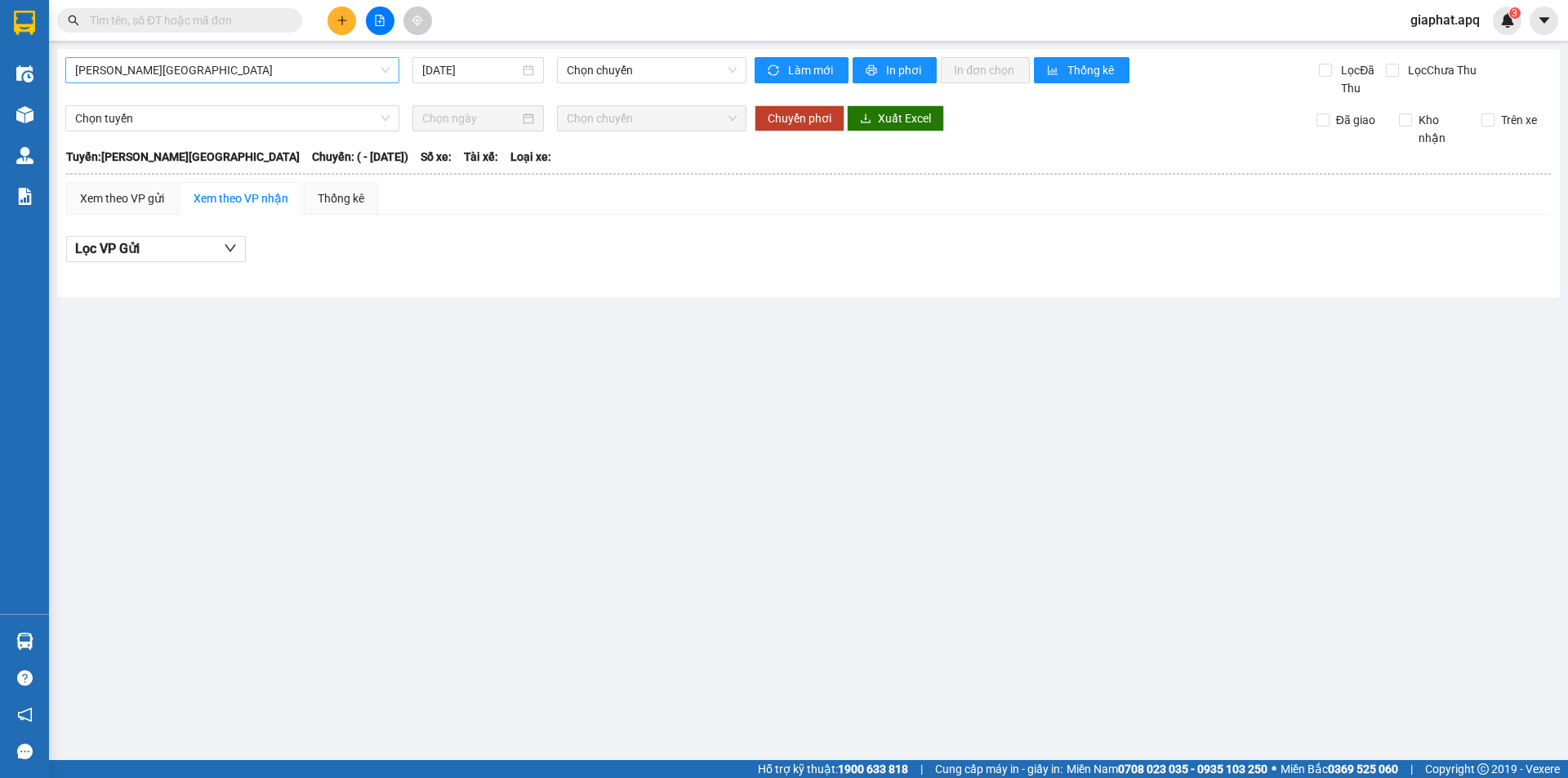
click at [210, 79] on span "[PERSON_NAME][GEOGRAPHIC_DATA]" at bounding box center [232, 70] width 314 height 25
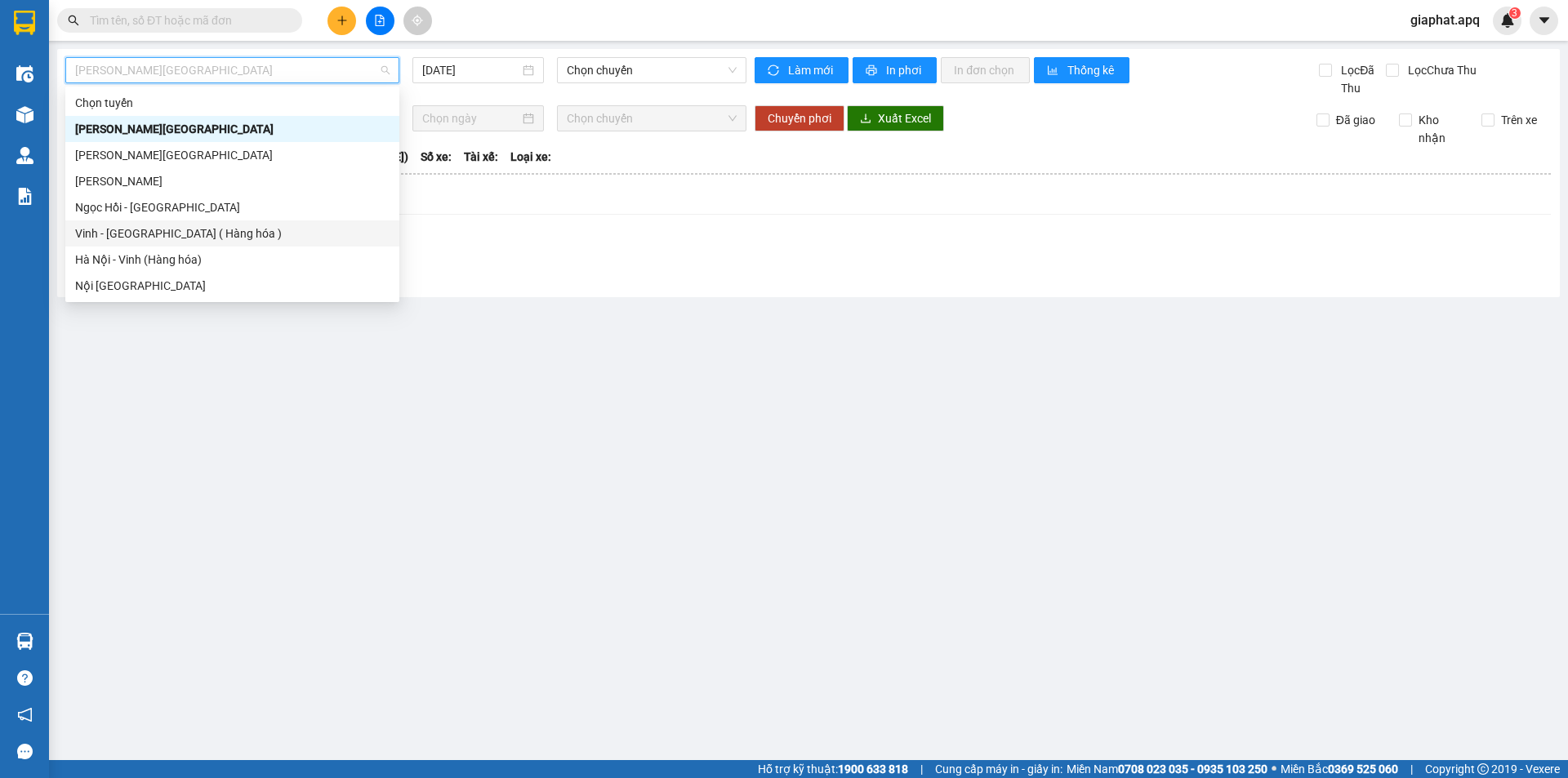
click at [118, 236] on div "Vinh - [GEOGRAPHIC_DATA] ( Hàng hóa )" at bounding box center [232, 233] width 314 height 18
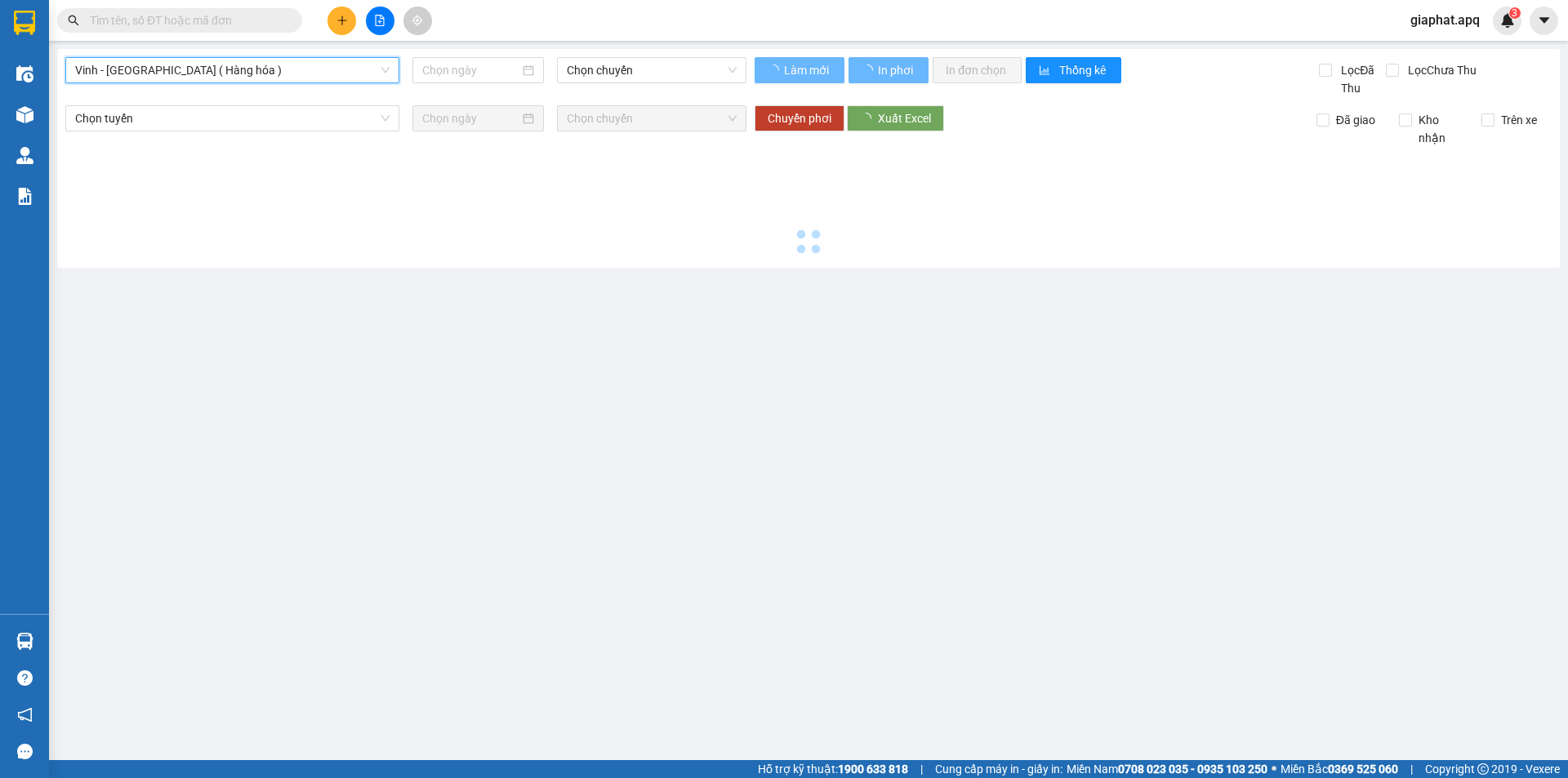
type input "[DATE]"
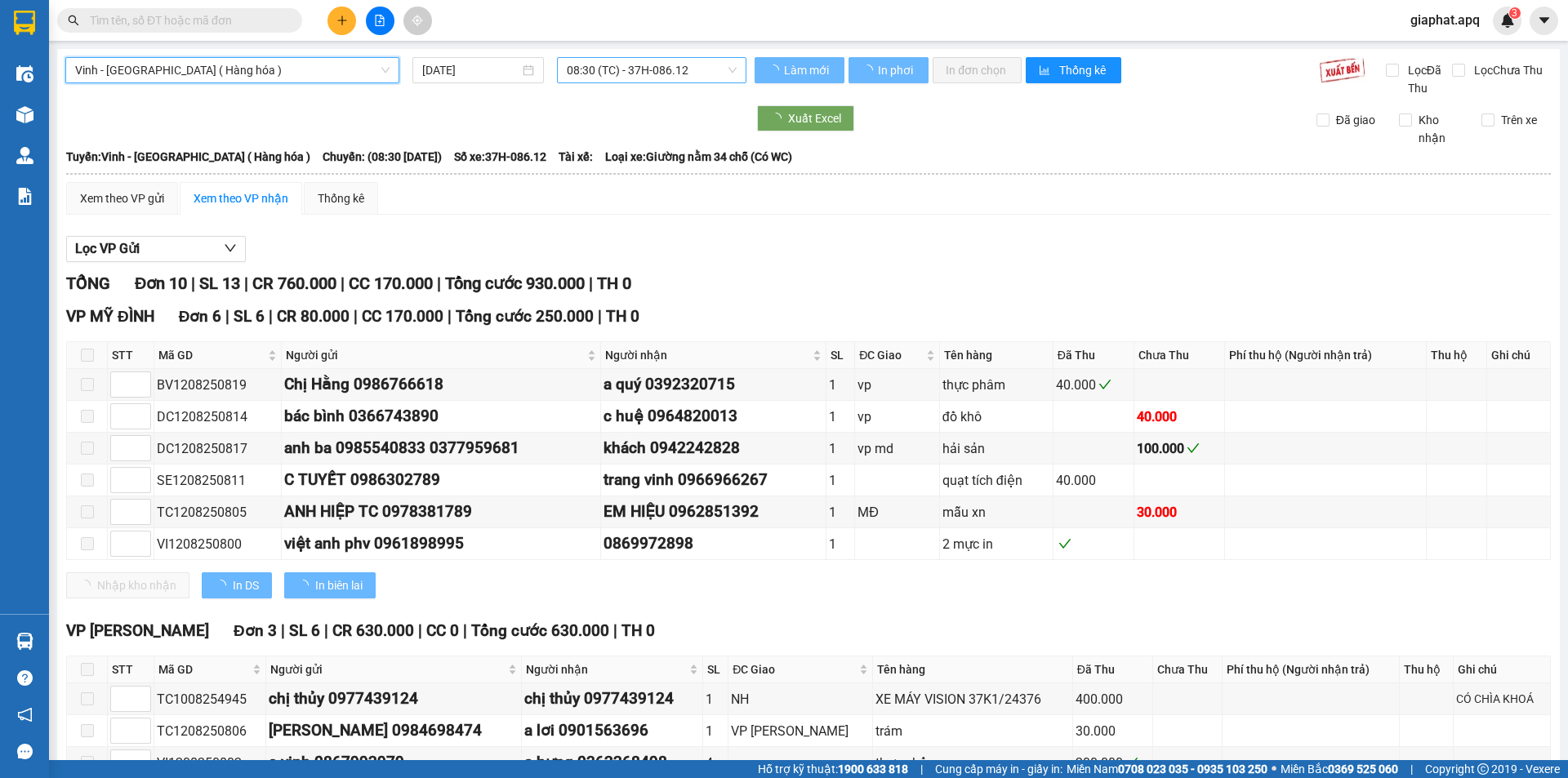
click at [587, 73] on span "08:30 (TC) - 37H-086.12" at bounding box center [652, 70] width 170 height 25
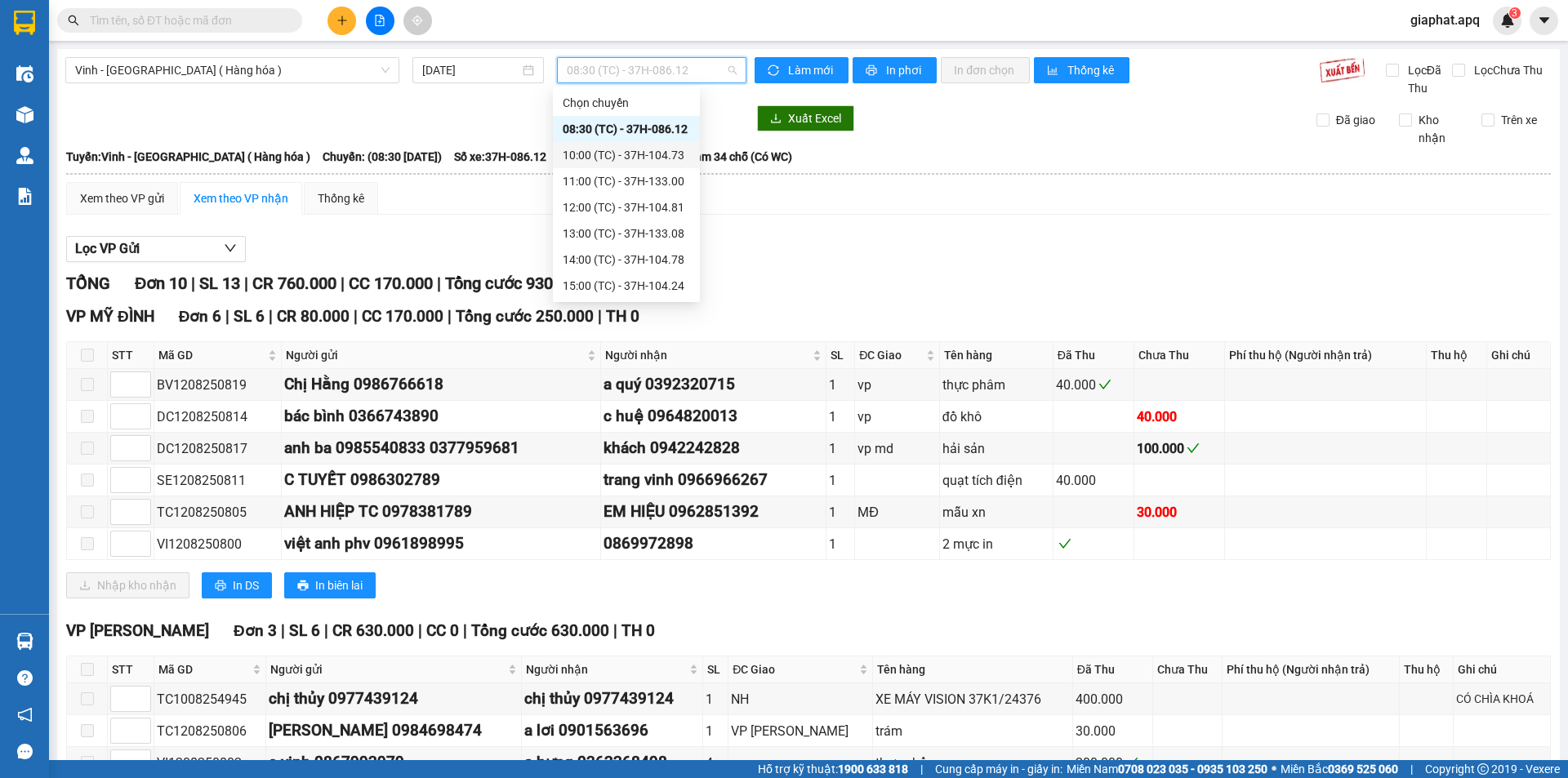
click at [611, 153] on div "10:00 (TC) - 37H-104.73" at bounding box center [626, 155] width 128 height 18
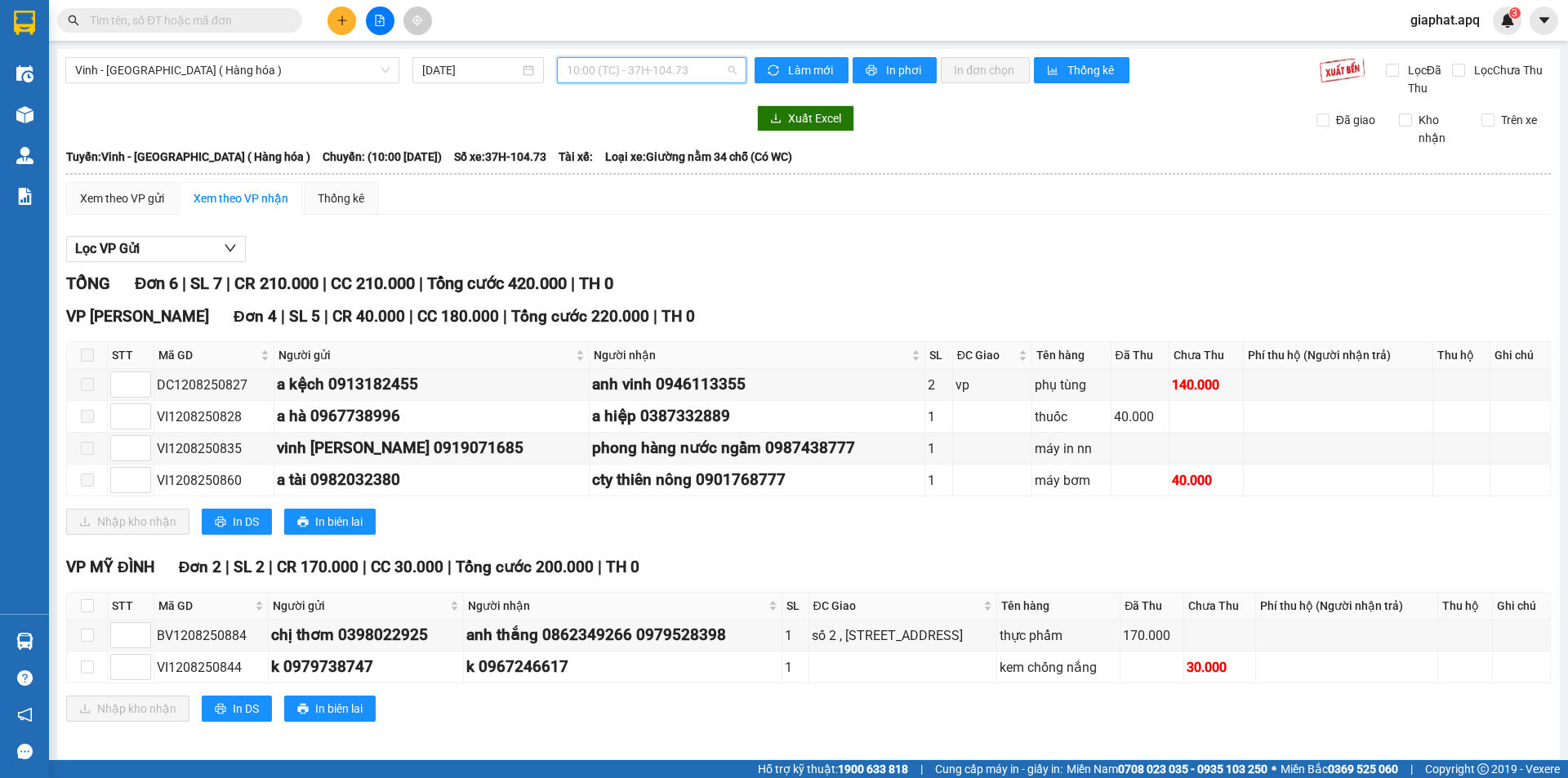
click at [584, 70] on span "10:00 (TC) - 37H-104.73" at bounding box center [652, 70] width 170 height 25
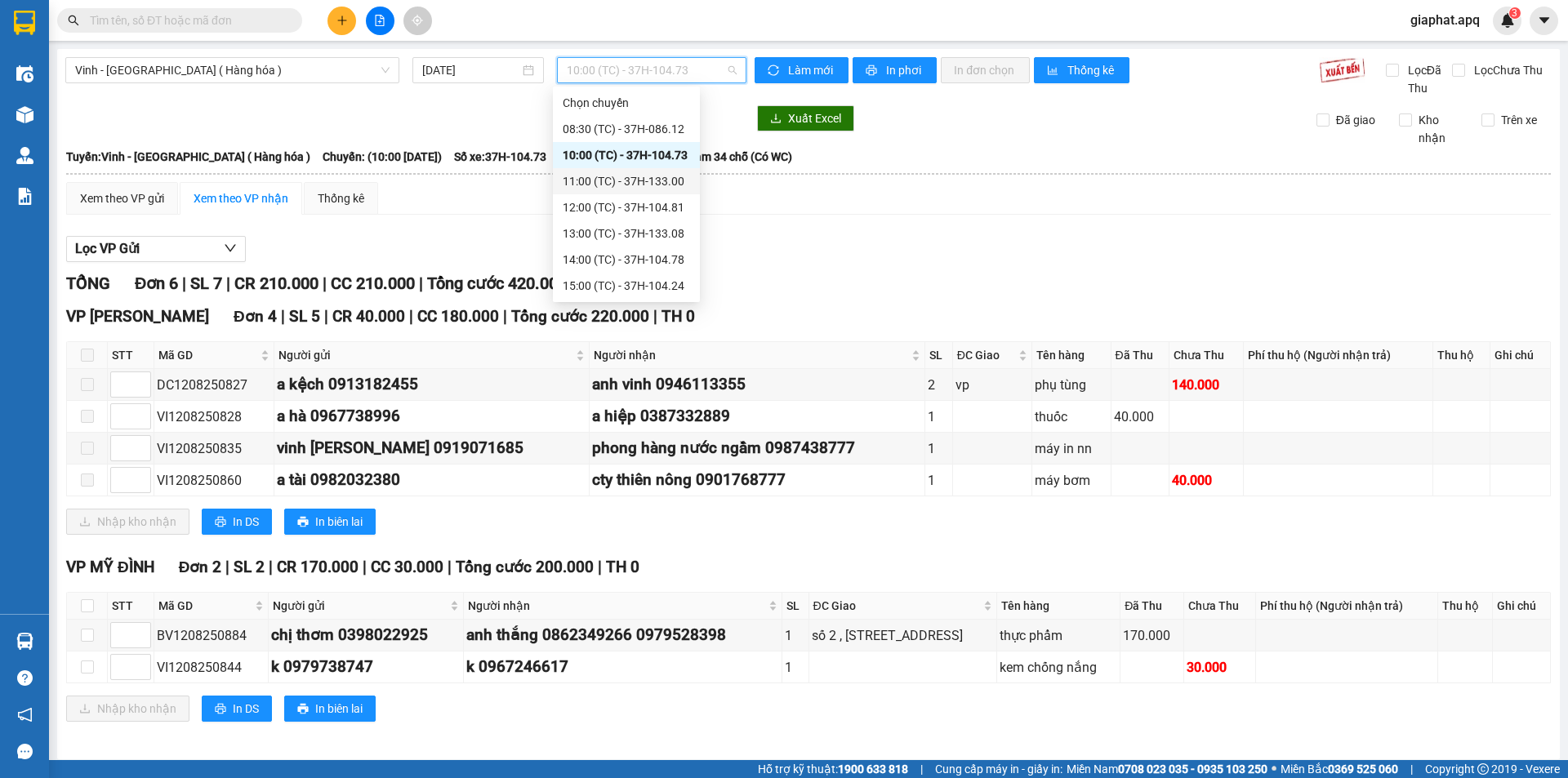
click at [585, 179] on div "11:00 (TC) - 37H-133.00" at bounding box center [626, 181] width 128 height 18
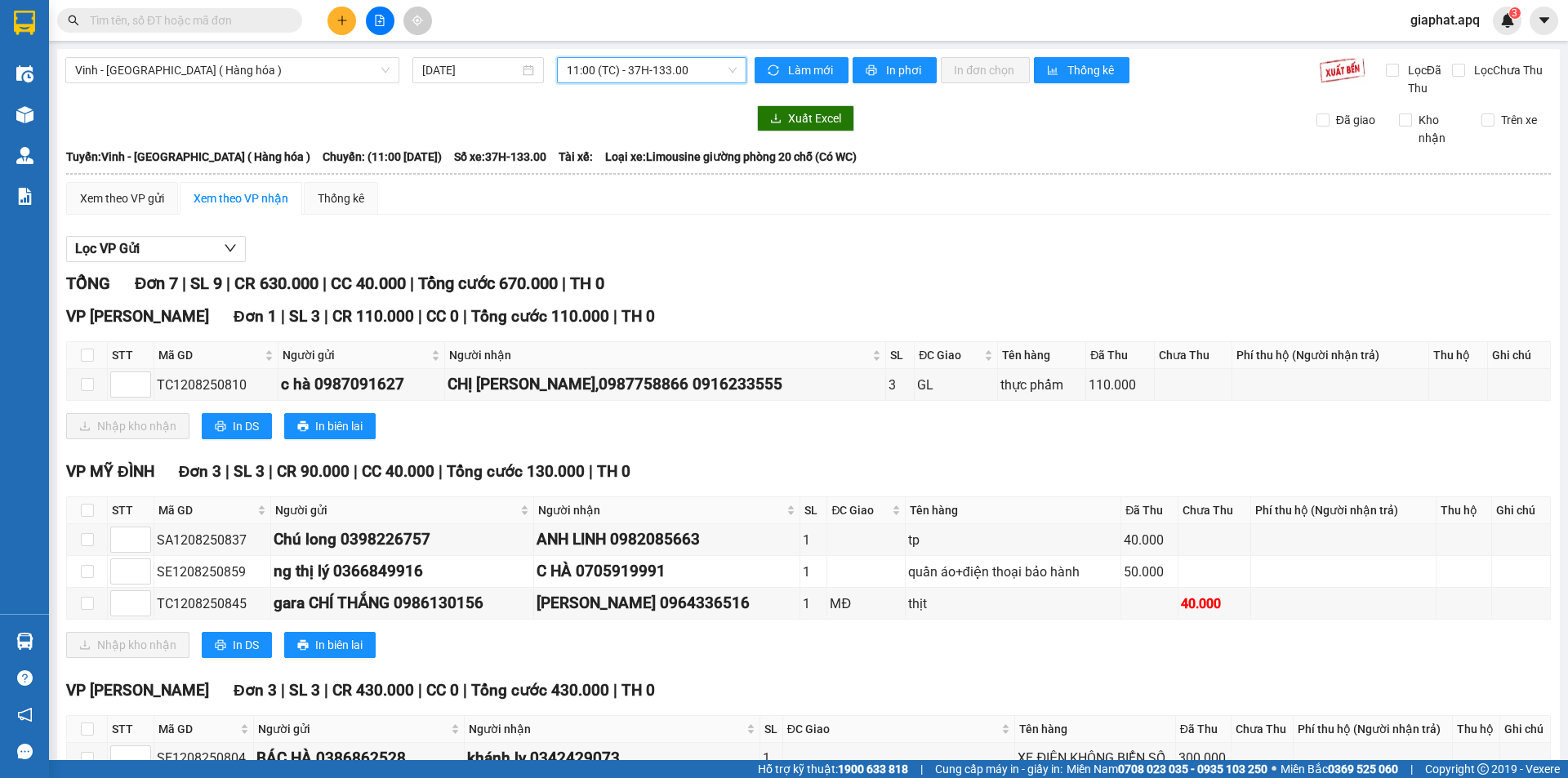
click at [679, 69] on span "11:00 (TC) - 37H-133.00" at bounding box center [652, 70] width 170 height 25
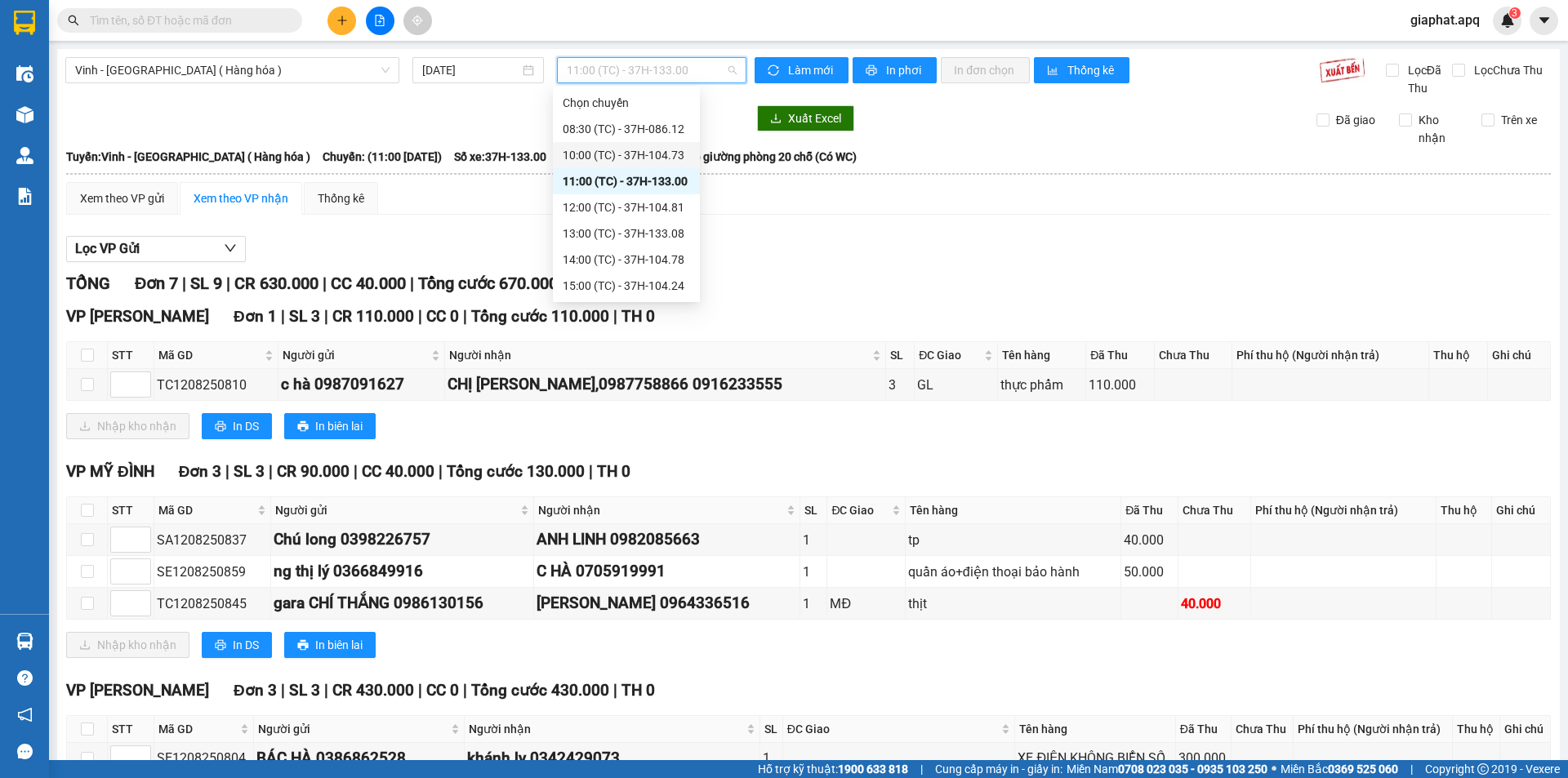
click at [649, 153] on div "10:00 (TC) - 37H-104.73" at bounding box center [626, 155] width 128 height 18
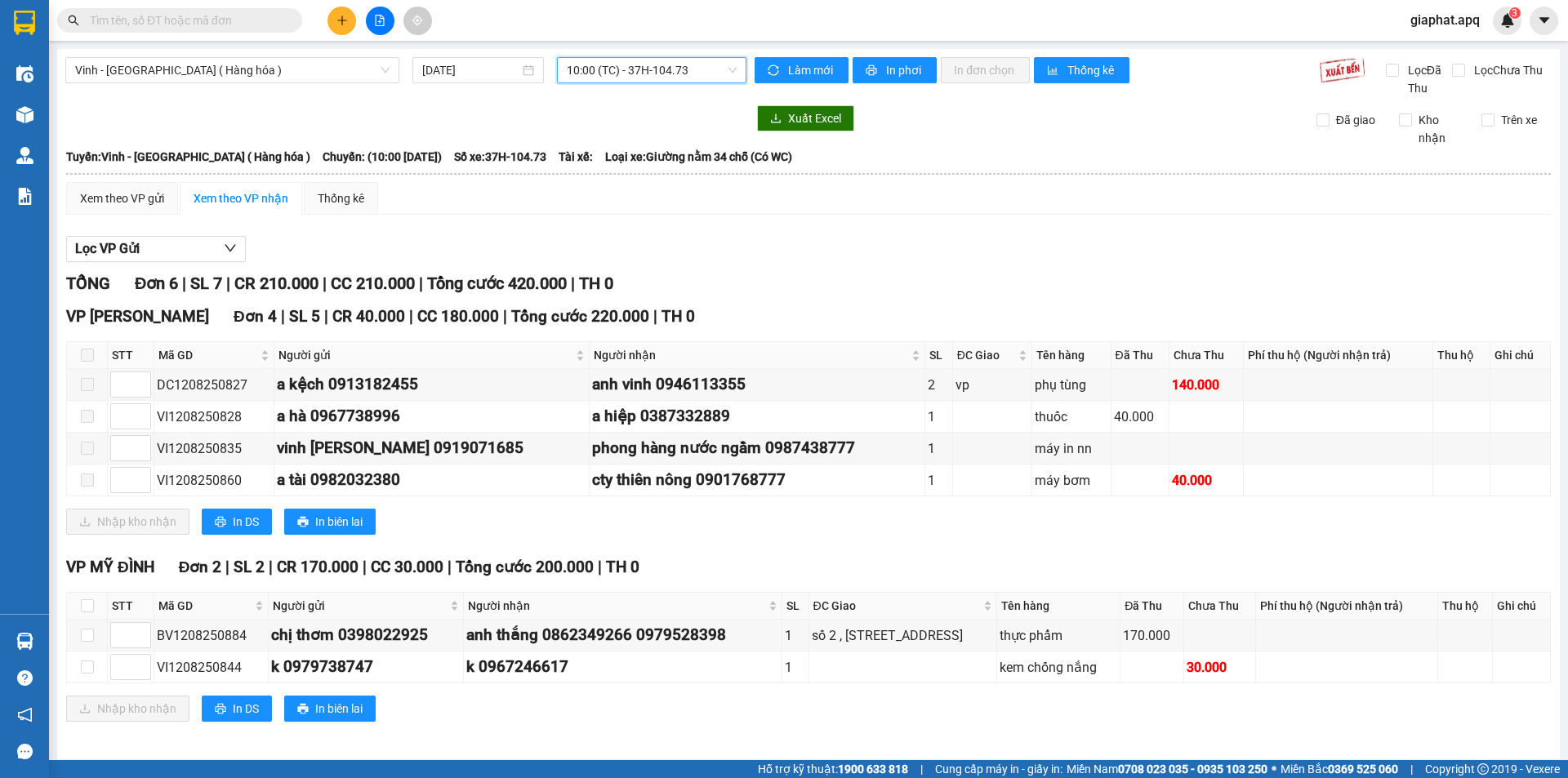
click at [611, 69] on span "10:00 (TC) - 37H-104.73" at bounding box center [652, 70] width 170 height 25
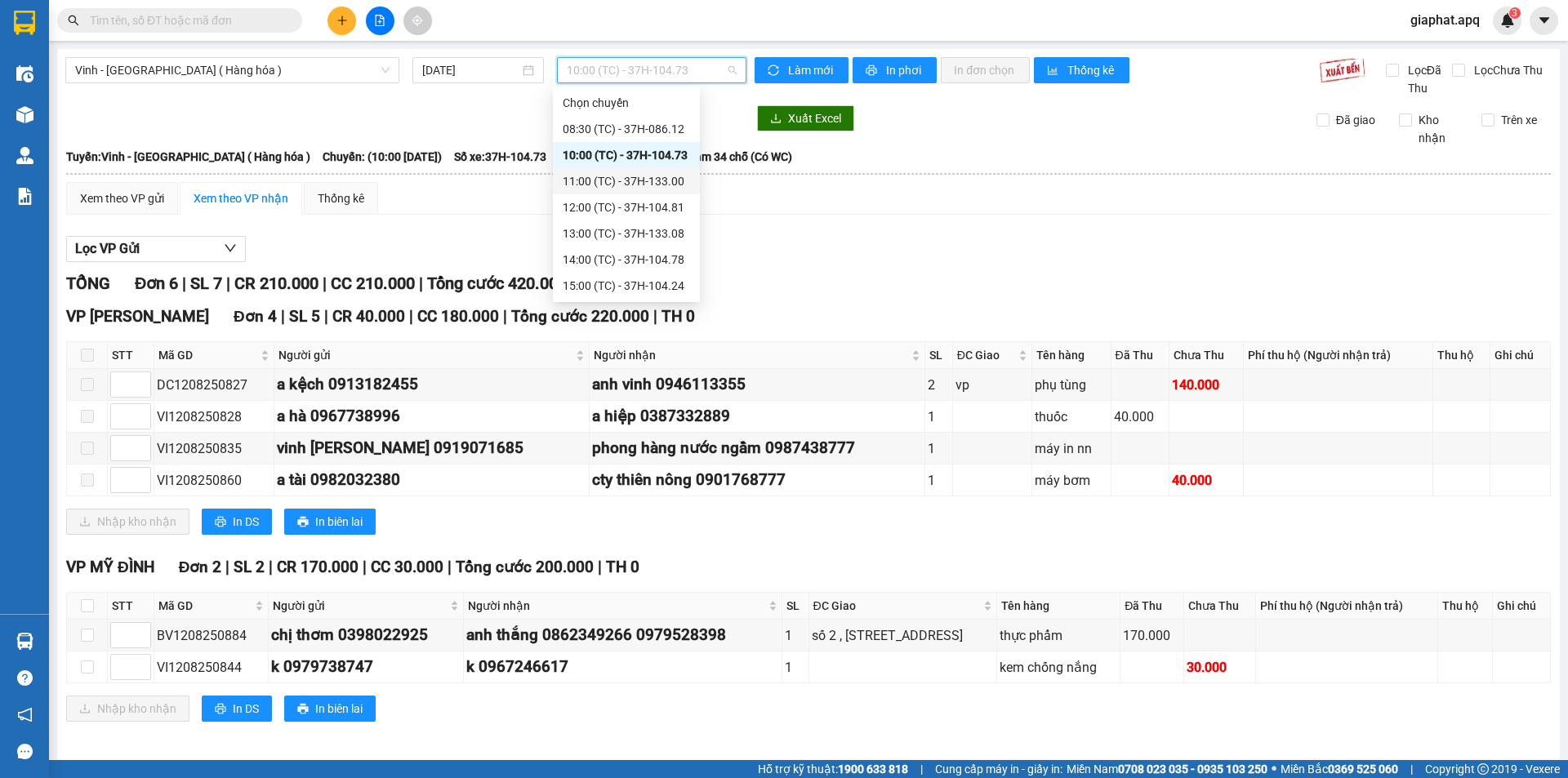
click at [595, 177] on div "11:00 (TC) - 37H-133.00" at bounding box center [626, 181] width 128 height 18
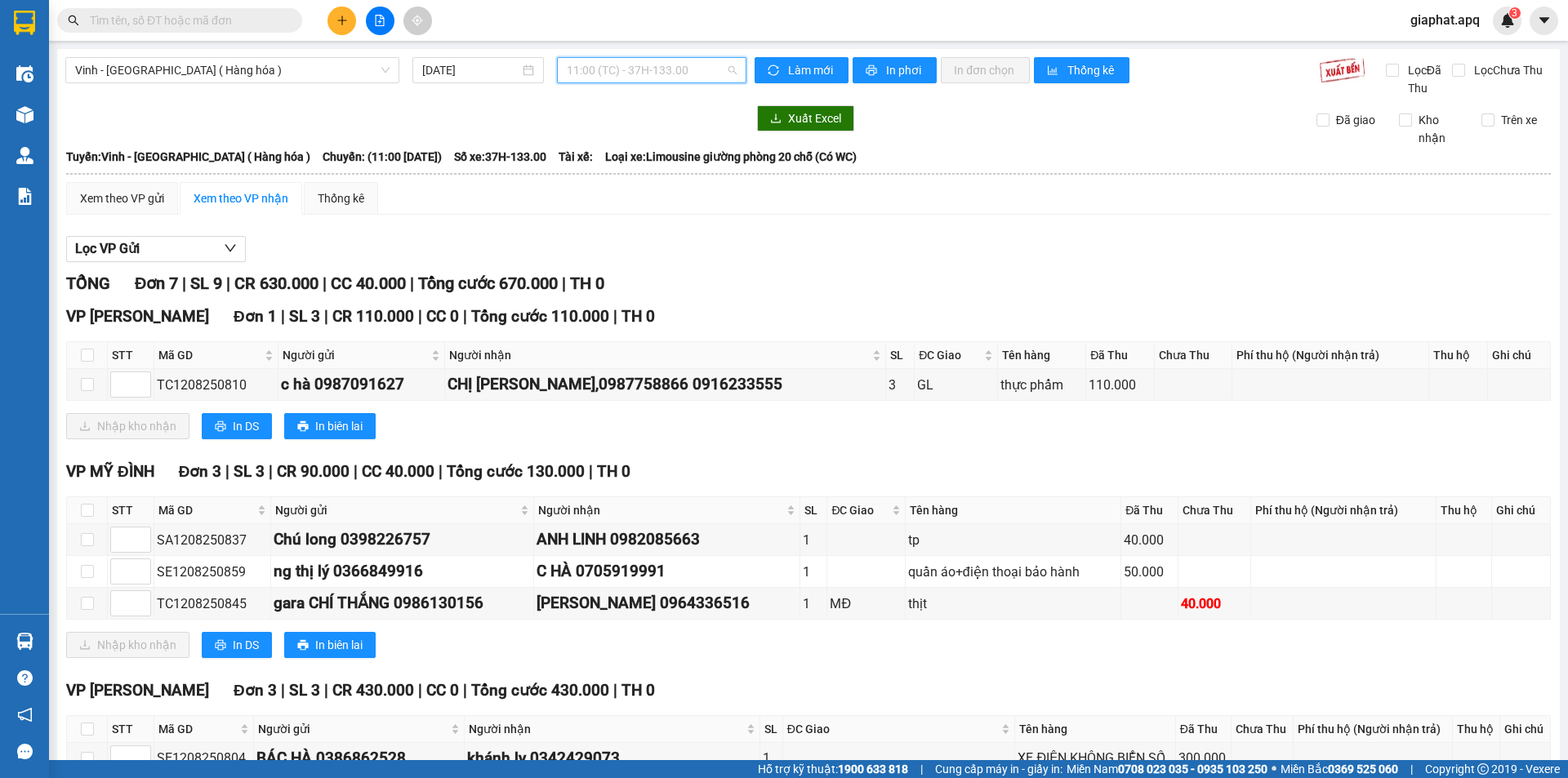
drag, startPoint x: 666, startPoint y: 77, endPoint x: 667, endPoint y: 86, distance: 9.1
click at [667, 86] on div "Vinh - [GEOGRAPHIC_DATA] ( Hàng hóa ) [DATE] 11:00 (TC) - 37H-133.00" at bounding box center [405, 77] width 681 height 40
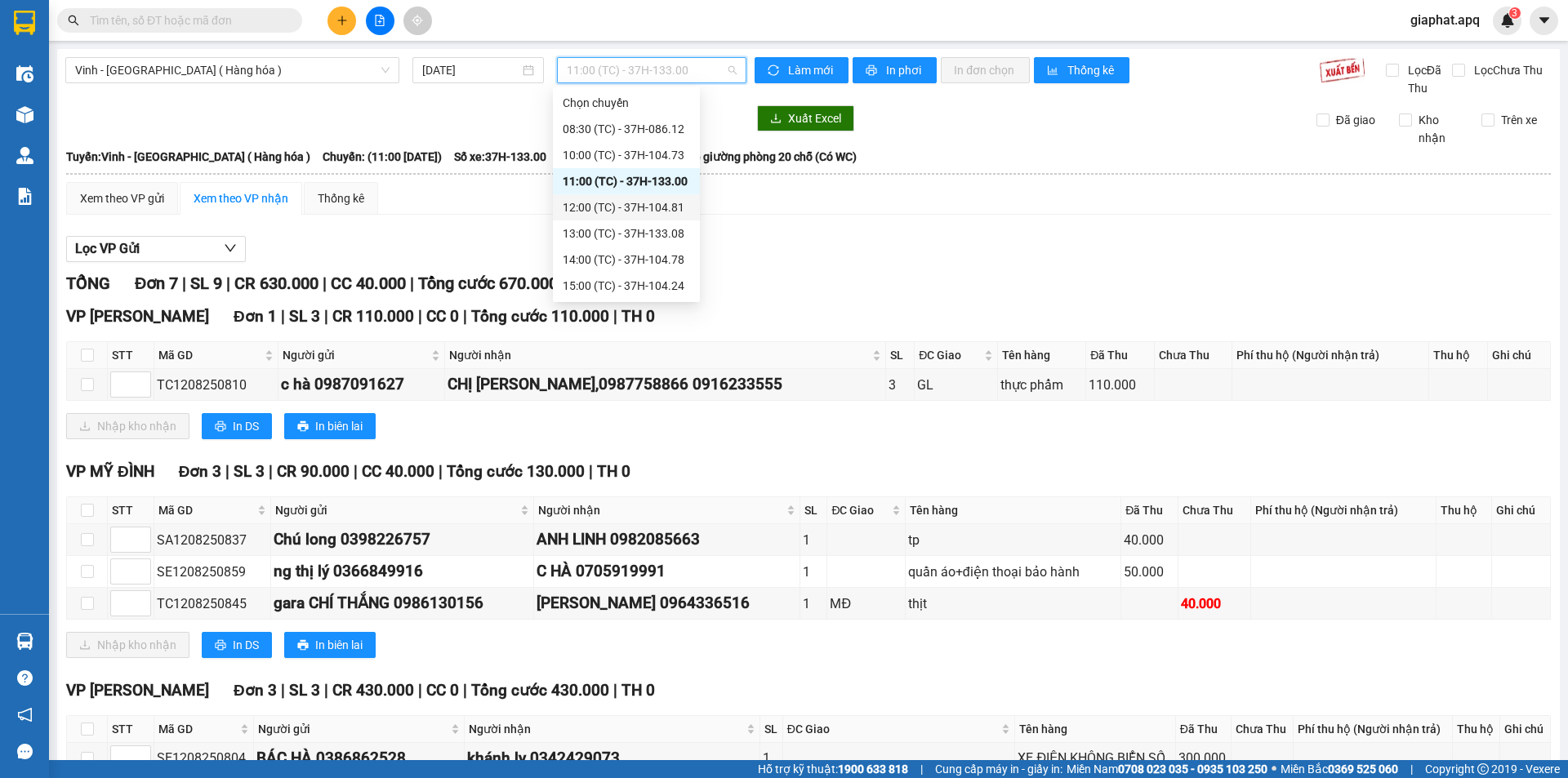
click at [590, 209] on div "12:00 (TC) - 37H-104.81" at bounding box center [626, 207] width 128 height 18
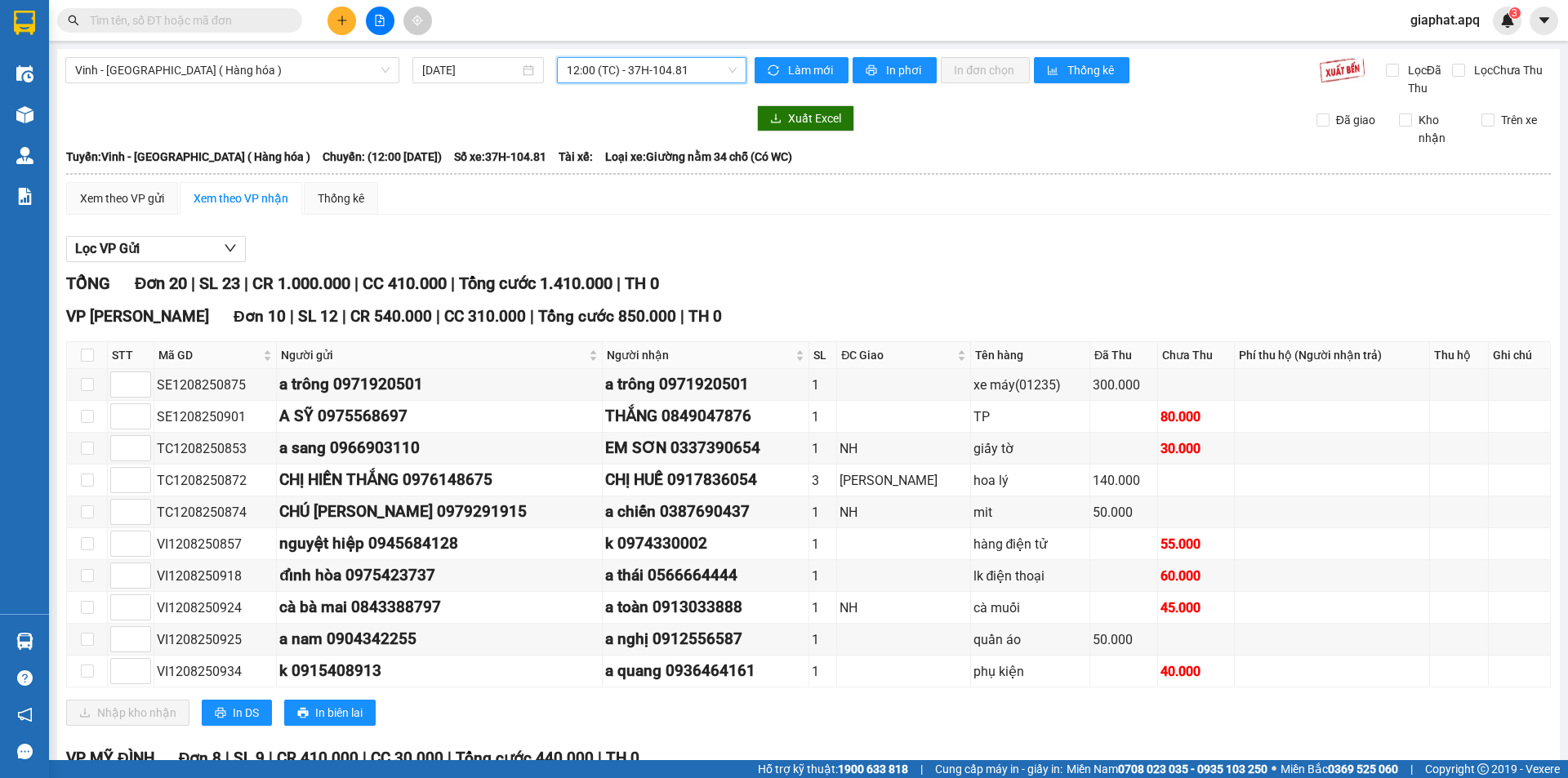
click at [655, 70] on span "12:00 (TC) - 37H-104.81" at bounding box center [652, 70] width 170 height 25
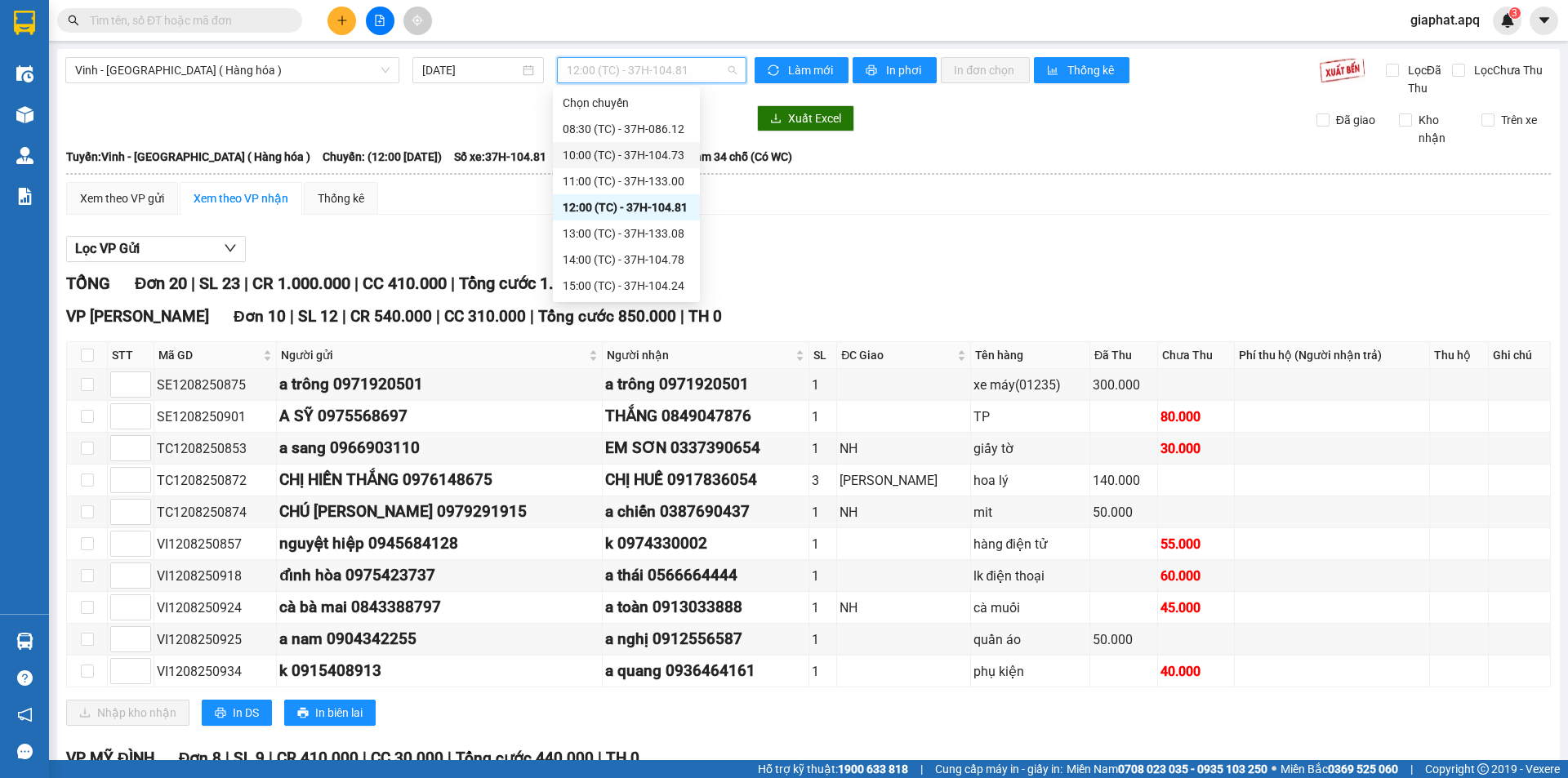
click at [623, 144] on div "10:00 (TC) - 37H-104.73" at bounding box center [626, 155] width 147 height 27
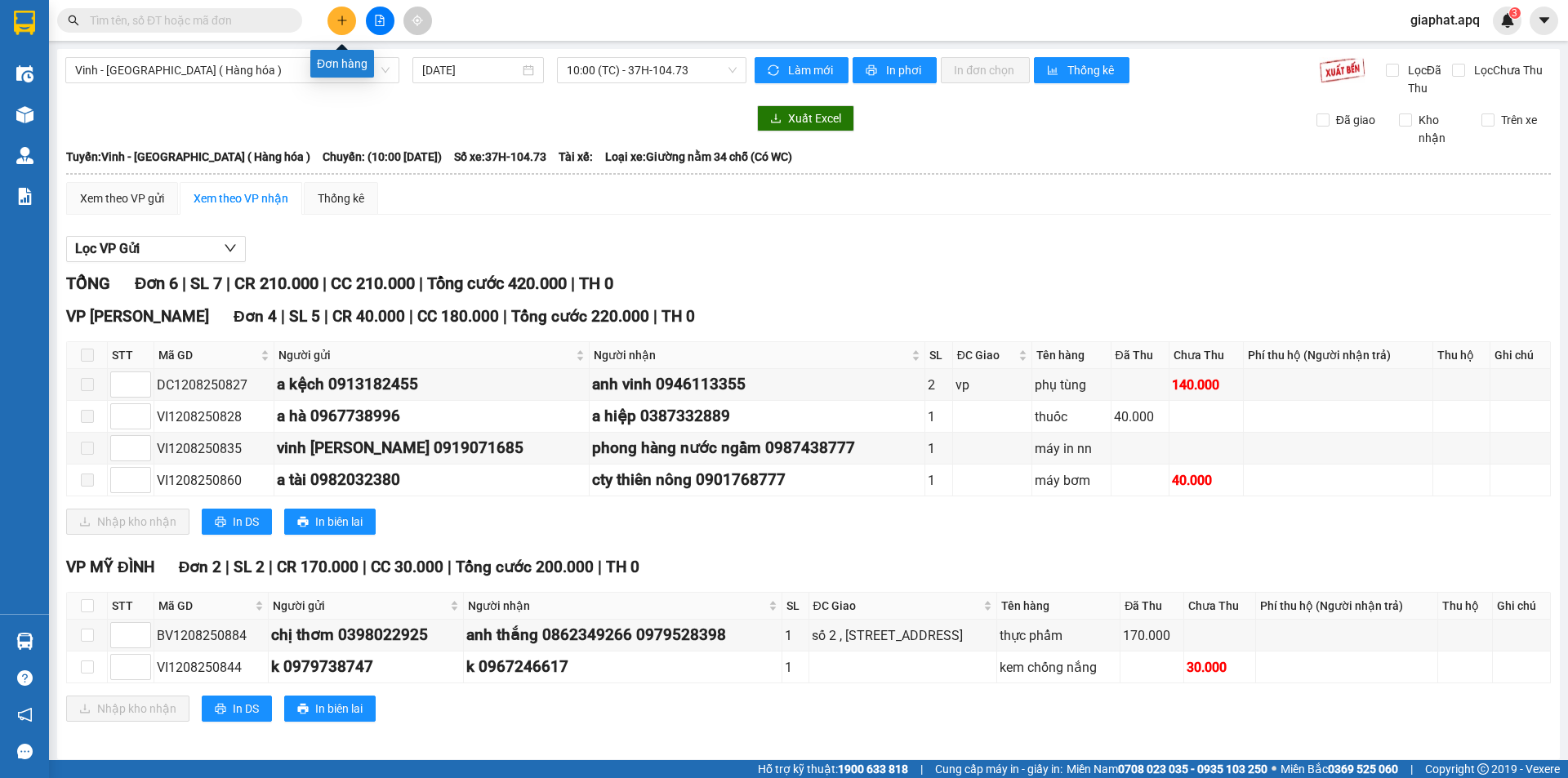
click at [345, 24] on icon "plus" at bounding box center [342, 20] width 11 height 11
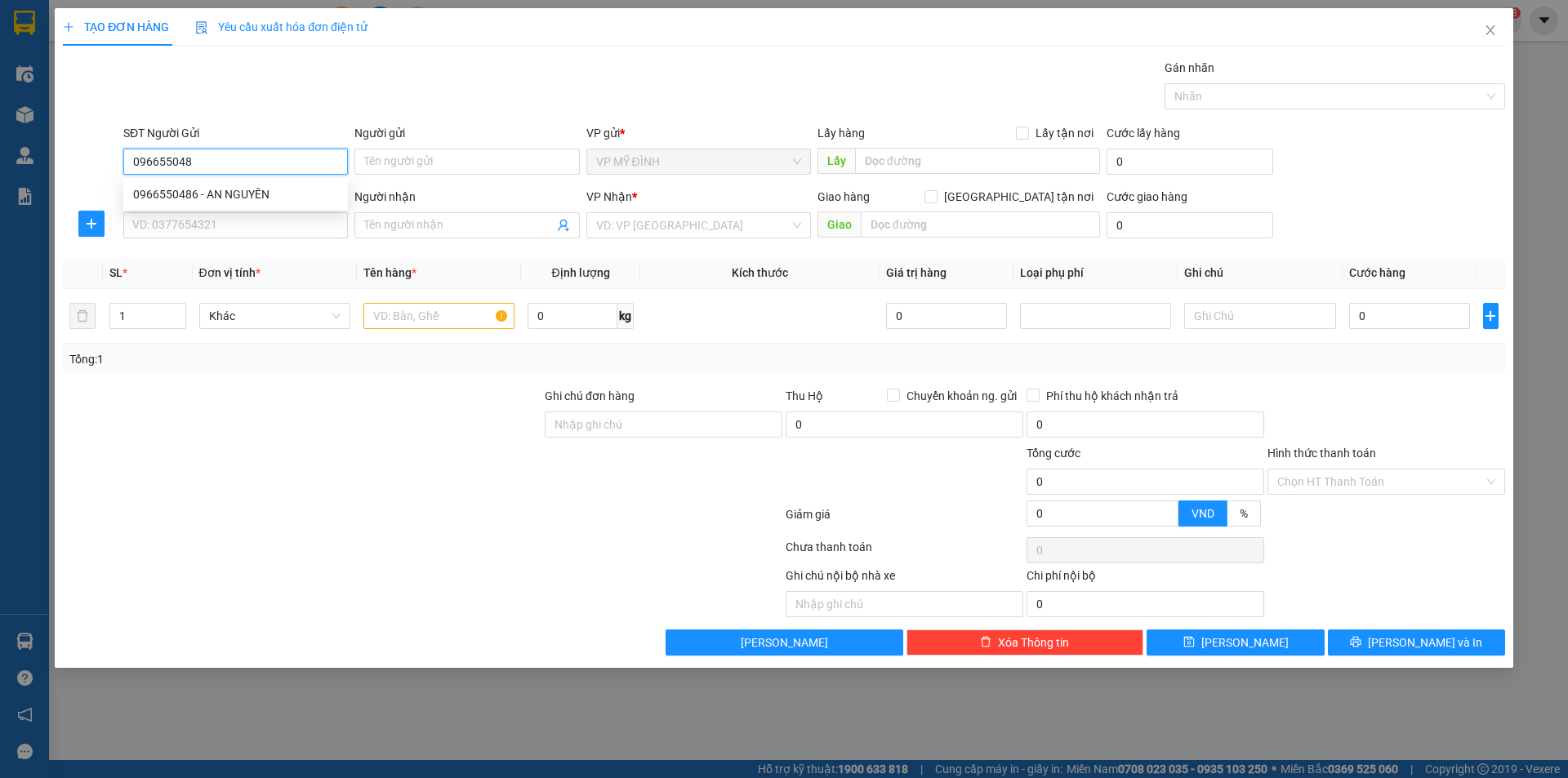
type input "0966550486"
click at [194, 197] on div "0966550486 - AN NGUYÊN" at bounding box center [235, 194] width 205 height 18
type input "AN NGUYÊN"
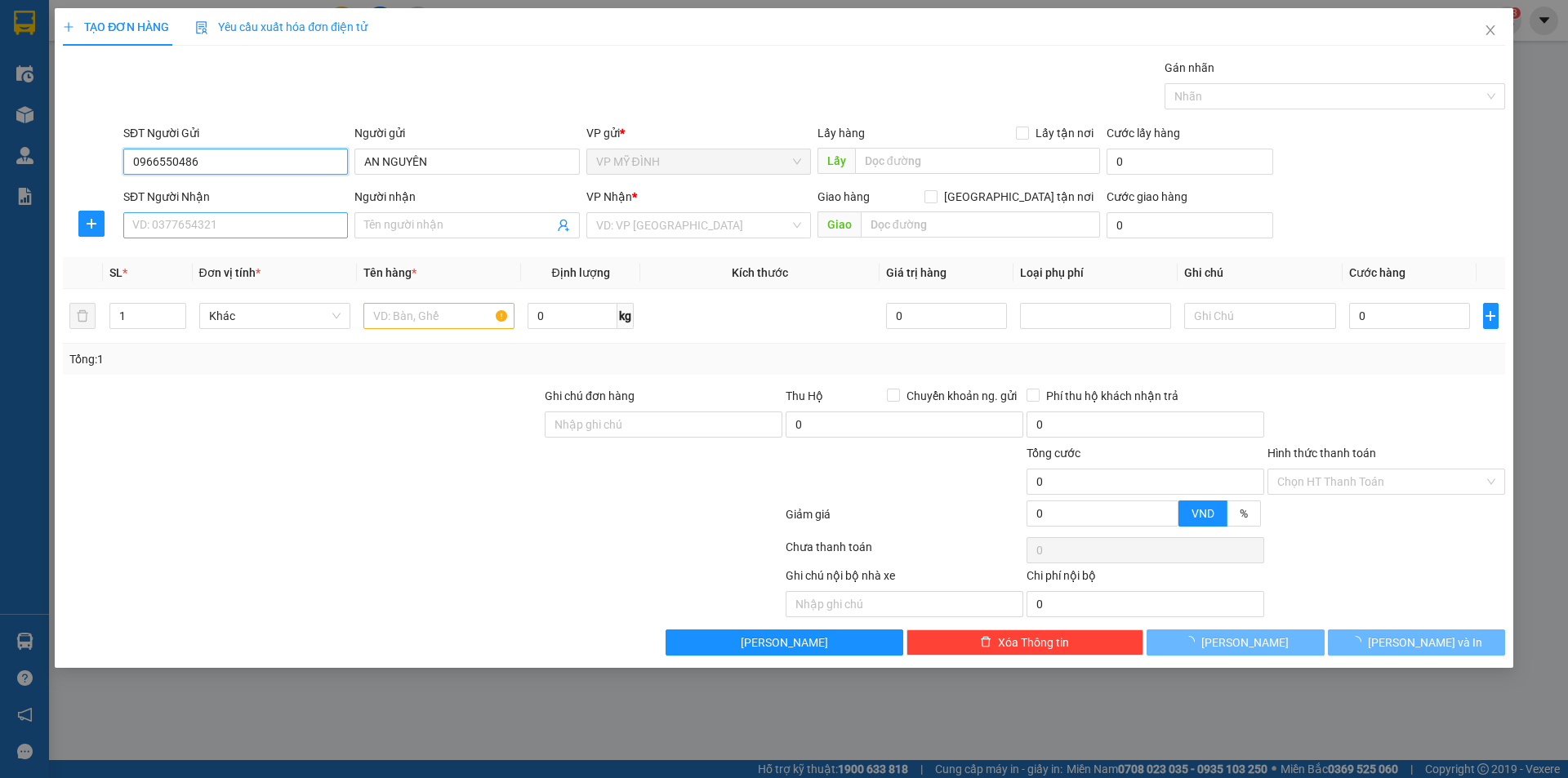
type input "0966550486"
drag, startPoint x: 195, startPoint y: 237, endPoint x: 197, endPoint y: 230, distance: 7.3
click at [197, 232] on input "SĐT Người Nhận" at bounding box center [236, 225] width 224 height 27
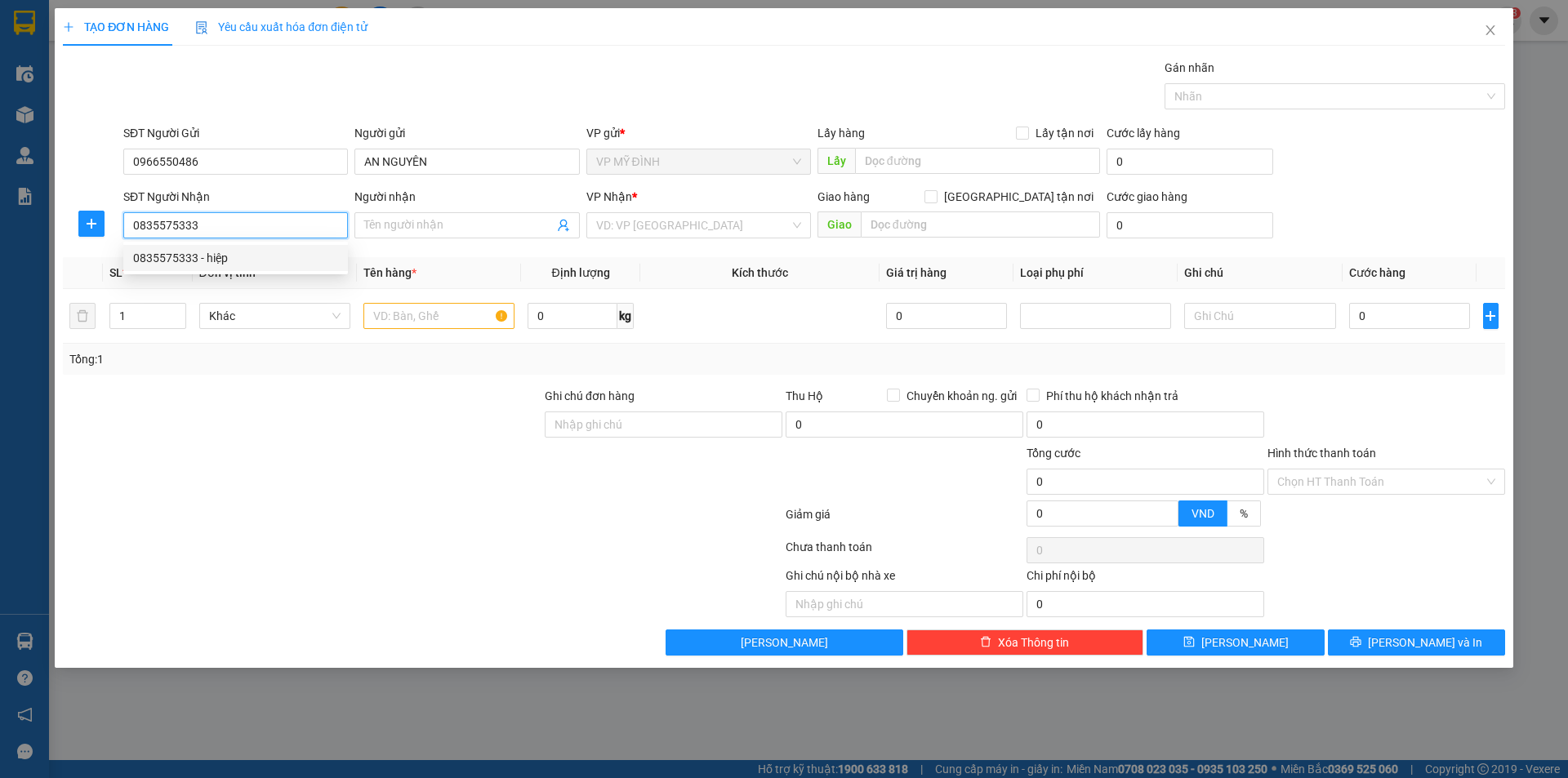
drag, startPoint x: 165, startPoint y: 260, endPoint x: 283, endPoint y: 279, distance: 119.5
click at [166, 260] on div "0835575333 - hiệp" at bounding box center [235, 258] width 205 height 18
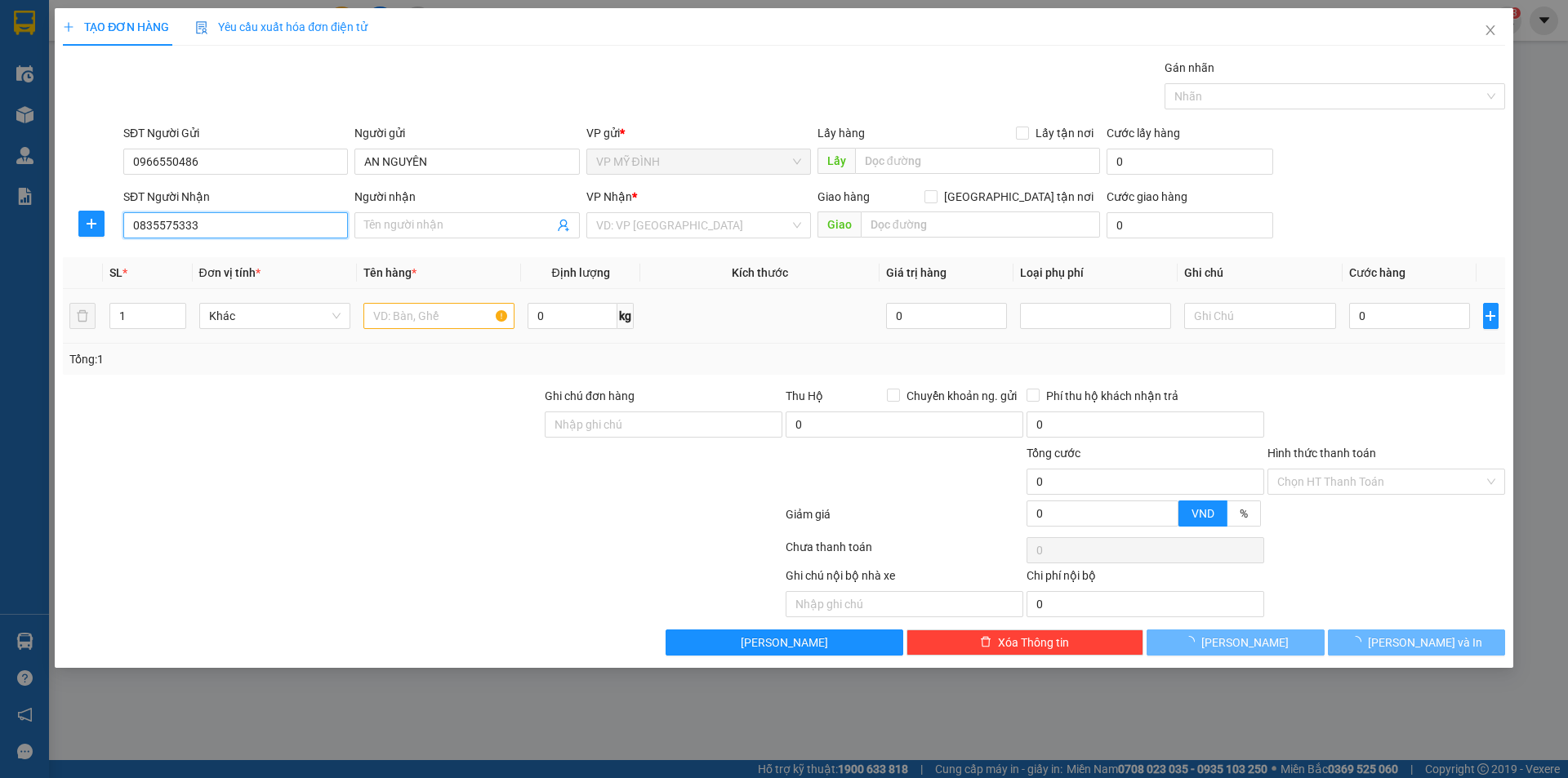
type input "0835575333"
click at [410, 311] on td at bounding box center [440, 316] width 165 height 55
type input "hiệp"
checkbox input "true"
type input "chợ nghi ân"
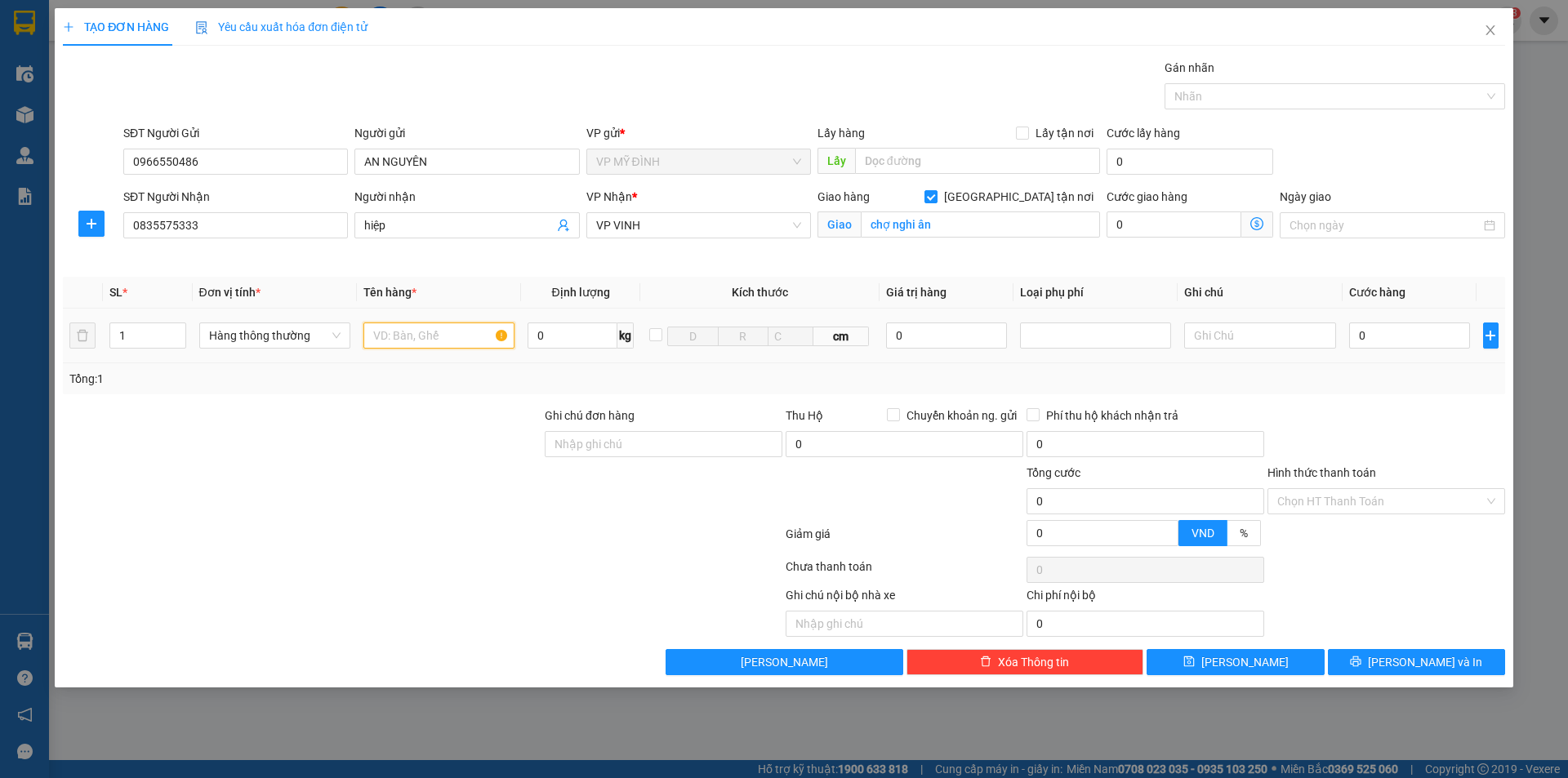
click at [419, 338] on input "text" at bounding box center [439, 336] width 151 height 27
type input "pk nhôm"
click at [1378, 342] on input "0" at bounding box center [1410, 336] width 122 height 27
type input "4"
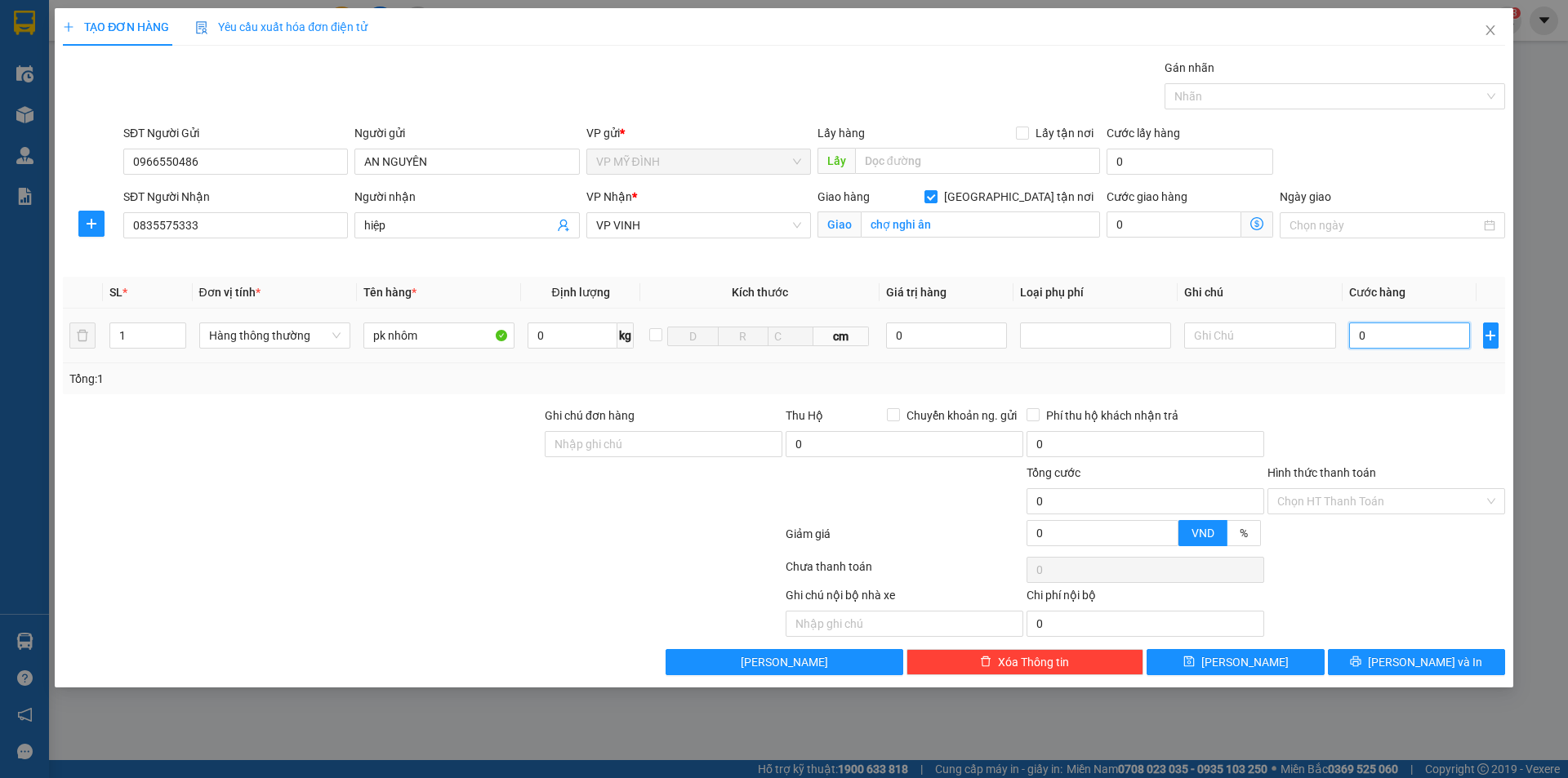
type input "4"
type input "40"
type input "40.000"
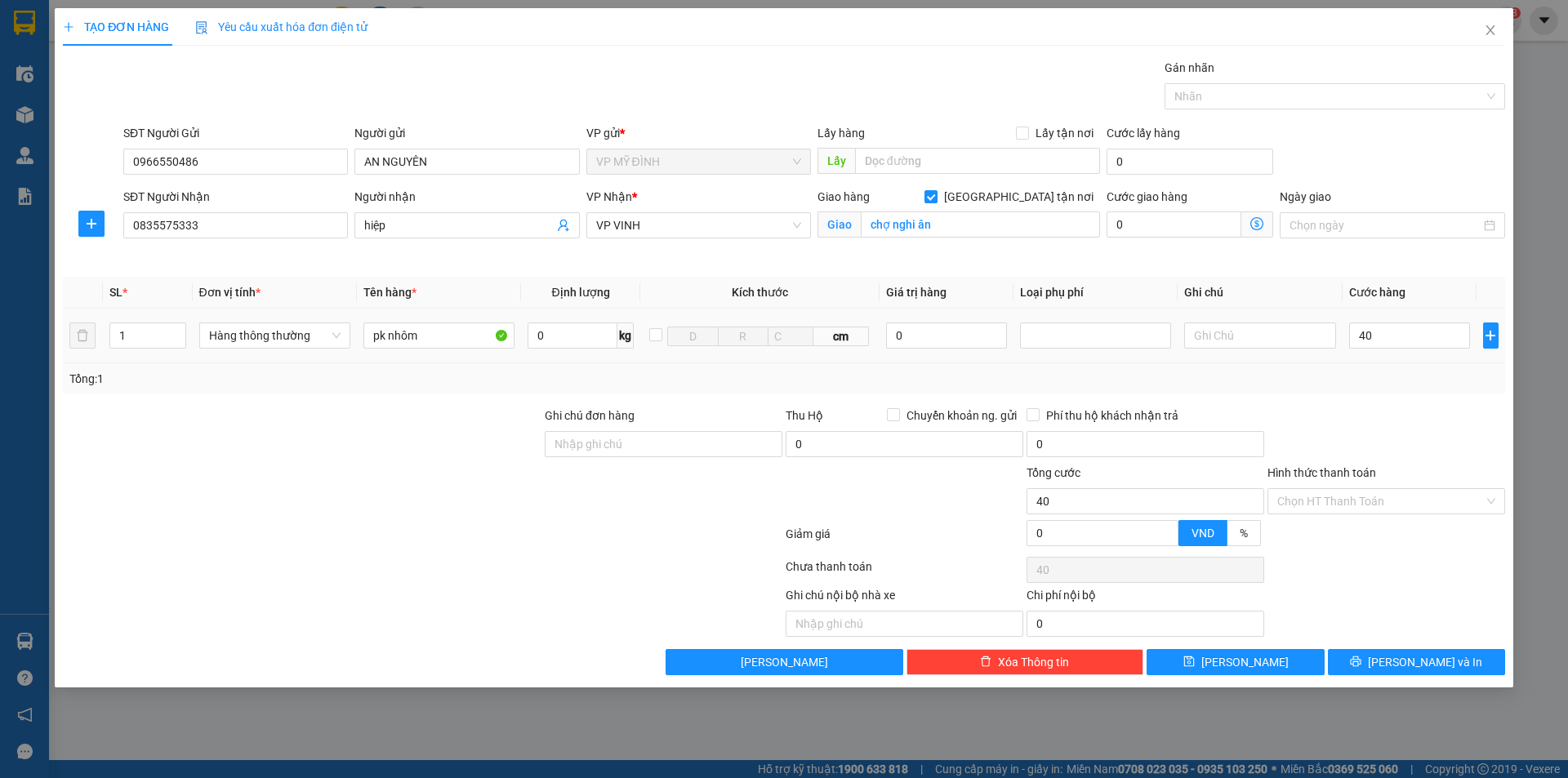
type input "40.000"
click at [1426, 379] on div "Tổng: 1" at bounding box center [784, 379] width 1429 height 18
click at [1427, 663] on span "[PERSON_NAME] và In" at bounding box center [1425, 662] width 114 height 18
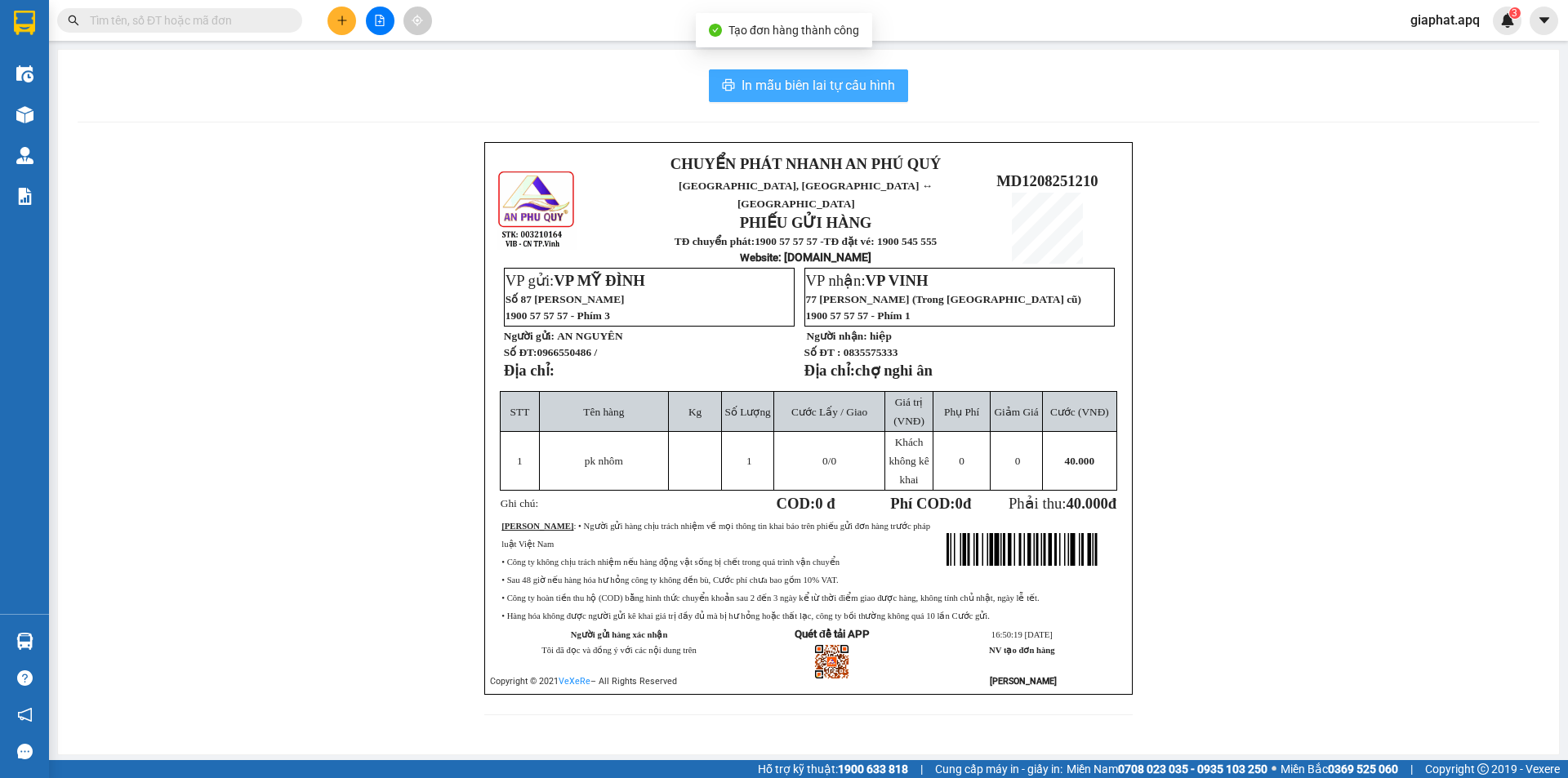
click at [831, 96] on span "In mẫu biên lai tự cấu hình" at bounding box center [818, 86] width 153 height 21
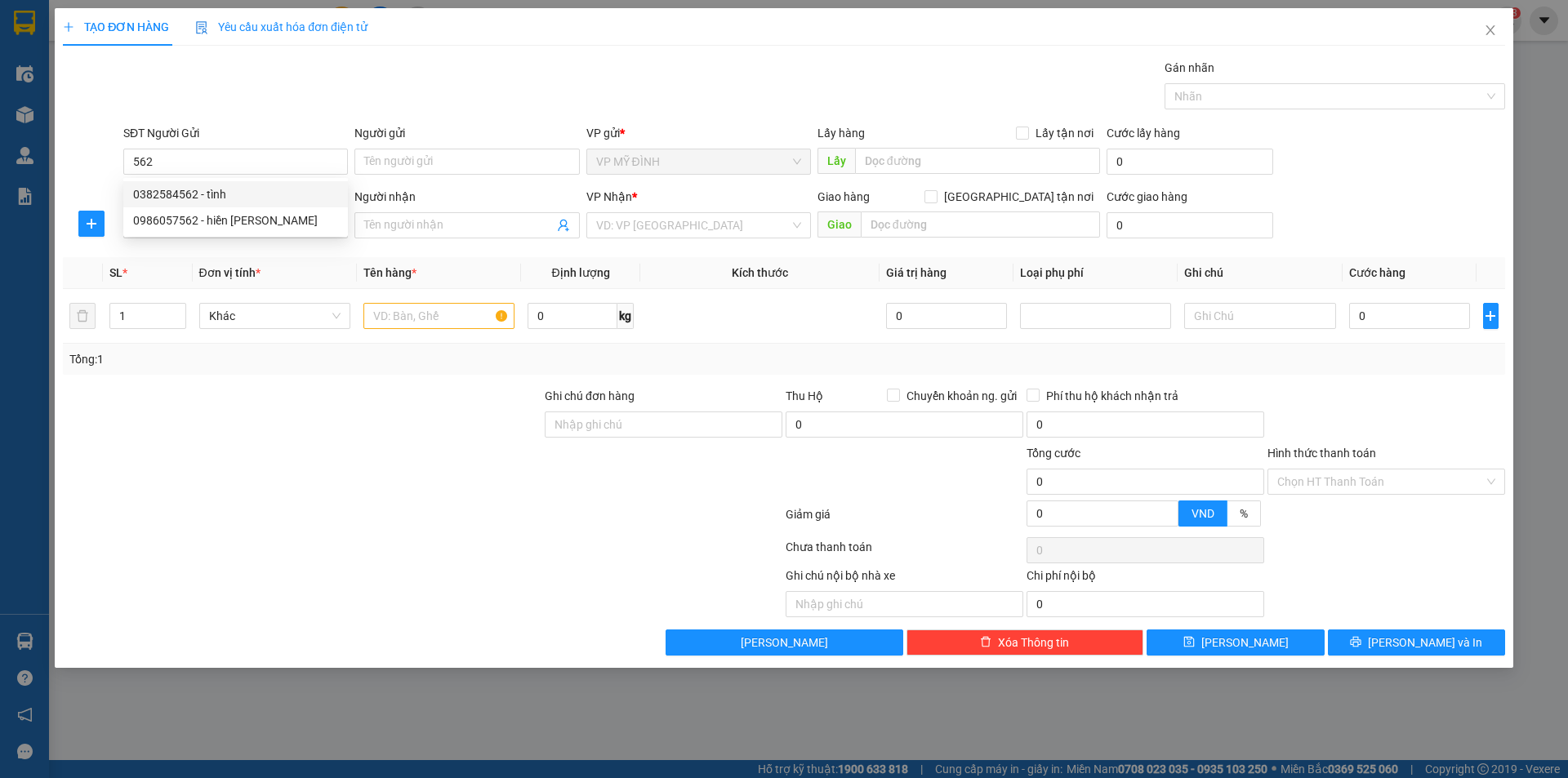
click at [205, 194] on div "0382584562 - tình" at bounding box center [235, 194] width 205 height 18
type input "0382584562"
type input "tình"
type input "0382584562"
click at [230, 228] on input "SĐT Người Nhận" at bounding box center [236, 225] width 224 height 27
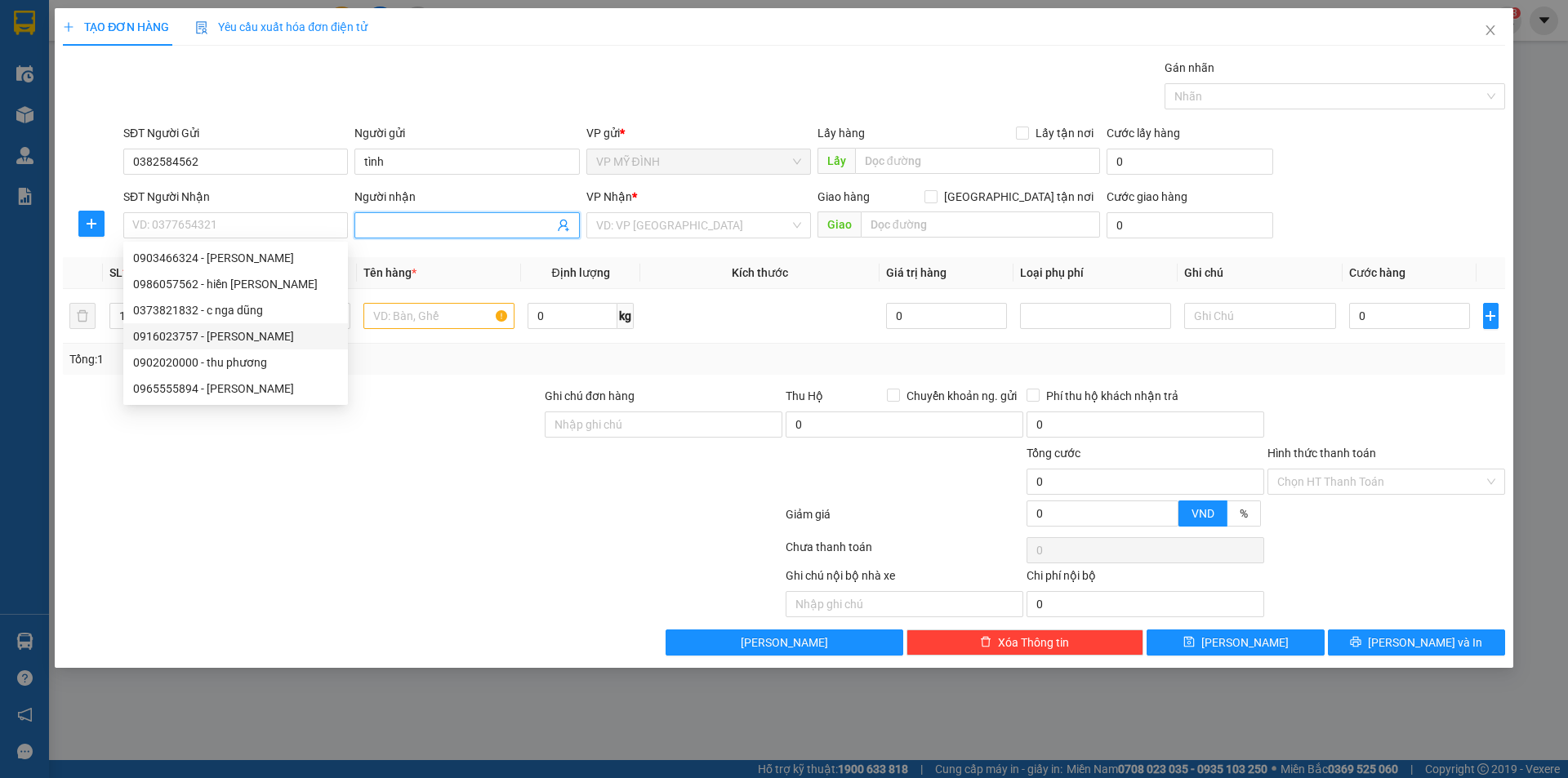
click at [568, 226] on icon "user-add" at bounding box center [563, 224] width 13 height 13
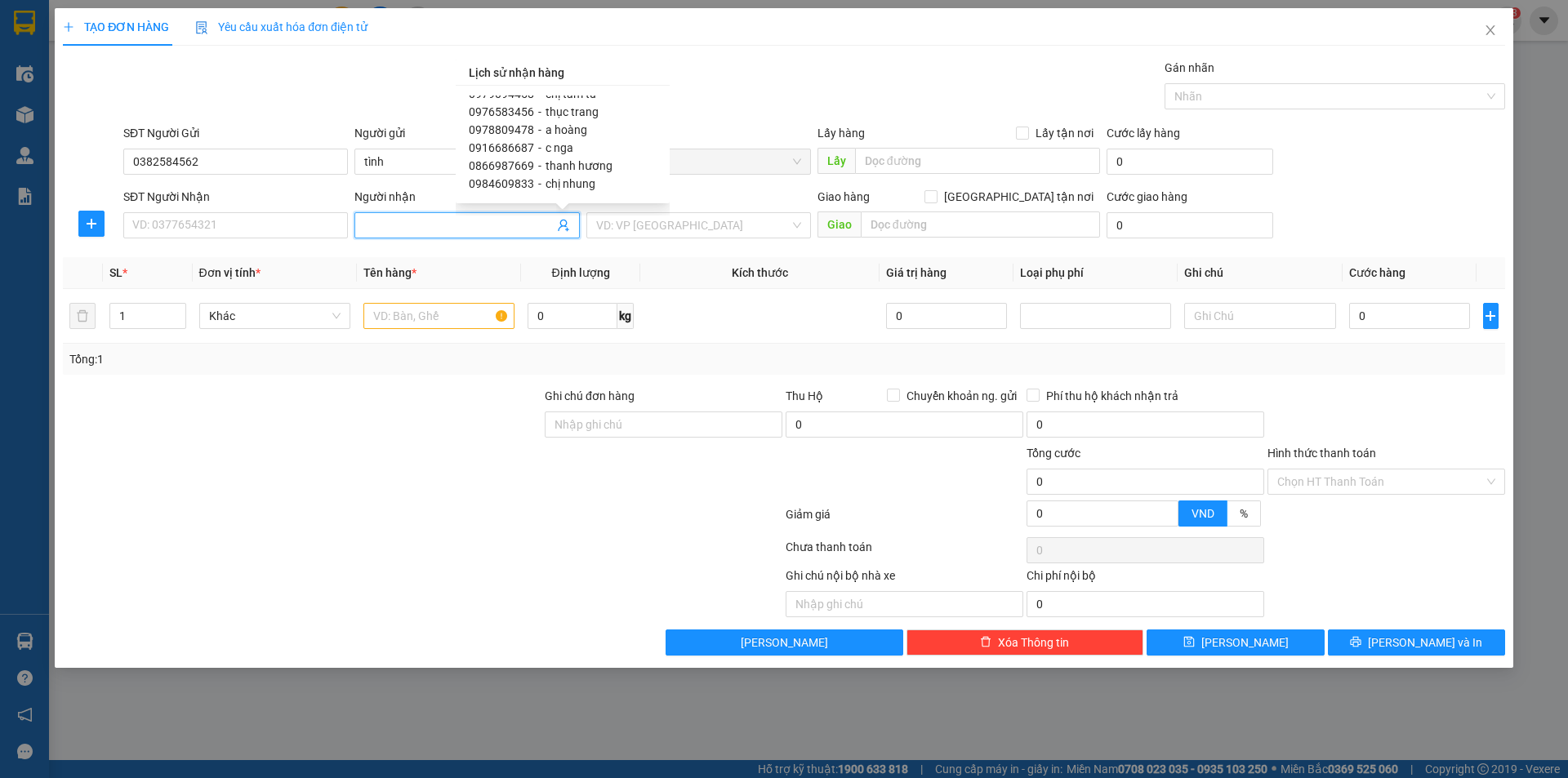
scroll to position [62, 0]
click at [566, 131] on span "chị tâm tú" at bounding box center [571, 132] width 51 height 13
type input "0979094458"
type input "chị tâm tú"
type input "e 42 đường 1b cửa tiền"
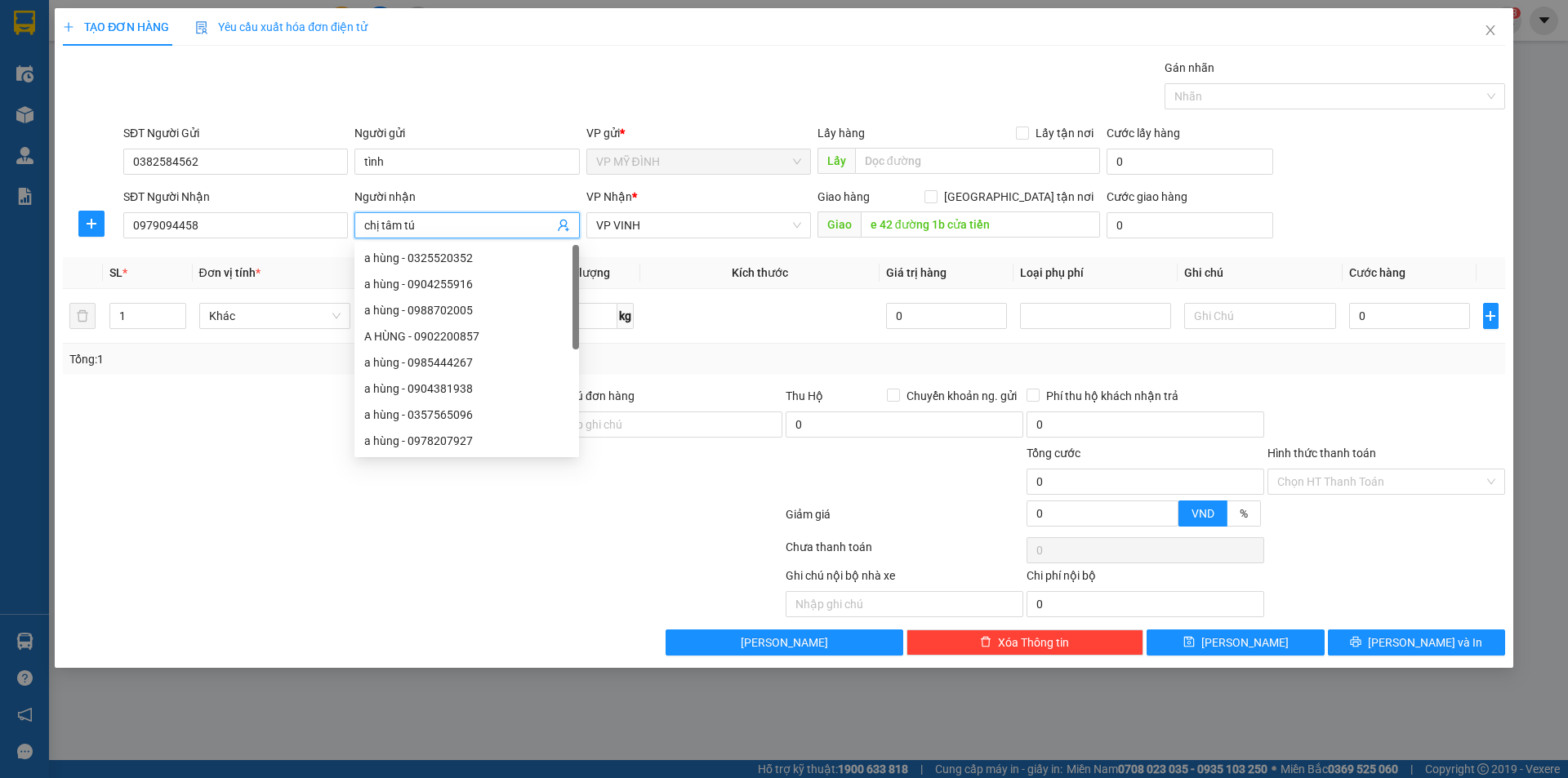
click at [936, 193] on input "[GEOGRAPHIC_DATA] tận nơi" at bounding box center [930, 195] width 11 height 11
checkbox input "true"
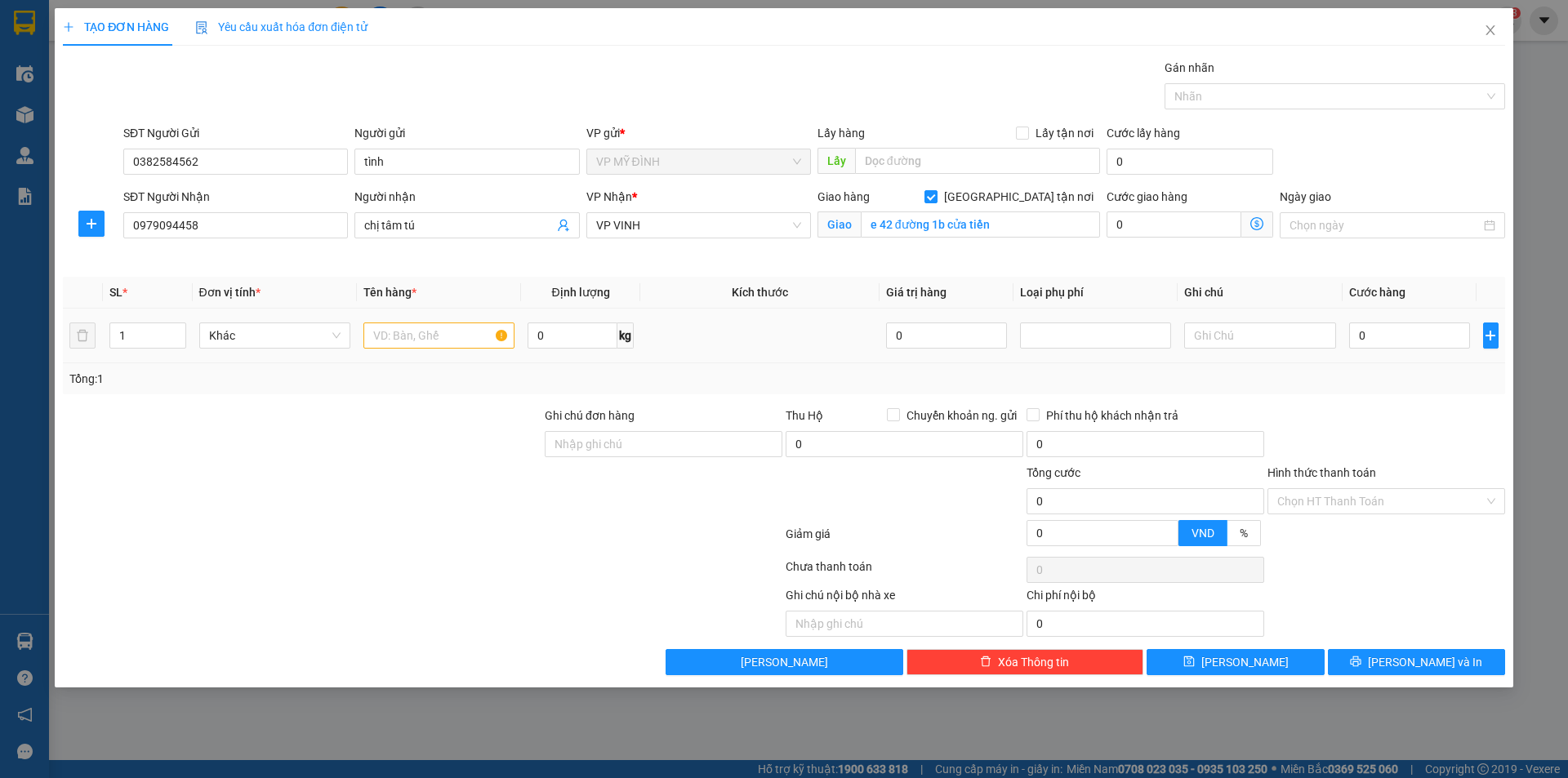
click at [389, 338] on input "text" at bounding box center [439, 336] width 151 height 27
type input "d"
type input "đông lạnh"
click at [1371, 332] on input "0" at bounding box center [1410, 336] width 122 height 27
type input "1"
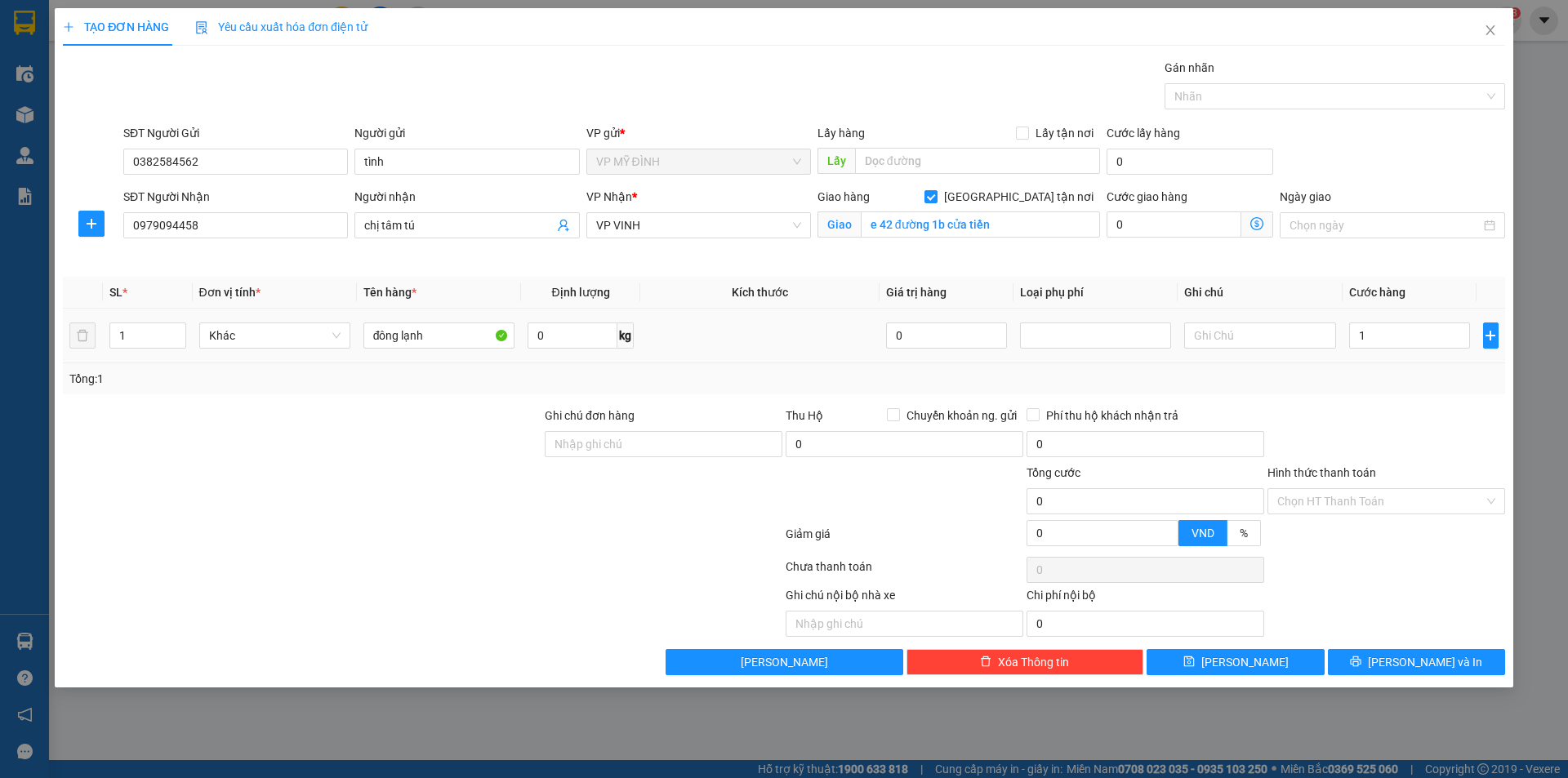
type input "1"
type input "10"
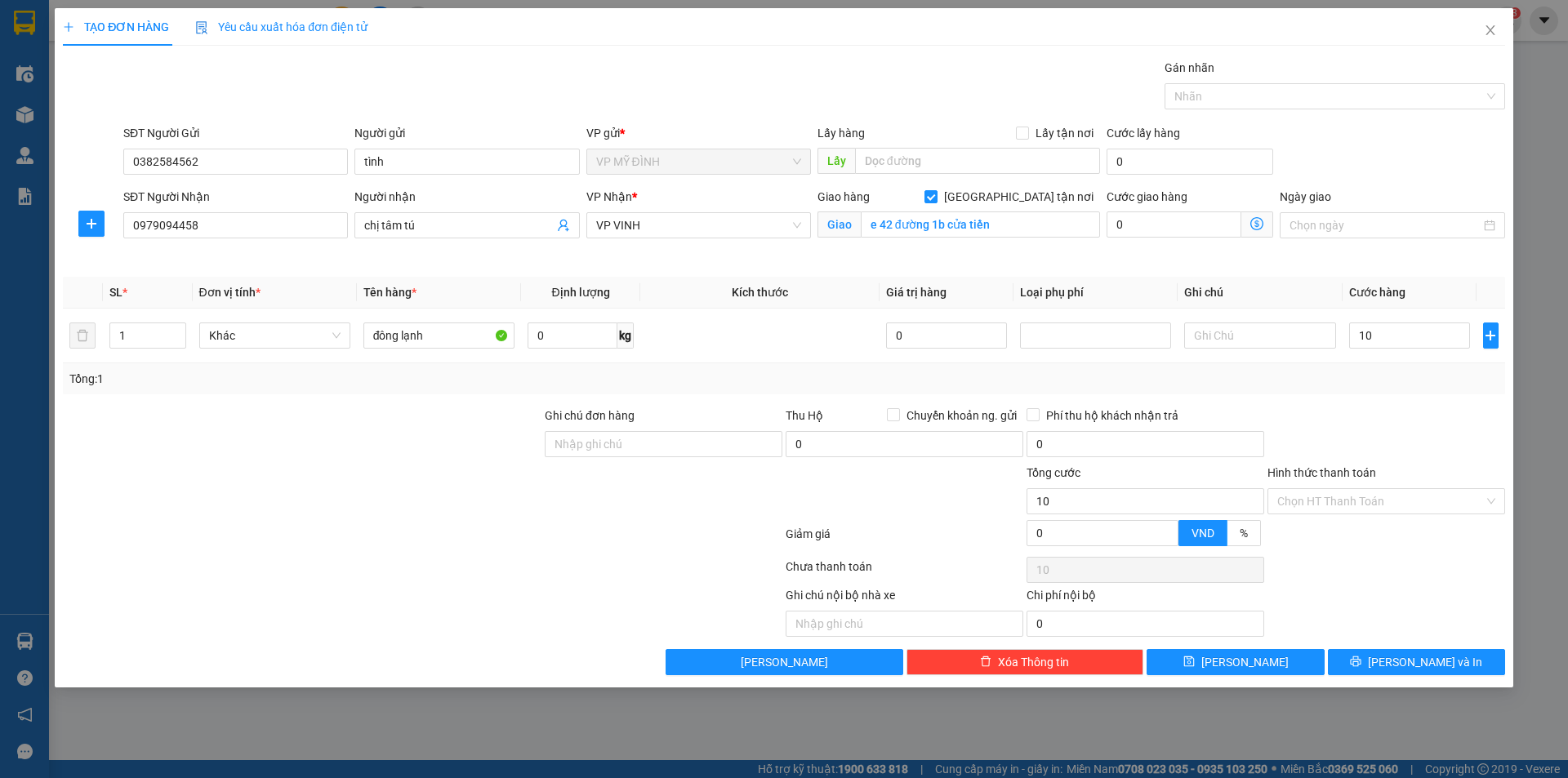
type input "100"
type input "100.000"
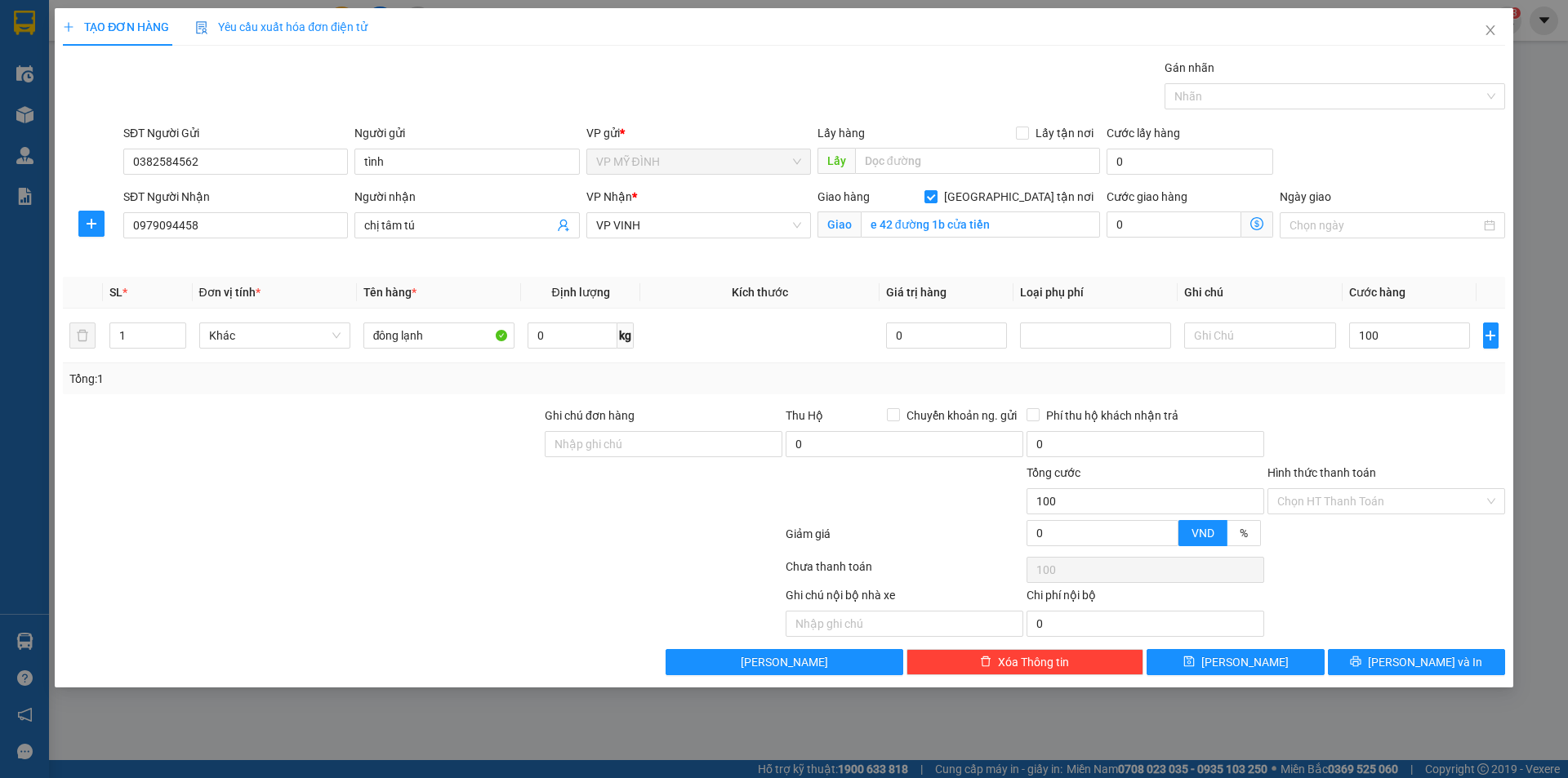
type input "100.000"
drag, startPoint x: 1424, startPoint y: 400, endPoint x: 1427, endPoint y: 392, distance: 8.5
click at [1425, 400] on div "Transit Pickup Surcharge Ids Transit Deliver Surcharge Ids Transit Deliver Surc…" at bounding box center [783, 368] width 1442 height 617
click at [1386, 670] on button "[PERSON_NAME] và In" at bounding box center [1416, 662] width 177 height 27
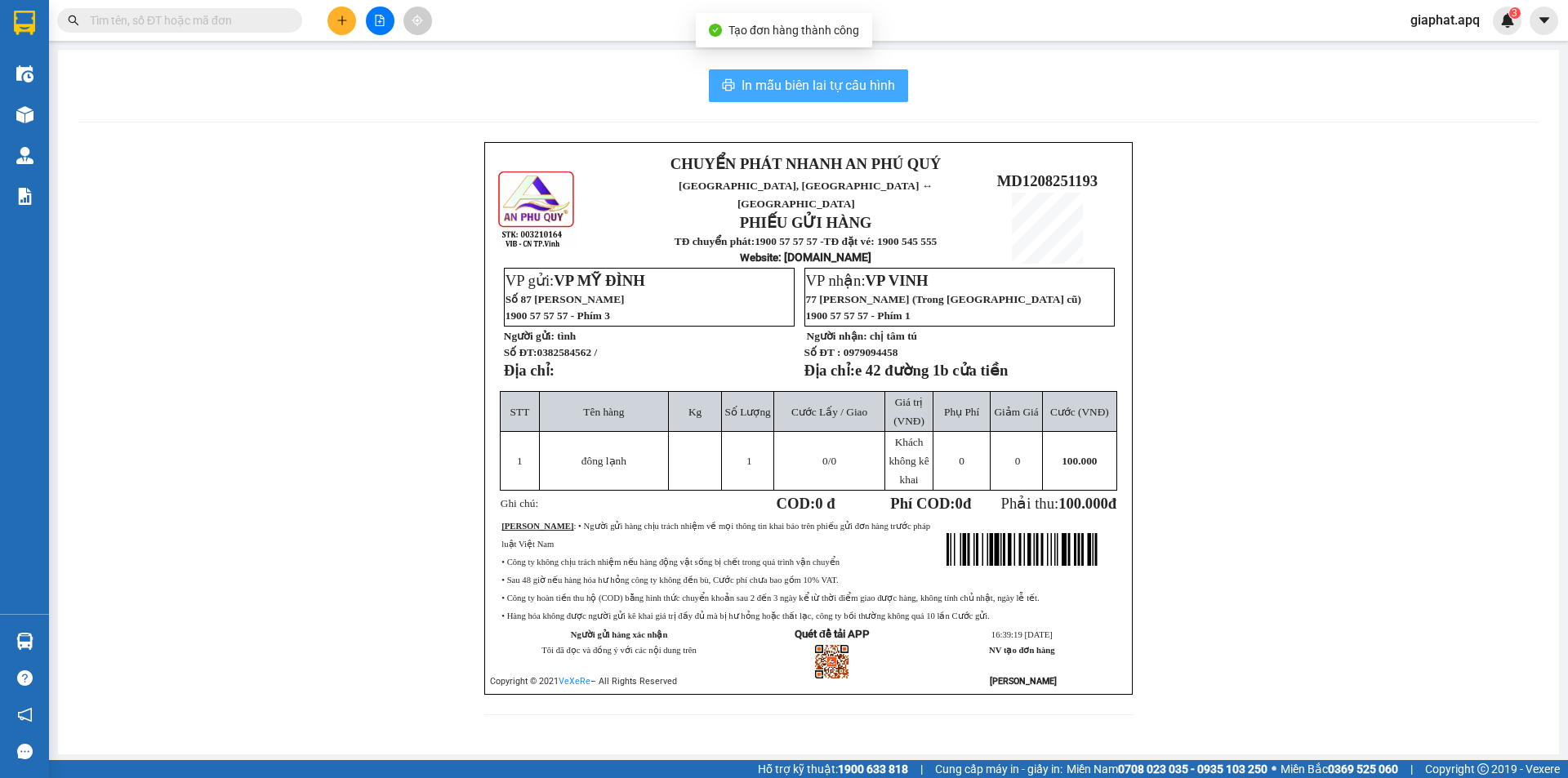
click at [830, 97] on button "In mẫu biên lai tự cấu hình" at bounding box center [808, 86] width 200 height 33
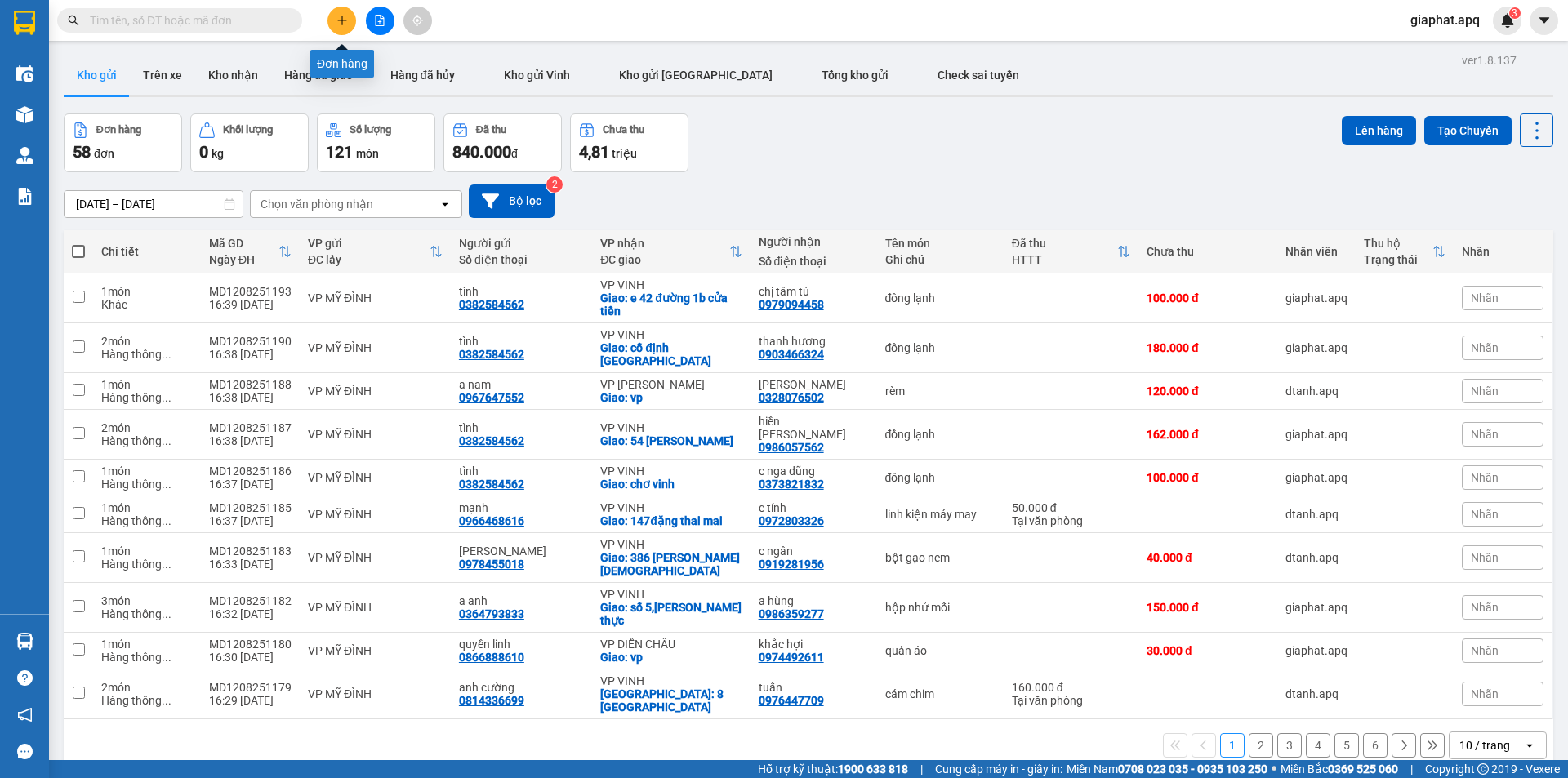
click at [341, 18] on icon "plus" at bounding box center [342, 20] width 11 height 11
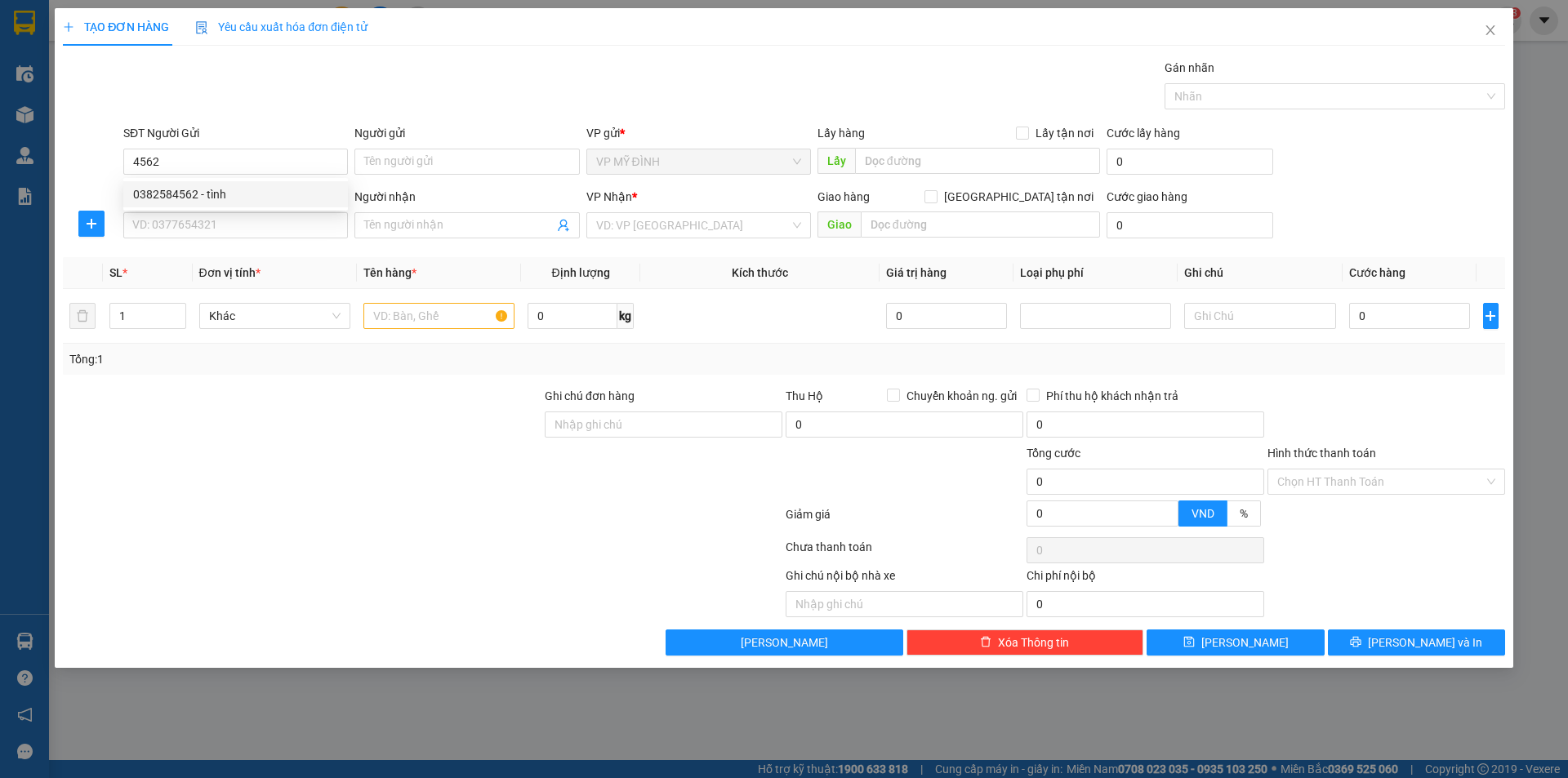
click at [205, 192] on div "0382584562 - tình" at bounding box center [235, 194] width 205 height 18
type input "0382584562"
type input "tình"
type input "0382584562"
click at [211, 223] on input "SĐT Người Nhận" at bounding box center [236, 225] width 224 height 27
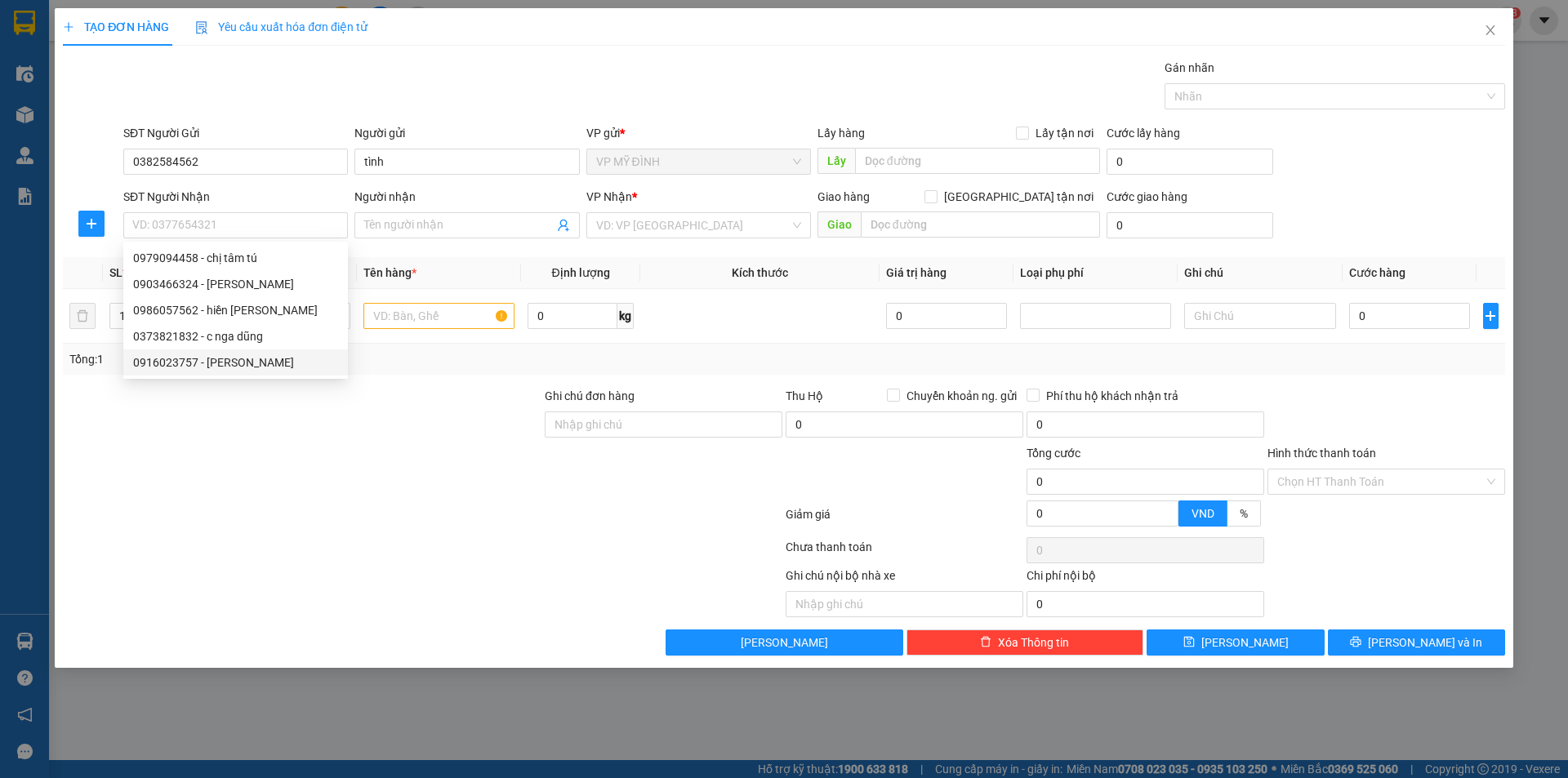
drag, startPoint x: 254, startPoint y: 357, endPoint x: 261, endPoint y: 355, distance: 7.3
click at [254, 357] on div "0916023757 - c hiền lương" at bounding box center [235, 362] width 205 height 18
type input "0916023757"
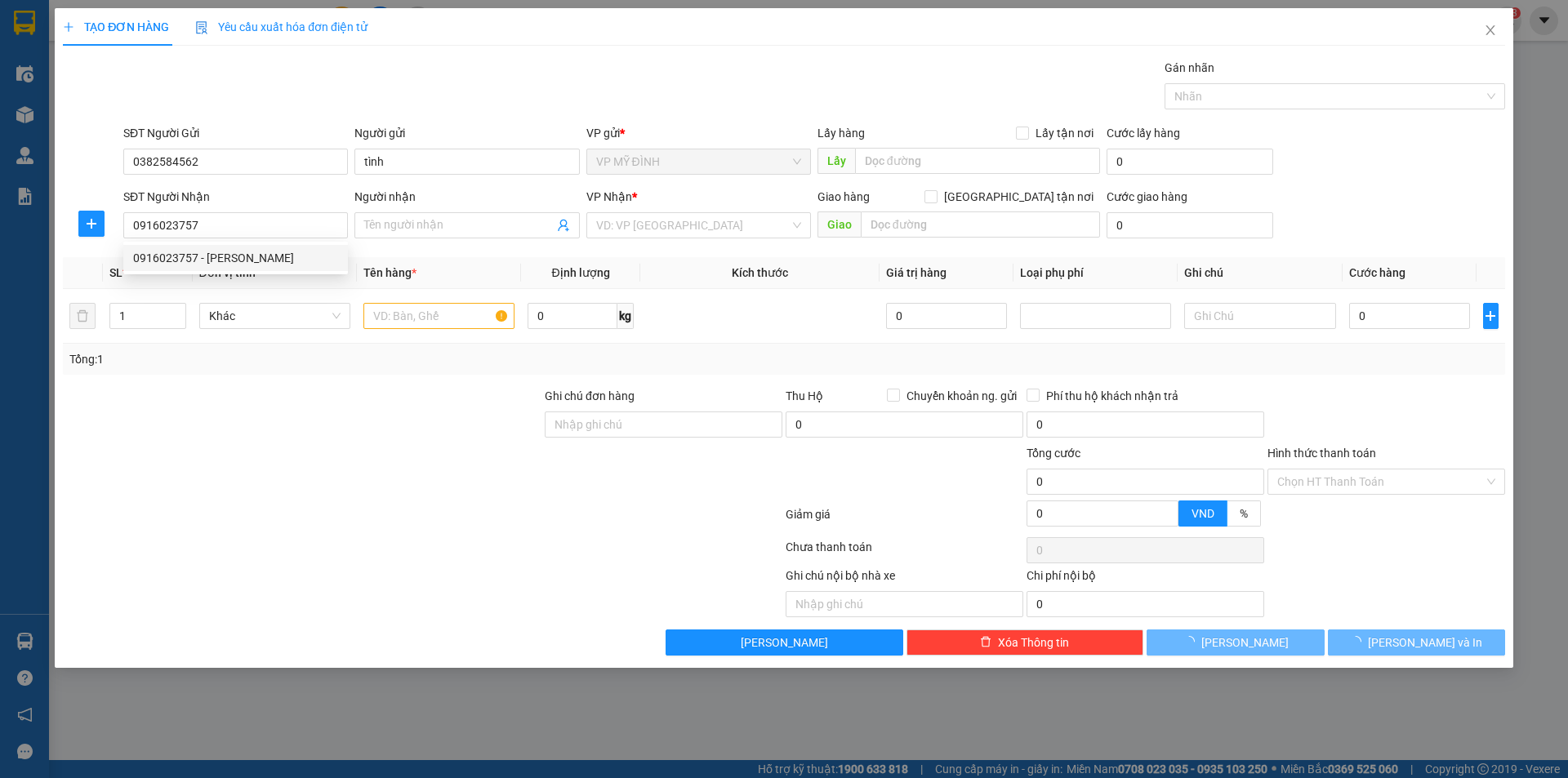
type input "c hiền lương"
checkbox input "true"
type input "đường cây xanh"
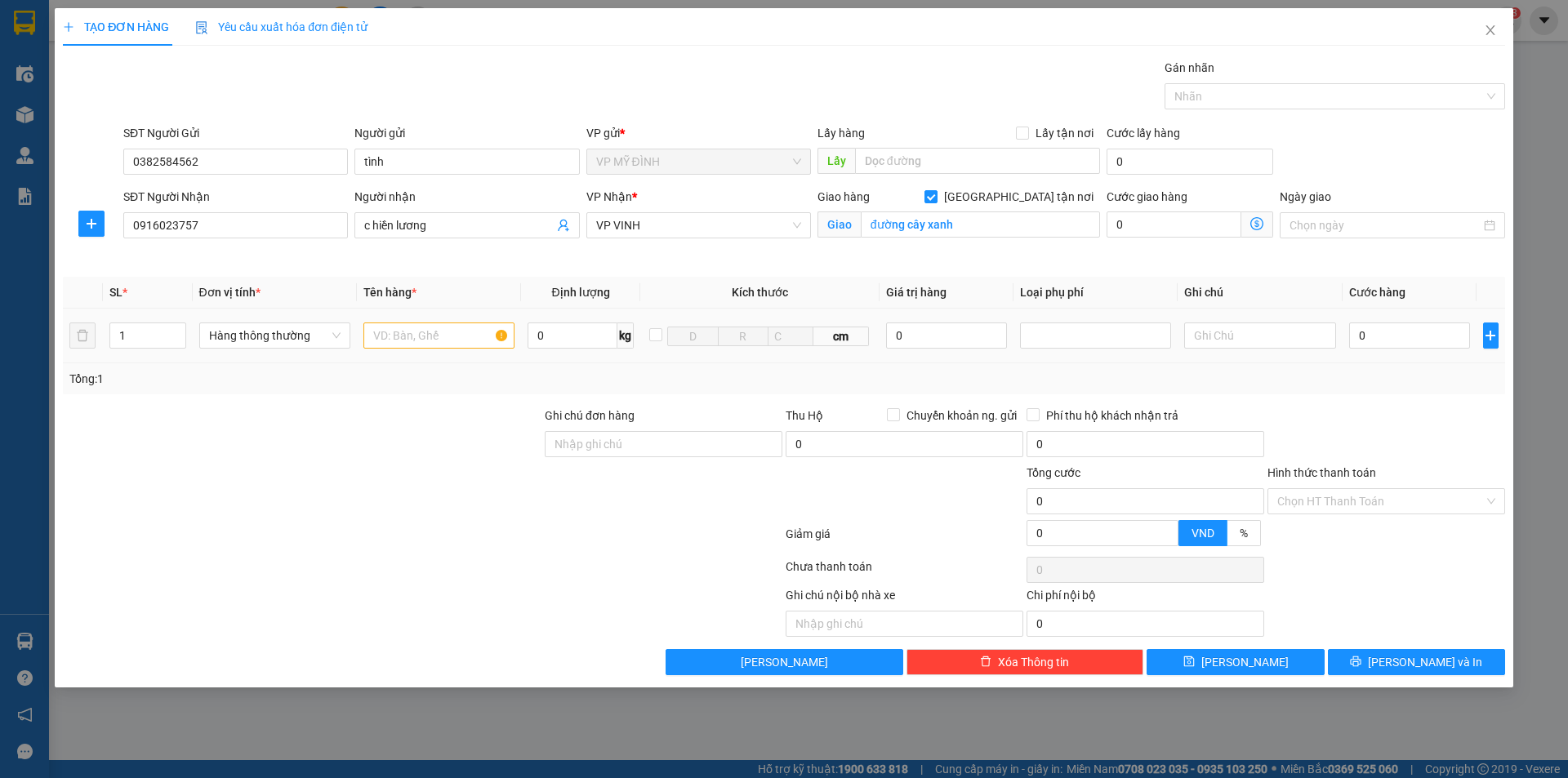
click at [449, 338] on input "text" at bounding box center [439, 336] width 151 height 27
type input "d"
type input "đông lạnh"
click at [1408, 344] on input "0" at bounding box center [1410, 336] width 122 height 27
type input "1"
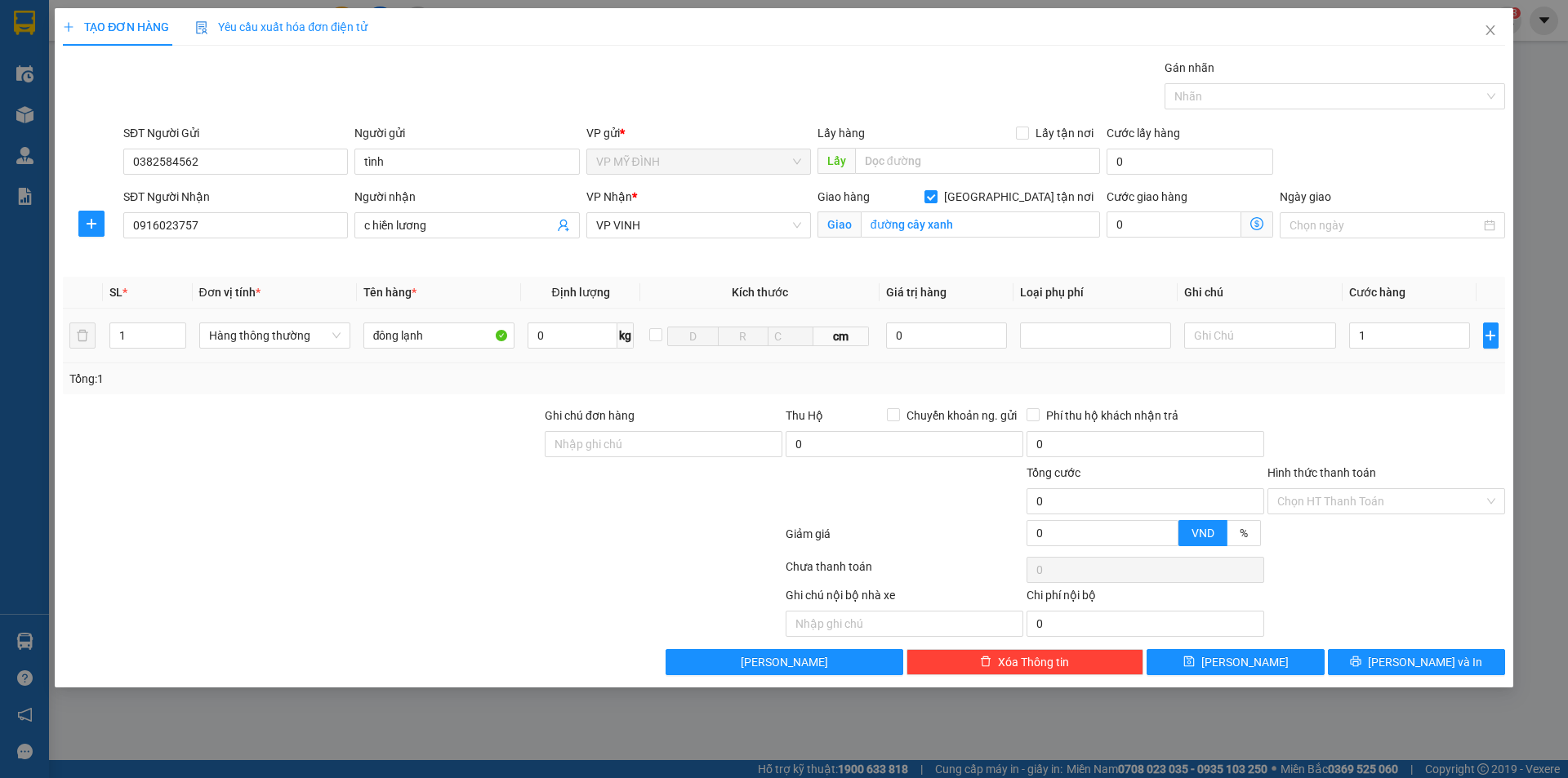
type input "1"
type input "10"
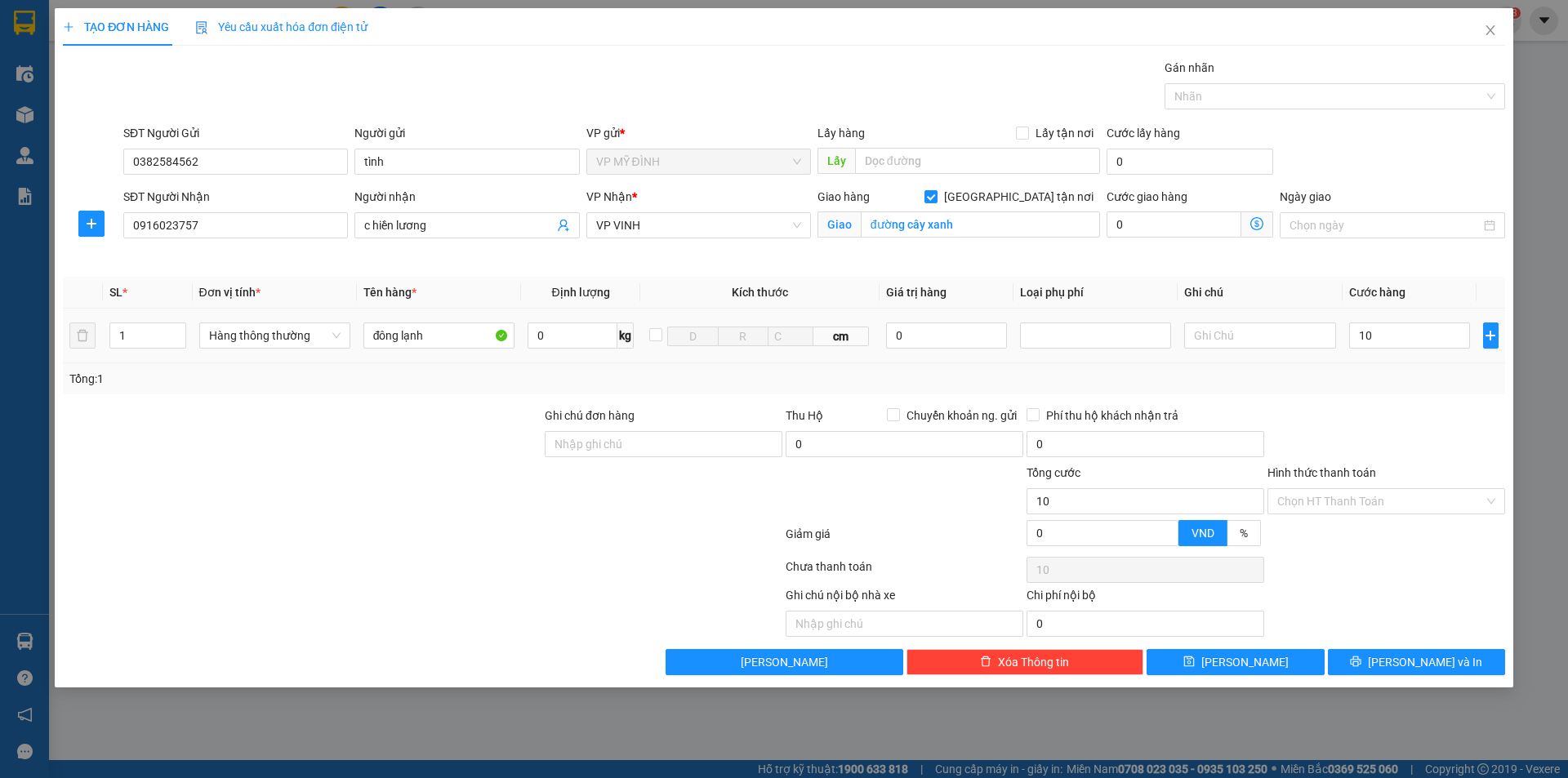
type input "100"
type input "100.000"
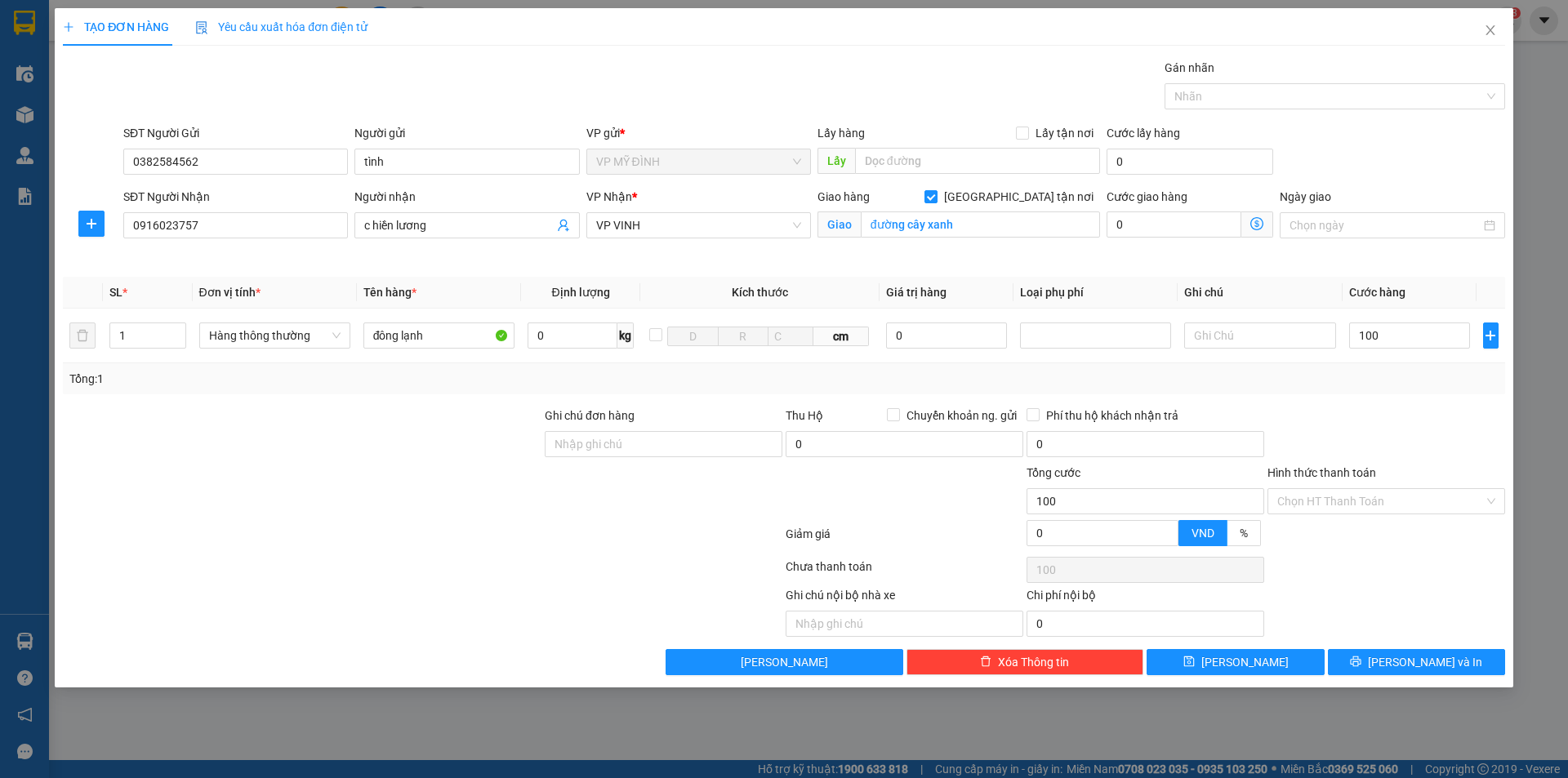
type input "100.000"
drag, startPoint x: 1399, startPoint y: 393, endPoint x: 1404, endPoint y: 558, distance: 165.1
click at [1401, 395] on div "Transit Pickup Surcharge Ids Transit Deliver Surcharge Ids Transit Deliver Surc…" at bounding box center [783, 368] width 1442 height 617
click at [1402, 661] on button "[PERSON_NAME] và In" at bounding box center [1416, 662] width 177 height 27
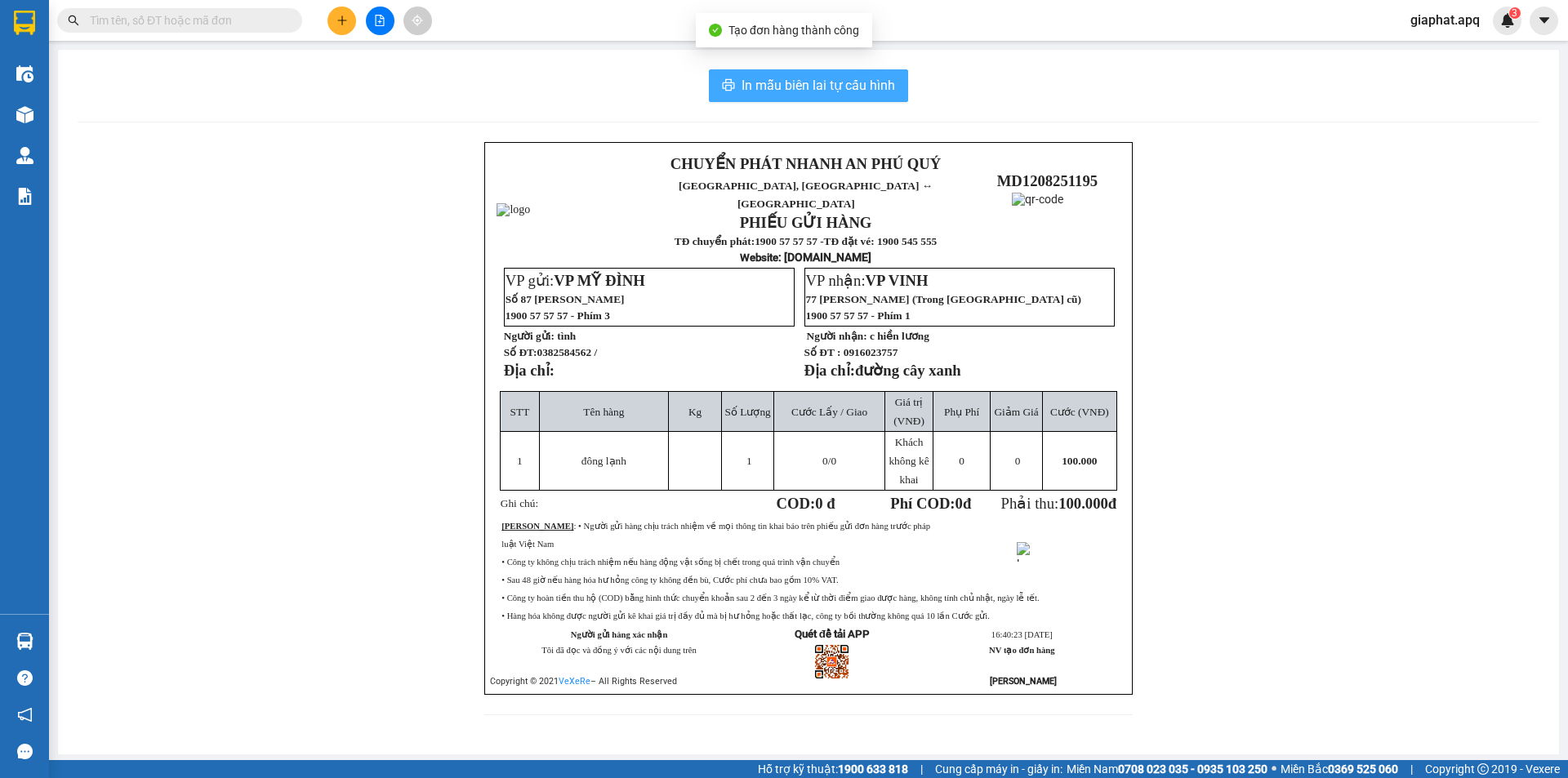
drag, startPoint x: 770, startPoint y: 85, endPoint x: 1057, endPoint y: 51, distance: 289.0
click at [771, 87] on span "In mẫu biên lai tự cấu hình" at bounding box center [818, 86] width 153 height 21
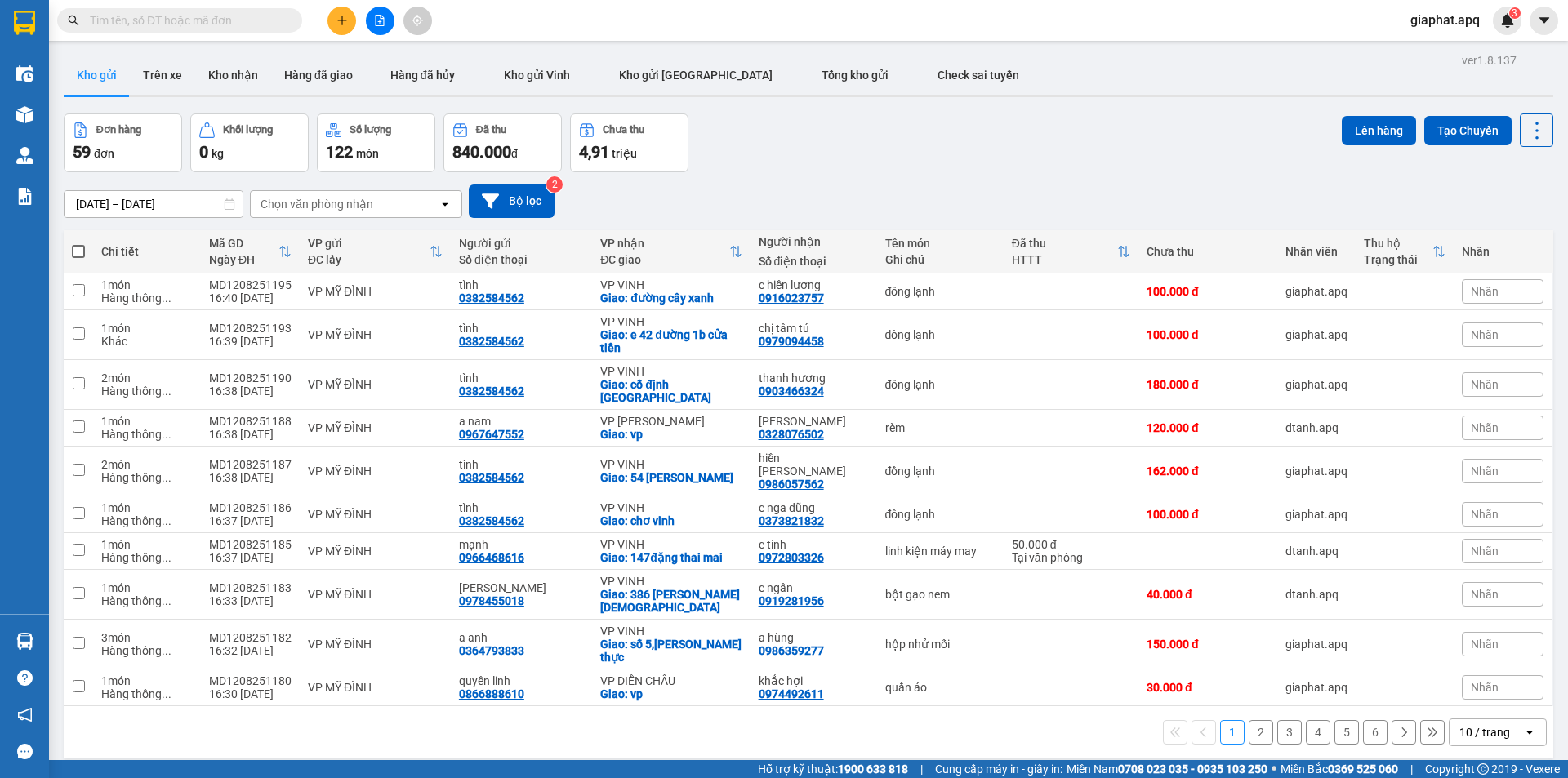
drag, startPoint x: 358, startPoint y: 30, endPoint x: 343, endPoint y: 27, distance: 15.3
click at [354, 28] on div at bounding box center [380, 21] width 123 height 28
click at [335, 25] on button at bounding box center [341, 21] width 28 height 28
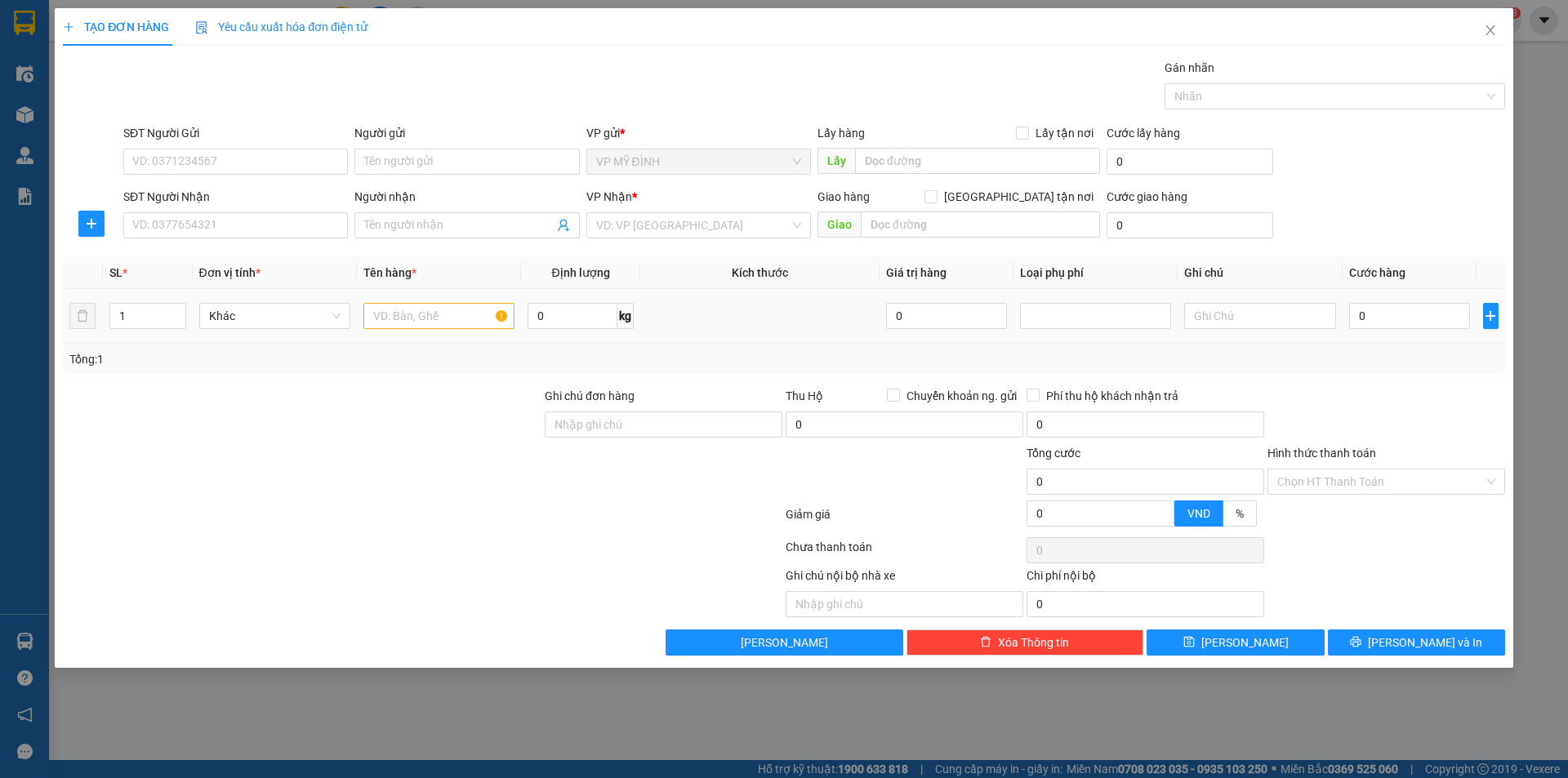
click at [393, 324] on input "text" at bounding box center [439, 316] width 151 height 27
type input "m"
type input "mp"
click at [129, 309] on input "1" at bounding box center [148, 316] width 75 height 25
type input "1"
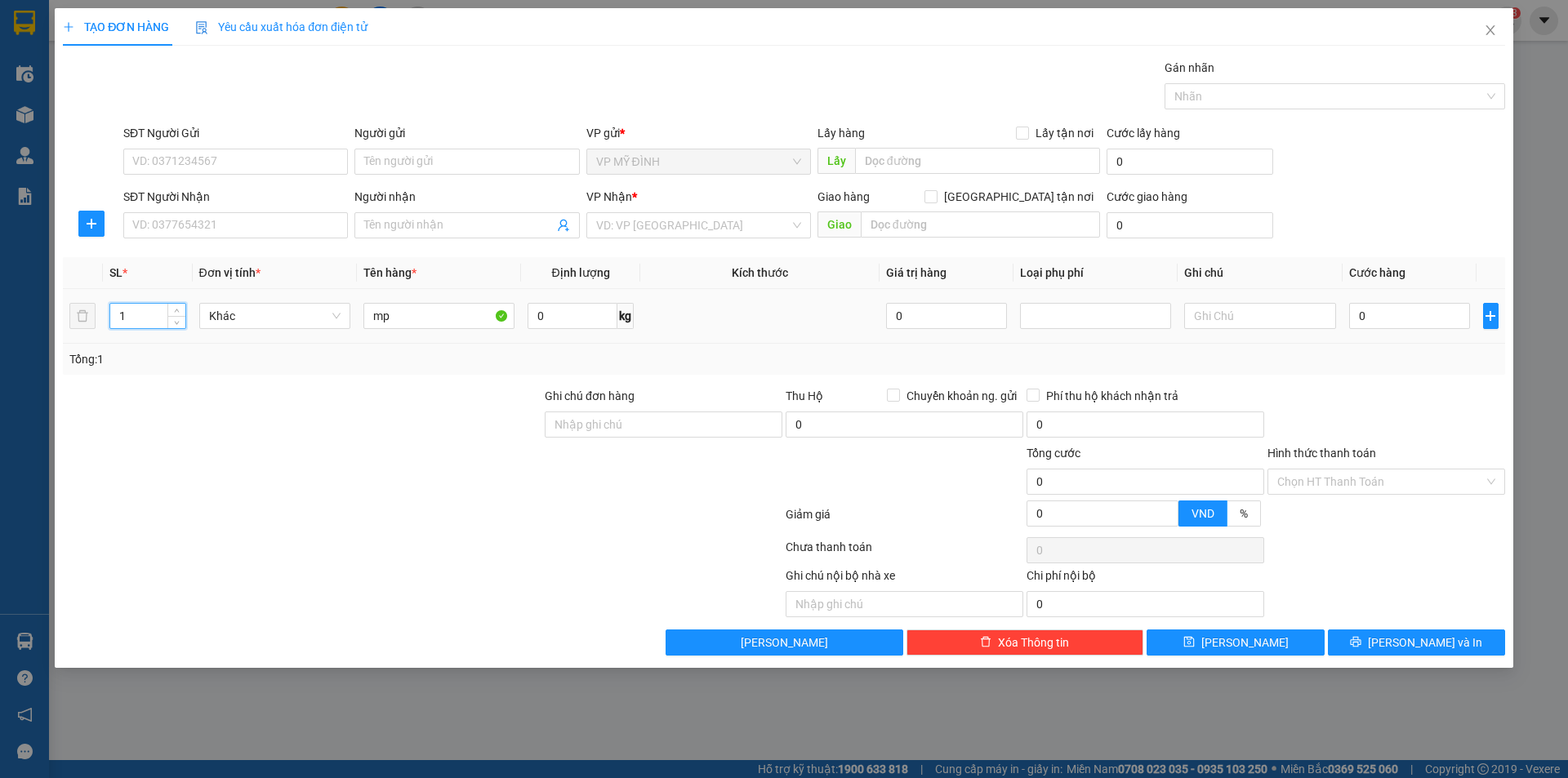
click at [1392, 306] on input "0" at bounding box center [1410, 316] width 122 height 27
type input "5"
type input "50"
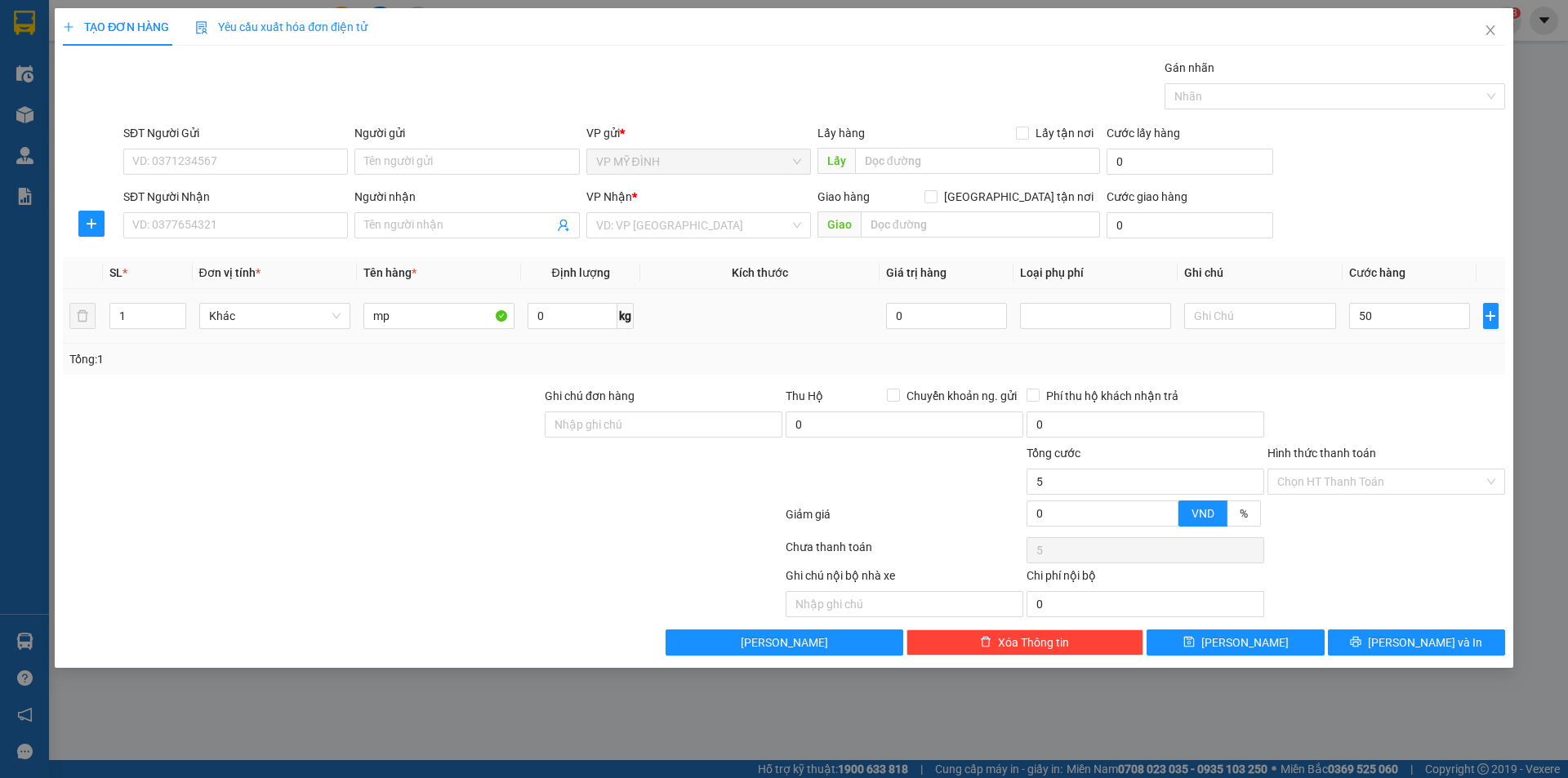
type input "50"
type input "50.000"
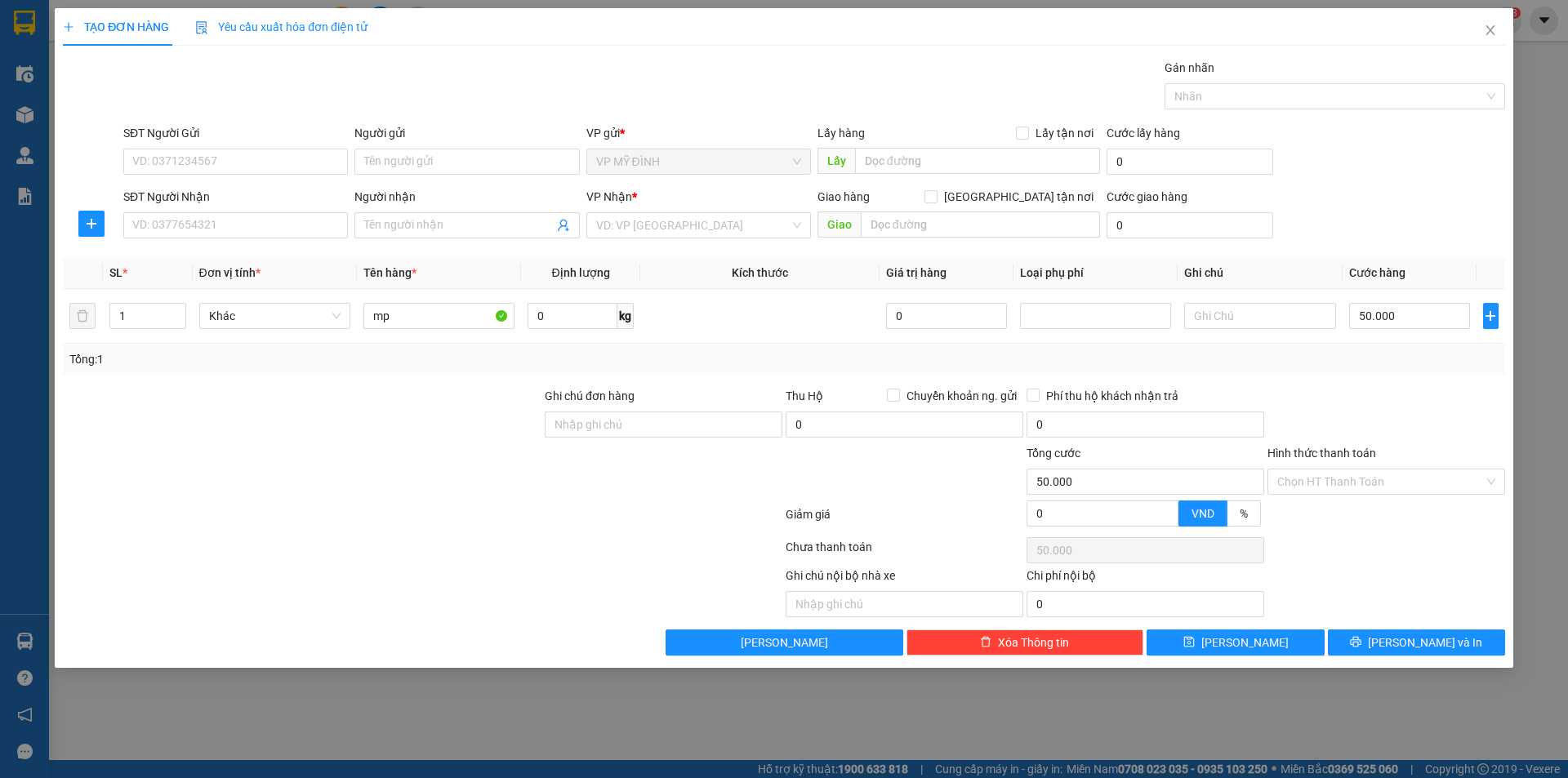
click at [1367, 344] on div "Tổng: 1" at bounding box center [783, 359] width 1442 height 31
click at [185, 172] on input "SĐT Người Gửi" at bounding box center [236, 161] width 224 height 27
type input "0375528985"
click at [203, 194] on div "0375528985 - linh" at bounding box center [235, 194] width 205 height 18
type input "linh"
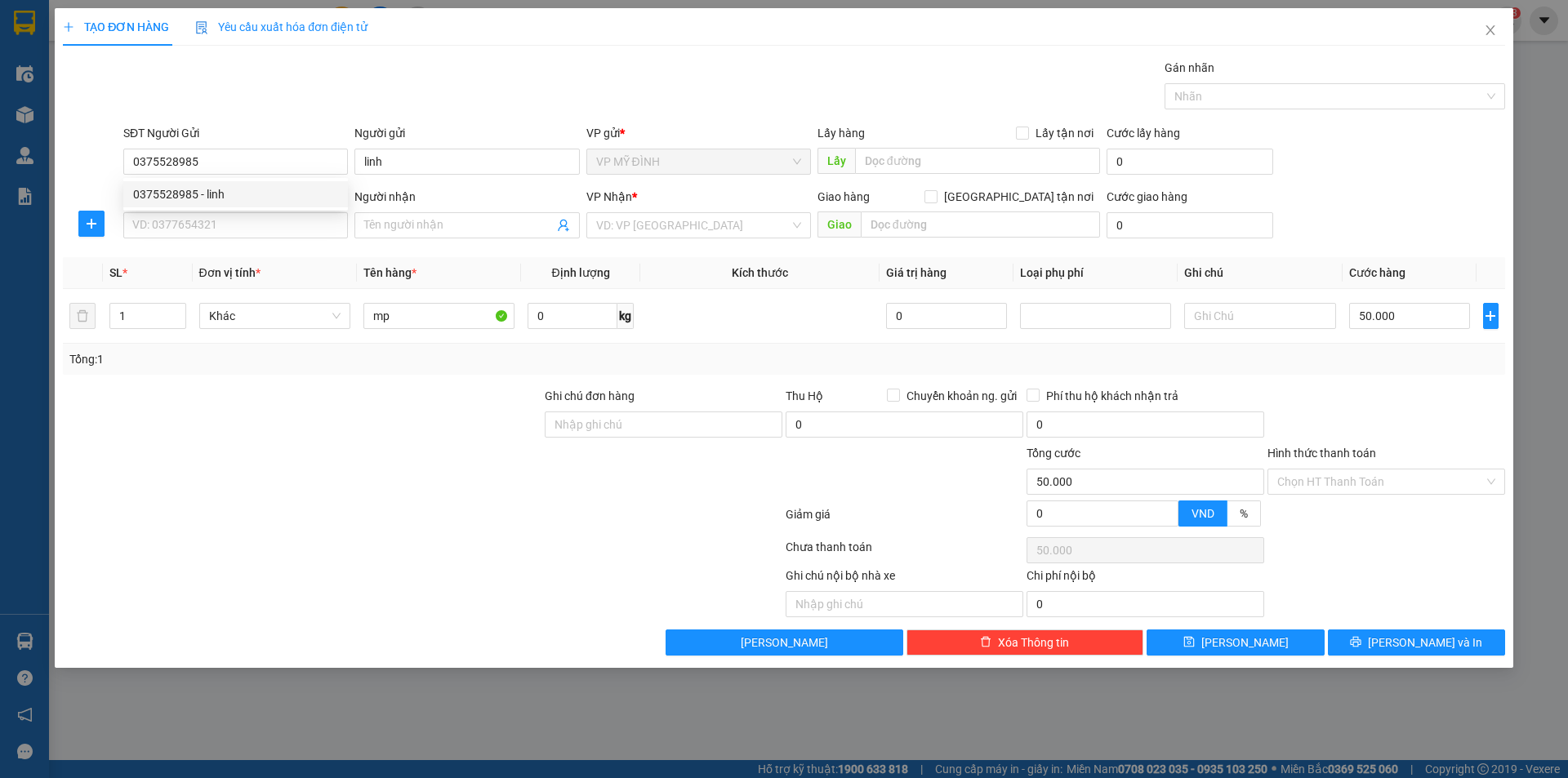
type input "0375528985"
click at [225, 227] on input "SĐT Người Nhận" at bounding box center [236, 225] width 224 height 27
click at [202, 254] on div "0983887138 - khoa thích" at bounding box center [235, 258] width 205 height 18
type input "0983887138"
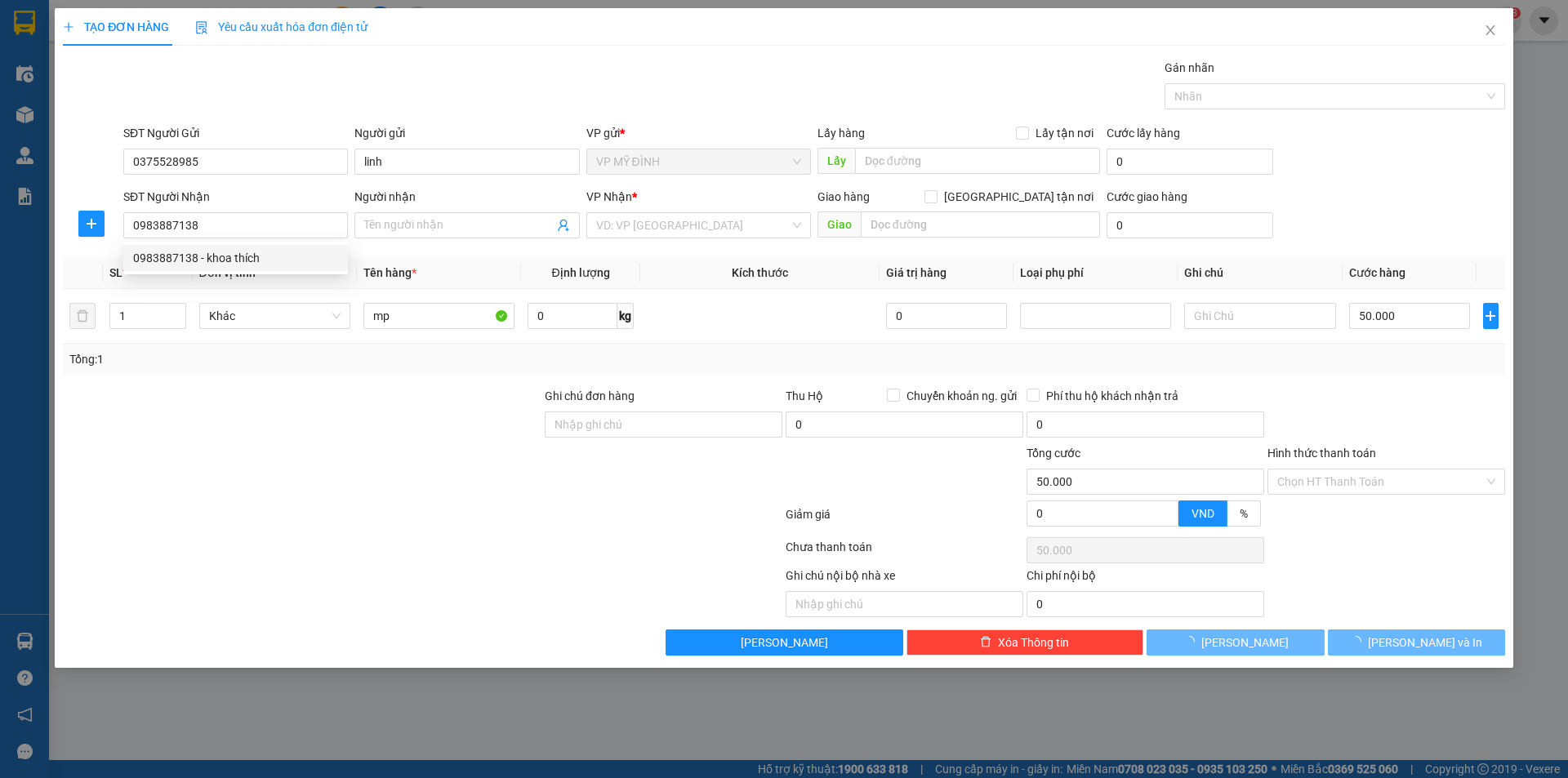
type input "khoa thích"
checkbox input "true"
type input "vp"
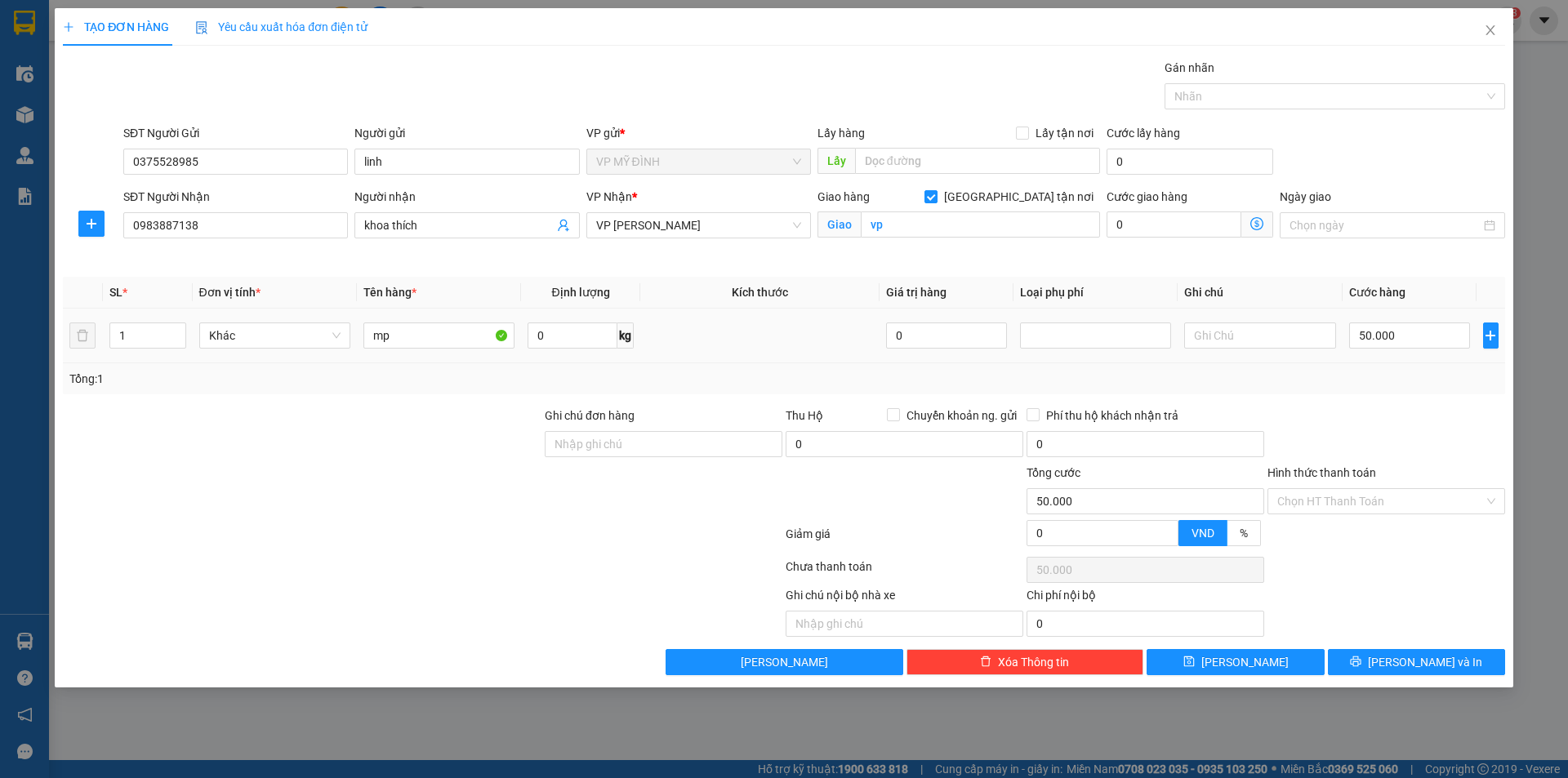
type input "45.000"
type input "10"
type input "45.000"
click at [1466, 658] on button "[PERSON_NAME] và In" at bounding box center [1416, 662] width 177 height 27
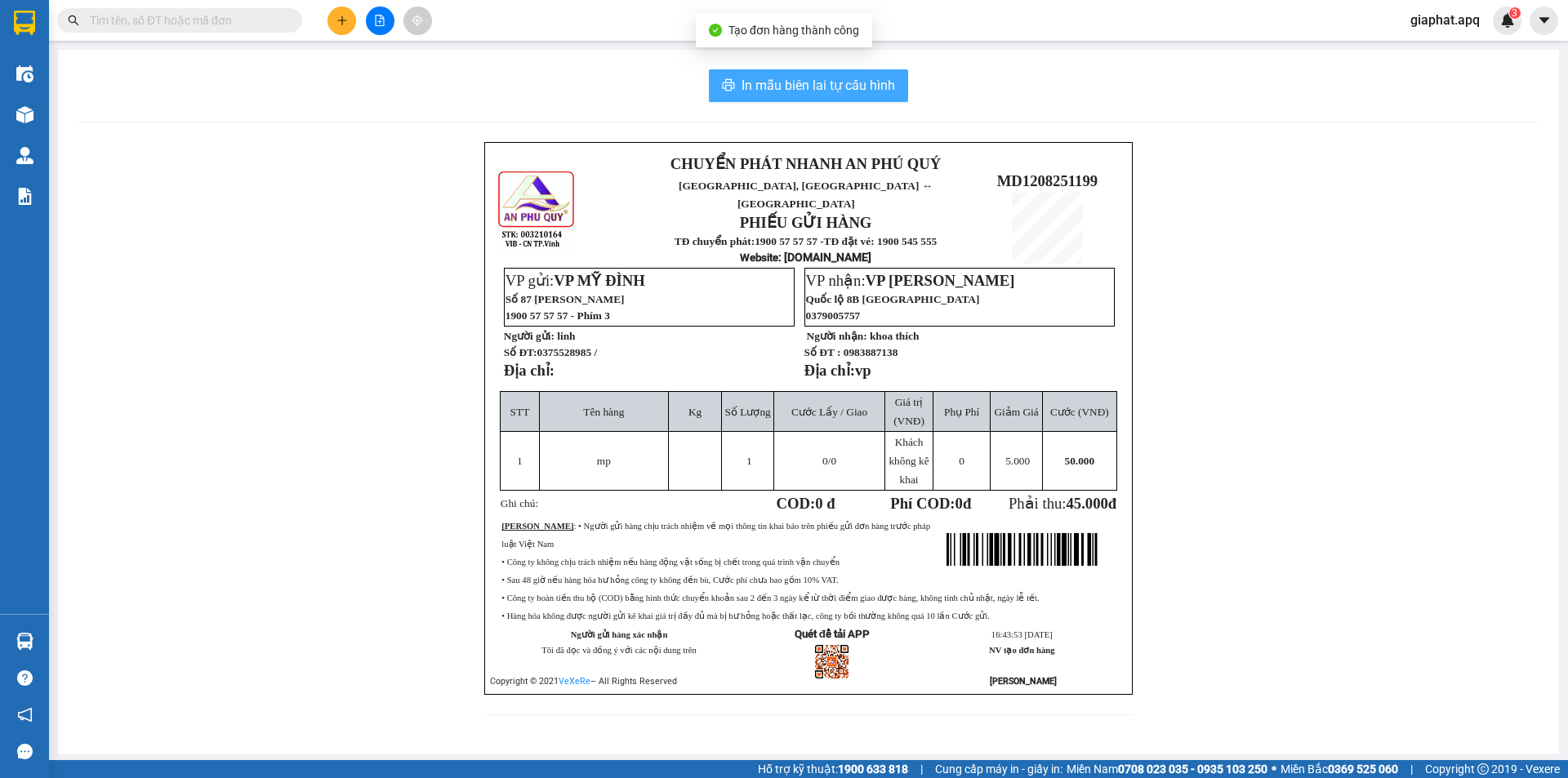
click at [842, 99] on button "In mẫu biên lai tự cấu hình" at bounding box center [808, 86] width 200 height 33
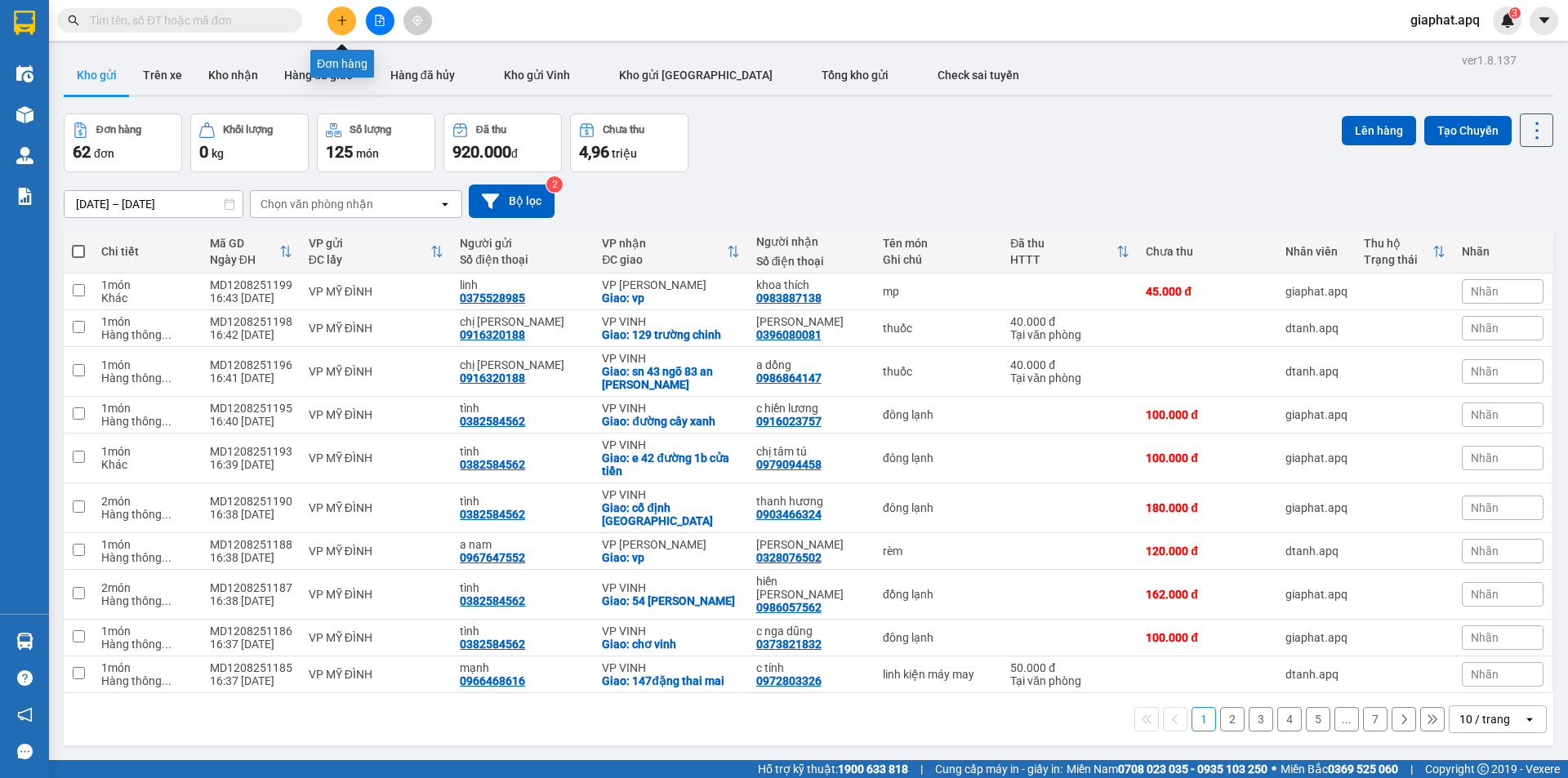
click at [330, 21] on button at bounding box center [341, 21] width 28 height 28
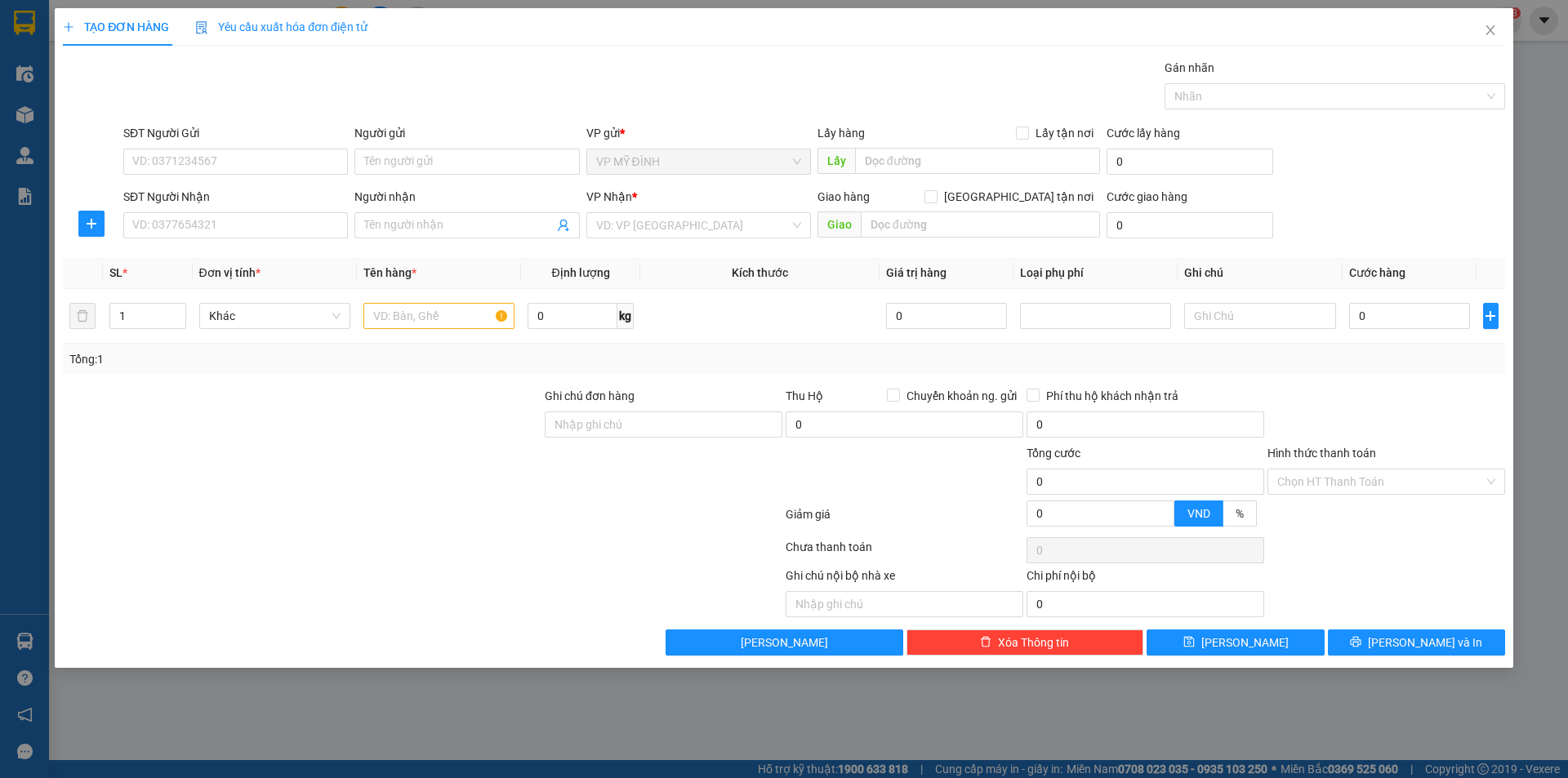
click at [280, 160] on input "SĐT Người Gửi" at bounding box center [236, 161] width 224 height 27
click at [154, 312] on input "1" at bounding box center [148, 316] width 75 height 25
type input "8"
click at [471, 302] on div at bounding box center [439, 316] width 151 height 33
click at [458, 317] on input "text" at bounding box center [439, 316] width 151 height 27
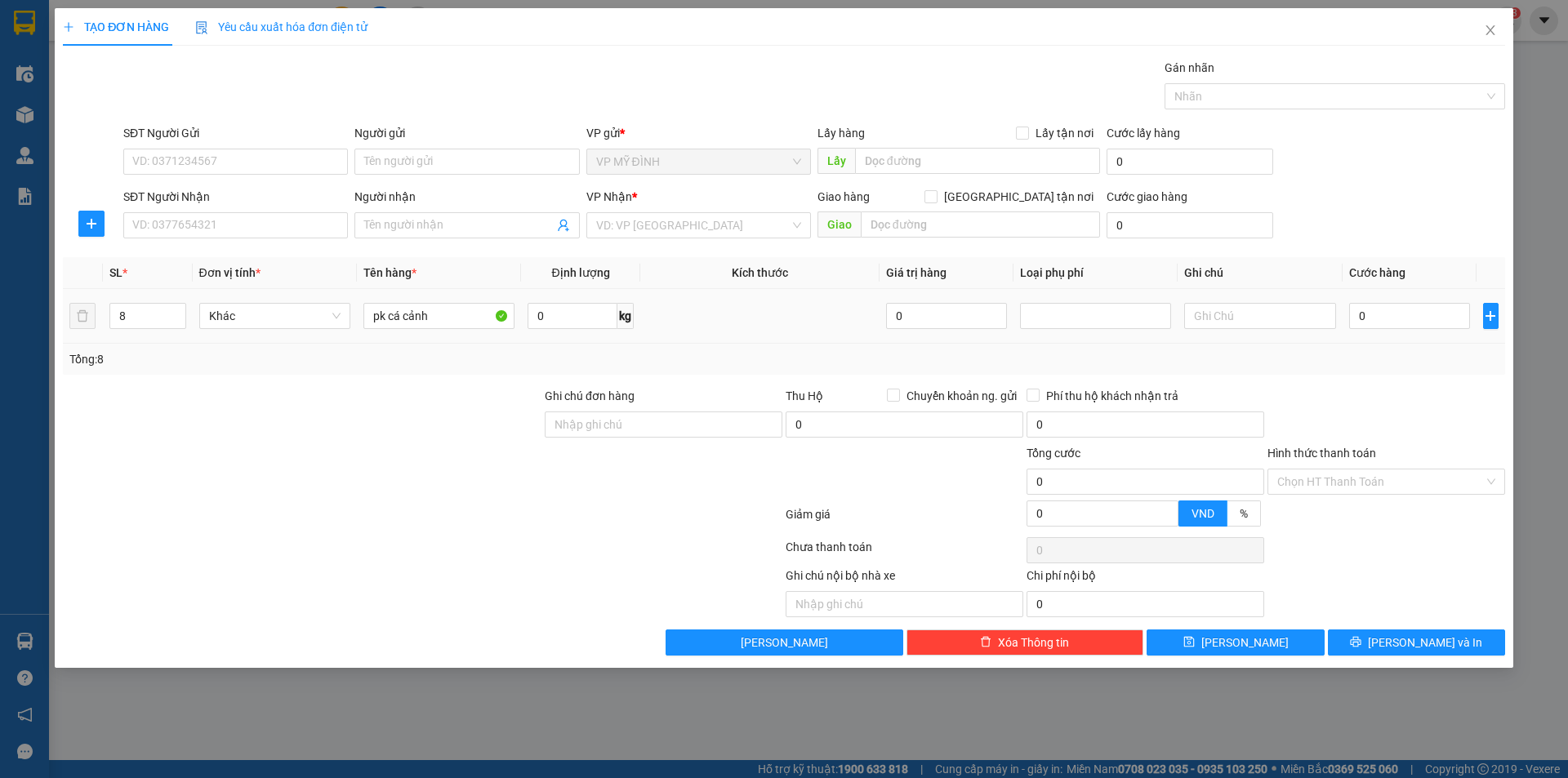
type input "pk cá cảnh"
click at [392, 392] on div at bounding box center [302, 416] width 482 height 57
drag, startPoint x: 189, startPoint y: 166, endPoint x: 210, endPoint y: 169, distance: 21.2
click at [189, 165] on input "SĐT Người Gửi" at bounding box center [236, 161] width 224 height 27
click at [357, 435] on form "Ghi chú đơn hàng Thu Hộ Chuyển khoản ng. gửi 0 Phí thu hộ khách nhận trả 0 Tổng…" at bounding box center [783, 461] width 1442 height 147
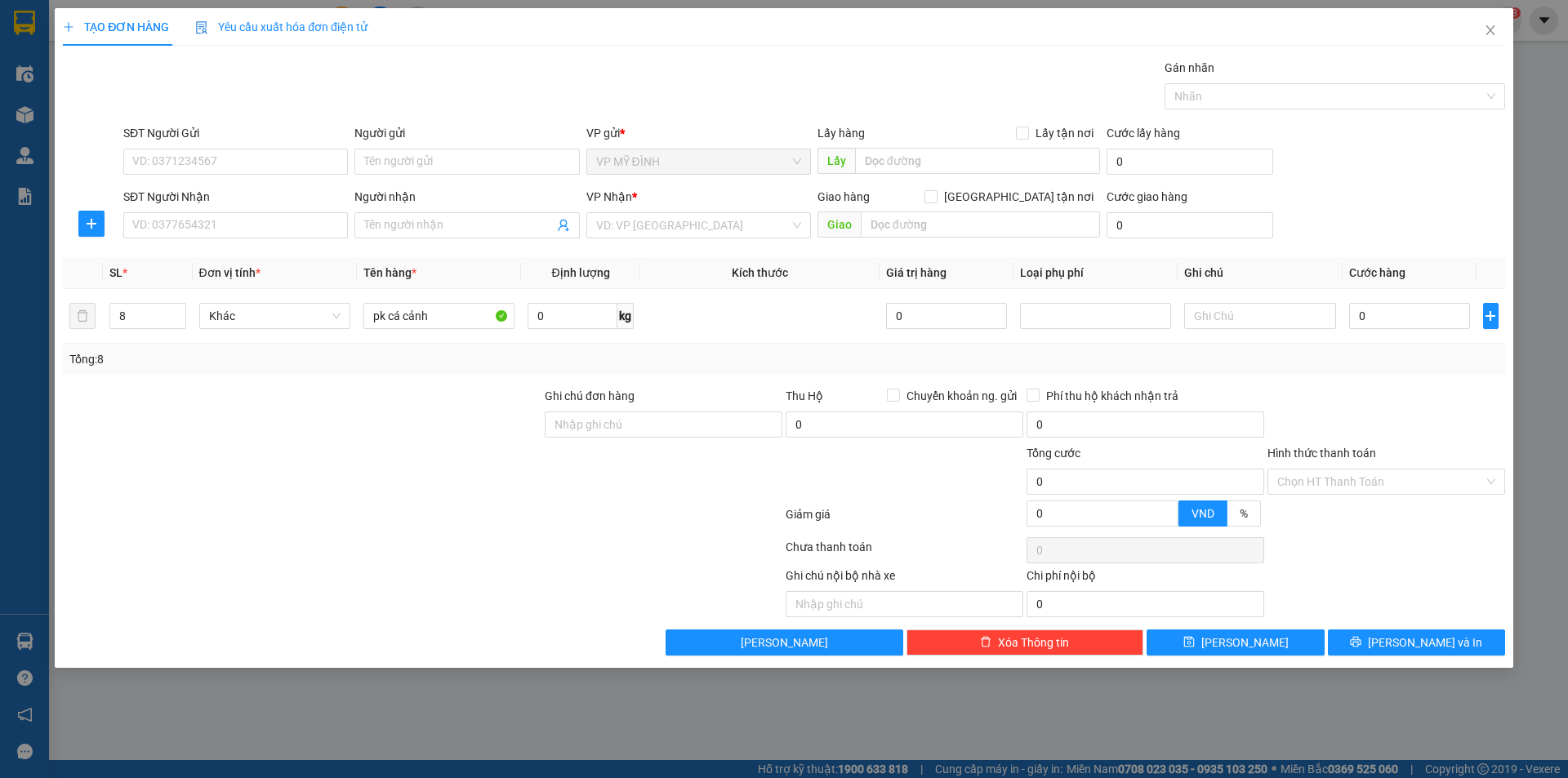
click at [222, 165] on input "SĐT Người Gửi" at bounding box center [236, 161] width 224 height 27
click at [244, 157] on input "SĐT Người Gửi" at bounding box center [236, 161] width 224 height 27
type input "0988911333"
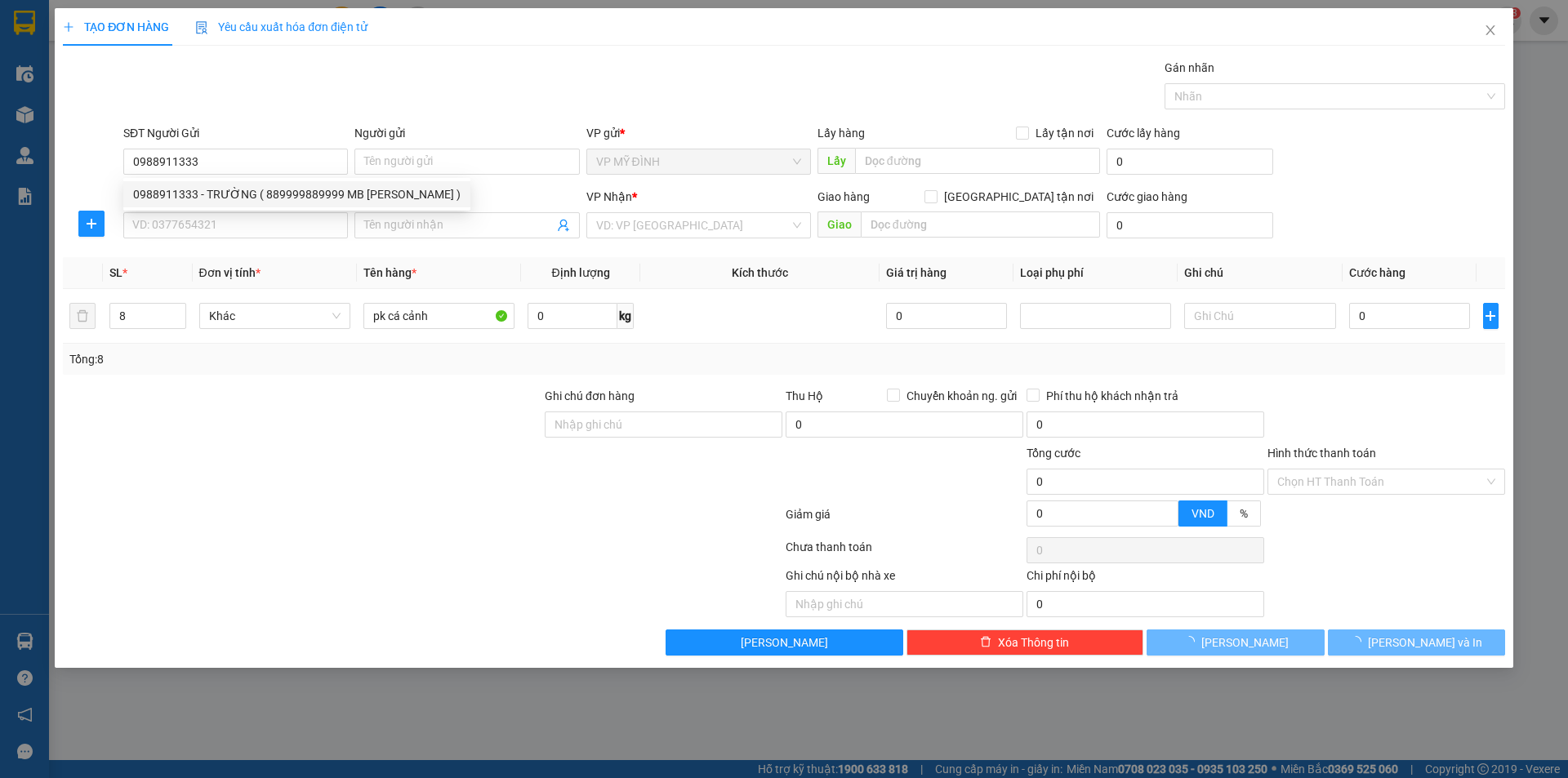
click at [183, 189] on div "0988911333 - TRƯỜNG ( 889999889999 MB lê văn trường )" at bounding box center [296, 194] width 327 height 18
type input "TRƯỜNG ( 889999889999 MB lê văn trường )"
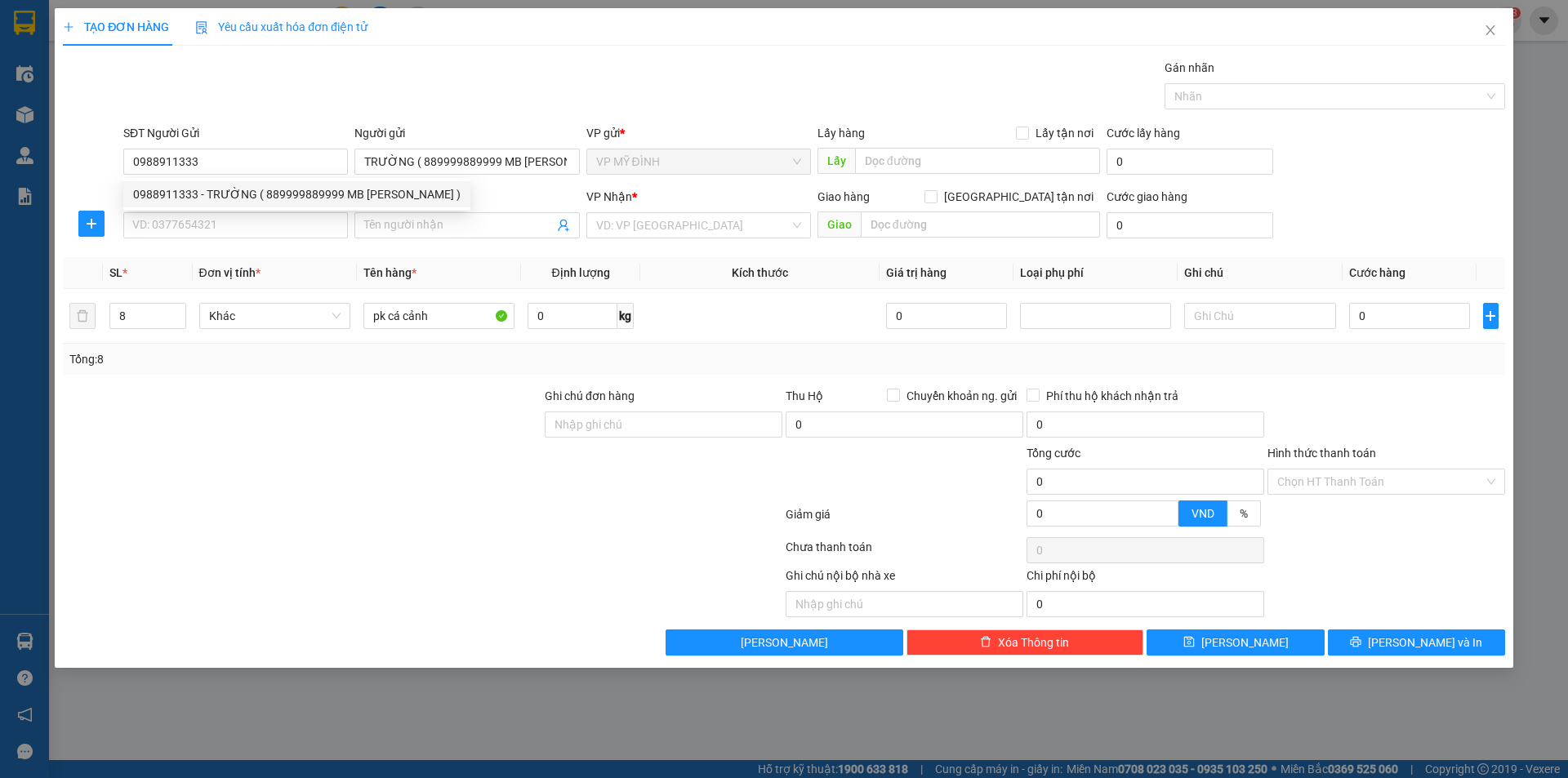
type input "0988911333"
click at [211, 219] on input "SĐT Người Nhận" at bounding box center [236, 225] width 224 height 27
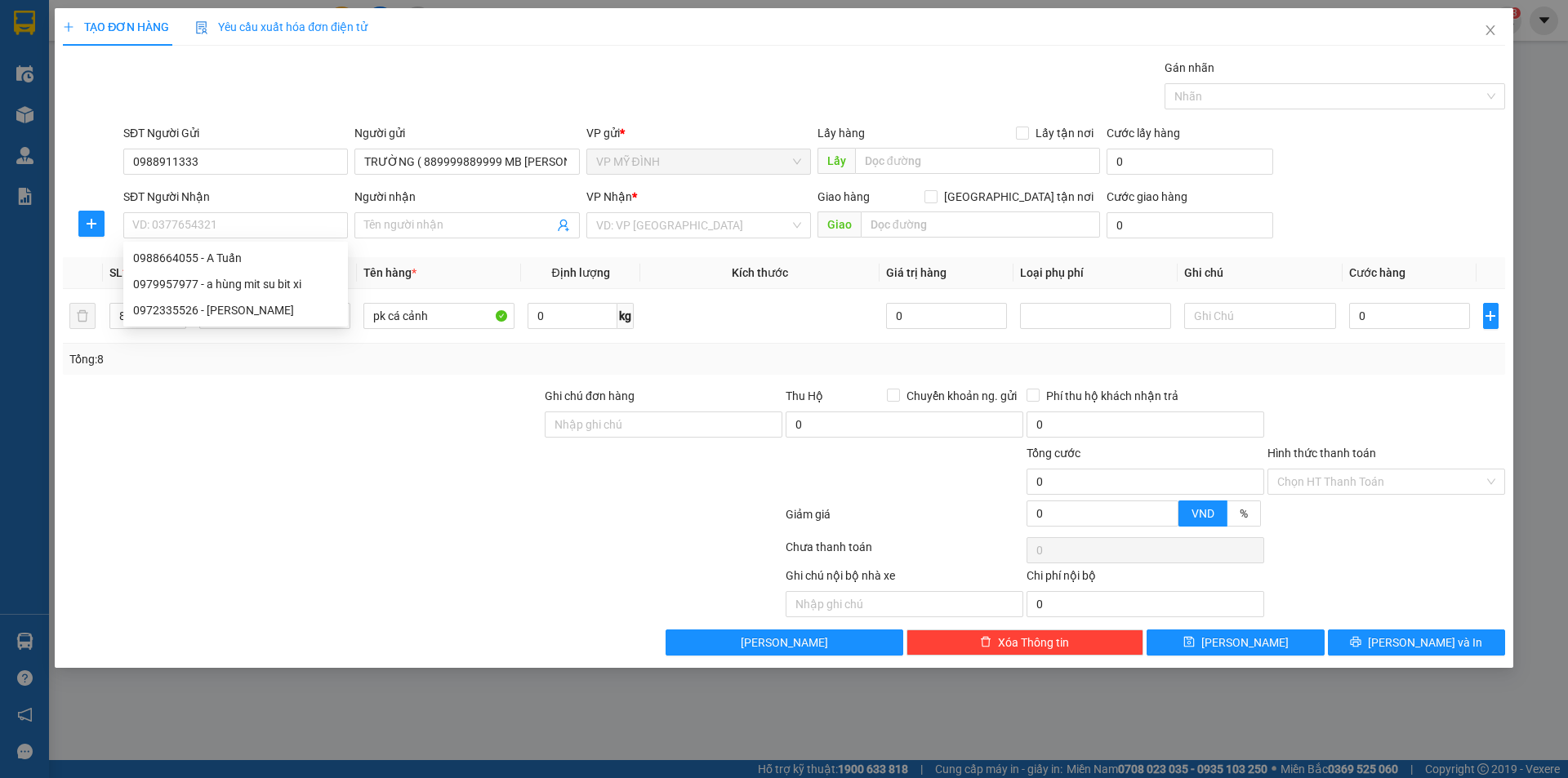
click at [307, 224] on input "SĐT Người Nhận" at bounding box center [236, 225] width 224 height 27
type input "0966676437"
click at [214, 263] on div "0966676437 - mỹ thuật" at bounding box center [235, 258] width 205 height 18
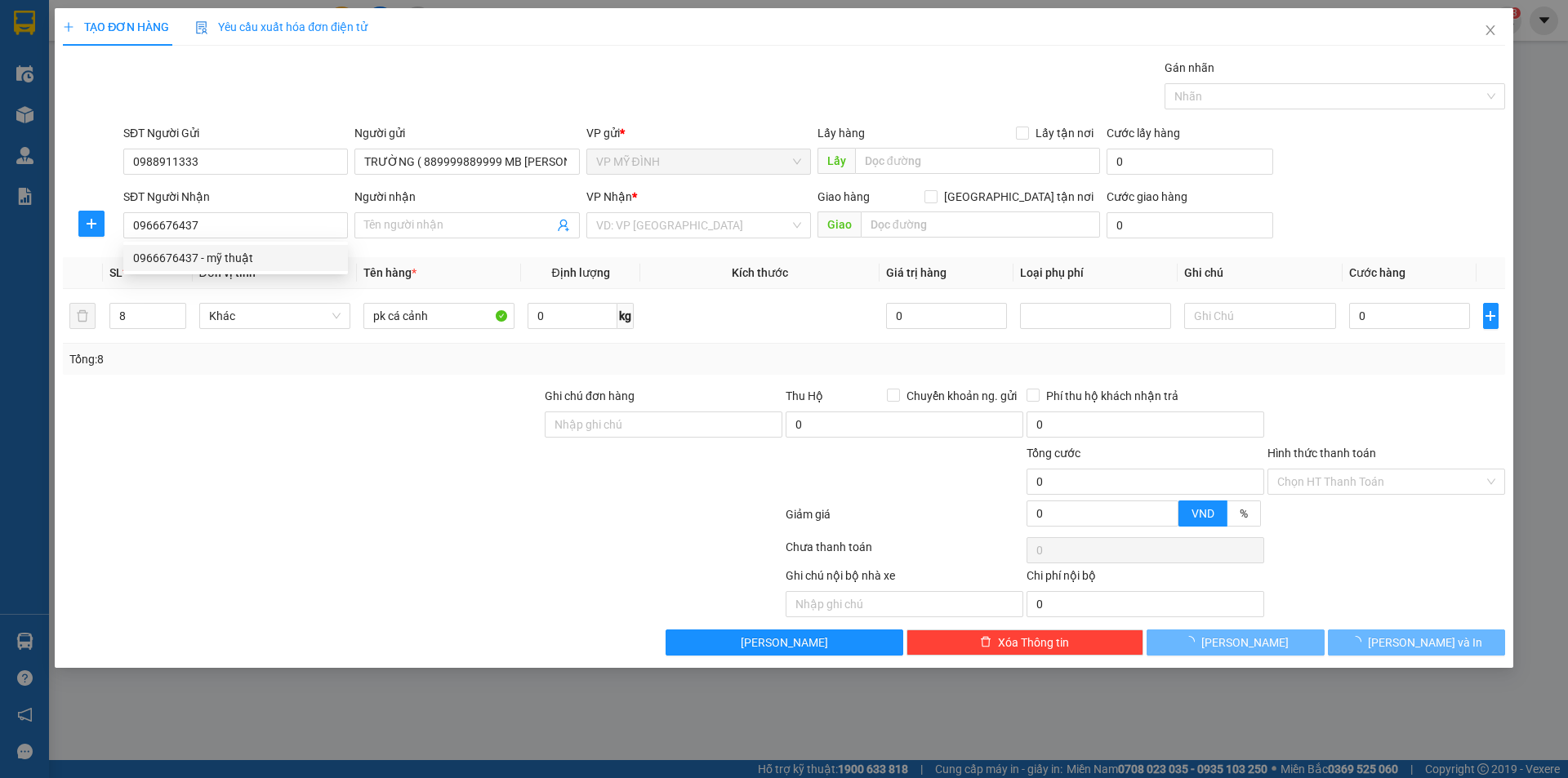
type input "mỹ thuật"
checkbox input "true"
type input "cà phê hưng tây hung nguyen"
checkbox input "true"
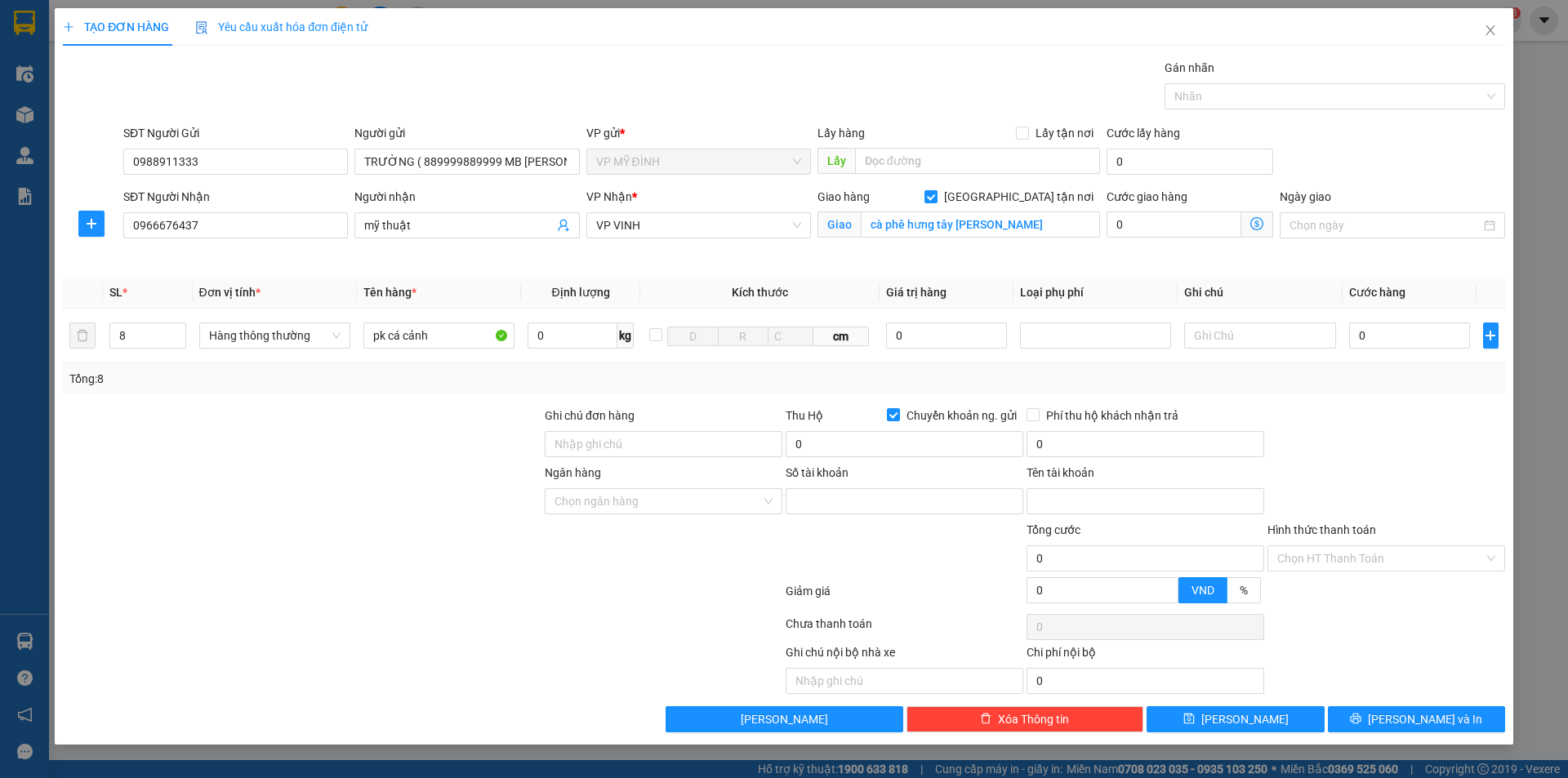
type input "0966676437"
click at [1024, 219] on input "cà phê hưng tây hung nguyen" at bounding box center [980, 224] width 239 height 27
type input "51 đặng văn ngữ ( đối diện bệnh viện nhi)"
click at [390, 533] on div at bounding box center [302, 549] width 482 height 57
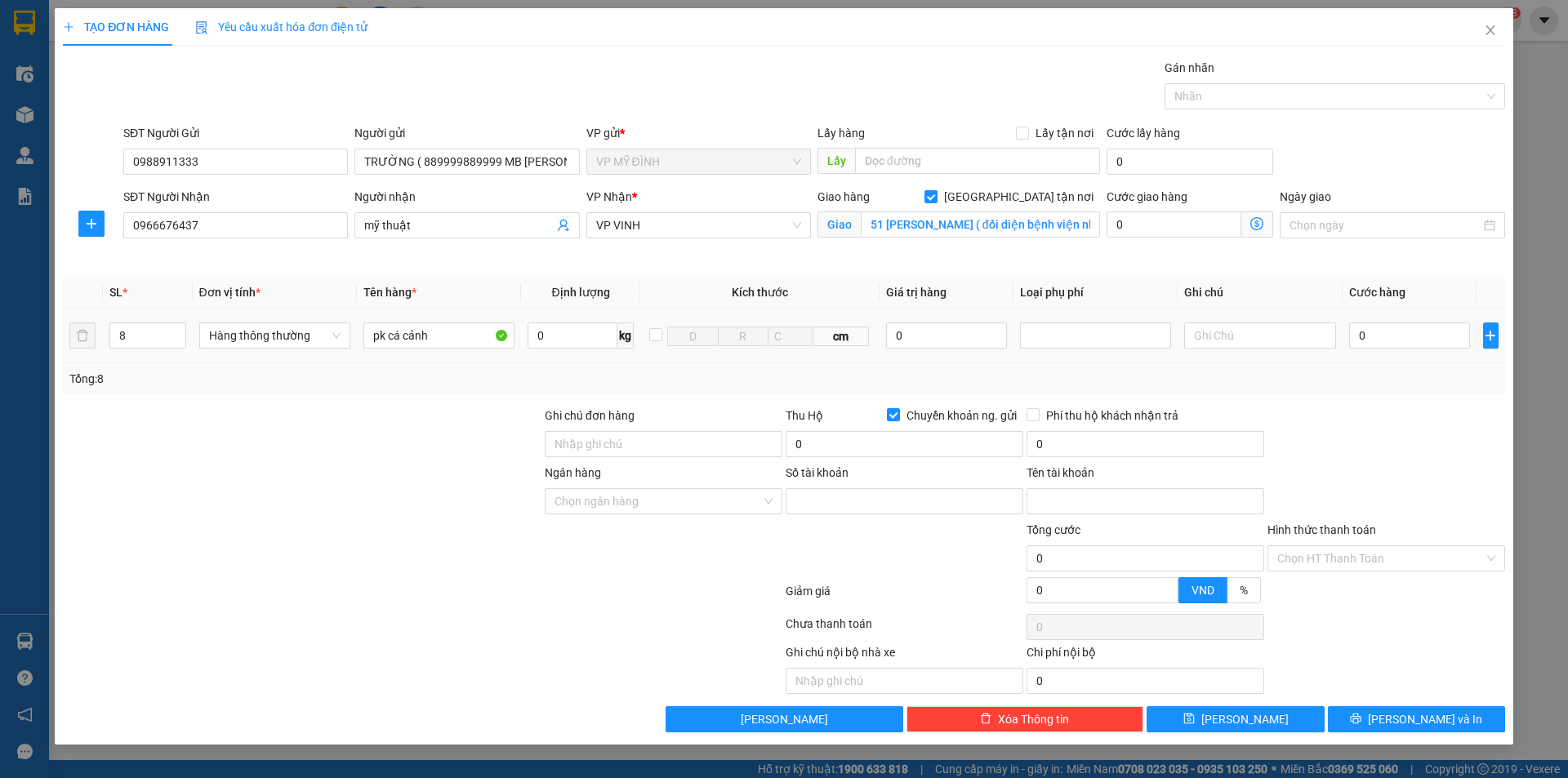
click at [1428, 332] on input "0" at bounding box center [1410, 336] width 122 height 27
type input "5"
type input "50"
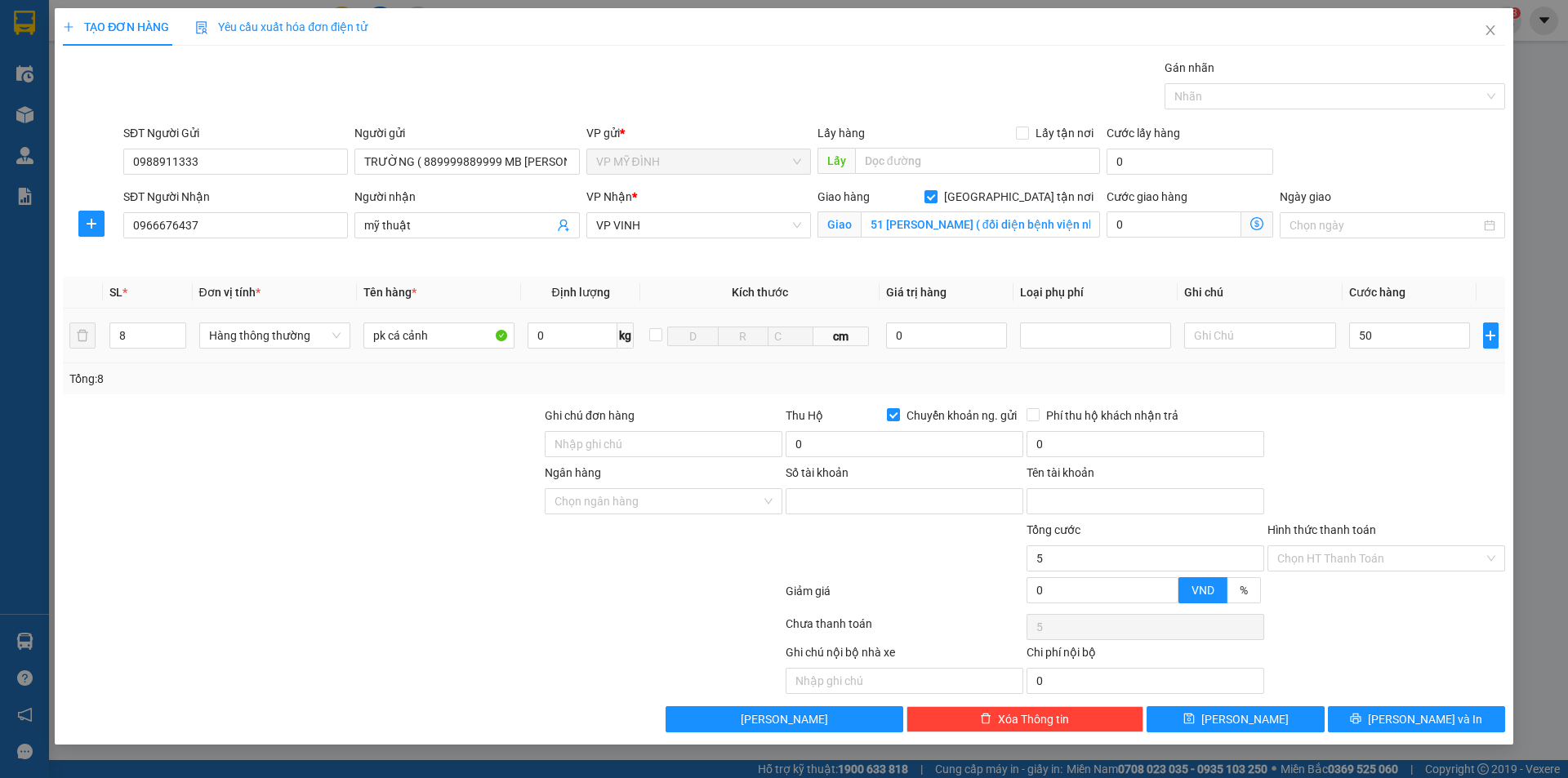
type input "50"
type input "500"
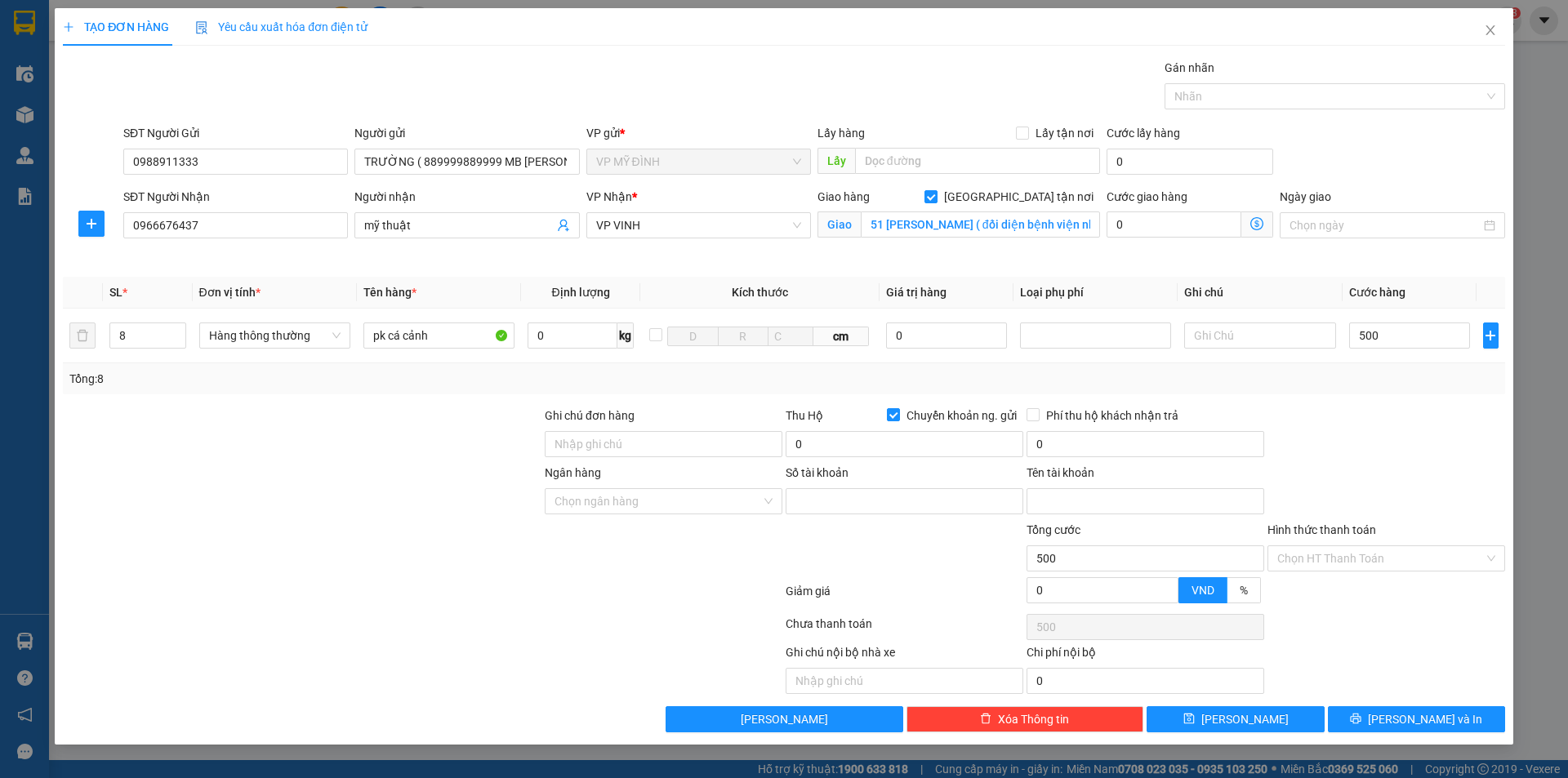
type input "500.000"
click at [1356, 422] on div at bounding box center [1386, 435] width 241 height 57
click at [898, 506] on input "Số tài khoản" at bounding box center [904, 501] width 237 height 27
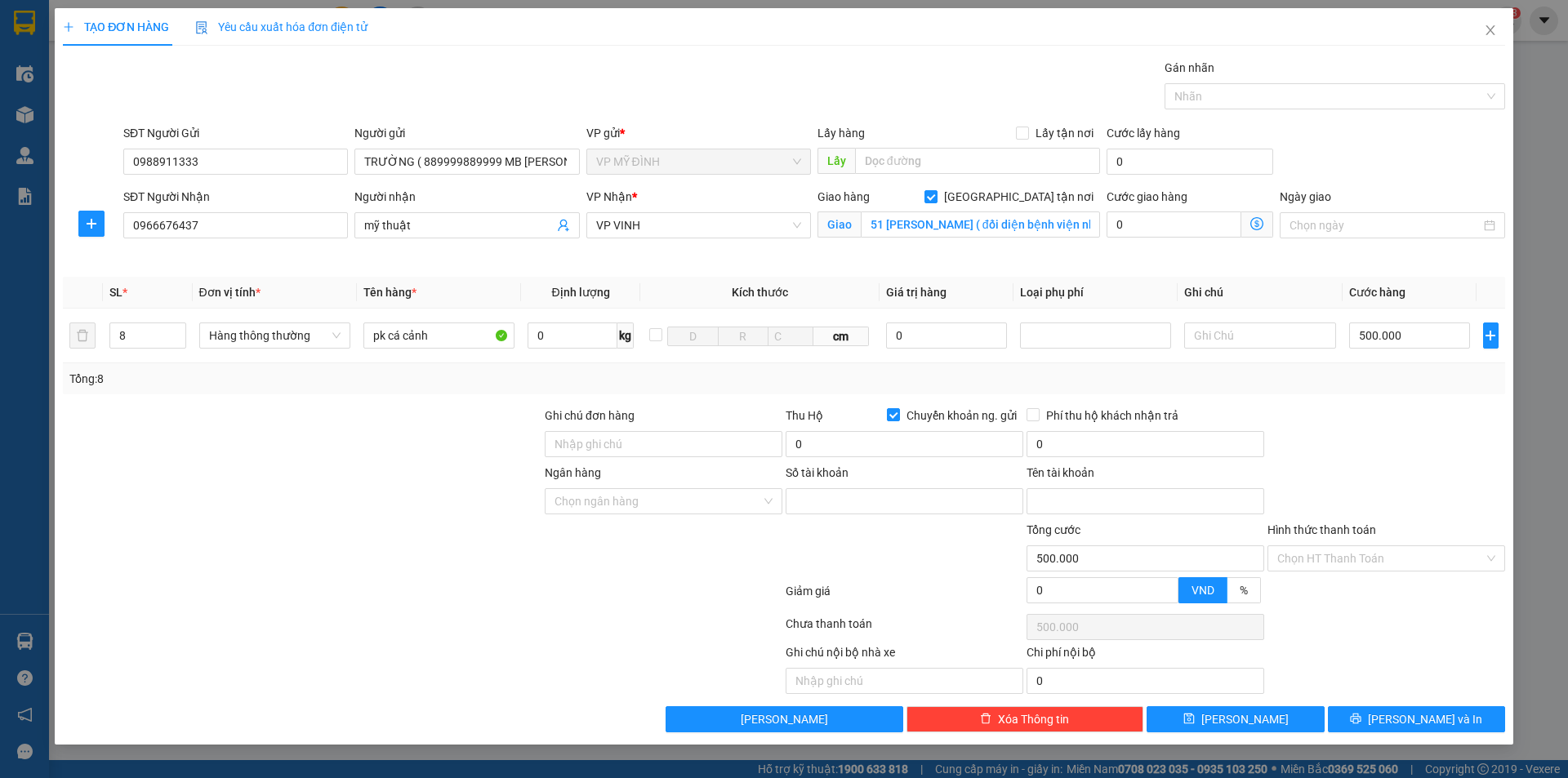
drag, startPoint x: 831, startPoint y: 403, endPoint x: 835, endPoint y: 418, distance: 15.5
click at [831, 405] on div "Transit Pickup Surcharge Ids Transit Deliver Surcharge Ids Transit Deliver Surc…" at bounding box center [783, 396] width 1442 height 673
click at [831, 438] on input "0" at bounding box center [904, 444] width 237 height 27
type input "11.620.000"
click at [1036, 412] on input "Phí thu hộ khách nhận trả" at bounding box center [1032, 414] width 11 height 11
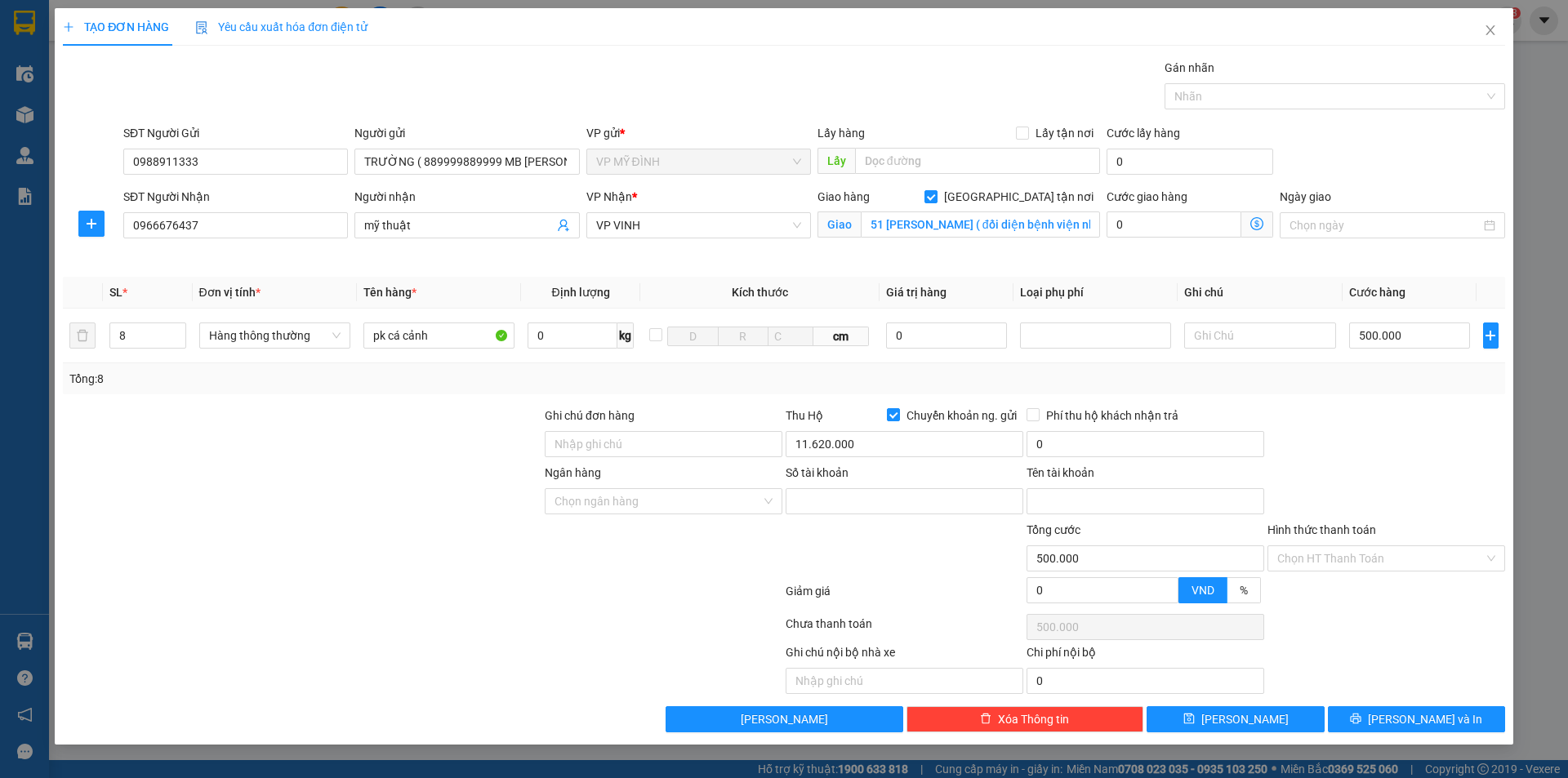
checkbox input "true"
type input "69.000"
drag, startPoint x: 494, startPoint y: 599, endPoint x: 639, endPoint y: 503, distance: 173.9
click at [501, 591] on div at bounding box center [422, 595] width 723 height 33
click at [638, 502] on input "Ngân hàng" at bounding box center [657, 501] width 206 height 25
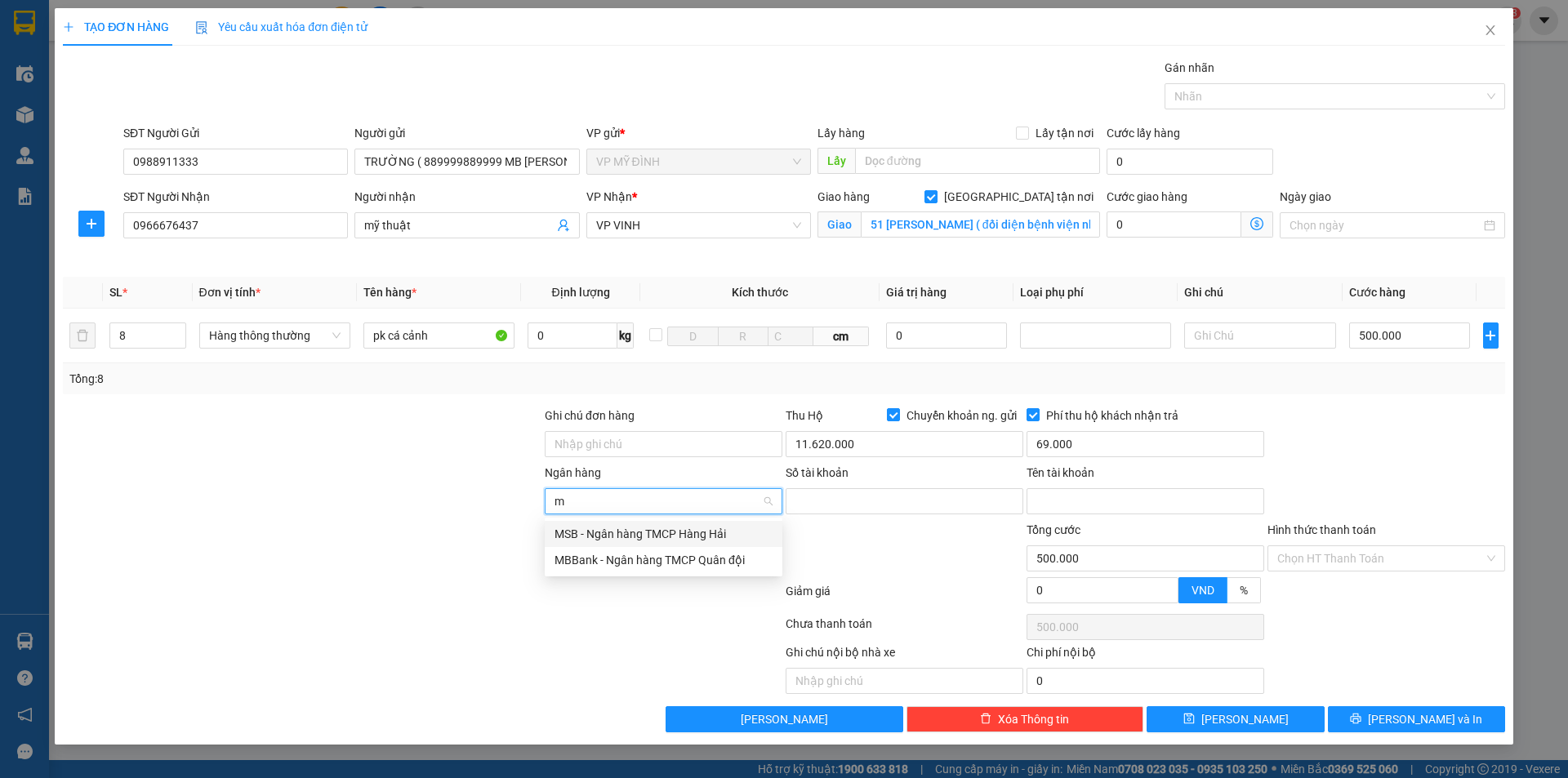
type input "mb"
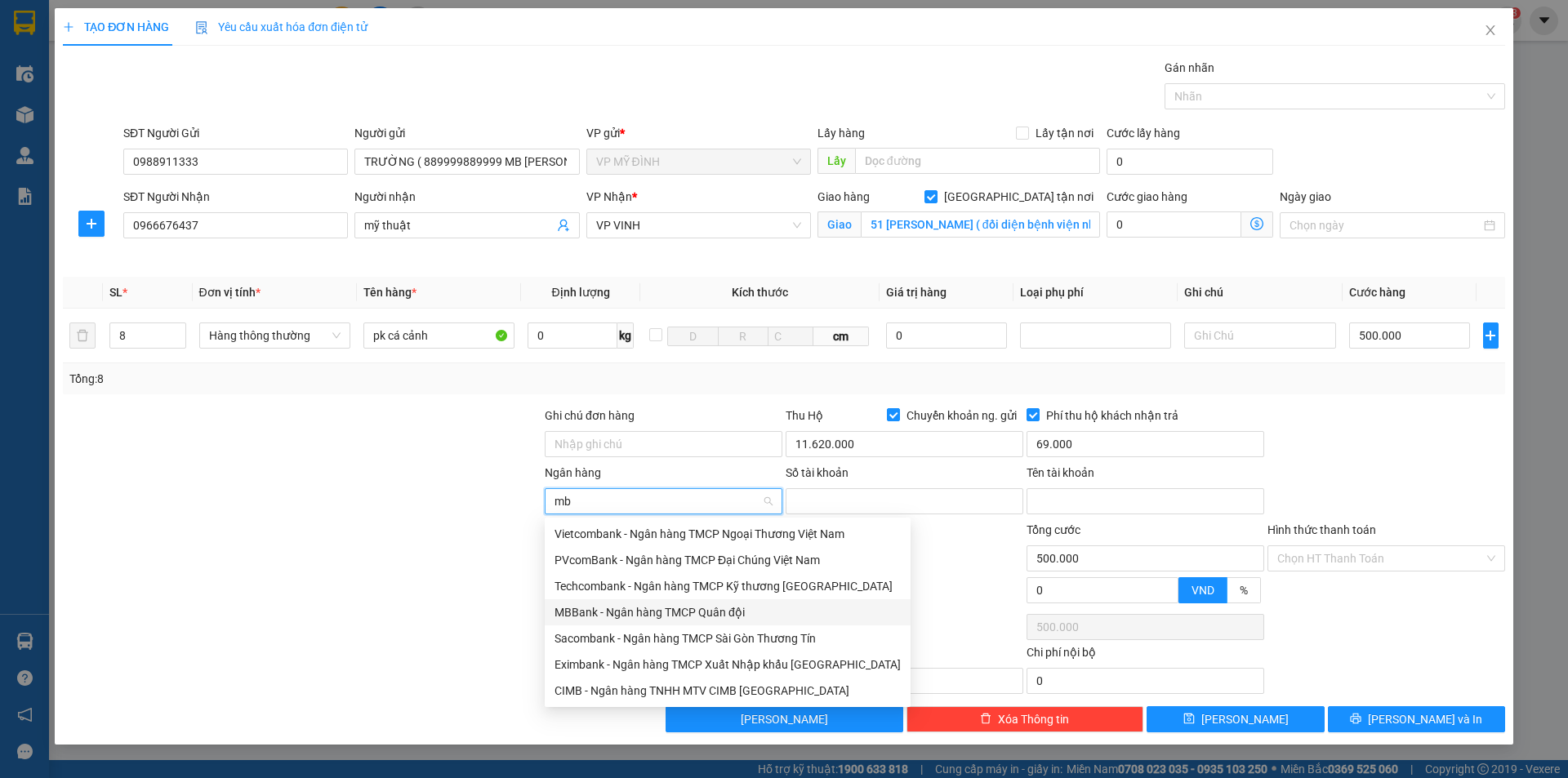
click at [647, 614] on div "MBBank - Ngân hàng TMCP Quân đội" at bounding box center [727, 612] width 346 height 18
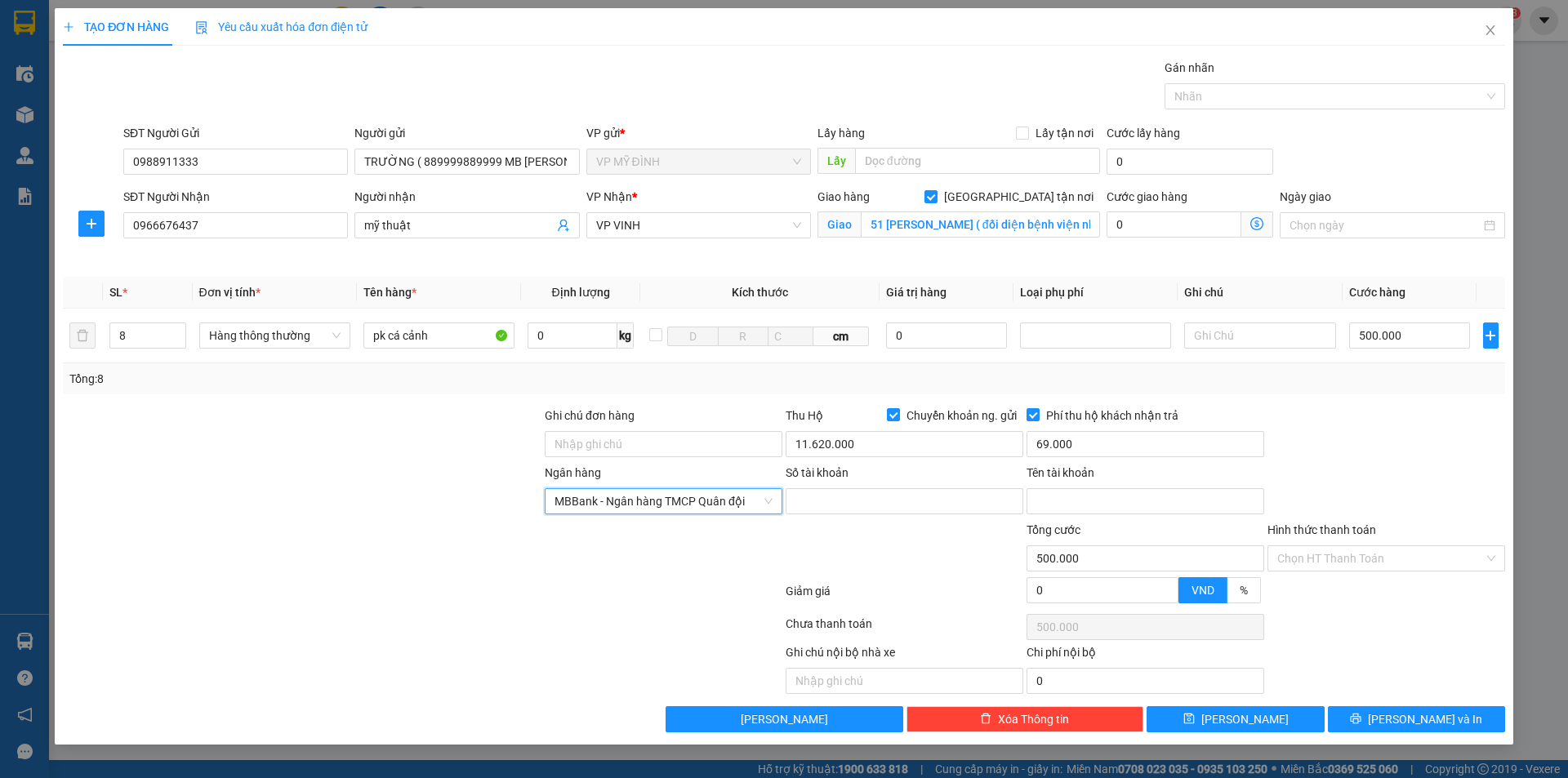
click at [865, 505] on input "Số tài khoản" at bounding box center [904, 501] width 237 height 27
type input "889999889999"
click at [1139, 507] on input "Tên tài khoản" at bounding box center [1145, 501] width 237 height 27
type input "lê văn trường"
click at [359, 535] on div at bounding box center [302, 549] width 482 height 57
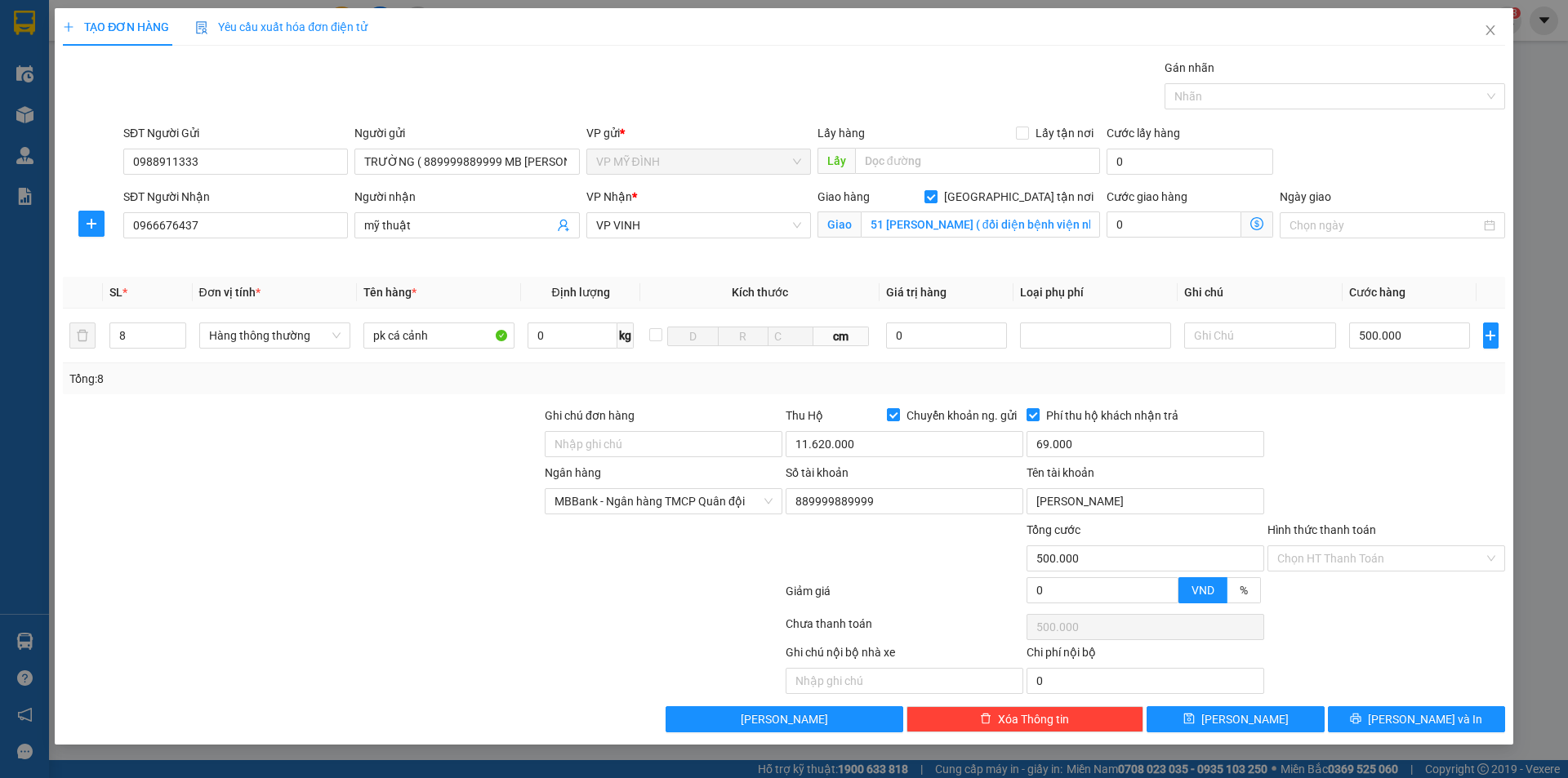
drag, startPoint x: 1451, startPoint y: 631, endPoint x: 1433, endPoint y: 616, distance: 23.4
click at [1448, 630] on div "Chọn HT Thanh Toán" at bounding box center [1386, 627] width 241 height 33
click at [1362, 720] on icon "printer" at bounding box center [1356, 718] width 11 height 11
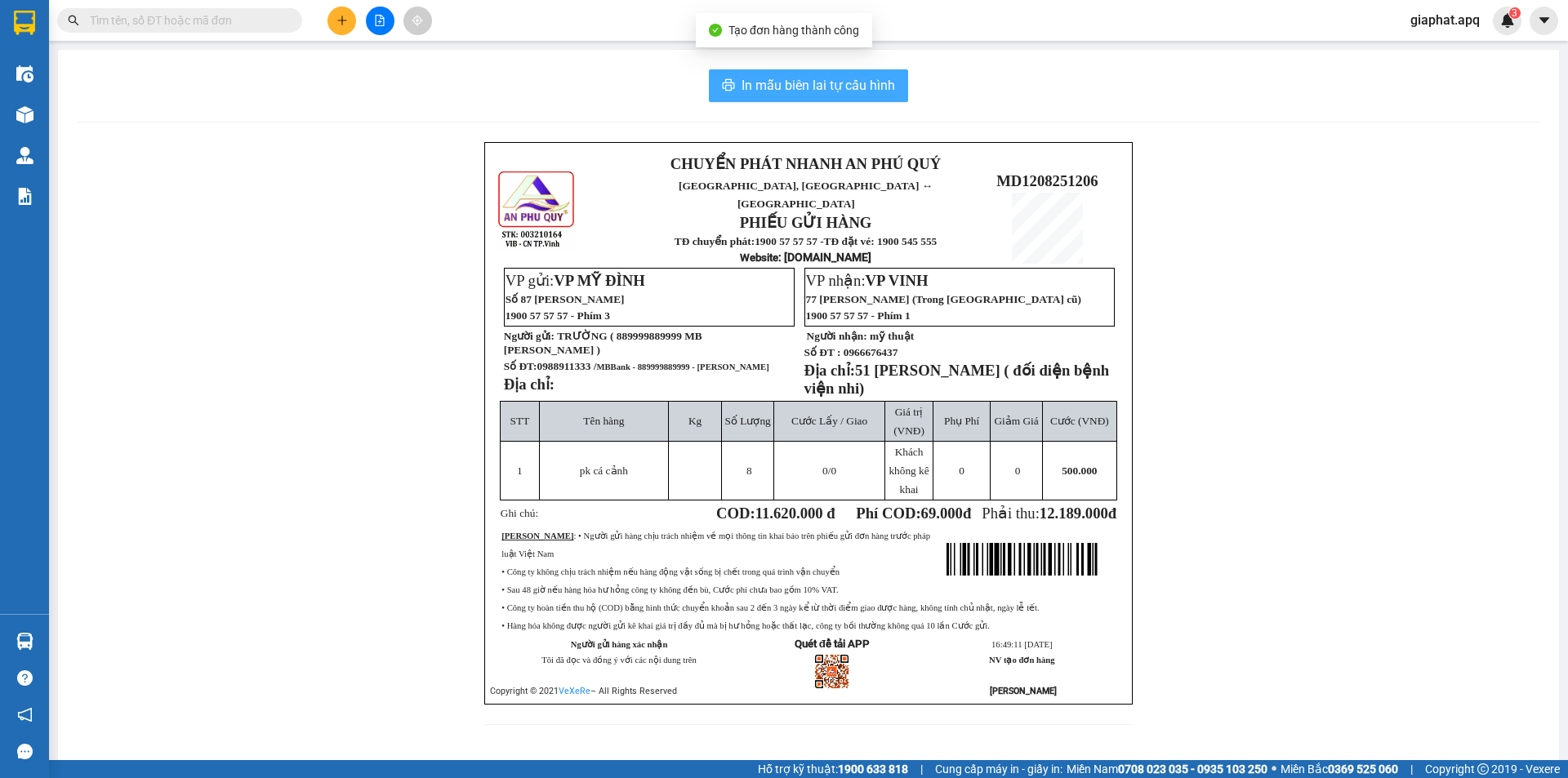
click at [832, 79] on span "In mẫu biên lai tự cấu hình" at bounding box center [818, 86] width 153 height 21
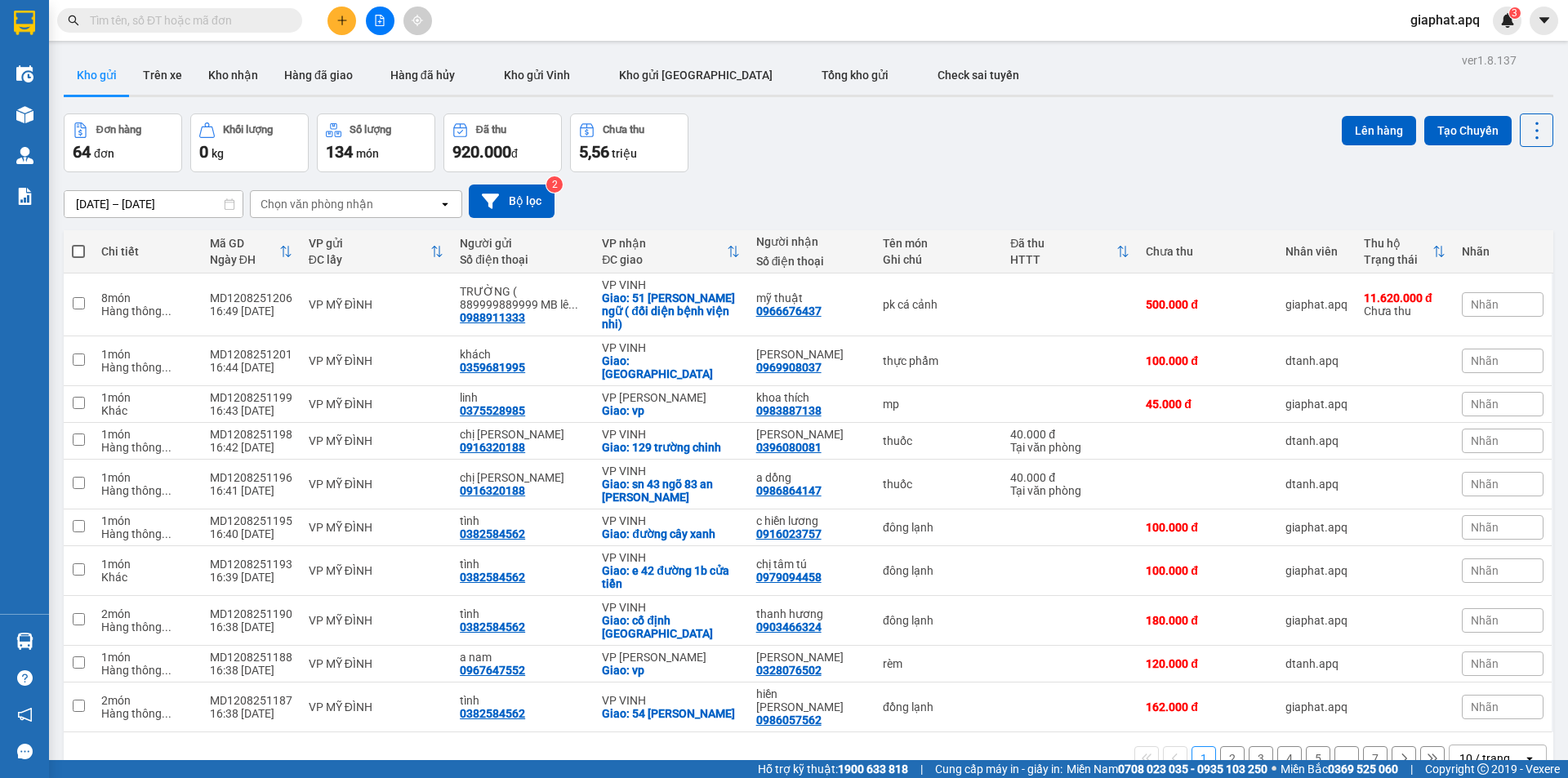
click at [340, 19] on icon "plus" at bounding box center [342, 20] width 11 height 11
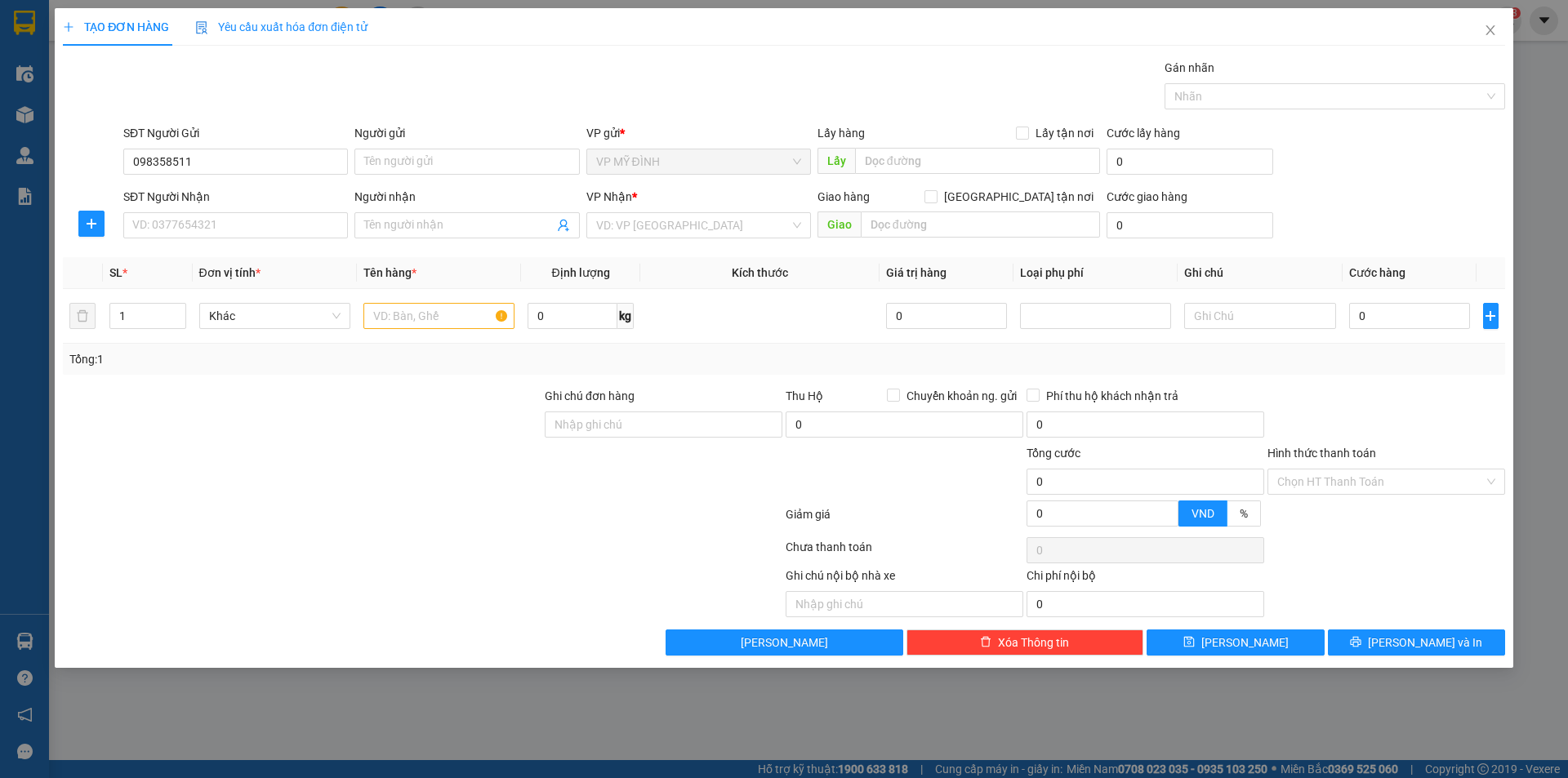
type input "0983585111"
click at [238, 200] on div "0983585111 - anh đức" at bounding box center [235, 194] width 205 height 18
type input "anh đức"
type input "0983585111"
click at [260, 232] on input "SĐT Người Nhận" at bounding box center [236, 225] width 224 height 27
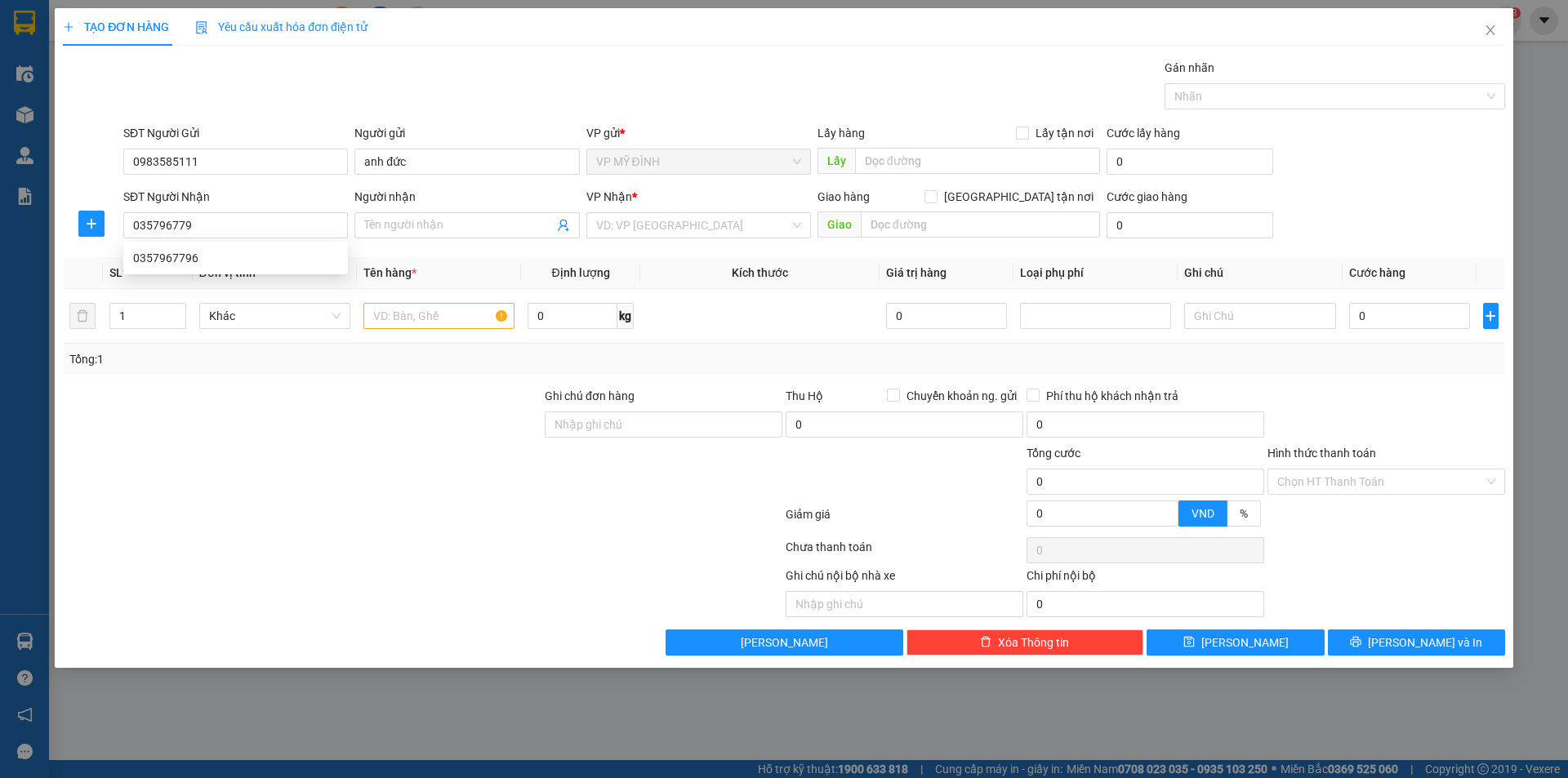
type input "0357967796"
click at [224, 256] on div "0357967796" at bounding box center [235, 258] width 205 height 18
checkbox input "true"
type input "vp"
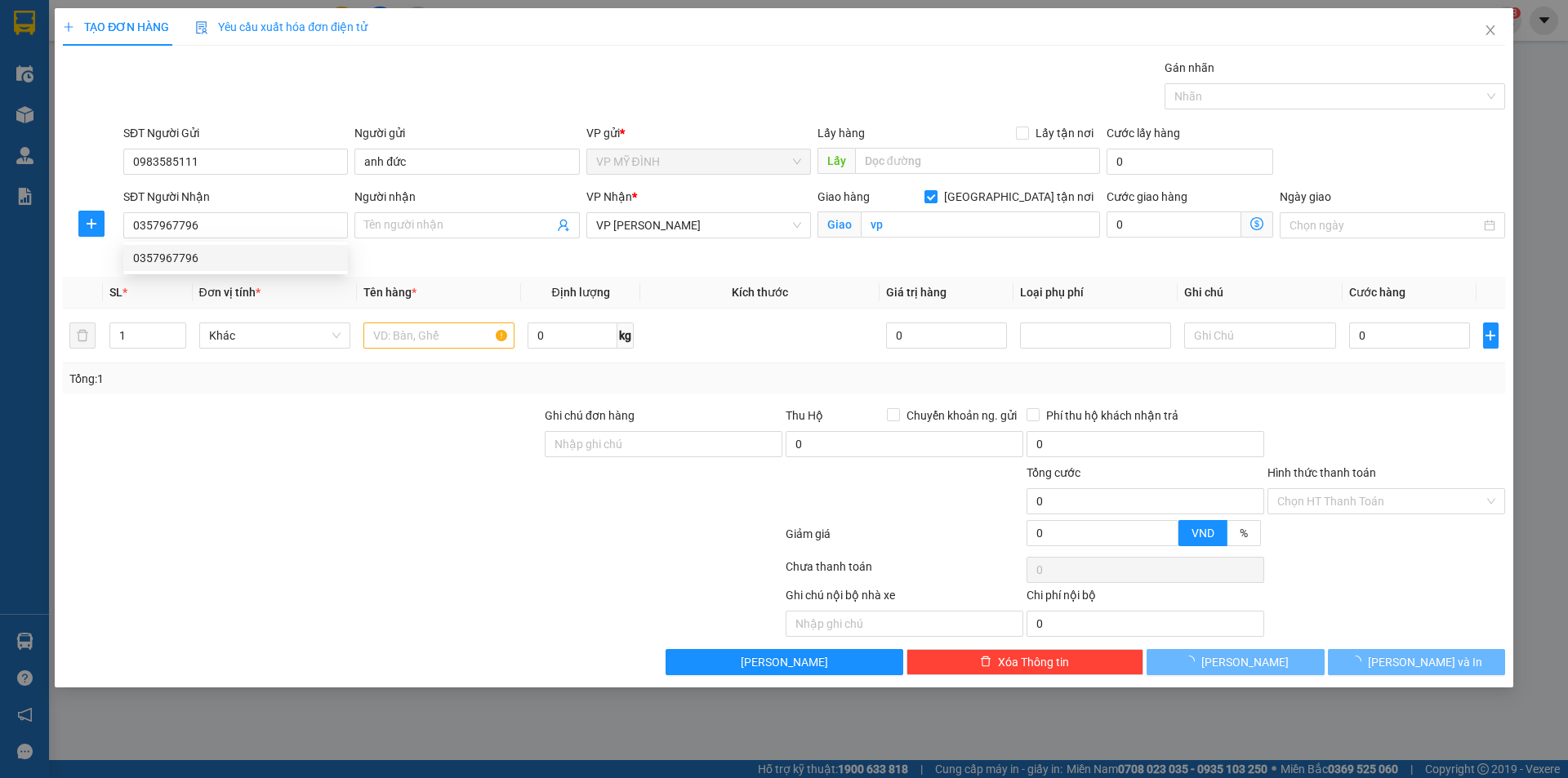
type input "0357967796"
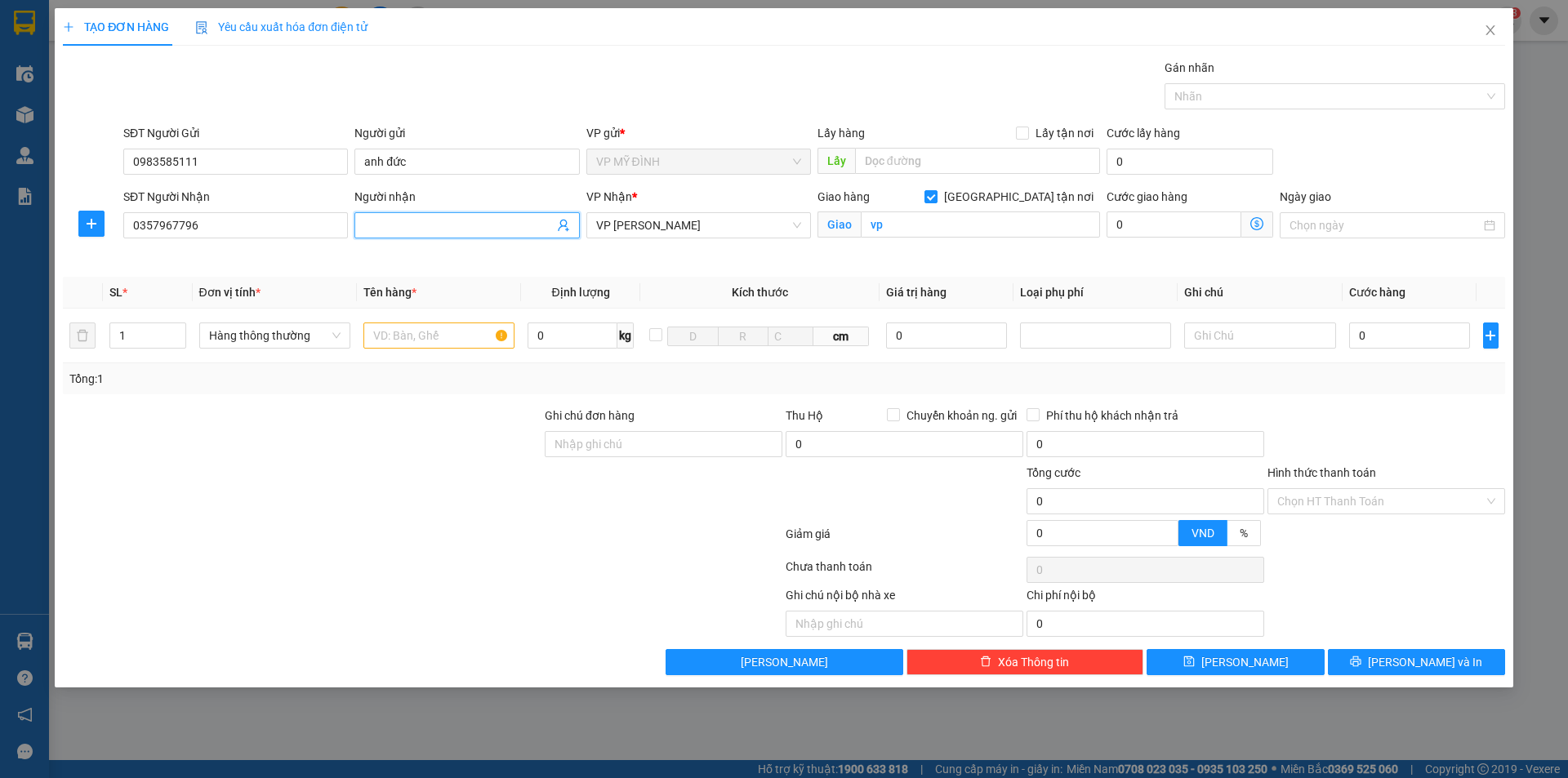
click at [482, 235] on span at bounding box center [467, 225] width 224 height 27
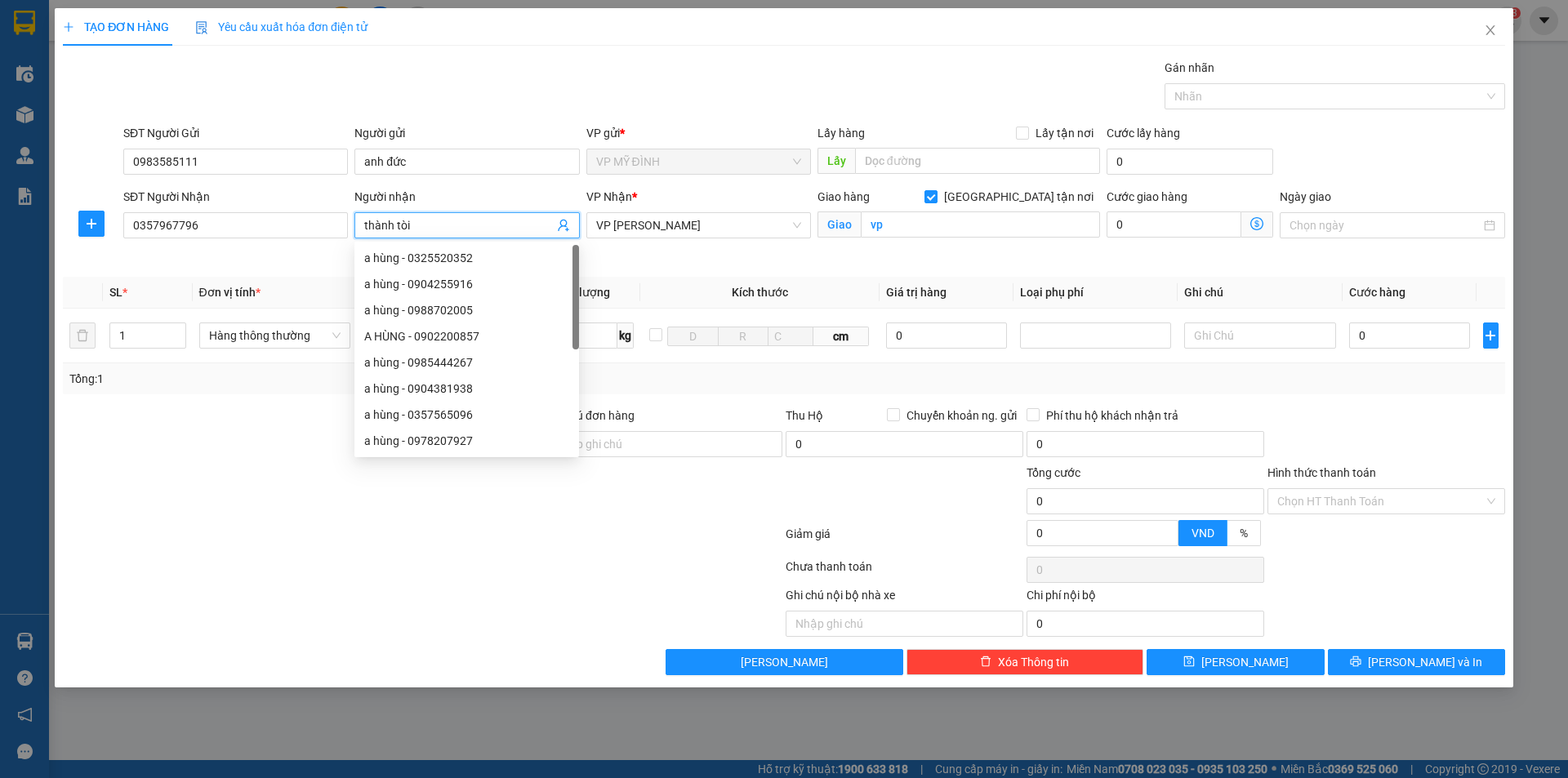
type input "thành tòi"
click at [204, 467] on div at bounding box center [302, 492] width 482 height 57
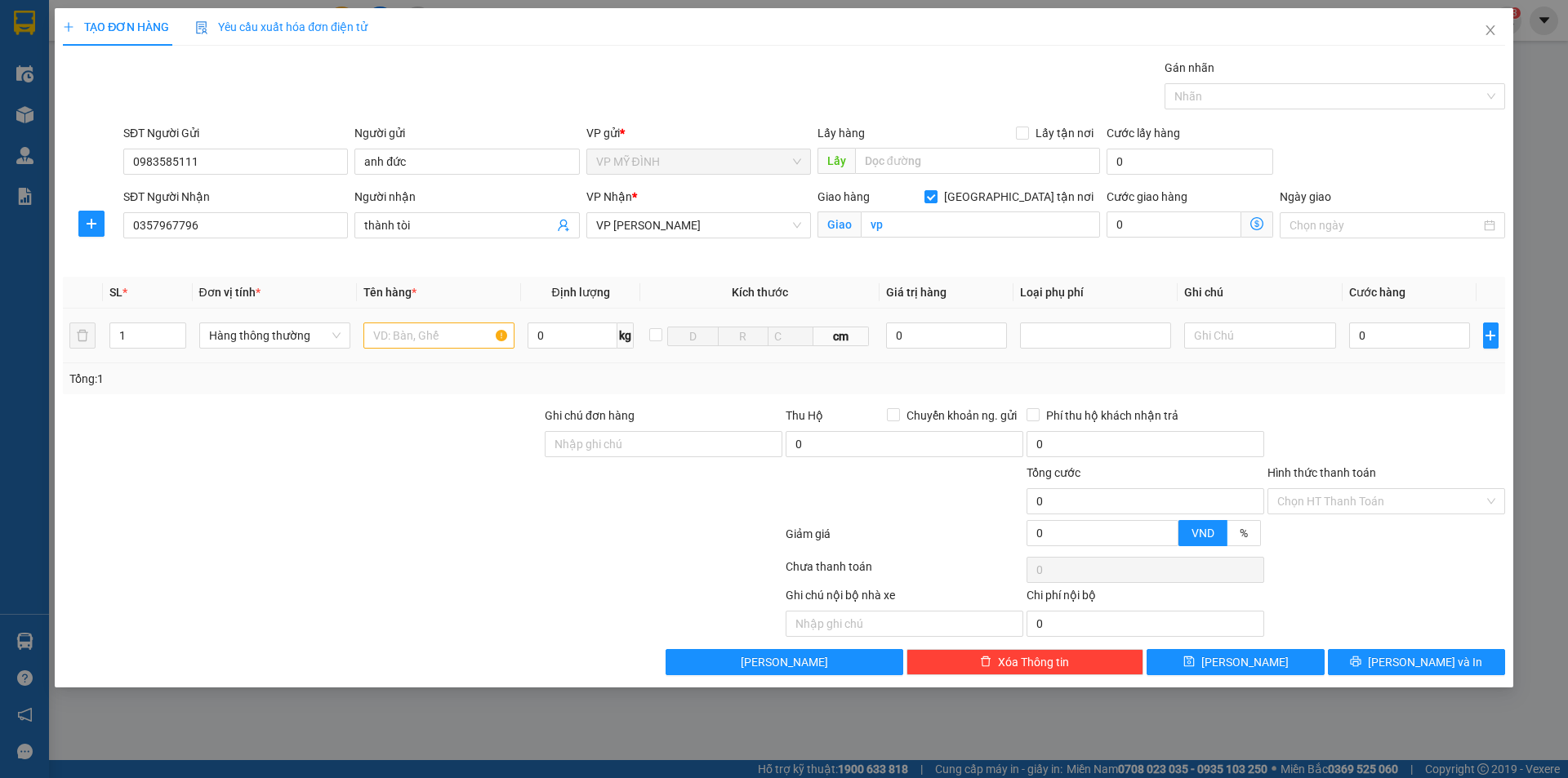
click at [428, 349] on div at bounding box center [439, 336] width 151 height 33
click at [434, 342] on input "text" at bounding box center [439, 336] width 151 height 27
click at [410, 342] on input "text" at bounding box center [439, 336] width 151 height 27
type input "mp"
click at [1397, 333] on input "0" at bounding box center [1410, 336] width 122 height 27
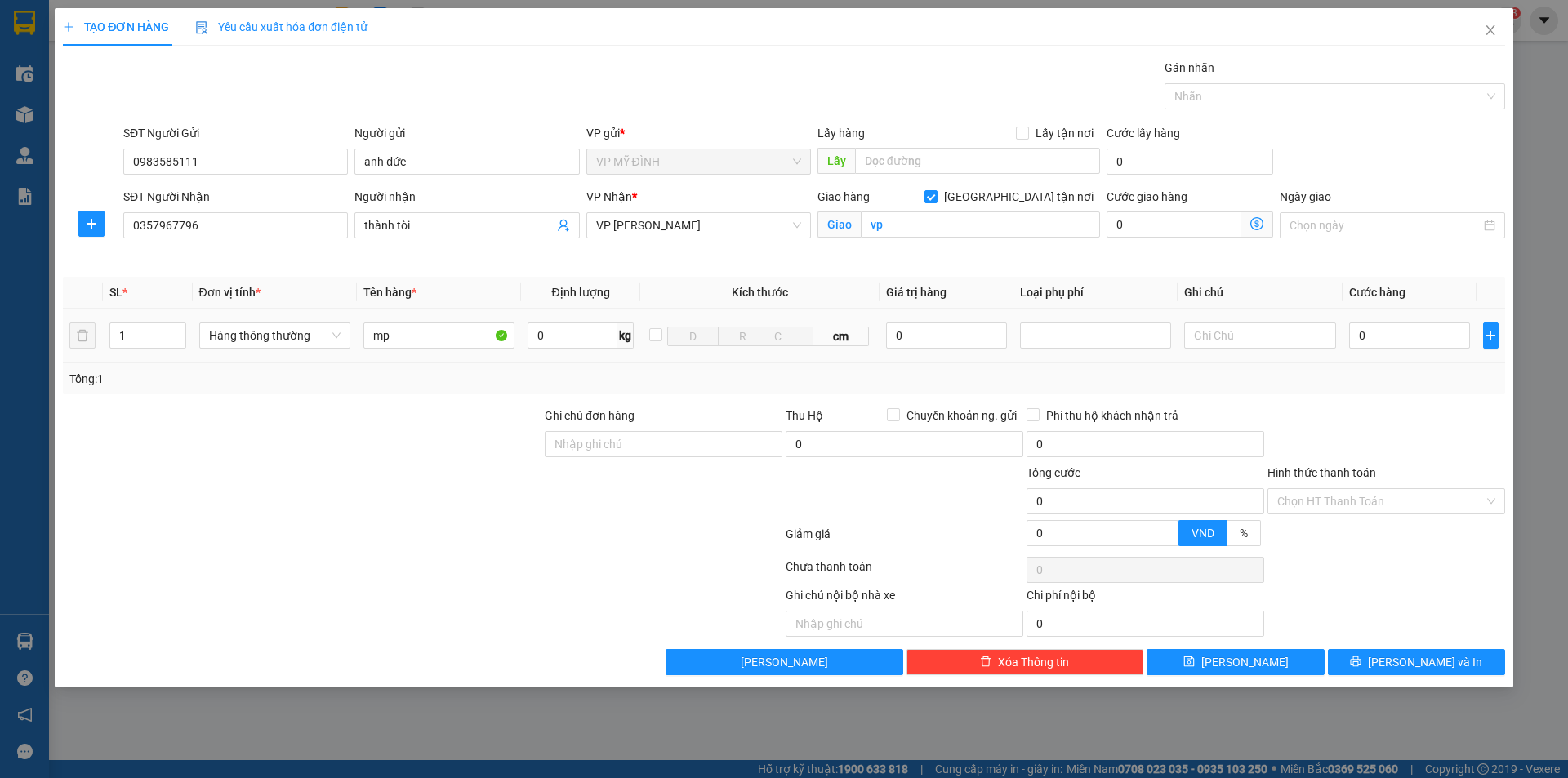
type input "4"
type input "40"
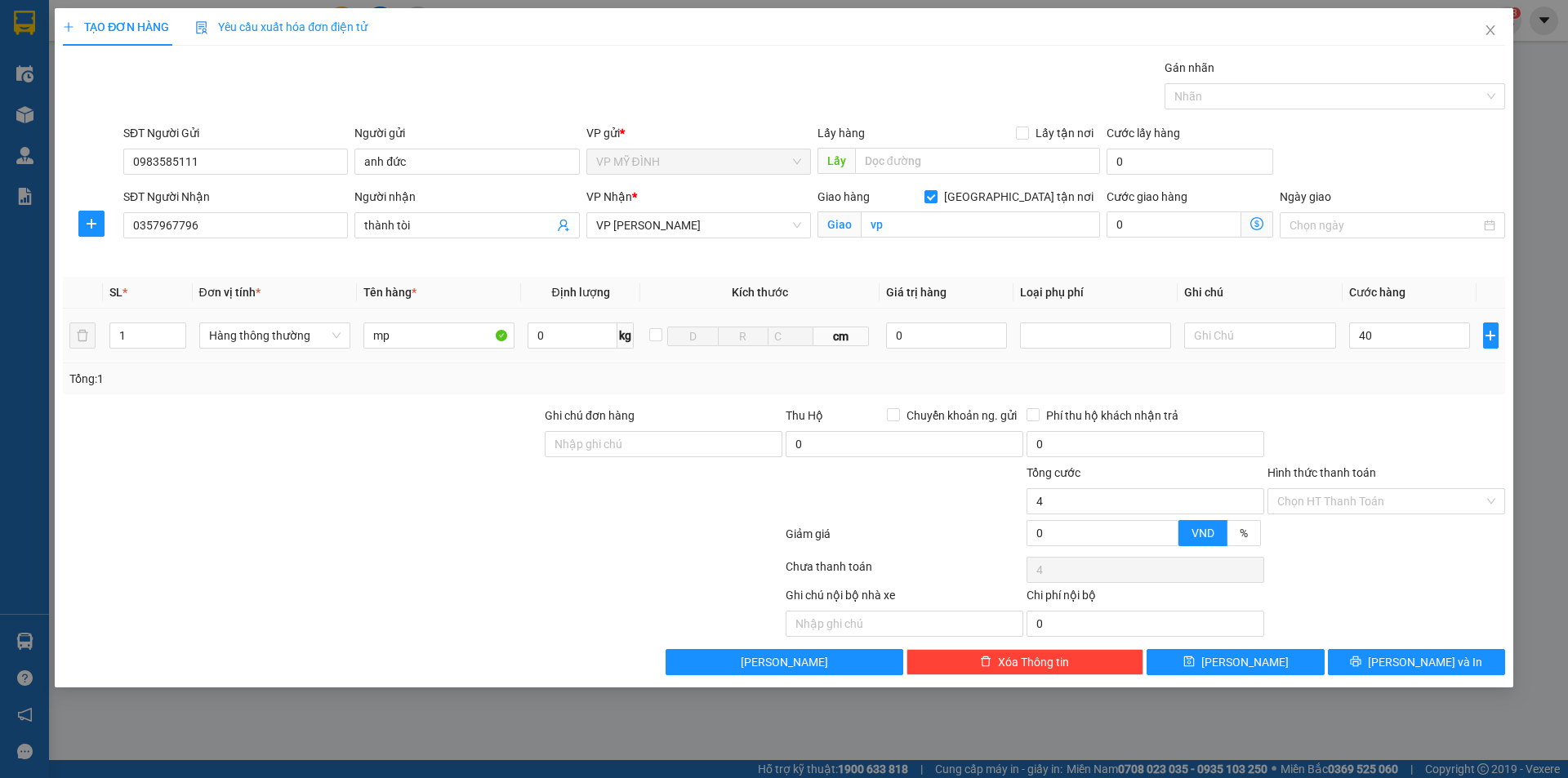
type input "40"
type input "40.000"
click at [1331, 306] on th "Ghi chú" at bounding box center [1260, 292] width 165 height 32
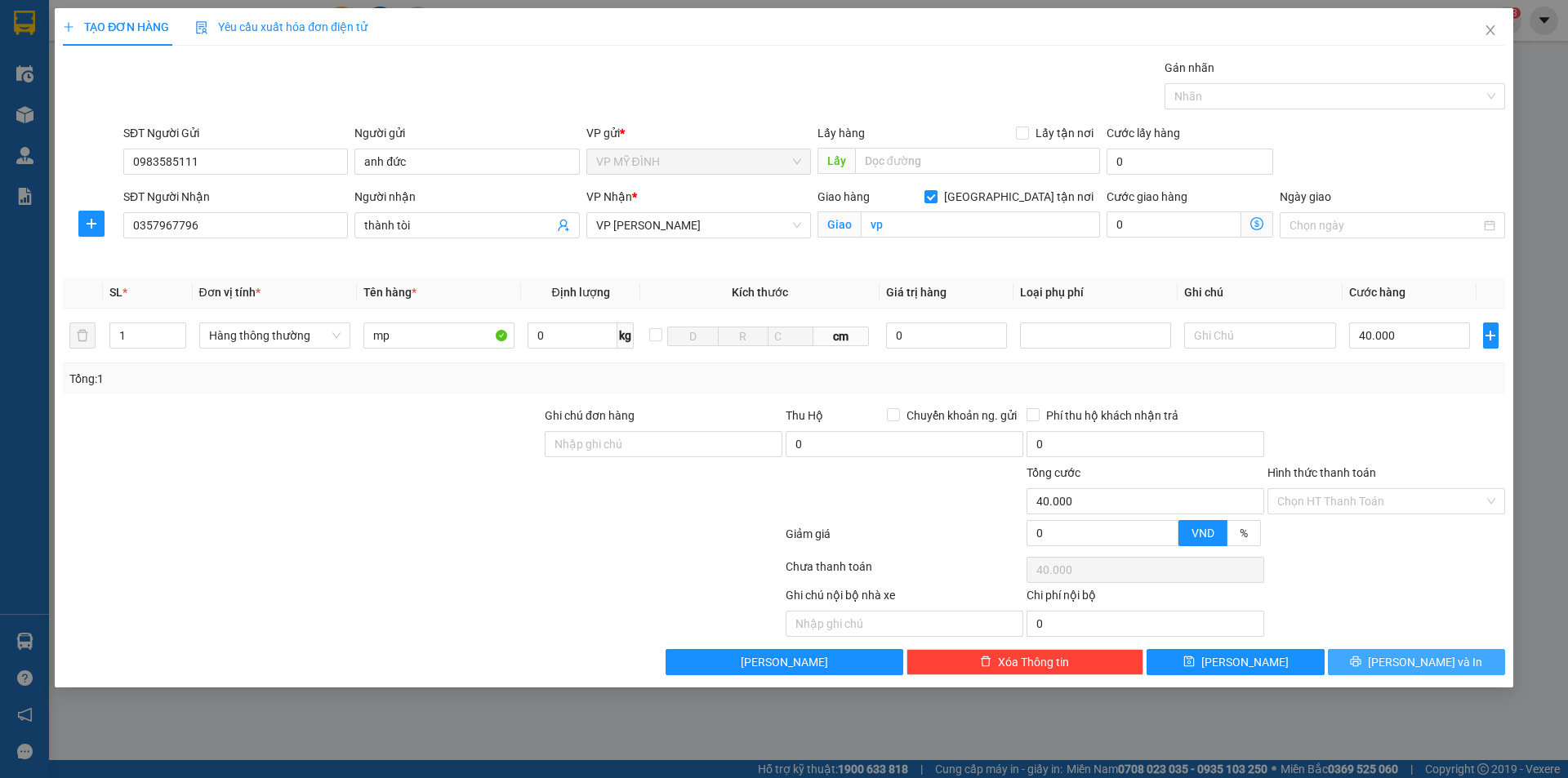
click at [1400, 673] on button "[PERSON_NAME] và In" at bounding box center [1416, 662] width 177 height 27
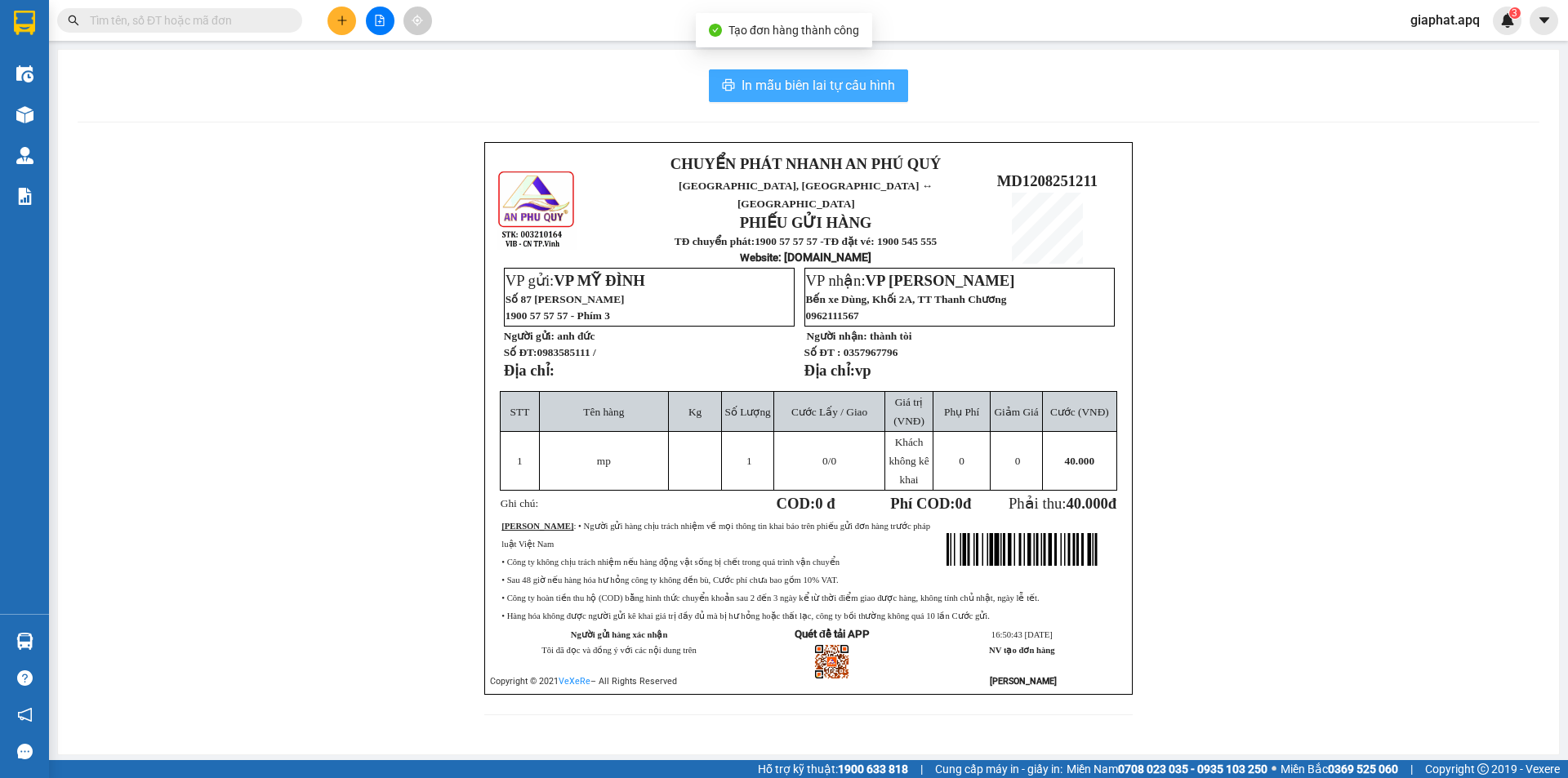
click at [877, 94] on span "In mẫu biên lai tự cấu hình" at bounding box center [818, 86] width 153 height 21
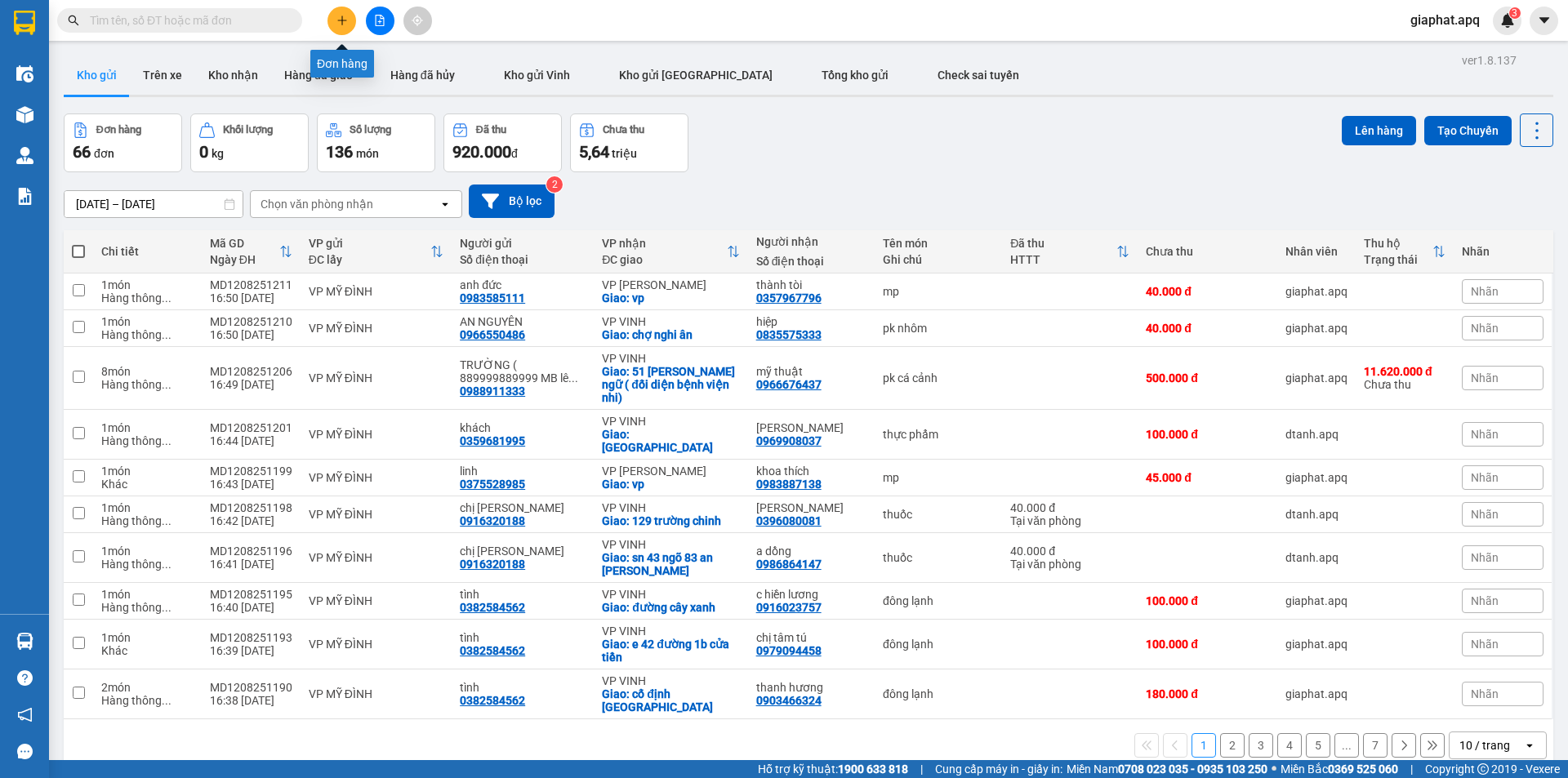
click at [345, 22] on icon "plus" at bounding box center [342, 20] width 11 height 11
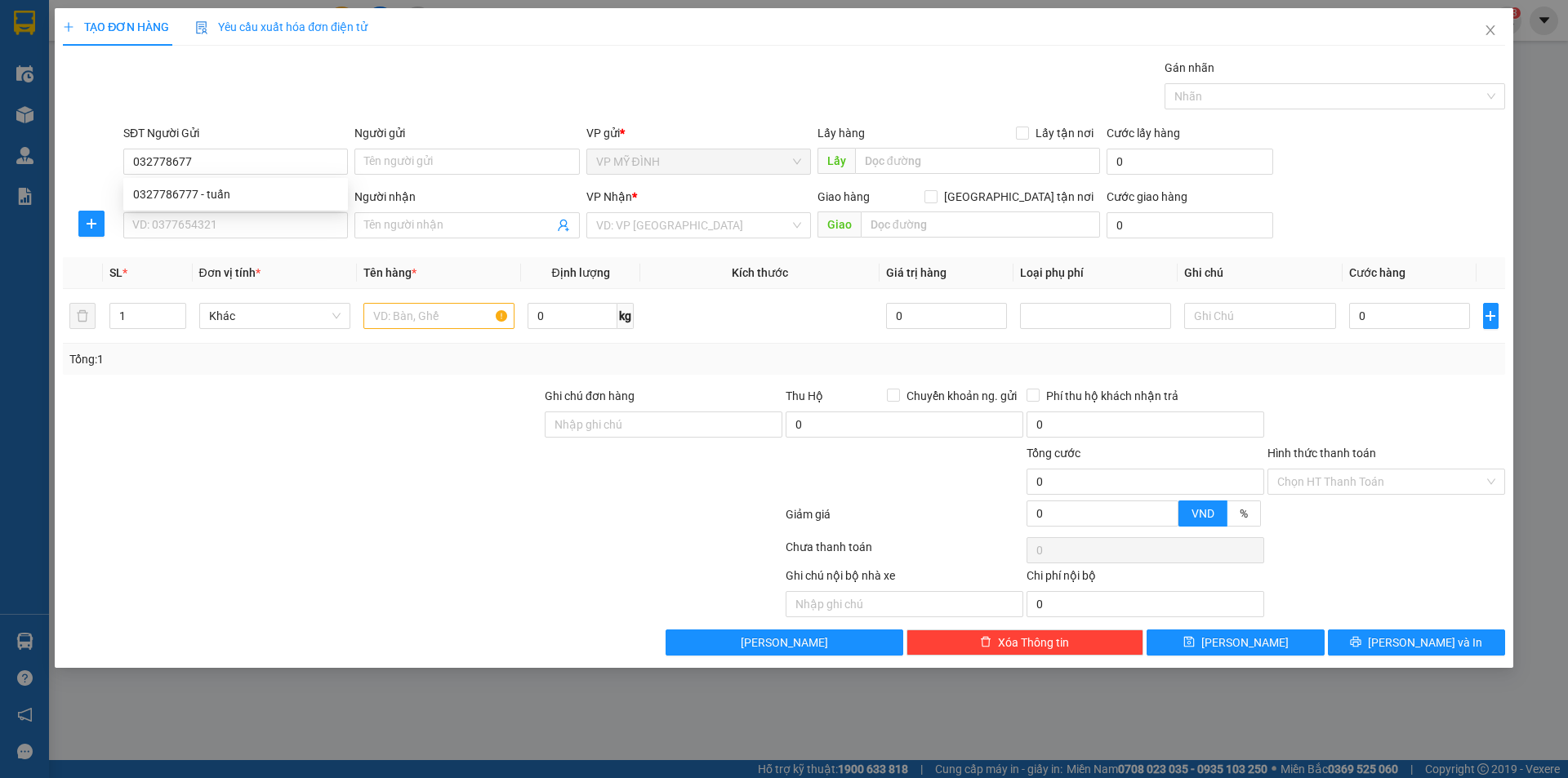
type input "0327786777"
click at [190, 197] on div "0327786777 - tuấn" at bounding box center [235, 194] width 205 height 18
type input "tuấn"
type input "0327786777"
click at [183, 230] on input "SĐT Người Nhận" at bounding box center [236, 225] width 224 height 27
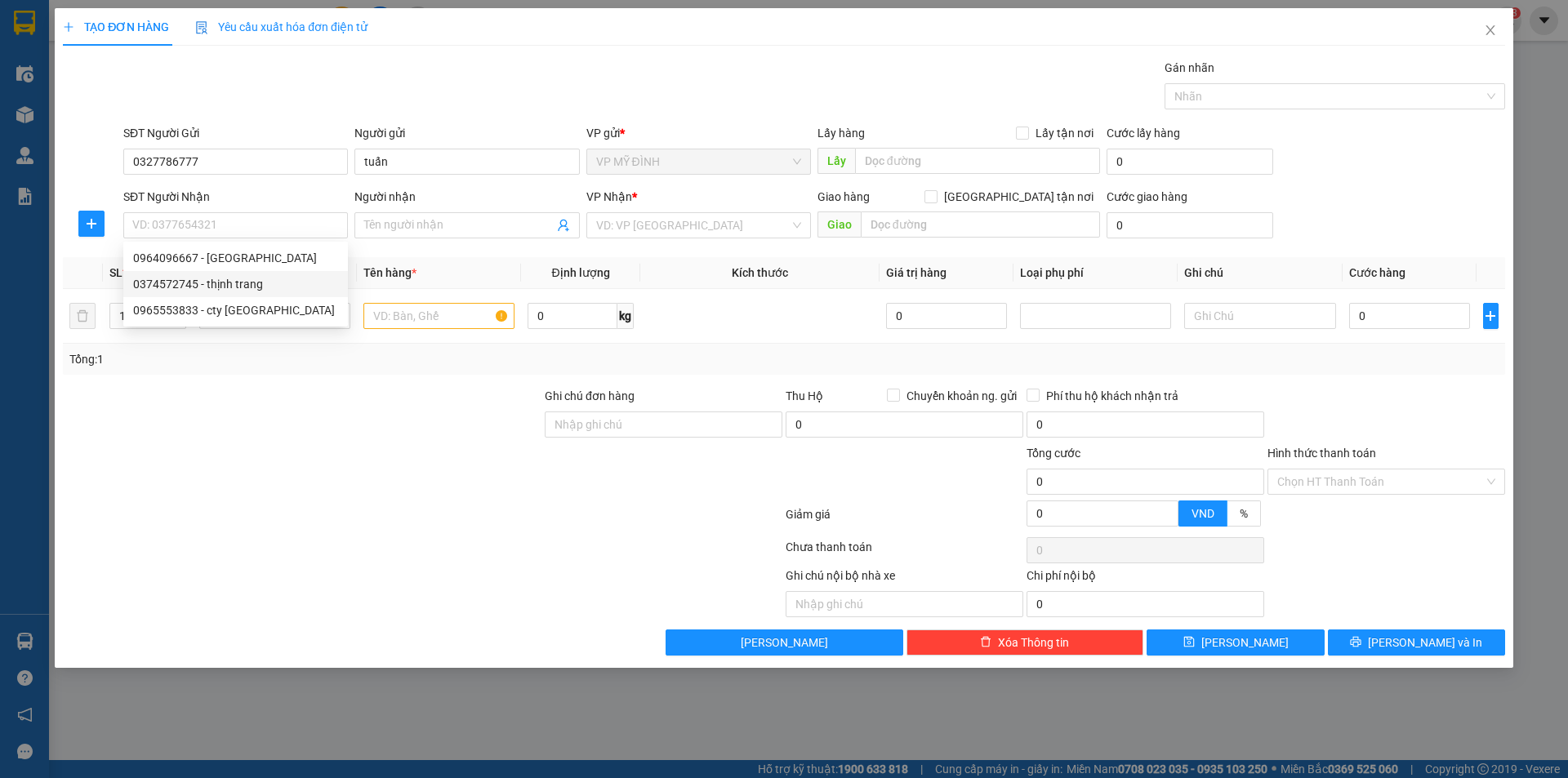
click at [218, 284] on div "0374572745 - thịnh trang" at bounding box center [235, 284] width 205 height 18
type input "0374572745"
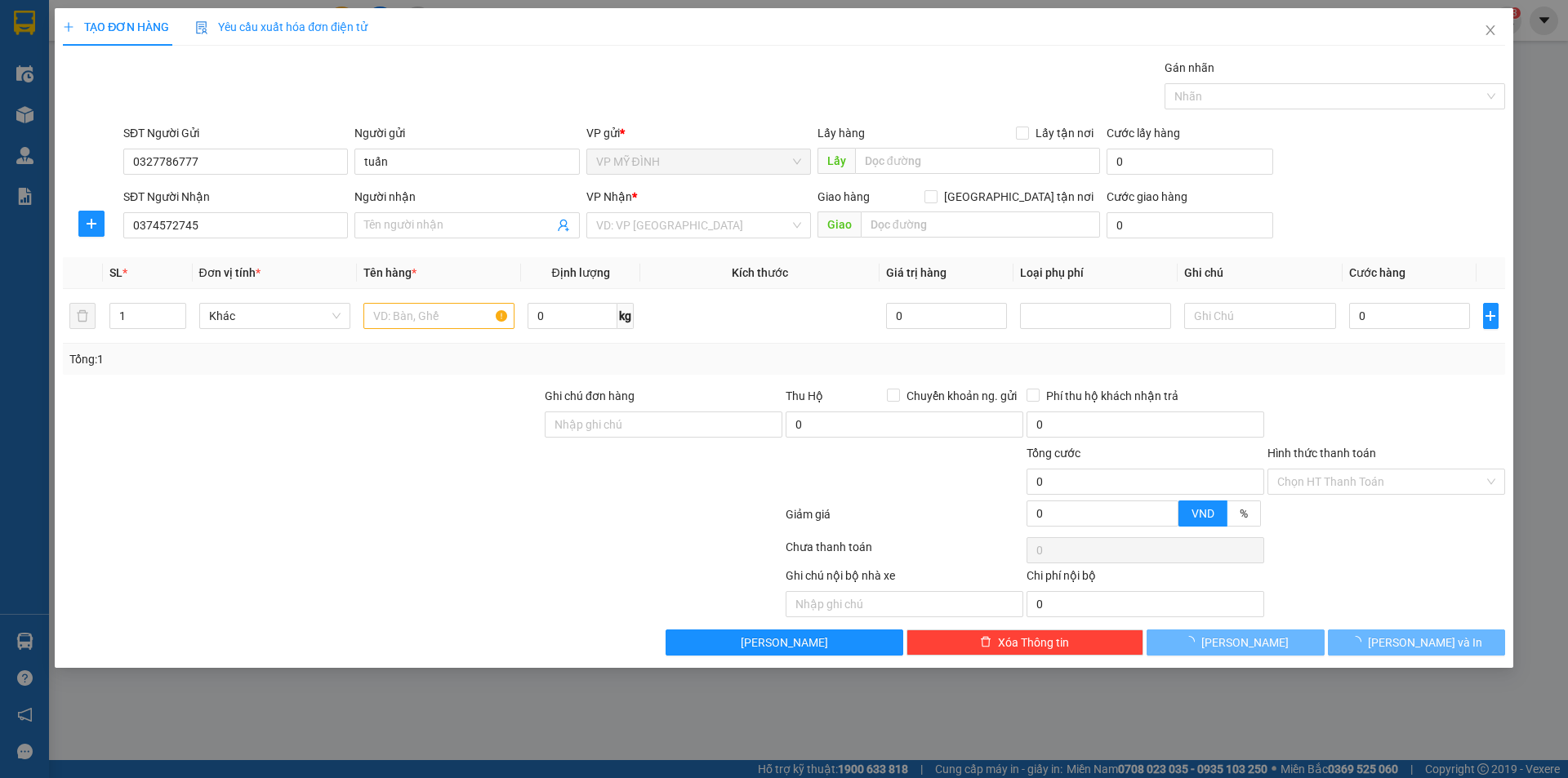
type input "thịnh trang"
checkbox input "true"
type input "vp"
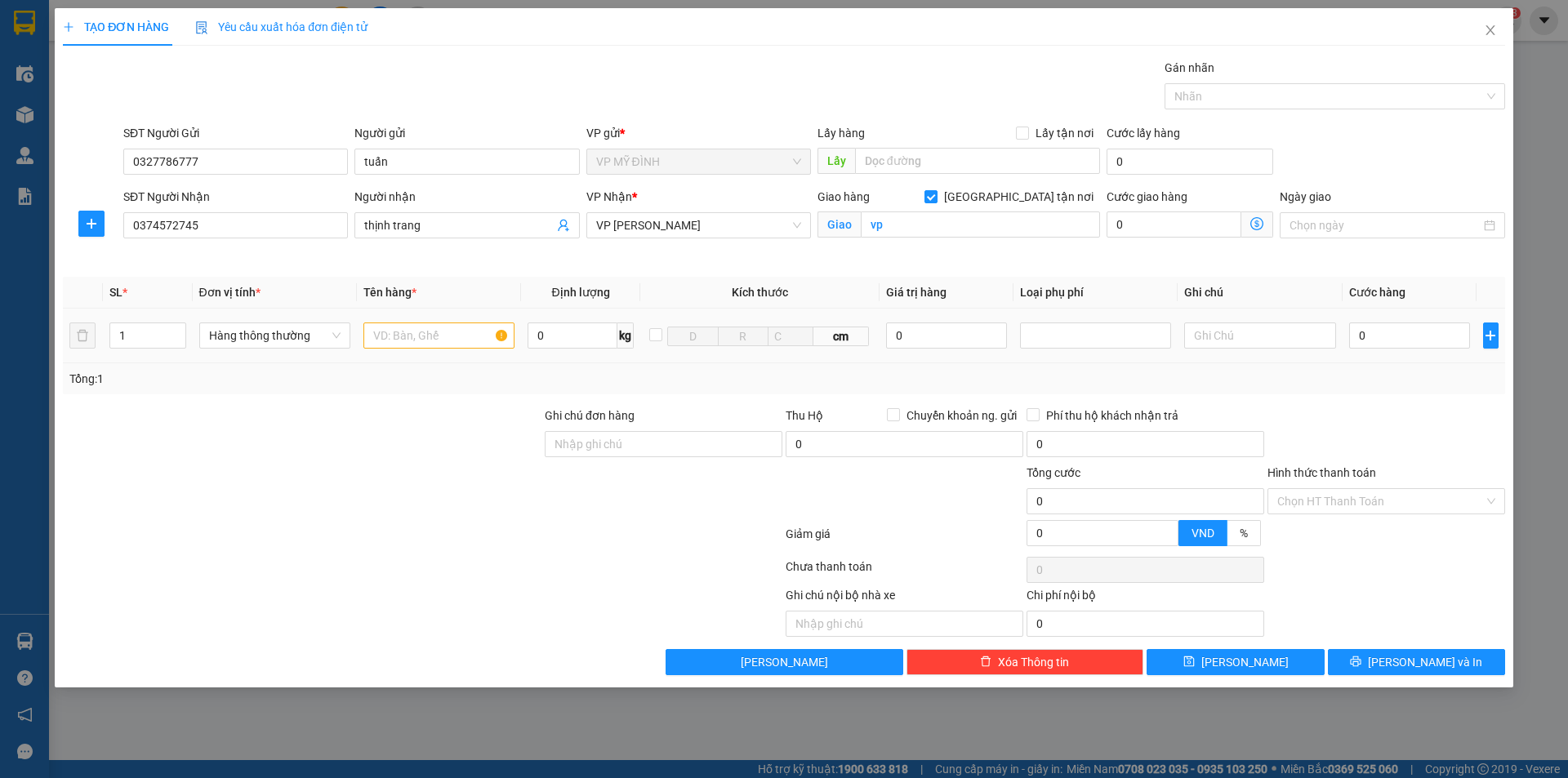
click at [422, 344] on input "text" at bounding box center [439, 336] width 151 height 27
type input "sơn"
click at [1418, 334] on input "0" at bounding box center [1410, 336] width 122 height 27
type input "3"
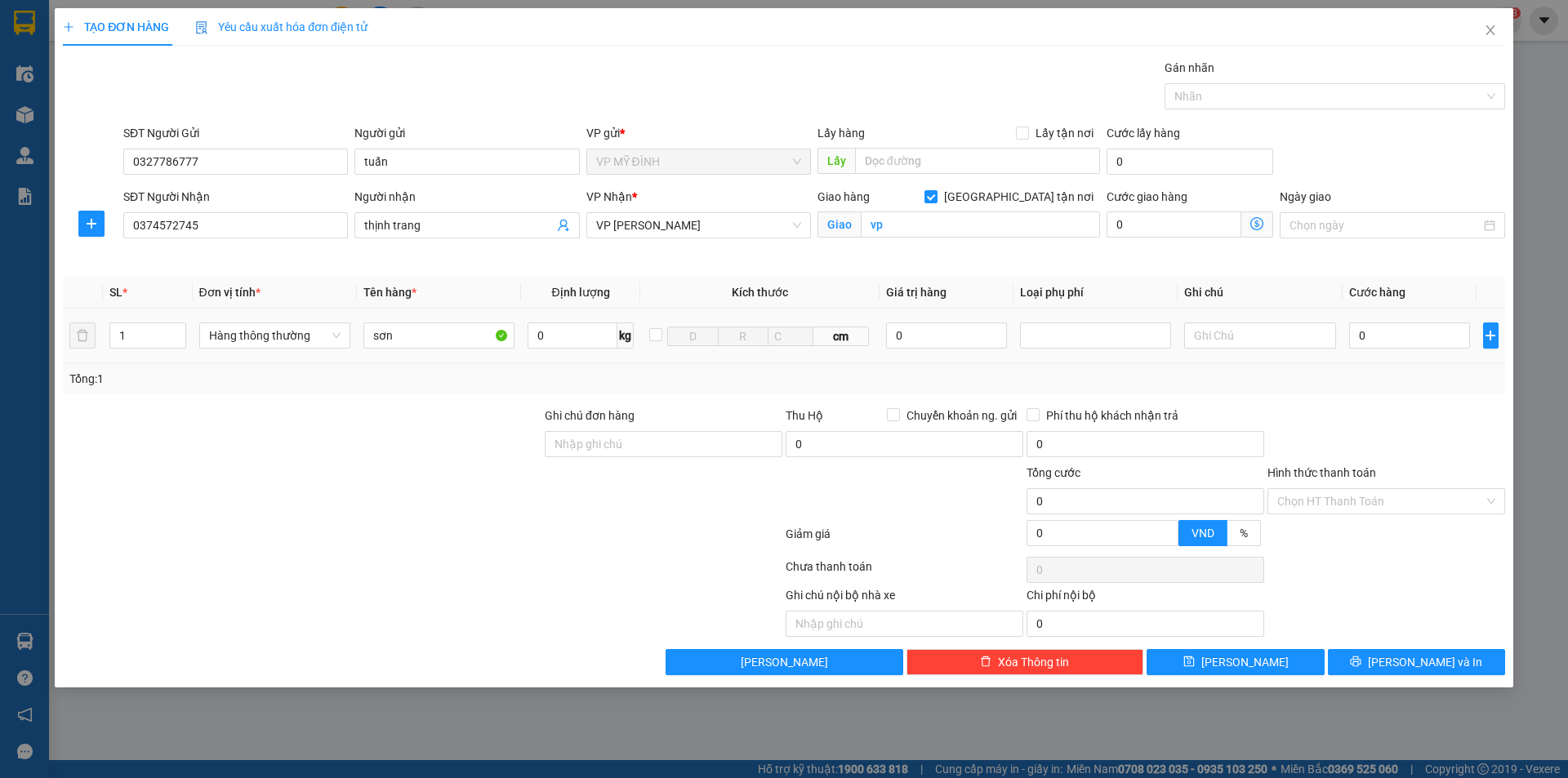
type input "3"
type input "30"
type input "30.000"
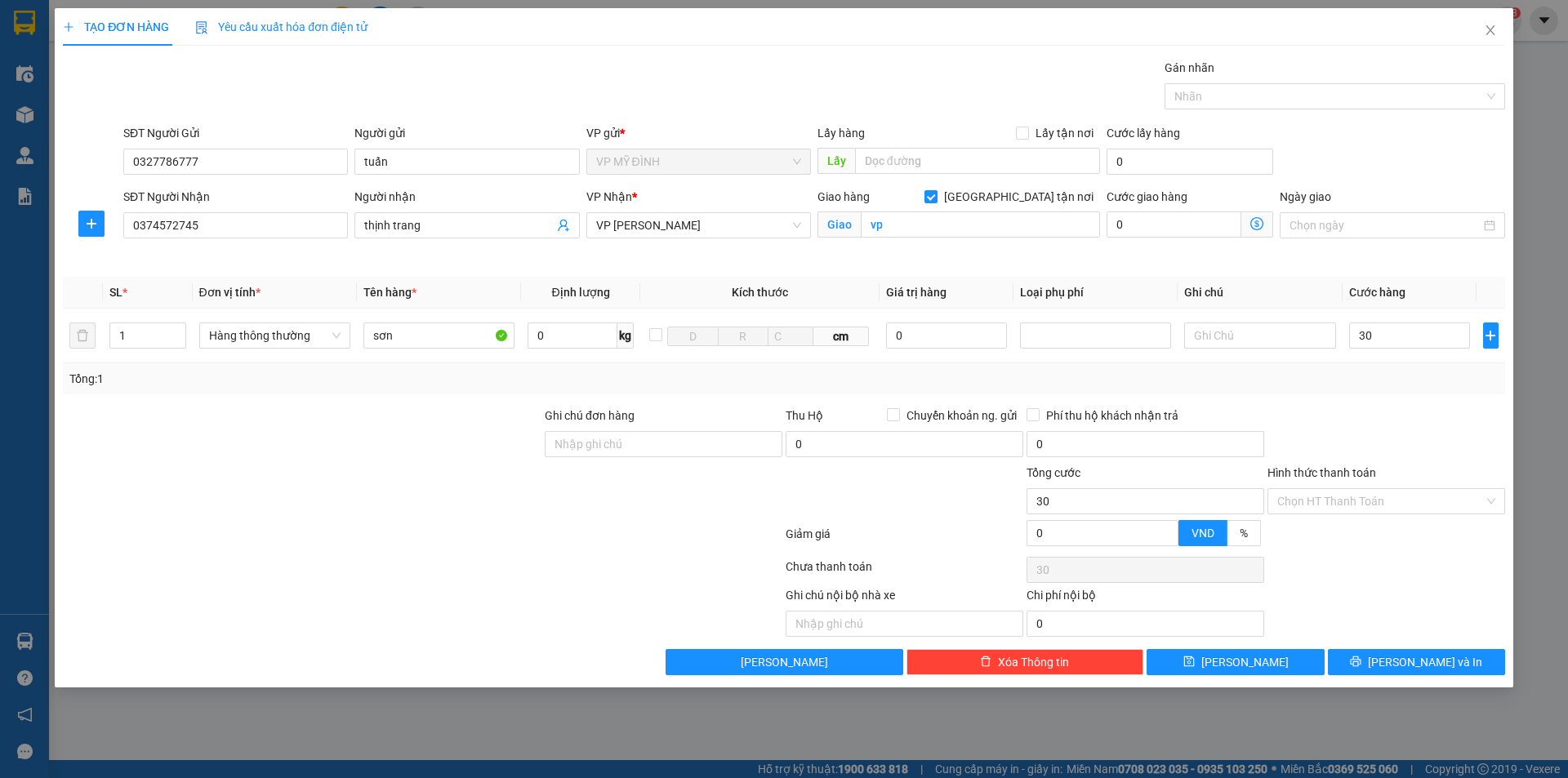
type input "30.000"
drag, startPoint x: 1391, startPoint y: 405, endPoint x: 1399, endPoint y: 463, distance: 58.5
click at [1391, 404] on div "Transit Pickup Surcharge Ids Transit Deliver Surcharge Ids Transit Deliver Surc…" at bounding box center [783, 368] width 1442 height 617
click at [1421, 658] on span "[PERSON_NAME] và In" at bounding box center [1425, 662] width 114 height 18
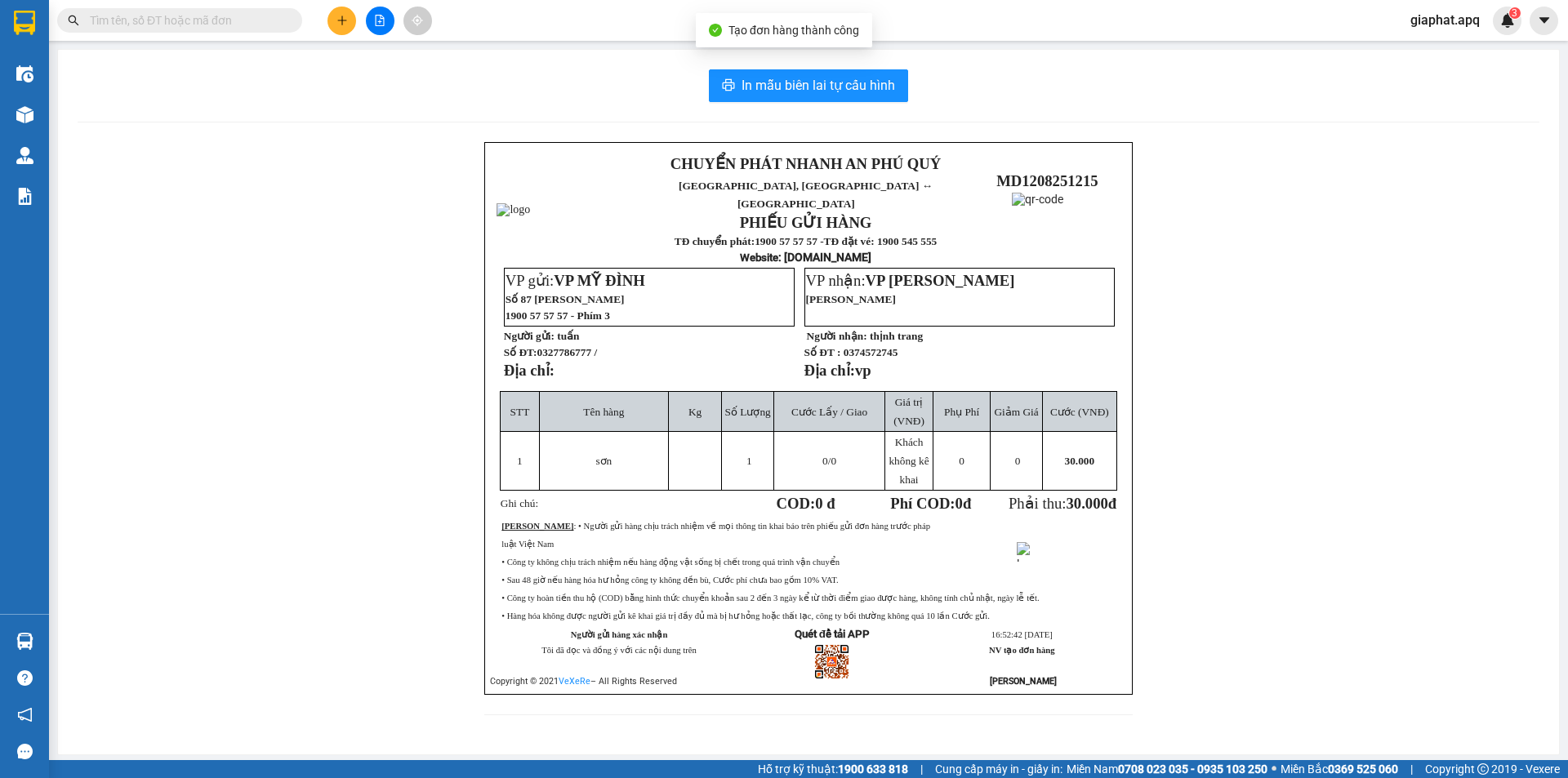
click at [782, 68] on div "In mẫu biên lai tự cấu hình CHUYỂN PHÁT NHANH AN PHÚ QUÝ NGHỆ AN, HÀ TĨNH ↔ HÀ …" at bounding box center [809, 402] width 1501 height 705
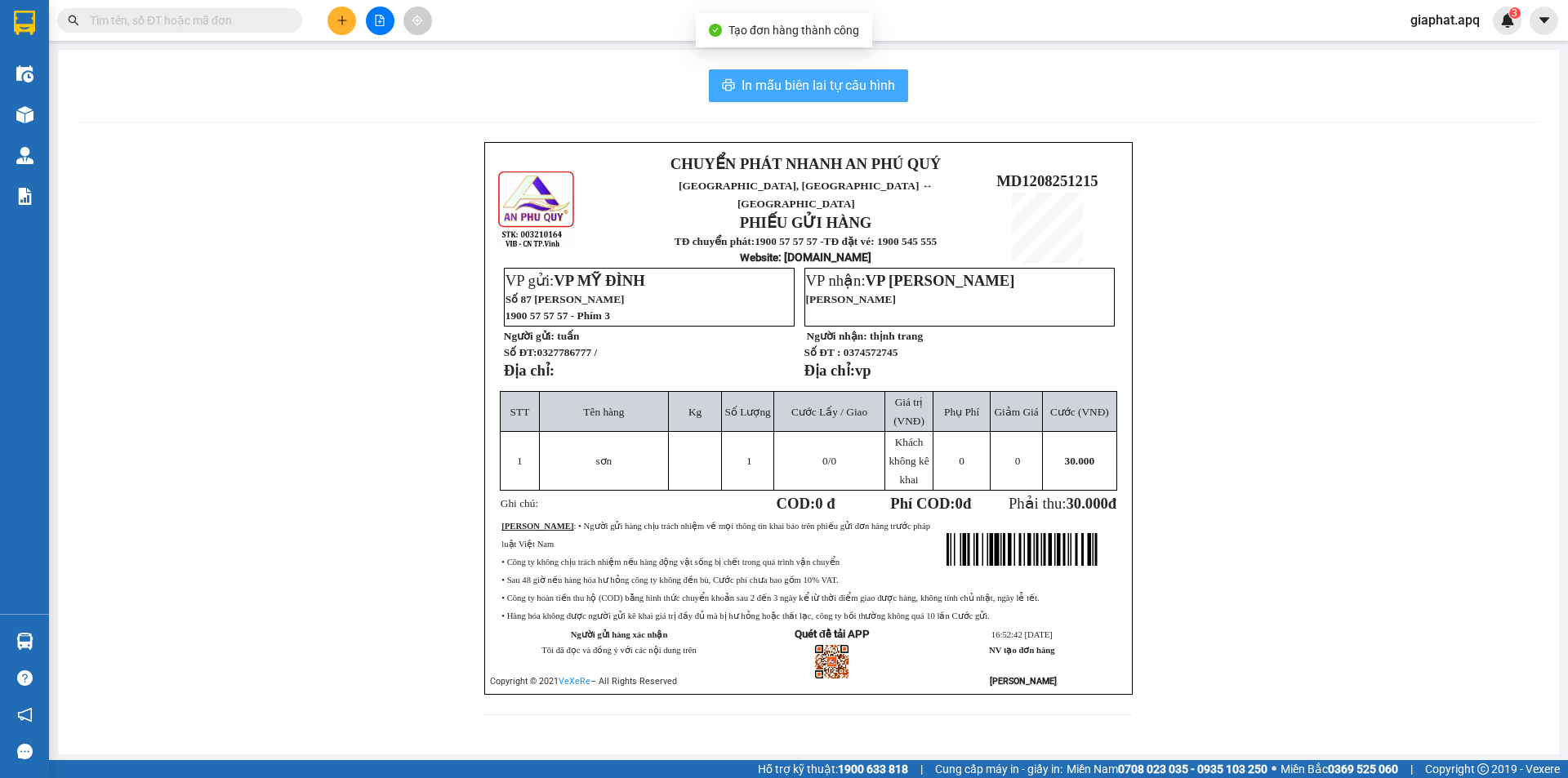
click at [788, 80] on span "In mẫu biên lai tự cấu hình" at bounding box center [818, 86] width 153 height 21
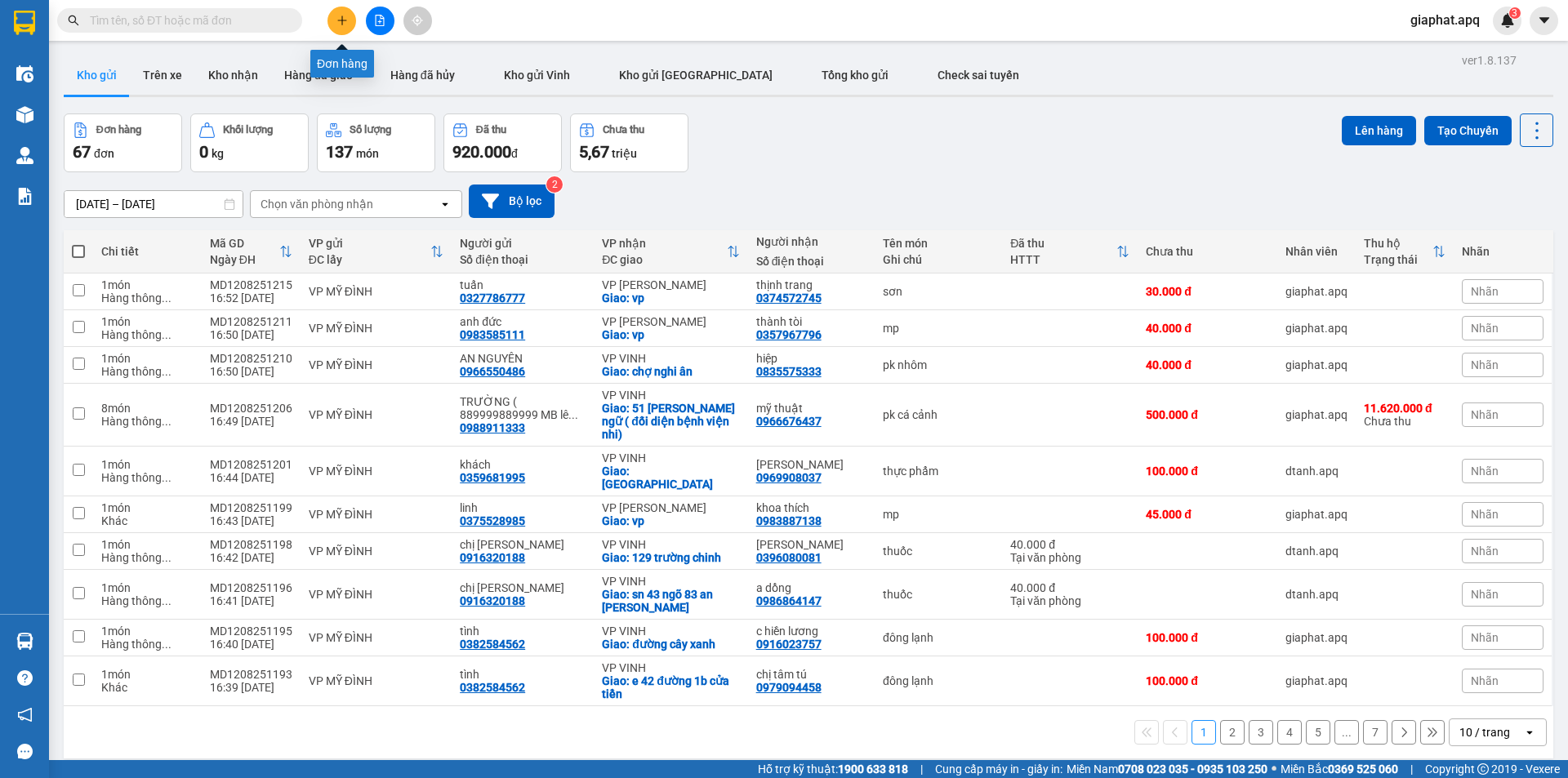
click at [337, 24] on icon "plus" at bounding box center [342, 20] width 11 height 11
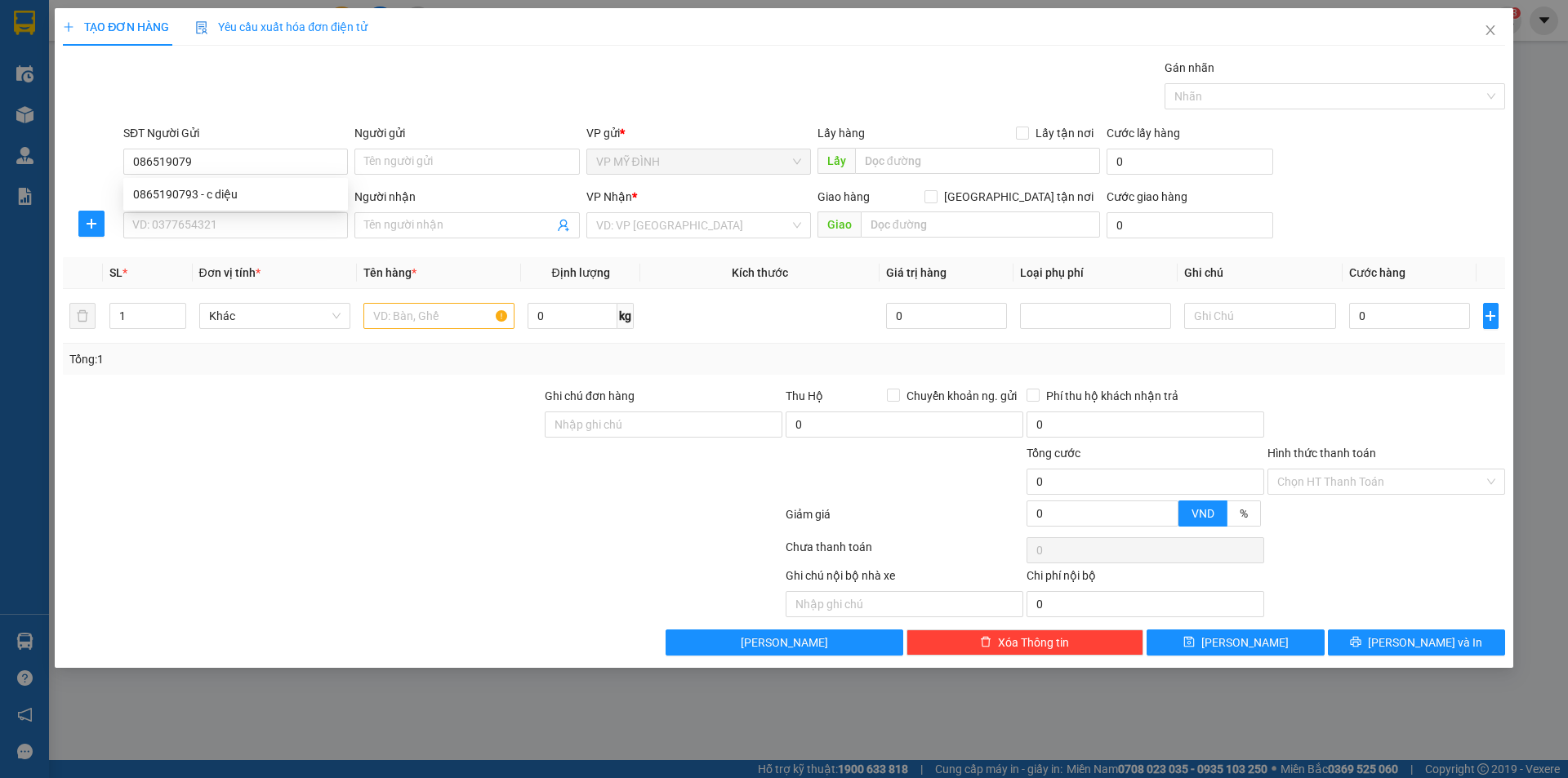
type input "0865190793"
click at [251, 200] on div "0865190793 - c diệu" at bounding box center [235, 194] width 205 height 18
type input "c diệu"
type input "0865190793"
click at [239, 224] on input "SĐT Người Nhận" at bounding box center [236, 225] width 224 height 27
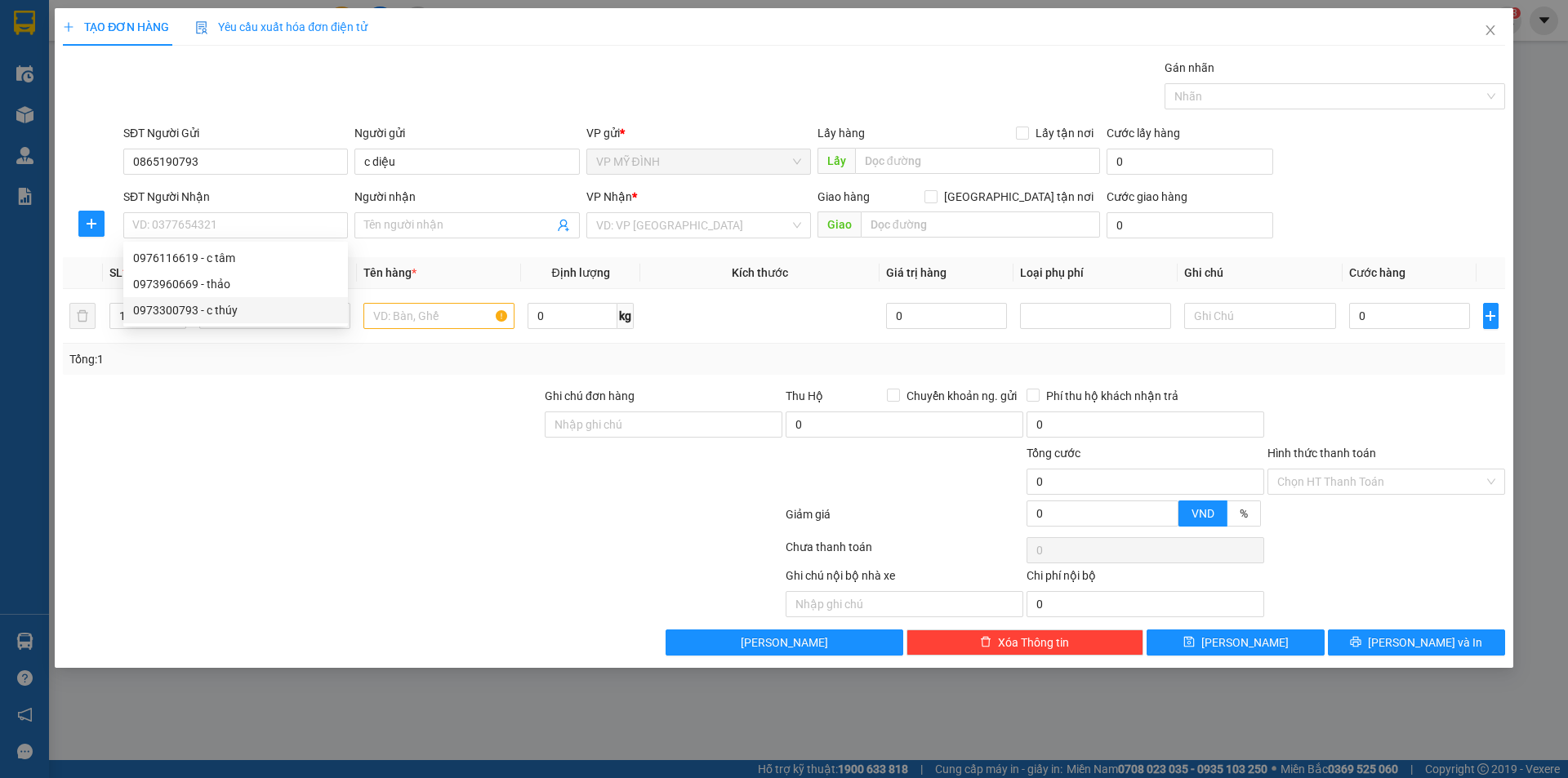
click at [196, 306] on div "0973300793 - c thúy" at bounding box center [235, 310] width 205 height 18
type input "0973300793"
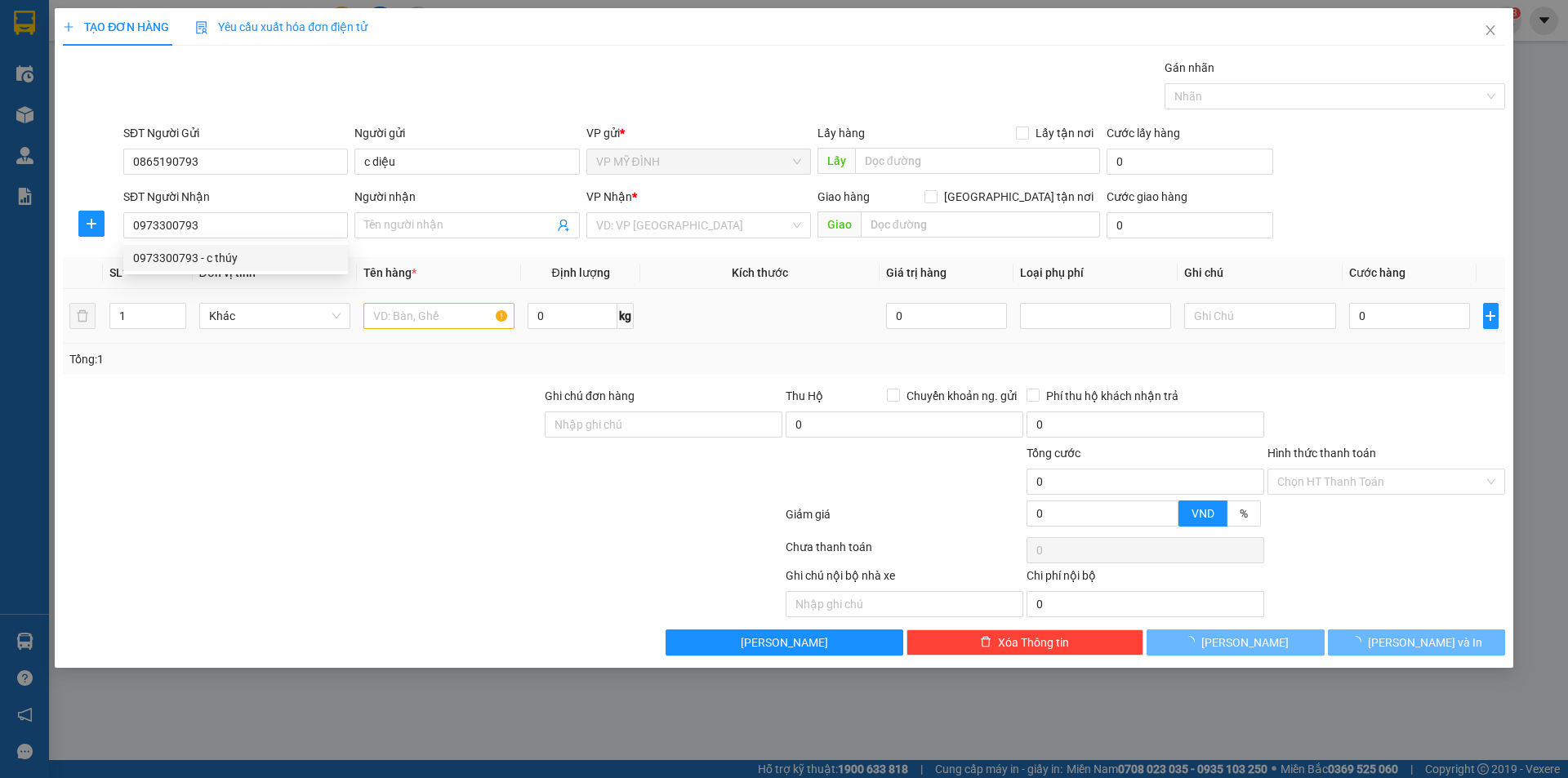
type input "c thúy"
checkbox input "true"
type input "vp"
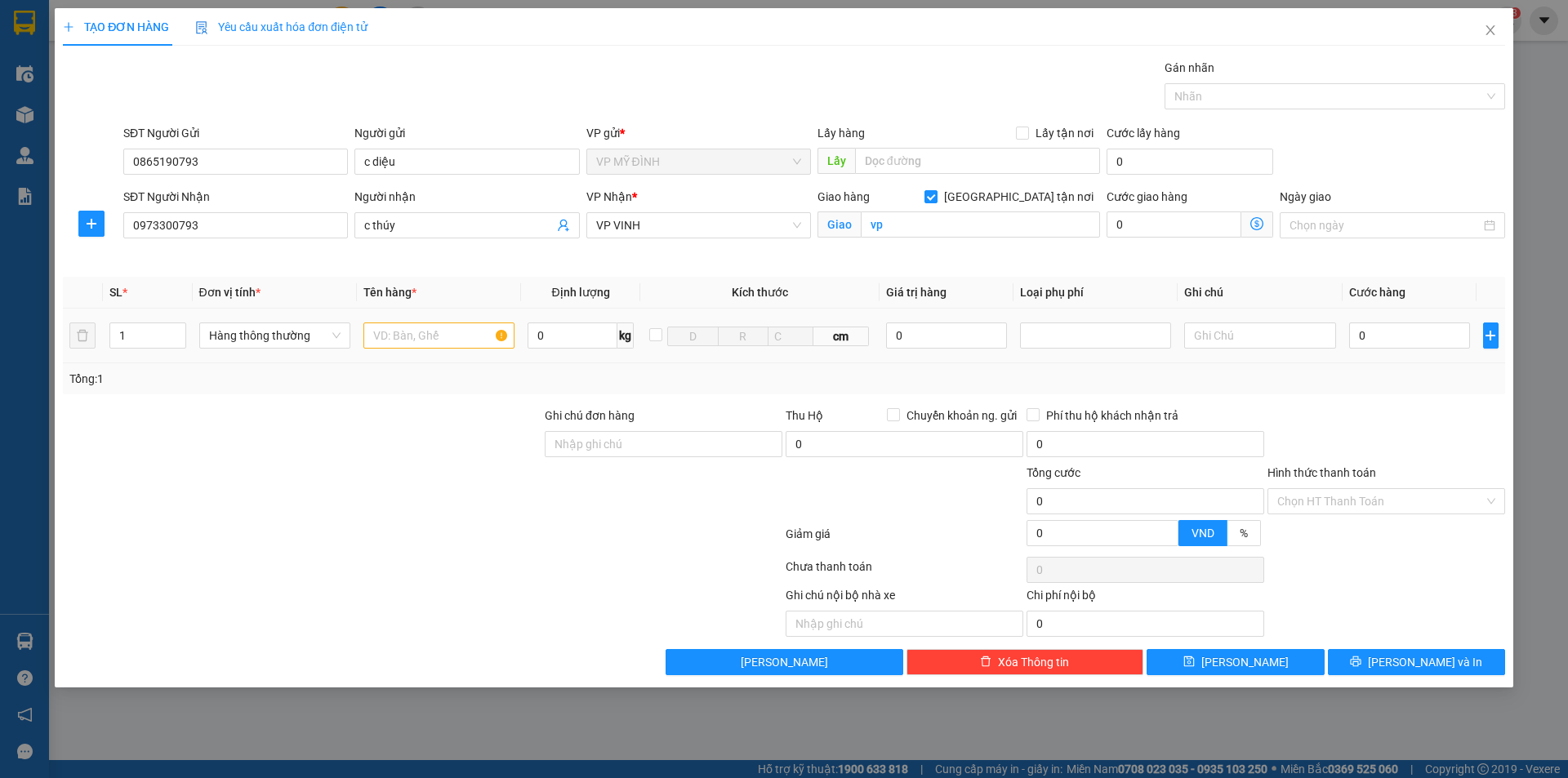
type input "10"
click at [438, 350] on div at bounding box center [439, 336] width 151 height 33
click at [437, 340] on input "text" at bounding box center [439, 336] width 151 height 27
type input "mp"
click at [1390, 349] on div "0" at bounding box center [1410, 336] width 122 height 33
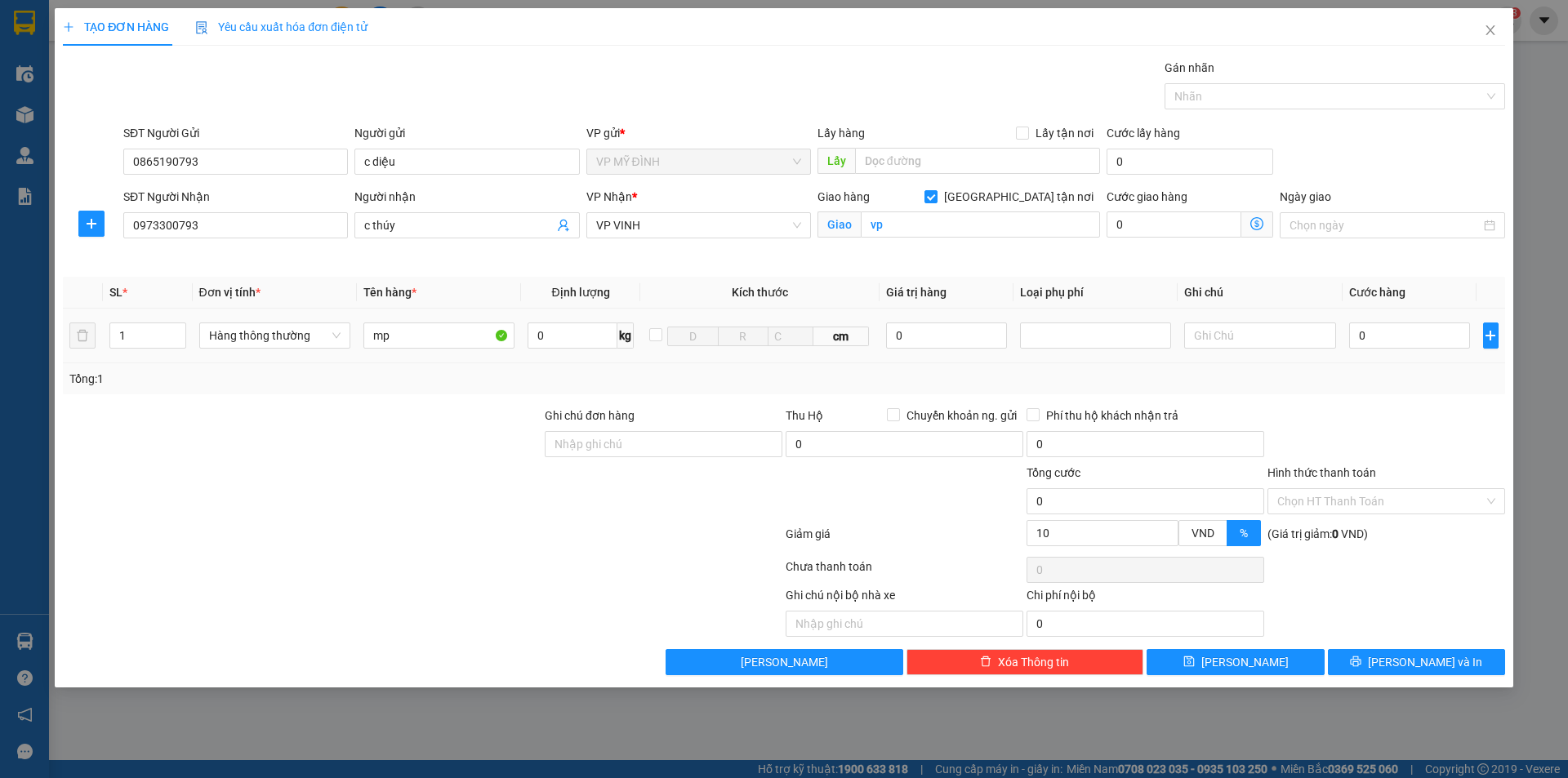
click at [1390, 330] on input "0" at bounding box center [1410, 336] width 122 height 27
type input "4"
type input "40"
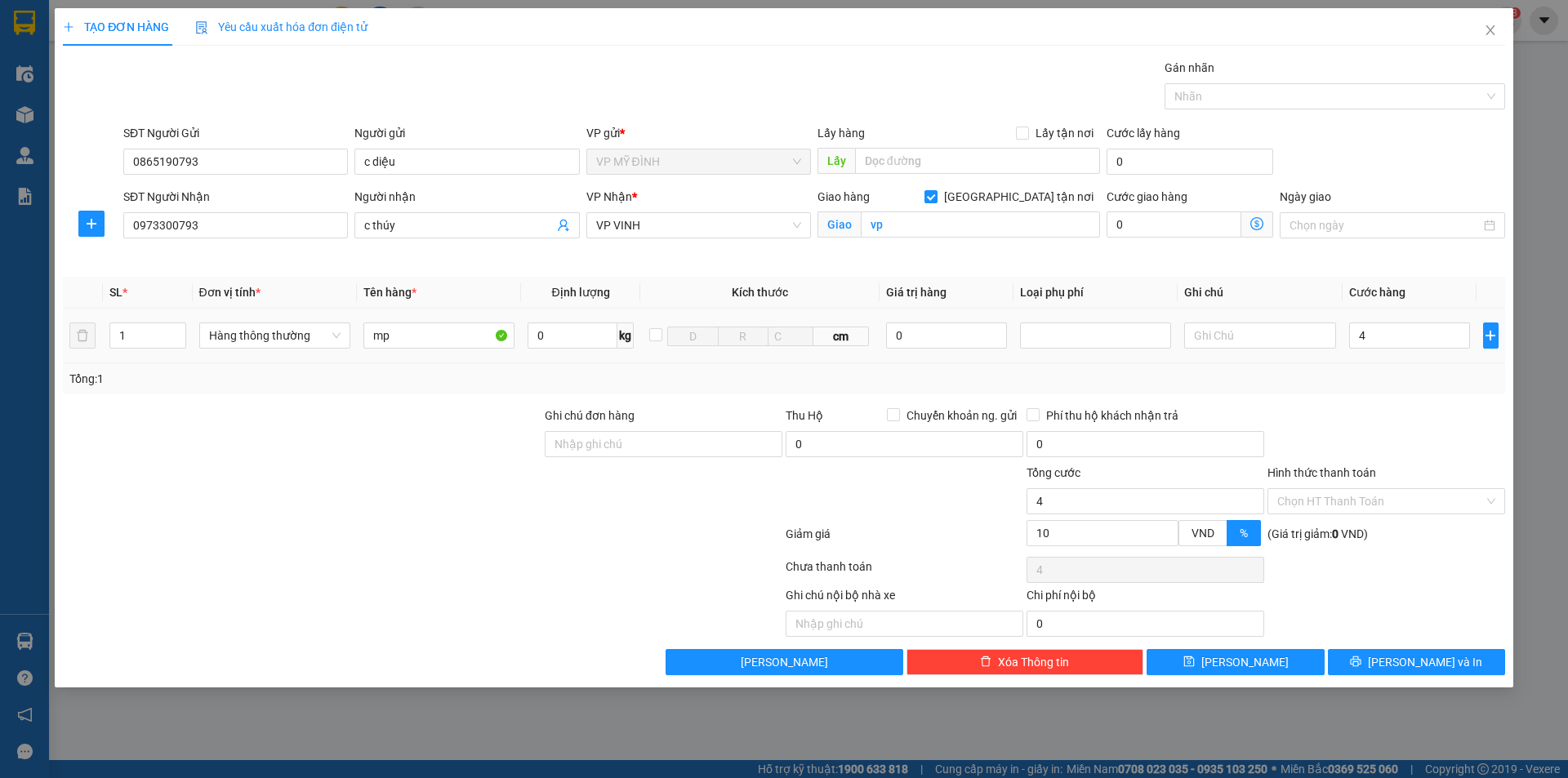
type input "40"
type input "40.000"
type input "36.000"
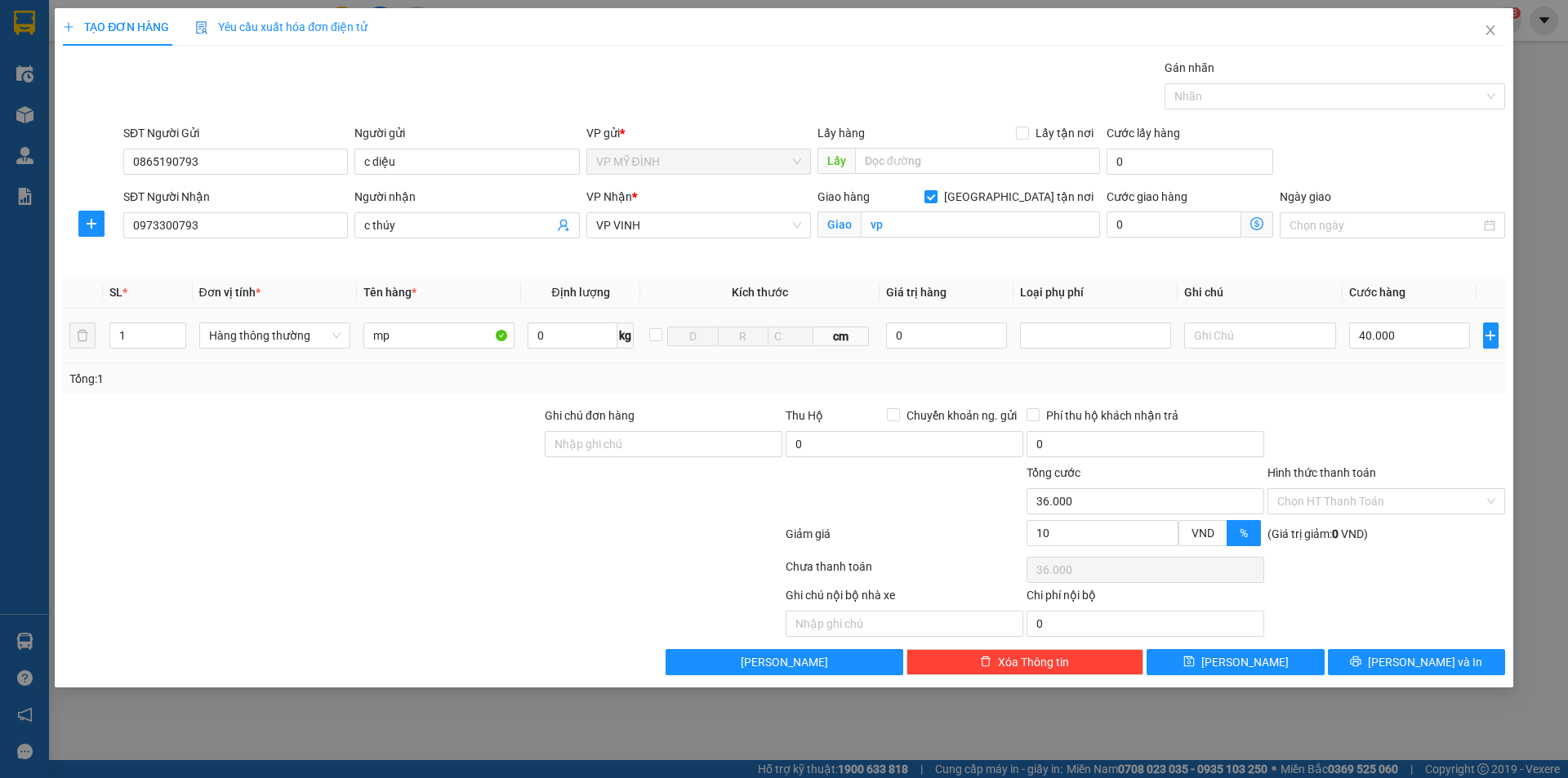
click at [1383, 378] on div "Tổng: 1" at bounding box center [784, 379] width 1429 height 18
click at [1403, 664] on span "[PERSON_NAME] và In" at bounding box center [1425, 662] width 114 height 18
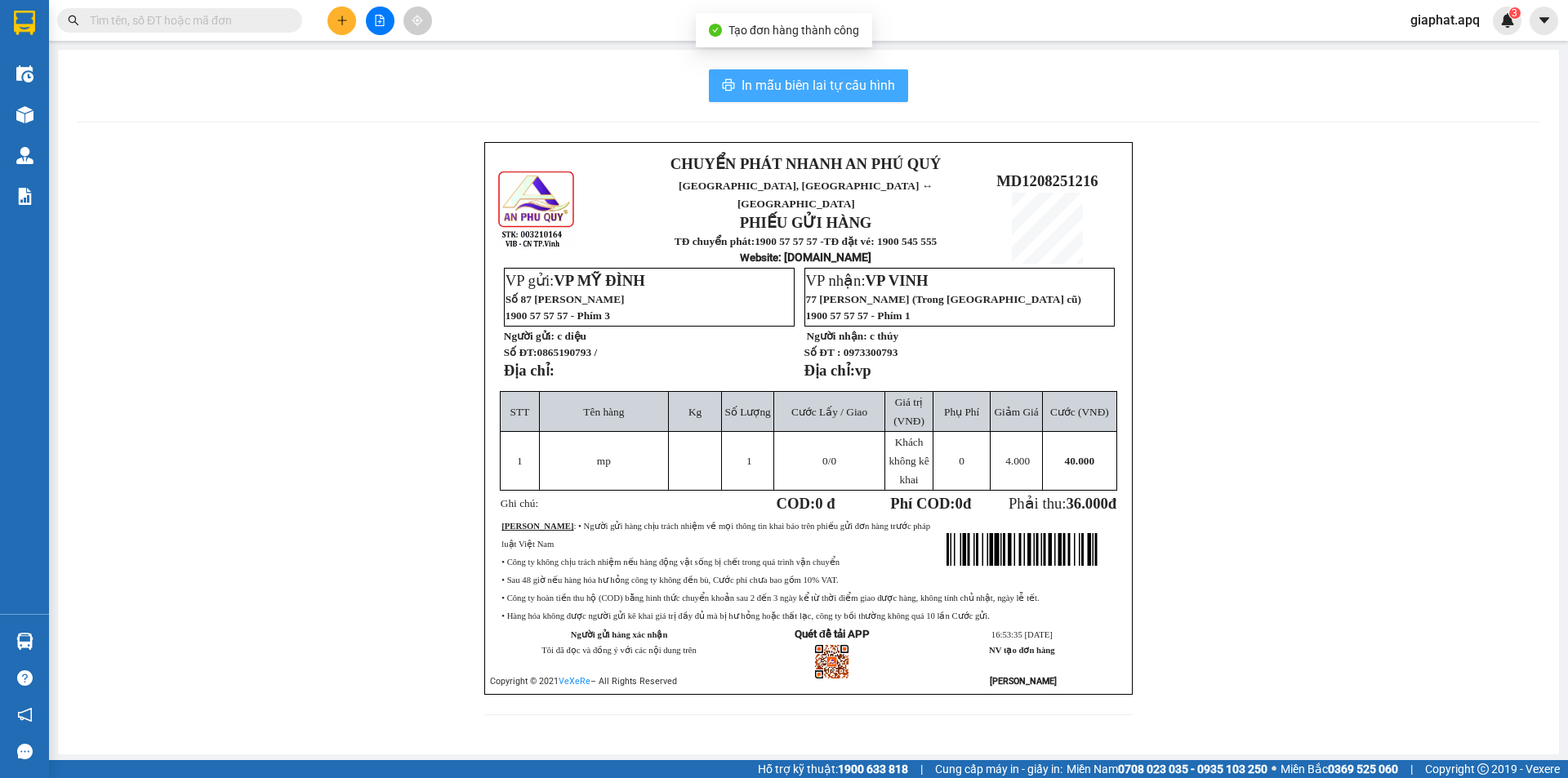
click at [843, 88] on span "In mẫu biên lai tự cấu hình" at bounding box center [818, 86] width 153 height 21
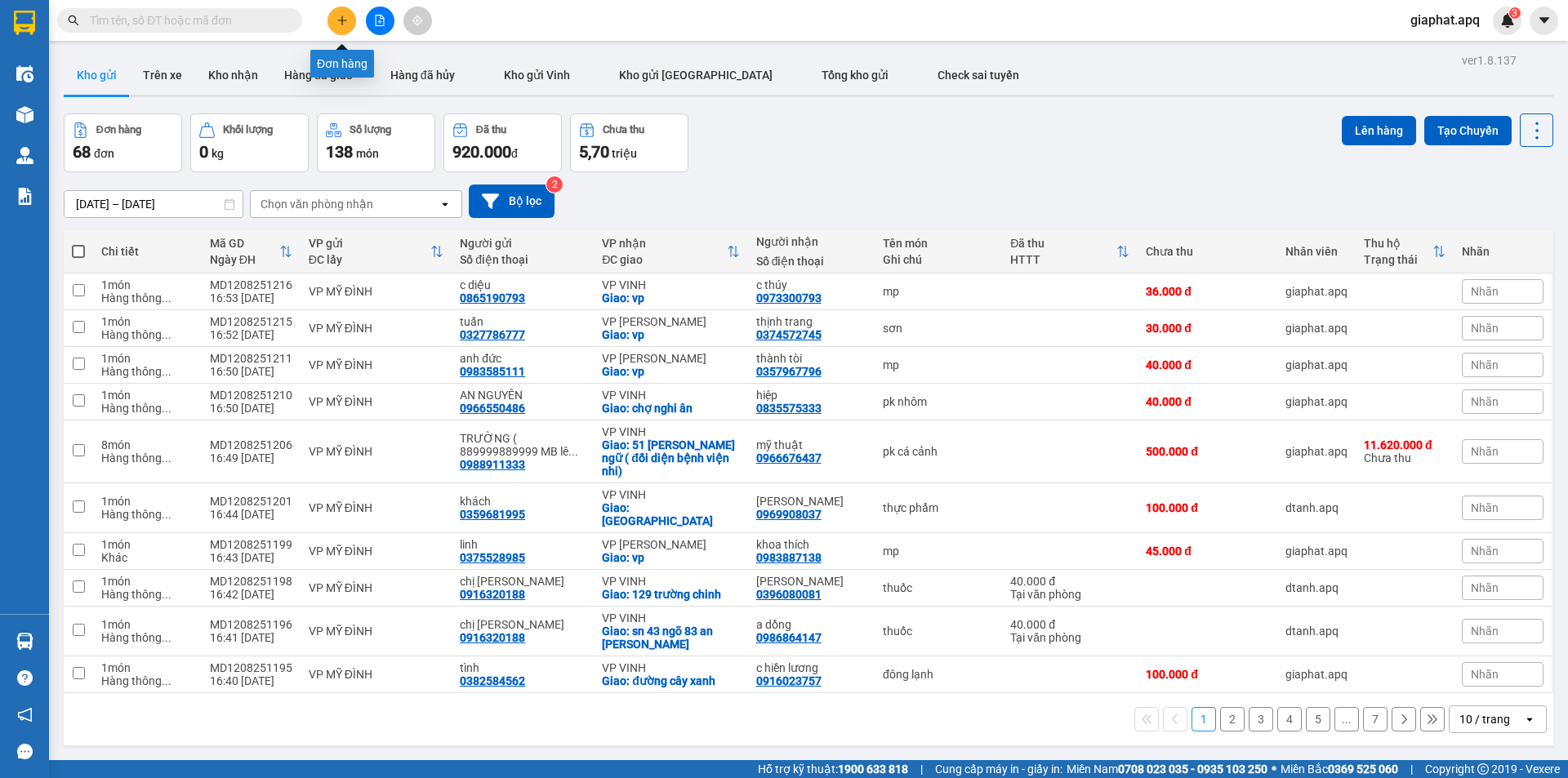
click at [341, 14] on button at bounding box center [341, 21] width 28 height 28
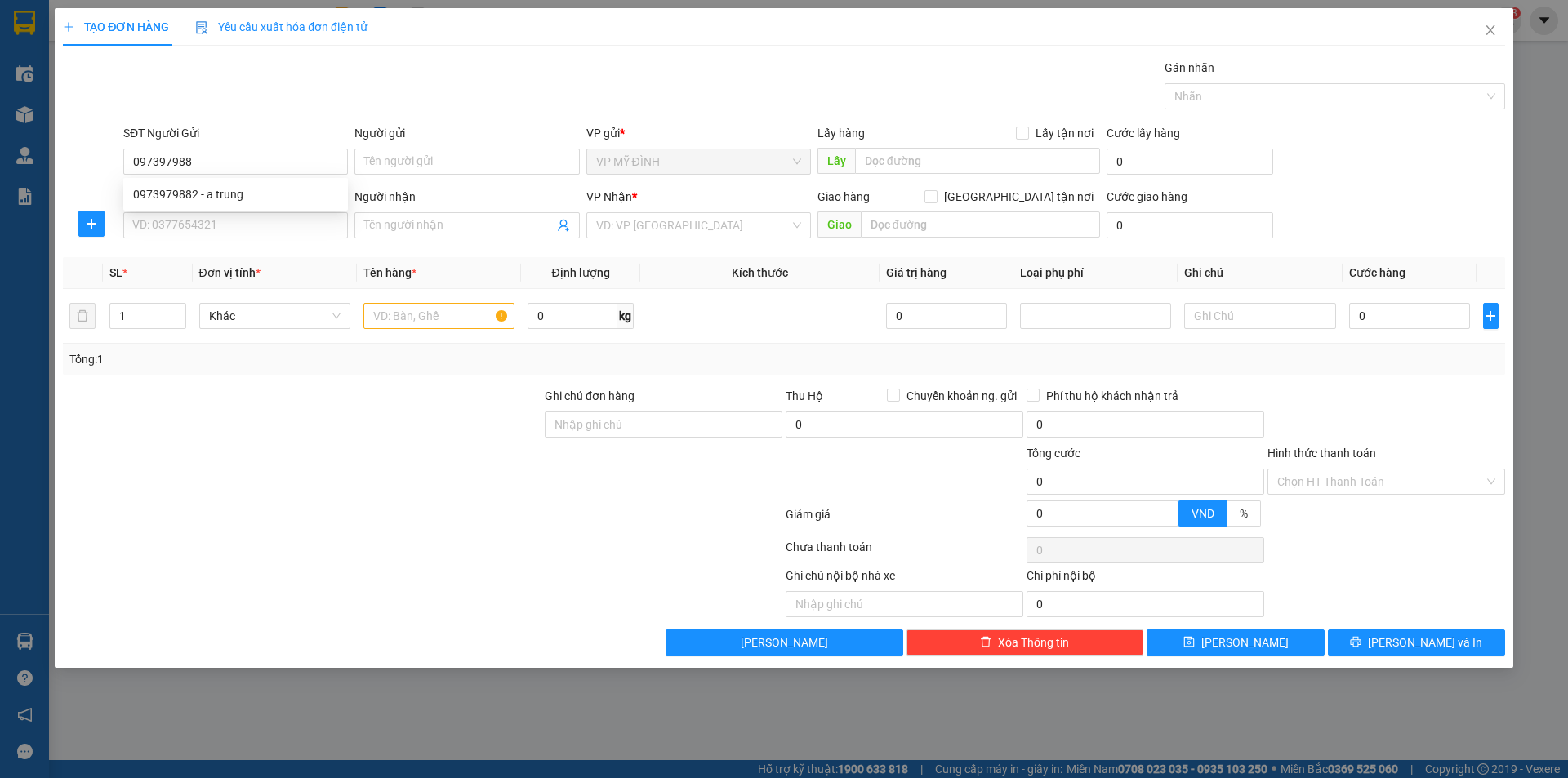
type input "0973979882"
click at [236, 199] on div "0973979882 - a trung" at bounding box center [235, 194] width 205 height 18
type input "a trung"
click at [236, 206] on body "Kết quả tìm kiếm ( 12 ) Bộ lọc Mã ĐH Trạng thái Món hàng Thu hộ Tổng cước Chưa …" at bounding box center [784, 389] width 1568 height 778
type input "0973979882"
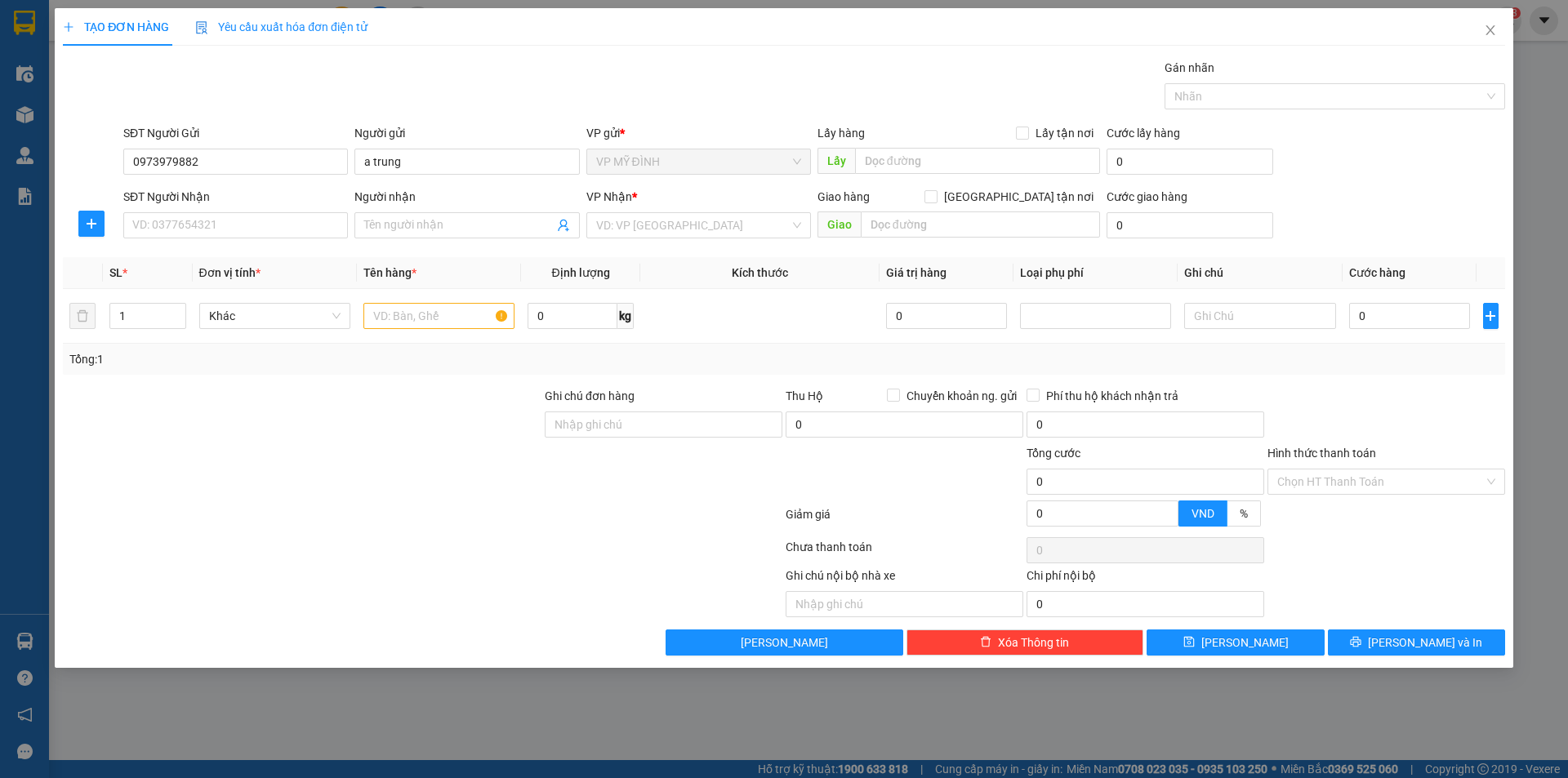
click at [236, 216] on input "SĐT Người Nhận" at bounding box center [236, 225] width 224 height 27
click at [253, 312] on div "0983887138 - khoa thích" at bounding box center [235, 310] width 205 height 18
type input "0983887138"
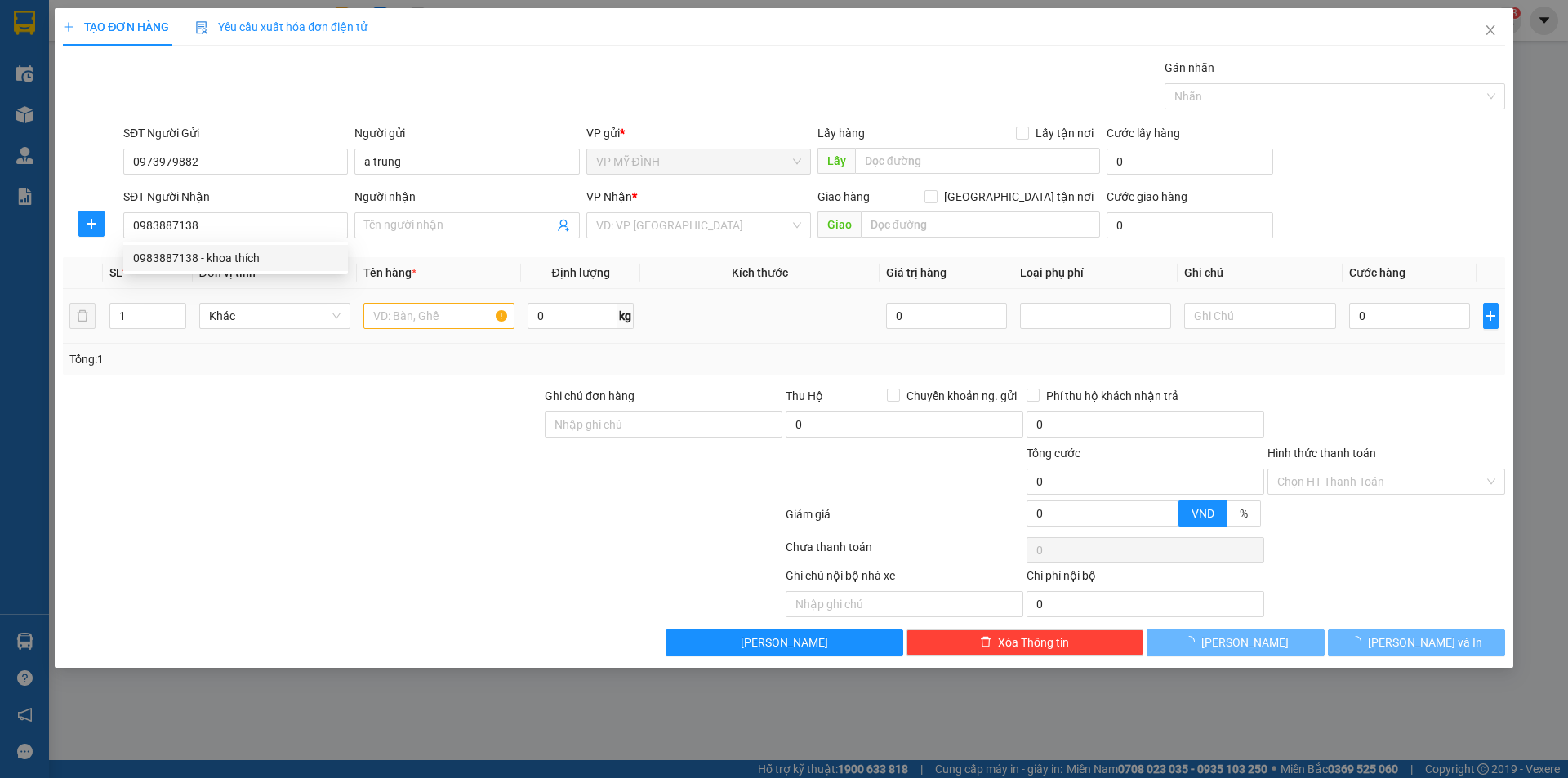
type input "khoa thích"
checkbox input "true"
type input "vp"
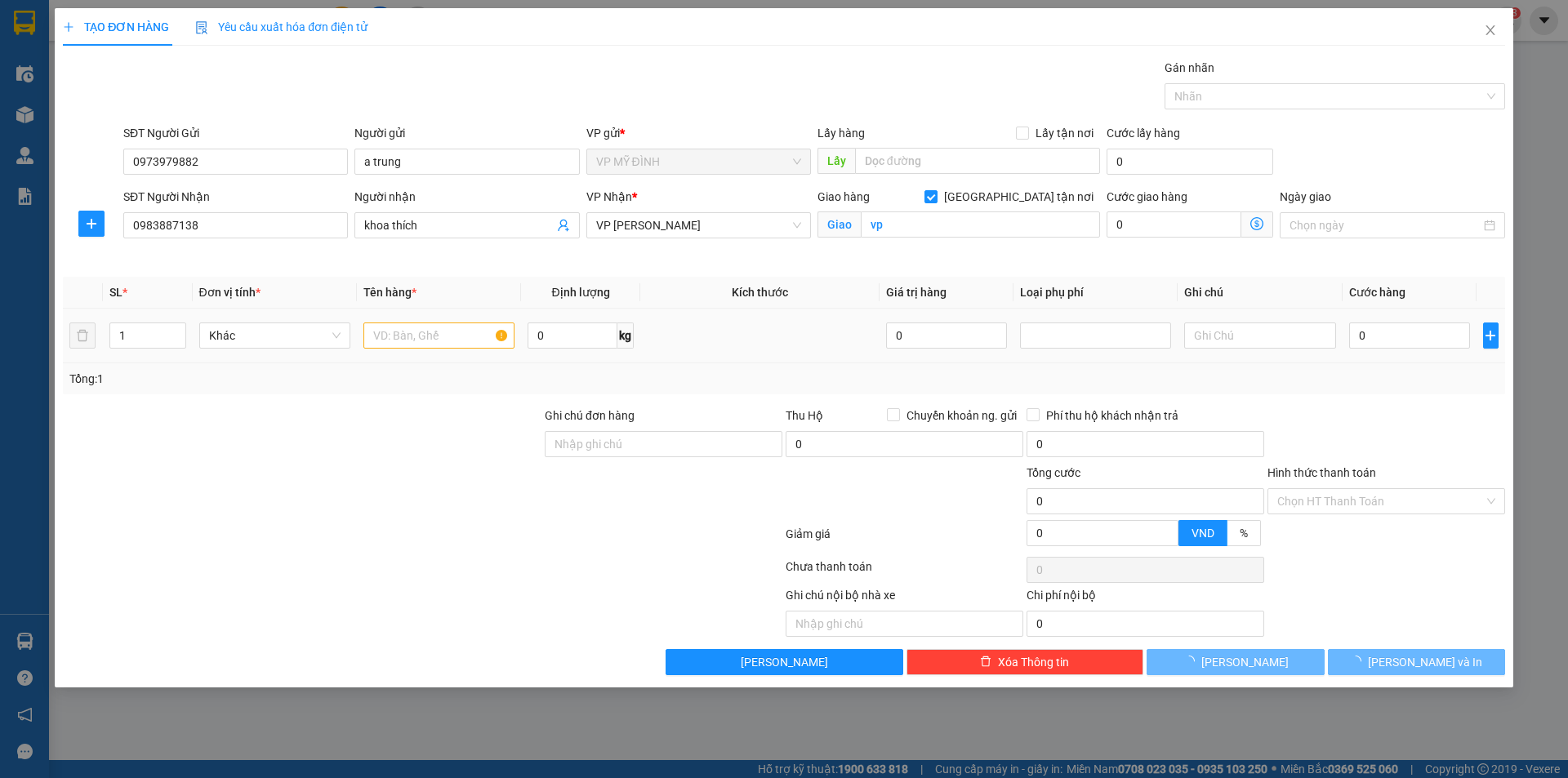
click at [433, 319] on td at bounding box center [440, 336] width 165 height 55
type input "10"
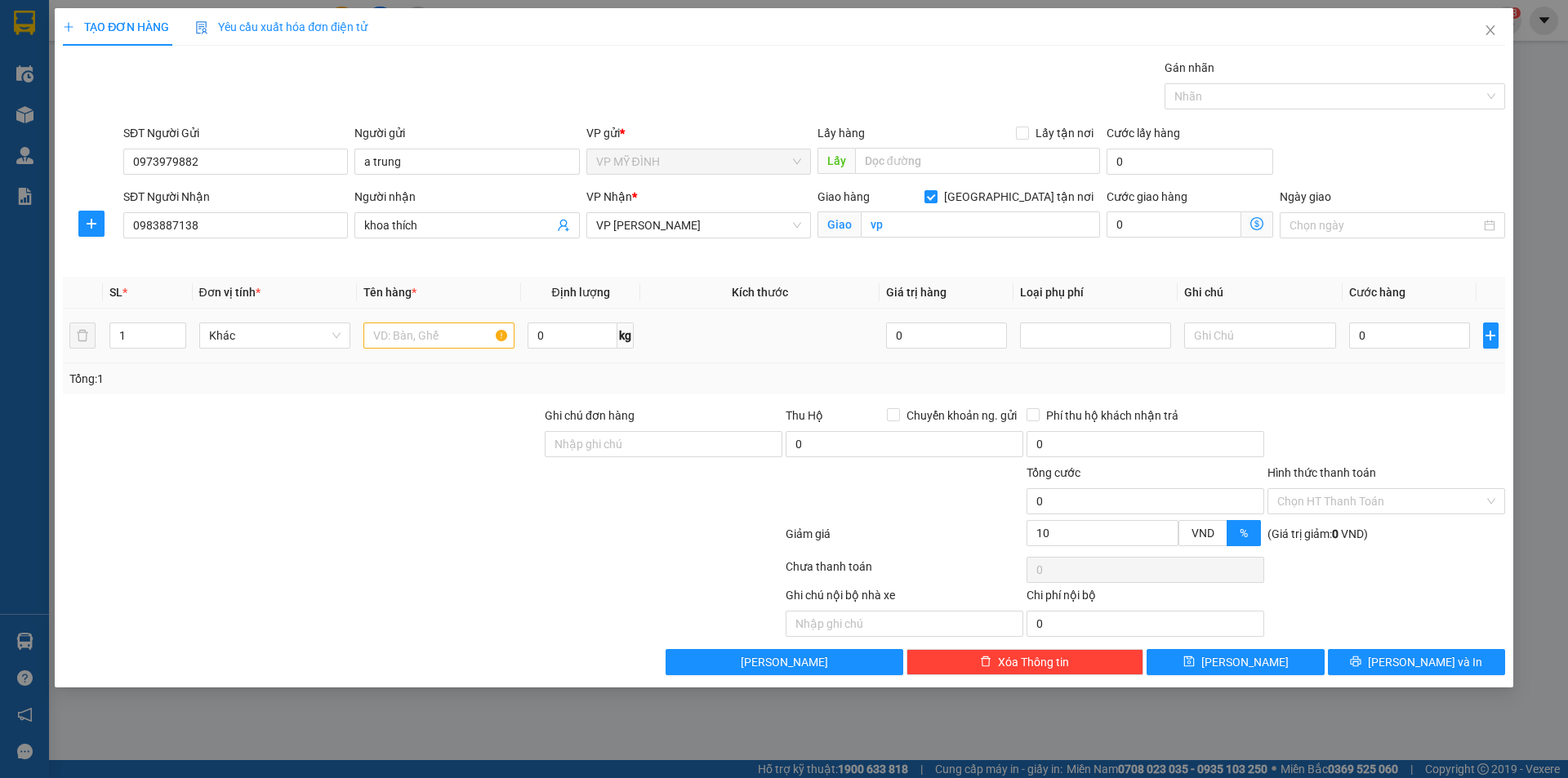
click at [434, 332] on input "text" at bounding box center [439, 336] width 151 height 27
type input "mp"
click at [394, 484] on div at bounding box center [302, 492] width 482 height 57
click at [1392, 340] on input "0" at bounding box center [1410, 336] width 122 height 27
type input "4"
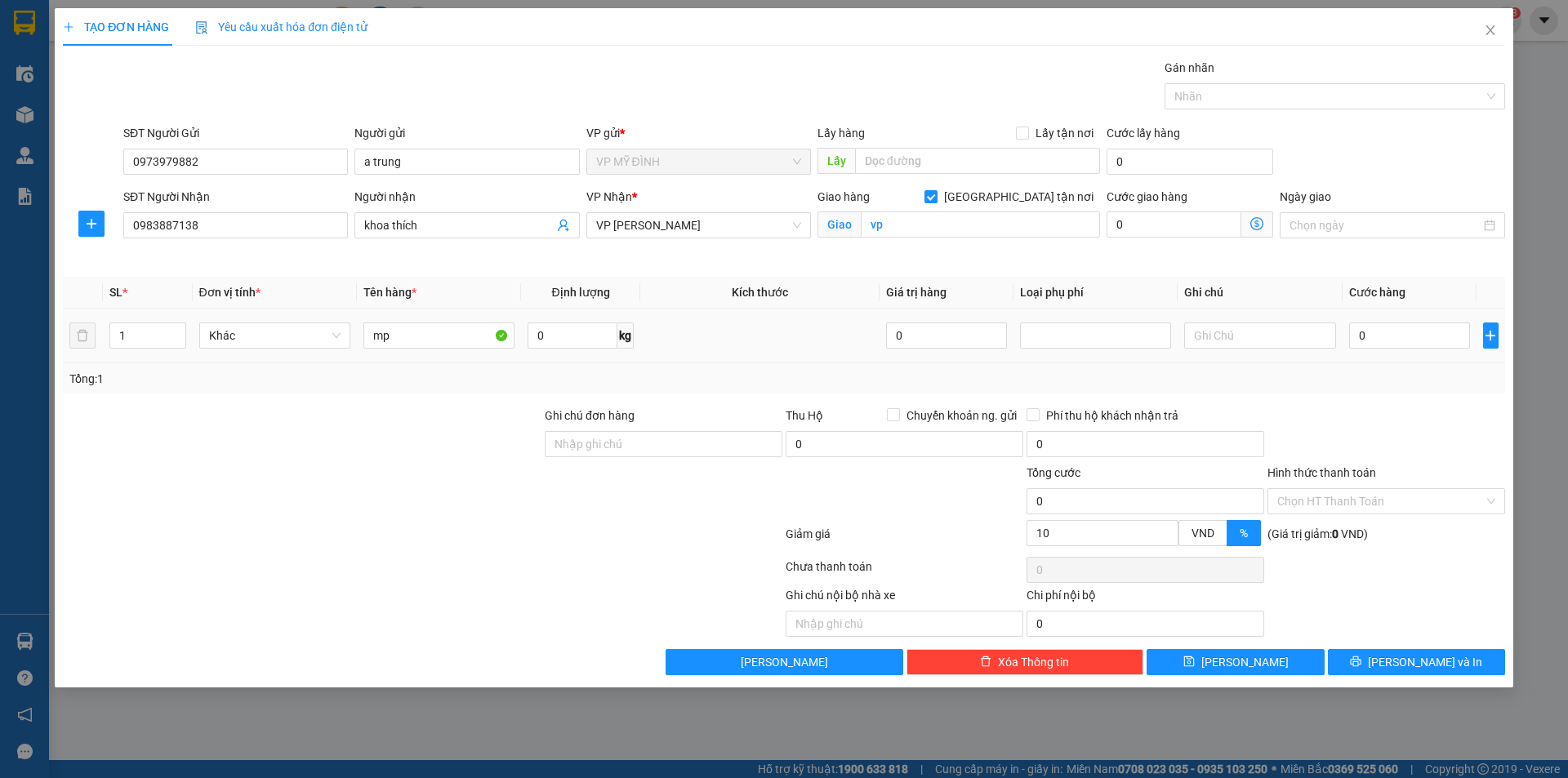
type input "4"
type input "40"
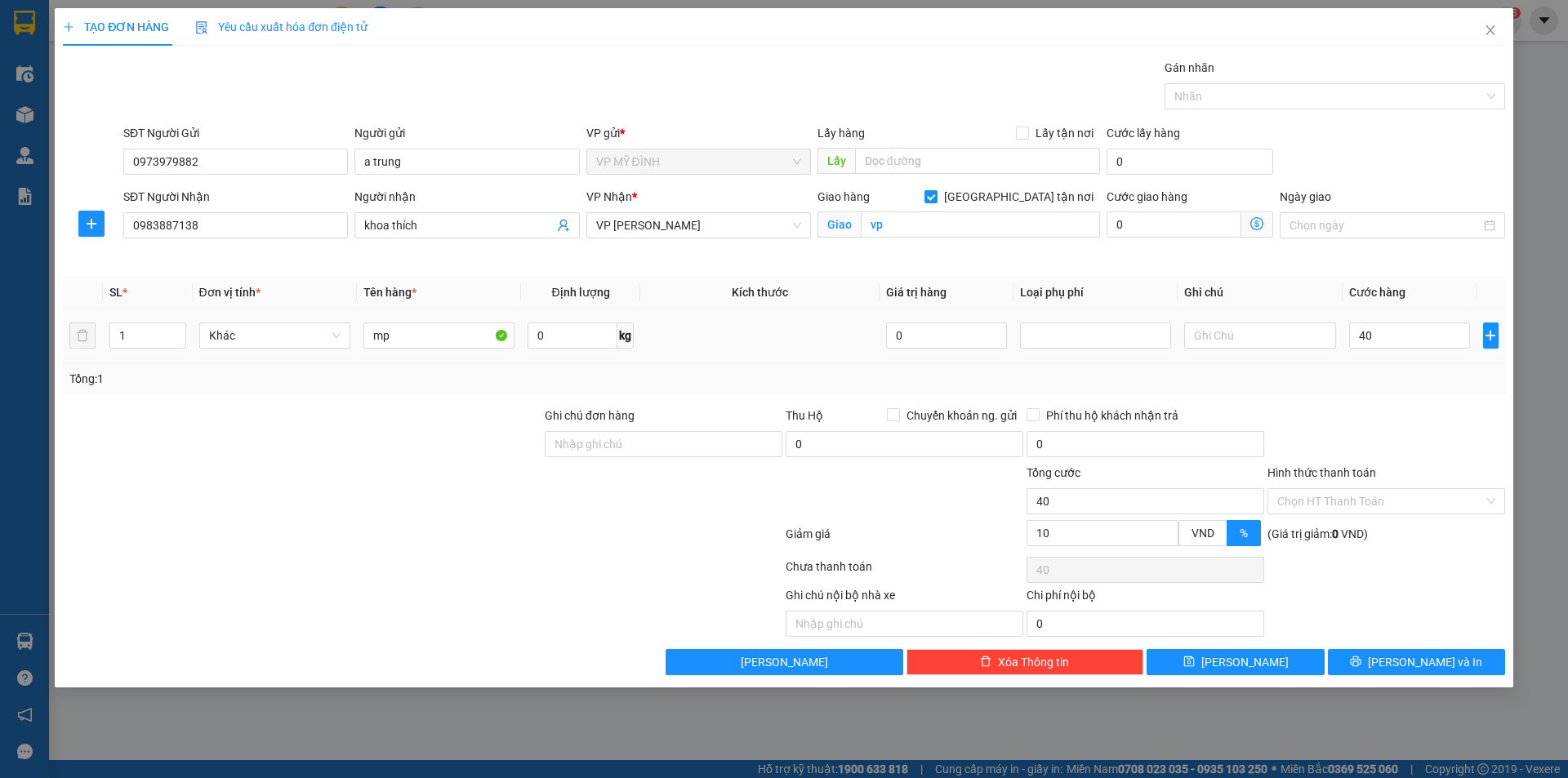
click at [1380, 389] on div "Tổng: 1" at bounding box center [783, 379] width 1442 height 31
type input "40.000"
type input "36.000"
click at [1446, 664] on span "[PERSON_NAME] và In" at bounding box center [1425, 662] width 114 height 18
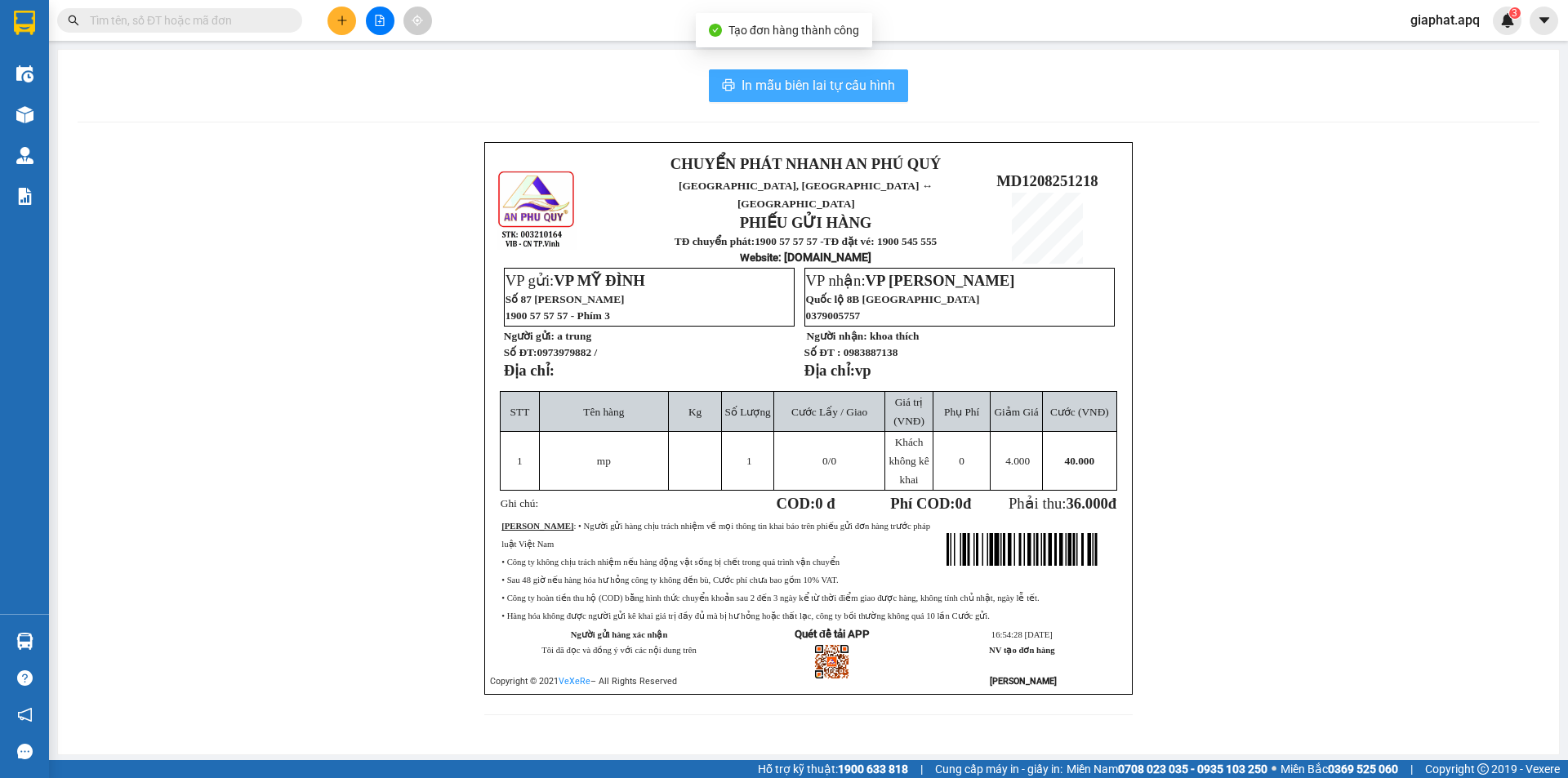
click at [742, 75] on span "In mẫu biên lai tự cấu hình" at bounding box center [818, 86] width 153 height 21
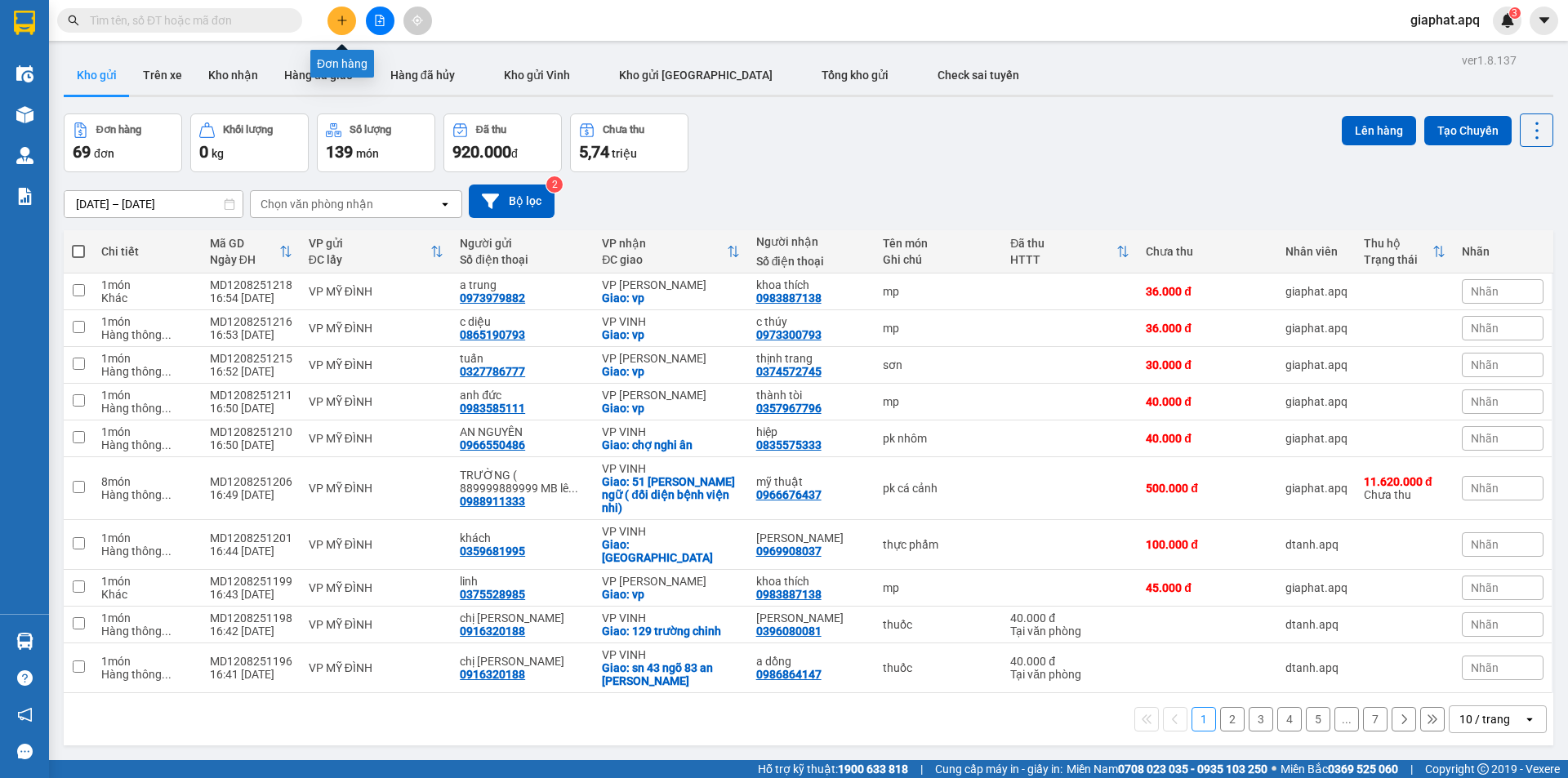
click at [333, 21] on button at bounding box center [341, 21] width 28 height 28
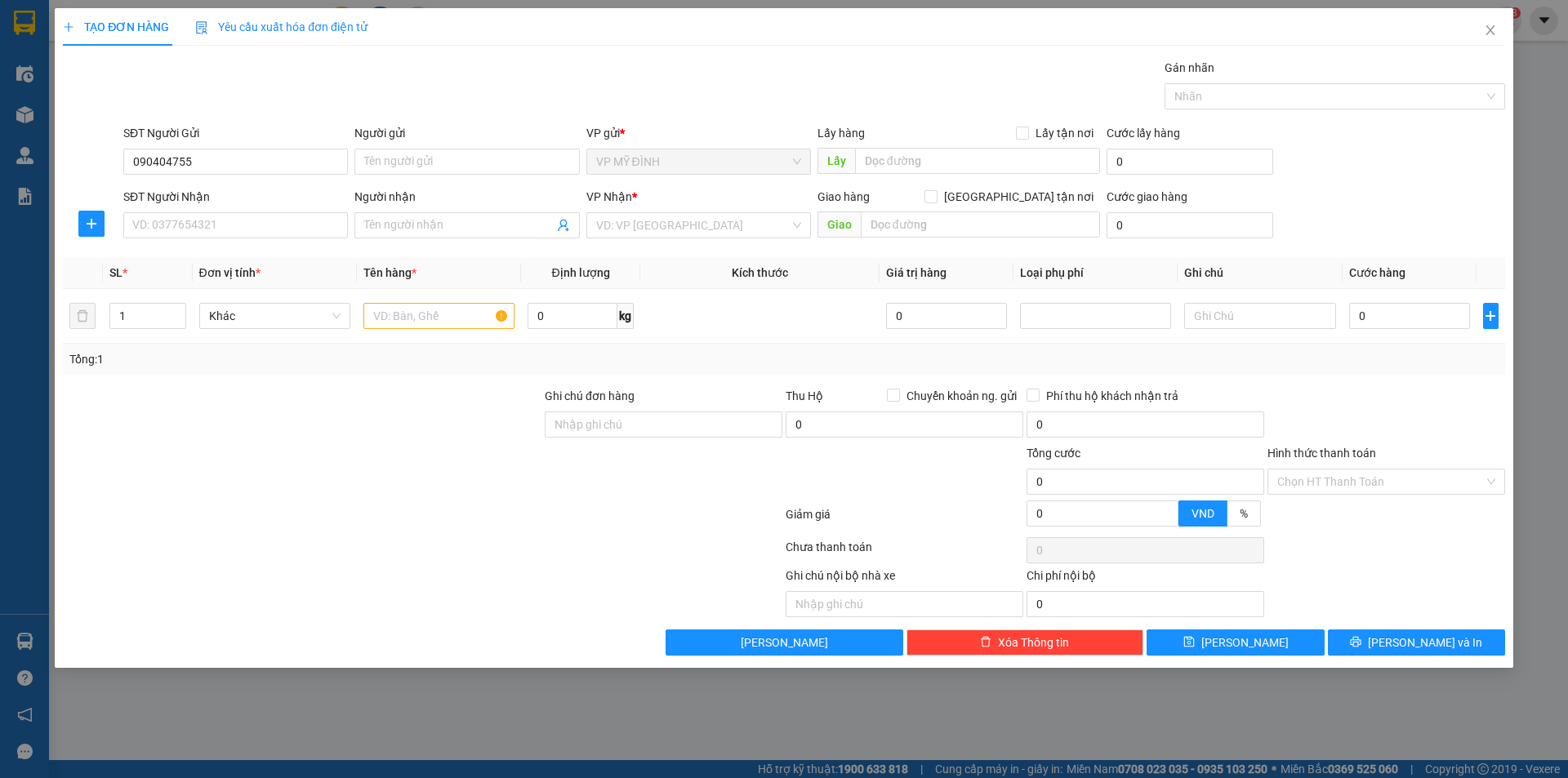
click at [175, 162] on input "090404755" at bounding box center [236, 161] width 224 height 27
type input "0904047055"
click at [203, 161] on input "0904047055" at bounding box center [236, 161] width 224 height 27
click at [223, 194] on div "0904047055 - khách" at bounding box center [235, 194] width 205 height 18
type input "khách"
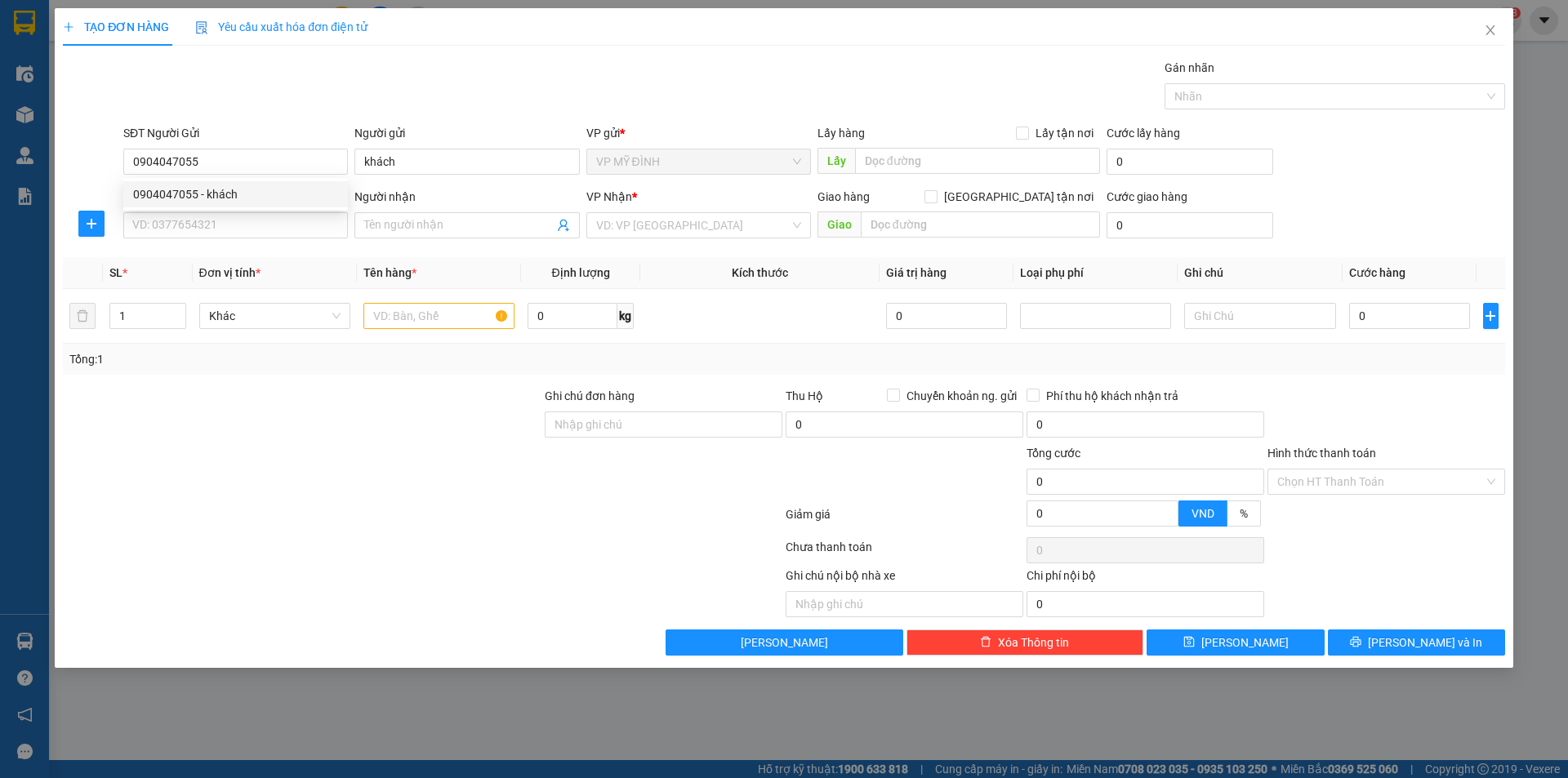
type input "0904047055"
click at [226, 232] on input "SĐT Người Nhận" at bounding box center [236, 225] width 224 height 27
click at [404, 160] on input "khách" at bounding box center [467, 161] width 224 height 27
type input "k"
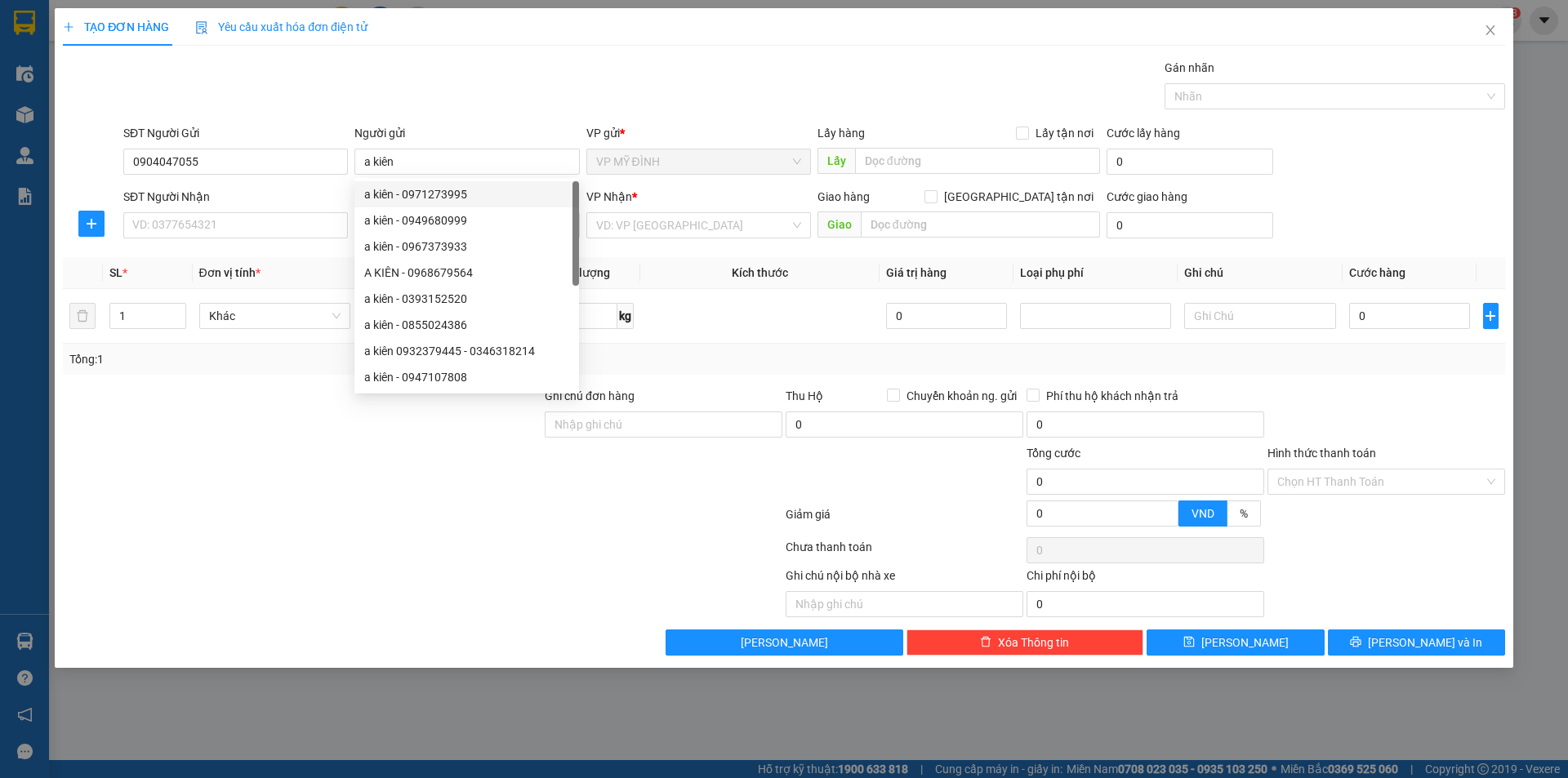
type input "a kiên"
click at [197, 218] on input "SĐT Người Nhận" at bounding box center [236, 225] width 224 height 27
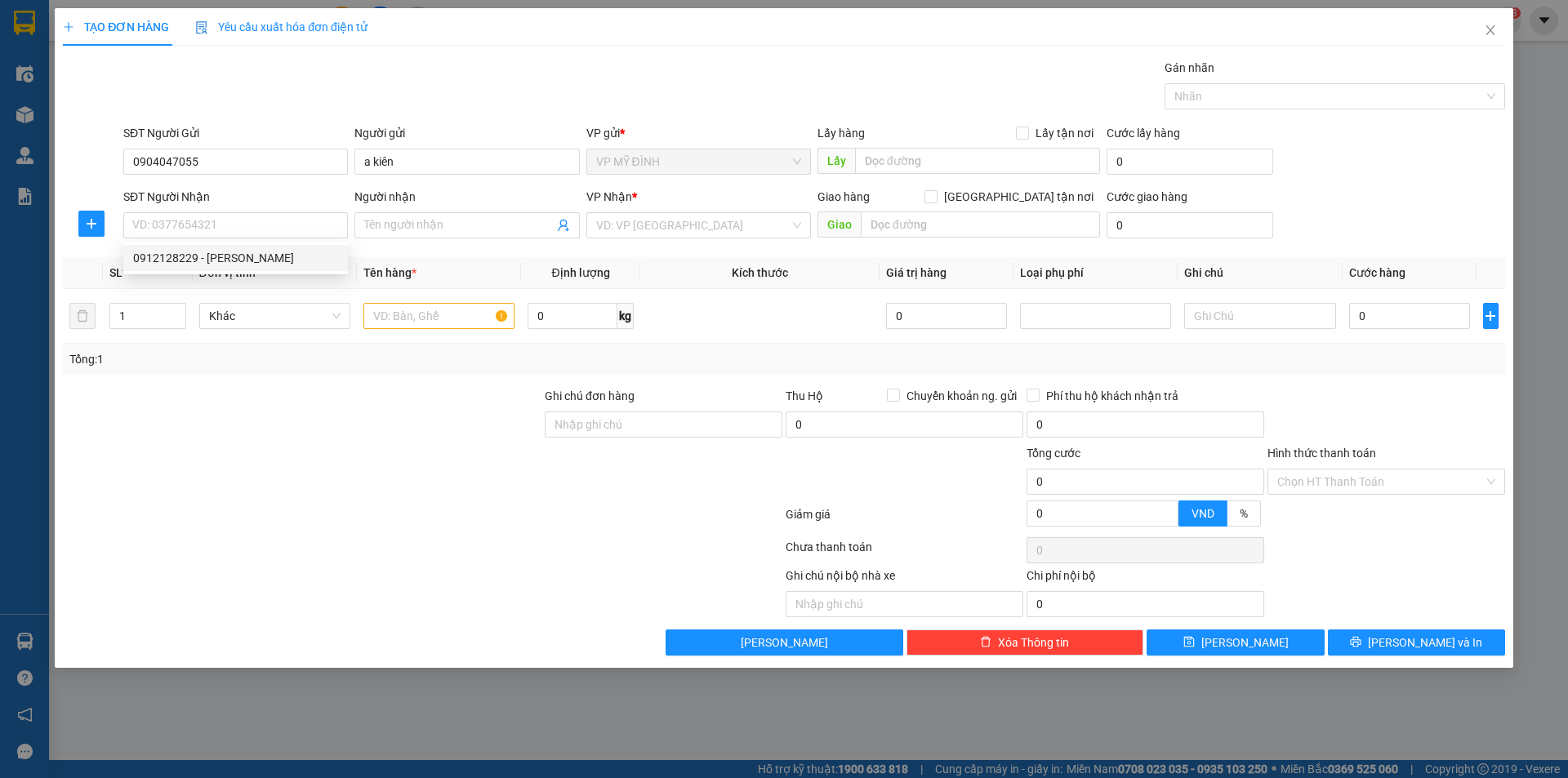
click at [216, 260] on div "0912128229 - lan thịnh" at bounding box center [235, 258] width 205 height 18
type input "0912128229"
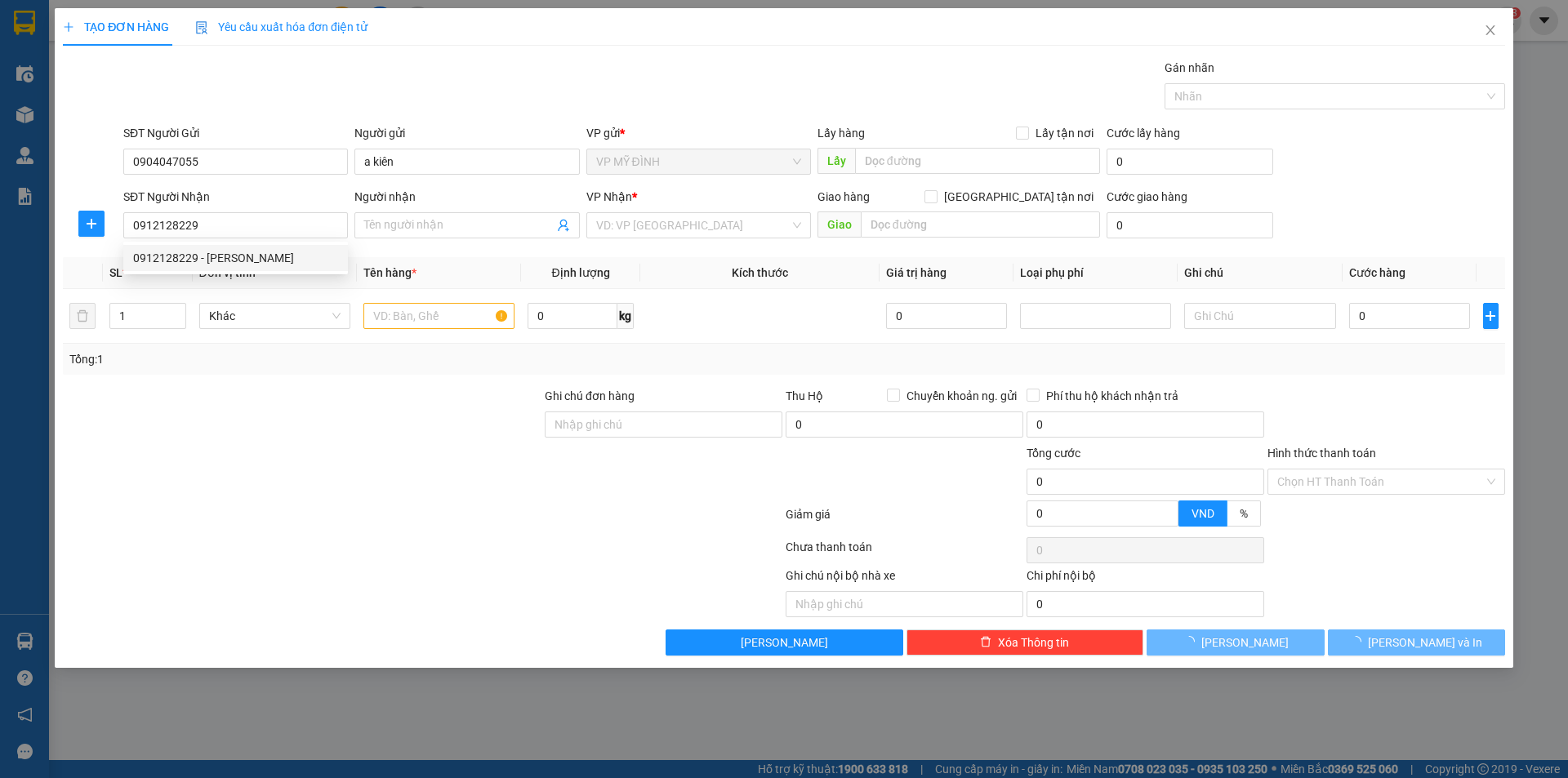
type input "lan thịnh"
checkbox input "true"
type input "17 nguyễn sinh sắc"
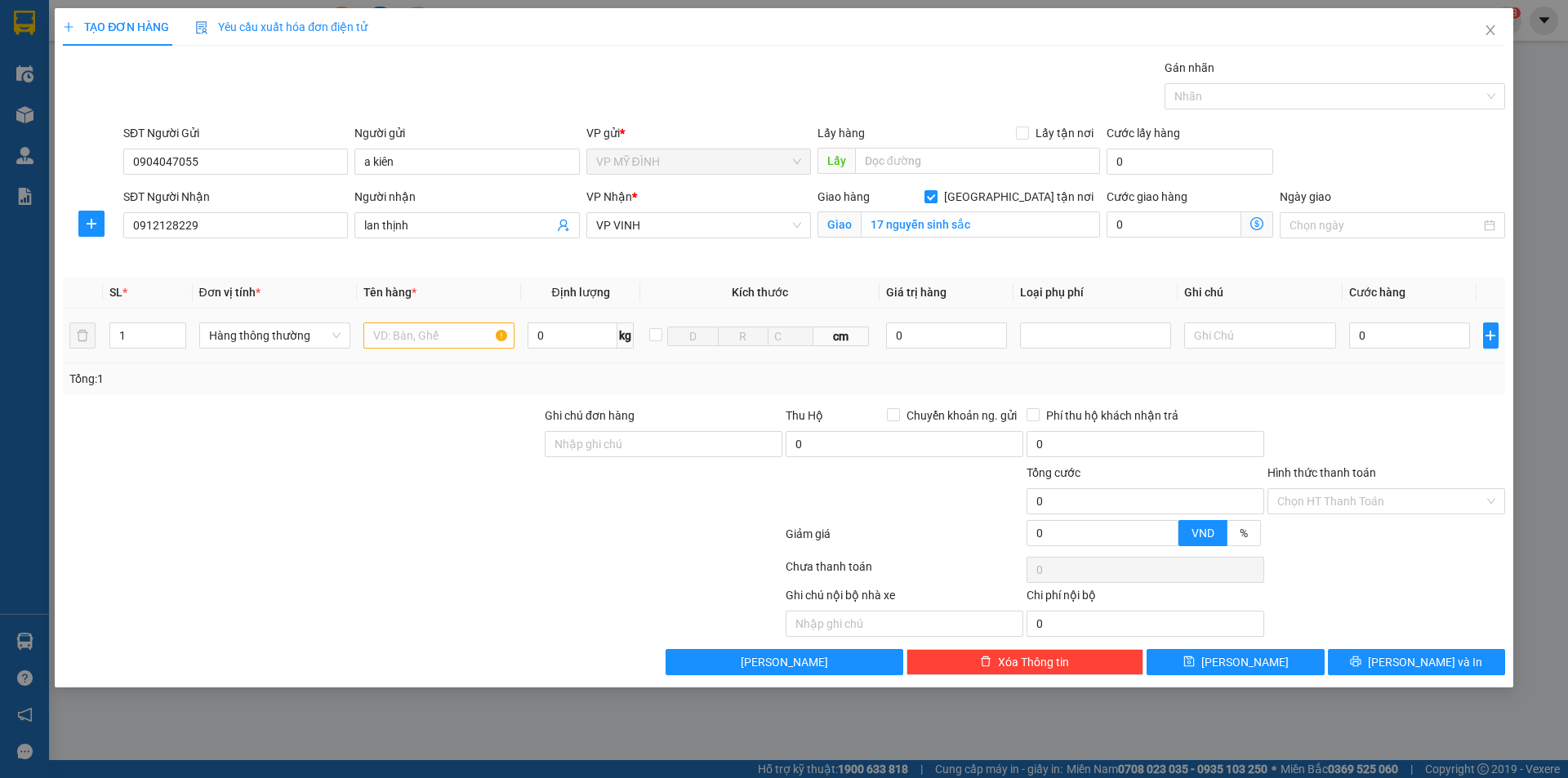
drag, startPoint x: 405, startPoint y: 342, endPoint x: 409, endPoint y: 332, distance: 10.8
click at [406, 341] on input "text" at bounding box center [439, 336] width 151 height 27
type input "thuốc thú y"
click at [1379, 341] on input "0" at bounding box center [1410, 336] width 122 height 27
type input "5"
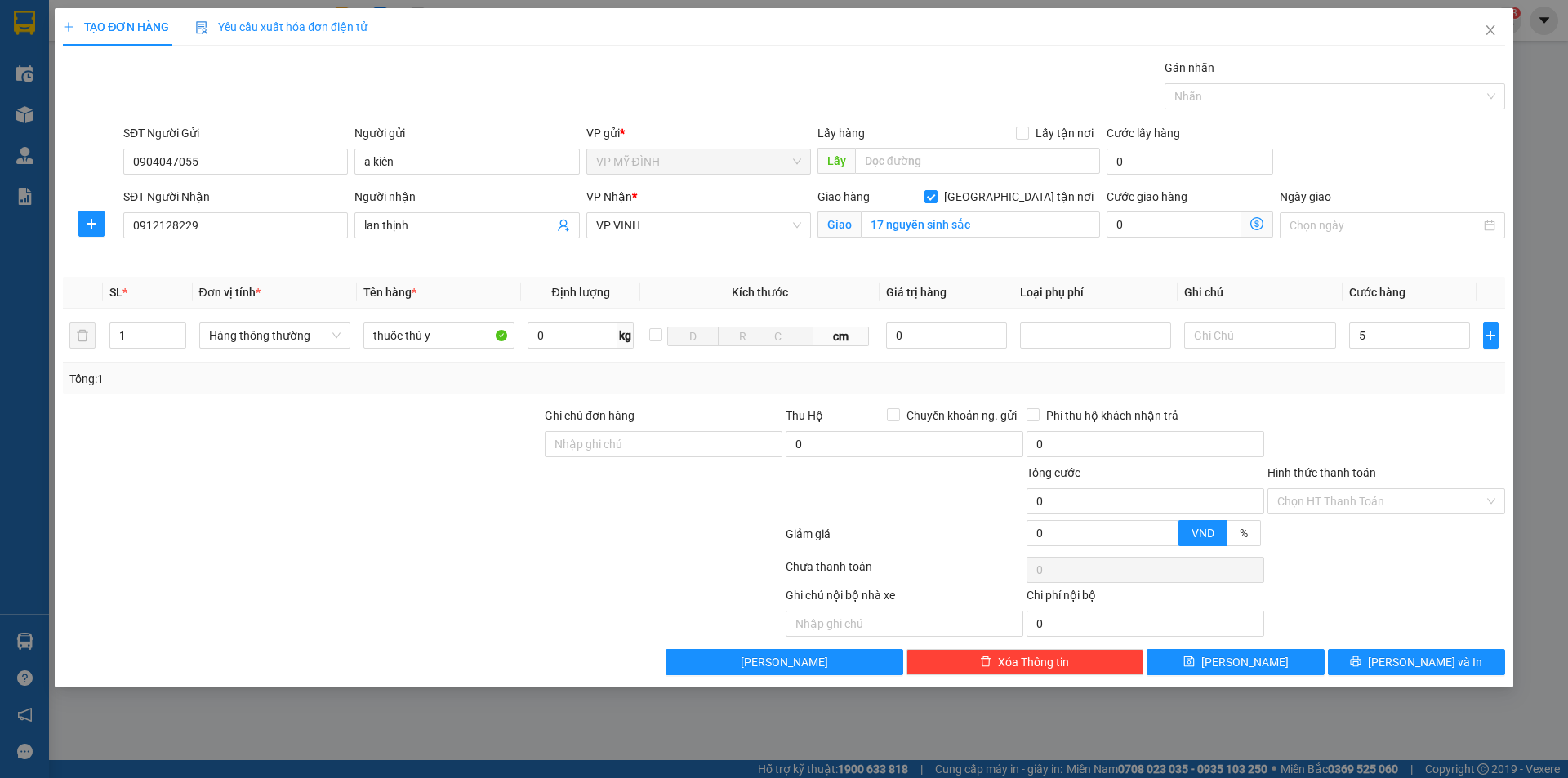
type input "5"
type input "5-"
type input "0"
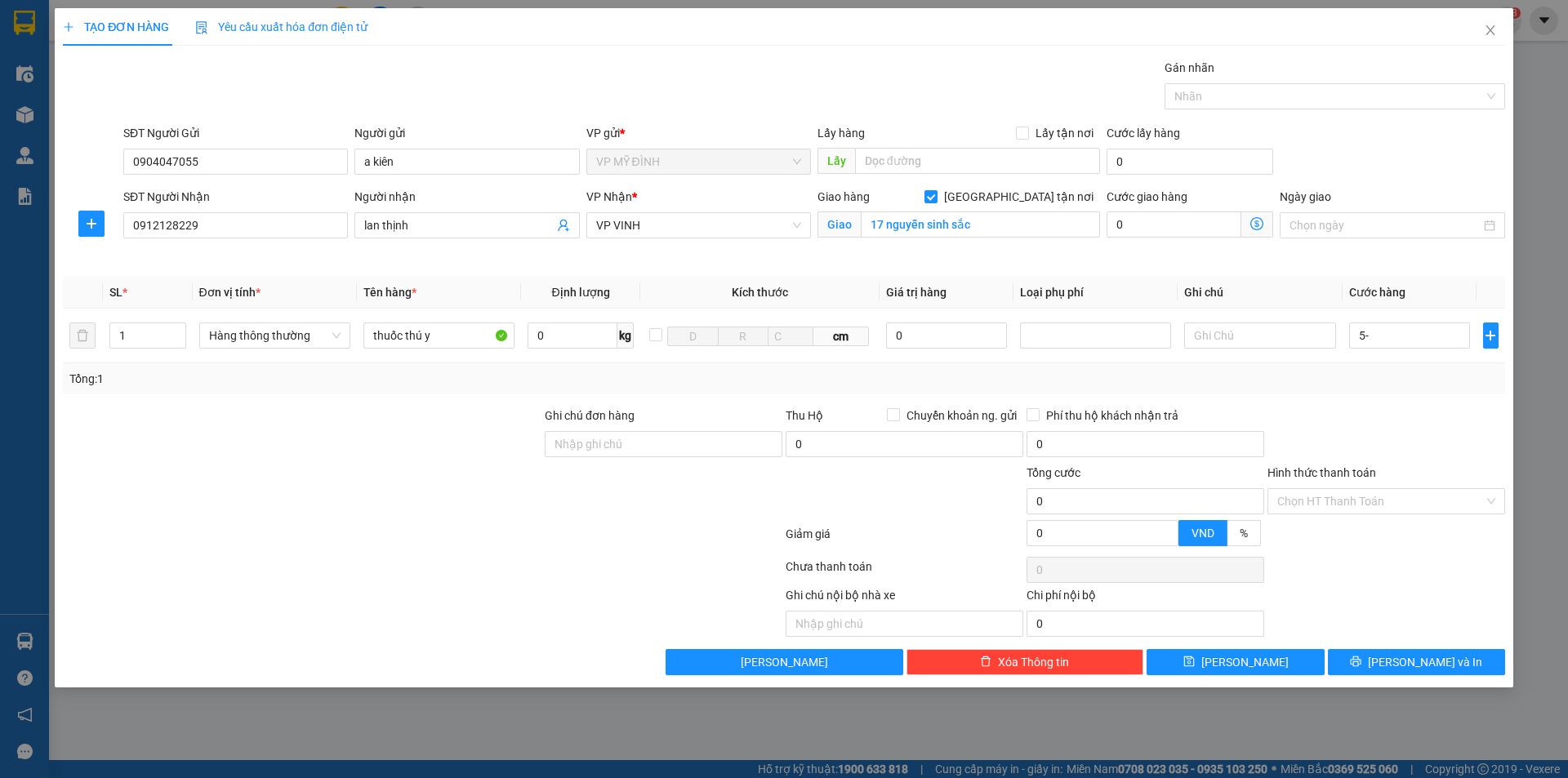
type input "5"
type input "50"
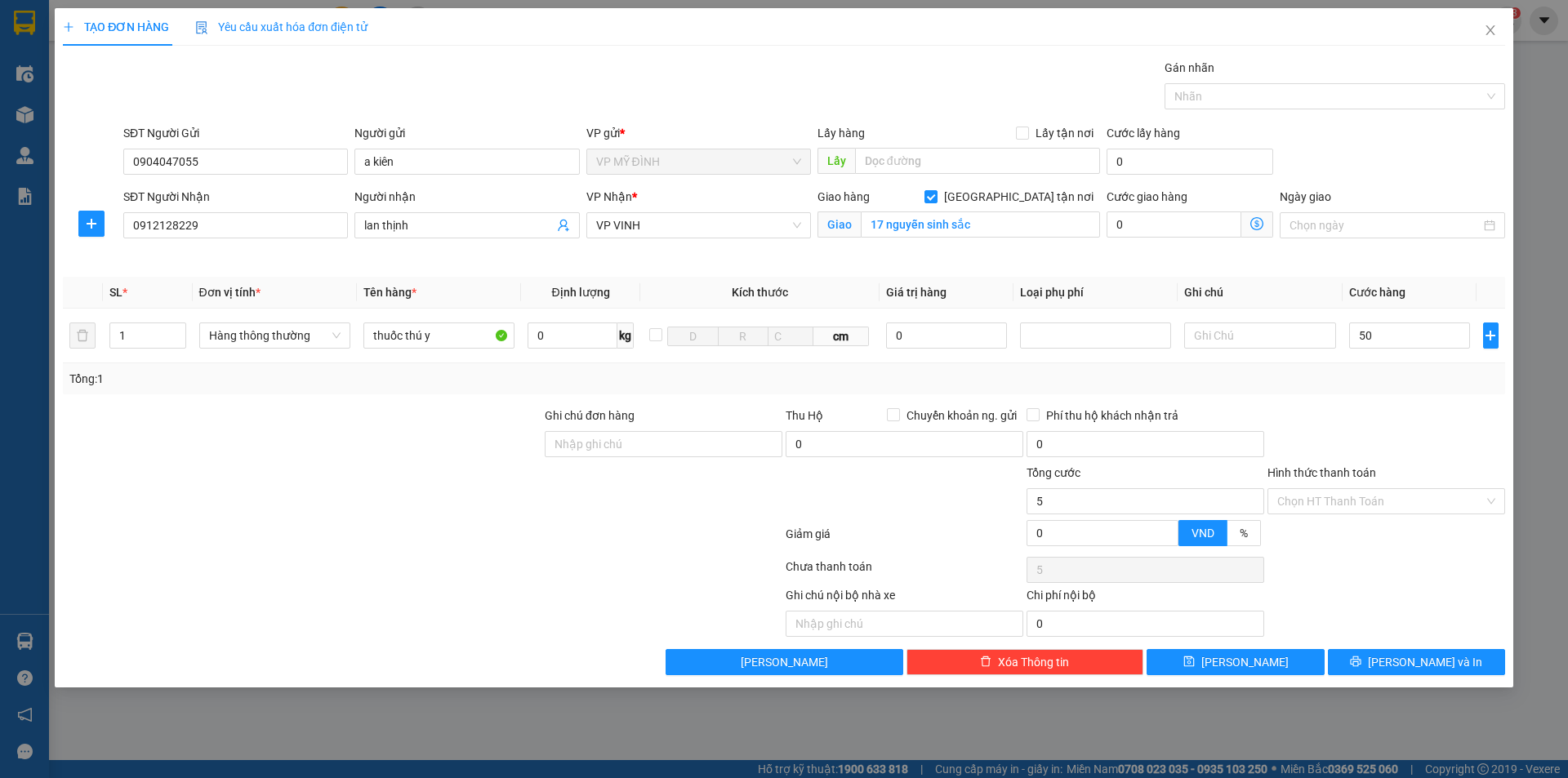
type input "50"
type input "50.000"
drag, startPoint x: 1404, startPoint y: 411, endPoint x: 1419, endPoint y: 410, distance: 15.0
click at [1407, 416] on div at bounding box center [1386, 435] width 241 height 57
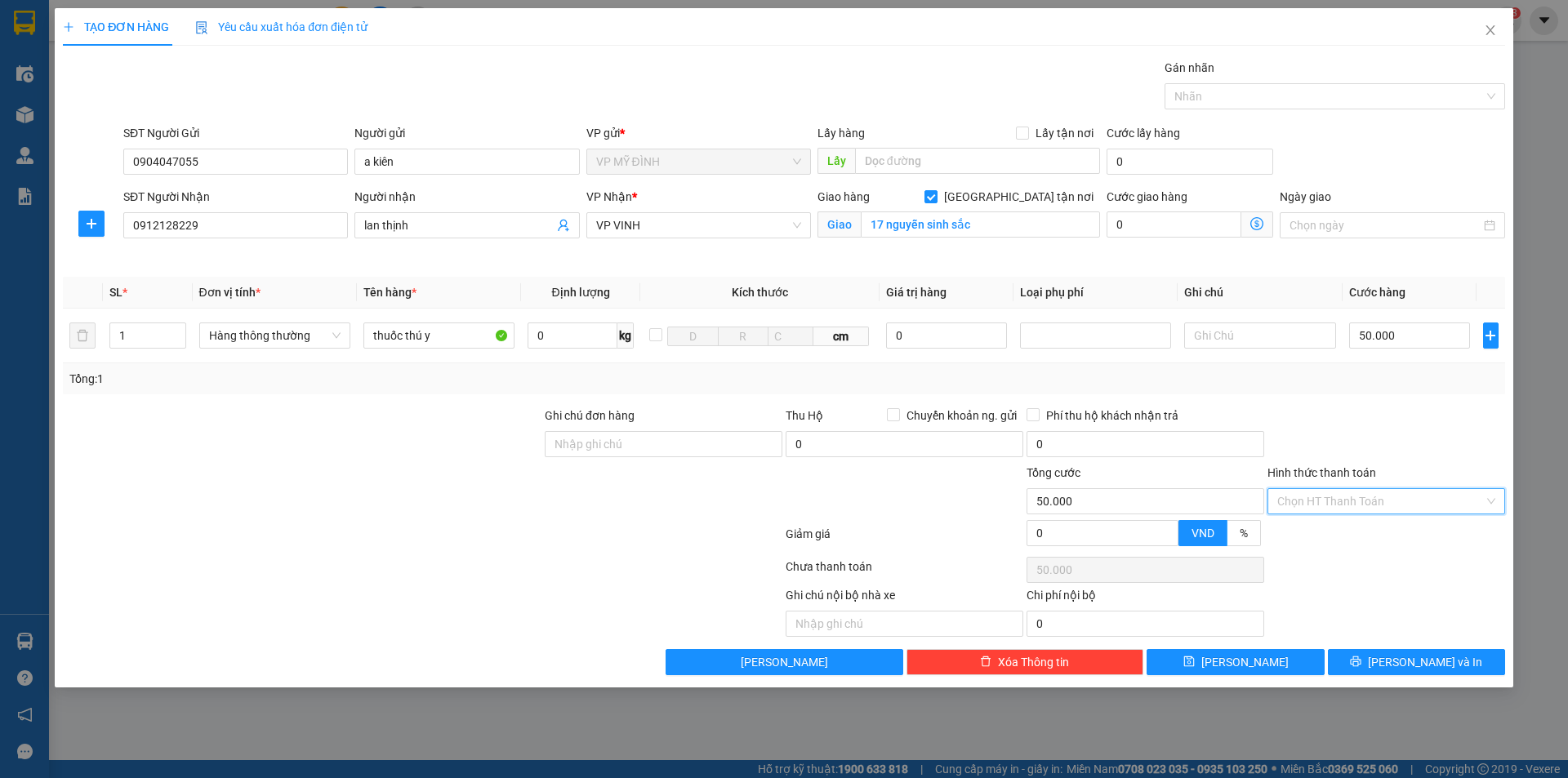
click at [1320, 498] on input "Hình thức thanh toán" at bounding box center [1380, 501] width 206 height 25
drag, startPoint x: 1339, startPoint y: 531, endPoint x: 1349, endPoint y: 522, distance: 13.5
click at [1340, 532] on div "Tại văn phòng" at bounding box center [1386, 534] width 218 height 18
type input "0"
click at [1373, 662] on button "[PERSON_NAME] và In" at bounding box center [1416, 662] width 177 height 27
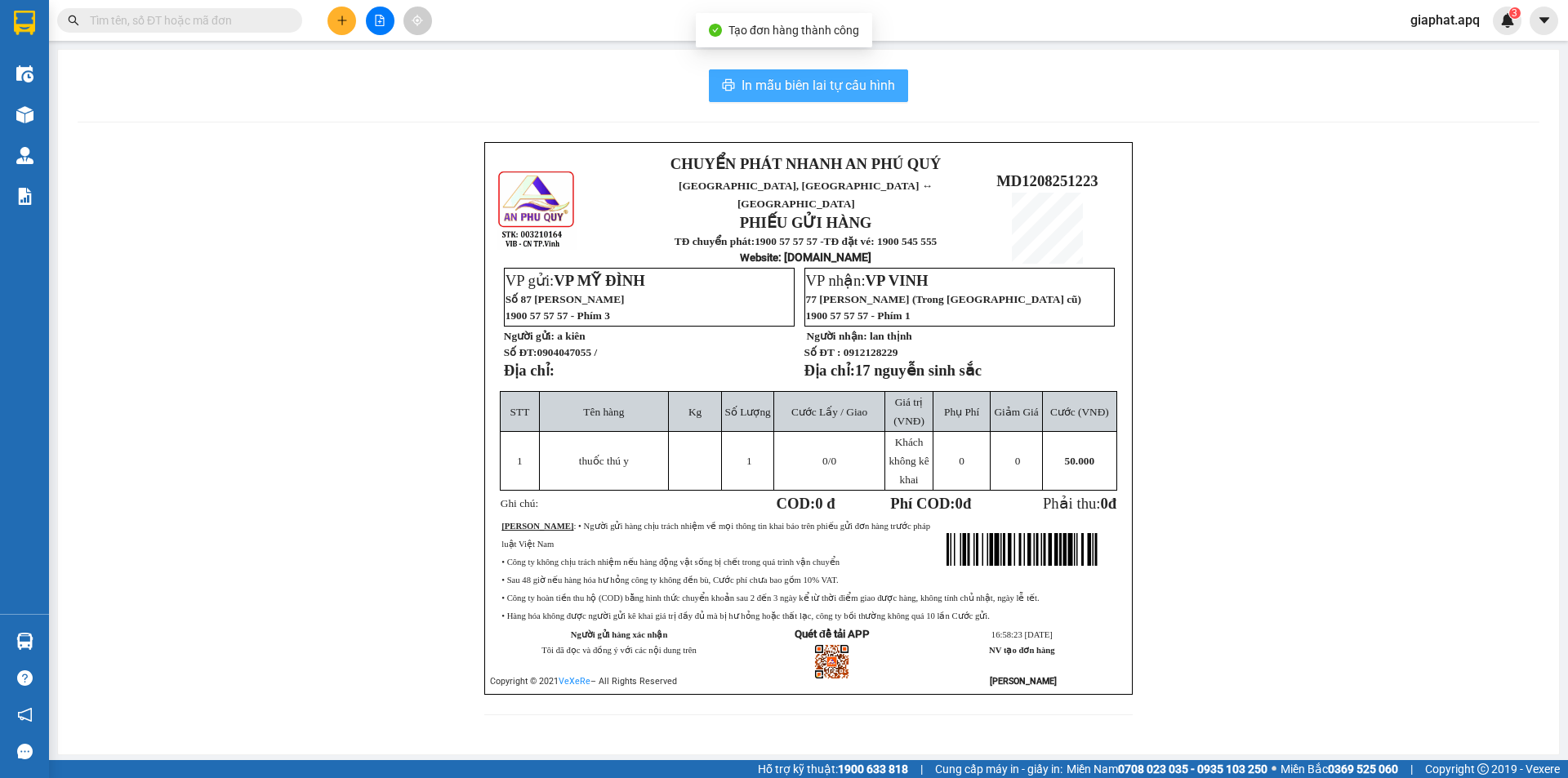
click at [801, 79] on span "In mẫu biên lai tự cấu hình" at bounding box center [818, 86] width 153 height 21
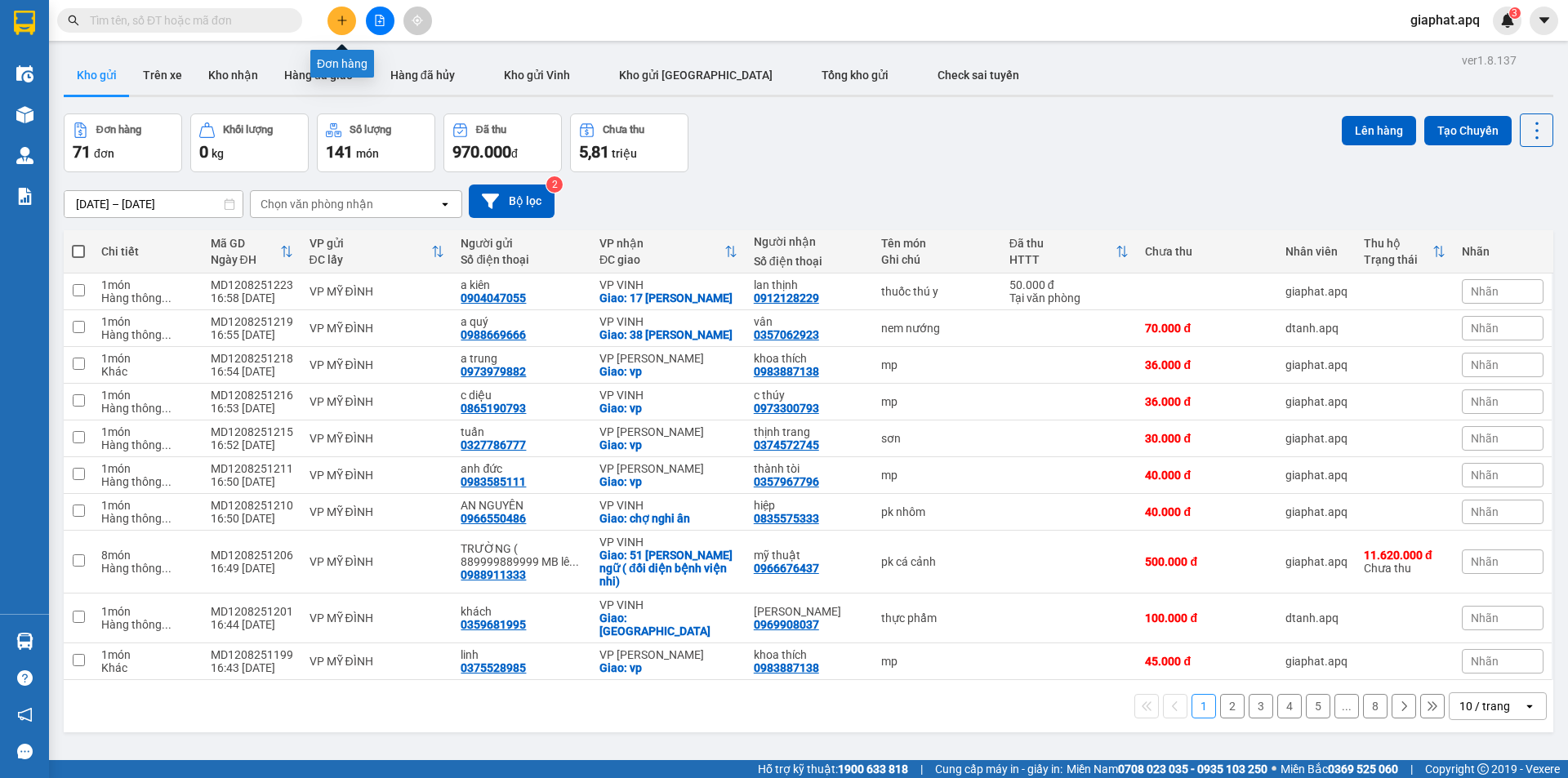
click at [347, 22] on icon "plus" at bounding box center [342, 20] width 11 height 11
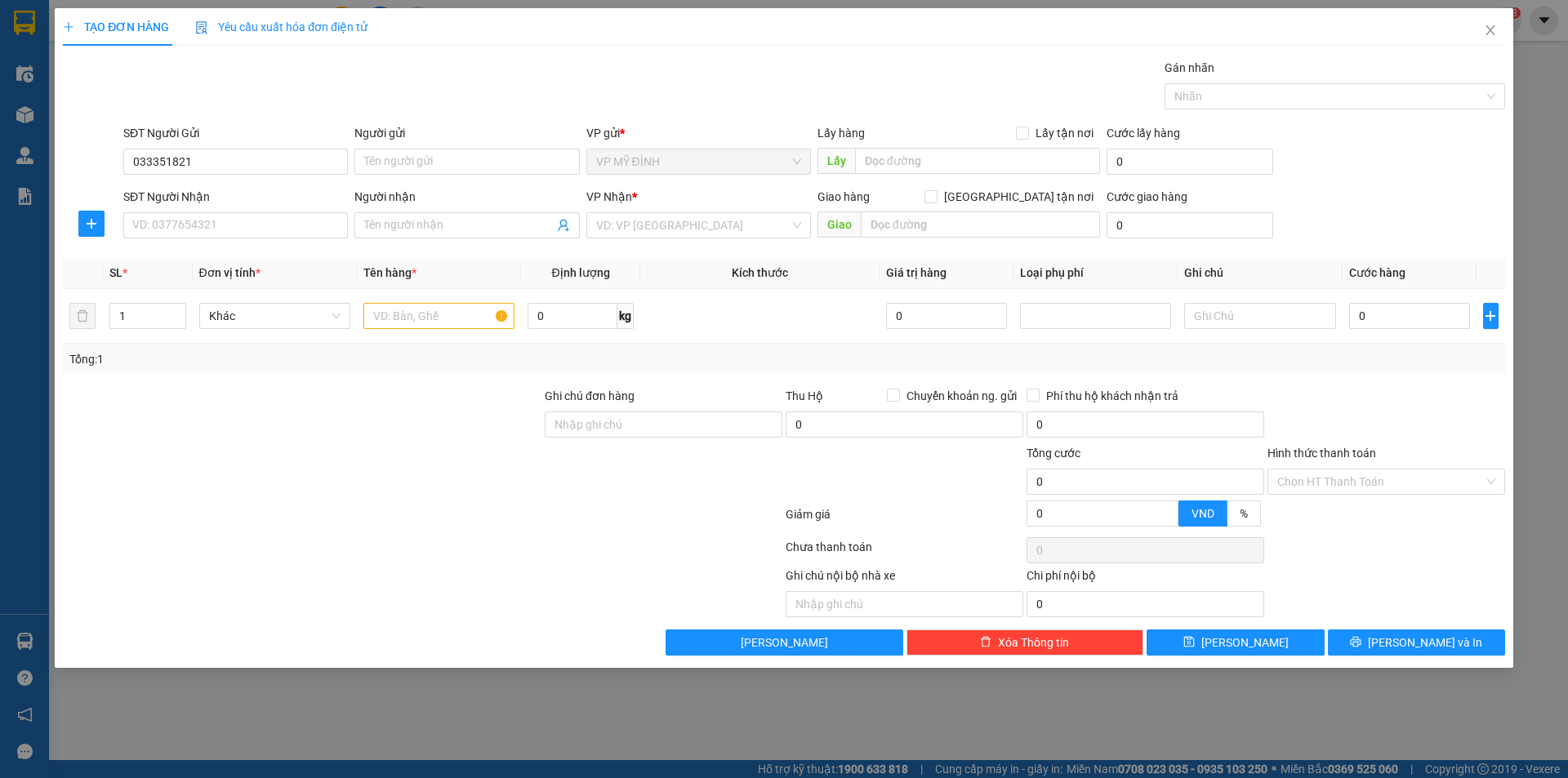
type input "0333518212"
click at [222, 190] on div "0333518212 - nga" at bounding box center [235, 194] width 205 height 18
type input "nga"
type input "0333518212"
click at [219, 218] on input "SĐT Người Nhận" at bounding box center [236, 225] width 224 height 27
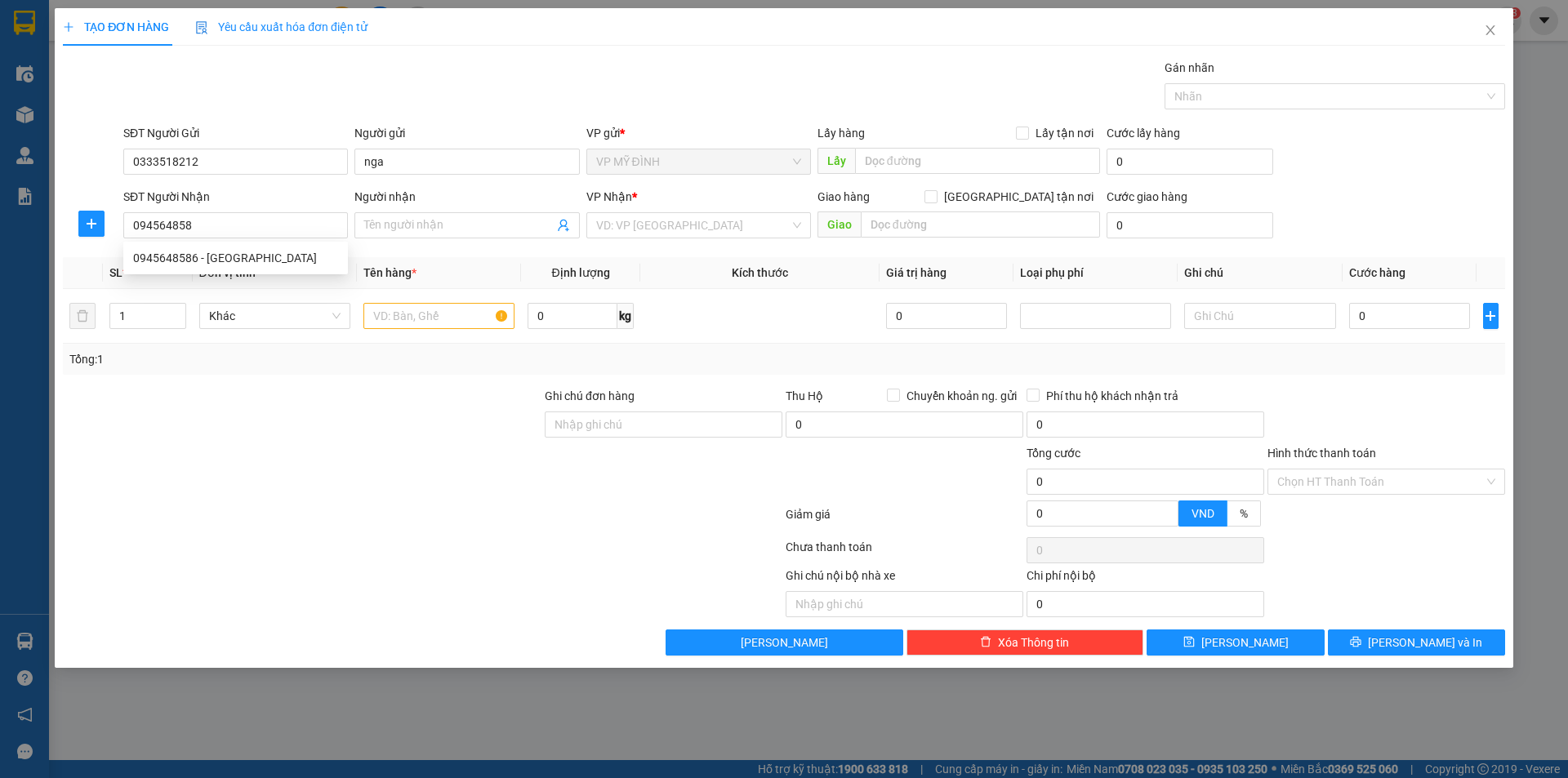
type input "0945648586"
click at [212, 260] on div "0945648586 - hà thắng" at bounding box center [235, 258] width 205 height 18
type input "hà thắng"
checkbox input "true"
type input "52 ng phong sắc"
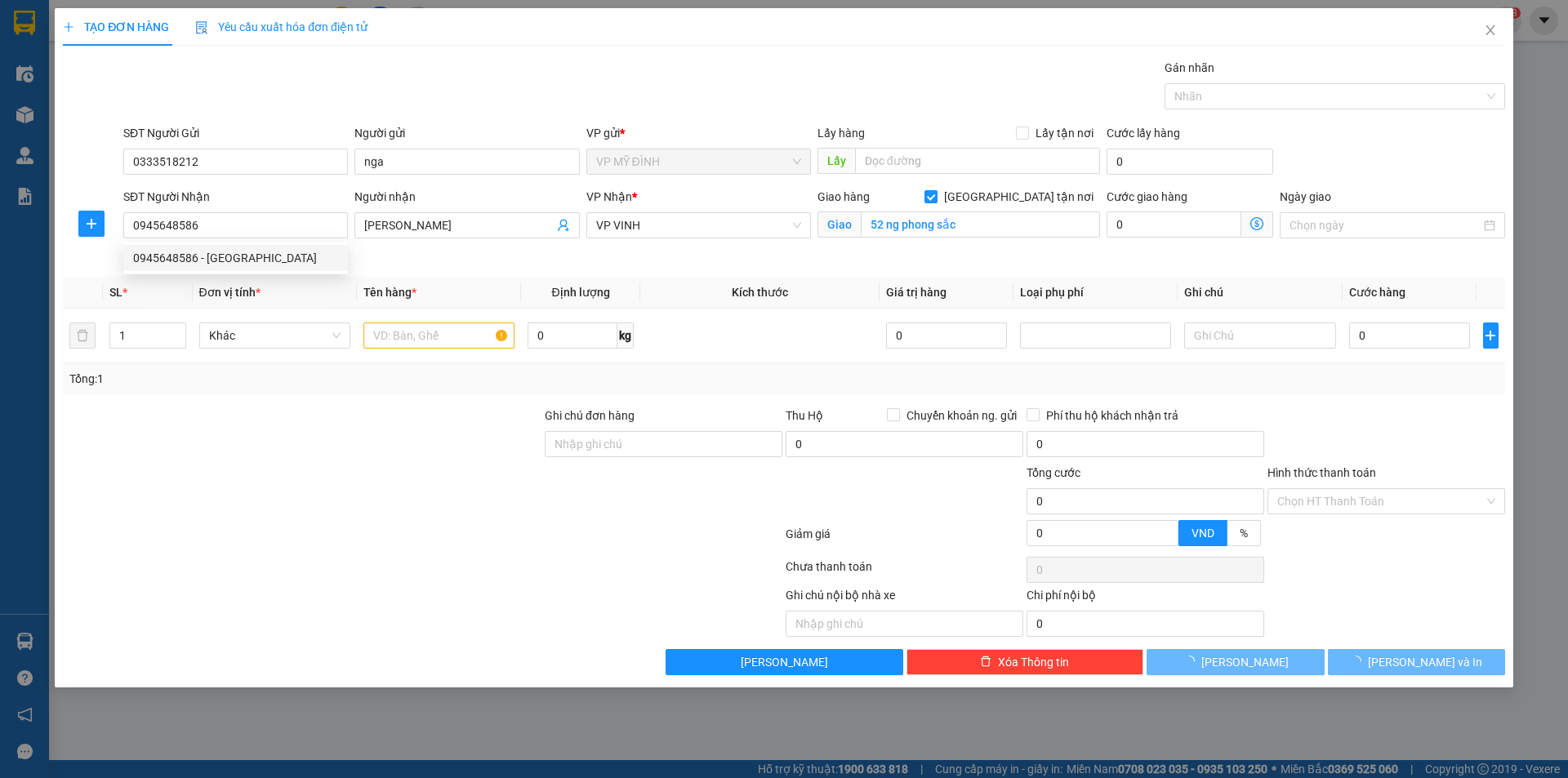
type input "10"
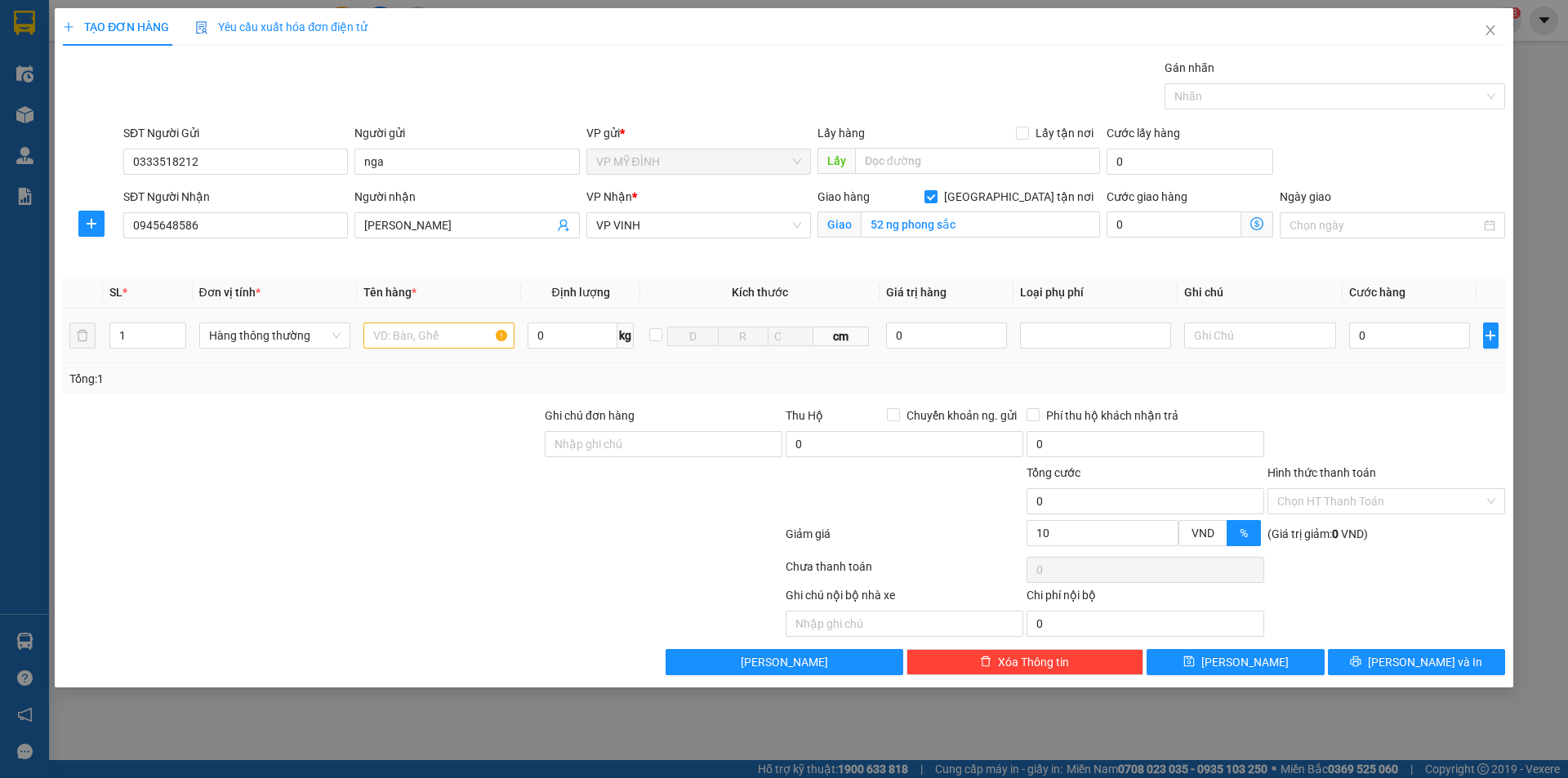
click at [179, 336] on span "Decrease Value" at bounding box center [176, 342] width 18 height 12
type input "0945648586"
click at [177, 330] on icon "up" at bounding box center [177, 330] width 6 height 6
click at [410, 338] on input "text" at bounding box center [439, 336] width 151 height 27
click at [1385, 336] on input "0" at bounding box center [1410, 336] width 122 height 27
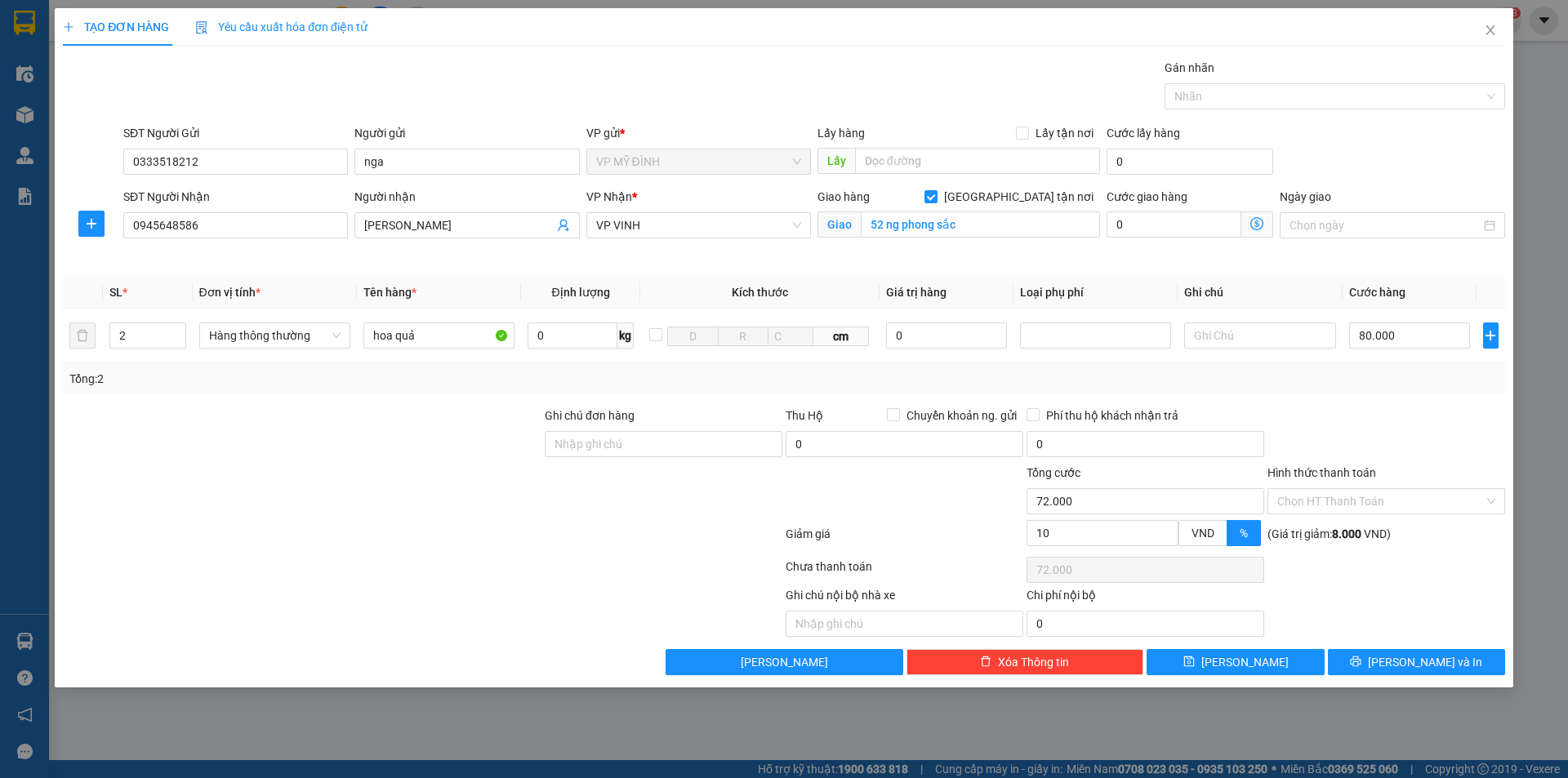
drag, startPoint x: 1423, startPoint y: 400, endPoint x: 1441, endPoint y: 393, distance: 19.3
click at [1426, 401] on div "Transit Pickup Surcharge Ids Transit Deliver Surcharge Ids Transit Deliver Surc…" at bounding box center [783, 368] width 1442 height 617
drag, startPoint x: 1334, startPoint y: 667, endPoint x: 1363, endPoint y: 670, distance: 29.2
click at [1335, 667] on button "[PERSON_NAME] và In" at bounding box center [1416, 662] width 177 height 27
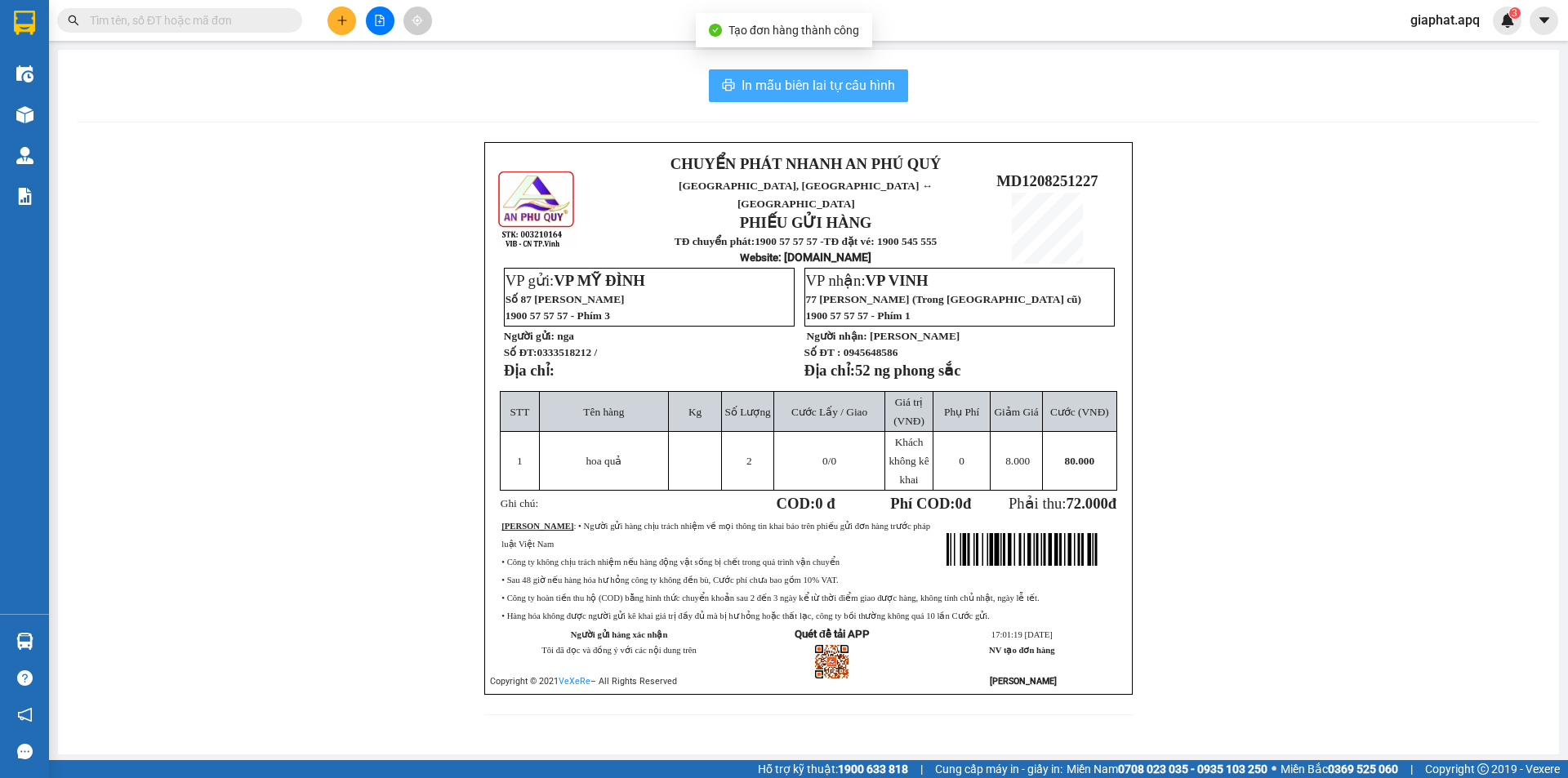
click at [834, 78] on span "In mẫu biên lai tự cấu hình" at bounding box center [818, 86] width 153 height 21
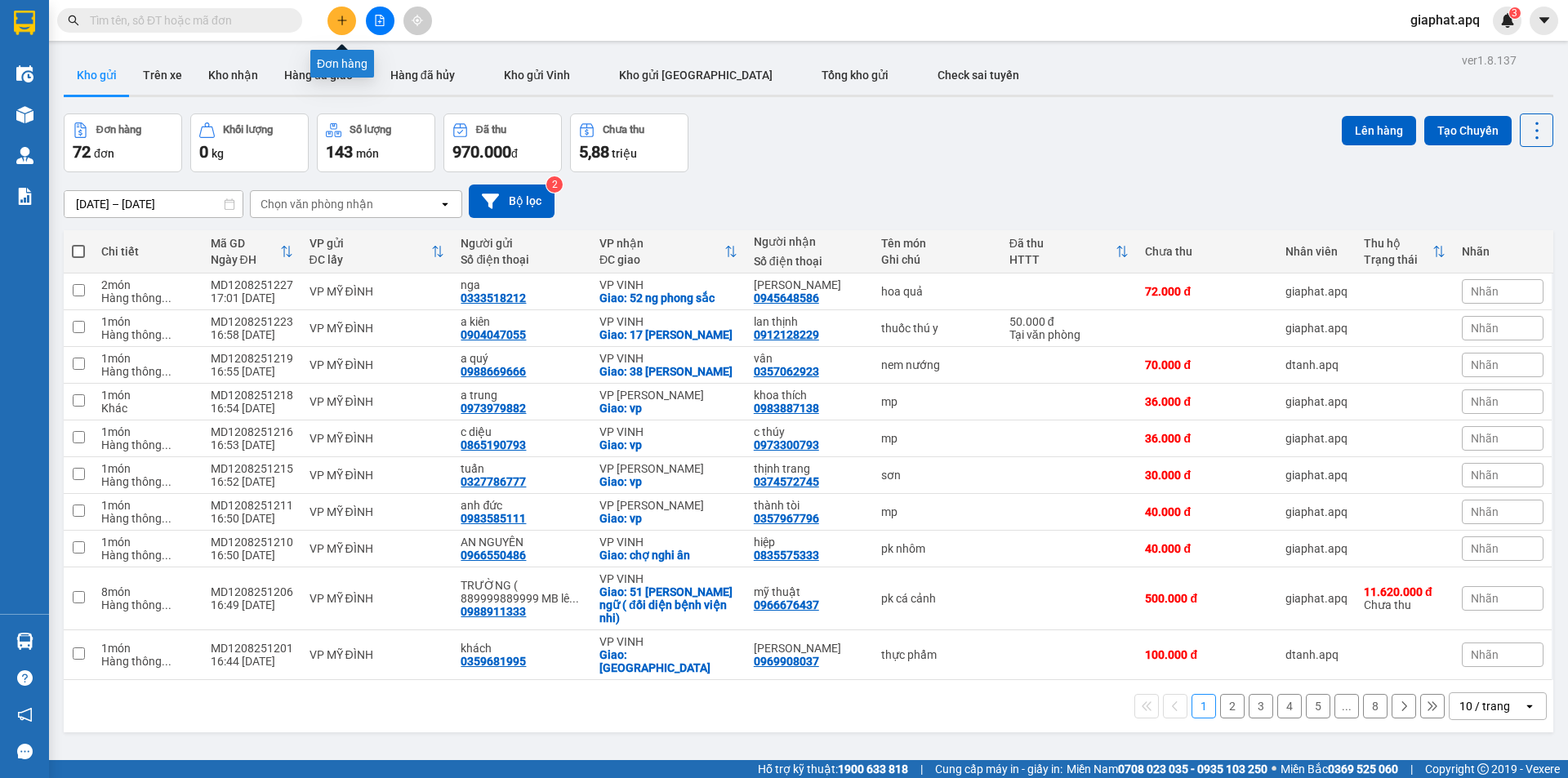
click at [346, 21] on icon "plus" at bounding box center [342, 20] width 11 height 11
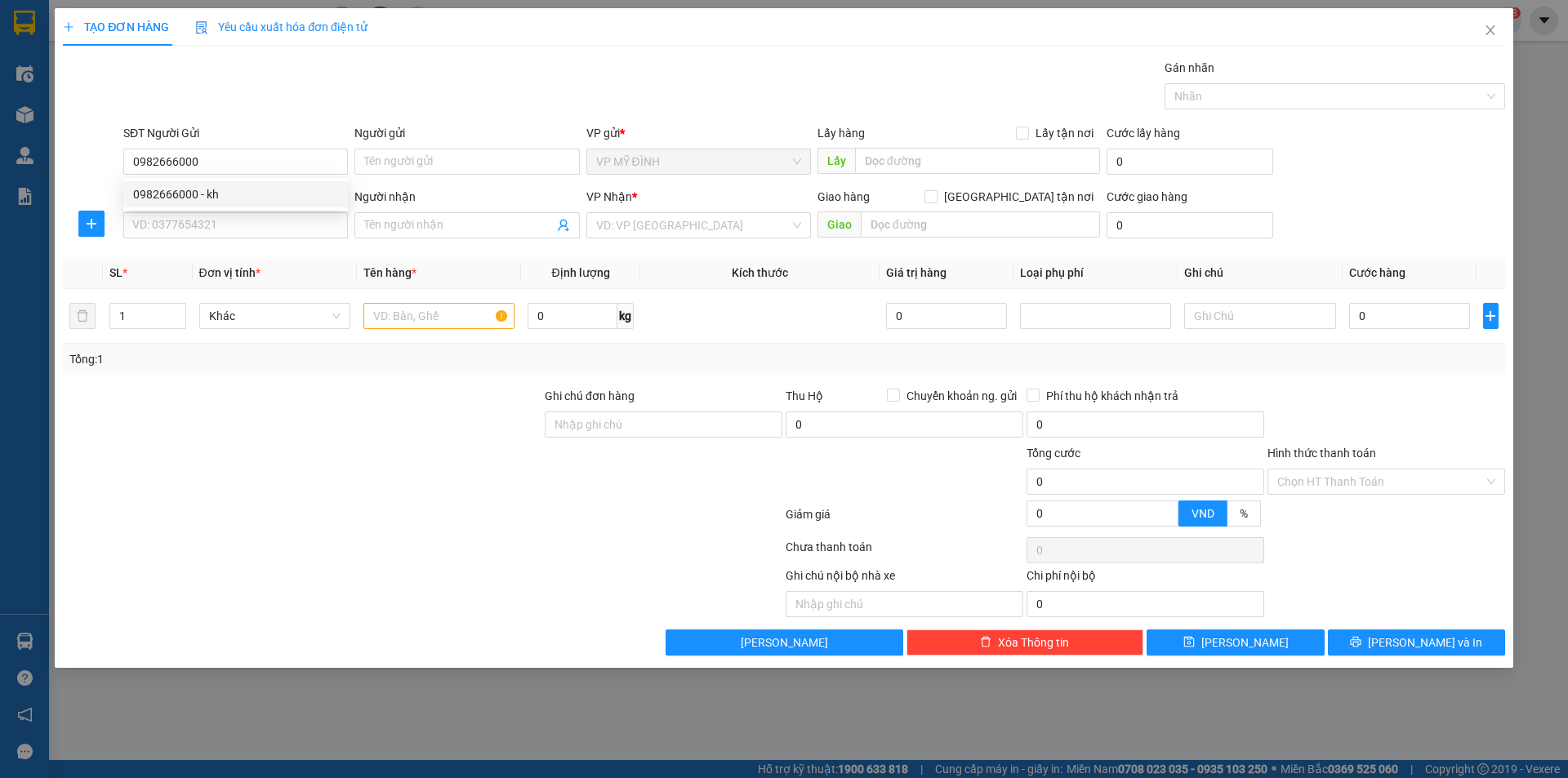
click at [171, 197] on div "0982666000 - kh" at bounding box center [235, 194] width 205 height 18
click at [178, 218] on input "SĐT Người Nhận" at bounding box center [236, 225] width 224 height 27
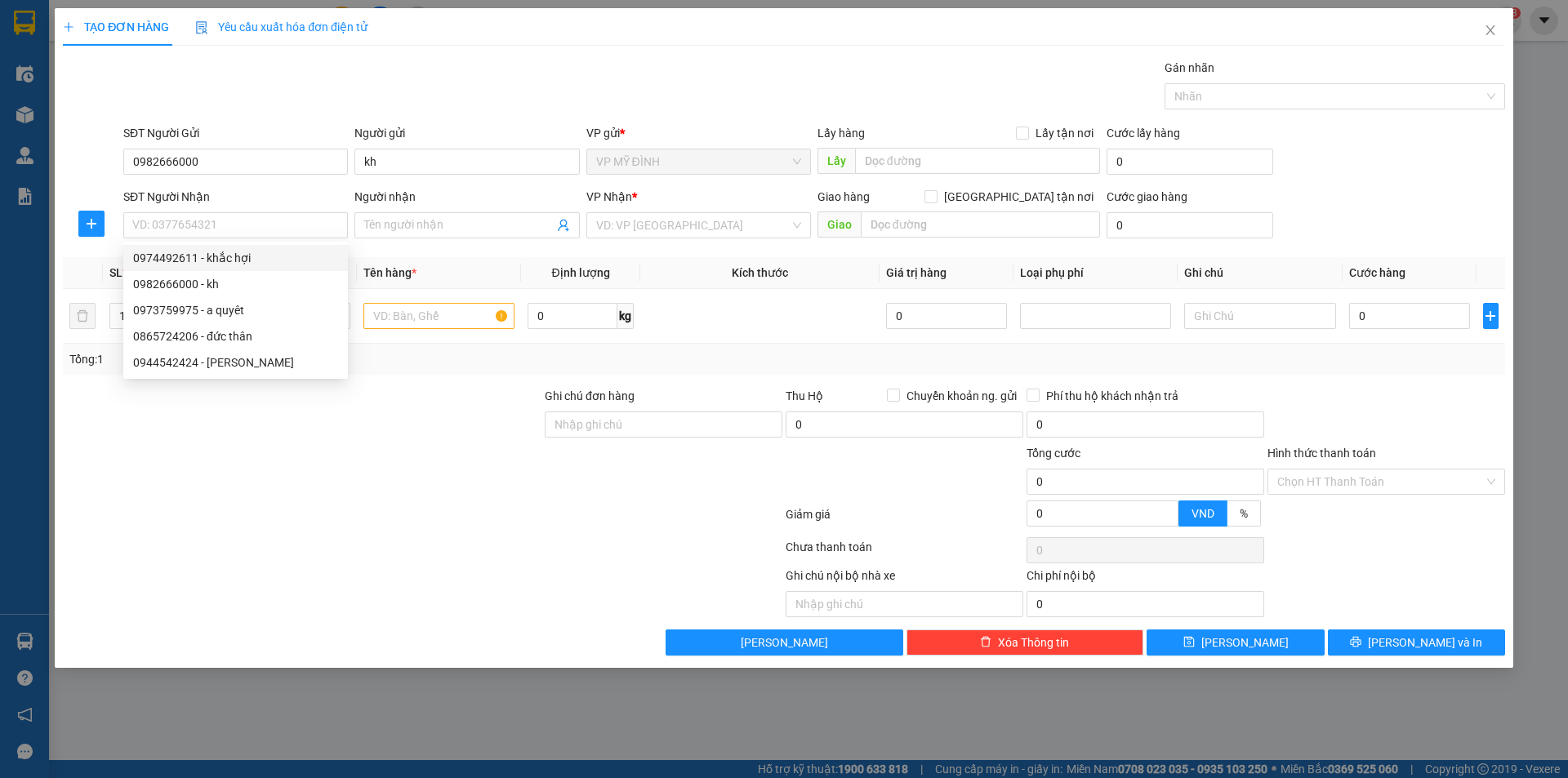
click at [189, 260] on div "0974492611 - khắc hợi" at bounding box center [235, 258] width 205 height 18
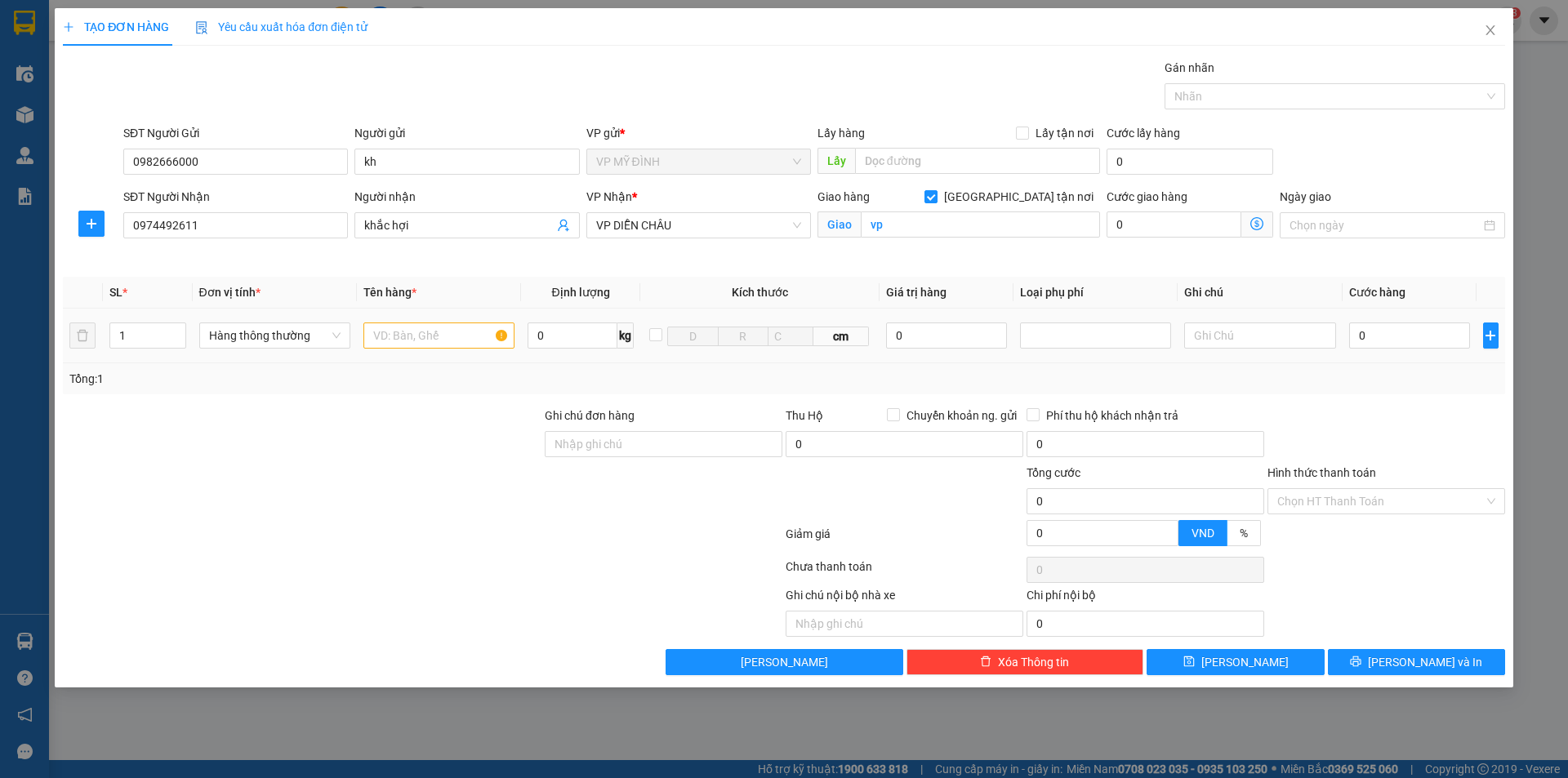
click at [423, 333] on input "text" at bounding box center [439, 336] width 151 height 27
click at [1370, 336] on input "0" at bounding box center [1410, 336] width 122 height 27
click at [1391, 370] on div "Tổng: 1" at bounding box center [784, 379] width 1429 height 18
click at [1362, 666] on icon "printer" at bounding box center [1356, 661] width 11 height 11
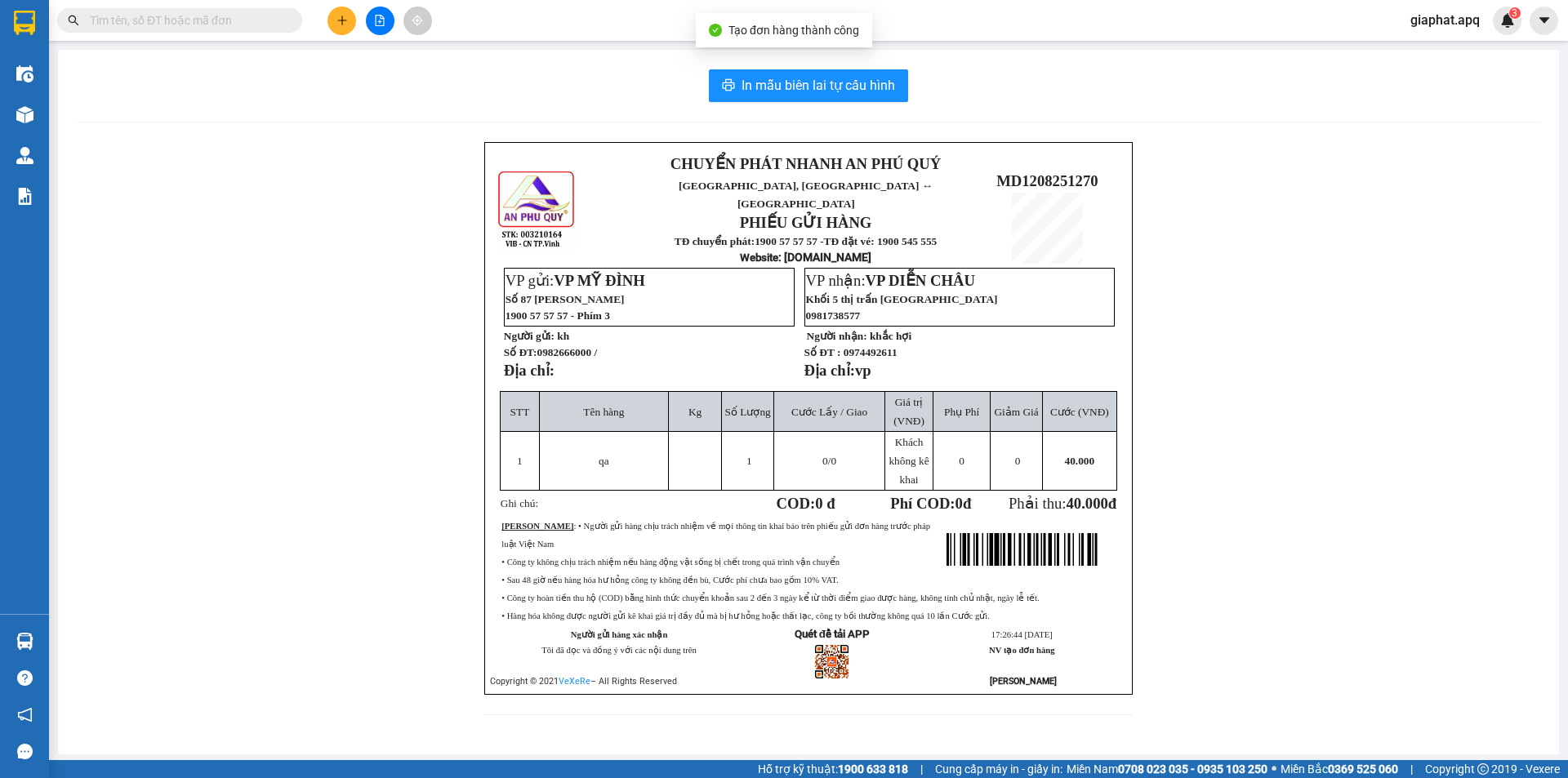
click at [752, 66] on div "In mẫu biên lai tự cấu hình CHUYỂN PHÁT NHANH AN PHÚ QUÝ NGHỆ AN, HÀ TĨNH ↔ HÀ …" at bounding box center [809, 402] width 1501 height 705
click at [763, 86] on span "In mẫu biên lai tự cấu hình" at bounding box center [818, 86] width 153 height 21
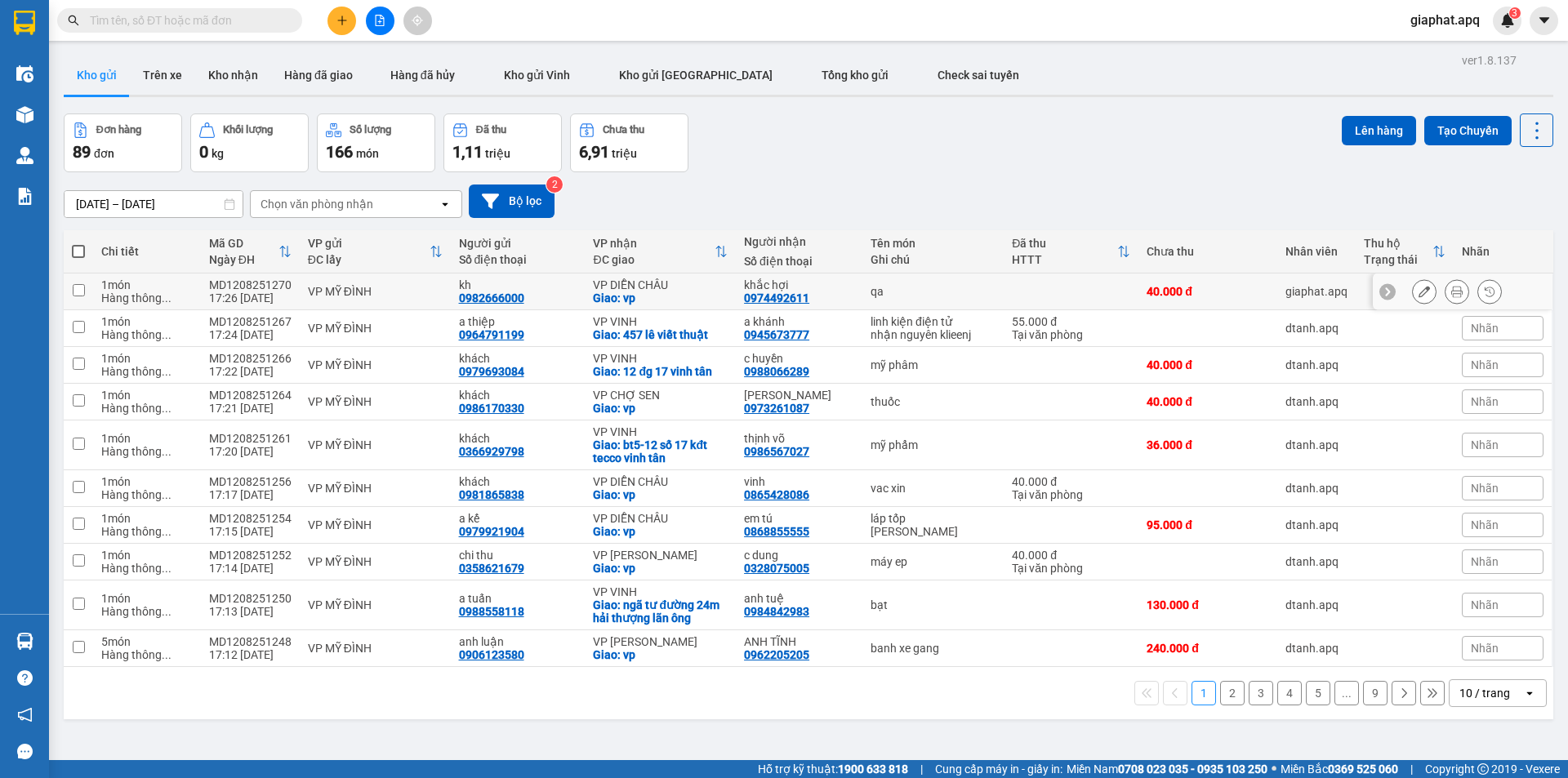
click at [498, 297] on div "0982666000" at bounding box center [492, 297] width 65 height 13
click at [259, 12] on input "text" at bounding box center [186, 20] width 193 height 18
paste input "0982666000"
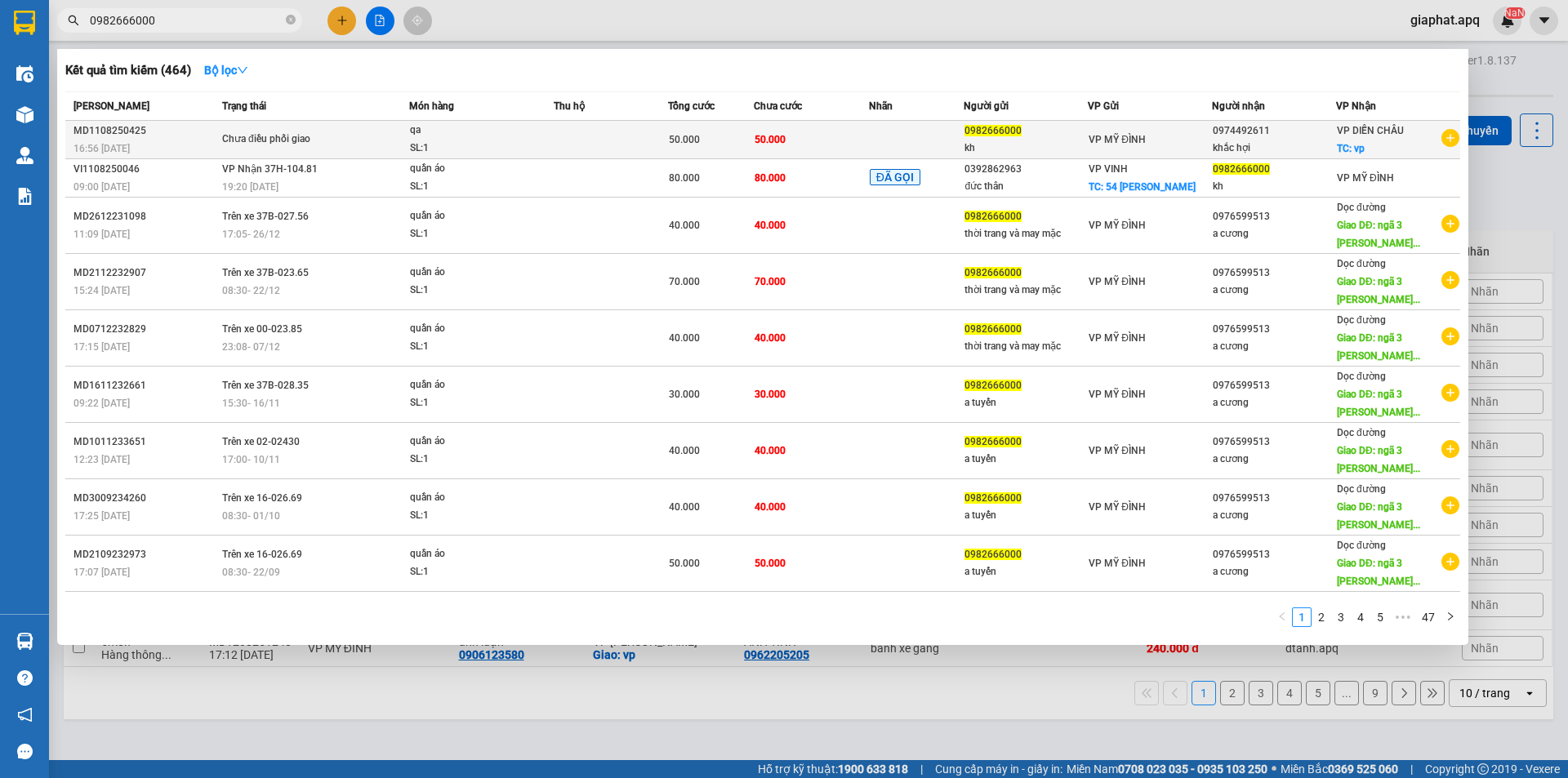
click at [1151, 139] on div "VP MỸ ĐÌNH" at bounding box center [1150, 140] width 123 height 18
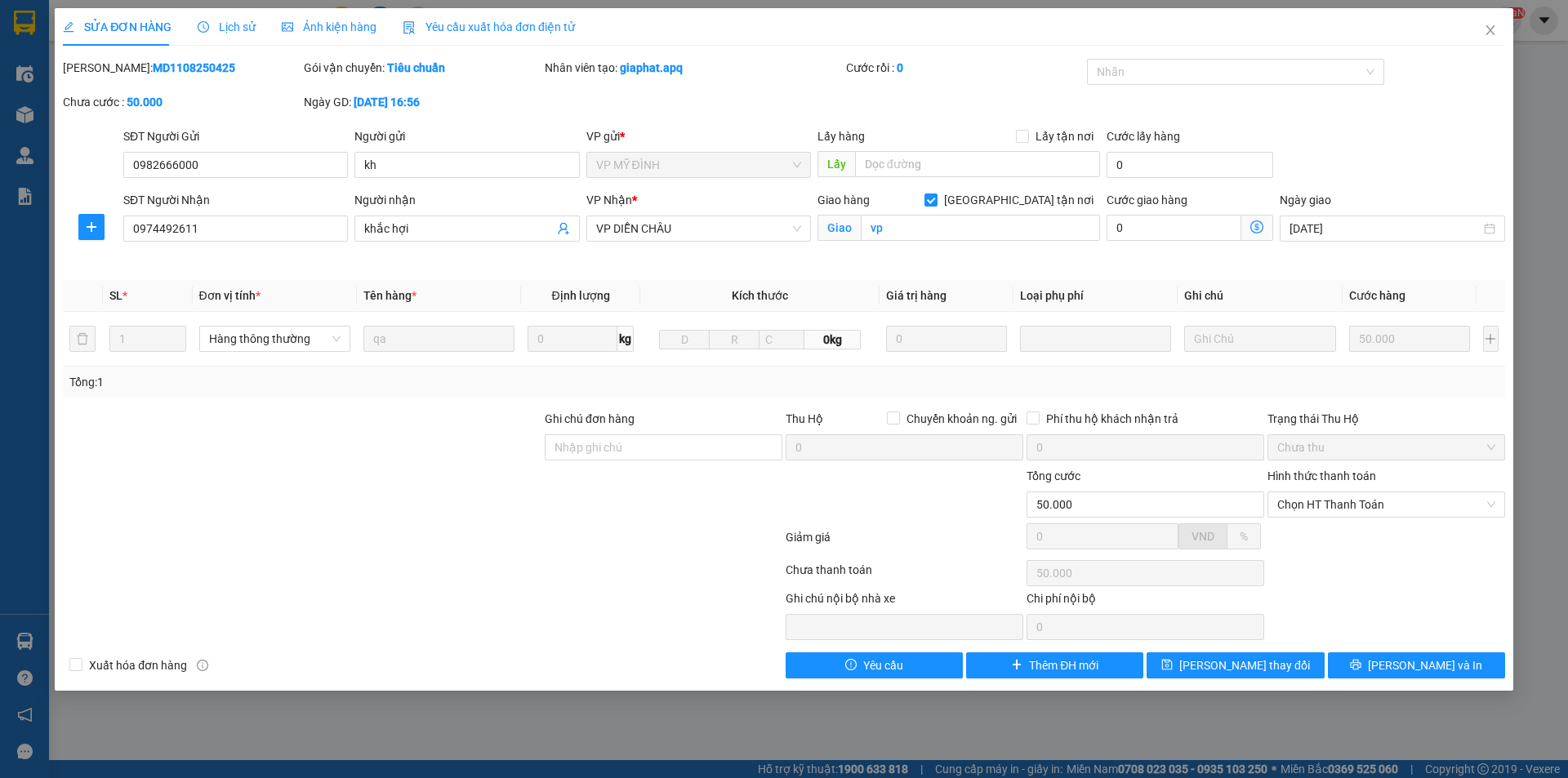
click at [1486, 29] on icon "close" at bounding box center [1490, 30] width 13 height 13
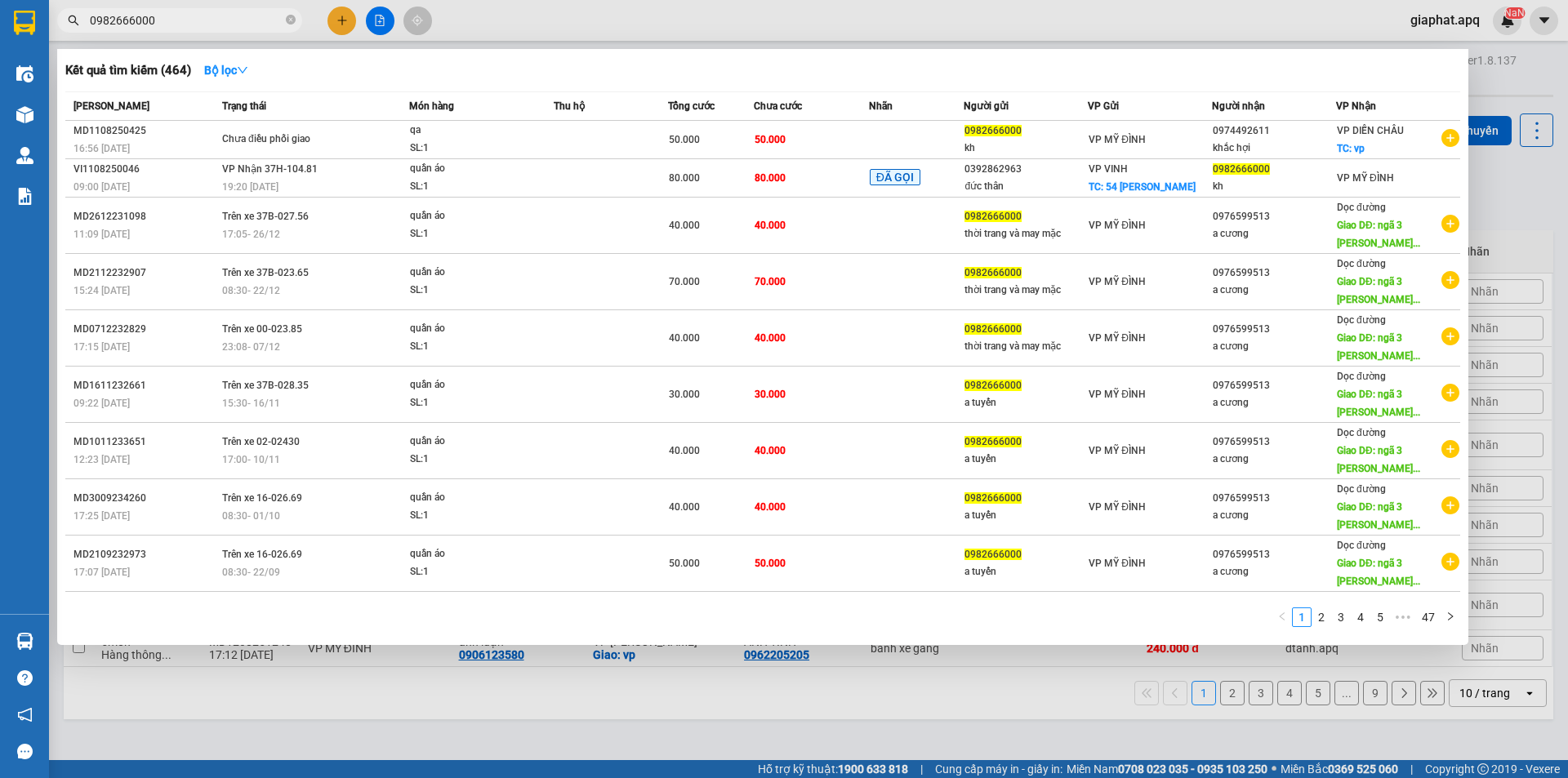
click at [167, 22] on input "0982666000" at bounding box center [186, 20] width 193 height 18
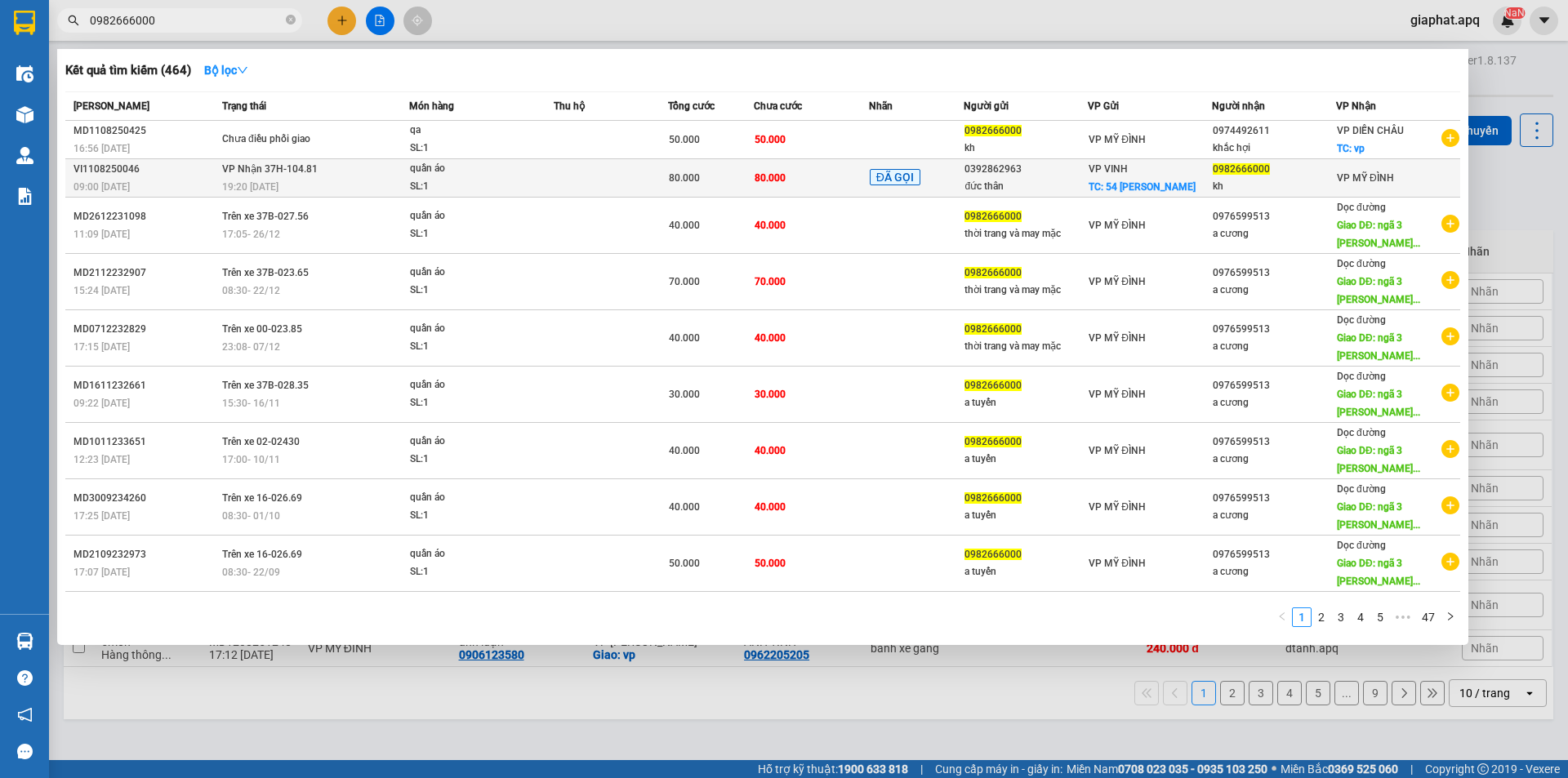
click at [431, 183] on div "SL: 1" at bounding box center [471, 187] width 123 height 18
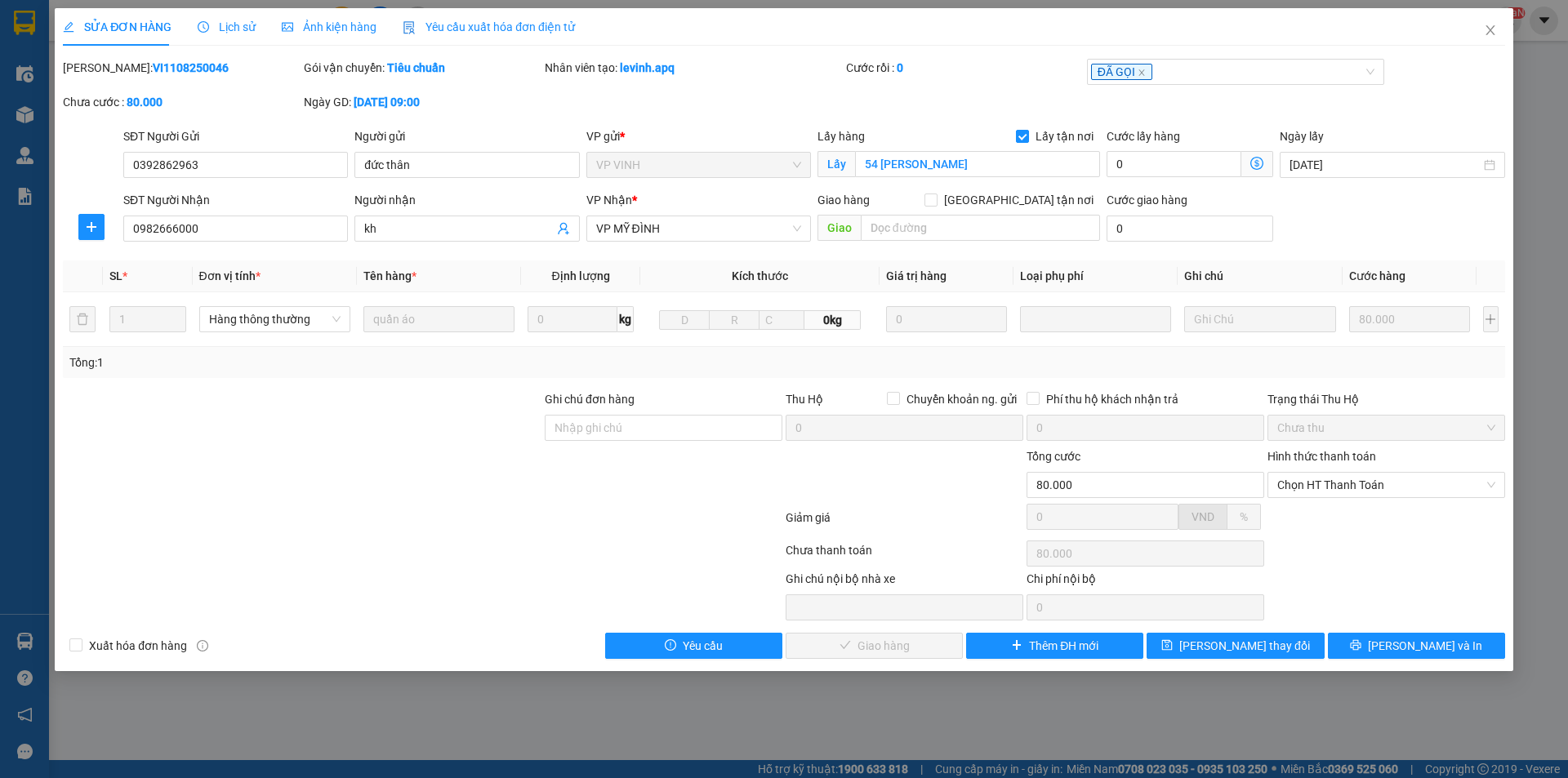
drag, startPoint x: 1368, startPoint y: 481, endPoint x: 1362, endPoint y: 500, distance: 19.9
click at [1368, 480] on span "Chọn HT Thanh Toán" at bounding box center [1386, 485] width 218 height 25
drag, startPoint x: 1300, startPoint y: 516, endPoint x: 1312, endPoint y: 564, distance: 49.5
click at [1299, 518] on div "Tại văn phòng" at bounding box center [1386, 518] width 218 height 18
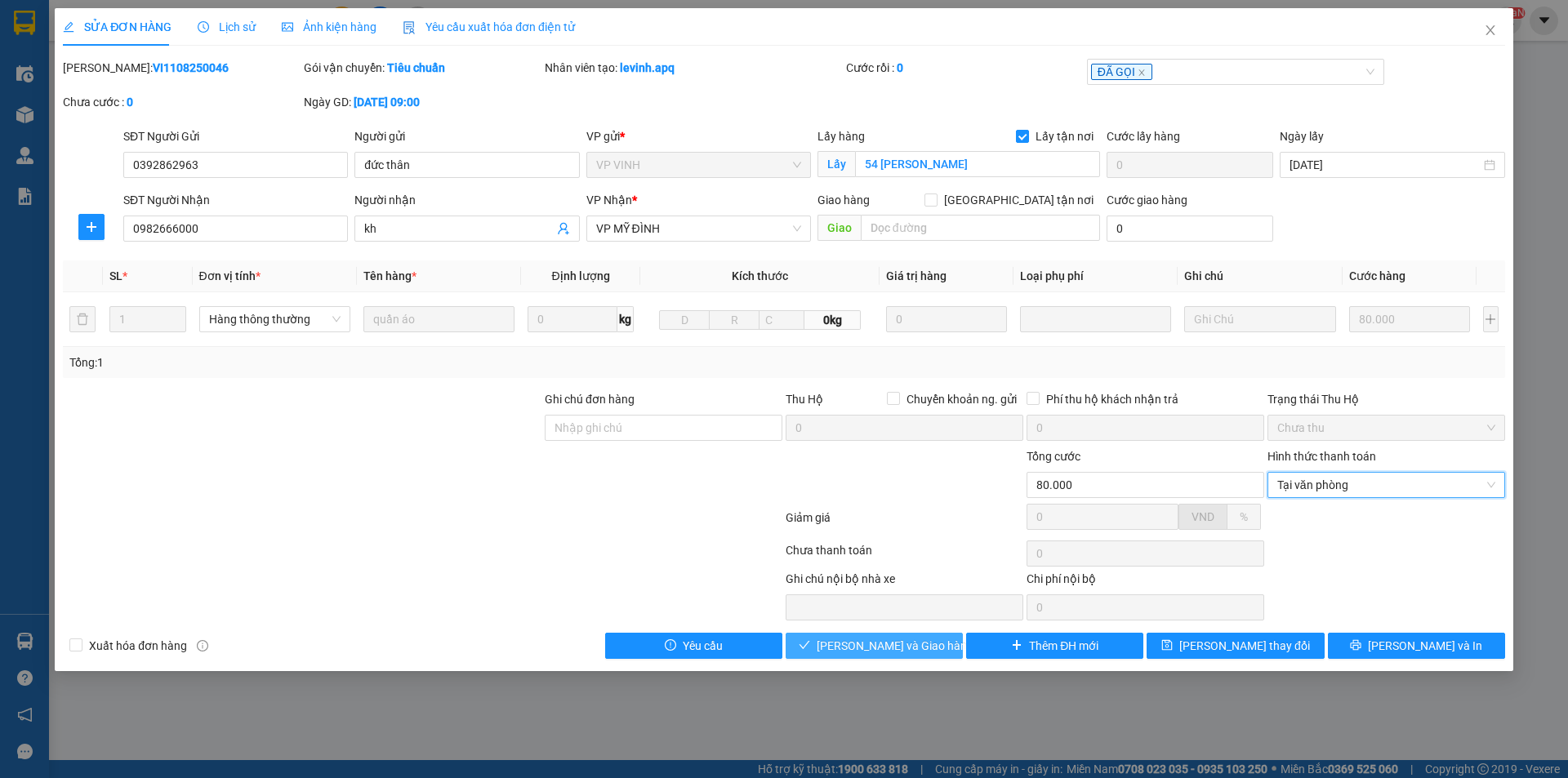
click at [886, 649] on span "Lưu và Giao hàng" at bounding box center [895, 646] width 157 height 18
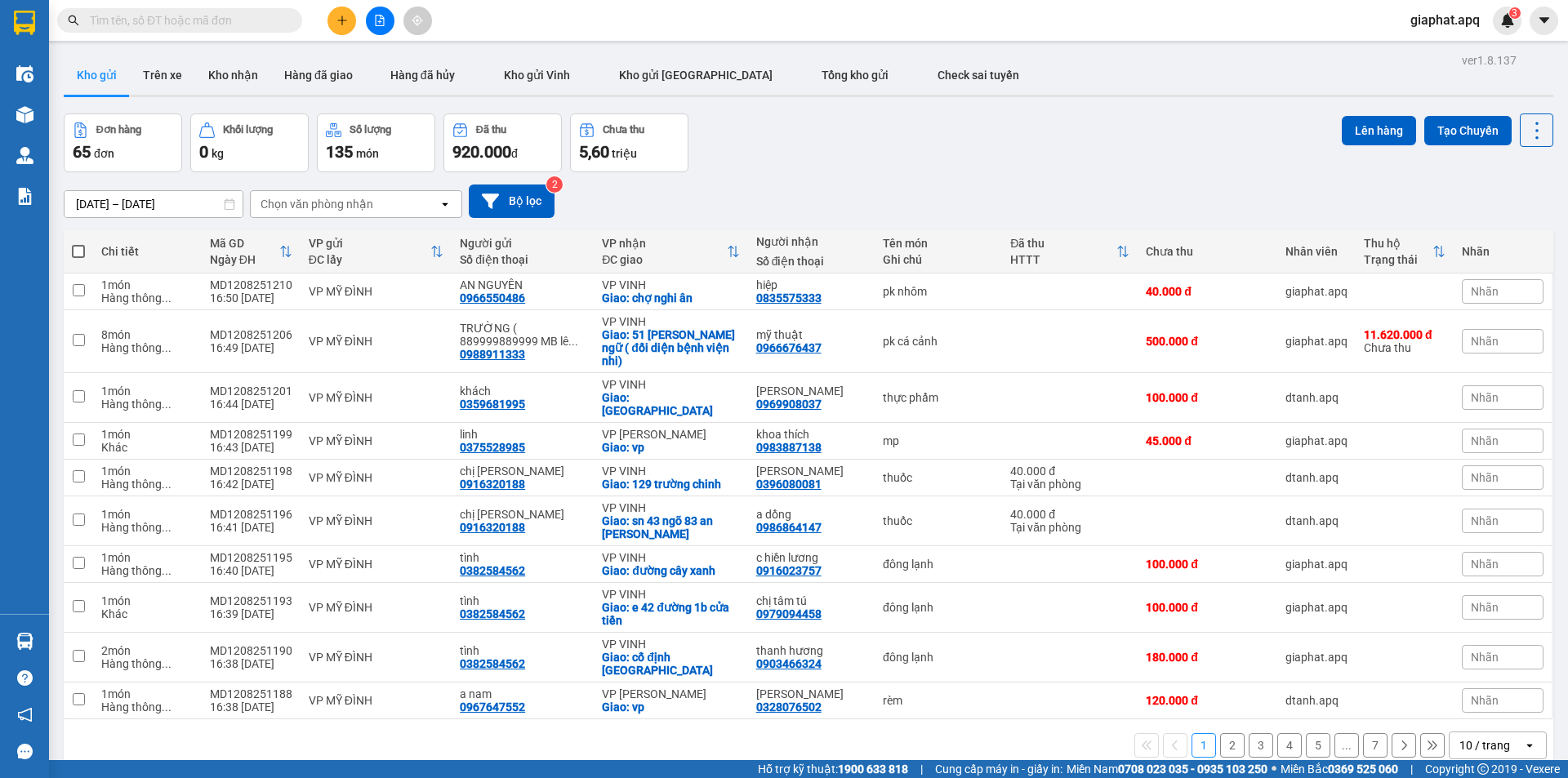
click at [338, 21] on icon "plus" at bounding box center [342, 20] width 11 height 11
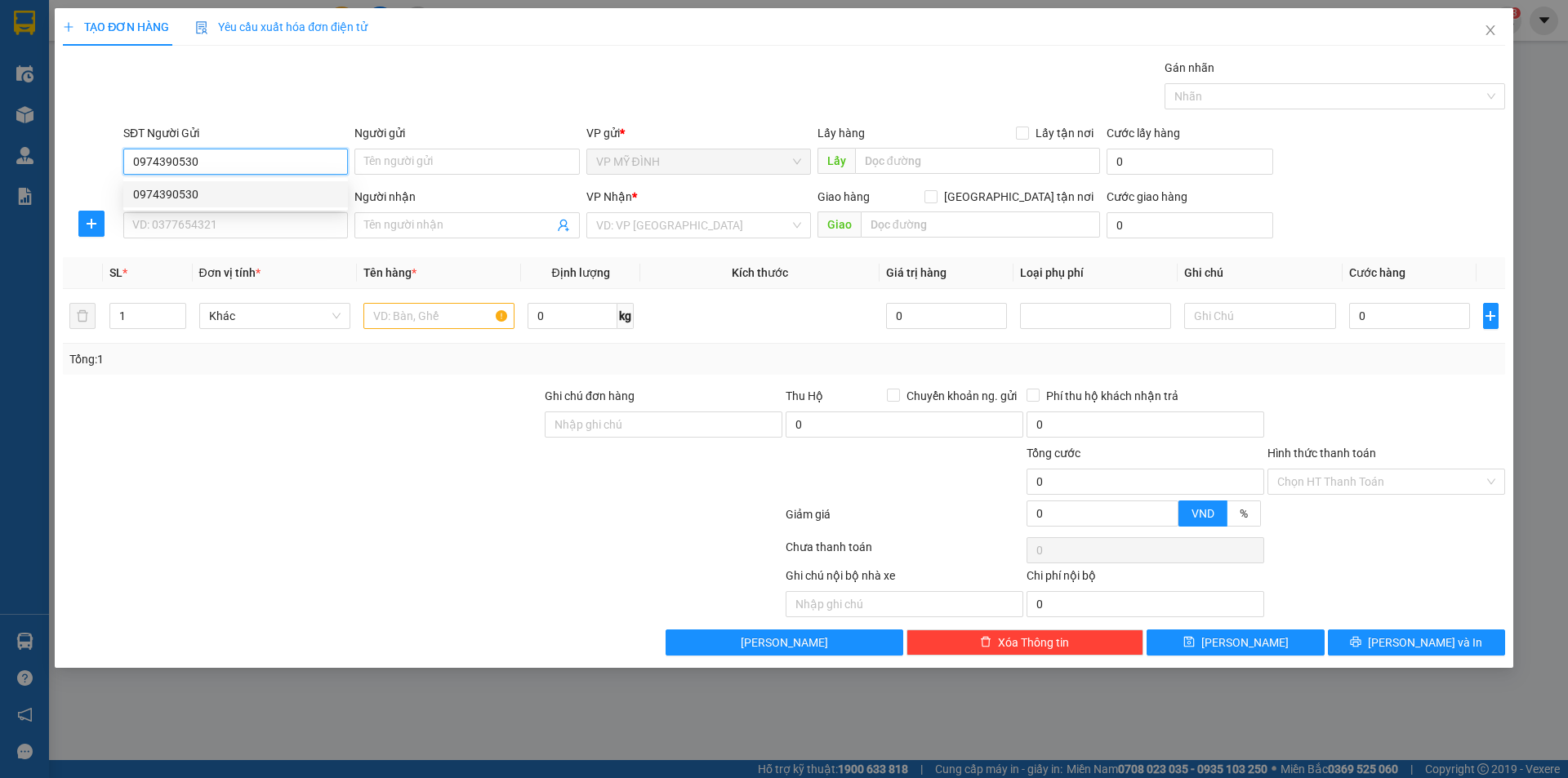
click at [150, 192] on div "0974390530" at bounding box center [235, 194] width 205 height 18
type input "0974390530"
click at [173, 217] on input "SĐT Người Nhận" at bounding box center [236, 225] width 224 height 27
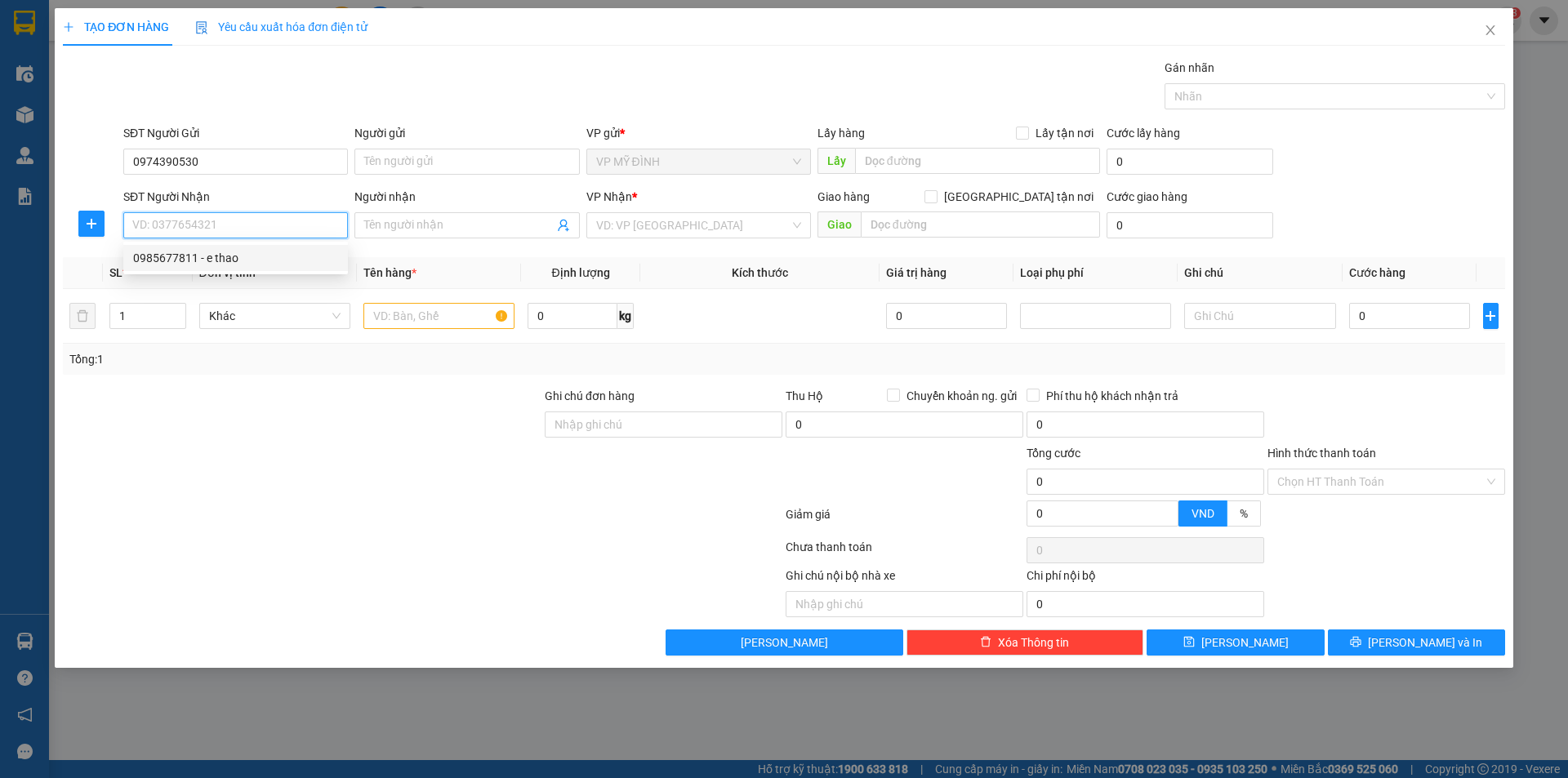
click at [225, 260] on div "0985677811 - e thao" at bounding box center [235, 258] width 205 height 18
type input "0985677811"
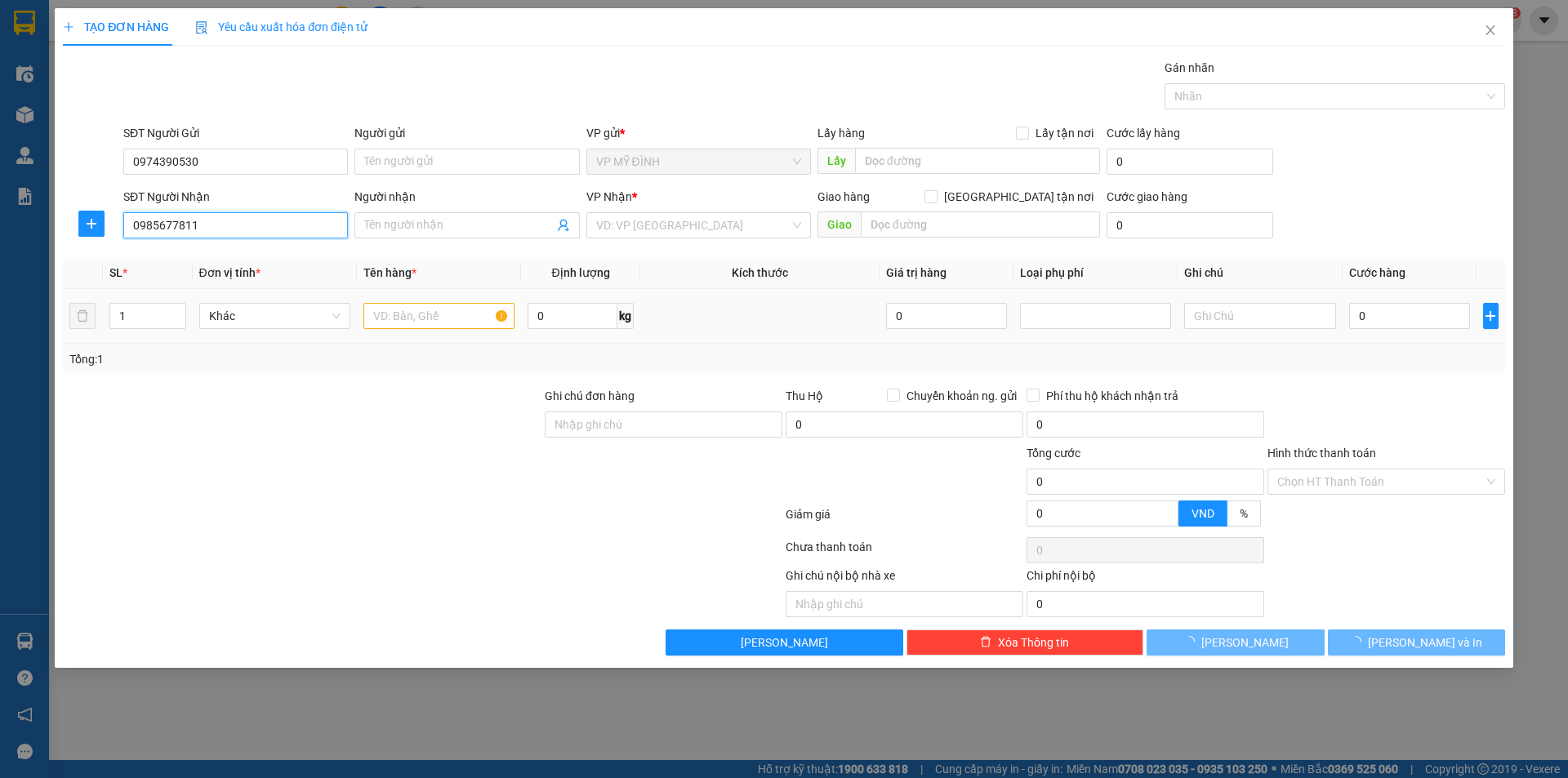
type input "e thao"
checkbox input "true"
type input "vp"
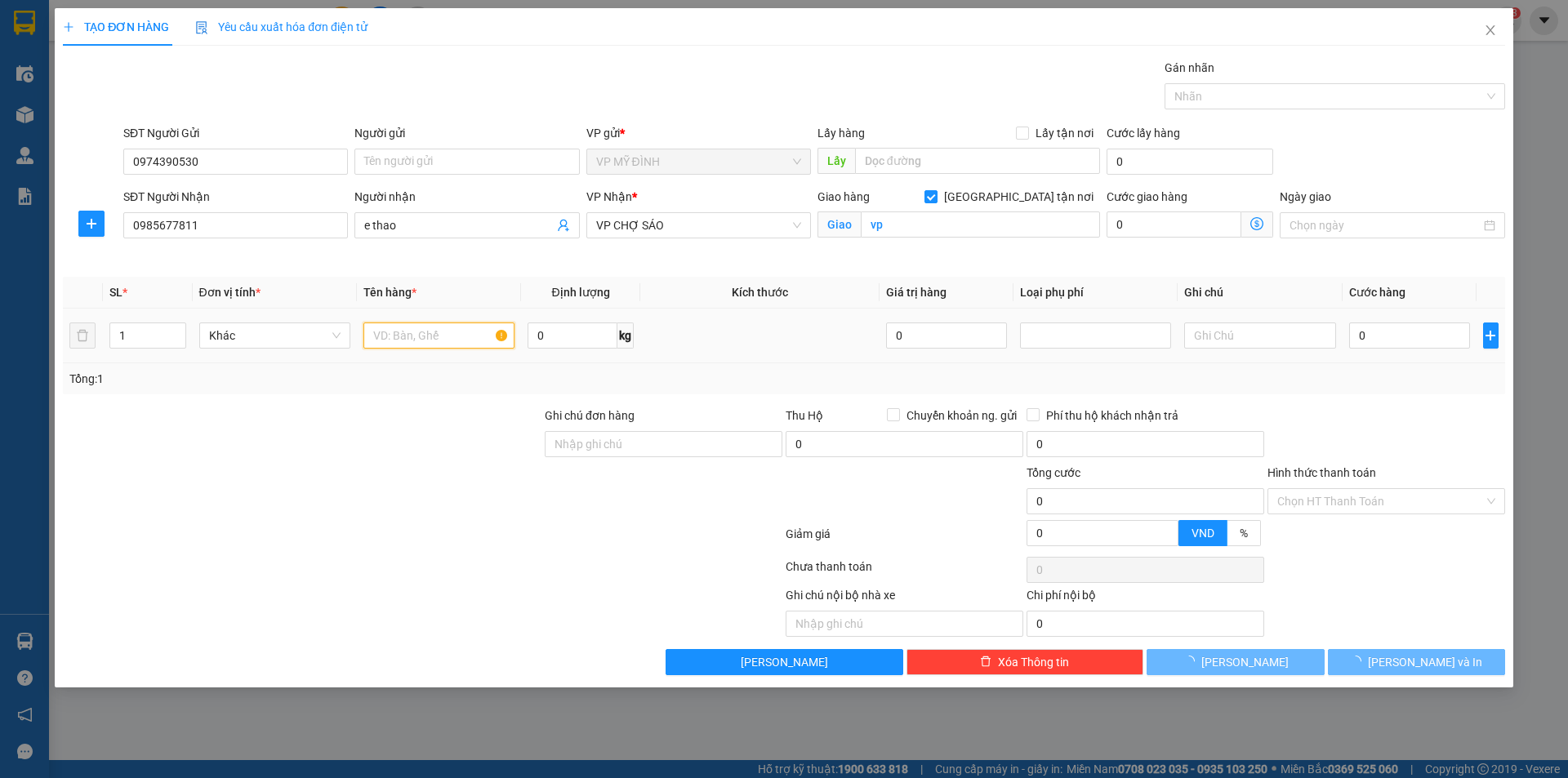
click at [416, 333] on input "text" at bounding box center [439, 336] width 151 height 27
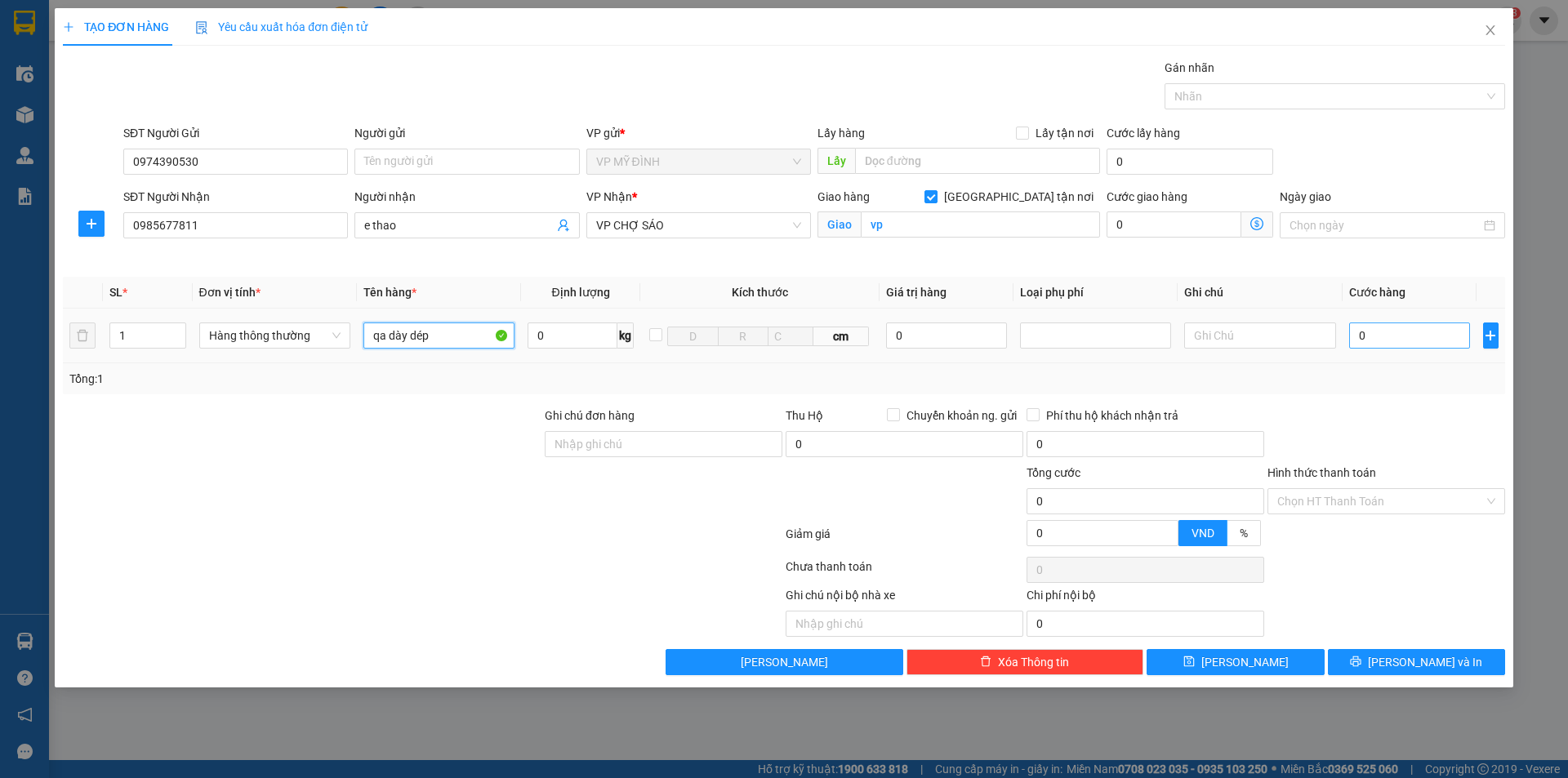
type input "qa dày dép"
type input "7"
type input "70"
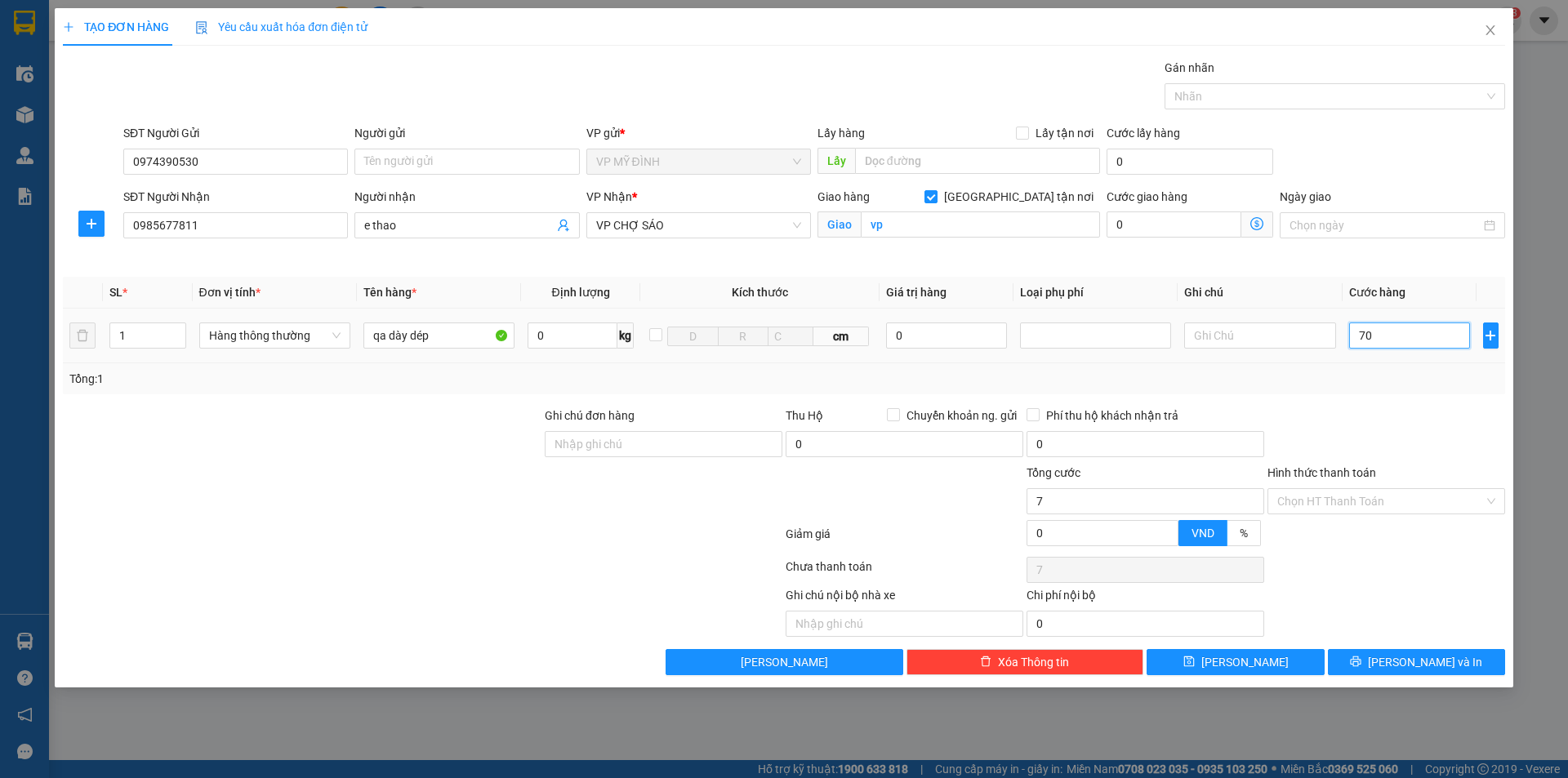
type input "70"
type input "70.000"
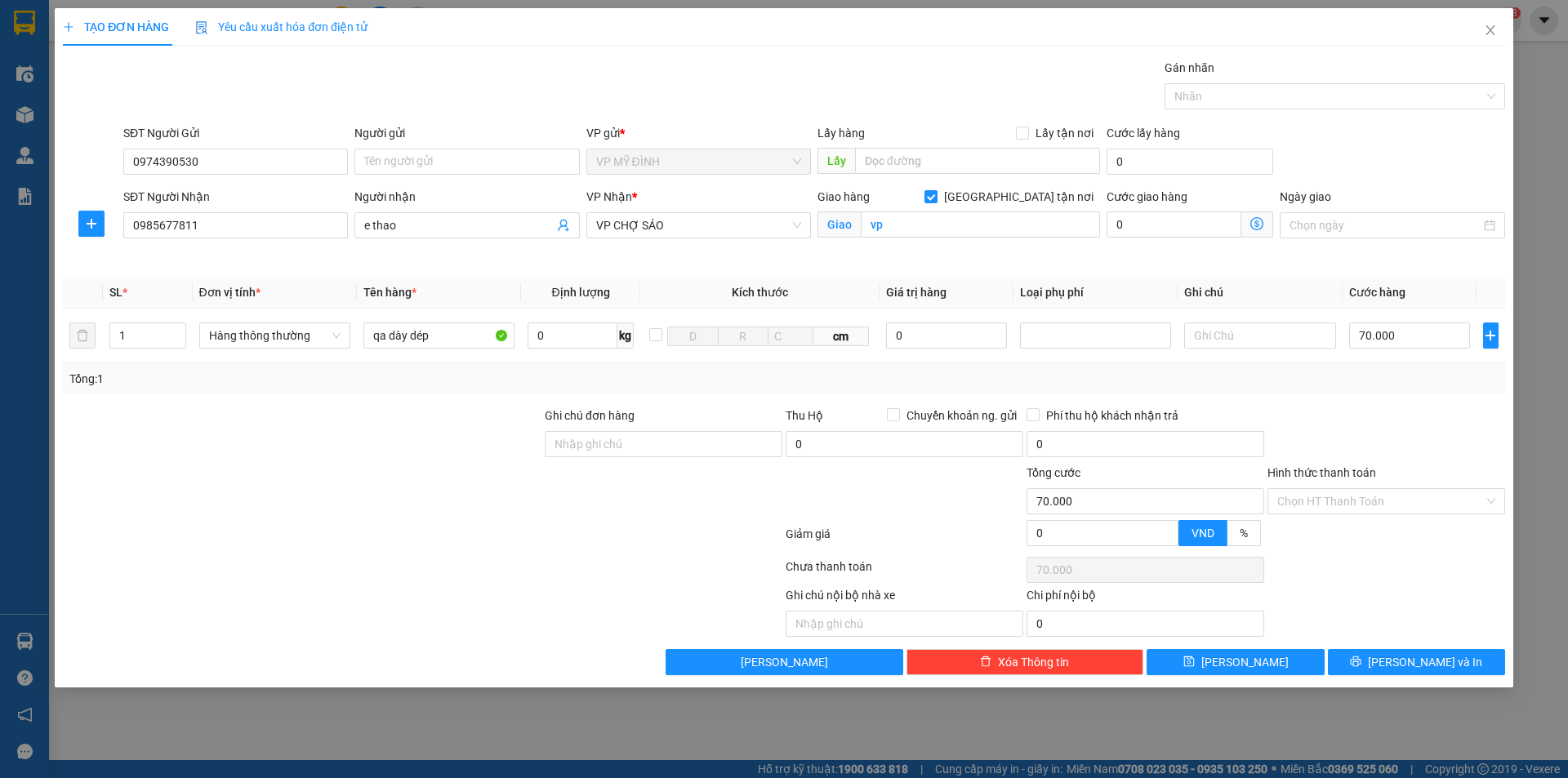
click at [1405, 392] on div "Tổng: 1" at bounding box center [783, 379] width 1442 height 31
click at [1406, 658] on span "[PERSON_NAME] và In" at bounding box center [1425, 662] width 114 height 18
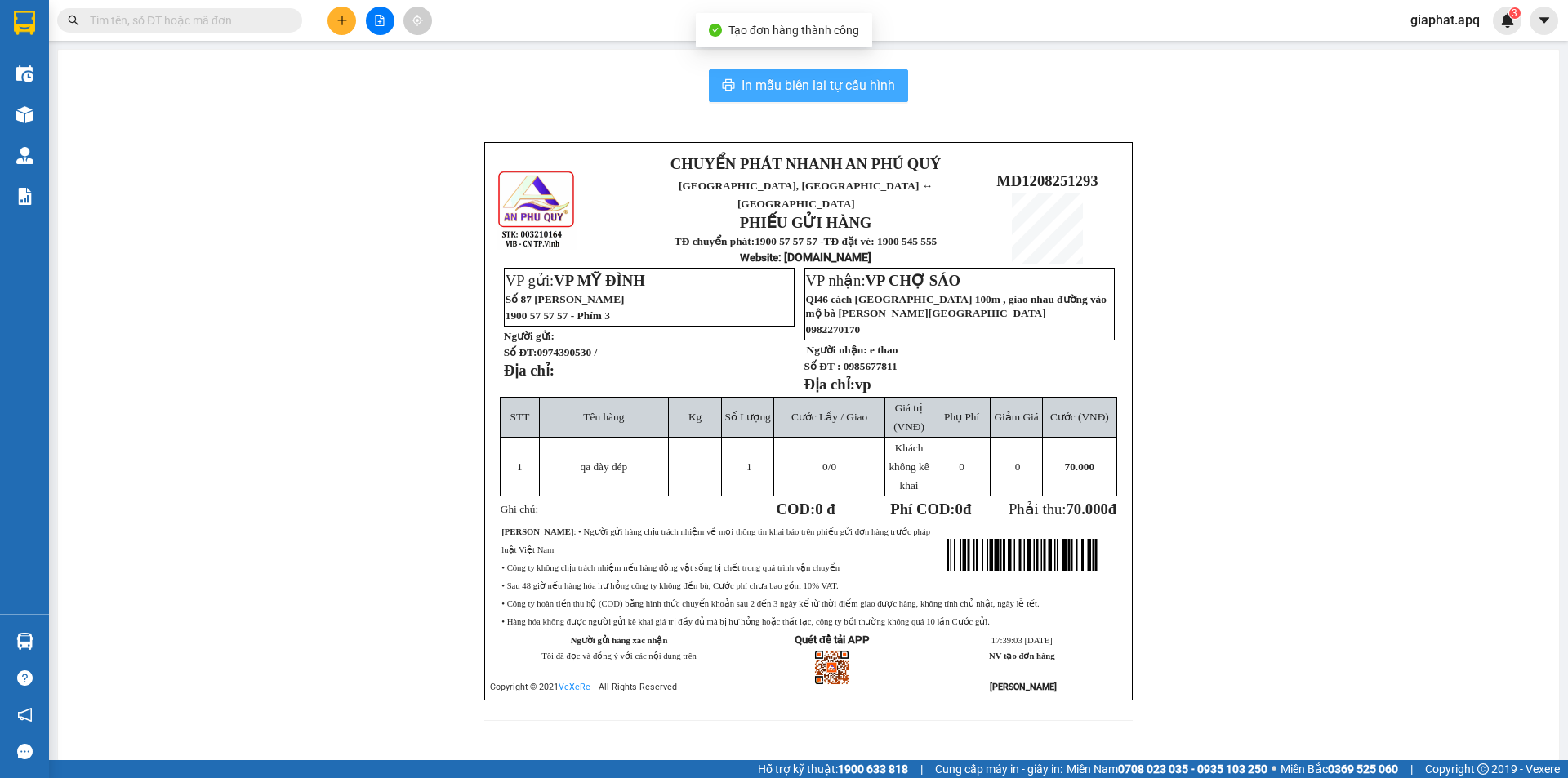
click at [710, 85] on button "In mẫu biên lai tự cấu hình" at bounding box center [808, 86] width 200 height 33
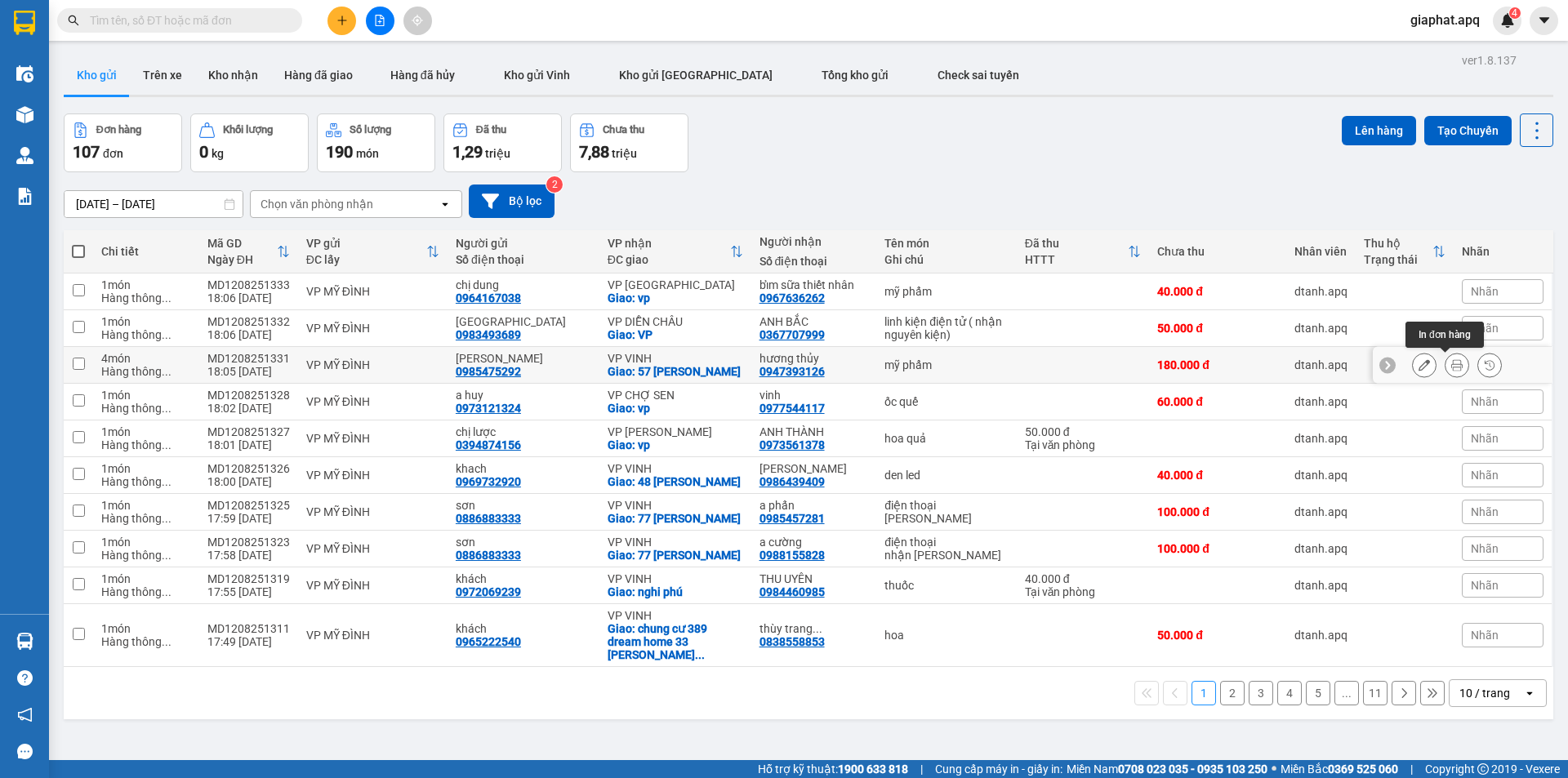
click at [1451, 366] on icon at bounding box center [1457, 364] width 11 height 11
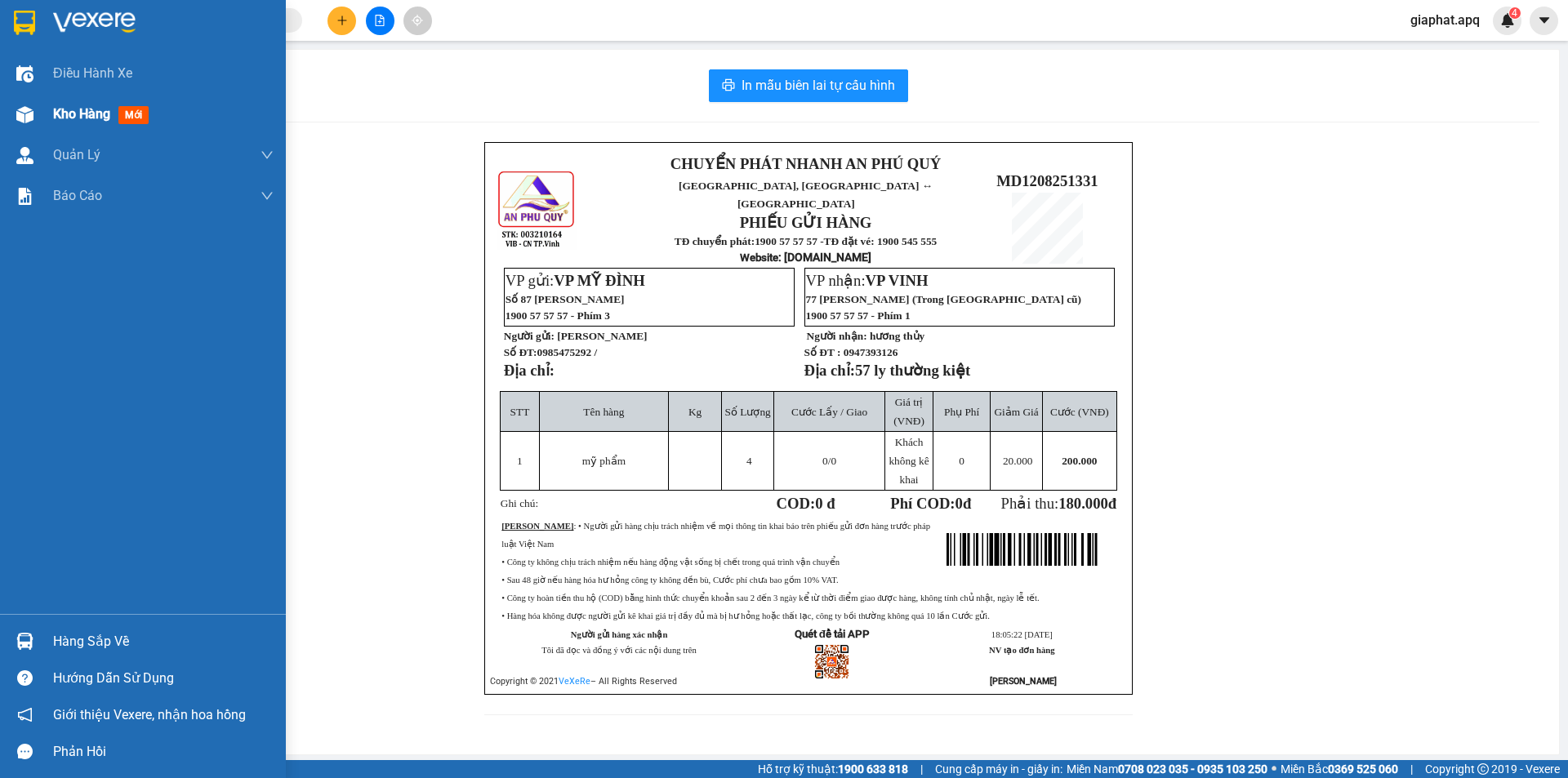
click at [63, 122] on span "Kho hàng" at bounding box center [81, 114] width 57 height 15
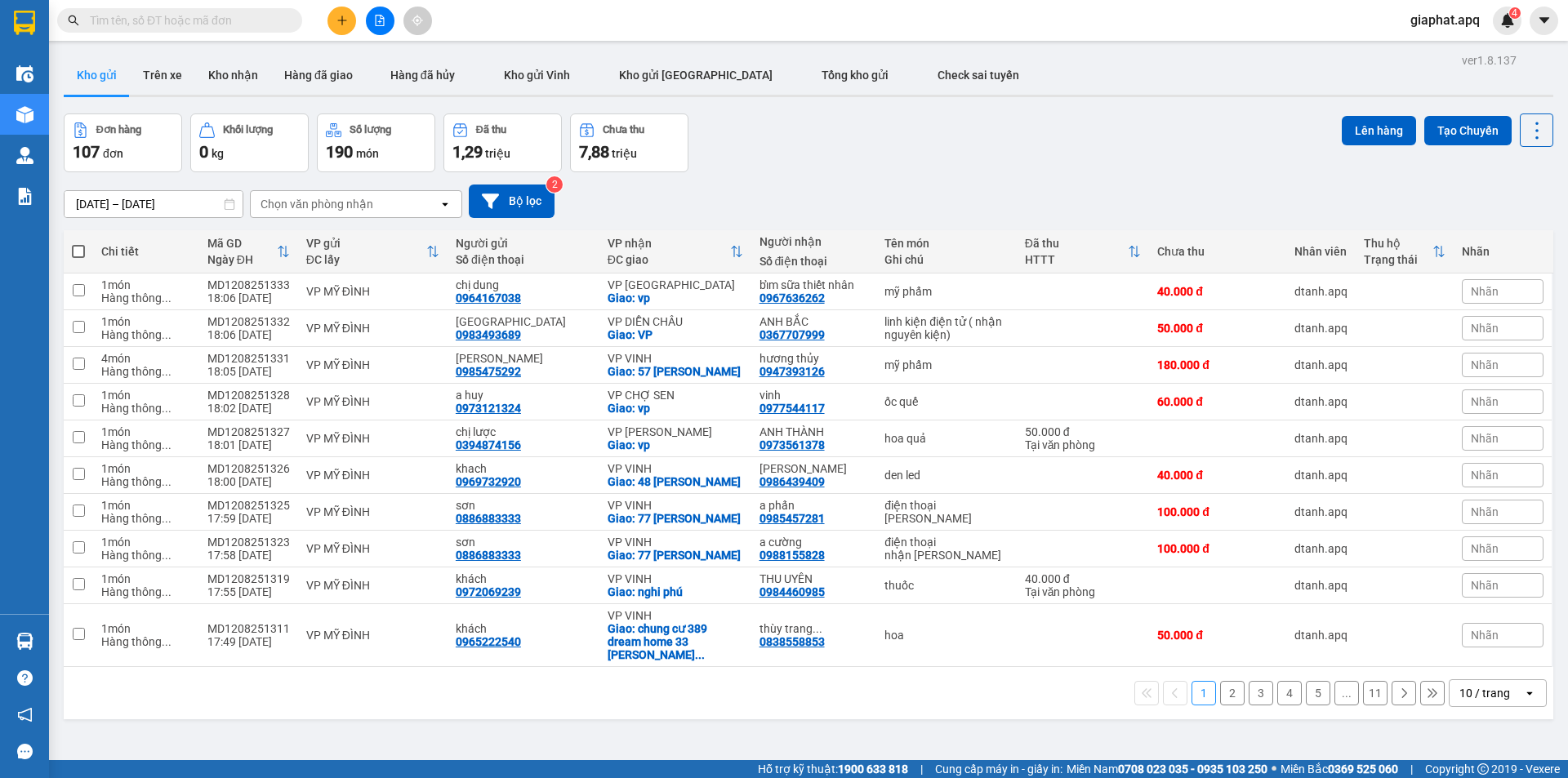
click at [218, 24] on input "text" at bounding box center [186, 20] width 193 height 18
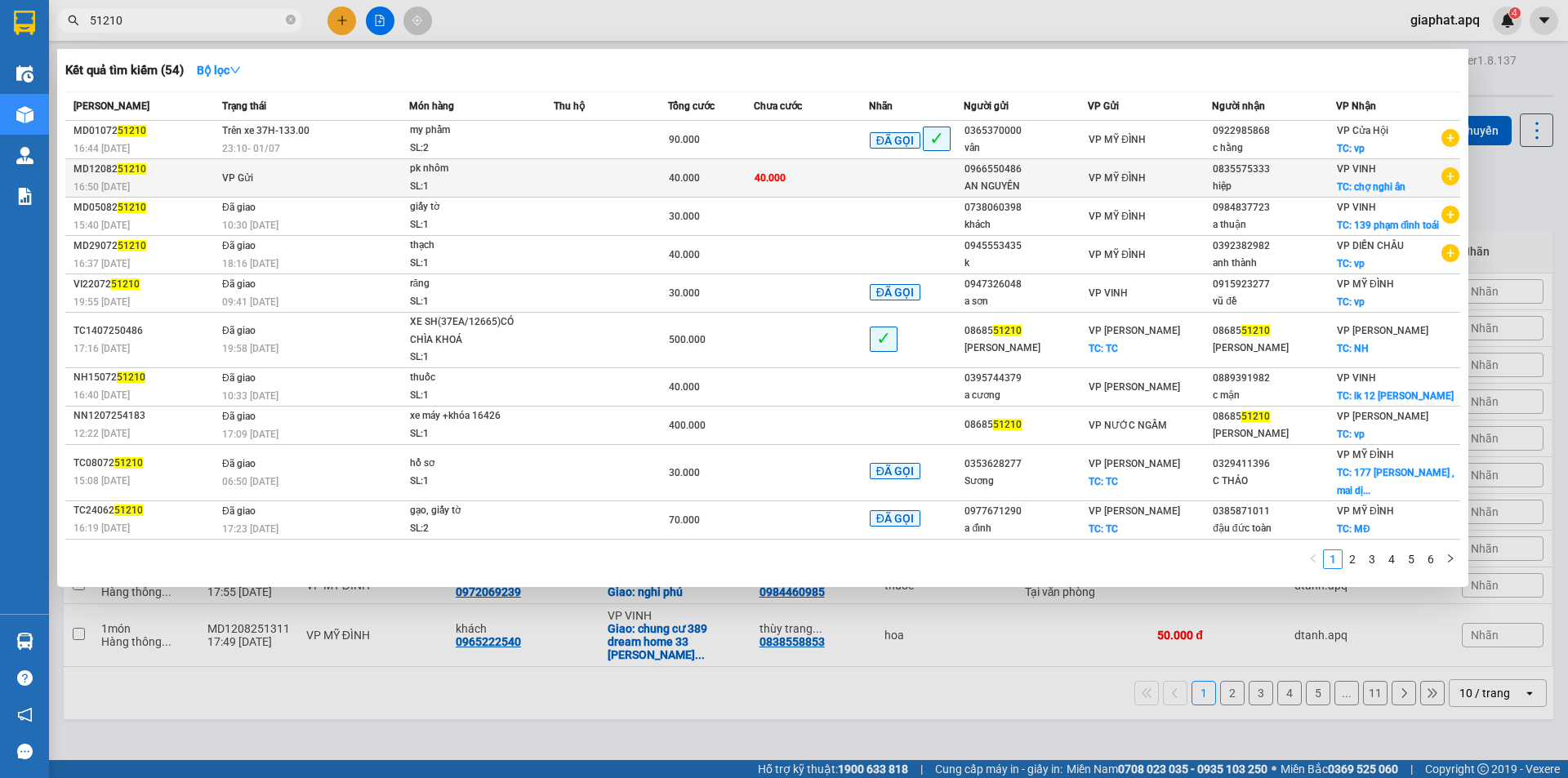
type input "51210"
click at [811, 183] on td "40.000" at bounding box center [811, 178] width 114 height 39
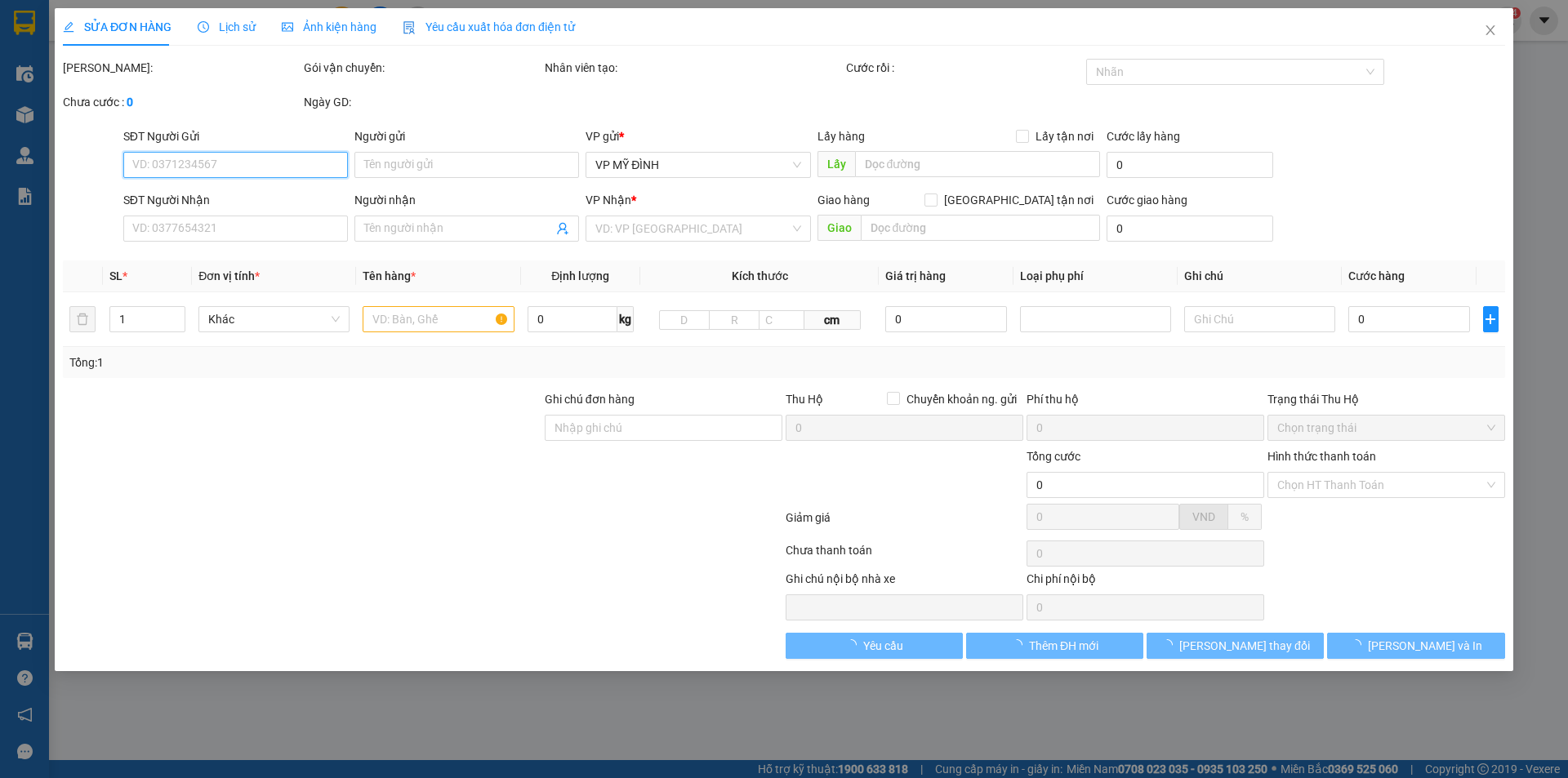
type input "0966550486"
type input "AN NGUYÊN"
type input "0835575333"
type input "hiệp"
checkbox input "true"
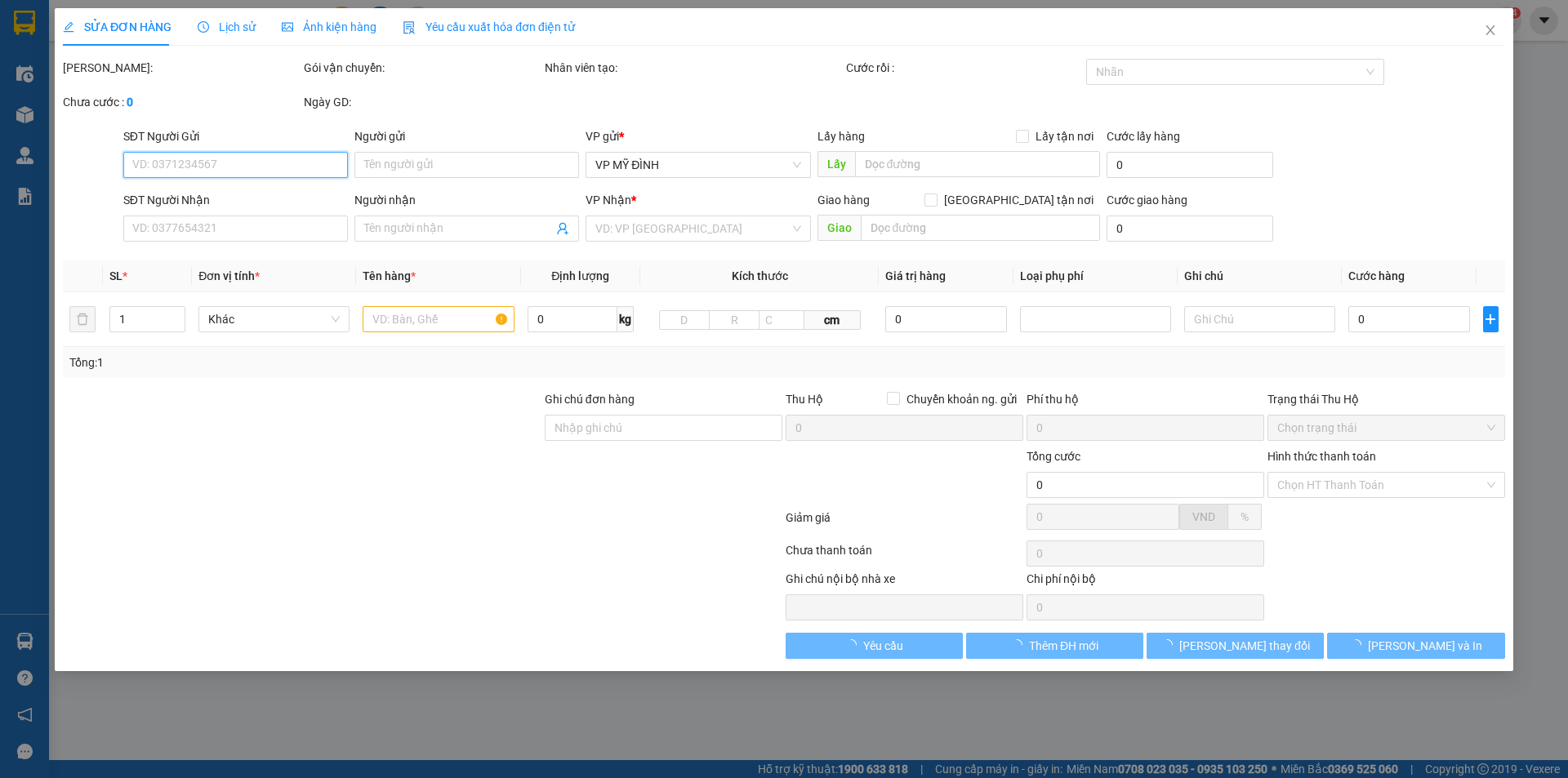
type input "chợ nghi ân"
type input "40.000"
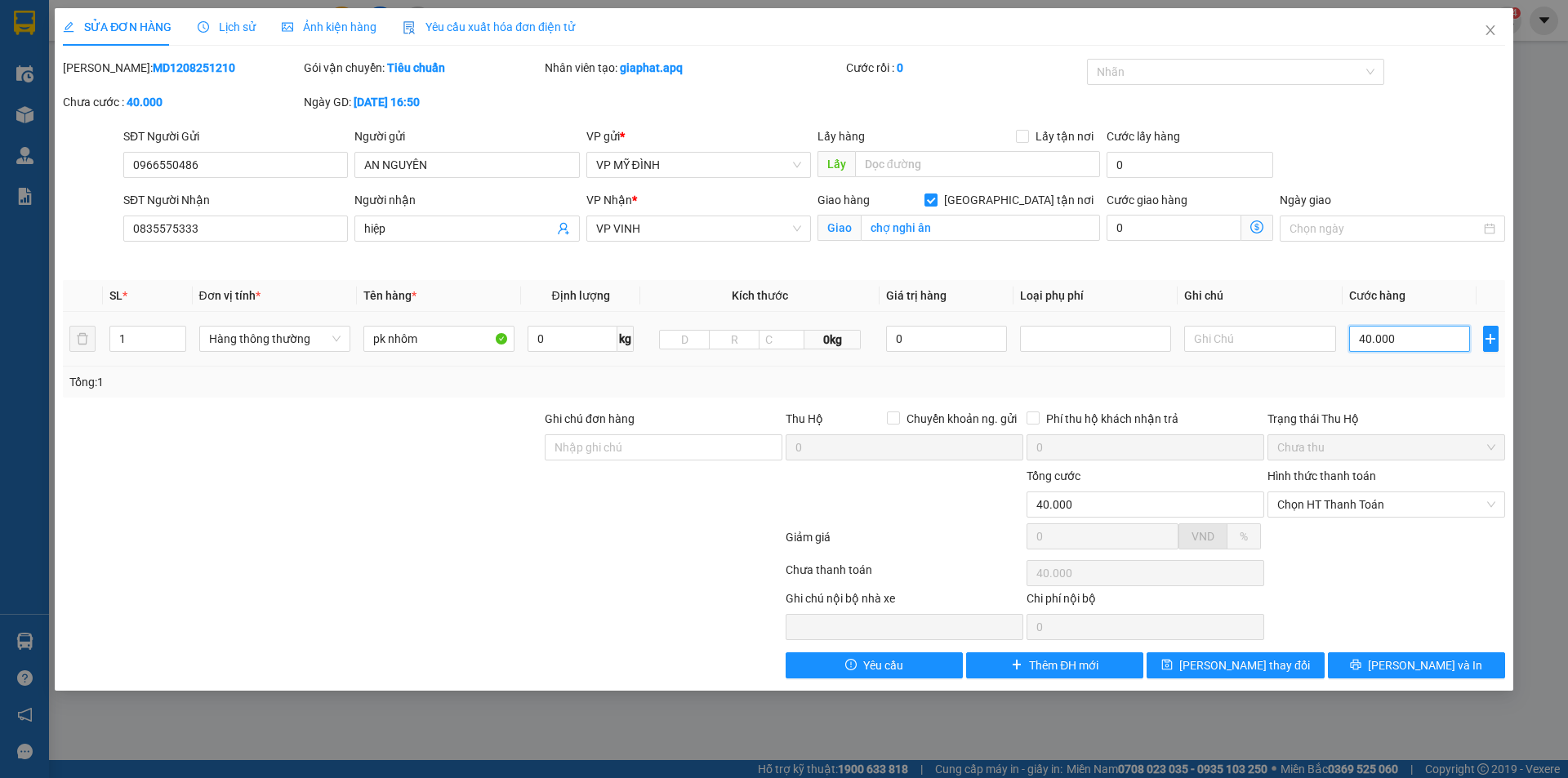
click at [1397, 333] on input "40.000" at bounding box center [1410, 338] width 122 height 27
type input "3"
type input "30"
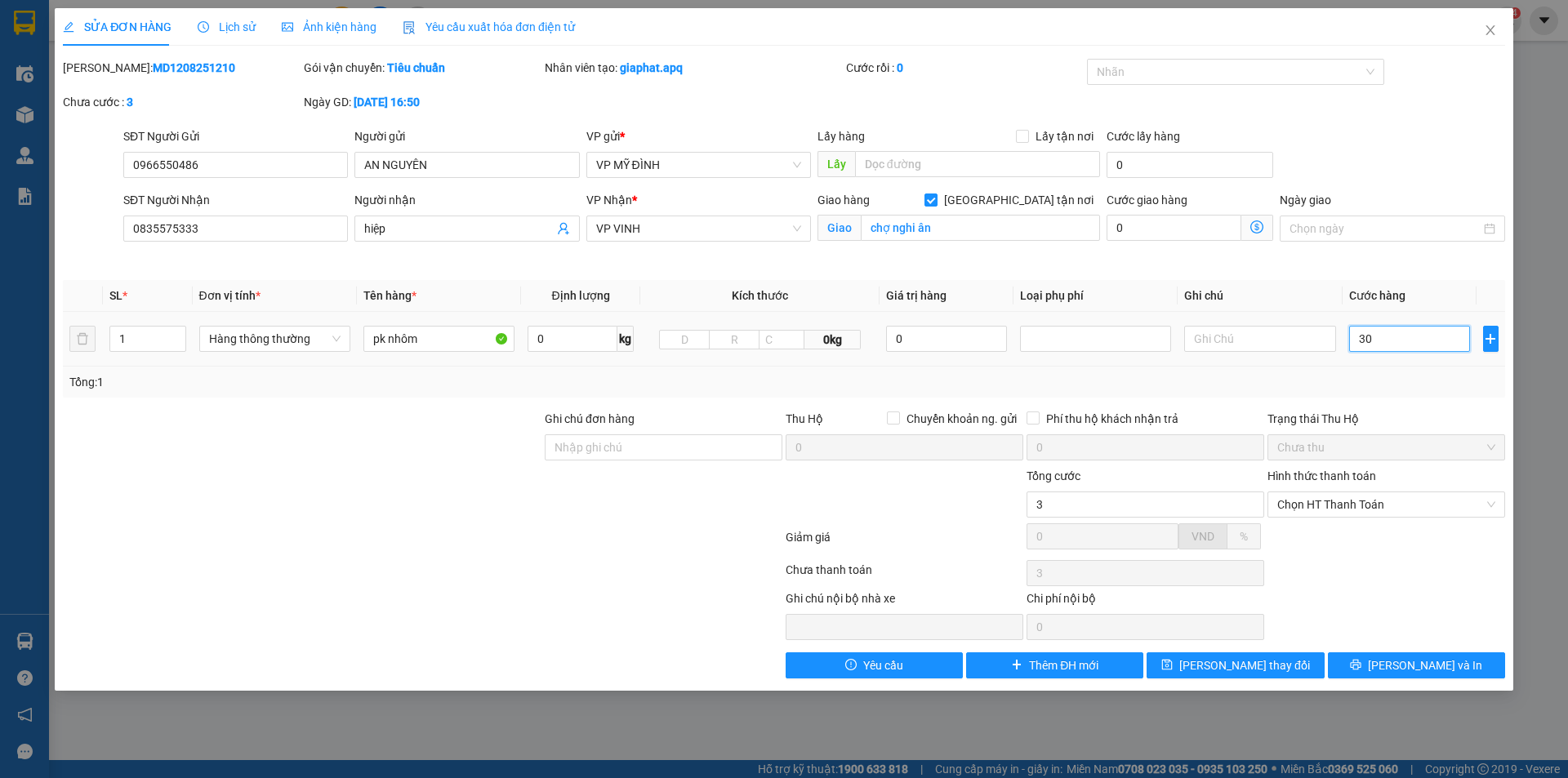
type input "30"
type input "30.000"
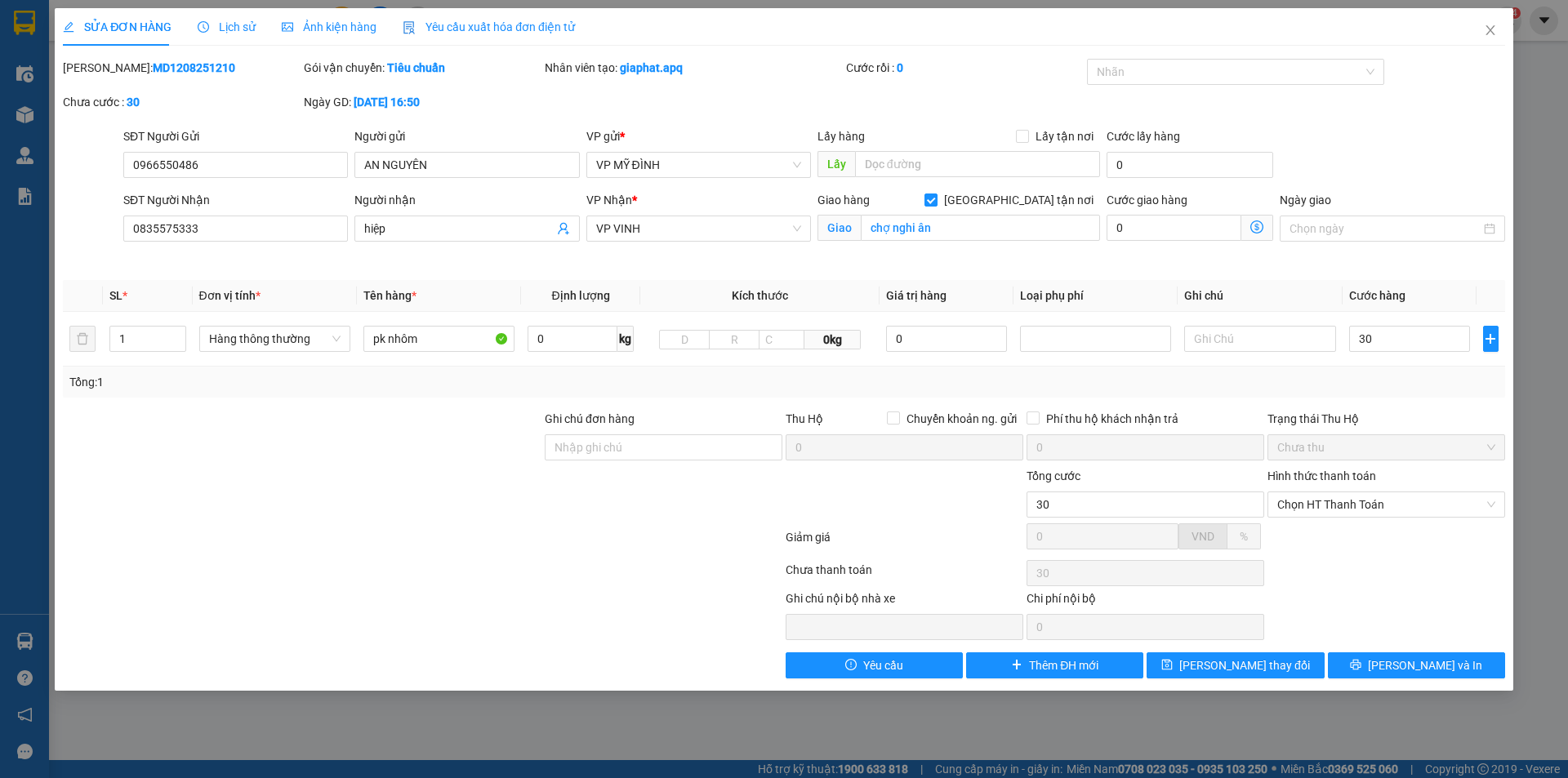
type input "30.000"
click at [1403, 408] on div "Total Paid Fee 0 Total UnPaid Fee 40.000 Cash Collection Total Fee Mã ĐH: MD120…" at bounding box center [783, 369] width 1442 height 620
click at [1329, 500] on span "Chọn HT Thanh Toán" at bounding box center [1386, 505] width 218 height 25
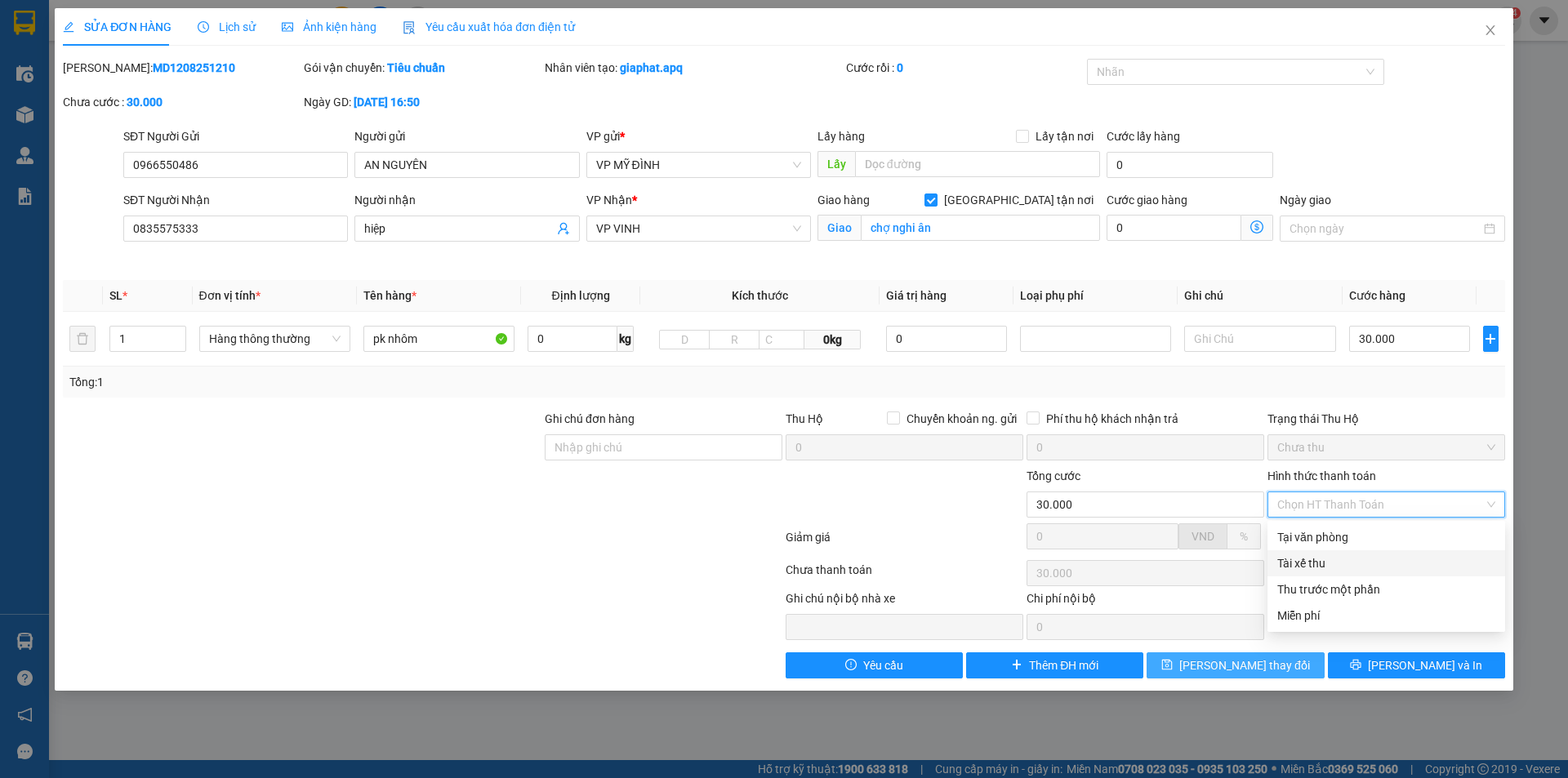
click at [1223, 658] on span "[PERSON_NAME] thay đổi" at bounding box center [1244, 665] width 131 height 18
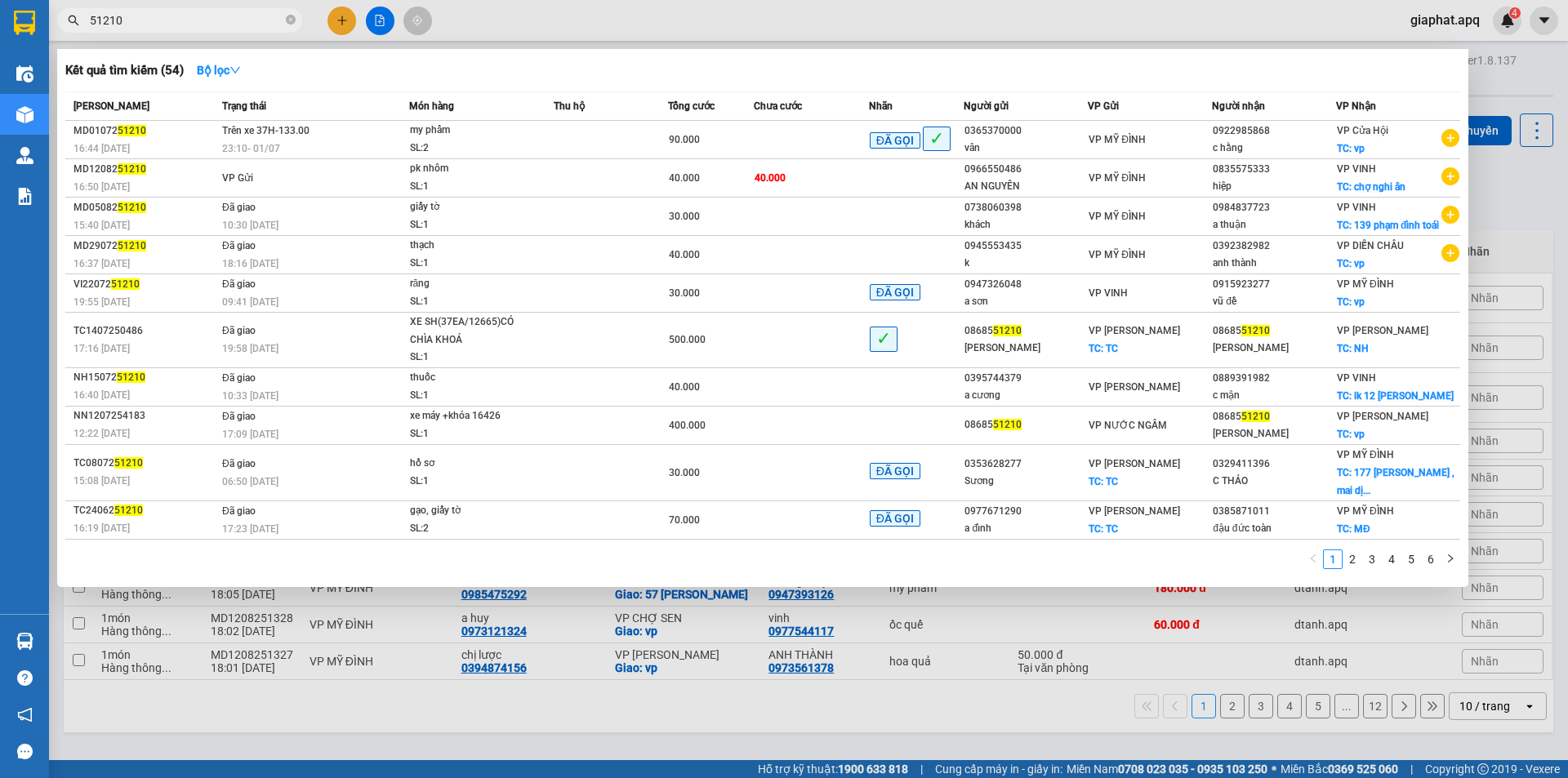
click at [203, 23] on input "51210" at bounding box center [186, 20] width 193 height 18
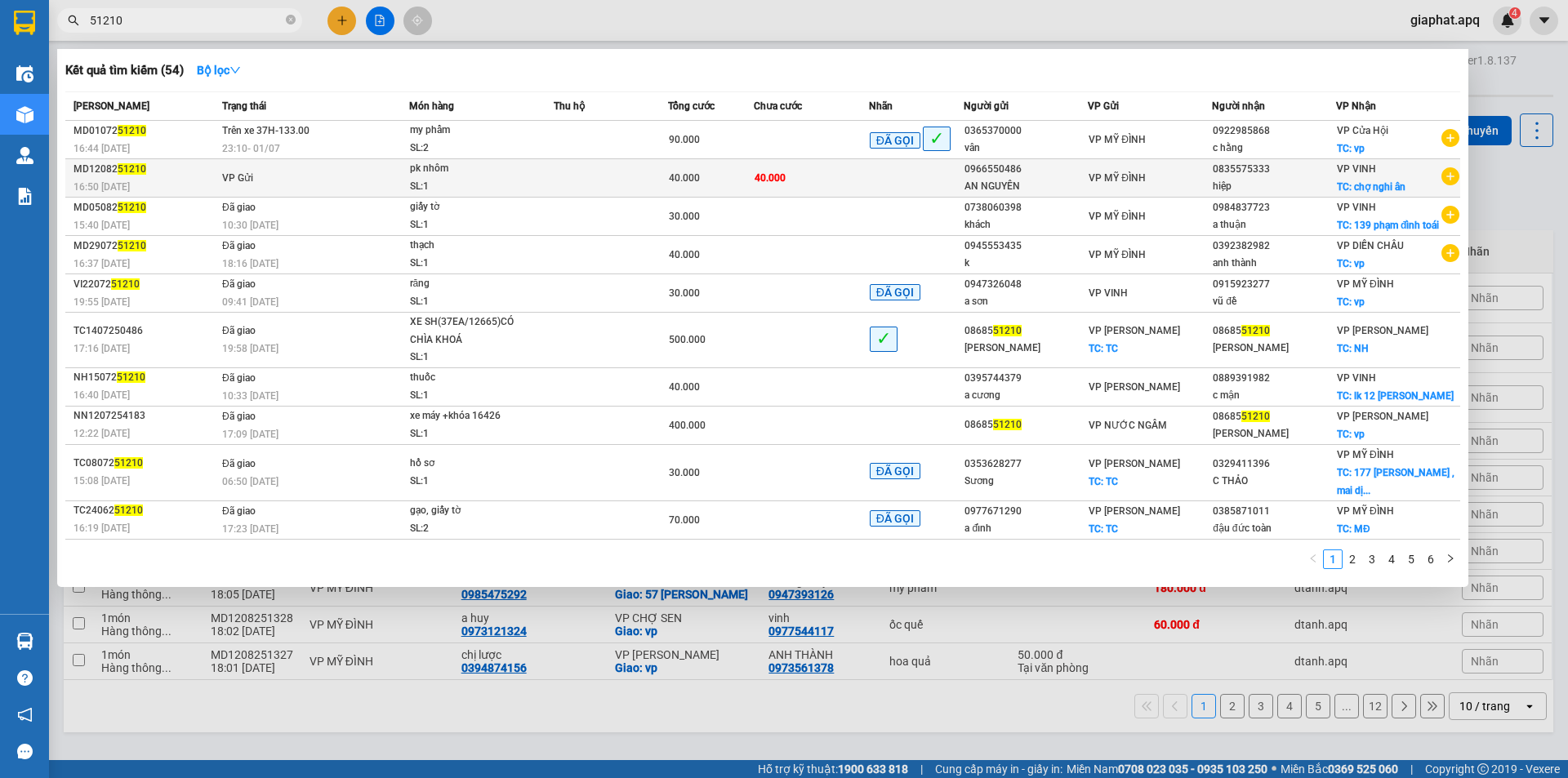
click at [848, 178] on td "40.000" at bounding box center [811, 178] width 114 height 39
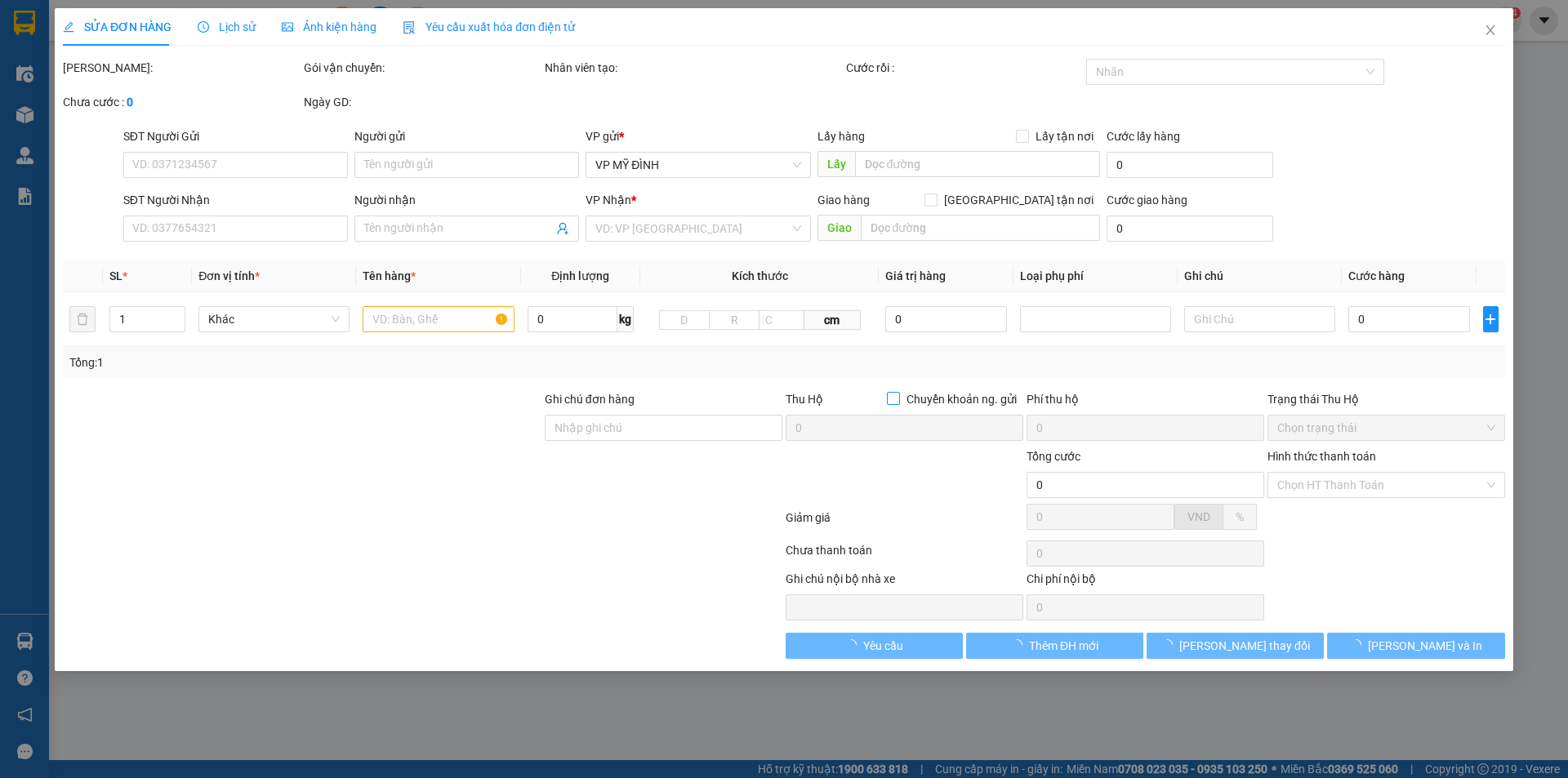
type input "0966550486"
type input "AN NGUYÊN"
type input "0835575333"
type input "hiệp"
checkbox input "true"
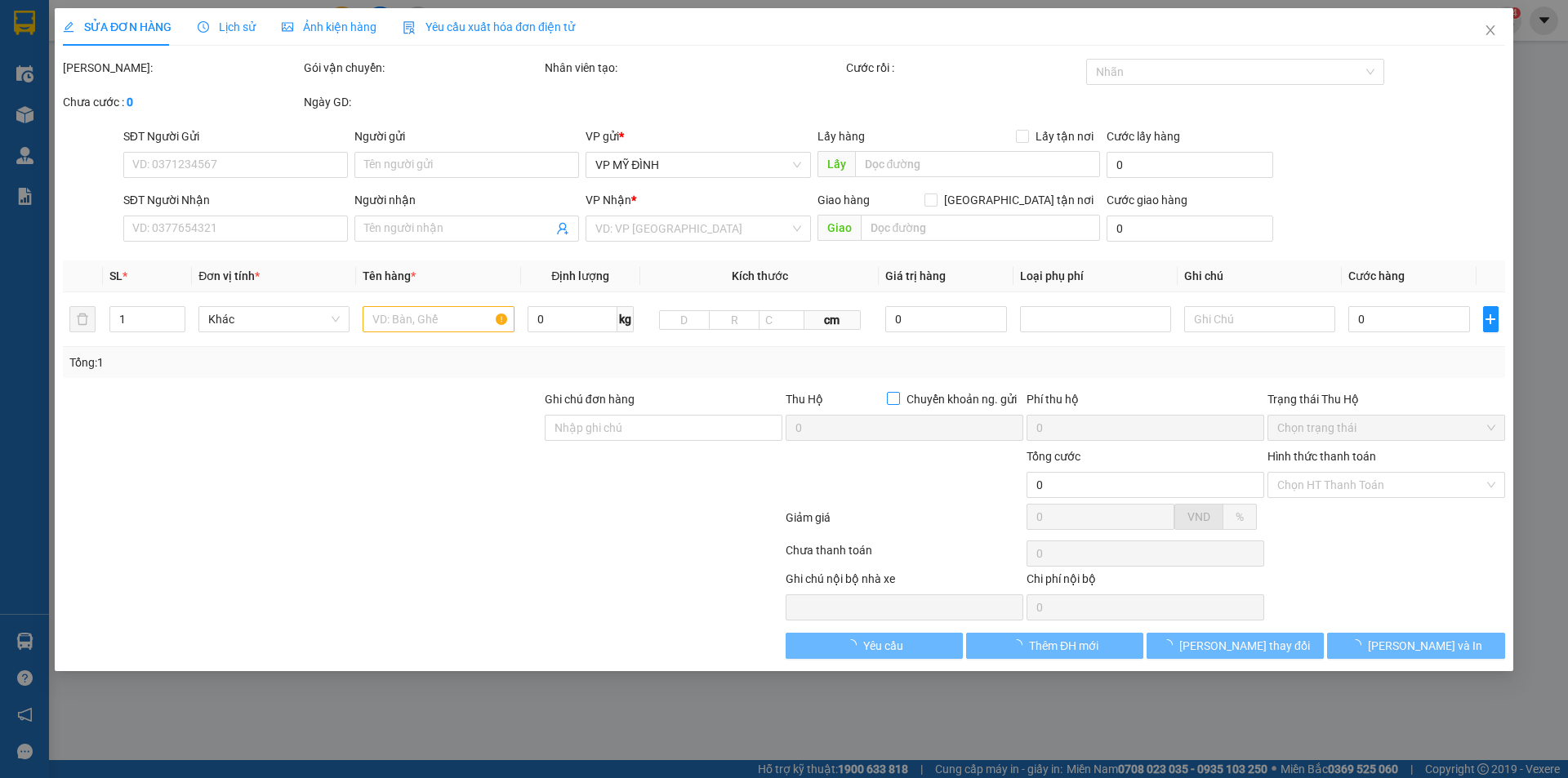
type input "chợ nghi ân"
type input "30.000"
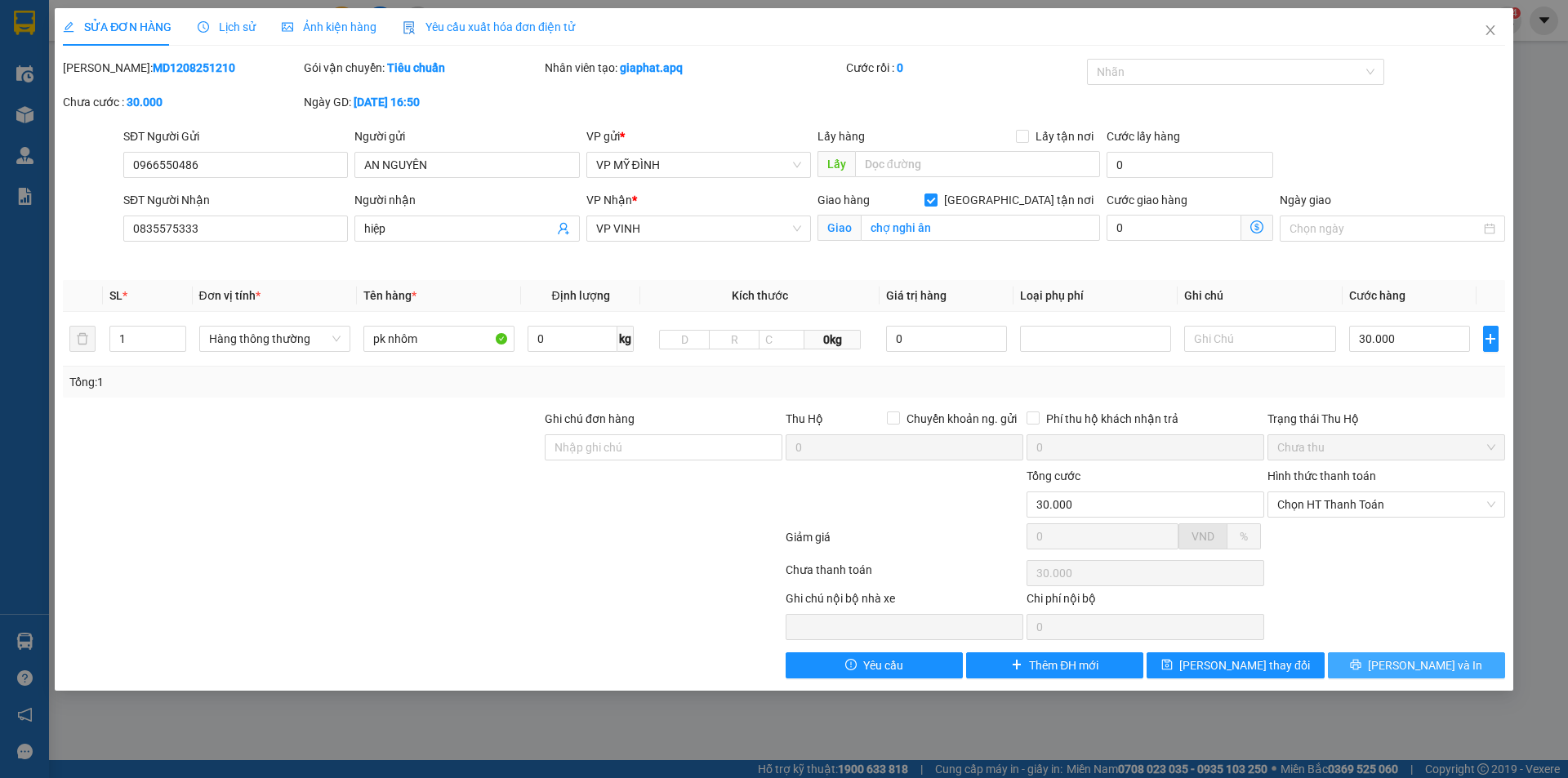
click at [1402, 665] on button "[PERSON_NAME] và In" at bounding box center [1416, 666] width 177 height 27
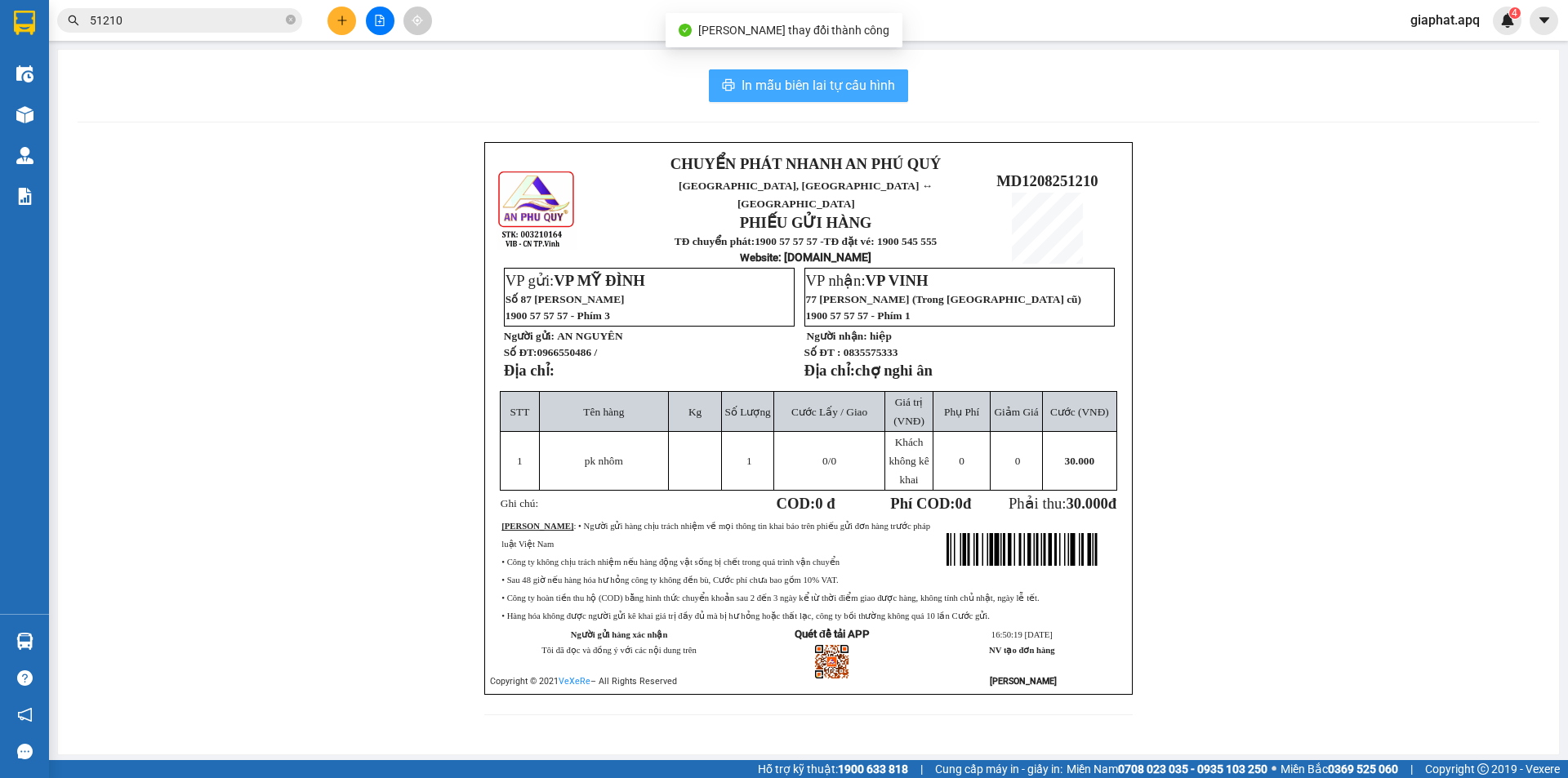
click at [798, 83] on span "In mẫu biên lai tự cấu hình" at bounding box center [818, 86] width 153 height 21
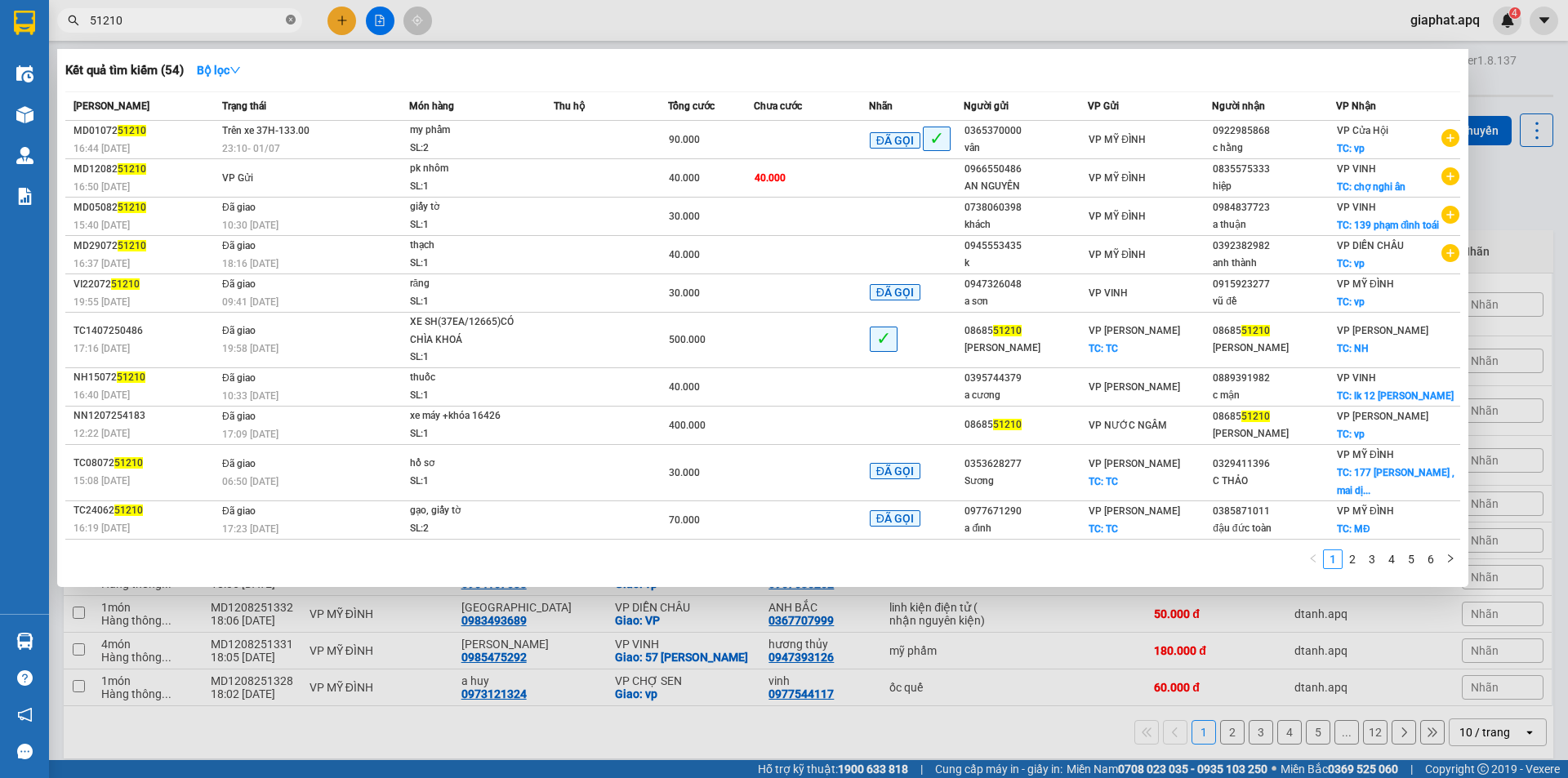
drag, startPoint x: 289, startPoint y: 18, endPoint x: 326, endPoint y: 23, distance: 37.3
click at [290, 18] on icon "close-circle" at bounding box center [290, 19] width 9 height 9
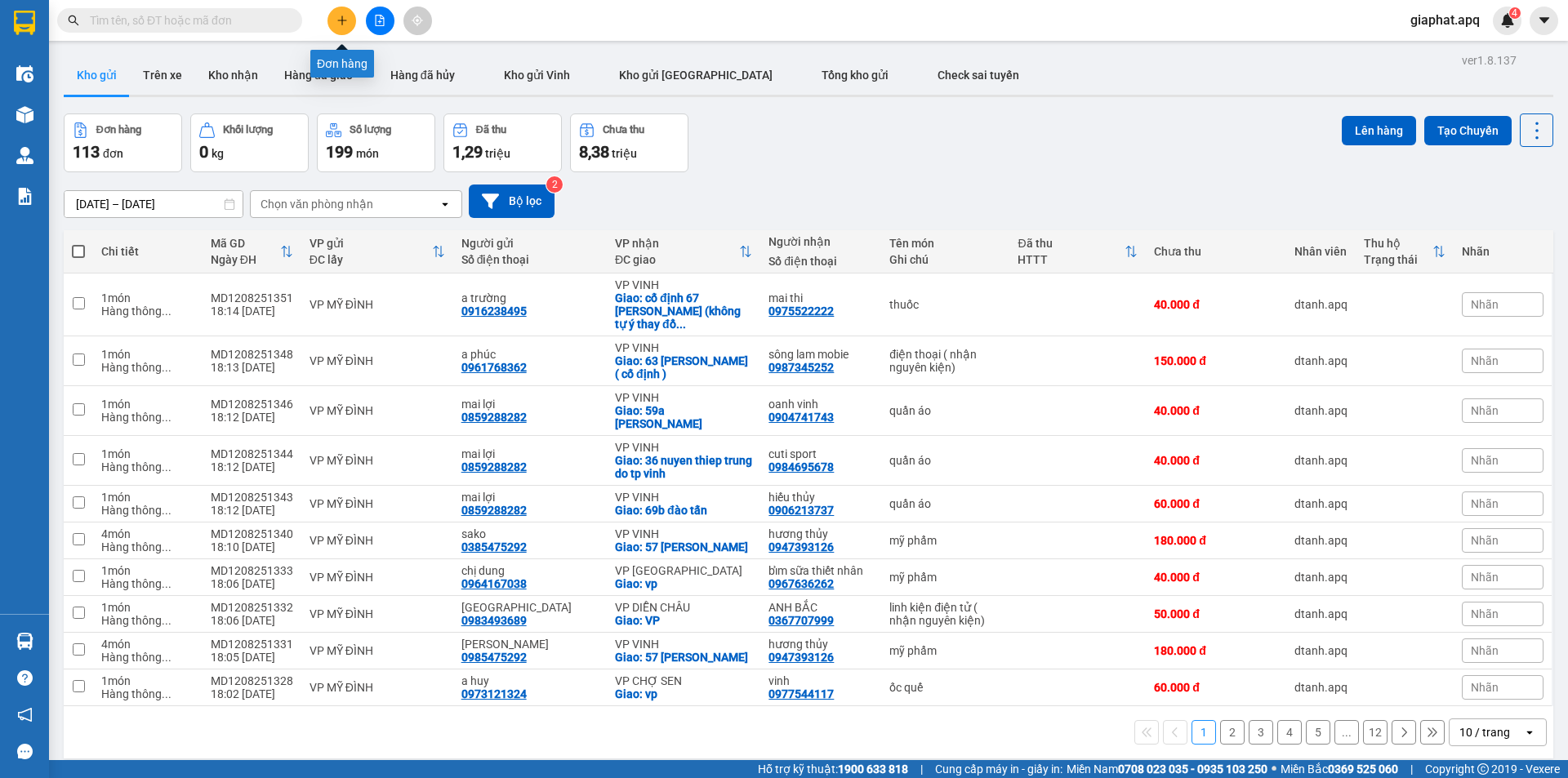
click at [349, 15] on button at bounding box center [341, 21] width 28 height 28
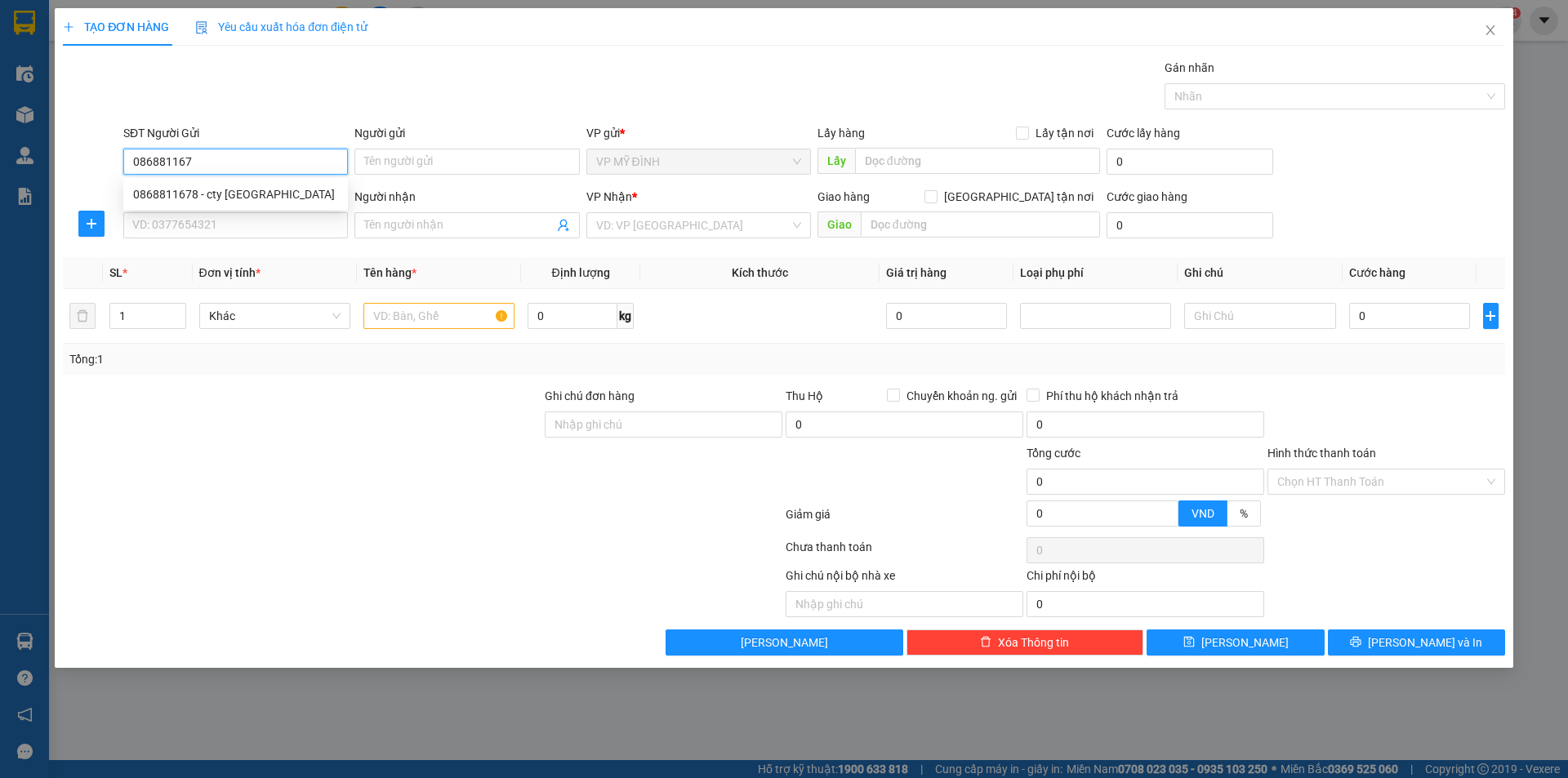
type input "0868811678"
click at [242, 195] on div "0868811678 - cty [GEOGRAPHIC_DATA]" at bounding box center [235, 194] width 205 height 18
type input "[PERSON_NAME]"
type input "0868811678"
click at [243, 230] on input "SĐT Người Nhận" at bounding box center [236, 225] width 224 height 27
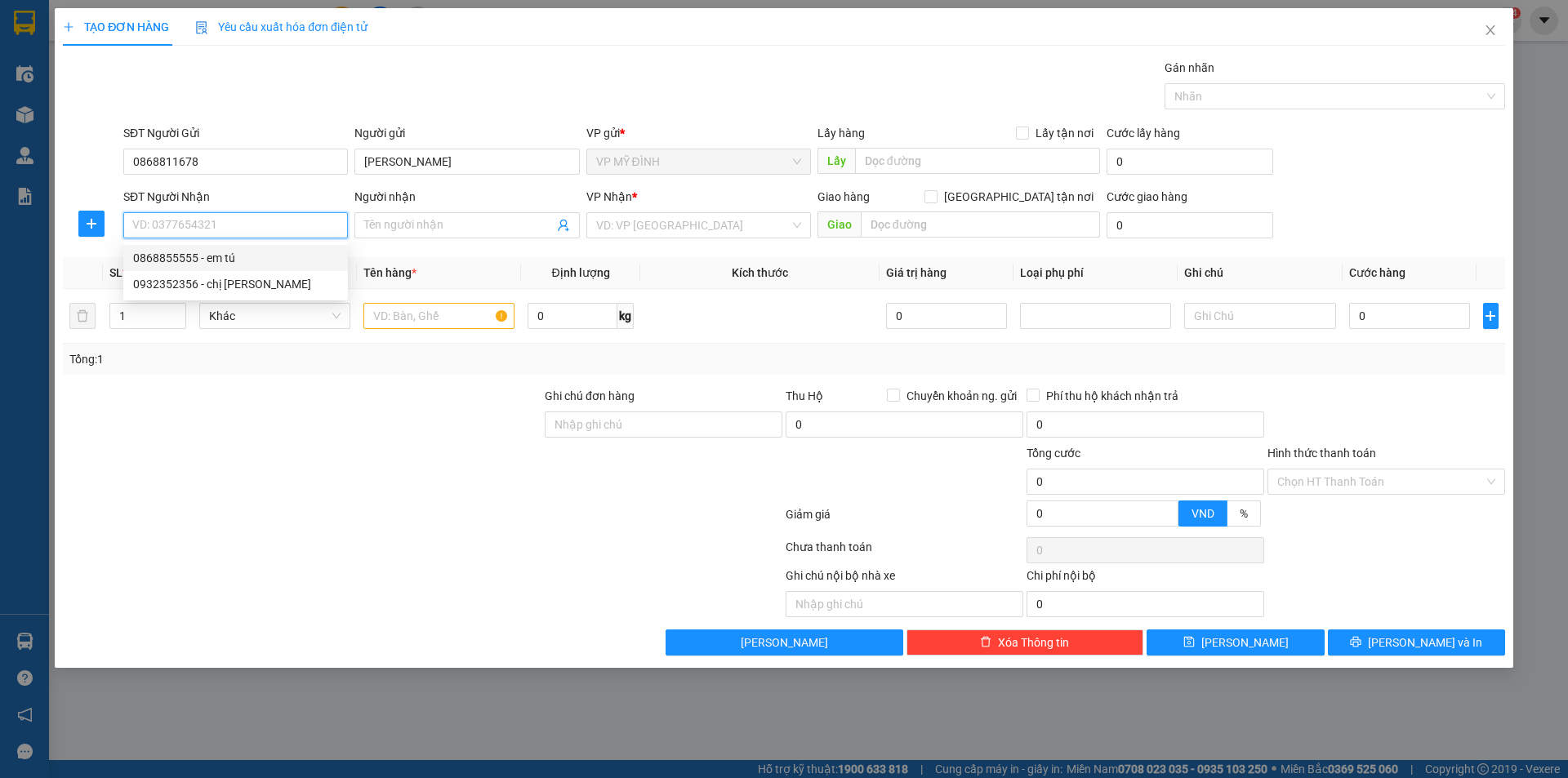
click at [191, 257] on div "0868855555 - em tú" at bounding box center [235, 258] width 205 height 18
type input "0868855555"
type input "em tú"
checkbox input "true"
type input "vp"
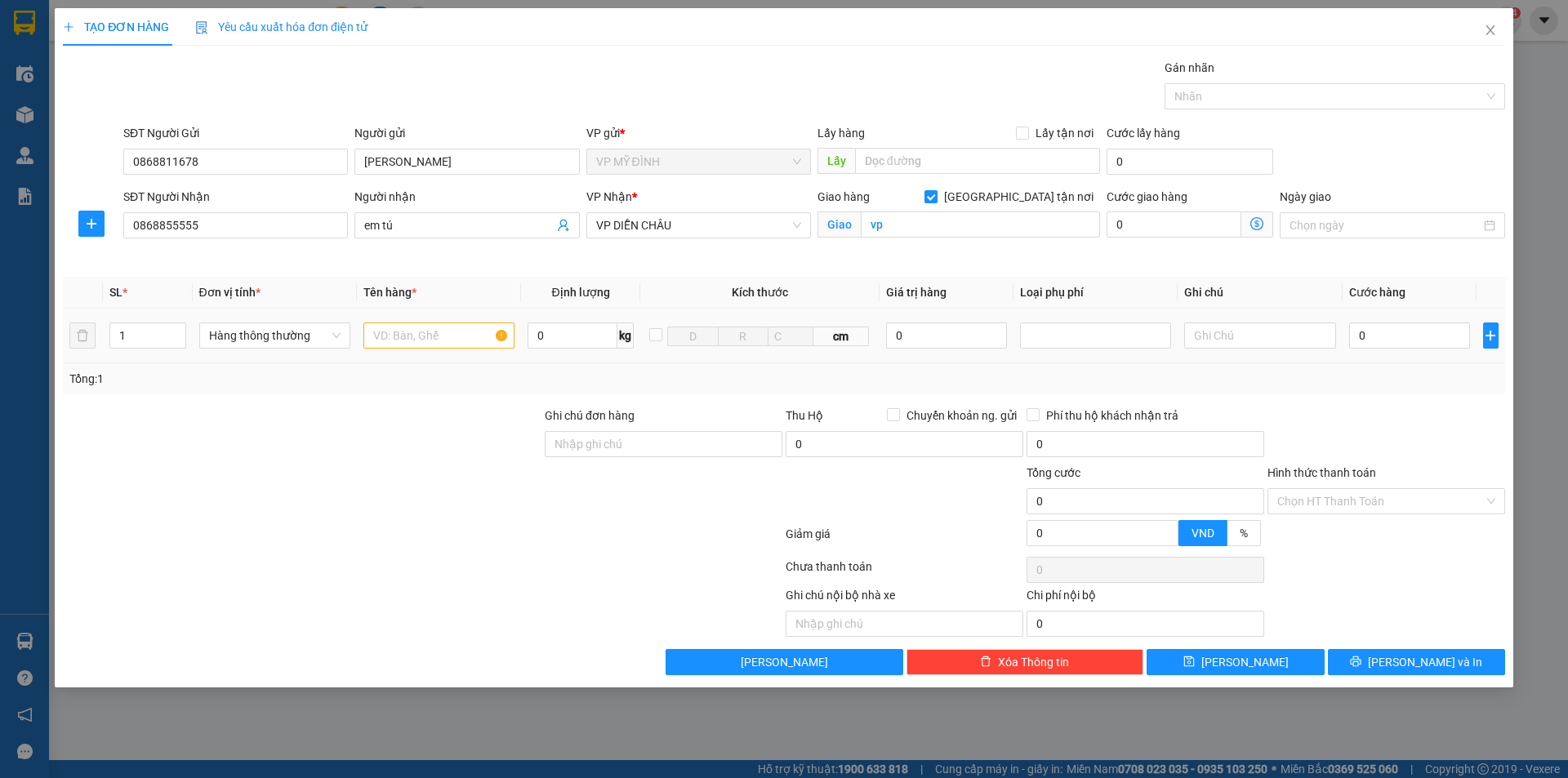
click at [404, 319] on td at bounding box center [440, 336] width 165 height 55
click at [397, 344] on input "text" at bounding box center [439, 336] width 151 height 27
type input "lap top"
click at [951, 337] on input "0" at bounding box center [947, 336] width 122 height 27
click at [1046, 336] on div at bounding box center [1095, 335] width 143 height 20
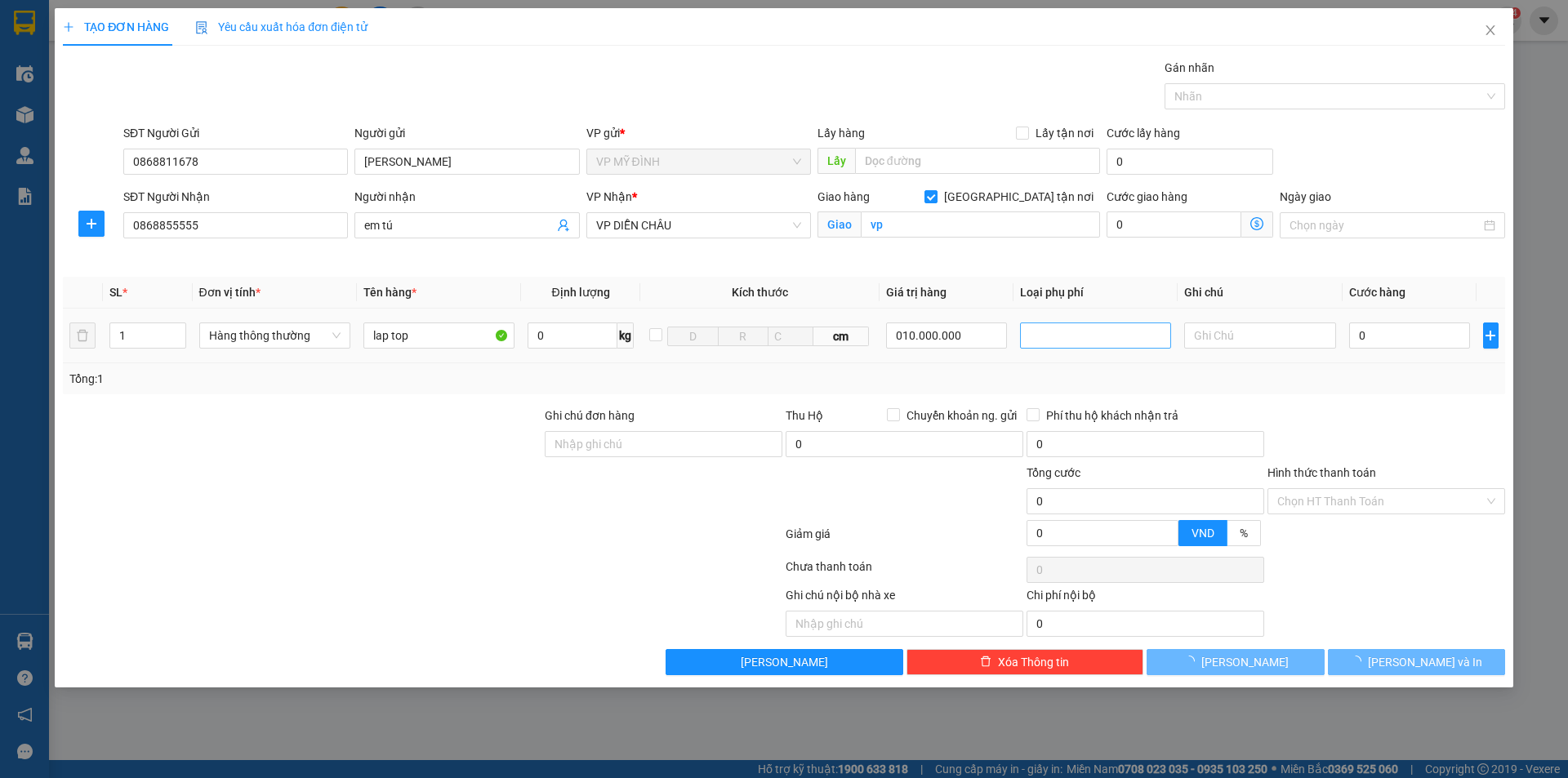
type input "10.000.000"
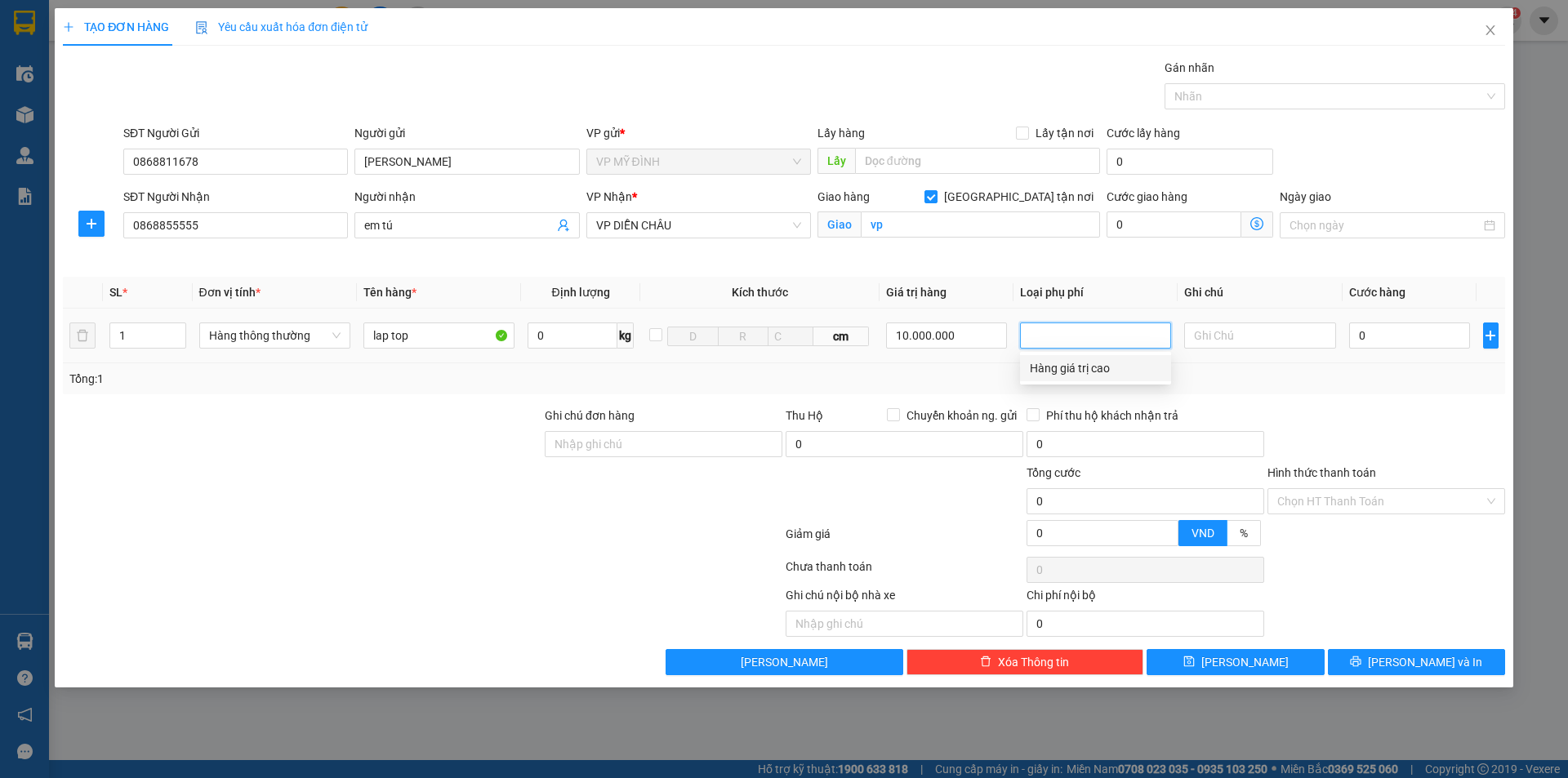
click at [1075, 362] on div "Hàng giá trị cao" at bounding box center [1095, 368] width 131 height 18
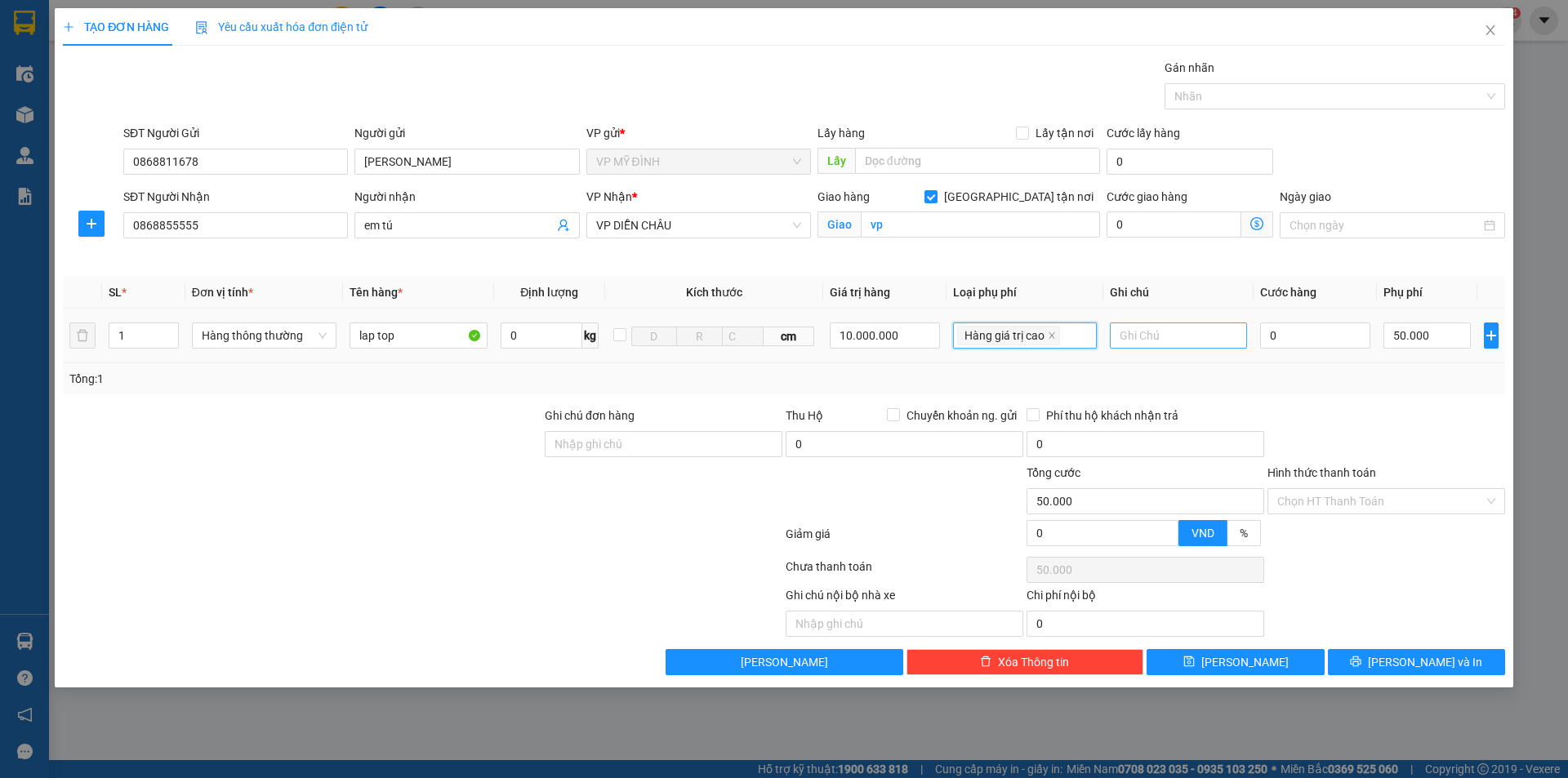
type input "50.000"
drag, startPoint x: 1282, startPoint y: 327, endPoint x: 1274, endPoint y: 320, distance: 10.6
click at [1281, 327] on input "0" at bounding box center [1316, 336] width 111 height 27
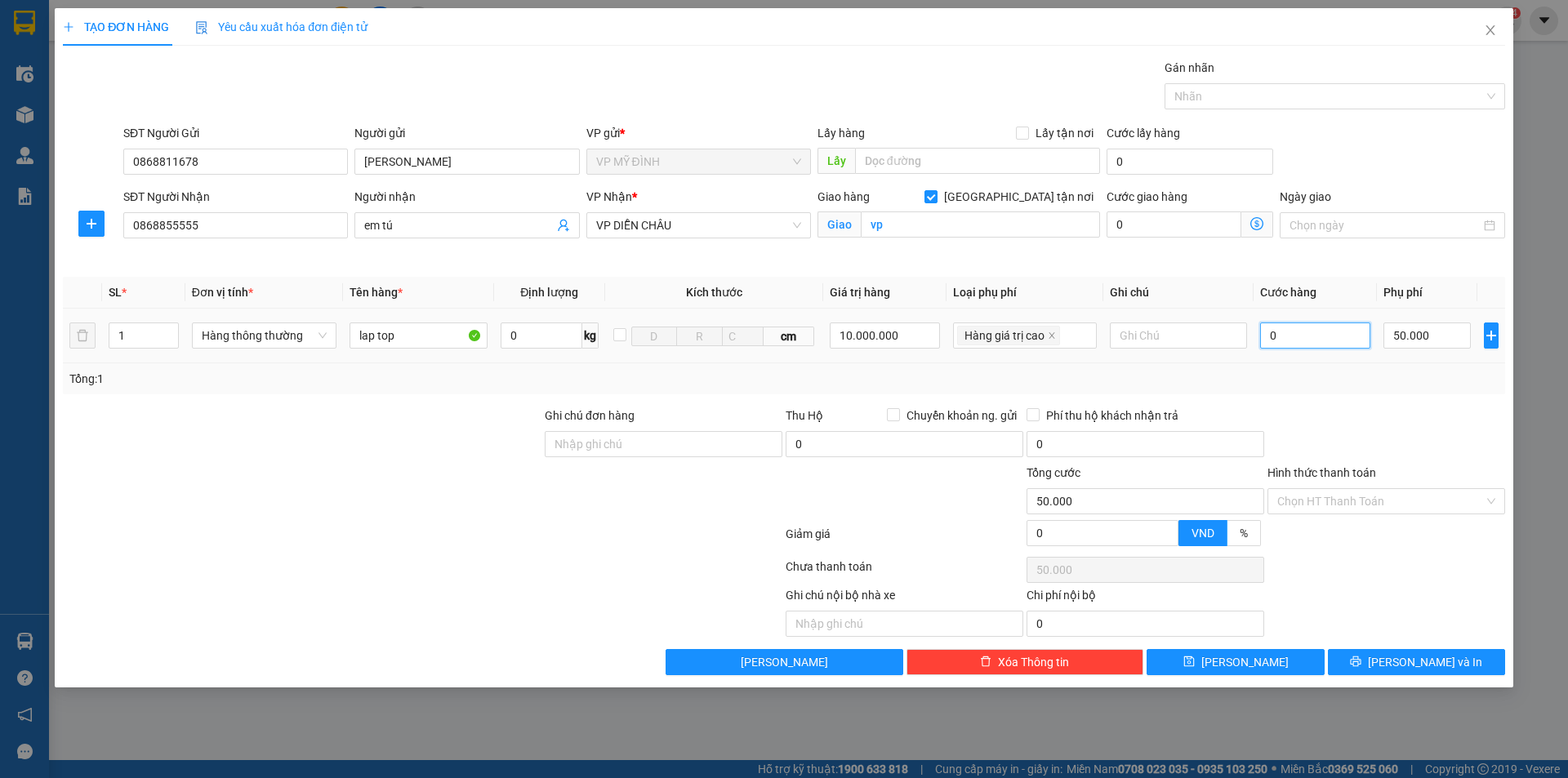
type input "7"
type input "50.007"
type input "70"
type input "50.070"
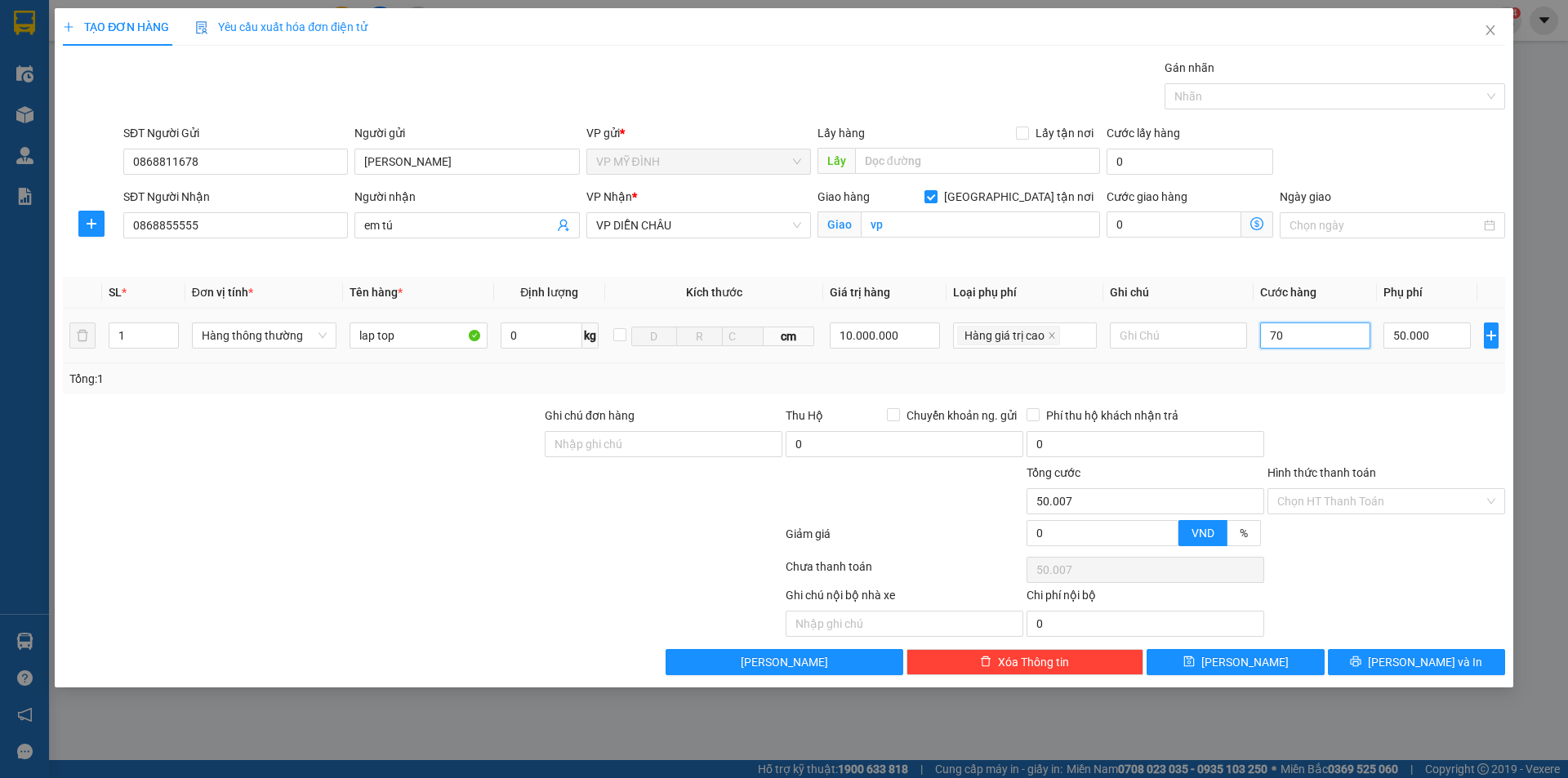
type input "50.070"
type input "70.000"
type input "120.000"
drag, startPoint x: 1389, startPoint y: 401, endPoint x: 1297, endPoint y: 414, distance: 92.9
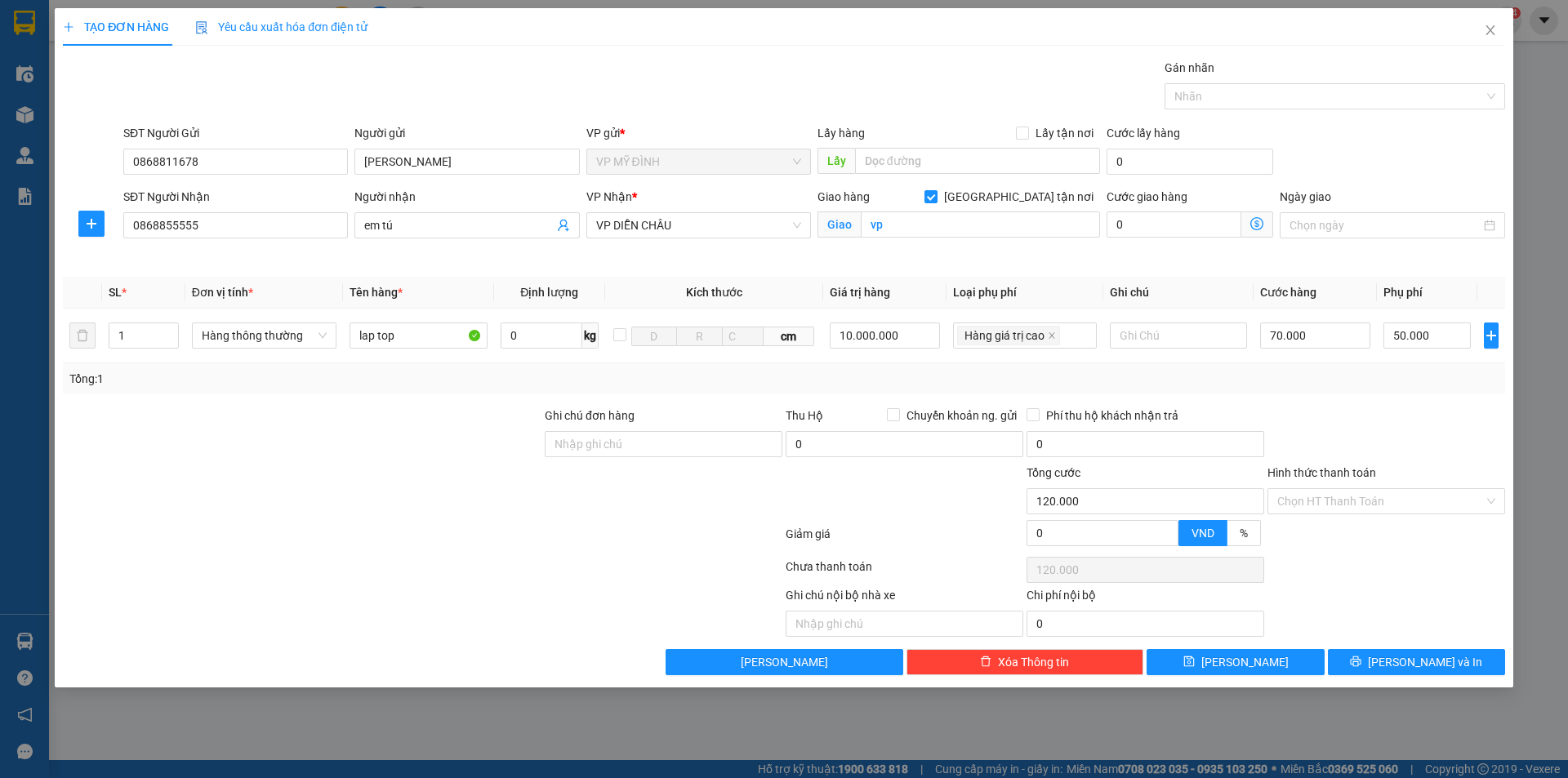
click at [1387, 400] on div "Transit Pickup Surcharge Ids Transit Deliver Surcharge Ids Transit Deliver Surc…" at bounding box center [783, 368] width 1442 height 617
click at [1147, 335] on input "text" at bounding box center [1178, 336] width 137 height 27
type input "nhận nguyên kiện"
click at [1403, 661] on button "[PERSON_NAME] và In" at bounding box center [1416, 662] width 177 height 27
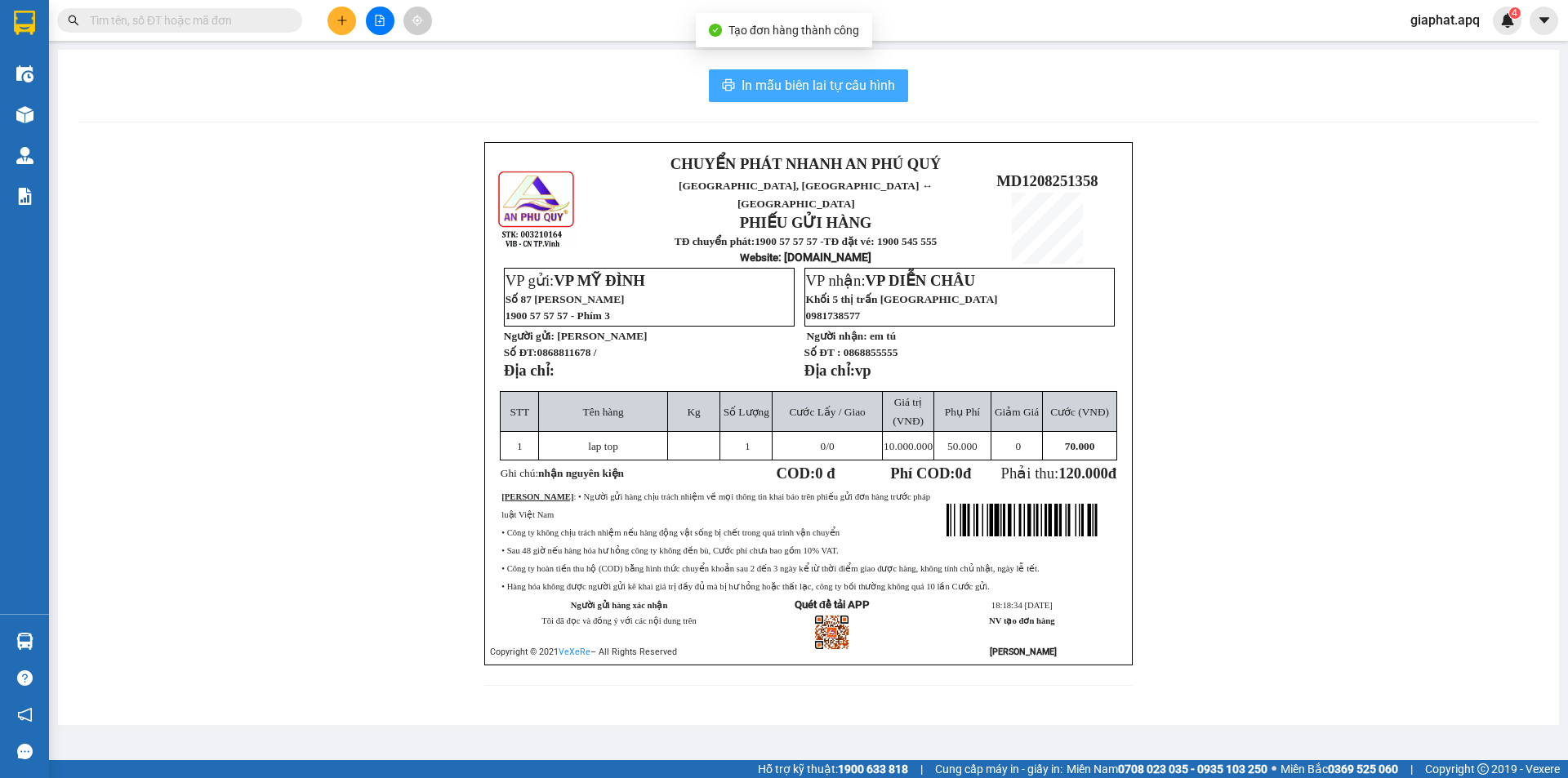
click at [817, 81] on span "In mẫu biên lai tự cấu hình" at bounding box center [818, 86] width 153 height 21
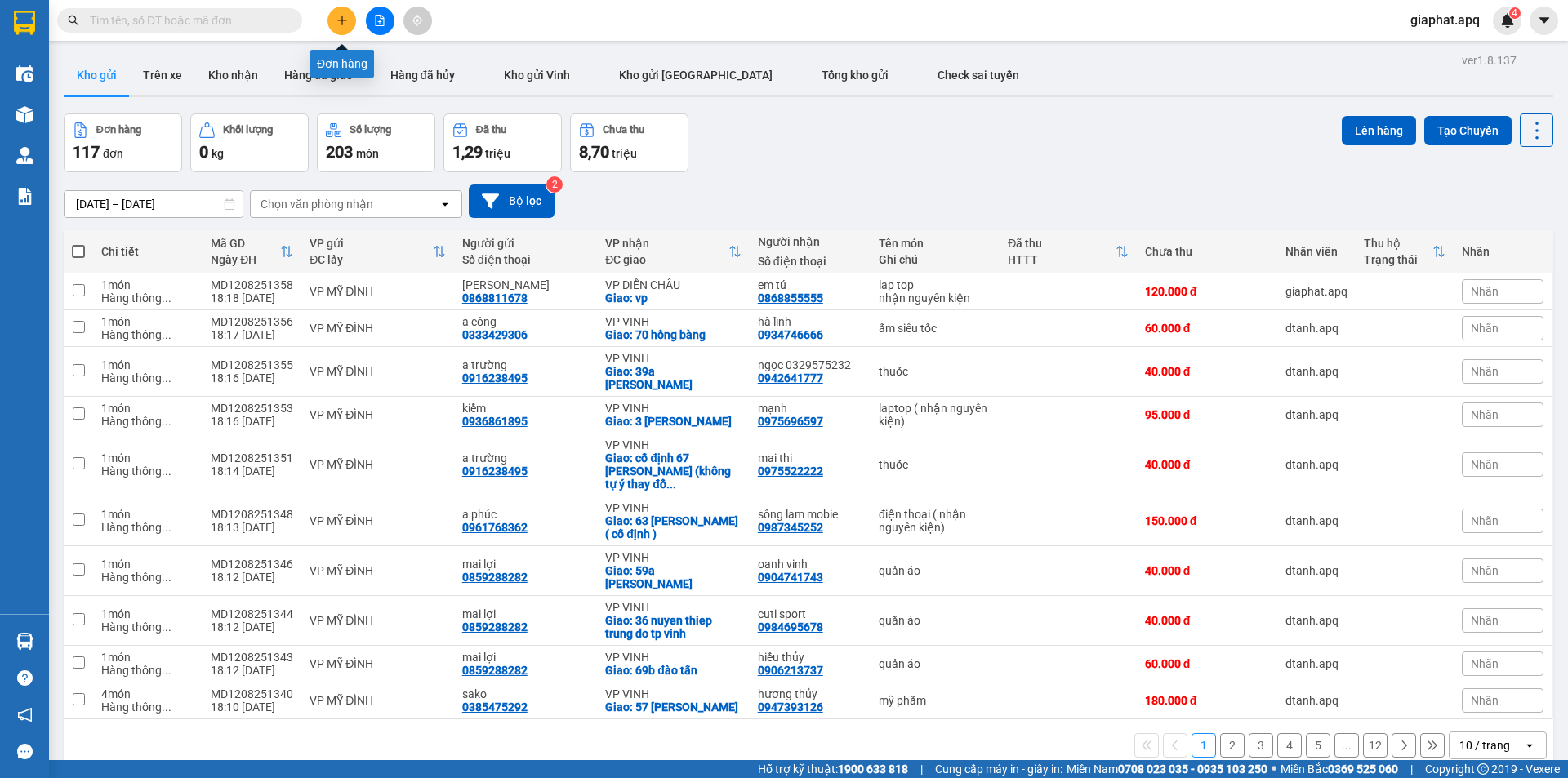
click at [350, 24] on button at bounding box center [341, 21] width 28 height 28
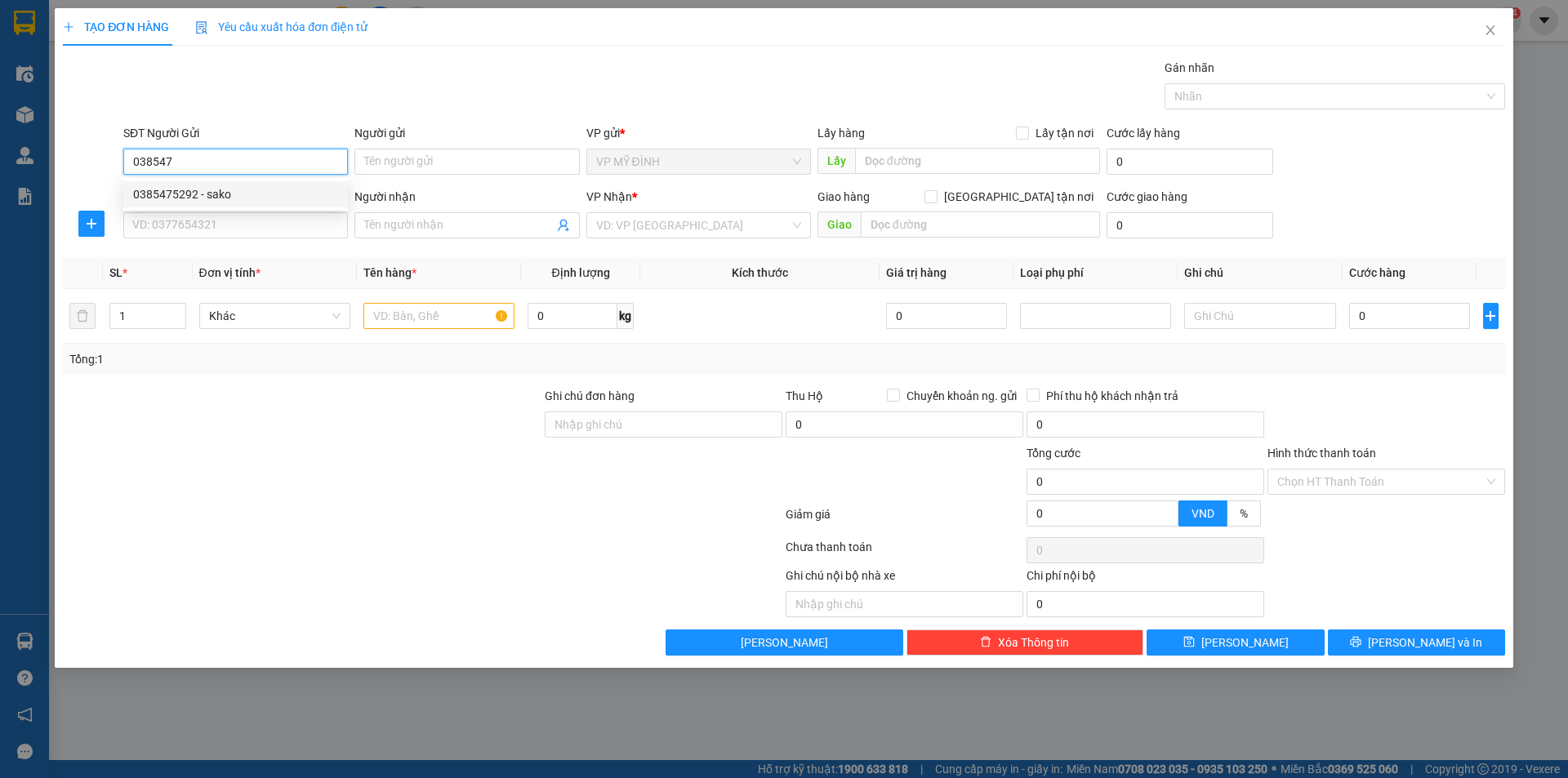
click at [185, 187] on div "0385475292 - sako" at bounding box center [235, 194] width 205 height 18
type input "0385475292"
type input "sako"
type input "0385475292"
click at [208, 222] on input "SĐT Người Nhận" at bounding box center [236, 225] width 224 height 27
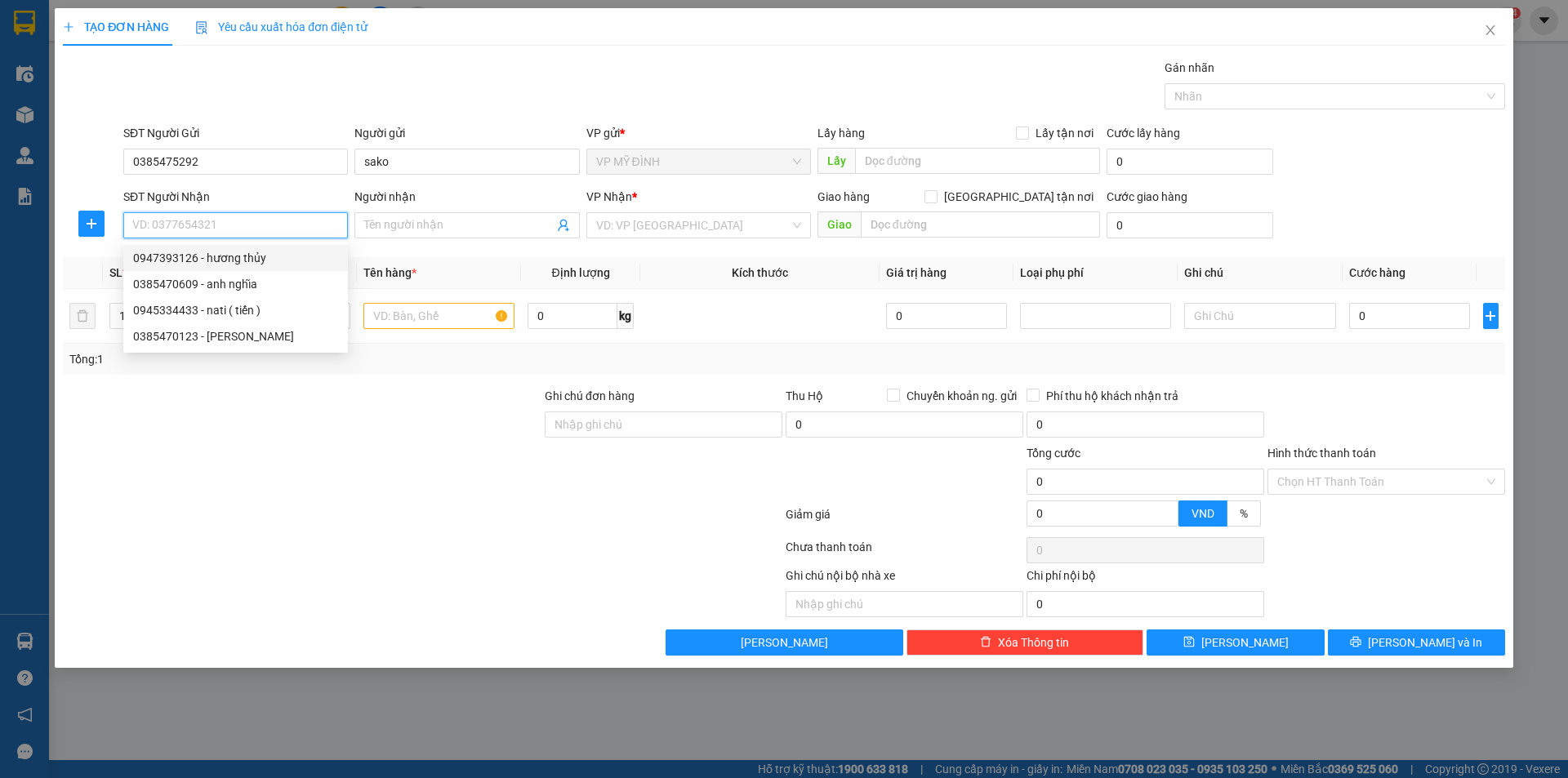
click at [244, 254] on div "0947393126 - hương thủy" at bounding box center [235, 258] width 205 height 18
type input "0947393126"
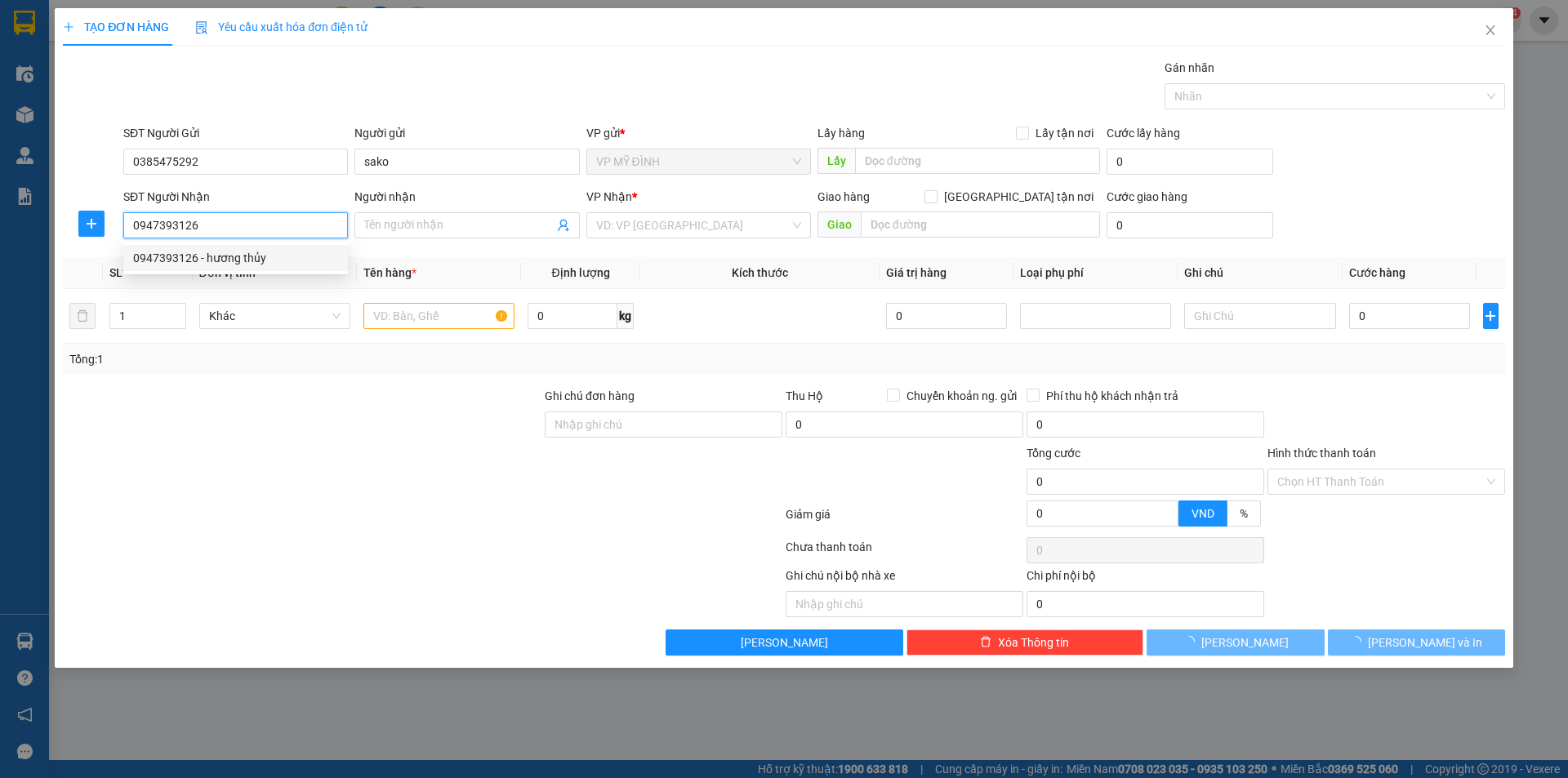
type input "hương thủy"
checkbox input "true"
type input "57 ly thường kiệt"
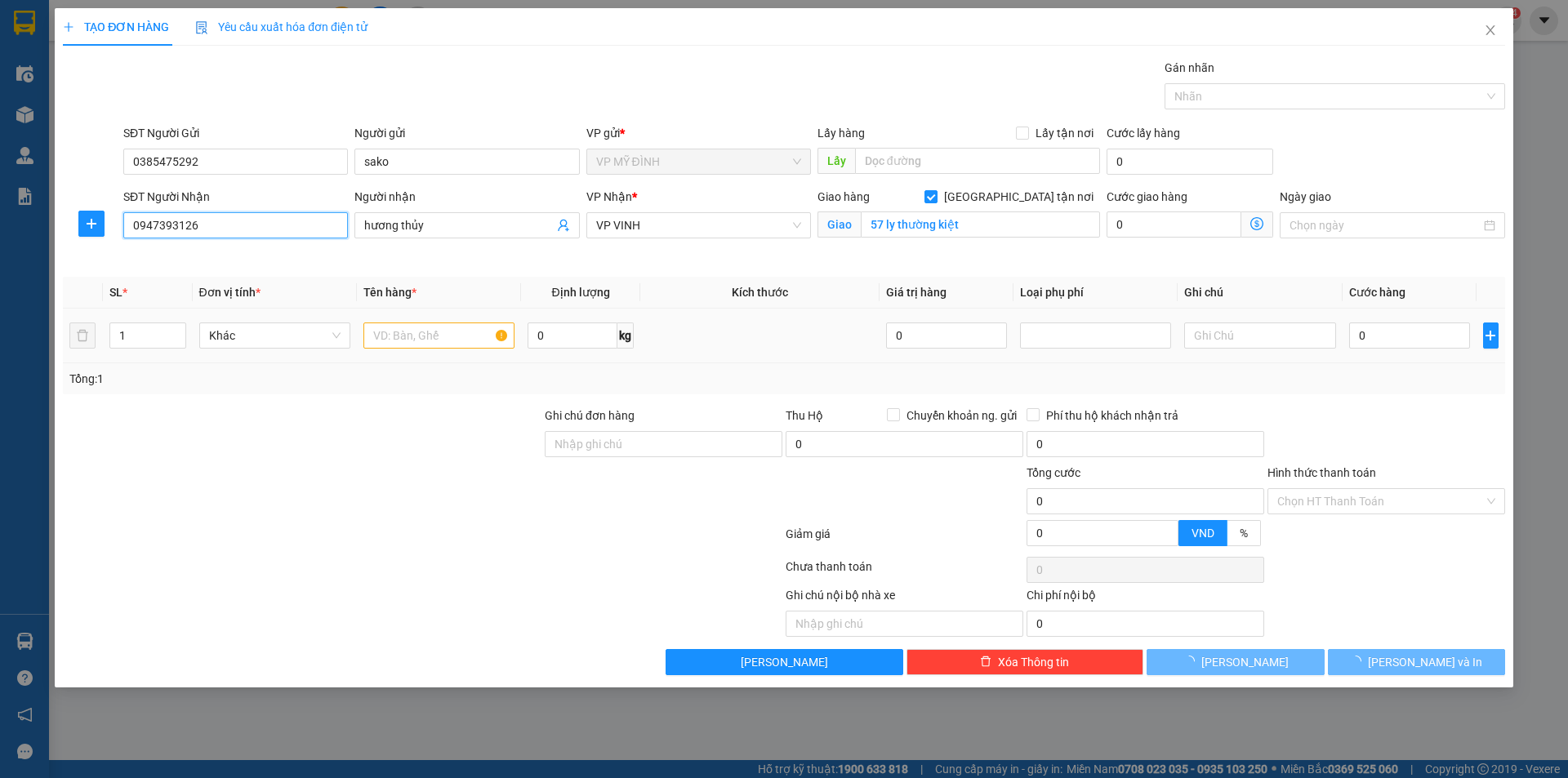
type input "10"
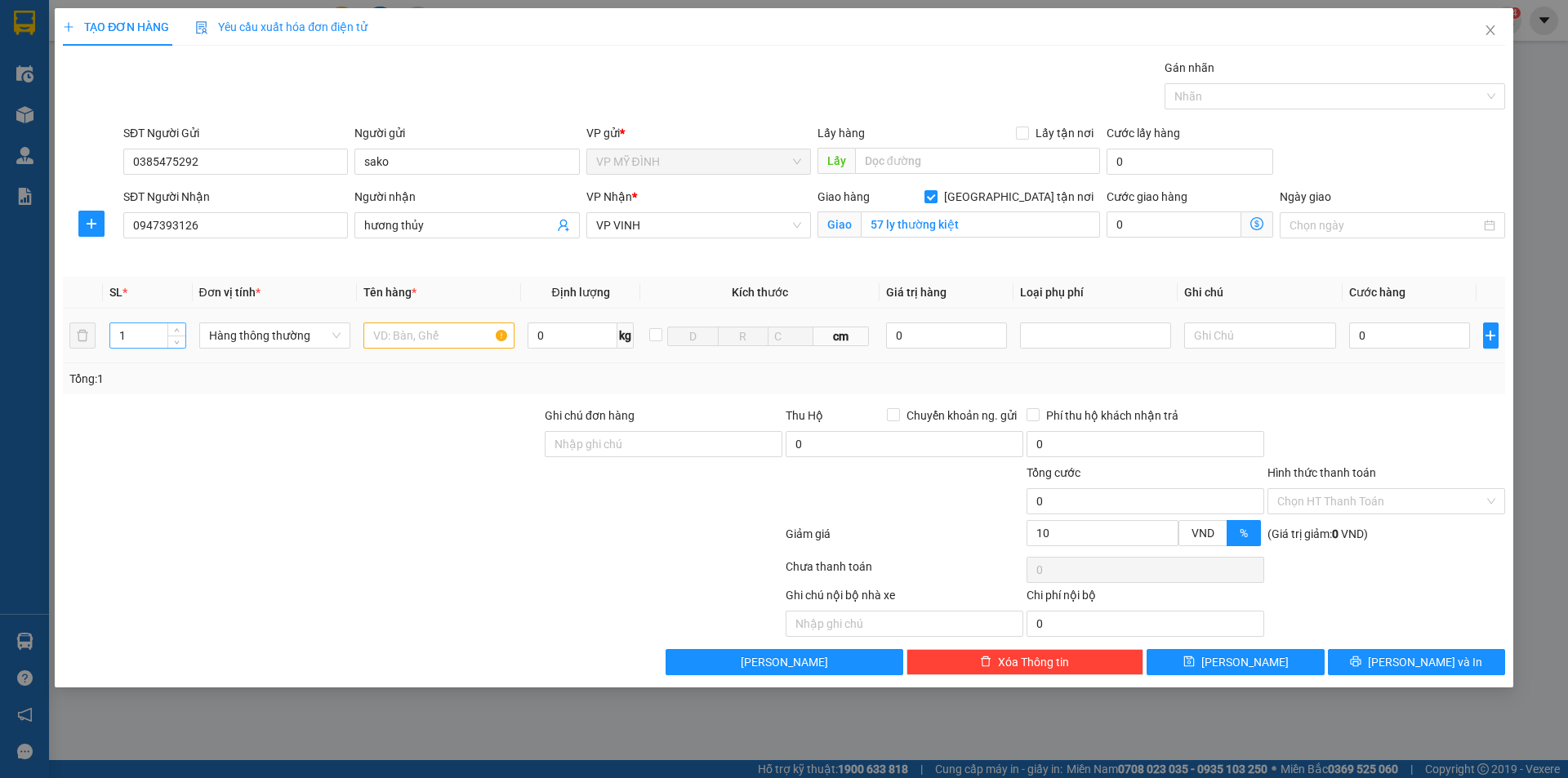
click at [147, 339] on input "1" at bounding box center [148, 335] width 75 height 25
type input "3"
click at [408, 338] on input "text" at bounding box center [439, 336] width 151 height 27
type input "mp"
click at [1396, 331] on input "0" at bounding box center [1410, 336] width 122 height 27
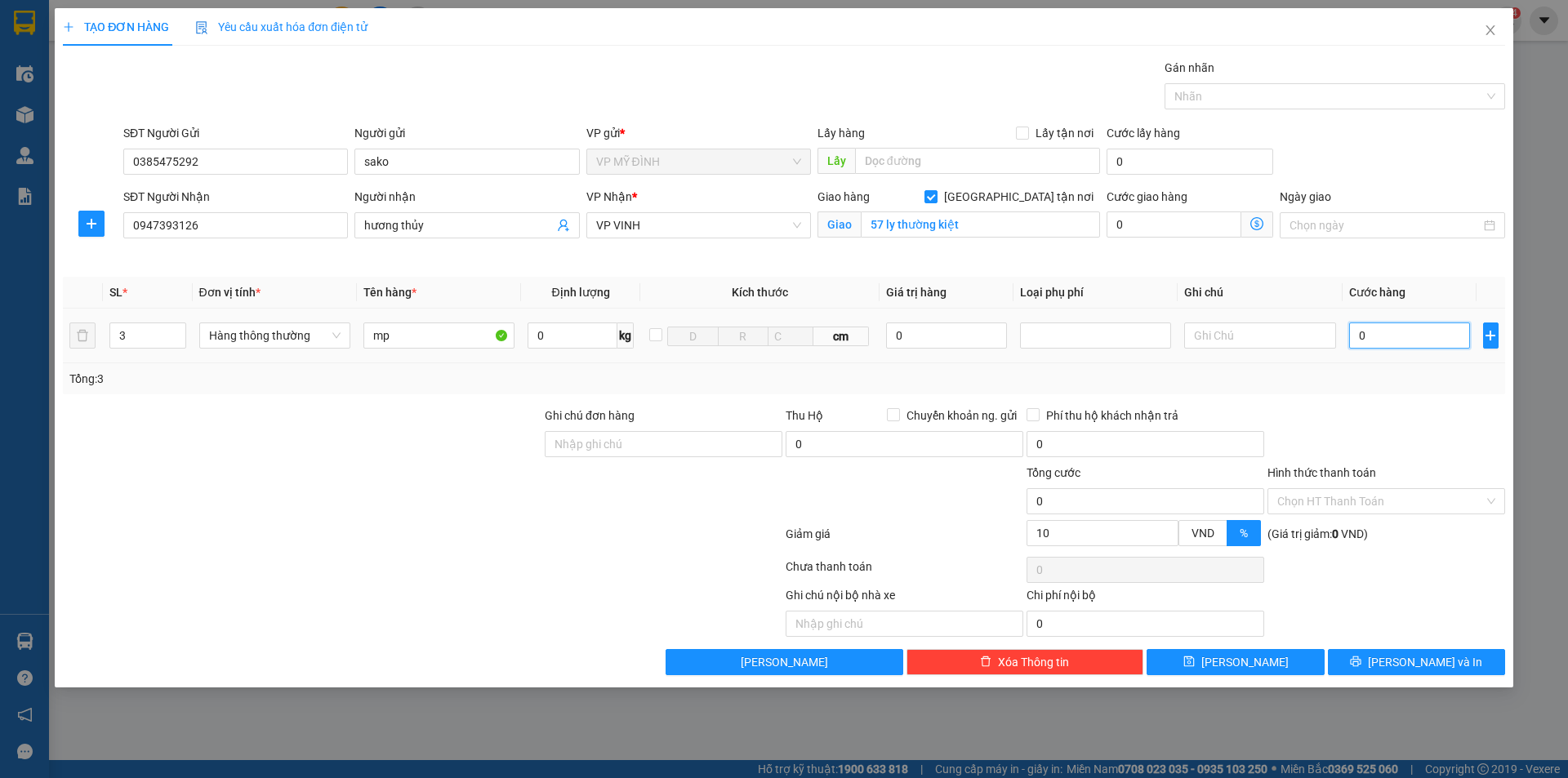
type input "1"
type input "15"
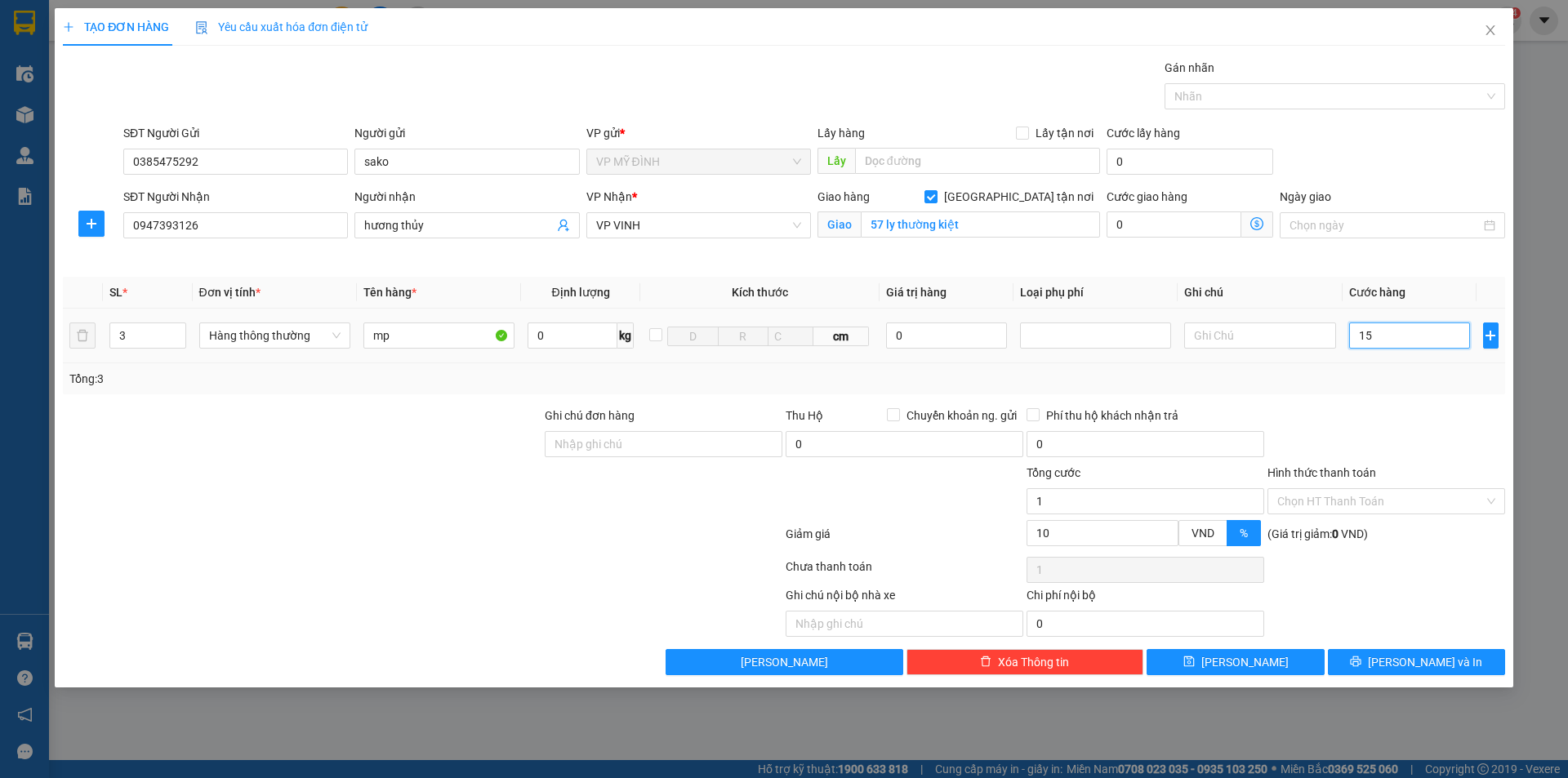
type input "15"
type input "150"
click at [1414, 362] on td "150" at bounding box center [1409, 336] width 135 height 55
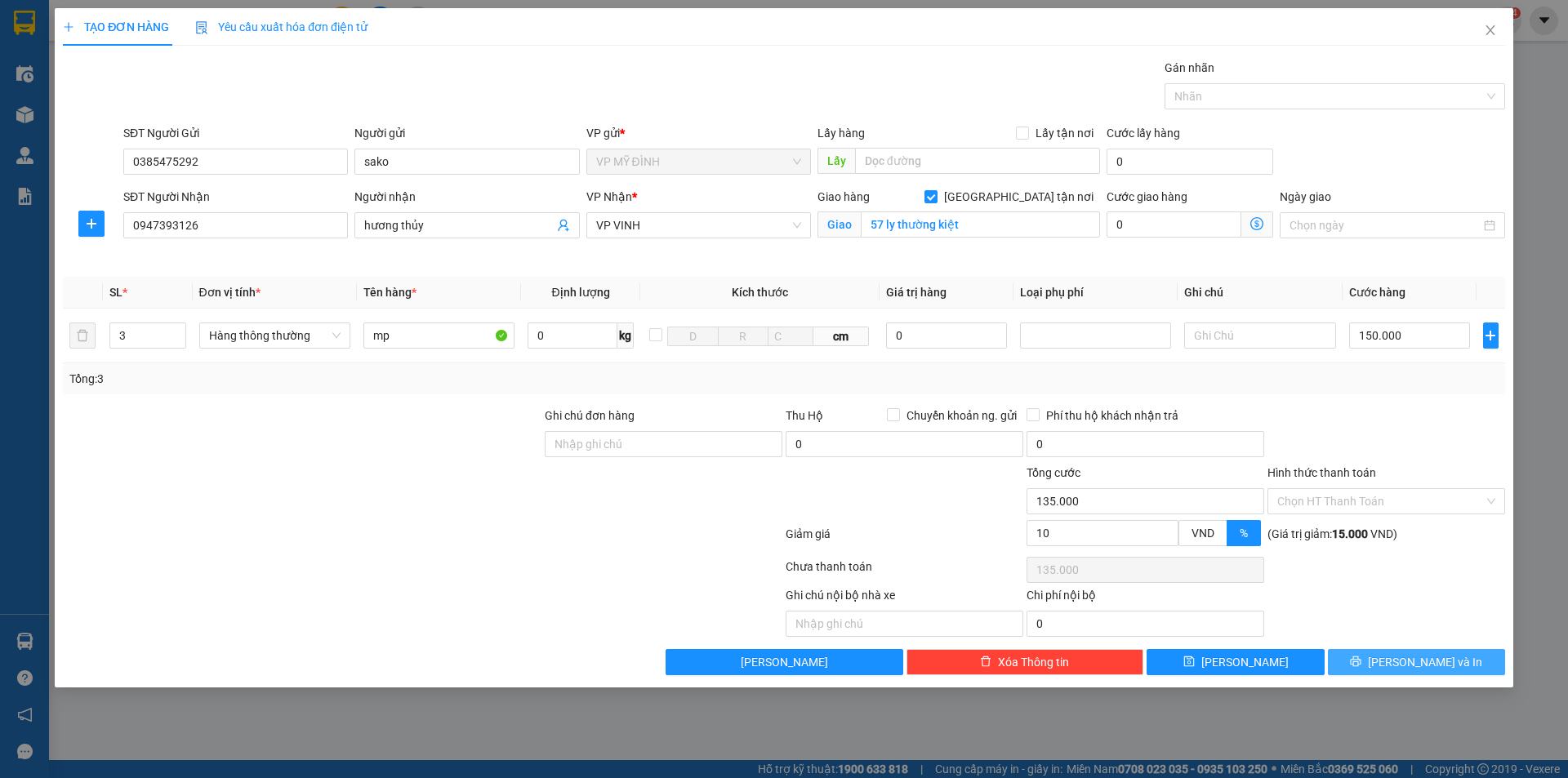
click at [1439, 661] on span "[PERSON_NAME] và In" at bounding box center [1425, 662] width 114 height 18
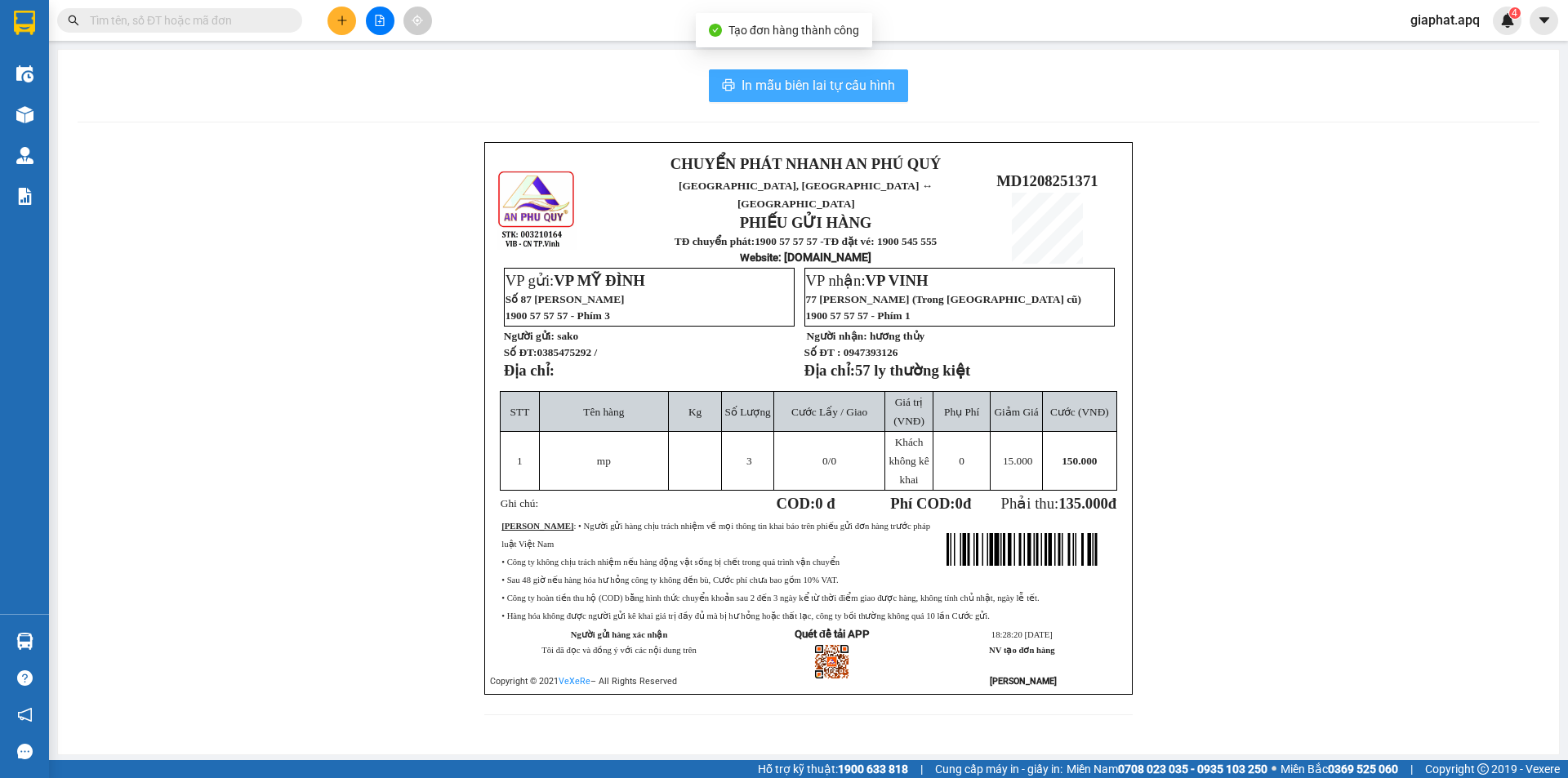
click at [786, 81] on span "In mẫu biên lai tự cấu hình" at bounding box center [818, 86] width 153 height 21
